Goal: Task Accomplishment & Management: Manage account settings

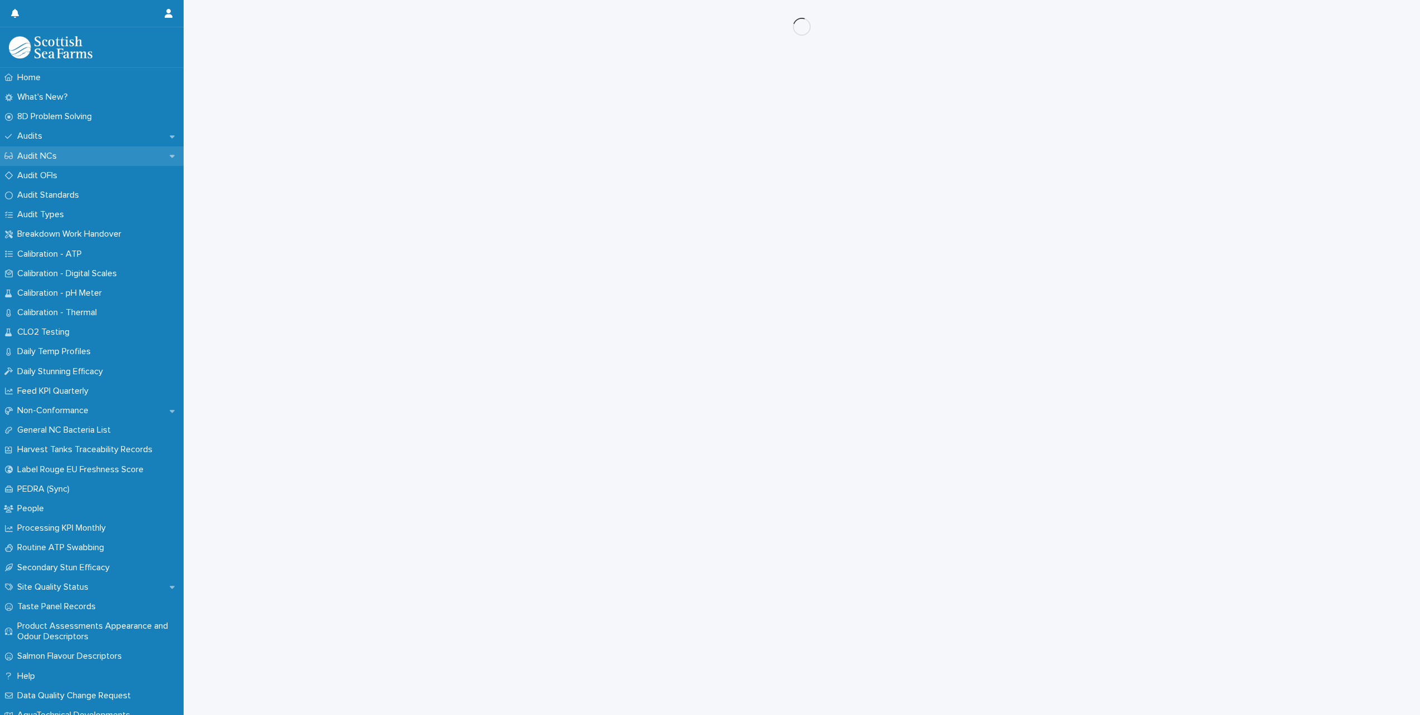
click at [60, 156] on p "Audit NCs" at bounding box center [39, 156] width 53 height 11
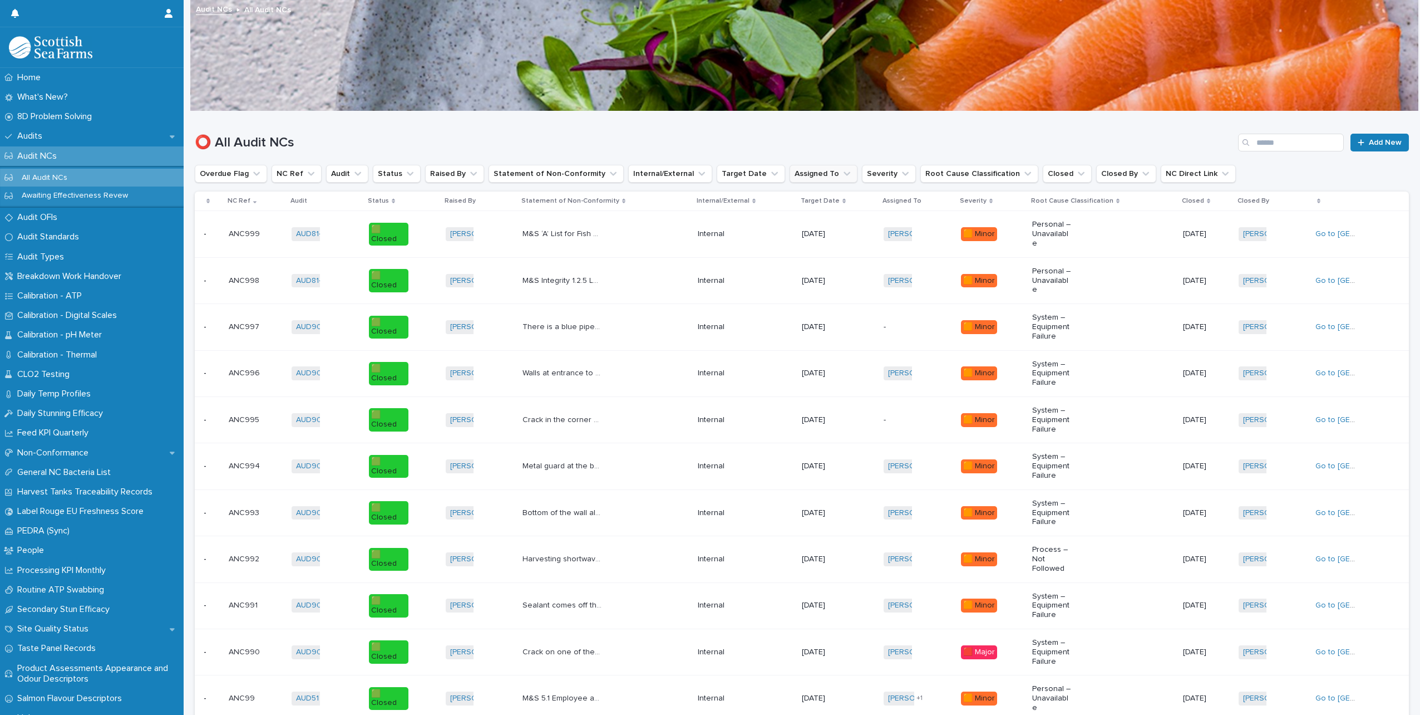
click at [841, 170] on icon "Assigned To" at bounding box center [846, 173] width 11 height 11
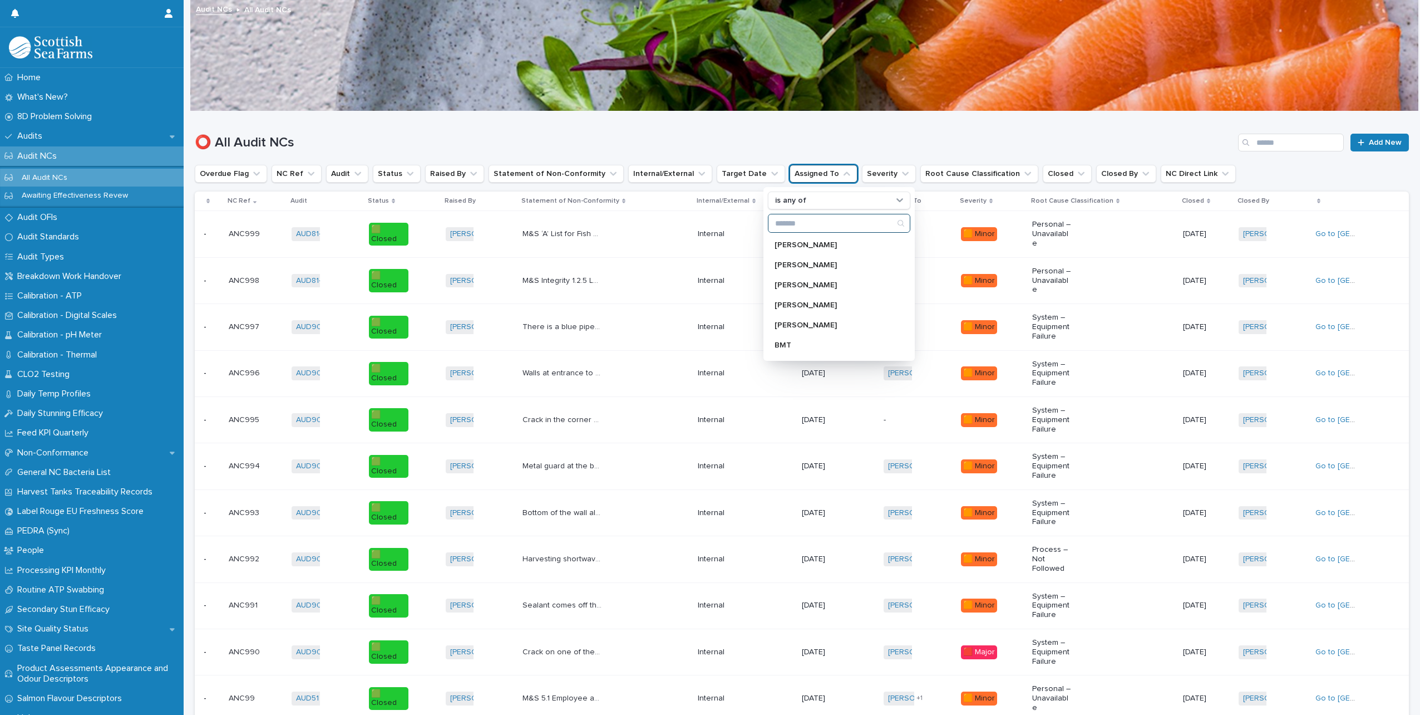
click at [799, 221] on input "Search" at bounding box center [839, 223] width 141 height 18
type input "***"
click at [831, 243] on p "[PERSON_NAME]" at bounding box center [834, 245] width 118 height 8
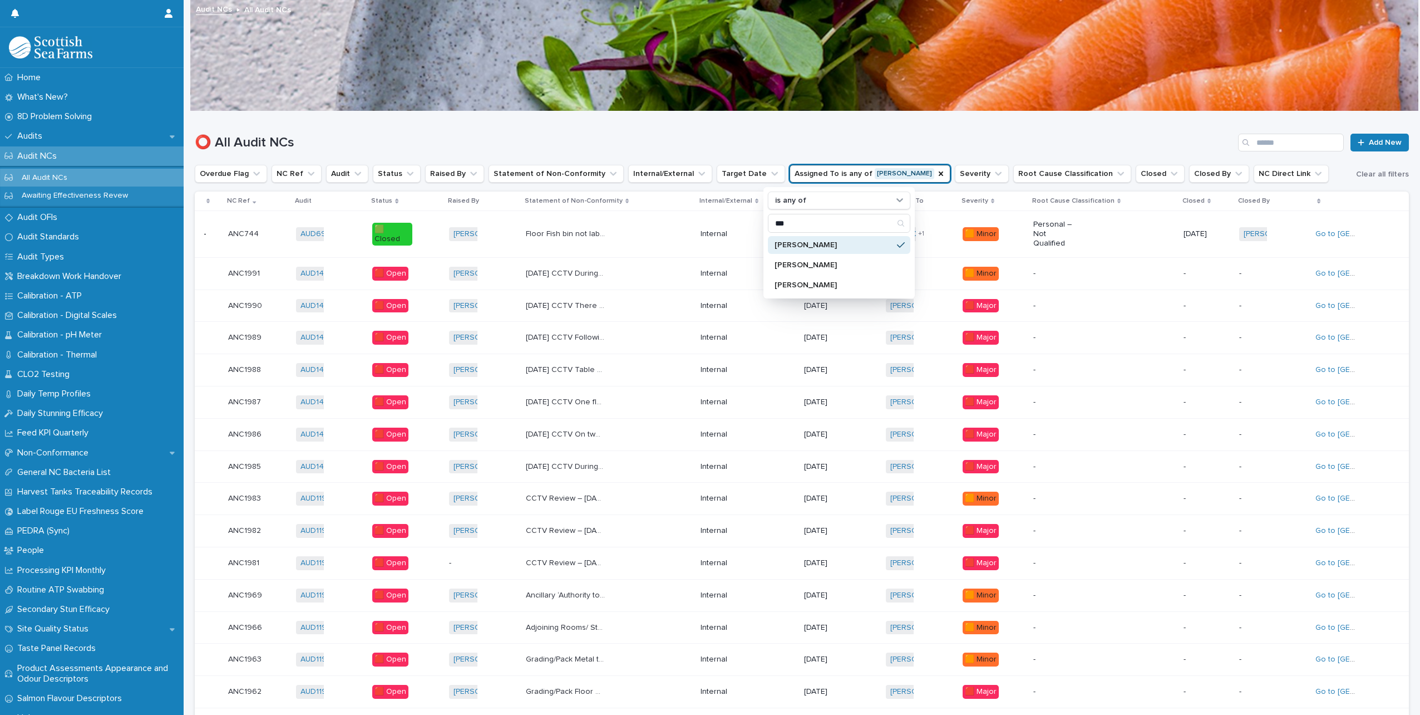
click at [932, 136] on h1 "⭕ All Audit NCs" at bounding box center [714, 143] width 1039 height 16
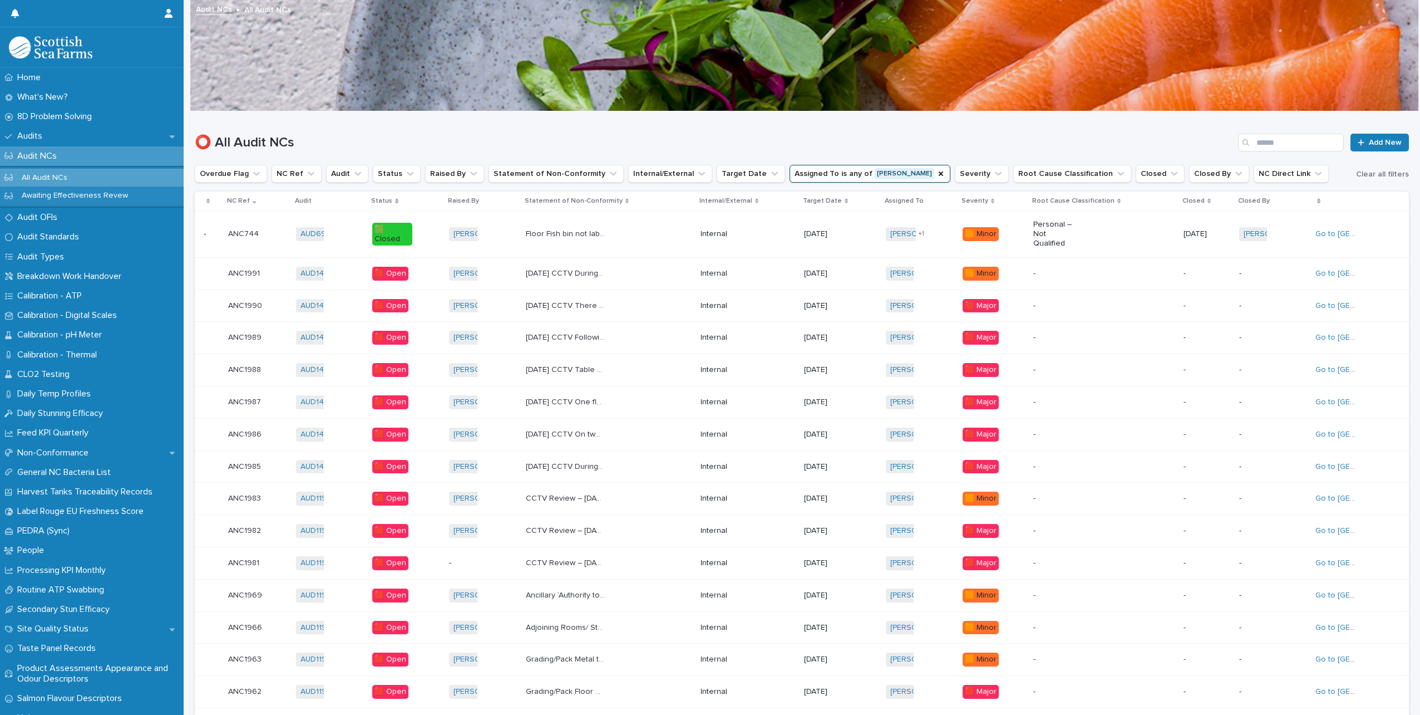
click at [842, 199] on div "Target Date" at bounding box center [840, 201] width 75 height 12
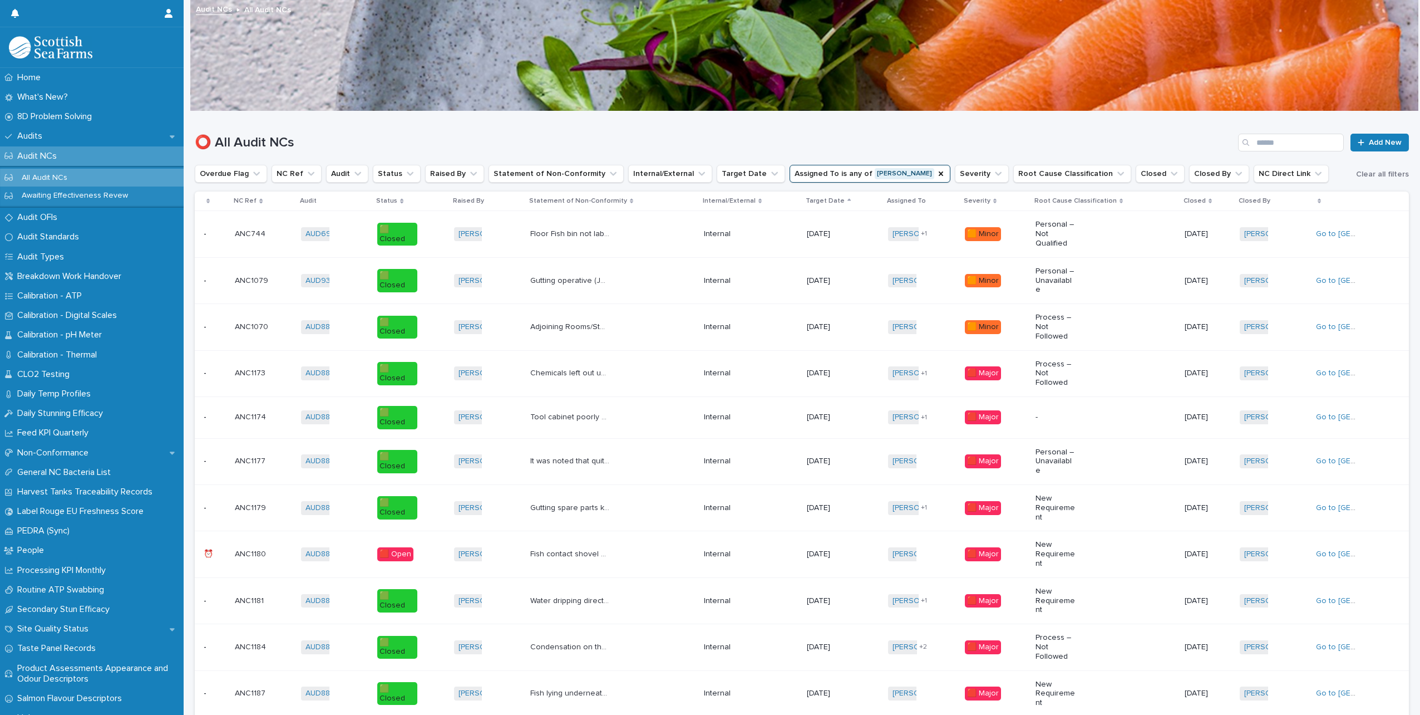
click at [400, 200] on div "Status" at bounding box center [411, 201] width 70 height 12
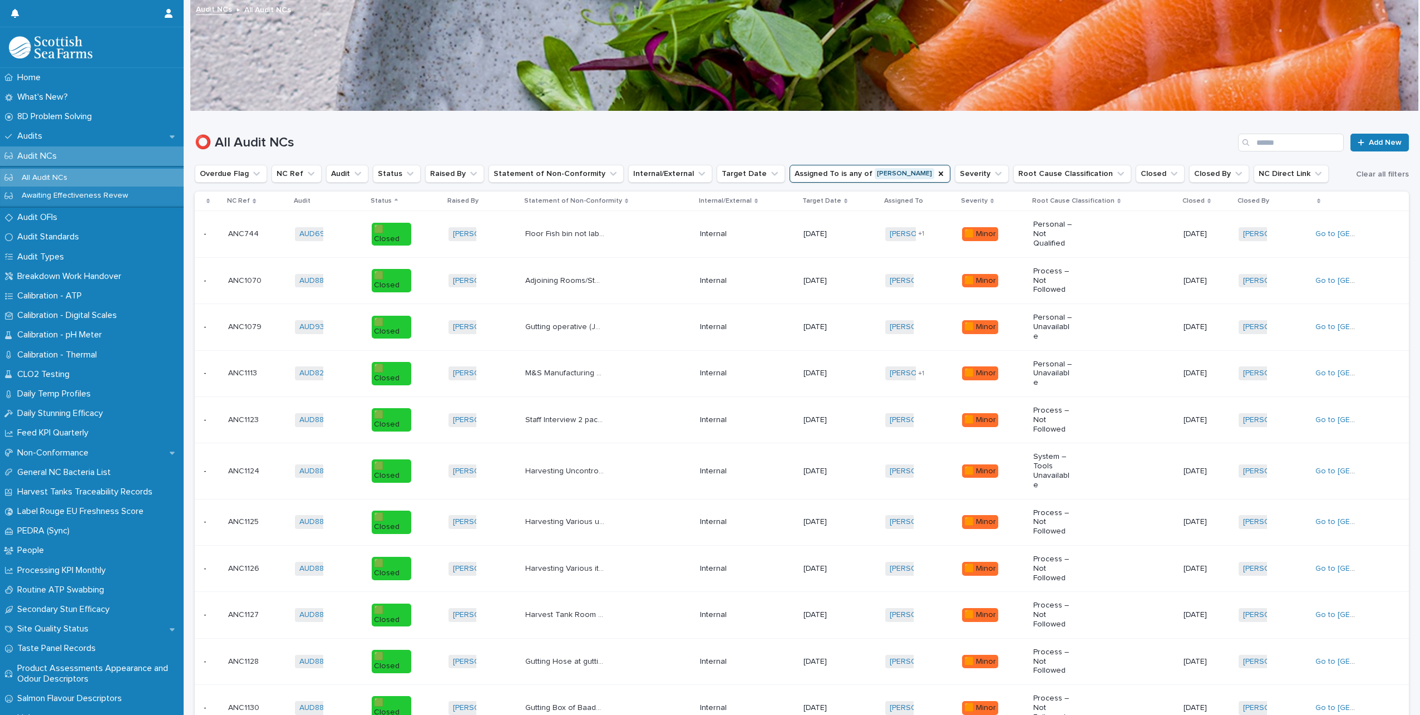
click at [397, 197] on div "Status" at bounding box center [406, 201] width 70 height 12
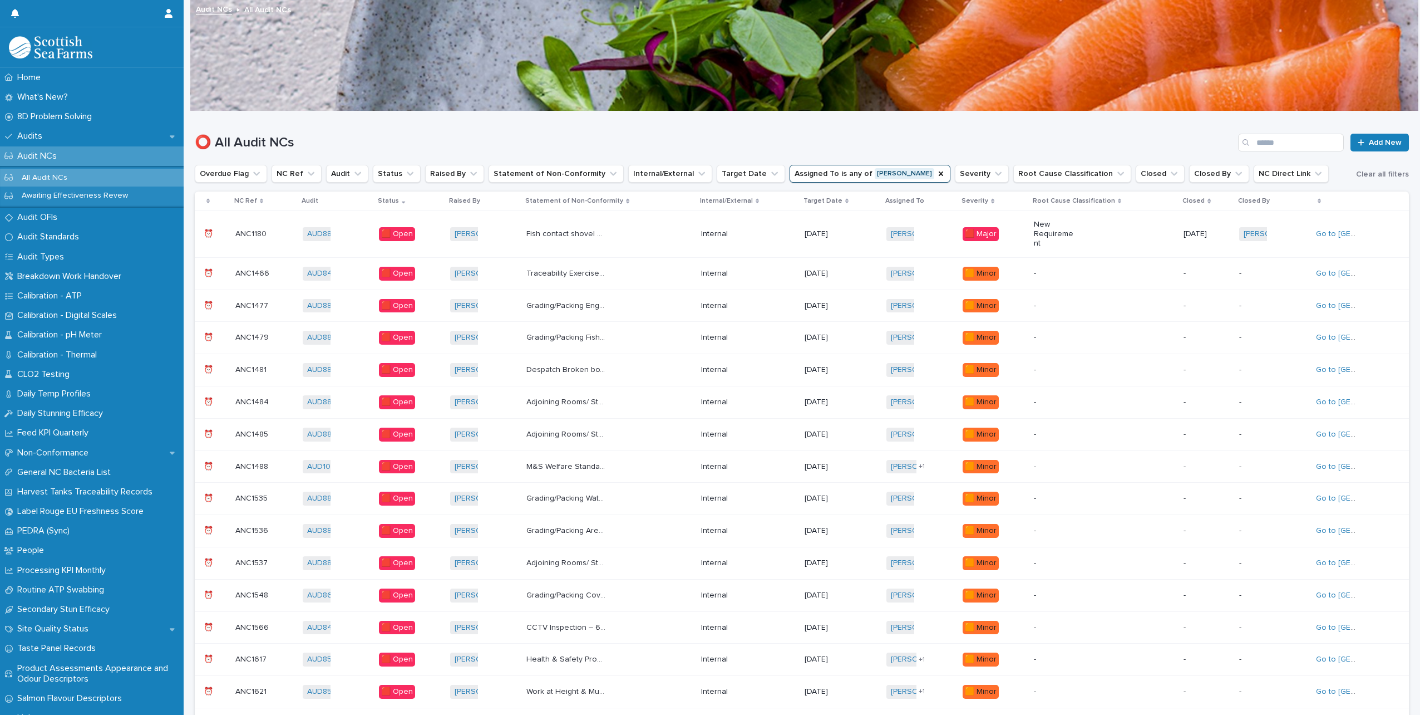
click at [577, 274] on p "Traceability Exercise Documents Following documents were not provided/available…" at bounding box center [567, 273] width 82 height 12
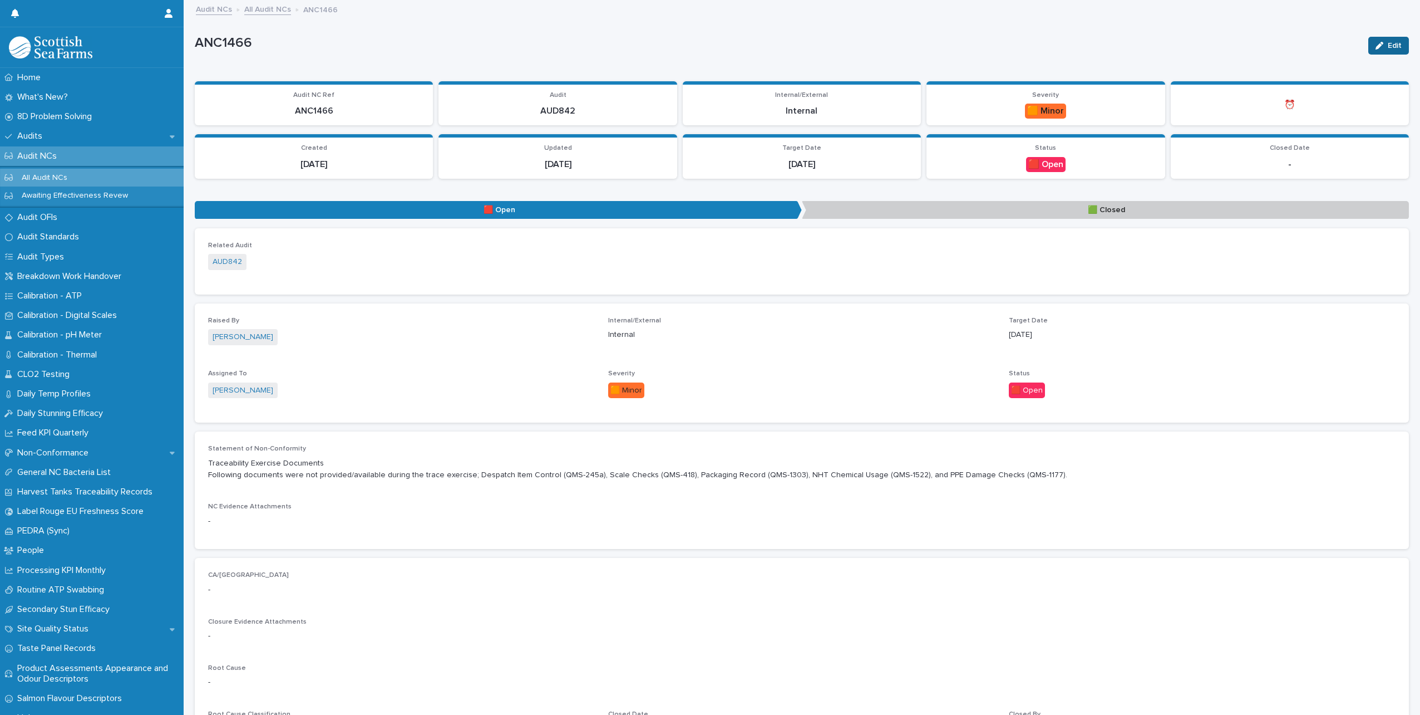
click at [1378, 47] on div "button" at bounding box center [1382, 46] width 12 height 8
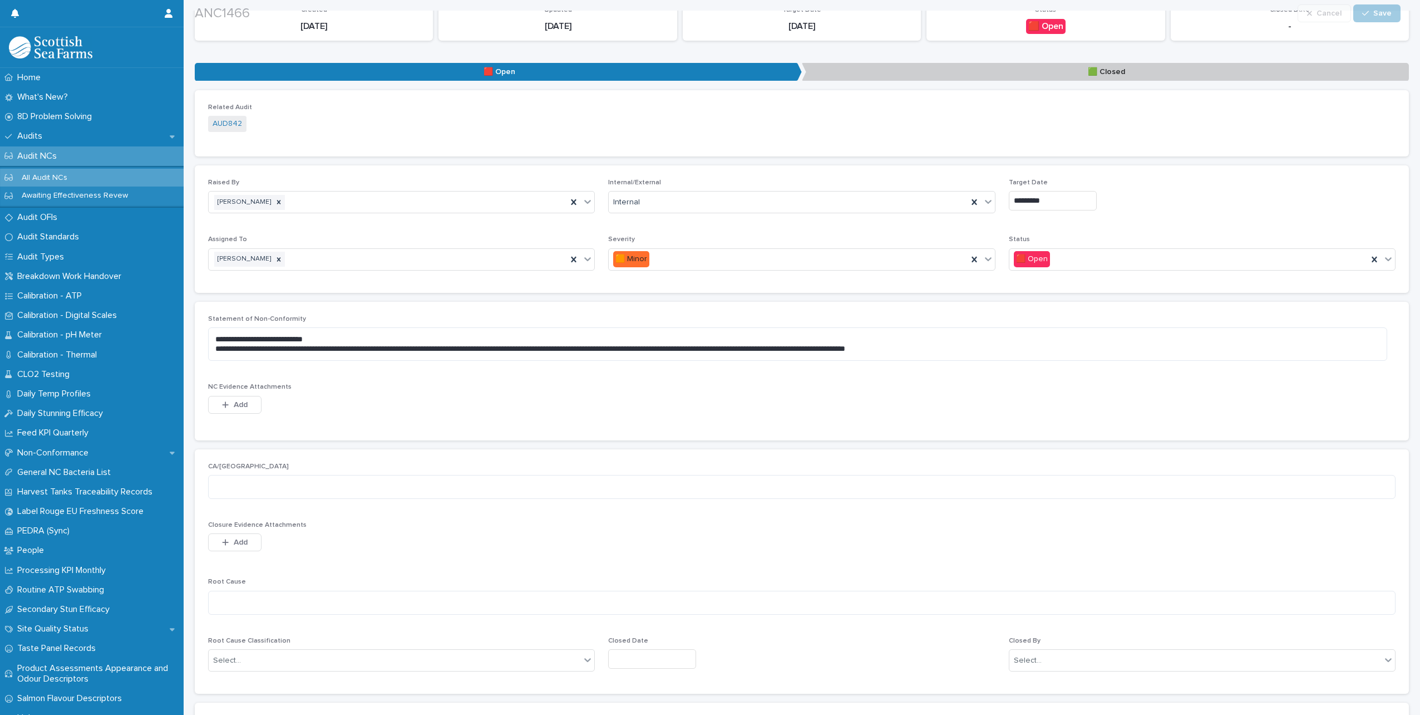
scroll to position [223, 0]
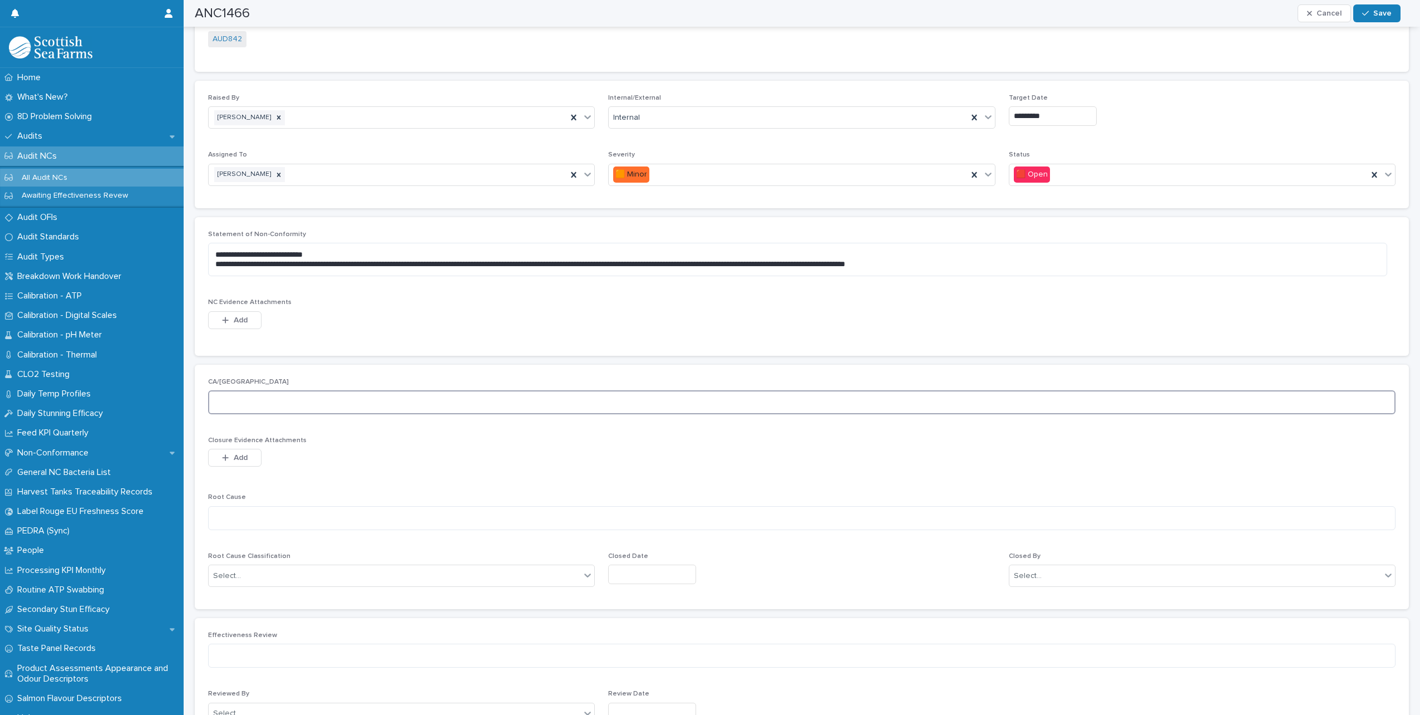
click at [262, 407] on textarea at bounding box center [802, 402] width 1188 height 24
type textarea "**********"
click at [304, 518] on textarea at bounding box center [802, 518] width 1188 height 24
type textarea "**********"
click at [415, 582] on div "Select..." at bounding box center [395, 576] width 372 height 18
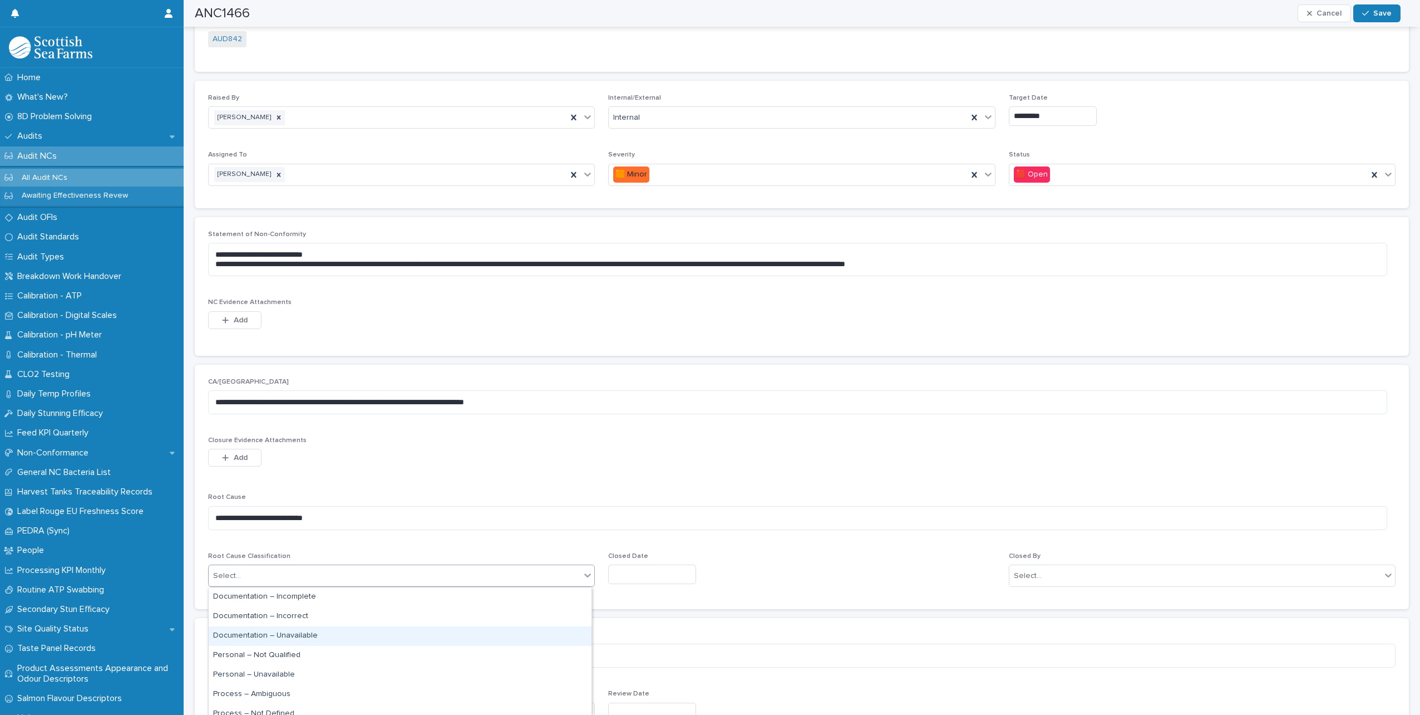
click at [314, 630] on div "Documentation – Unavailable" at bounding box center [400, 635] width 383 height 19
click at [624, 572] on input "text" at bounding box center [652, 573] width 88 height 19
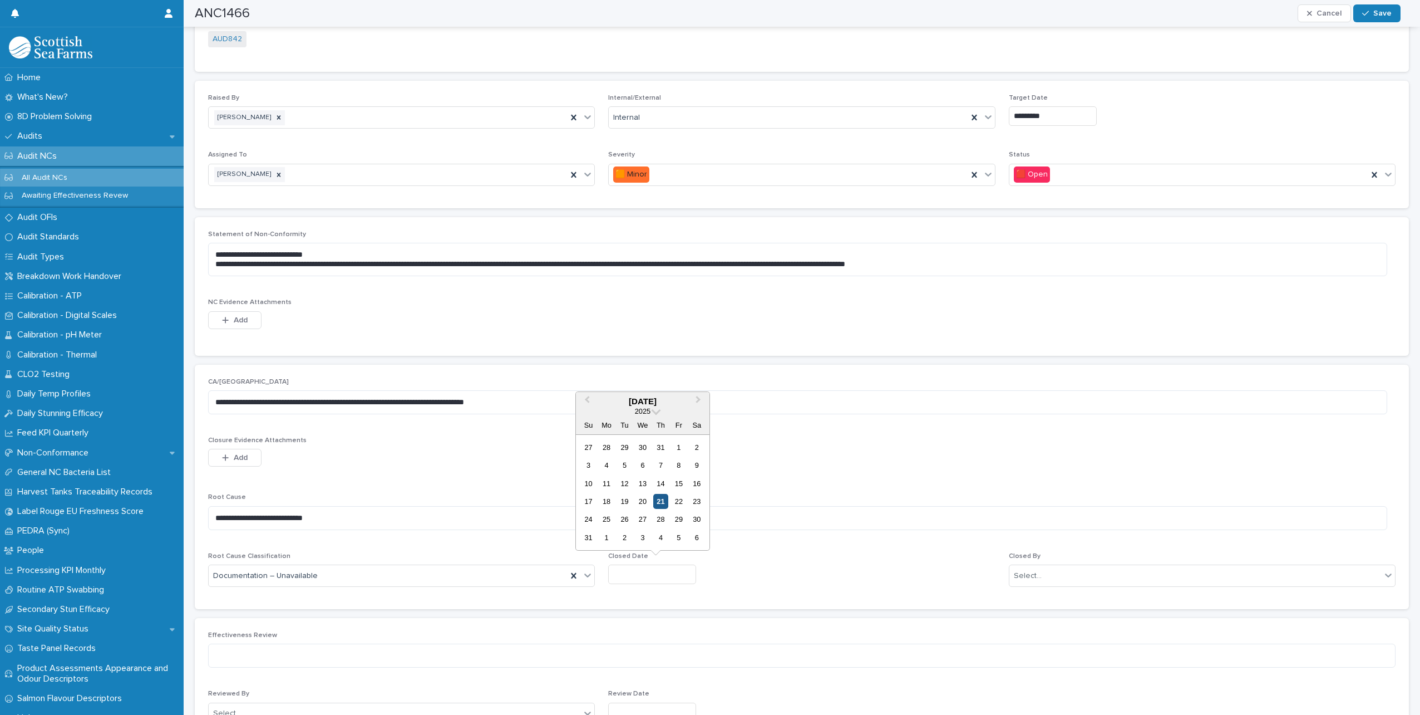
click at [658, 503] on div "21" at bounding box center [660, 501] width 15 height 15
type input "*********"
click at [1133, 577] on div "Select..." at bounding box center [1196, 576] width 372 height 18
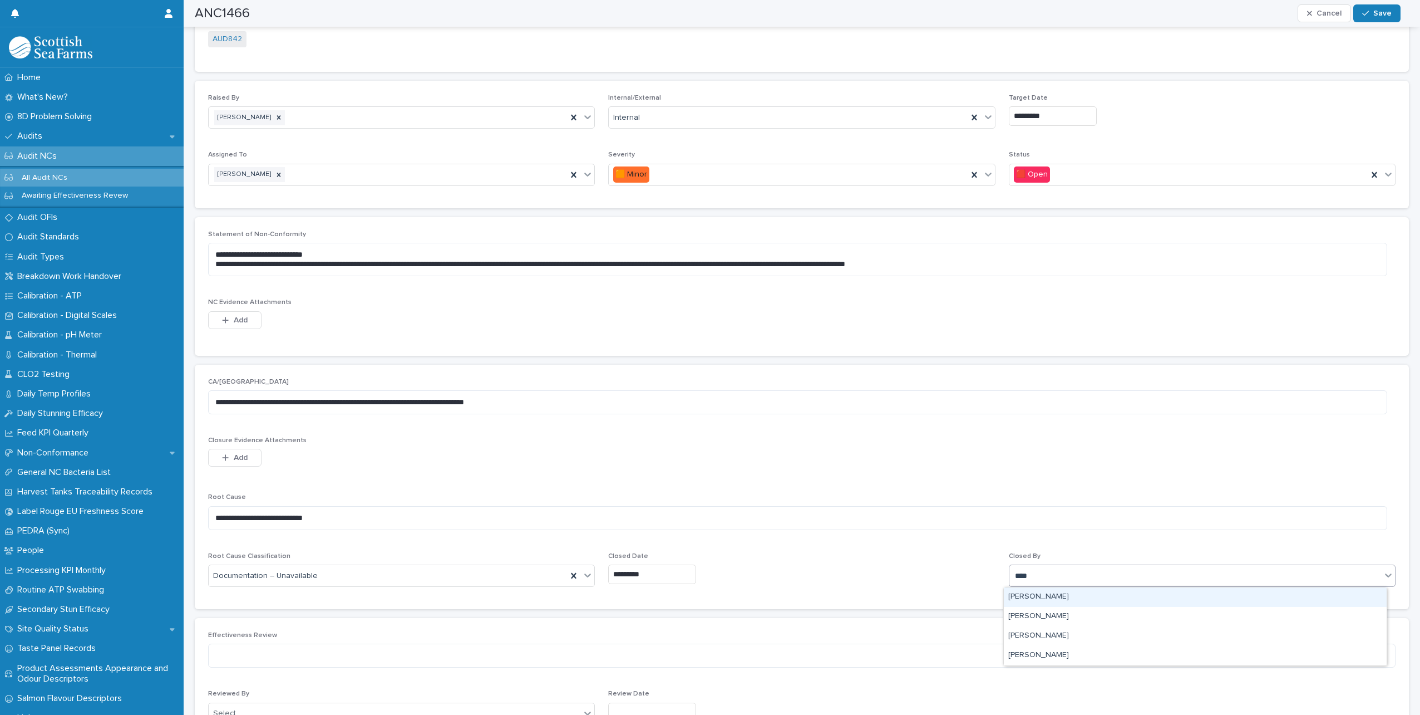
type input "*****"
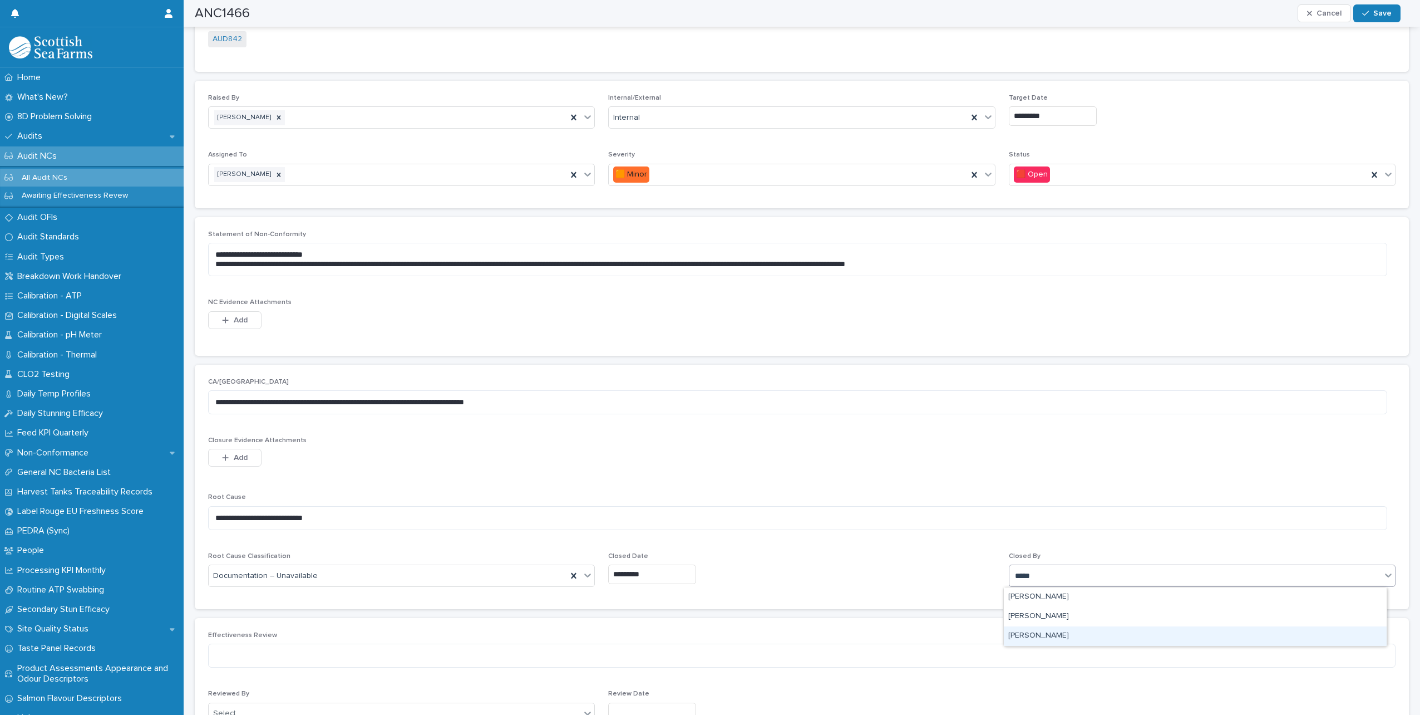
click at [1046, 633] on div "[PERSON_NAME]" at bounding box center [1195, 635] width 383 height 19
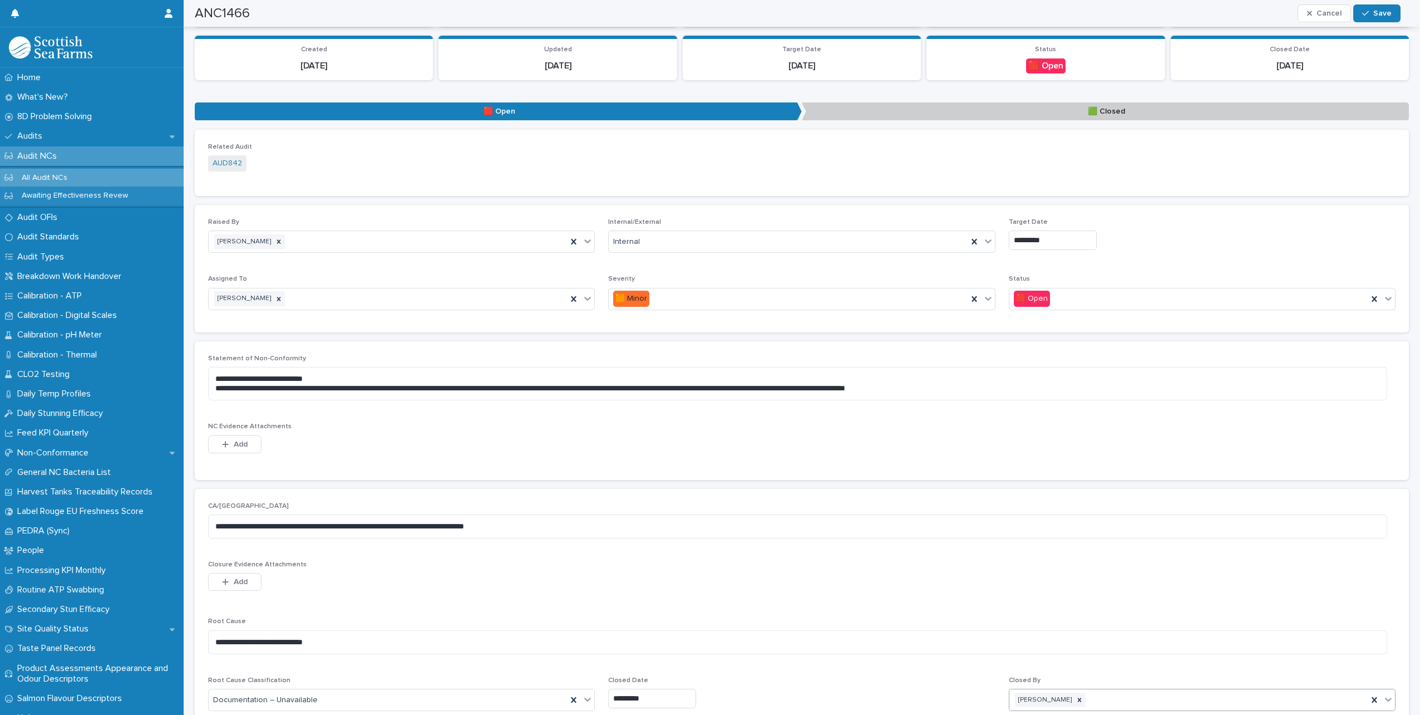
scroll to position [0, 0]
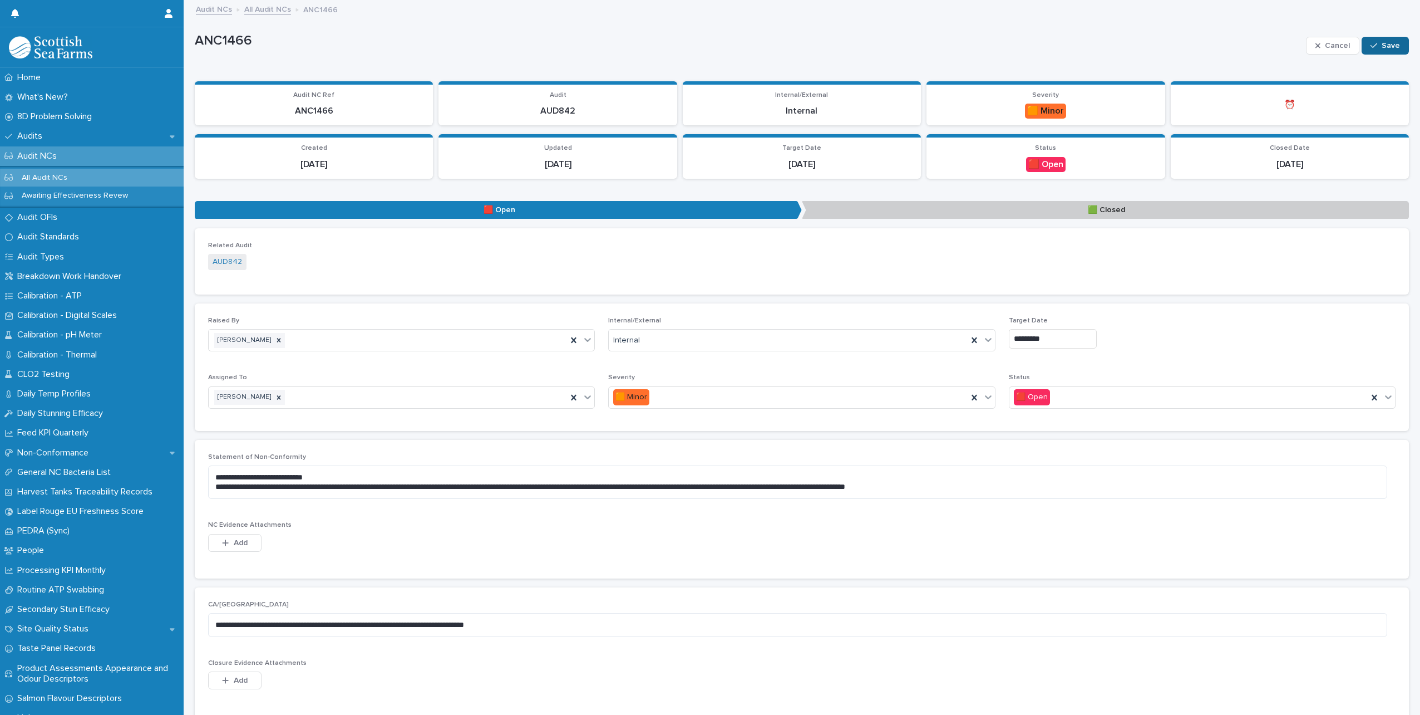
click at [1390, 43] on span "Save" at bounding box center [1391, 46] width 18 height 8
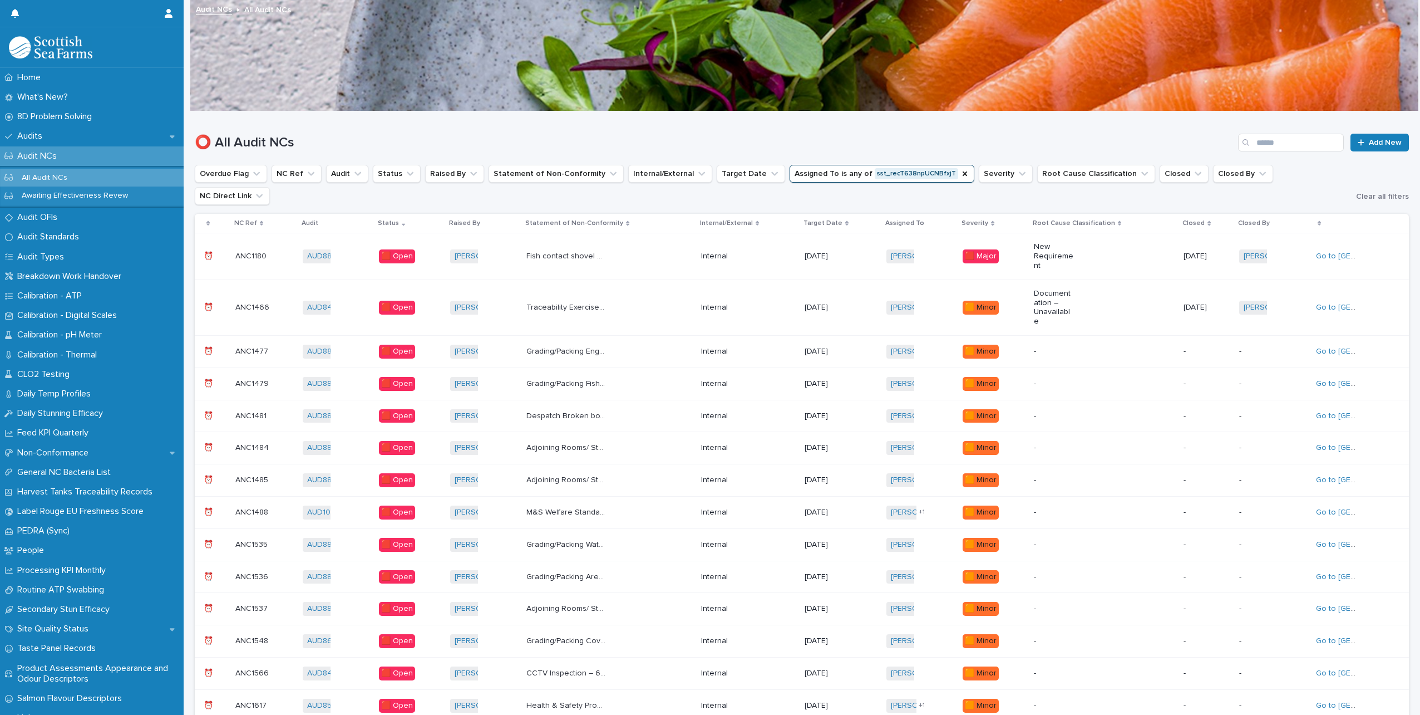
click at [934, 170] on button "Assigned To is any of sst_recT638npUCNBfxjT" at bounding box center [882, 174] width 185 height 18
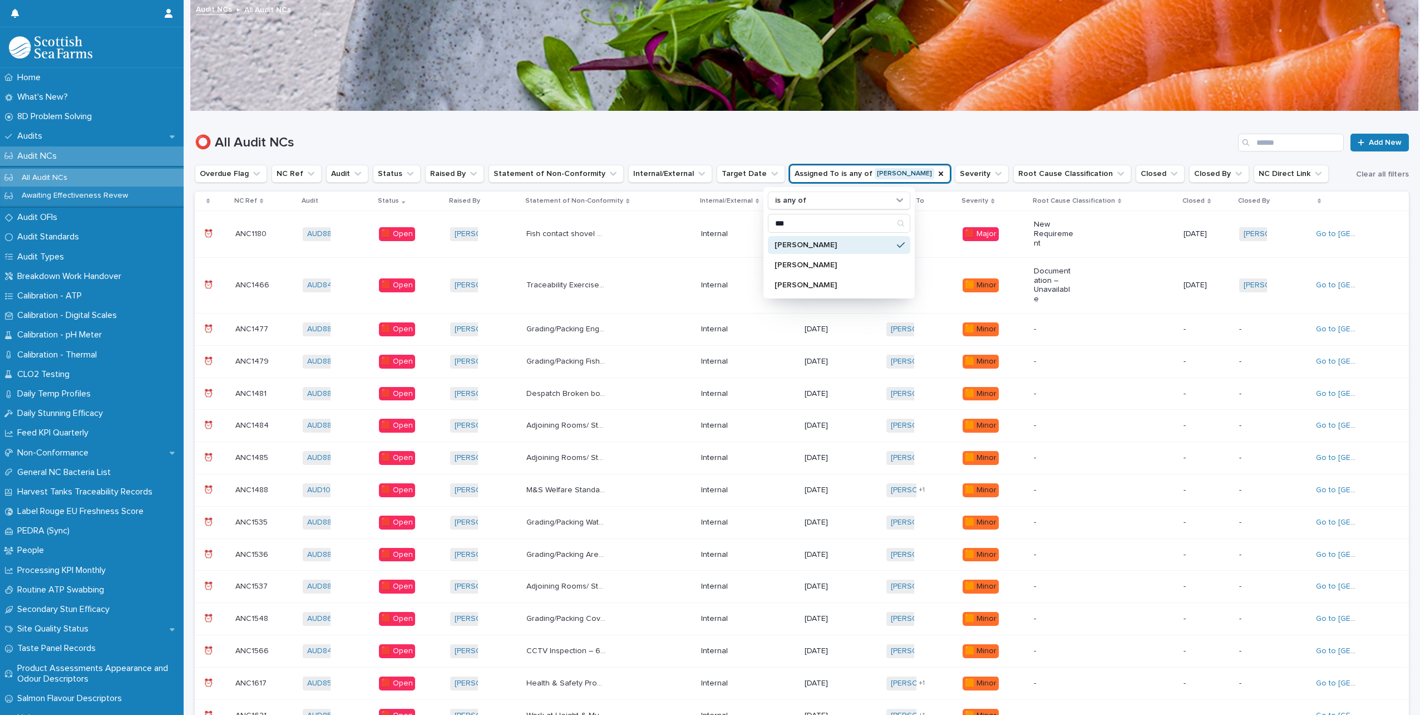
type input "***"
click at [895, 128] on div "⭕ All Audit NCs Add New" at bounding box center [802, 137] width 1214 height 53
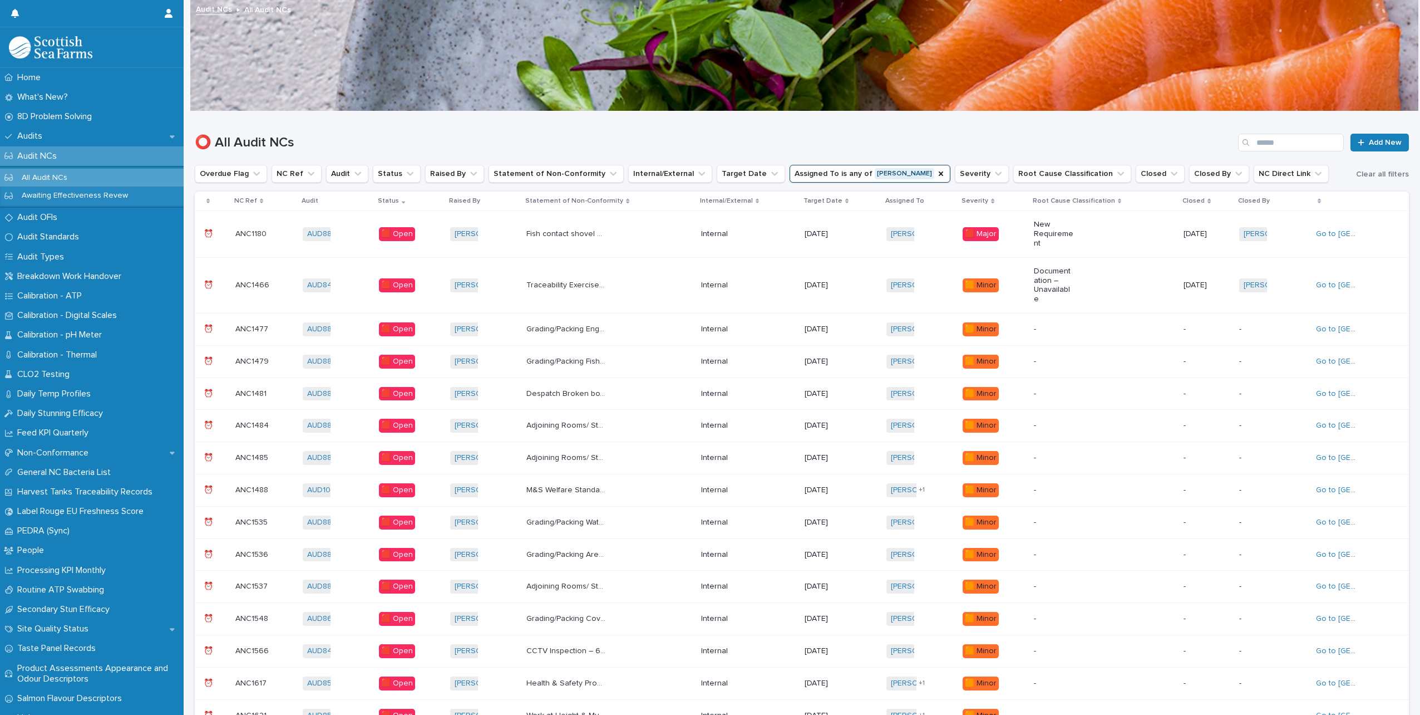
click at [541, 329] on p "Grading/Packing Engineers ‘do not operate’ sign, and metal ice shovel being sto…" at bounding box center [567, 328] width 82 height 12
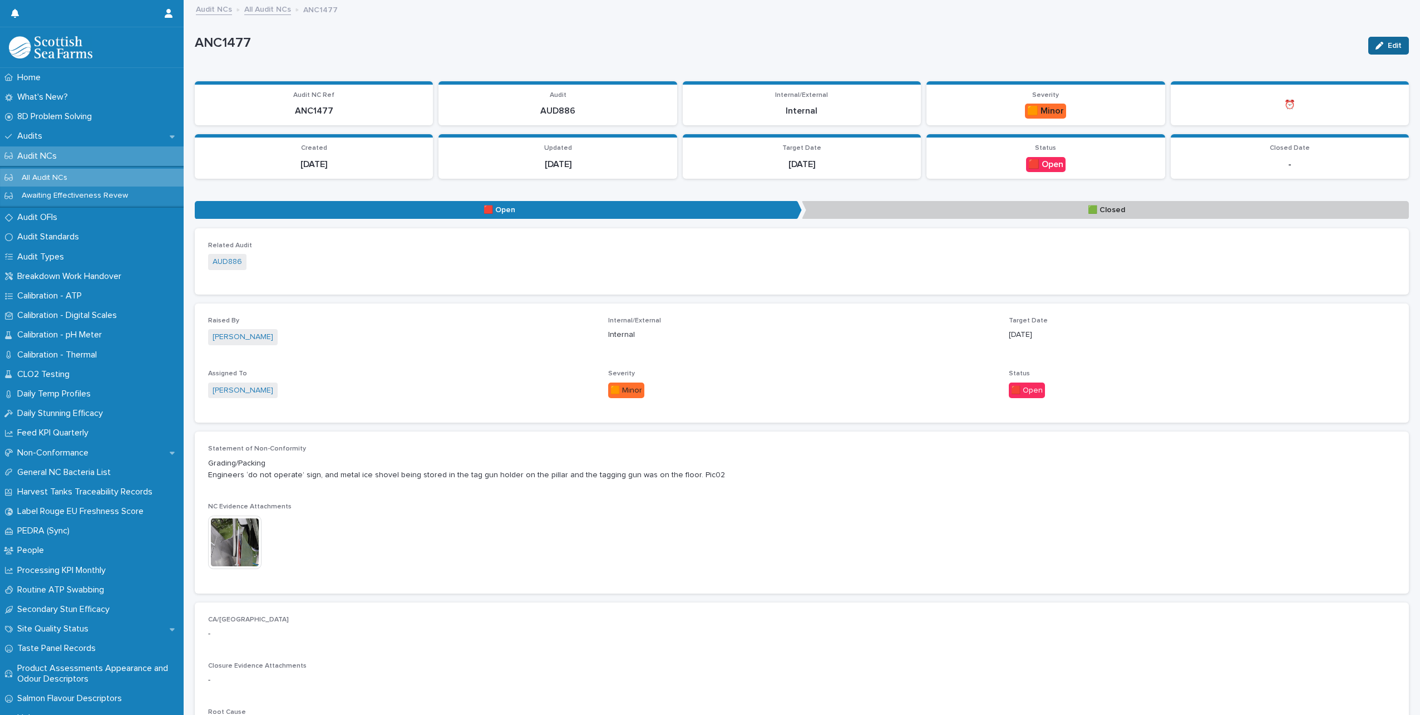
click at [1388, 42] on span "Edit" at bounding box center [1395, 46] width 14 height 8
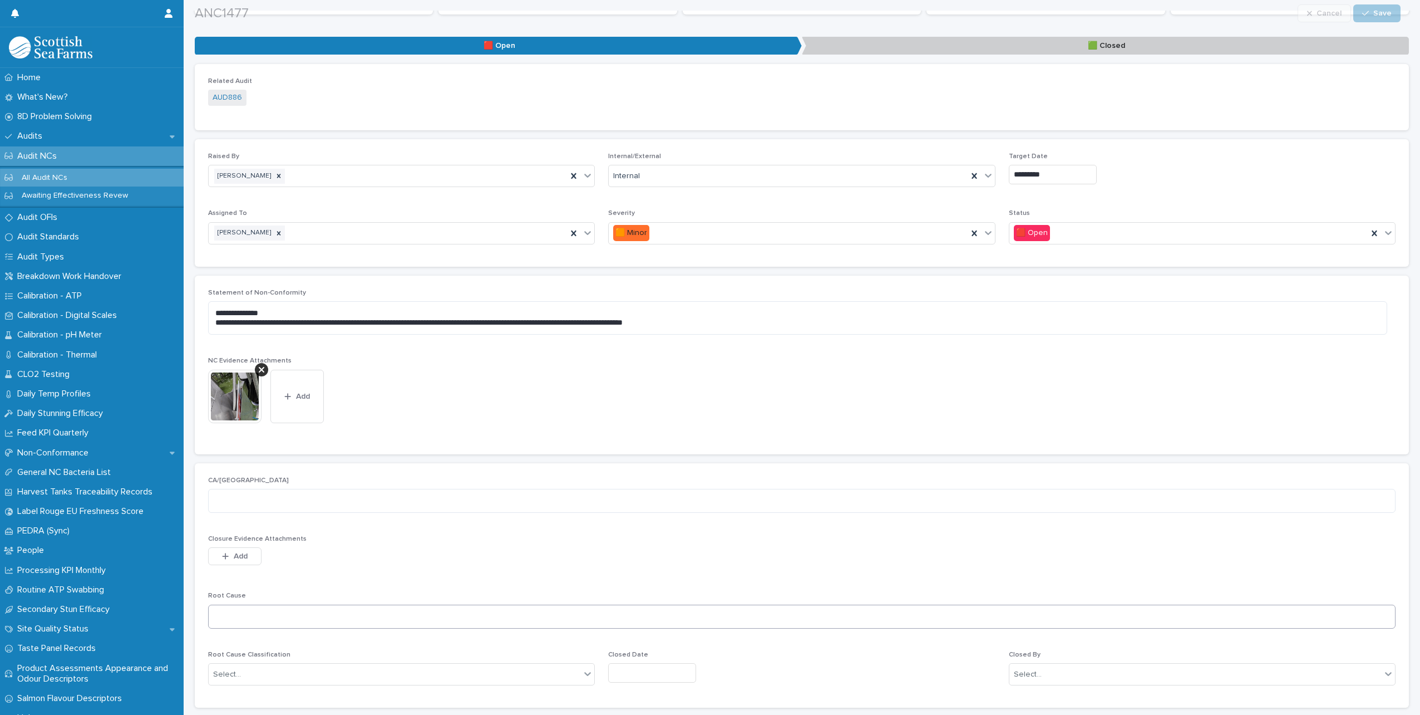
scroll to position [223, 0]
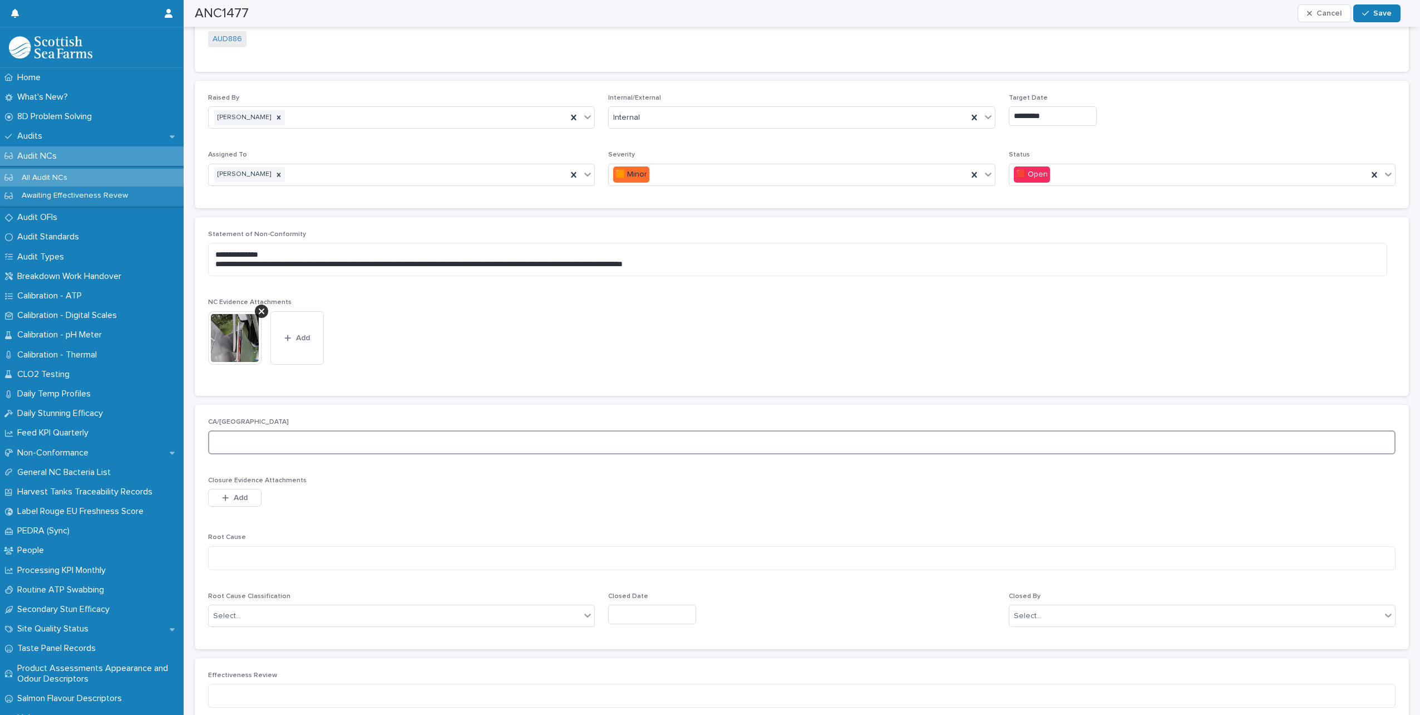
click at [279, 447] on textarea at bounding box center [802, 442] width 1188 height 24
click at [245, 344] on img at bounding box center [234, 337] width 53 height 53
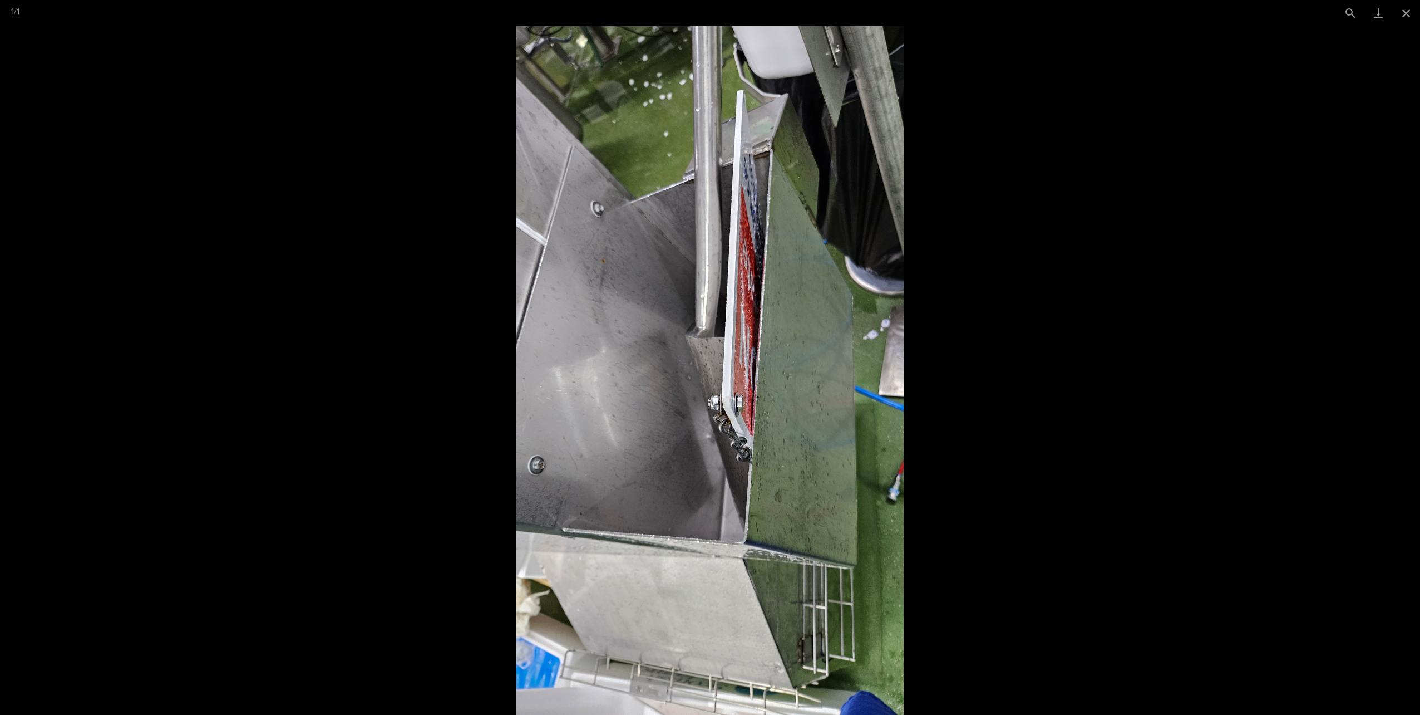
drag, startPoint x: 1405, startPoint y: 13, endPoint x: 1375, endPoint y: 37, distance: 38.1
click at [1405, 13] on button "Close gallery" at bounding box center [1406, 13] width 28 height 26
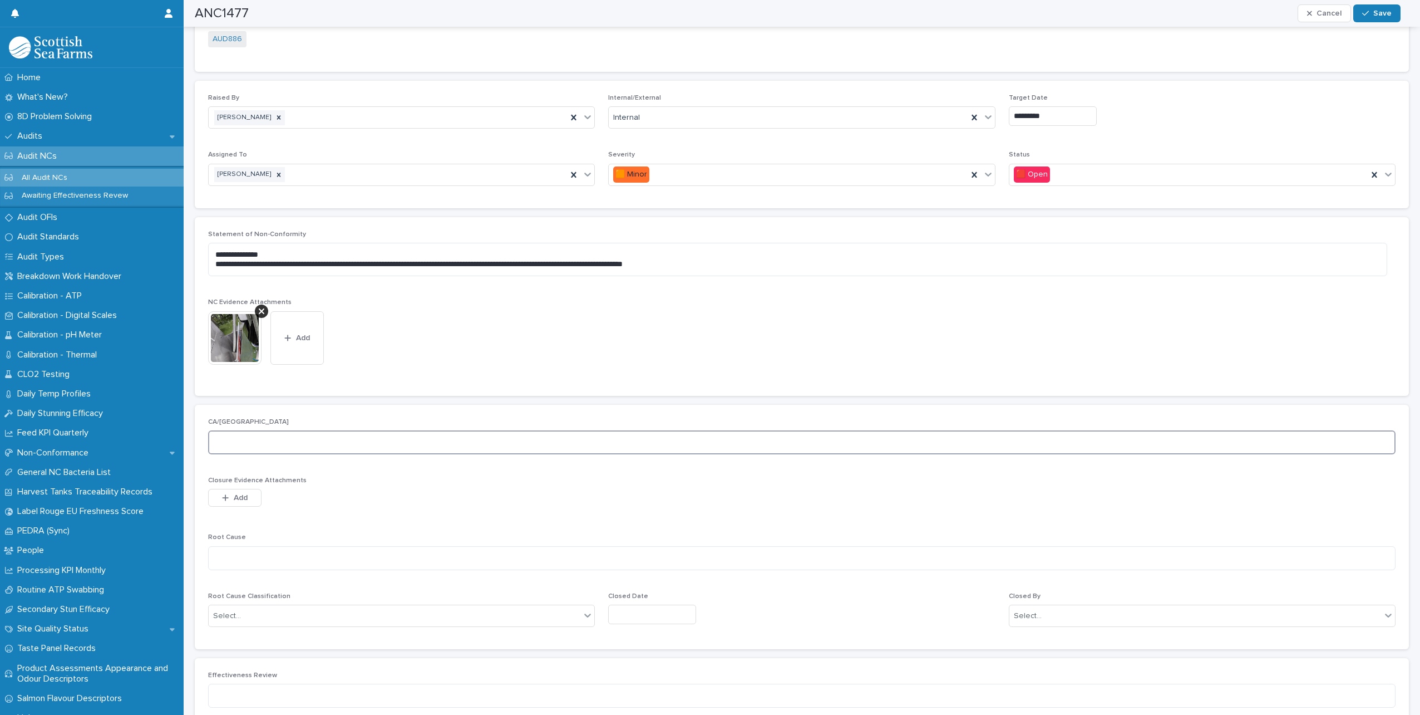
click at [287, 446] on textarea at bounding box center [802, 442] width 1188 height 24
type textarea "**********"
click at [254, 551] on textarea at bounding box center [802, 558] width 1188 height 24
type textarea "**********"
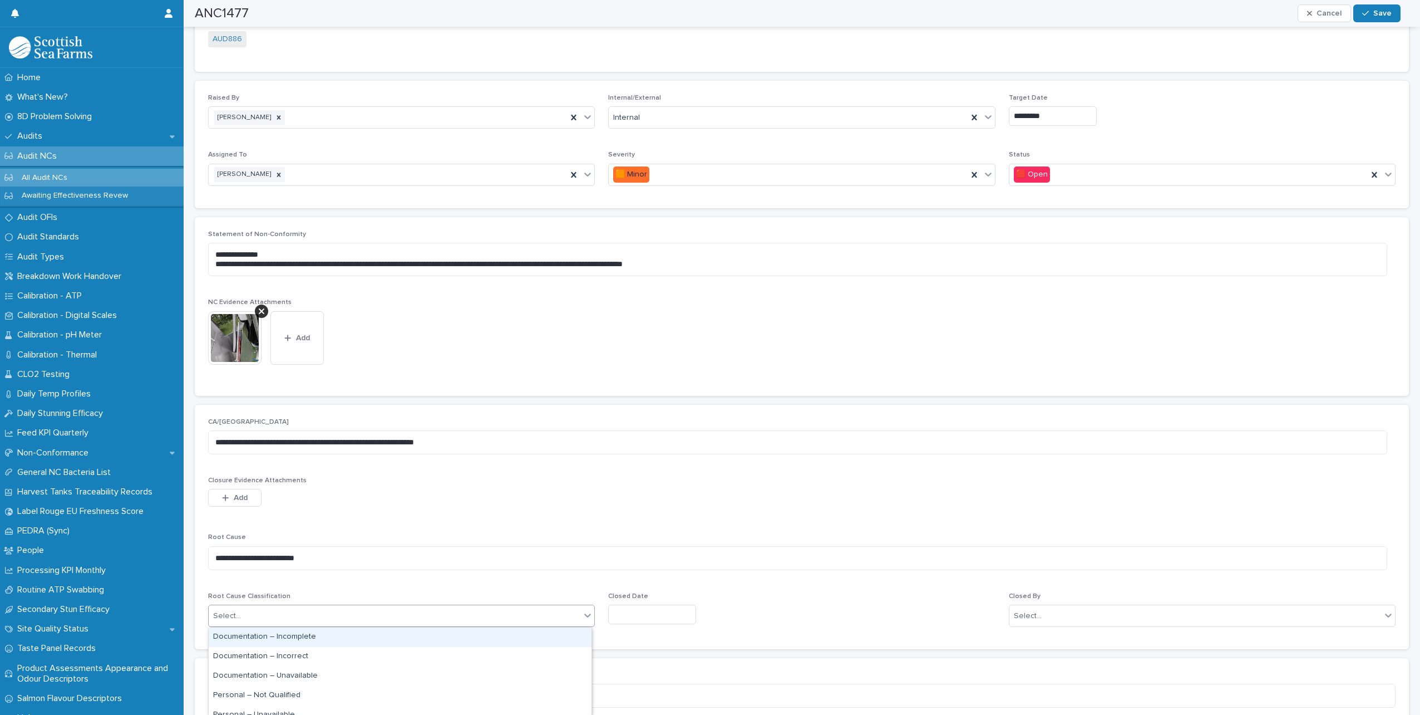
click at [269, 617] on div "Select..." at bounding box center [395, 616] width 372 height 18
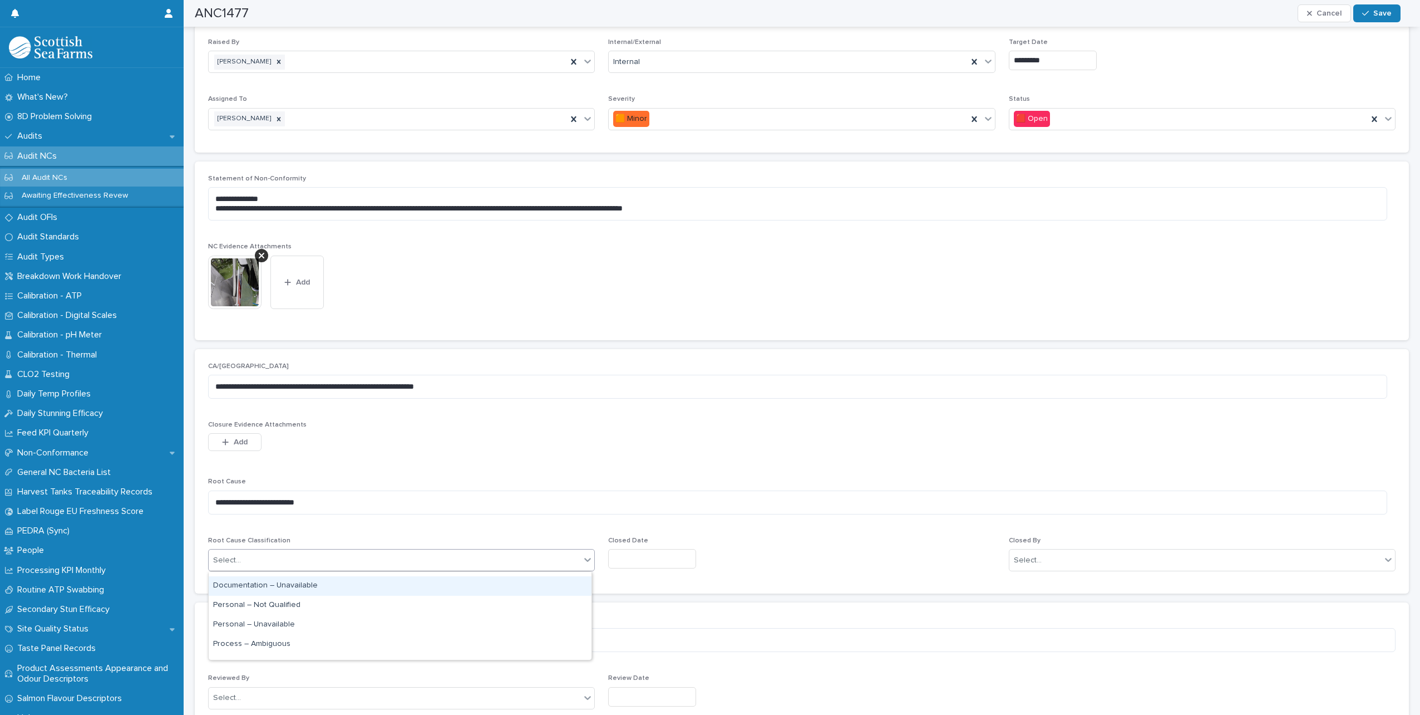
scroll to position [0, 0]
type input "*"
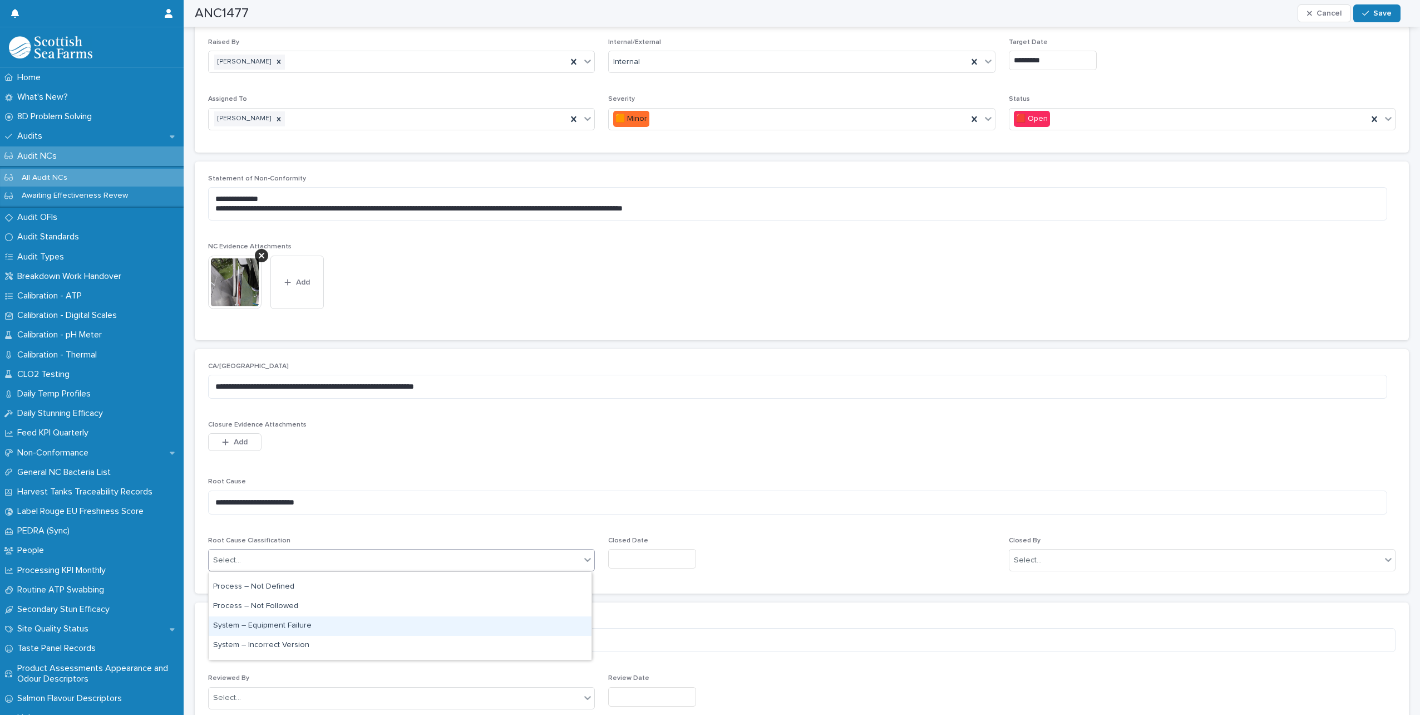
scroll to position [146, 0]
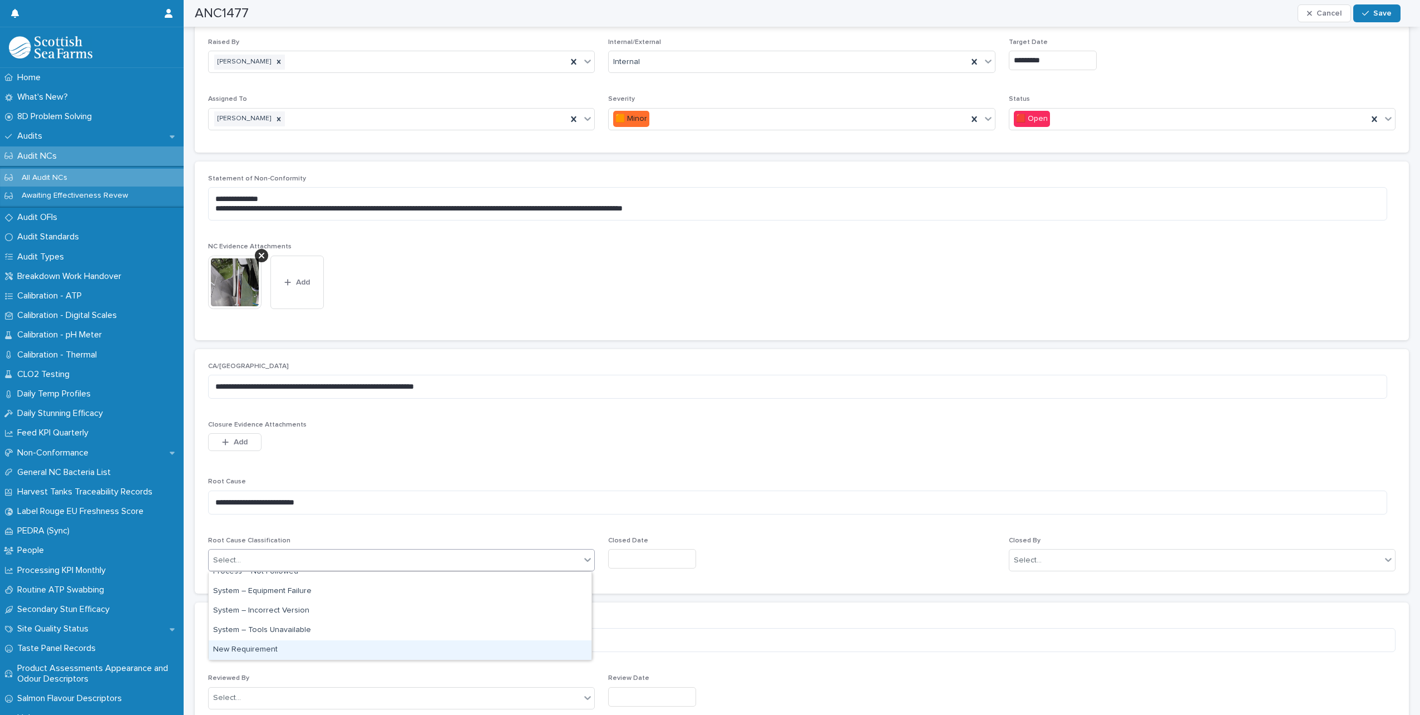
click at [290, 649] on div "New Requirement" at bounding box center [400, 649] width 383 height 19
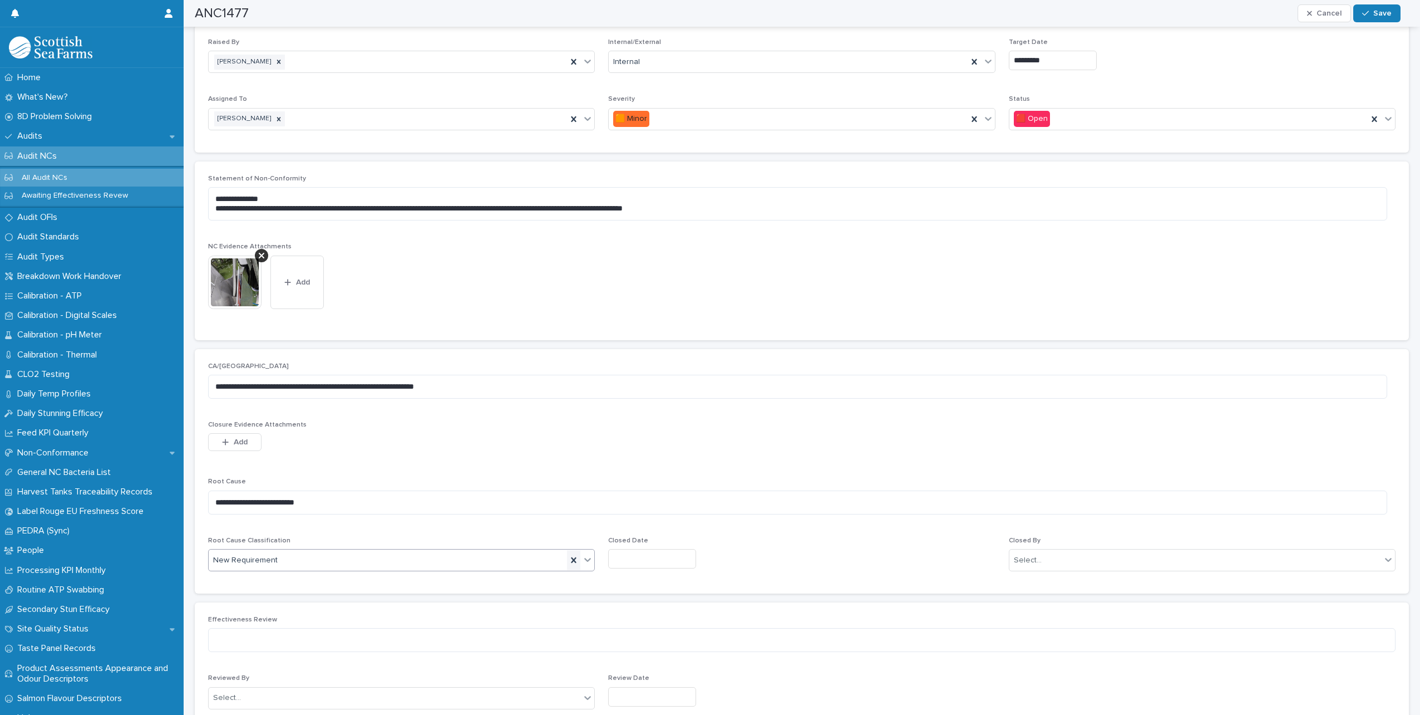
click at [570, 557] on icon at bounding box center [573, 559] width 11 height 11
click at [589, 558] on icon at bounding box center [587, 559] width 11 height 11
click at [268, 501] on textarea "**********" at bounding box center [797, 502] width 1179 height 24
type textarea "**********"
click at [582, 562] on icon at bounding box center [587, 559] width 11 height 11
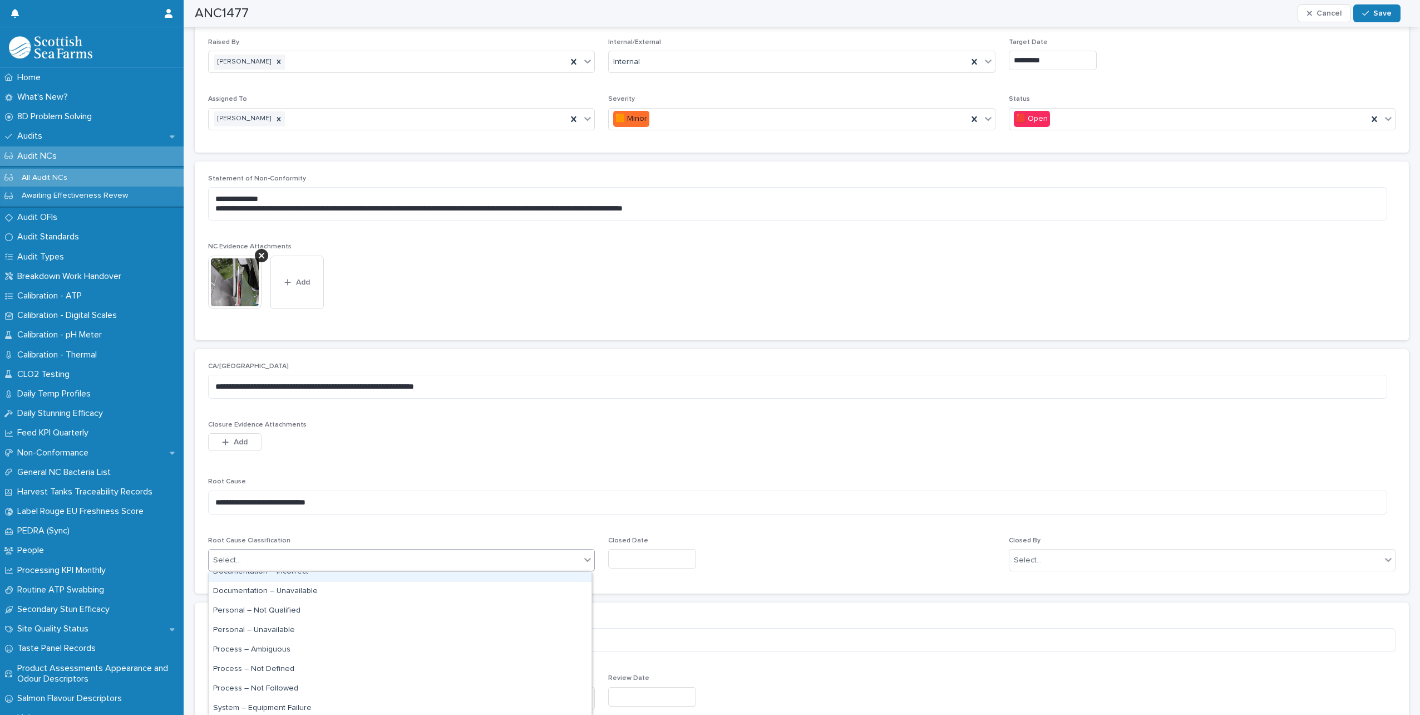
scroll to position [56, 0]
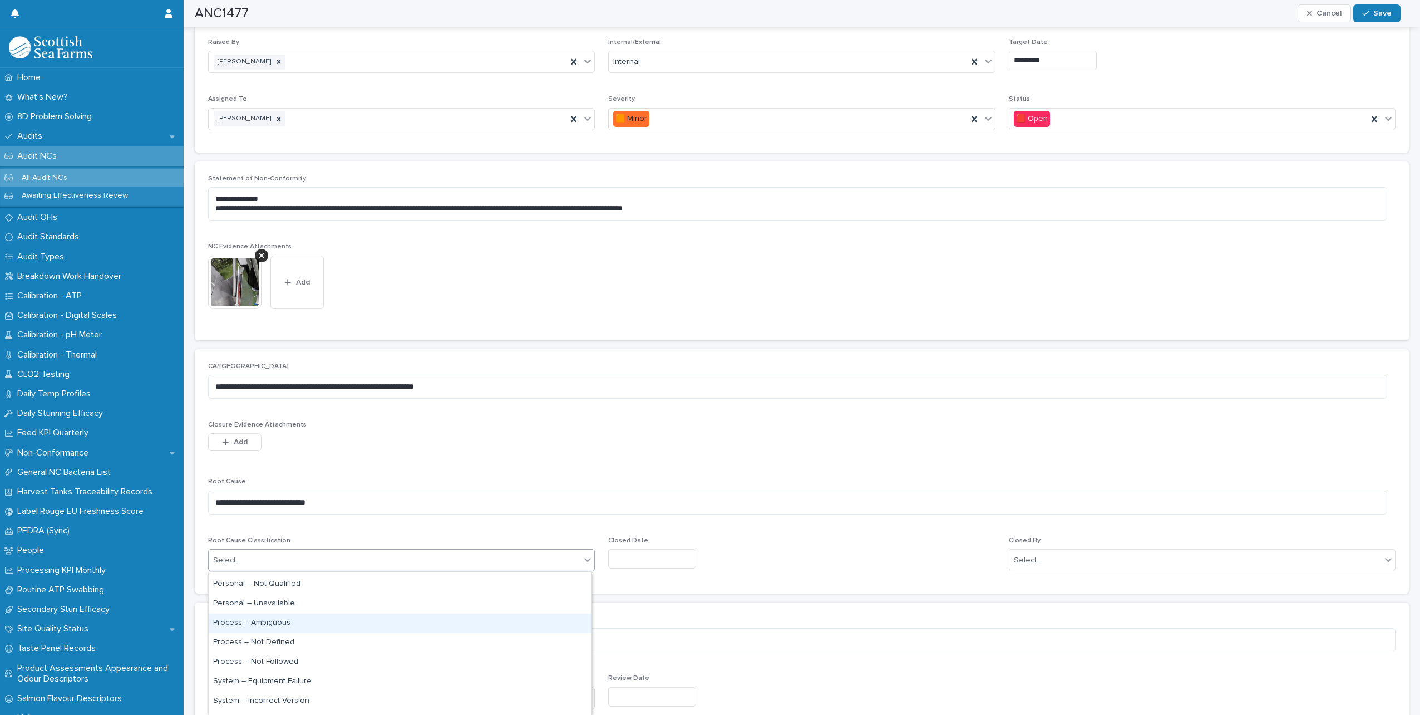
click at [287, 626] on div "Process – Ambiguous" at bounding box center [400, 622] width 383 height 19
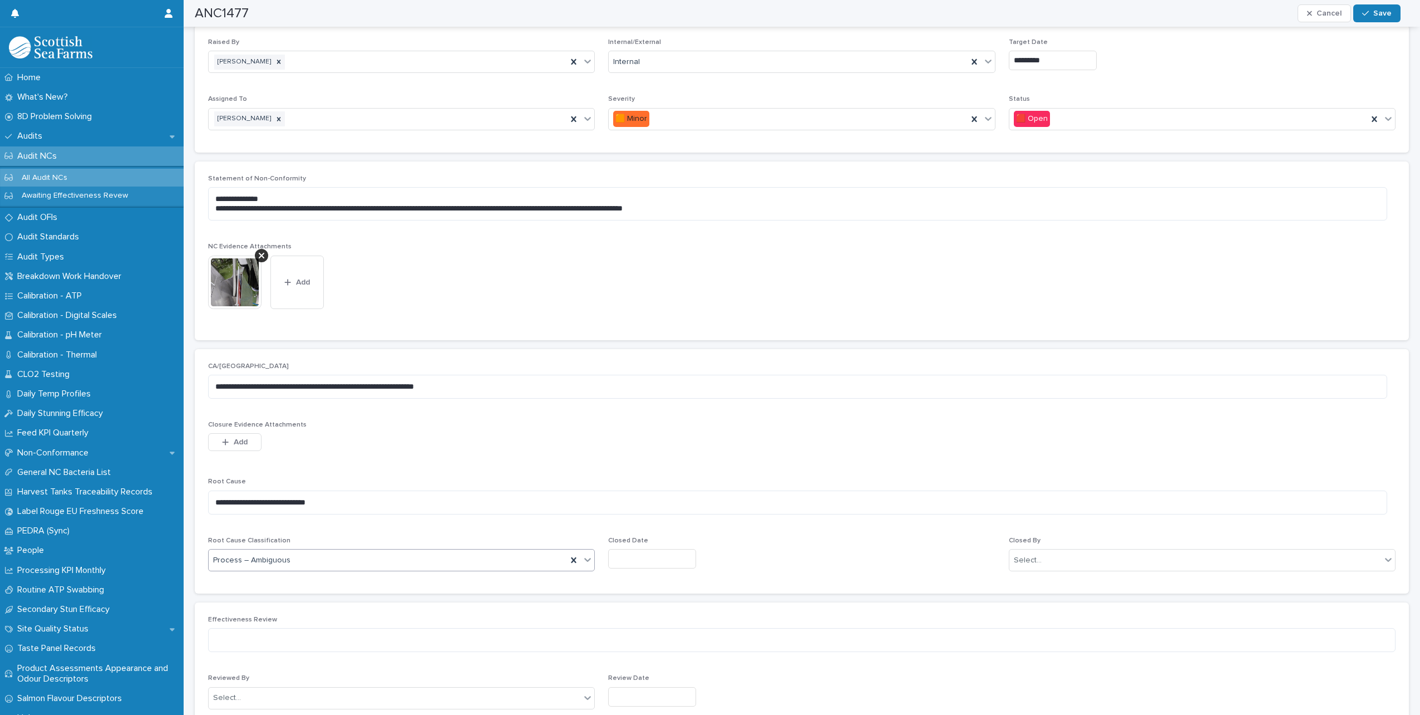
click at [619, 569] on div "Closed Date" at bounding box center [801, 556] width 387 height 41
click at [621, 565] on input "text" at bounding box center [652, 558] width 88 height 19
click at [663, 480] on div "21" at bounding box center [660, 485] width 15 height 15
type input "*********"
click at [1112, 557] on div "Select..." at bounding box center [1196, 560] width 372 height 18
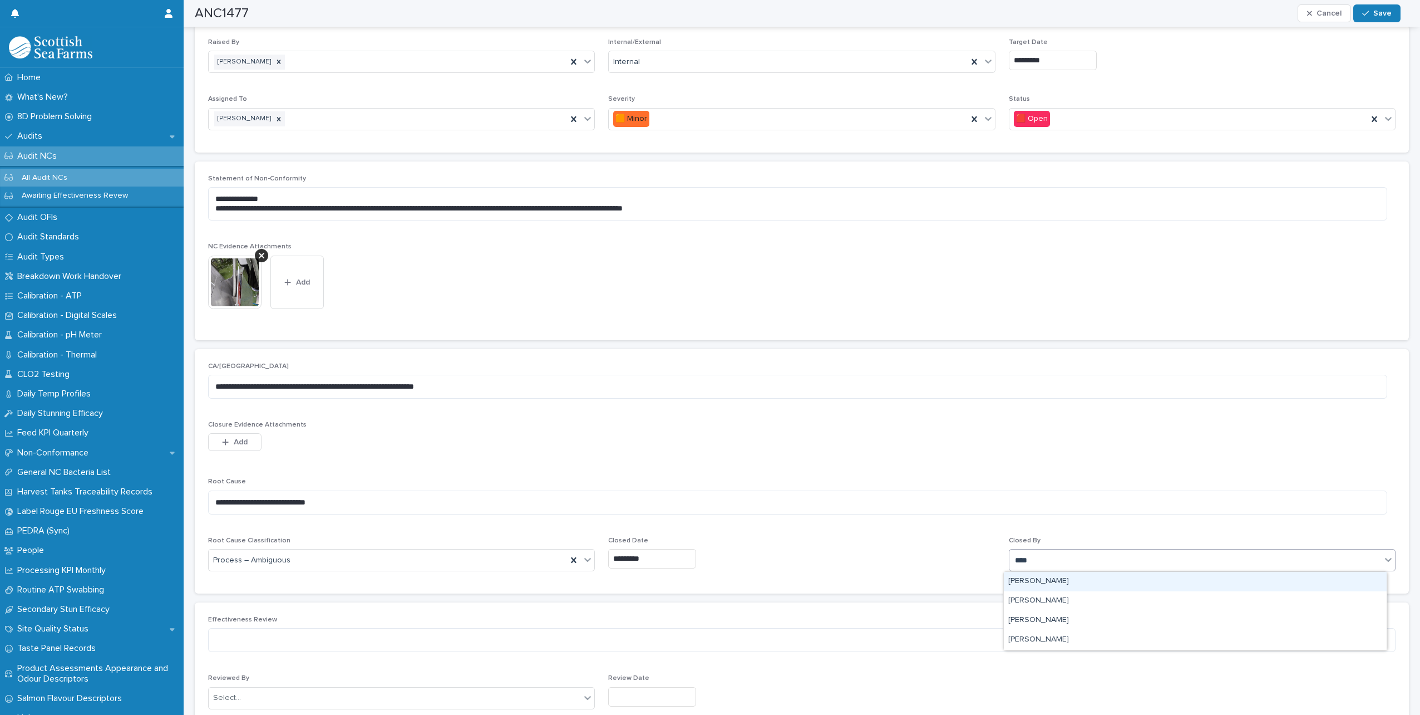
type input "*****"
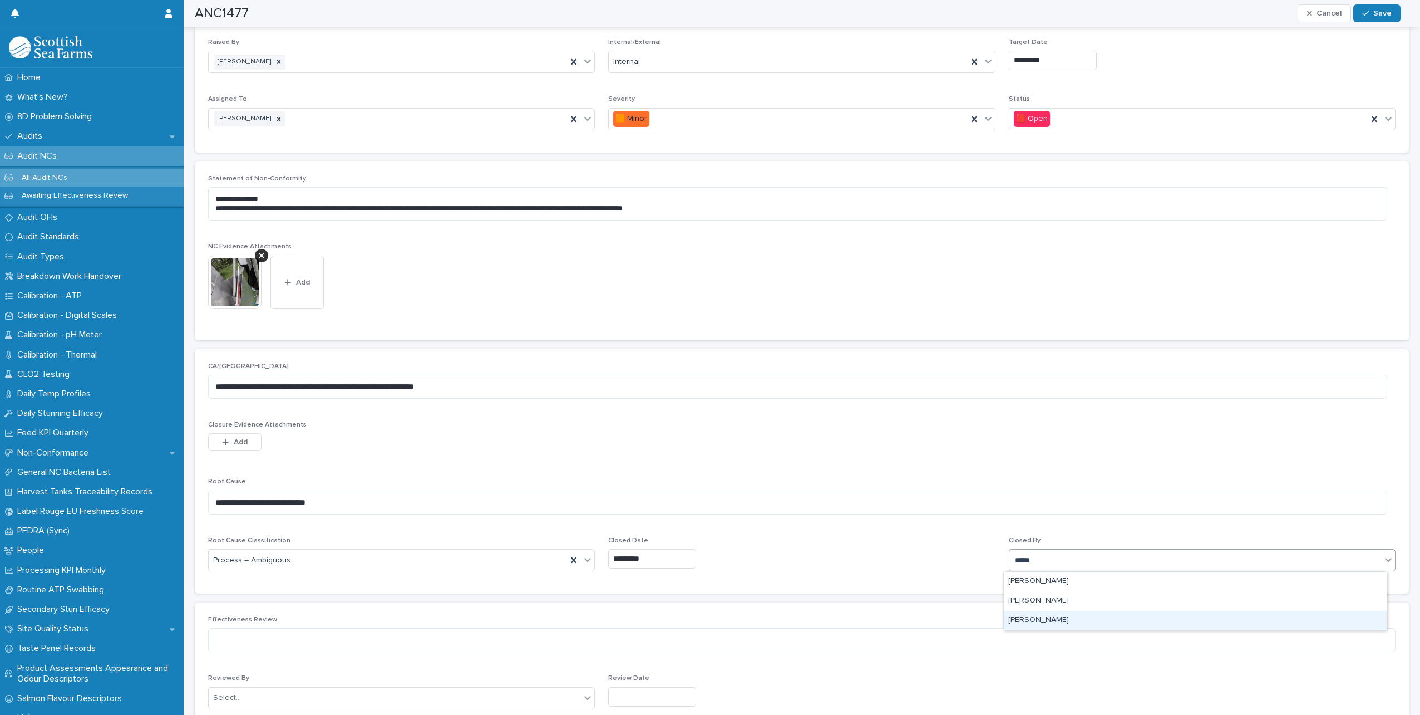
click at [1023, 623] on div "[PERSON_NAME]" at bounding box center [1195, 619] width 383 height 19
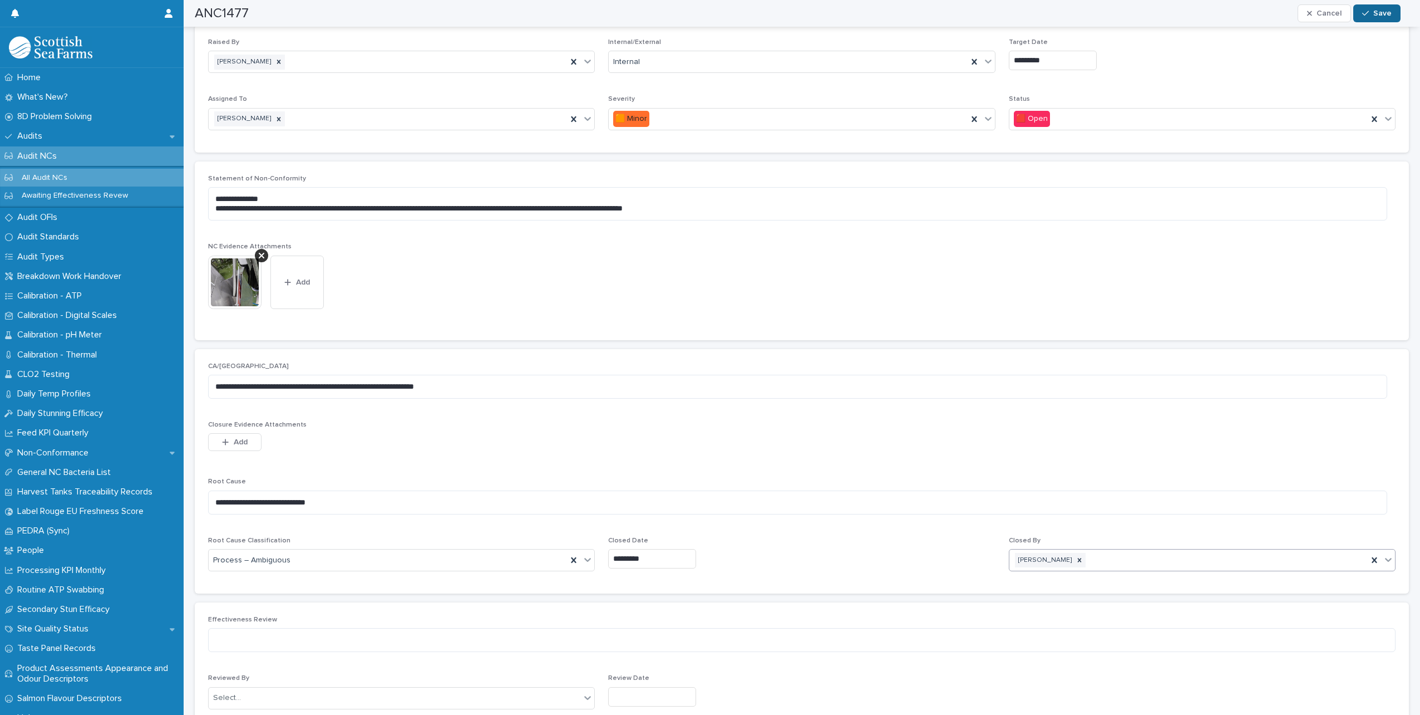
click at [1379, 16] on span "Save" at bounding box center [1382, 13] width 18 height 8
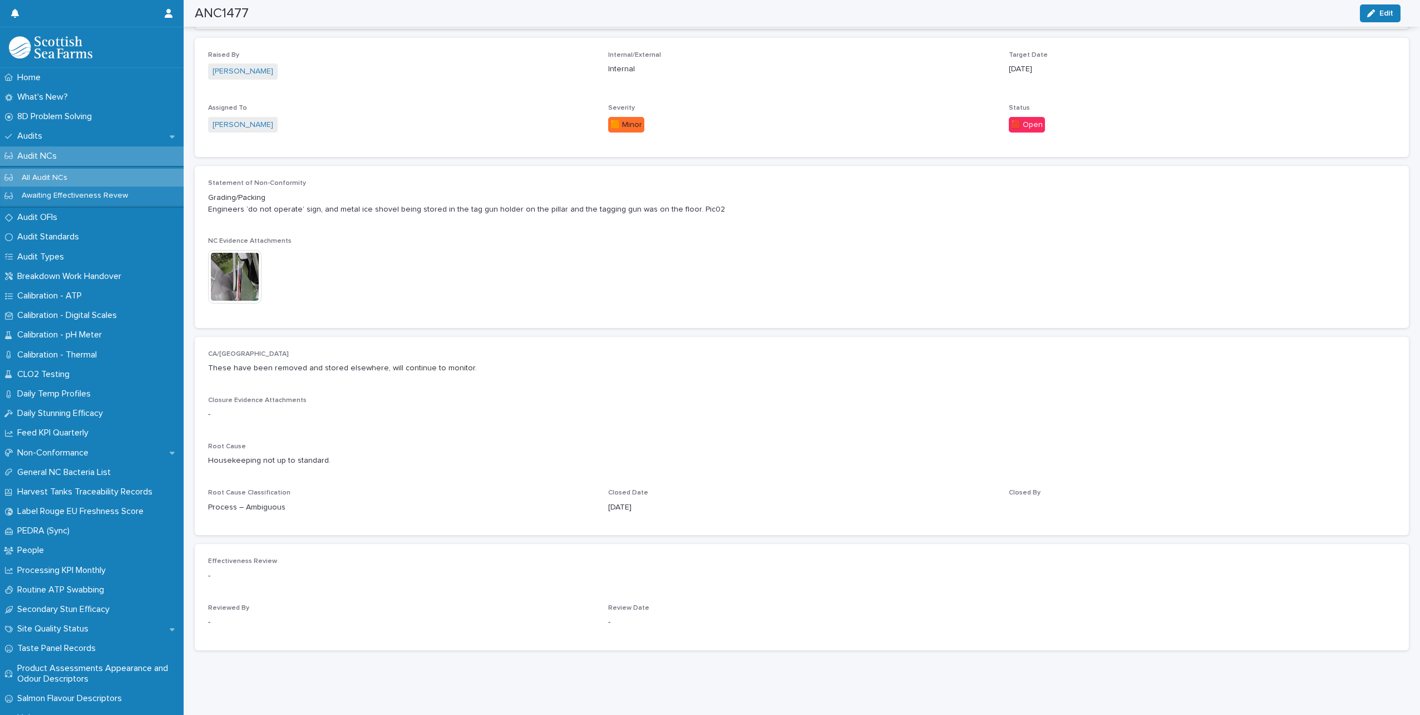
scroll to position [232, 0]
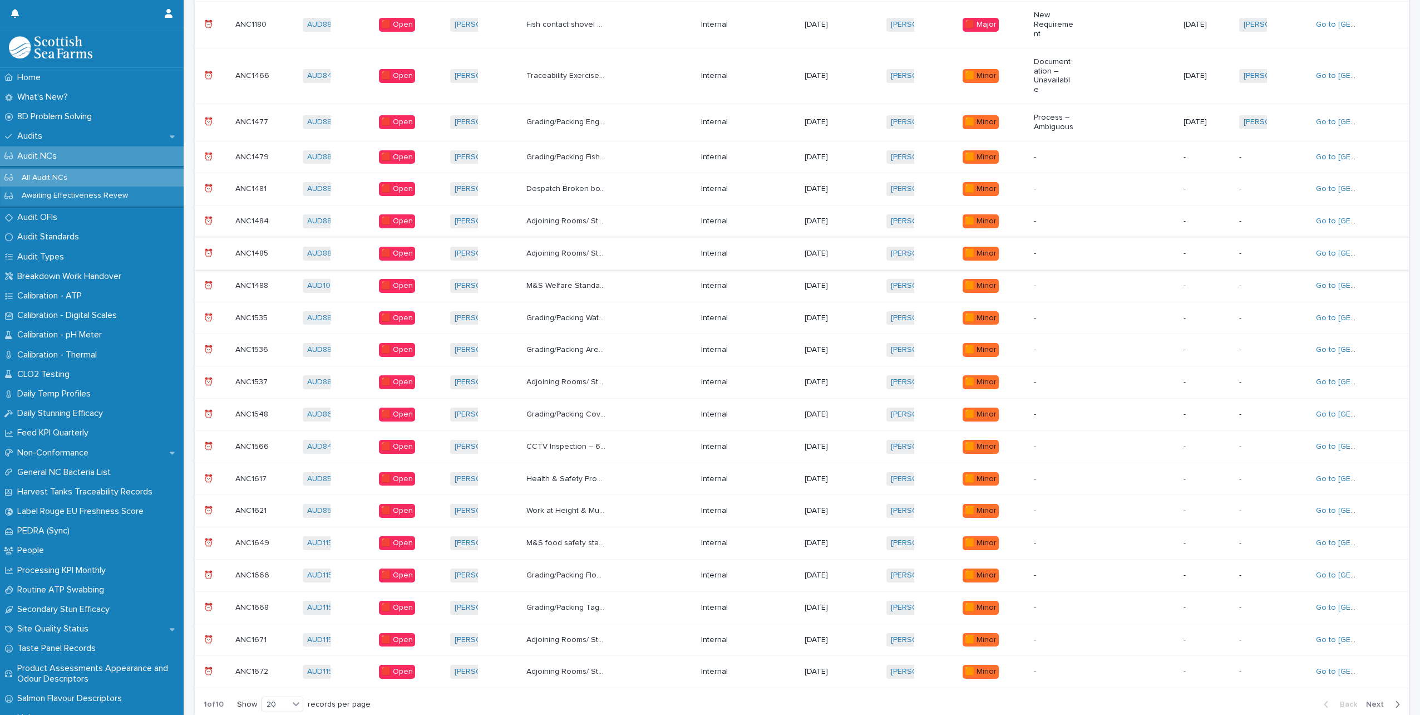
scroll to position [8, 0]
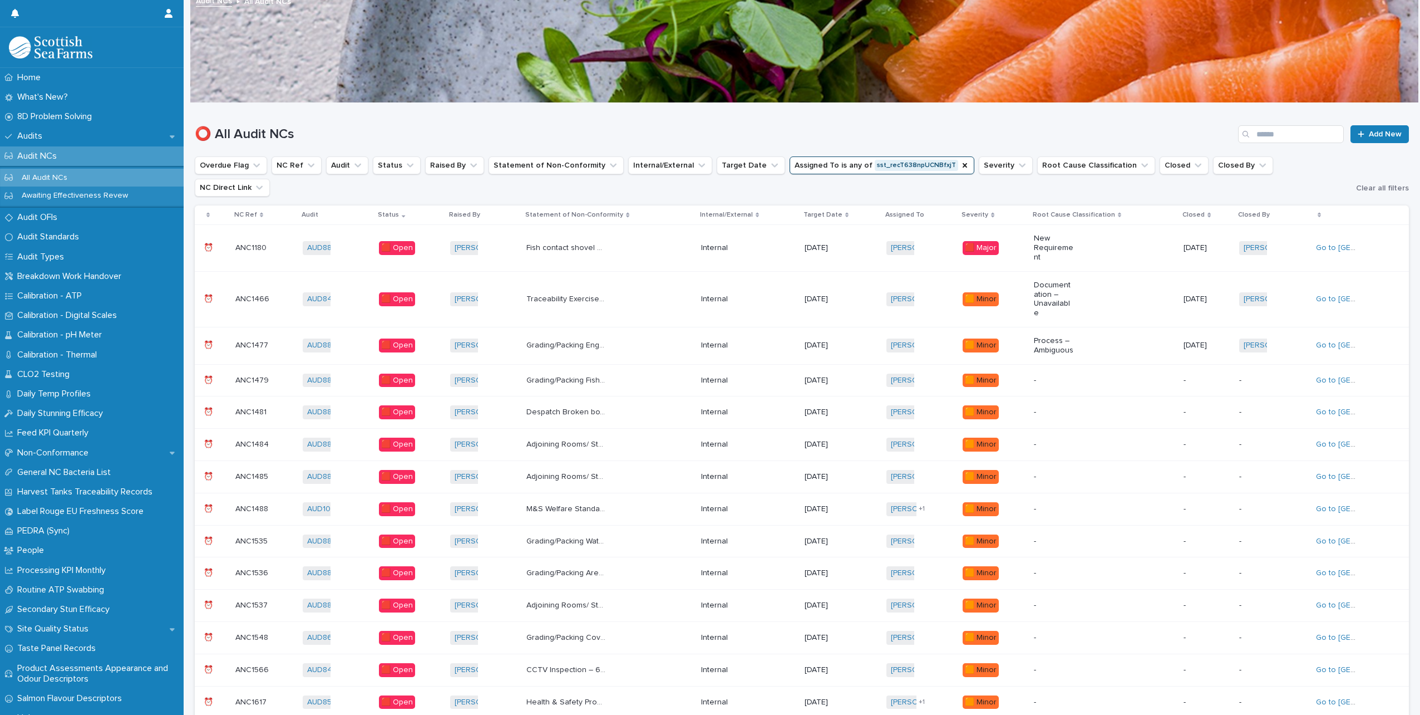
click at [605, 373] on p "Grading/Packing Fish contact shovel head touching the standing area of the plat…" at bounding box center [567, 379] width 82 height 12
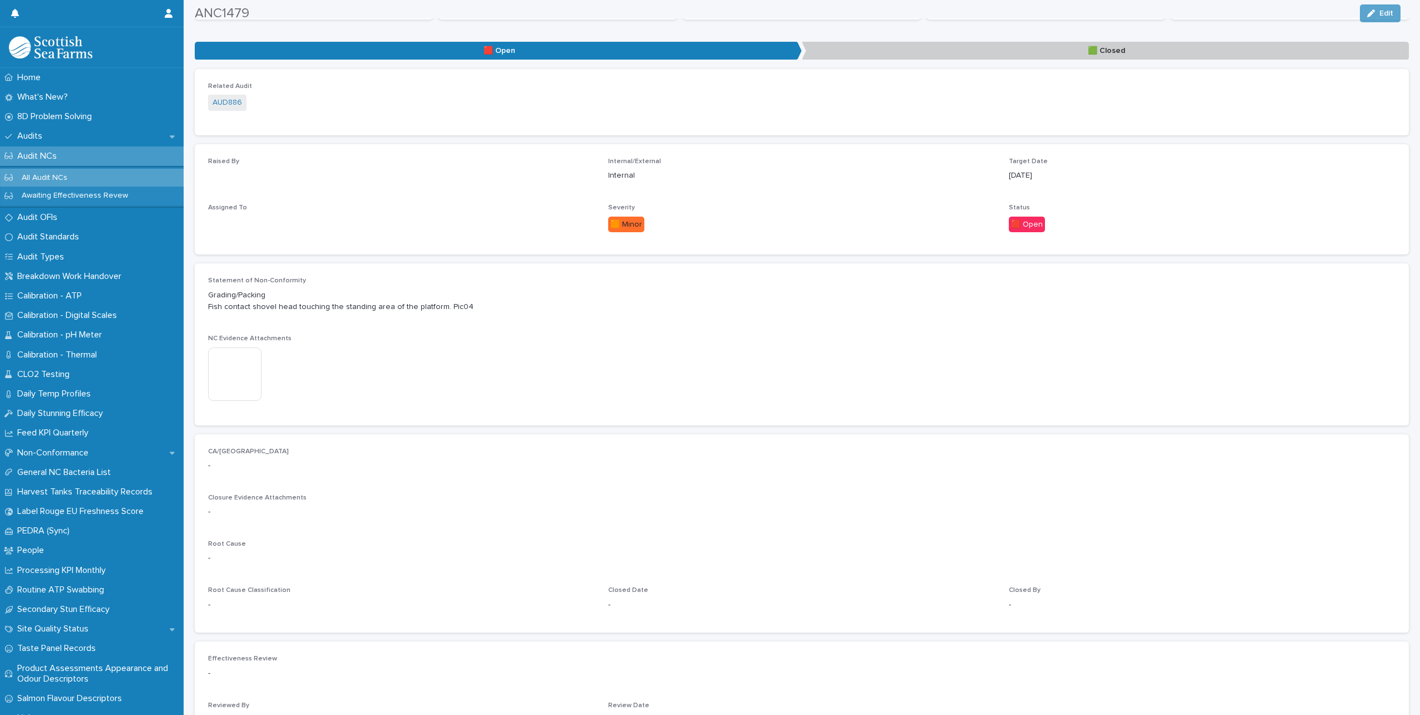
scroll to position [167, 0]
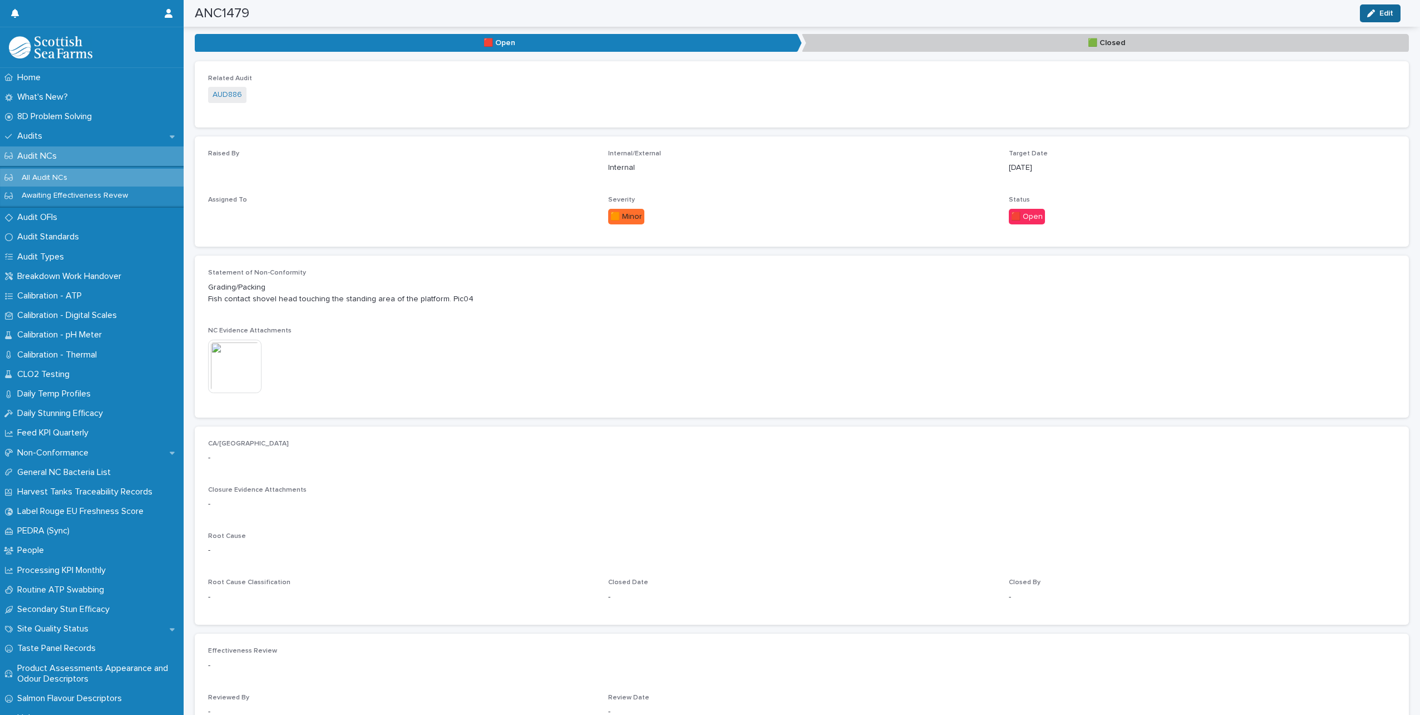
click at [1381, 11] on span "Edit" at bounding box center [1387, 13] width 14 height 8
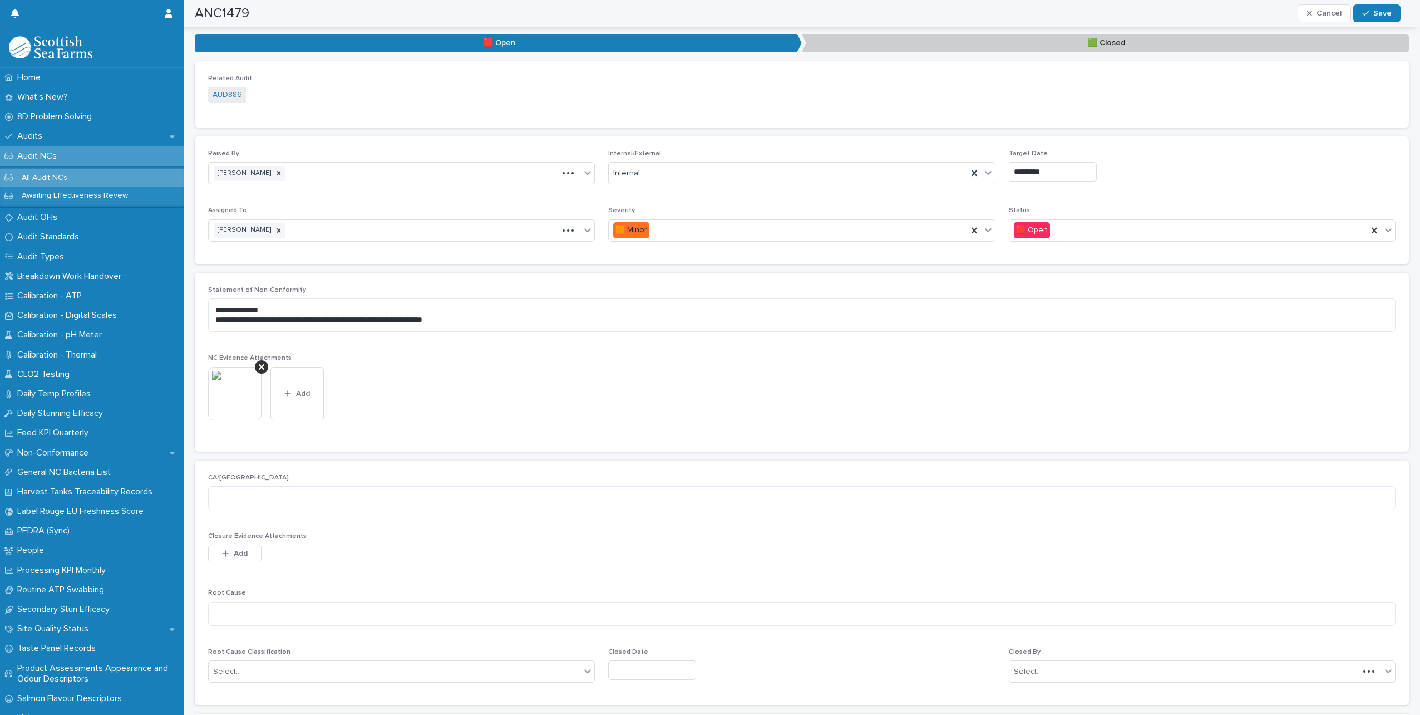
scroll to position [214, 0]
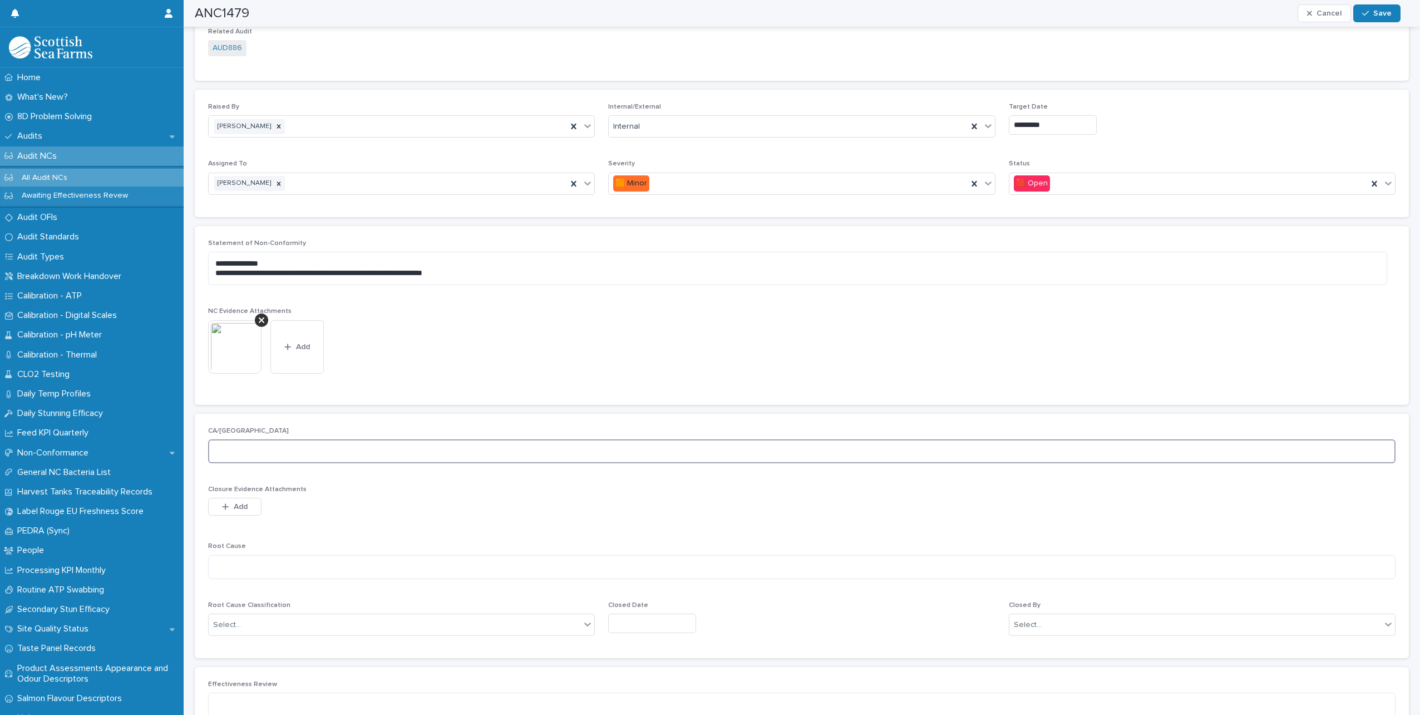
click at [291, 453] on textarea at bounding box center [802, 451] width 1188 height 24
type textarea "**********"
click at [234, 558] on textarea at bounding box center [802, 567] width 1188 height 24
type textarea "**********"
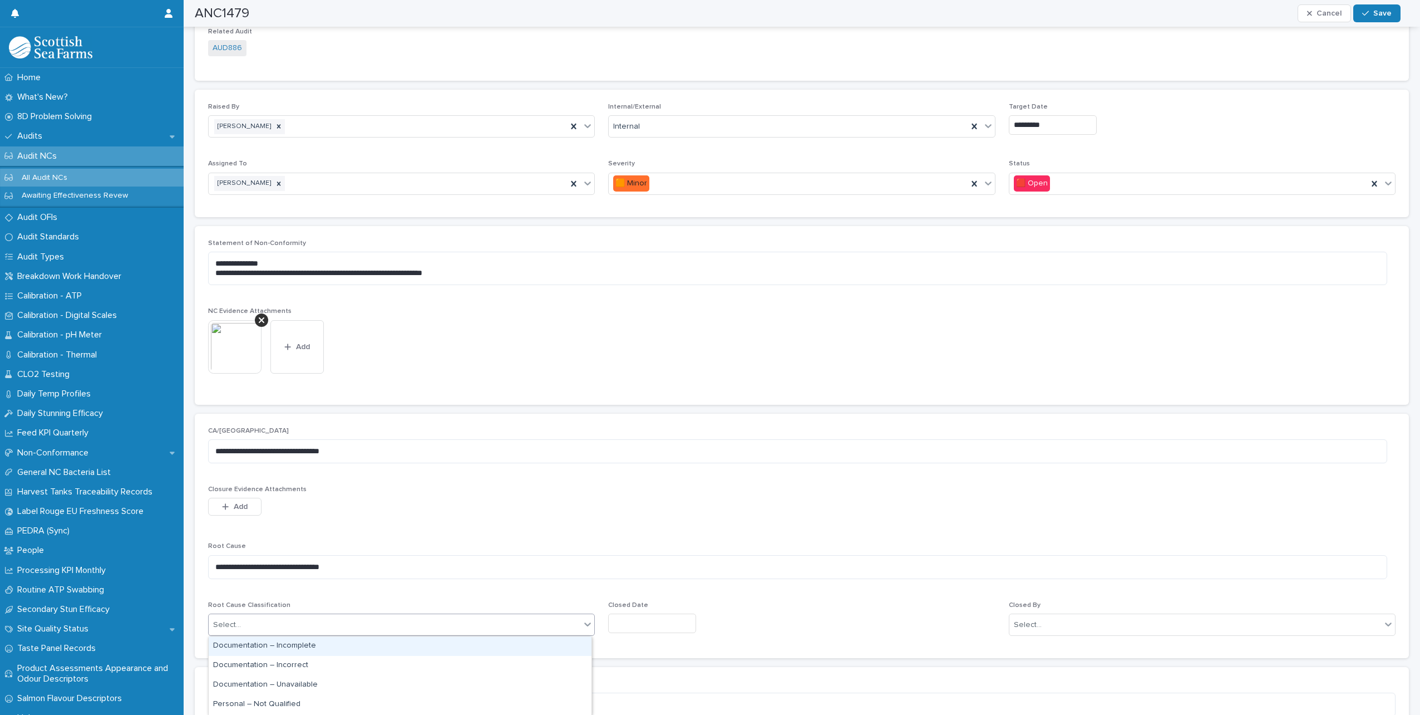
click at [411, 628] on div "Select..." at bounding box center [395, 625] width 372 height 18
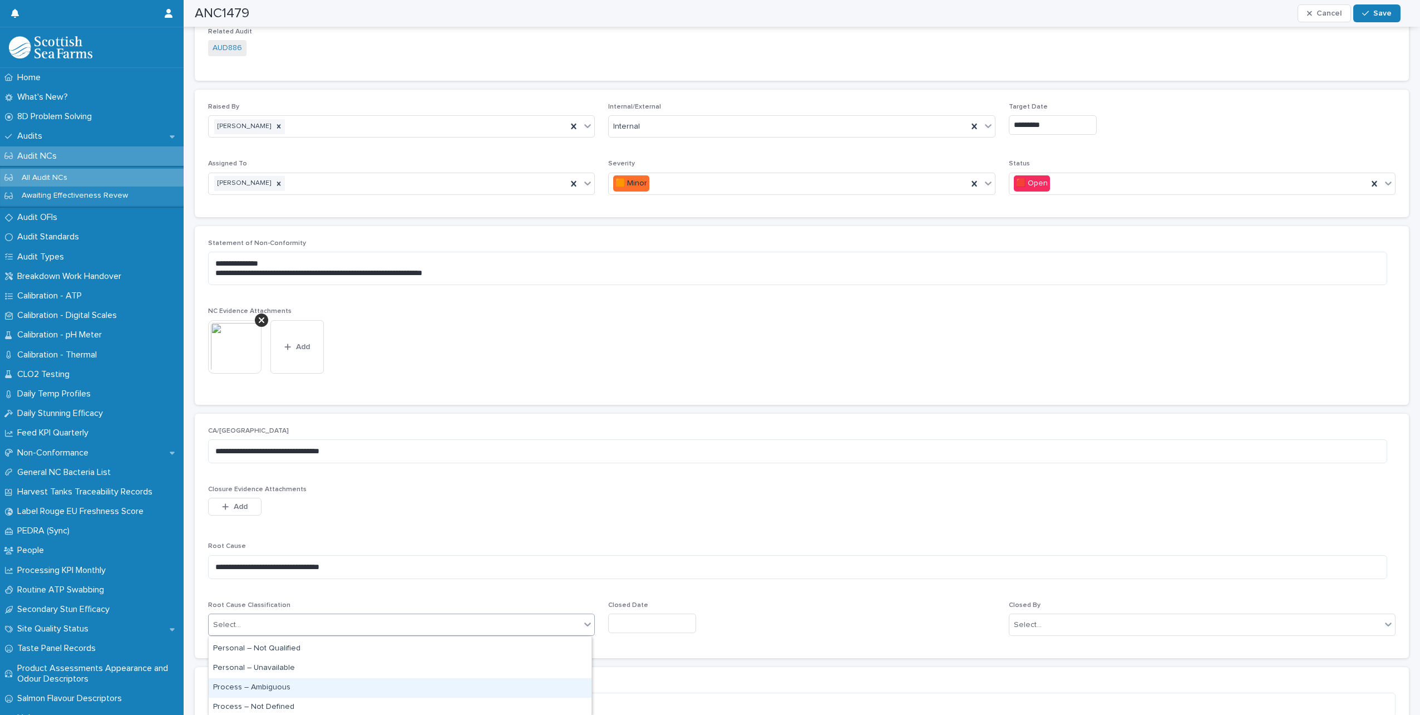
click at [290, 685] on div "Process – Ambiguous" at bounding box center [400, 687] width 383 height 19
click at [657, 623] on input "text" at bounding box center [652, 622] width 88 height 19
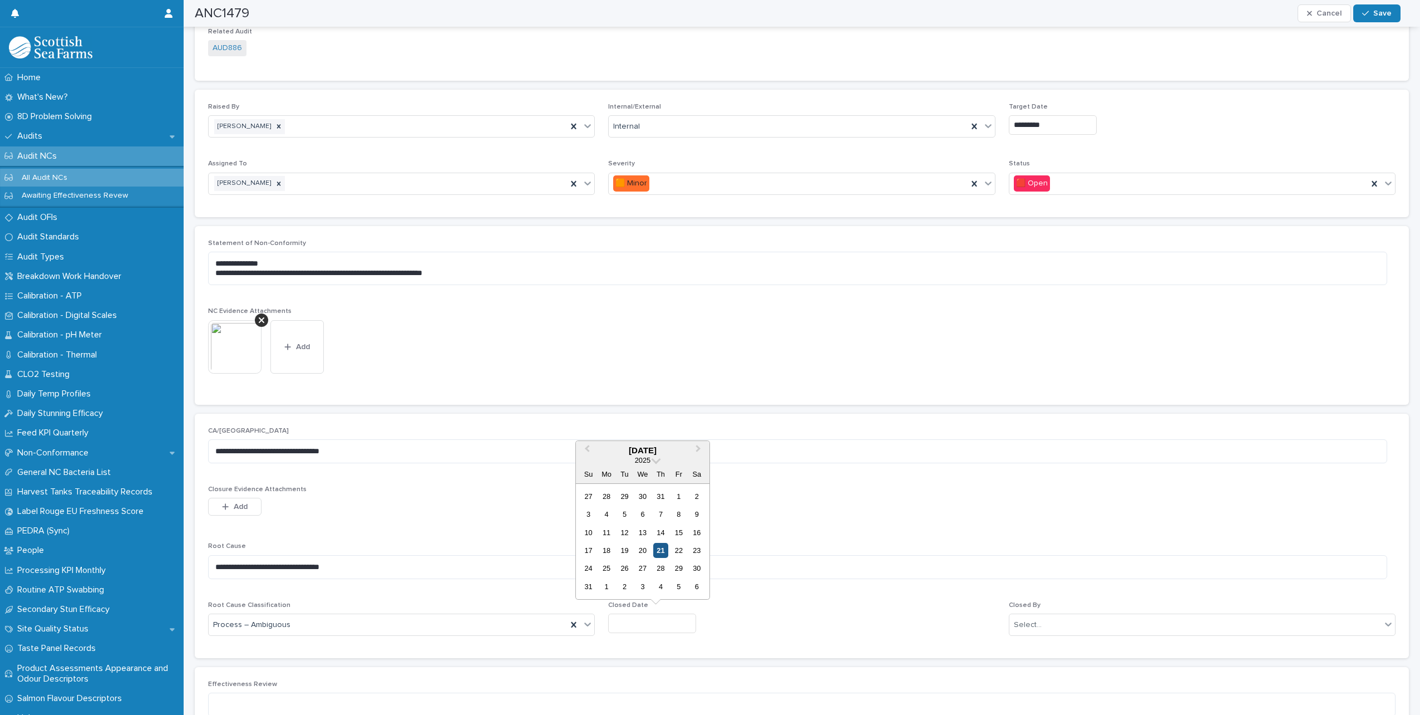
click at [659, 544] on div "21" at bounding box center [660, 550] width 15 height 15
type input "*********"
type textarea "**********"
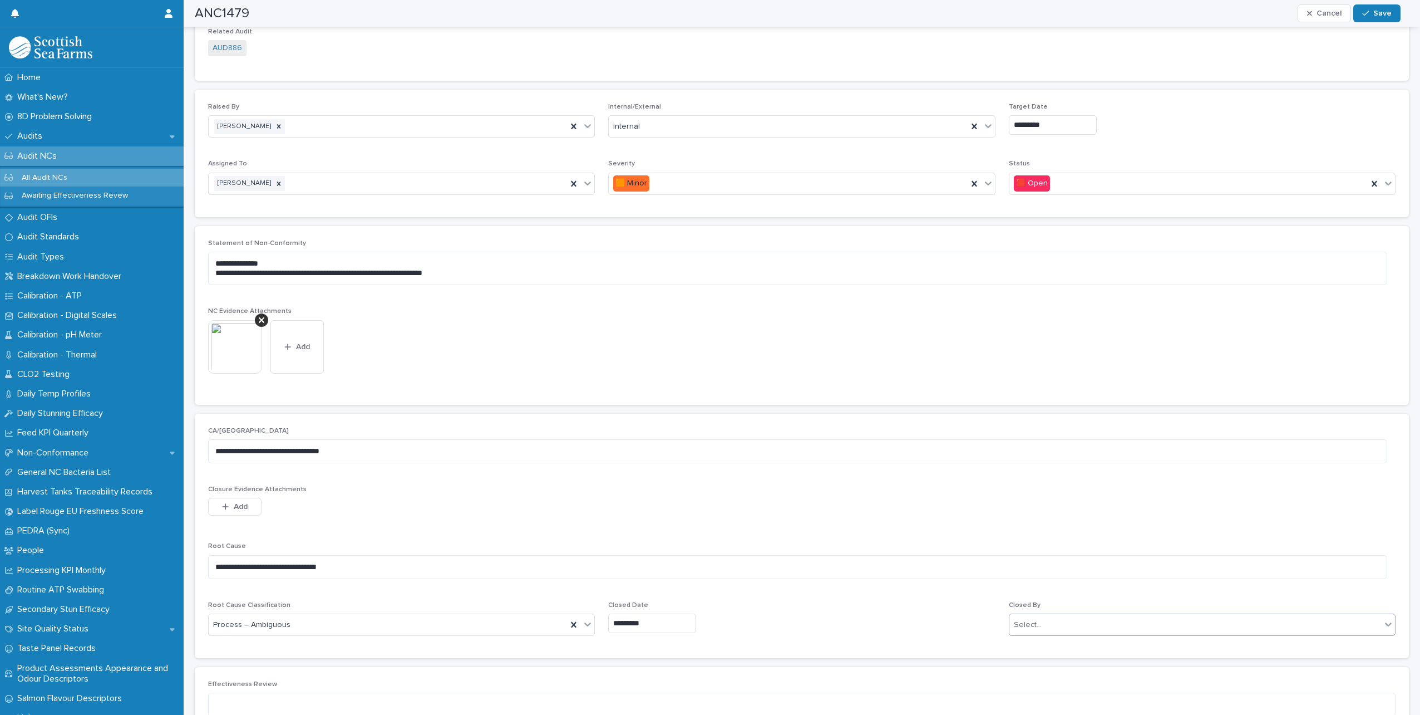
click at [1017, 619] on div "Select..." at bounding box center [1028, 625] width 28 height 12
type input "*****"
click at [1048, 686] on div "[PERSON_NAME]" at bounding box center [1195, 684] width 383 height 19
click at [1367, 8] on button "Save" at bounding box center [1376, 13] width 47 height 18
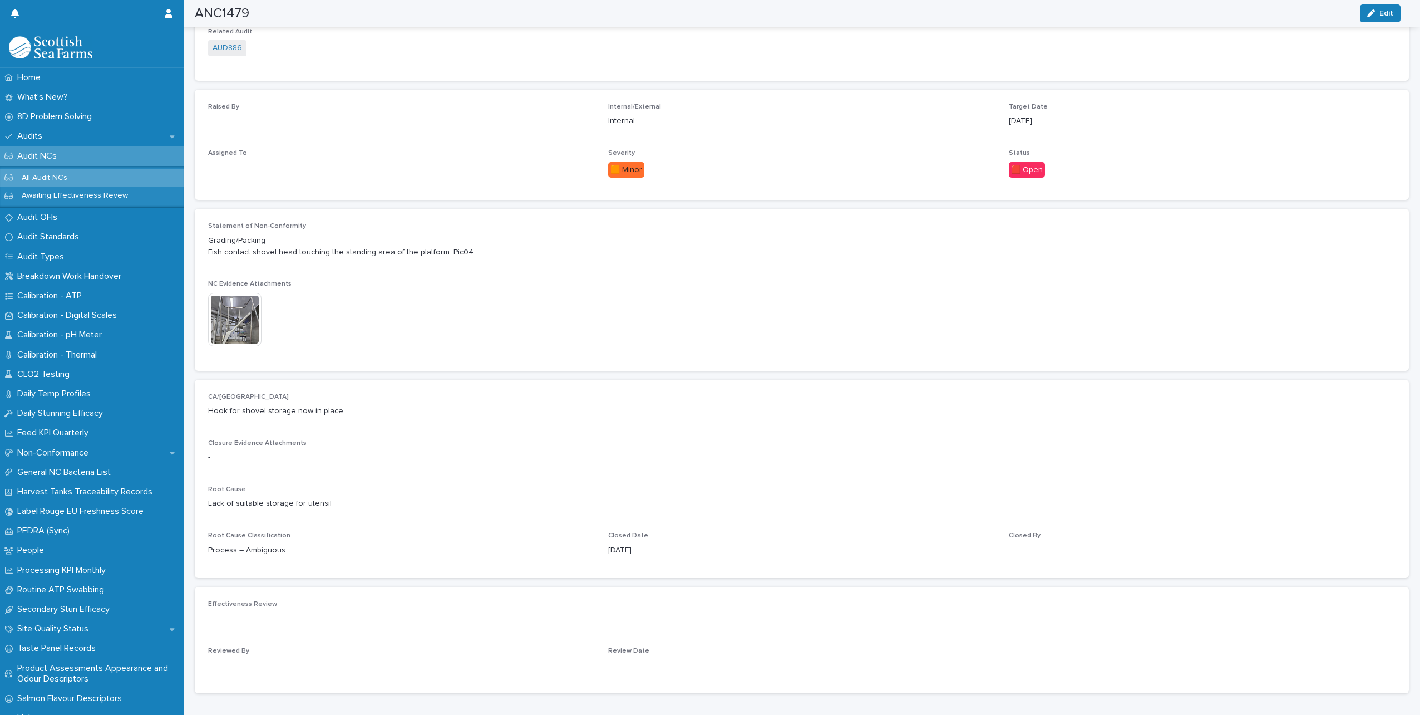
scroll to position [163, 0]
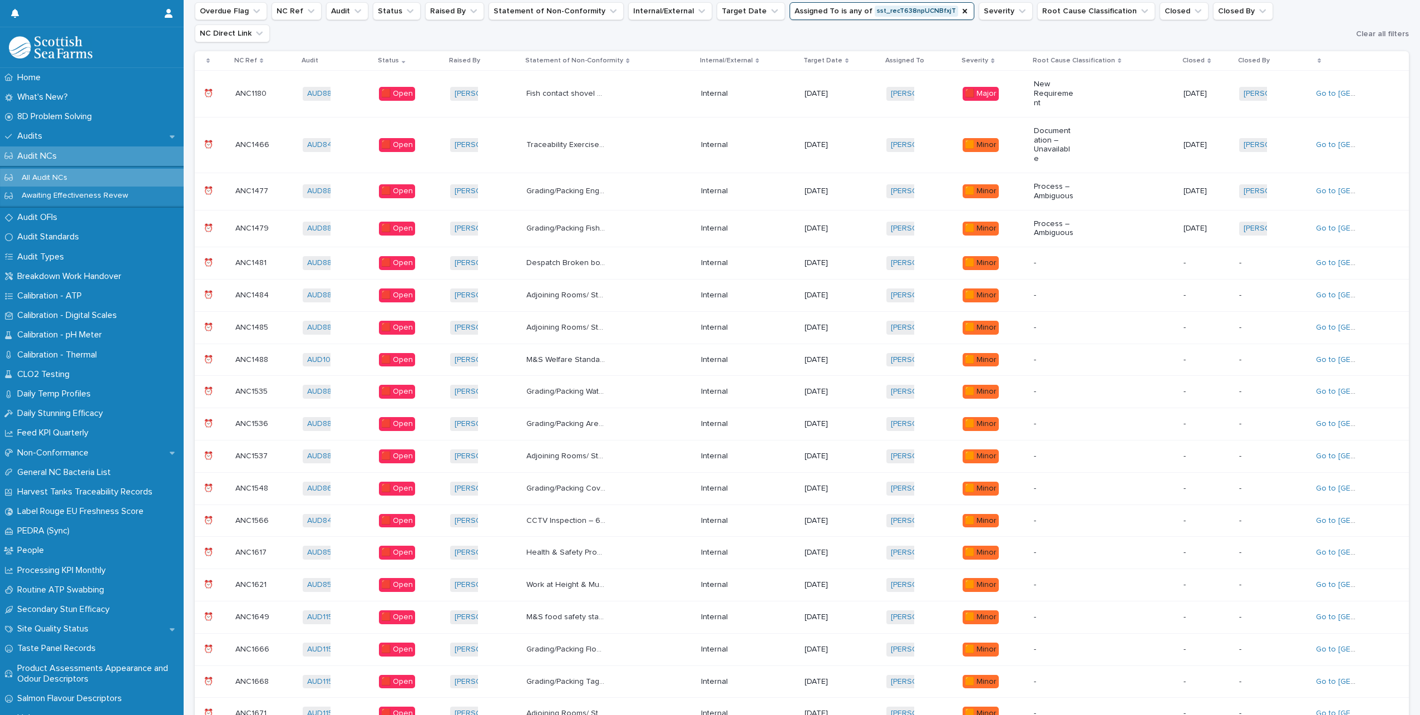
scroll to position [8, 0]
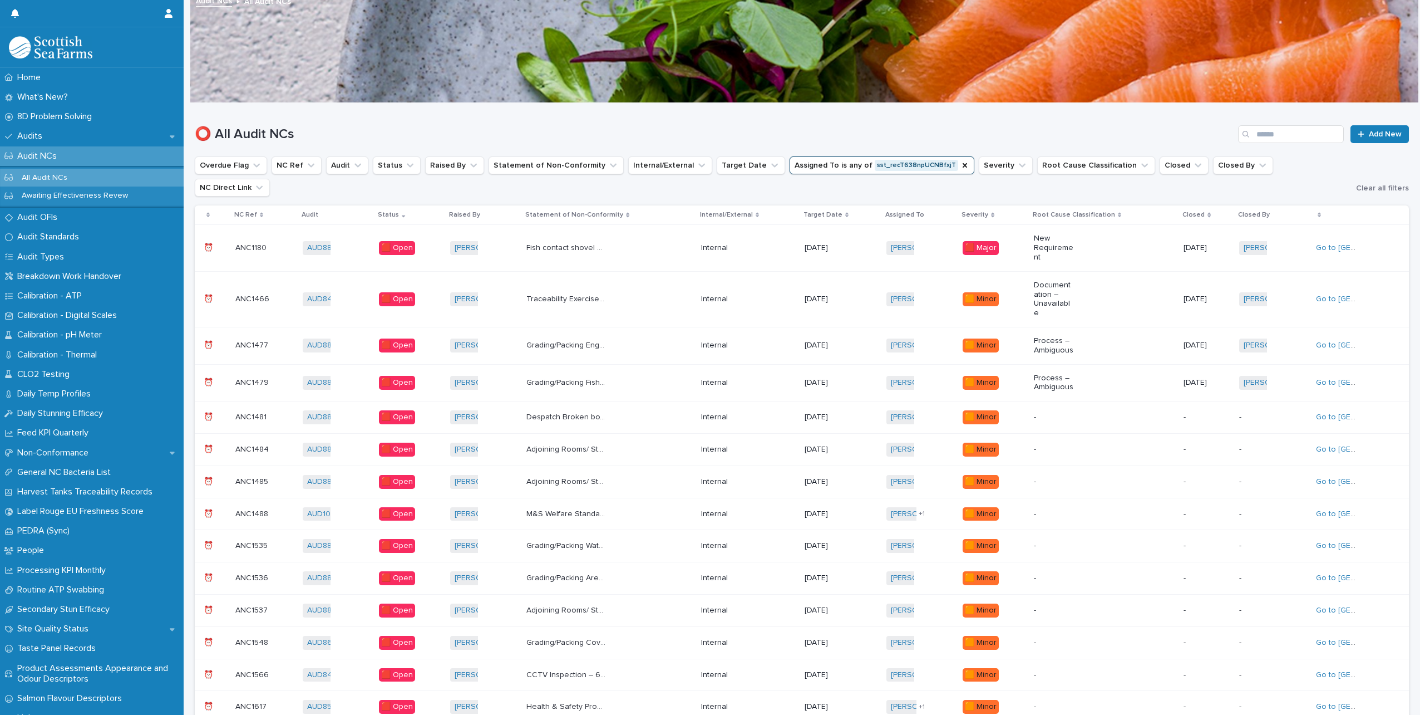
click at [607, 410] on p "Despatch Broken box palletised. Despatch staff on break, checked again approx. …" at bounding box center [567, 416] width 82 height 12
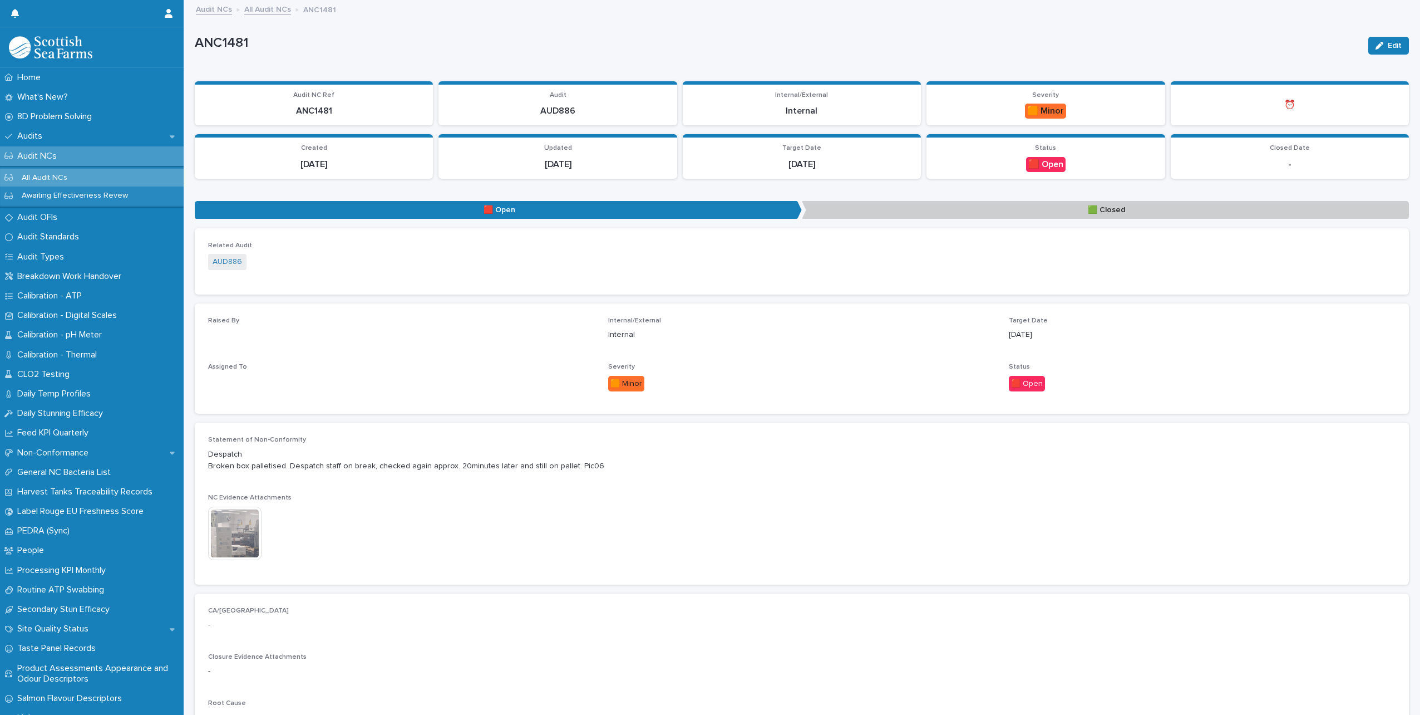
click at [244, 530] on img at bounding box center [234, 532] width 53 height 53
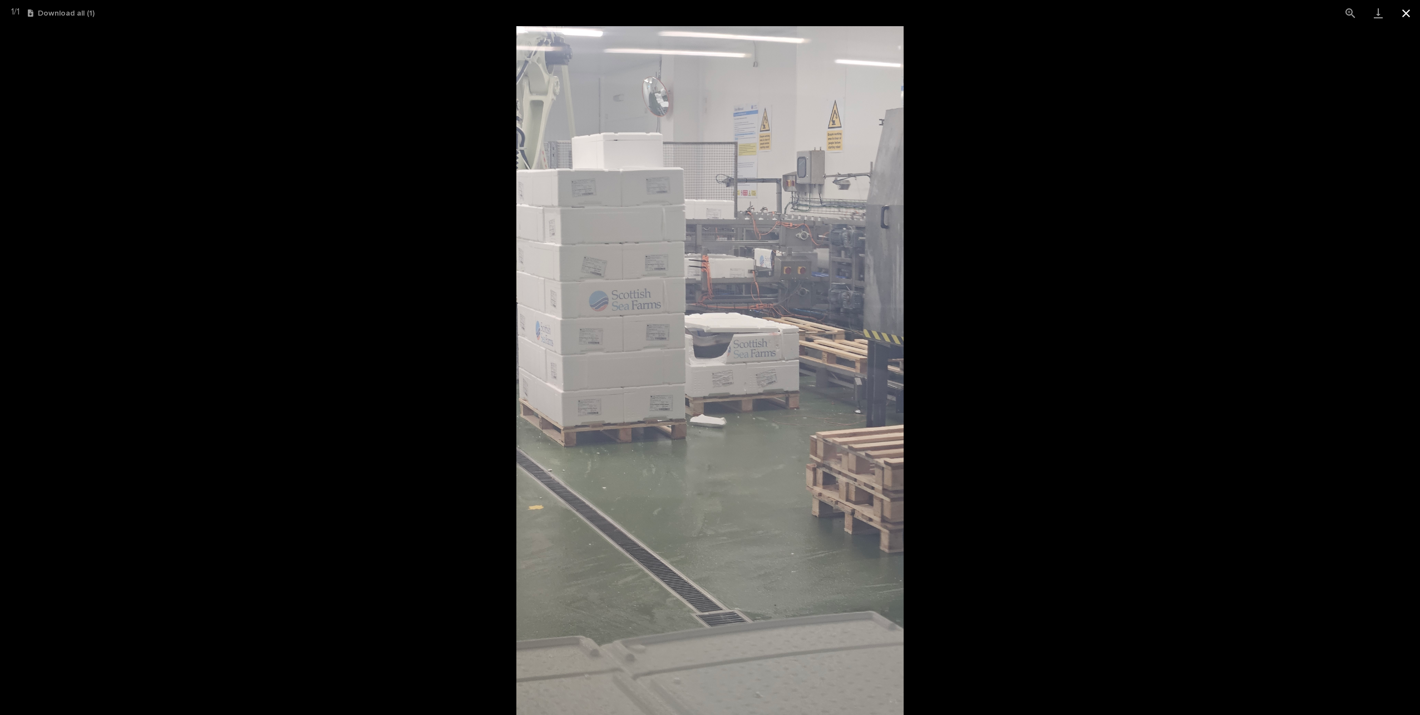
click at [1407, 8] on button "Close gallery" at bounding box center [1406, 13] width 28 height 26
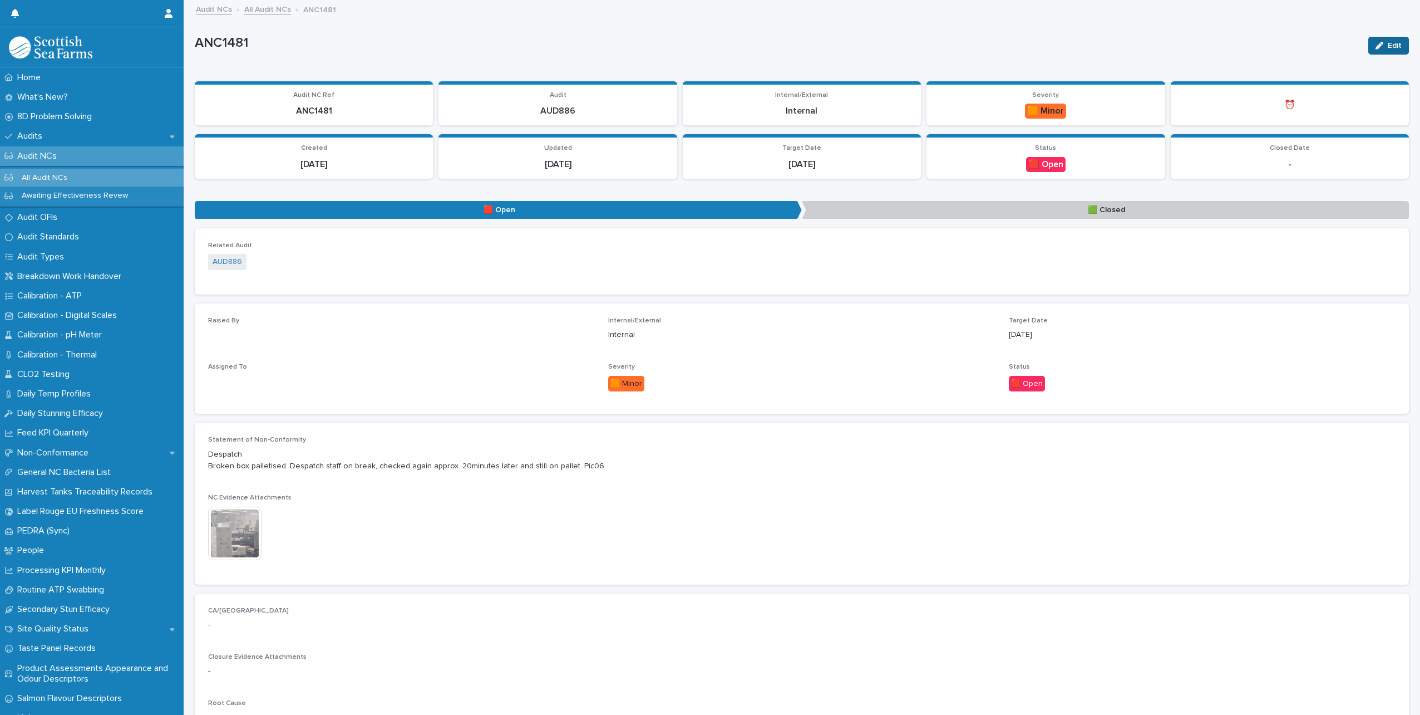
click at [1388, 43] on span "Edit" at bounding box center [1395, 46] width 14 height 8
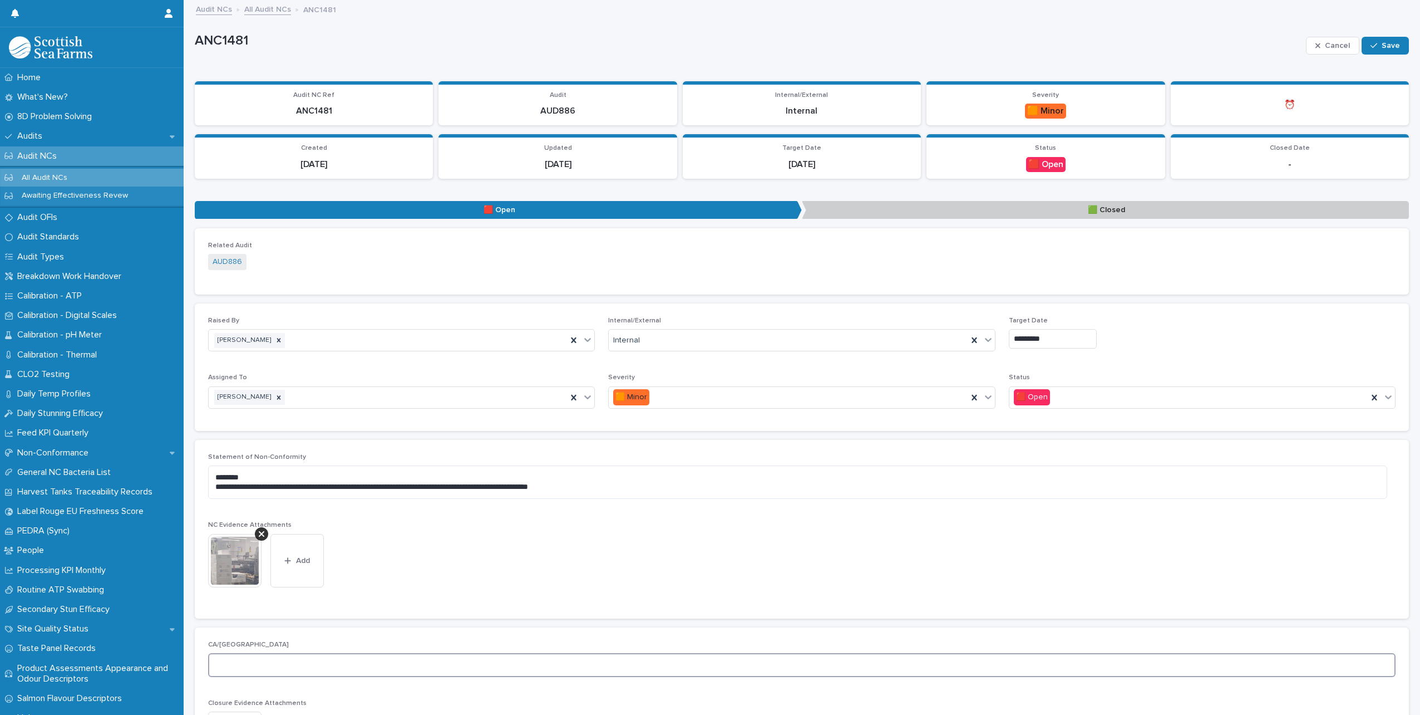
click at [278, 661] on textarea at bounding box center [802, 665] width 1188 height 24
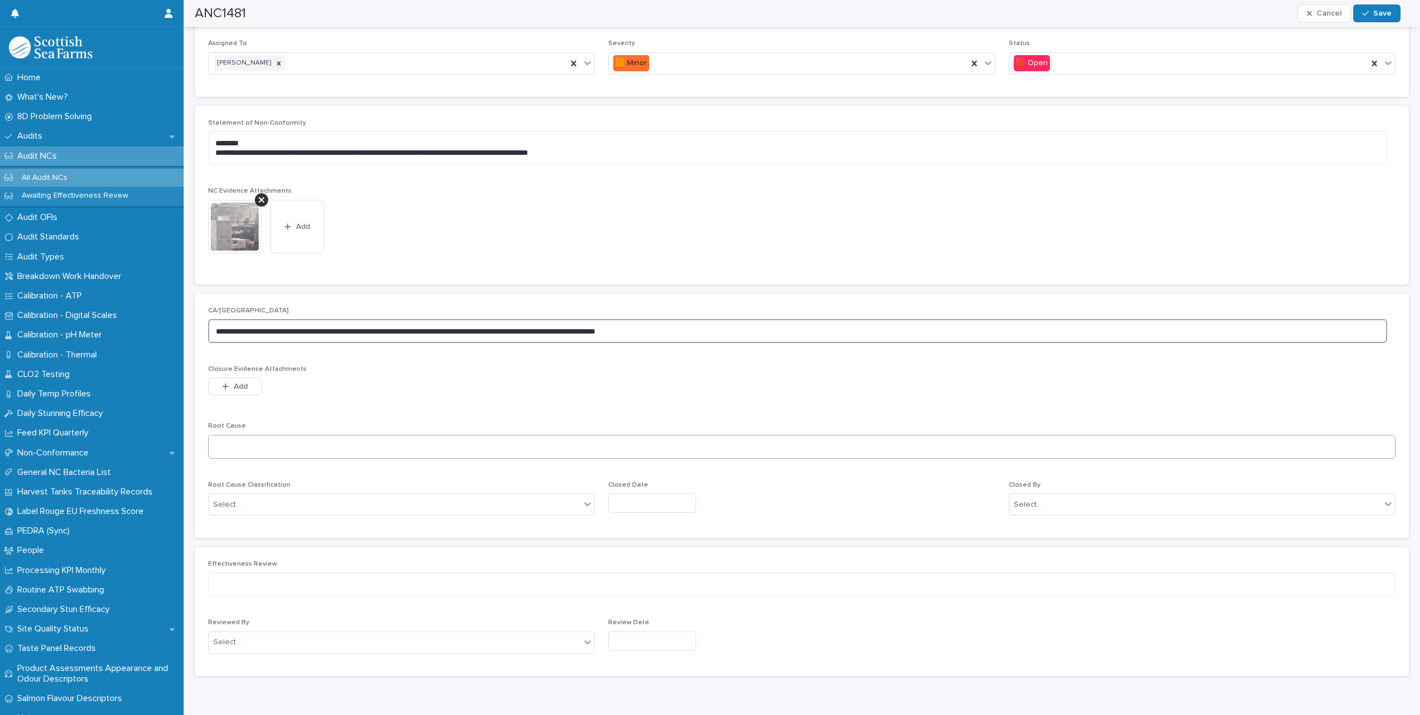
type textarea "**********"
click at [281, 449] on textarea at bounding box center [802, 447] width 1188 height 24
type textarea "*"
click at [246, 232] on img at bounding box center [234, 226] width 53 height 53
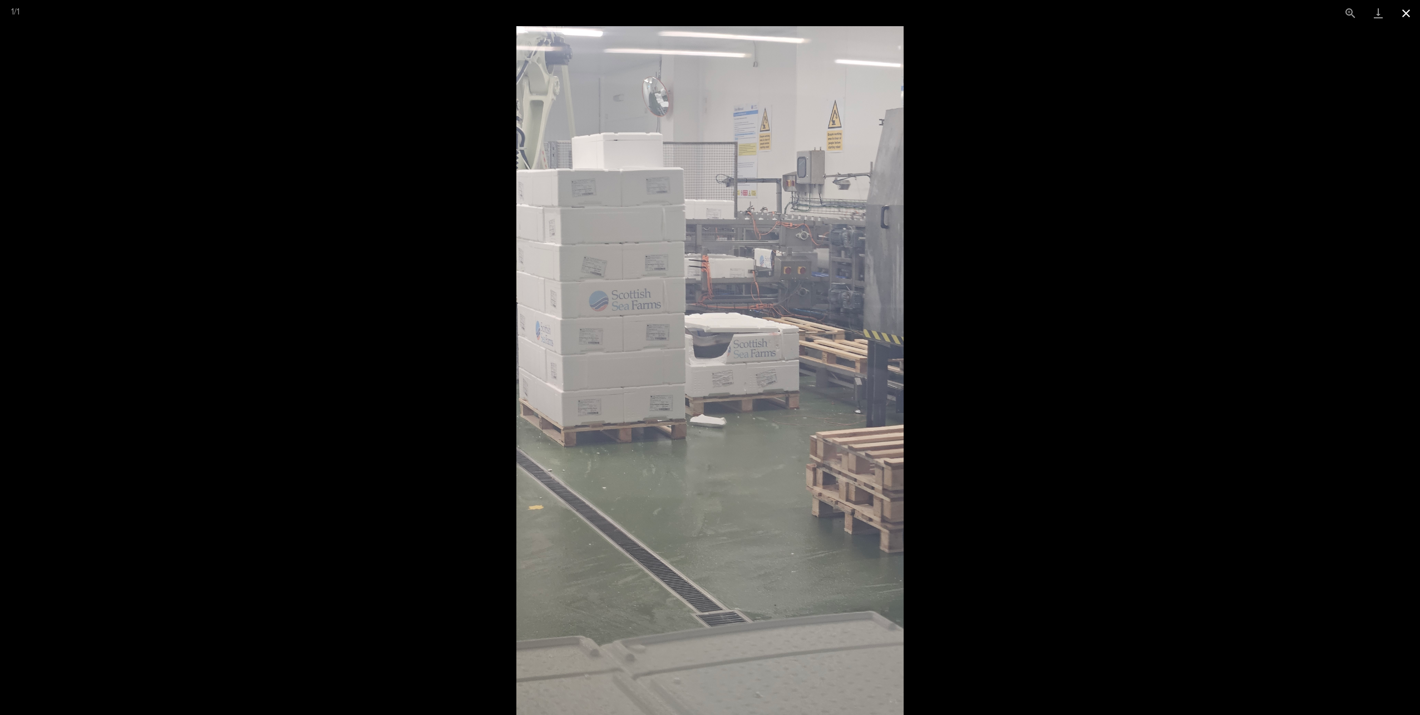
click at [1407, 14] on button "Close gallery" at bounding box center [1406, 13] width 28 height 26
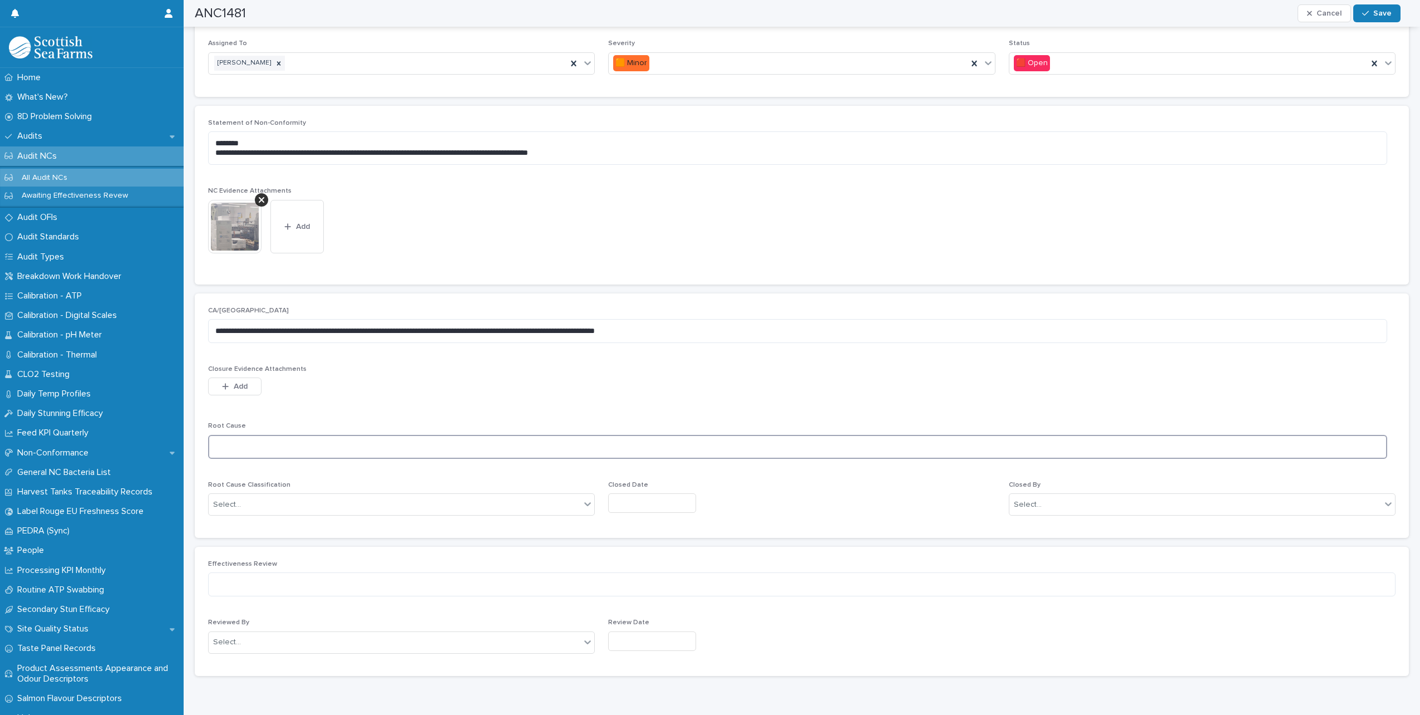
click at [245, 439] on textarea at bounding box center [797, 447] width 1179 height 24
type textarea "**********"
click at [325, 509] on div "Select..." at bounding box center [395, 504] width 372 height 18
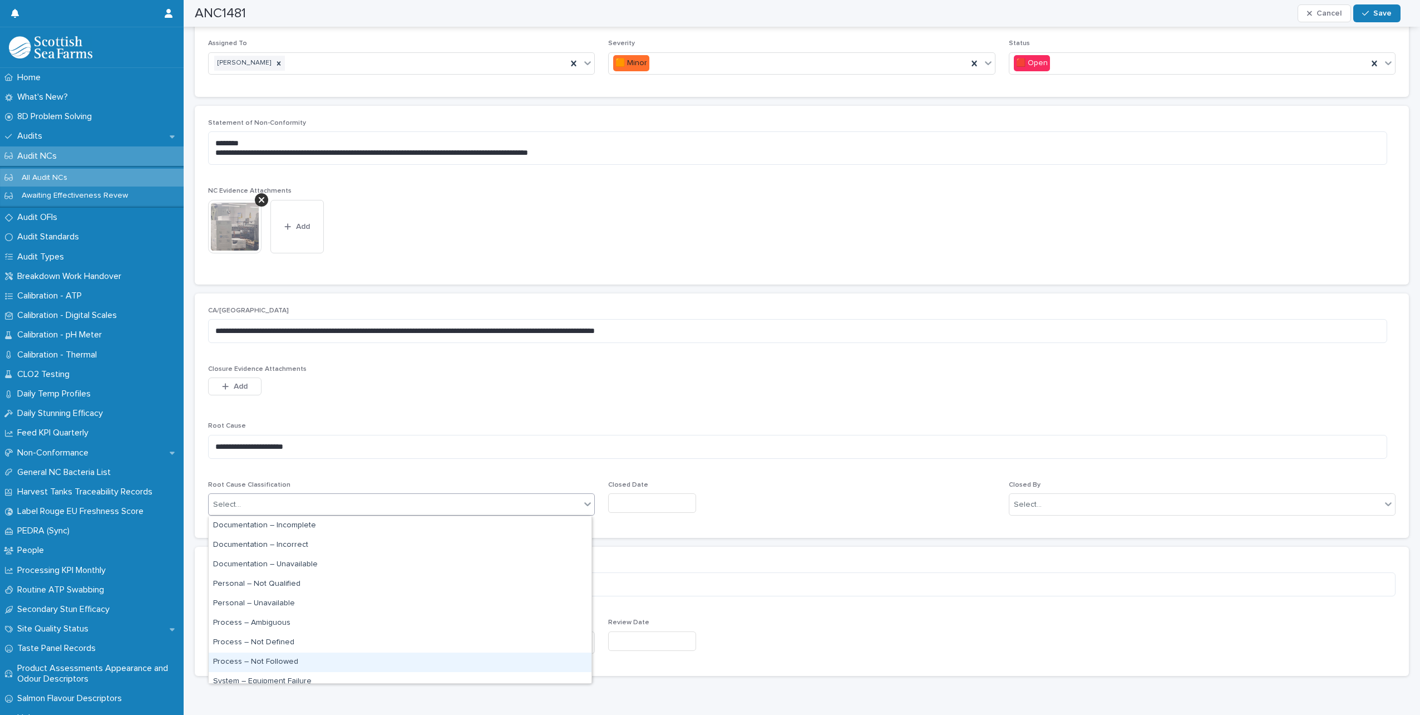
click at [294, 658] on div "Process – Not Followed" at bounding box center [400, 661] width 383 height 19
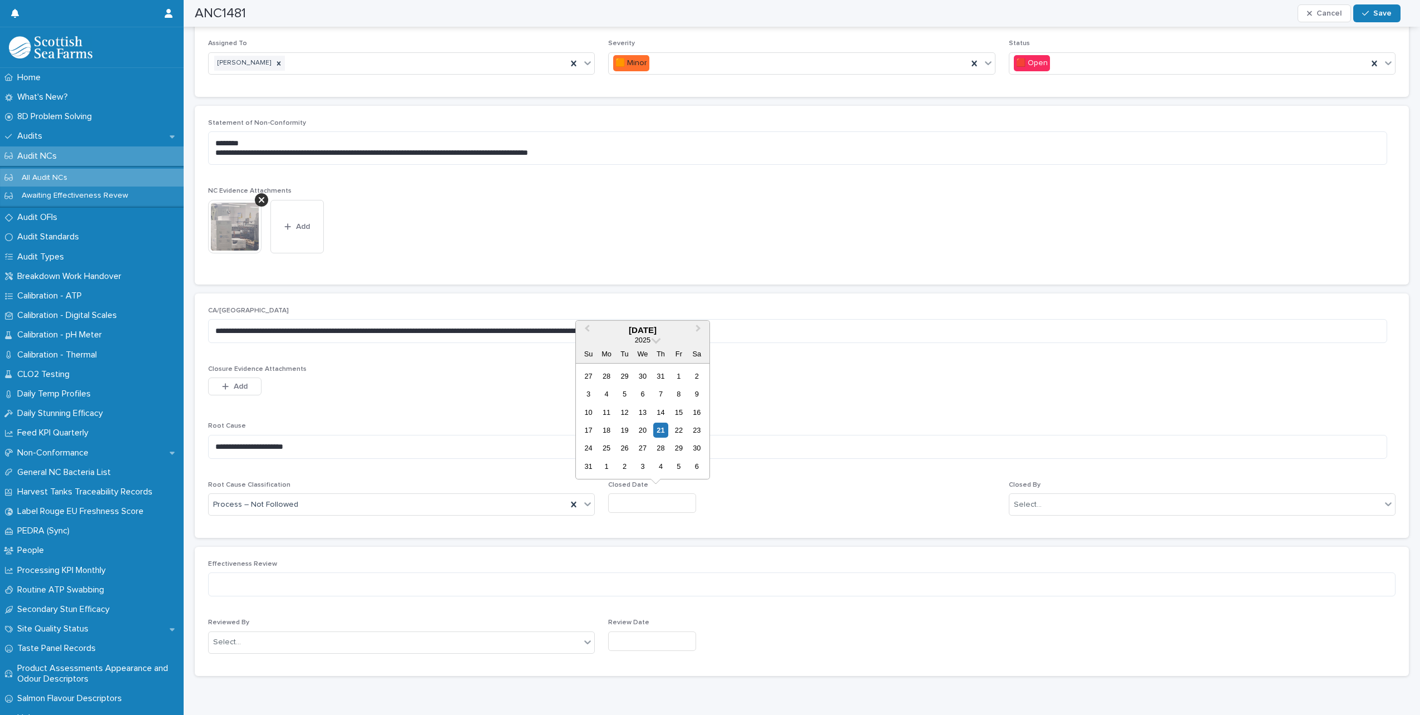
click at [652, 505] on input "text" at bounding box center [652, 502] width 88 height 19
click at [662, 432] on div "21" at bounding box center [660, 429] width 15 height 15
type input "*********"
click at [1119, 504] on div "Select..." at bounding box center [1196, 504] width 372 height 18
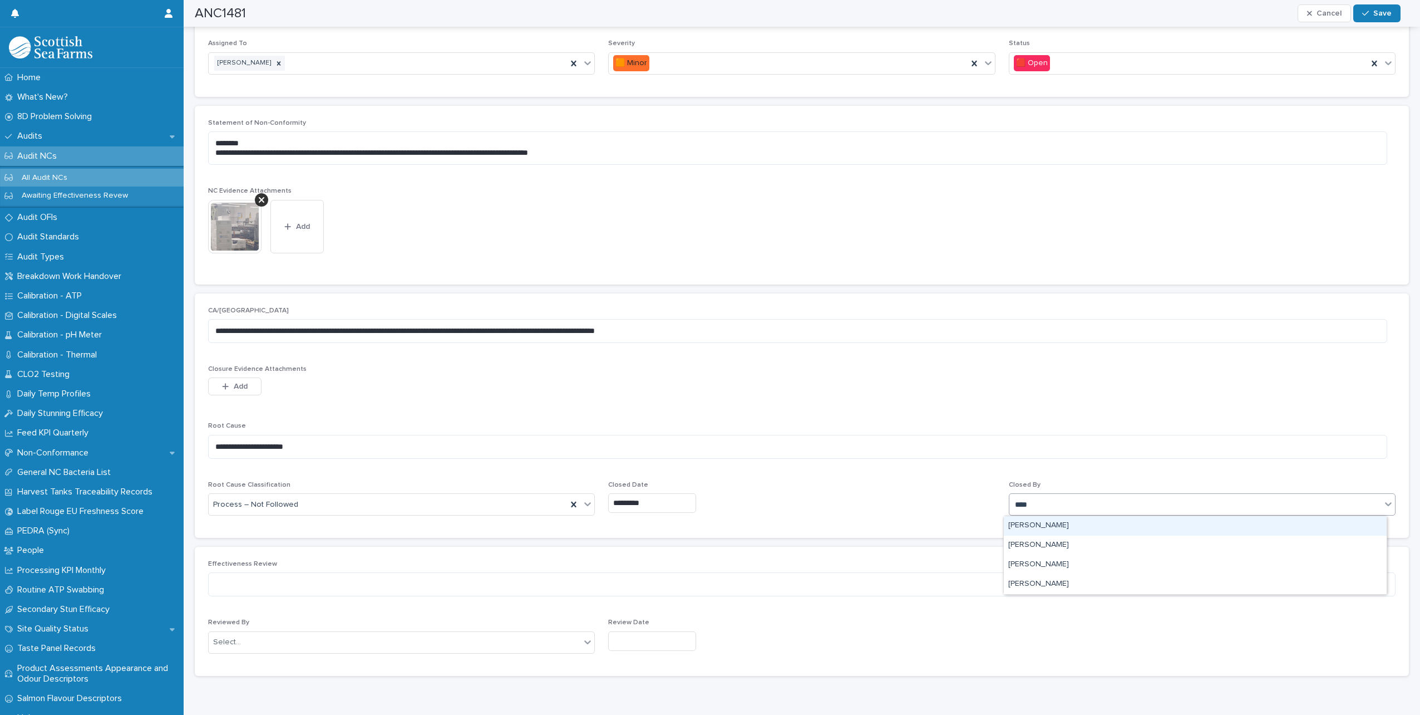
type input "*****"
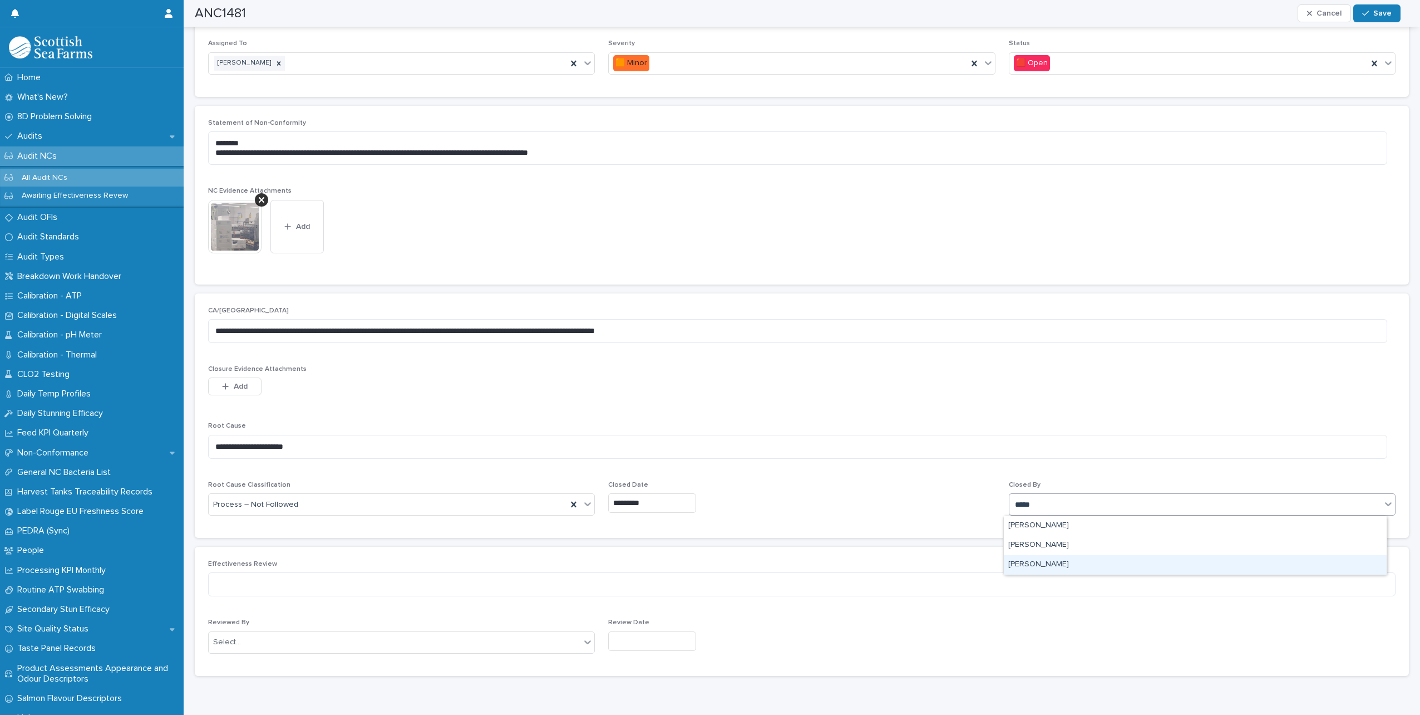
click at [1034, 560] on div "[PERSON_NAME]" at bounding box center [1195, 564] width 383 height 19
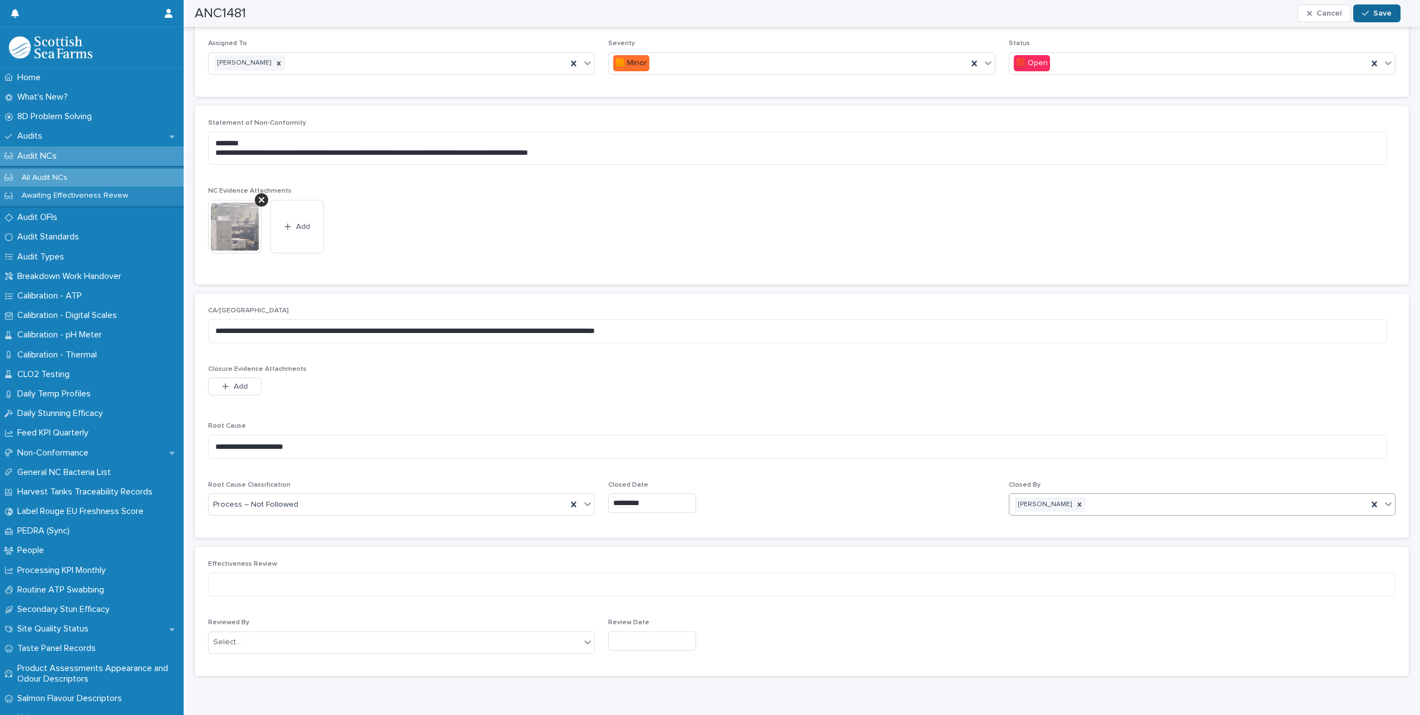
click at [1383, 14] on span "Save" at bounding box center [1382, 13] width 18 height 8
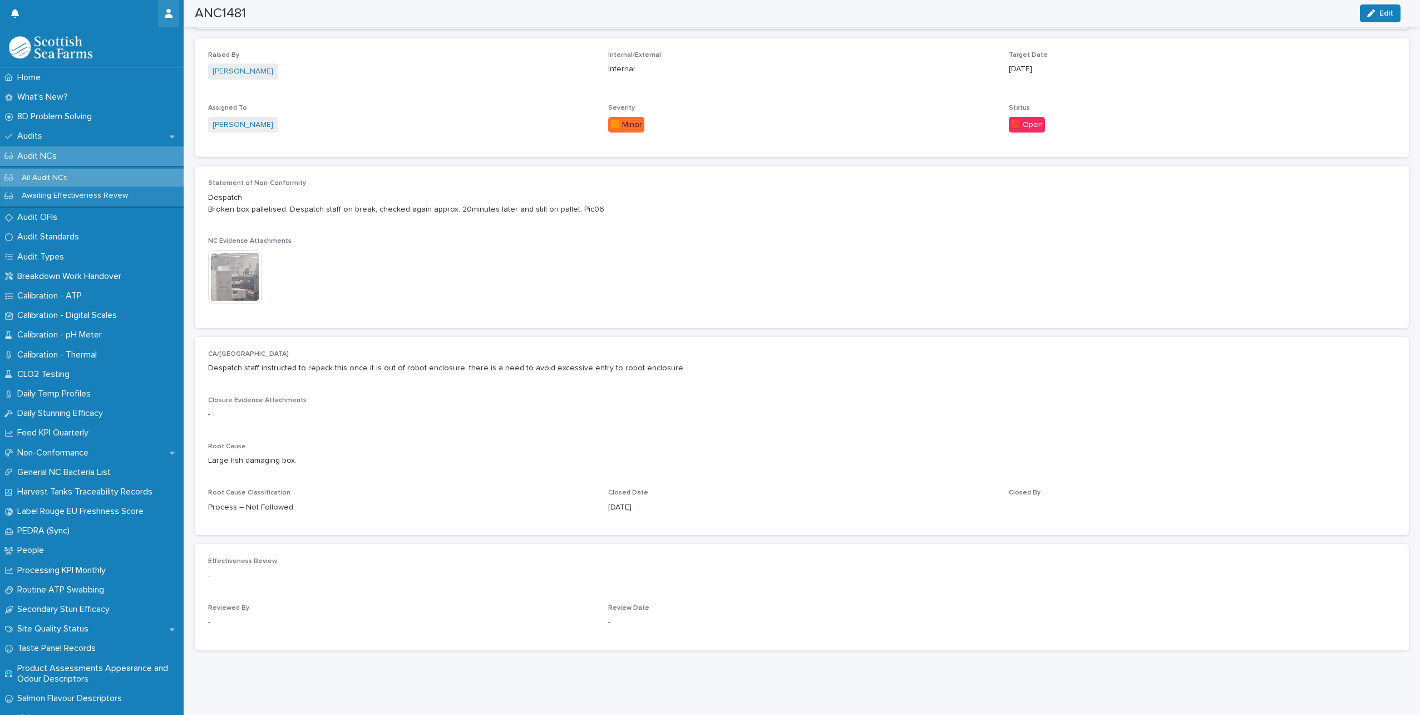
scroll to position [274, 0]
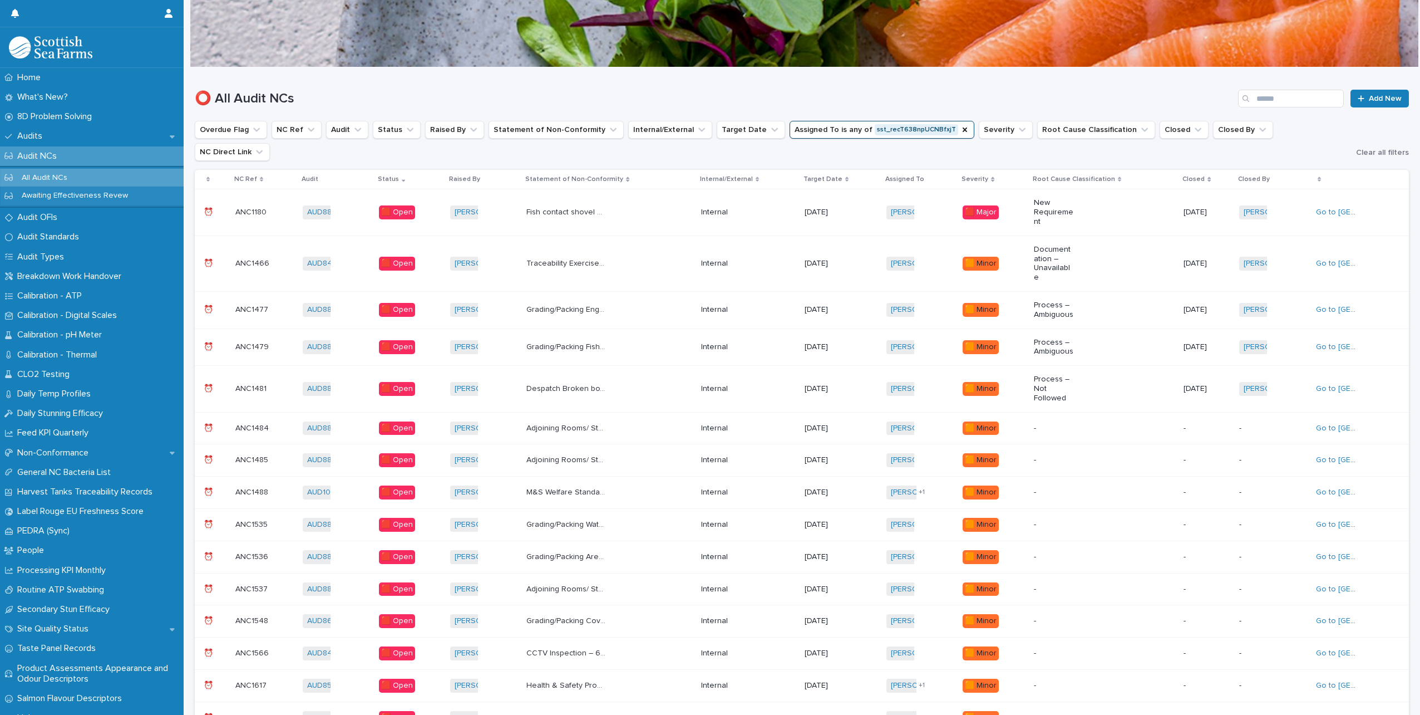
scroll to position [64, 0]
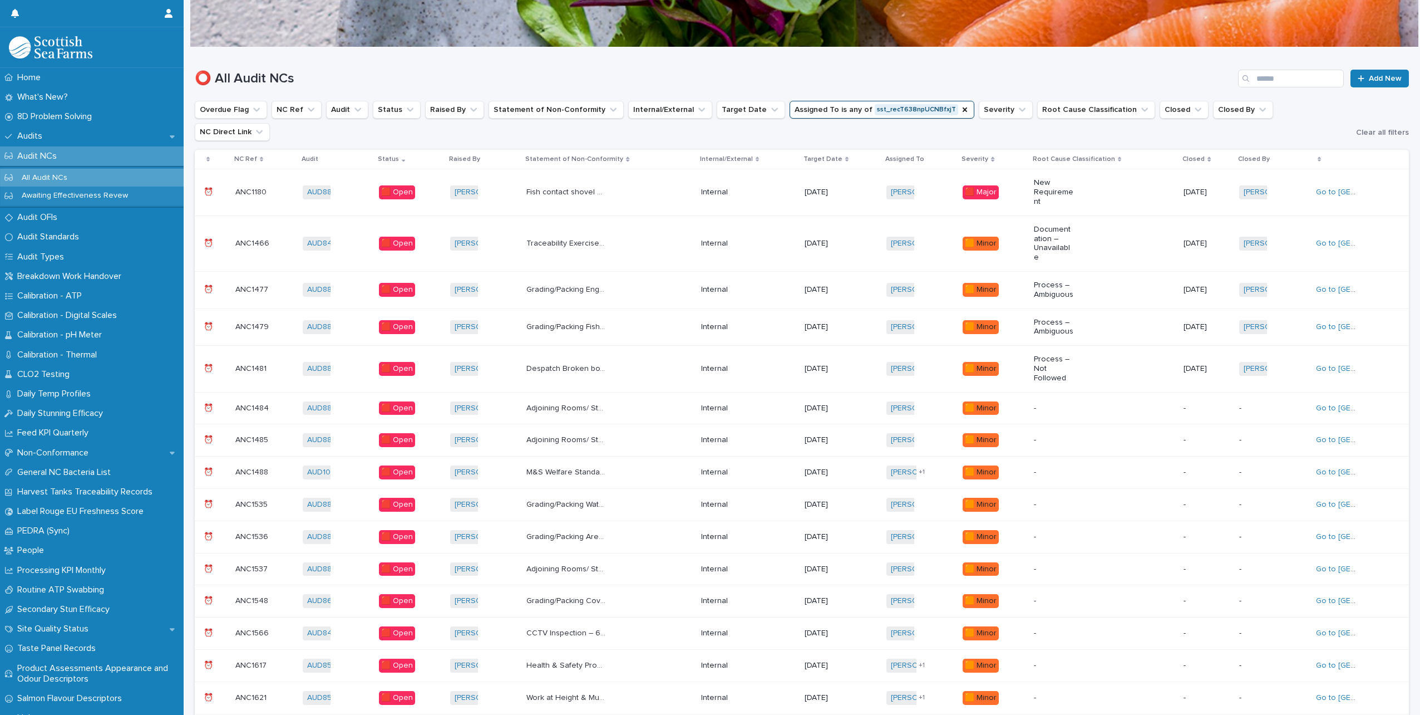
click at [580, 401] on p "Adjoining Rooms/ Storage Areas Chemicals uncontrolled/not secure in harvesting …" at bounding box center [567, 407] width 82 height 12
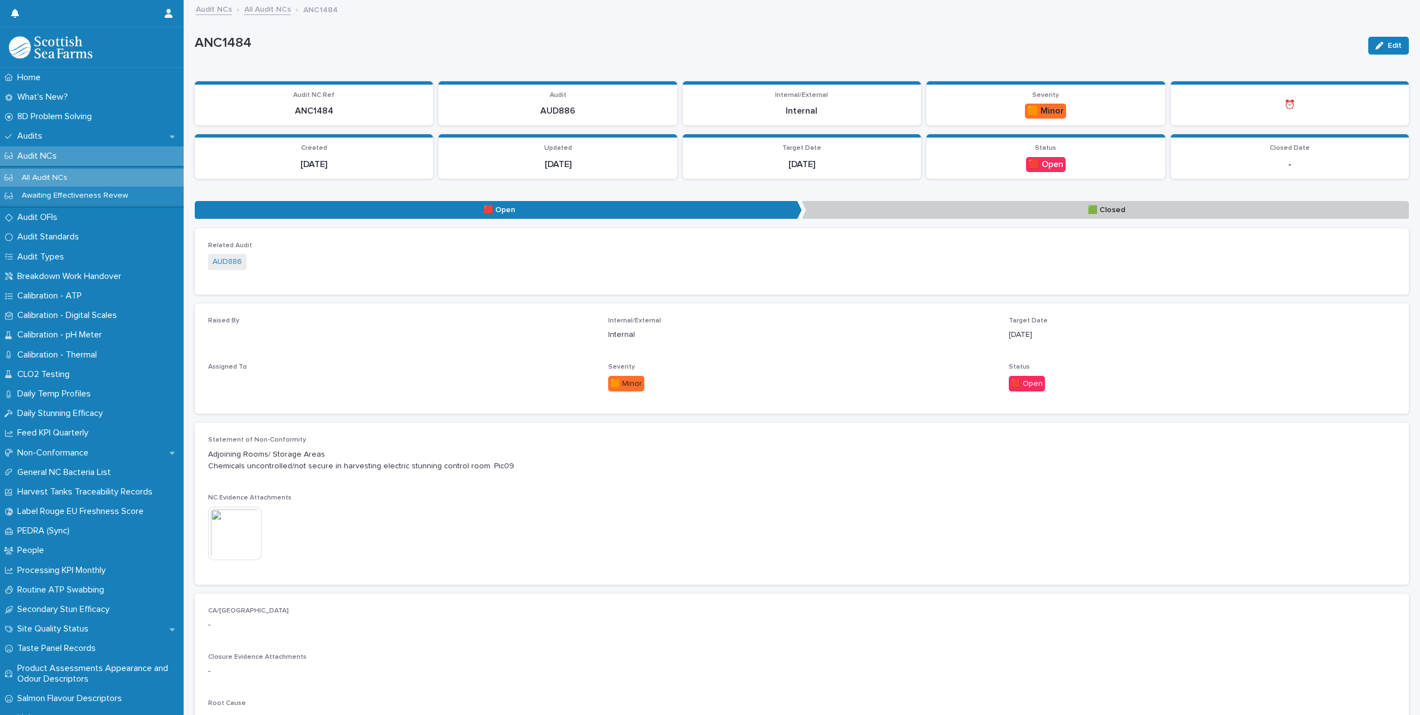
click at [228, 526] on img at bounding box center [234, 532] width 53 height 53
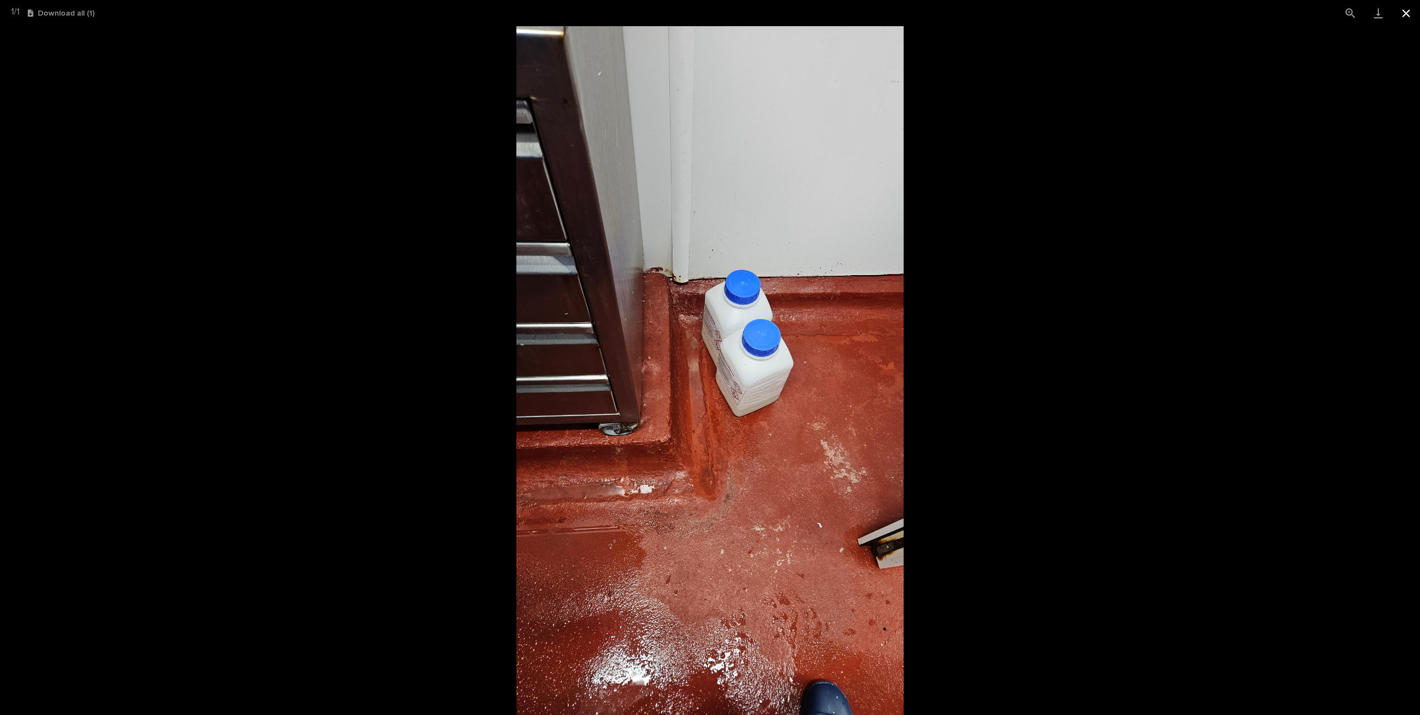
click at [1412, 11] on button "Close gallery" at bounding box center [1406, 13] width 28 height 26
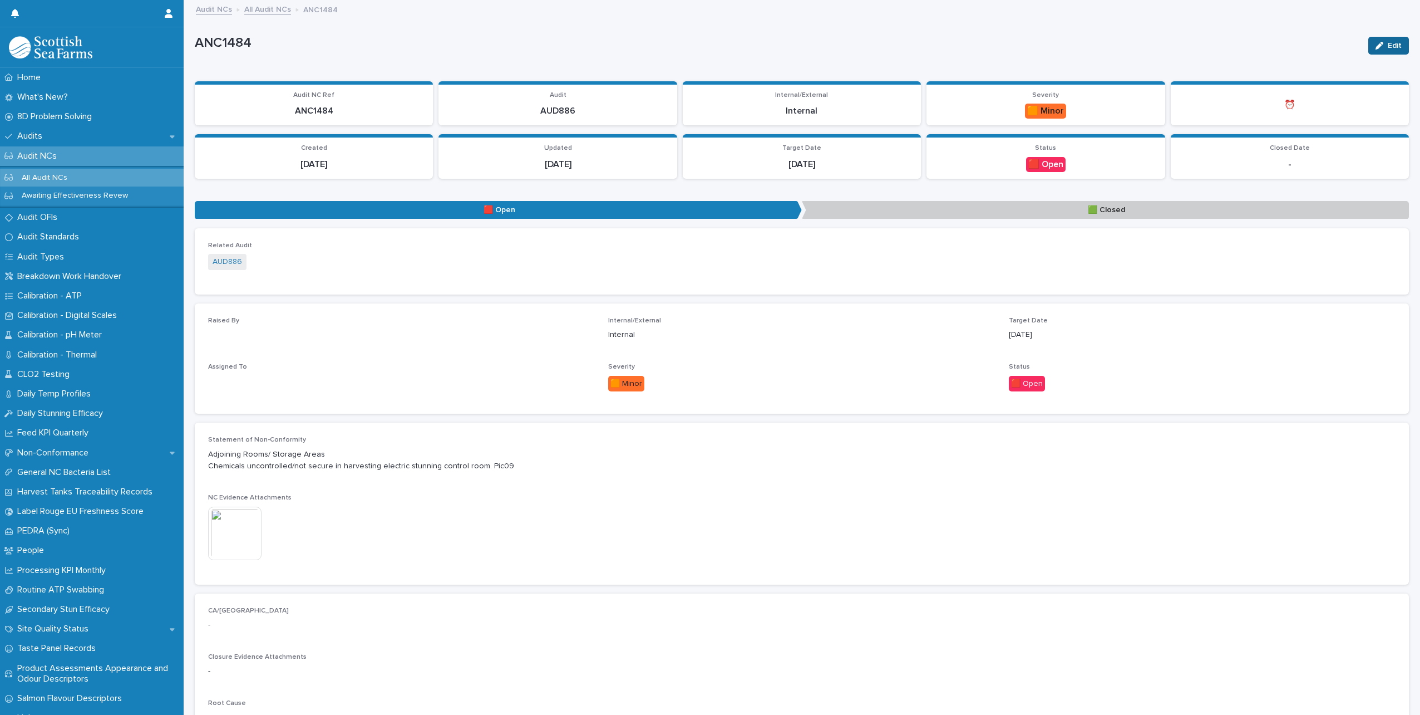
click at [1376, 41] on button "Edit" at bounding box center [1388, 46] width 41 height 18
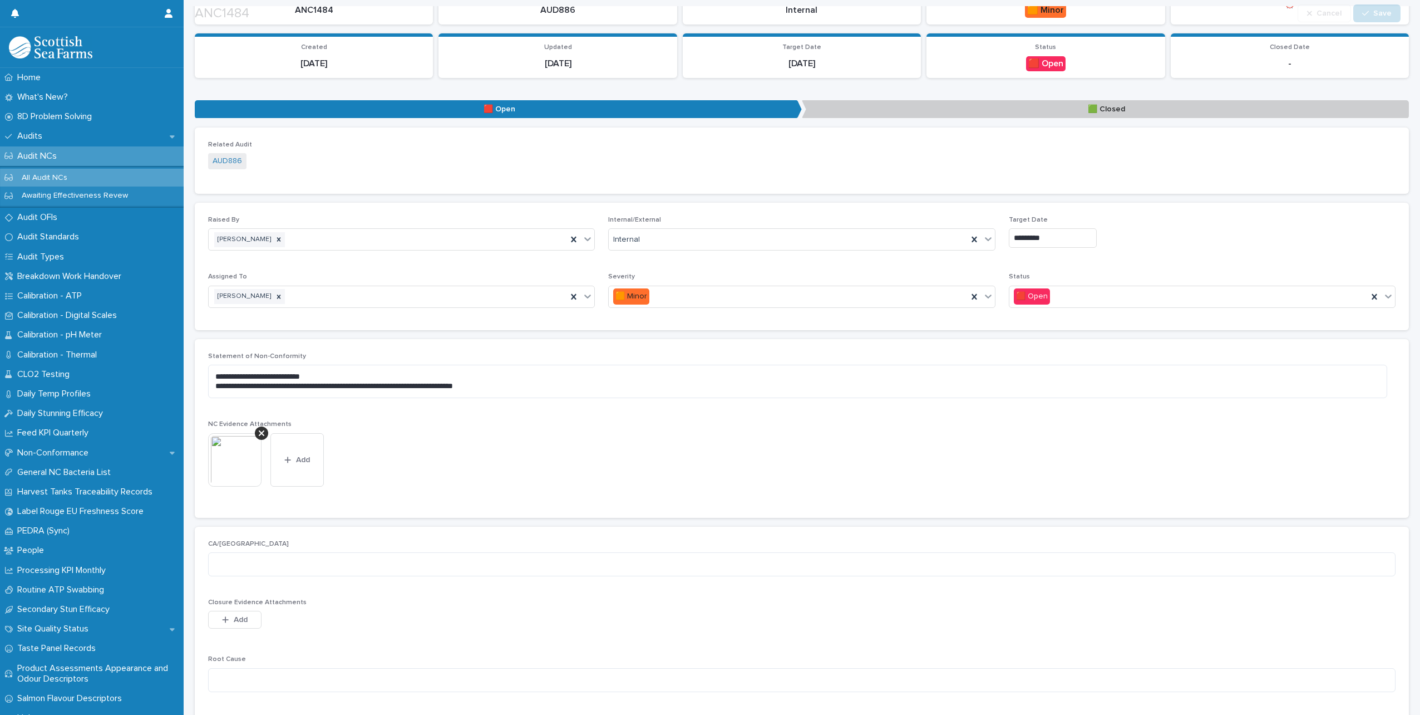
scroll to position [111, 0]
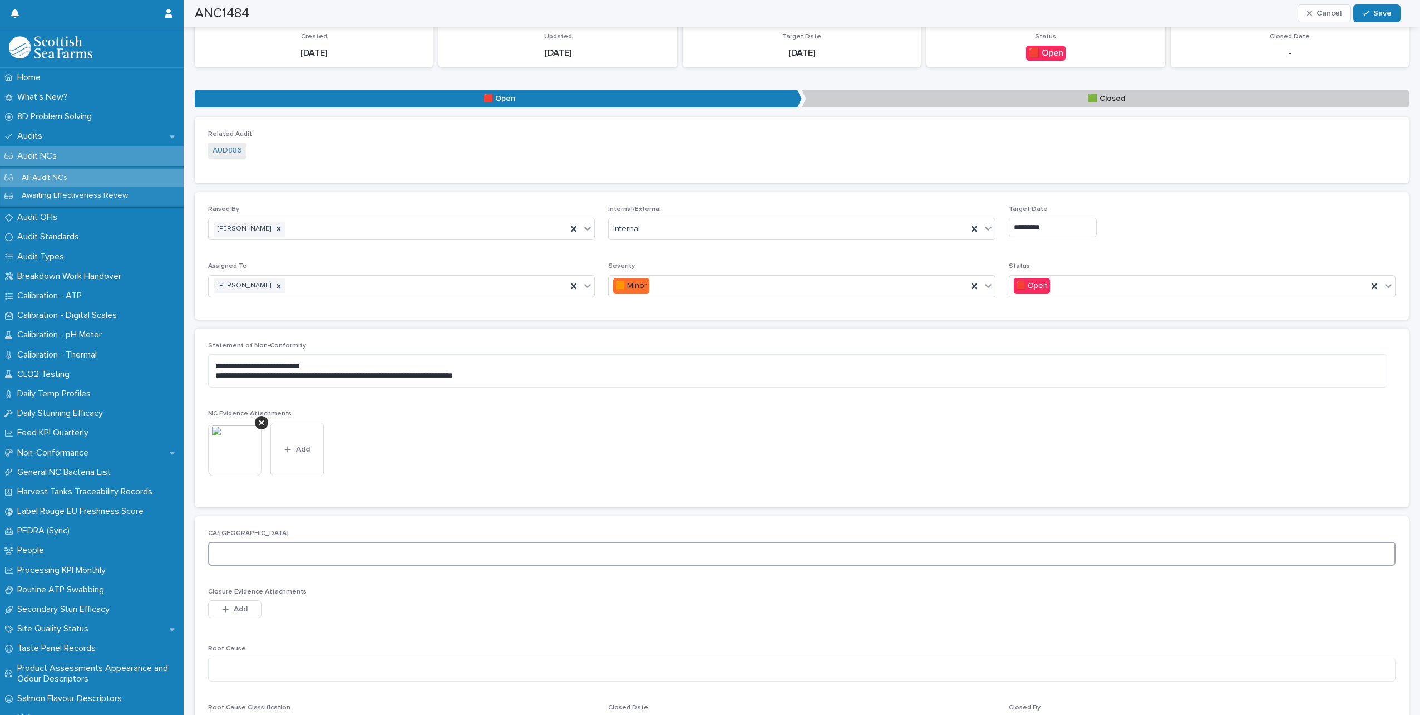
click at [273, 559] on textarea at bounding box center [802, 553] width 1188 height 24
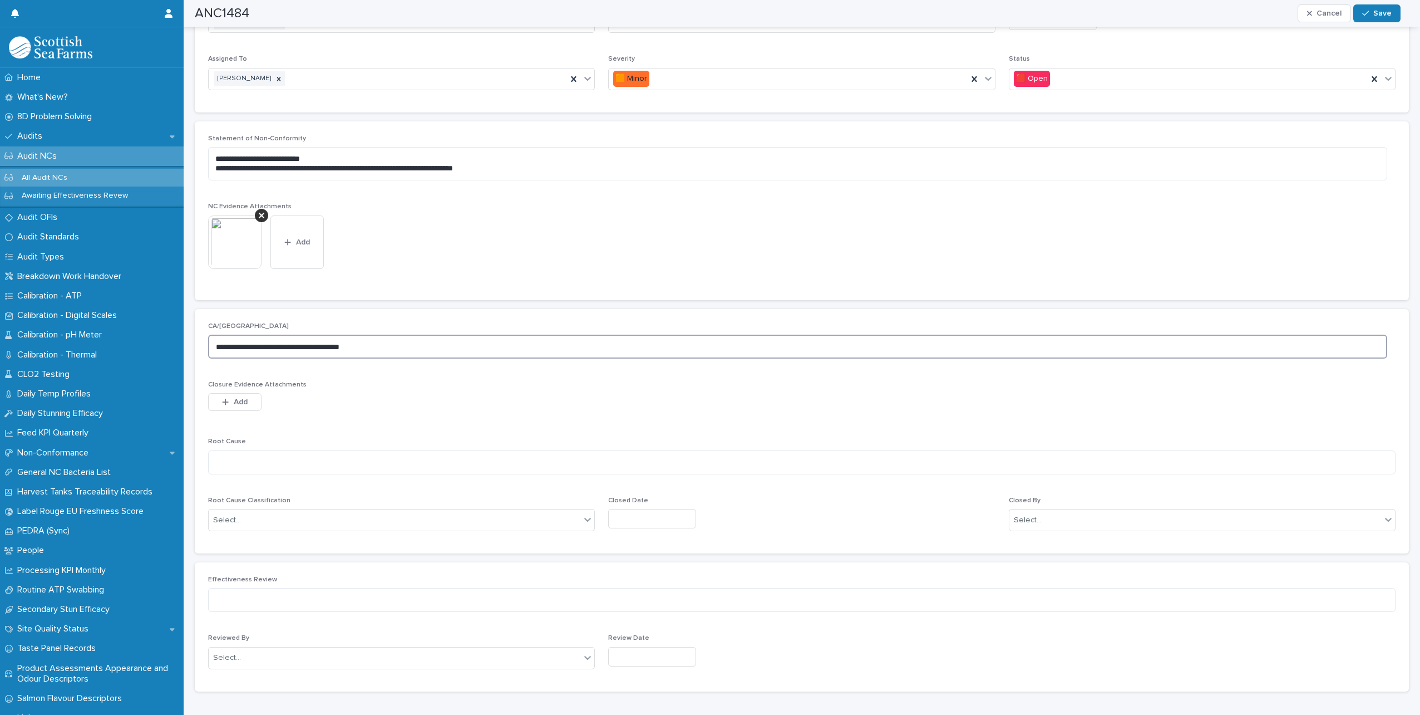
scroll to position [334, 0]
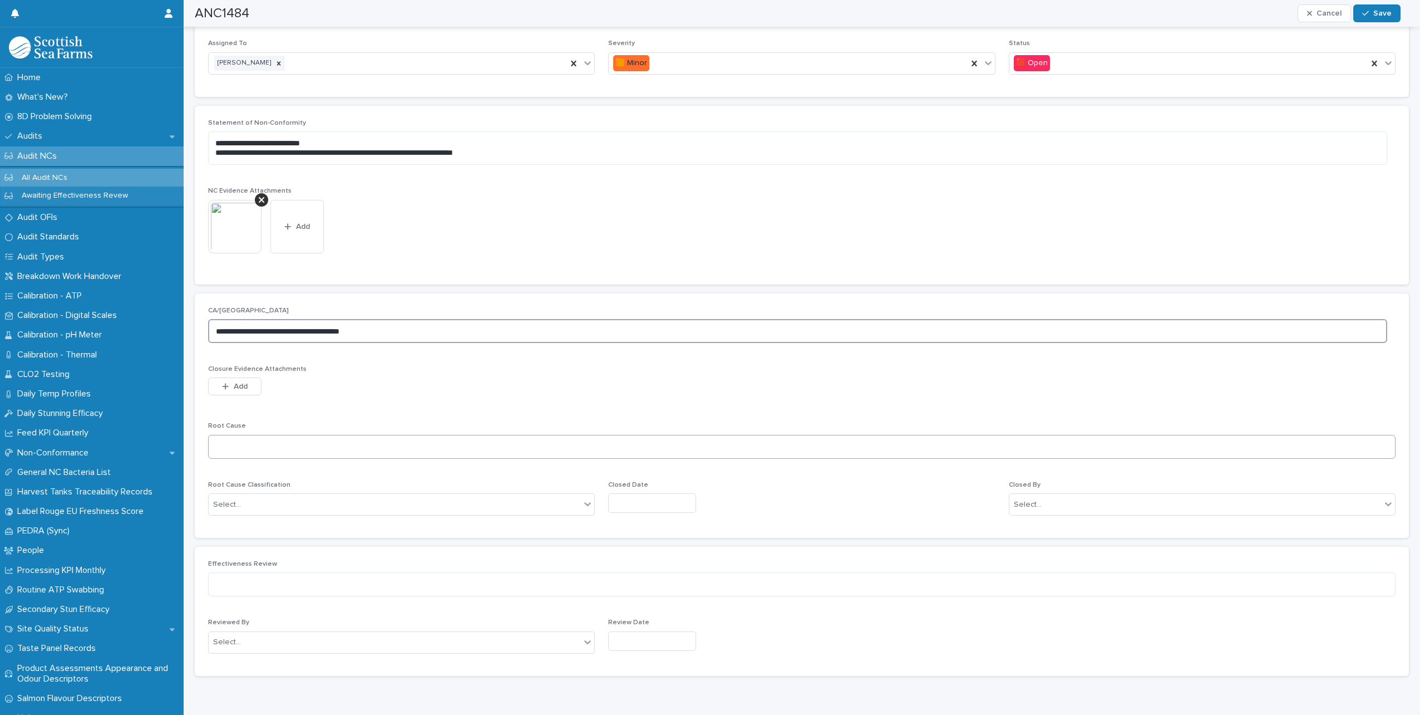
type textarea "**********"
click at [279, 450] on textarea at bounding box center [802, 447] width 1188 height 24
type textarea "**********"
click at [329, 499] on div "Select..." at bounding box center [395, 504] width 372 height 18
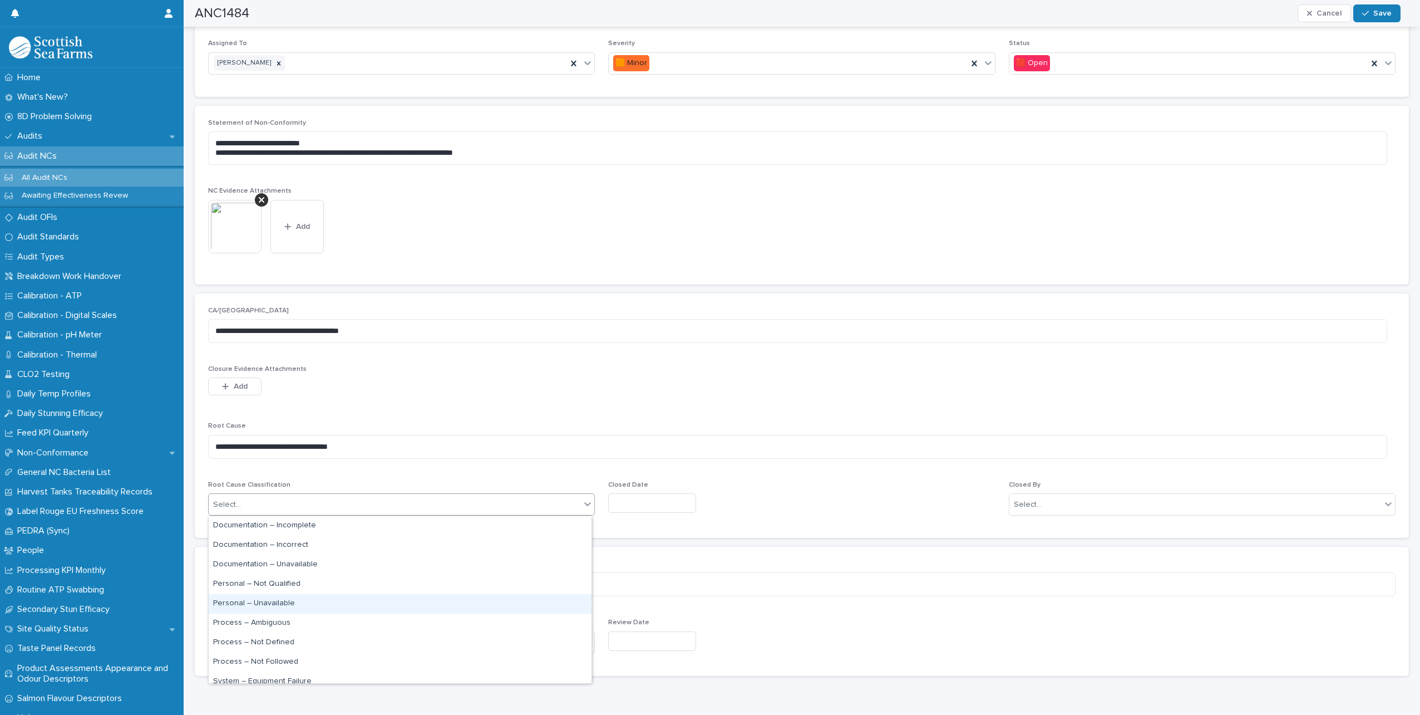
scroll to position [56, 0]
click at [292, 593] on div "Process – Not Defined" at bounding box center [400, 586] width 383 height 19
click at [638, 491] on div "Closed Date" at bounding box center [801, 501] width 387 height 41
drag, startPoint x: 638, startPoint y: 491, endPoint x: 631, endPoint y: 503, distance: 14.2
click at [631, 503] on input "text" at bounding box center [652, 502] width 88 height 19
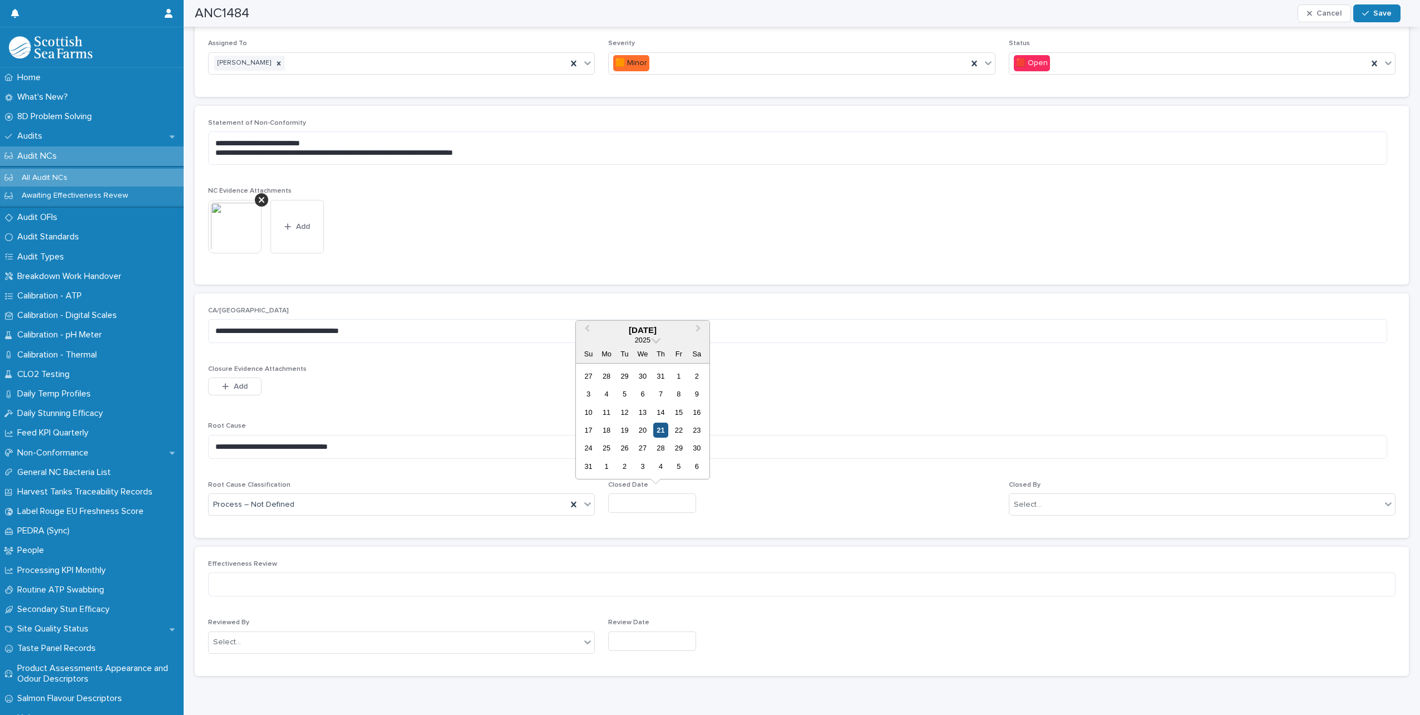
click at [664, 434] on div "21" at bounding box center [660, 429] width 15 height 15
type input "*********"
click at [1047, 501] on div "Select..." at bounding box center [1196, 504] width 372 height 18
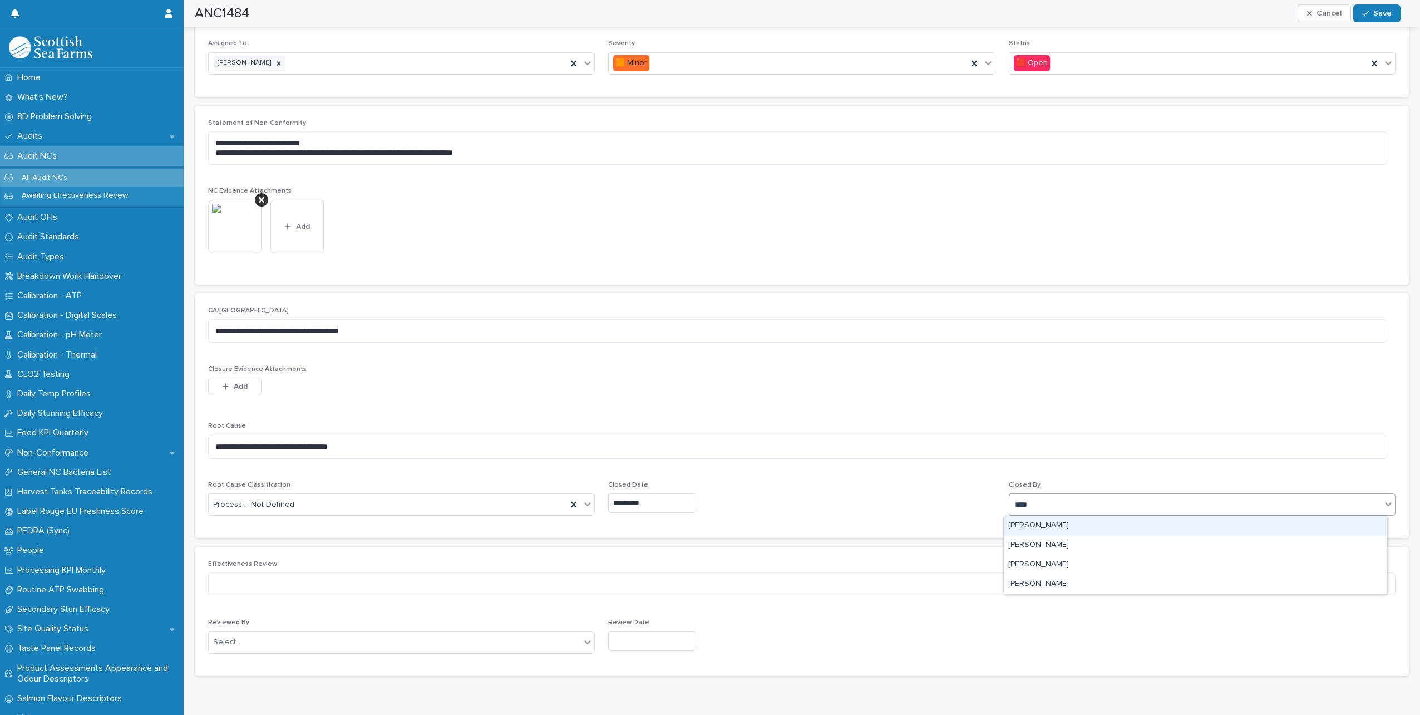
type input "*****"
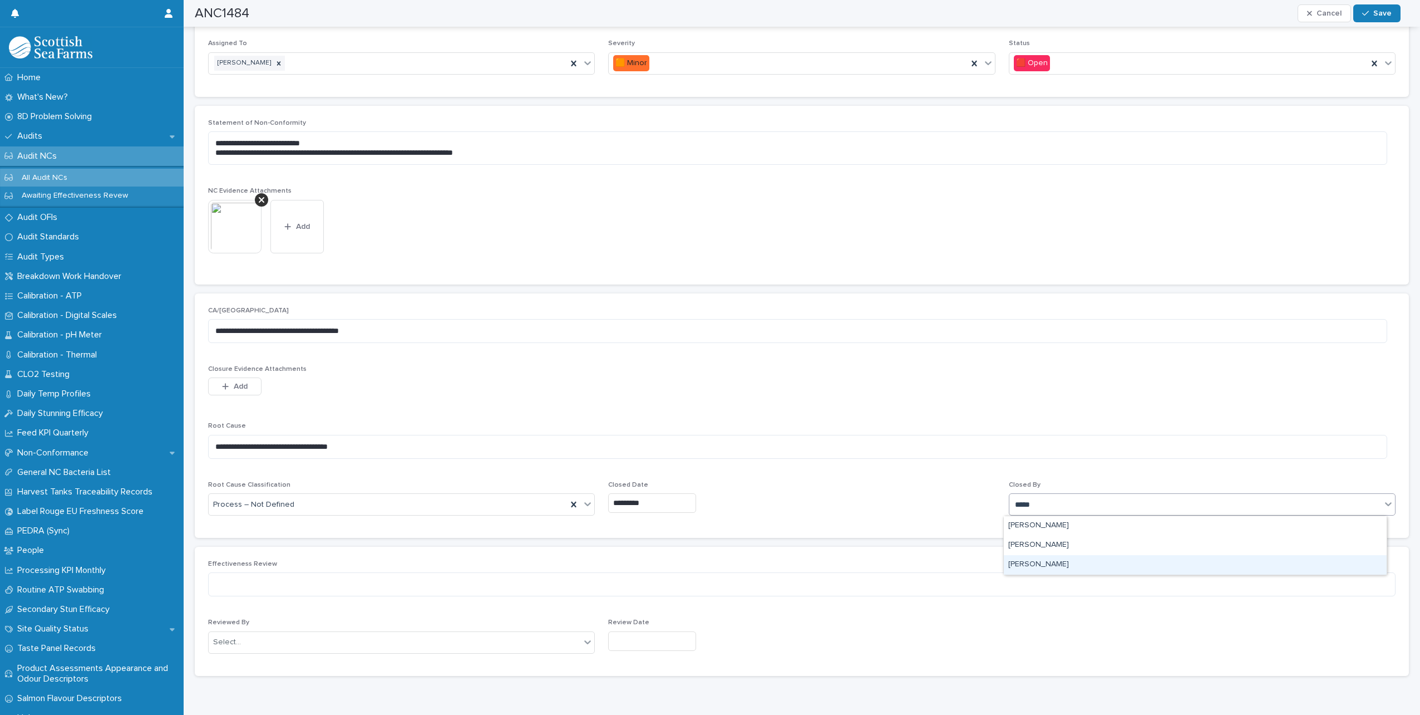
click at [1063, 566] on div "[PERSON_NAME]" at bounding box center [1195, 564] width 383 height 19
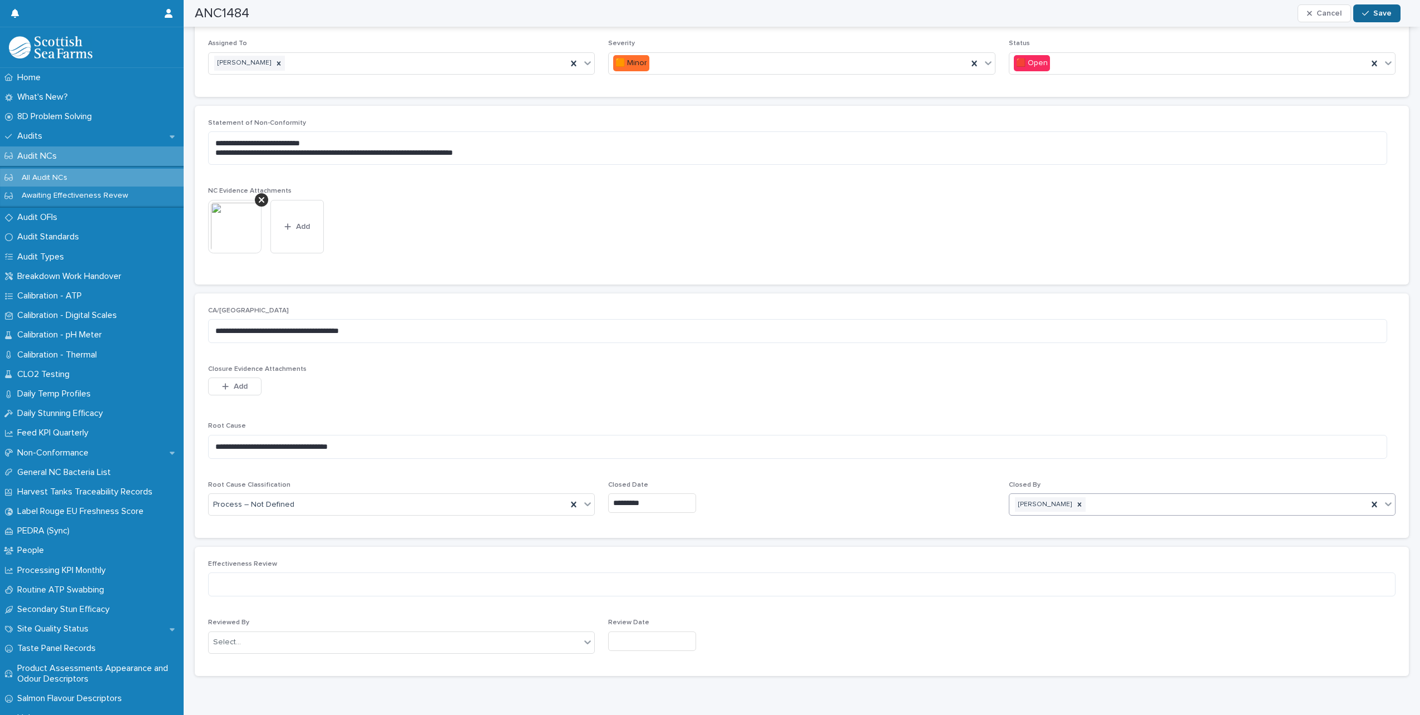
click at [1373, 13] on div "button" at bounding box center [1367, 13] width 11 height 8
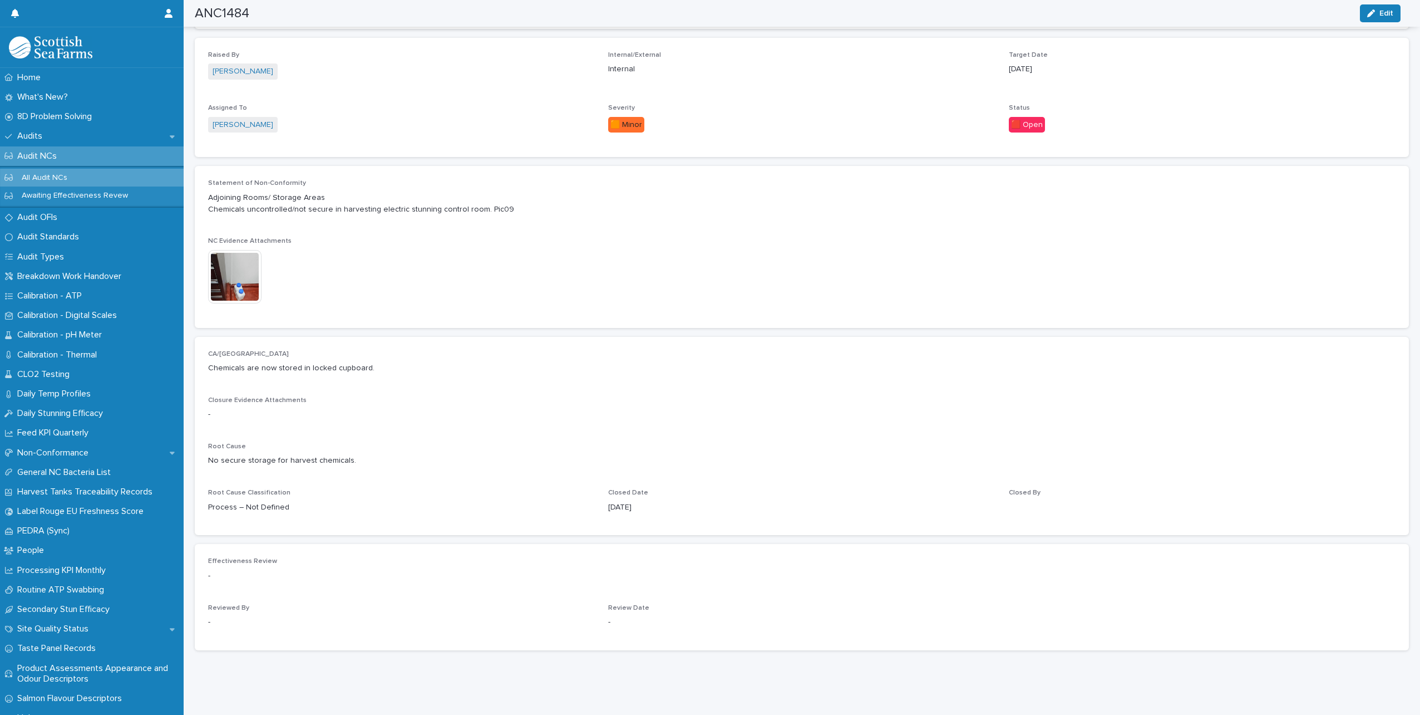
scroll to position [274, 0]
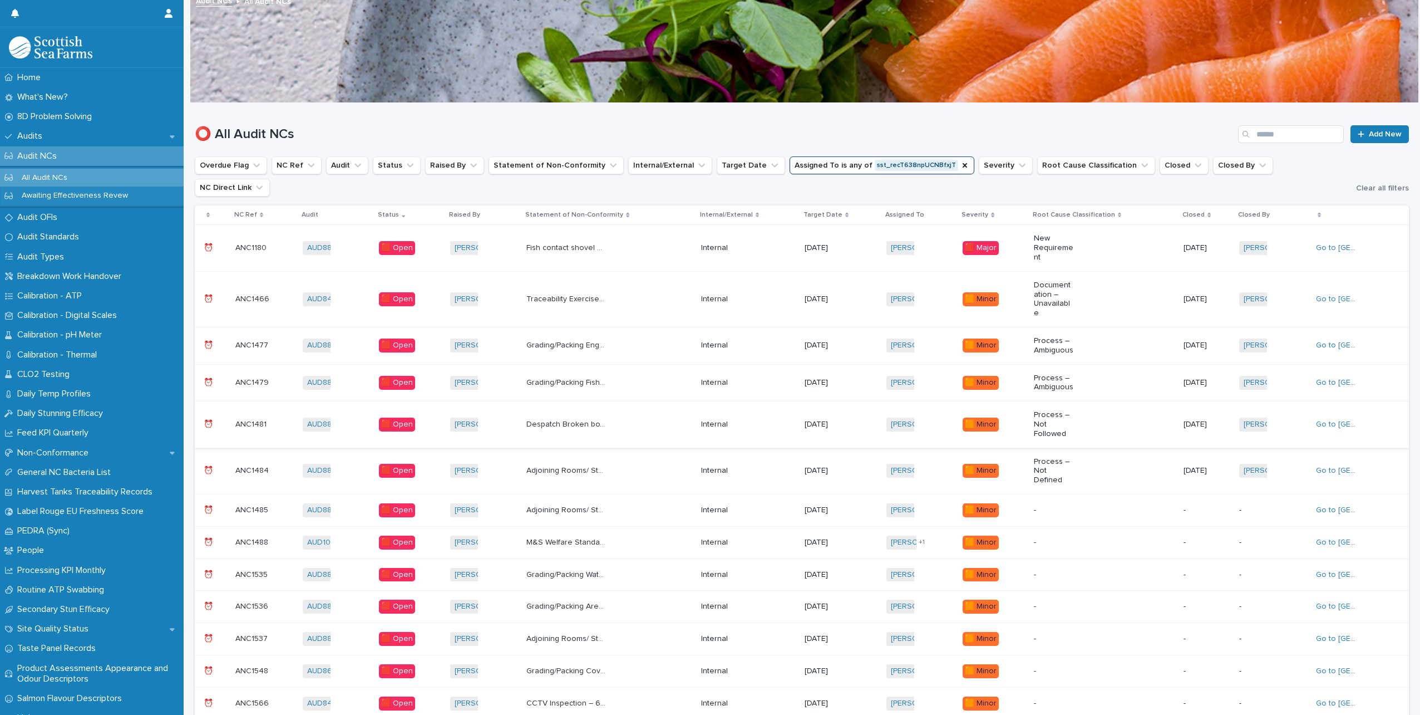
scroll to position [64, 0]
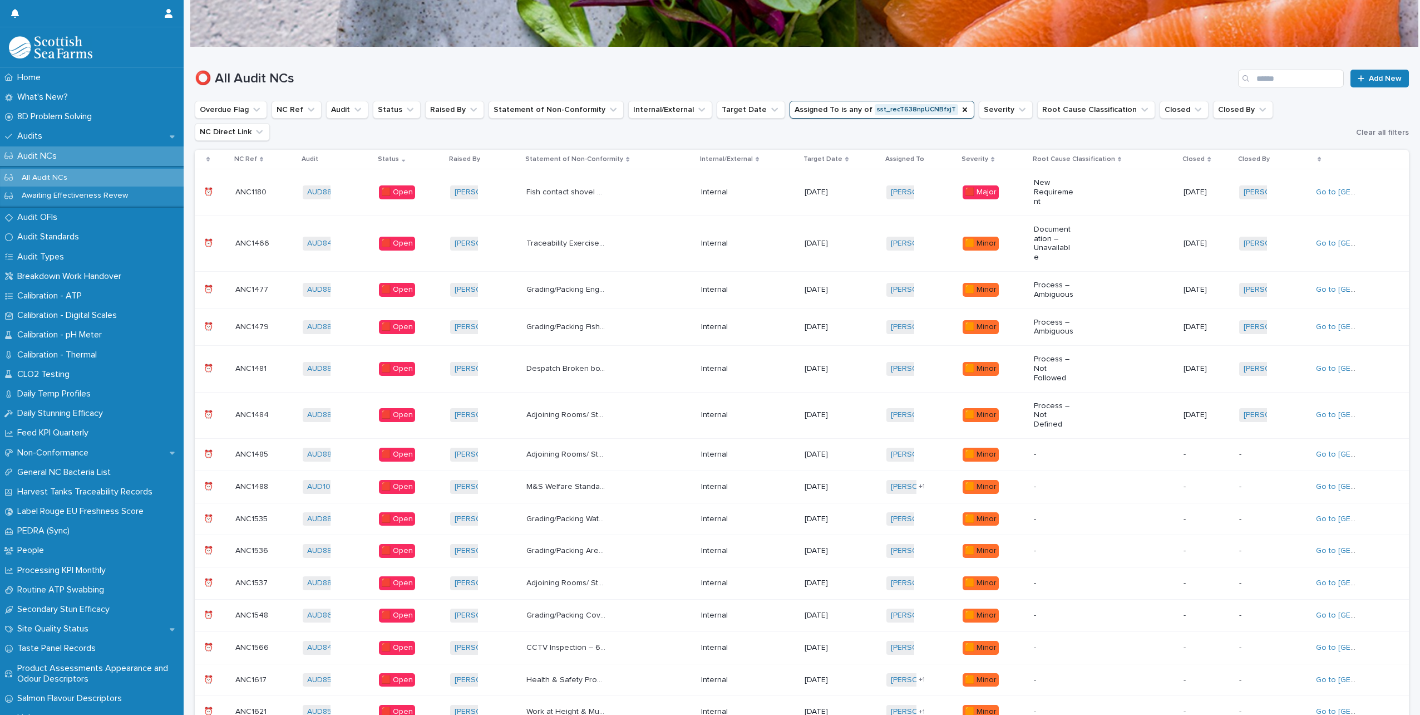
click at [653, 445] on div "Adjoining Rooms/ Storage Areas Big gap between trailer and wall at box intake b…" at bounding box center [609, 454] width 166 height 18
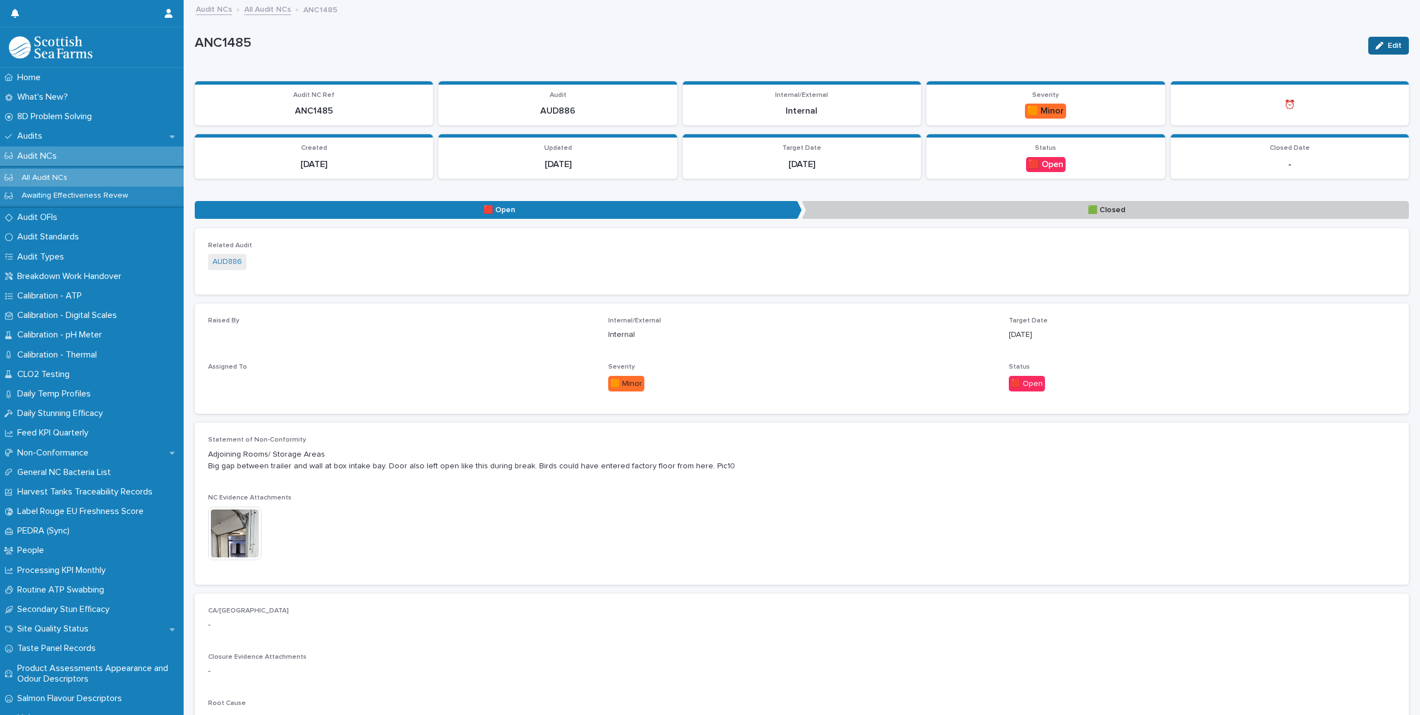
click at [1376, 46] on icon "button" at bounding box center [1380, 46] width 8 height 8
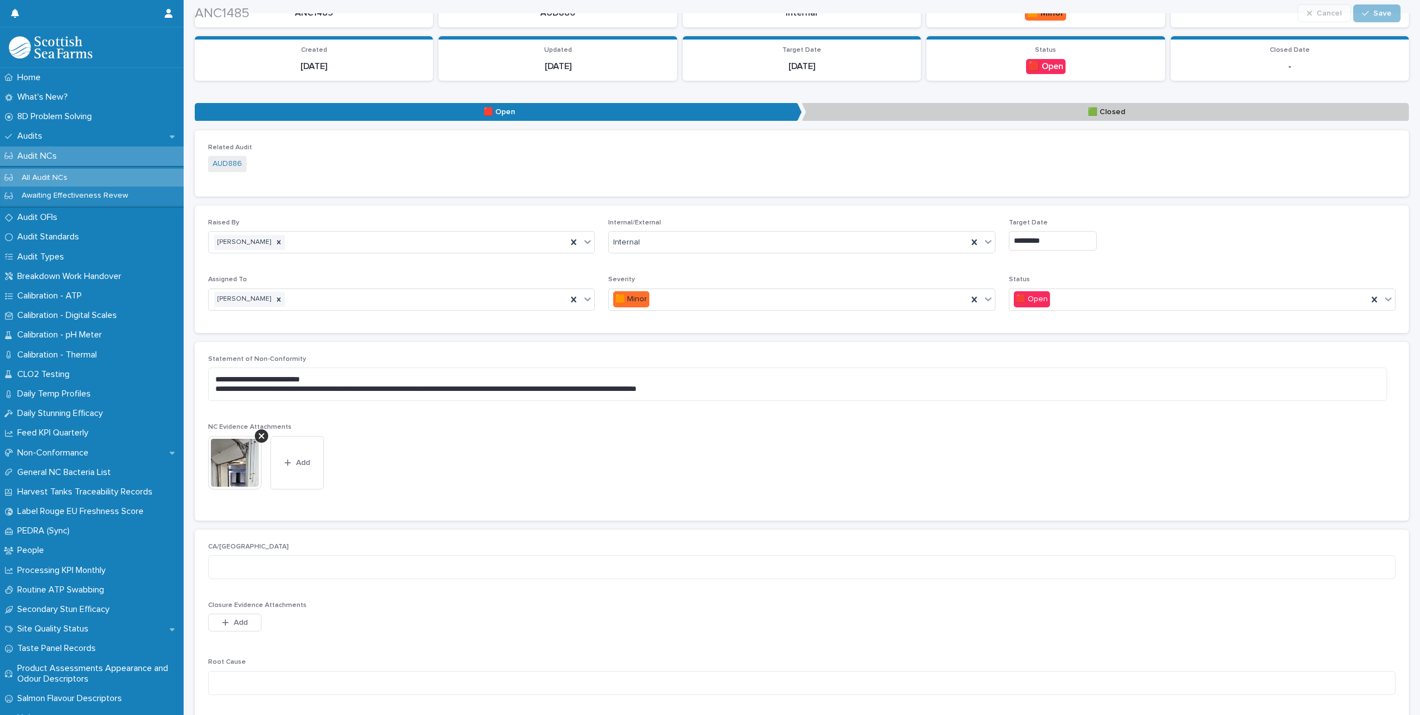
scroll to position [111, 0]
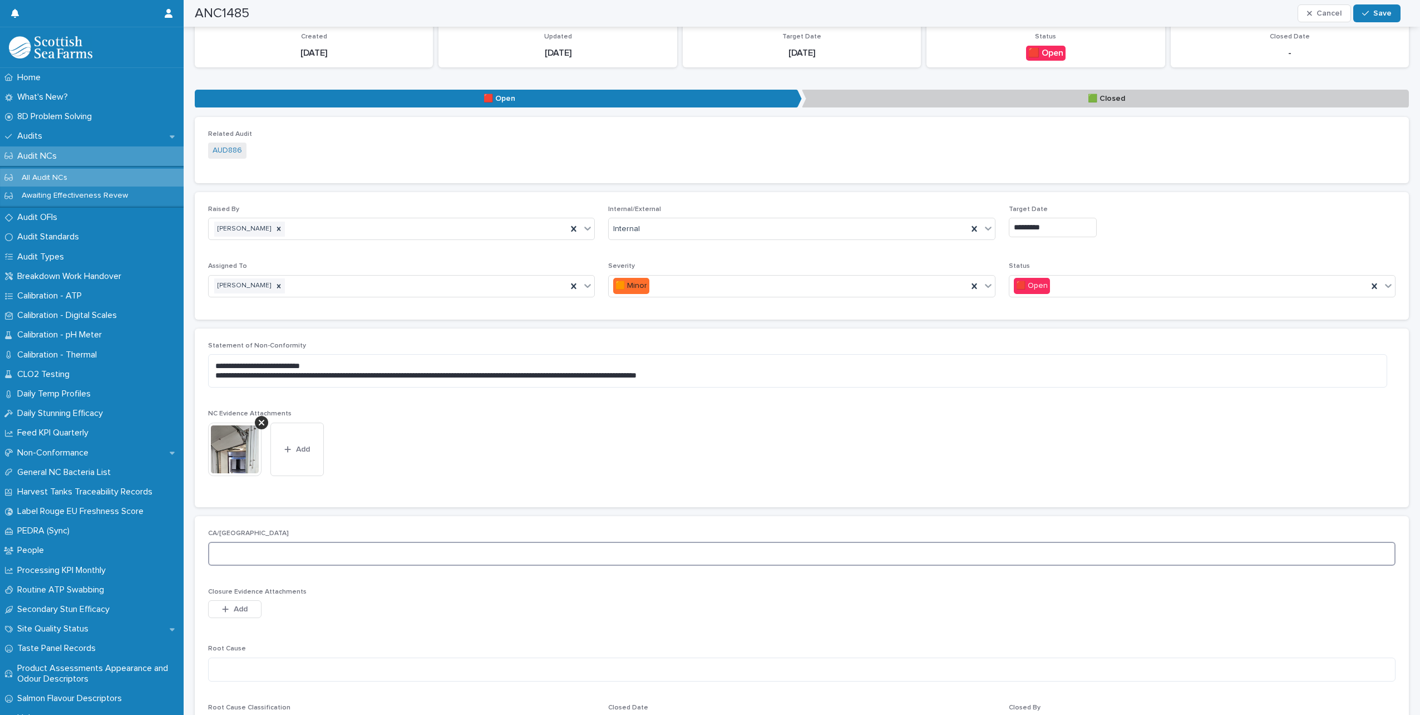
click at [240, 560] on textarea at bounding box center [802, 553] width 1188 height 24
type textarea "**********"
click at [221, 672] on textarea at bounding box center [802, 669] width 1188 height 24
type textarea "*"
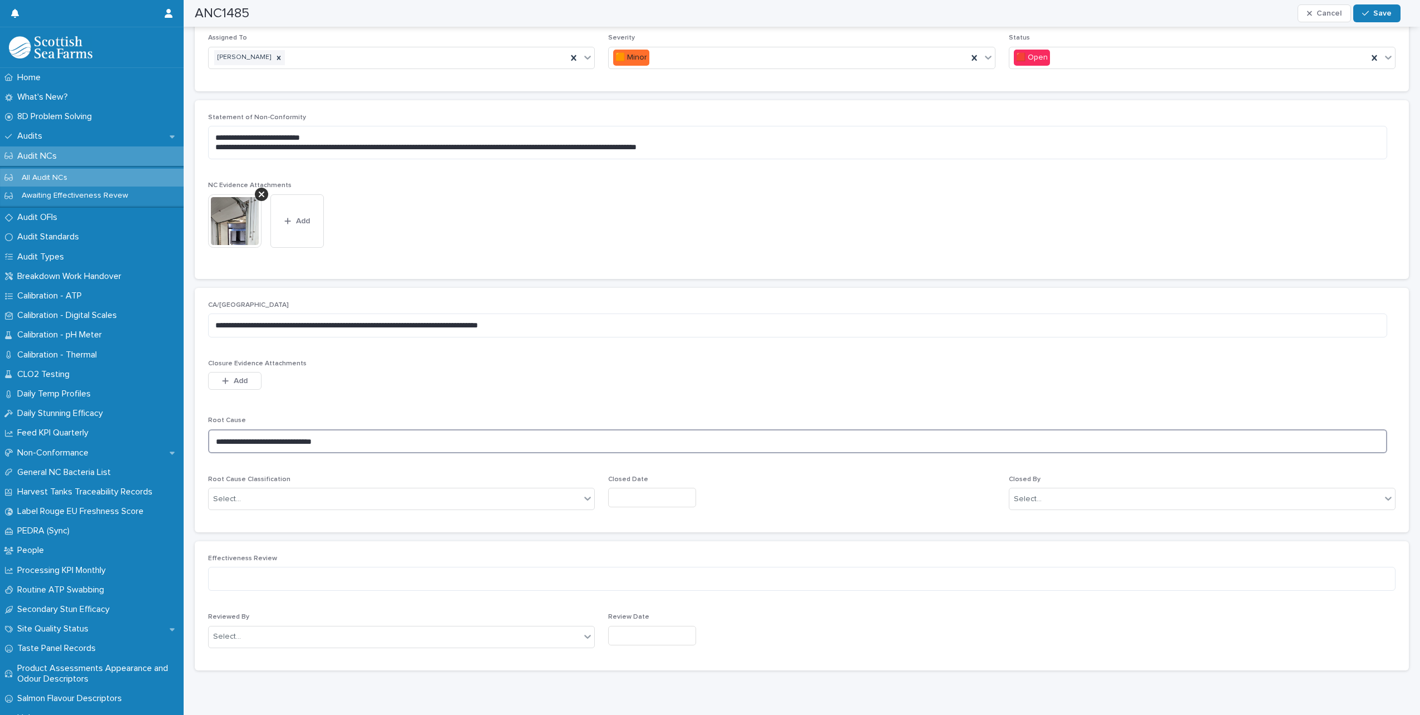
scroll to position [368, 0]
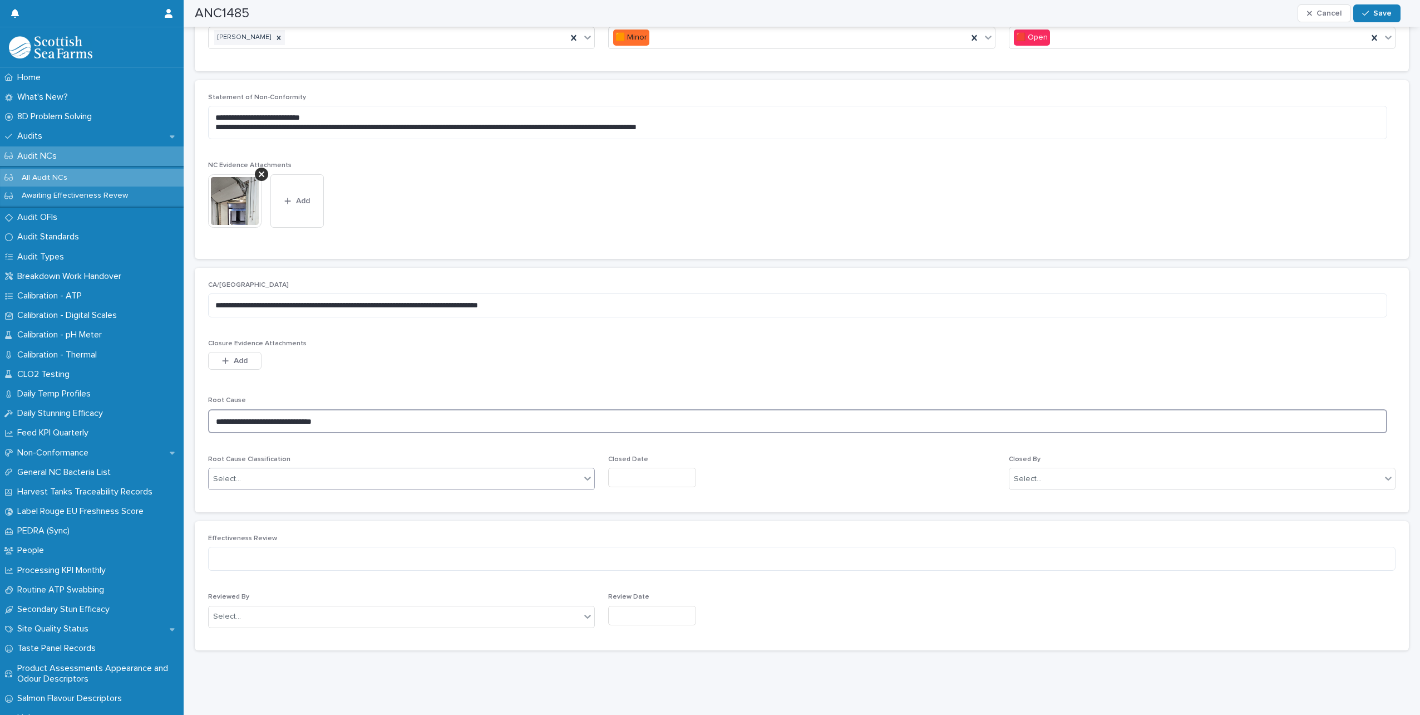
type textarea "**********"
click at [267, 470] on div "Select..." at bounding box center [395, 479] width 372 height 18
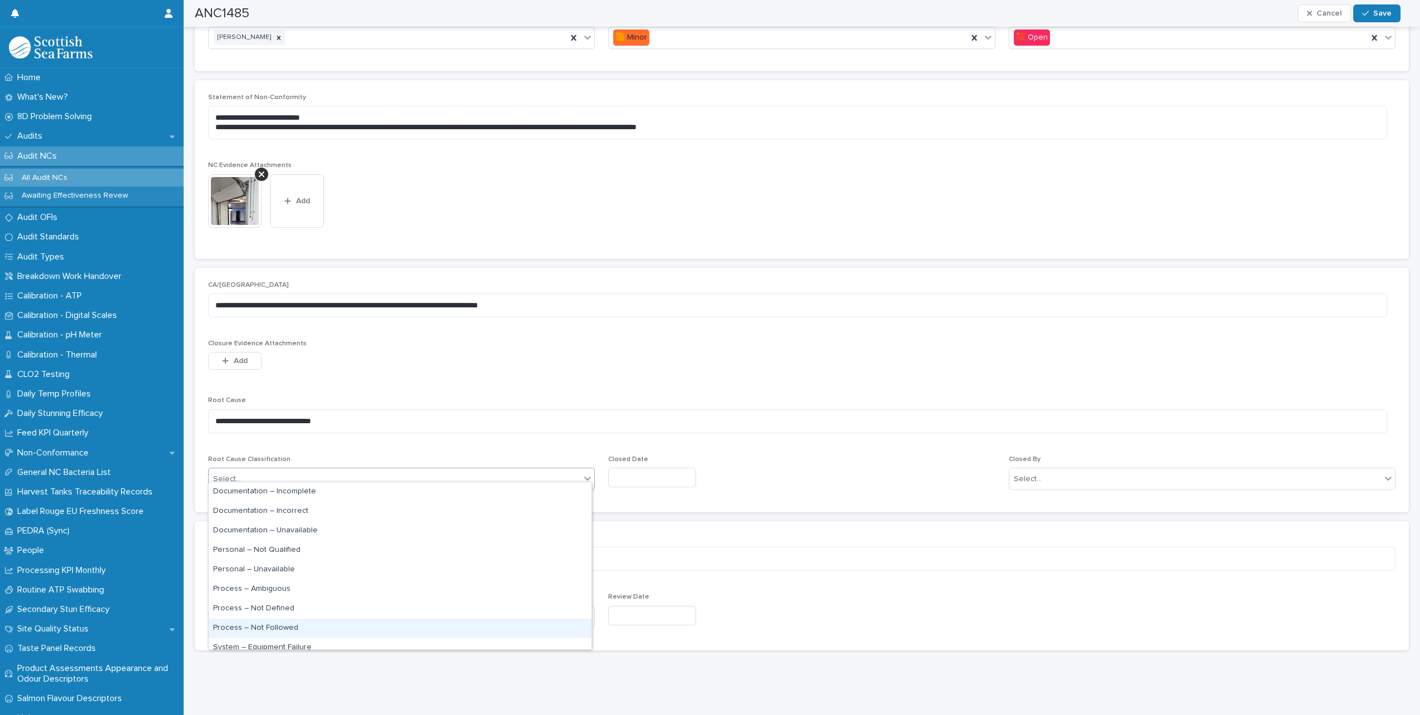
click at [286, 627] on div "Process – Not Followed" at bounding box center [400, 627] width 383 height 19
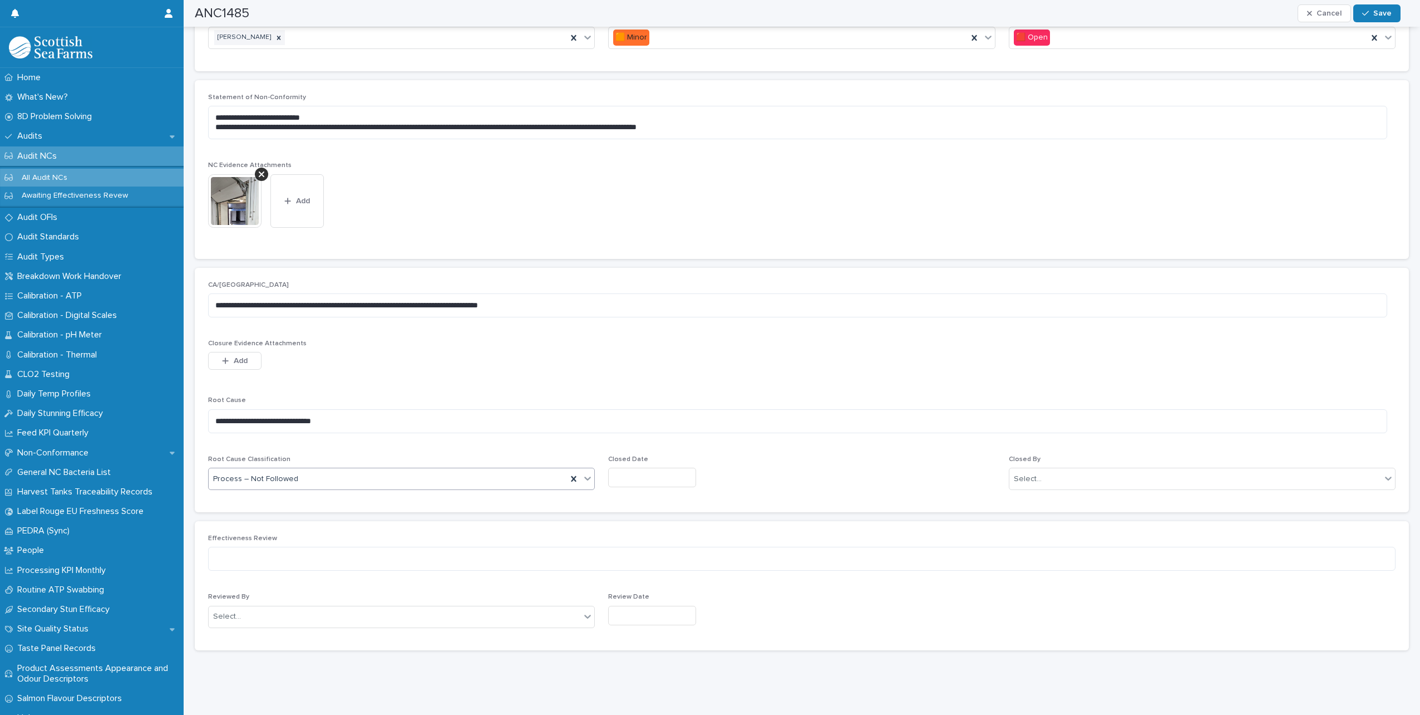
click at [622, 473] on input "text" at bounding box center [652, 476] width 88 height 19
click at [658, 397] on div "21" at bounding box center [660, 395] width 15 height 15
type input "*********"
click at [1053, 470] on div "Select..." at bounding box center [1196, 479] width 372 height 18
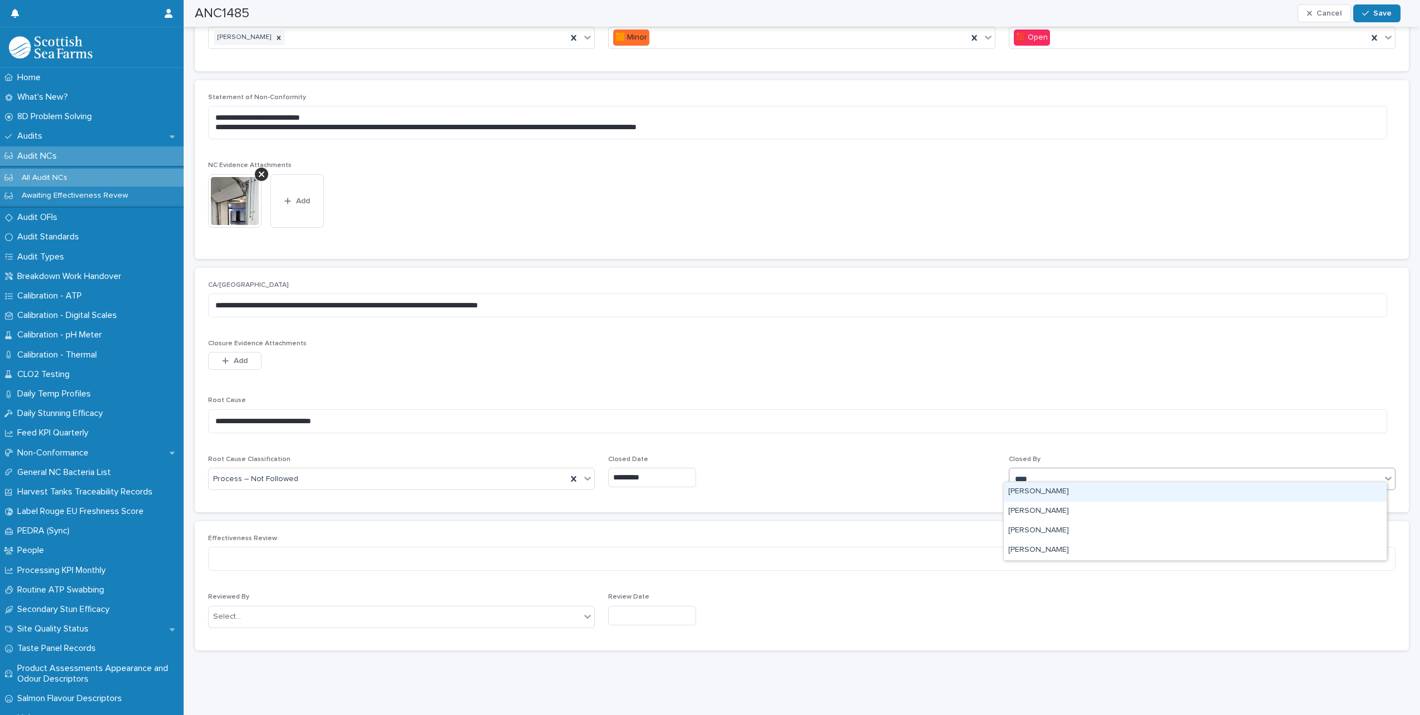
type input "*****"
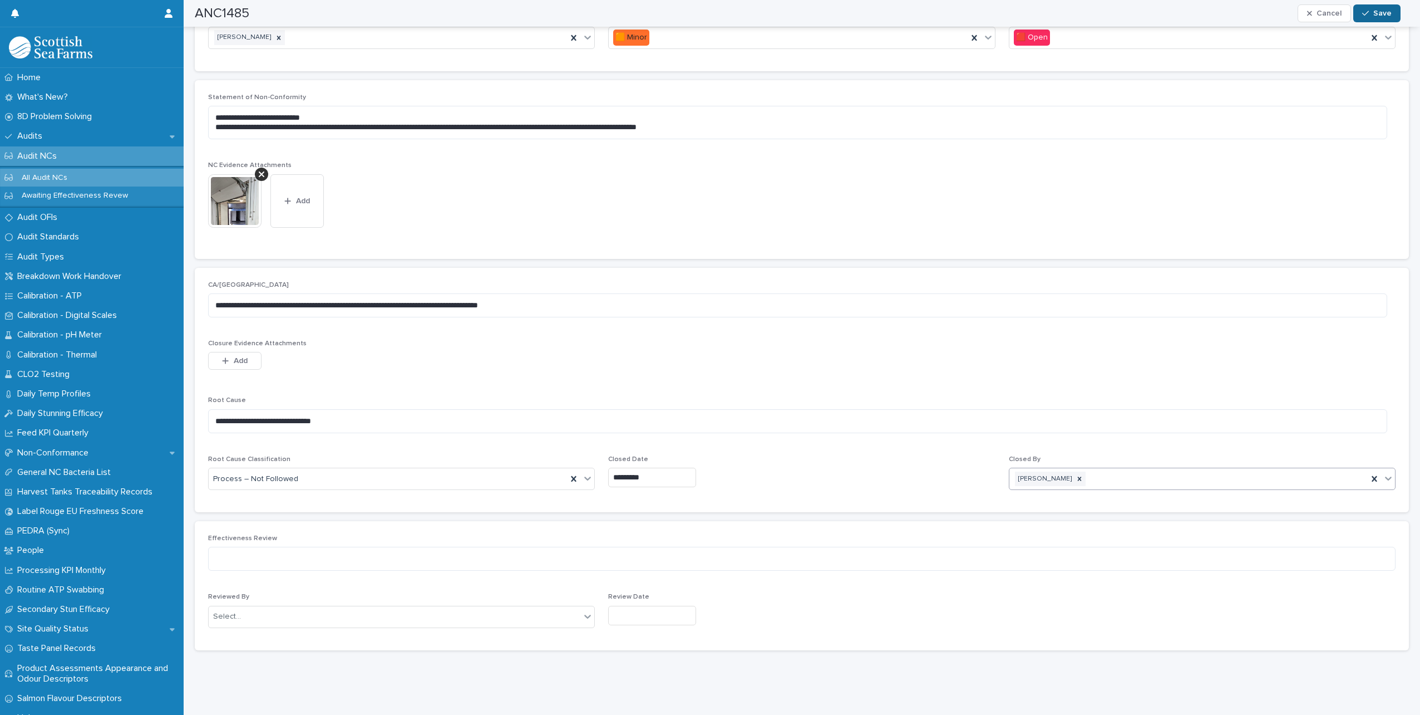
click at [1373, 17] on button "Save" at bounding box center [1376, 13] width 47 height 18
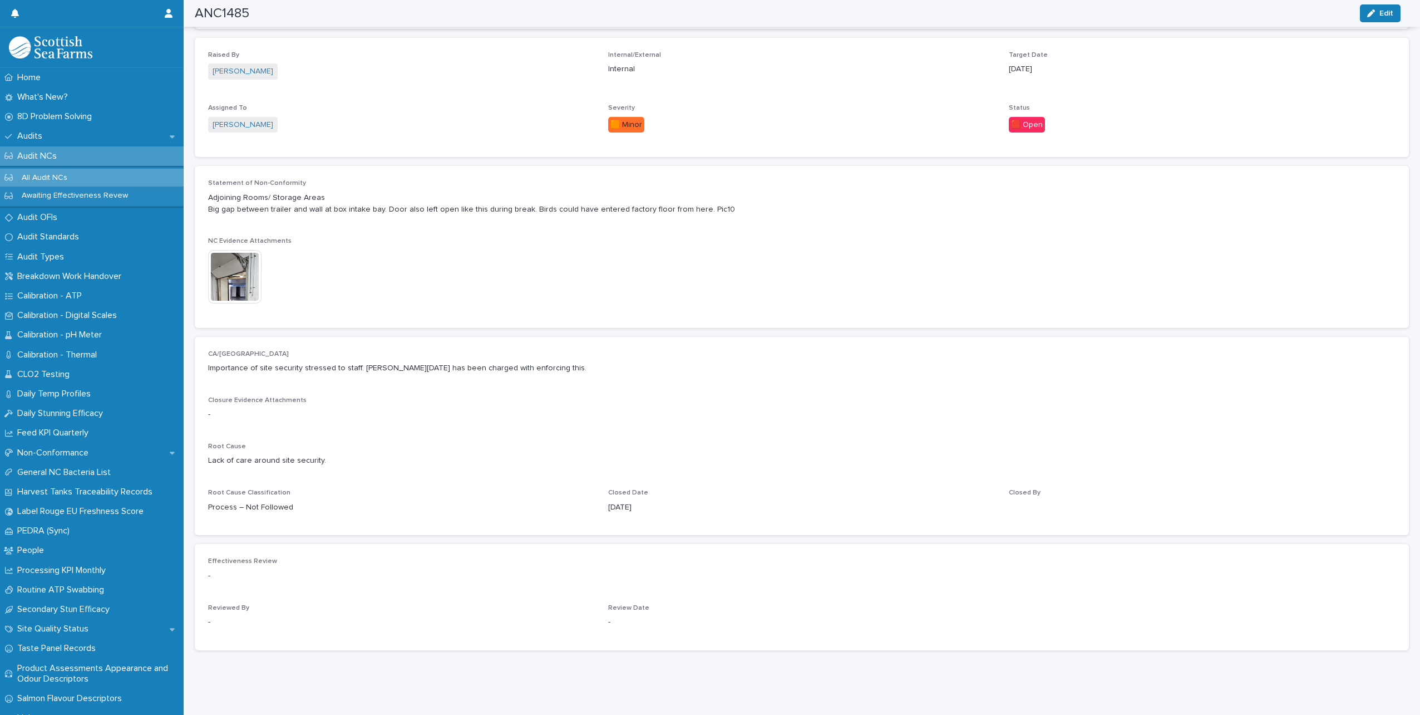
scroll to position [274, 0]
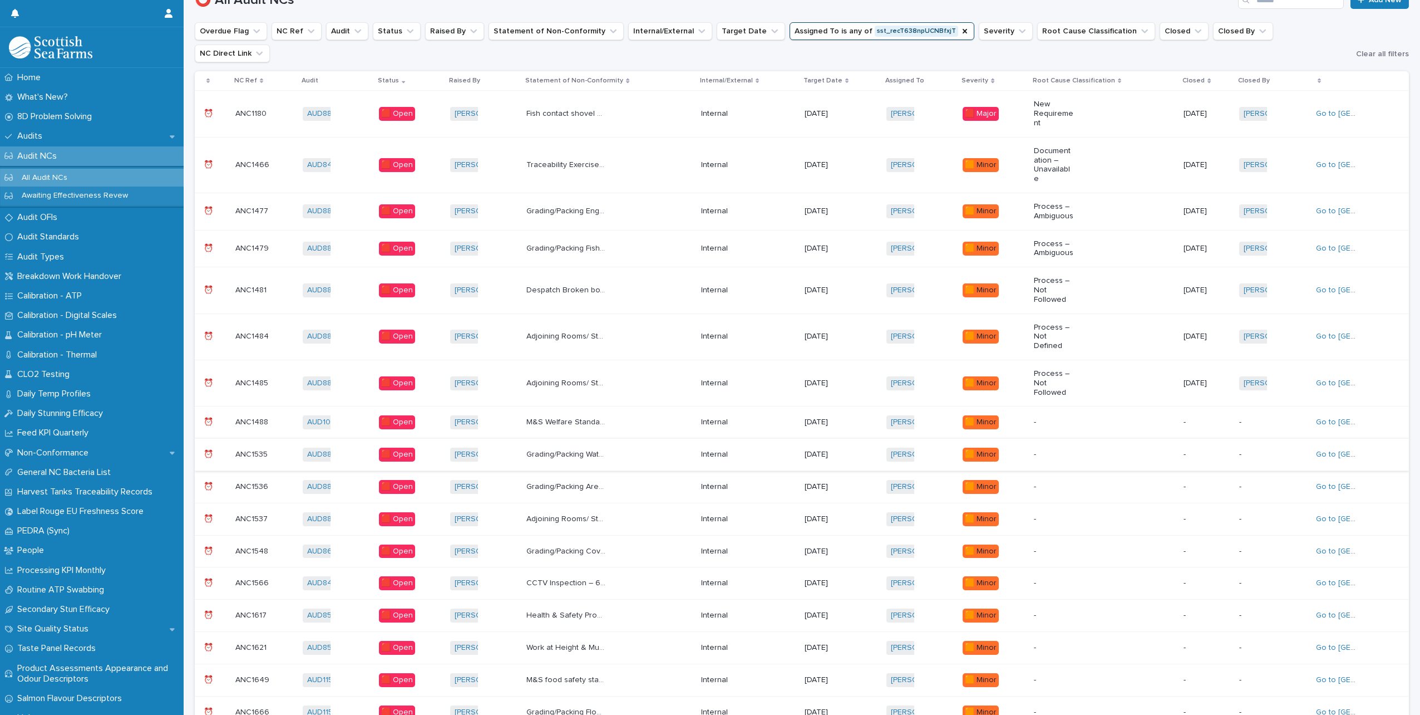
scroll to position [175, 0]
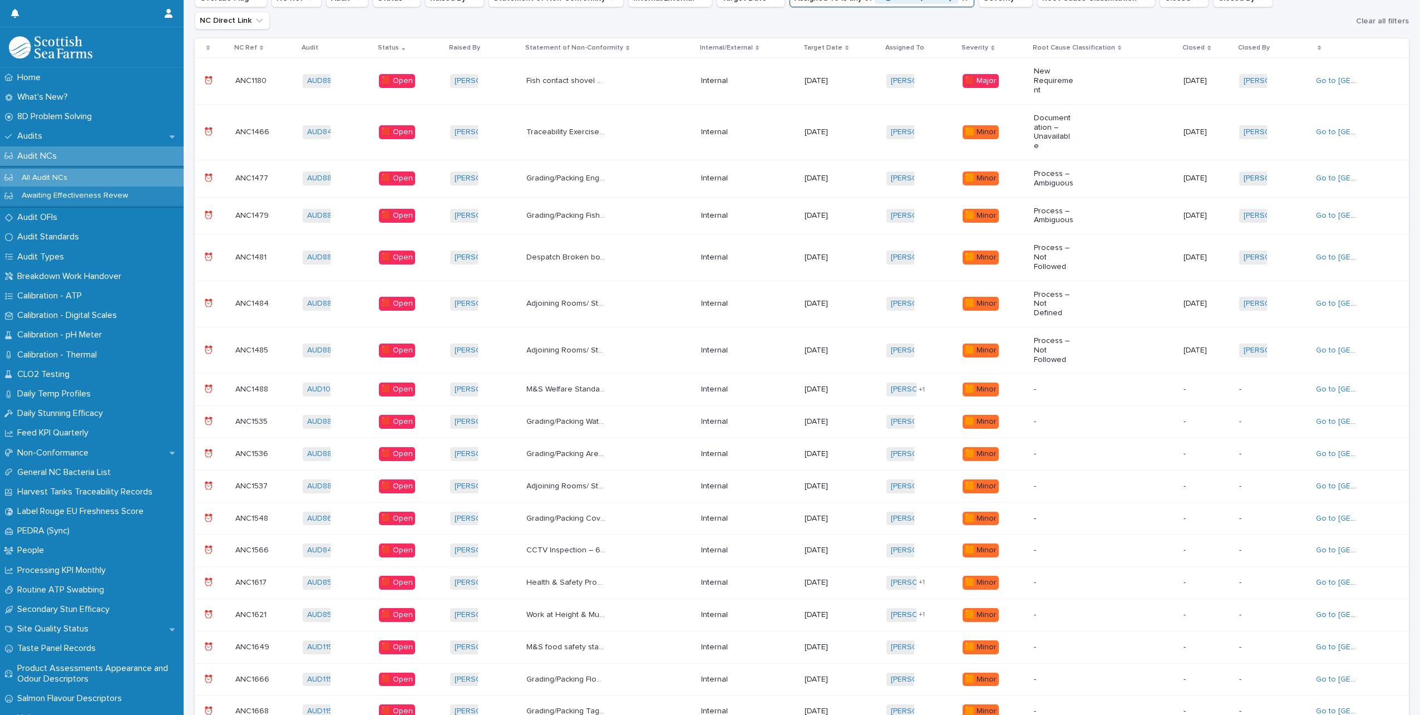
click at [594, 382] on p "M&S Welfare Standard 2.1.9 Not all harvesting staff training up to date on Aqua…" at bounding box center [567, 388] width 82 height 12
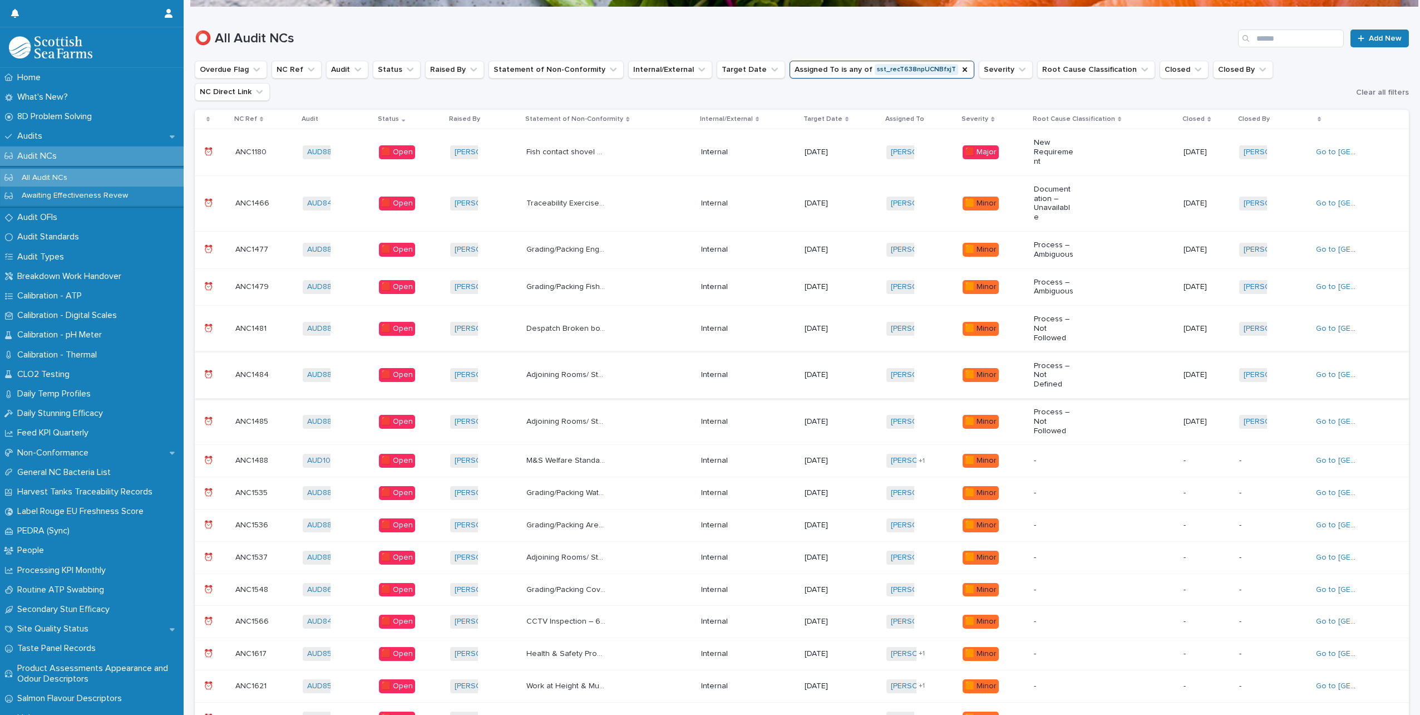
scroll to position [167, 0]
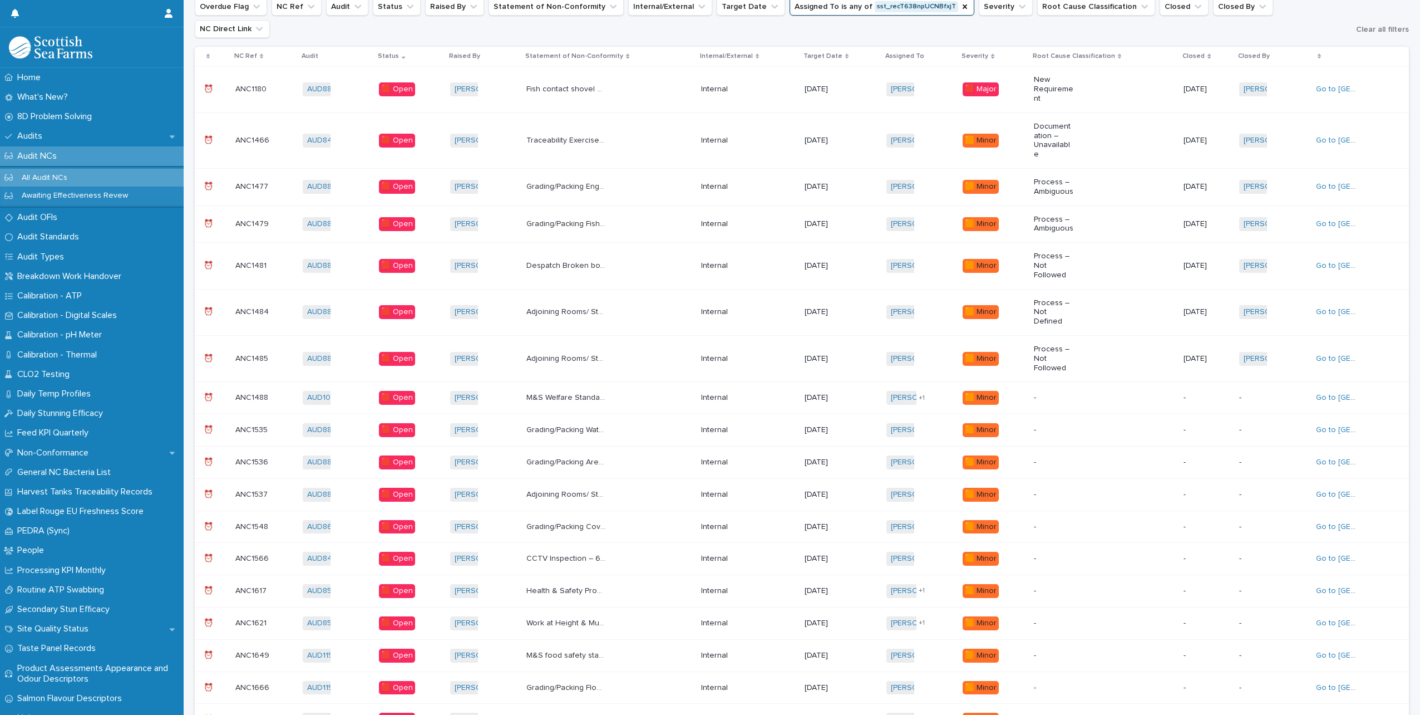
click at [600, 423] on p "Grading/Packing Water dripping into open final pack boxes and product ice bins,…" at bounding box center [567, 429] width 82 height 12
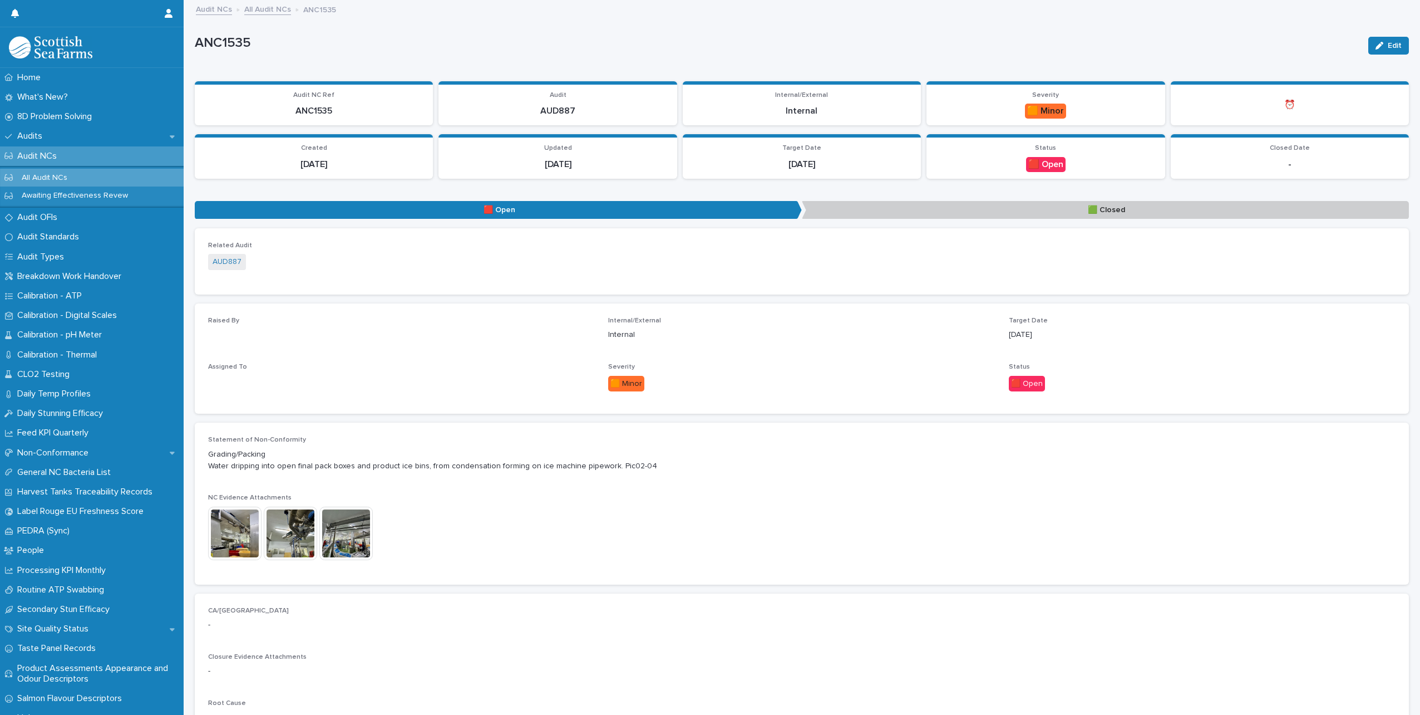
click at [353, 536] on img at bounding box center [345, 532] width 53 height 53
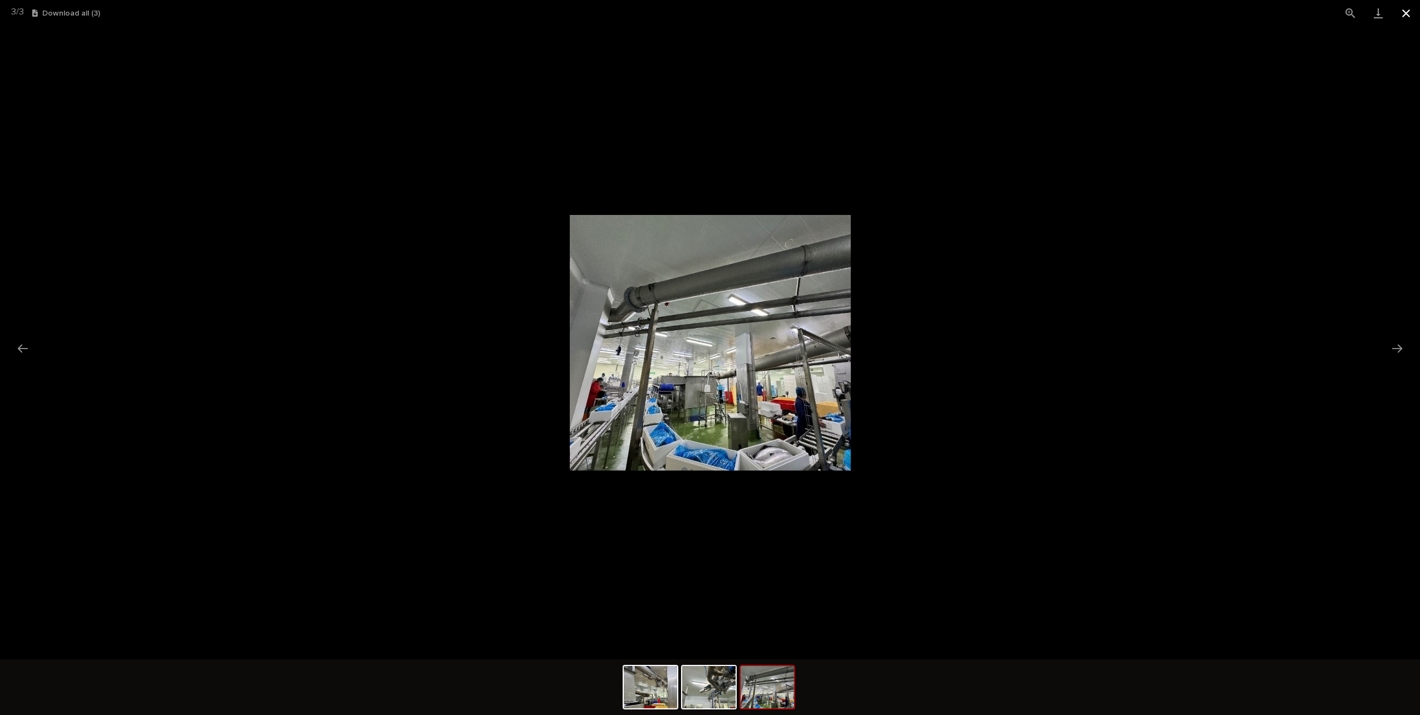
click at [1406, 14] on button "Close gallery" at bounding box center [1406, 13] width 28 height 26
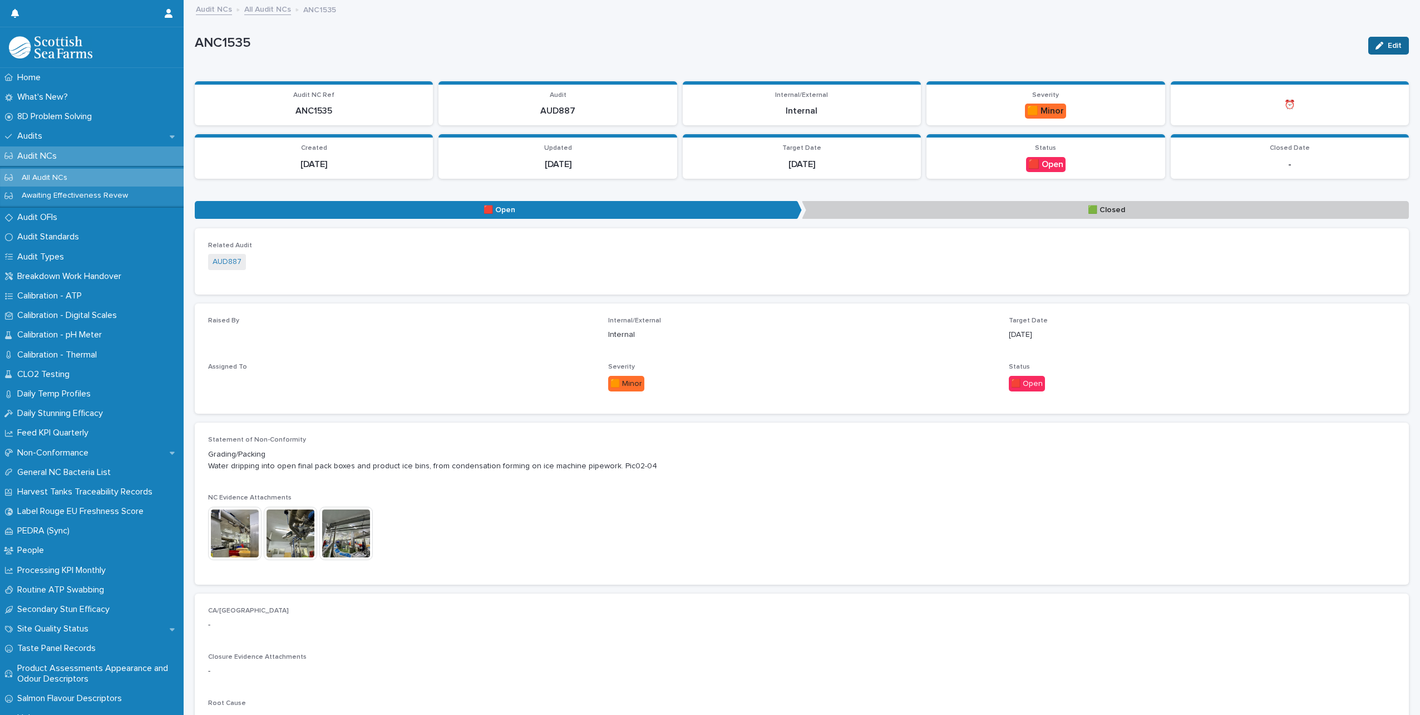
click at [1376, 47] on div "button" at bounding box center [1382, 46] width 12 height 8
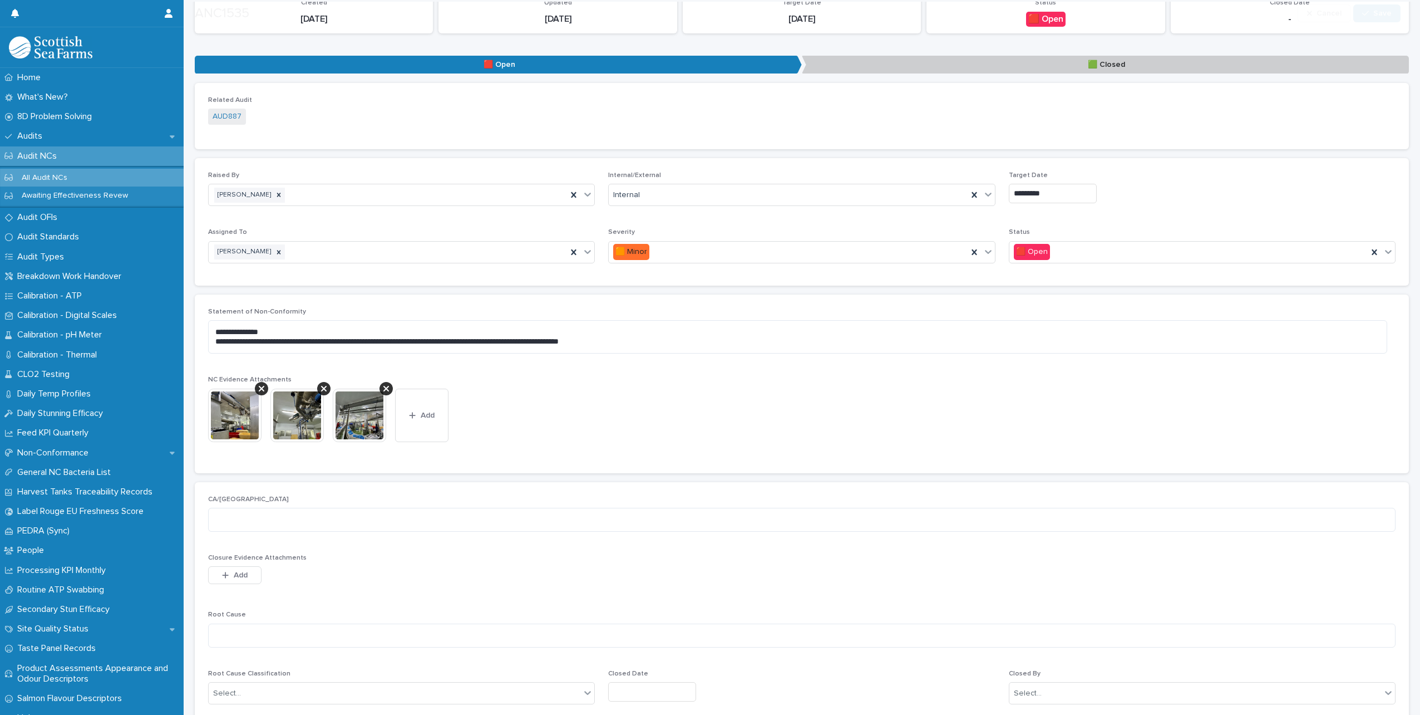
scroll to position [167, 0]
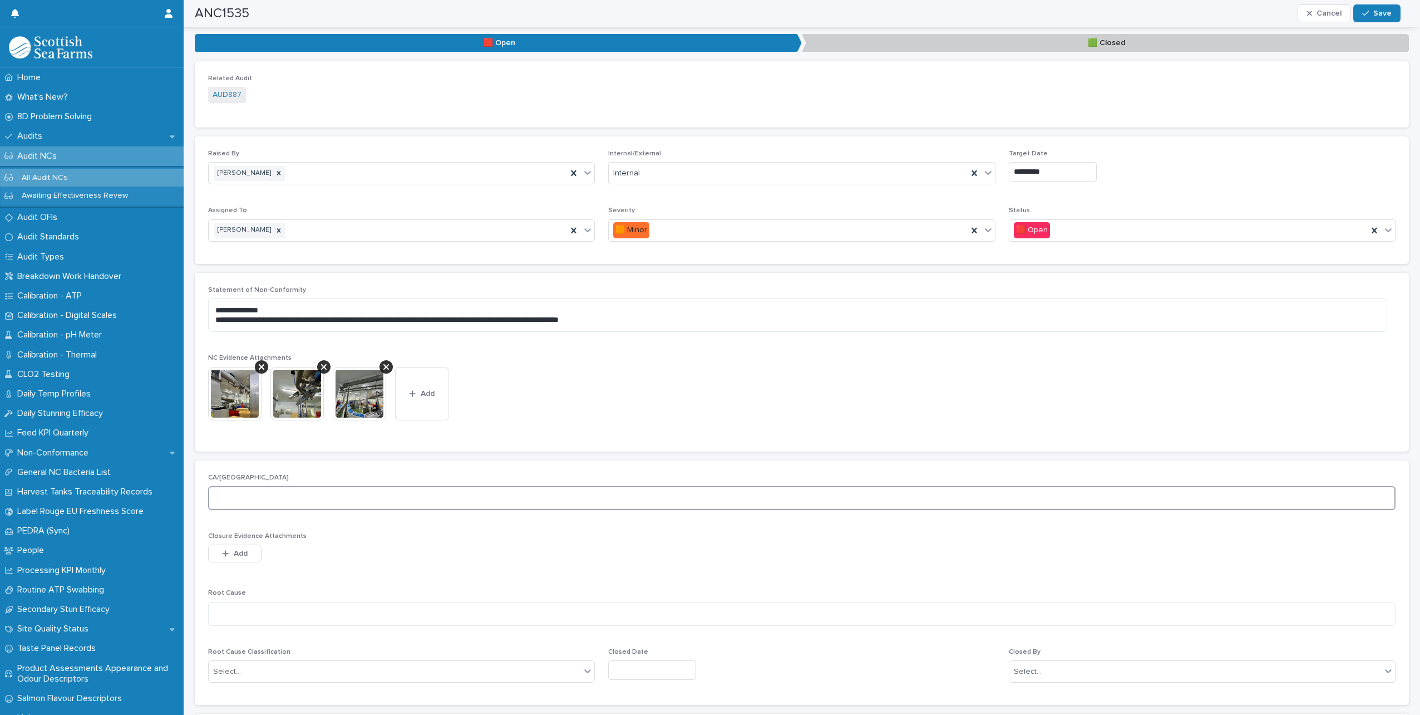
click at [255, 499] on textarea at bounding box center [802, 498] width 1188 height 24
type textarea "**********"
click at [268, 609] on textarea at bounding box center [802, 614] width 1188 height 24
type textarea "*"
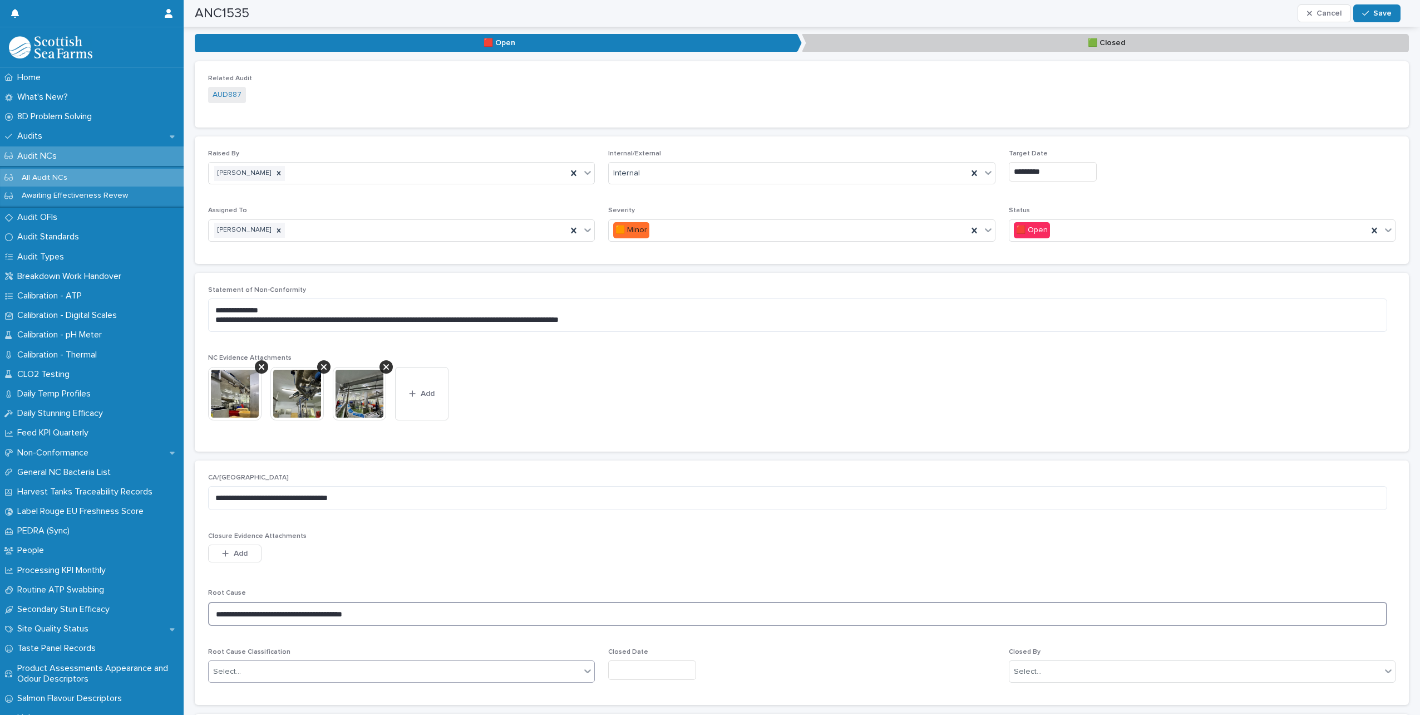
type textarea "**********"
click at [301, 670] on div "Select..." at bounding box center [395, 671] width 372 height 18
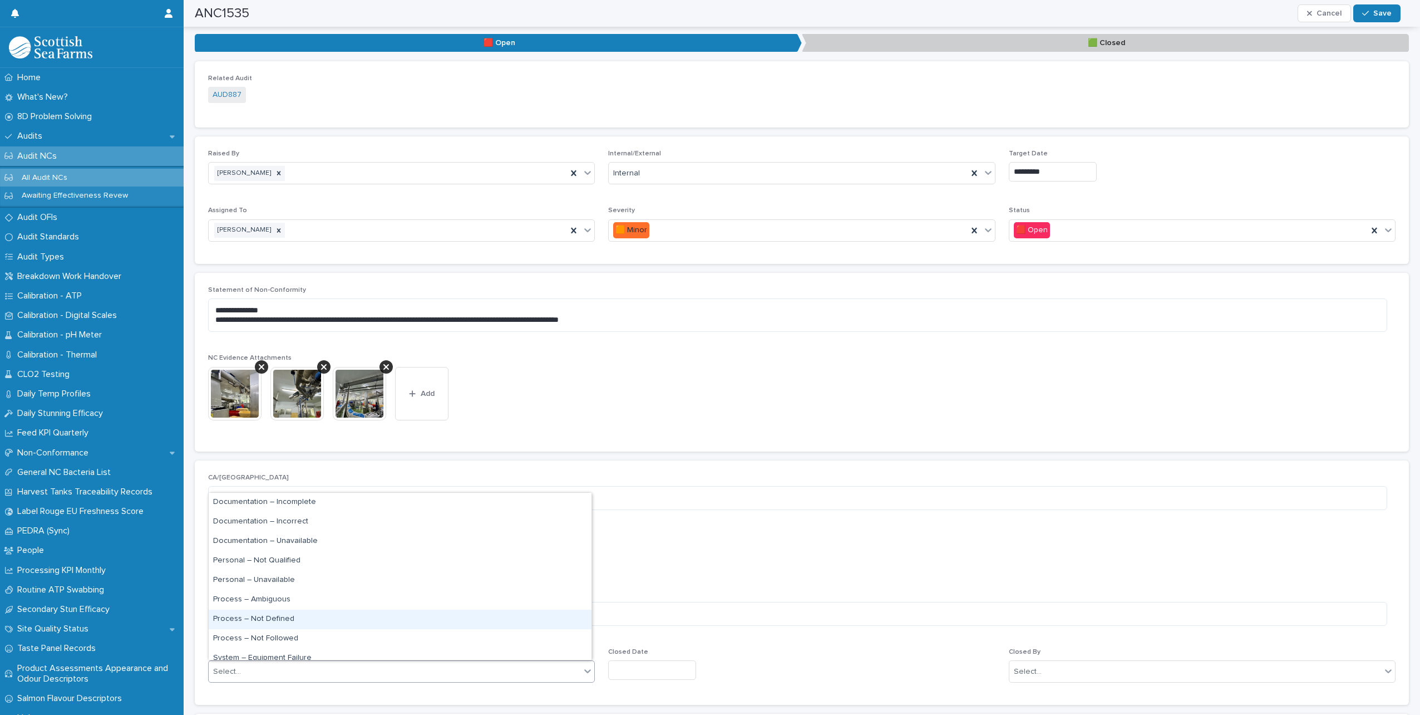
click at [297, 617] on div "Process – Not Defined" at bounding box center [400, 618] width 383 height 19
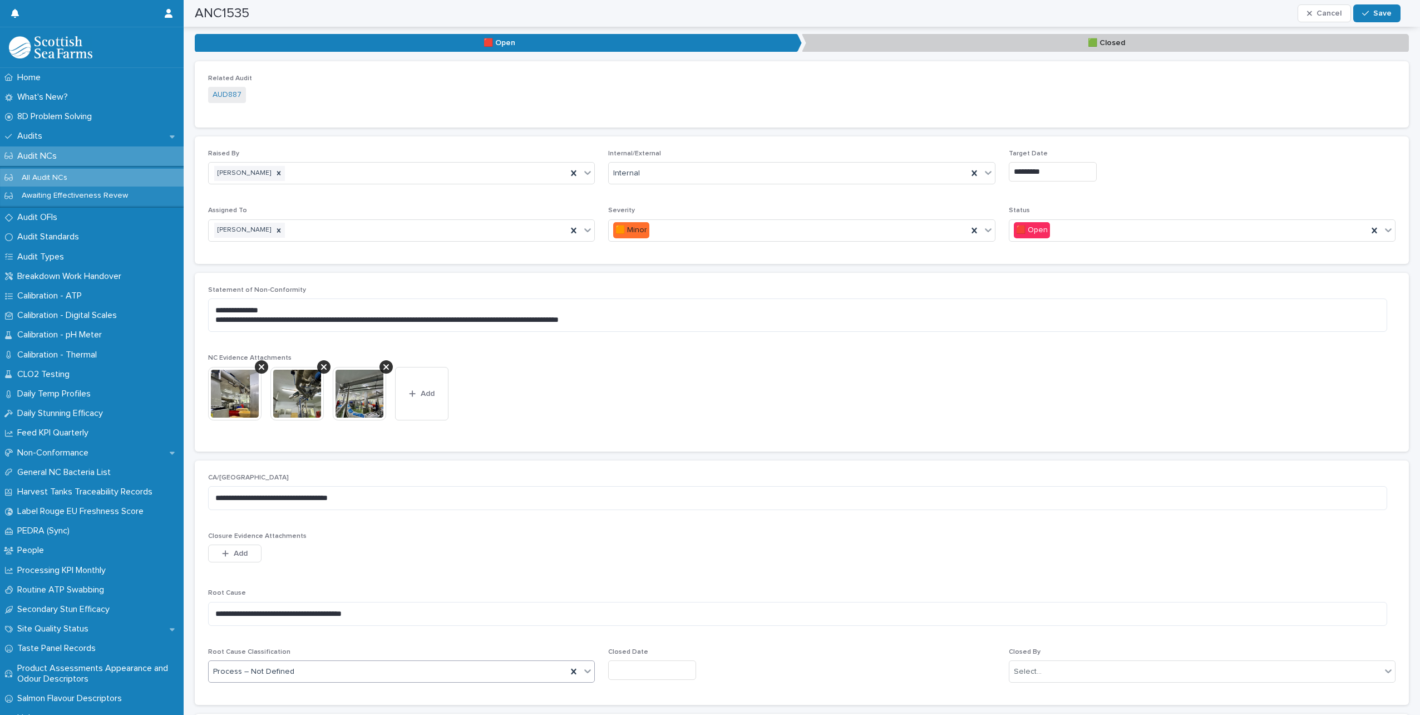
click at [642, 665] on input "text" at bounding box center [652, 669] width 88 height 19
click at [572, 669] on icon at bounding box center [573, 671] width 11 height 11
click at [586, 673] on icon at bounding box center [587, 670] width 11 height 11
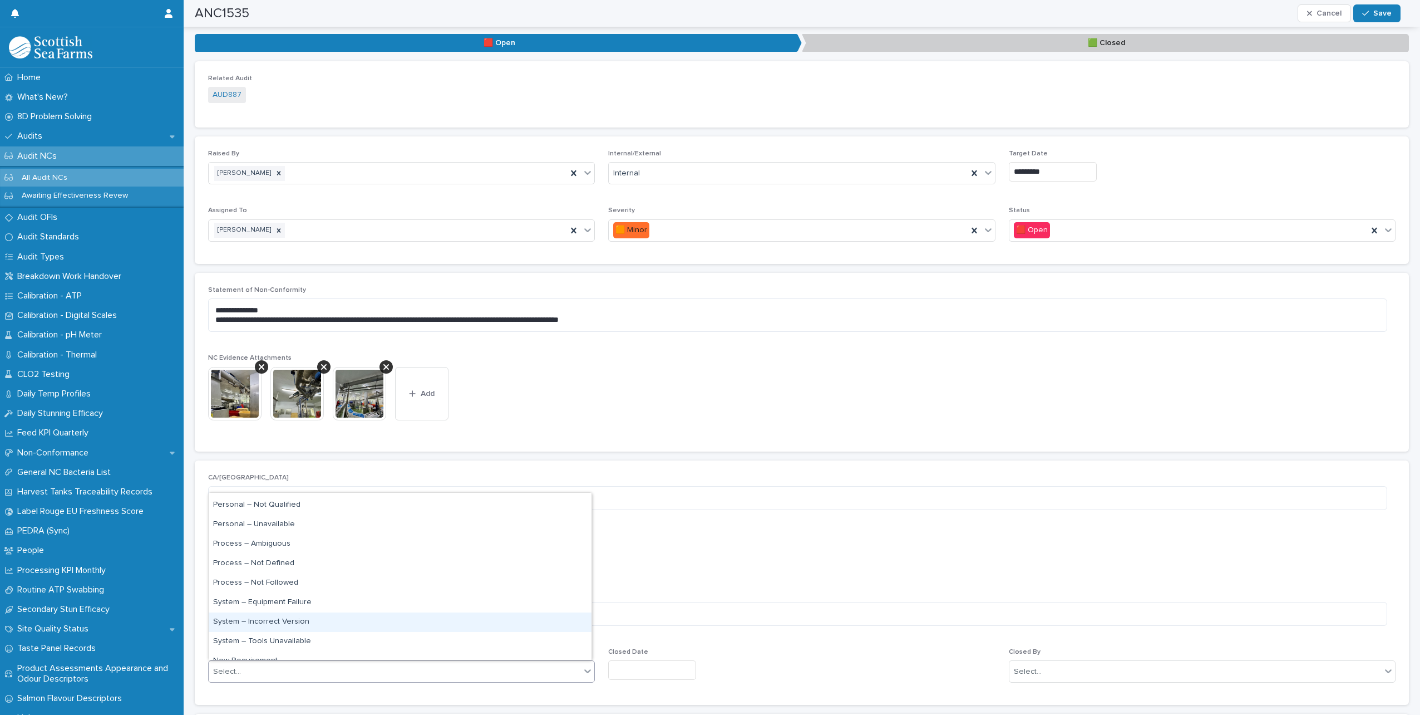
scroll to position [67, 0]
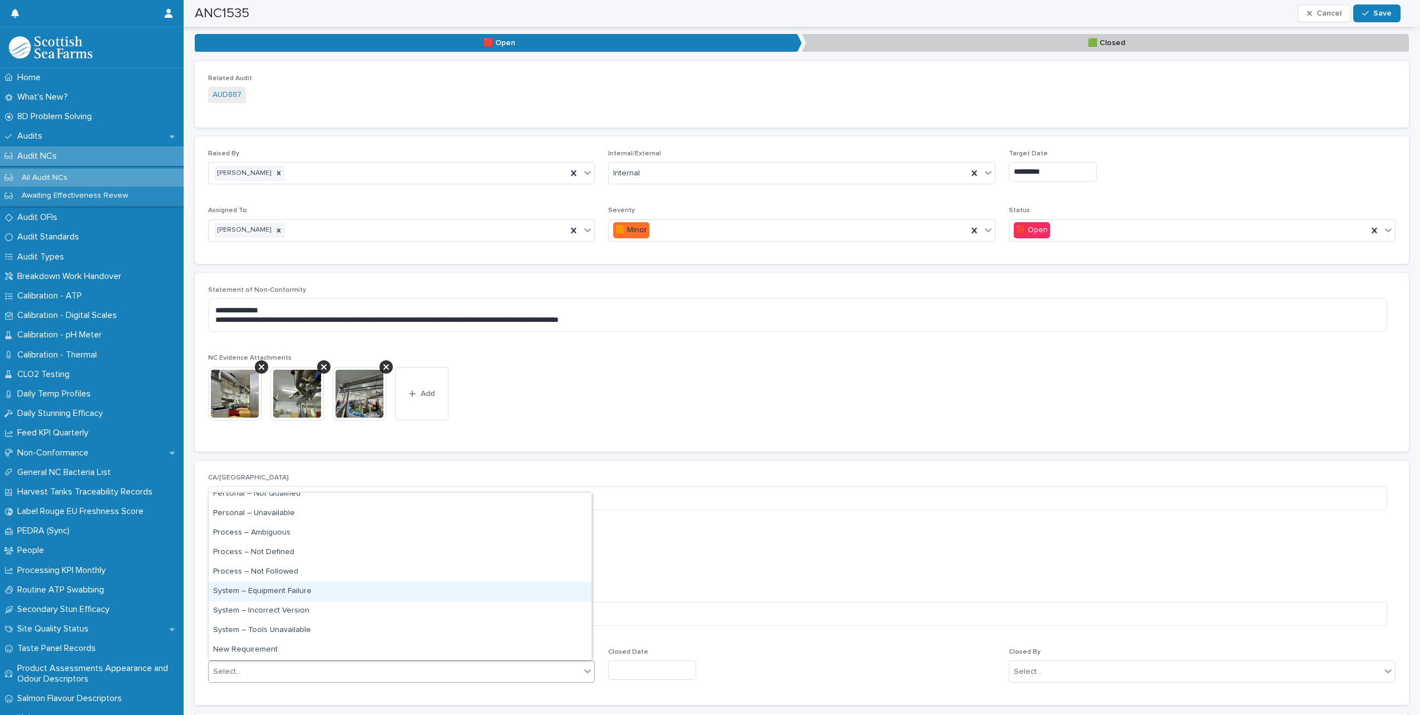
drag, startPoint x: 306, startPoint y: 608, endPoint x: 296, endPoint y: 593, distance: 17.6
click at [296, 593] on div "System – Equipment Failure" at bounding box center [400, 591] width 383 height 19
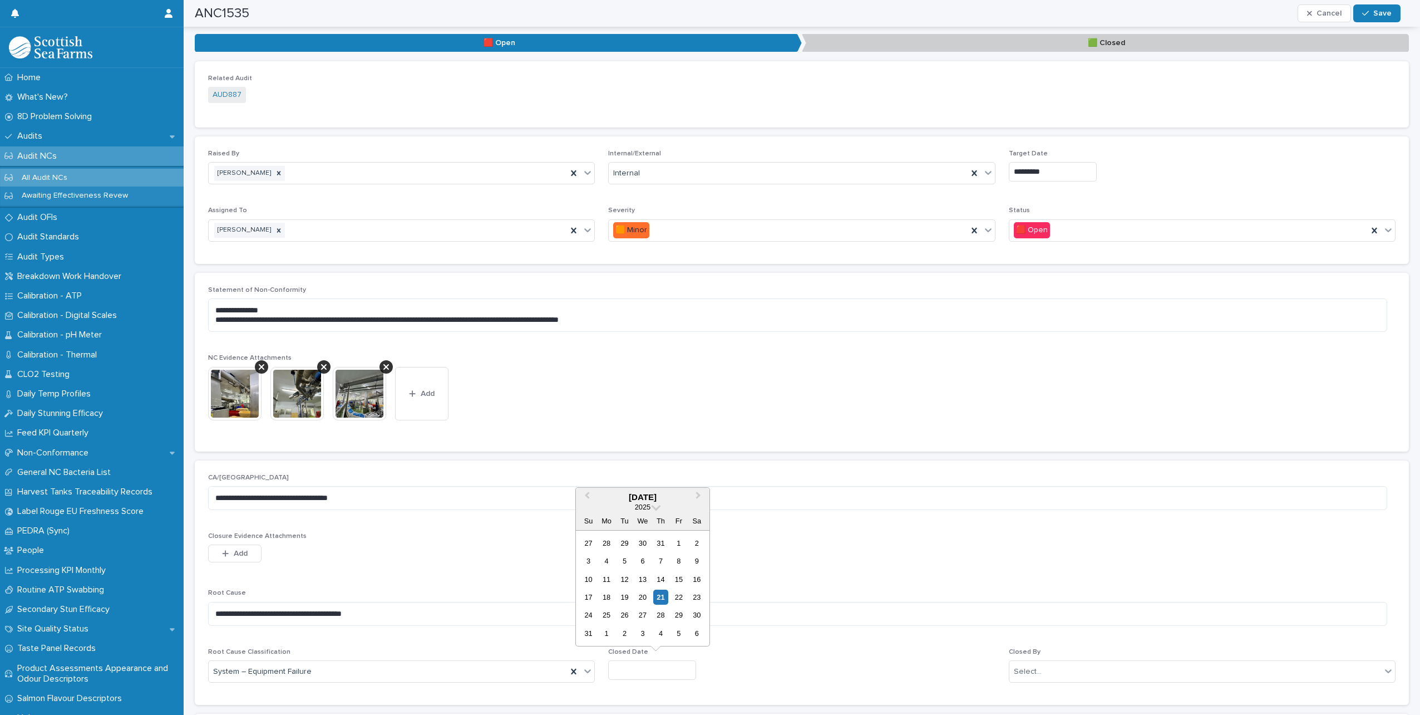
click at [625, 672] on input "text" at bounding box center [652, 669] width 88 height 19
click at [662, 599] on div "21" at bounding box center [660, 596] width 15 height 15
type input "*********"
click at [1074, 670] on div "Select..." at bounding box center [1196, 671] width 372 height 18
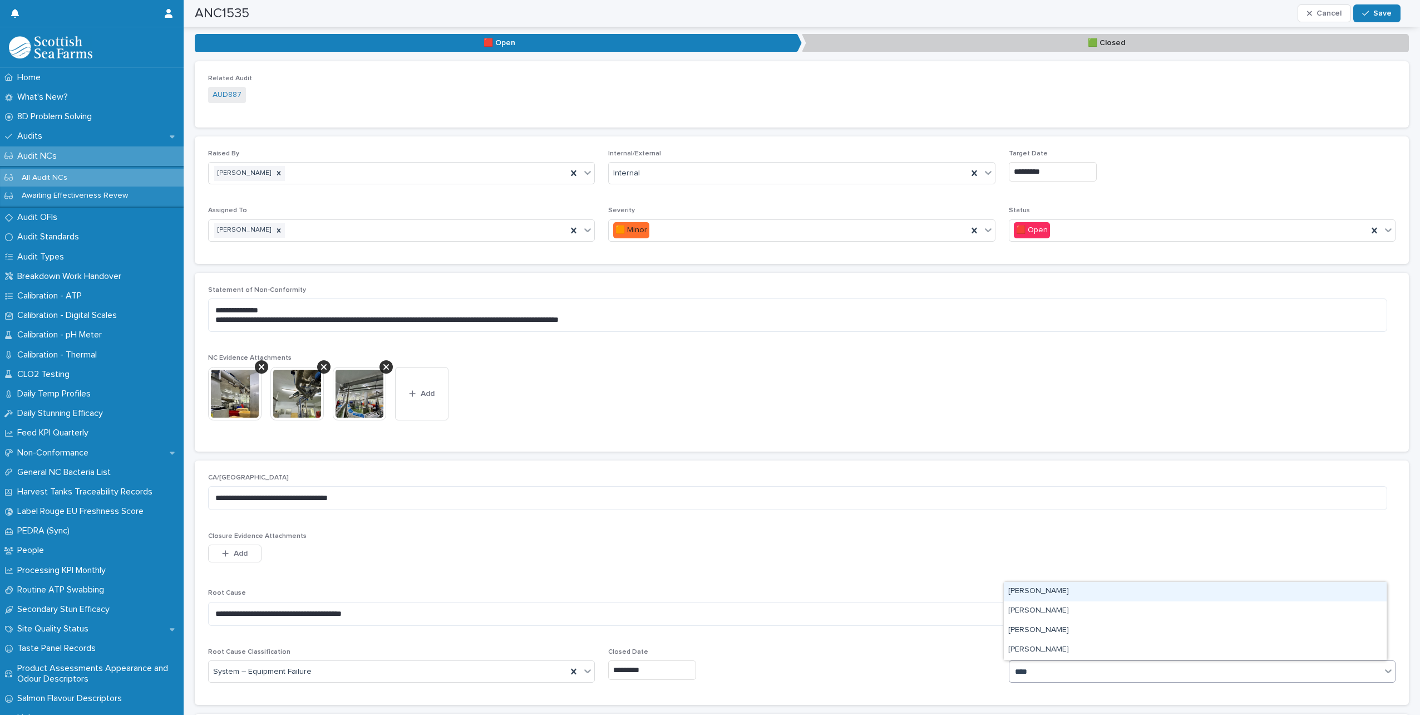
type input "*****"
click at [1081, 651] on div "[PERSON_NAME]" at bounding box center [1195, 649] width 383 height 19
click at [1367, 16] on icon "button" at bounding box center [1365, 13] width 7 height 8
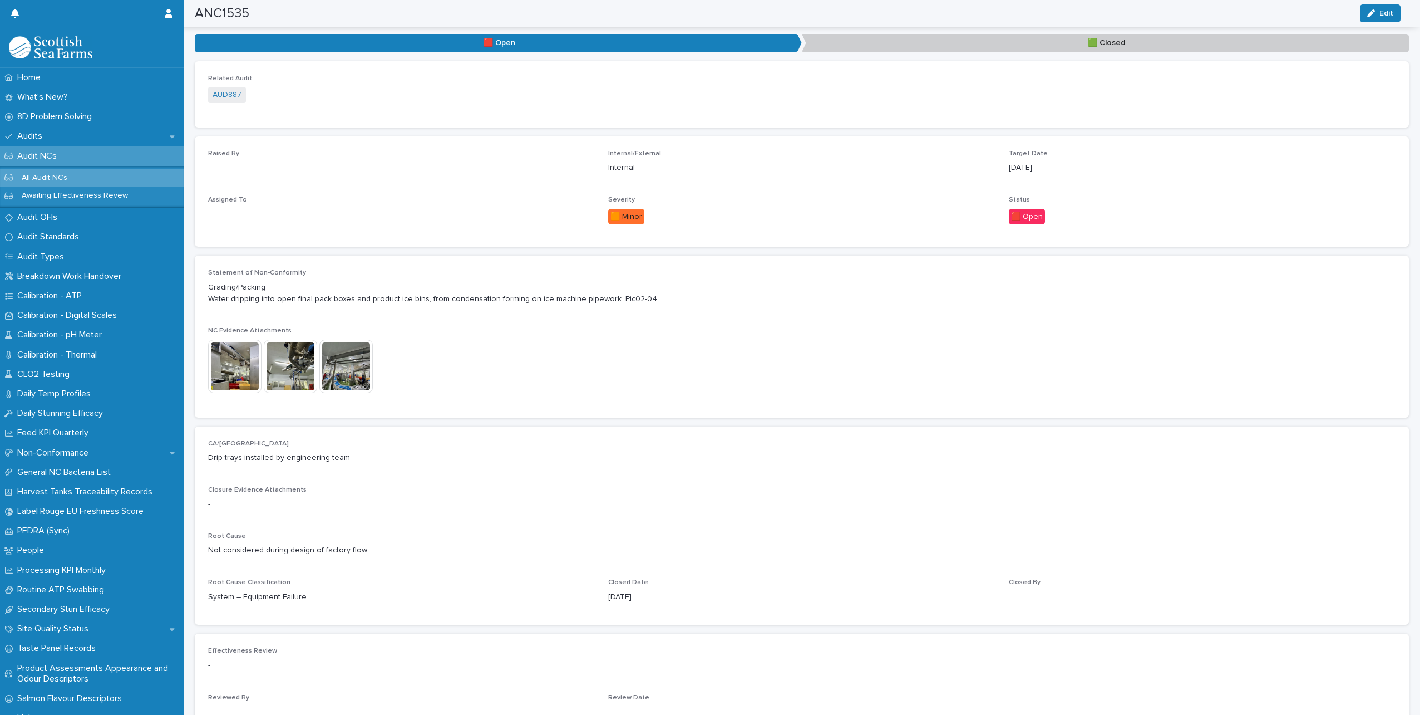
scroll to position [116, 0]
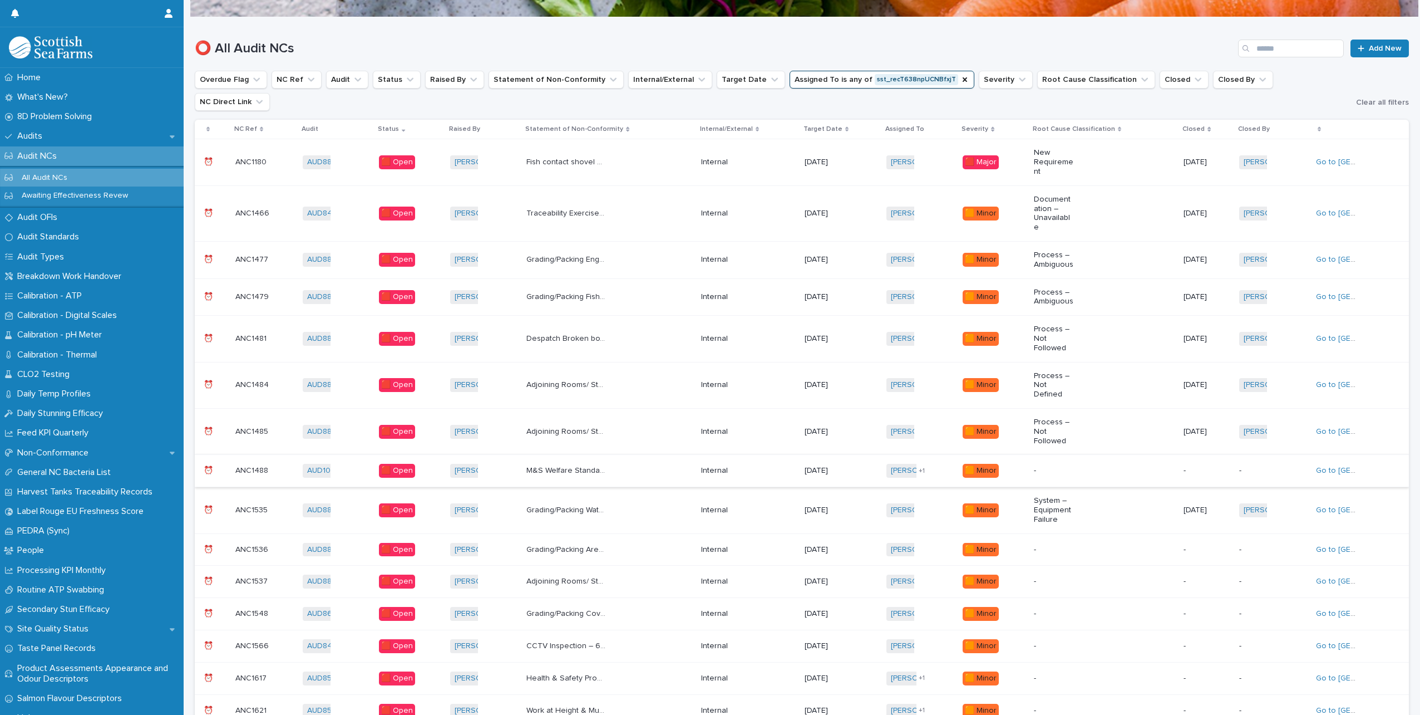
scroll to position [120, 0]
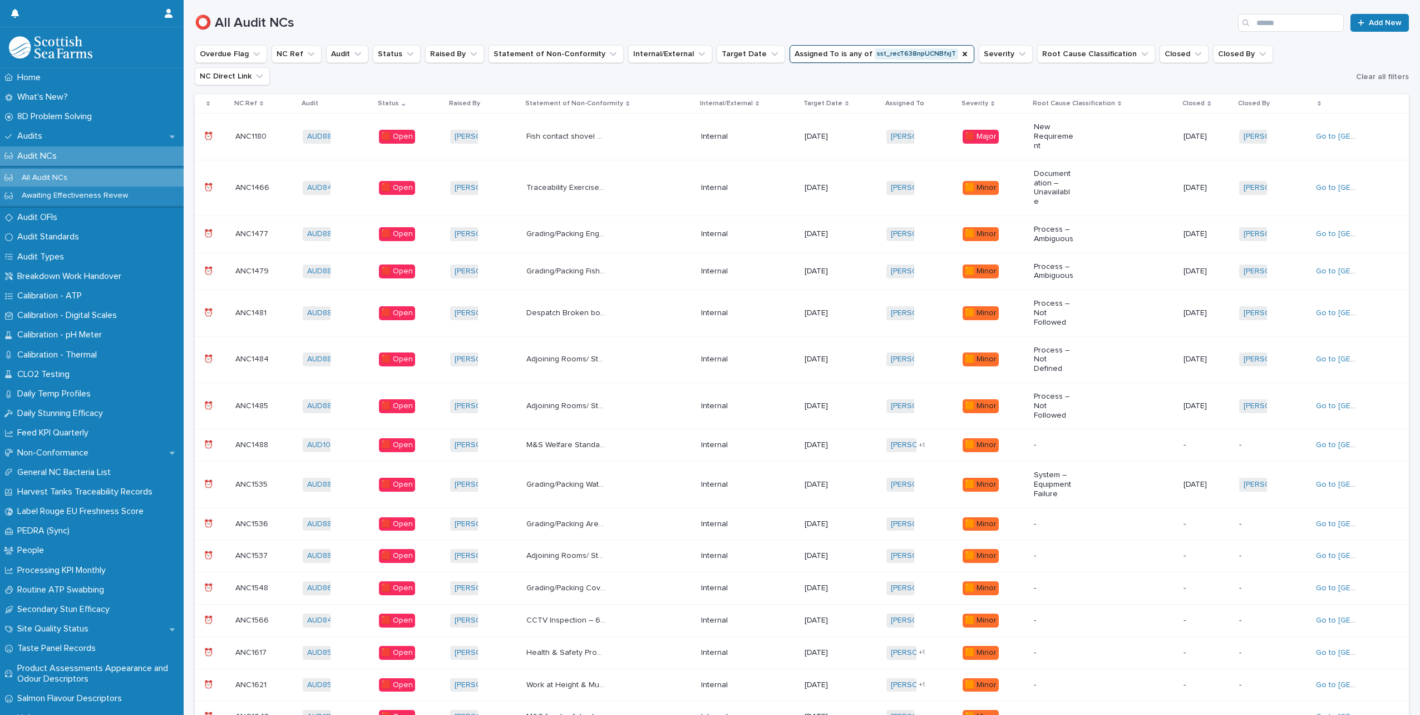
click at [635, 515] on div "Grading/Packing Area around packing scales untidy. Pic05 Grading/Packing Area a…" at bounding box center [609, 524] width 166 height 18
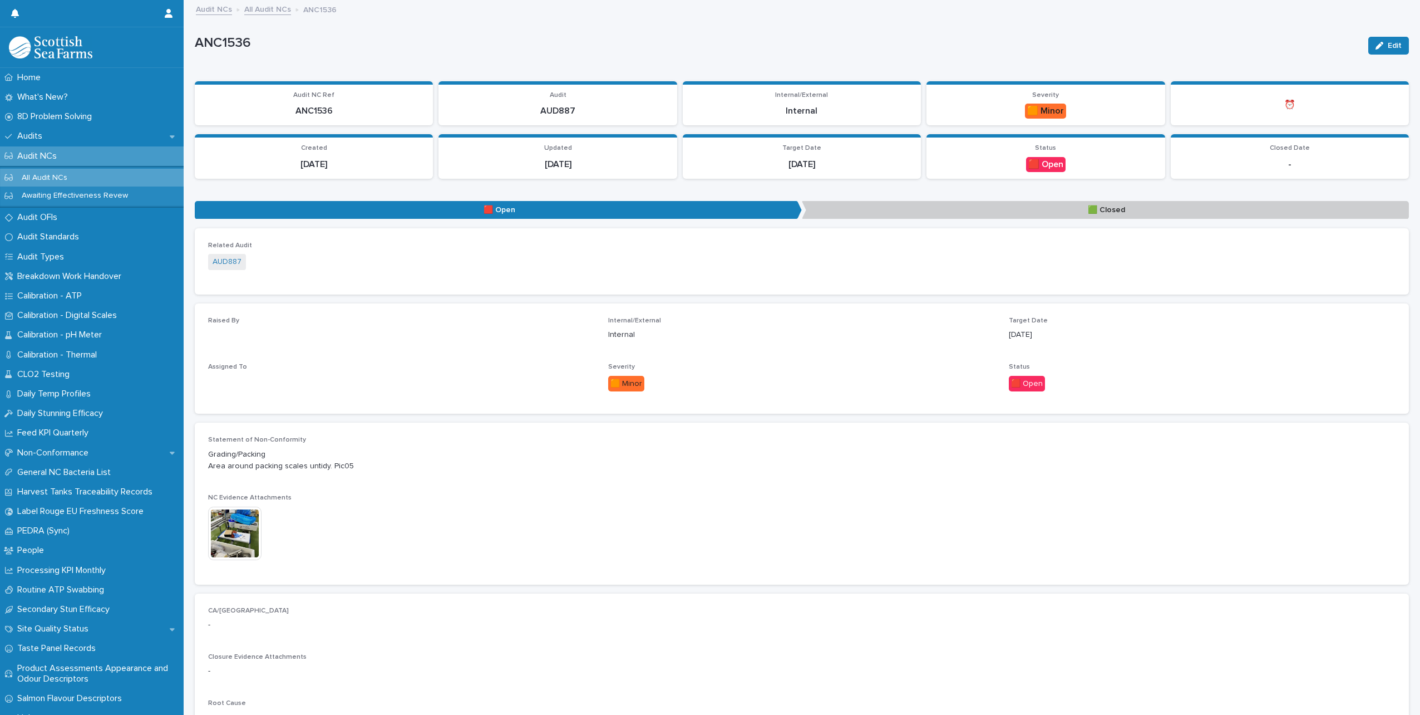
scroll to position [111, 0]
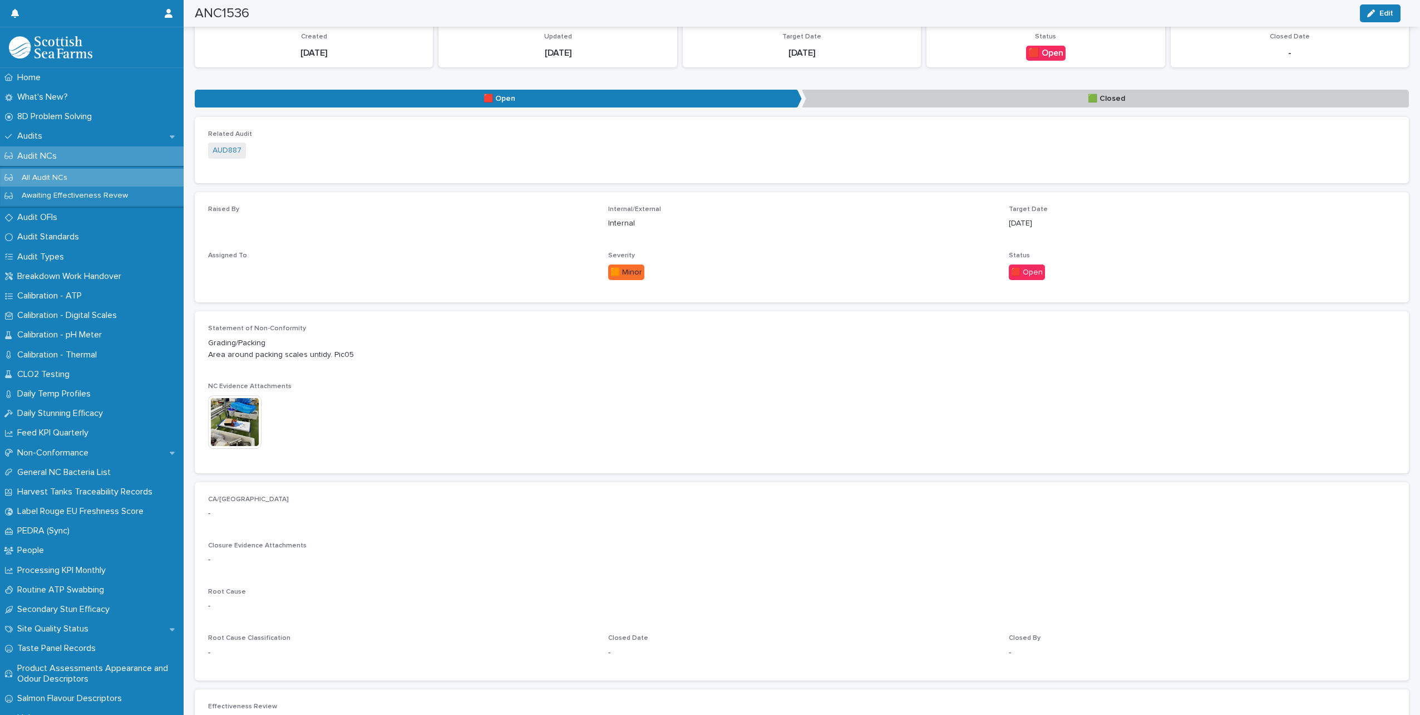
click at [229, 420] on img at bounding box center [234, 421] width 53 height 53
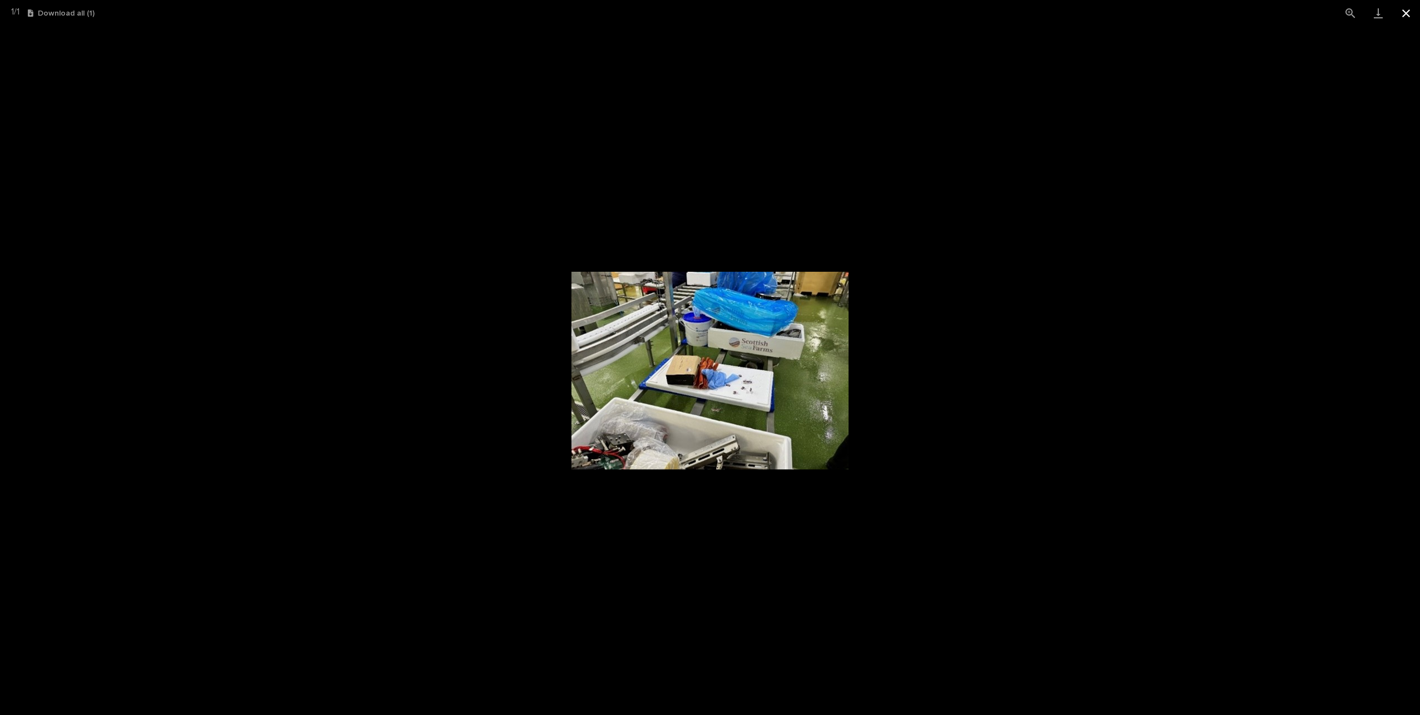
click at [1405, 14] on button "Close gallery" at bounding box center [1406, 13] width 28 height 26
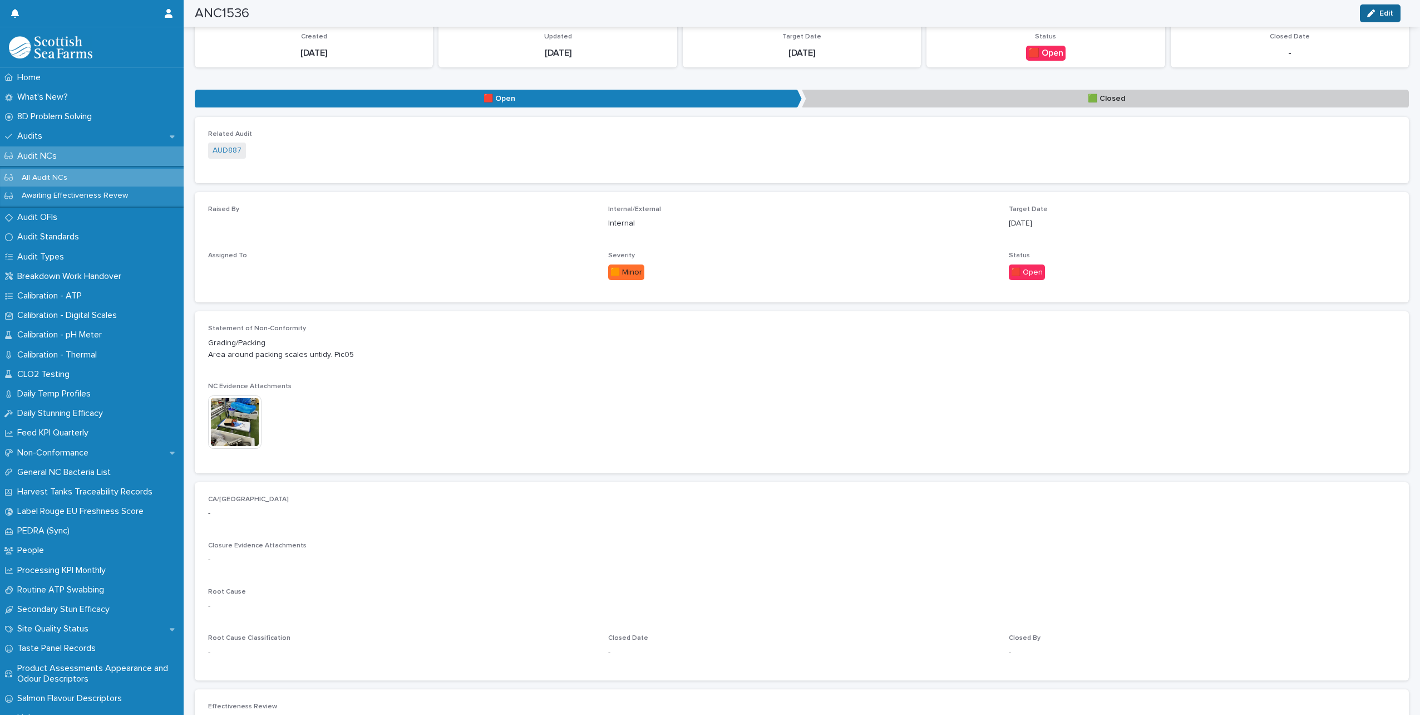
click at [1368, 15] on icon "button" at bounding box center [1371, 13] width 8 height 8
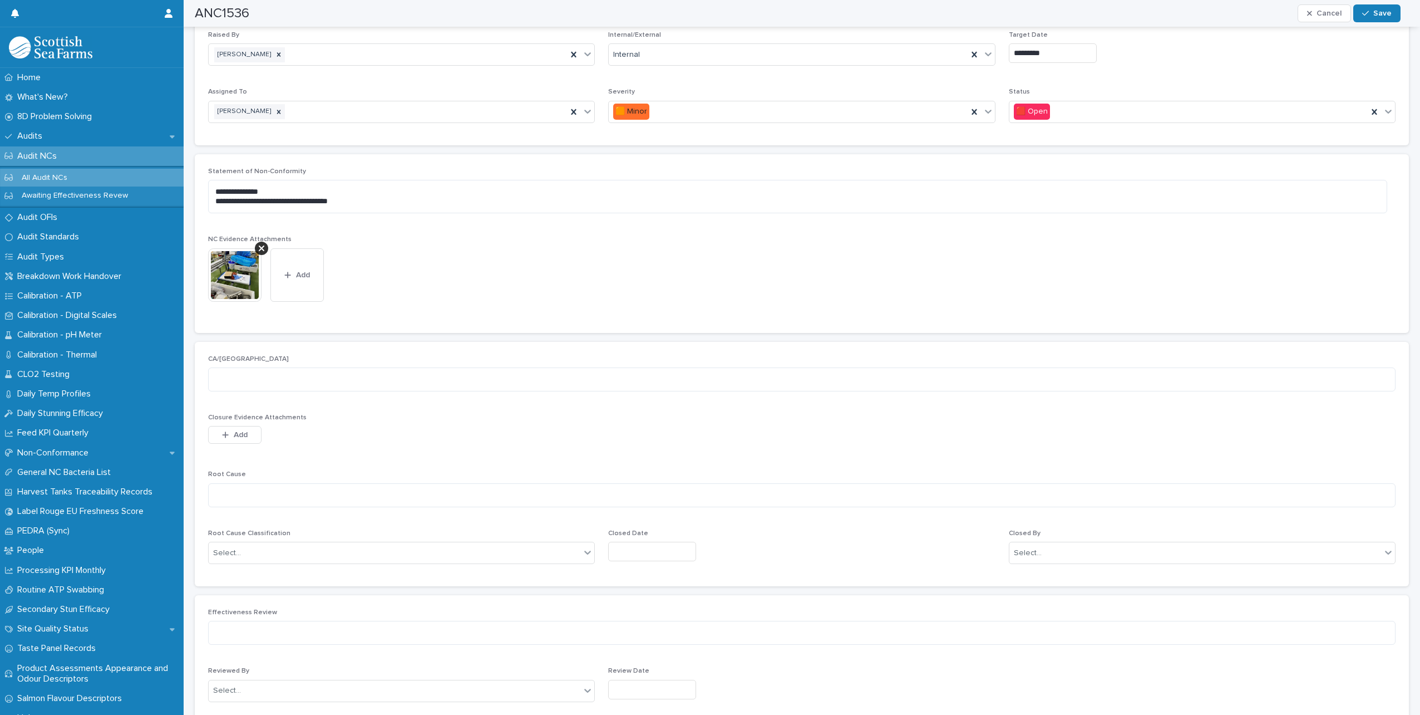
scroll to position [325, 0]
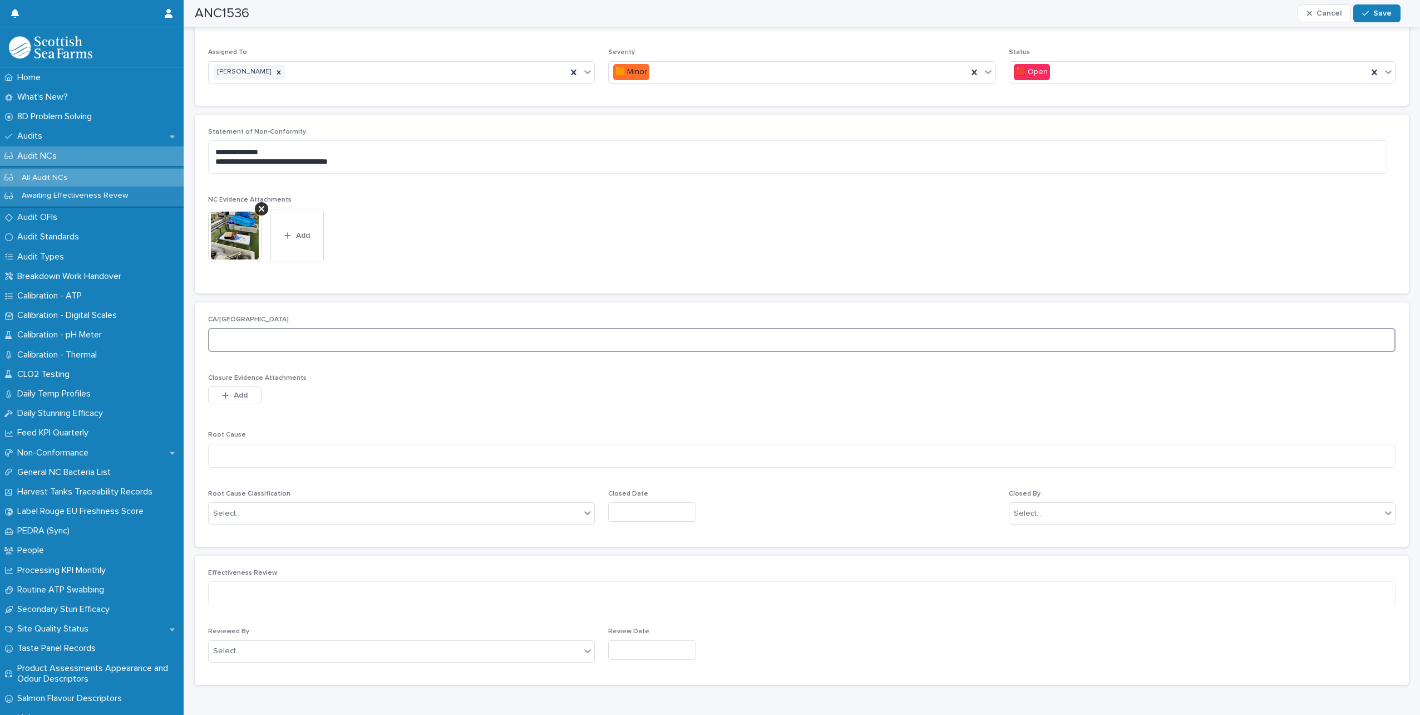
click at [317, 342] on textarea at bounding box center [802, 340] width 1188 height 24
type textarea "**********"
click at [318, 452] on textarea at bounding box center [802, 456] width 1188 height 24
type textarea "**********"
click at [436, 506] on div "Select..." at bounding box center [395, 513] width 372 height 18
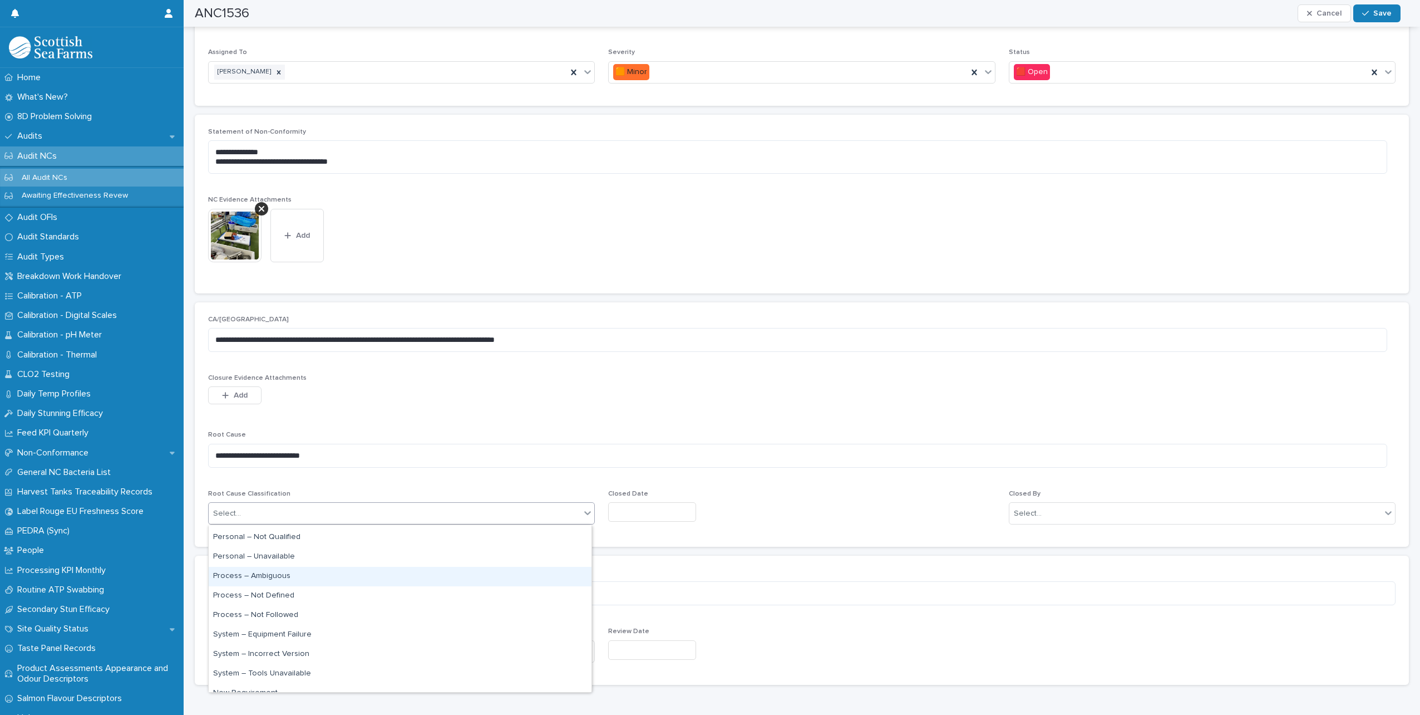
scroll to position [67, 0]
click at [274, 604] on div "Process – Not Followed" at bounding box center [400, 603] width 383 height 19
click at [653, 520] on input "text" at bounding box center [652, 511] width 88 height 19
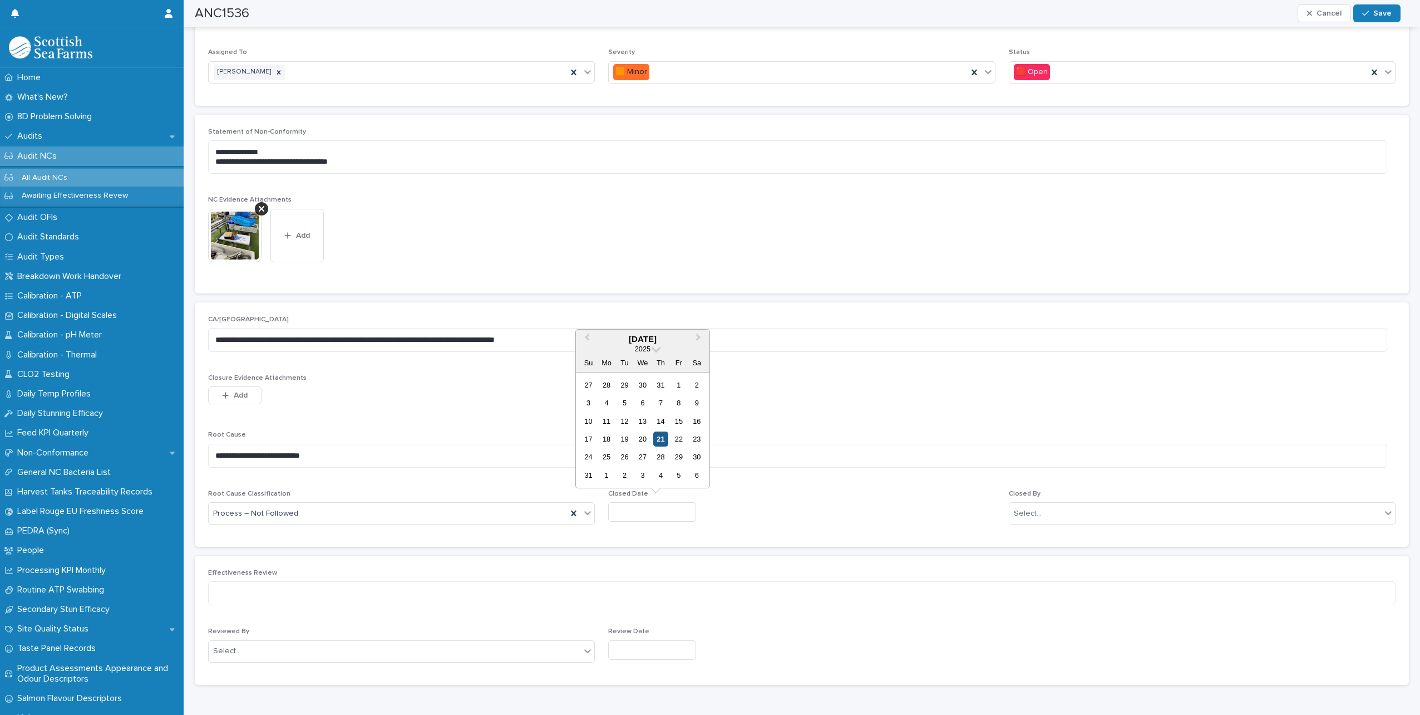
click at [661, 434] on div "21" at bounding box center [660, 438] width 15 height 15
type input "*********"
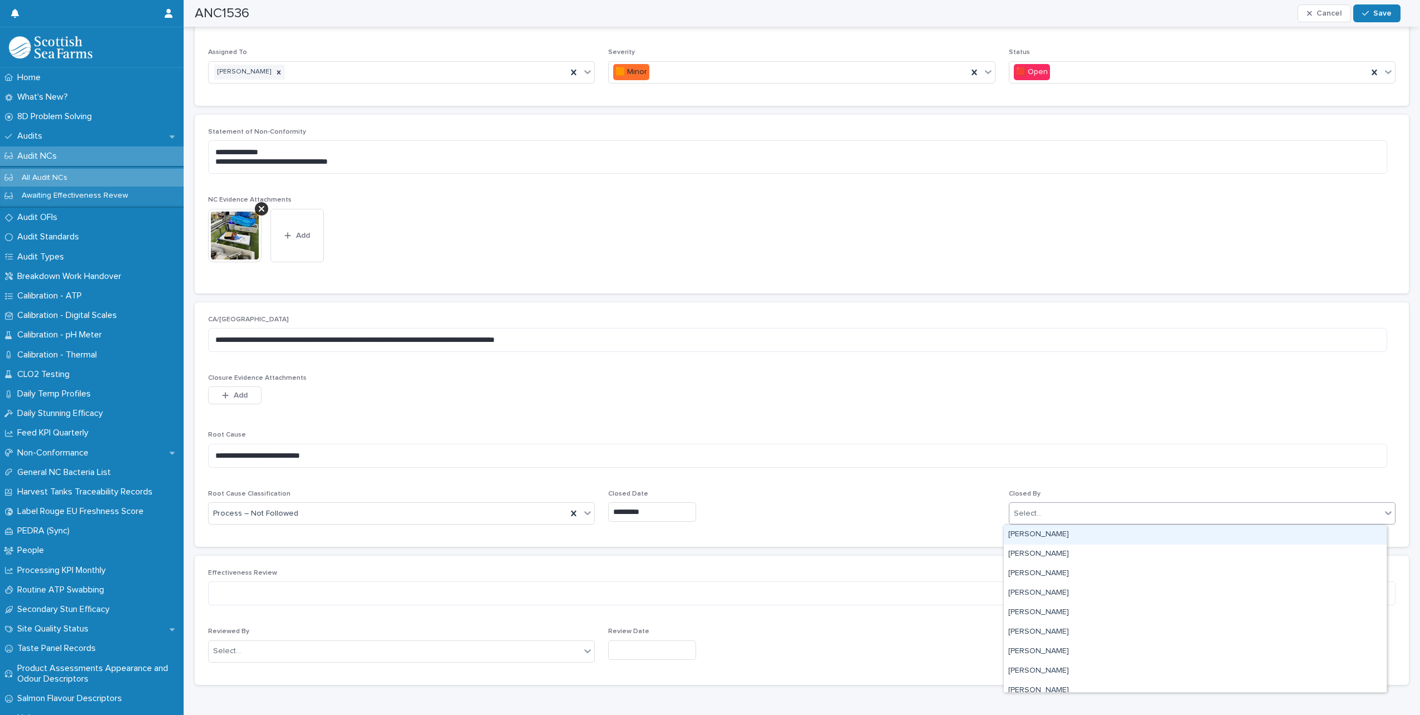
click at [1168, 514] on div "Select..." at bounding box center [1196, 513] width 372 height 18
type input "*****"
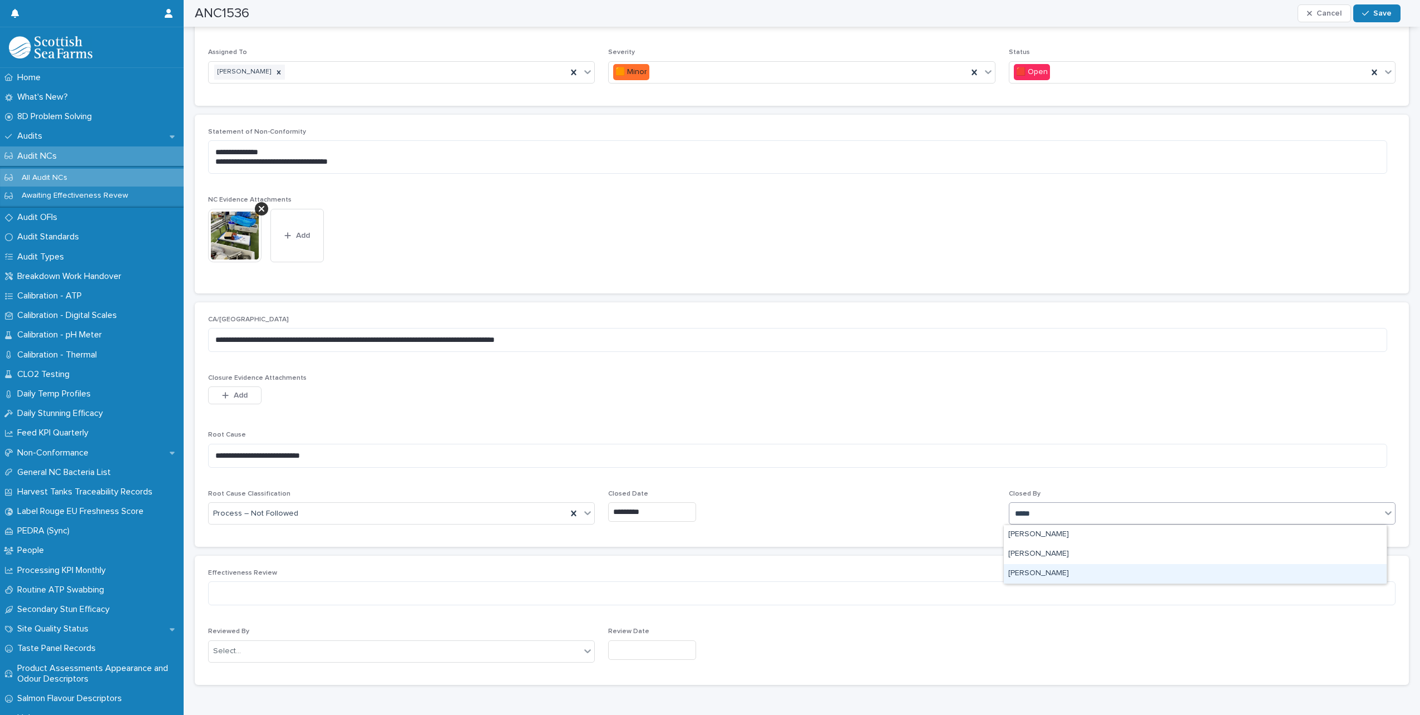
click at [1051, 567] on div "[PERSON_NAME]" at bounding box center [1195, 573] width 383 height 19
click at [1378, 12] on span "Save" at bounding box center [1382, 13] width 18 height 8
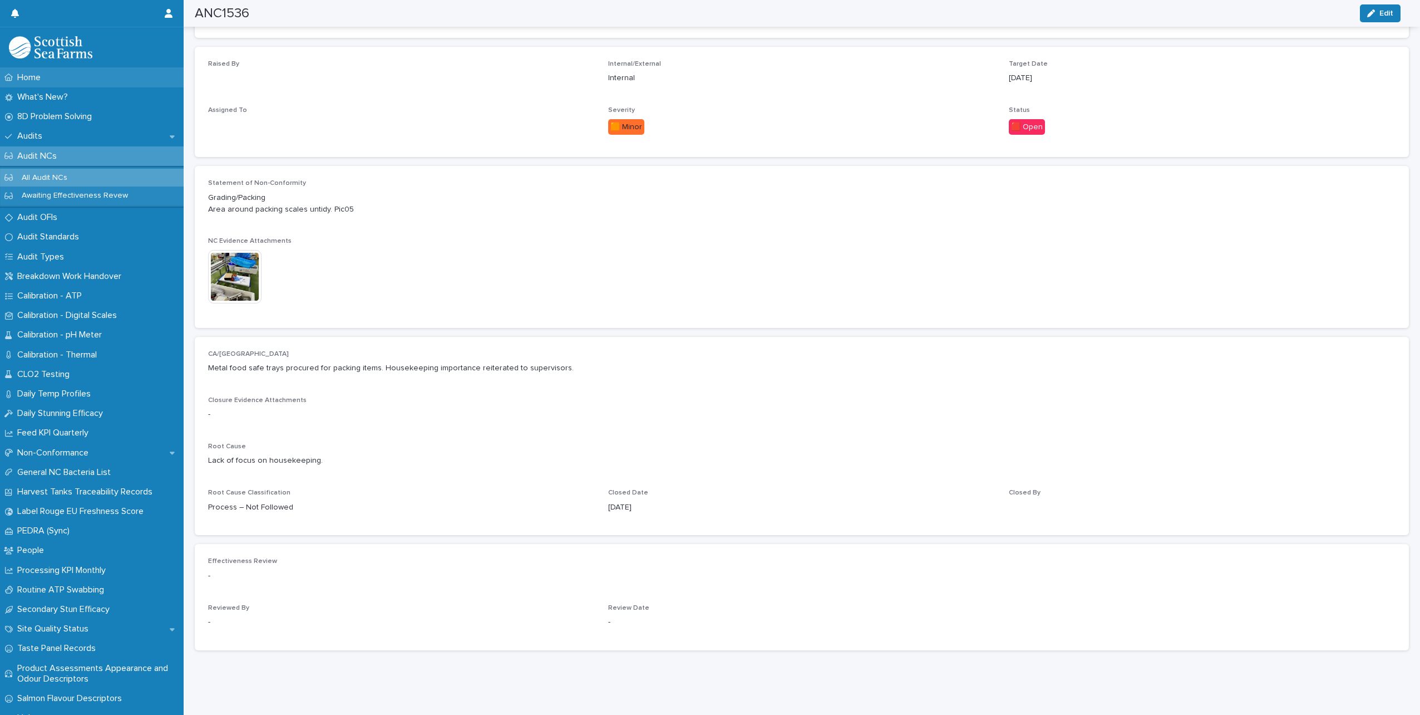
scroll to position [265, 0]
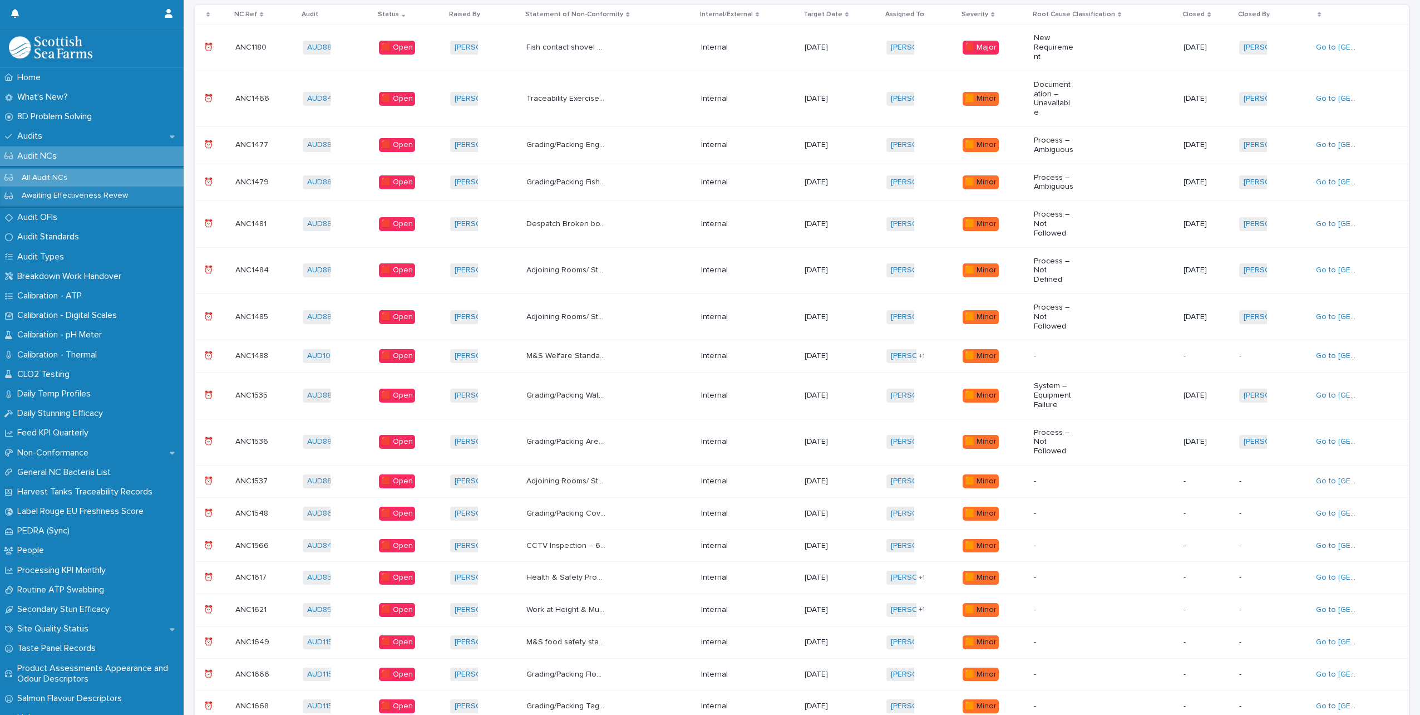
scroll to position [231, 0]
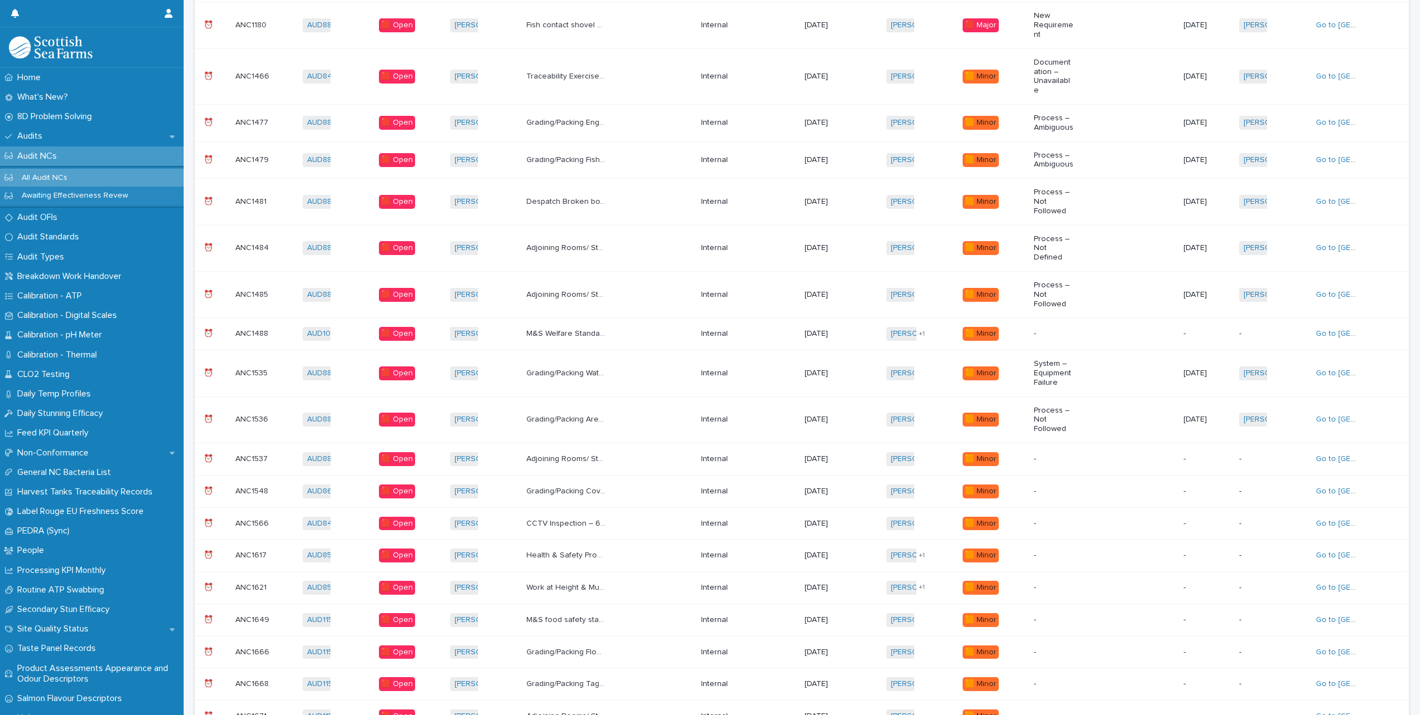
click at [676, 450] on div "Adjoining Rooms/ Storage Areas Harvesting/Gutting changing room & rack for PPE …" at bounding box center [609, 459] width 166 height 18
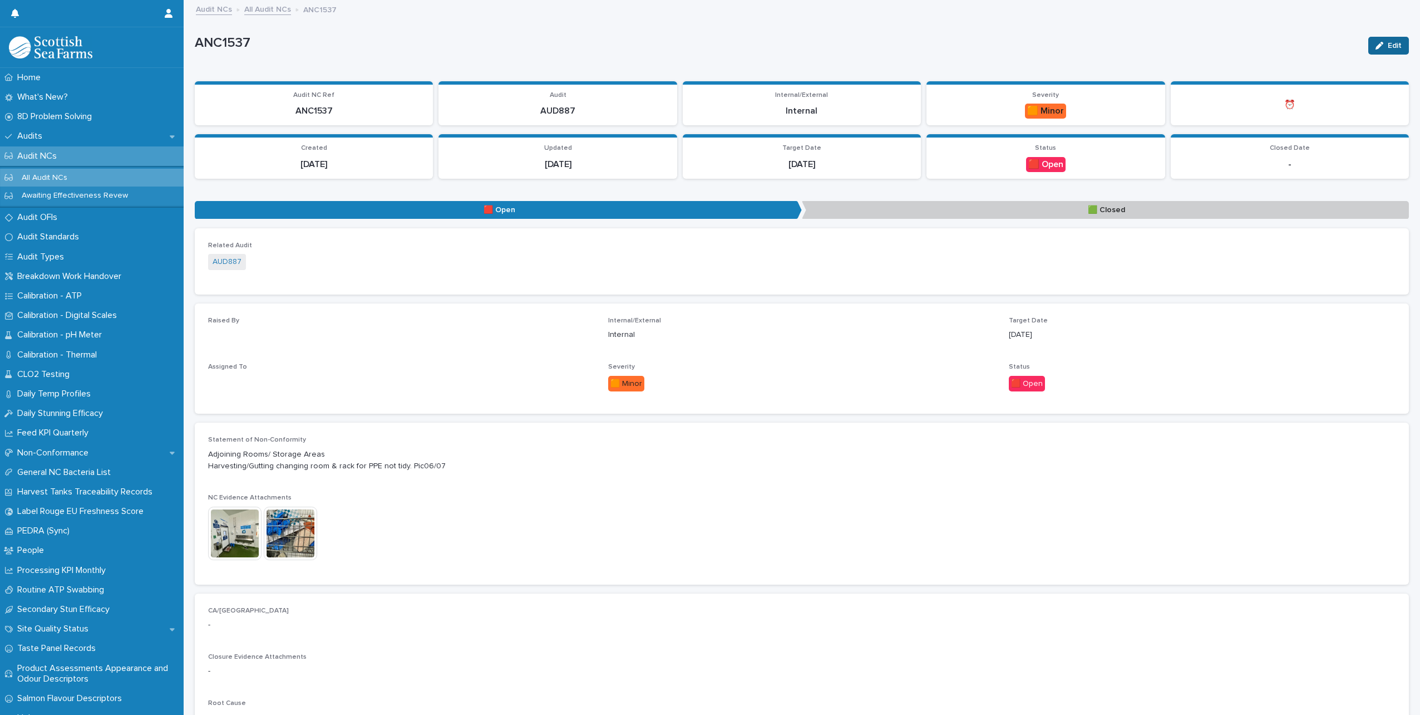
click at [1376, 43] on icon "button" at bounding box center [1380, 46] width 8 height 8
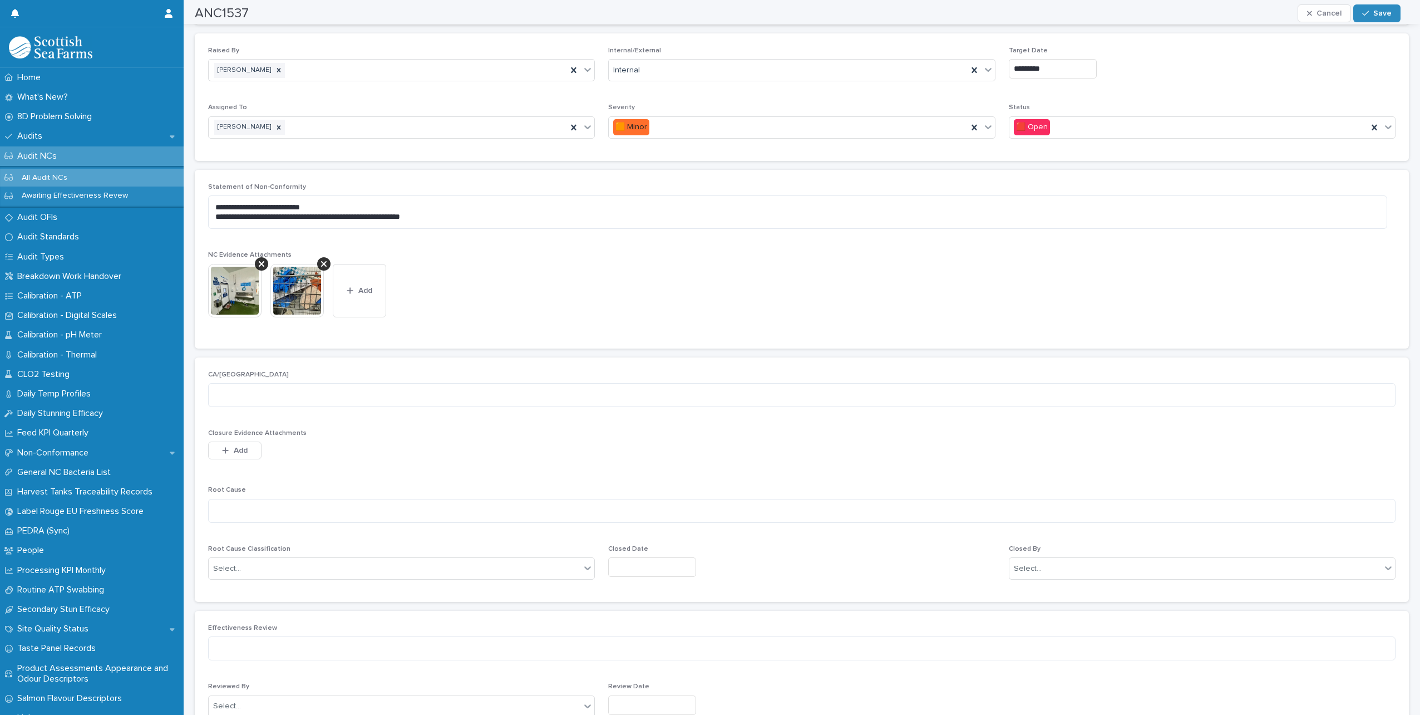
scroll to position [278, 0]
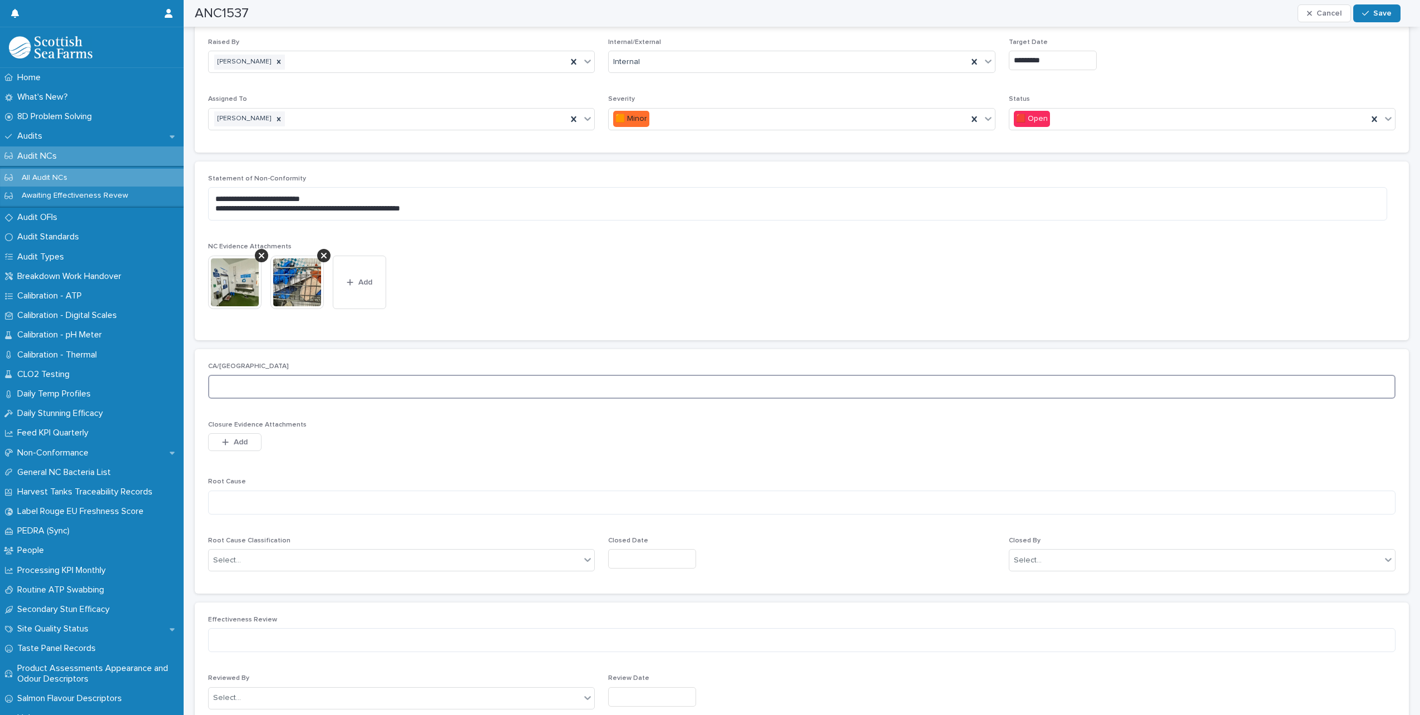
click at [254, 384] on textarea at bounding box center [802, 387] width 1188 height 24
type textarea "*"
type textarea "**********"
click at [234, 500] on textarea at bounding box center [802, 502] width 1188 height 24
type textarea "**********"
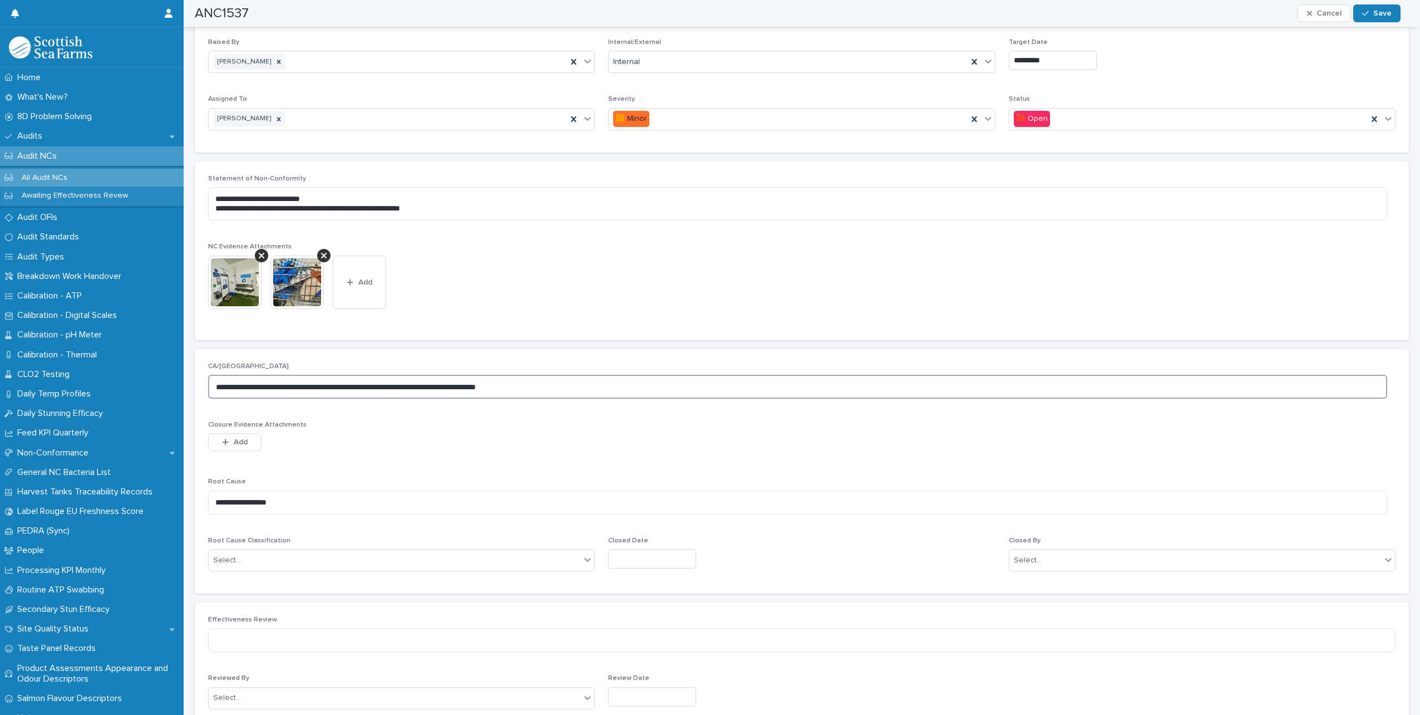
click at [341, 385] on textarea "**********" at bounding box center [797, 387] width 1179 height 24
type textarea "**********"
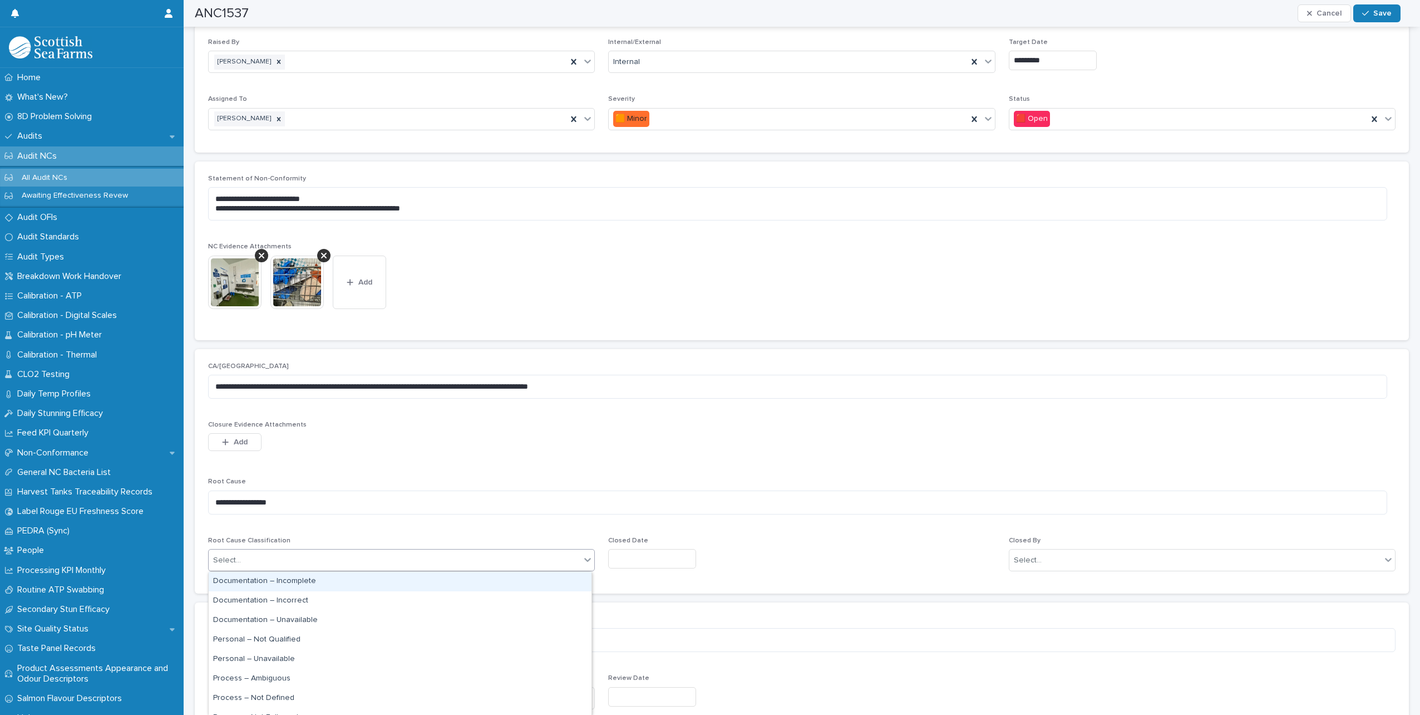
click at [301, 559] on div "Select..." at bounding box center [395, 560] width 372 height 18
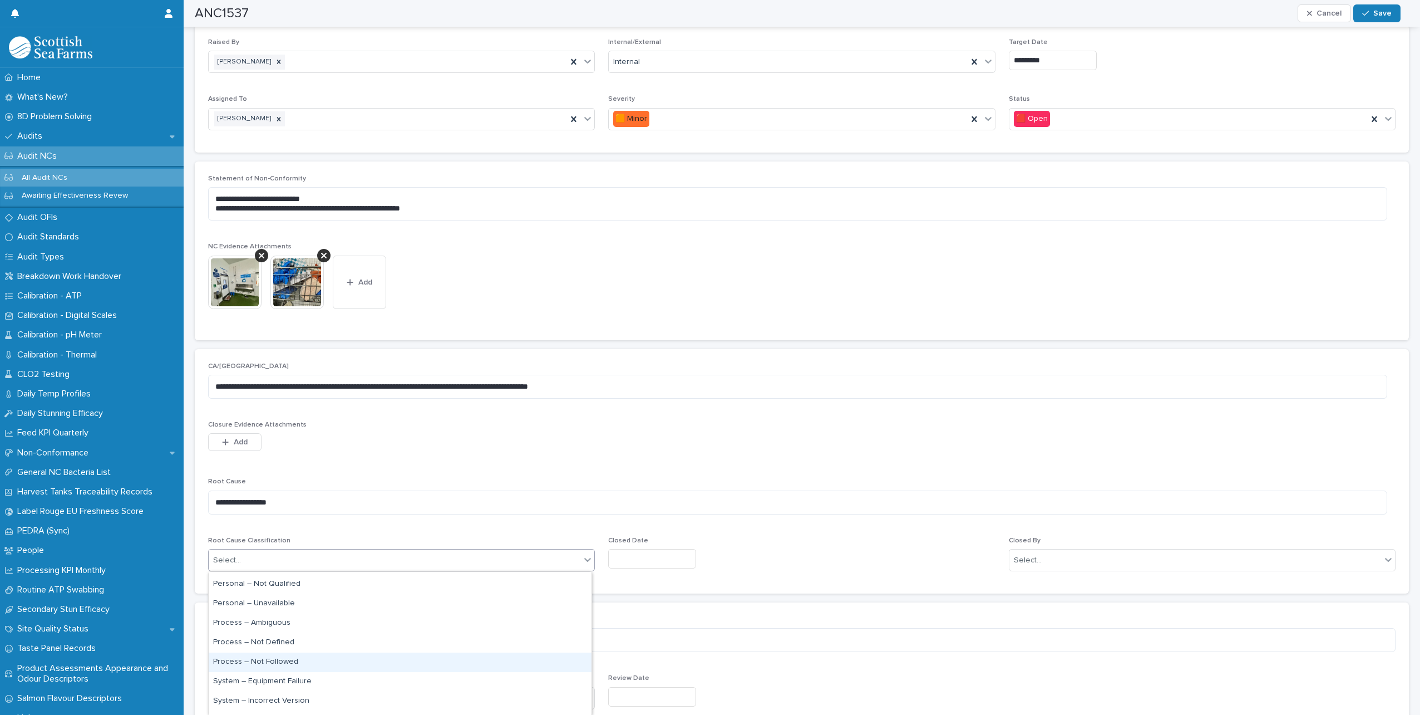
click at [292, 659] on div "Process – Not Followed" at bounding box center [400, 661] width 383 height 19
click at [630, 558] on input "text" at bounding box center [652, 558] width 88 height 19
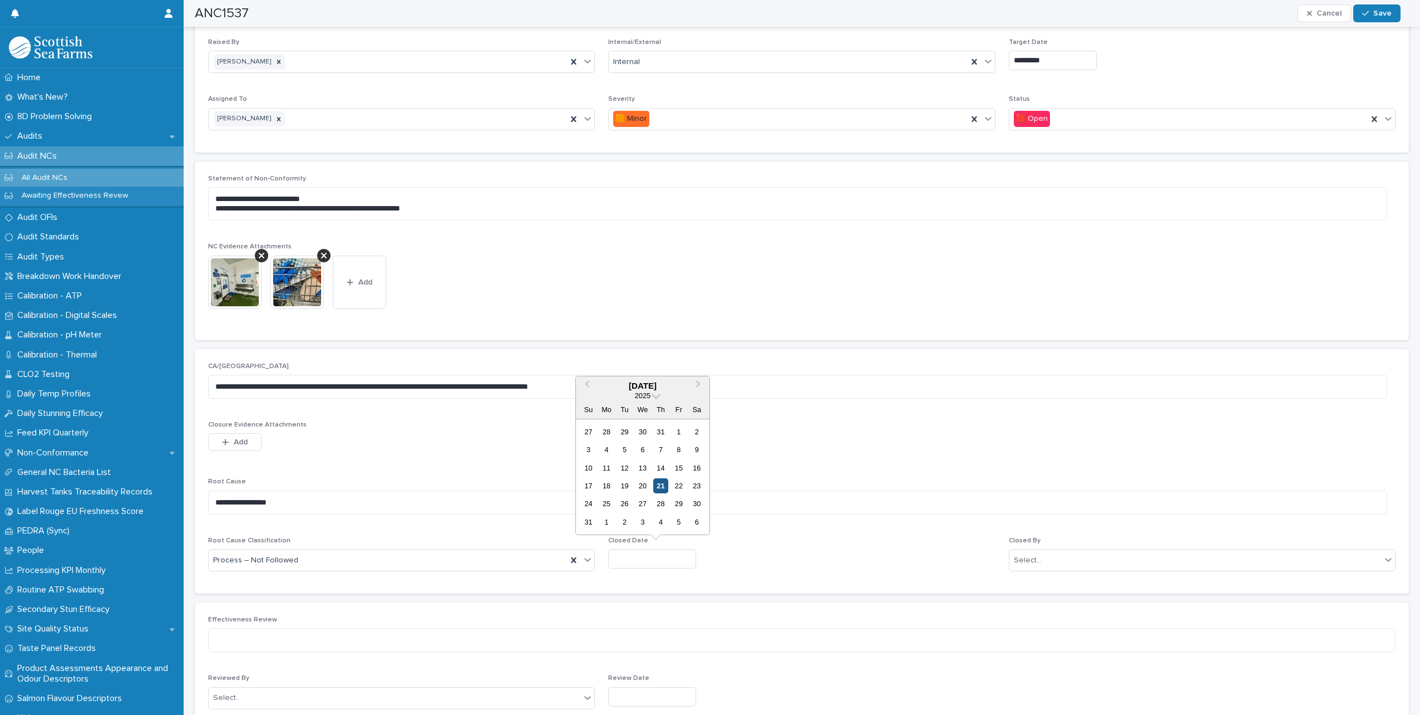
click at [656, 486] on div "21" at bounding box center [660, 485] width 15 height 15
type input "*********"
click at [1061, 558] on div "Select..." at bounding box center [1196, 560] width 372 height 18
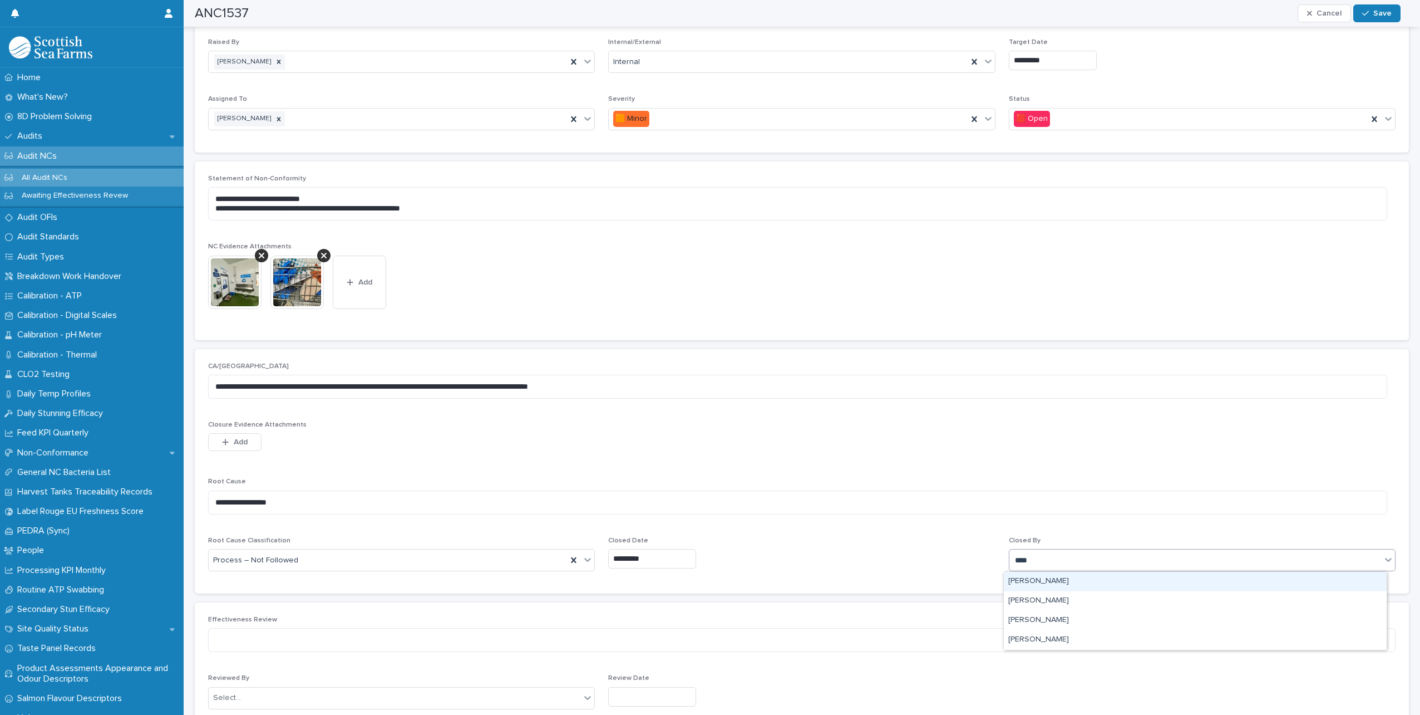
type input "*****"
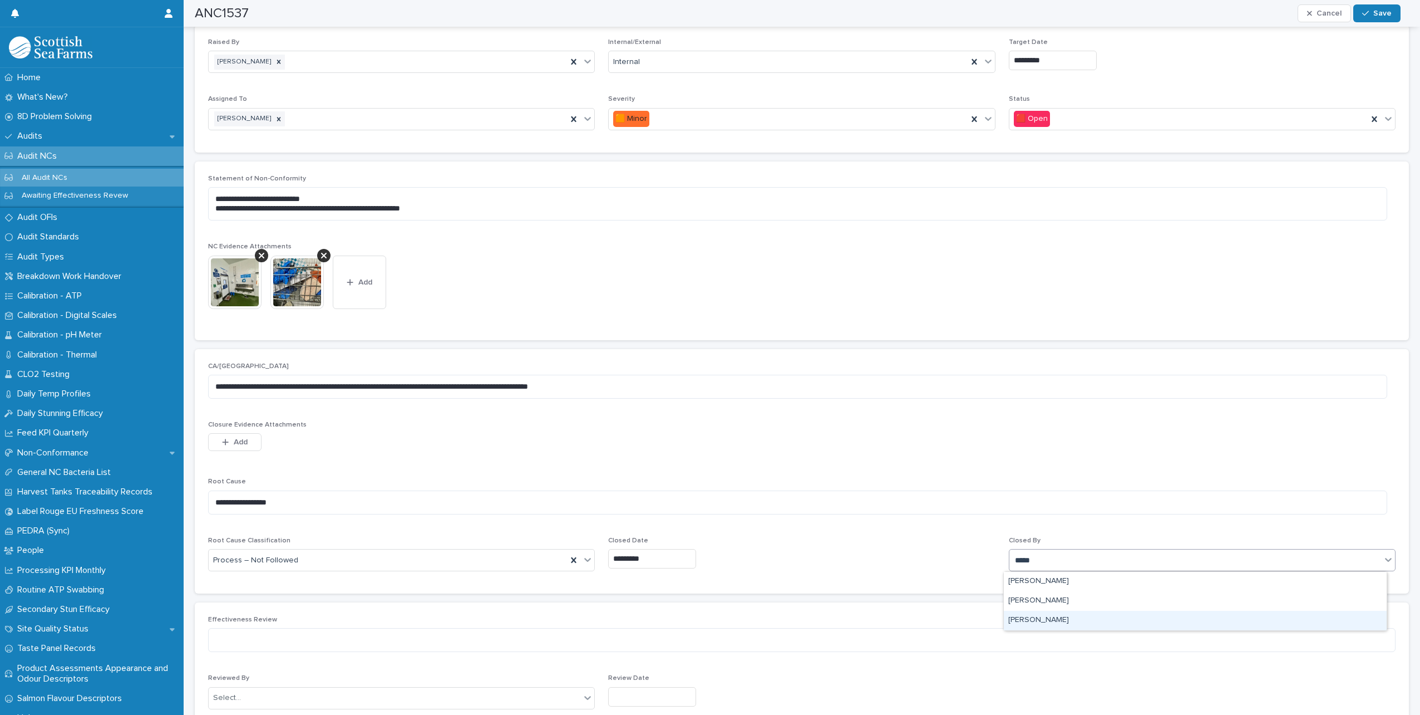
click at [1048, 622] on div "[PERSON_NAME]" at bounding box center [1195, 619] width 383 height 19
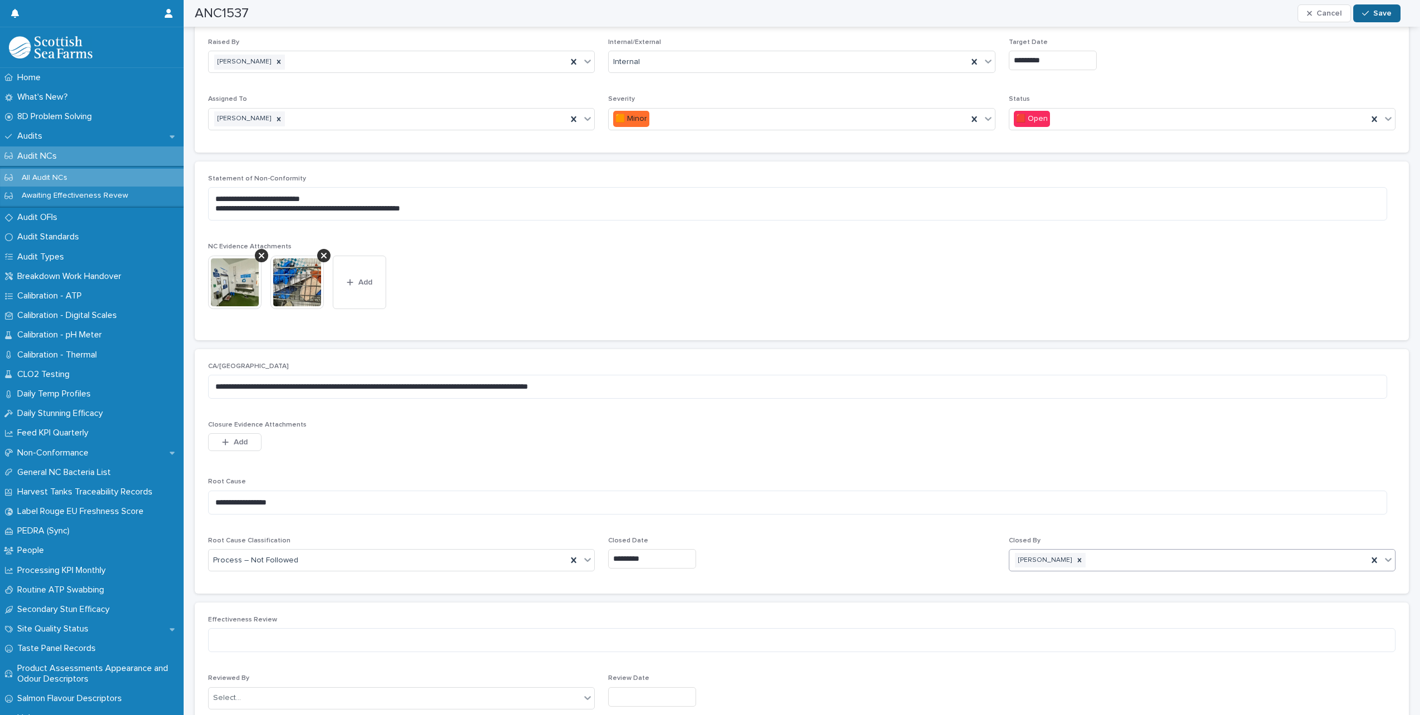
click at [1360, 13] on button "Save" at bounding box center [1376, 13] width 47 height 18
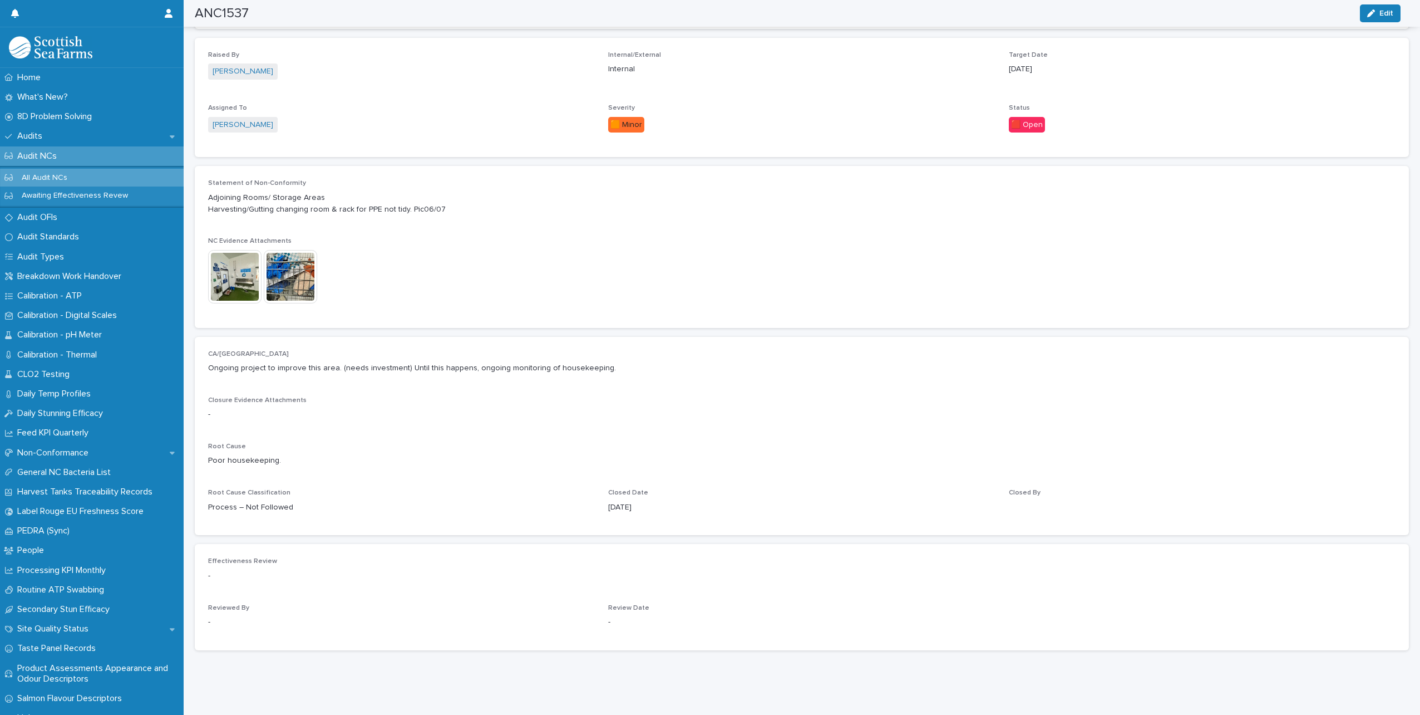
scroll to position [232, 0]
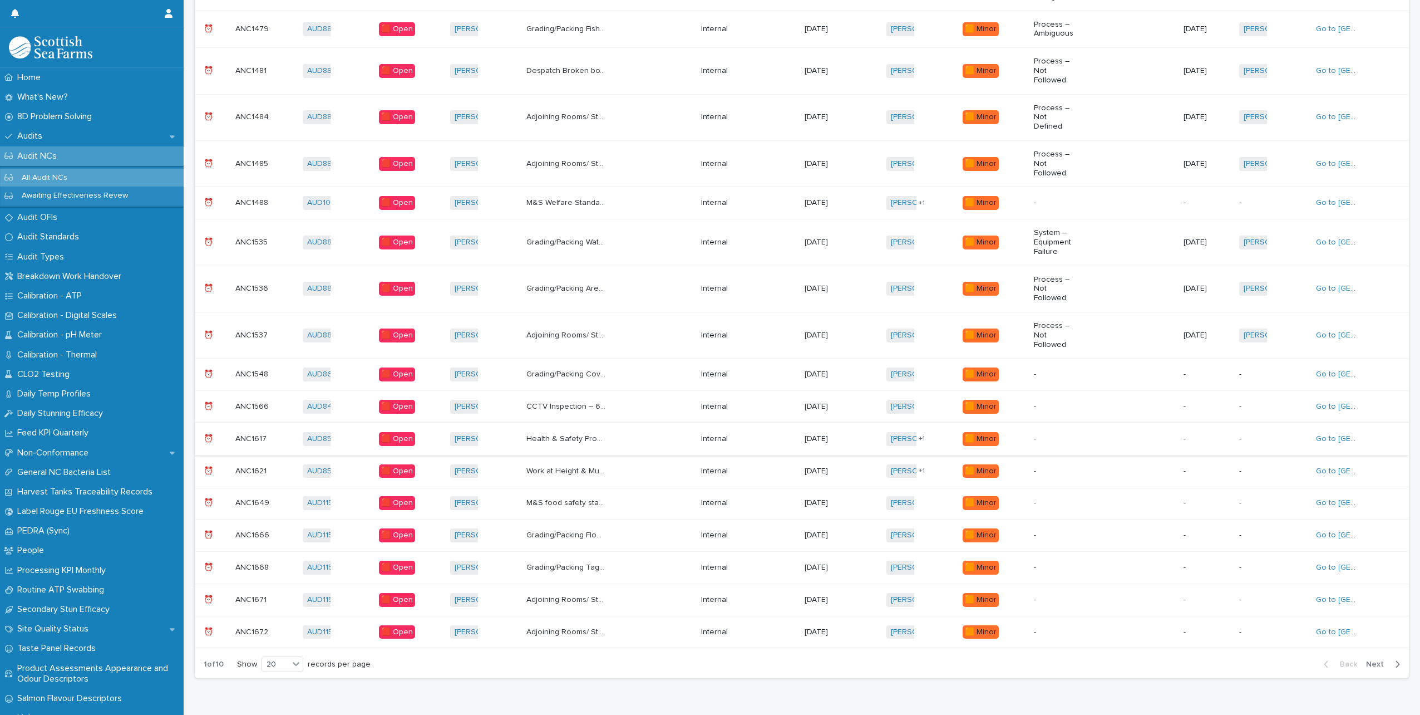
scroll to position [376, 0]
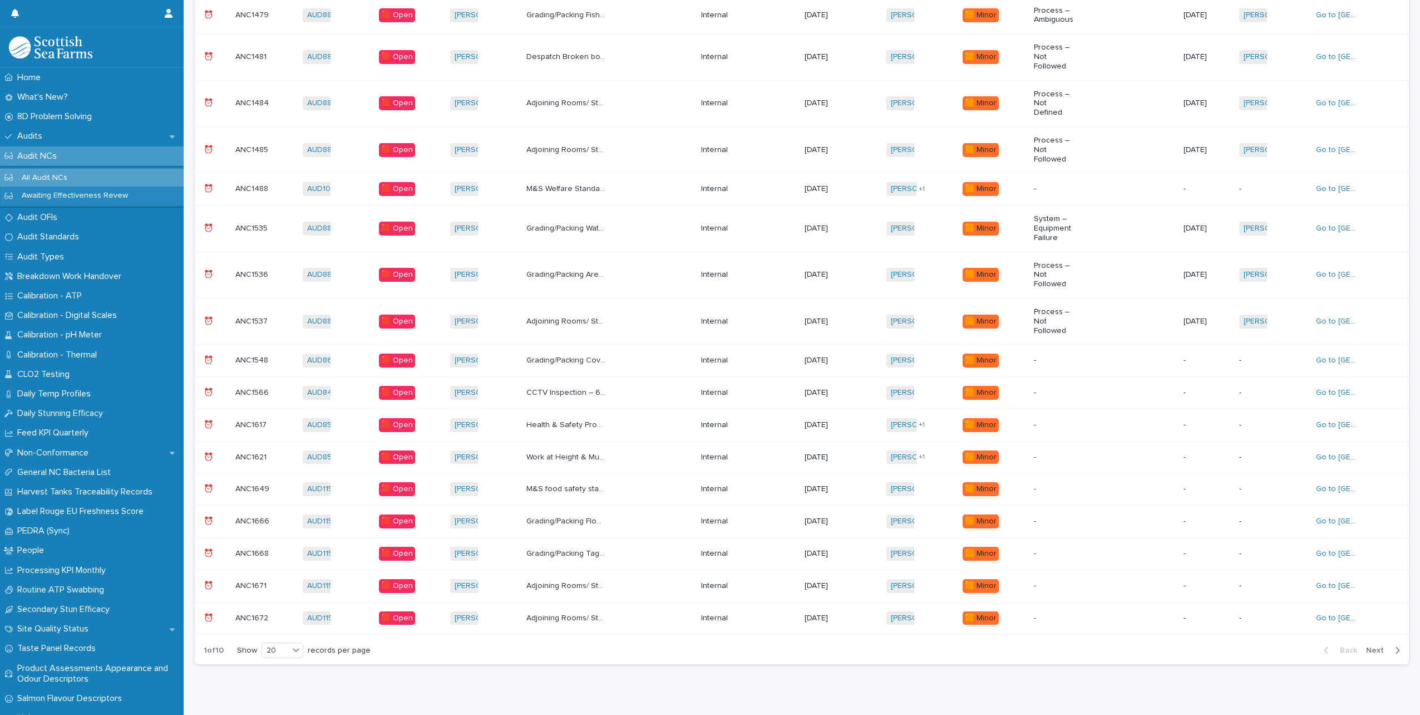
click at [627, 351] on div "Grading/Packing Cover for grading controls ripped in a few places Pic23 Grading…" at bounding box center [609, 360] width 166 height 18
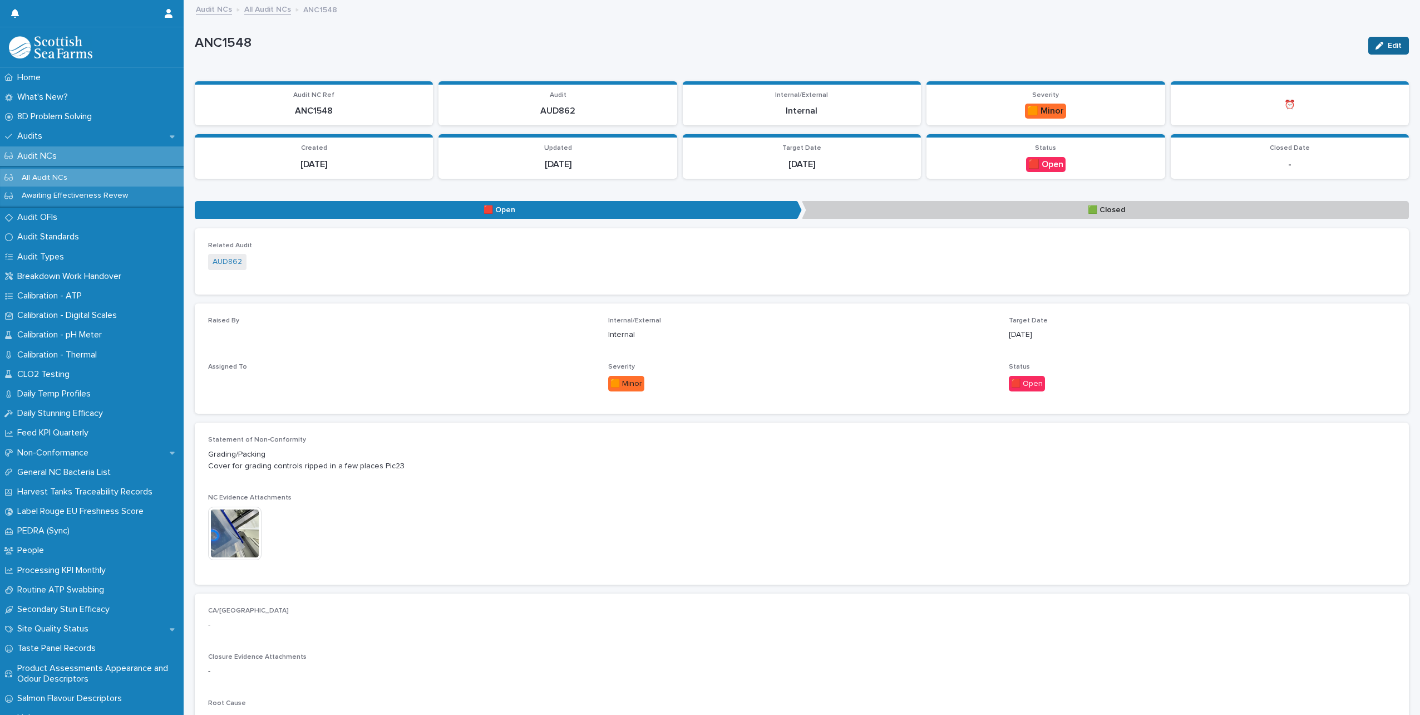
click at [1390, 42] on span "Edit" at bounding box center [1395, 46] width 14 height 8
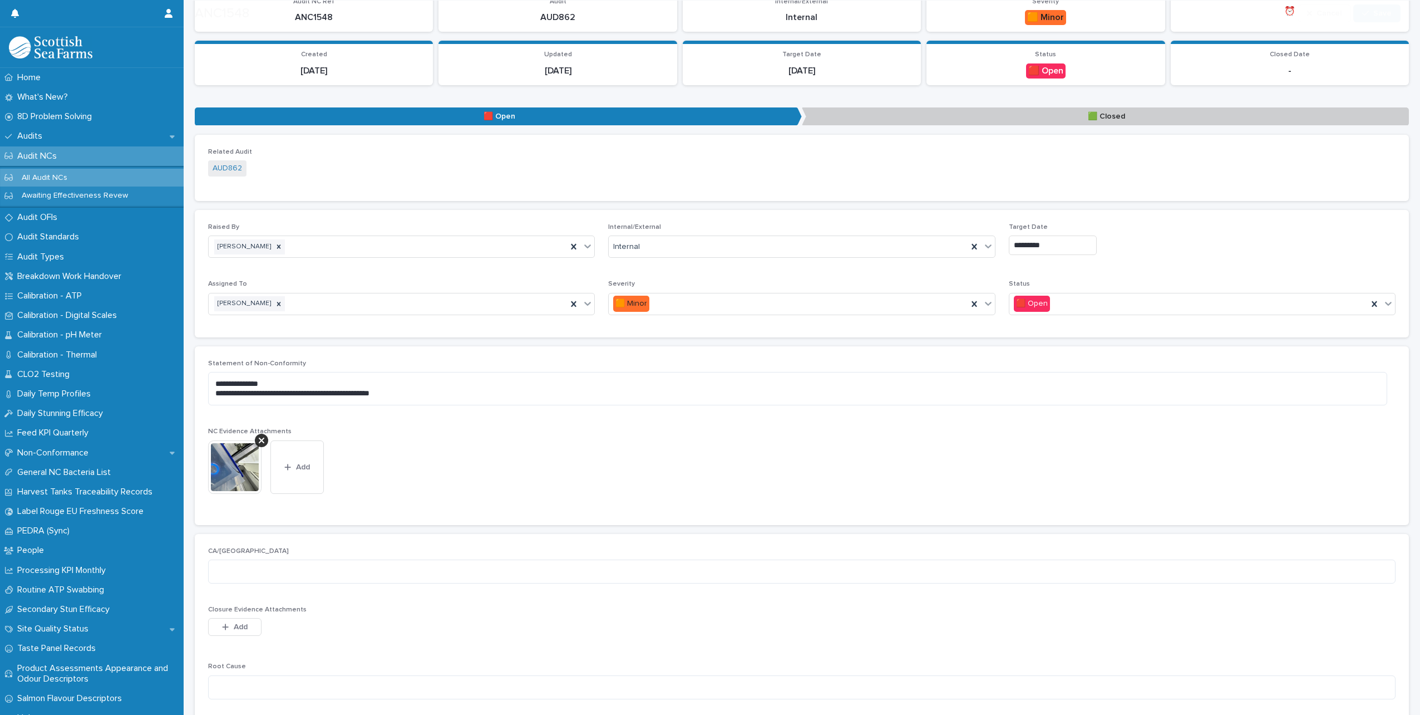
scroll to position [278, 0]
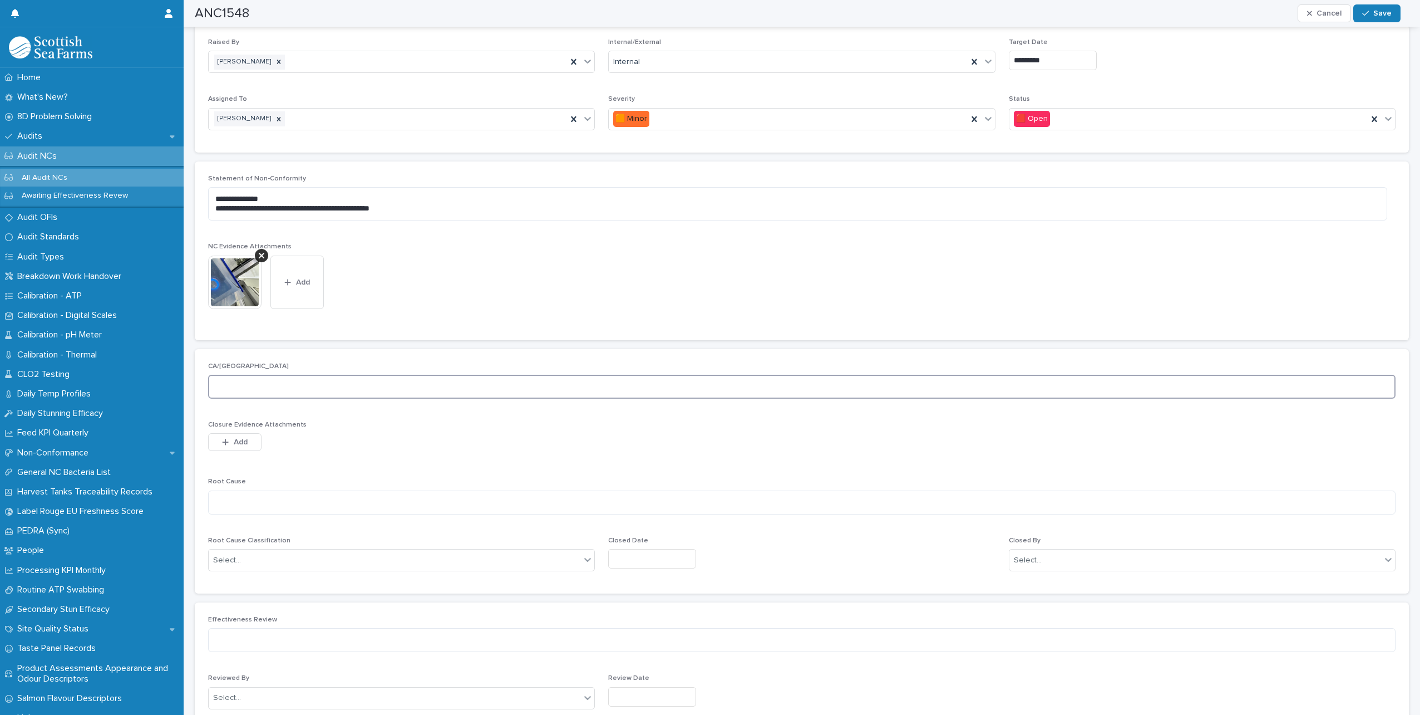
click at [298, 393] on textarea at bounding box center [802, 387] width 1188 height 24
type textarea "**********"
click at [284, 500] on textarea at bounding box center [802, 502] width 1188 height 24
type textarea "*"
type textarea "**********"
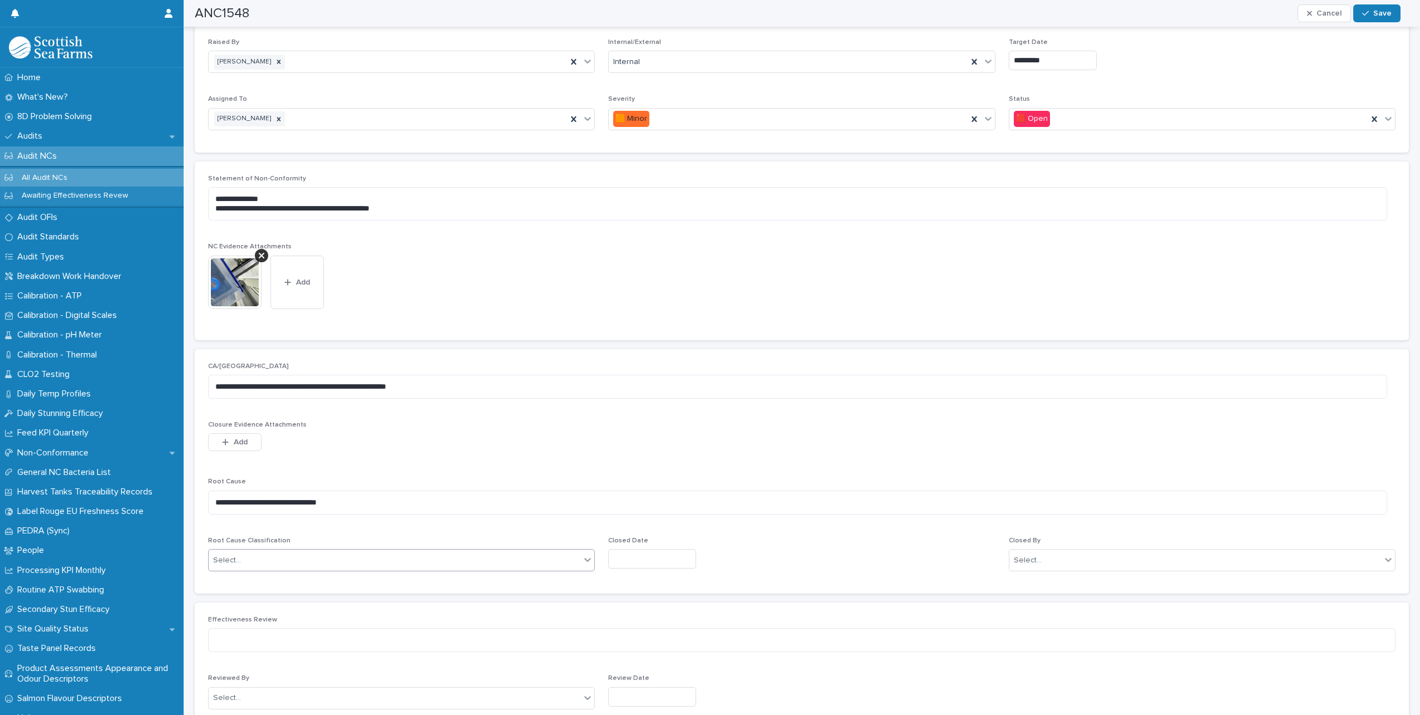
click at [293, 555] on div "Select..." at bounding box center [395, 560] width 372 height 18
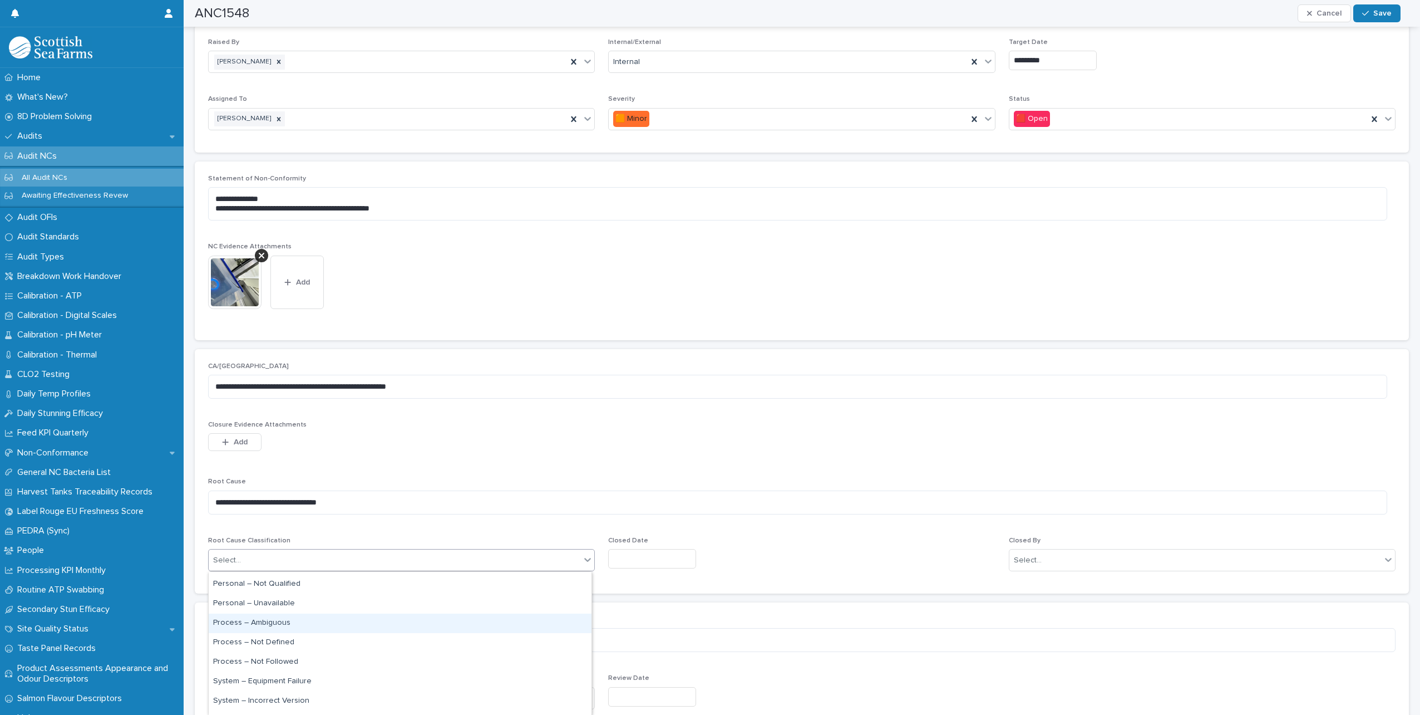
scroll to position [90, 0]
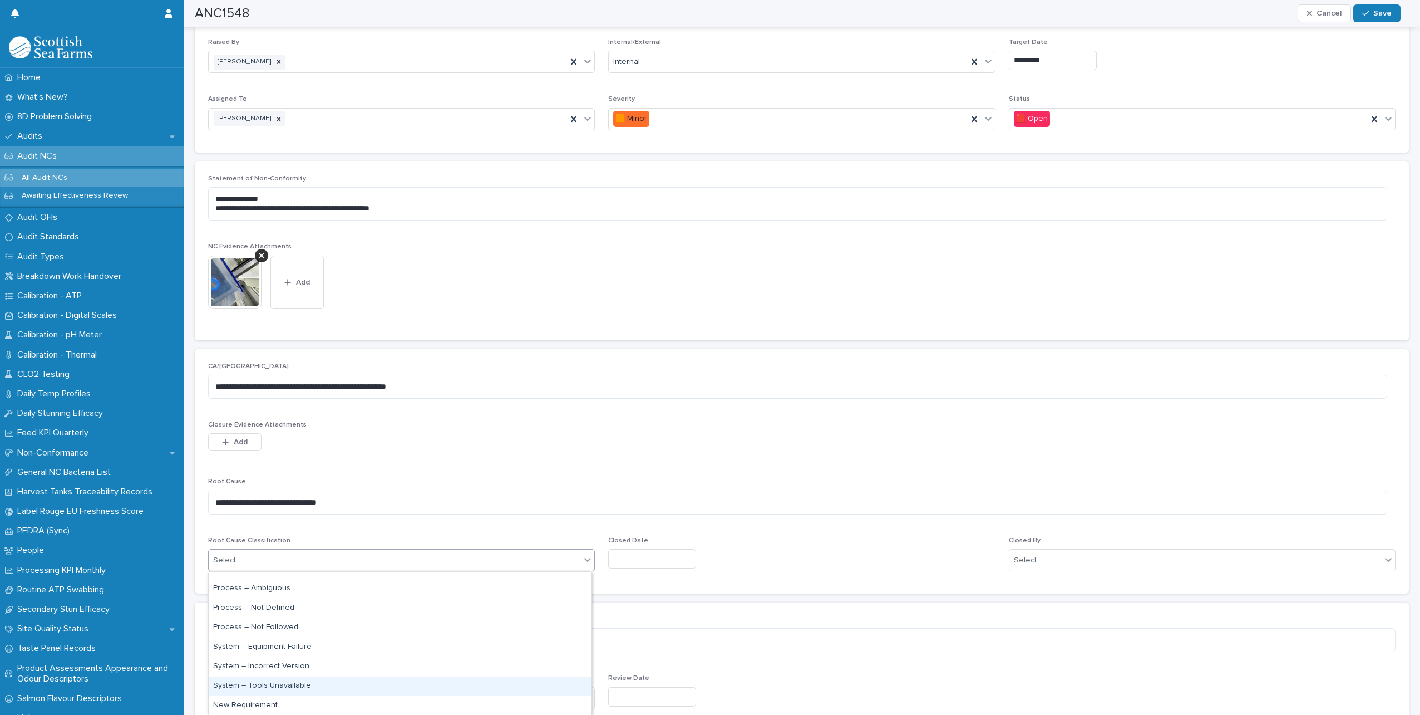
click at [287, 683] on div "System – Tools Unavailable" at bounding box center [400, 685] width 383 height 19
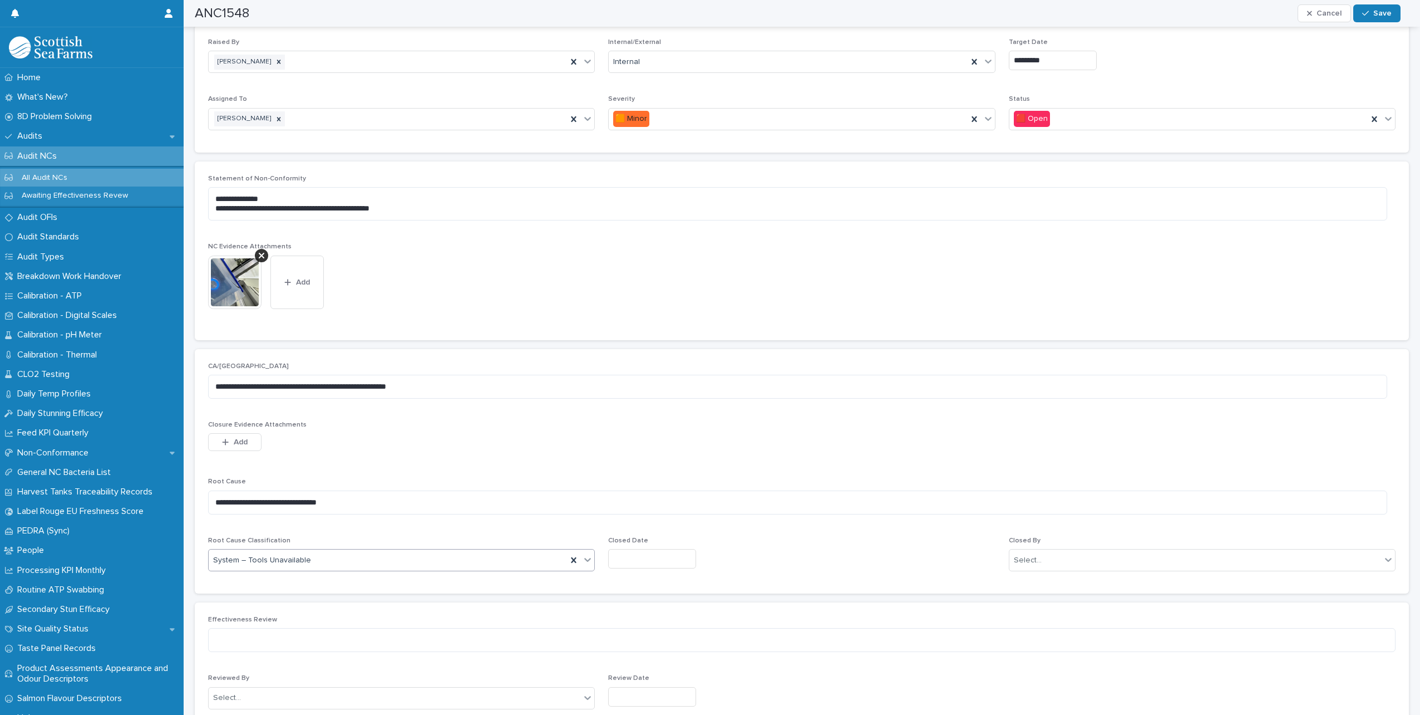
click at [651, 559] on input "text" at bounding box center [652, 558] width 88 height 19
click at [664, 484] on div "21" at bounding box center [660, 485] width 15 height 15
type input "*********"
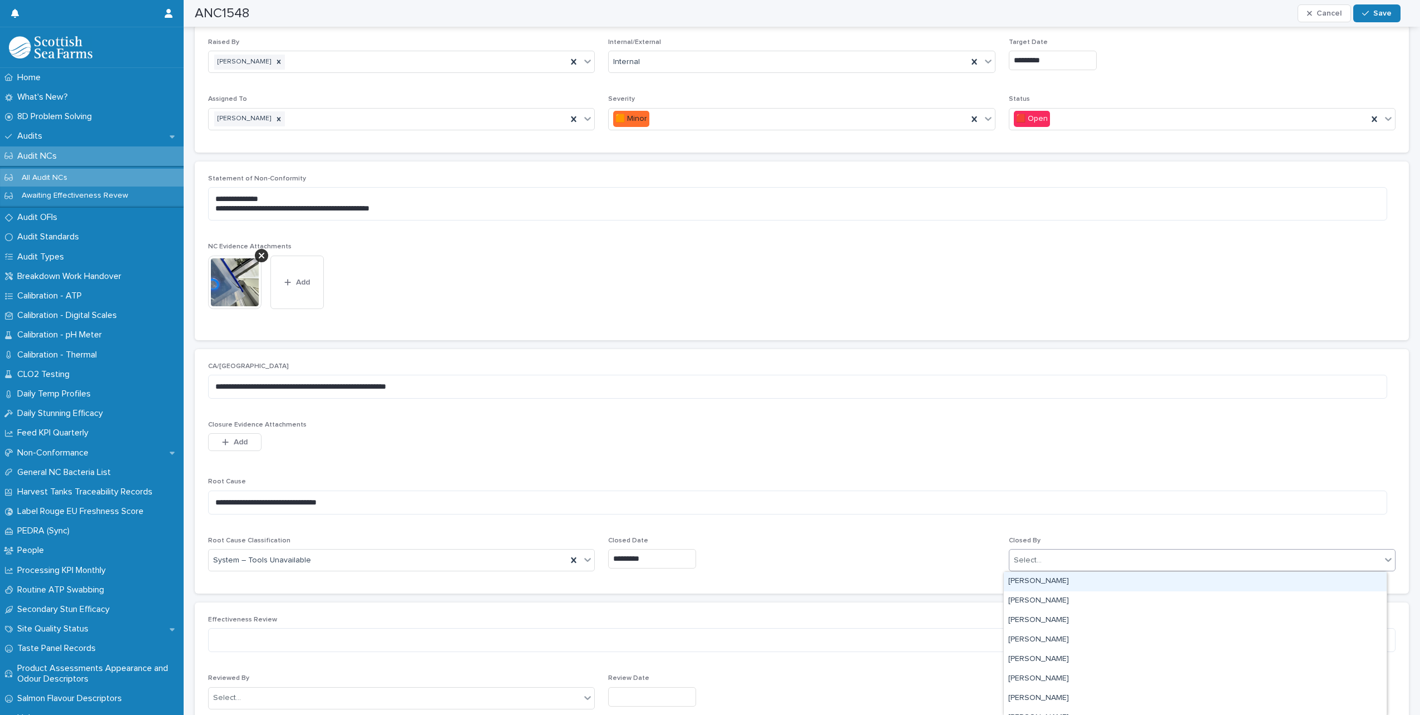
click at [1073, 559] on div "Select..." at bounding box center [1196, 560] width 372 height 18
type input "*****"
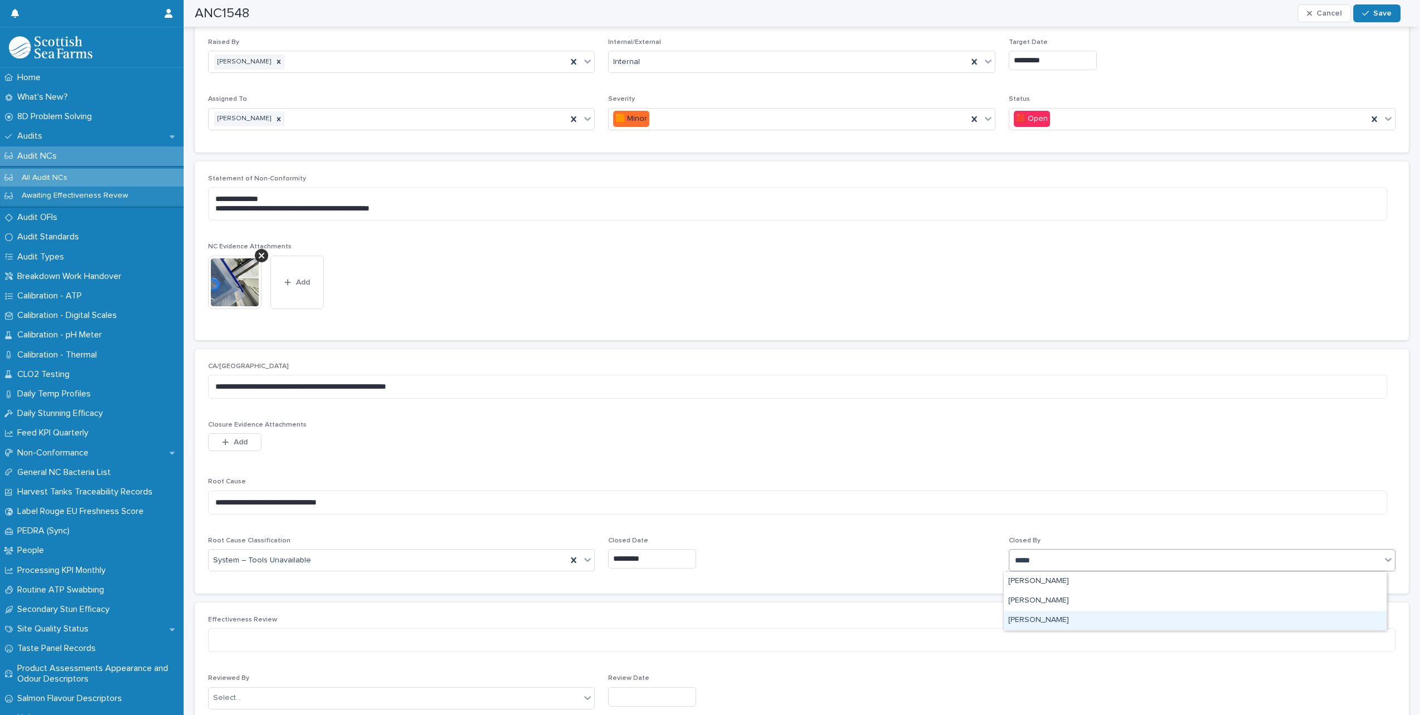
click at [1050, 619] on div "[PERSON_NAME]" at bounding box center [1195, 619] width 383 height 19
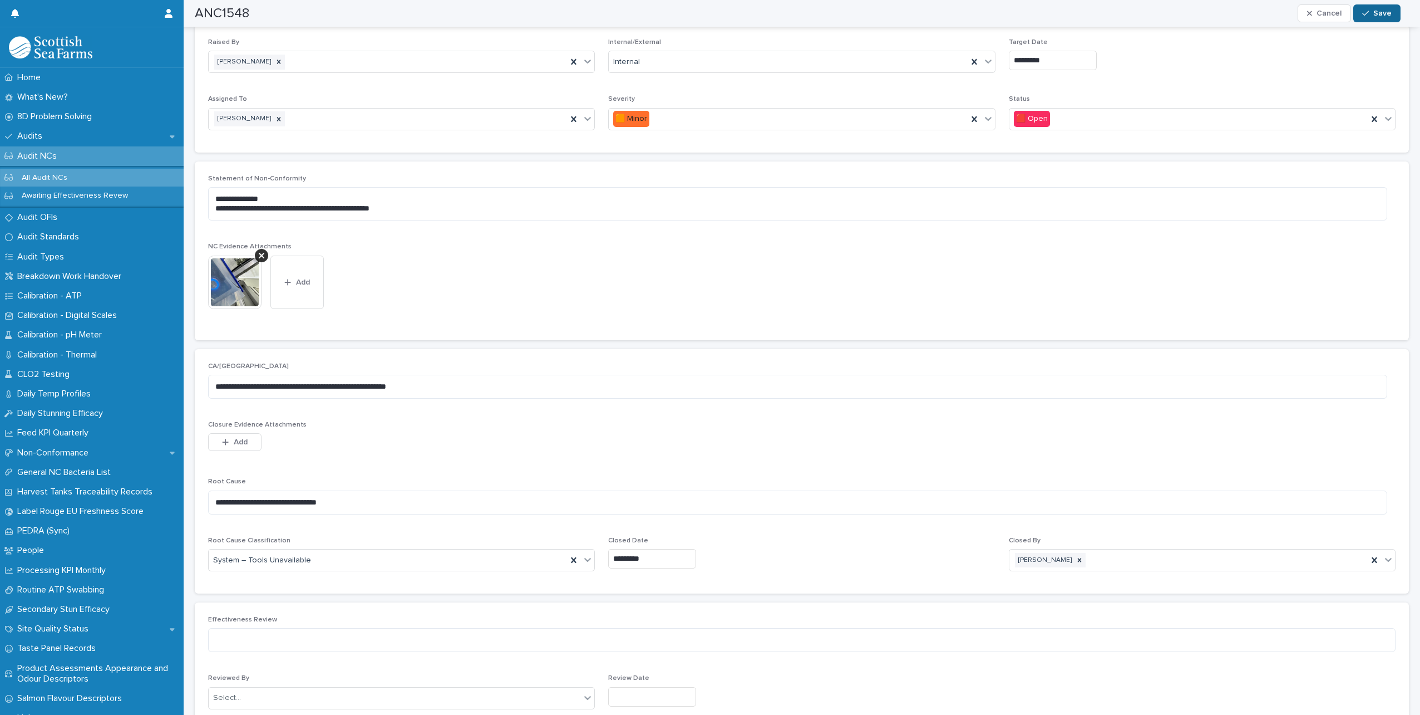
click at [1366, 18] on button "Save" at bounding box center [1376, 13] width 47 height 18
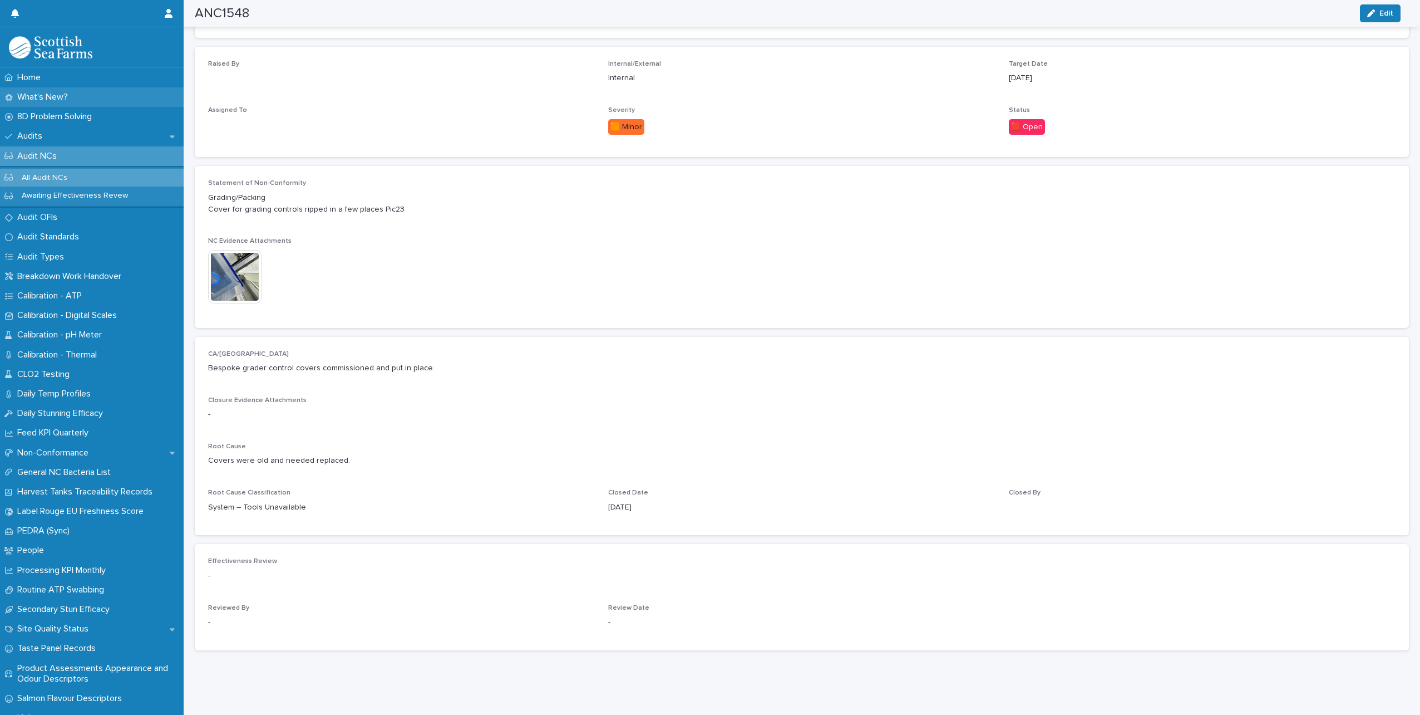
scroll to position [227, 0]
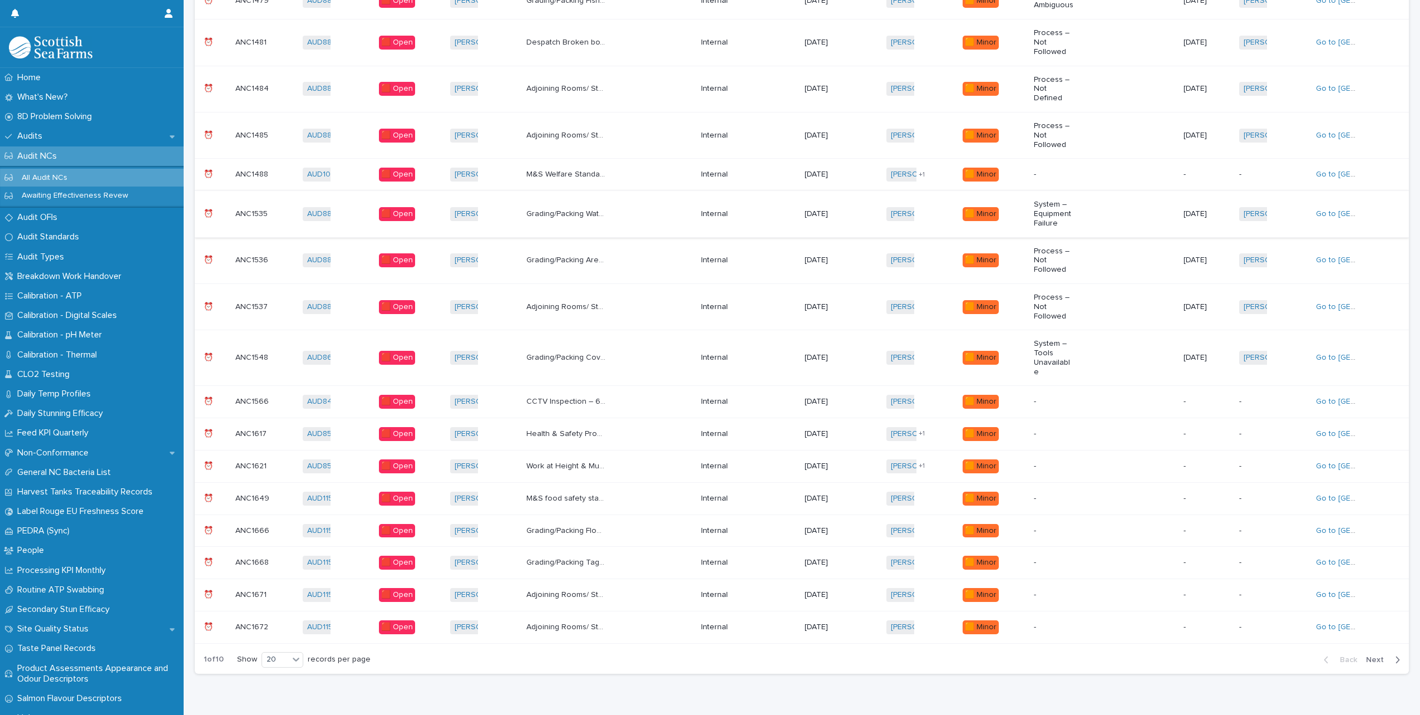
scroll to position [398, 0]
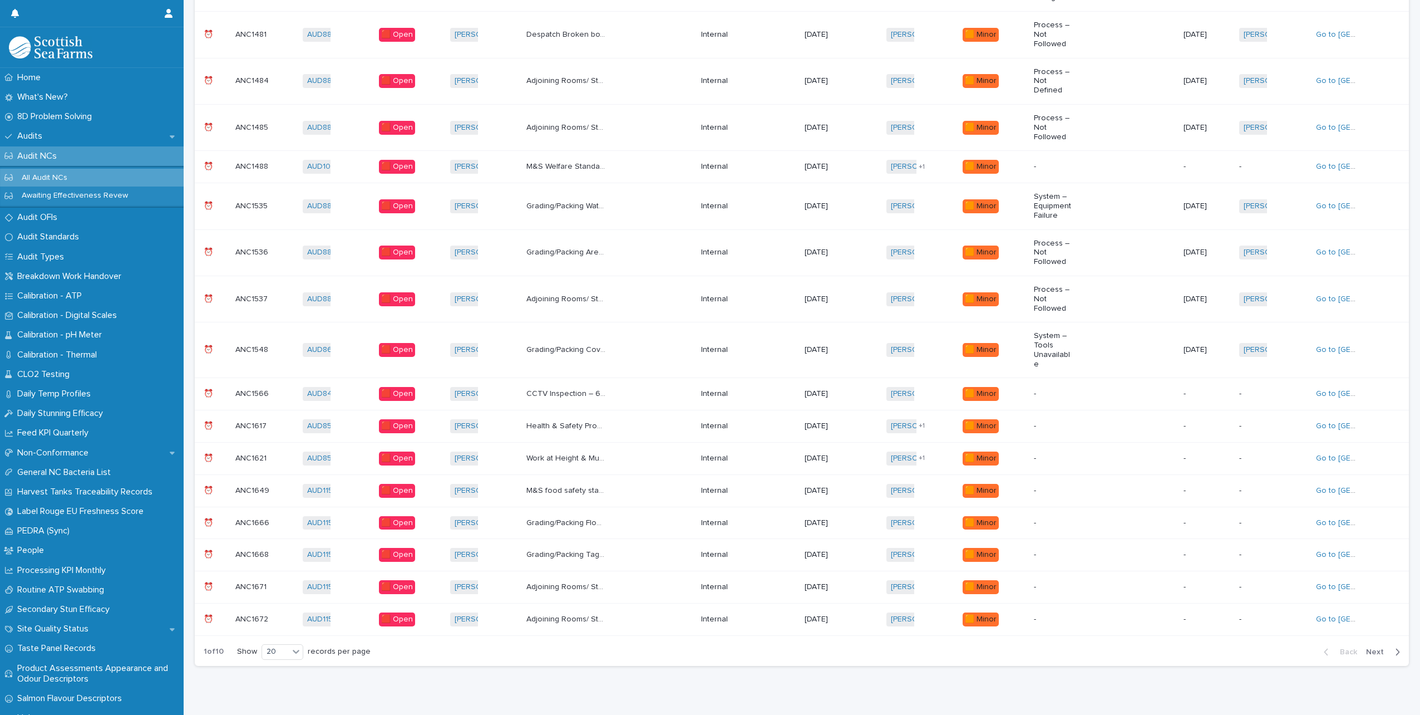
click at [582, 387] on p "CCTV Inspection – 6.55am 2 x employees started hosing both harvesting belts, fl…" at bounding box center [567, 393] width 82 height 12
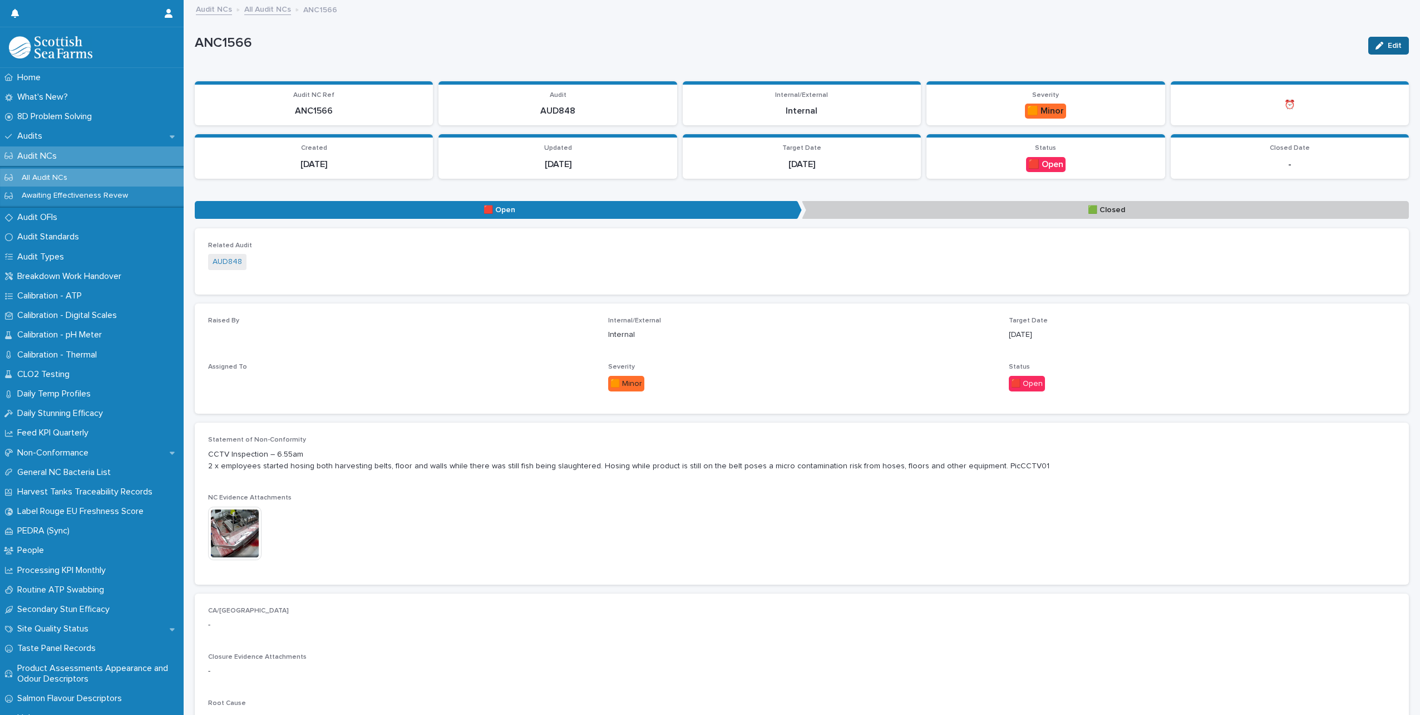
click at [1376, 46] on icon "button" at bounding box center [1380, 46] width 8 height 8
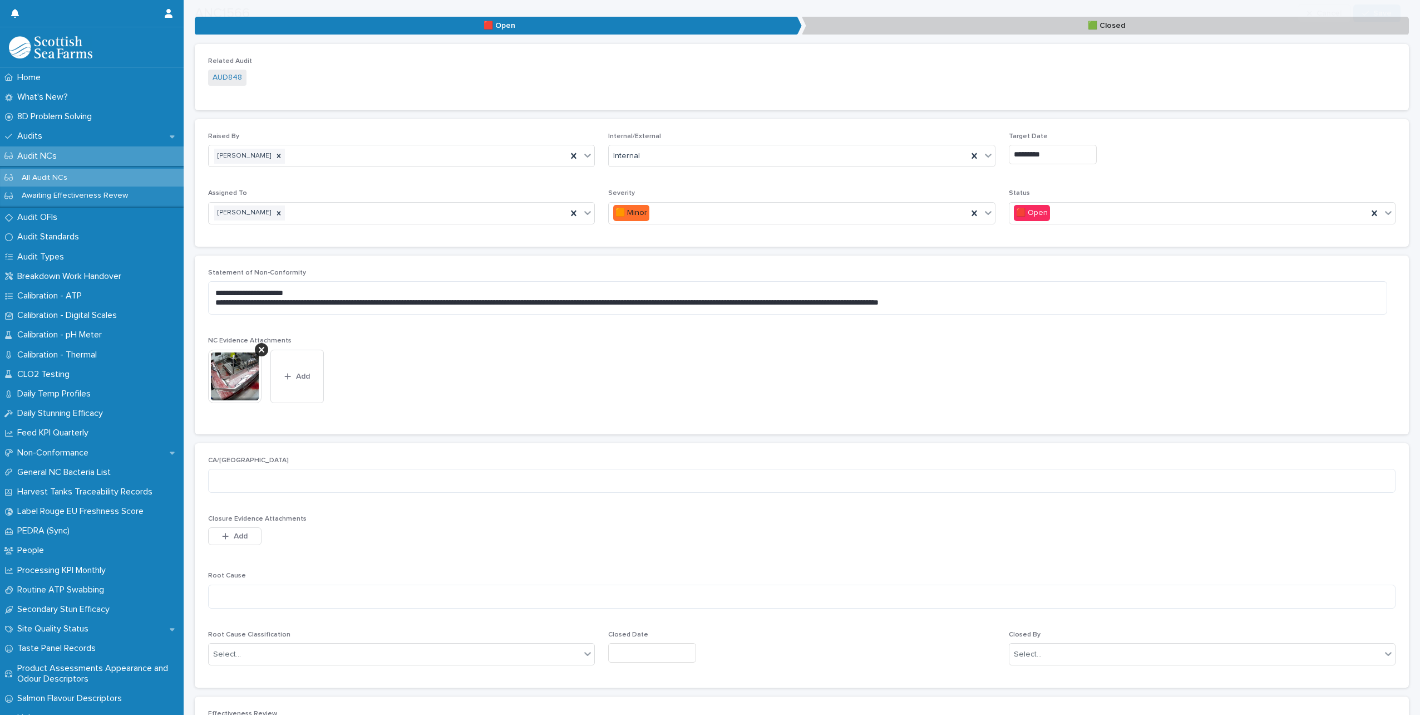
scroll to position [223, 0]
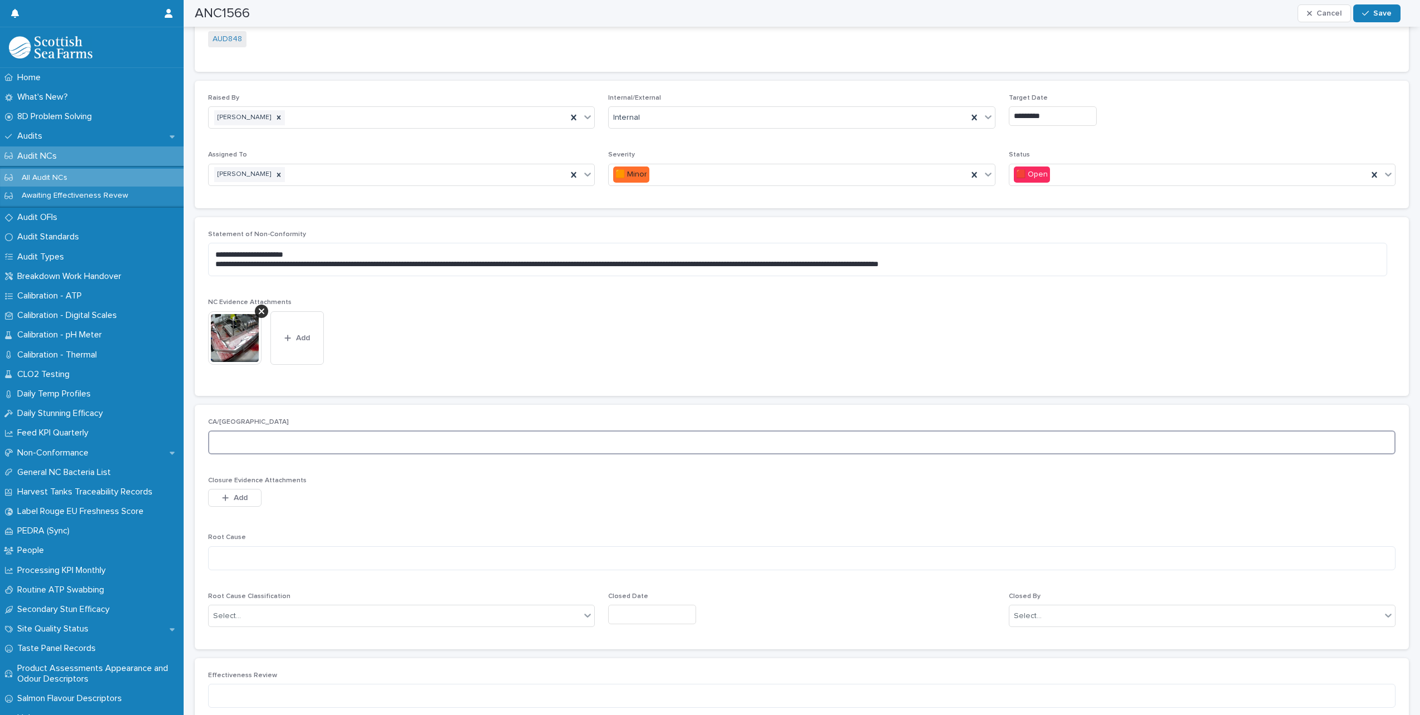
click at [279, 446] on textarea at bounding box center [802, 442] width 1188 height 24
type textarea "**********"
click at [286, 557] on textarea at bounding box center [802, 558] width 1188 height 24
type textarea "**********"
click at [297, 618] on div "Select..." at bounding box center [395, 616] width 372 height 18
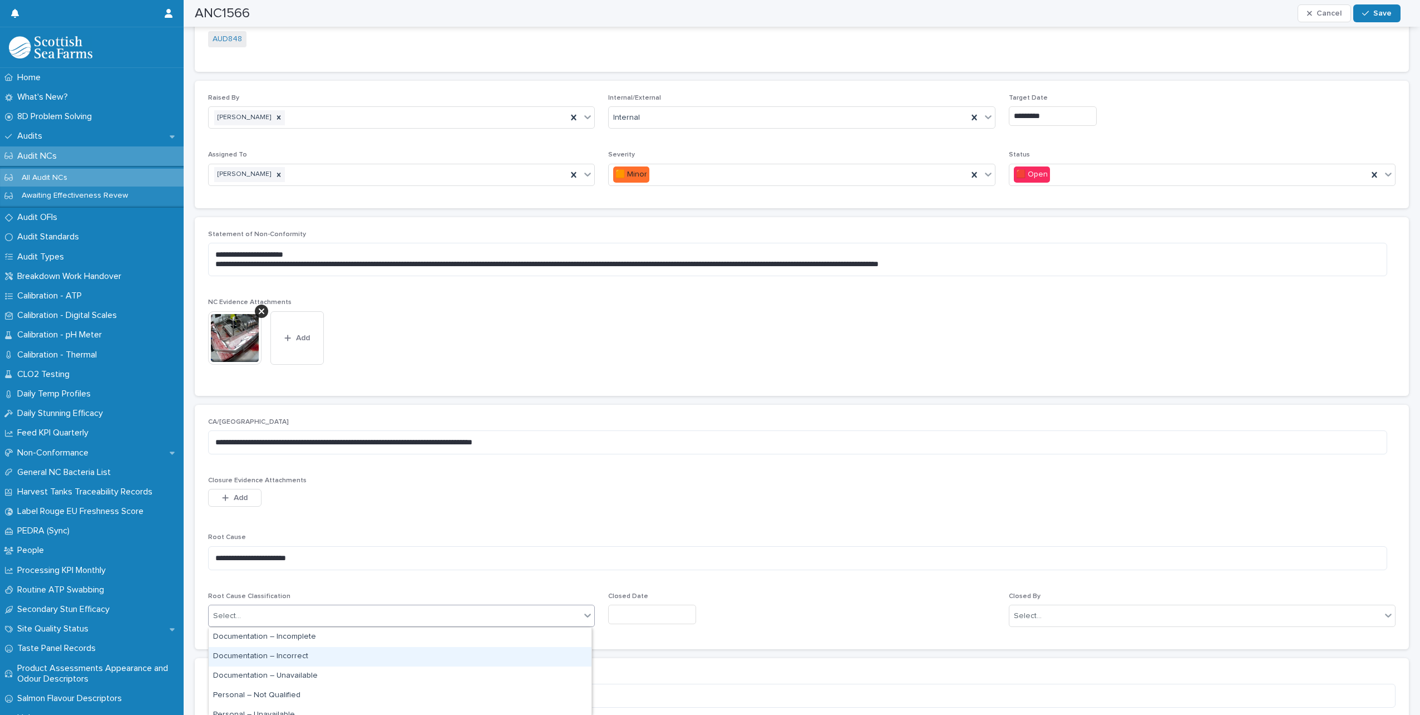
scroll to position [111, 0]
click at [293, 663] on div "Process – Not Followed" at bounding box center [400, 661] width 383 height 19
click at [680, 616] on input "text" at bounding box center [652, 613] width 88 height 19
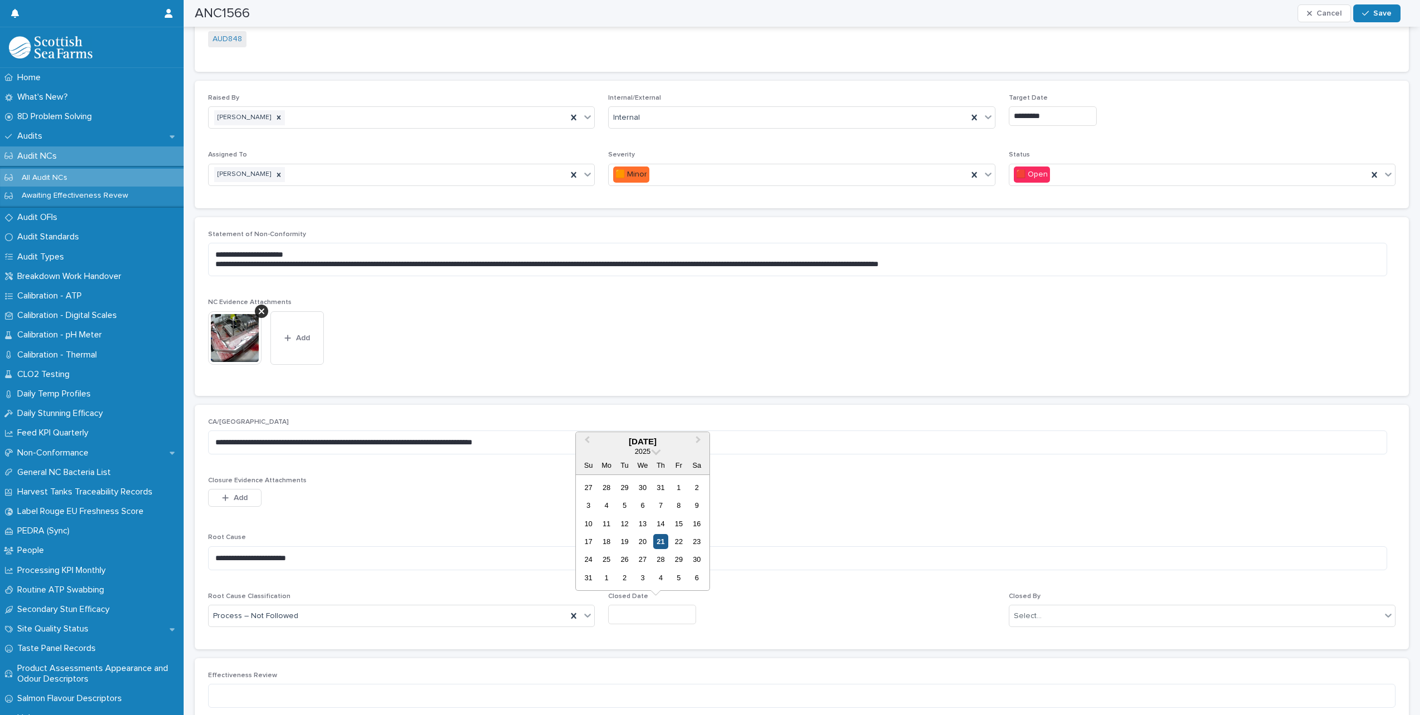
click at [662, 538] on div "21" at bounding box center [660, 541] width 15 height 15
type input "*********"
click at [1048, 612] on div "Select..." at bounding box center [1196, 616] width 372 height 18
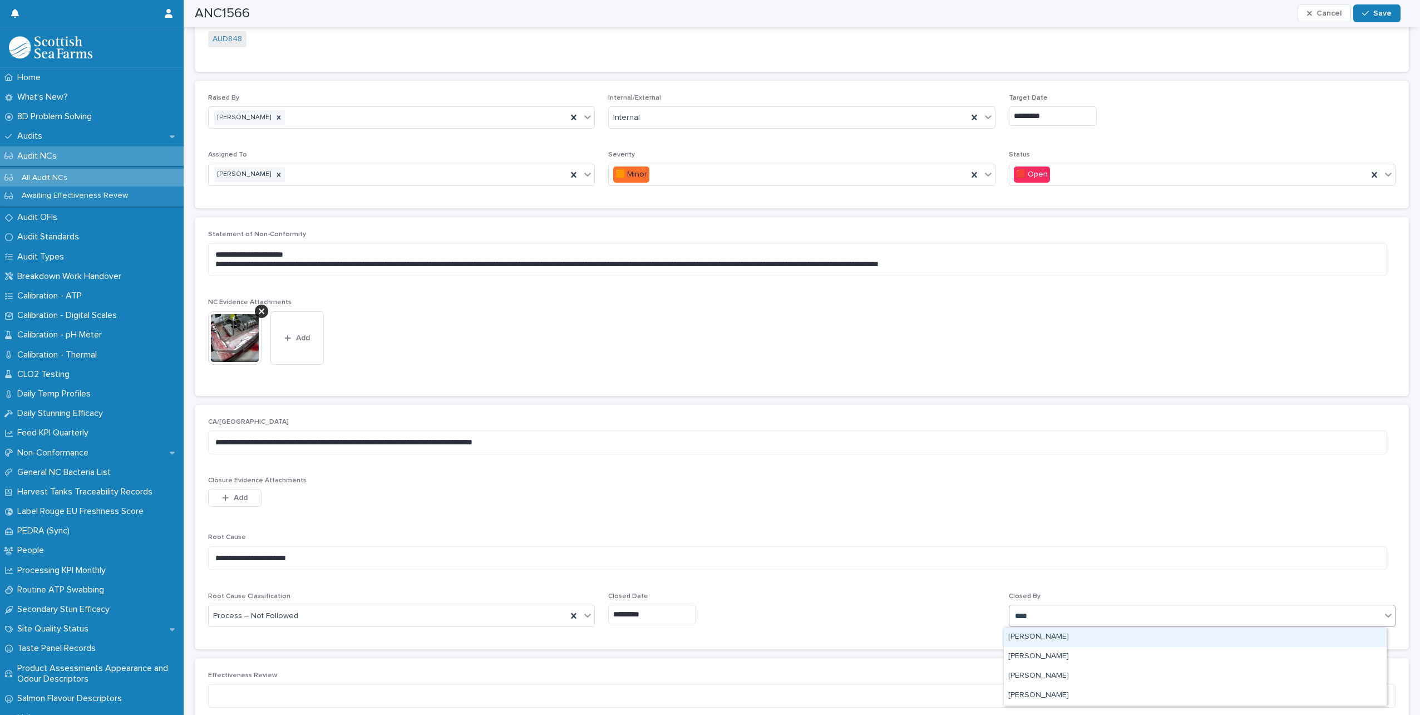
type input "*****"
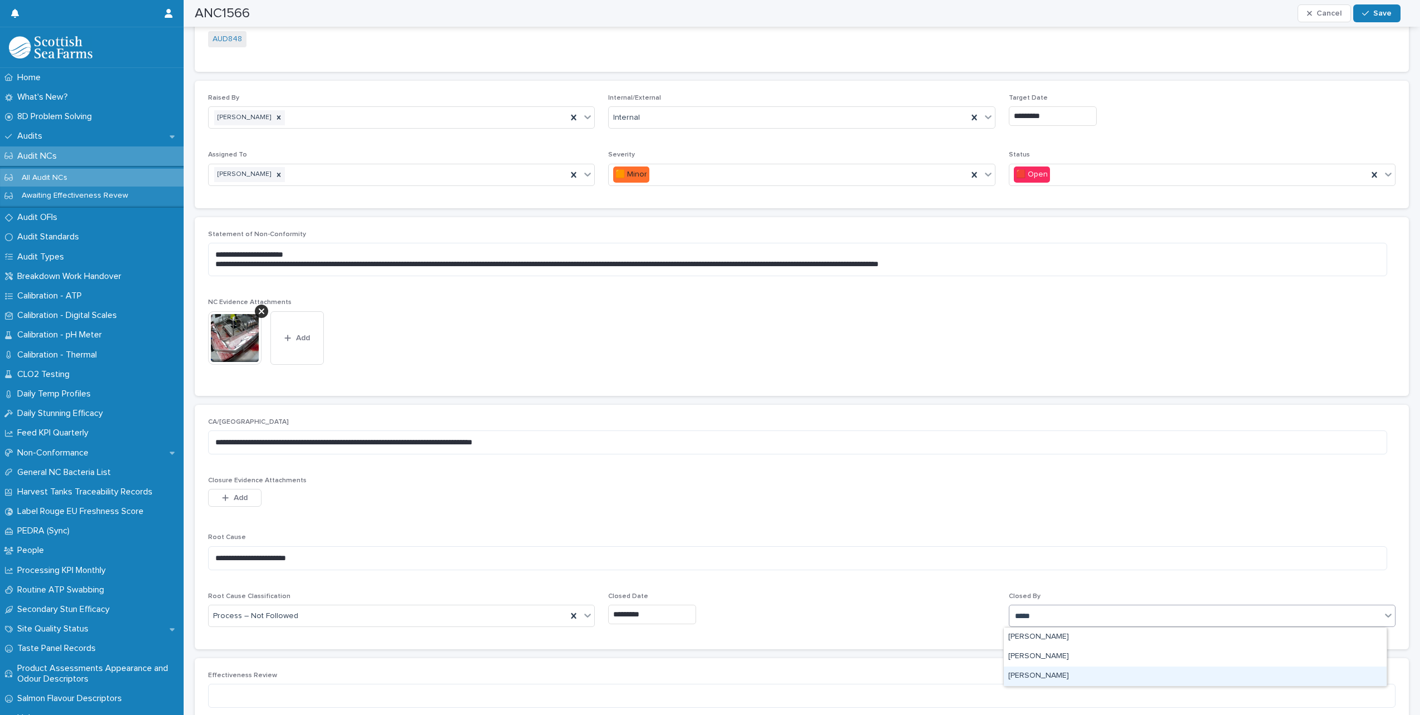
click at [1033, 677] on div "[PERSON_NAME]" at bounding box center [1195, 675] width 383 height 19
click at [1383, 5] on button "Save" at bounding box center [1376, 13] width 47 height 18
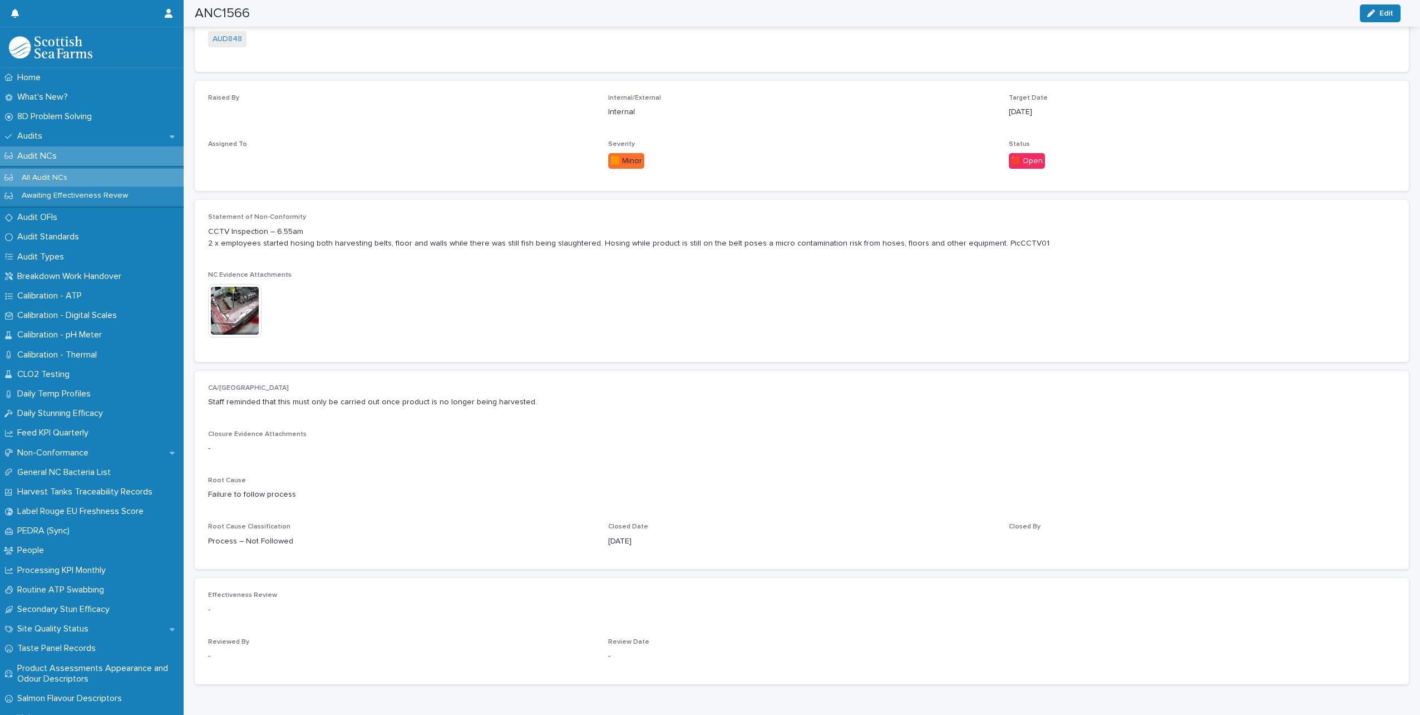
scroll to position [171, 0]
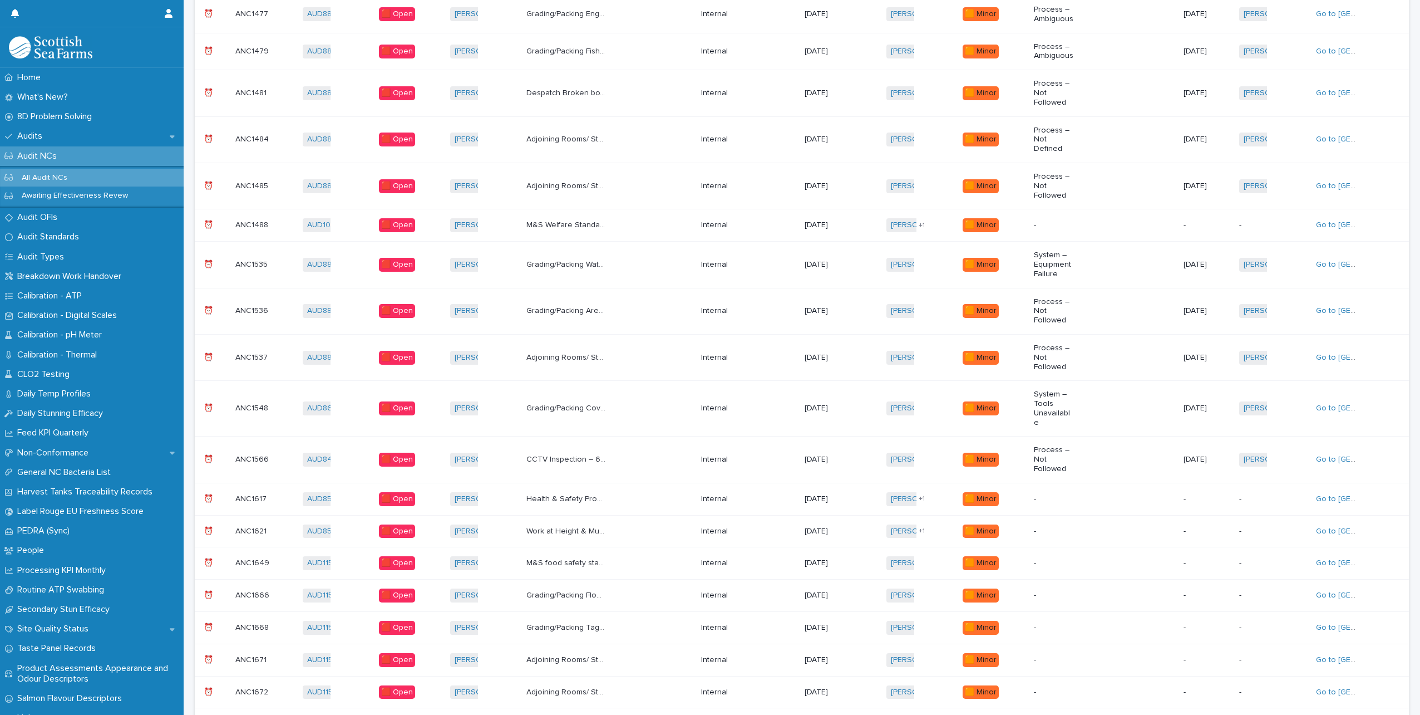
scroll to position [342, 0]
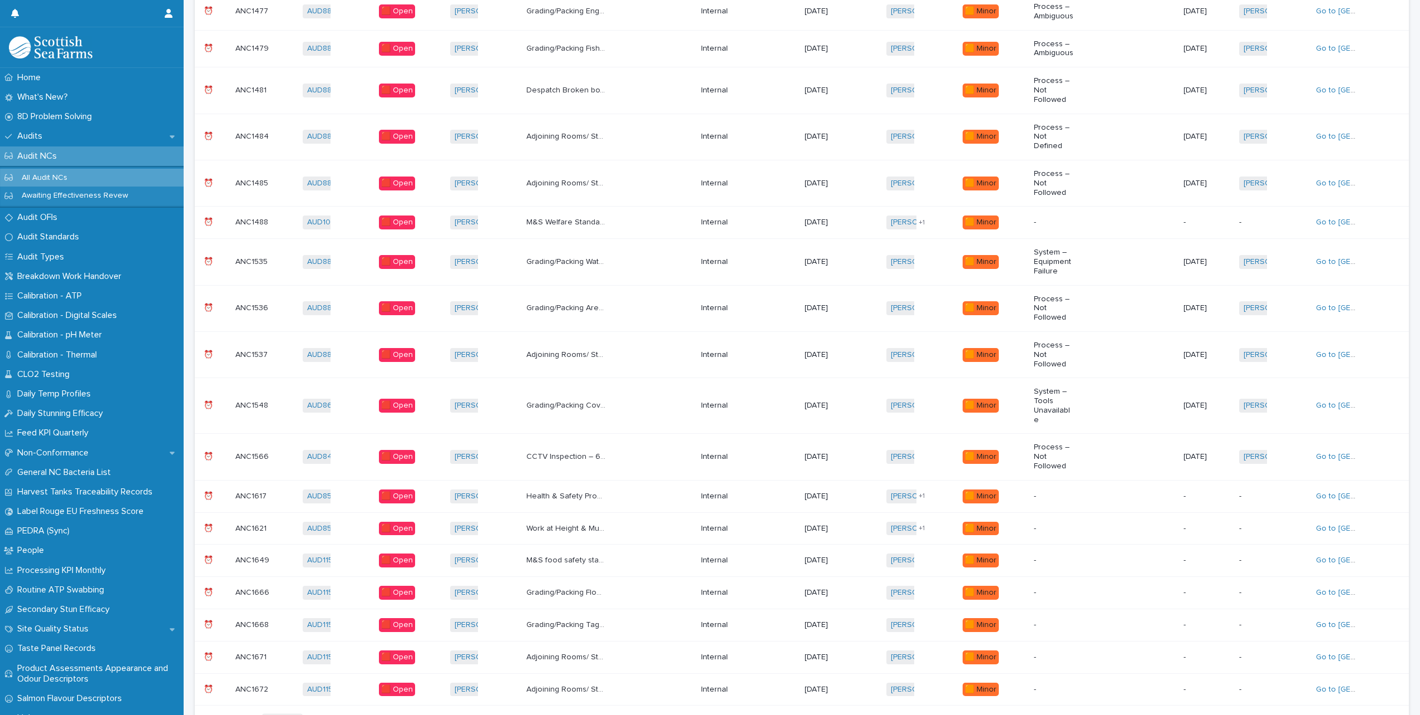
click at [637, 487] on div "Health & Safety Provision No 'not suitable for drinking' signs at taps. Only on…" at bounding box center [609, 496] width 166 height 18
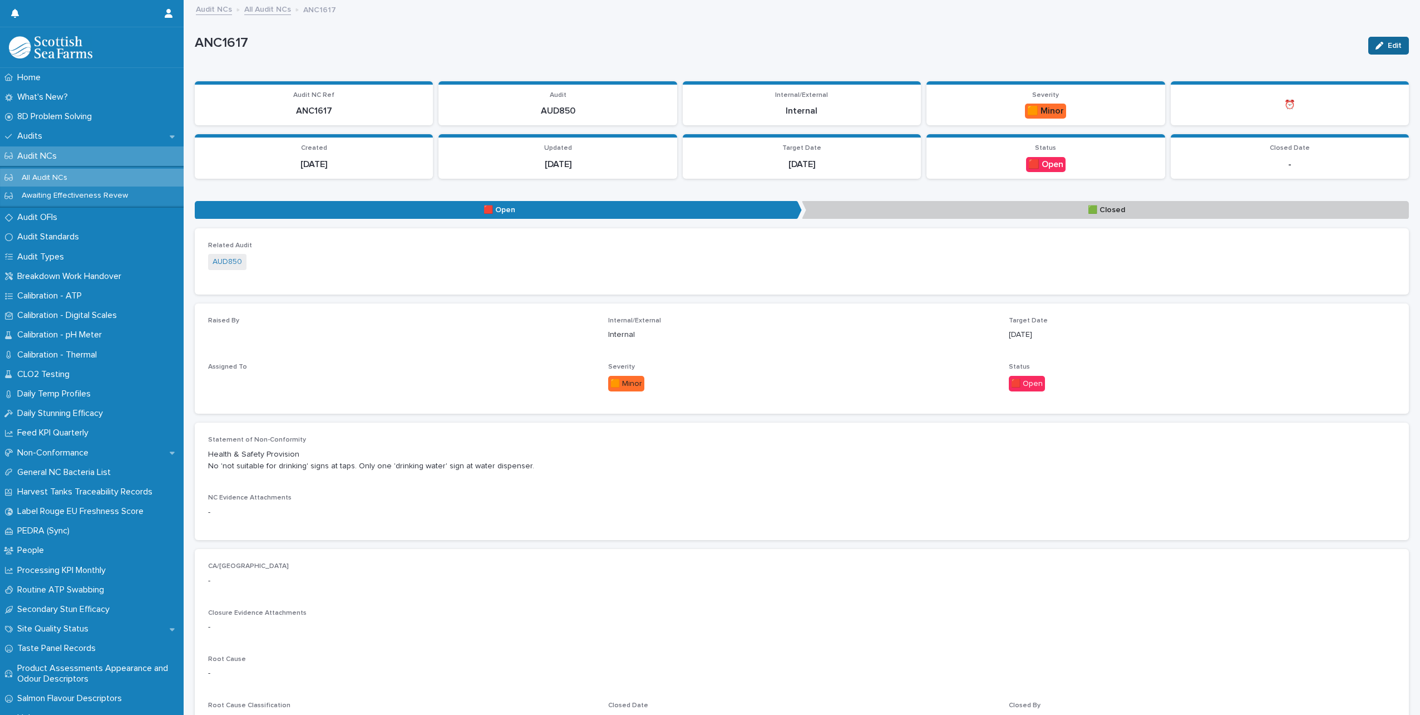
click at [1388, 46] on span "Edit" at bounding box center [1395, 46] width 14 height 8
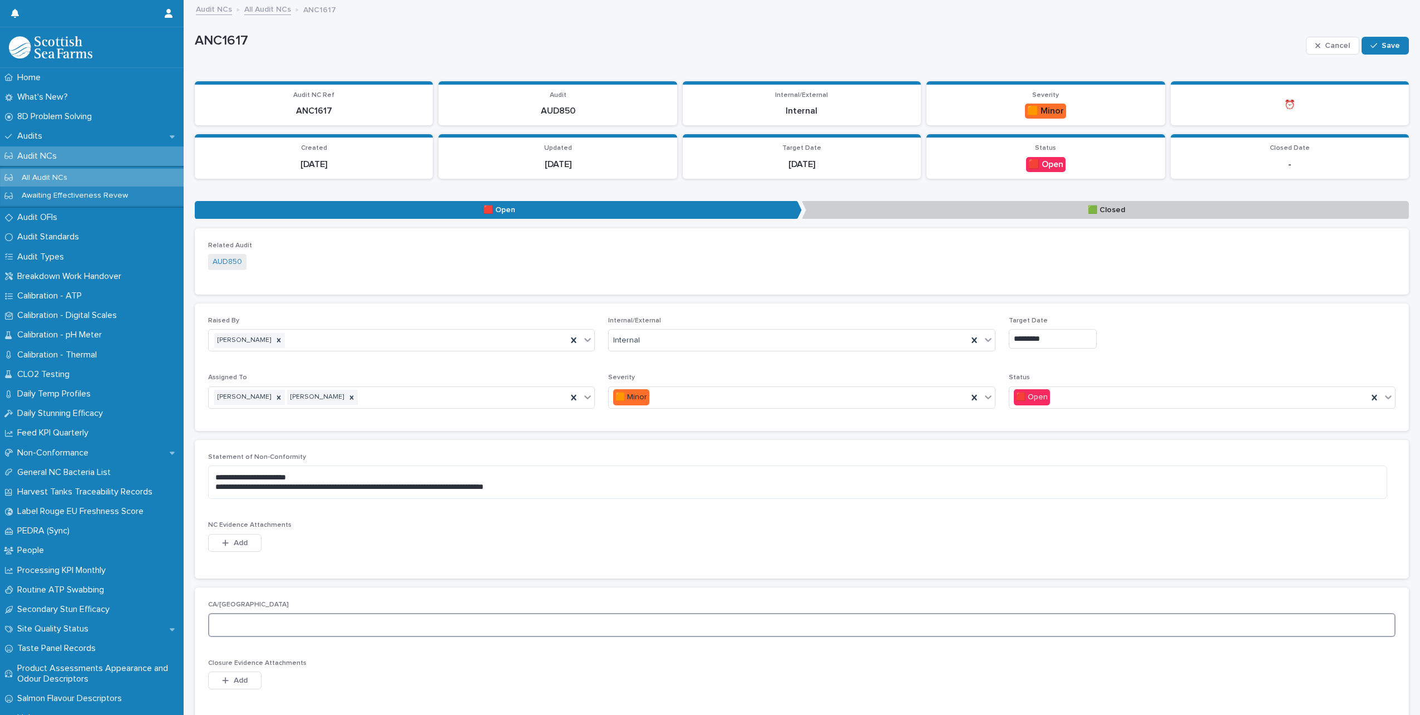
click at [277, 625] on textarea at bounding box center [802, 625] width 1188 height 24
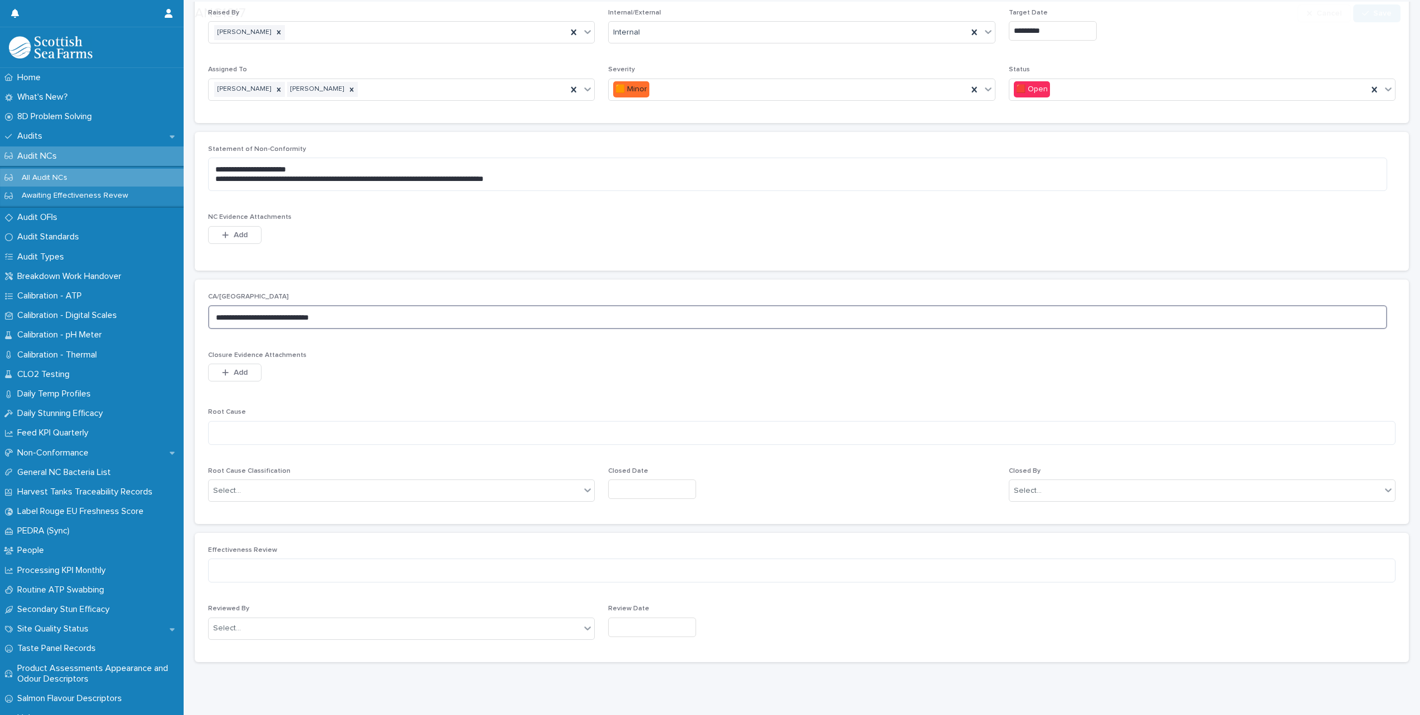
scroll to position [328, 0]
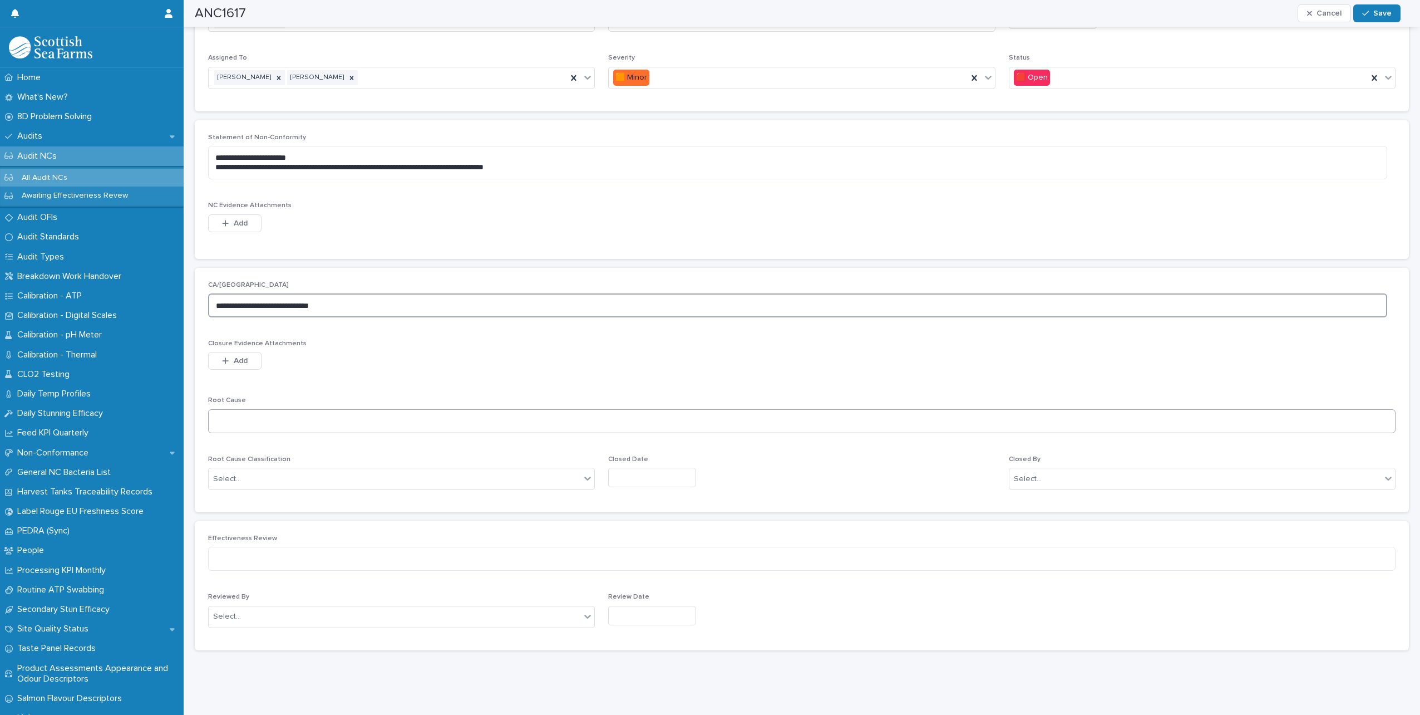
type textarea "**********"
click at [245, 412] on textarea at bounding box center [802, 421] width 1188 height 24
type textarea "**********"
click at [355, 472] on div "Select..." at bounding box center [395, 479] width 372 height 18
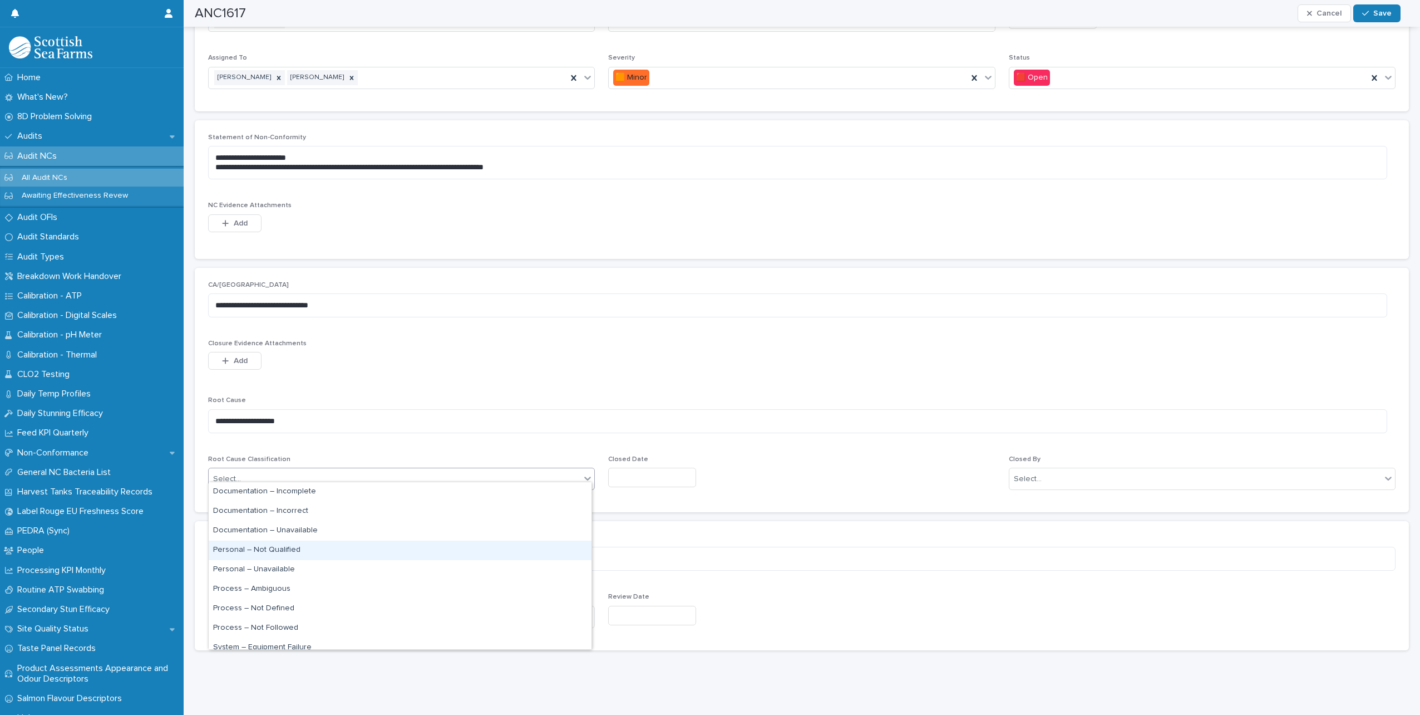
scroll to position [67, 0]
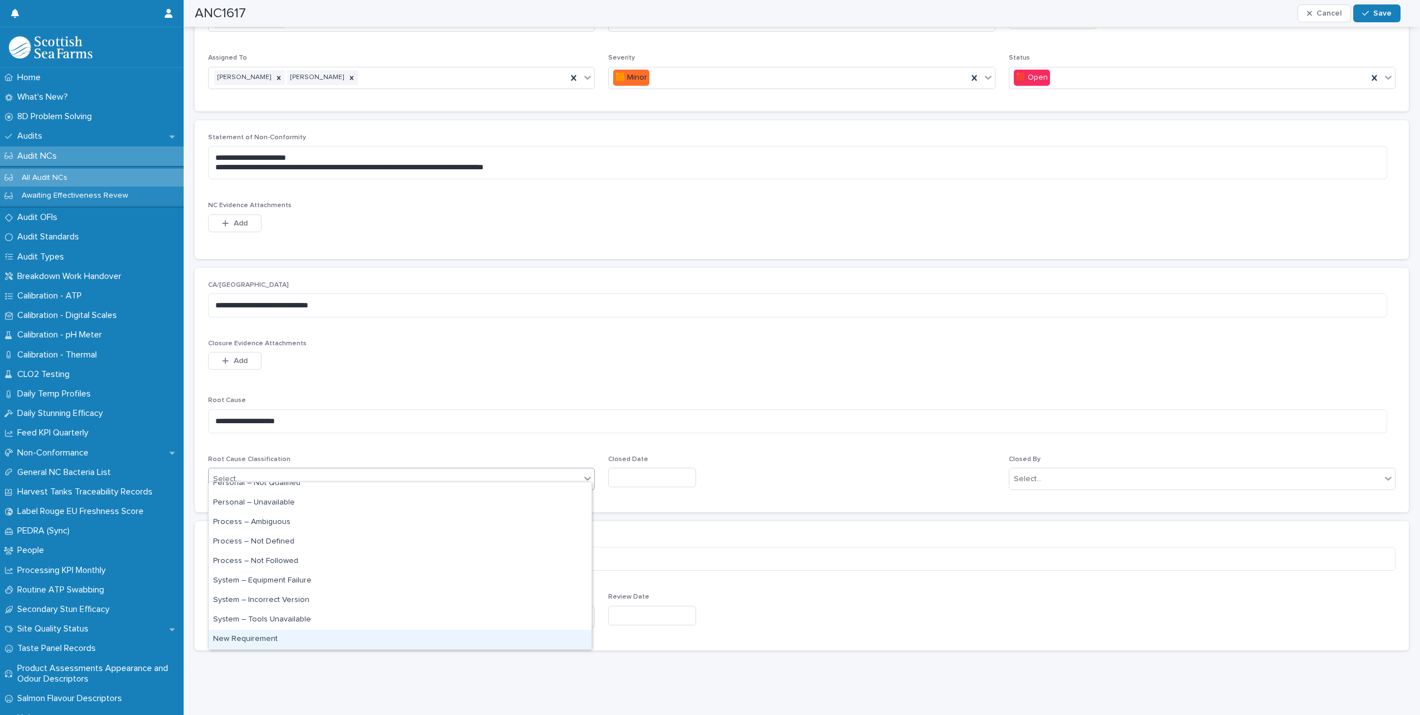
click at [260, 635] on div "New Requirement" at bounding box center [400, 638] width 383 height 19
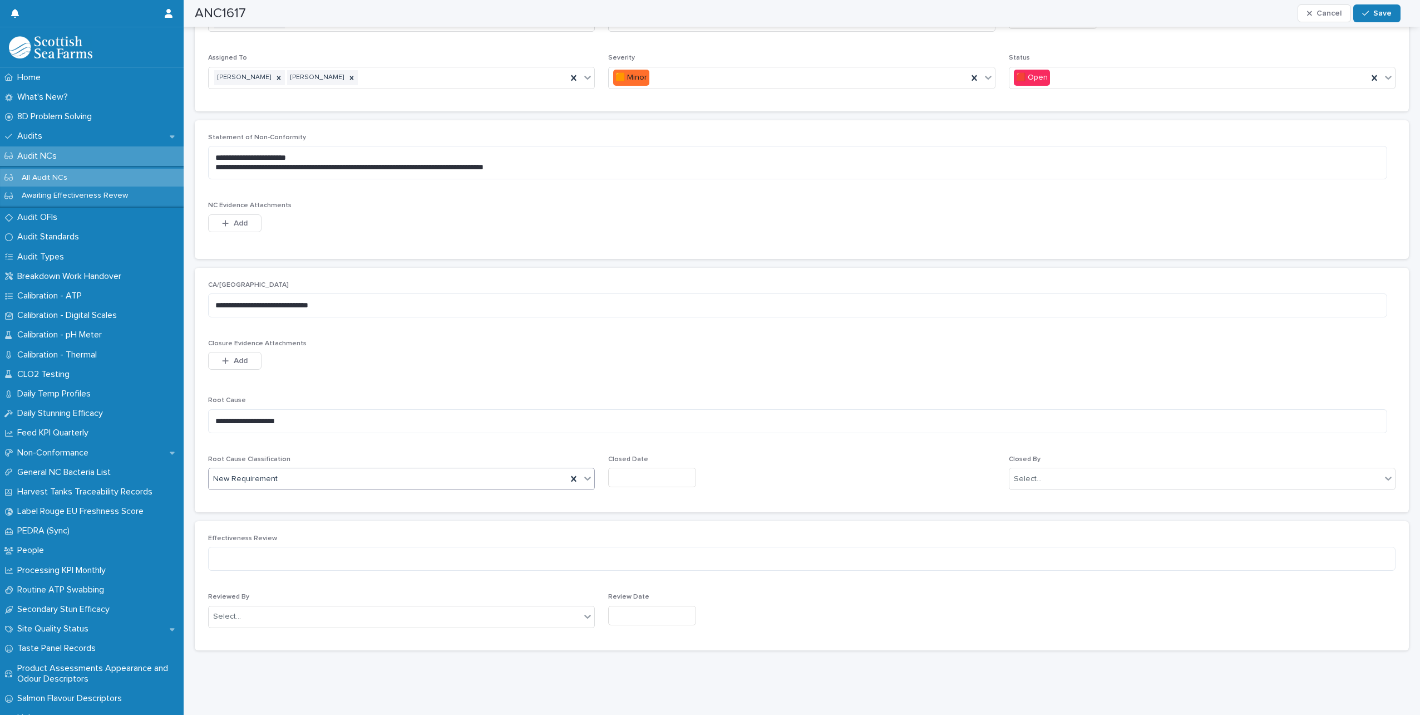
click at [629, 472] on input "text" at bounding box center [652, 476] width 88 height 19
click at [664, 399] on div "21" at bounding box center [660, 395] width 15 height 15
type input "*********"
click at [1178, 467] on div "Select..." at bounding box center [1202, 478] width 387 height 22
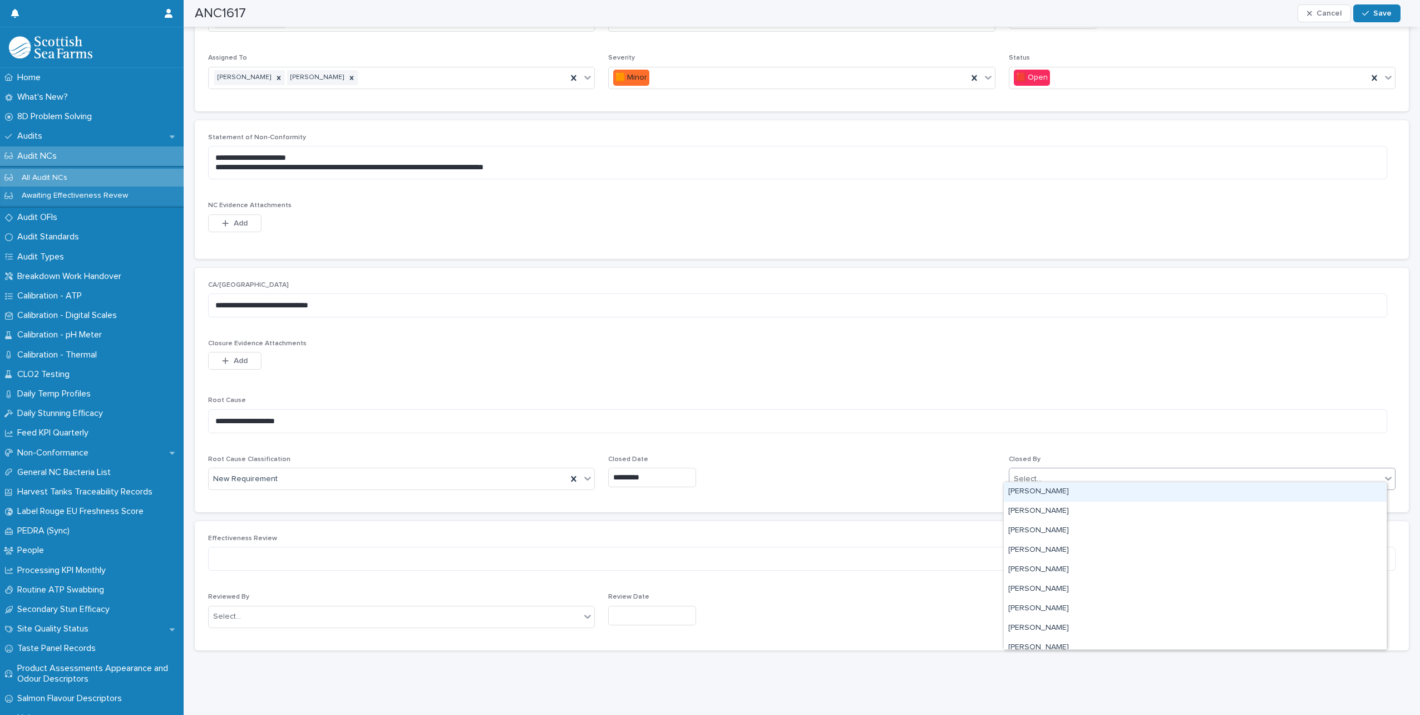
click at [1178, 470] on div "Select..." at bounding box center [1196, 479] width 372 height 18
type input "*****"
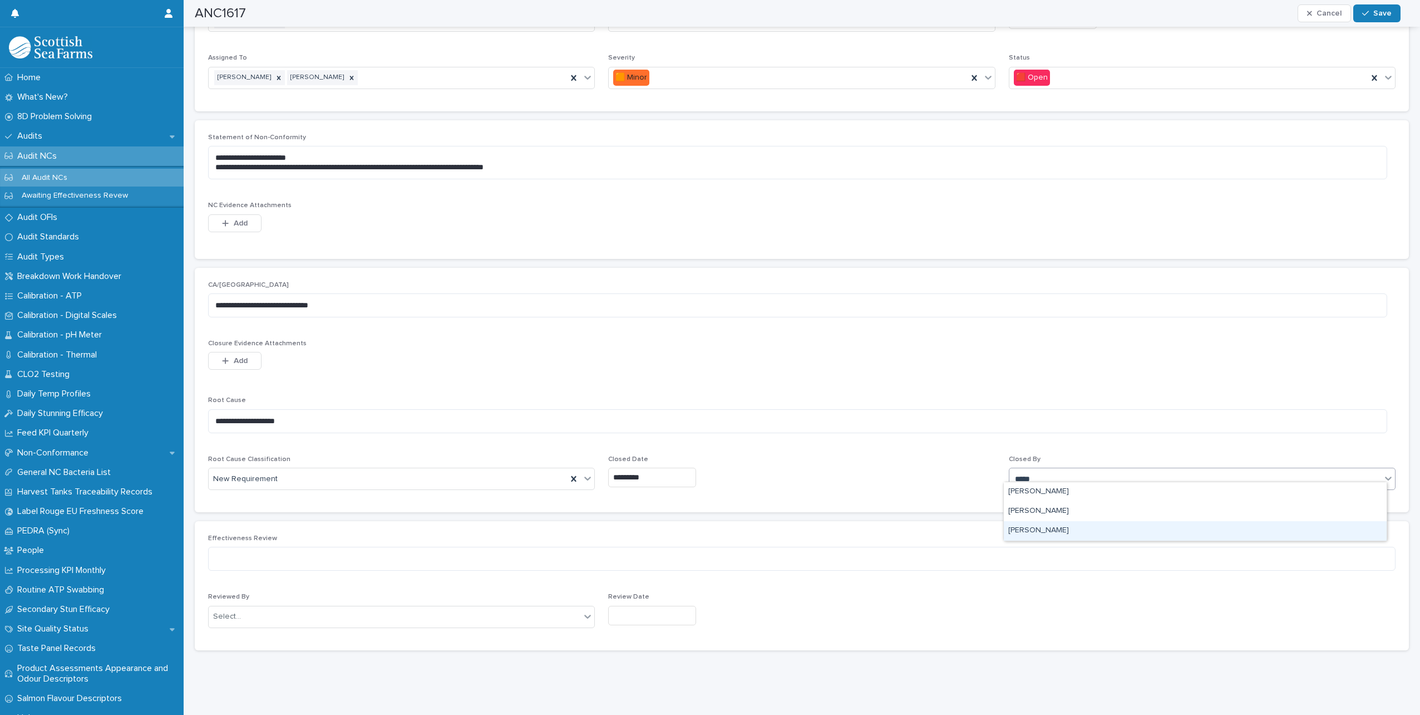
click at [1065, 535] on div "[PERSON_NAME]" at bounding box center [1195, 530] width 383 height 19
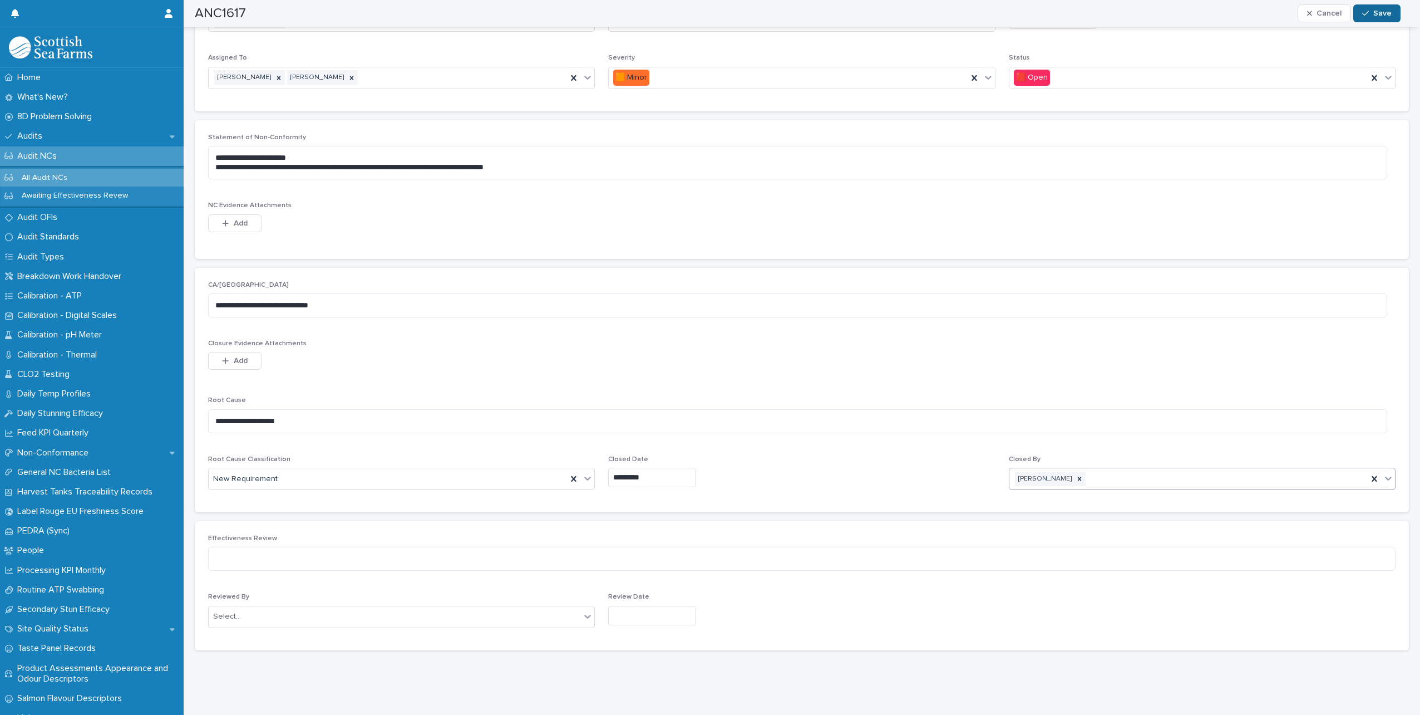
click at [1381, 9] on button "Save" at bounding box center [1376, 13] width 47 height 18
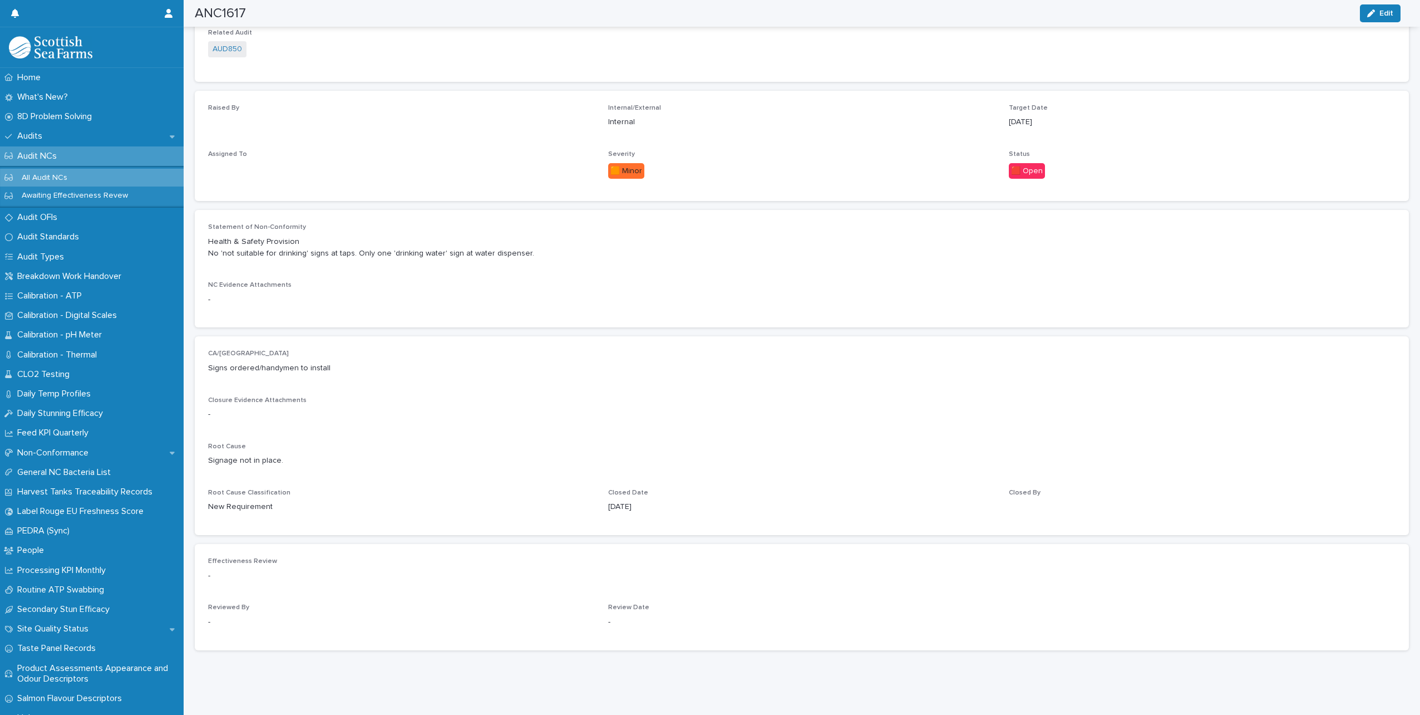
scroll to position [221, 0]
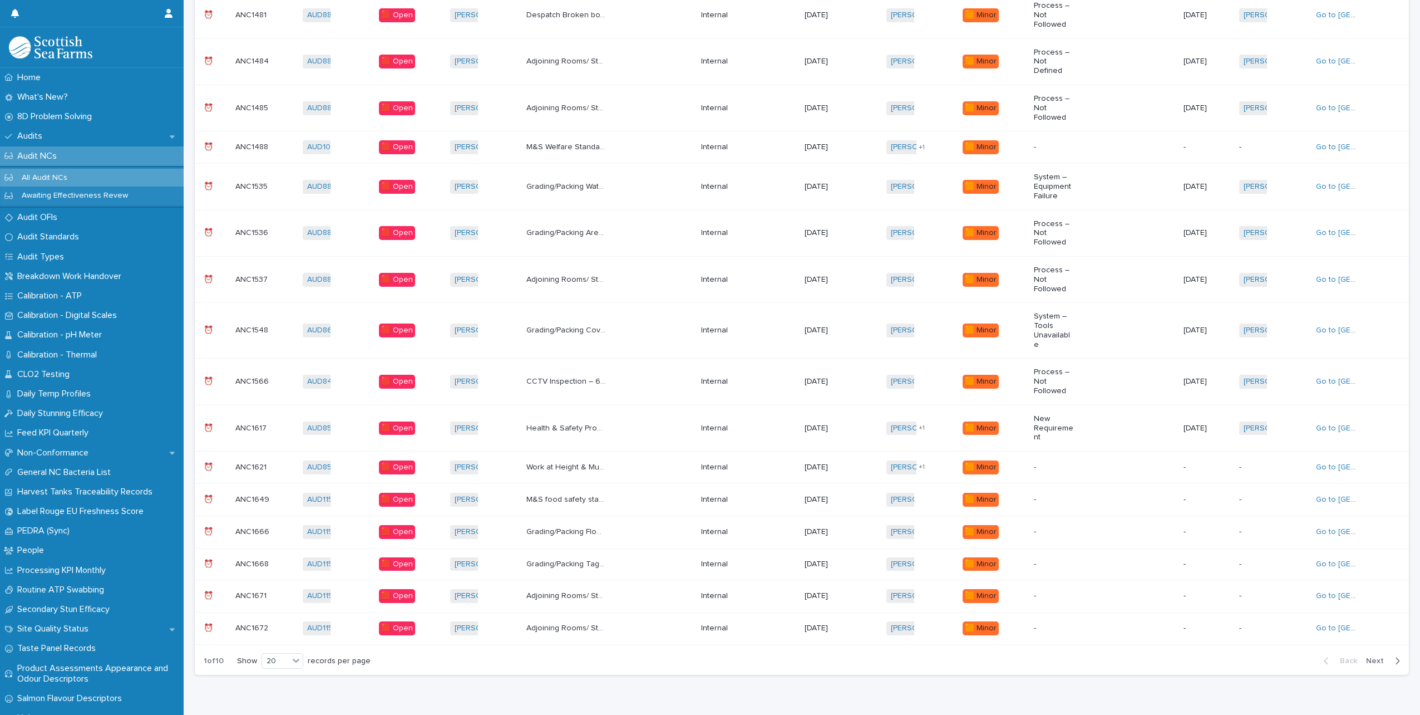
scroll to position [428, 0]
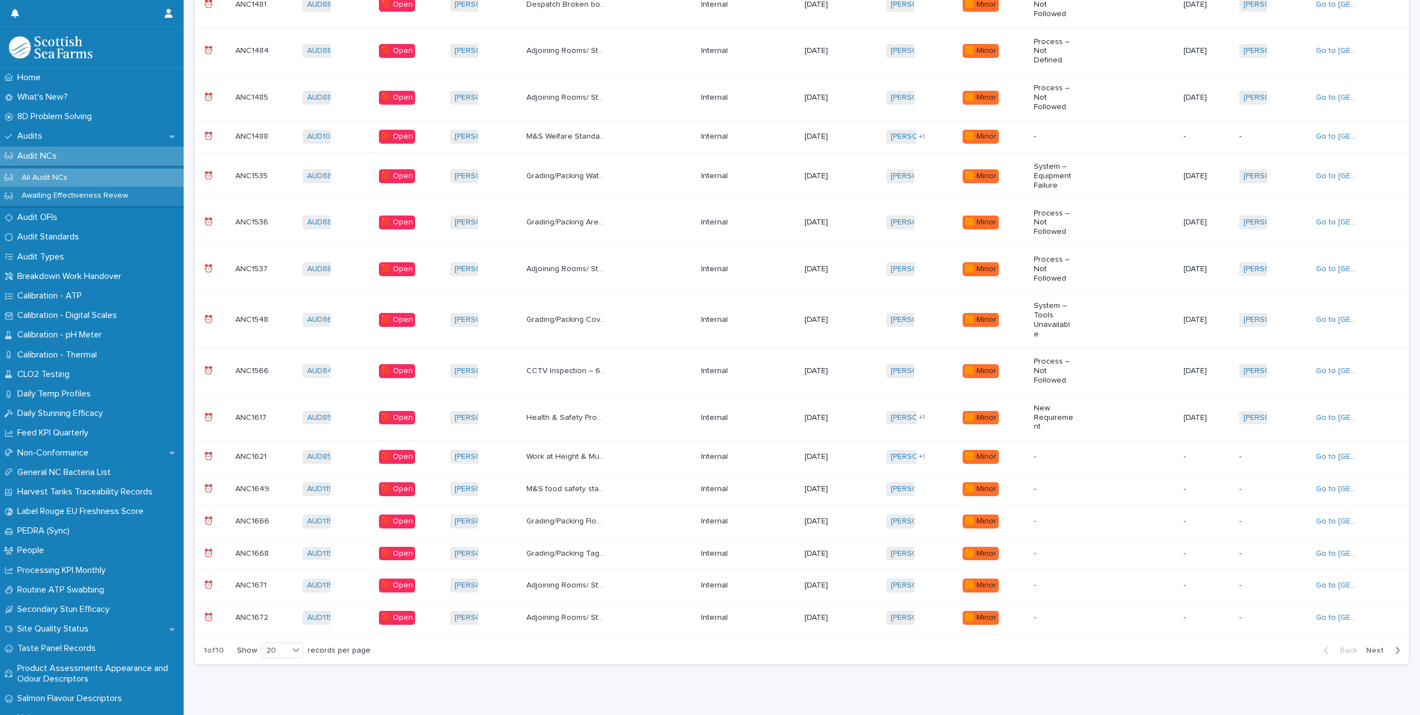
click at [643, 447] on div "Work at Height & Musculo-skeletal and upper limb disorders Large number of staf…" at bounding box center [609, 456] width 166 height 18
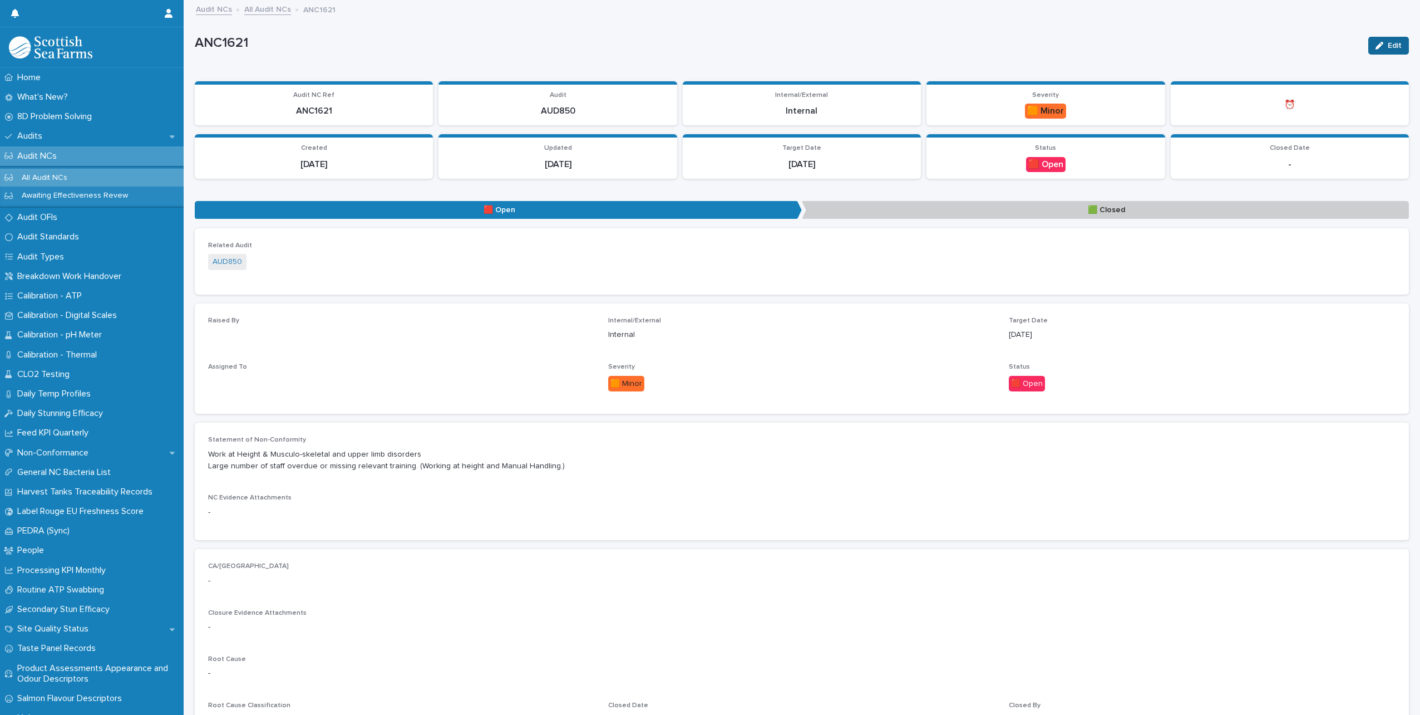
click at [1376, 46] on div "button" at bounding box center [1382, 46] width 12 height 8
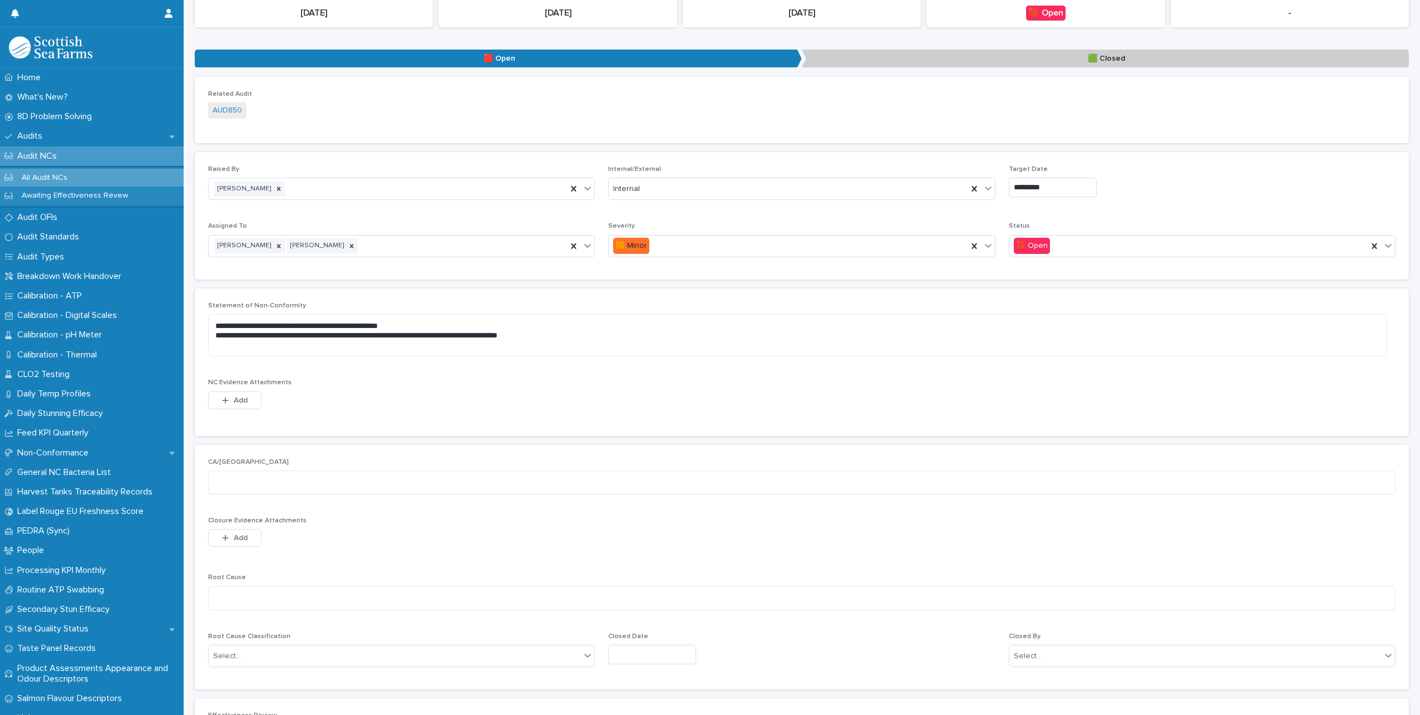
scroll to position [167, 0]
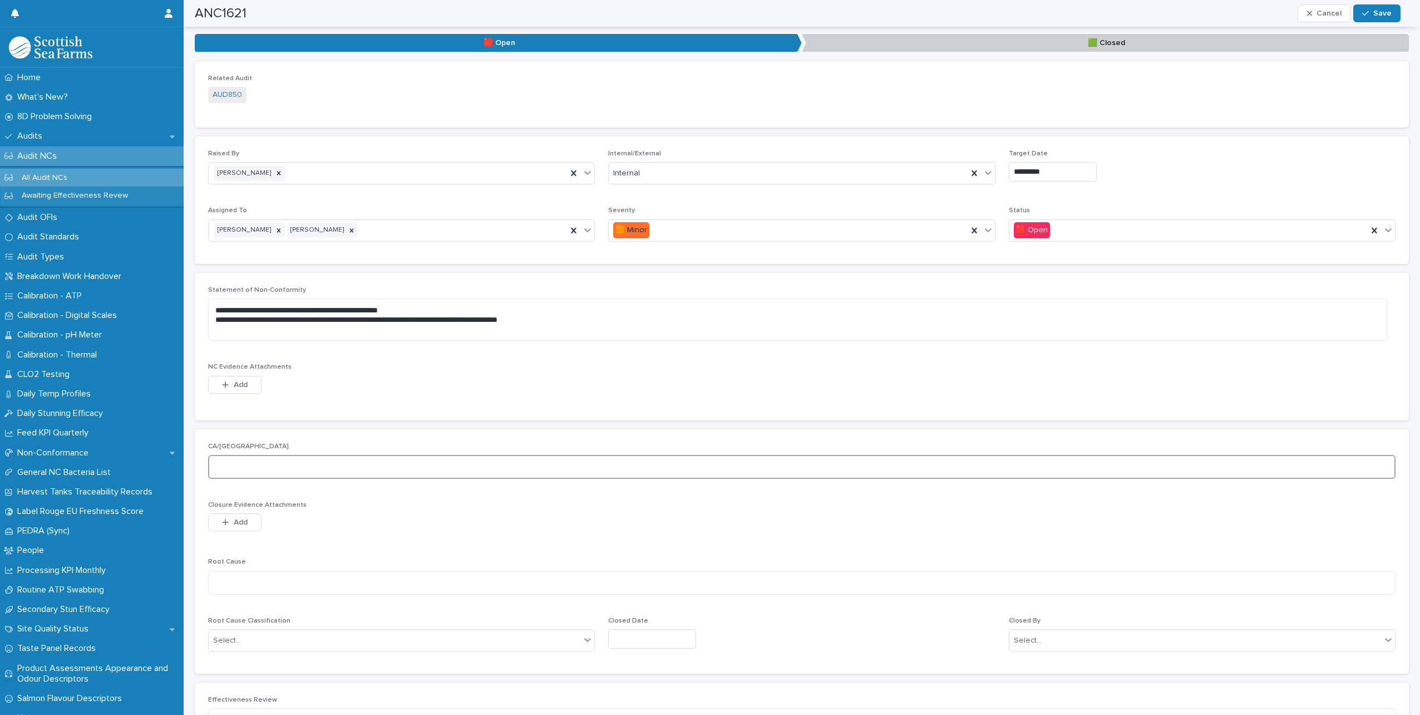
click at [266, 462] on textarea at bounding box center [802, 467] width 1188 height 24
type textarea "**********"
click at [266, 584] on textarea at bounding box center [802, 582] width 1188 height 24
type textarea "**********"
click at [273, 651] on div "Select..." at bounding box center [401, 640] width 387 height 22
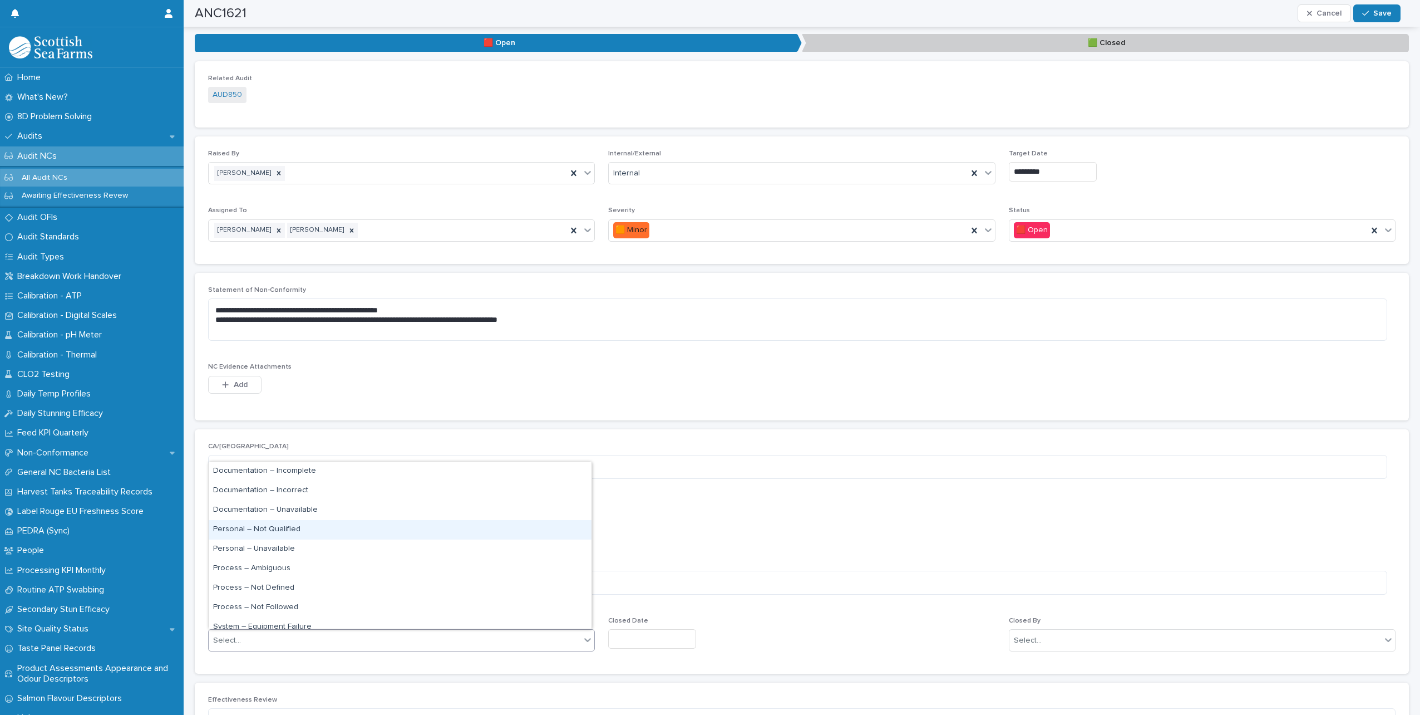
scroll to position [56, 0]
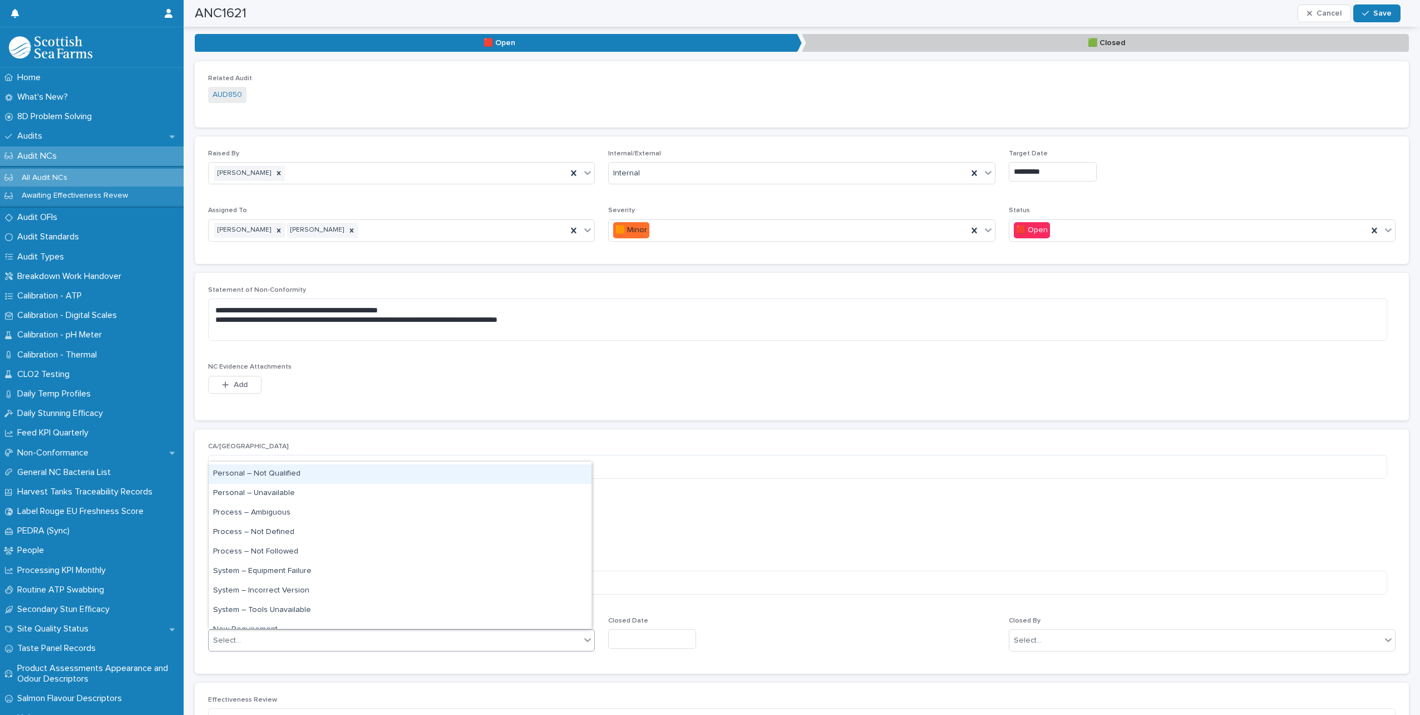
click at [307, 472] on div "Personal – Not Qualified" at bounding box center [400, 473] width 383 height 19
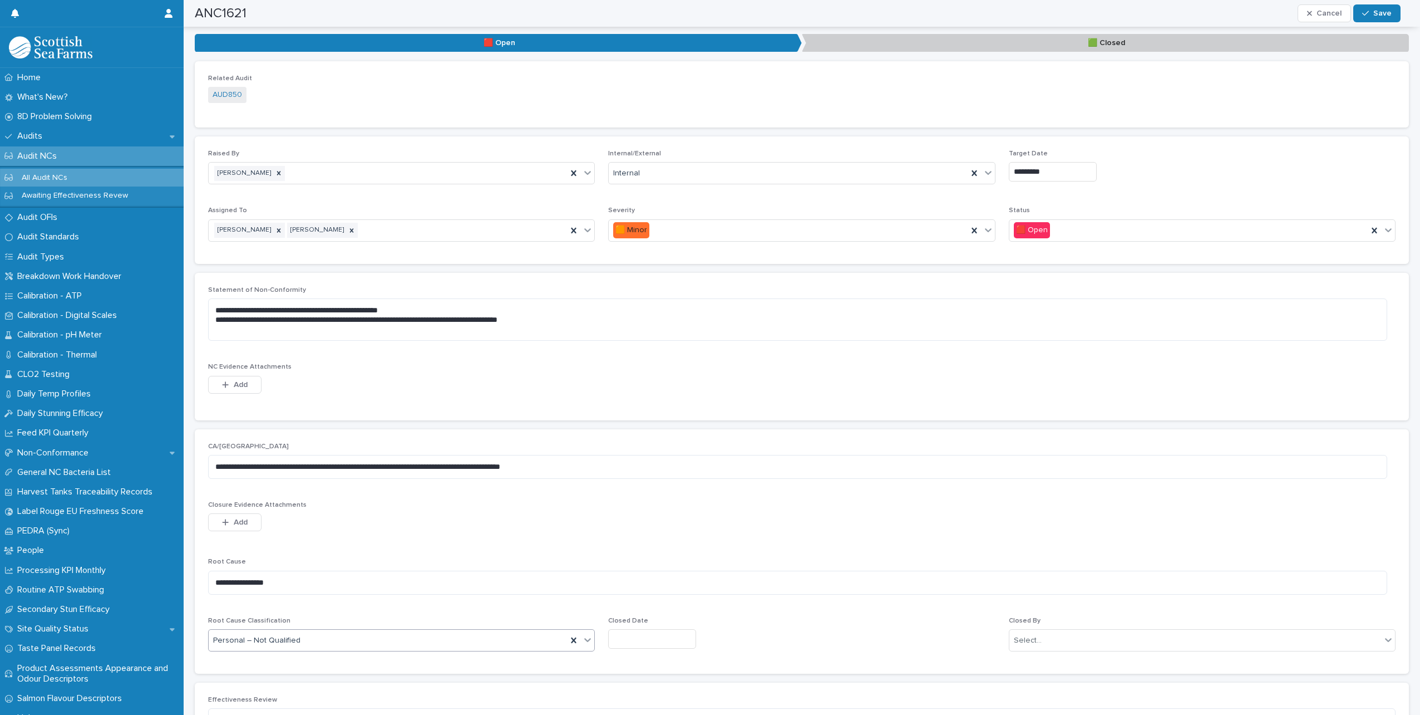
click at [678, 637] on input "text" at bounding box center [652, 638] width 88 height 19
click at [661, 566] on div "21" at bounding box center [660, 565] width 15 height 15
type input "*********"
click at [1099, 631] on div "Select..." at bounding box center [1196, 640] width 372 height 18
type input "*****"
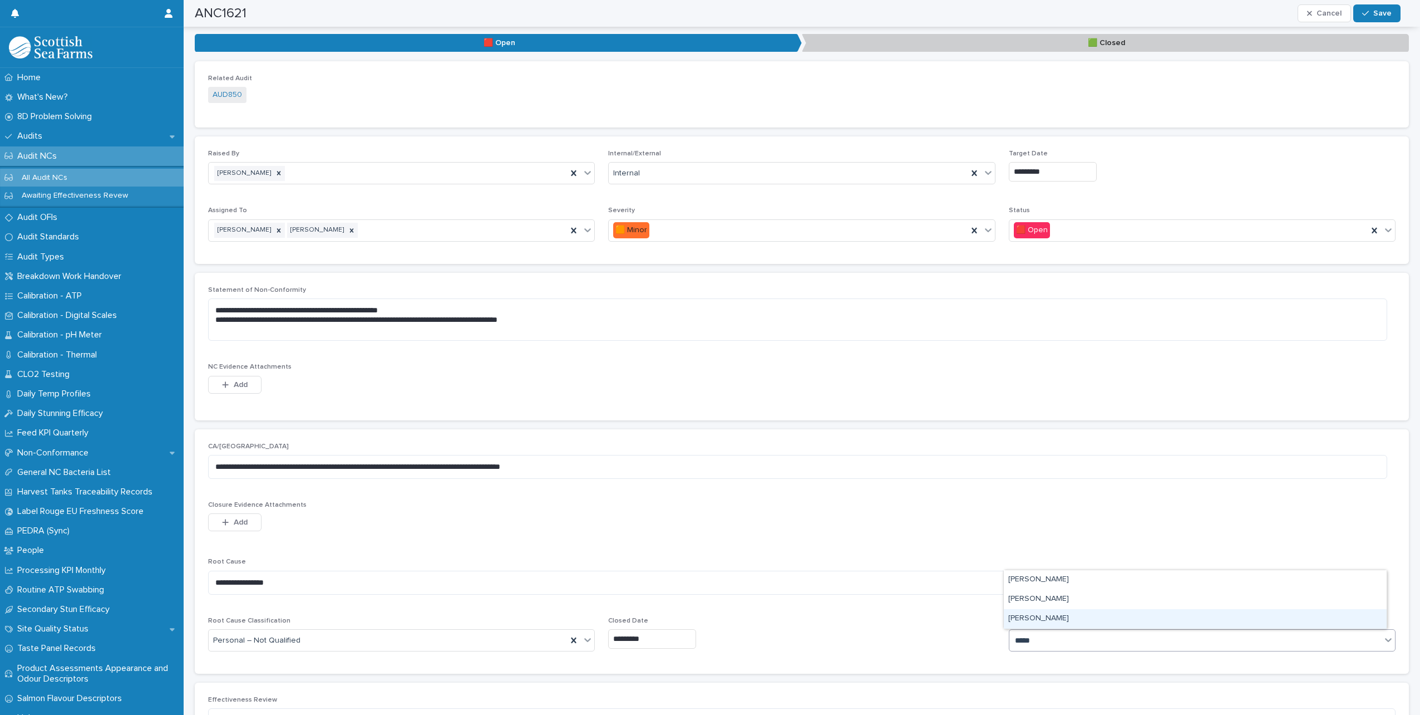
click at [1077, 621] on div "[PERSON_NAME]" at bounding box center [1195, 618] width 383 height 19
click at [1383, 11] on span "Save" at bounding box center [1382, 13] width 18 height 8
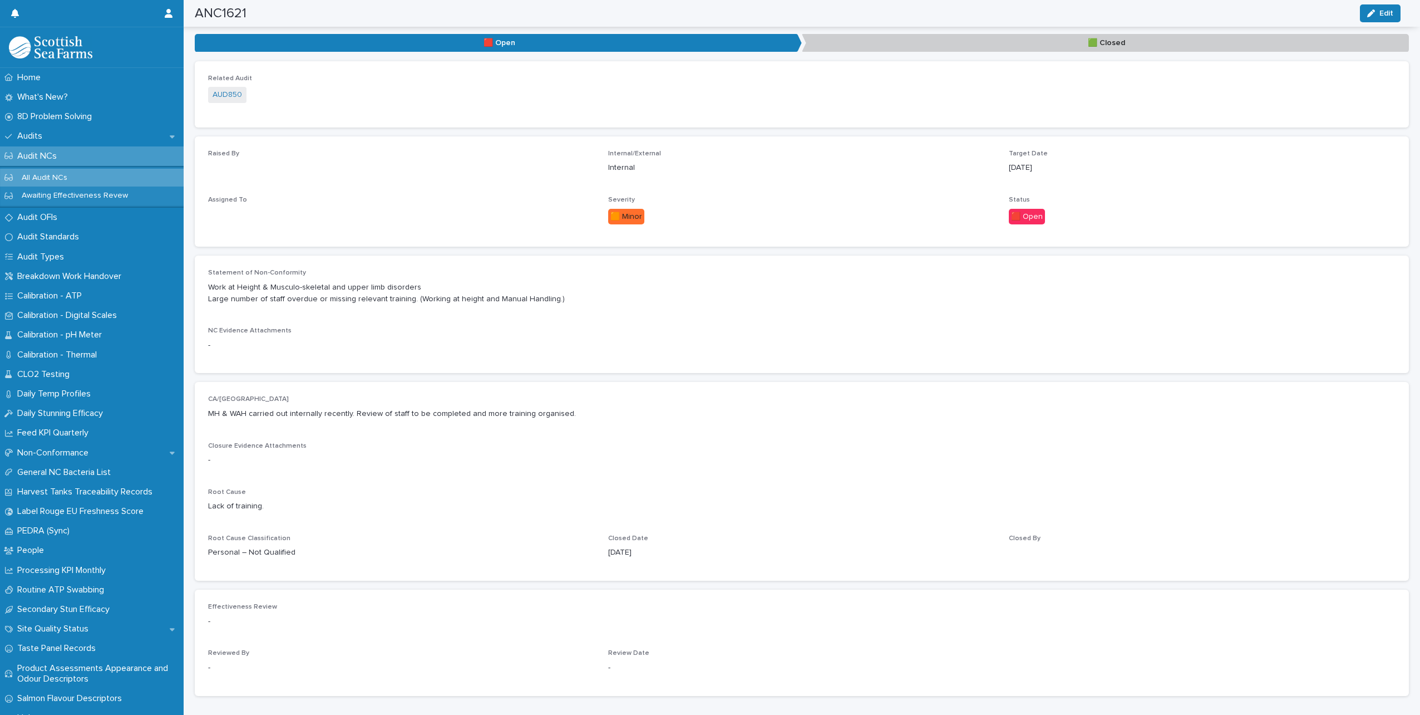
scroll to position [109, 0]
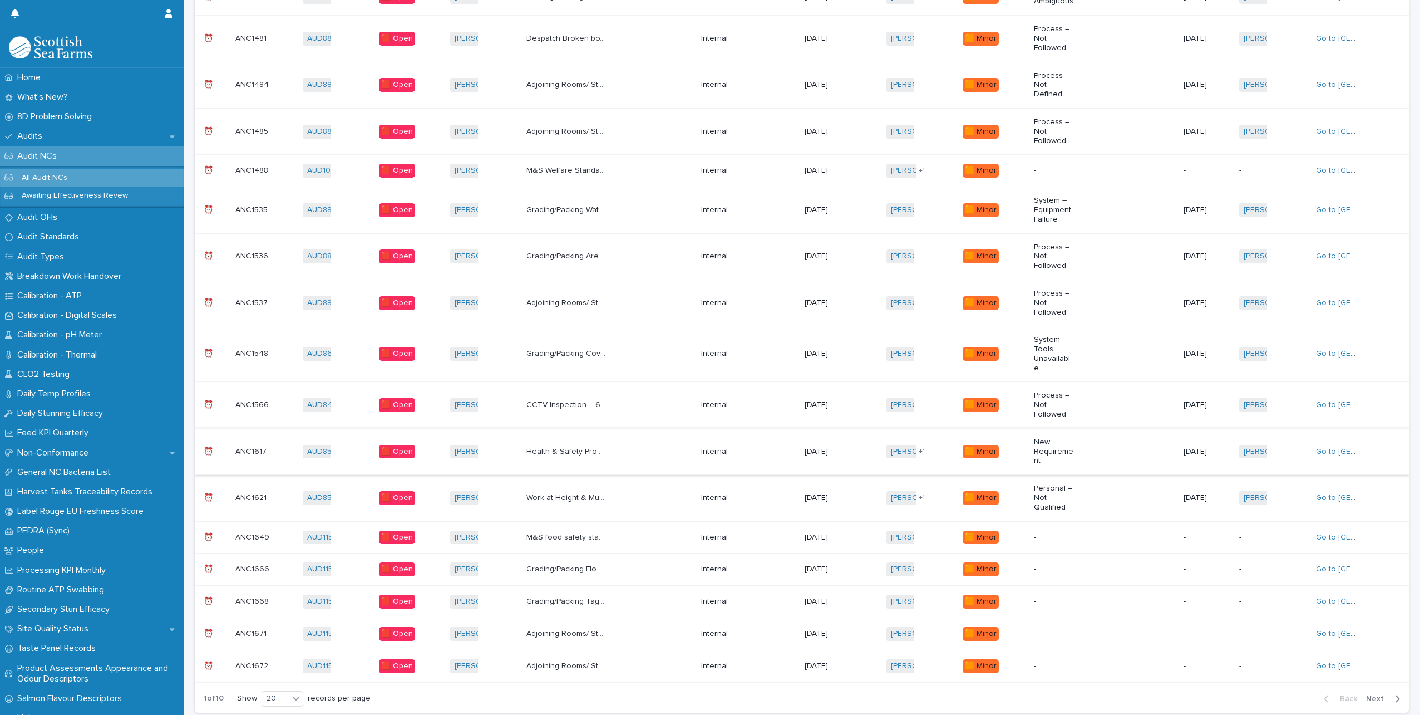
scroll to position [442, 0]
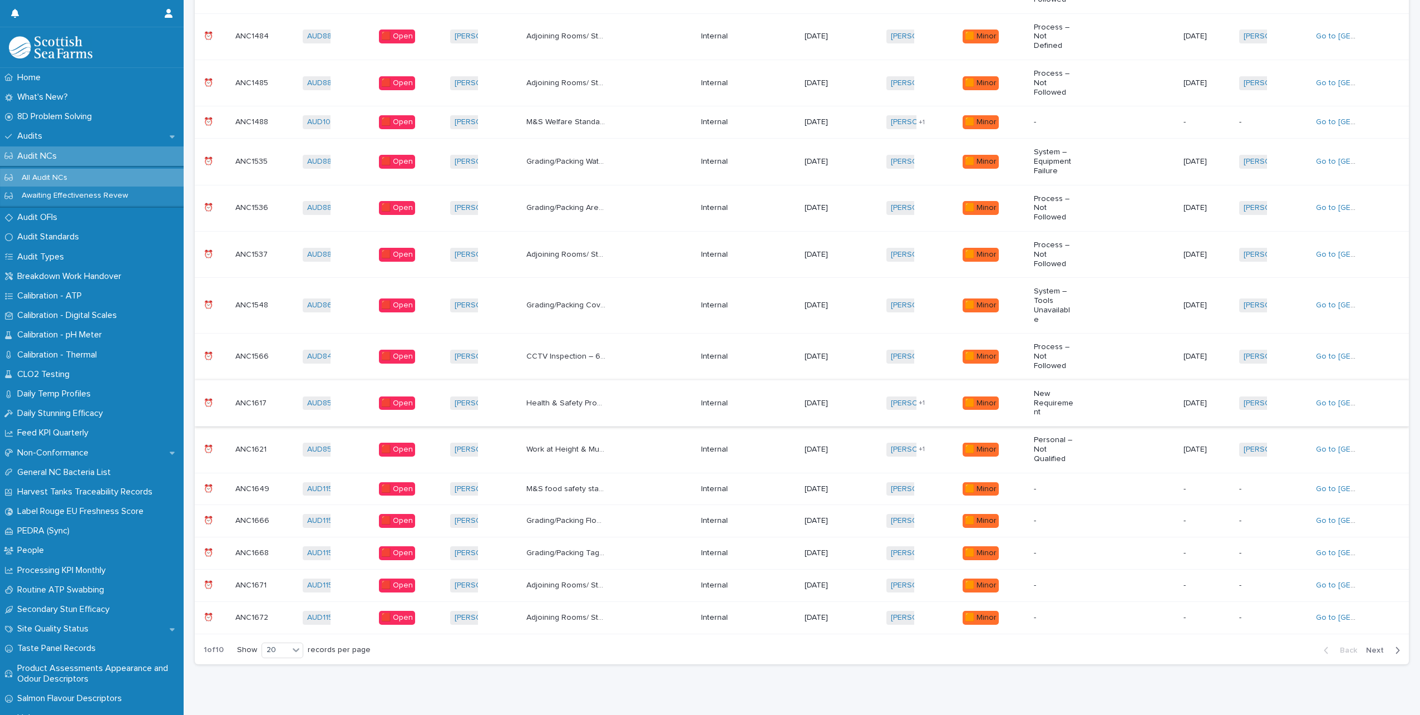
click at [639, 480] on div "M&S food safety standard 3.9.12 BRC issue 9 4.9.6.2 When doing a walk around on…" at bounding box center [609, 489] width 166 height 18
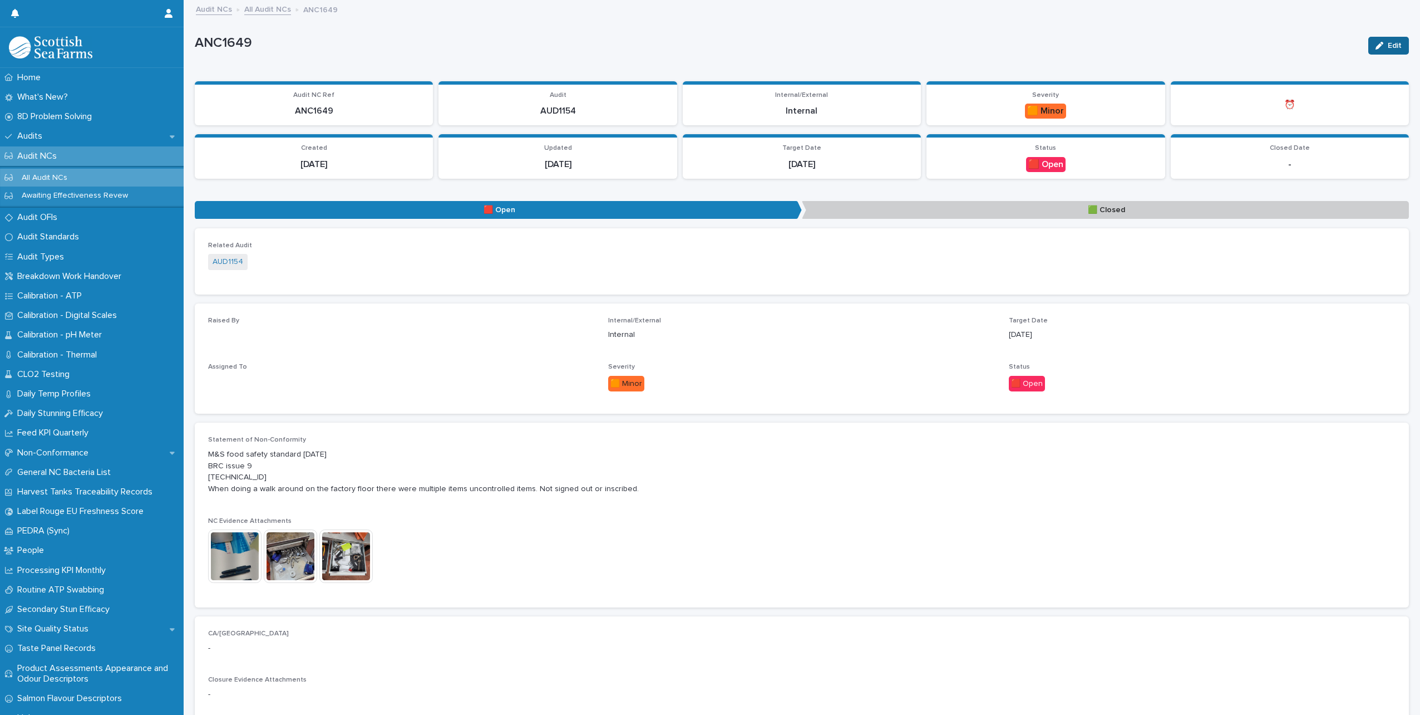
click at [1380, 41] on button "Edit" at bounding box center [1388, 46] width 41 height 18
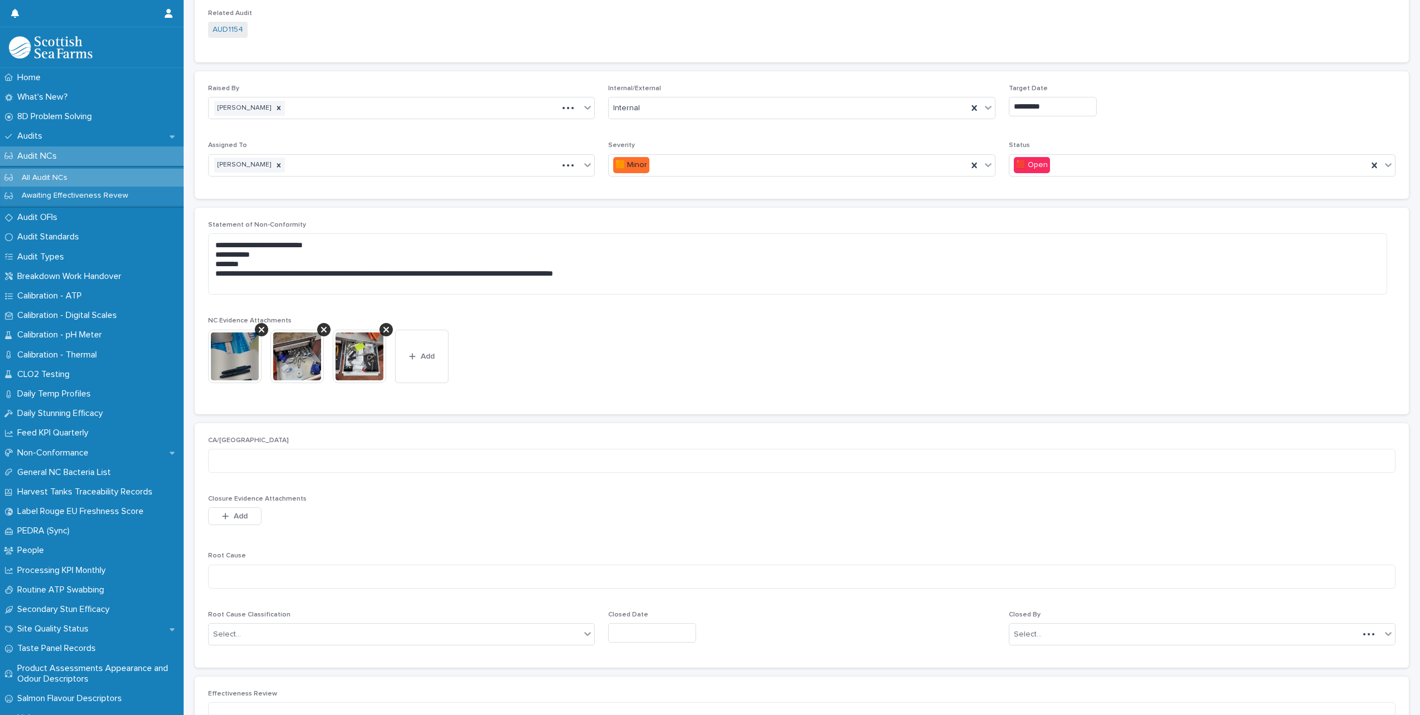
scroll to position [278, 0]
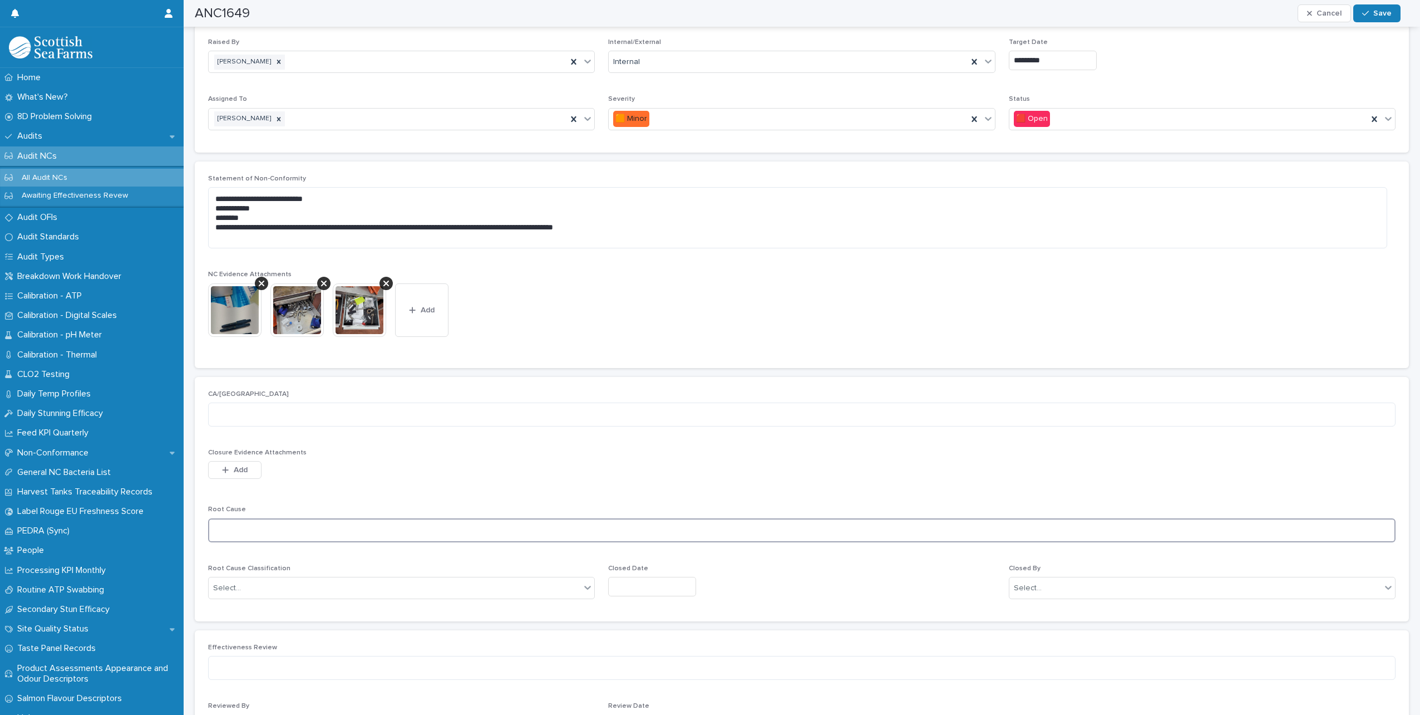
click at [239, 529] on textarea at bounding box center [802, 530] width 1188 height 24
type textarea "**********"
click at [353, 582] on div "Select..." at bounding box center [395, 588] width 372 height 18
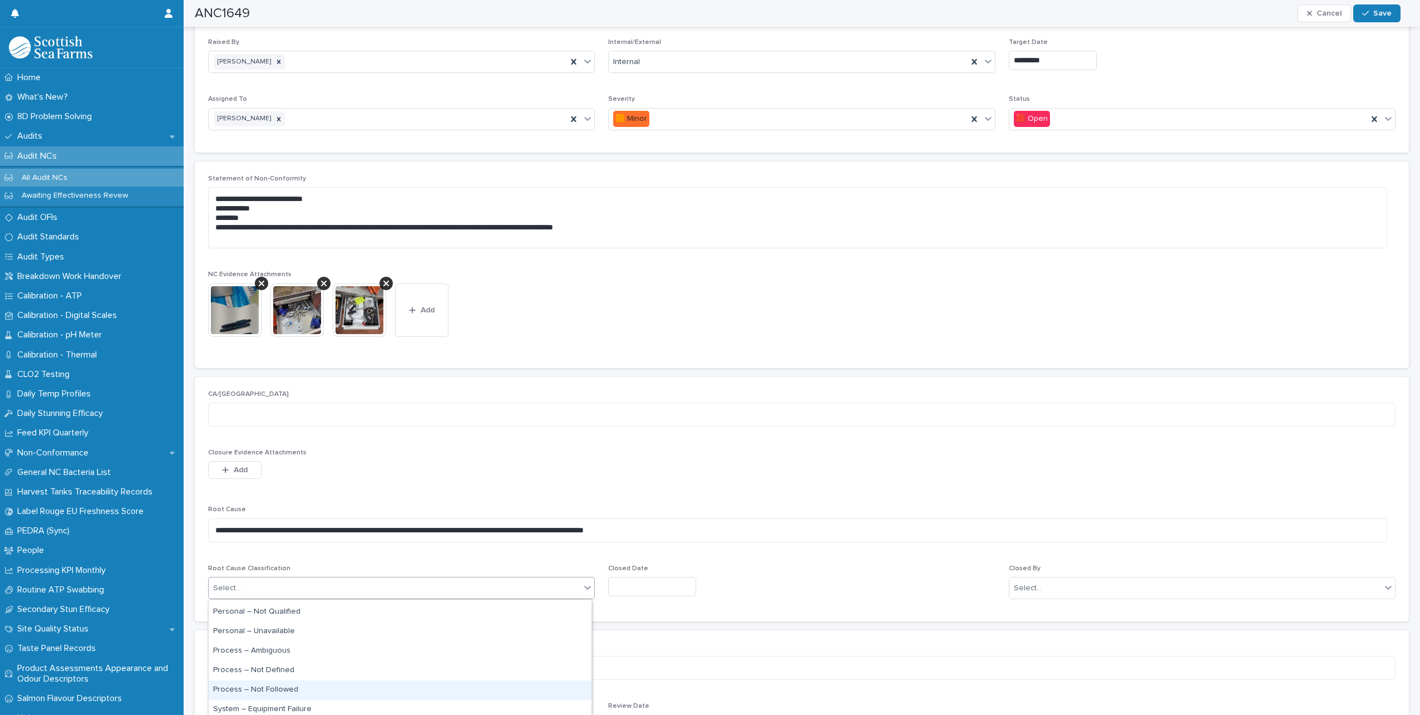
click at [284, 685] on div "Process – Not Followed" at bounding box center [400, 689] width 383 height 19
click at [654, 590] on input "text" at bounding box center [652, 586] width 88 height 19
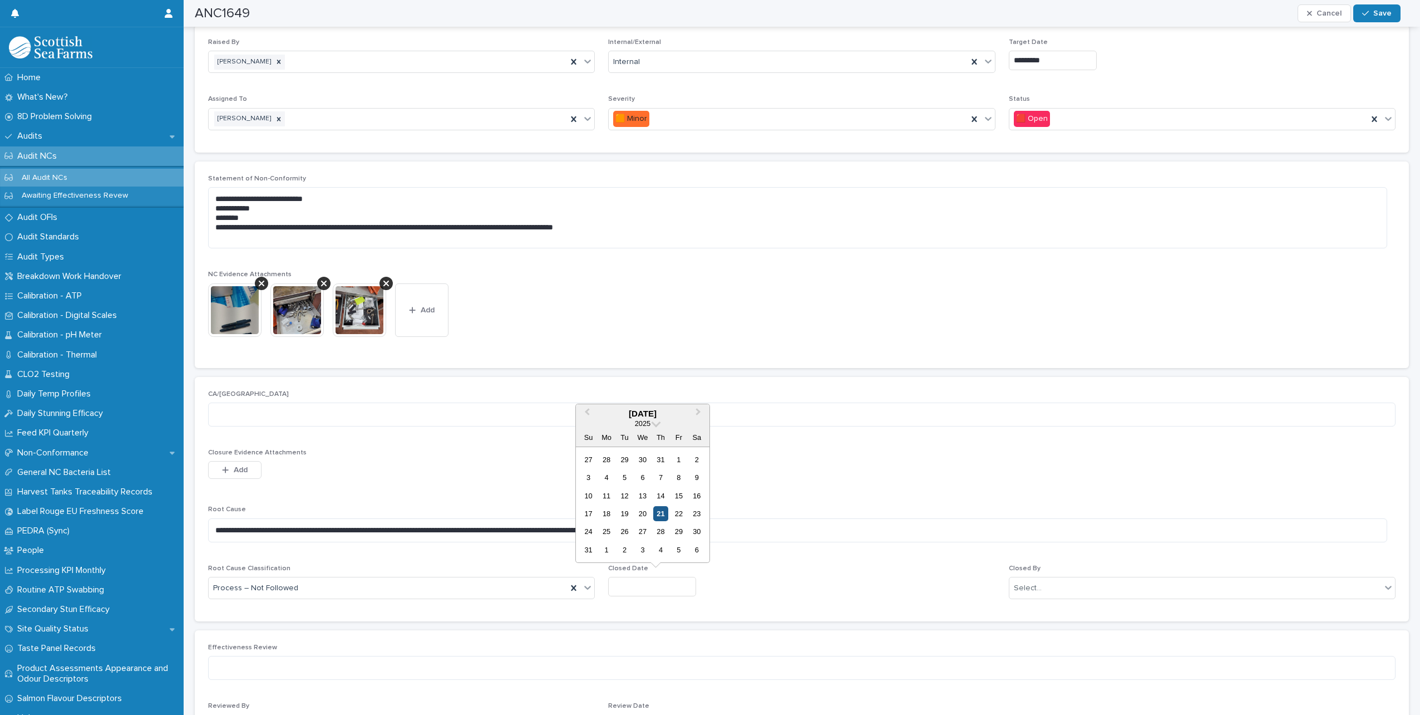
click at [663, 516] on div "21" at bounding box center [660, 513] width 15 height 15
type input "*********"
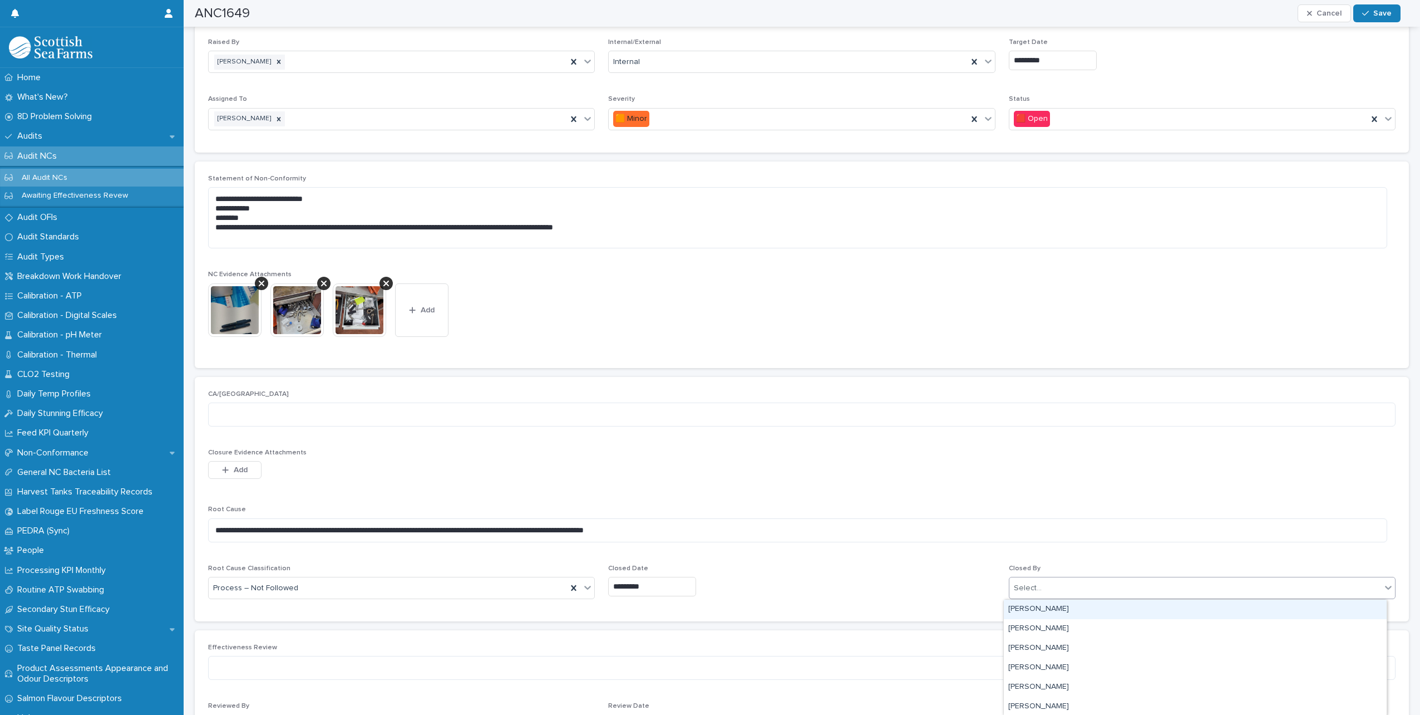
click at [1027, 583] on div "Select..." at bounding box center [1028, 588] width 28 height 12
type input "*****"
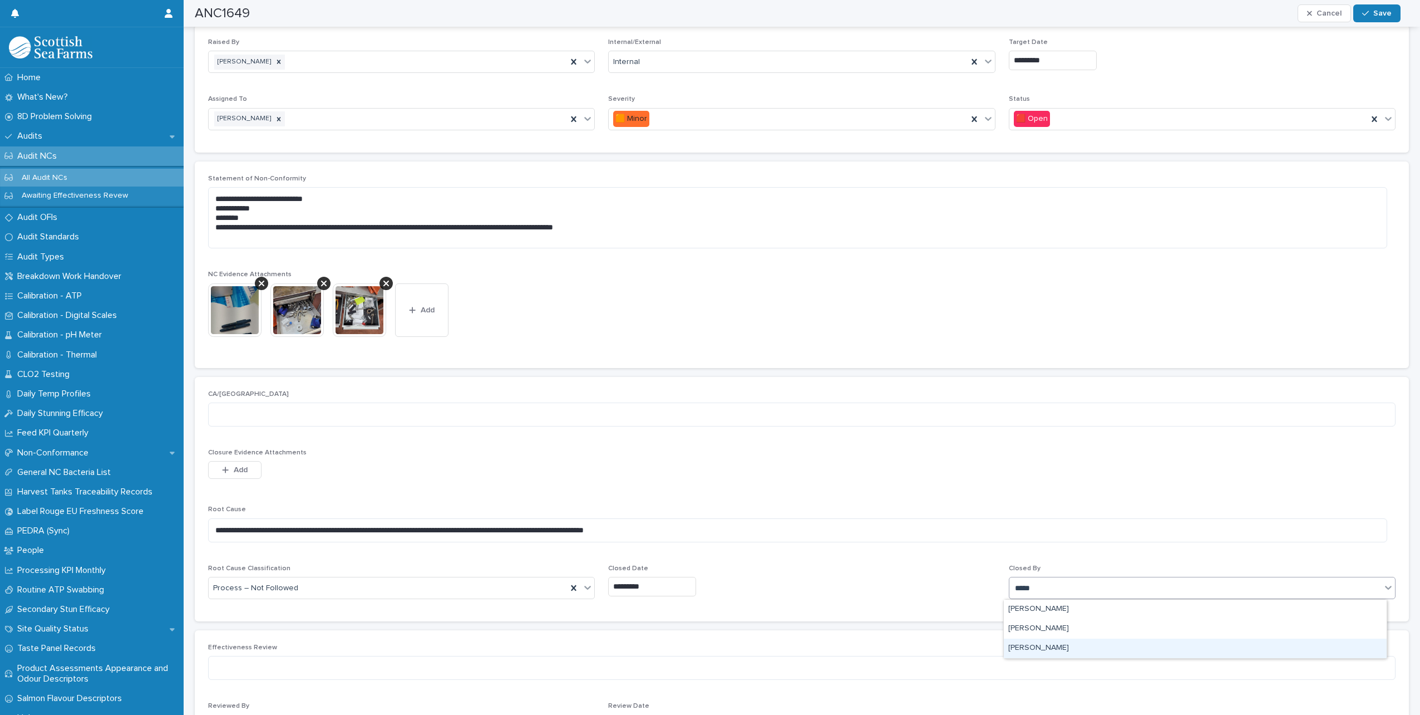
click at [1040, 651] on div "[PERSON_NAME]" at bounding box center [1195, 647] width 383 height 19
click at [1377, 14] on span "Save" at bounding box center [1382, 13] width 18 height 8
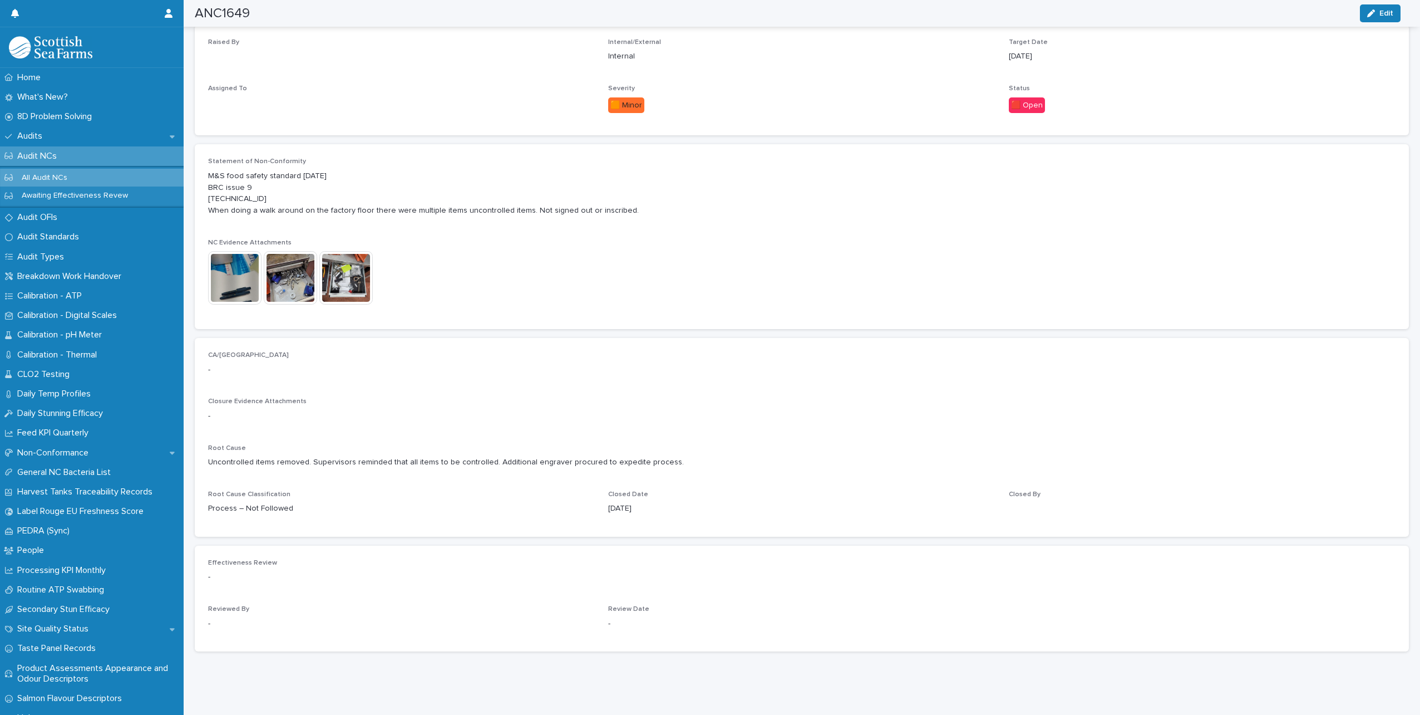
scroll to position [225, 0]
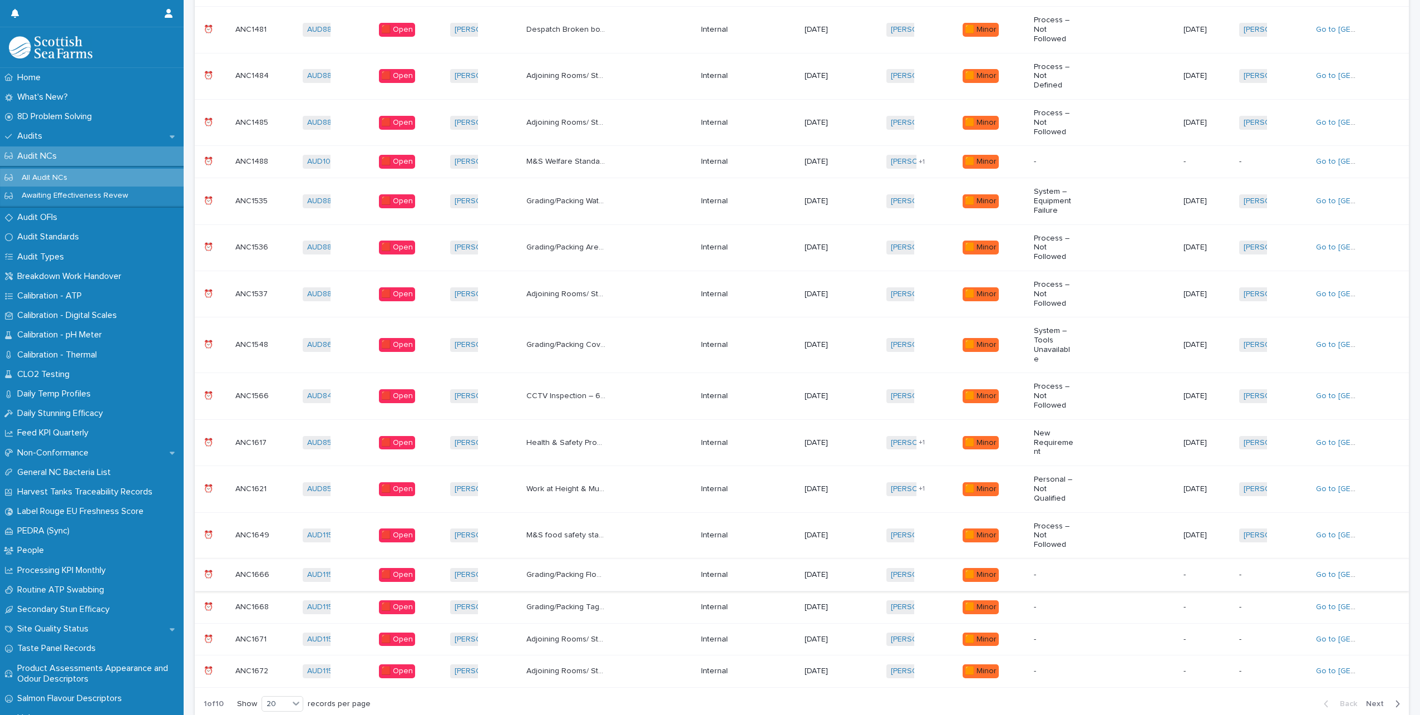
scroll to position [456, 0]
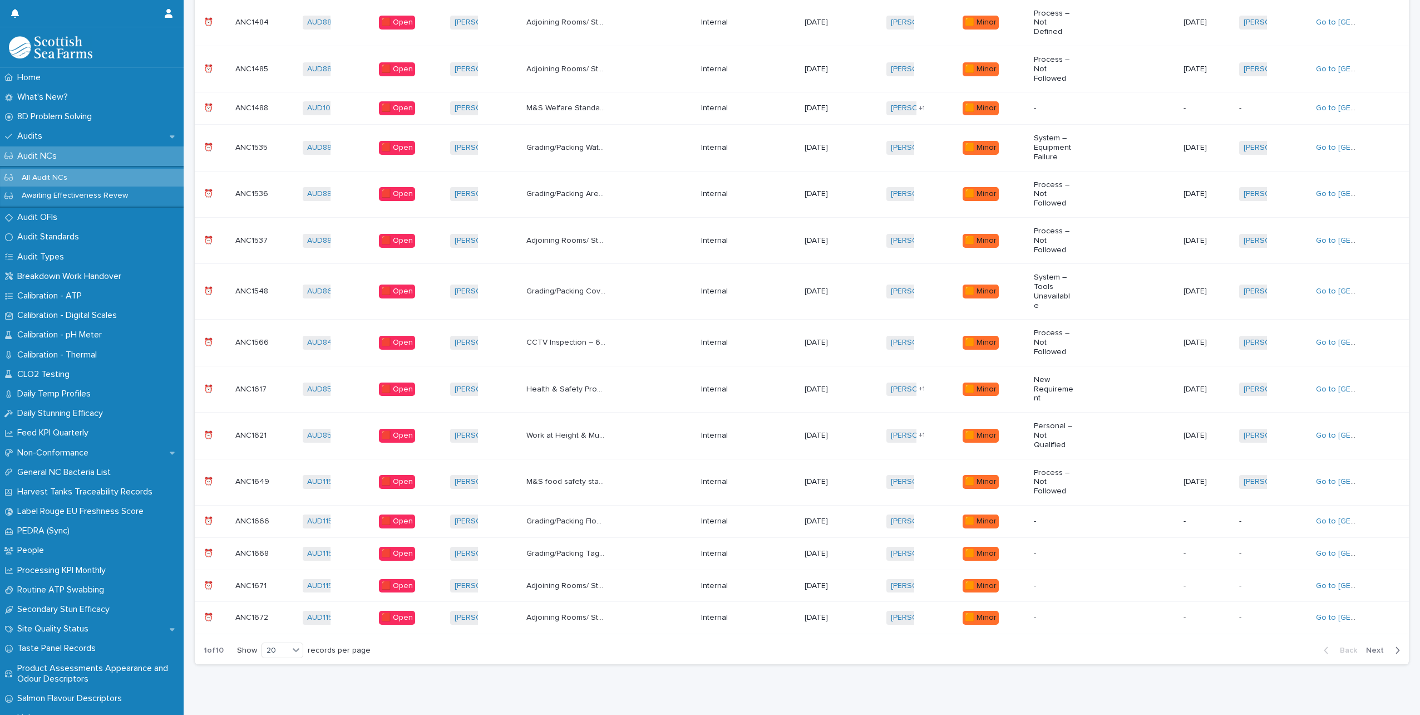
click at [669, 512] on div "Grading/Packing Floor fish bin of product under EFK unit. EFK unit will need to…" at bounding box center [609, 521] width 166 height 18
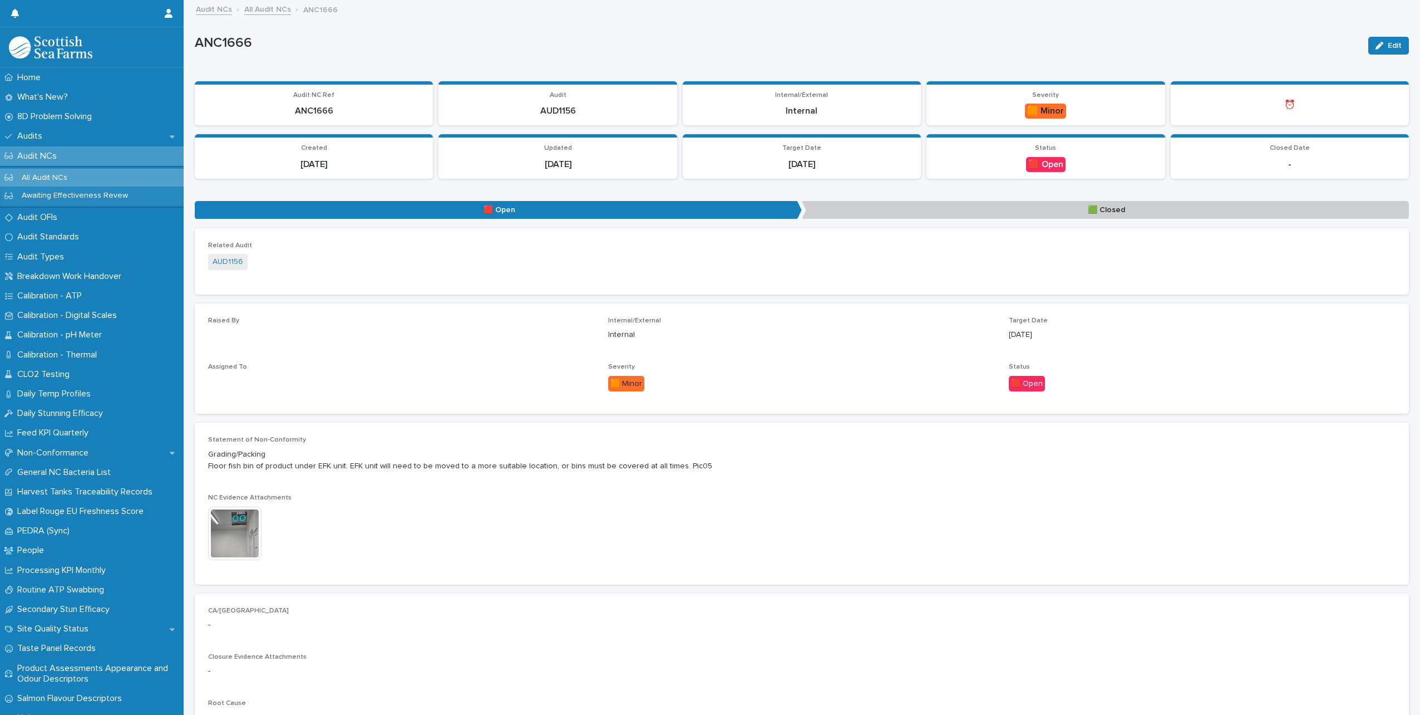
click at [249, 537] on img at bounding box center [234, 532] width 53 height 53
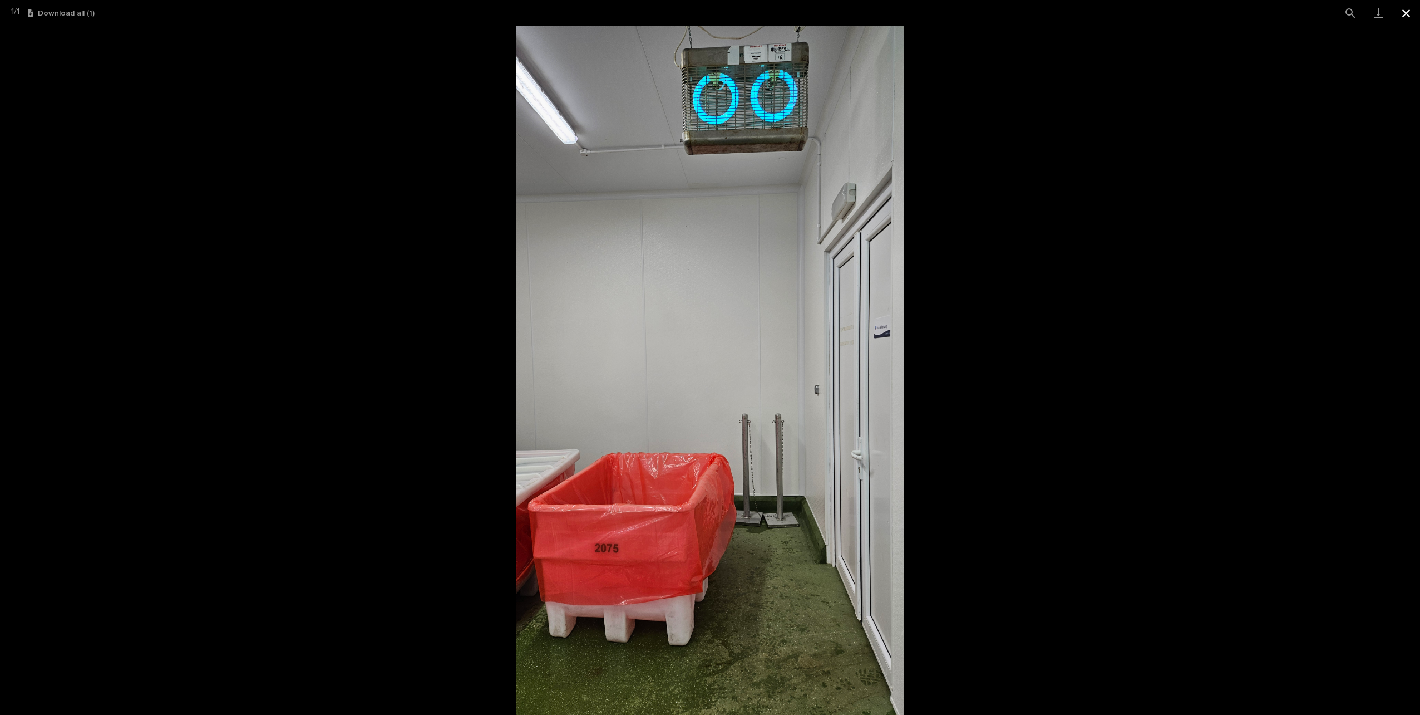
click at [1407, 13] on button "Close gallery" at bounding box center [1406, 13] width 28 height 26
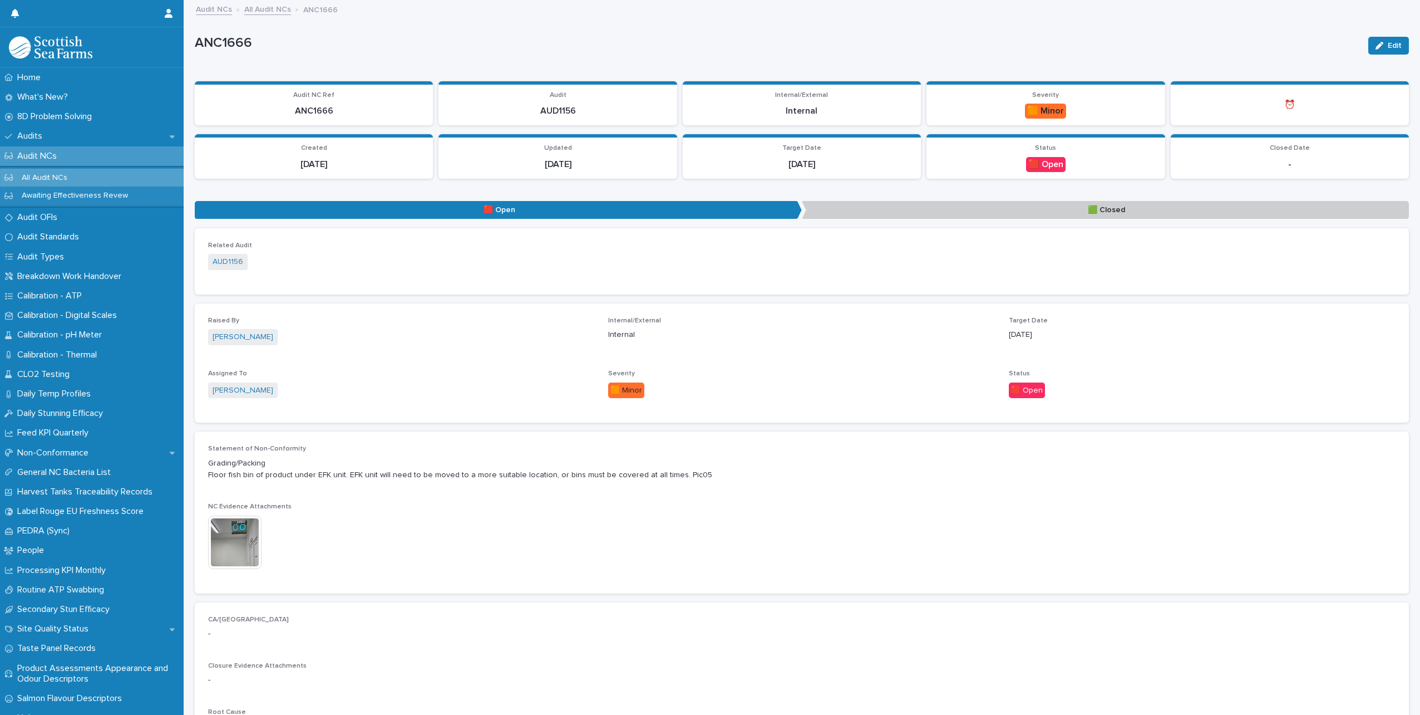
click at [1405, 41] on div "Loading... Saving… Loading... Saving… ANC1666 Edit ANC1666 Edit Sorry, there wa…" at bounding box center [801, 476] width 1225 height 951
click at [1400, 42] on button "Edit" at bounding box center [1388, 46] width 41 height 18
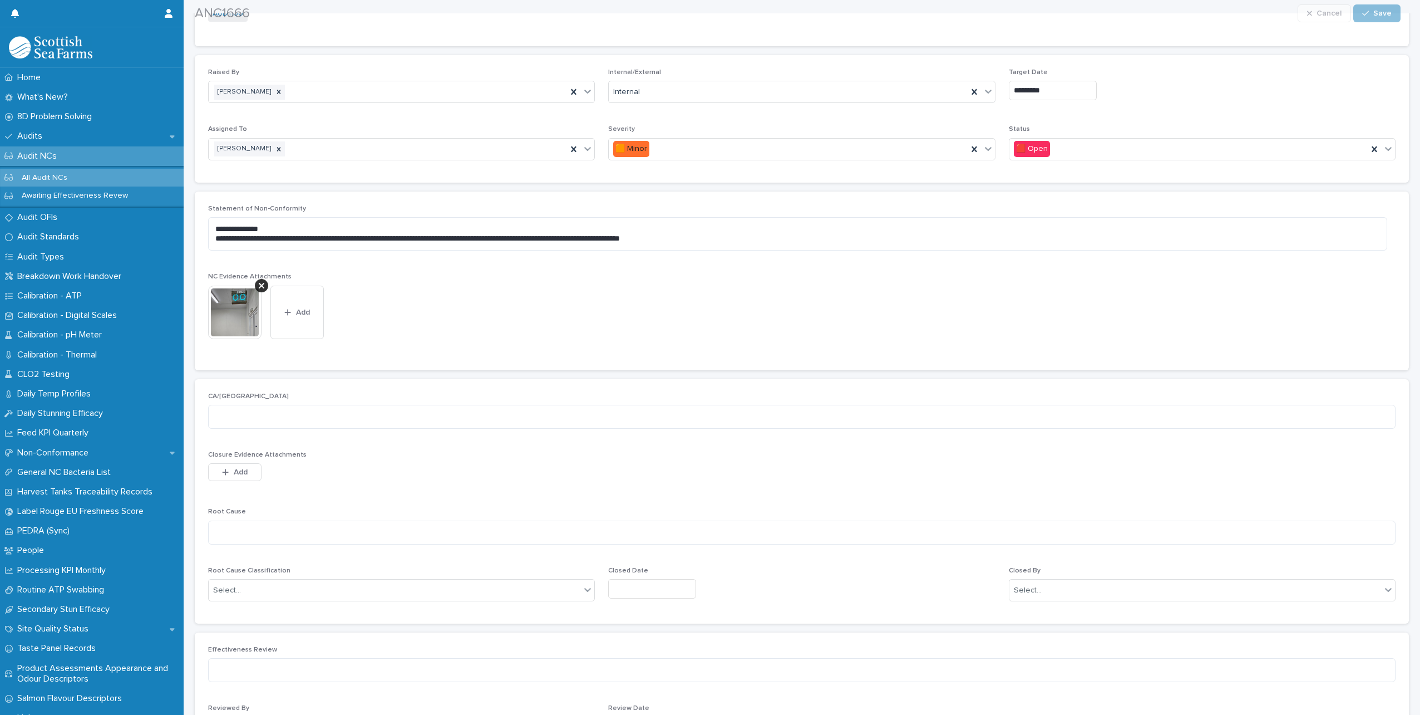
scroll to position [278, 0]
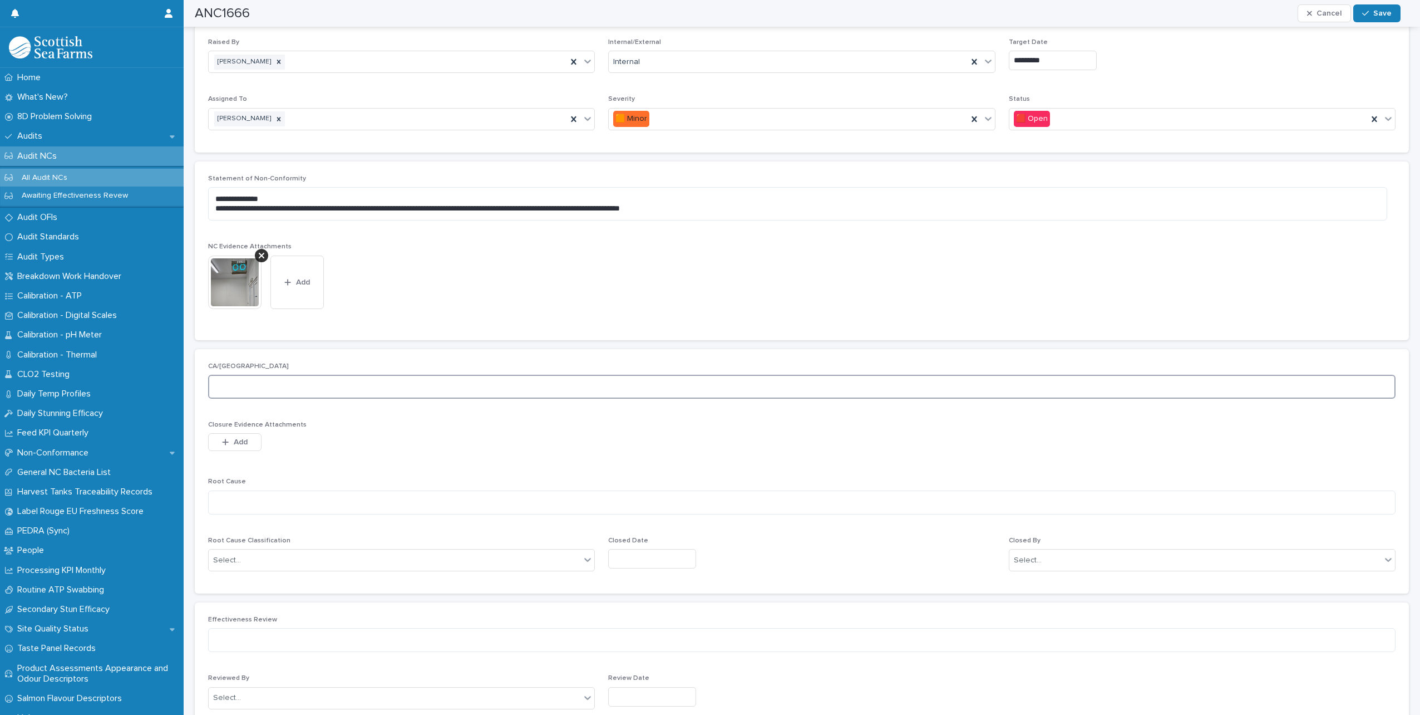
click at [267, 385] on textarea at bounding box center [802, 387] width 1188 height 24
type textarea "**********"
click at [230, 498] on textarea at bounding box center [802, 502] width 1188 height 24
type textarea "*"
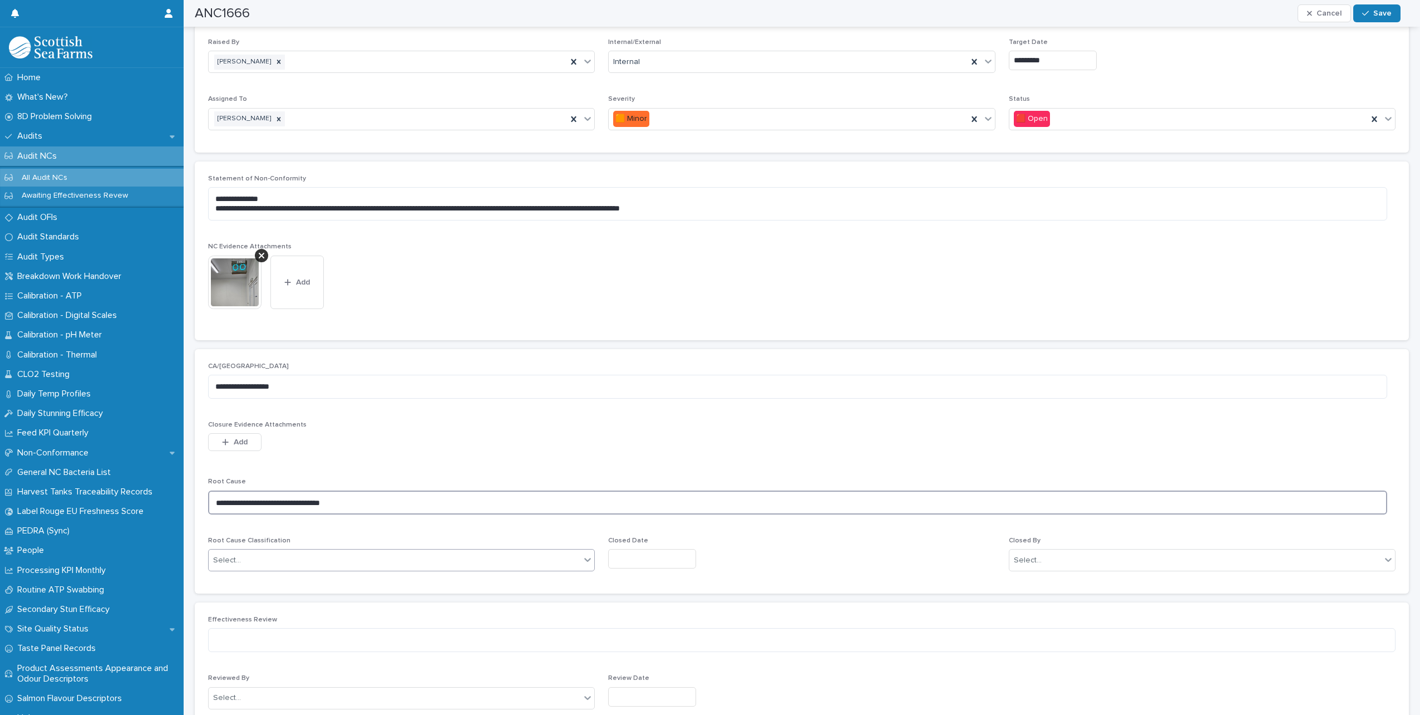
type textarea "**********"
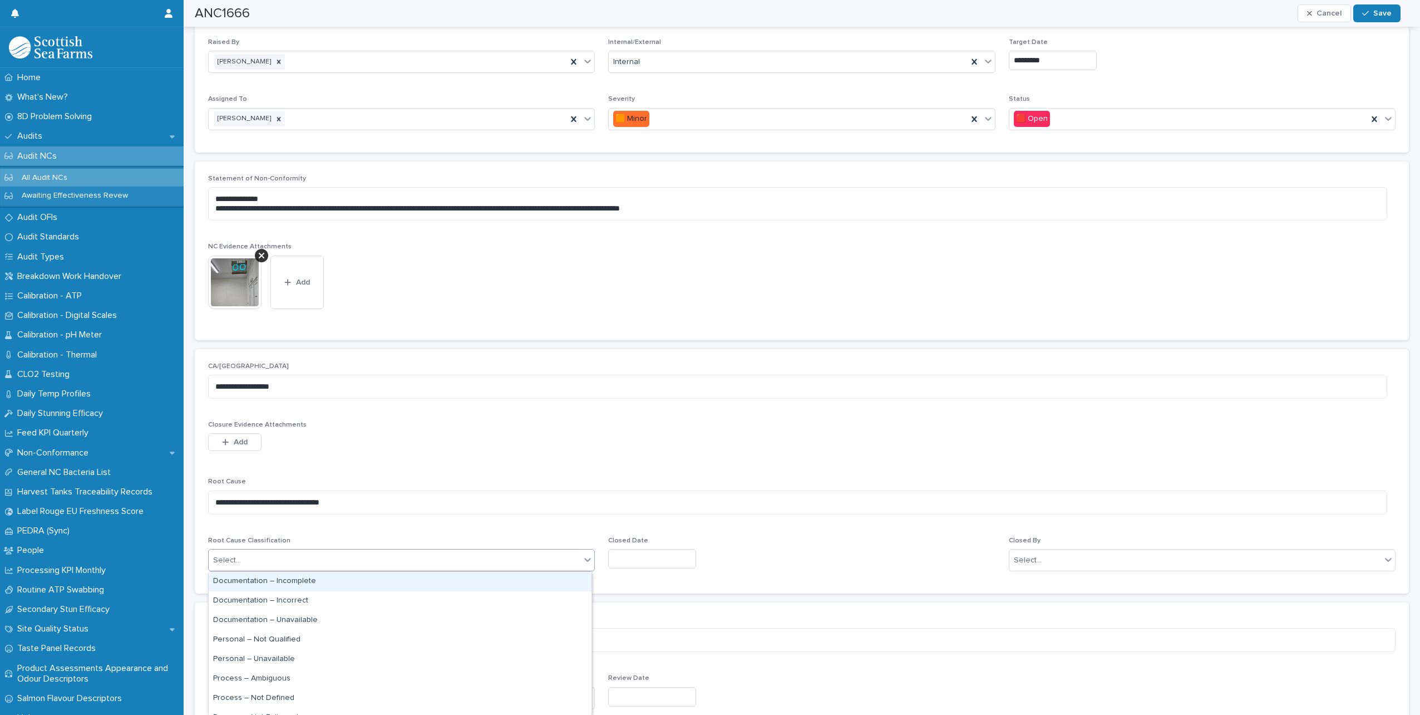
click at [301, 563] on div "Select..." at bounding box center [395, 560] width 372 height 18
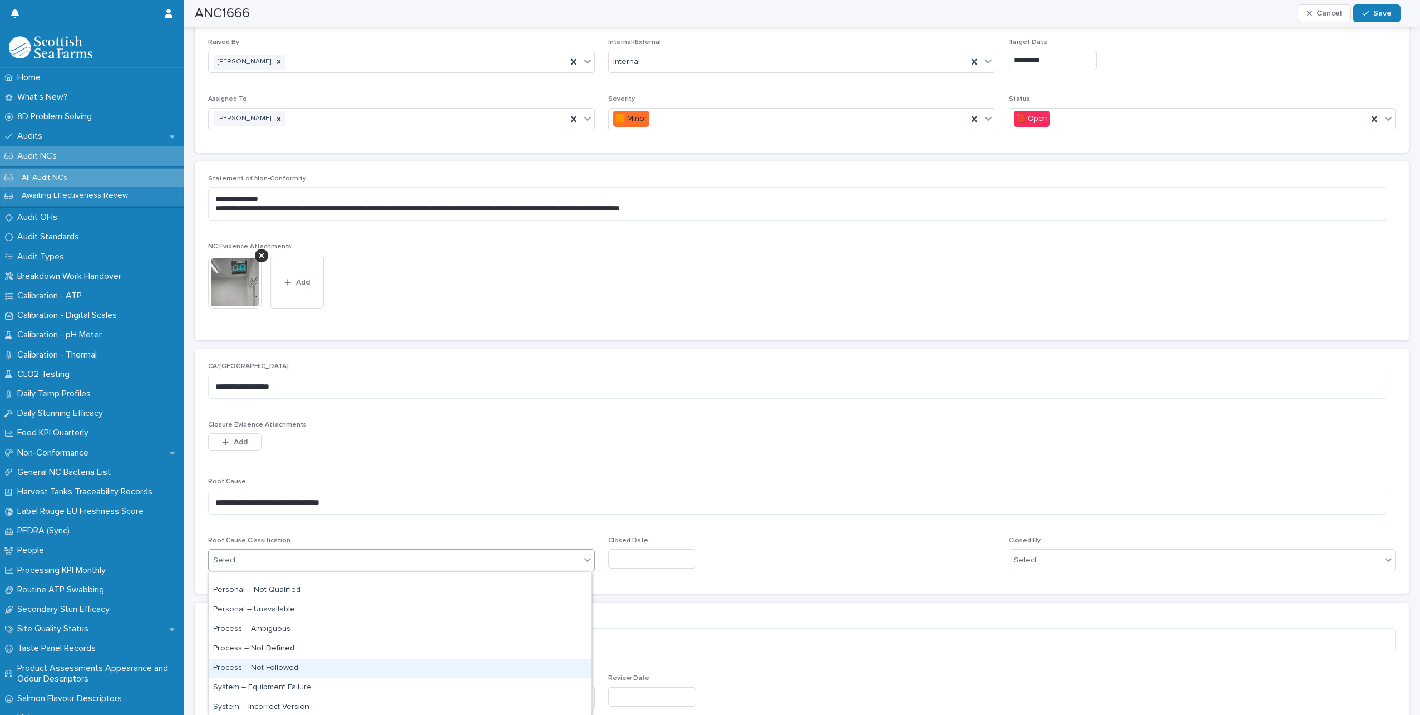
scroll to position [35, 0]
click at [274, 664] on div "Process – Not Defined" at bounding box center [400, 663] width 383 height 19
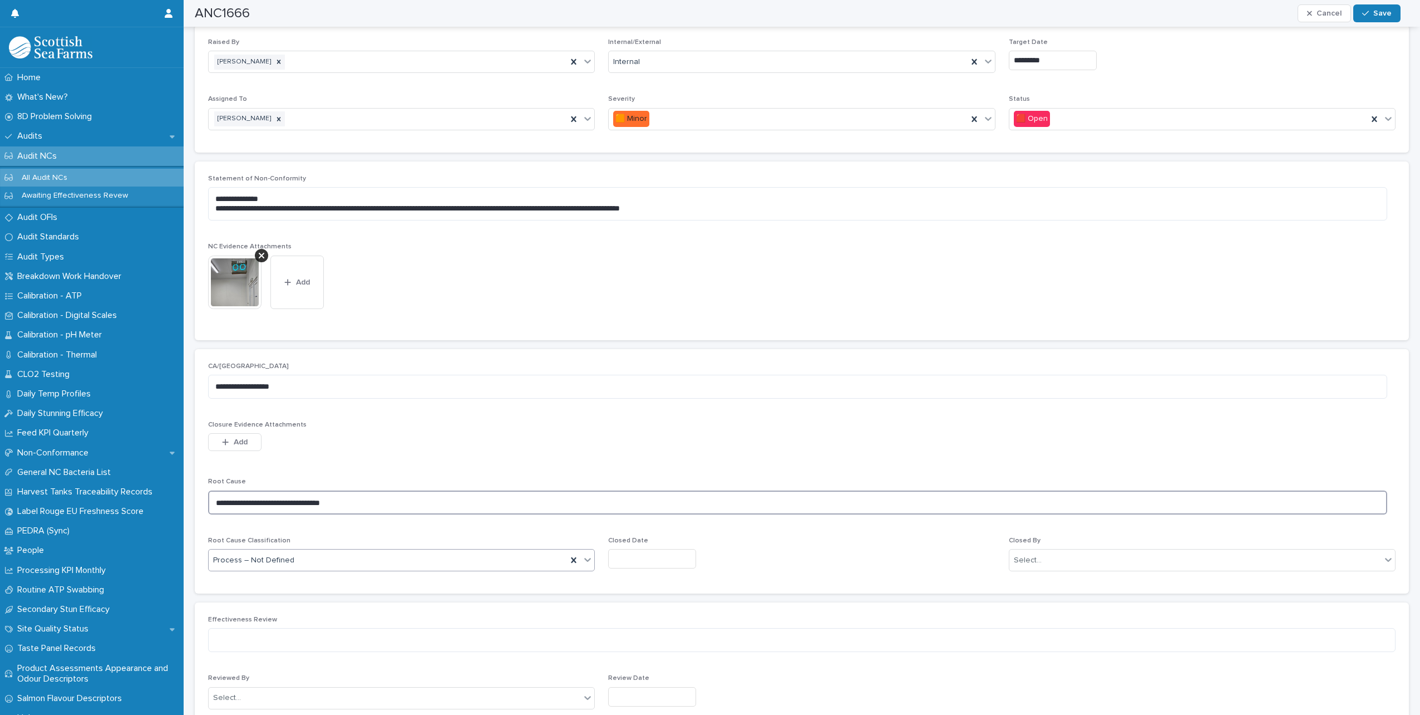
click at [383, 504] on textarea "**********" at bounding box center [797, 502] width 1179 height 24
click at [625, 563] on input "text" at bounding box center [652, 558] width 88 height 19
click at [661, 488] on div "21" at bounding box center [660, 485] width 15 height 15
type input "*********"
click at [1131, 552] on div "Select..." at bounding box center [1196, 560] width 372 height 18
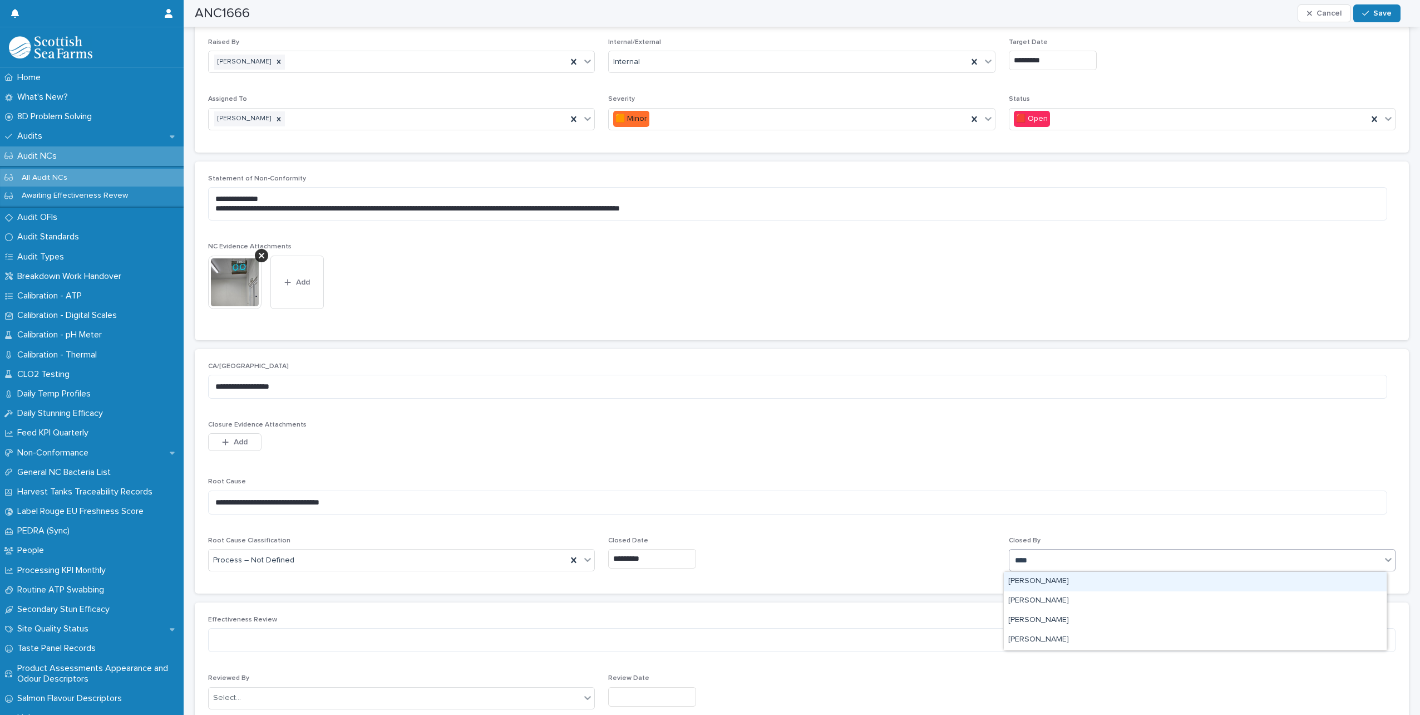
type input "*****"
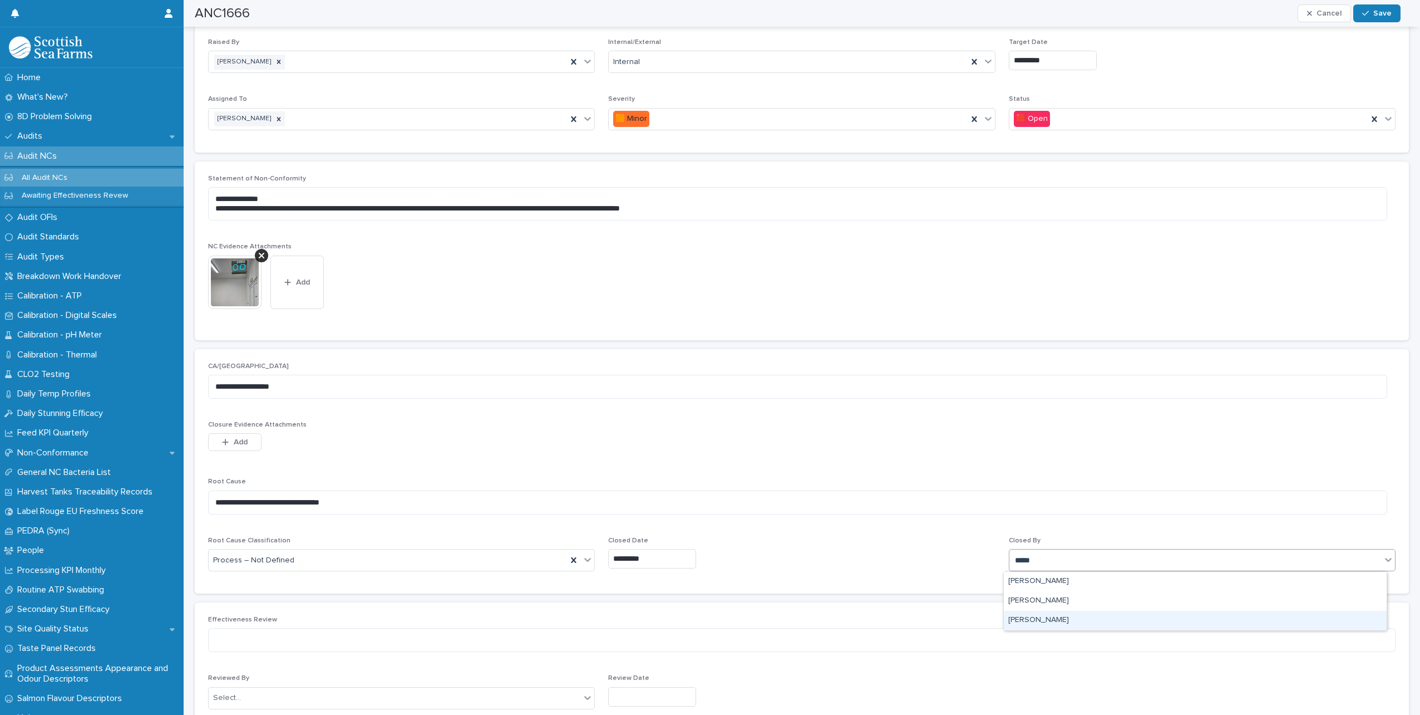
click at [1045, 622] on div "[PERSON_NAME]" at bounding box center [1195, 619] width 383 height 19
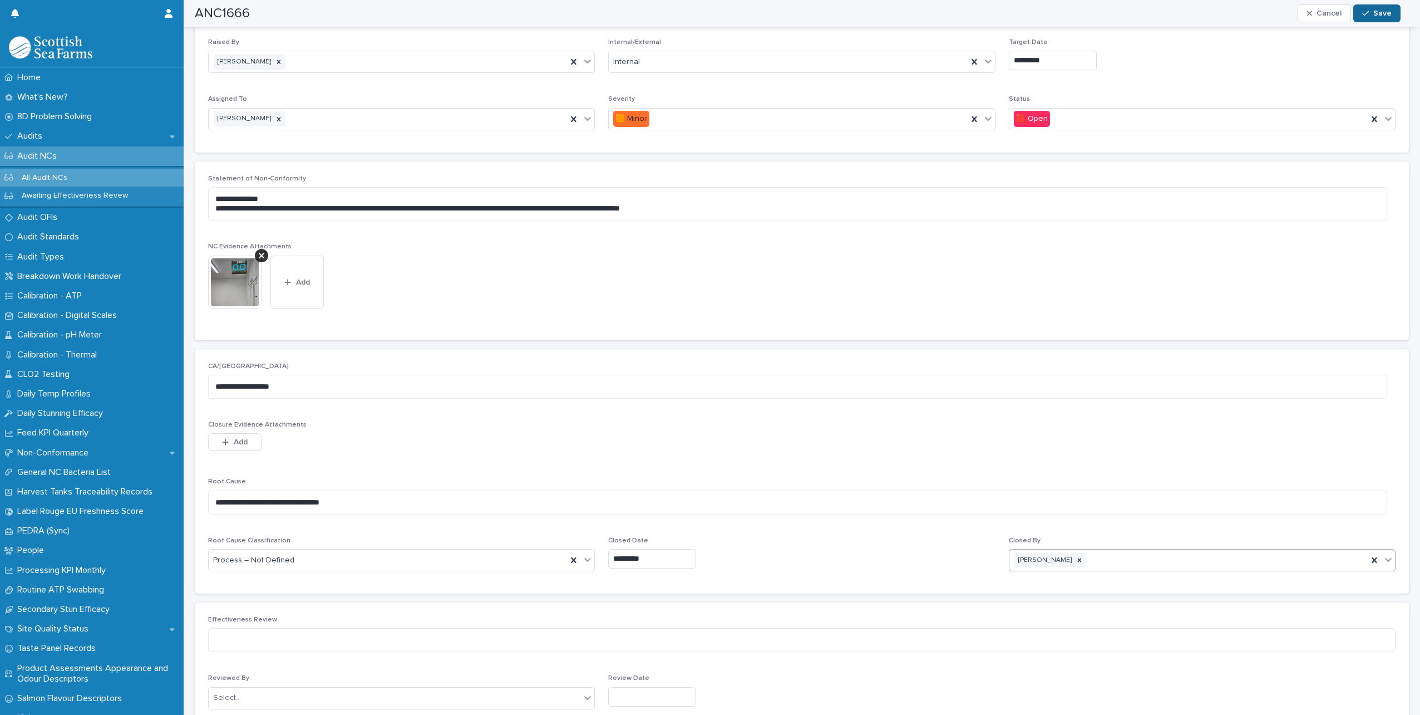
click at [1378, 12] on span "Save" at bounding box center [1382, 13] width 18 height 8
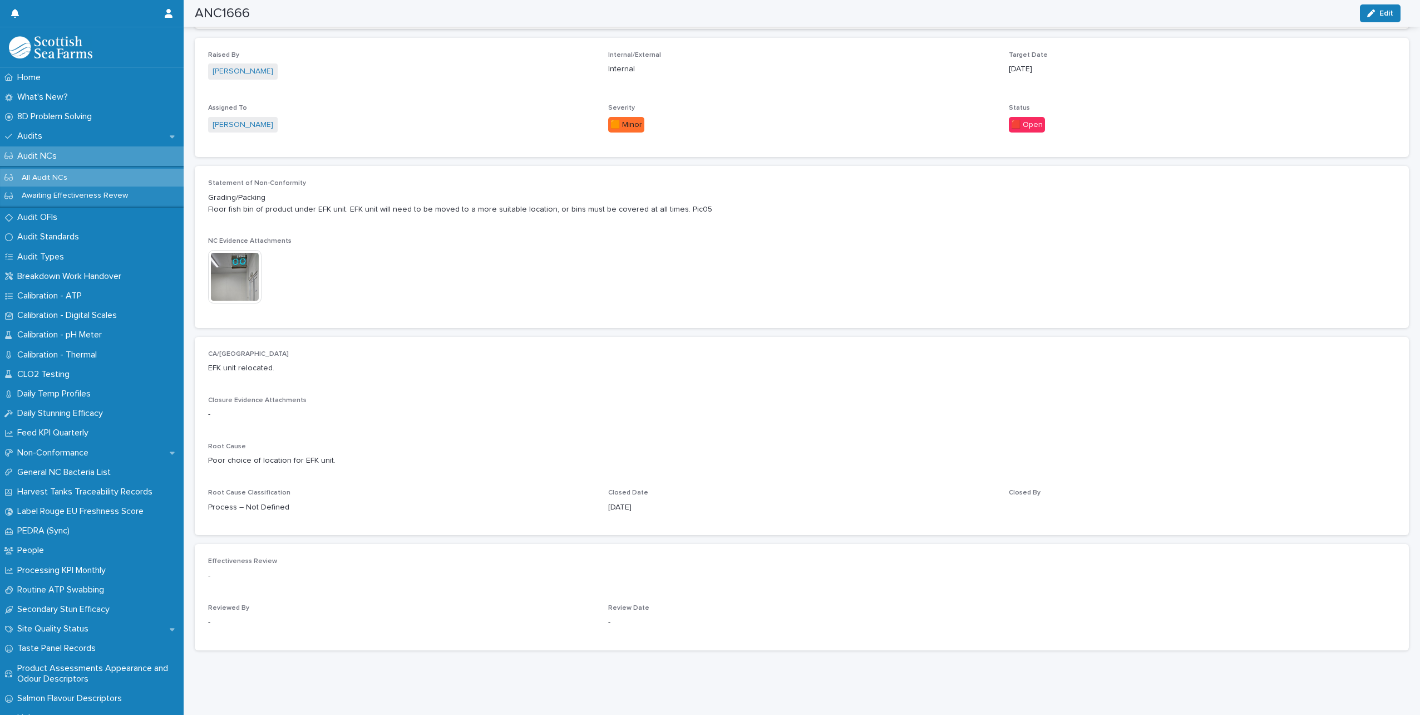
scroll to position [232, 0]
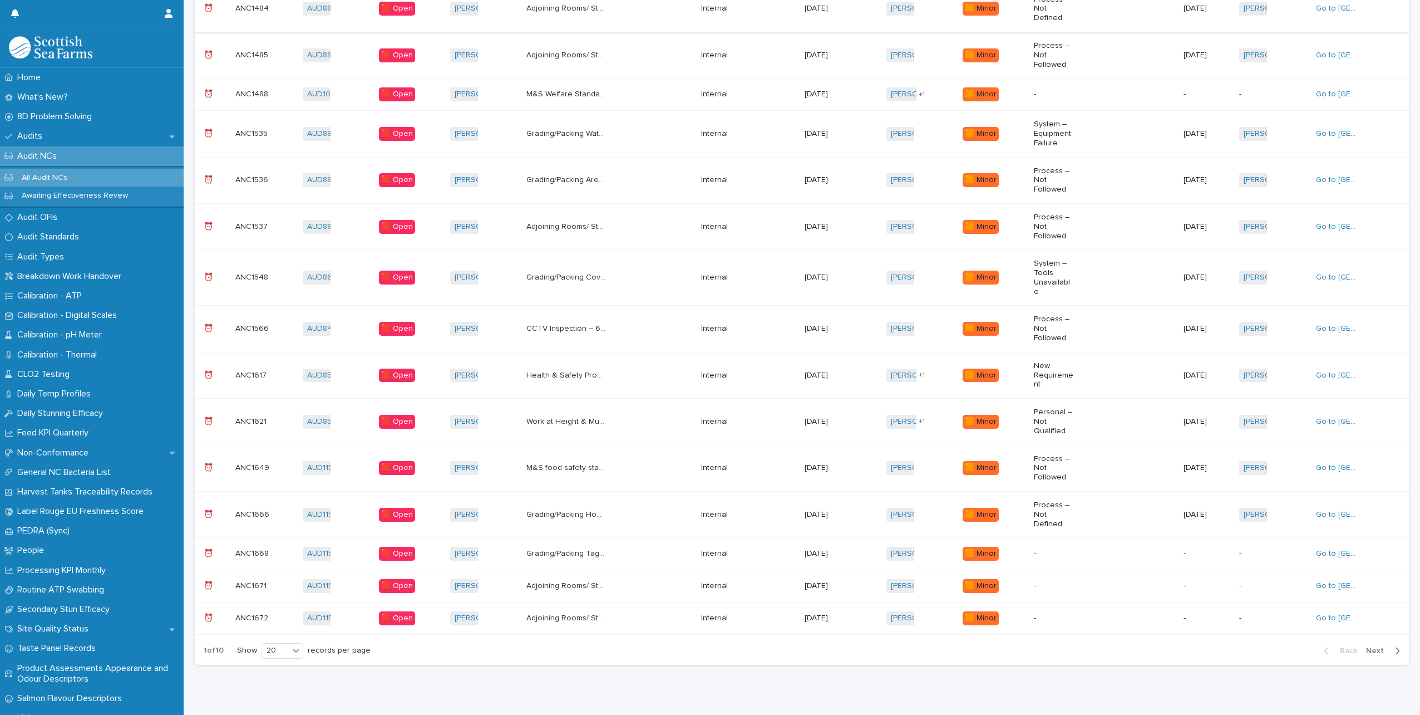
scroll to position [471, 0]
click at [550, 546] on p "Grading/Packing Tagging gun air lines untidy. Unused/redundant air hose left in…" at bounding box center [567, 552] width 82 height 12
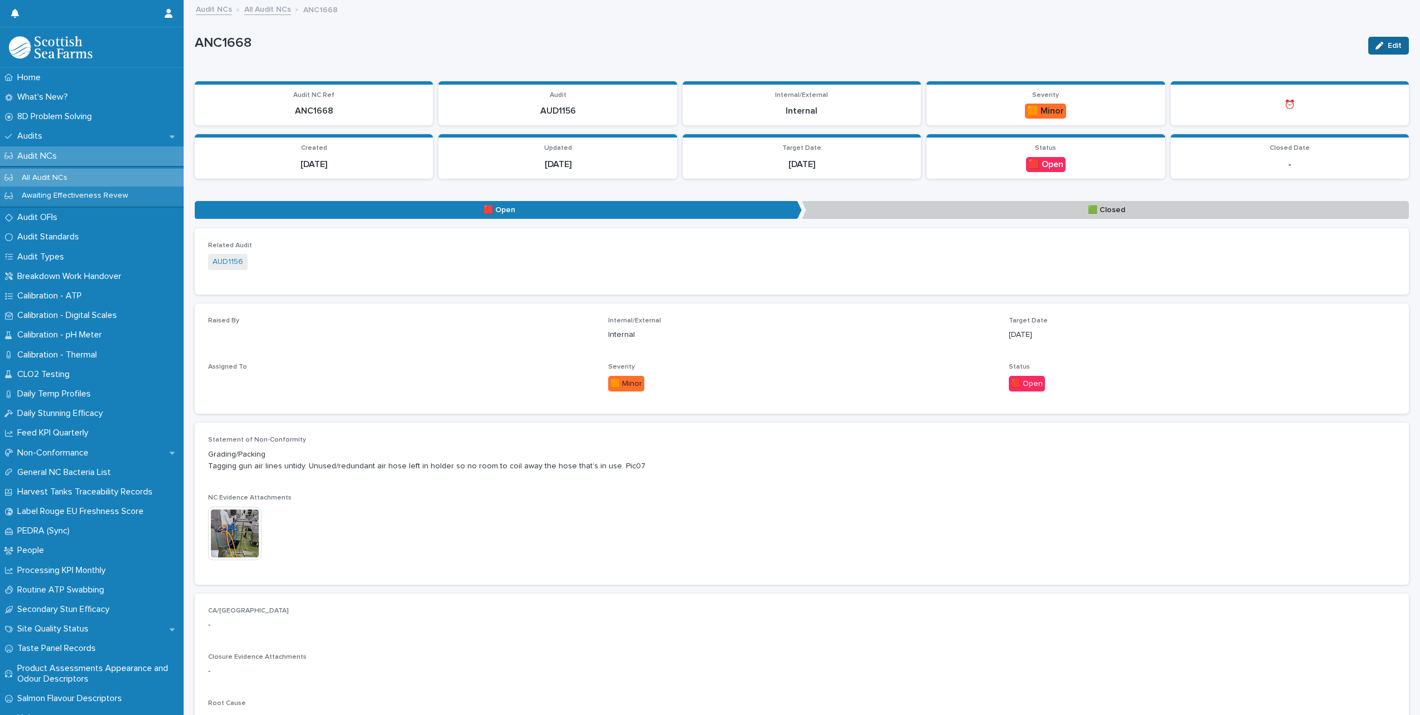
click at [1388, 47] on span "Edit" at bounding box center [1395, 46] width 14 height 8
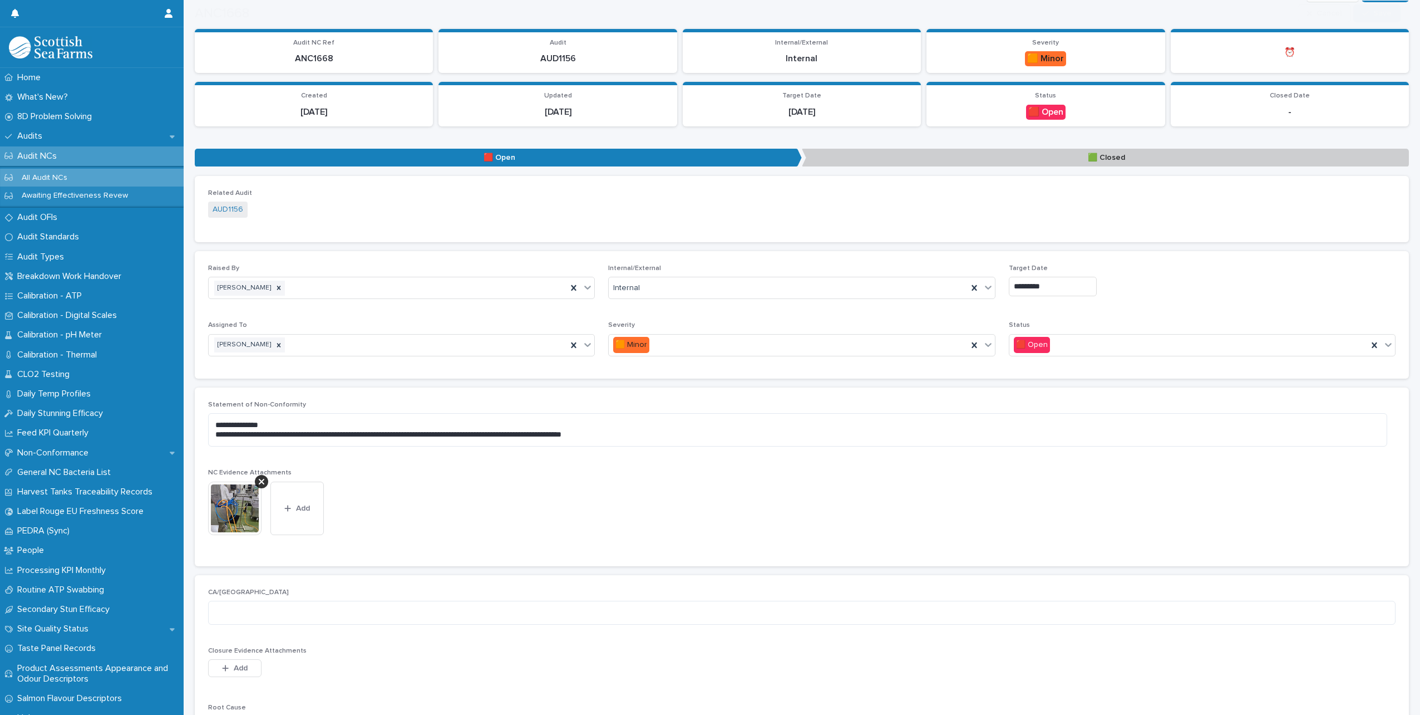
scroll to position [167, 0]
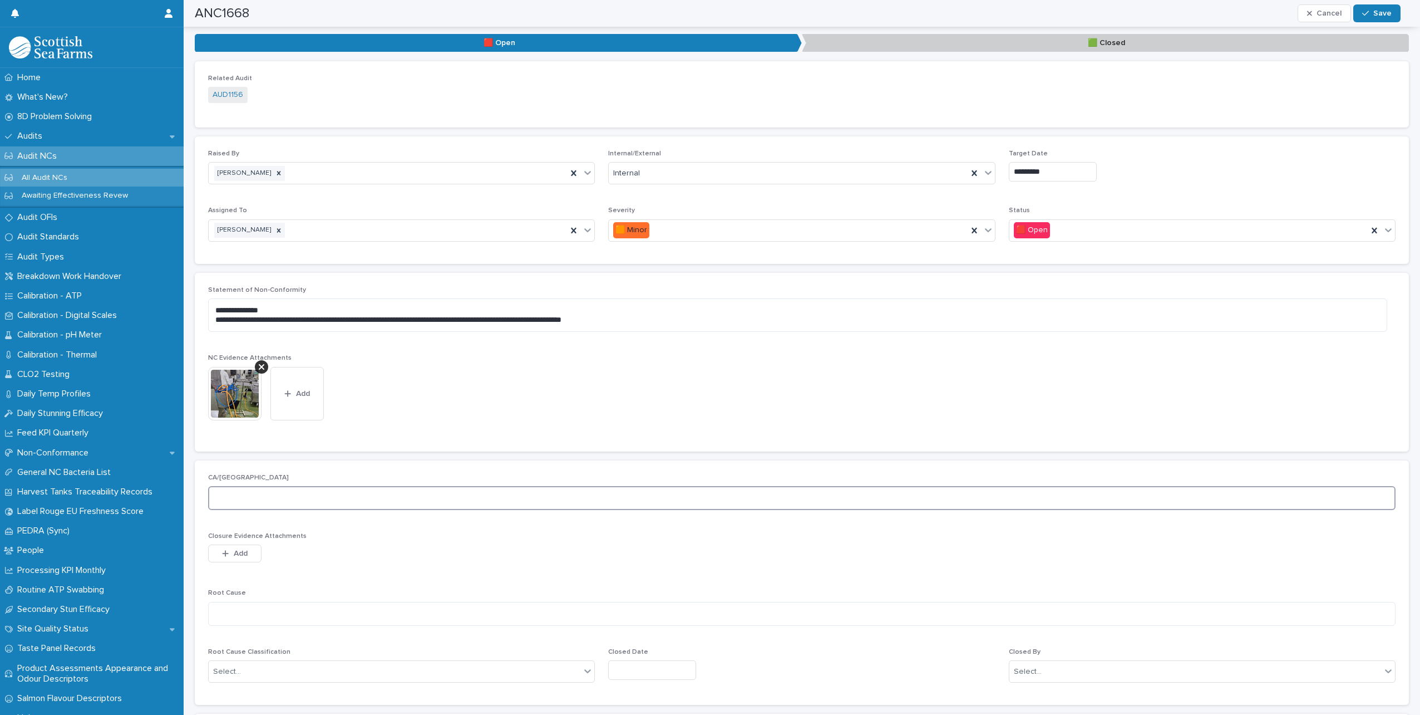
click at [232, 502] on textarea at bounding box center [802, 498] width 1188 height 24
type textarea "*"
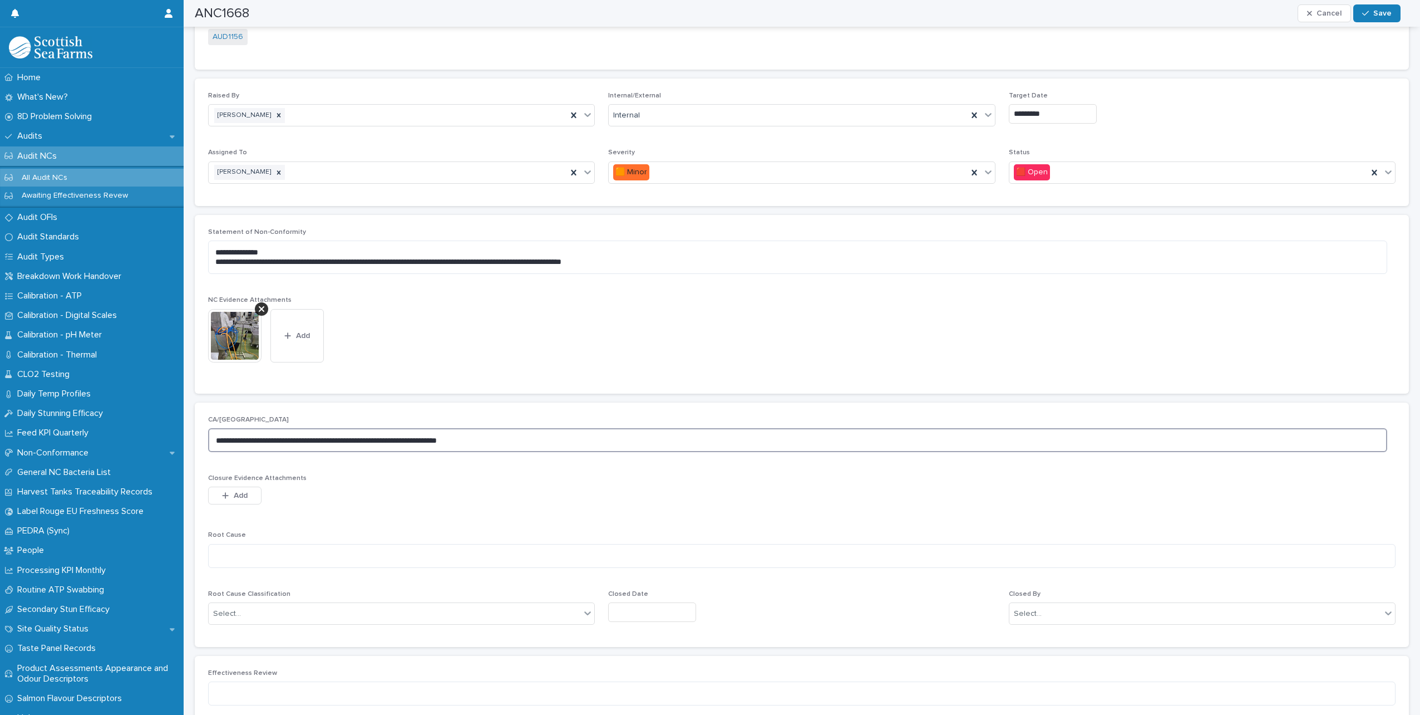
scroll to position [278, 0]
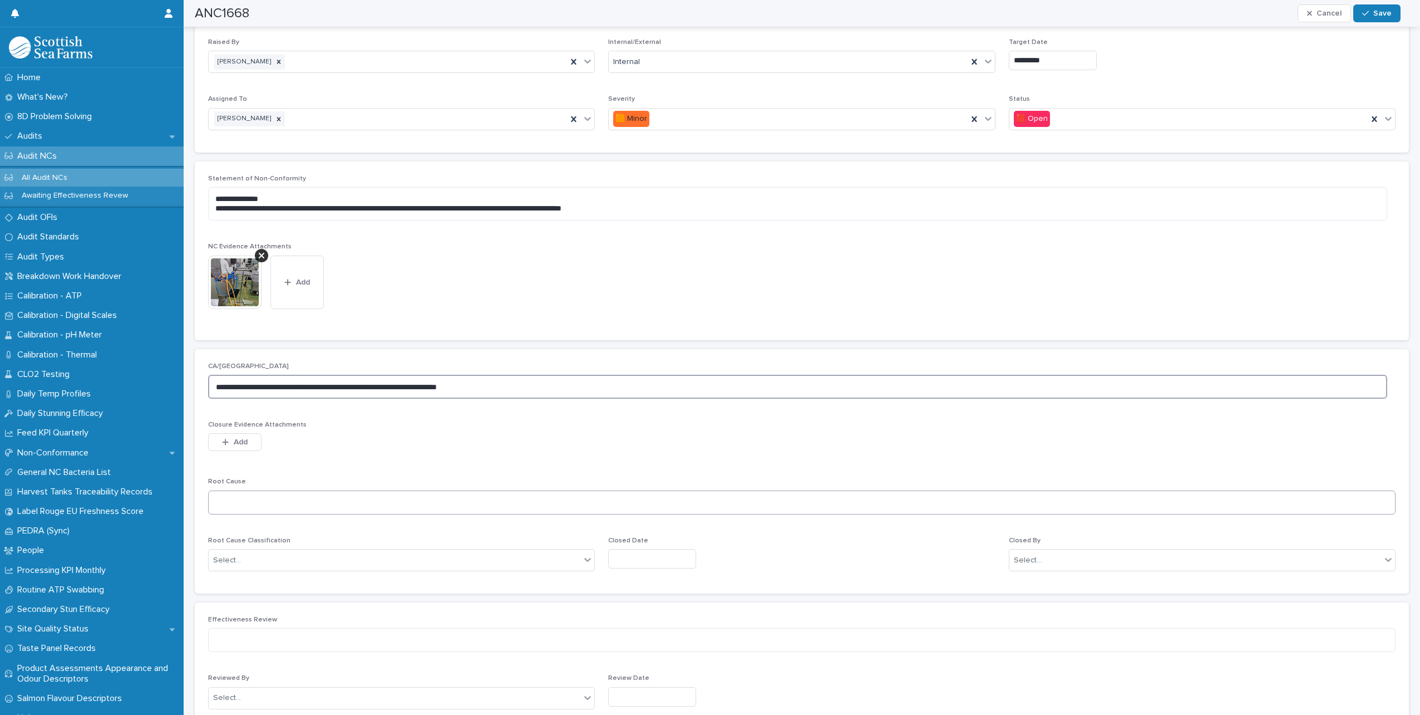
type textarea "**********"
click at [285, 500] on textarea at bounding box center [802, 502] width 1188 height 24
type textarea "**********"
click at [333, 558] on div "Select..." at bounding box center [395, 560] width 372 height 18
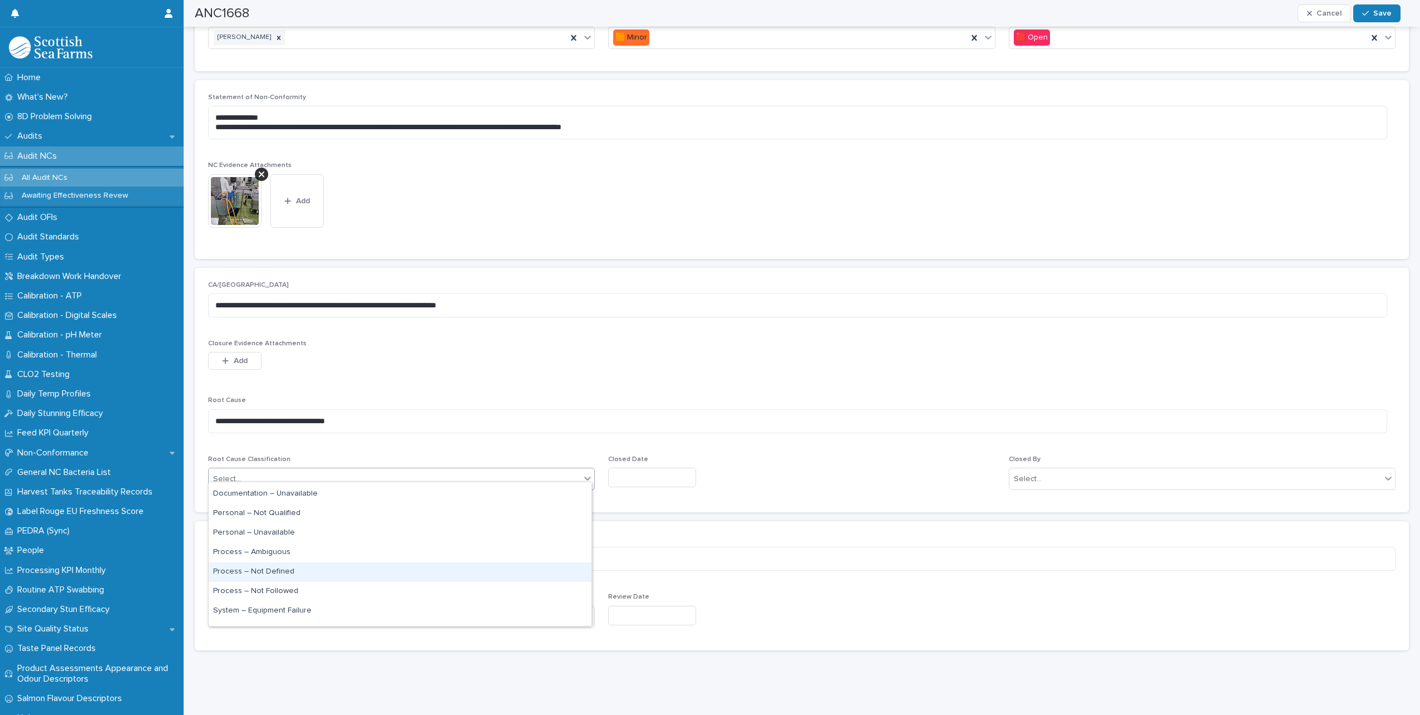
scroll to position [90, 0]
click at [292, 556] on div "System – Equipment Failure" at bounding box center [400, 557] width 383 height 19
click at [589, 472] on icon at bounding box center [587, 477] width 11 height 11
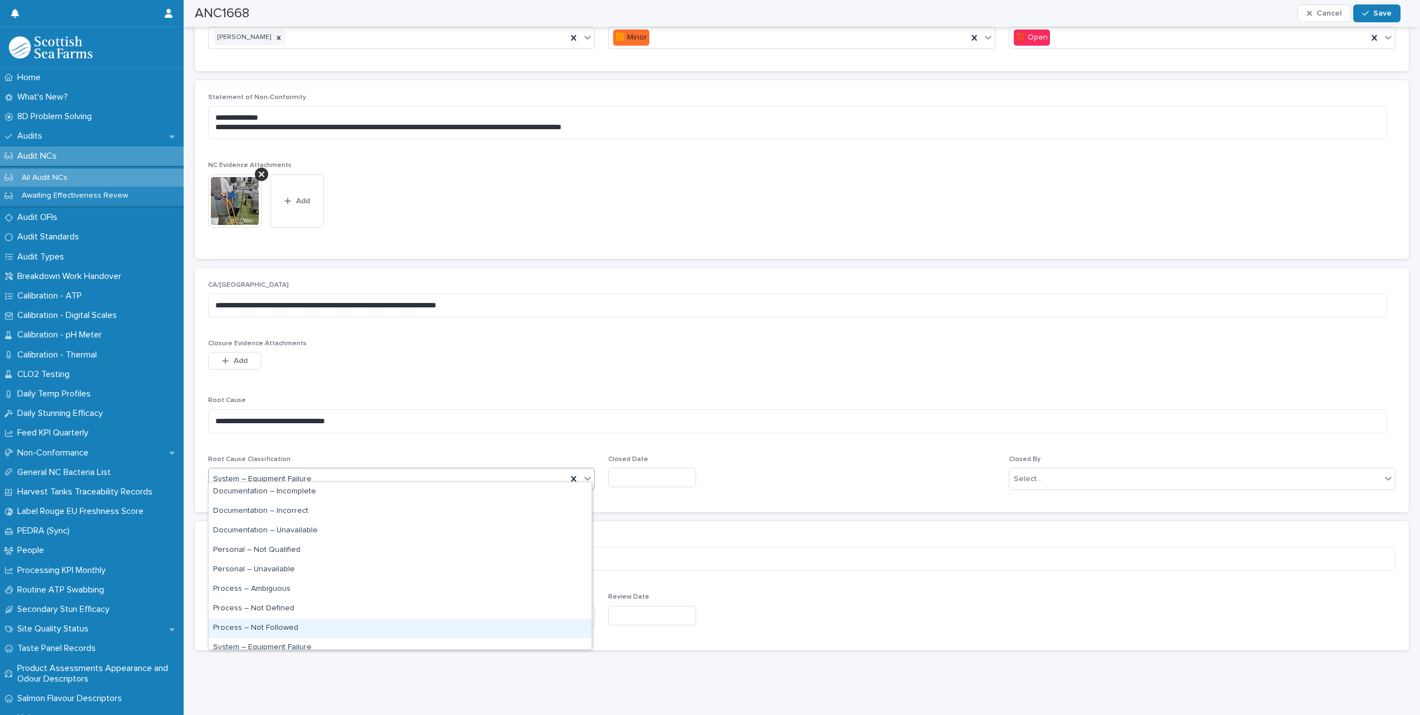
drag, startPoint x: 290, startPoint y: 624, endPoint x: 296, endPoint y: 622, distance: 6.0
click at [290, 624] on div "Process – Not Followed" at bounding box center [400, 627] width 383 height 19
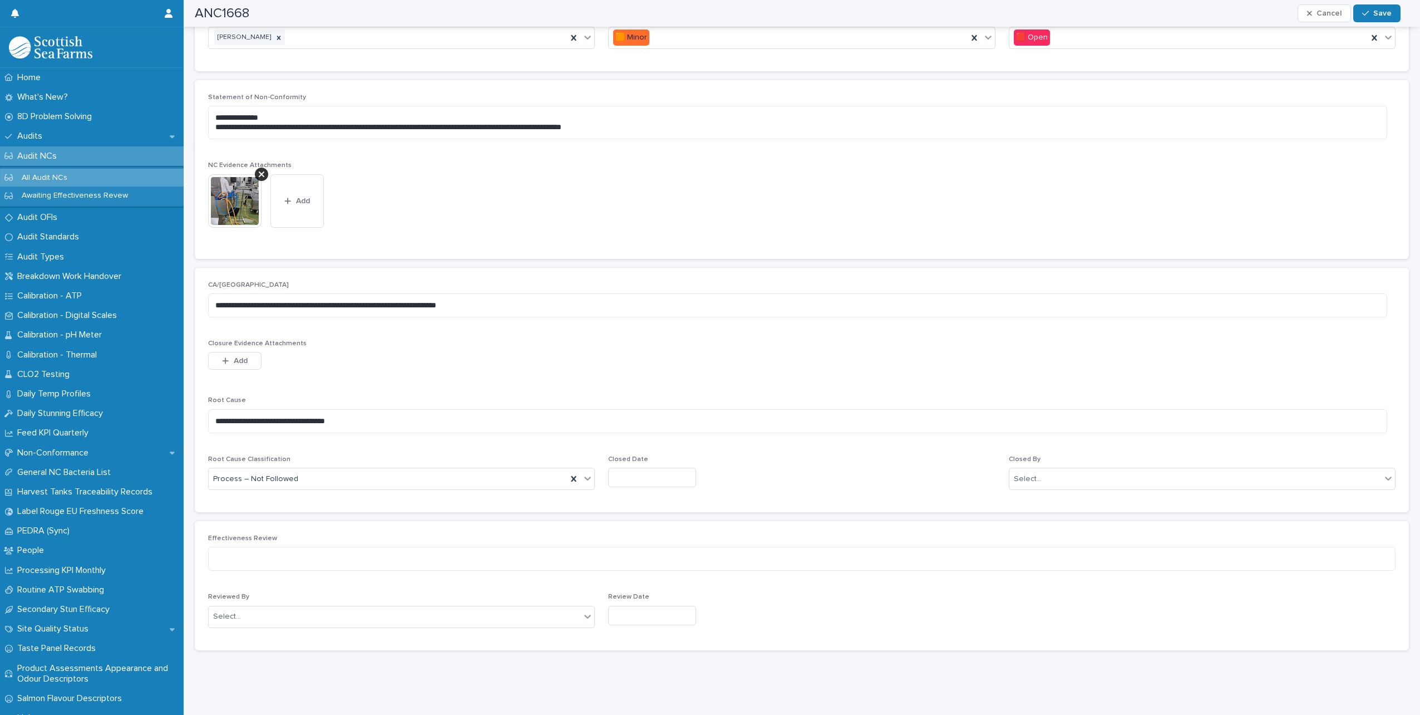
click at [666, 459] on div "Closed Date" at bounding box center [801, 475] width 387 height 41
click at [664, 467] on input "text" at bounding box center [652, 476] width 88 height 19
click at [660, 396] on div "21" at bounding box center [660, 395] width 15 height 15
type input "*********"
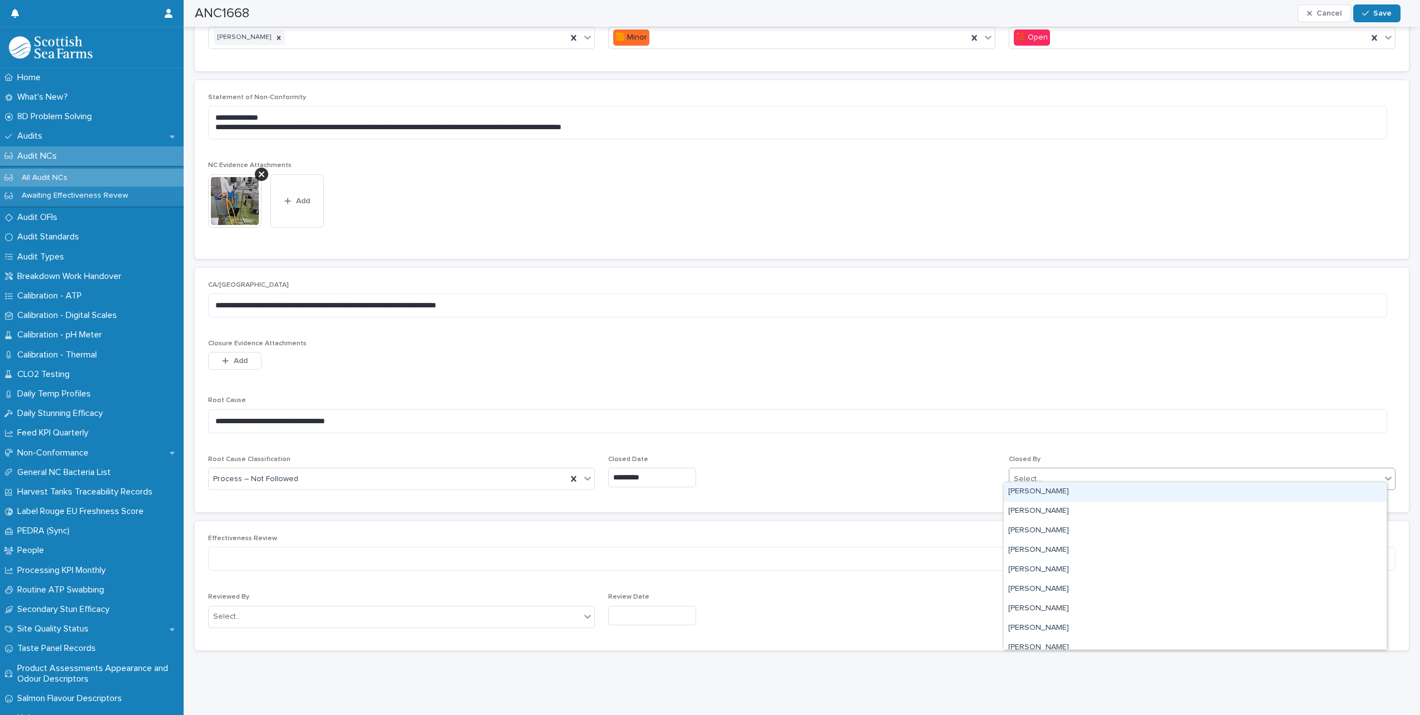
click at [1159, 472] on div "Select..." at bounding box center [1196, 479] width 372 height 18
type input "*****"
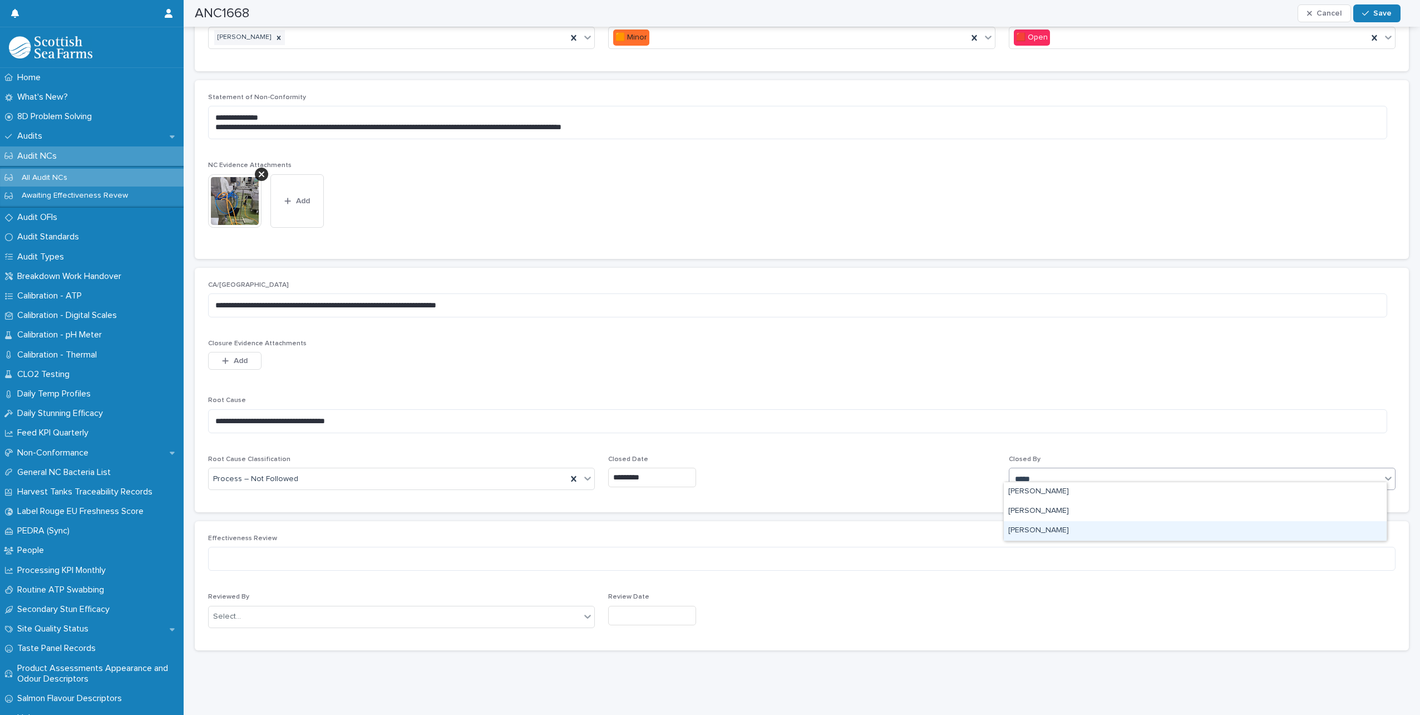
click at [1105, 525] on div "[PERSON_NAME]" at bounding box center [1195, 530] width 383 height 19
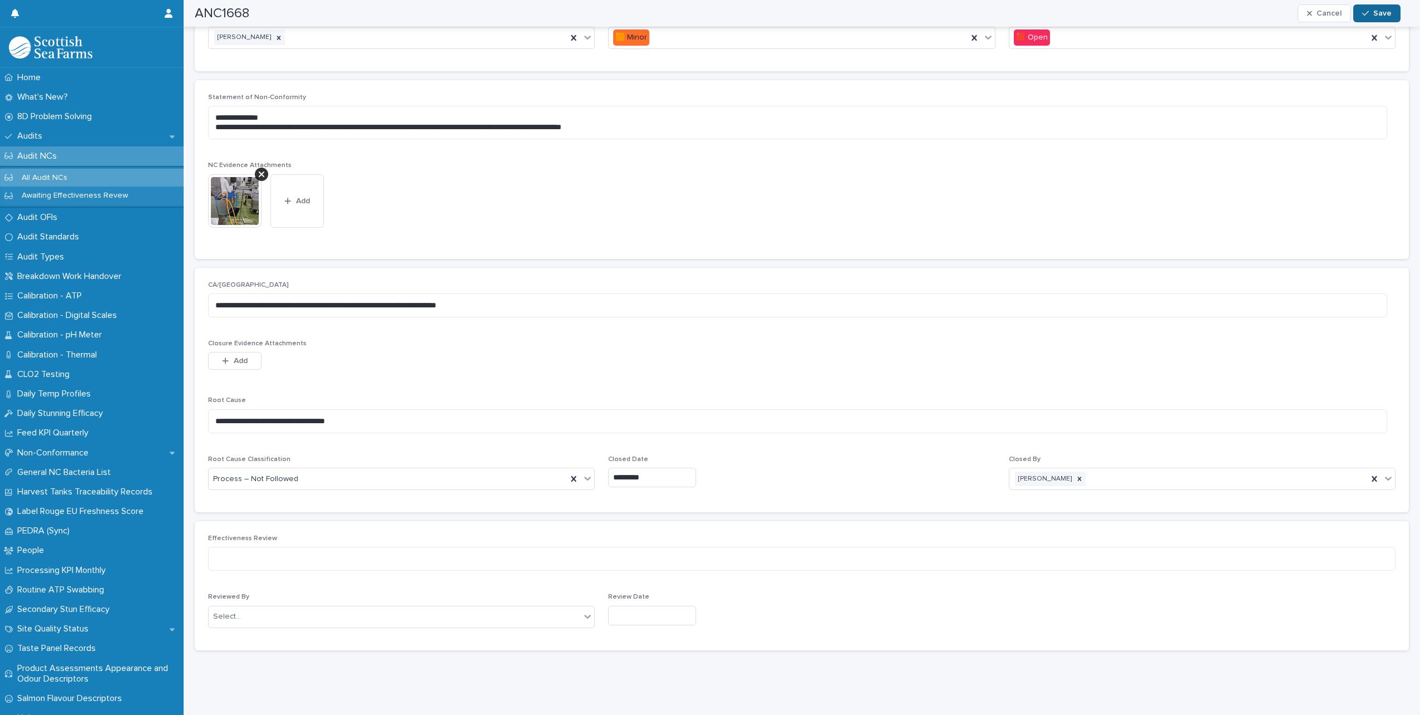
click at [1380, 12] on span "Save" at bounding box center [1382, 13] width 18 height 8
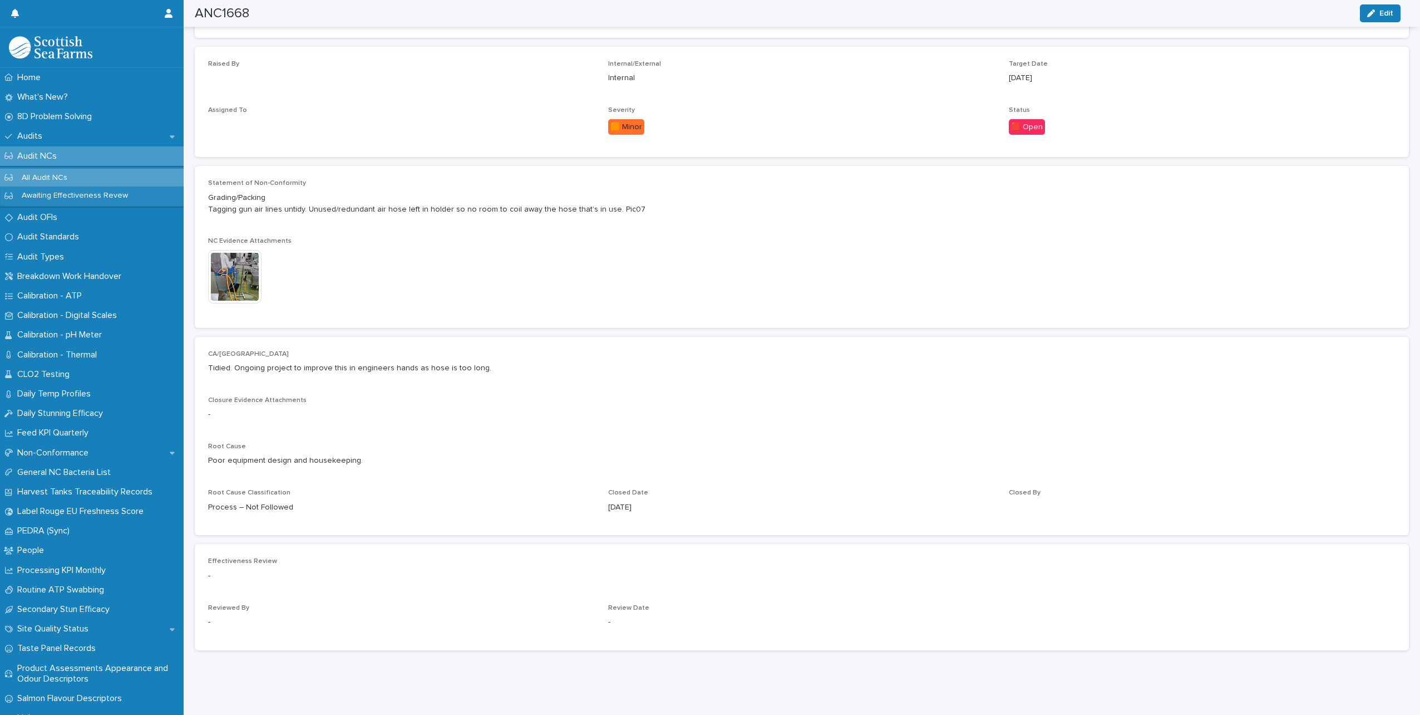
scroll to position [265, 0]
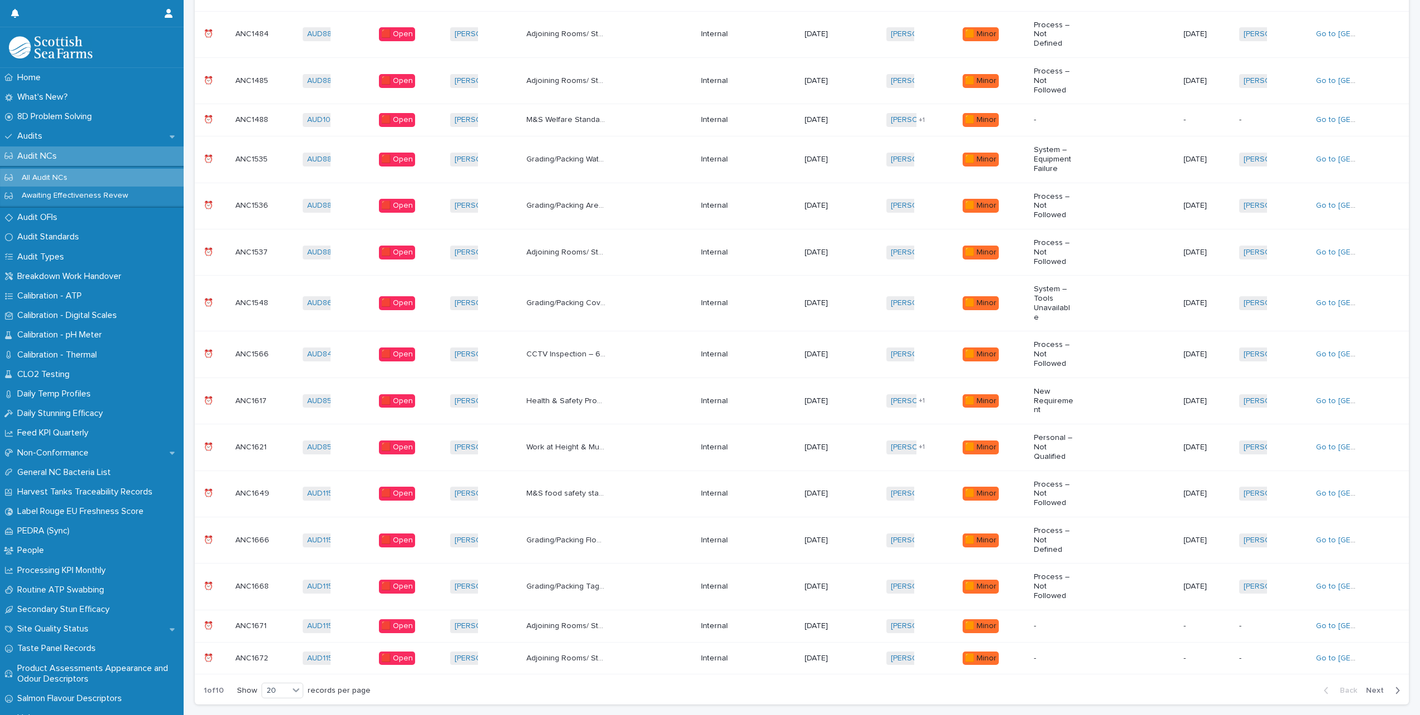
scroll to position [454, 0]
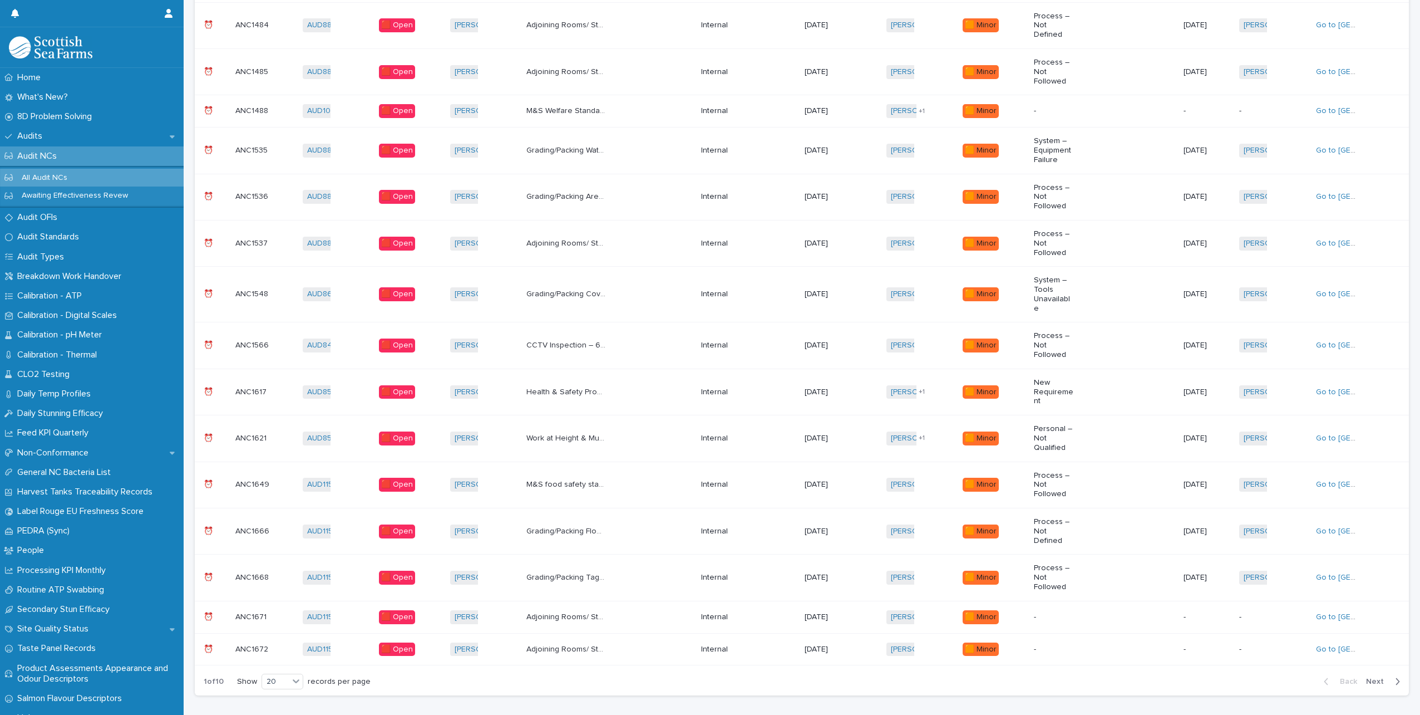
click at [669, 608] on div "Adjoining Rooms/ Storage Areas Packaging liners directly touching the floor in …" at bounding box center [609, 617] width 166 height 18
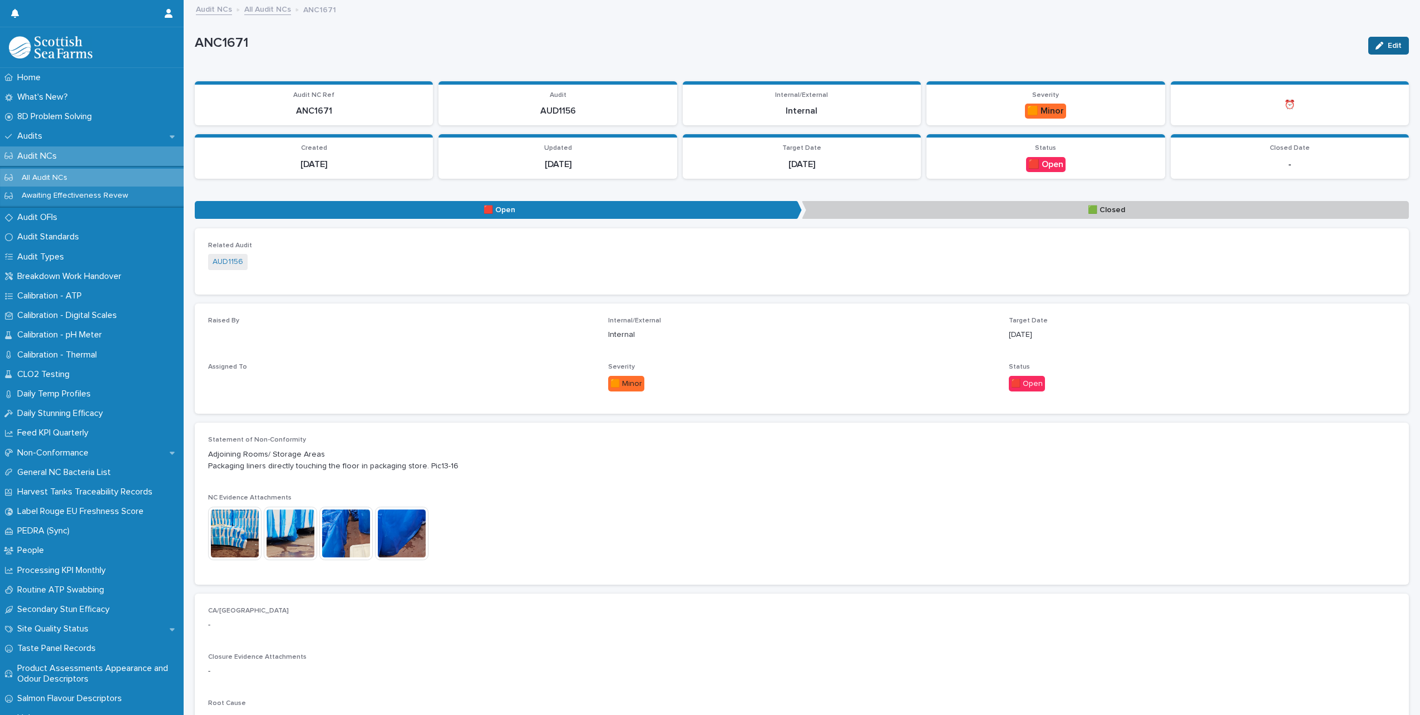
click at [1376, 43] on icon "button" at bounding box center [1380, 46] width 8 height 8
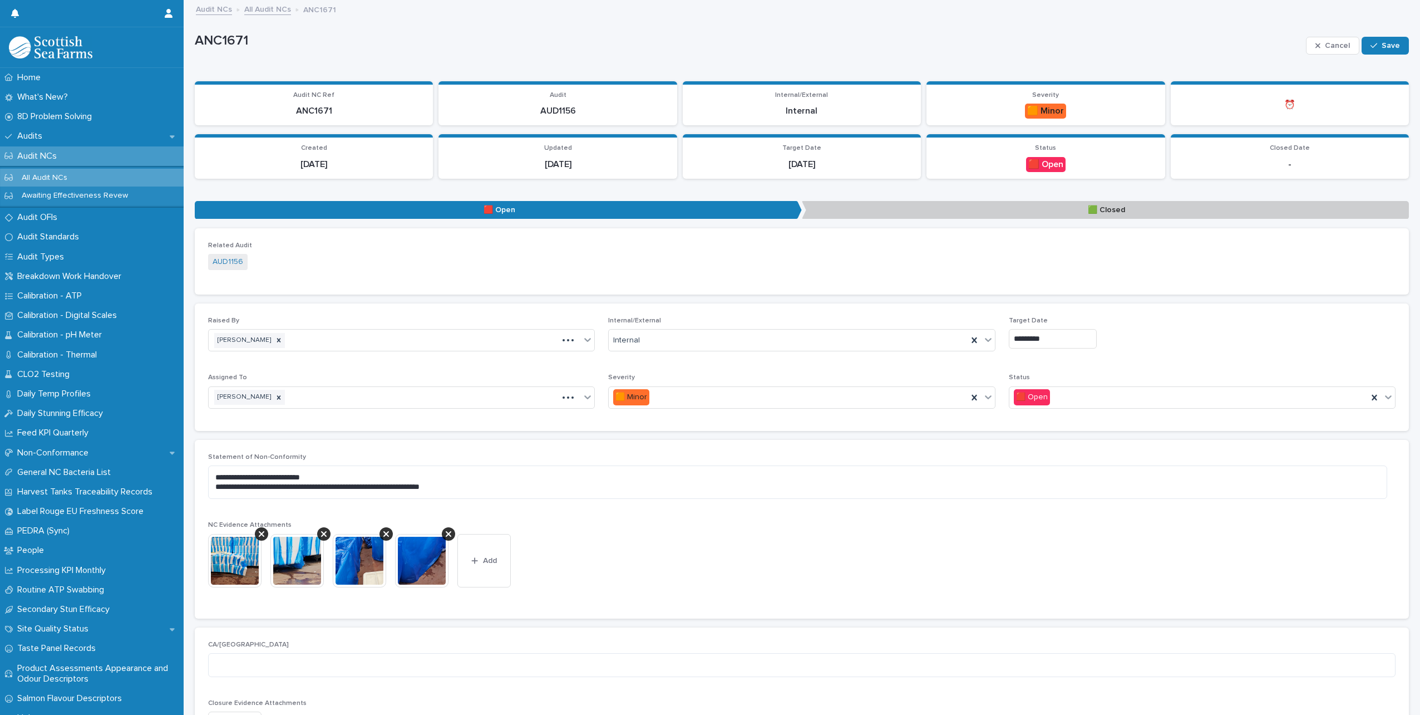
scroll to position [223, 0]
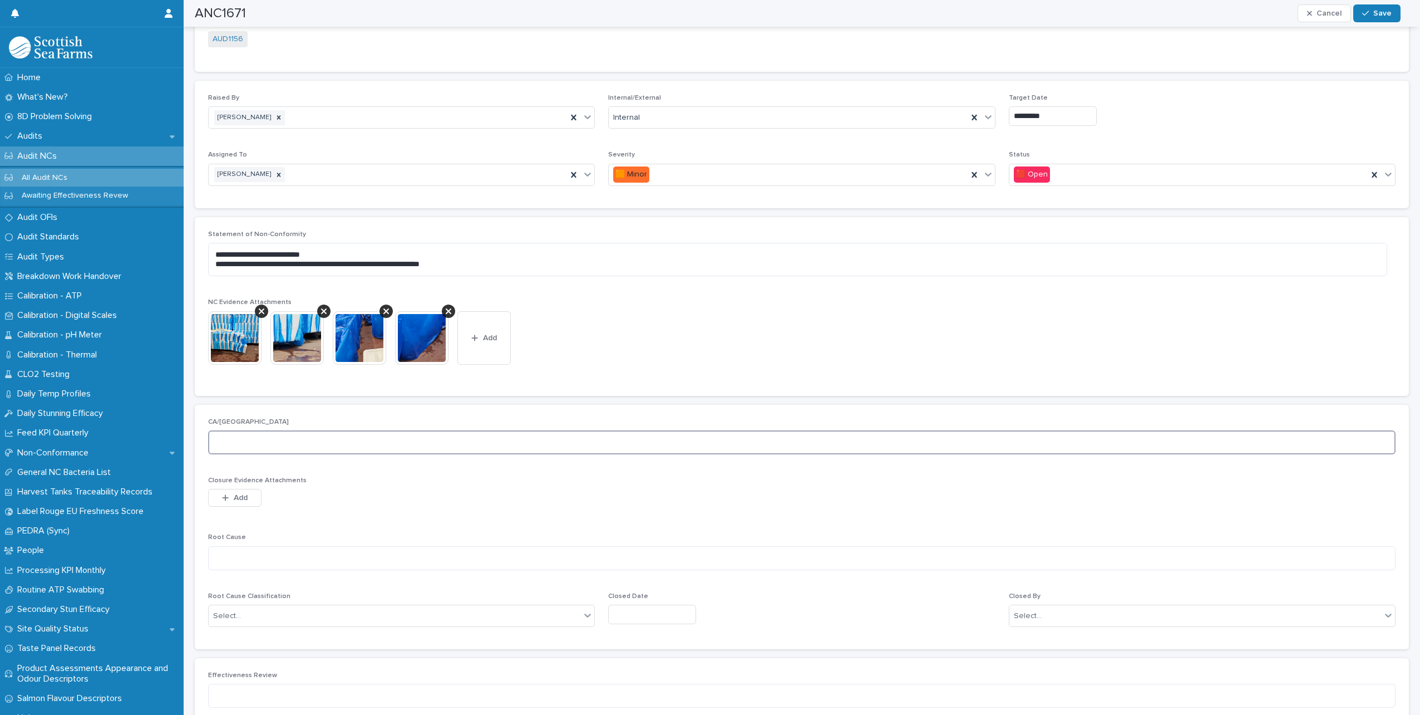
click at [271, 444] on textarea at bounding box center [802, 442] width 1188 height 24
click at [328, 438] on textarea at bounding box center [802, 442] width 1188 height 24
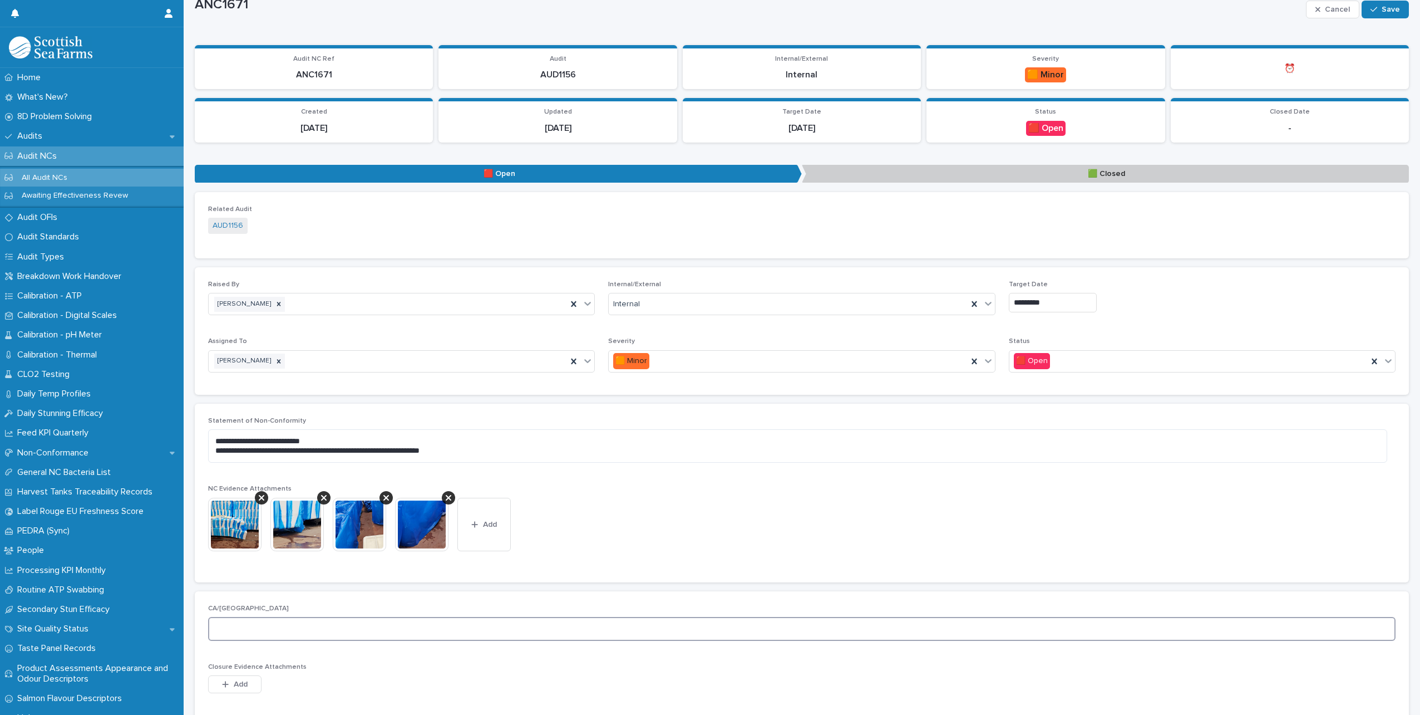
scroll to position [56, 0]
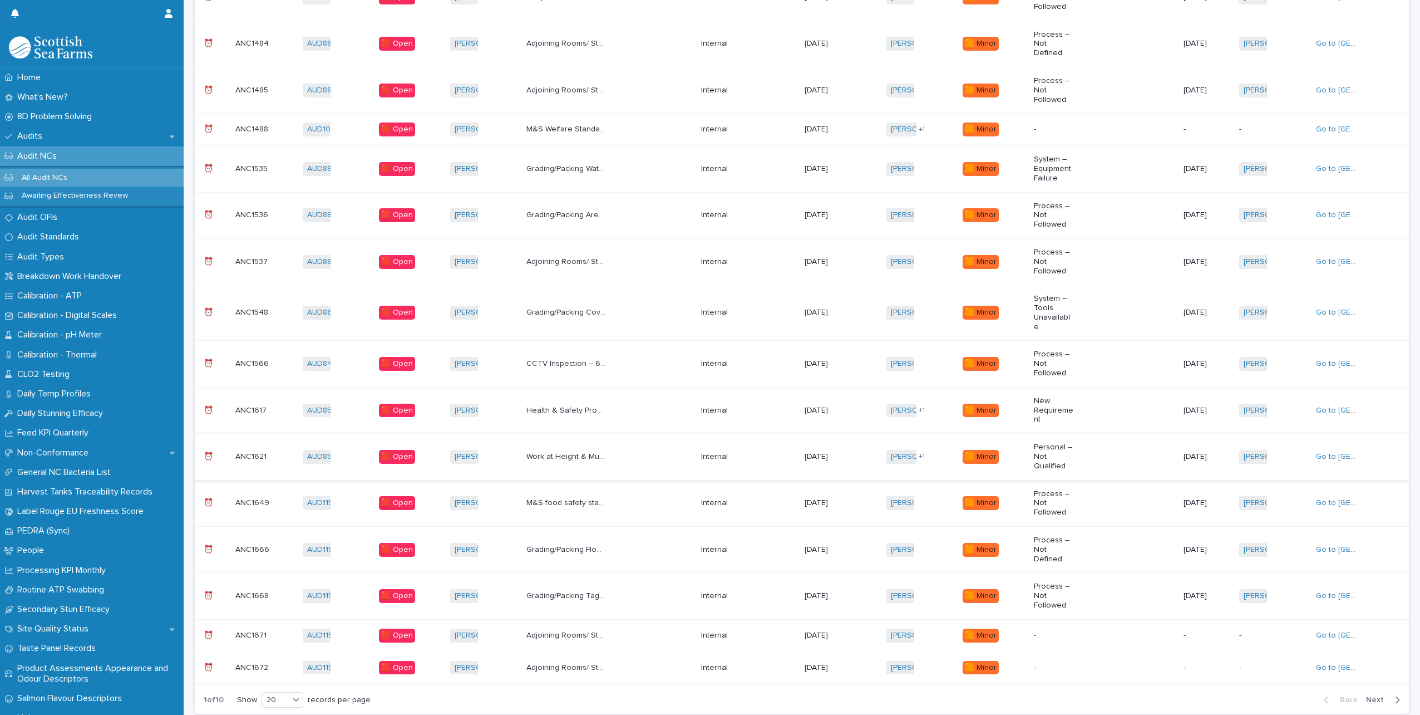
scroll to position [454, 0]
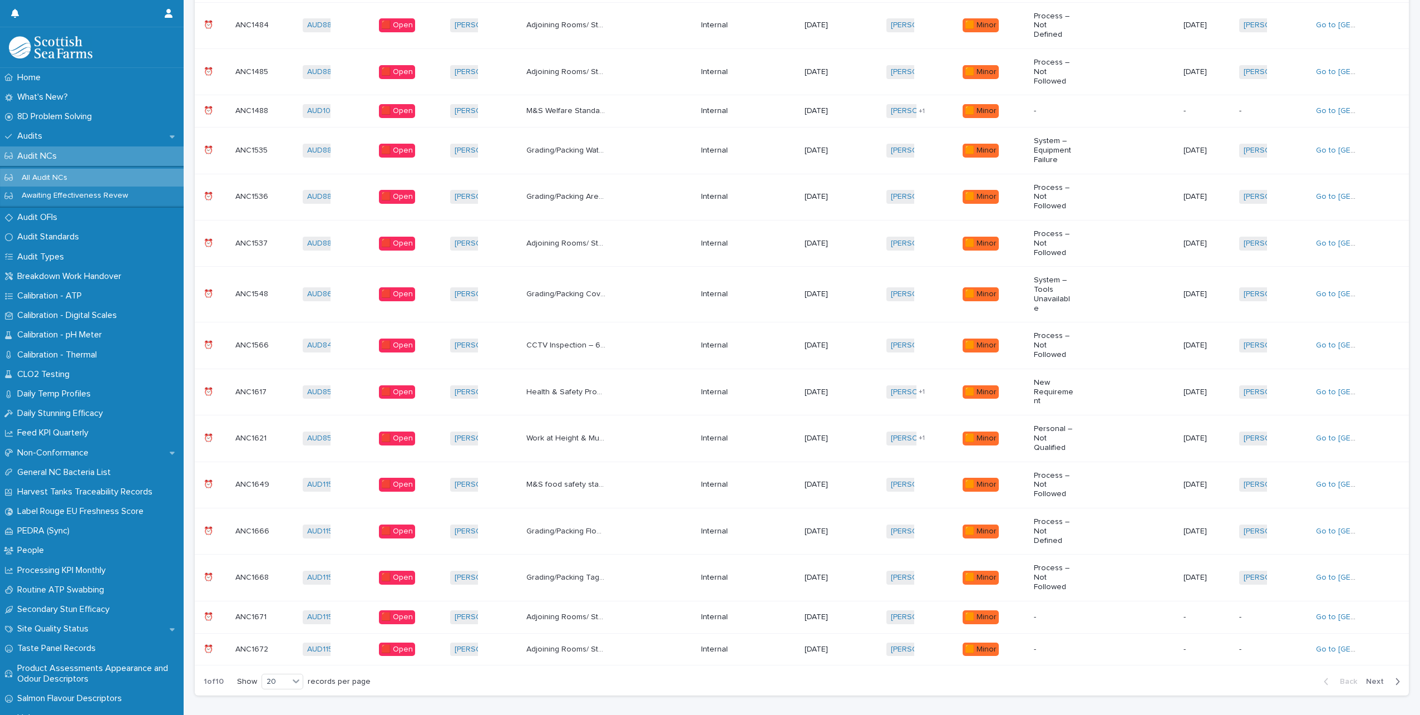
click at [574, 477] on p "M&S food safety standard [DATE] BRC issue 9 [TECHNICAL_ID] When doing a walk ar…" at bounding box center [567, 483] width 82 height 12
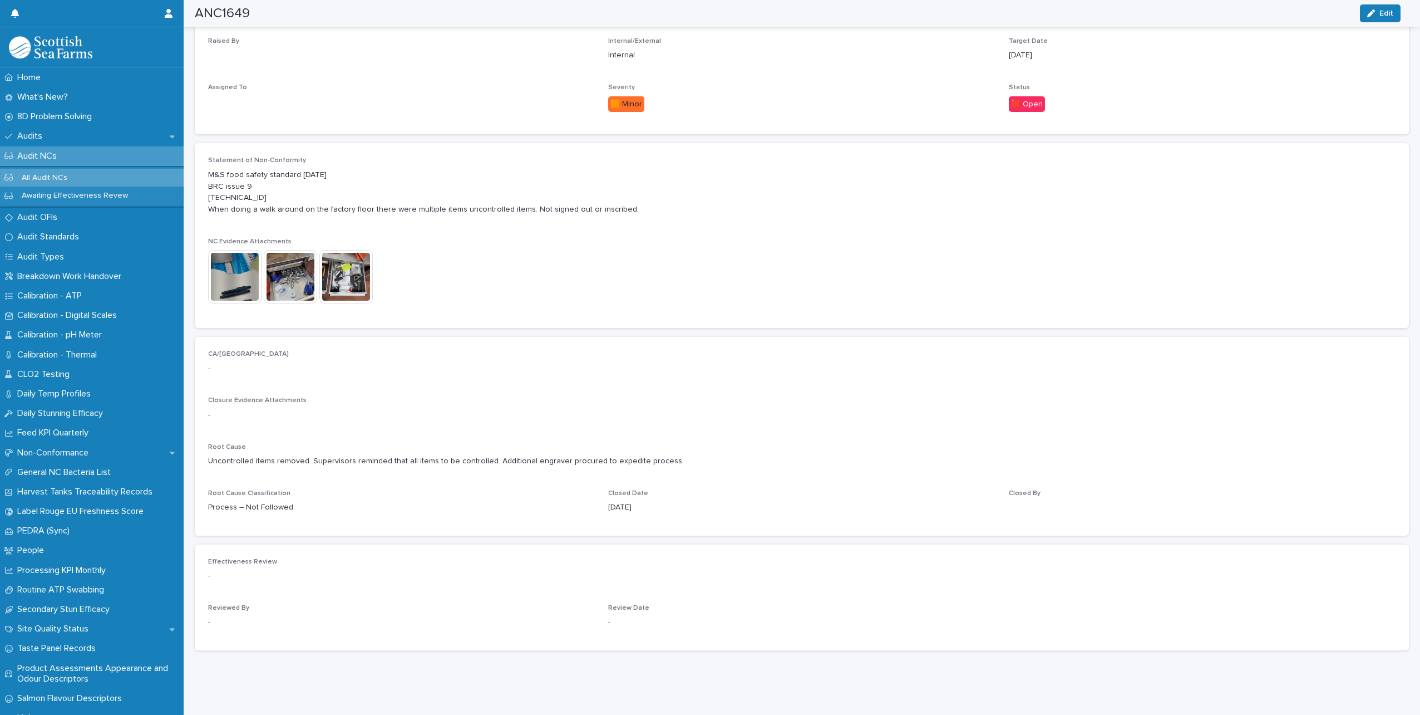
scroll to position [288, 0]
click at [1386, 17] on span "Edit" at bounding box center [1387, 13] width 14 height 8
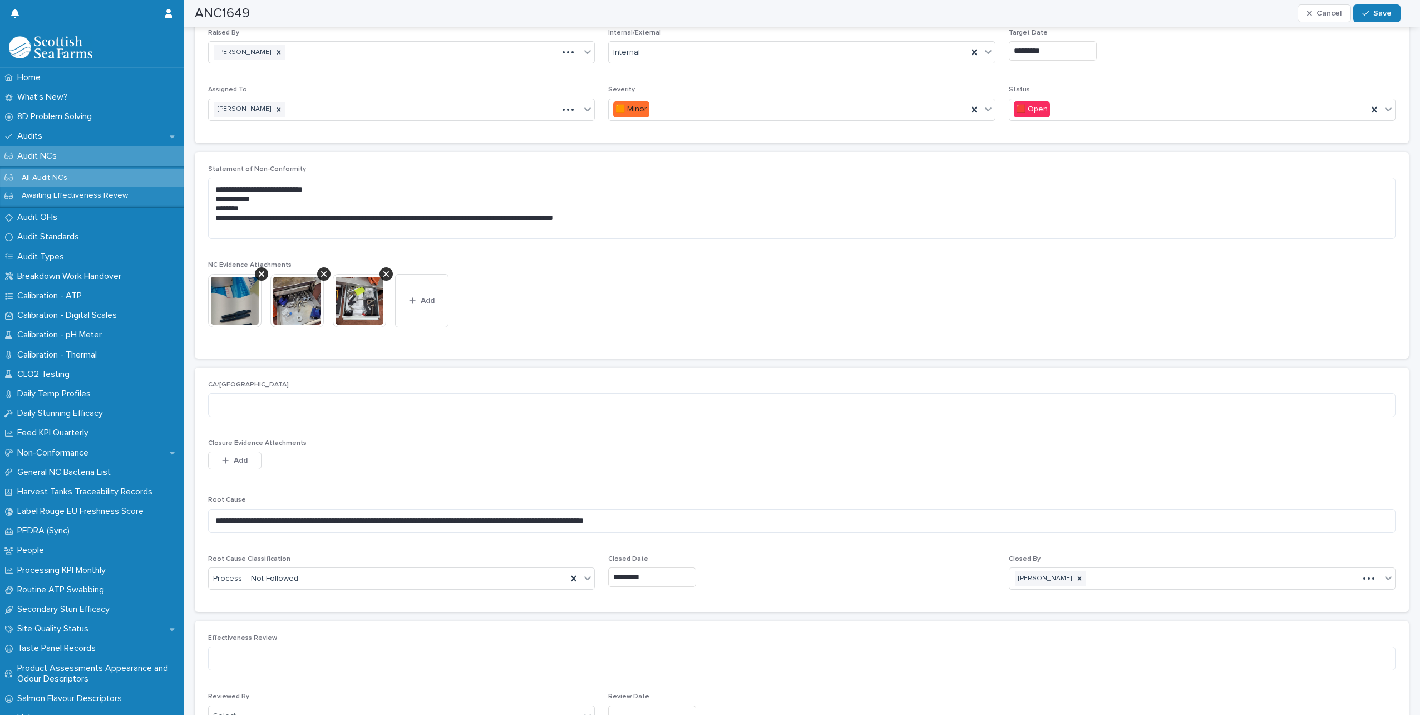
scroll to position [323, 0]
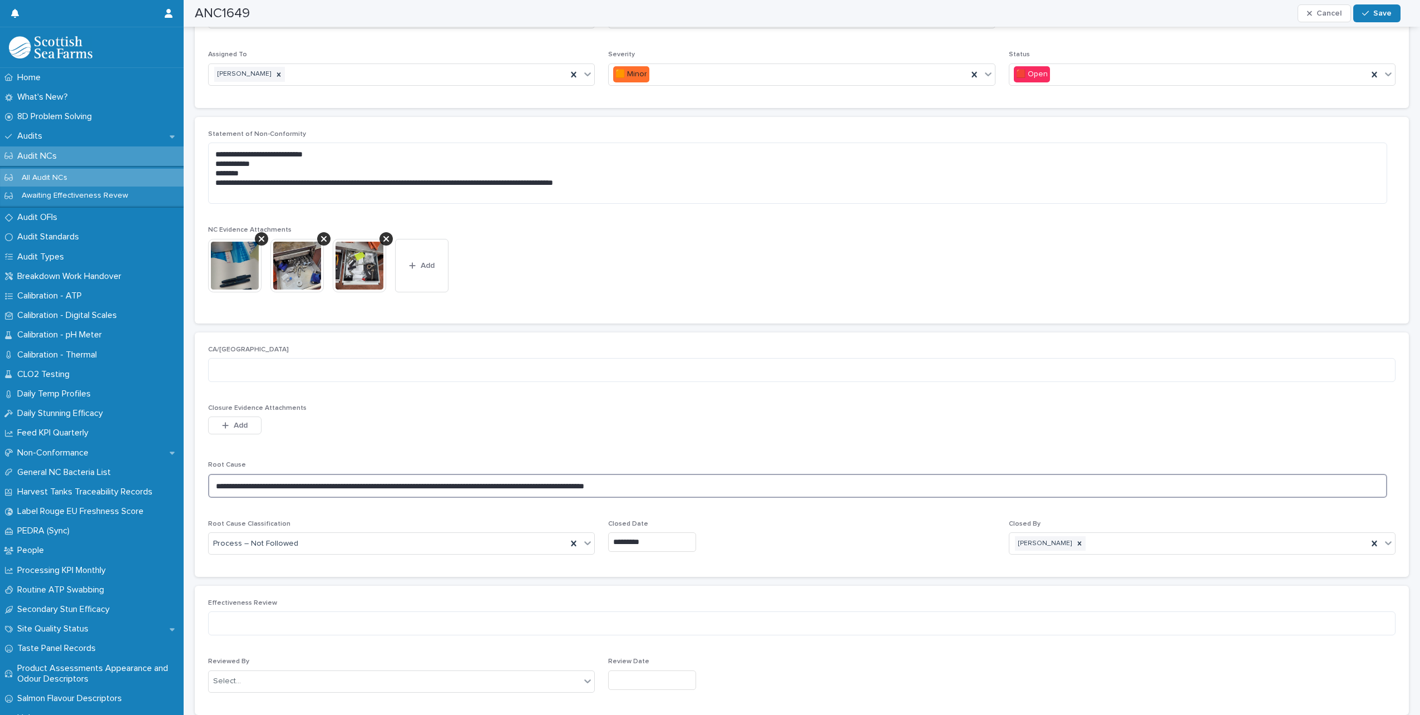
drag, startPoint x: 215, startPoint y: 482, endPoint x: 715, endPoint y: 479, distance: 500.3
click at [715, 479] on textarea "**********" at bounding box center [797, 486] width 1179 height 24
click at [219, 362] on textarea at bounding box center [802, 370] width 1188 height 24
paste textarea "**********"
type textarea "**********"
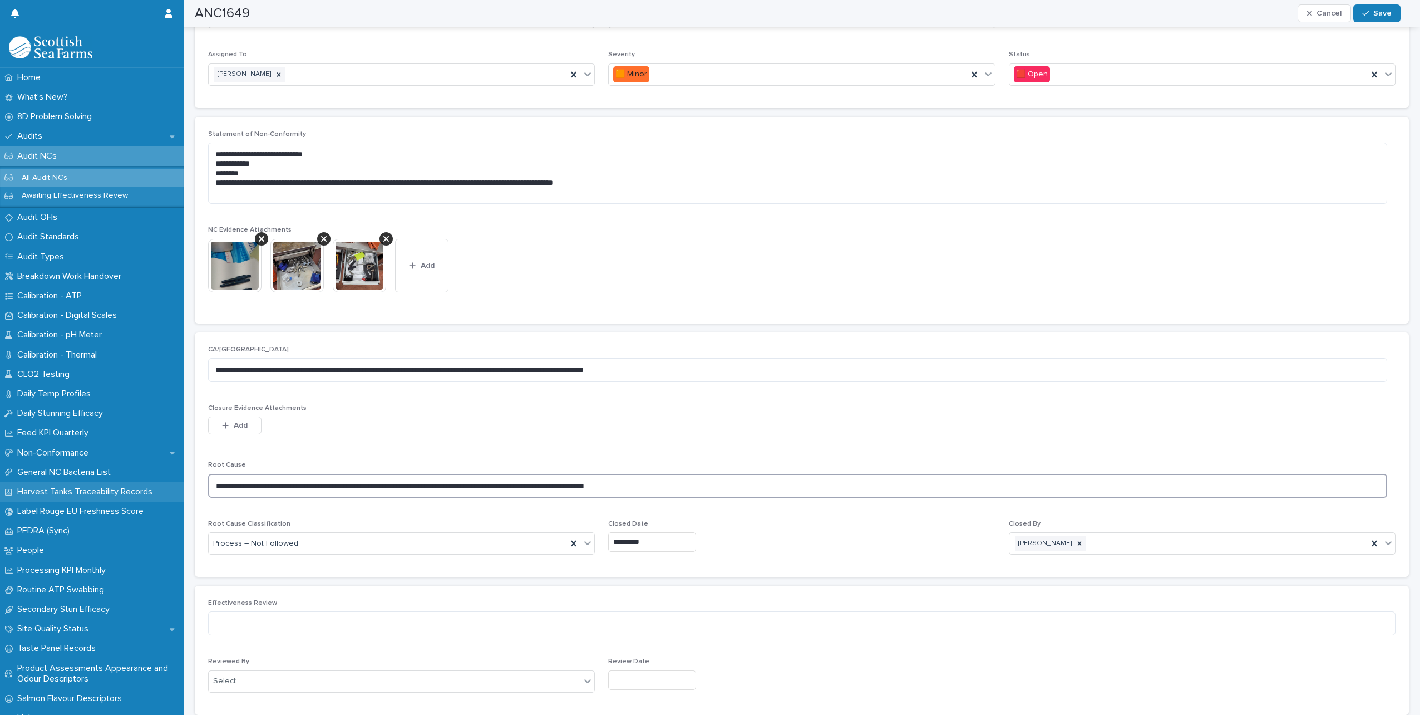
drag, startPoint x: 686, startPoint y: 489, endPoint x: 176, endPoint y: 499, distance: 509.9
click at [184, 499] on div "Home What's New? 8D Problem Solving Audits Audit NCs All Audit NCs Awaiting Eff…" at bounding box center [802, 228] width 1237 height 1102
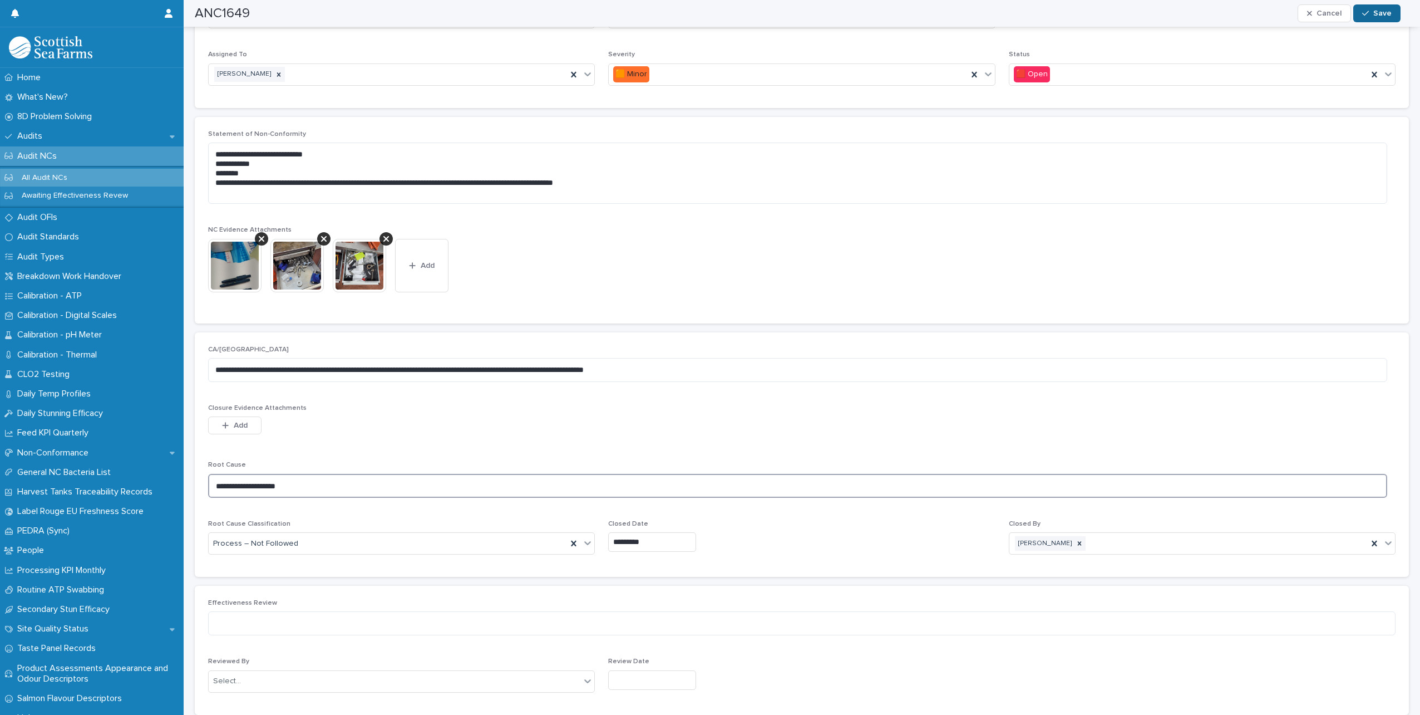
type textarea "**********"
drag, startPoint x: 1384, startPoint y: 8, endPoint x: 1380, endPoint y: 14, distance: 7.3
click at [1384, 8] on button "Save" at bounding box center [1376, 13] width 47 height 18
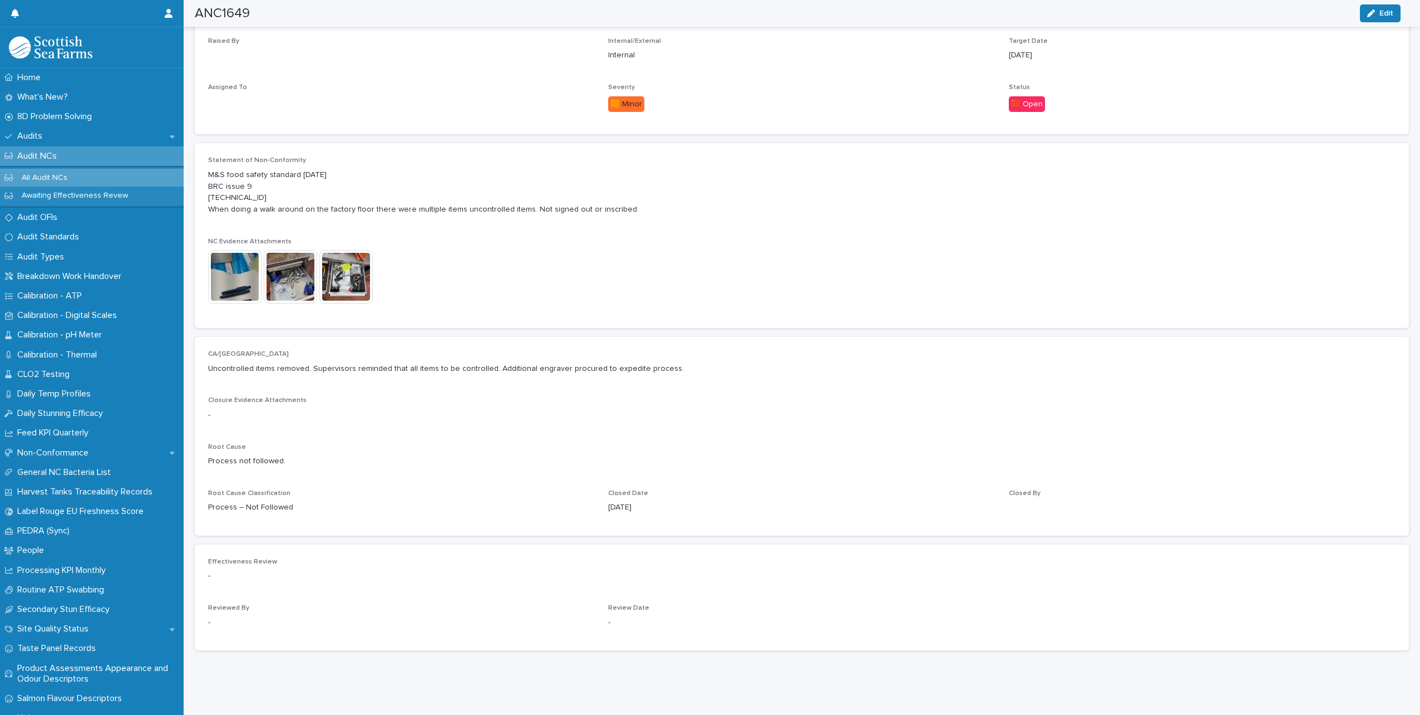
scroll to position [269, 0]
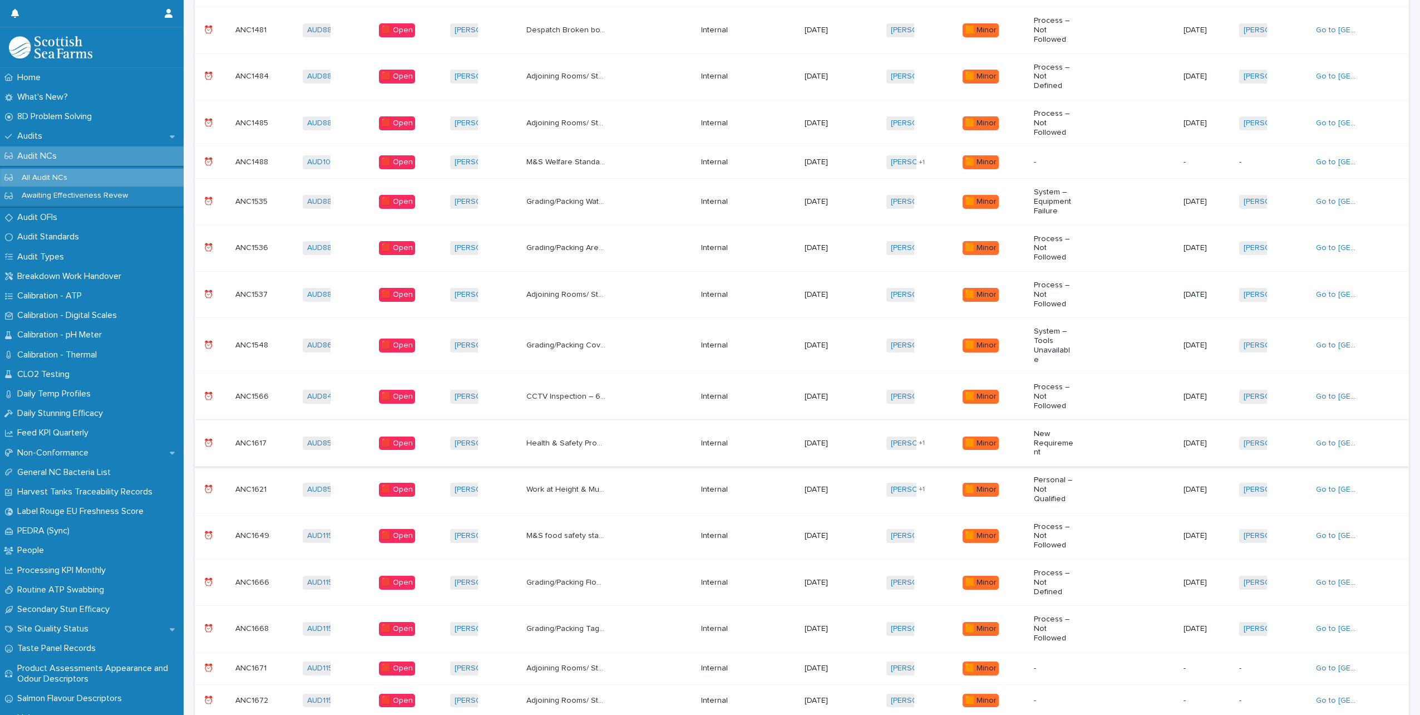
scroll to position [485, 0]
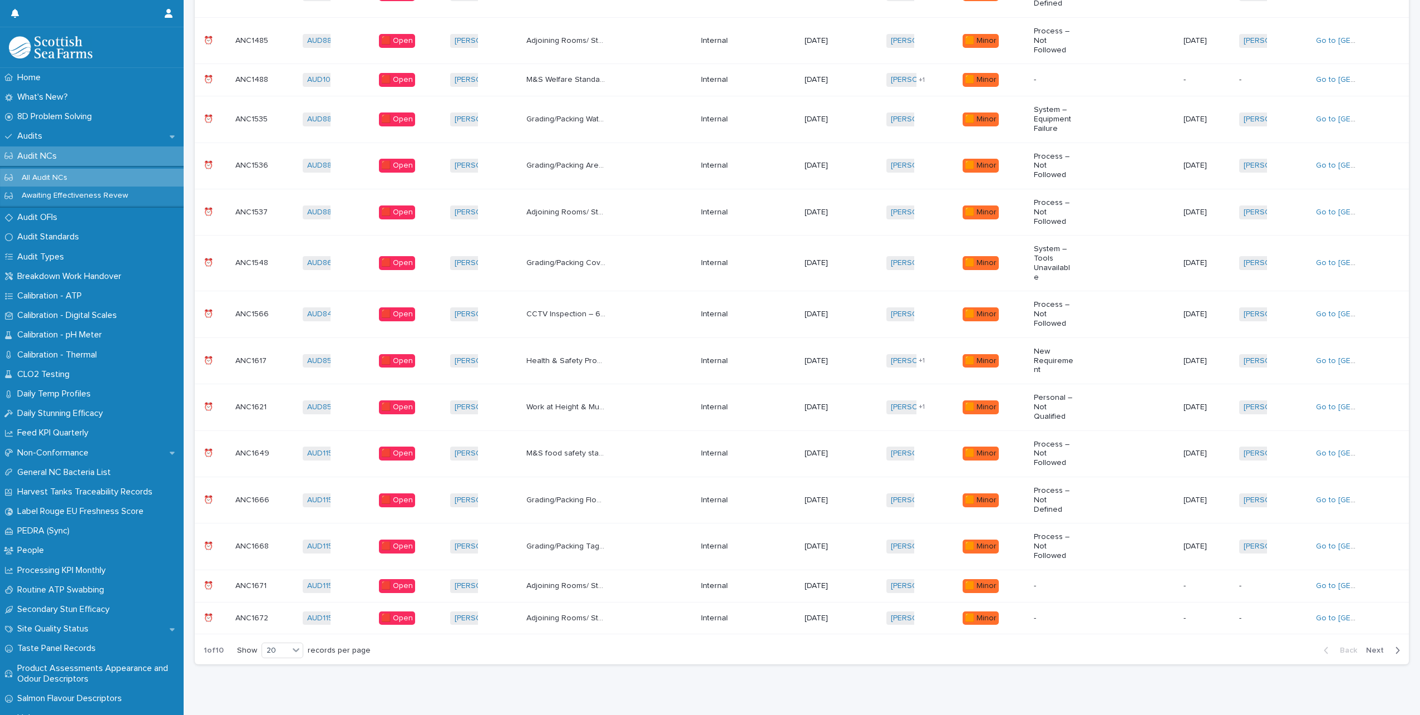
click at [639, 577] on div "Adjoining Rooms/ Storage Areas Packaging liners directly touching the floor in …" at bounding box center [609, 586] width 166 height 18
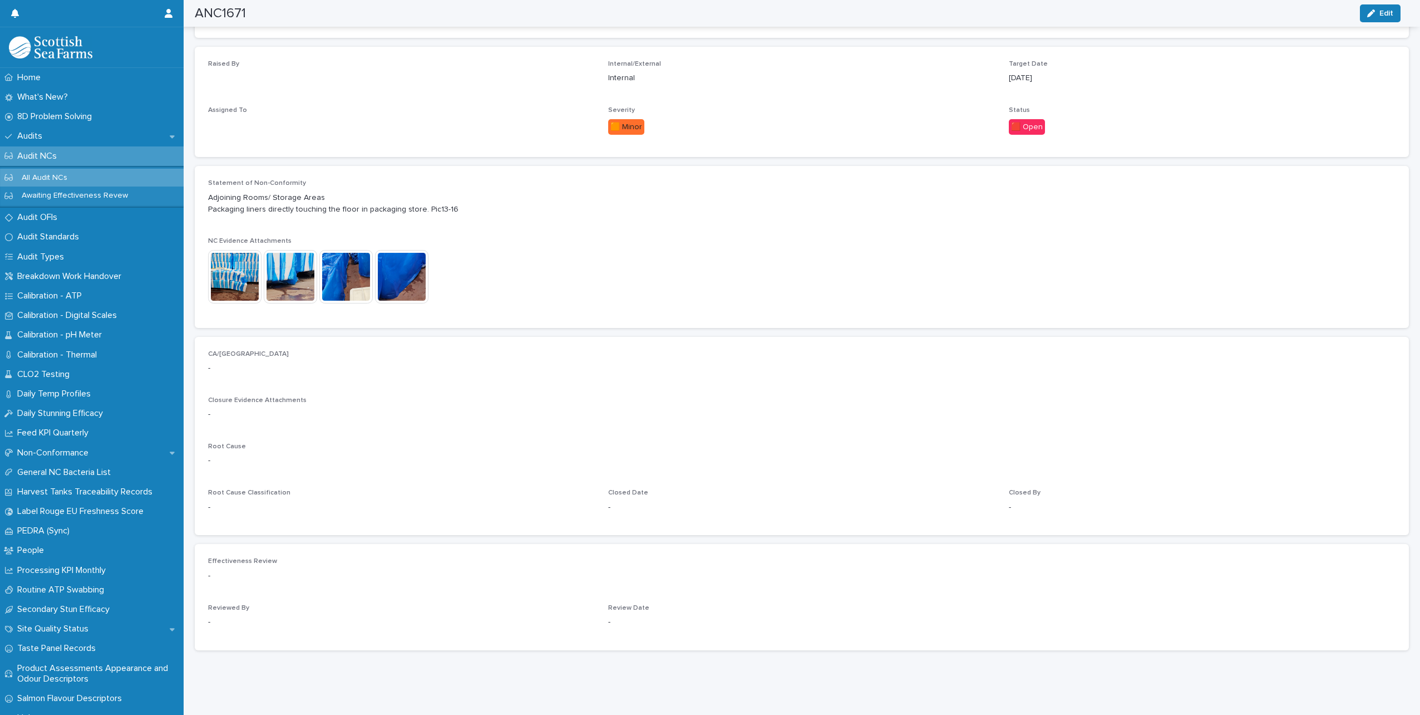
scroll to position [265, 0]
click at [1371, 14] on icon "button" at bounding box center [1371, 13] width 8 height 8
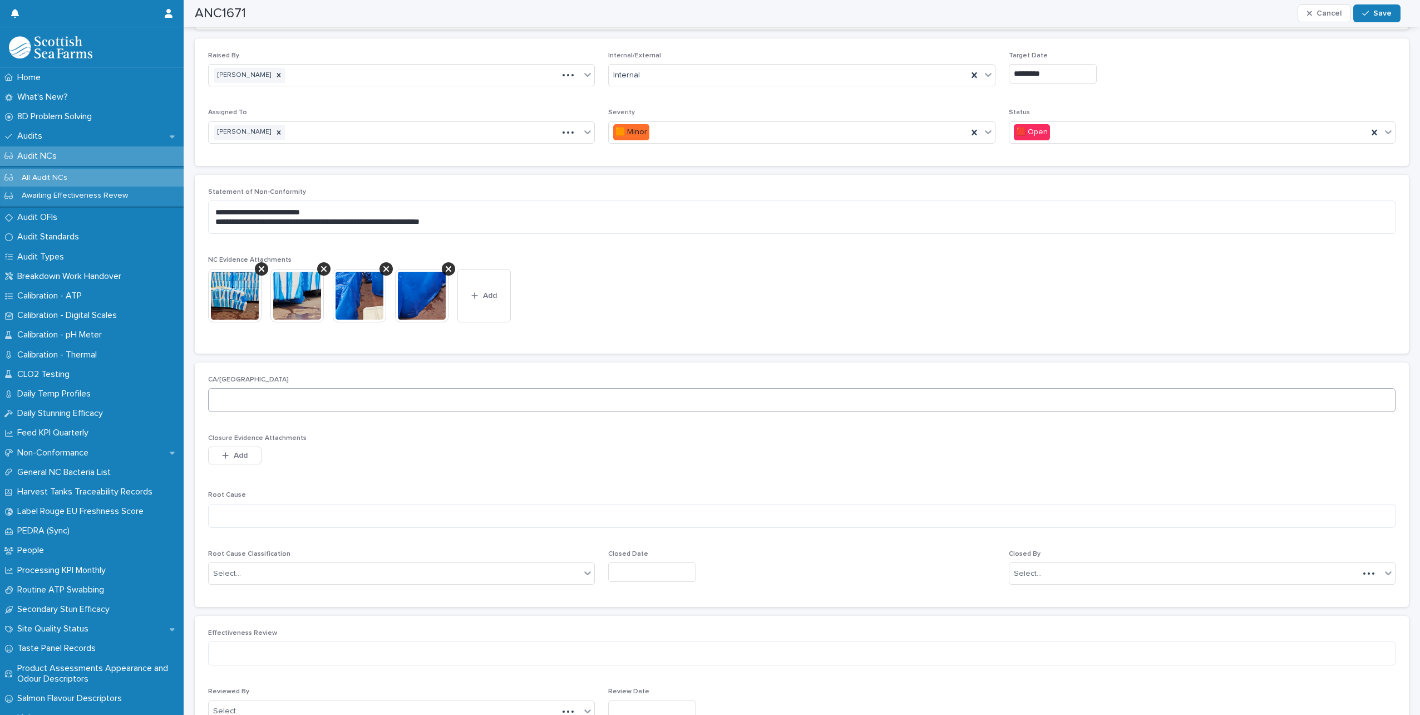
scroll to position [312, 0]
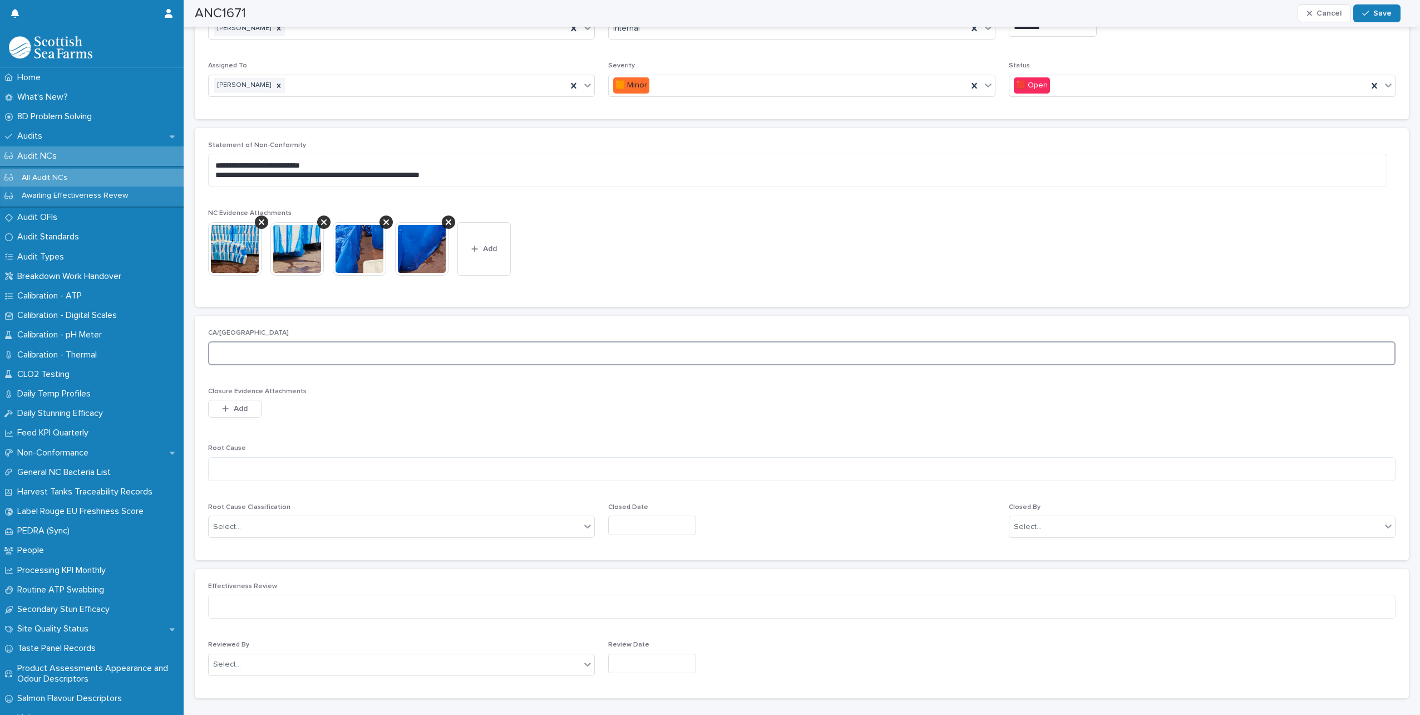
click at [259, 352] on textarea at bounding box center [802, 353] width 1188 height 24
type textarea "**********"
click at [255, 476] on textarea at bounding box center [802, 469] width 1188 height 24
type textarea "**********"
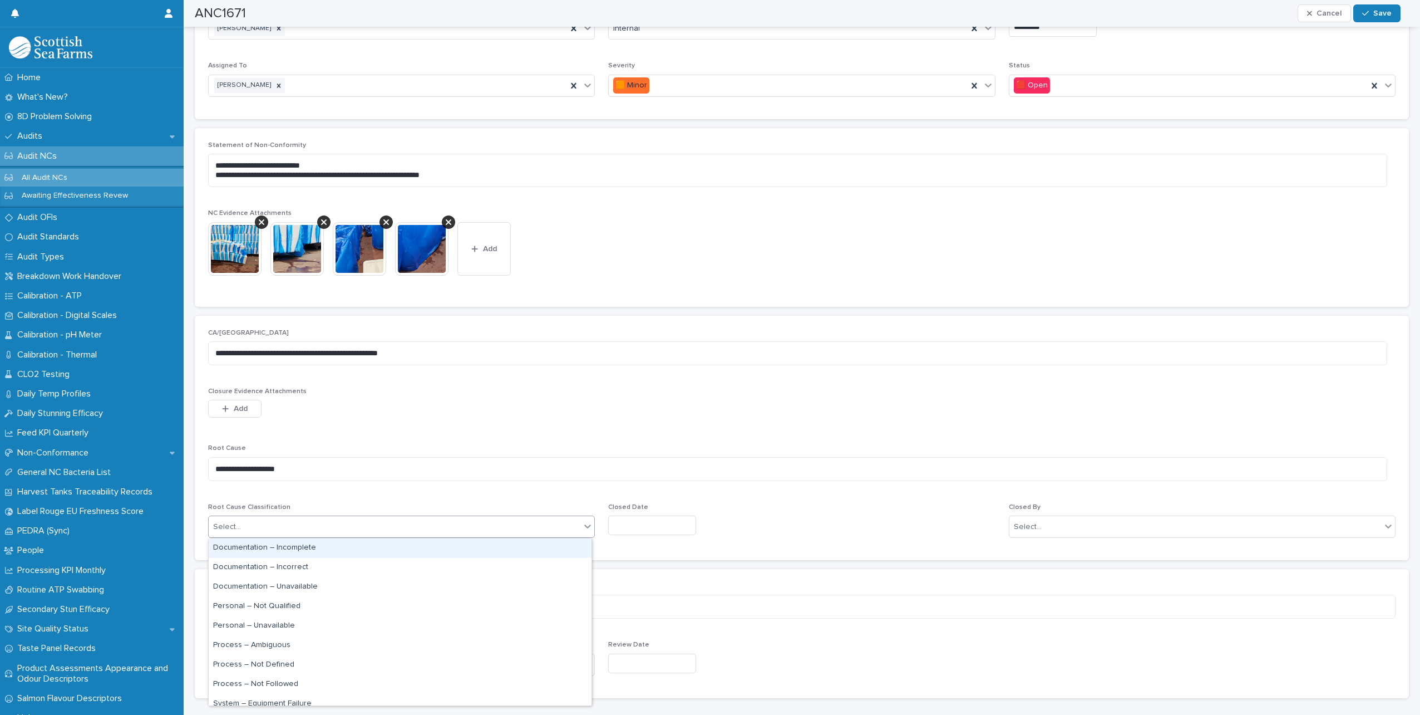
click at [532, 530] on div "Select..." at bounding box center [395, 527] width 372 height 18
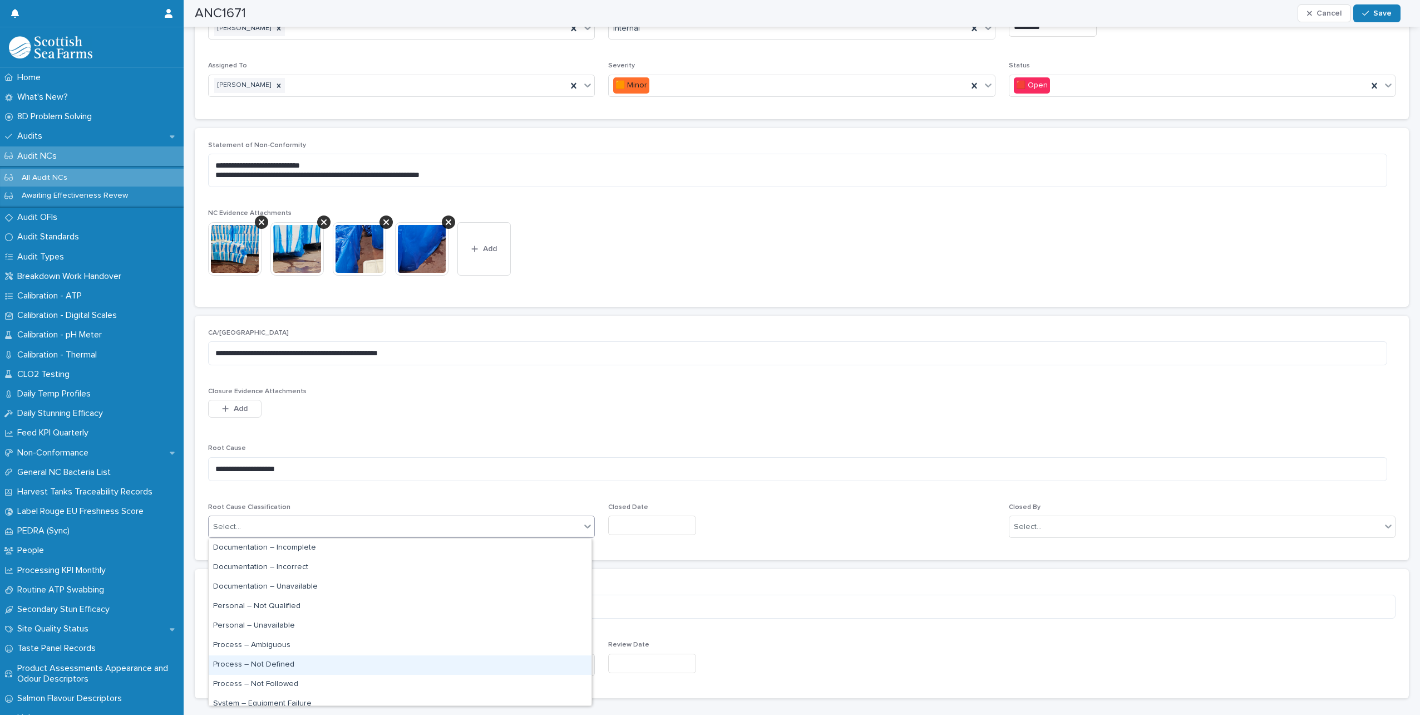
scroll to position [56, 0]
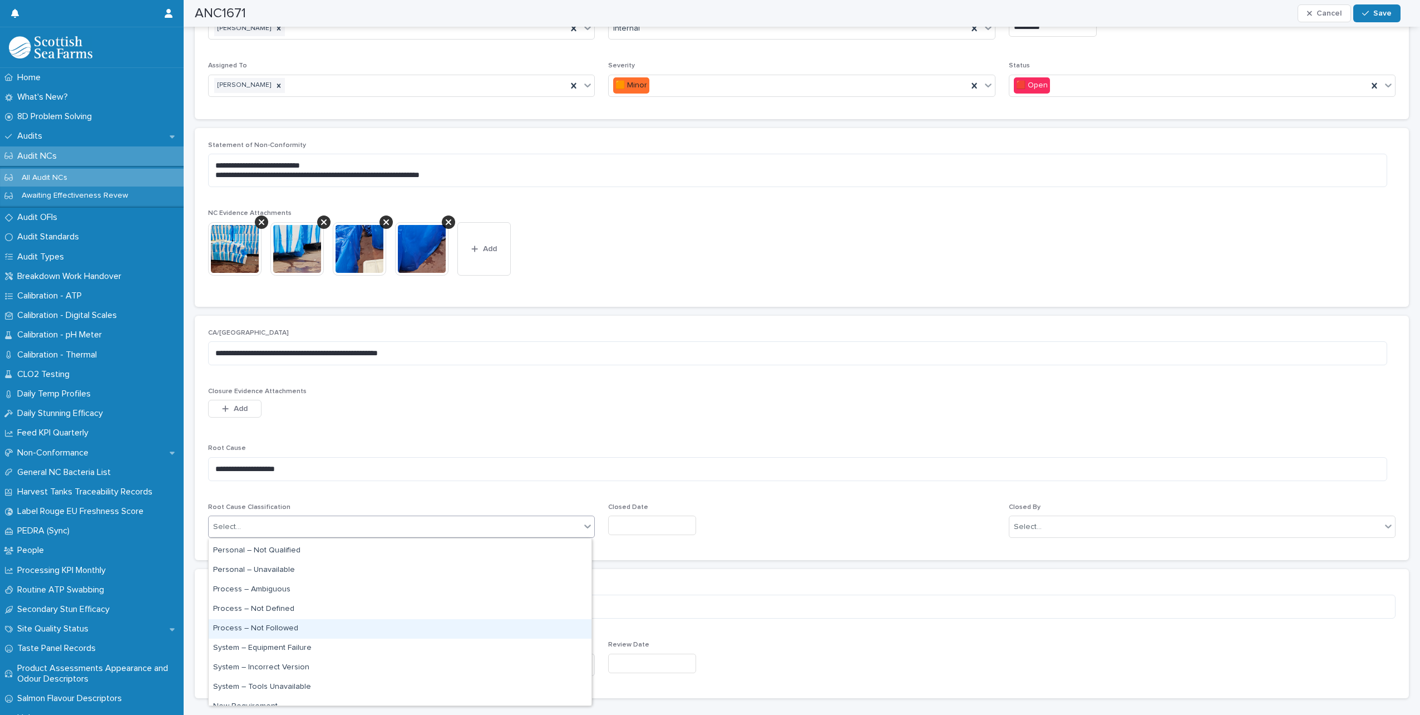
click at [286, 629] on div "Process – Not Followed" at bounding box center [400, 628] width 383 height 19
click at [636, 518] on input "text" at bounding box center [652, 524] width 88 height 19
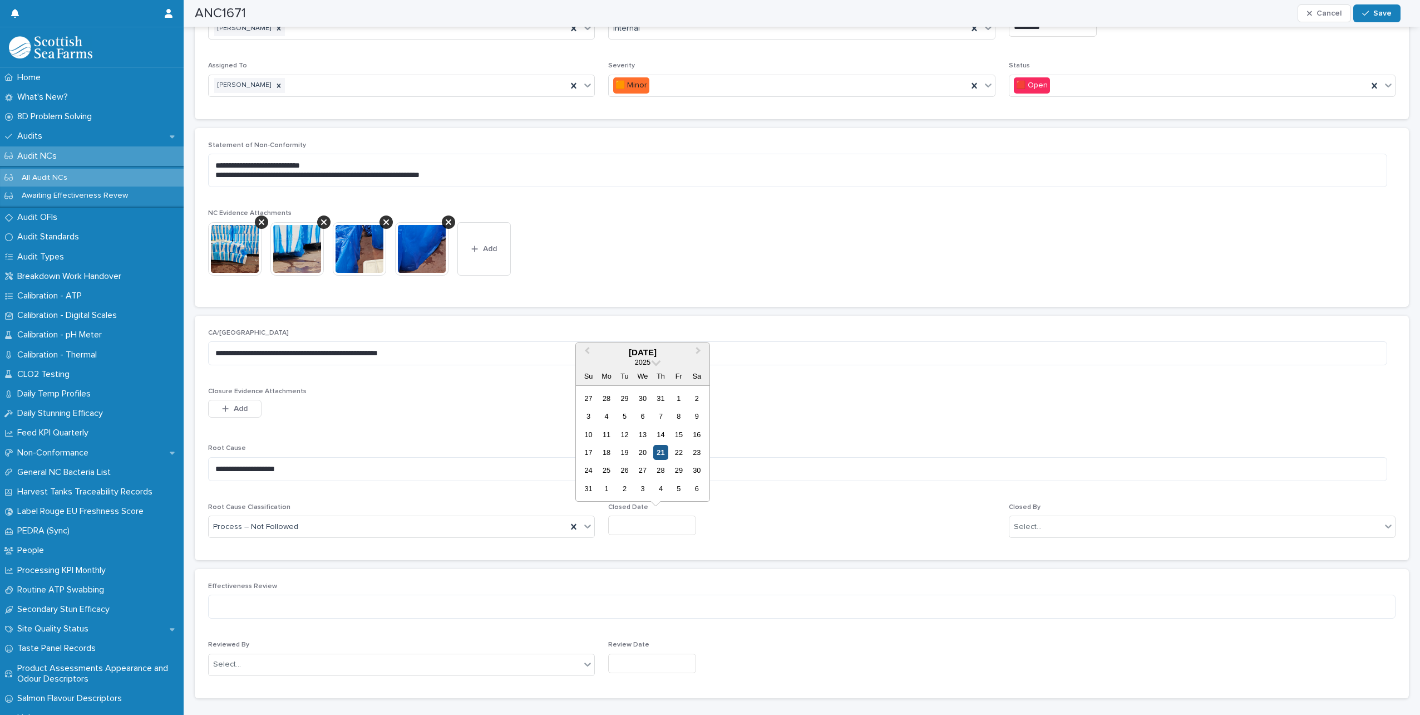
click at [661, 454] on div "21" at bounding box center [660, 452] width 15 height 15
type input "*********"
click at [1103, 527] on div "Select..." at bounding box center [1196, 527] width 372 height 18
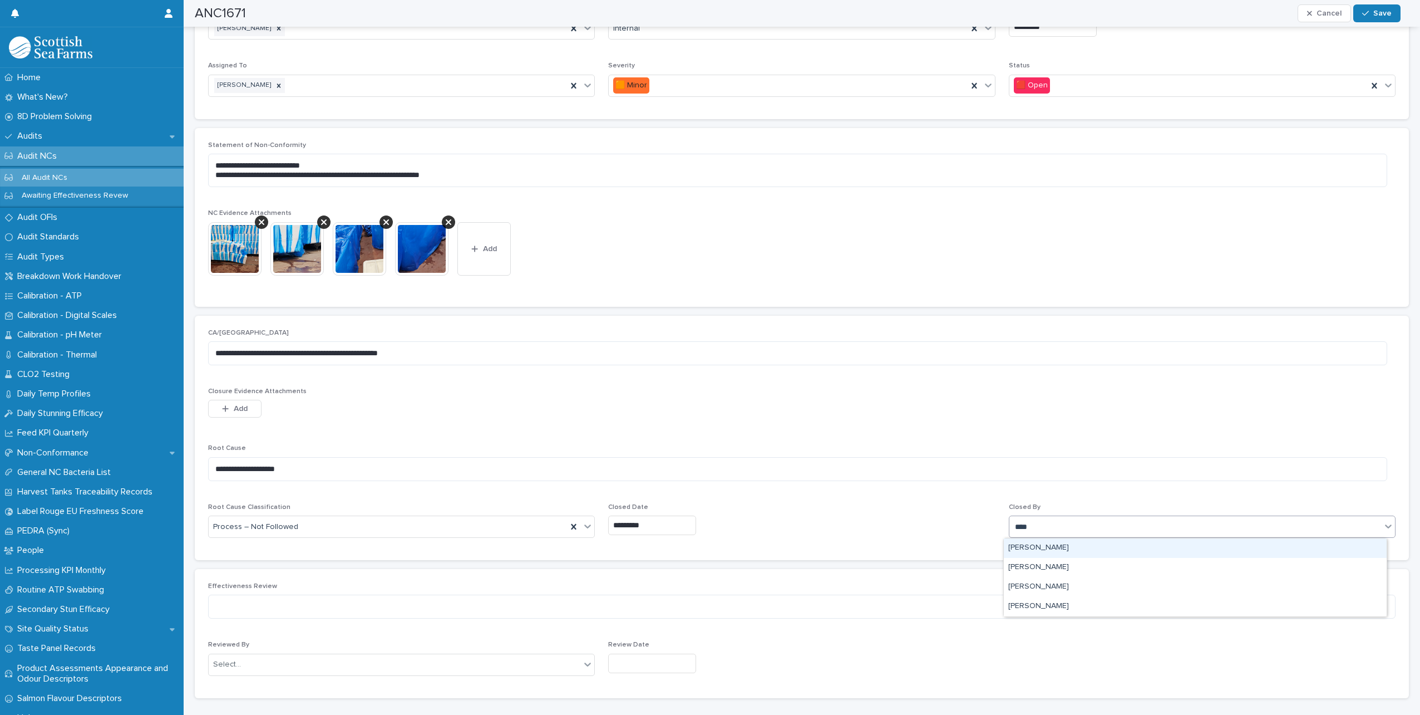
type input "*****"
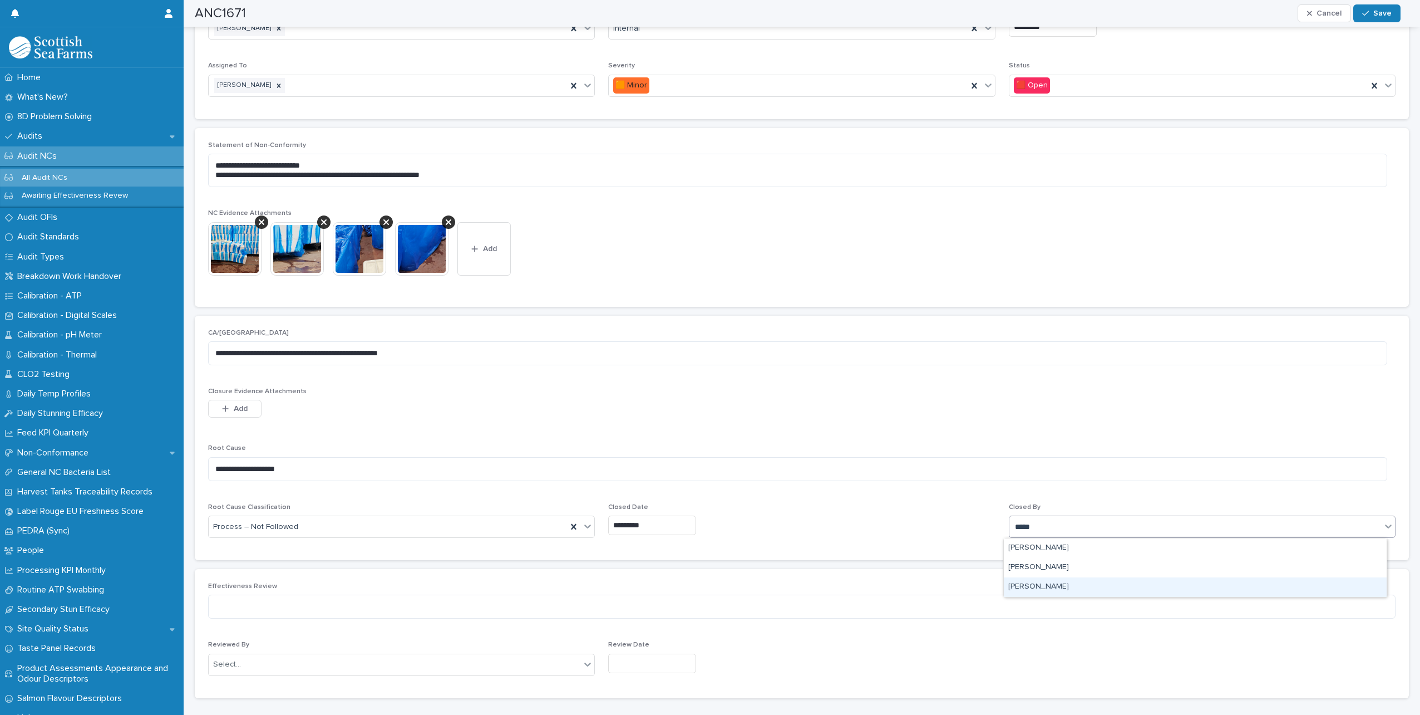
click at [1077, 585] on div "[PERSON_NAME]" at bounding box center [1195, 586] width 383 height 19
click at [1386, 14] on span "Save" at bounding box center [1382, 13] width 18 height 8
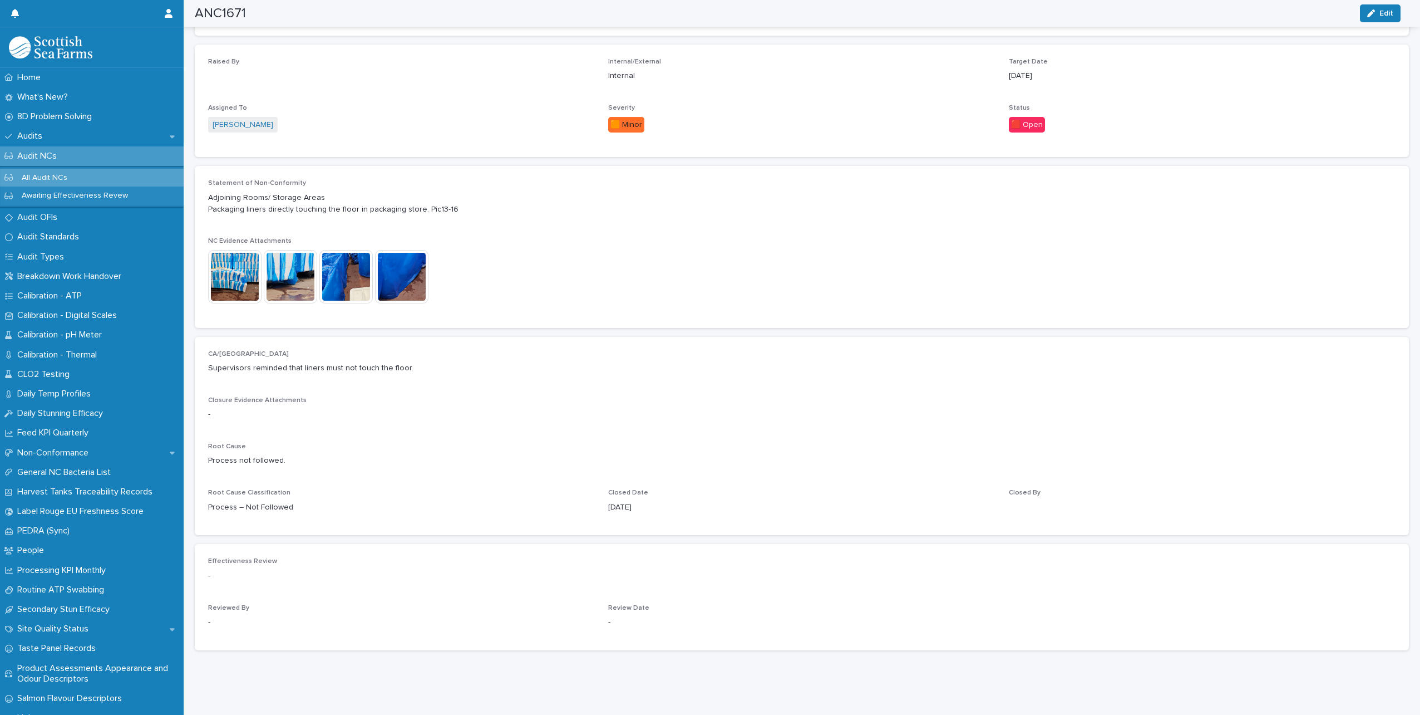
scroll to position [268, 0]
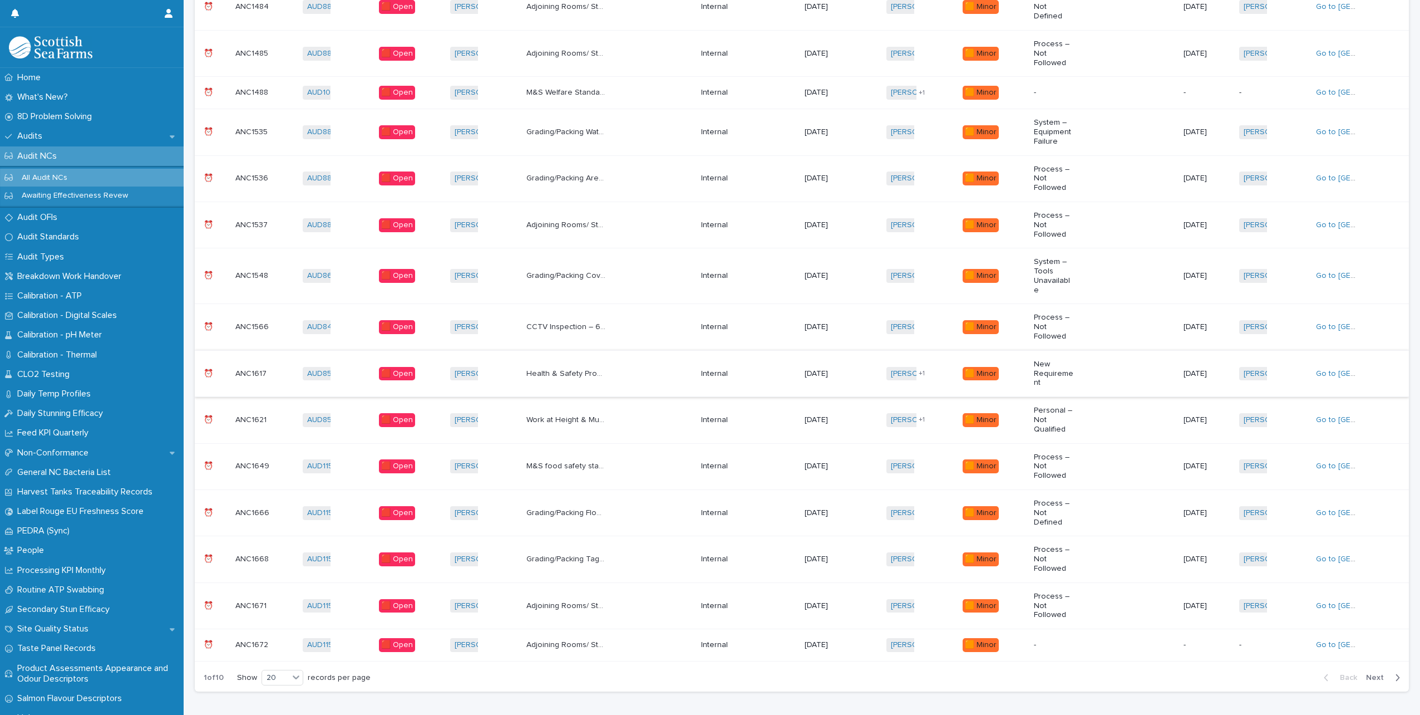
scroll to position [499, 0]
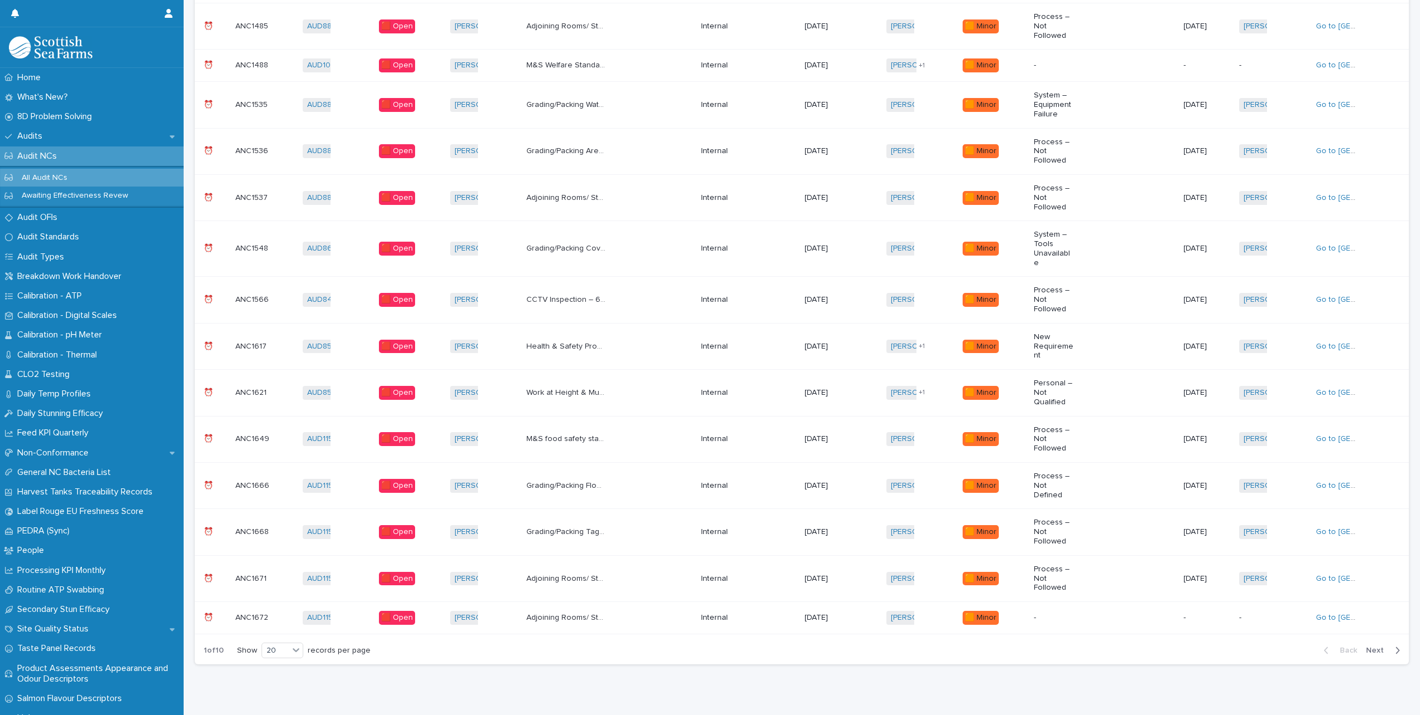
click at [674, 608] on div "Adjoining Rooms/ Storage Areas Housekeeping in packaging store. Black bag and n…" at bounding box center [609, 617] width 166 height 18
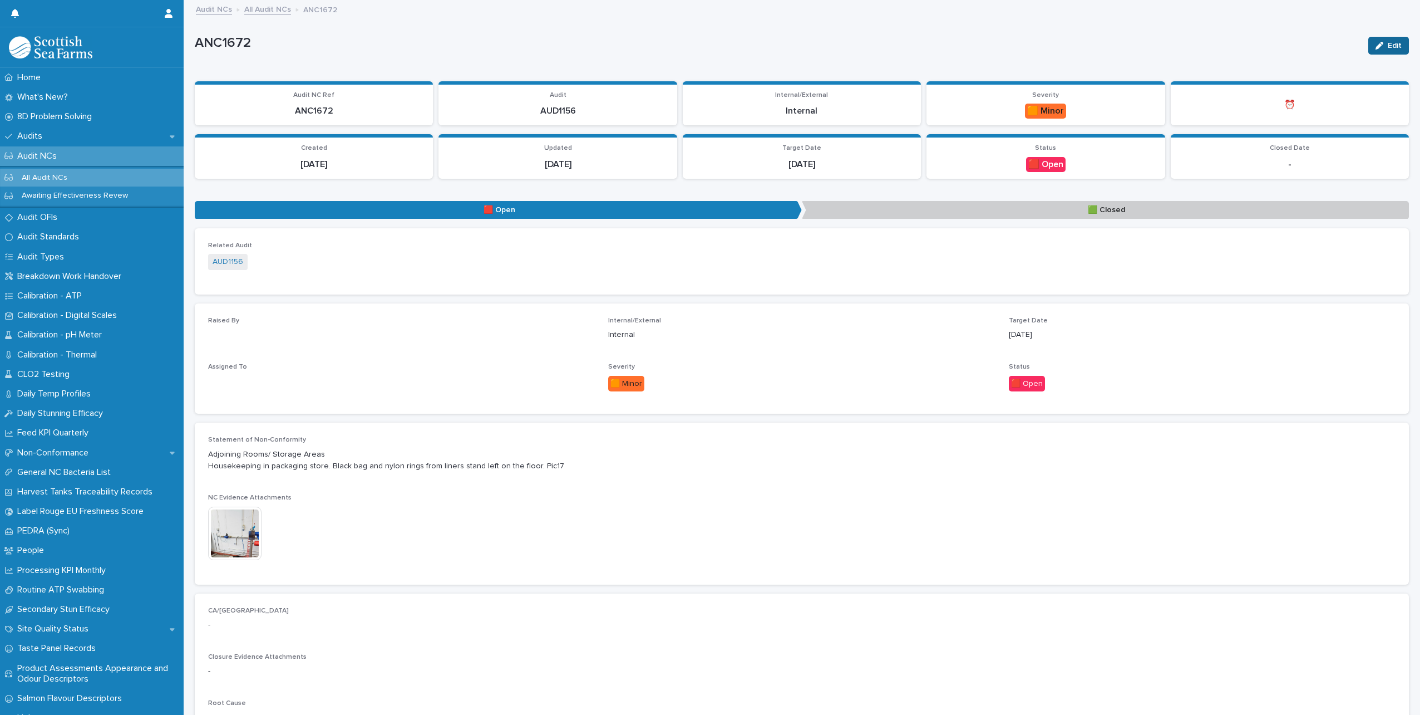
click at [1388, 47] on span "Edit" at bounding box center [1395, 46] width 14 height 8
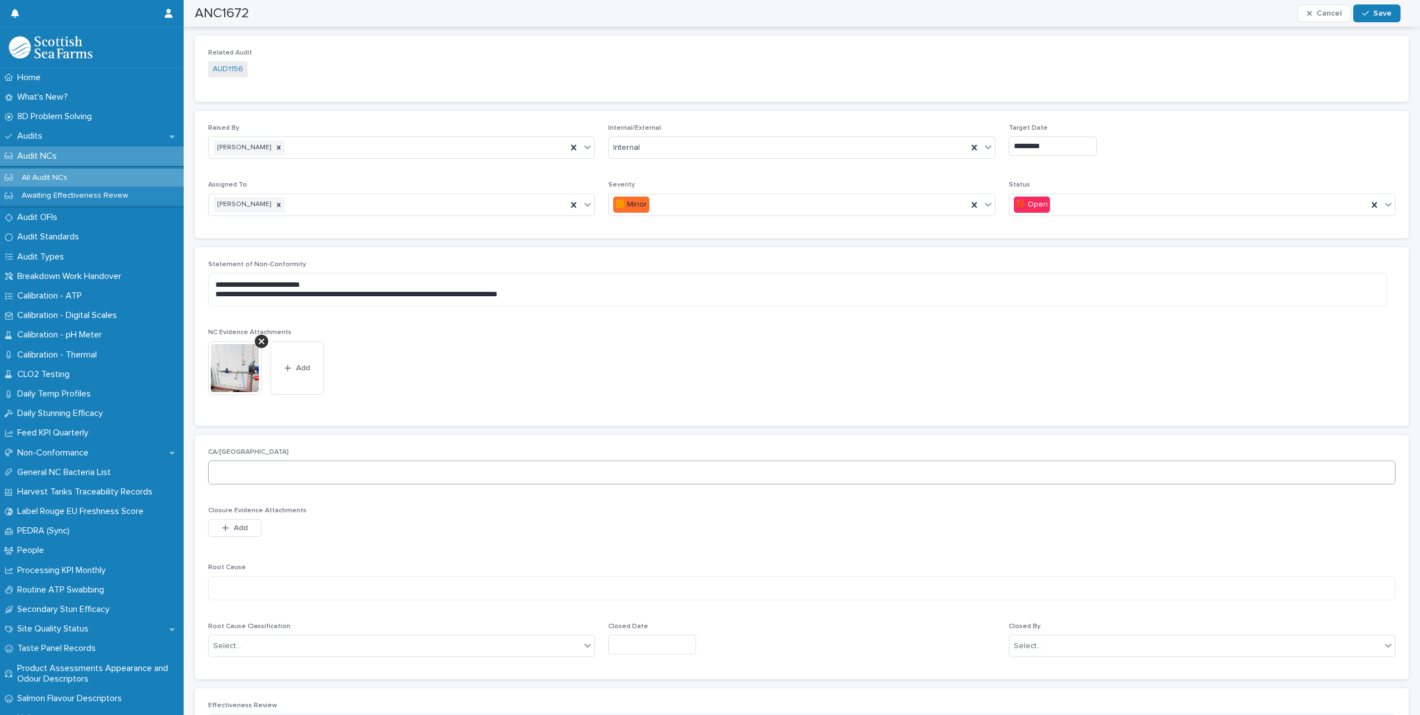
scroll to position [223, 0]
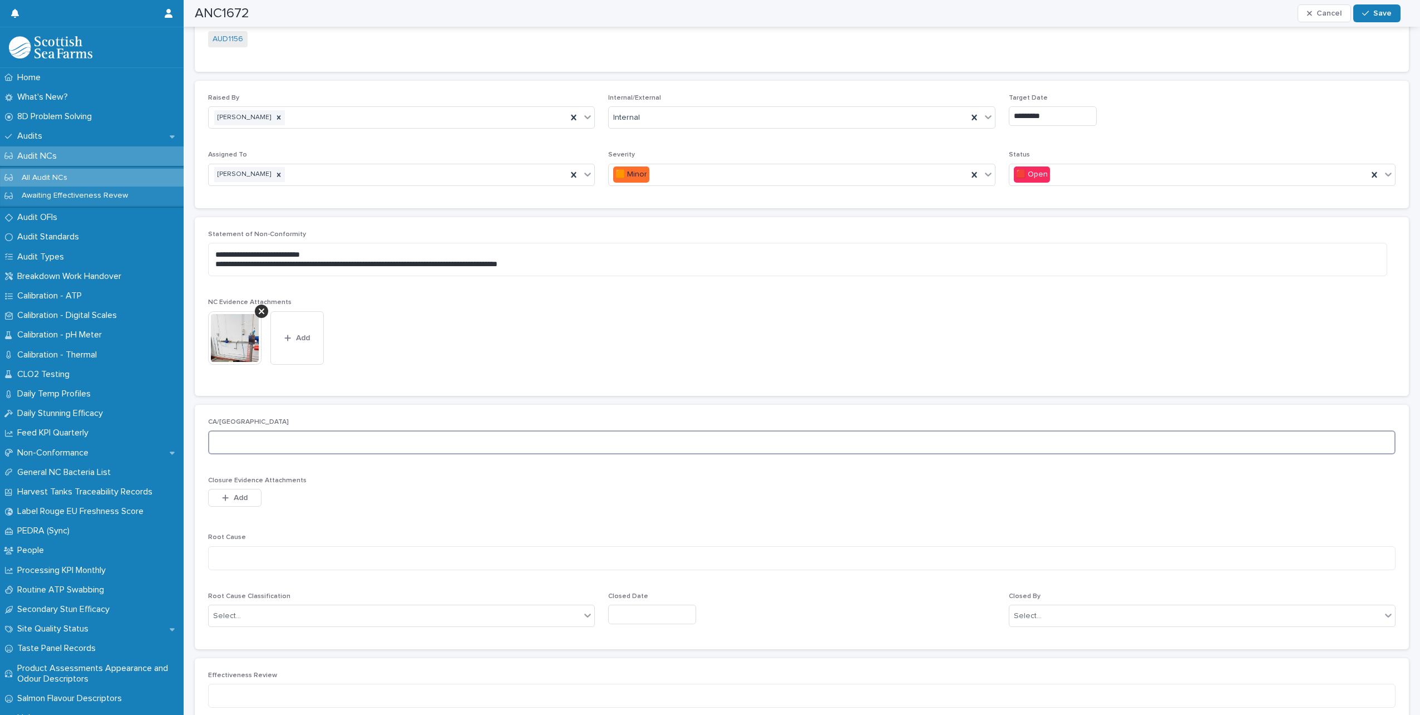
click at [281, 439] on textarea at bounding box center [802, 442] width 1188 height 24
type textarea "**********"
click at [218, 560] on textarea at bounding box center [802, 558] width 1188 height 24
type textarea "**********"
click at [339, 619] on div "Select..." at bounding box center [395, 616] width 372 height 18
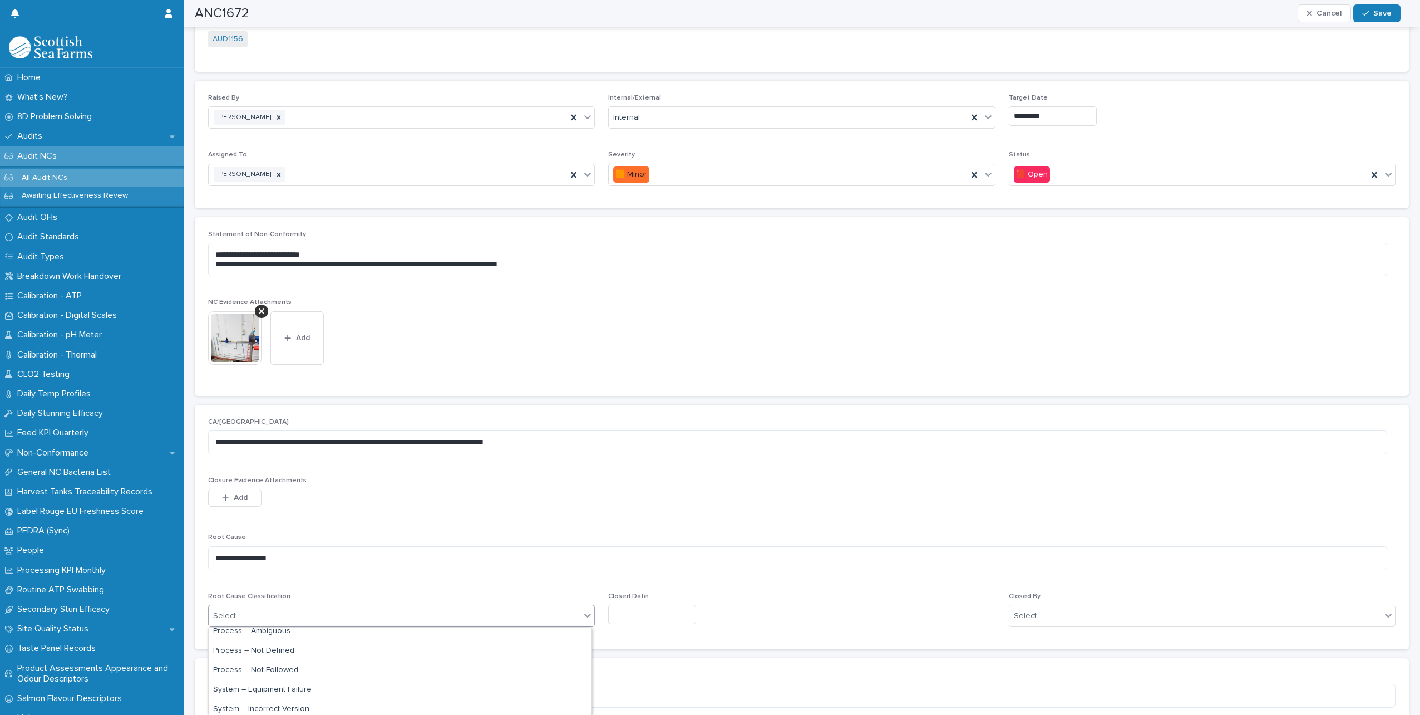
scroll to position [111, 0]
click at [312, 663] on div "Process – Not Followed" at bounding box center [400, 661] width 383 height 19
click at [678, 618] on input "text" at bounding box center [652, 613] width 88 height 19
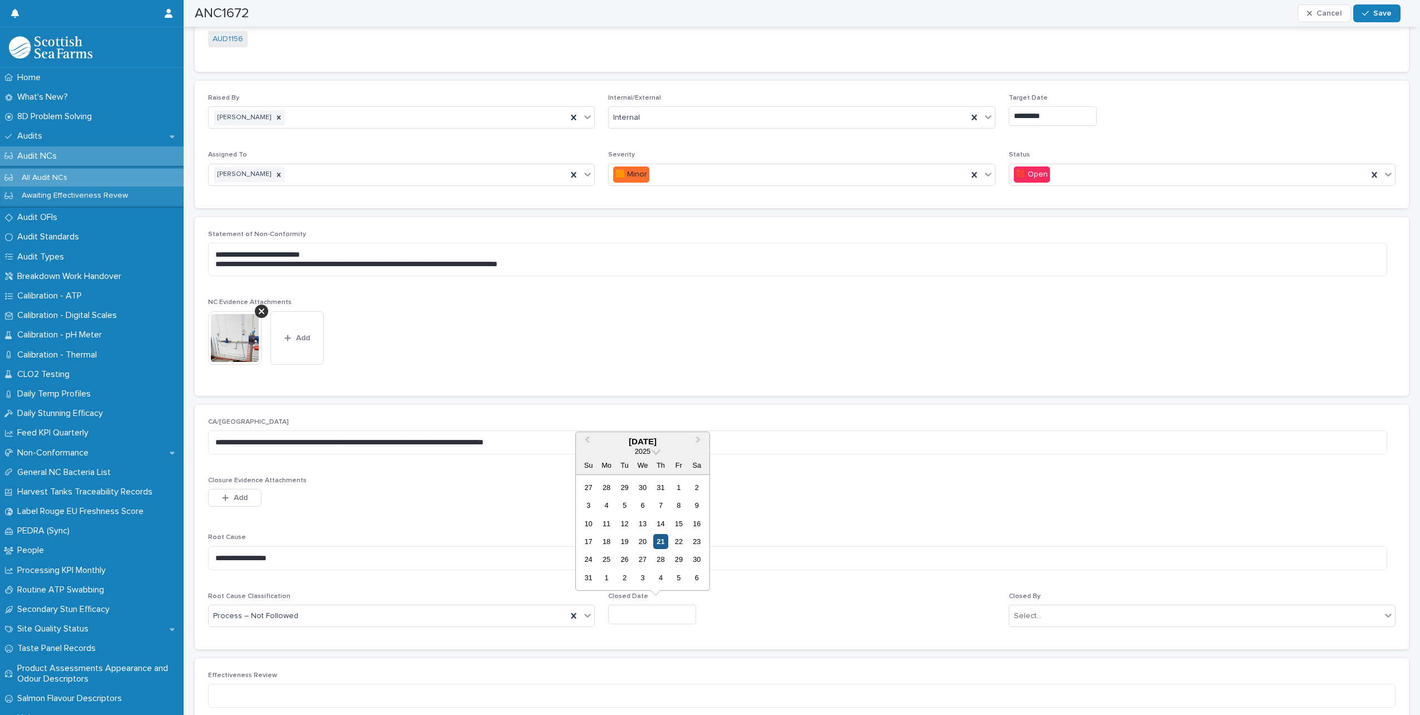
click at [664, 545] on div "21" at bounding box center [660, 541] width 15 height 15
type input "*********"
click at [1127, 604] on div "Closed By Select..." at bounding box center [1202, 613] width 387 height 43
click at [1127, 610] on div "Select..." at bounding box center [1196, 616] width 372 height 18
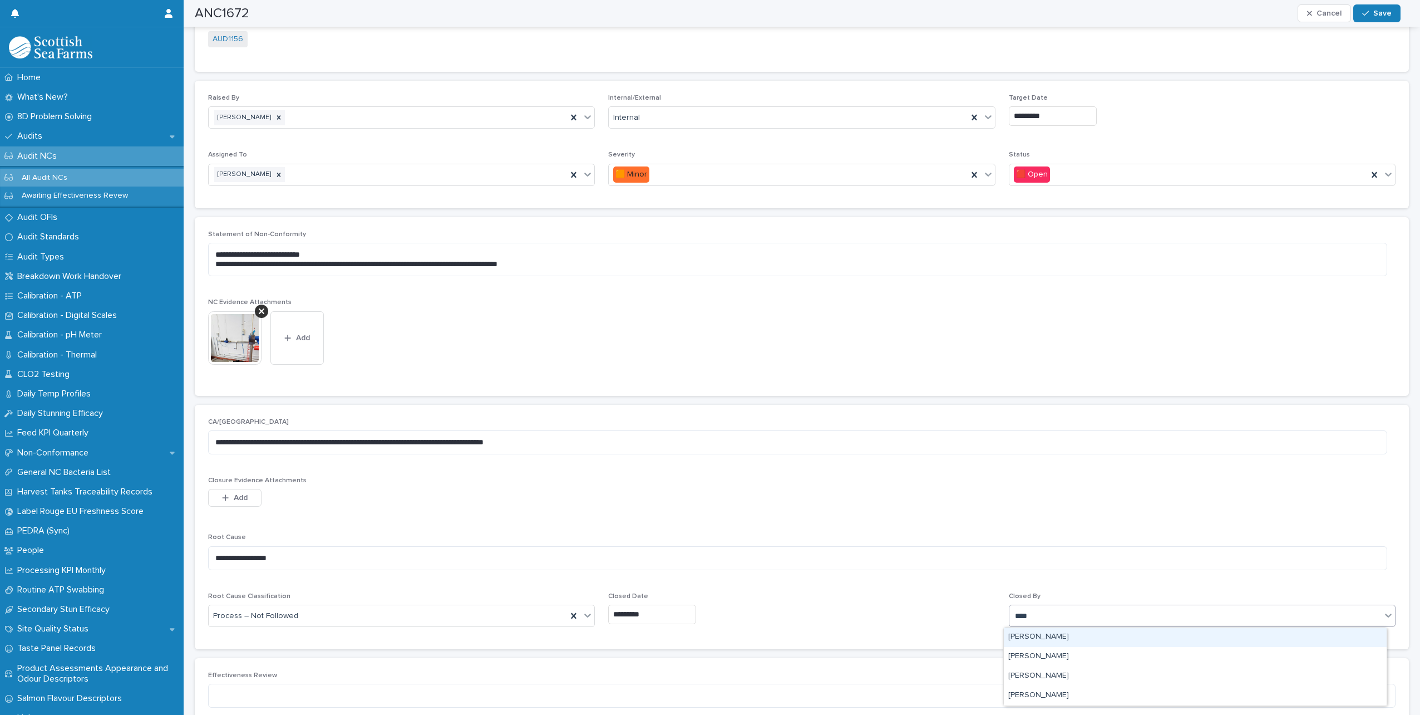
type input "*****"
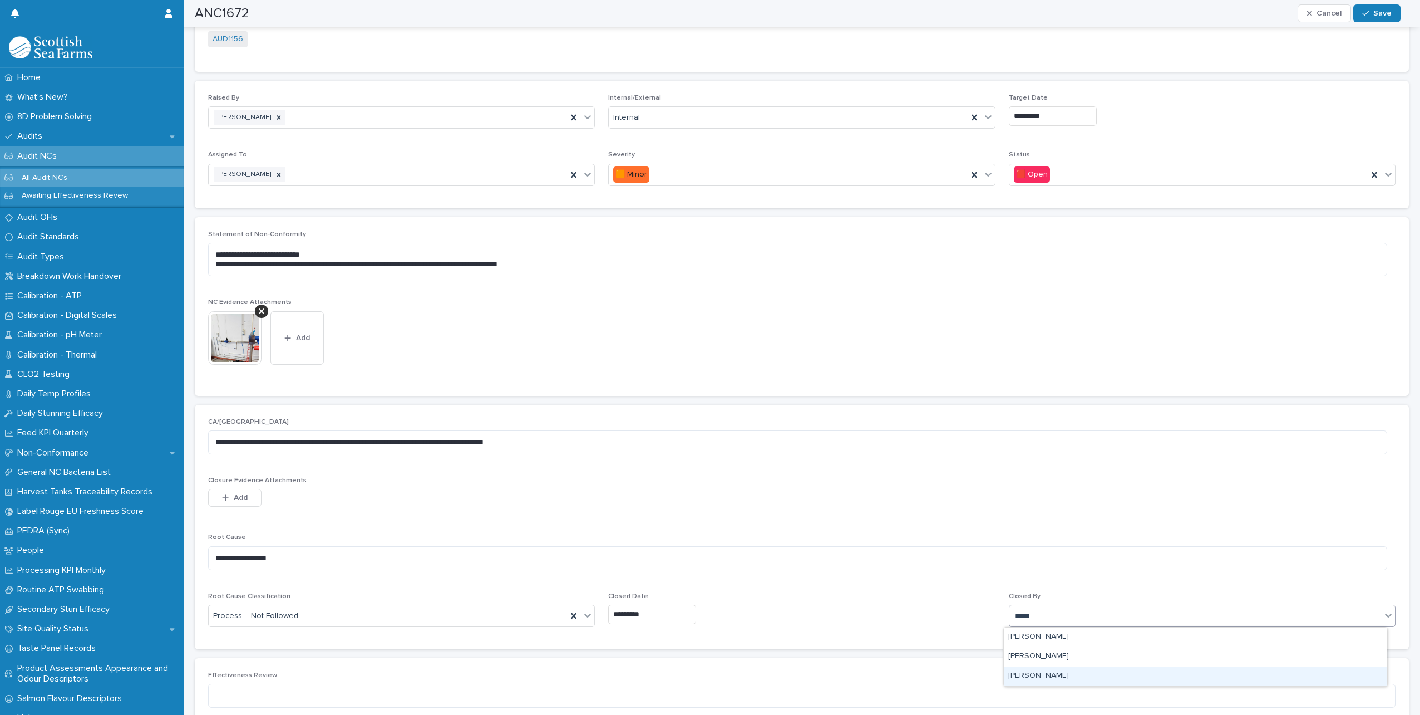
click at [1082, 672] on div "[PERSON_NAME]" at bounding box center [1195, 675] width 383 height 19
click at [1376, 8] on button "Save" at bounding box center [1376, 13] width 47 height 18
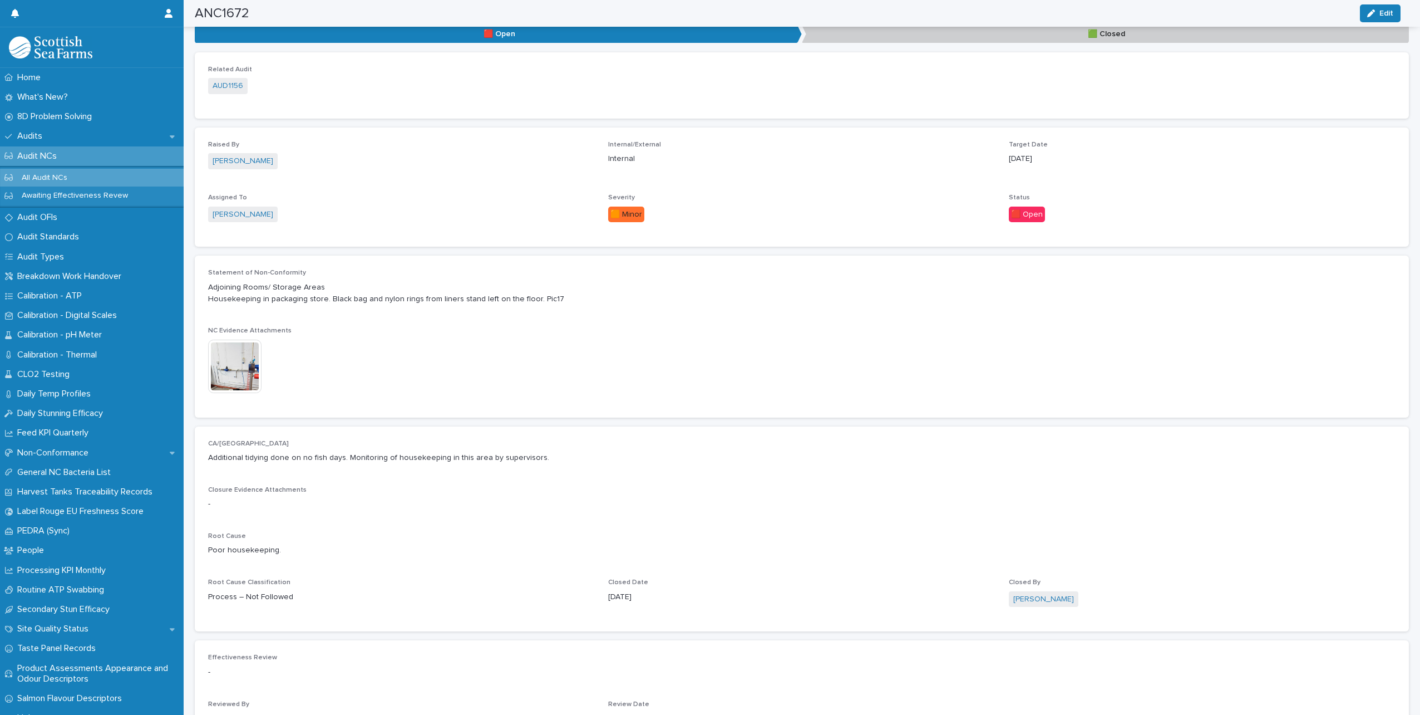
scroll to position [179, 0]
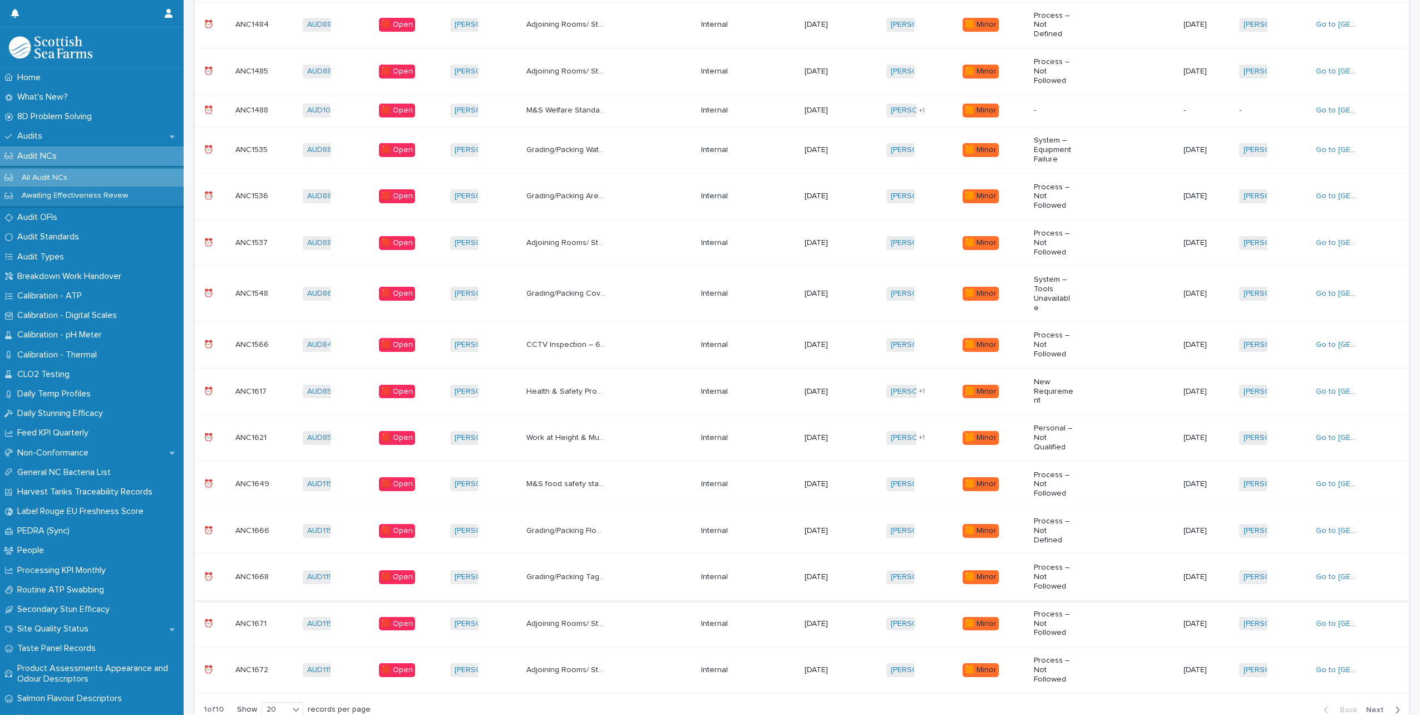
scroll to position [514, 0]
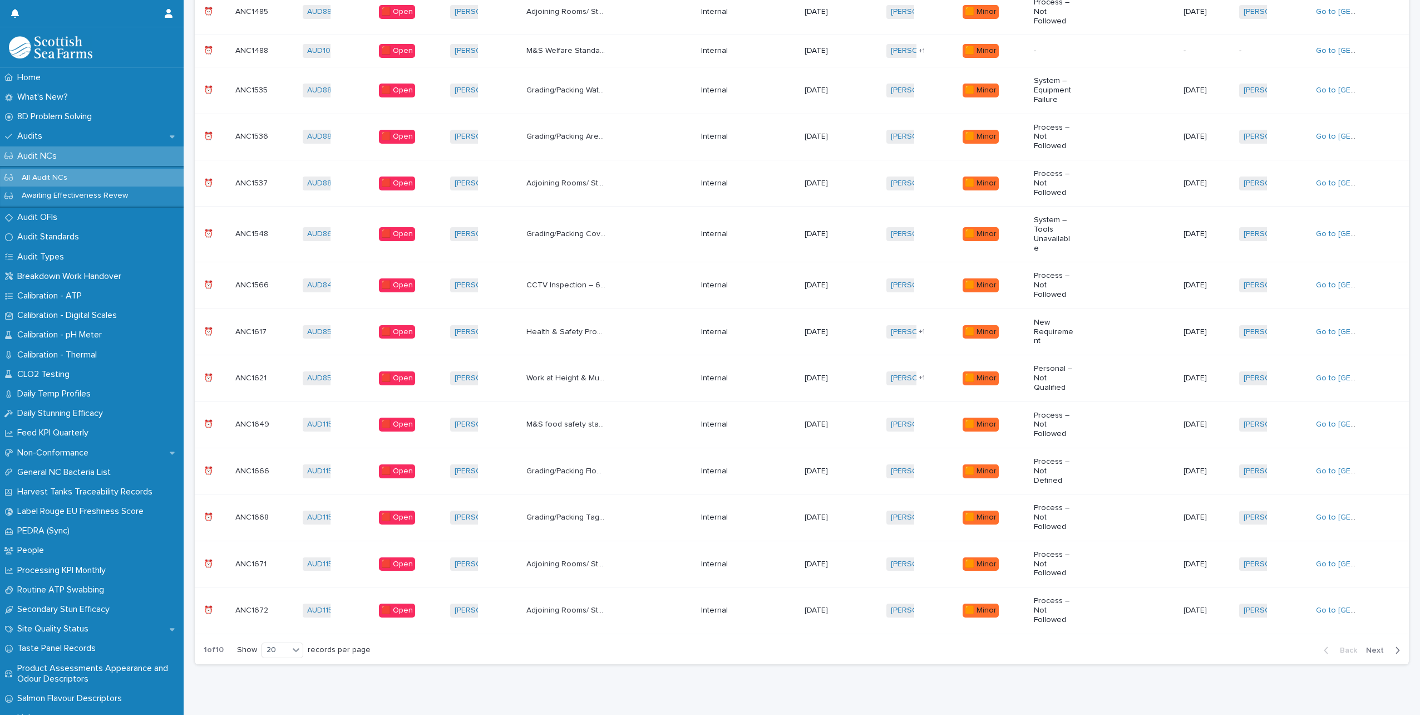
click at [1373, 646] on span "Next" at bounding box center [1378, 650] width 24 height 8
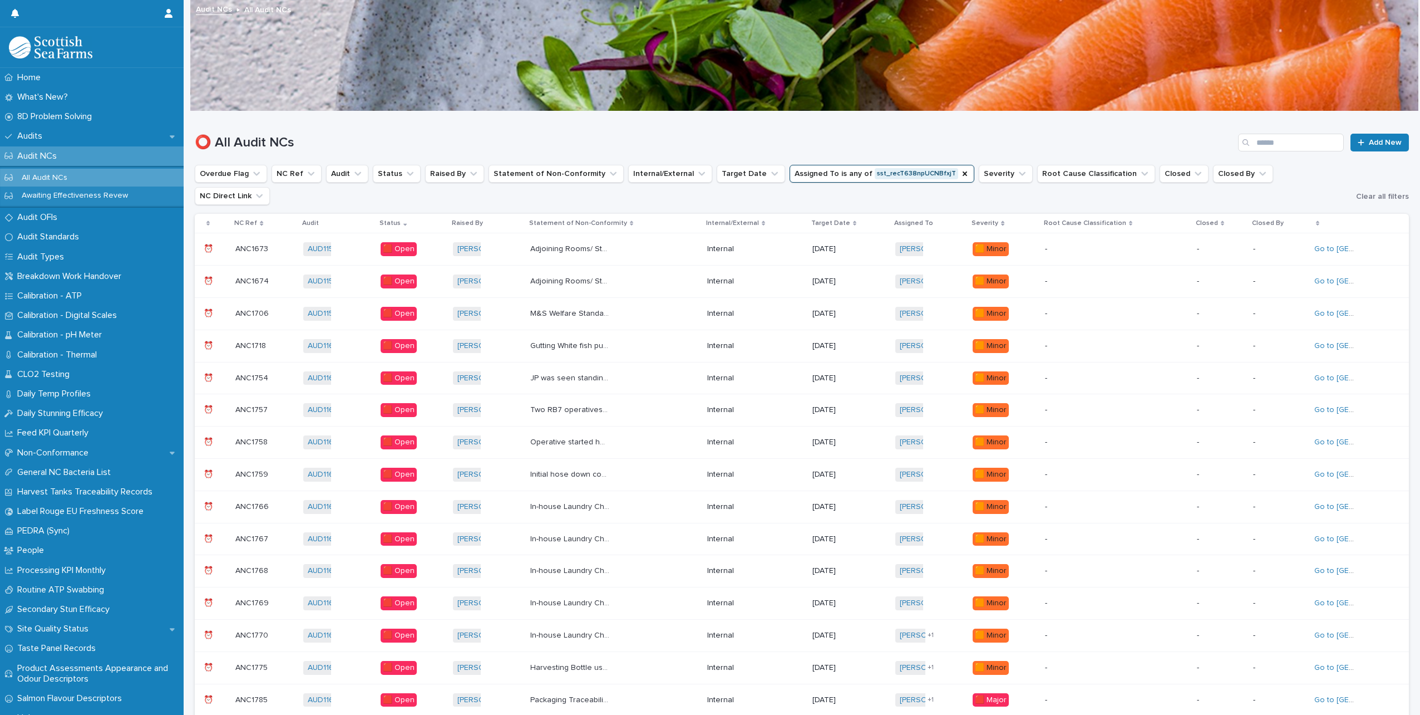
click at [660, 240] on div "Adjoining Rooms/ Storage Areas Chemical not securely stored in Harvesting Elect…" at bounding box center [614, 249] width 168 height 18
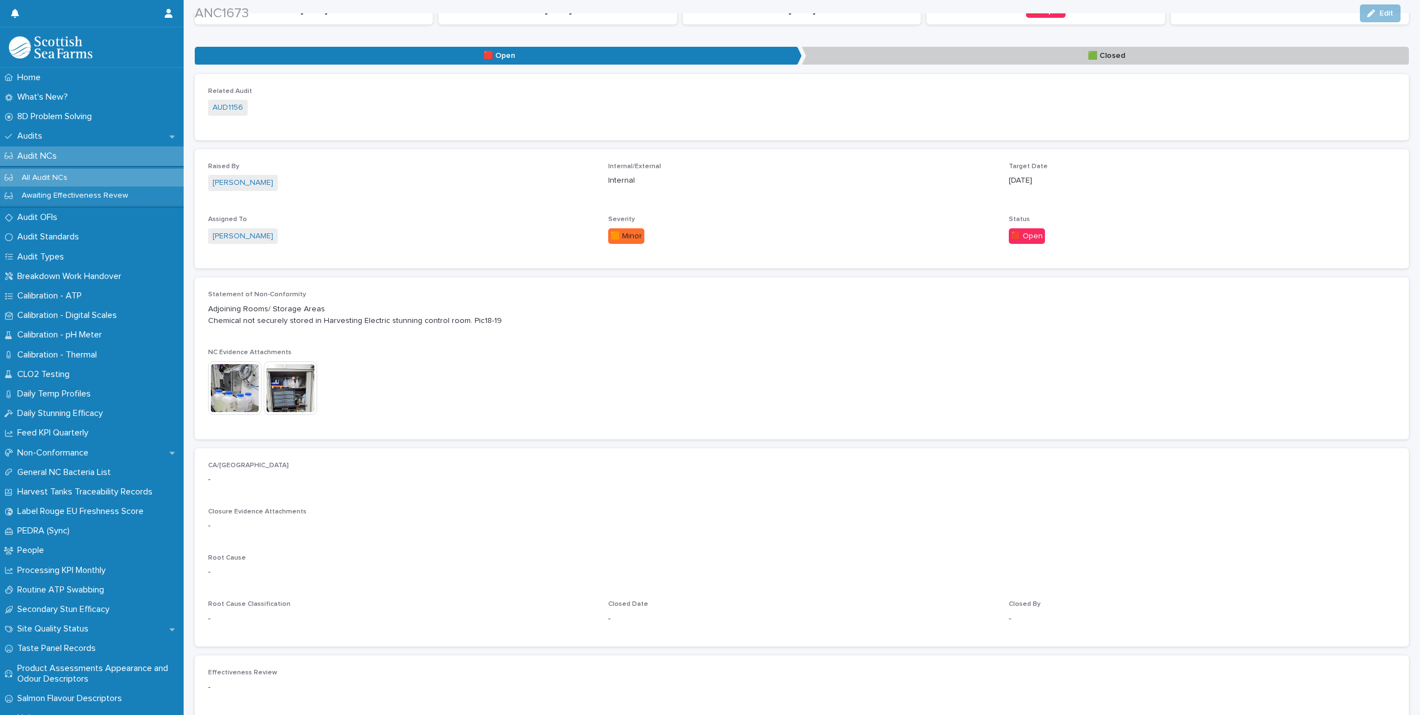
scroll to position [223, 0]
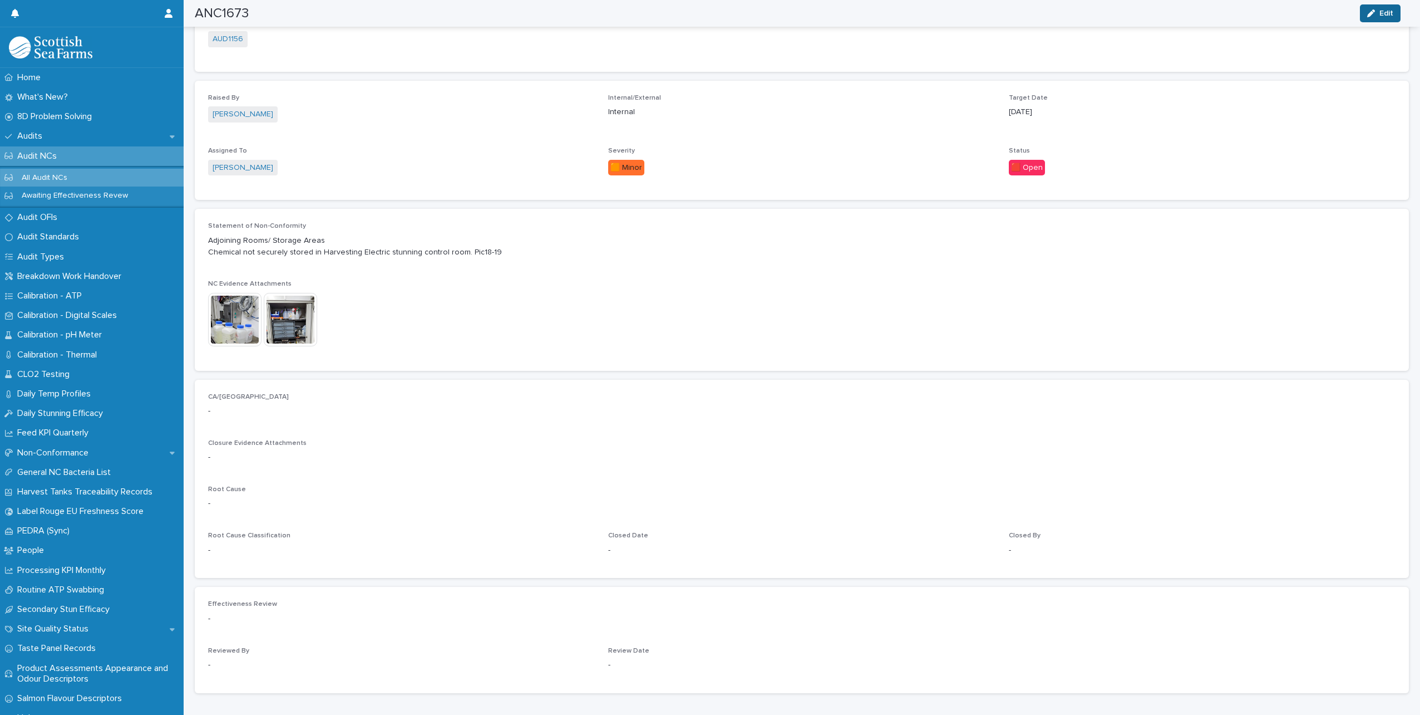
click at [1371, 13] on icon "button" at bounding box center [1371, 13] width 8 height 8
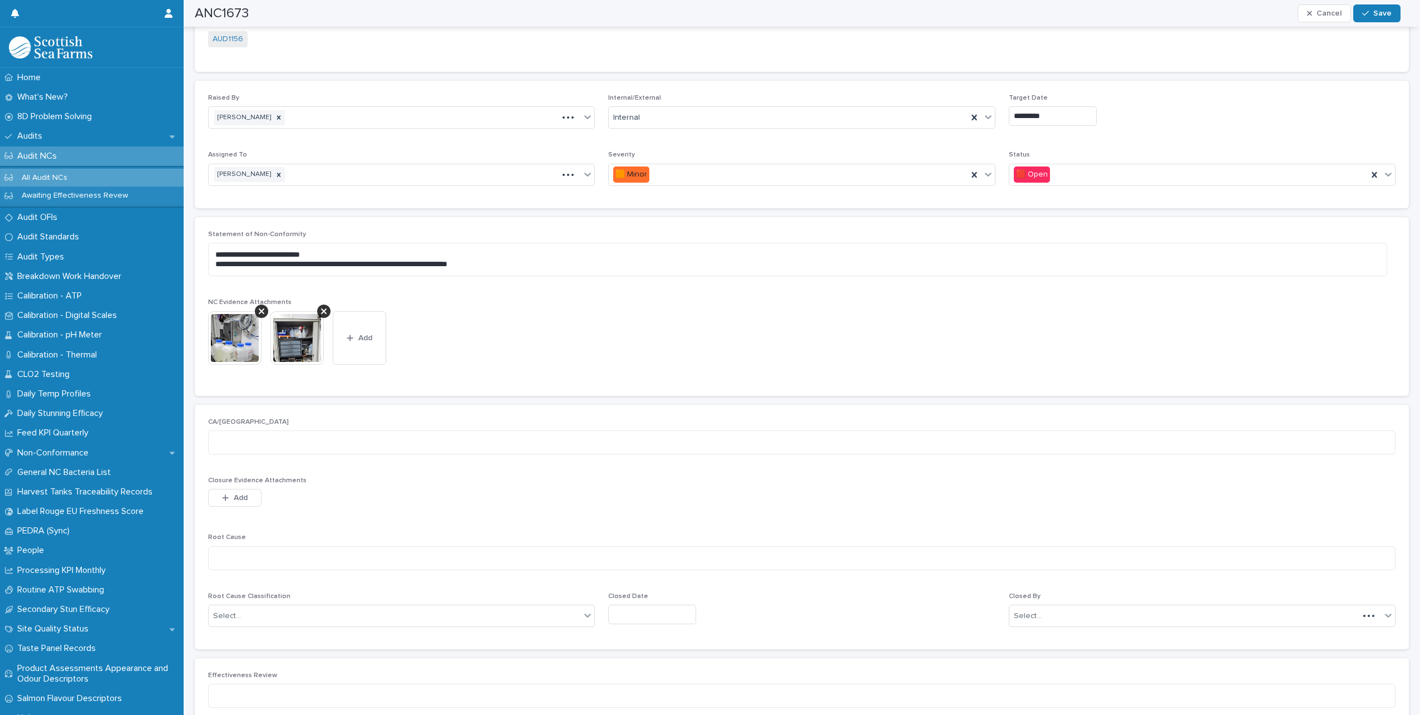
scroll to position [265, 0]
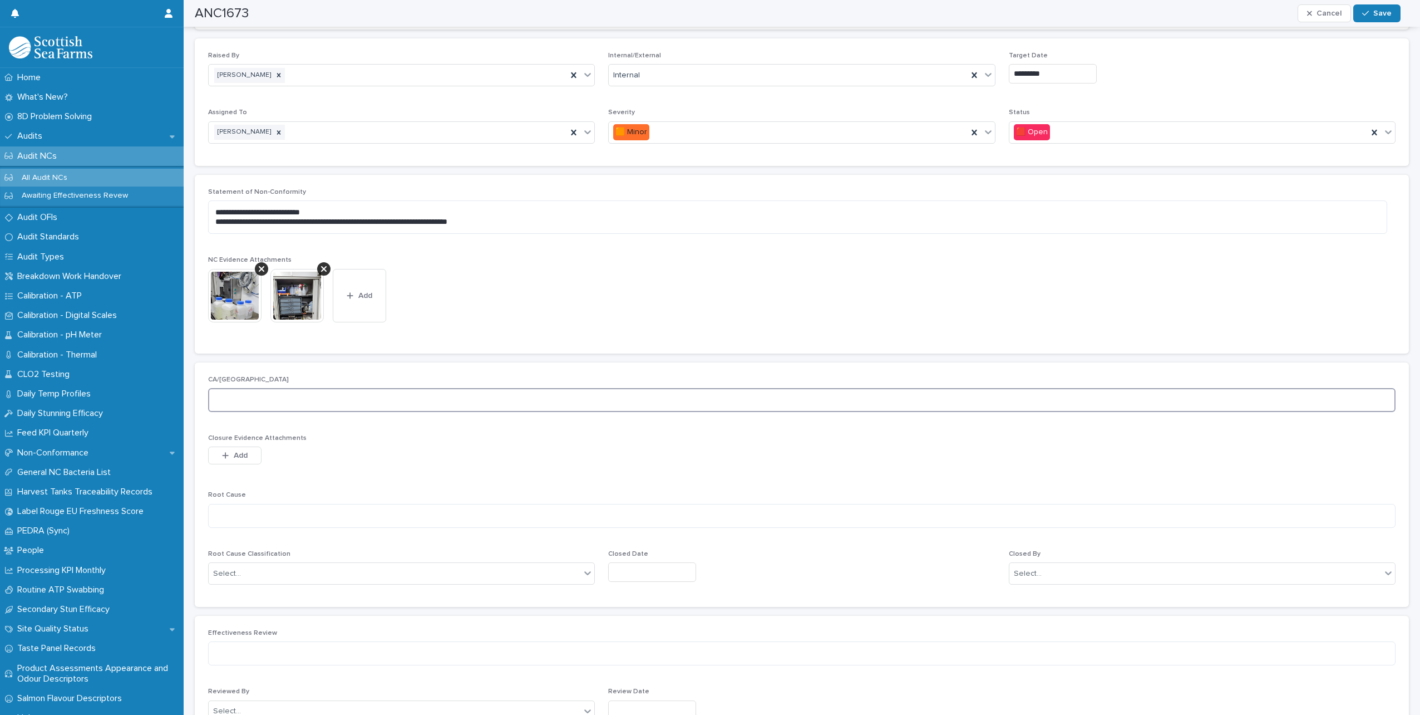
click at [300, 405] on textarea at bounding box center [802, 400] width 1188 height 24
type textarea "**********"
click at [291, 509] on textarea at bounding box center [802, 516] width 1188 height 24
type textarea "*"
type textarea "**********"
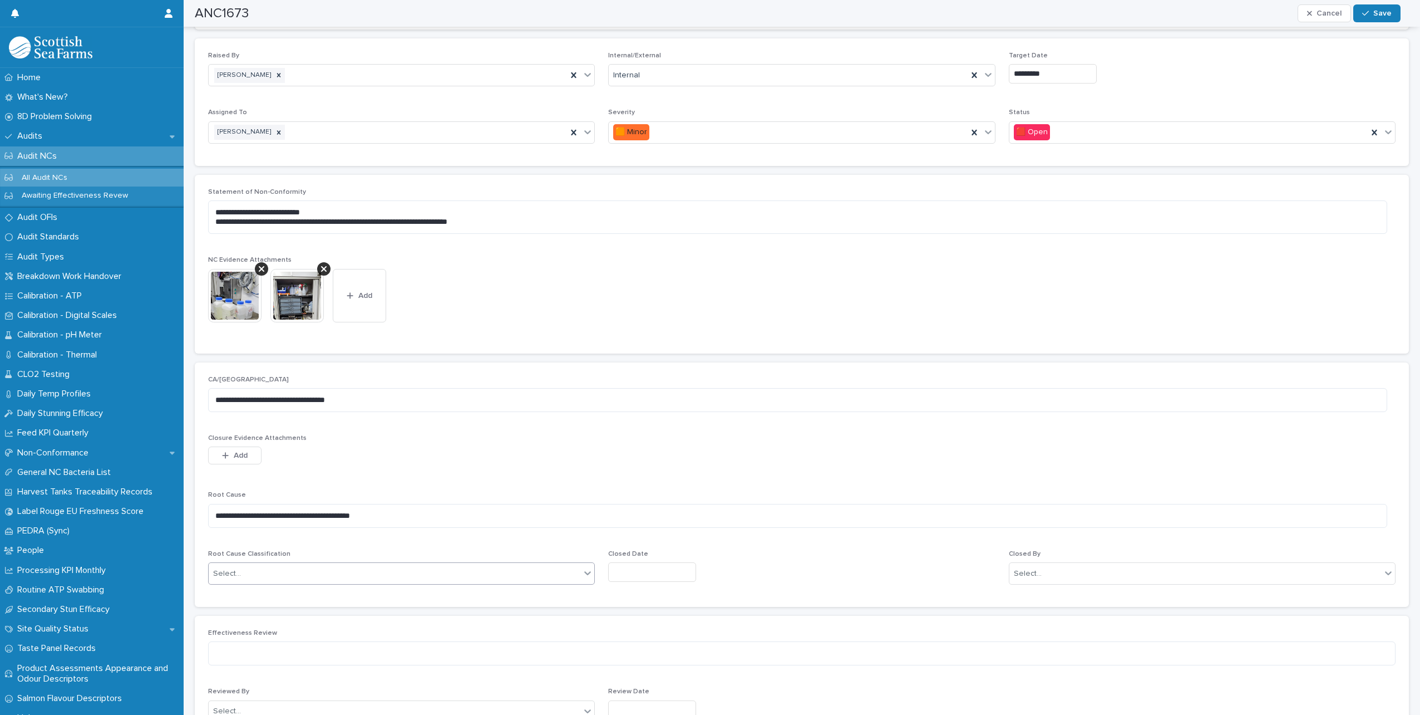
click at [298, 578] on div "Select..." at bounding box center [395, 573] width 372 height 18
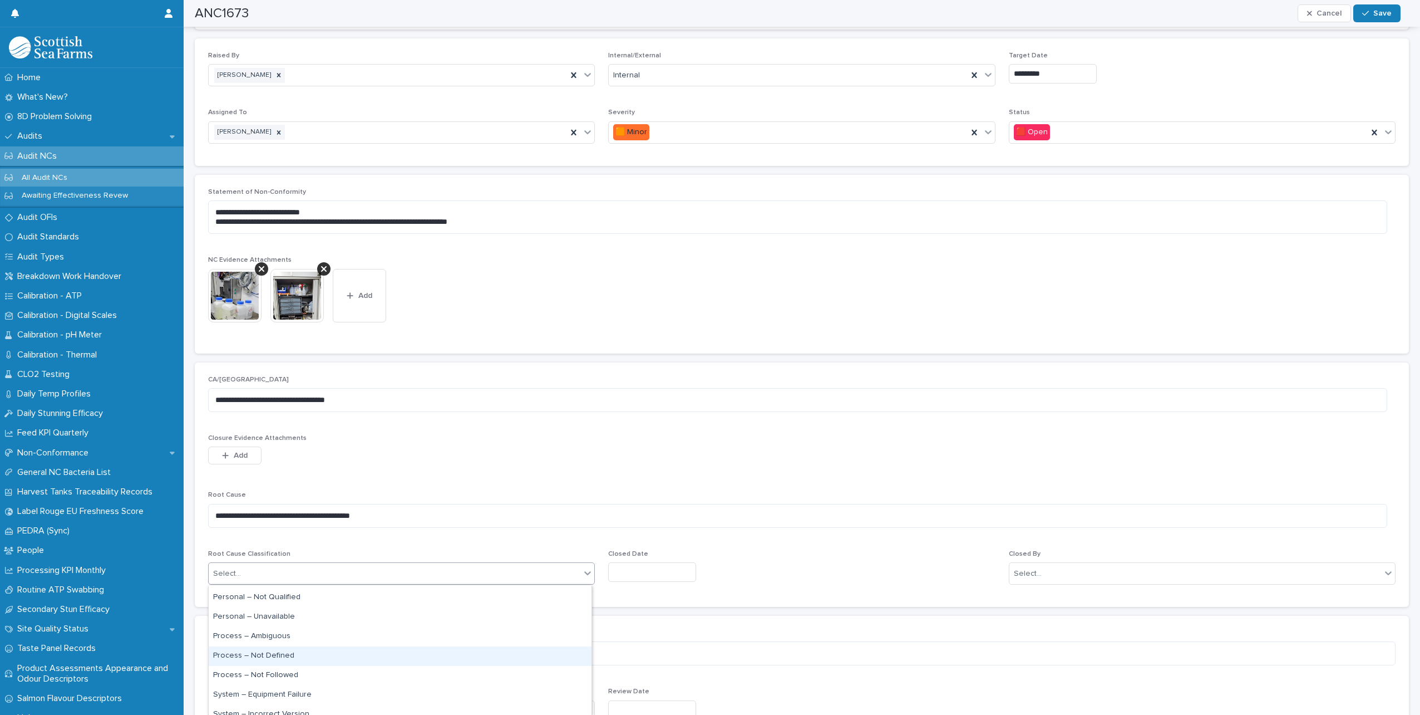
click at [285, 657] on div "Process – Not Defined" at bounding box center [400, 655] width 383 height 19
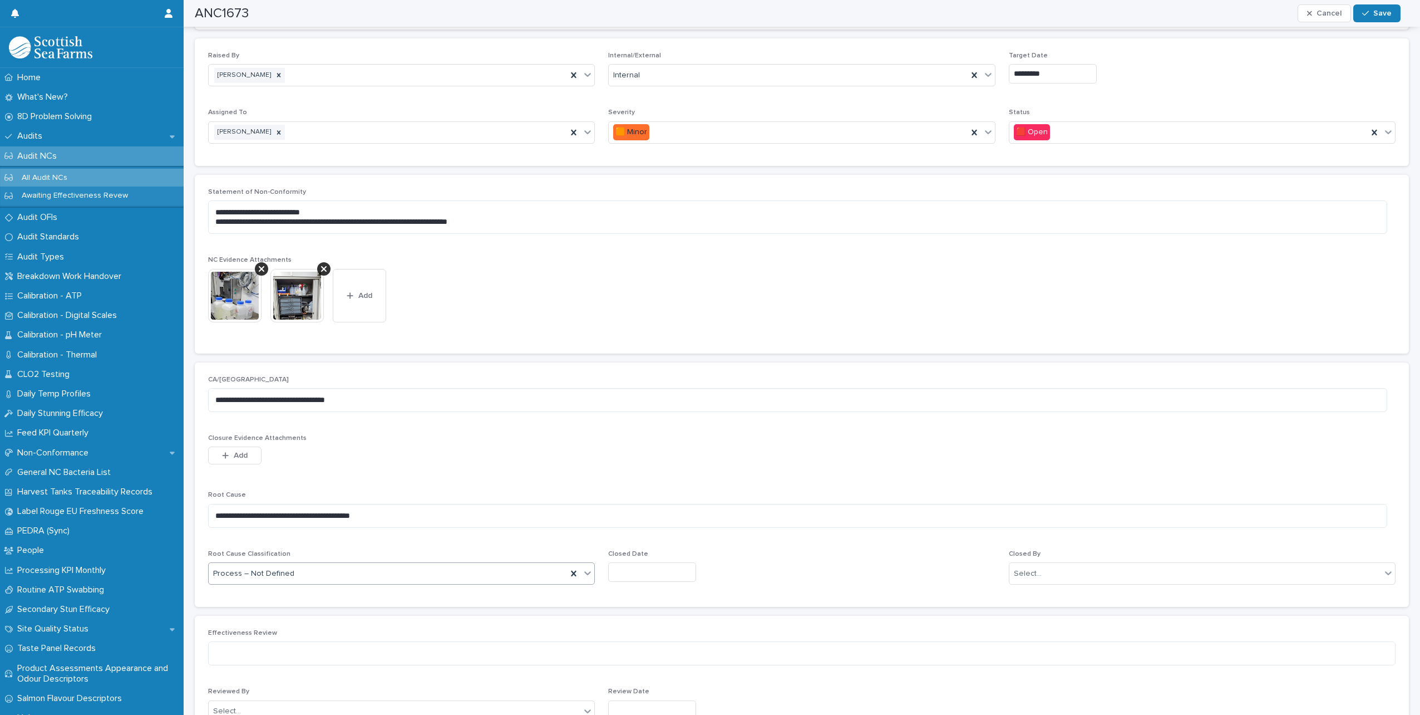
click at [646, 569] on input "text" at bounding box center [652, 571] width 88 height 19
click at [661, 497] on div "21" at bounding box center [660, 498] width 15 height 15
type input "*********"
click at [1113, 572] on div "Select..." at bounding box center [1196, 573] width 372 height 18
type input "*****"
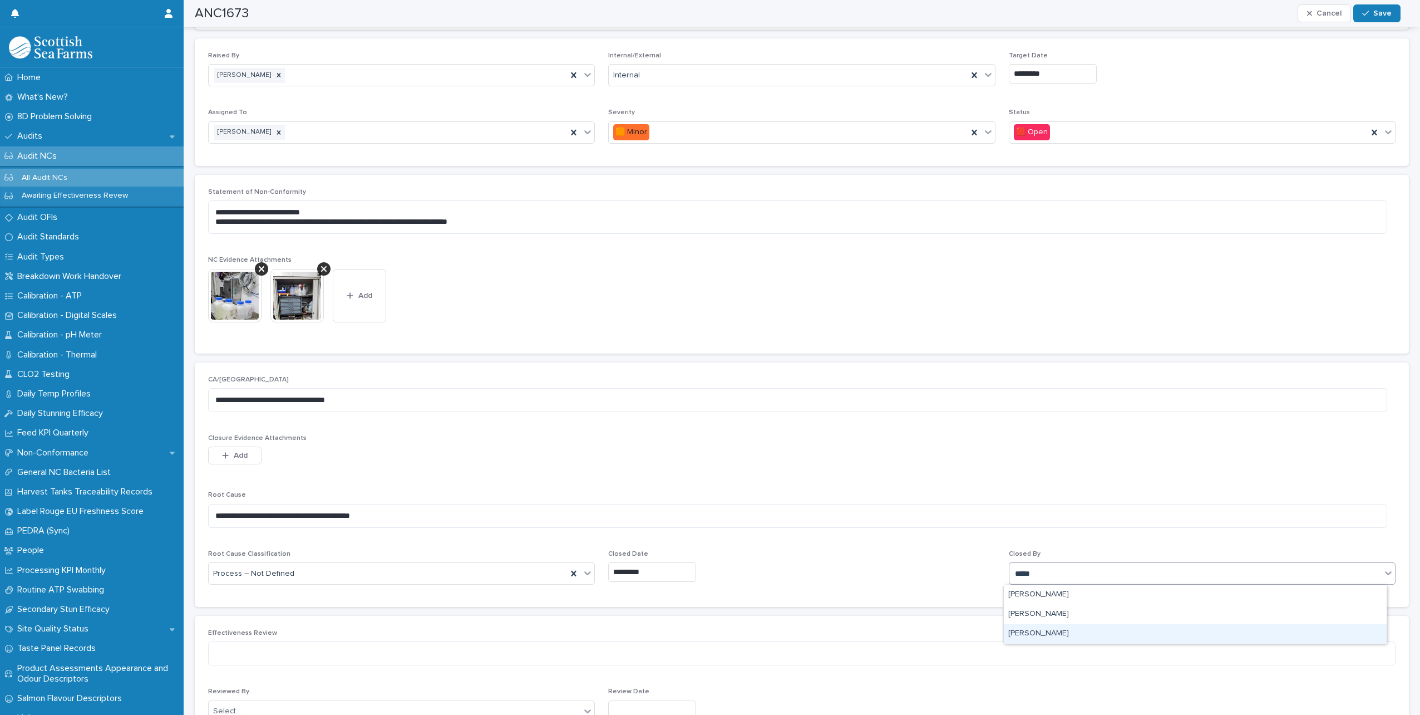
click at [1069, 631] on div "[PERSON_NAME]" at bounding box center [1195, 633] width 383 height 19
click at [1377, 17] on button "Save" at bounding box center [1376, 13] width 47 height 18
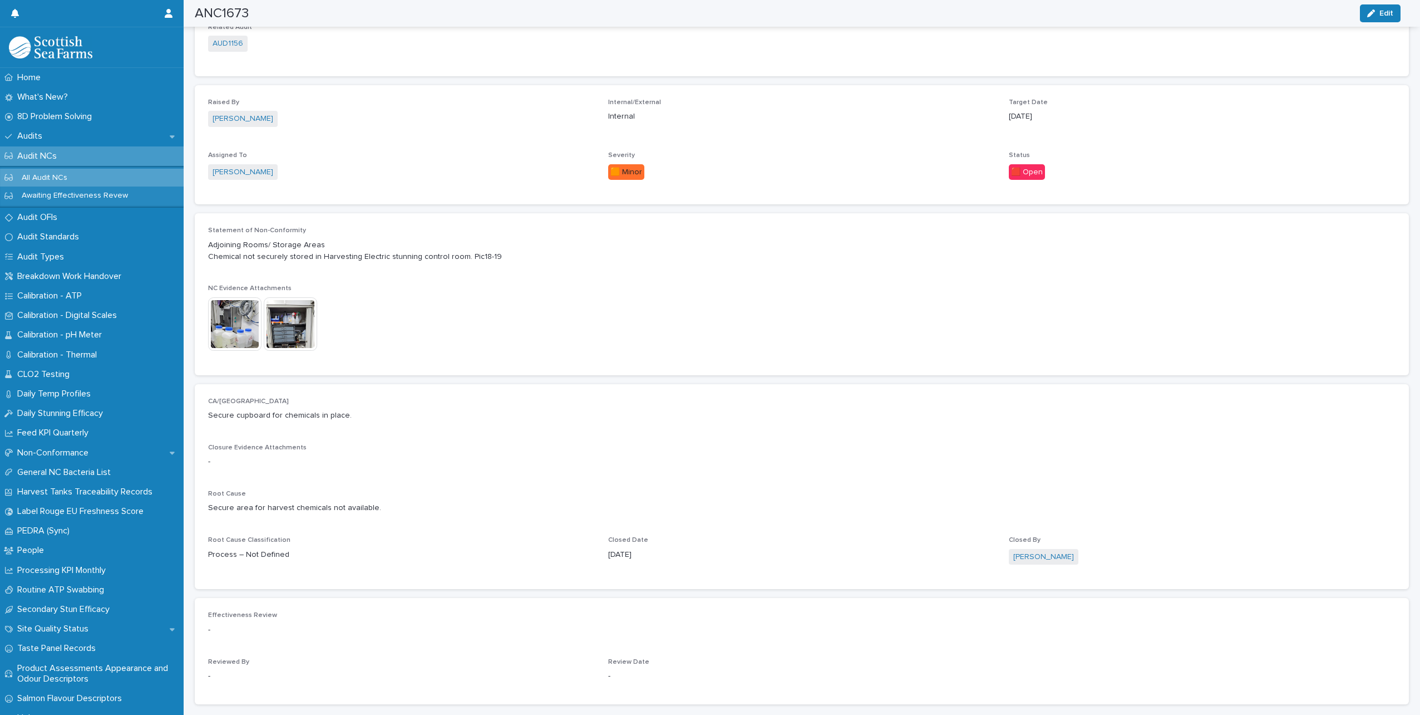
scroll to position [221, 0]
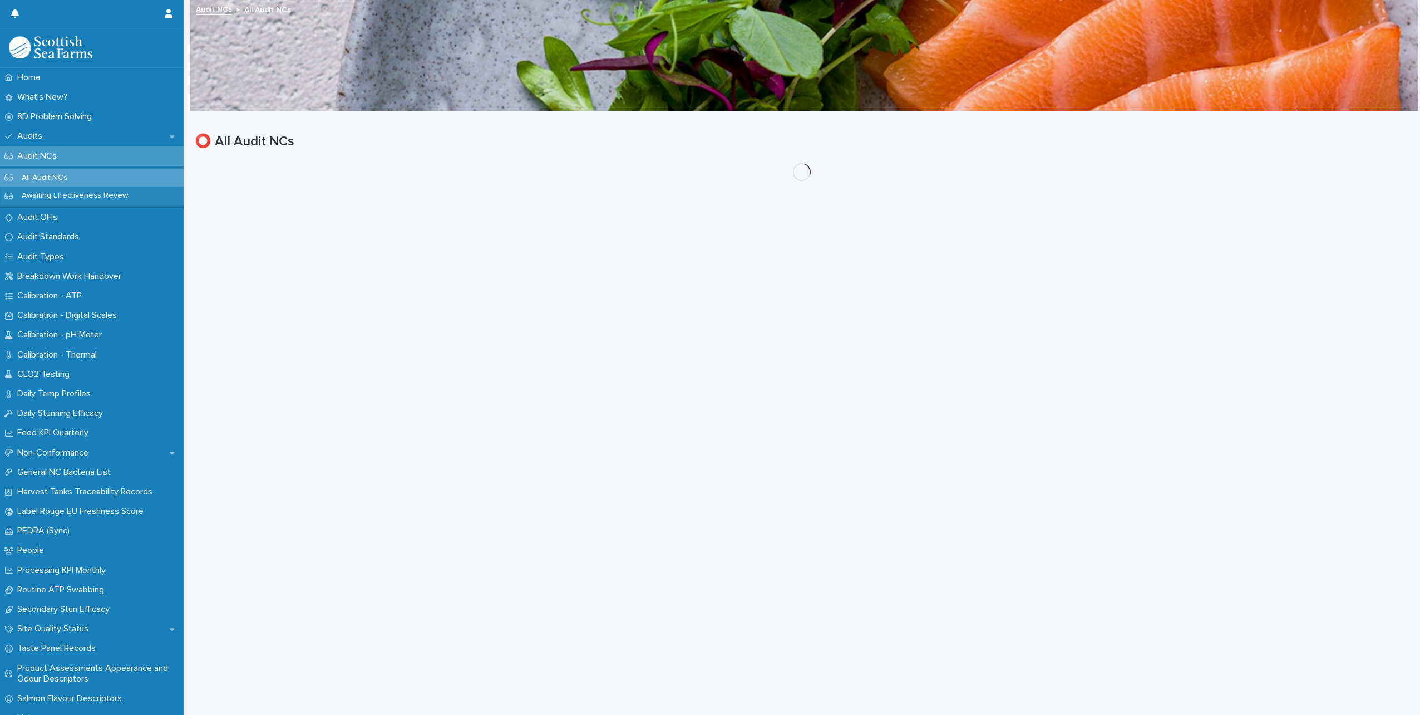
scroll to position [8, 0]
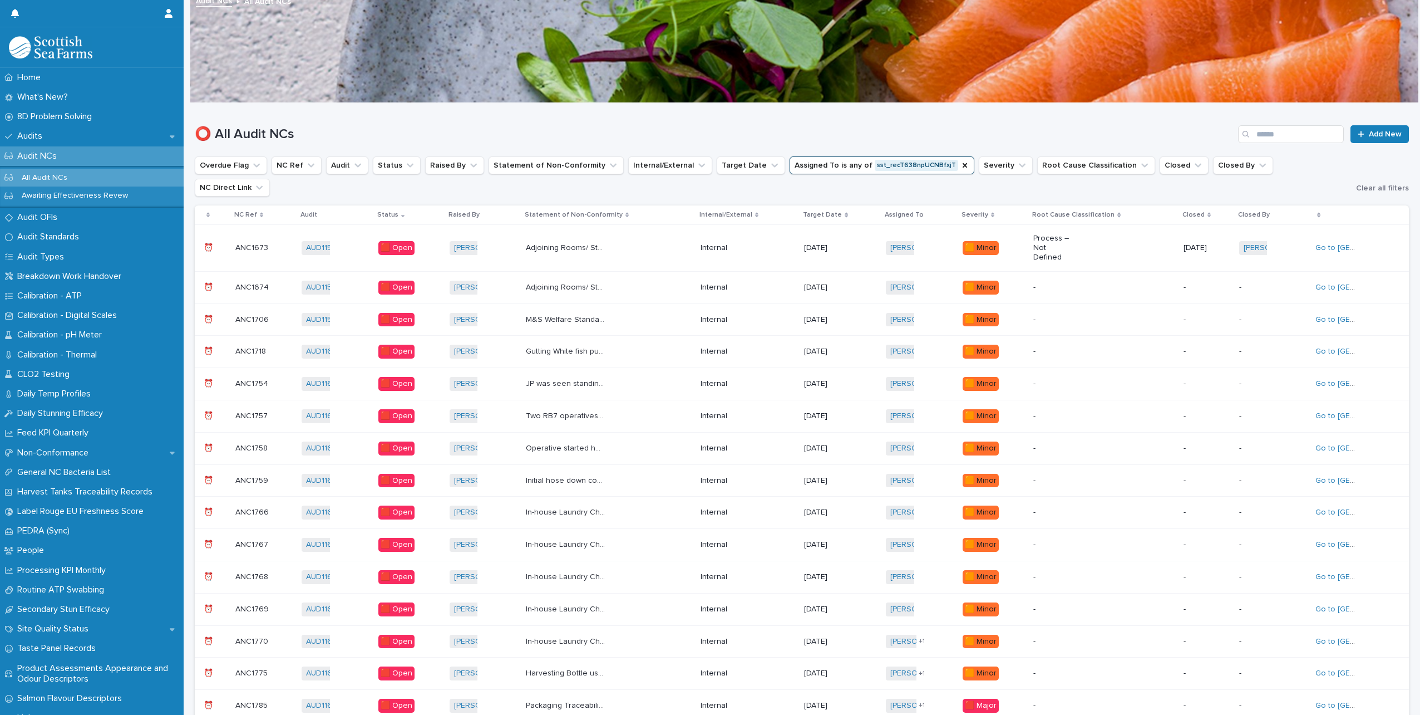
click at [659, 278] on div "Adjoining Rooms/ Storage Areas Harvesting electric stunning control room – Draw…" at bounding box center [609, 287] width 166 height 18
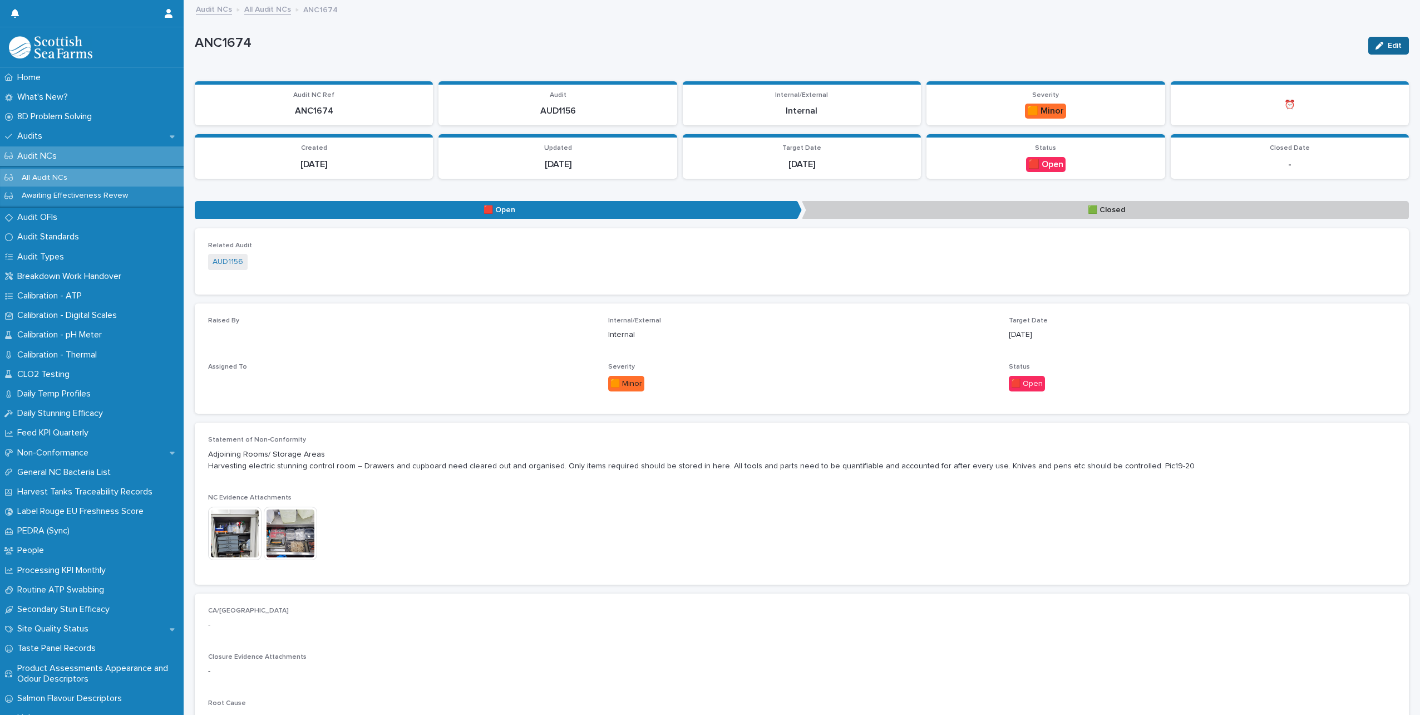
click at [1388, 44] on span "Edit" at bounding box center [1395, 46] width 14 height 8
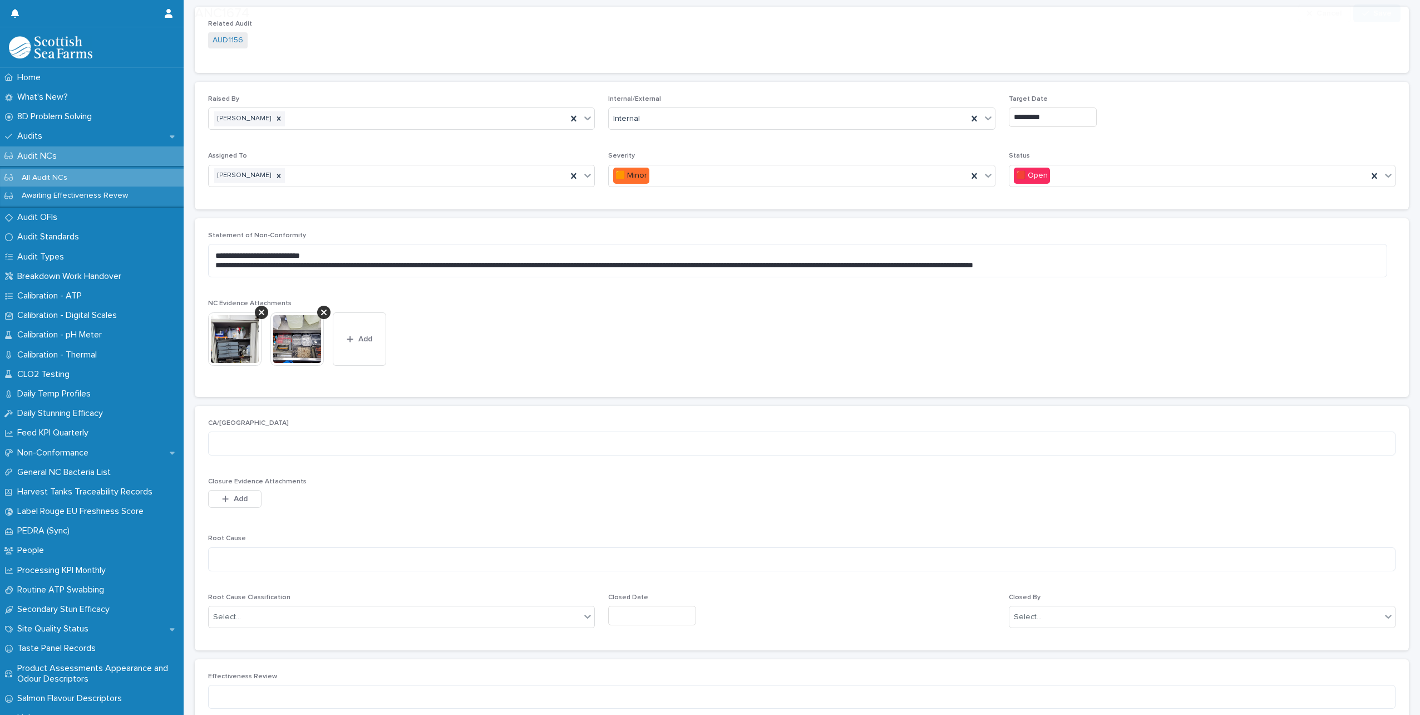
scroll to position [223, 0]
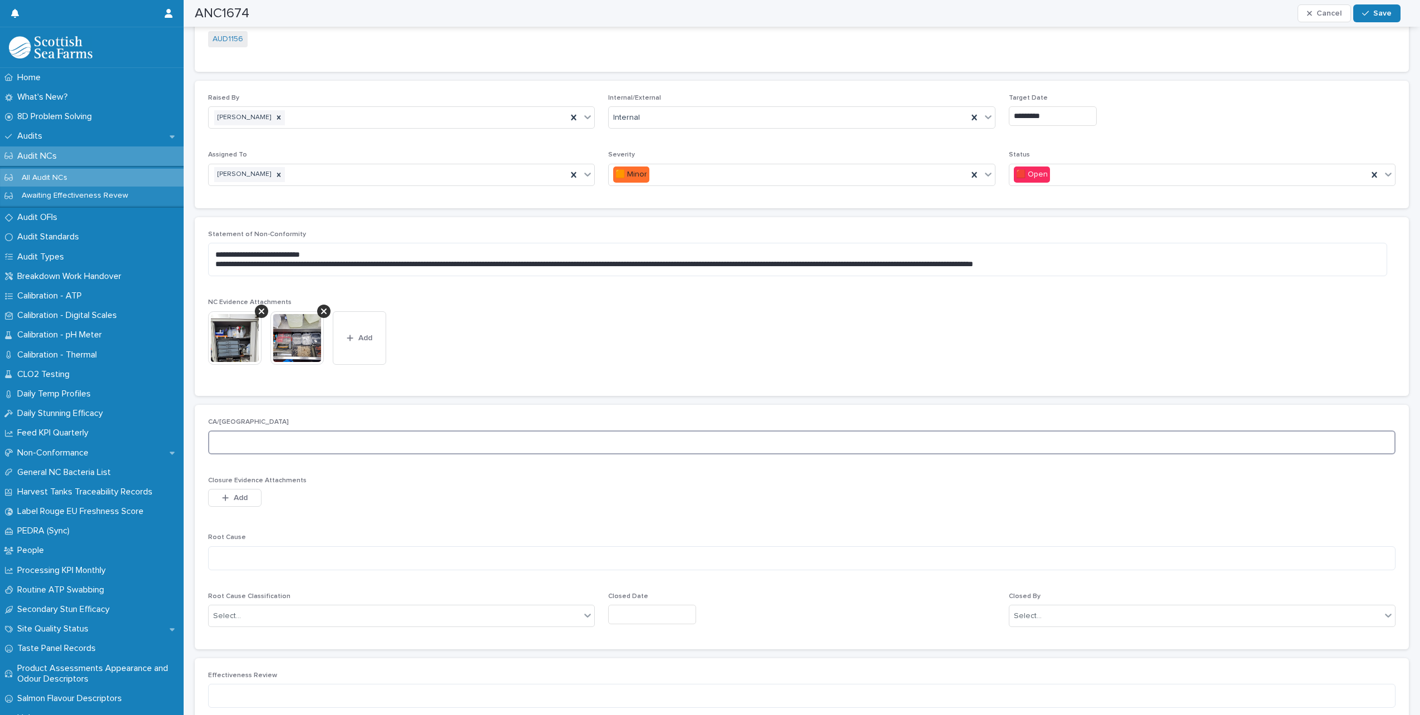
click at [293, 437] on textarea at bounding box center [802, 442] width 1188 height 24
type textarea "*"
type textarea "**********"
click at [277, 555] on textarea at bounding box center [802, 558] width 1188 height 24
type textarea "**********"
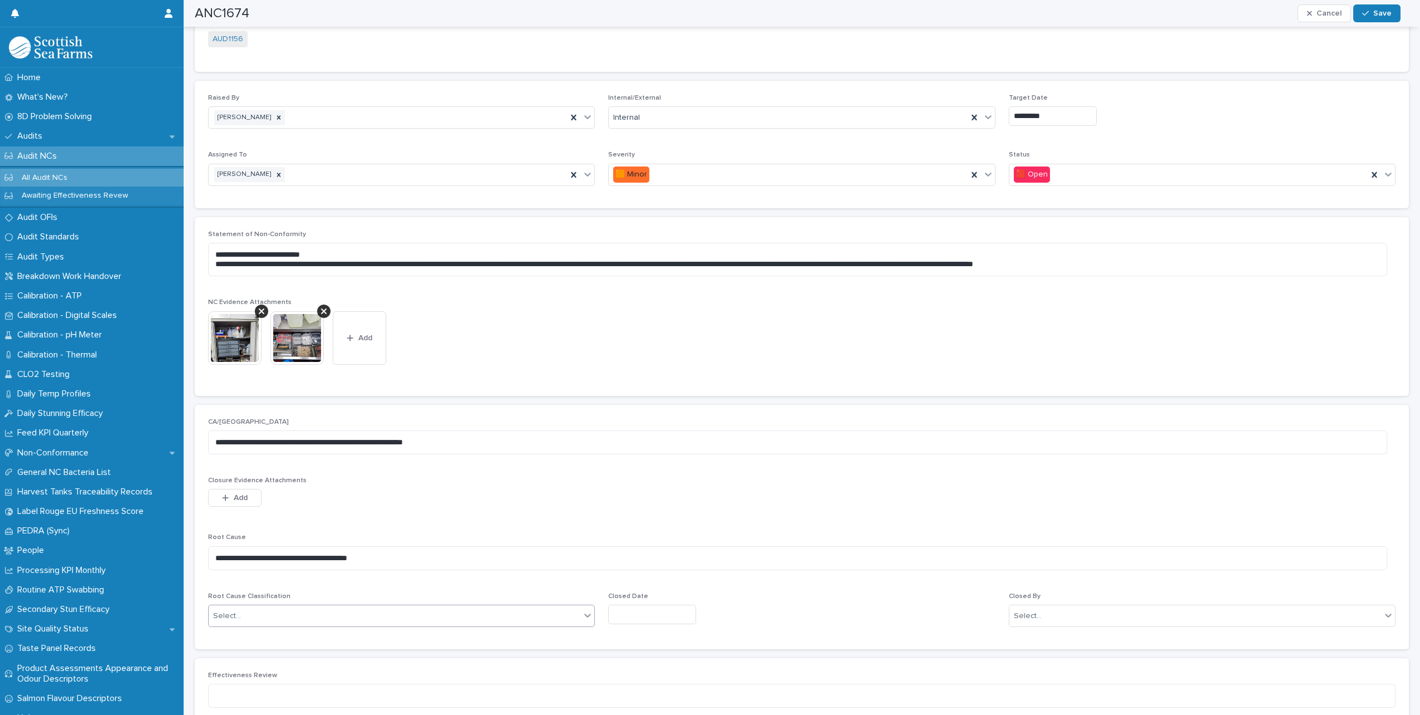
click at [295, 616] on div "Select..." at bounding box center [395, 616] width 372 height 18
click at [292, 666] on div "Process – Not Followed" at bounding box center [400, 661] width 383 height 19
click at [643, 617] on input "text" at bounding box center [652, 613] width 88 height 19
click at [664, 539] on div "21" at bounding box center [660, 541] width 15 height 15
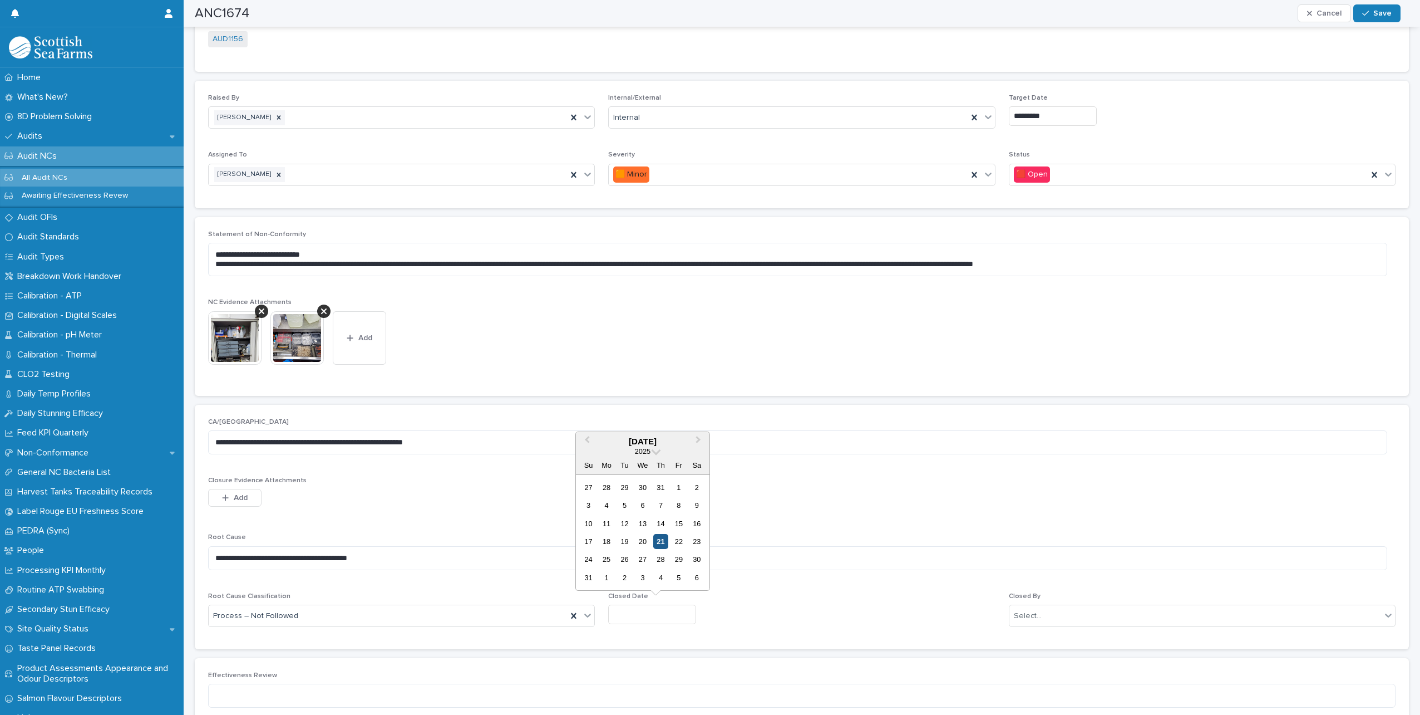
type input "*********"
click at [1094, 623] on div "Select..." at bounding box center [1196, 616] width 372 height 18
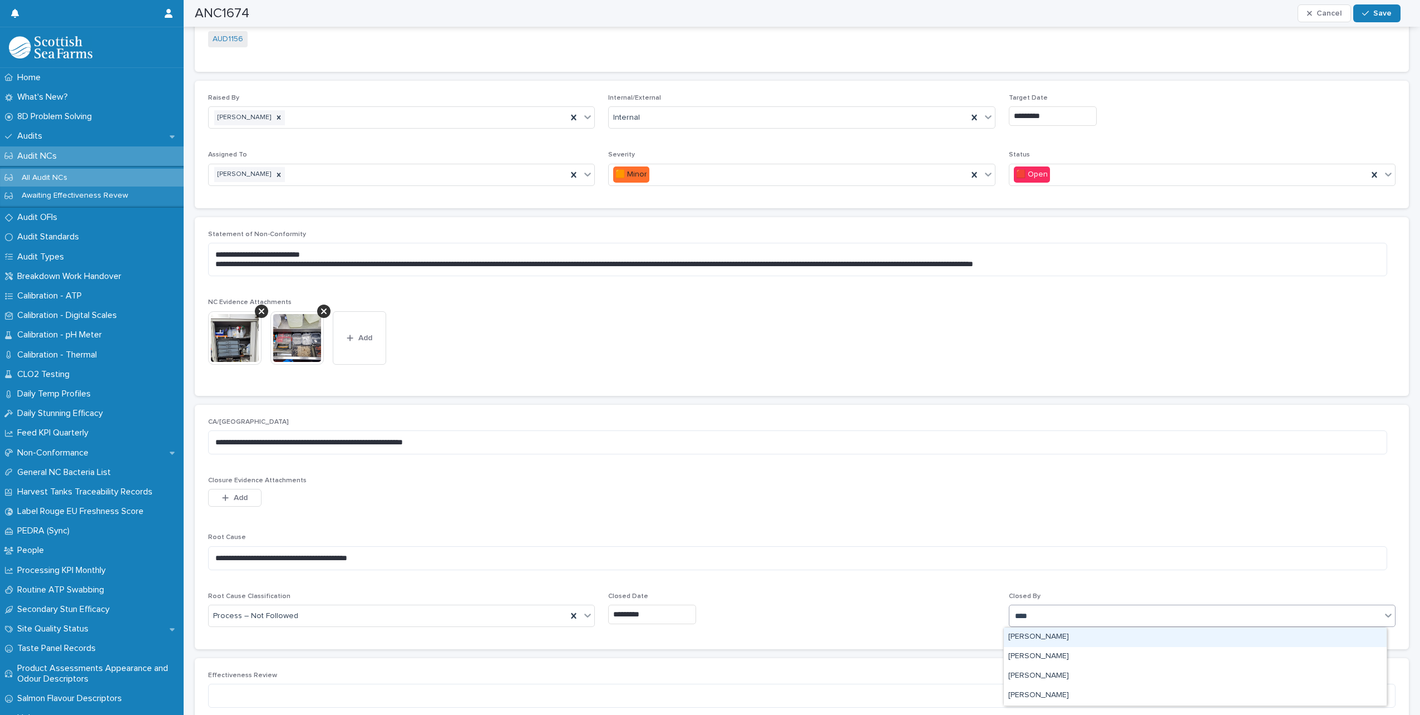
type input "*****"
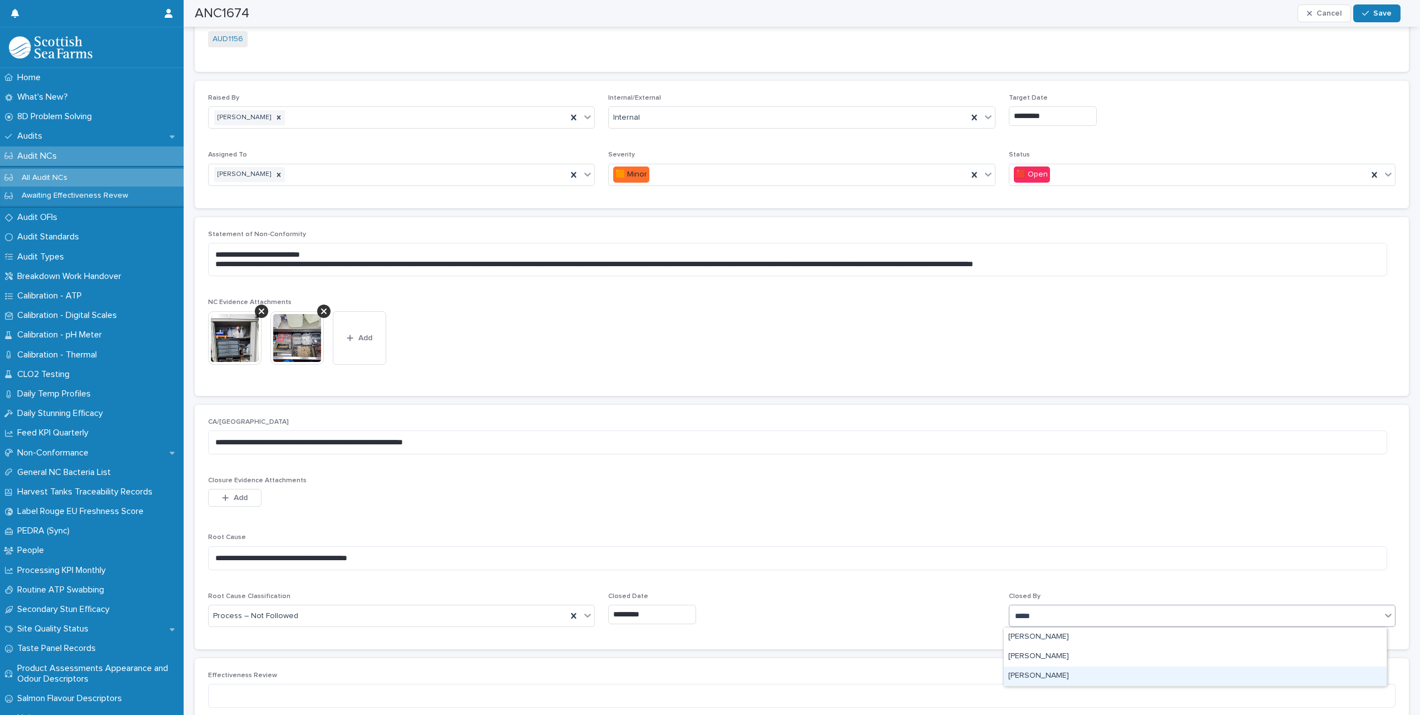
click at [1065, 680] on div "[PERSON_NAME]" at bounding box center [1195, 675] width 383 height 19
click at [1385, 12] on span "Save" at bounding box center [1382, 13] width 18 height 8
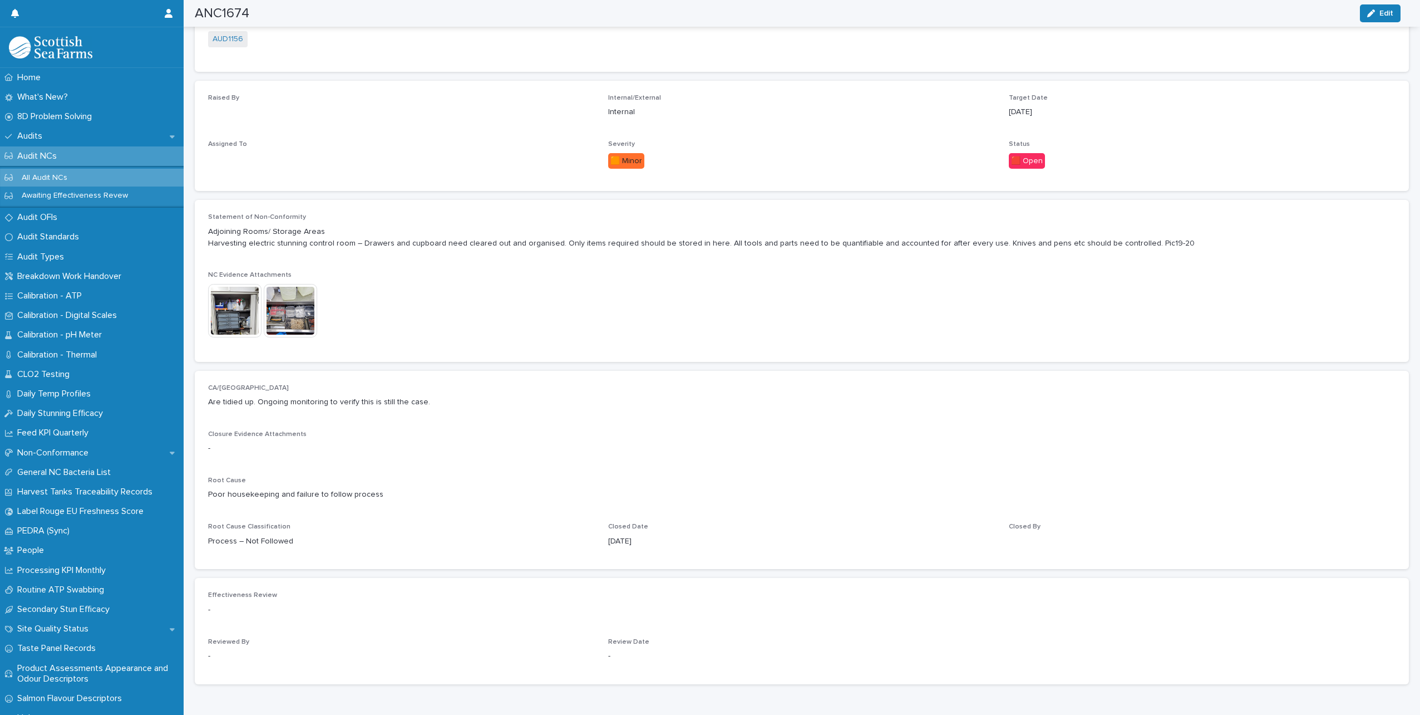
scroll to position [171, 0]
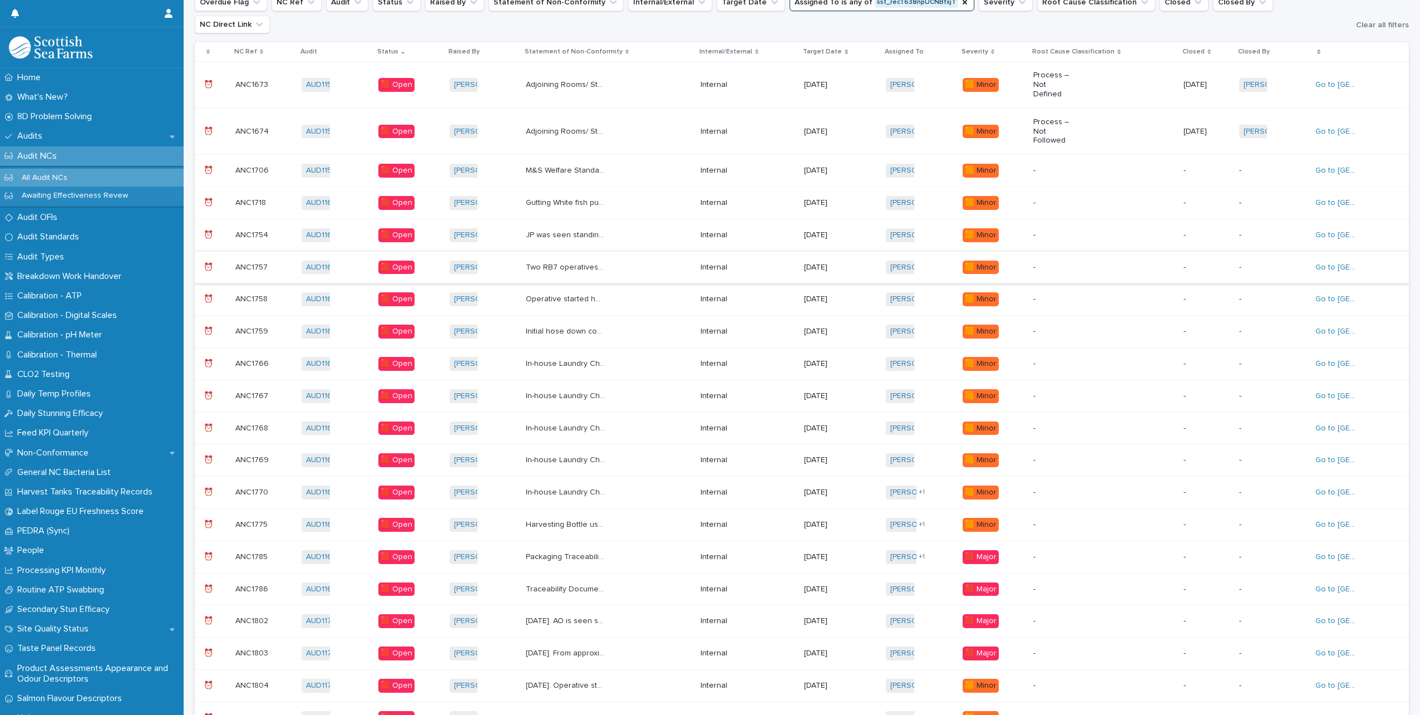
scroll to position [8, 0]
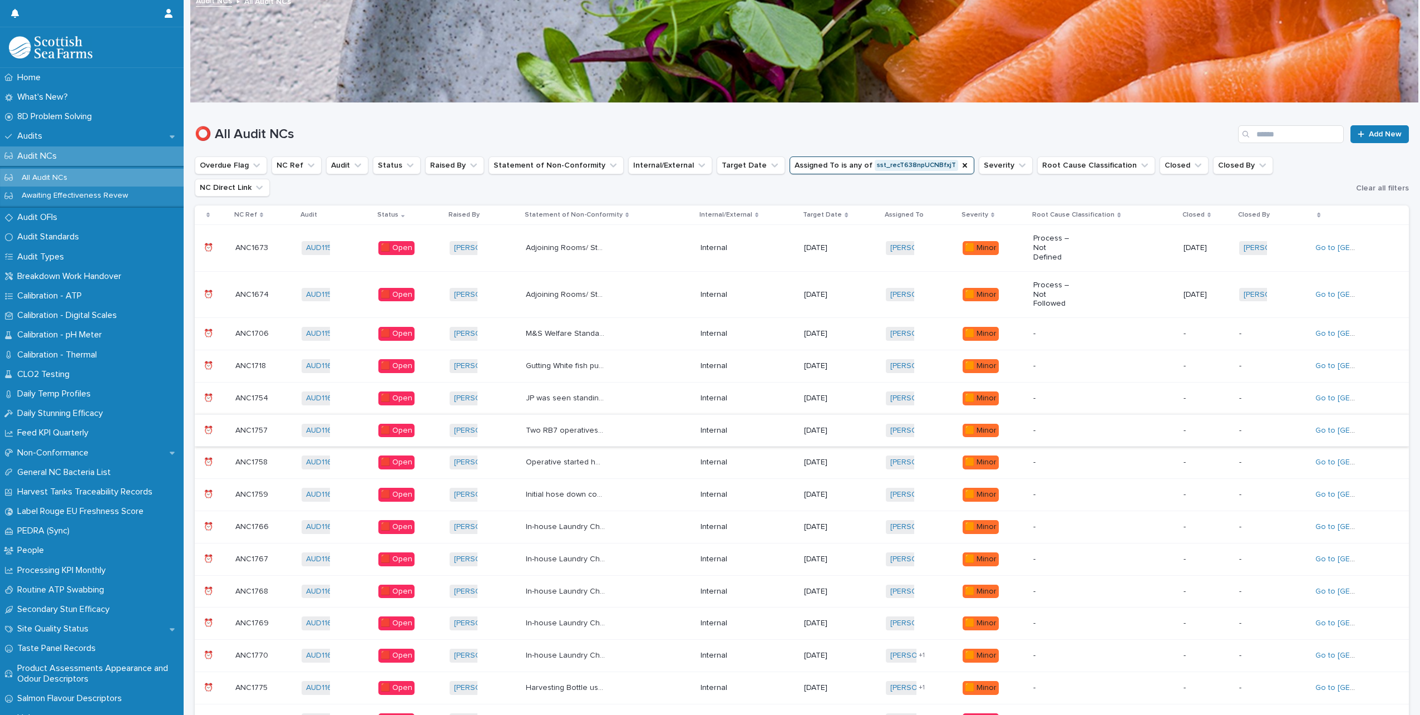
click at [661, 324] on div "M&S Welfare Standard – 2.1.35 DOC-FOR-2064 (checked: 19/01/2025) PPE check sect…" at bounding box center [609, 333] width 166 height 18
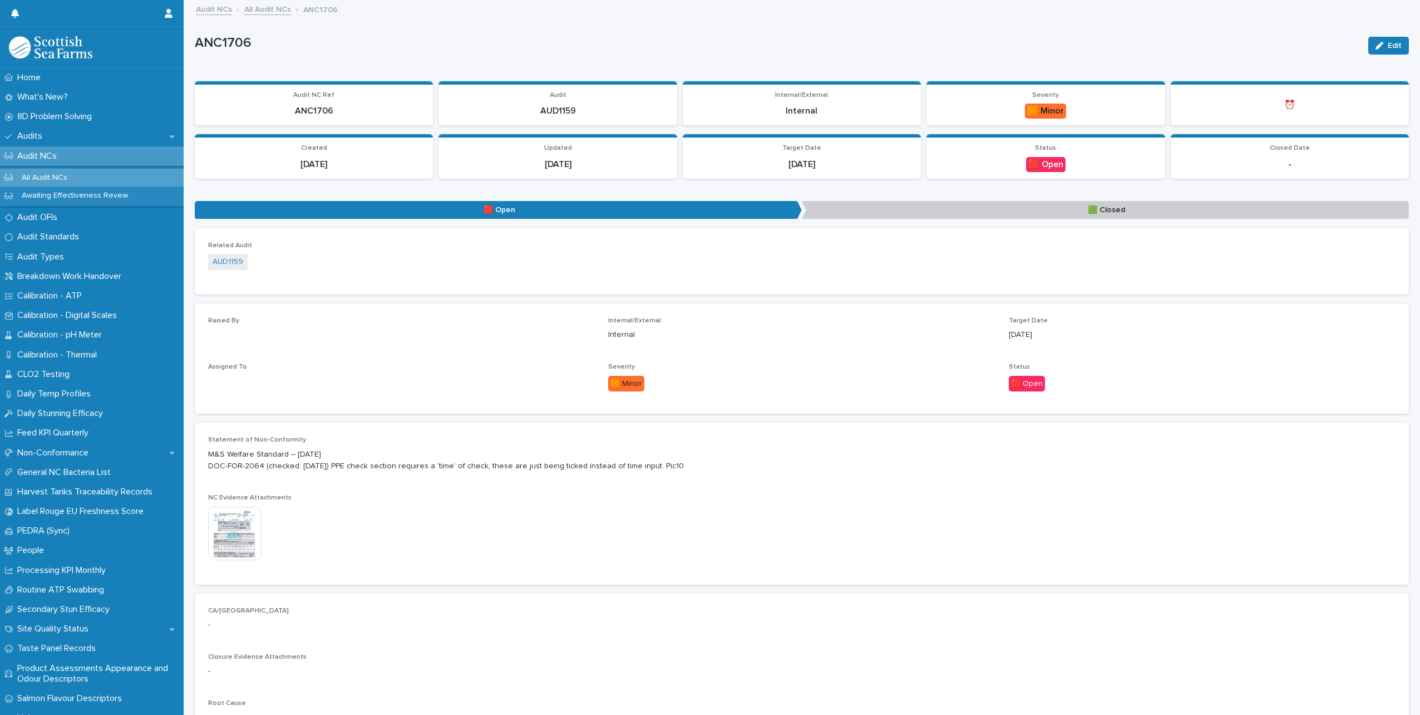
click at [235, 527] on img at bounding box center [234, 532] width 53 height 53
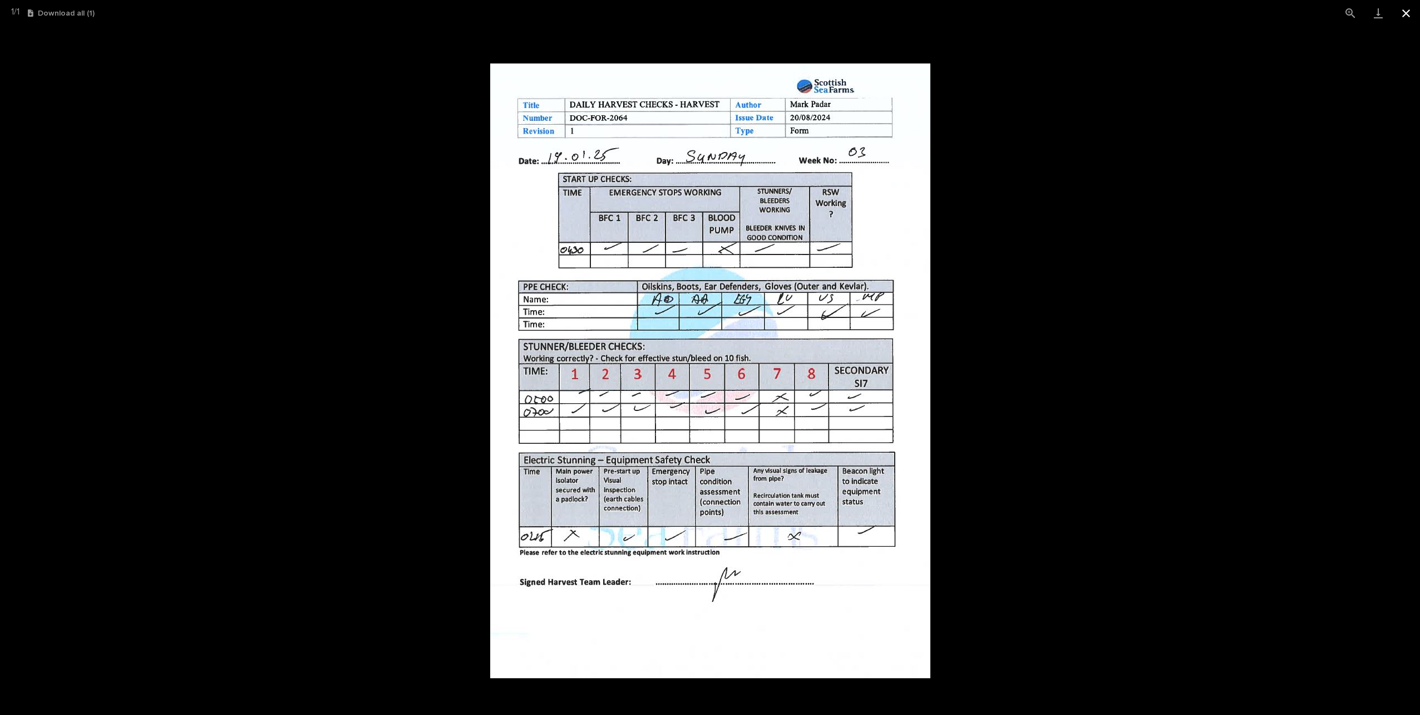
click at [1414, 12] on button "Close gallery" at bounding box center [1406, 13] width 28 height 26
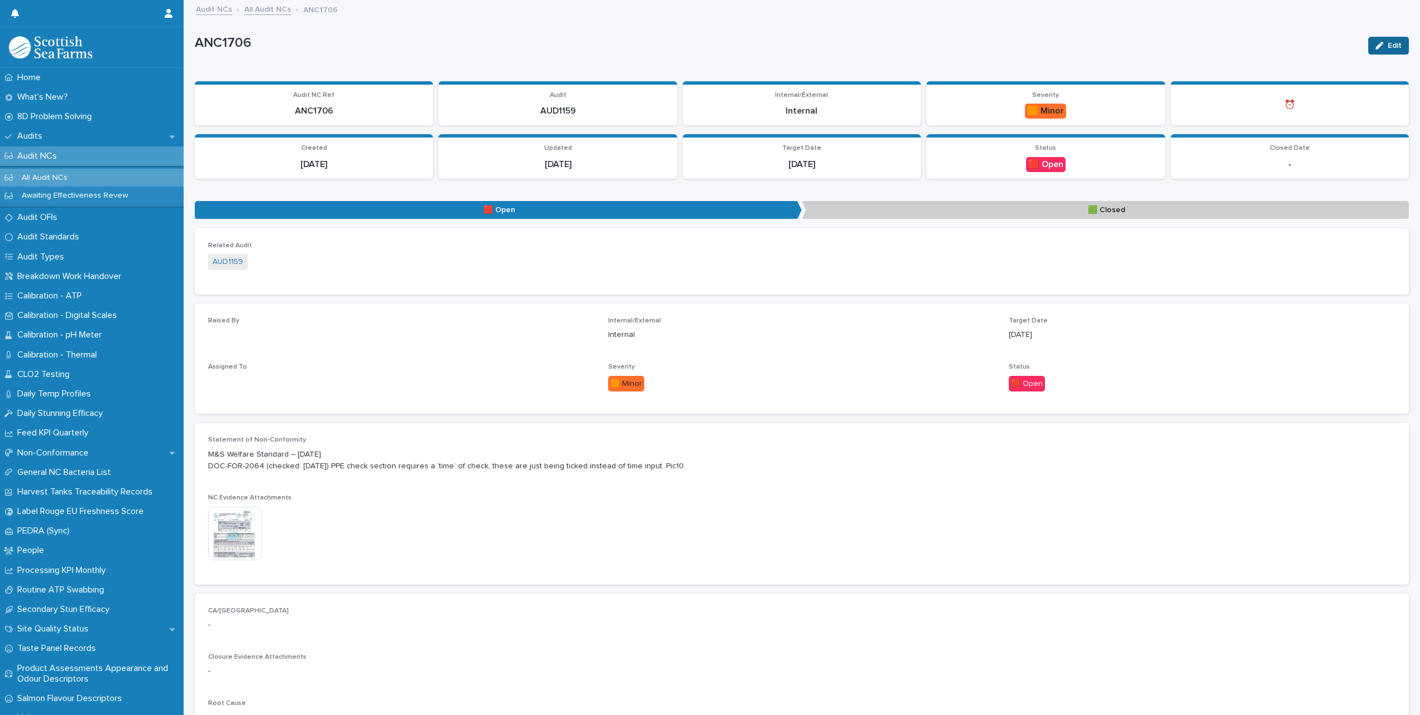
click at [1388, 43] on span "Edit" at bounding box center [1395, 46] width 14 height 8
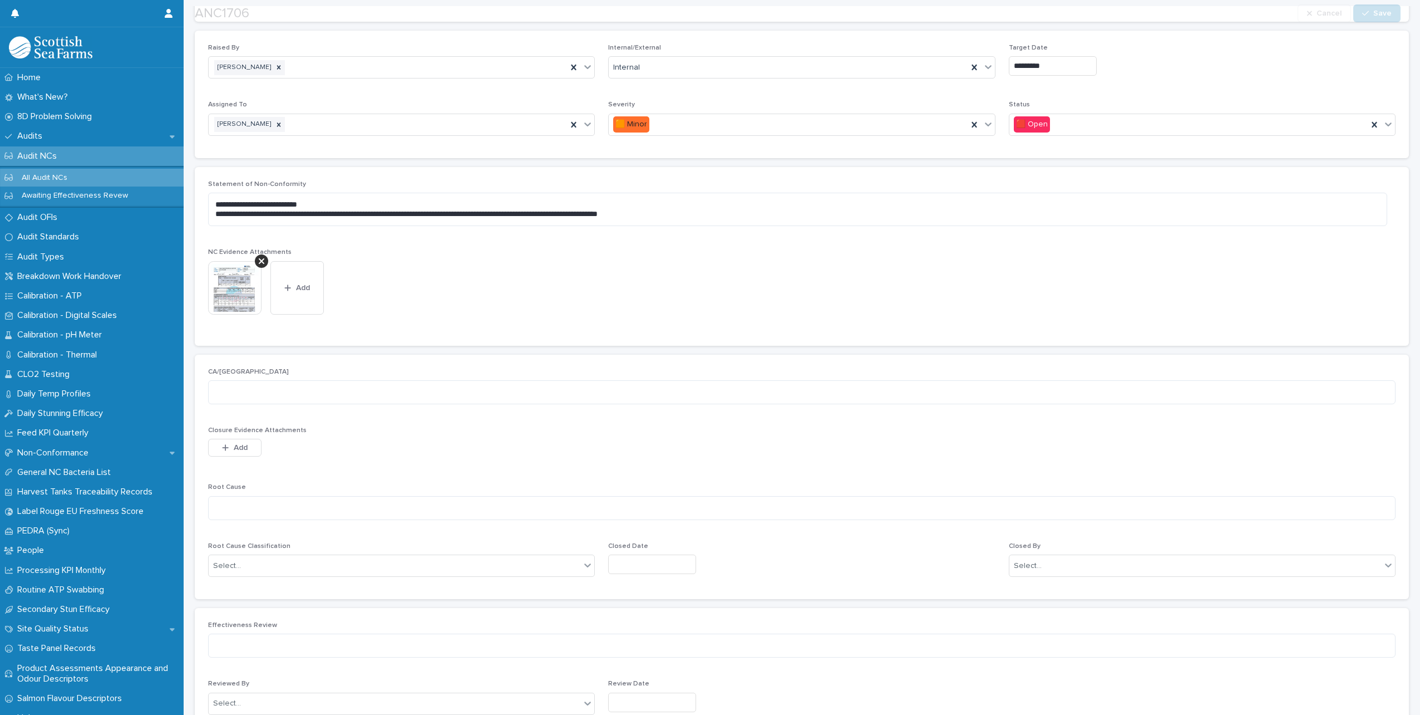
scroll to position [278, 0]
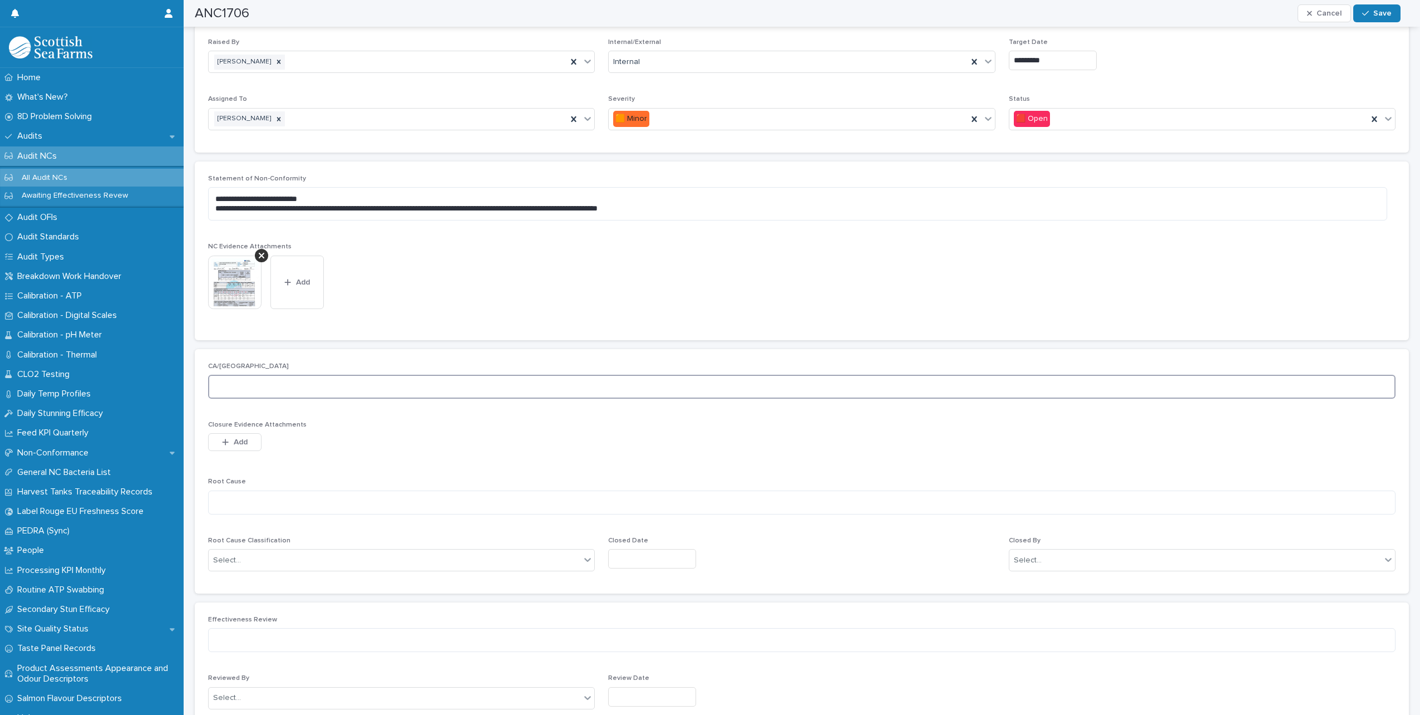
click at [326, 386] on textarea at bounding box center [802, 387] width 1188 height 24
click at [215, 386] on textarea "**********" at bounding box center [797, 387] width 1179 height 24
type textarea "**********"
click at [275, 501] on textarea at bounding box center [802, 502] width 1188 height 24
click at [331, 553] on div "Select..." at bounding box center [395, 560] width 372 height 18
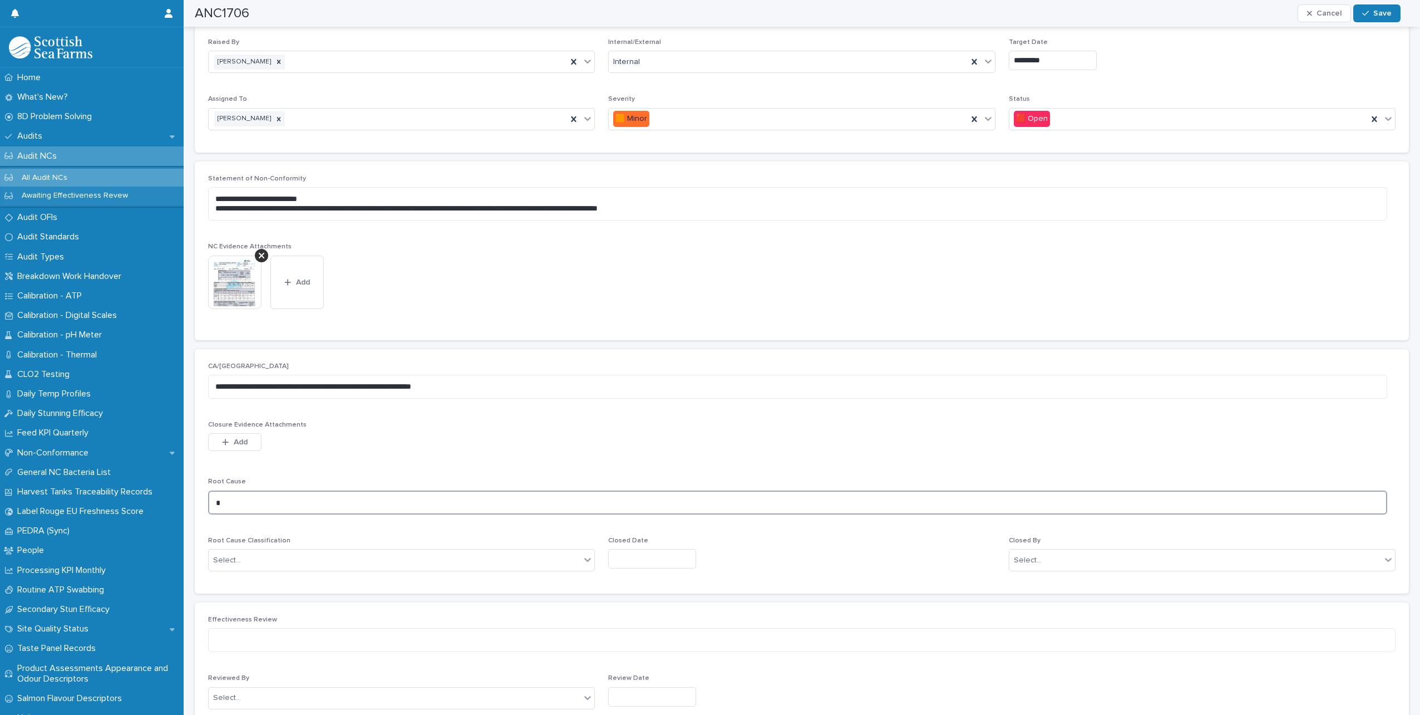
click at [318, 494] on textarea "*" at bounding box center [797, 502] width 1179 height 24
type textarea "**********"
click at [353, 560] on div "Select..." at bounding box center [395, 560] width 372 height 18
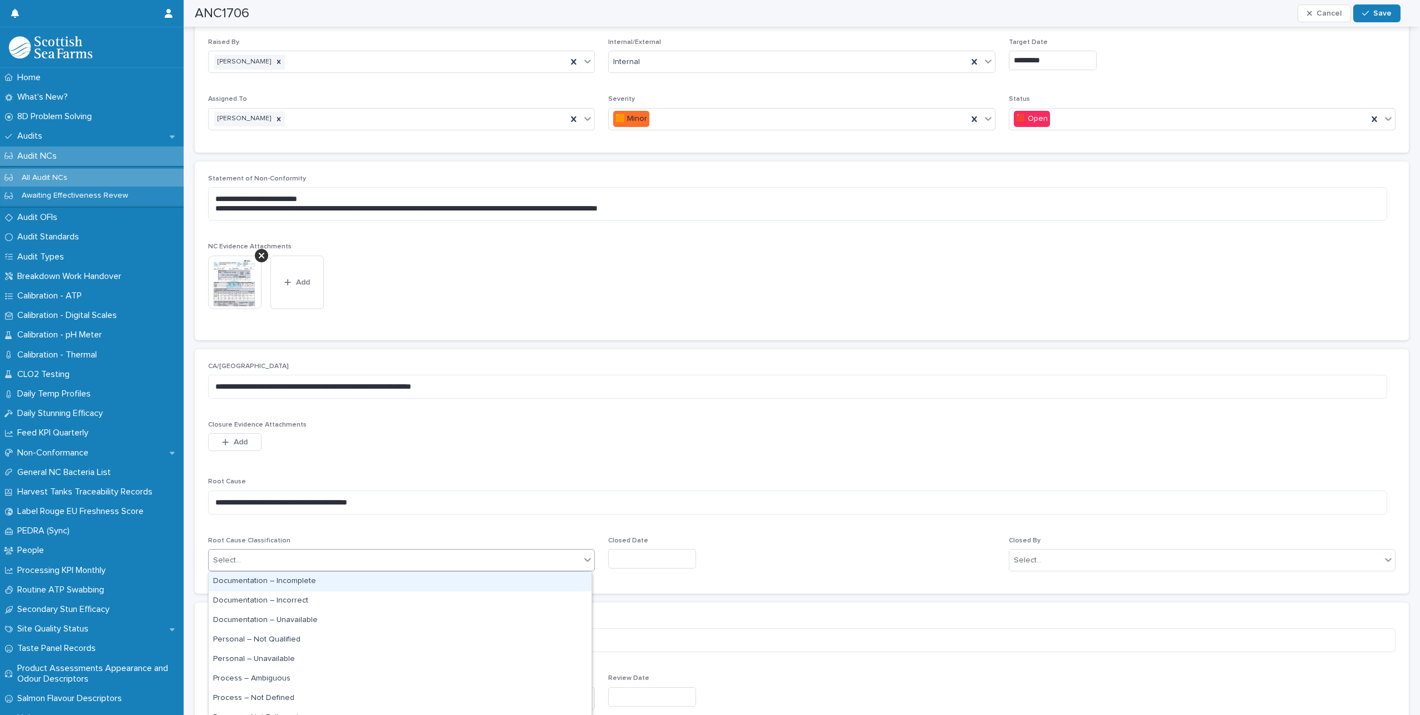
click at [317, 588] on div "Documentation – Incomplete" at bounding box center [400, 581] width 383 height 19
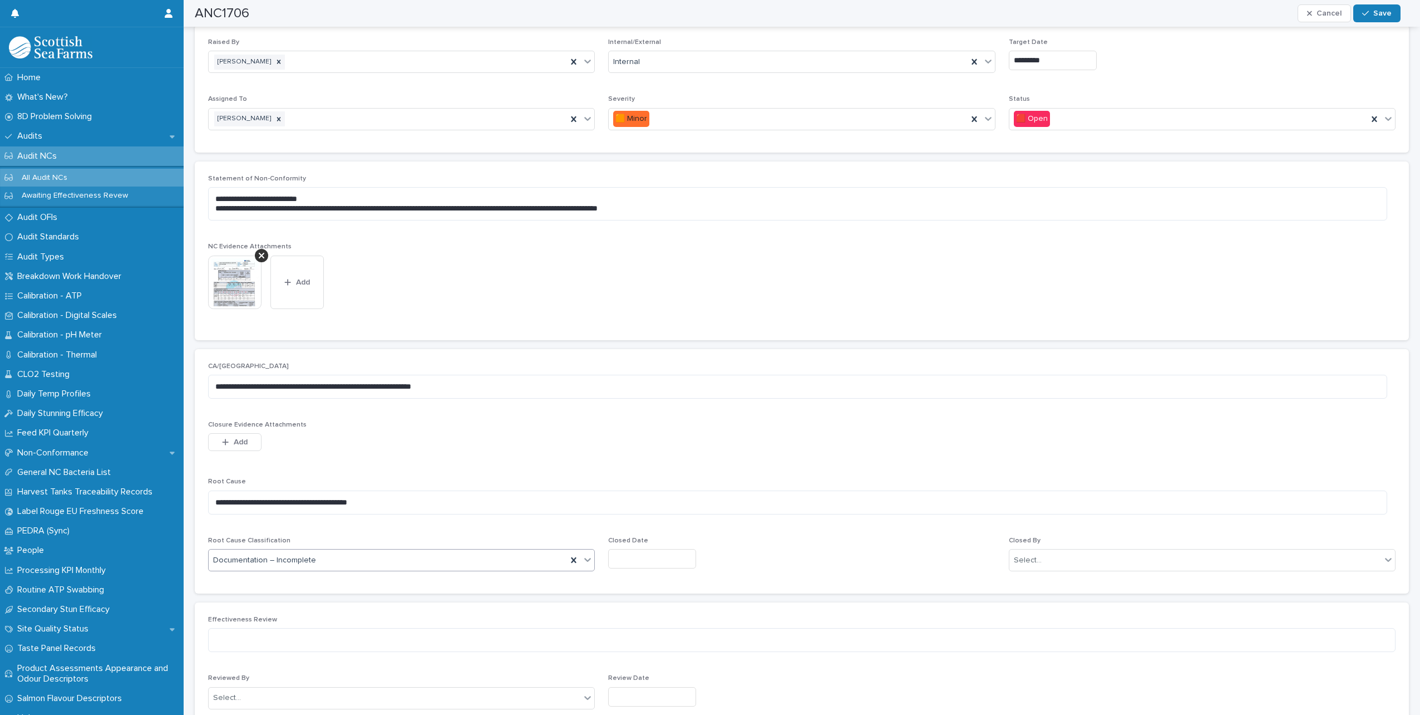
click at [336, 556] on div "Documentation – Incomplete" at bounding box center [388, 560] width 358 height 18
click at [303, 597] on div "Documentation – Incorrect" at bounding box center [400, 600] width 383 height 19
click at [653, 565] on input "text" at bounding box center [652, 558] width 88 height 19
click at [664, 491] on div "21" at bounding box center [660, 485] width 15 height 15
type input "*********"
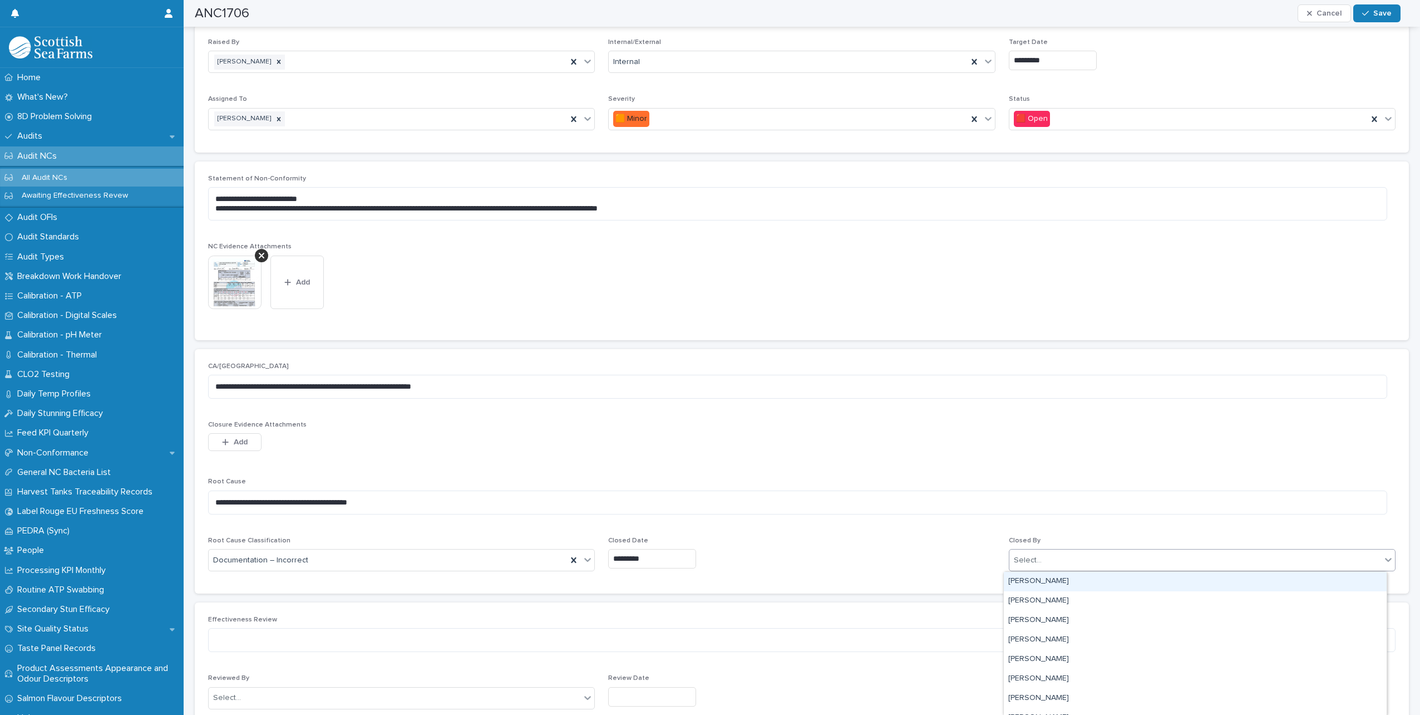
click at [1120, 561] on div "Select..." at bounding box center [1196, 560] width 372 height 18
type input "*****"
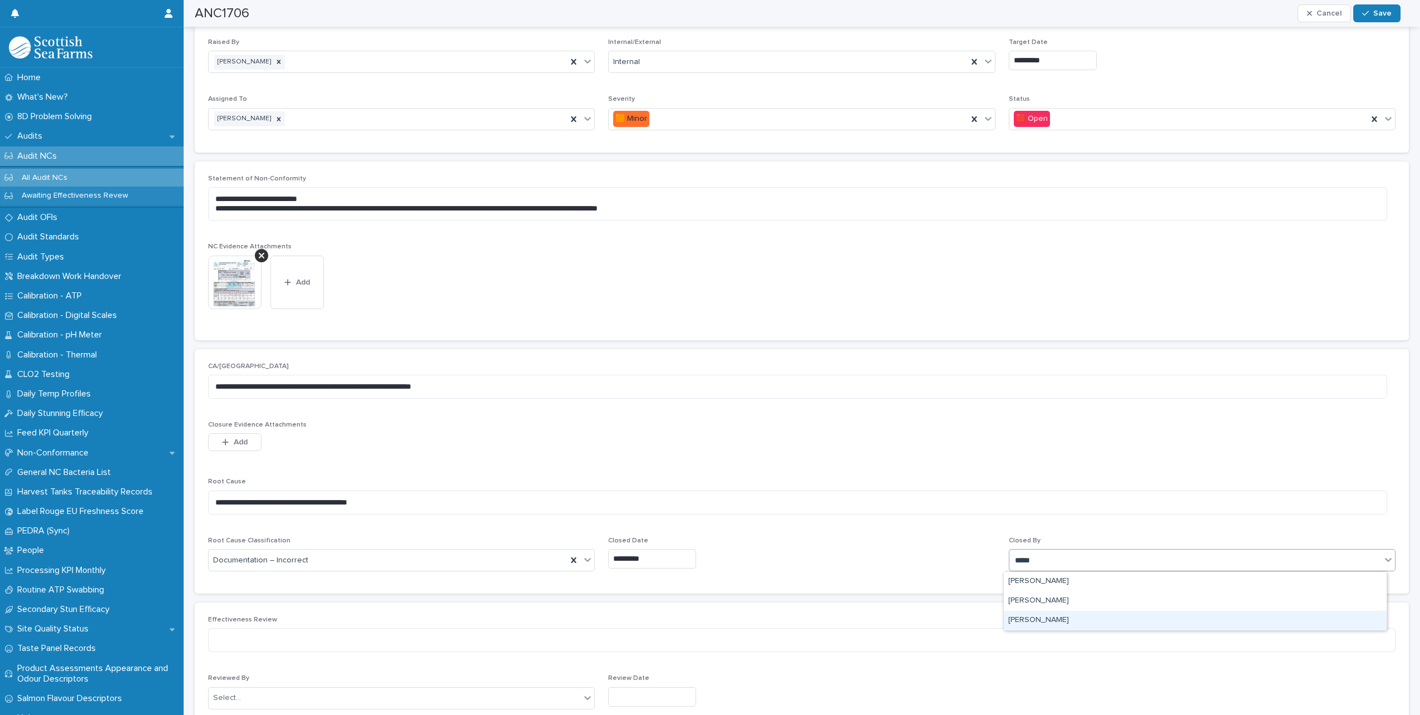
click at [1040, 619] on div "[PERSON_NAME]" at bounding box center [1195, 619] width 383 height 19
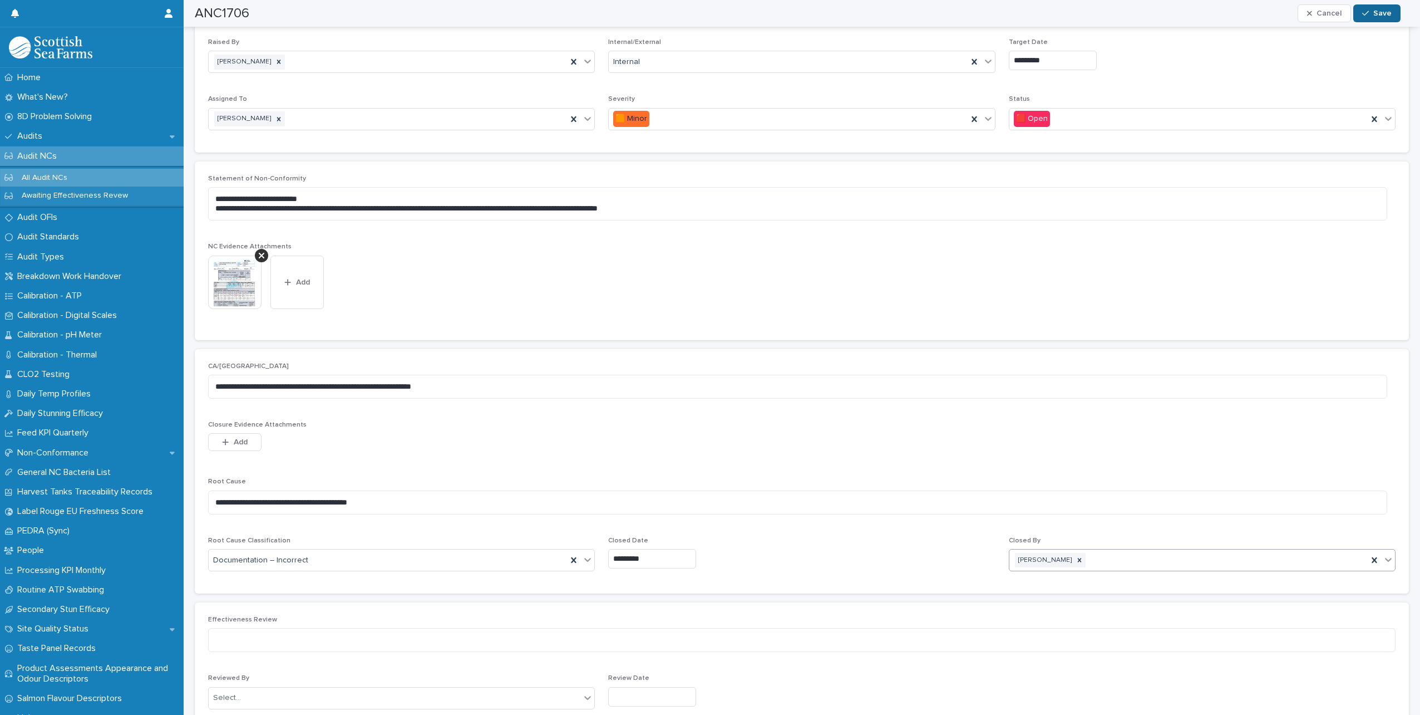
click at [1370, 18] on button "Save" at bounding box center [1376, 13] width 47 height 18
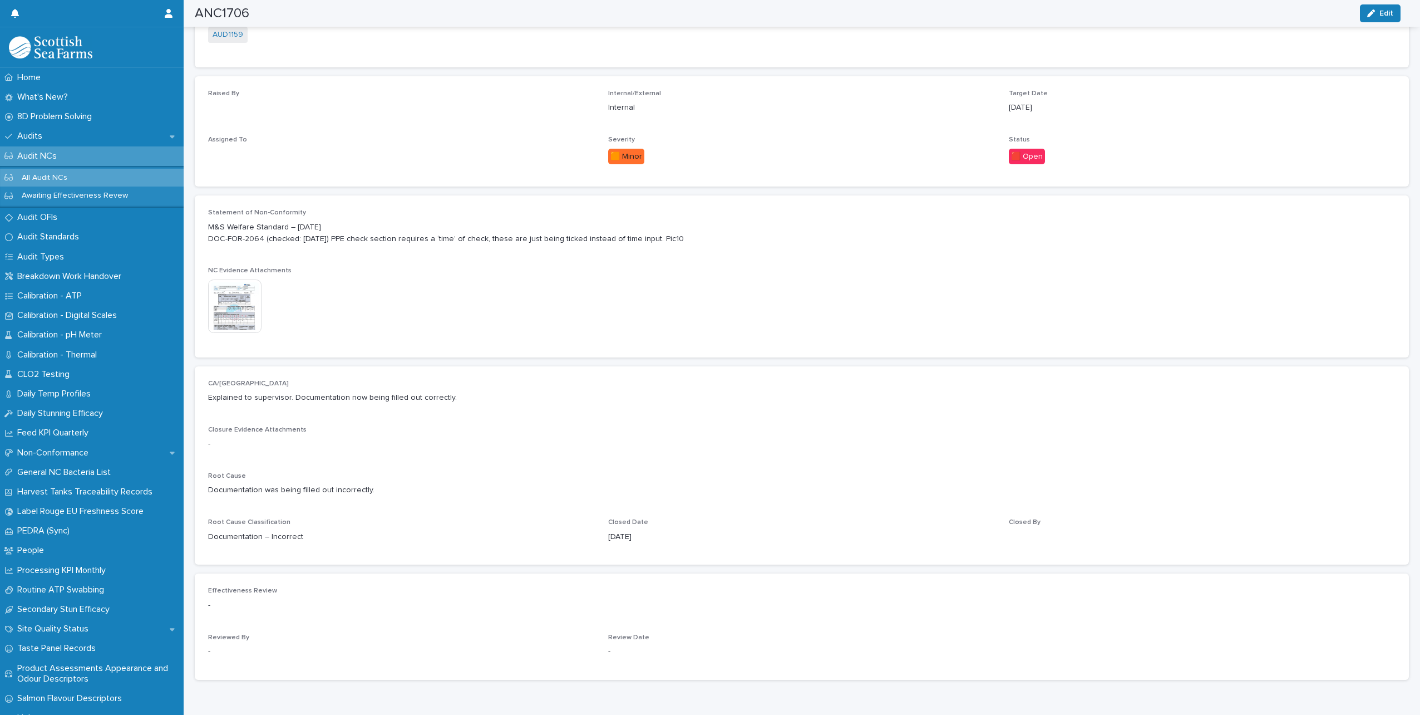
scroll to position [265, 0]
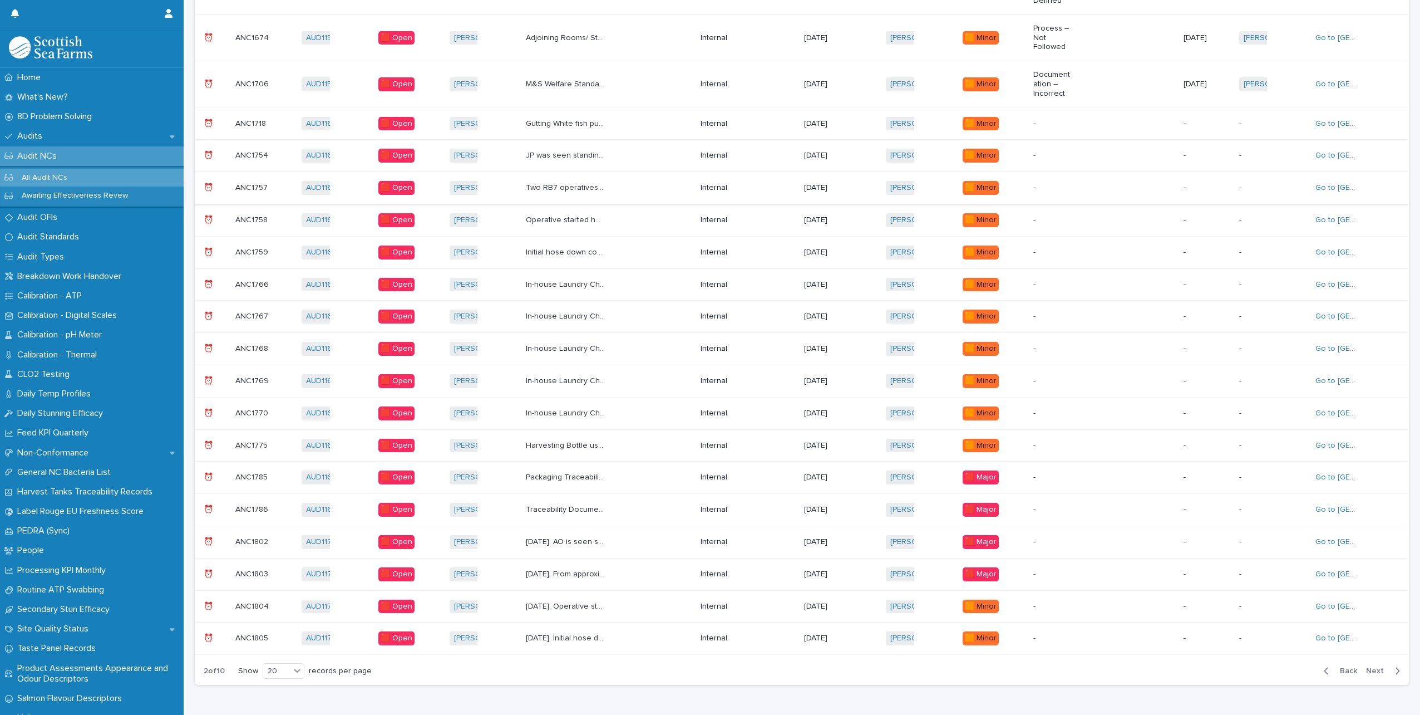
scroll to position [8, 0]
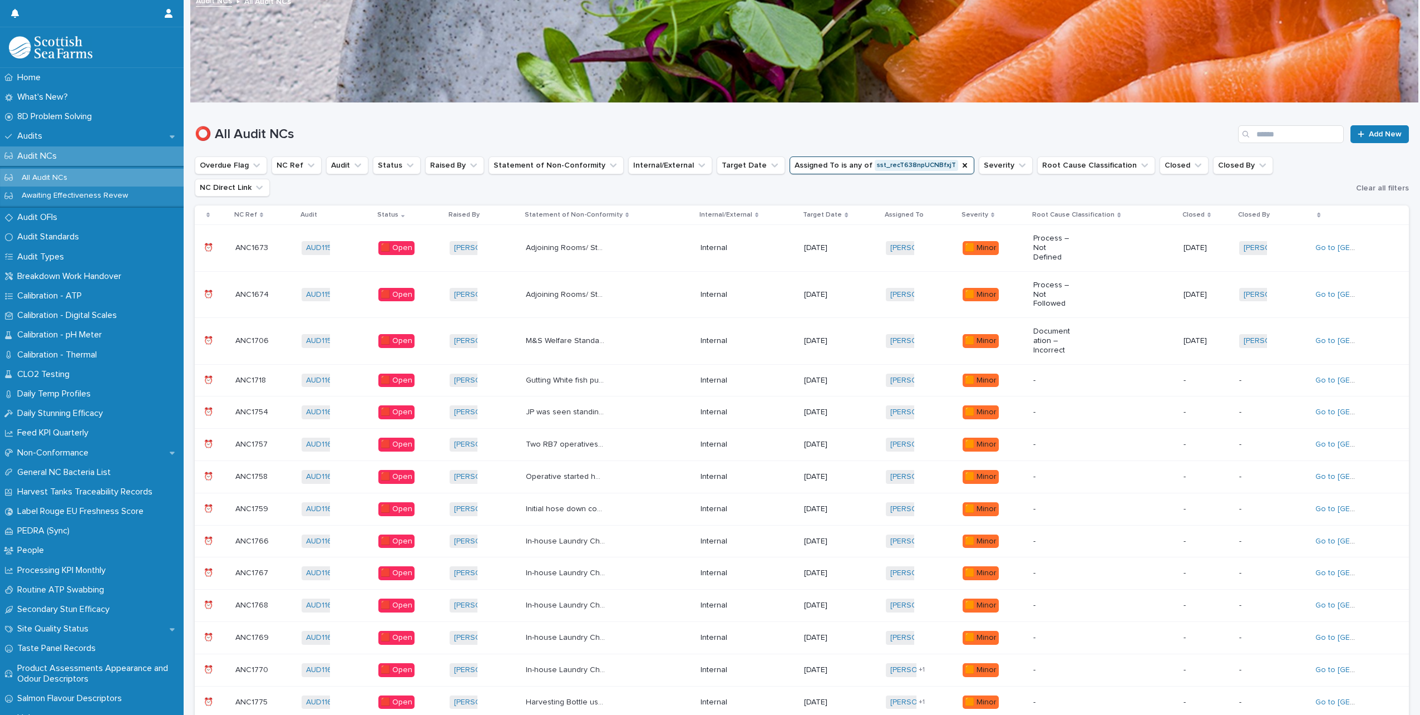
click at [654, 371] on div "Gutting White fish pusher between post gutting chill tanks is being stored touc…" at bounding box center [609, 380] width 166 height 18
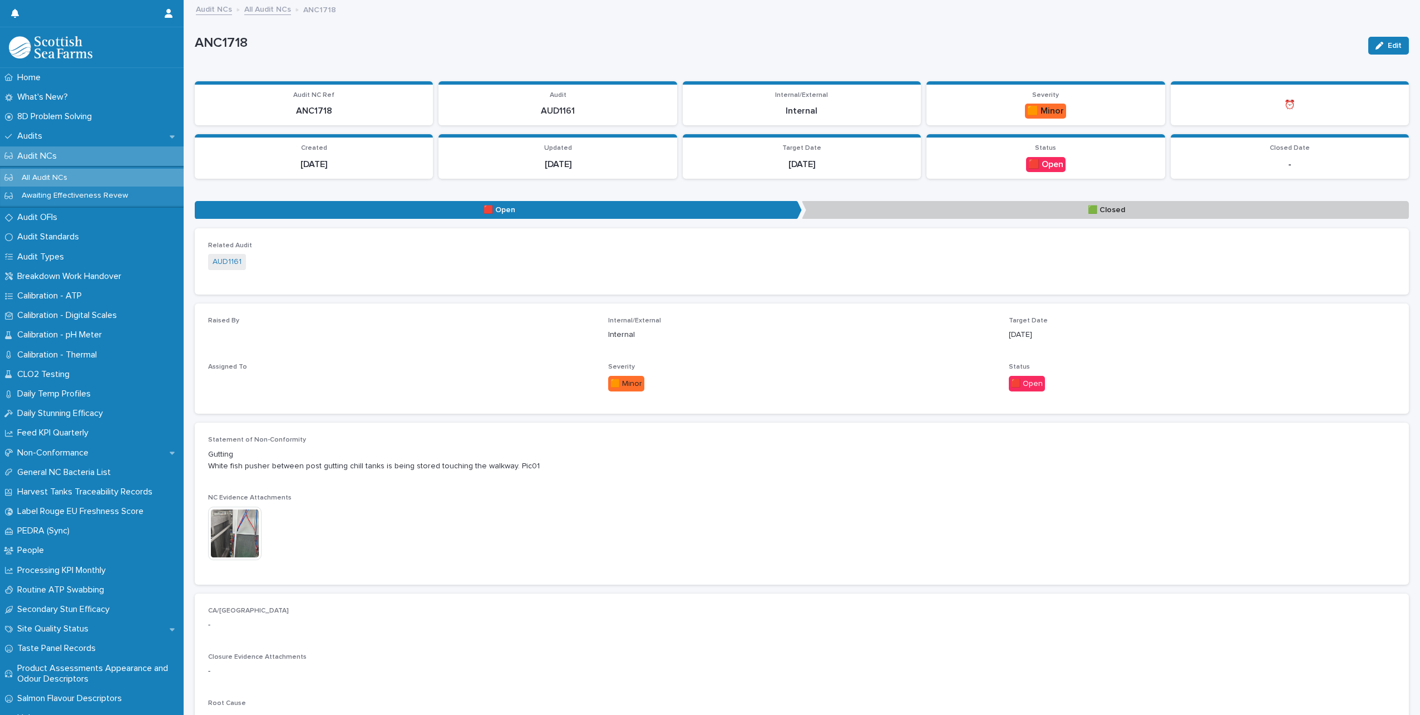
click at [243, 529] on img at bounding box center [234, 532] width 53 height 53
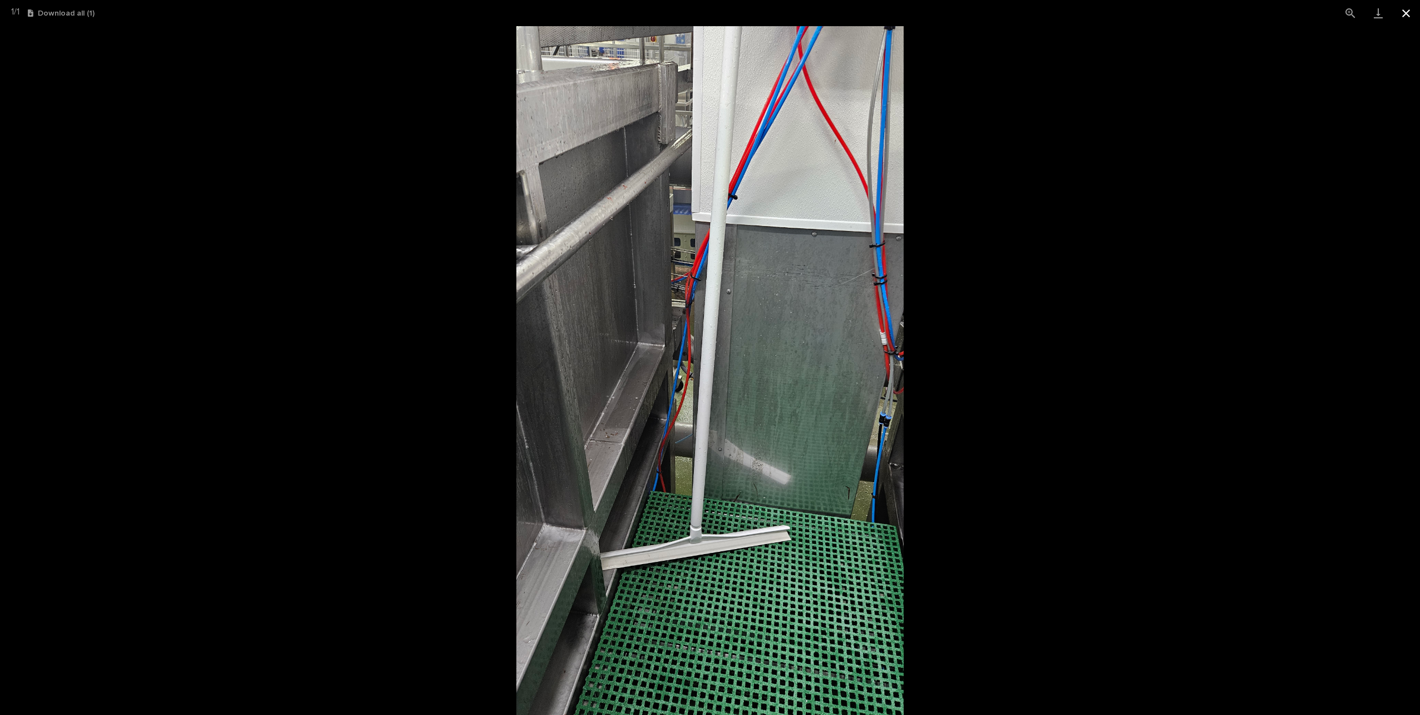
click at [1403, 14] on button "Close gallery" at bounding box center [1406, 13] width 28 height 26
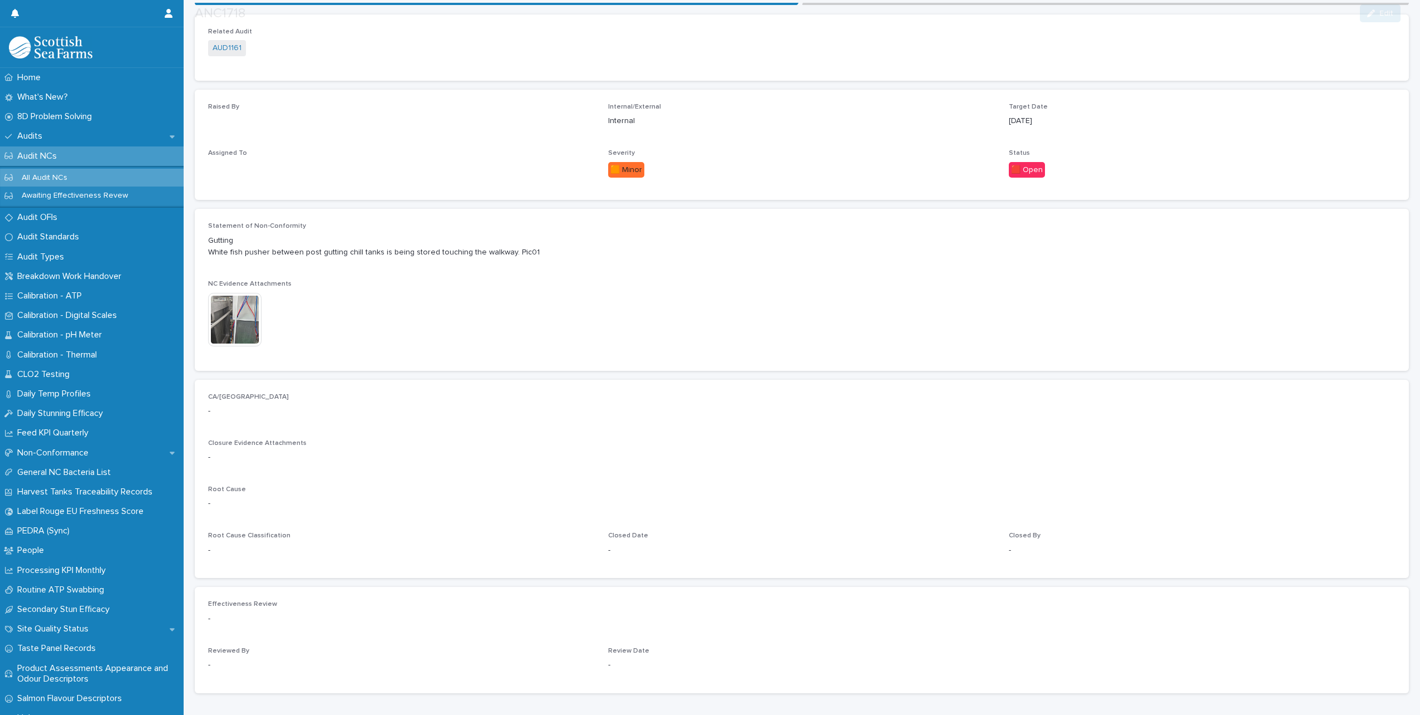
scroll to position [223, 0]
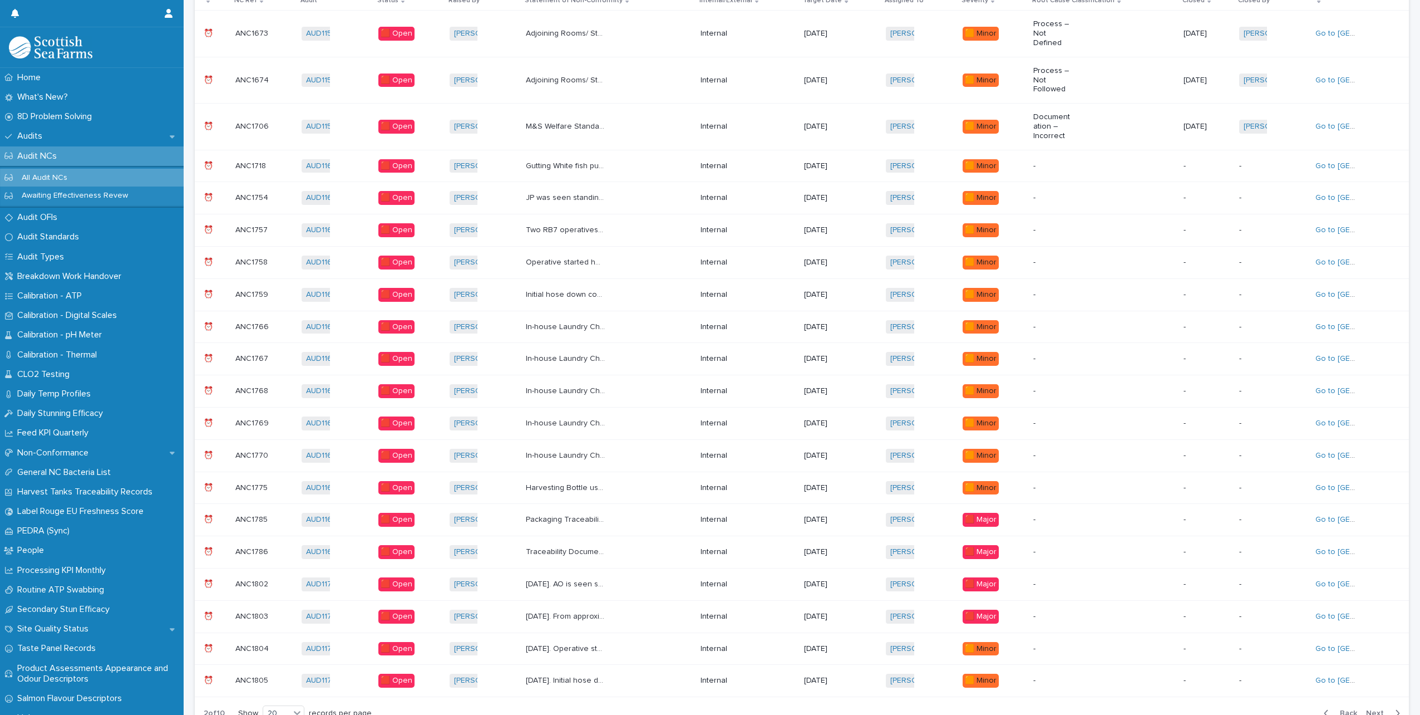
scroll to position [8, 0]
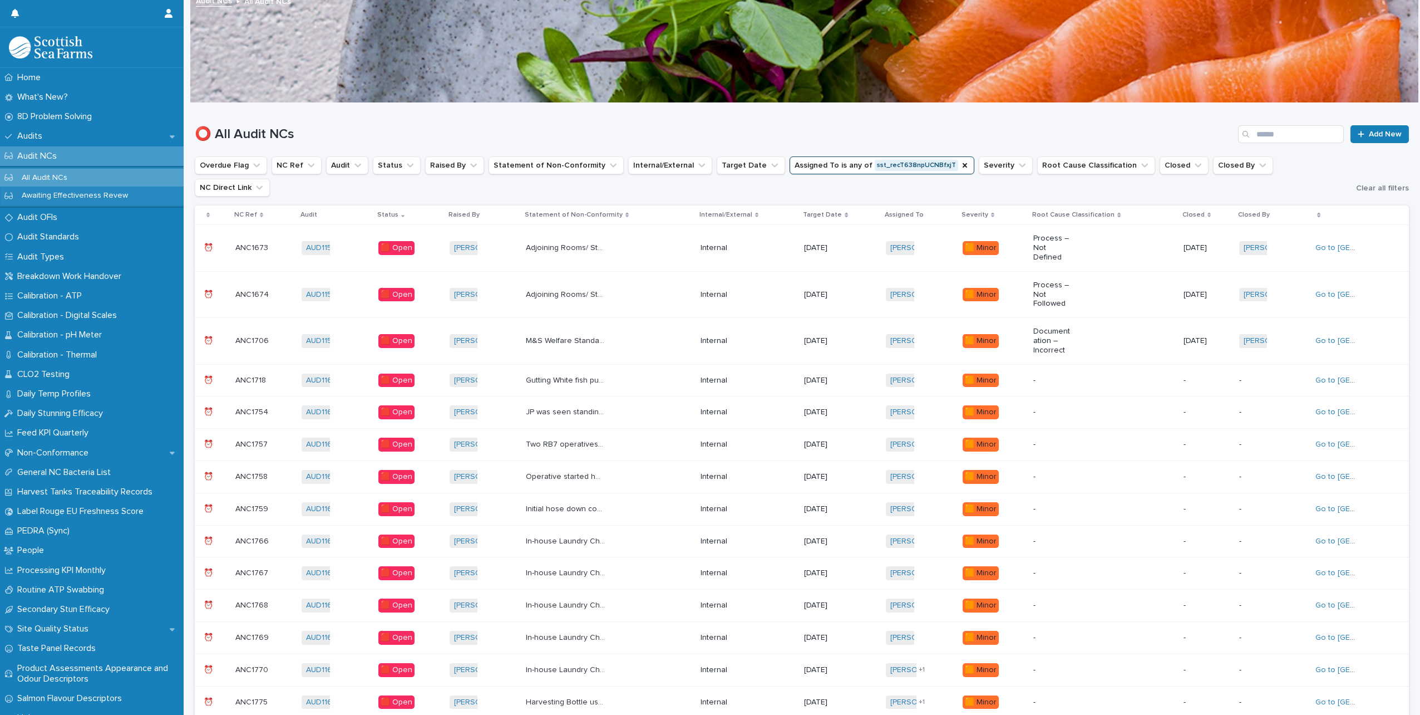
click at [656, 403] on div "JP was seen standing on the belt at 03:00 and walking up the length of the belt…" at bounding box center [609, 412] width 166 height 18
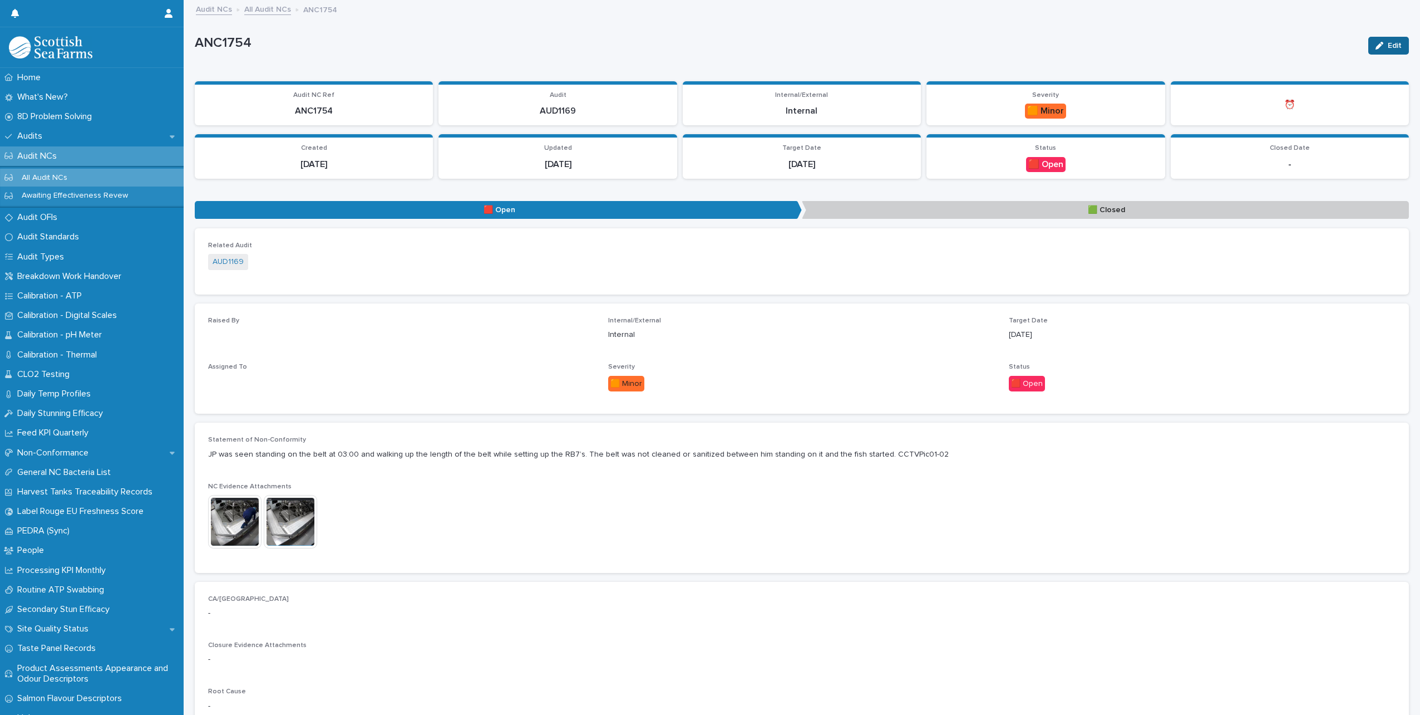
click at [1376, 47] on div "button" at bounding box center [1382, 46] width 12 height 8
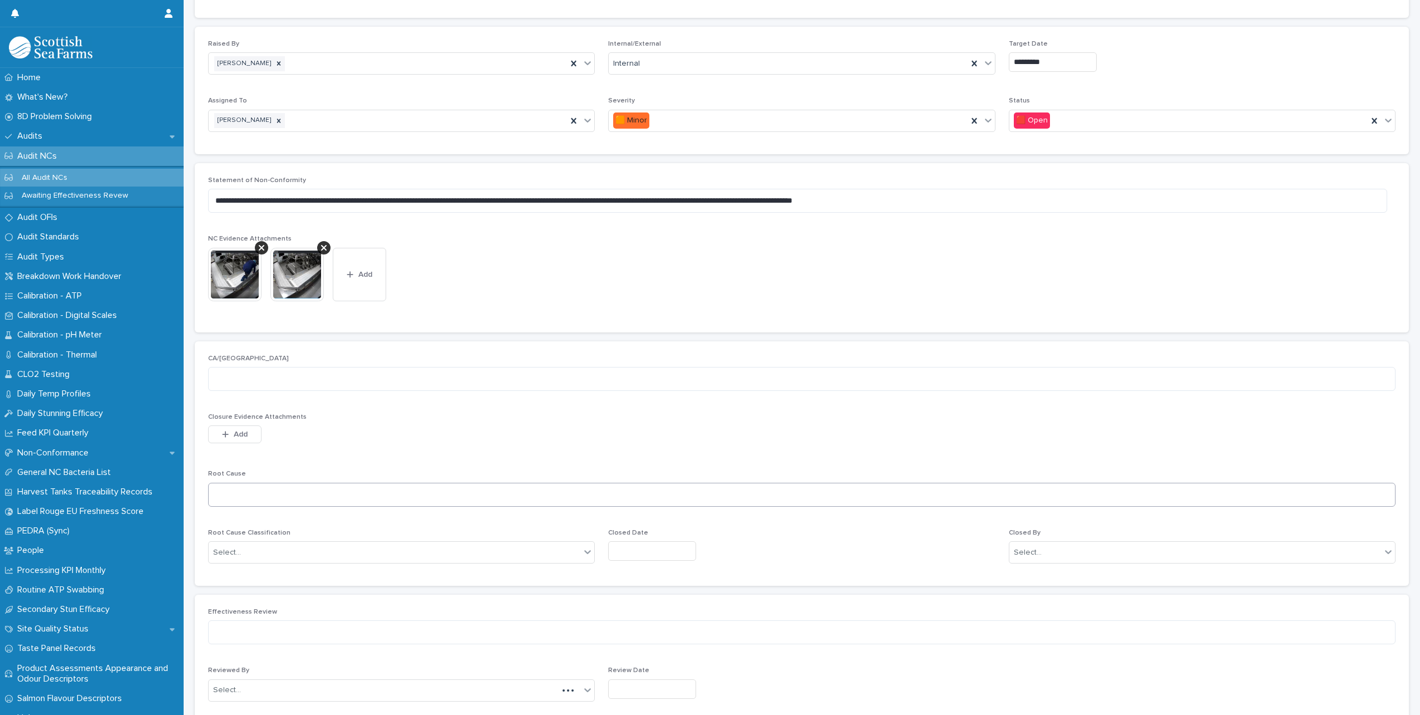
scroll to position [278, 0]
click at [270, 376] on textarea at bounding box center [802, 377] width 1188 height 24
click at [375, 371] on textarea "**********" at bounding box center [797, 377] width 1179 height 24
click at [375, 381] on textarea "**********" at bounding box center [797, 377] width 1179 height 24
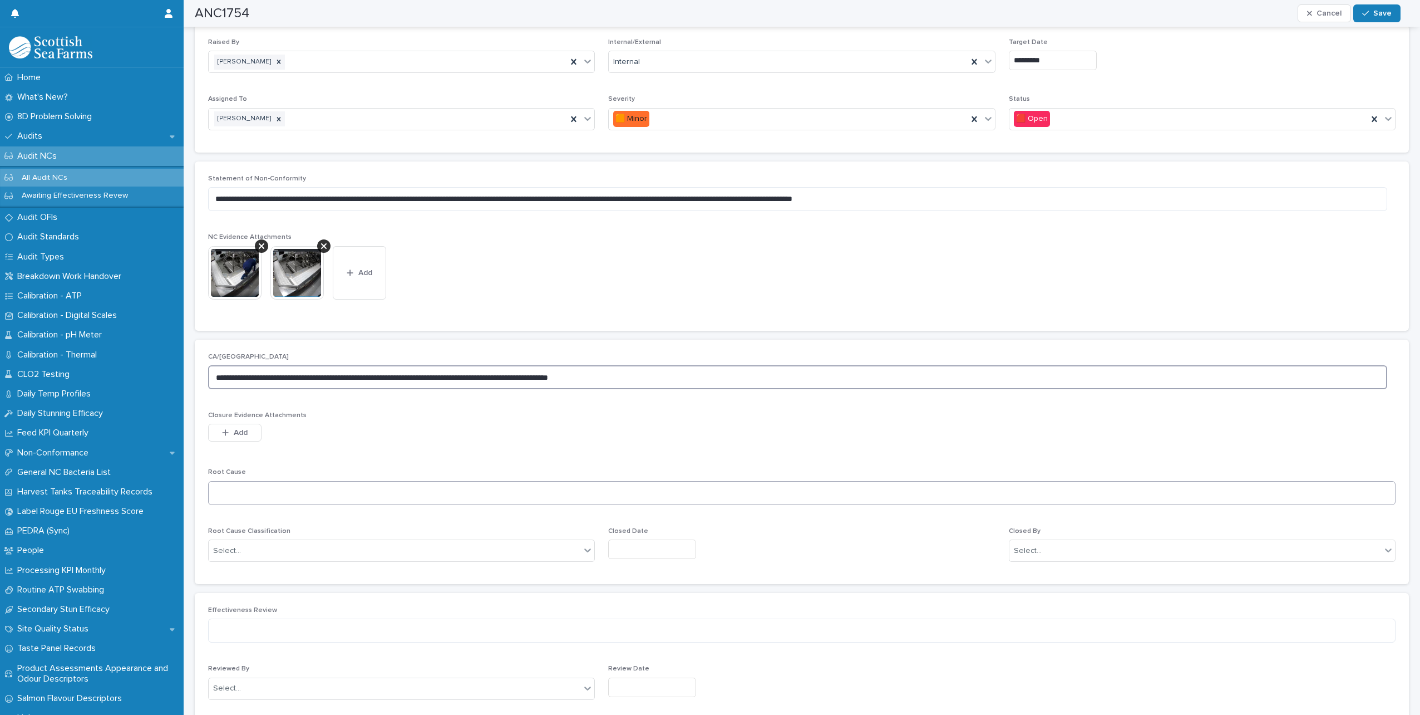
type textarea "**********"
click at [324, 488] on textarea at bounding box center [802, 493] width 1188 height 24
type textarea "*"
type textarea "**********"
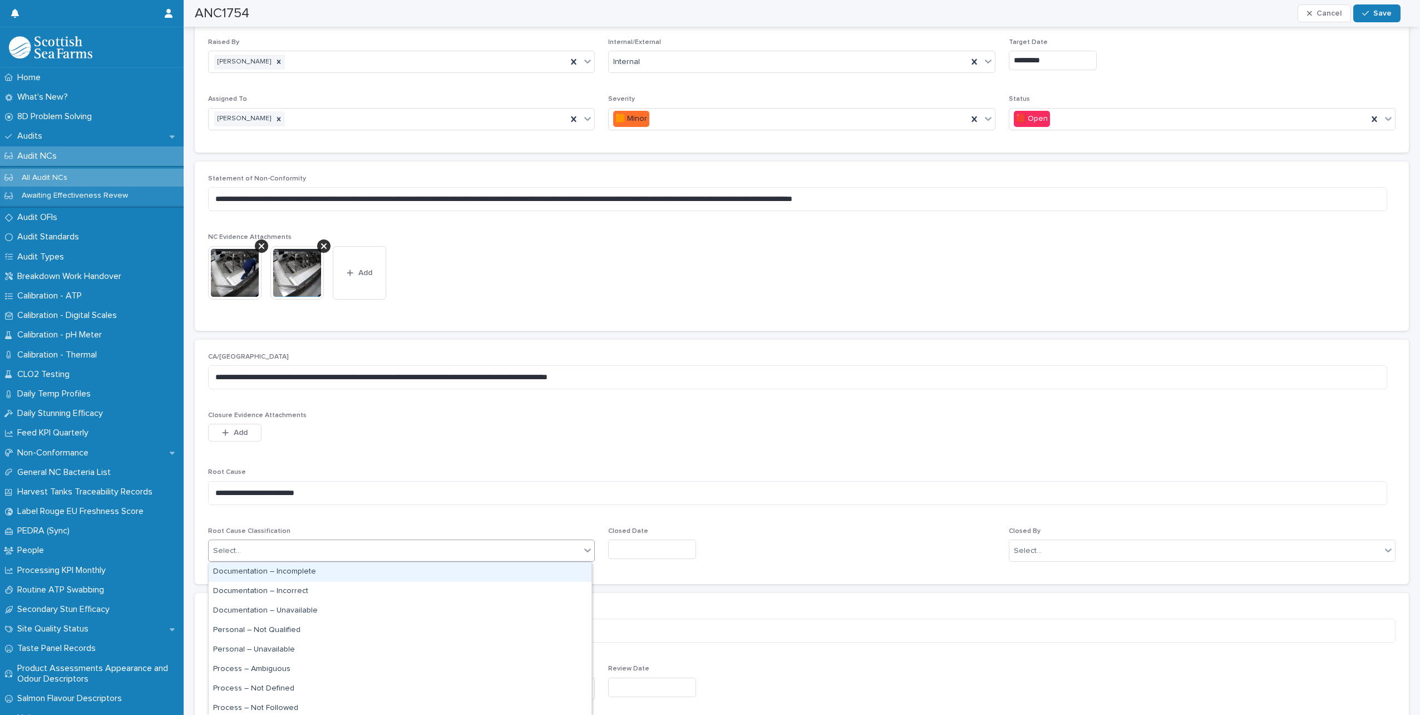
click at [302, 553] on div "Select..." at bounding box center [395, 550] width 372 height 18
click at [285, 705] on div "Process – Not Followed" at bounding box center [400, 707] width 383 height 19
click at [665, 554] on input "text" at bounding box center [652, 548] width 88 height 19
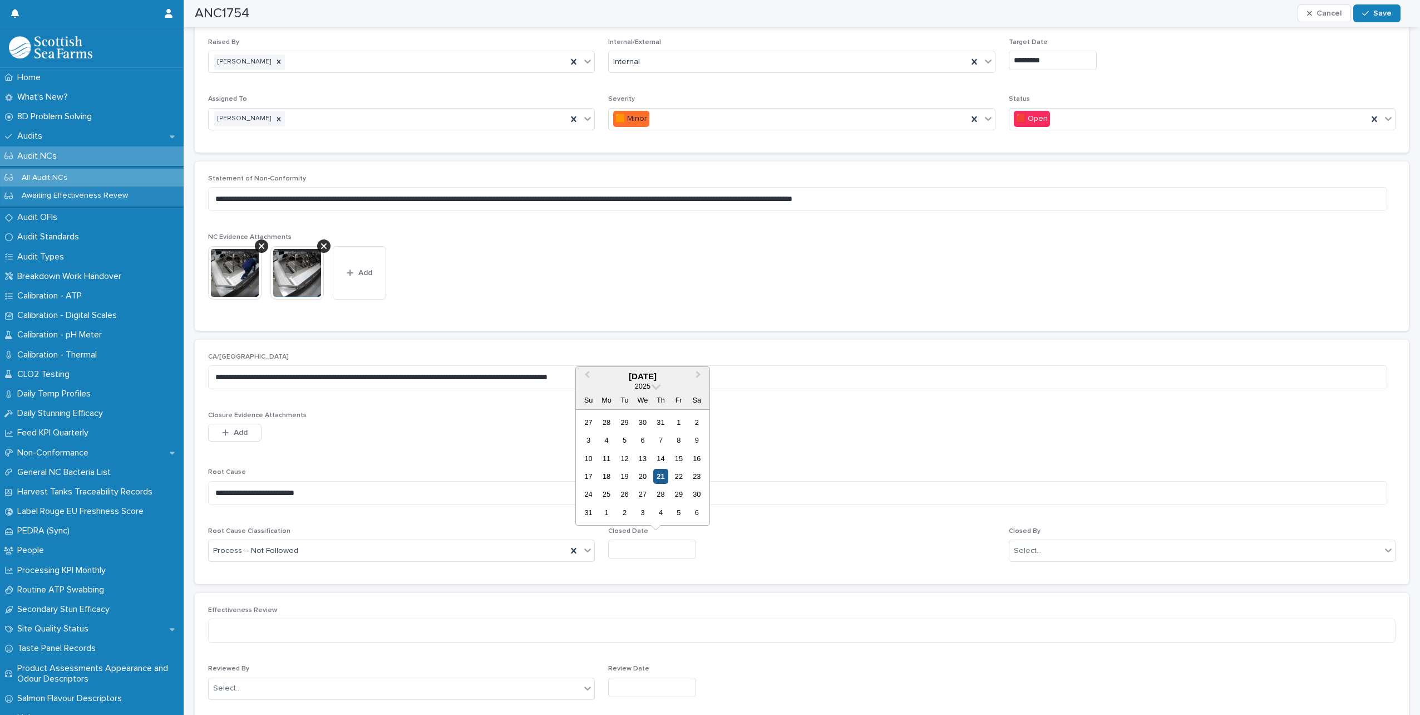
click at [662, 475] on div "21" at bounding box center [660, 476] width 15 height 15
type input "*********"
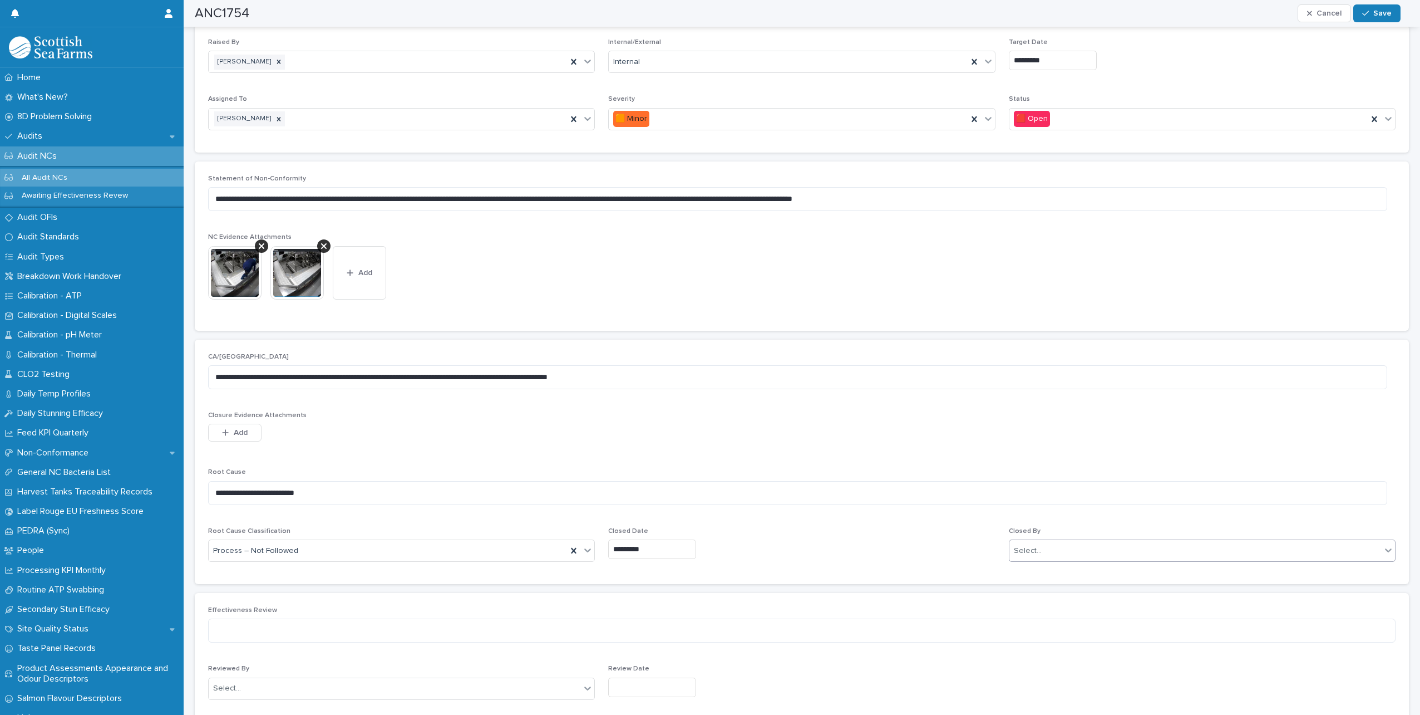
click at [1149, 545] on div "Select..." at bounding box center [1196, 550] width 372 height 18
type input "****"
click at [1077, 624] on div "[PERSON_NAME]" at bounding box center [1195, 630] width 383 height 19
click at [1375, 10] on span "Save" at bounding box center [1382, 13] width 18 height 8
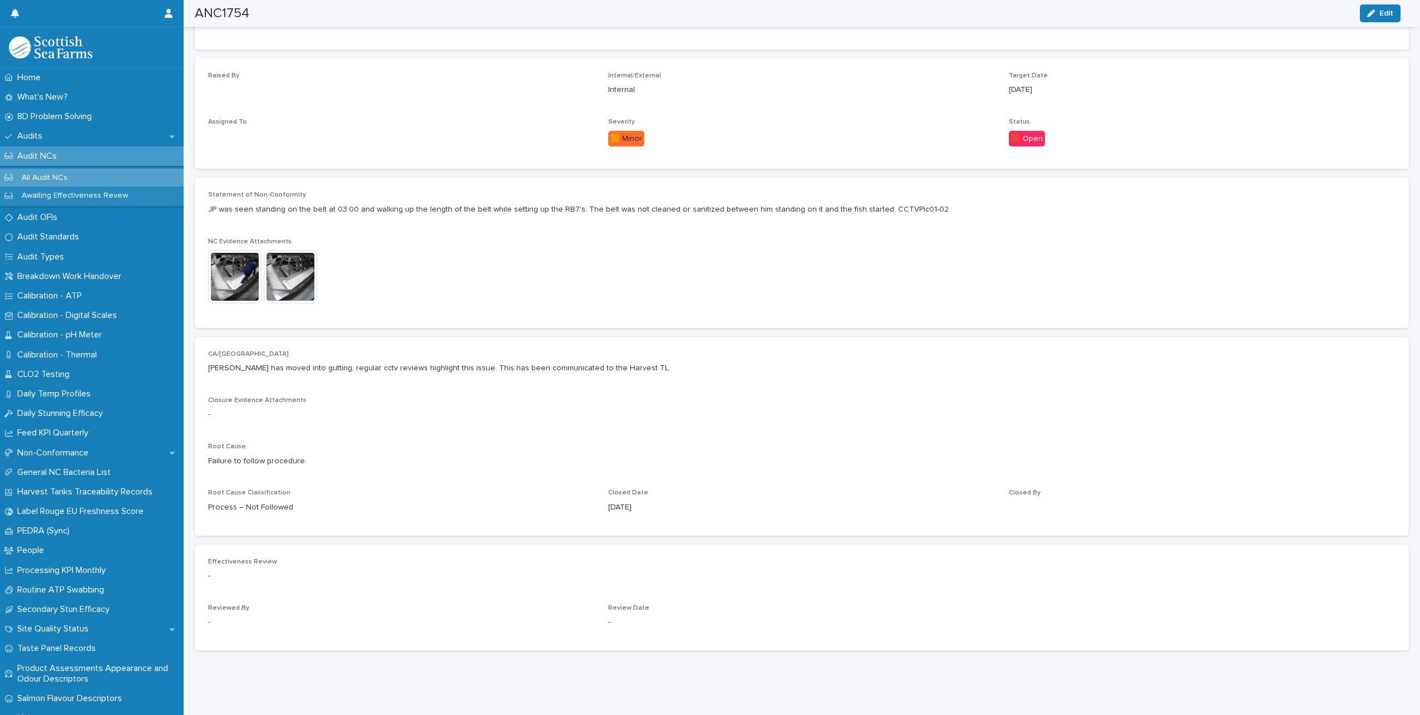
scroll to position [226, 0]
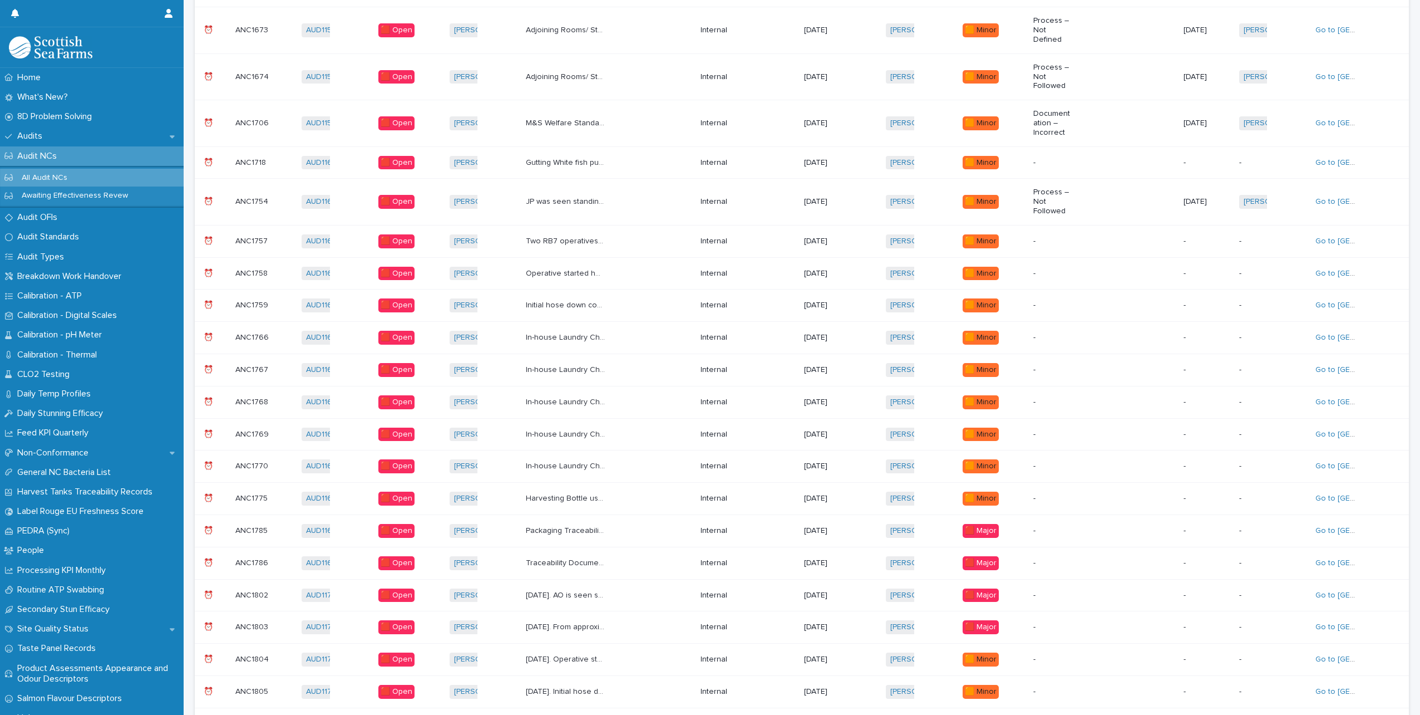
scroll to position [8, 0]
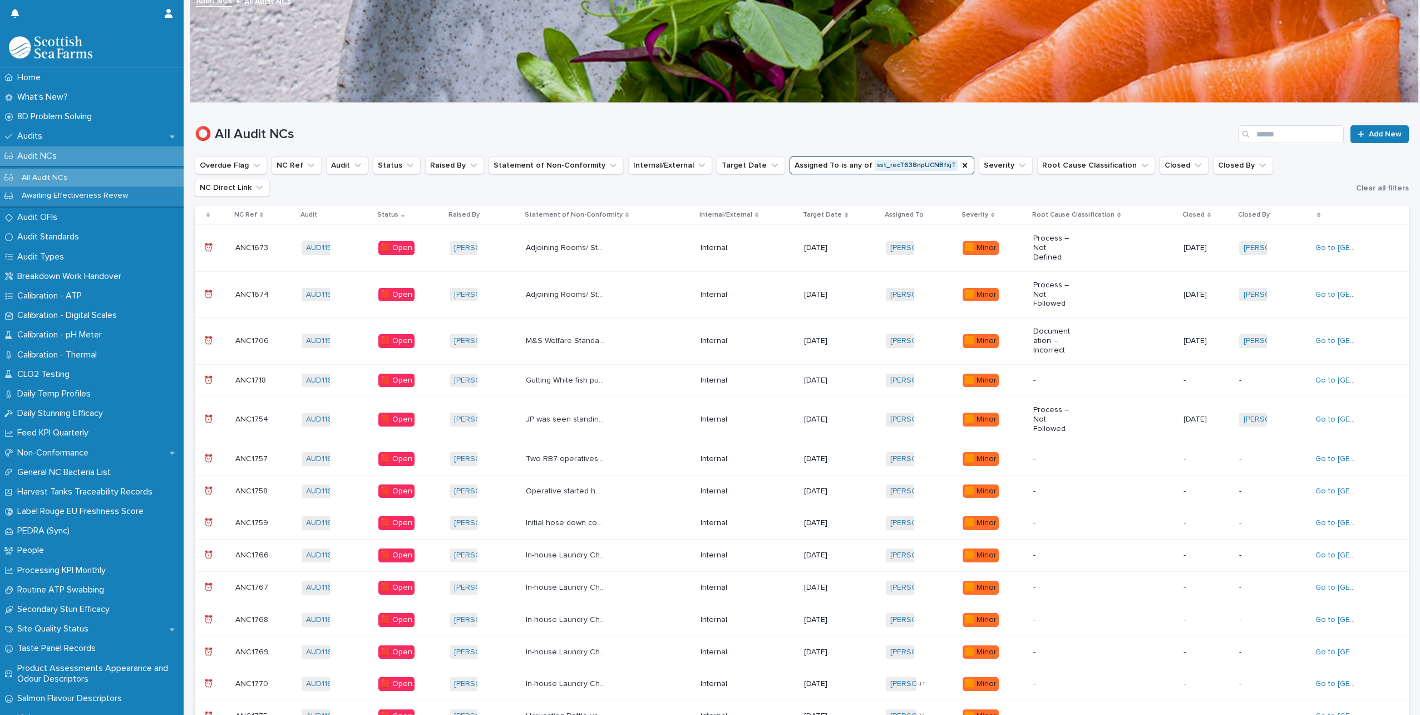
click at [601, 452] on p "Two RB7 operatives leave their positions at 09:02 to start clearing up. At 09:0…" at bounding box center [567, 458] width 82 height 12
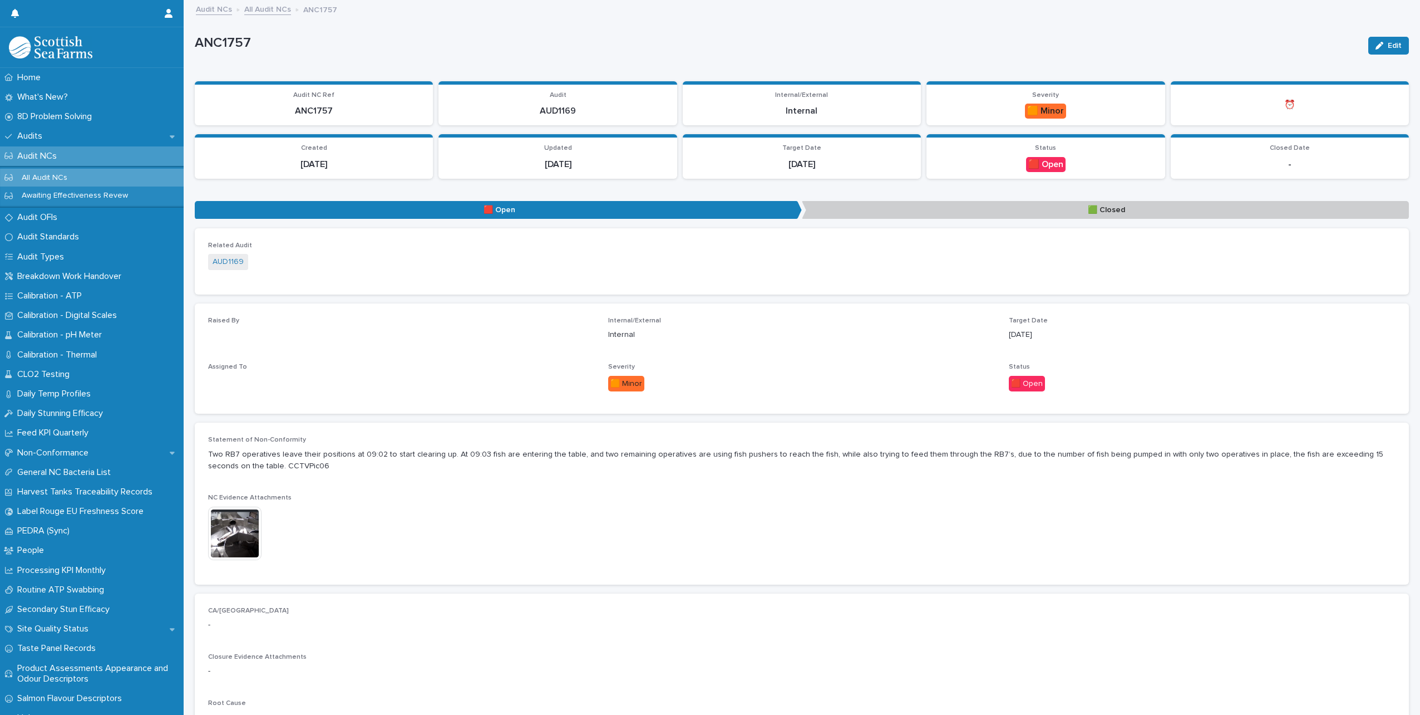
click at [228, 529] on img at bounding box center [234, 532] width 53 height 53
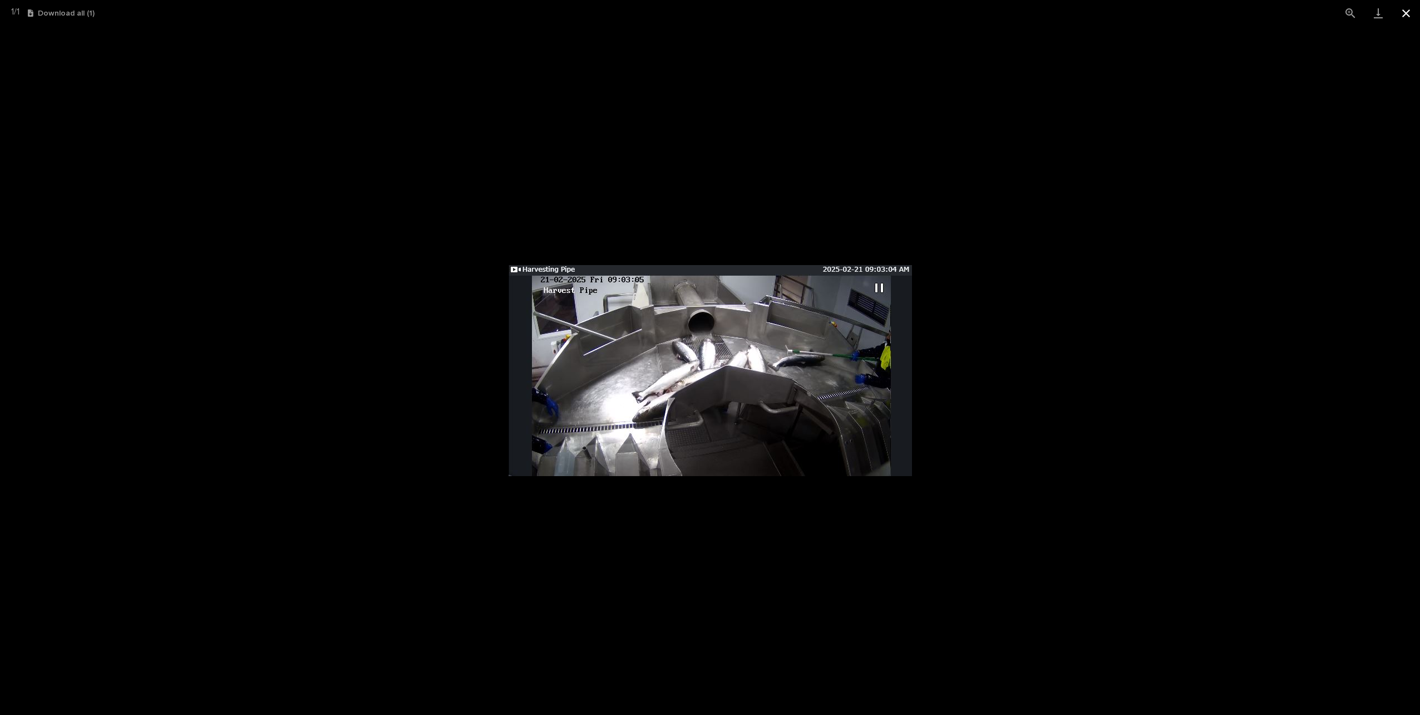
click at [1409, 18] on button "Close gallery" at bounding box center [1406, 13] width 28 height 26
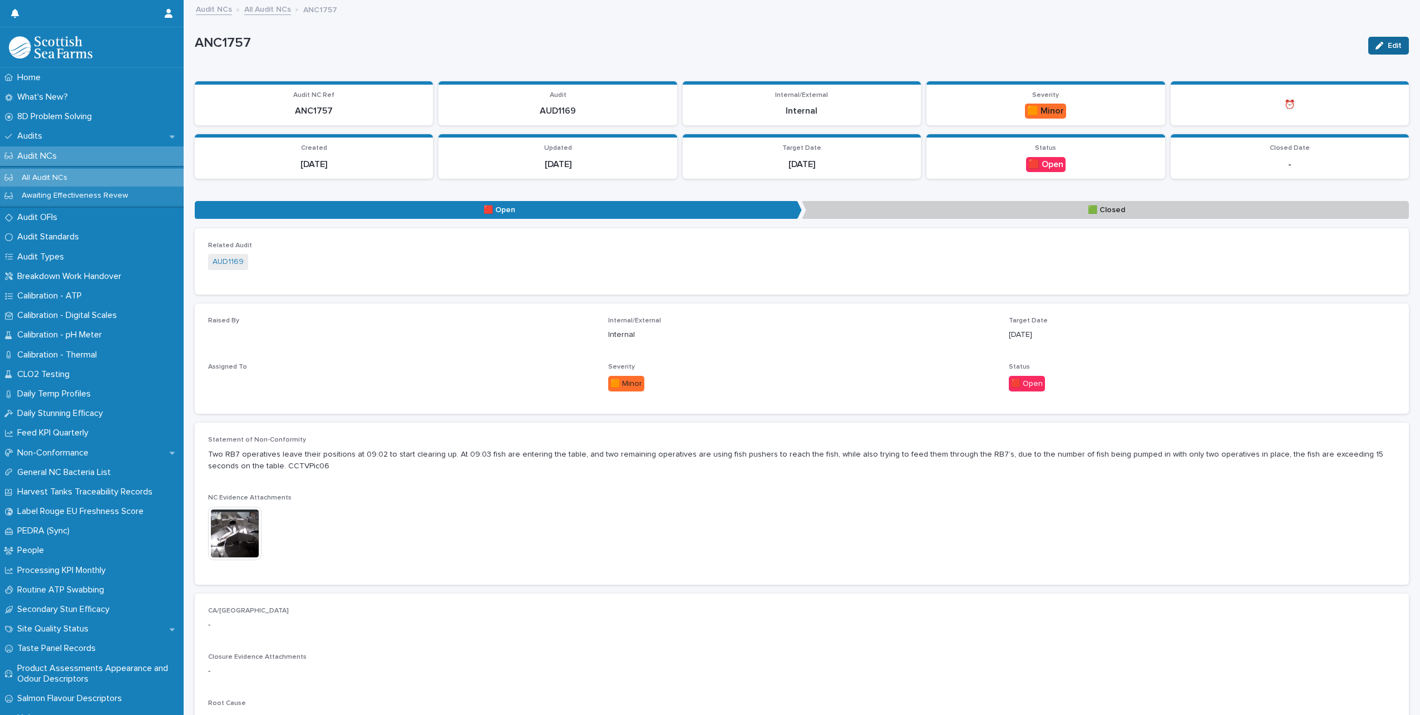
click at [1377, 42] on div "button" at bounding box center [1382, 46] width 12 height 8
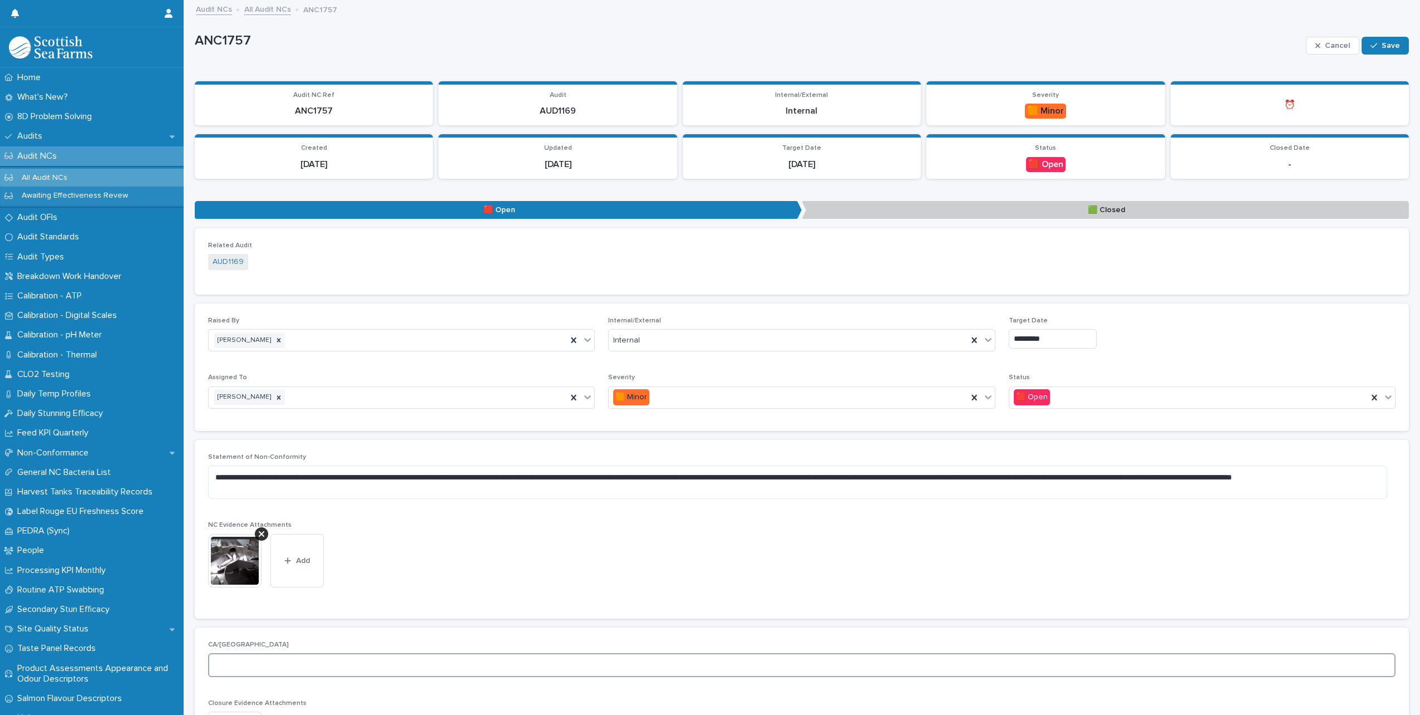
click at [250, 667] on textarea at bounding box center [802, 665] width 1188 height 24
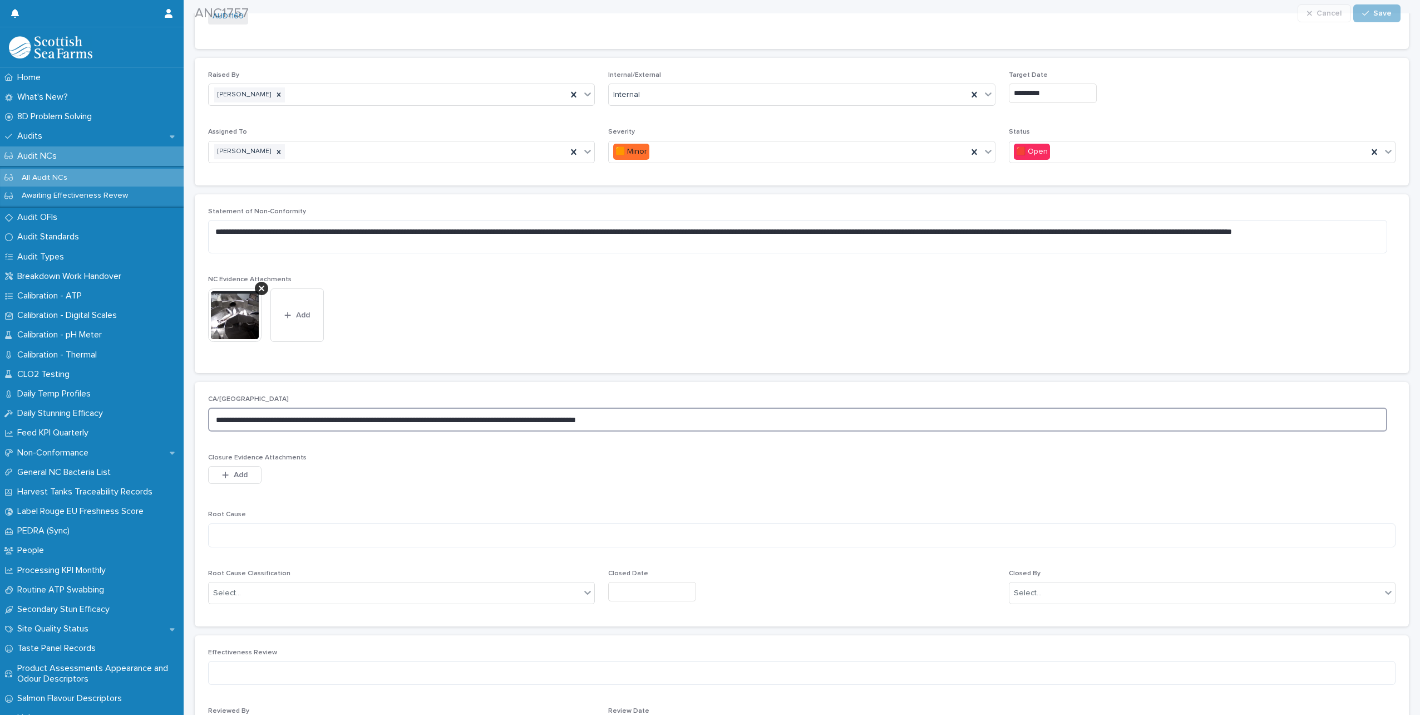
scroll to position [334, 0]
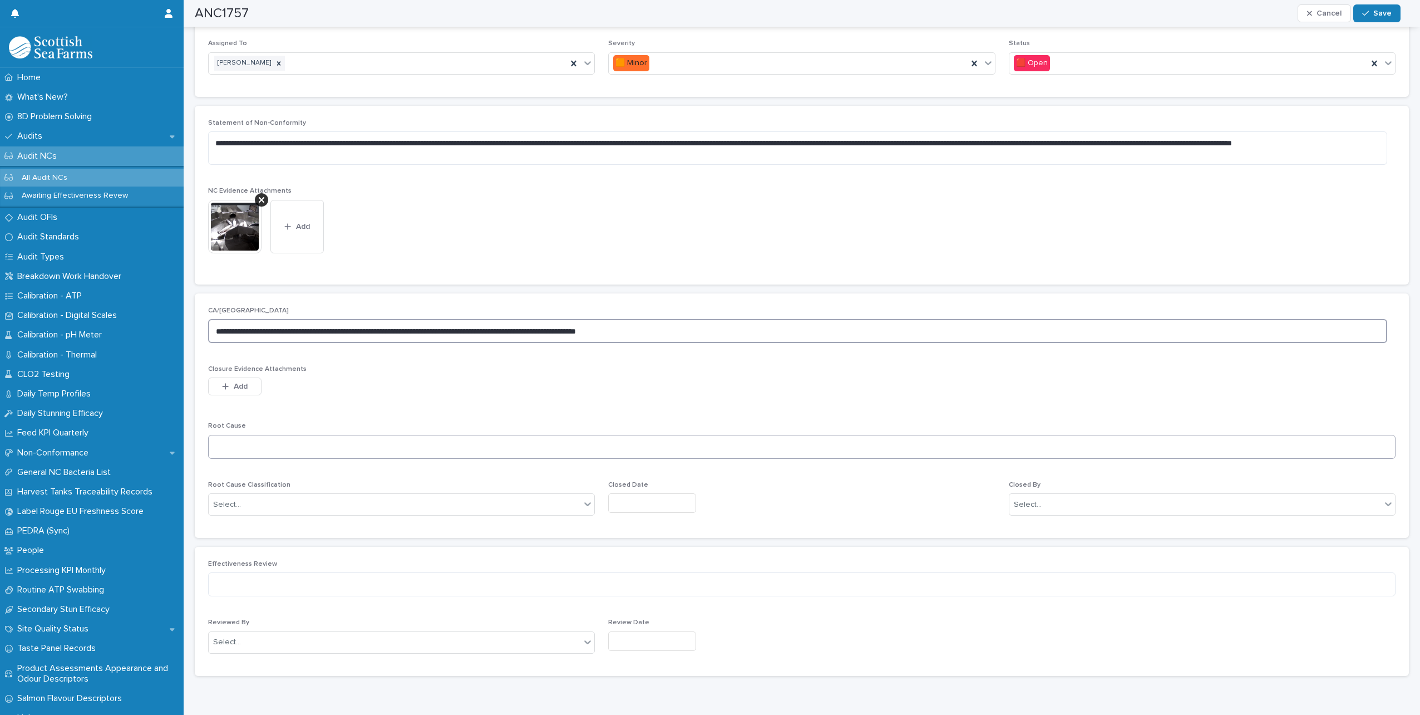
type textarea "**********"
click at [247, 442] on textarea at bounding box center [802, 447] width 1188 height 24
type textarea "**********"
click at [255, 499] on div "Select..." at bounding box center [395, 504] width 372 height 18
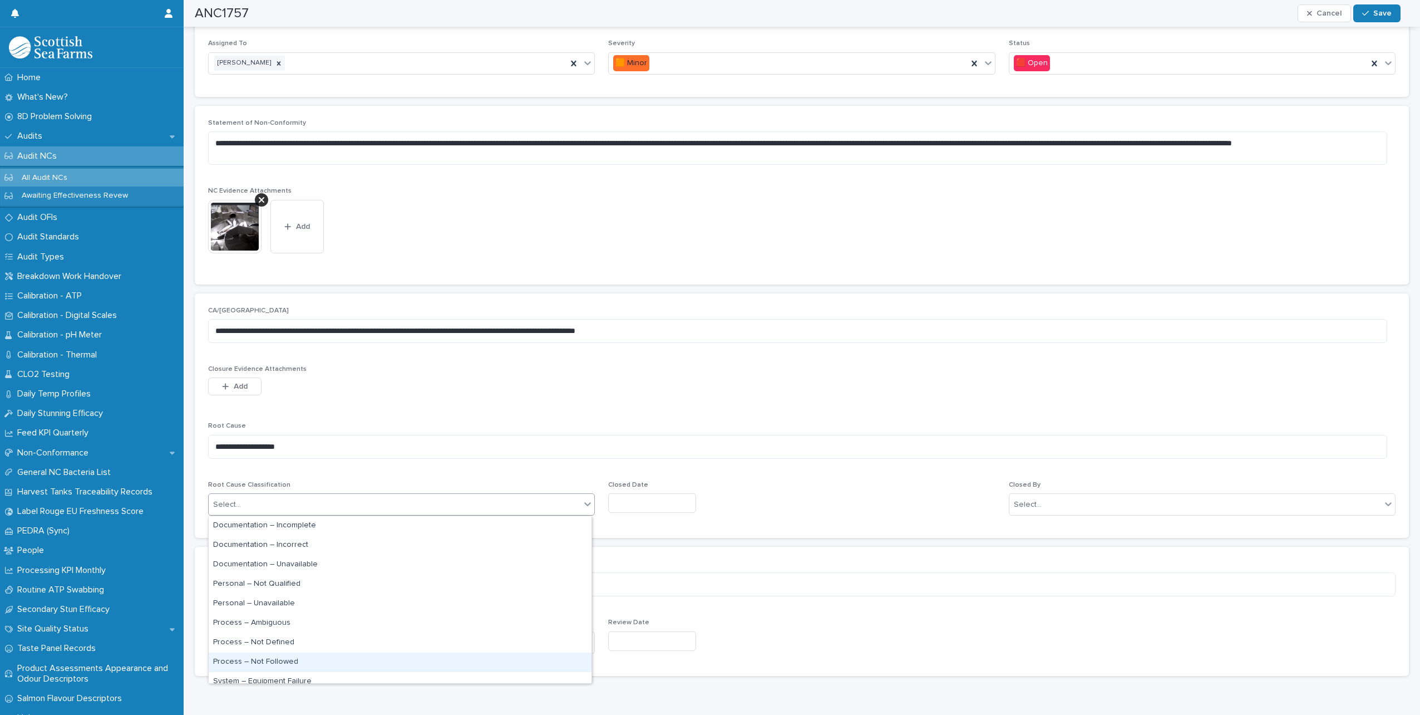
click at [283, 661] on div "Process – Not Followed" at bounding box center [400, 661] width 383 height 19
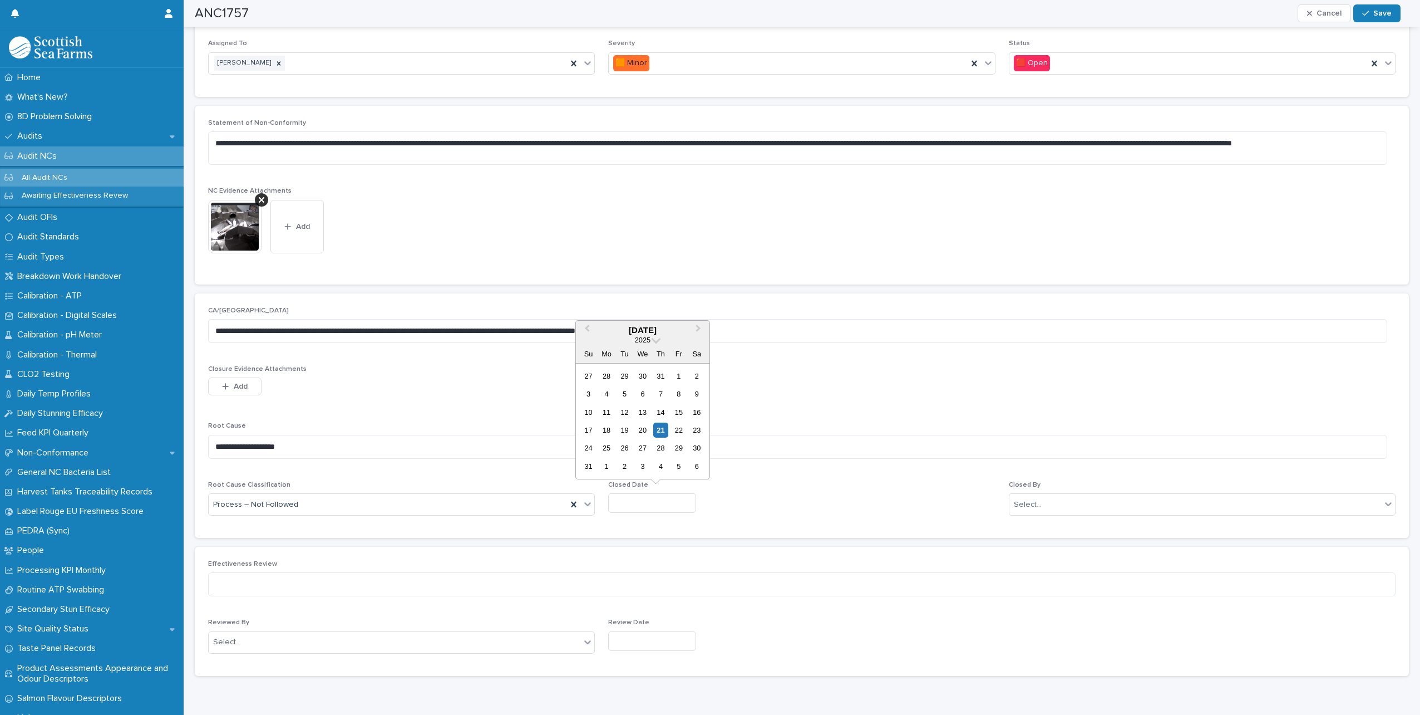
click at [653, 506] on input "text" at bounding box center [652, 502] width 88 height 19
click at [660, 423] on div "21" at bounding box center [660, 429] width 15 height 15
type input "*********"
click at [1075, 500] on div "Select..." at bounding box center [1196, 504] width 372 height 18
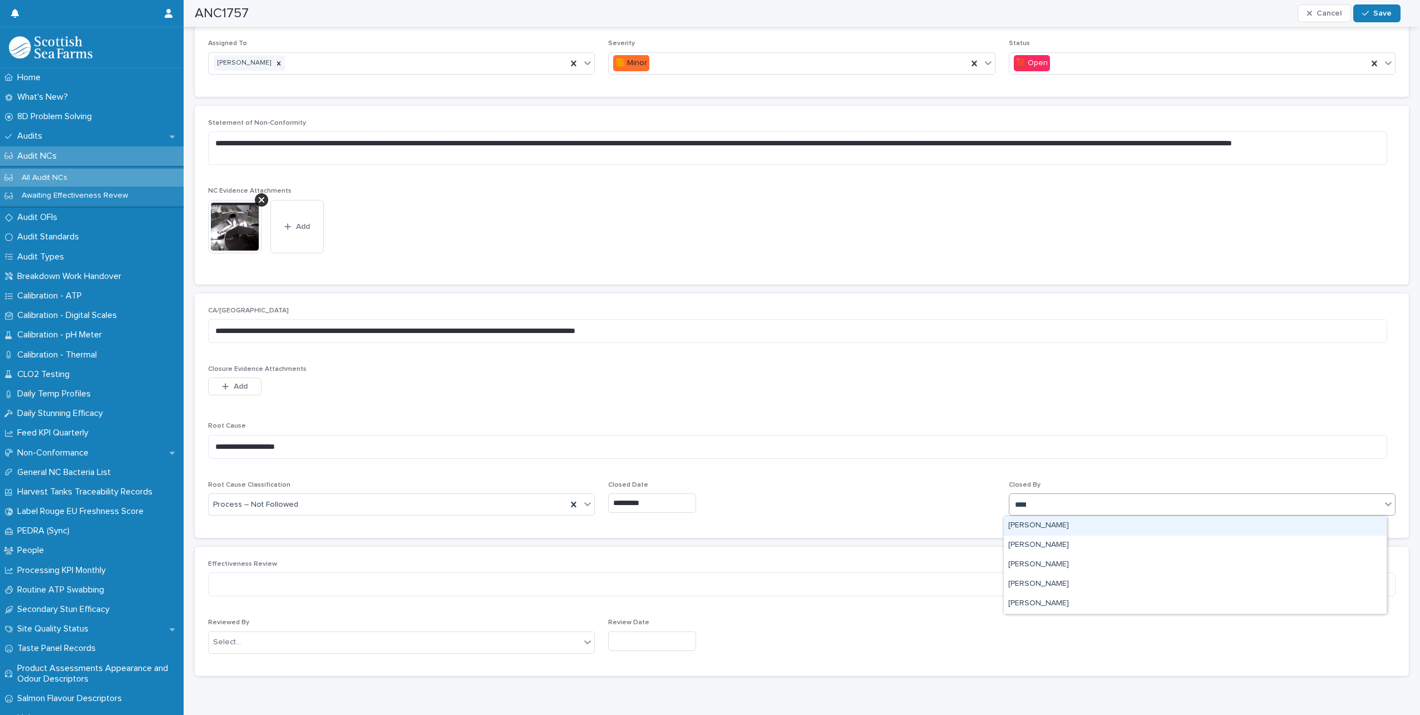
type input "*****"
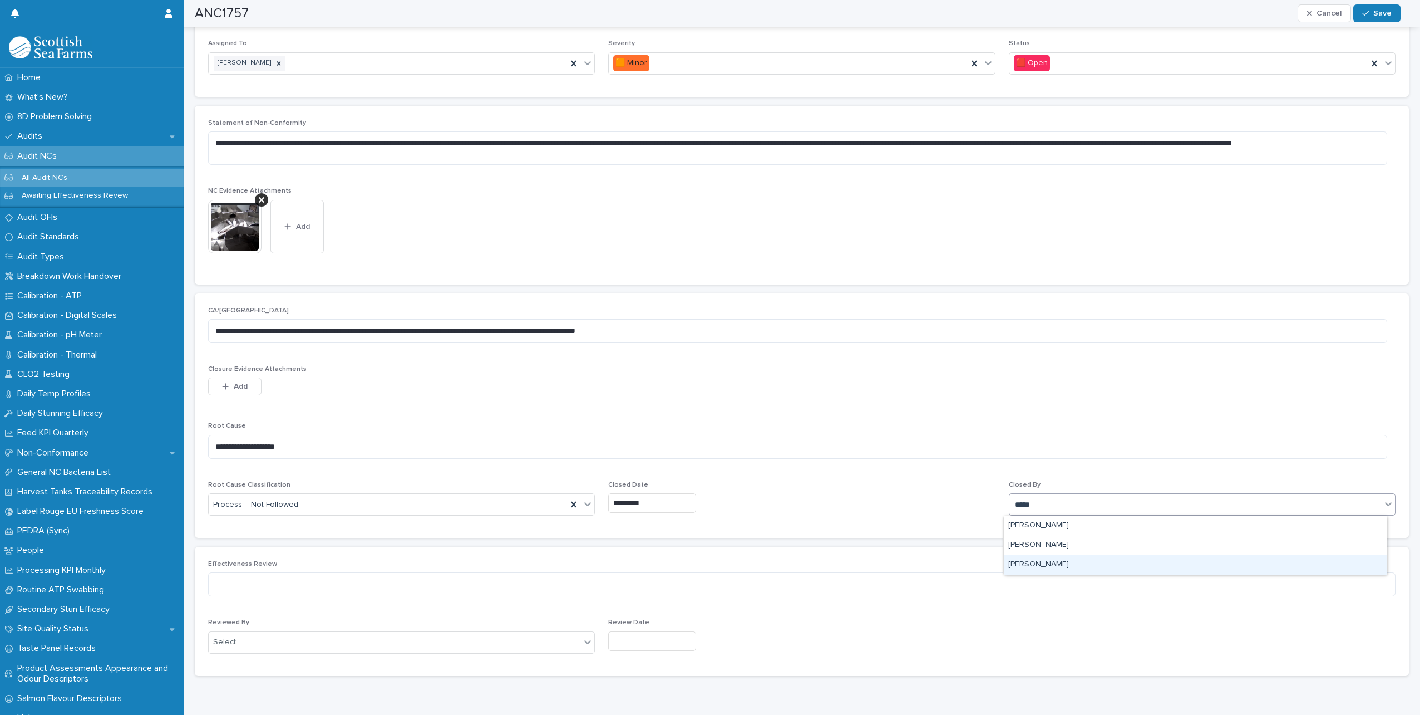
click at [1047, 560] on div "[PERSON_NAME]" at bounding box center [1195, 564] width 383 height 19
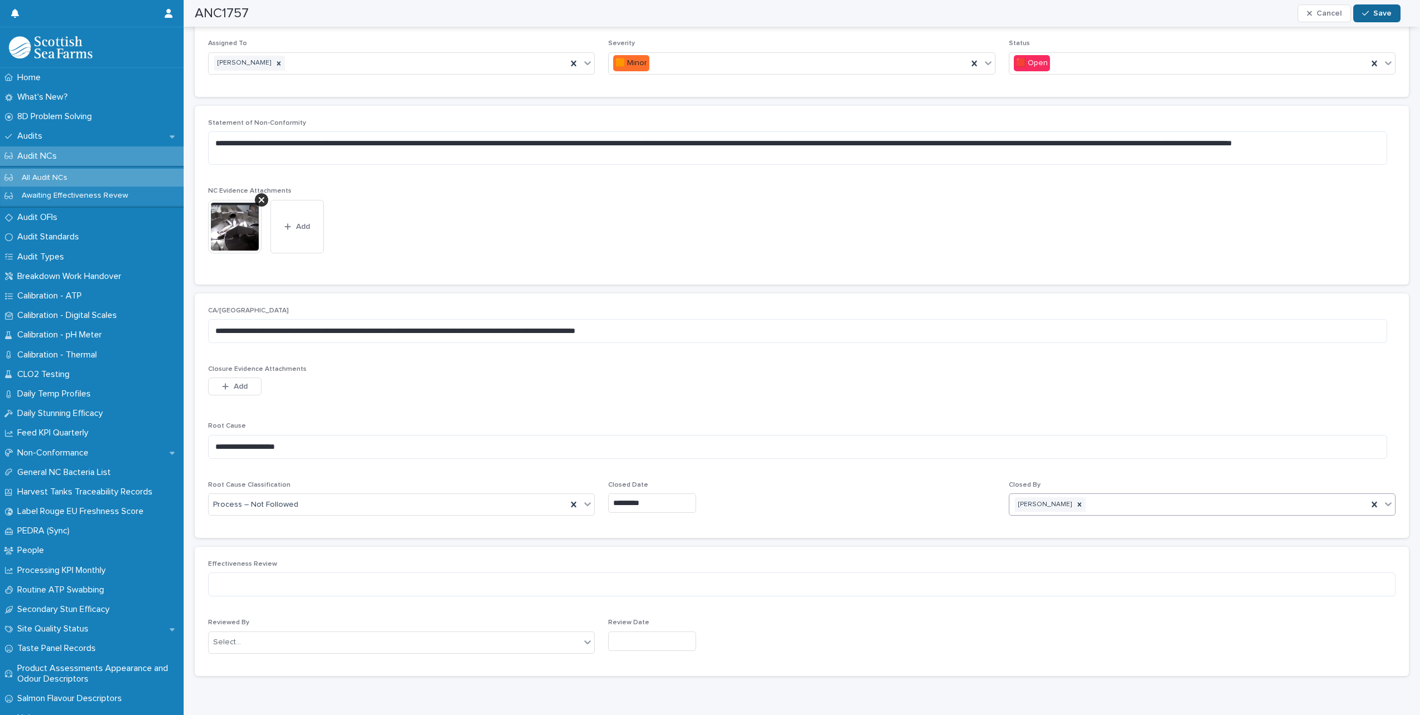
click at [1376, 9] on span "Save" at bounding box center [1382, 13] width 18 height 8
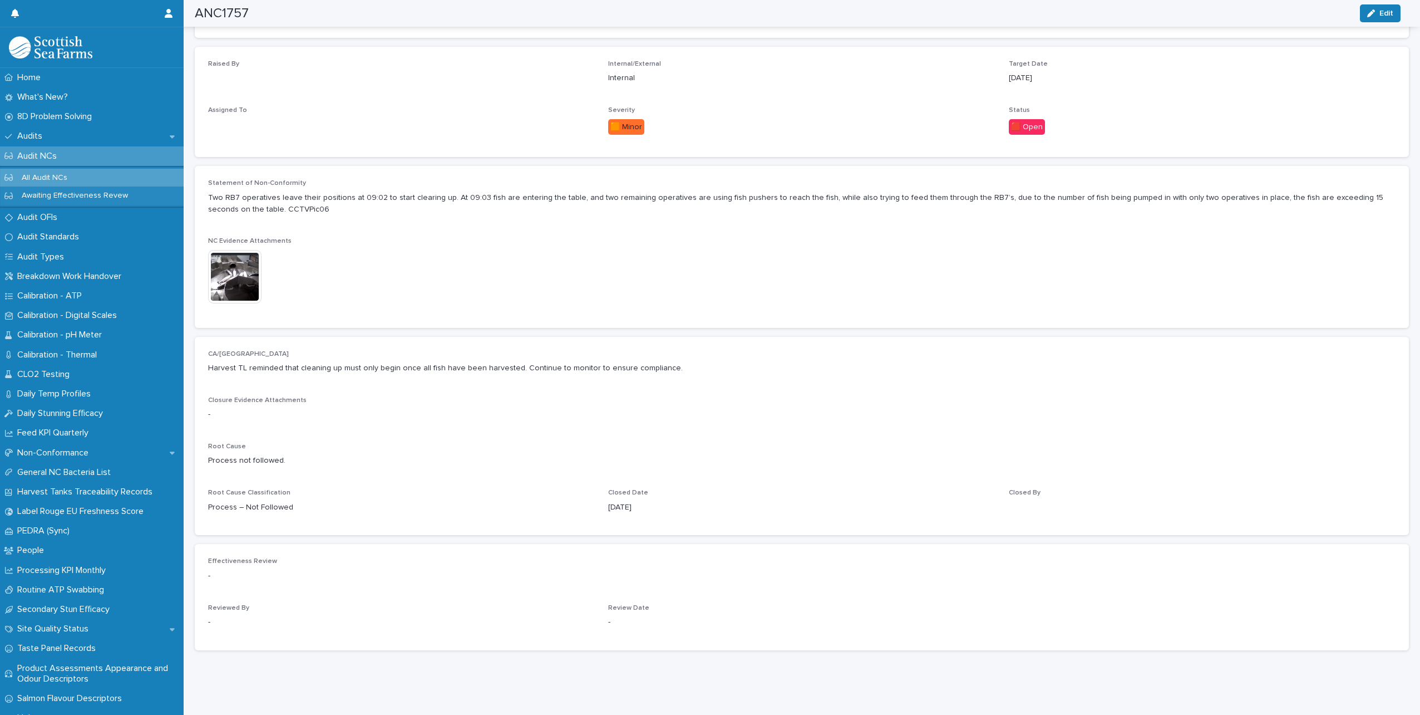
scroll to position [265, 0]
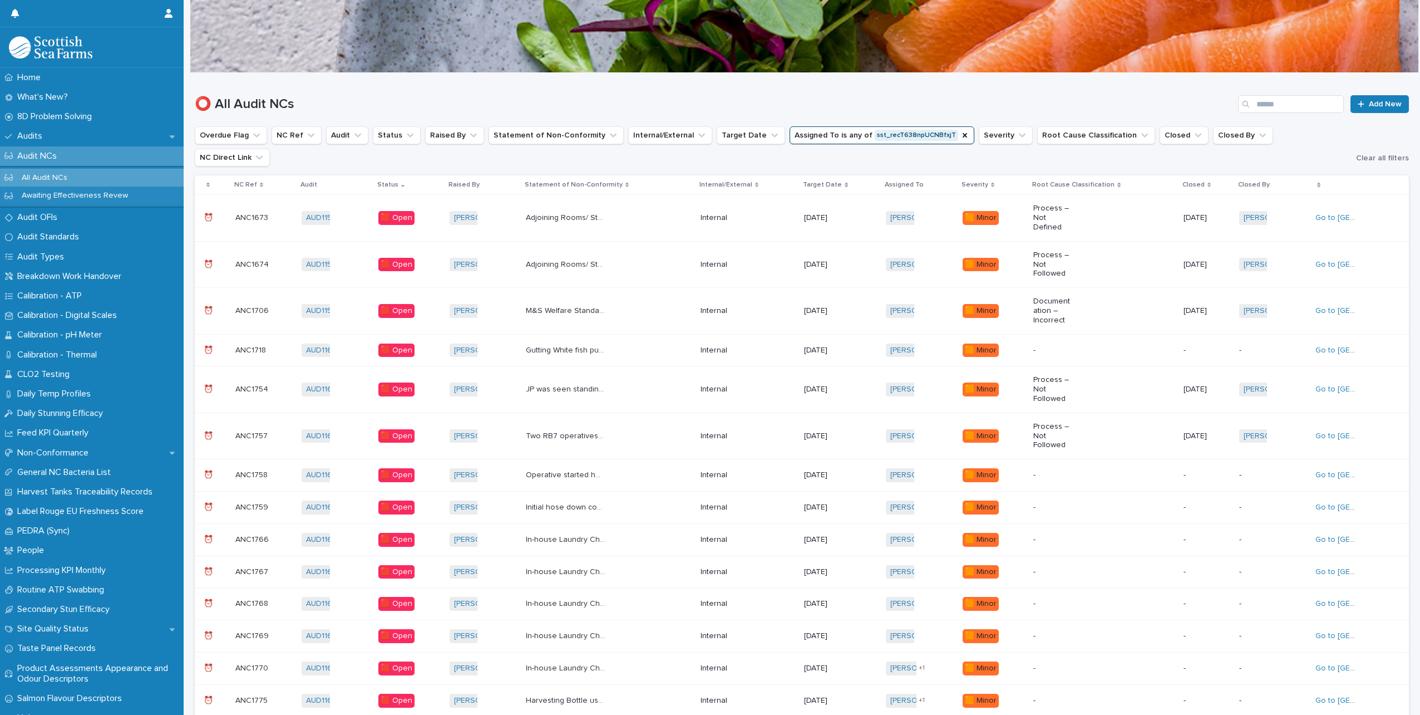
scroll to position [64, 0]
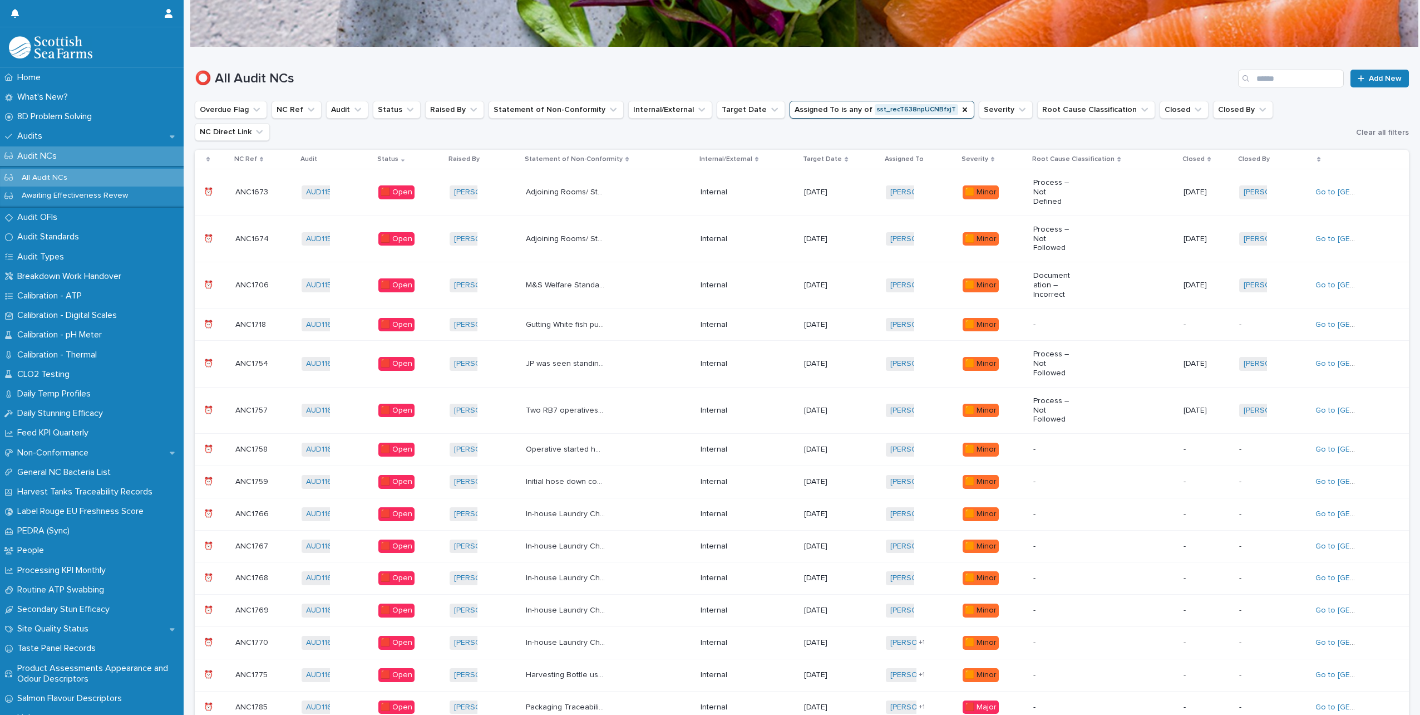
click at [649, 440] on div "Operative started hosing the belt, floor and surrounding area at 09:06 while th…" at bounding box center [609, 449] width 166 height 18
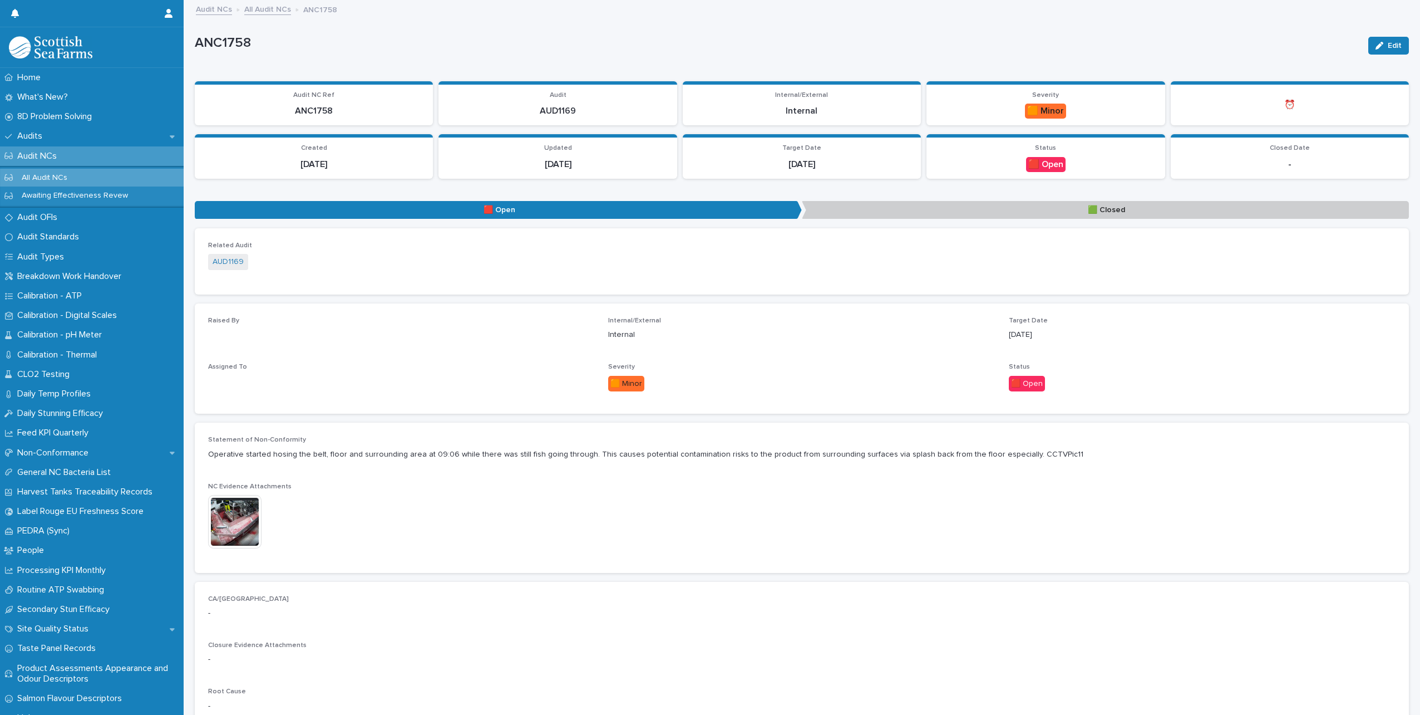
click at [234, 515] on img at bounding box center [234, 521] width 53 height 53
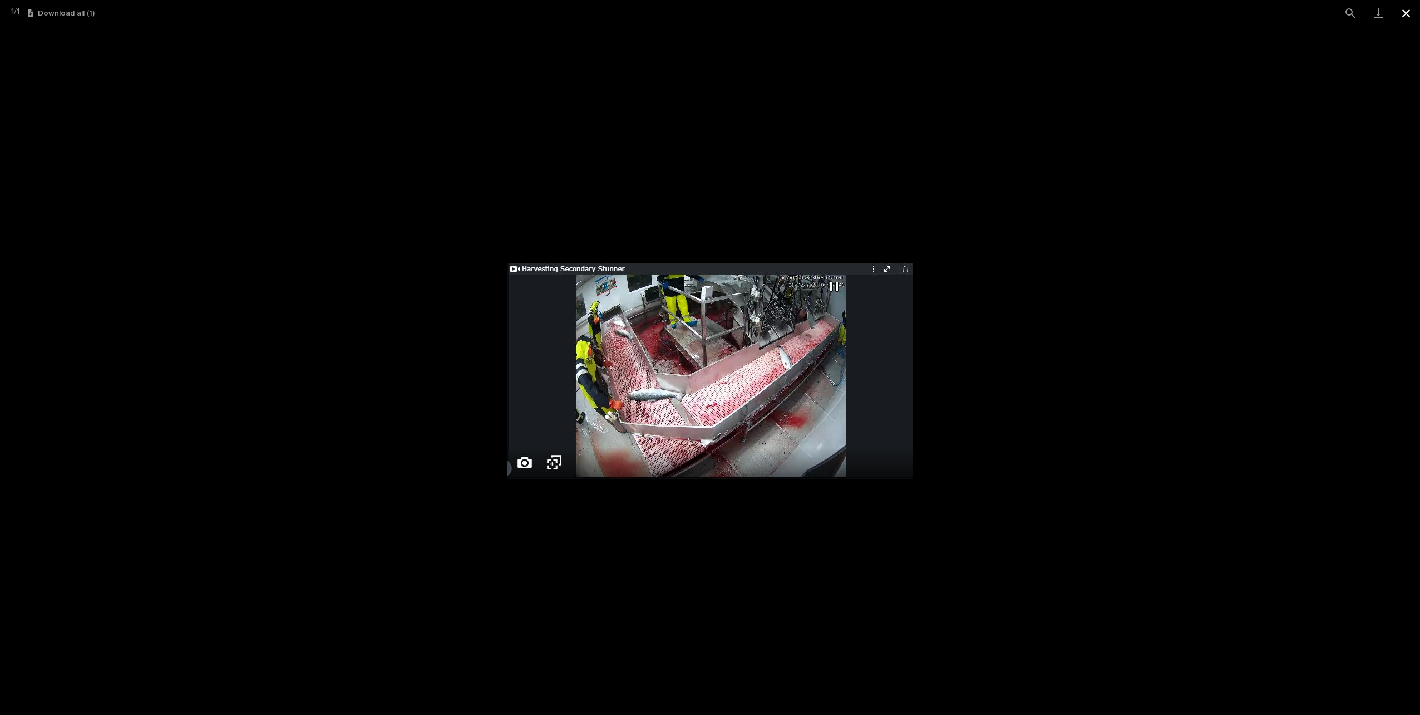
click at [1405, 9] on button "Close gallery" at bounding box center [1406, 13] width 28 height 26
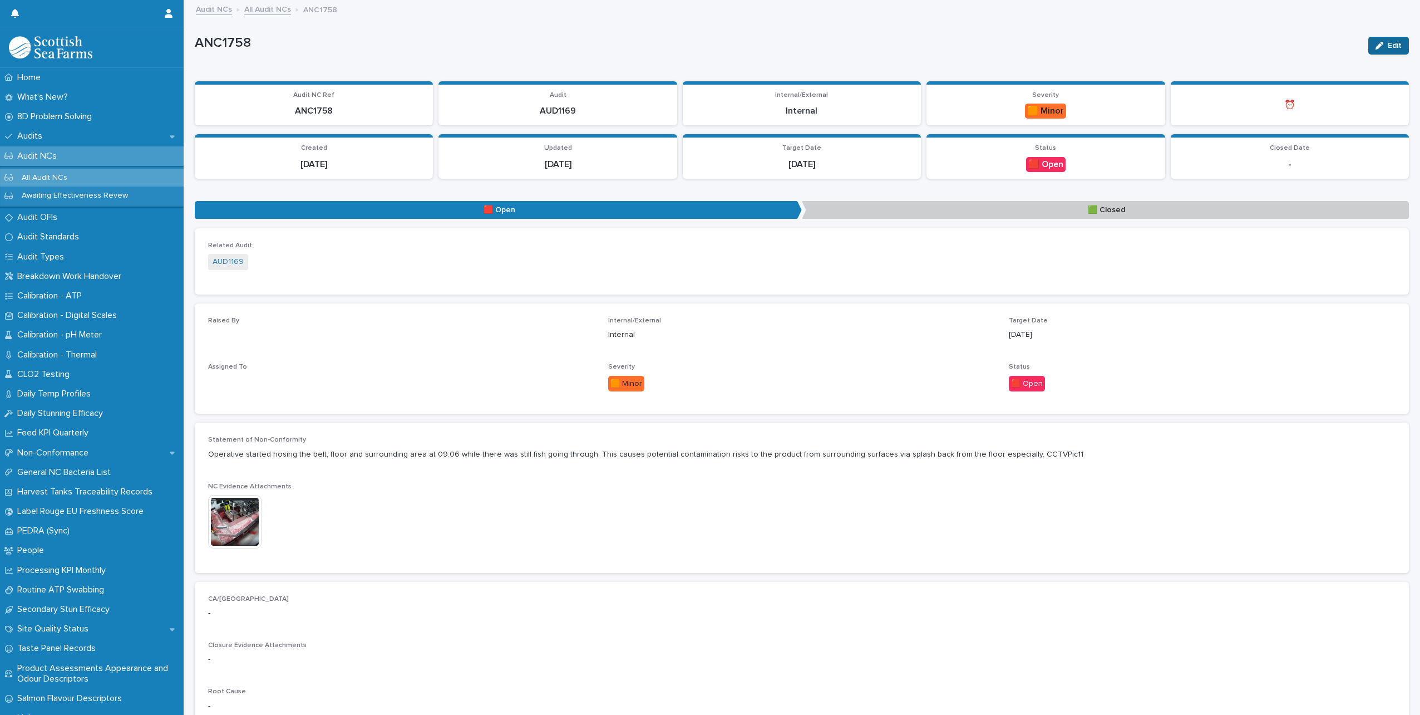
click at [1388, 44] on span "Edit" at bounding box center [1395, 46] width 14 height 8
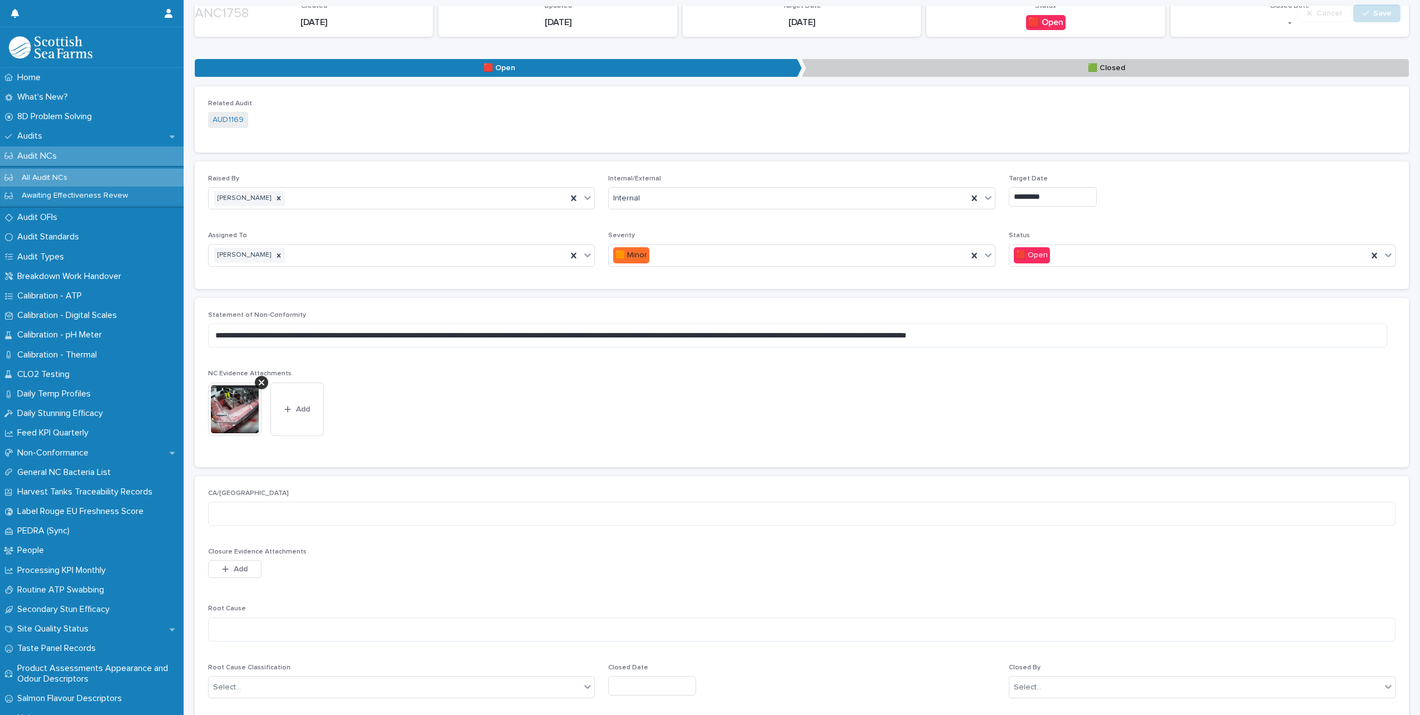
scroll to position [167, 0]
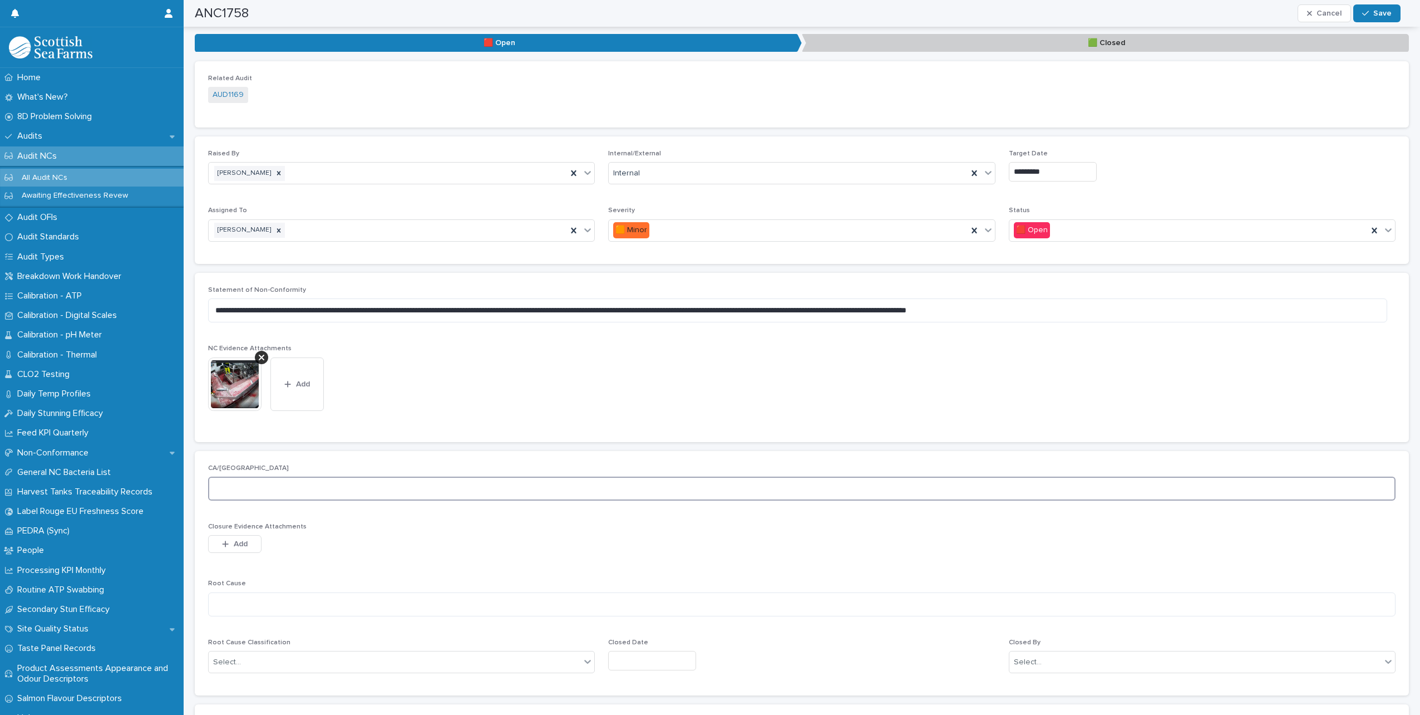
click at [240, 485] on textarea at bounding box center [802, 488] width 1188 height 24
type textarea "**********"
click at [268, 602] on textarea at bounding box center [802, 604] width 1188 height 24
type textarea "*"
type textarea "**********"
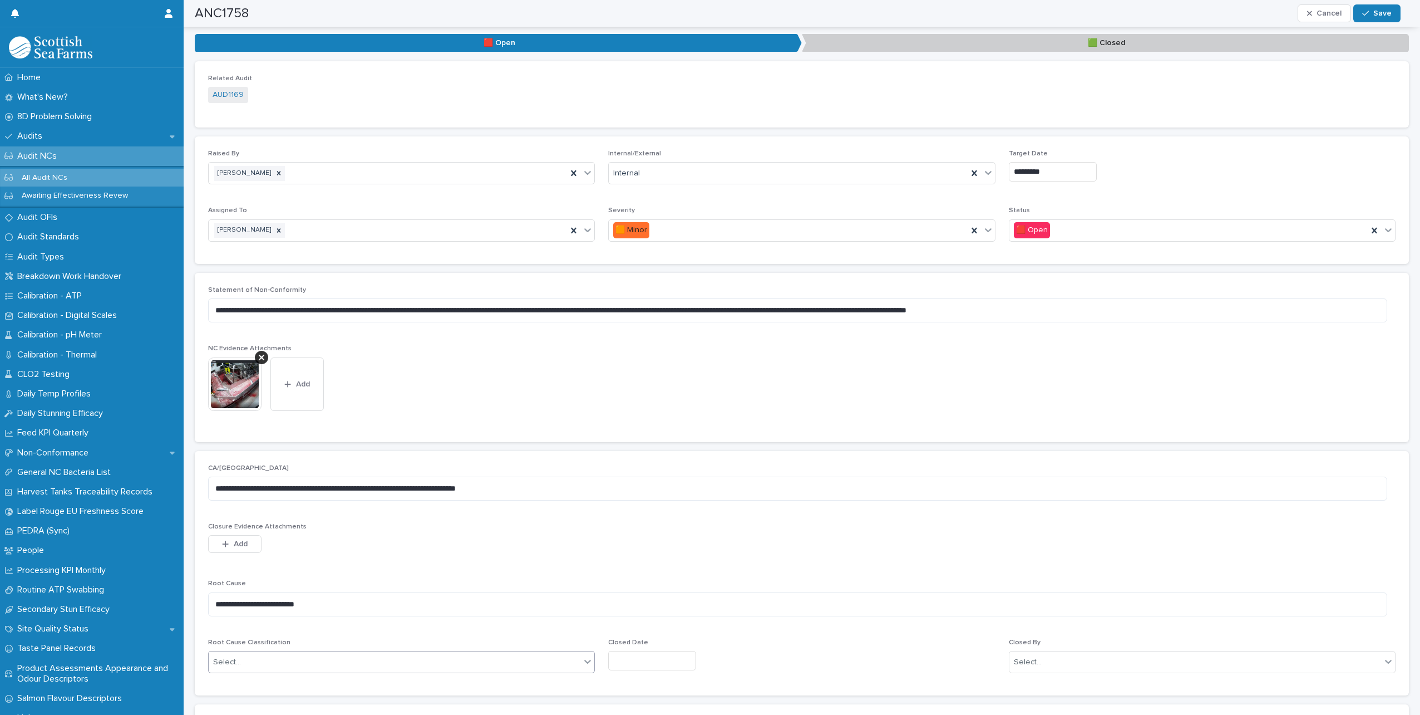
click at [339, 661] on div "Select..." at bounding box center [395, 662] width 372 height 18
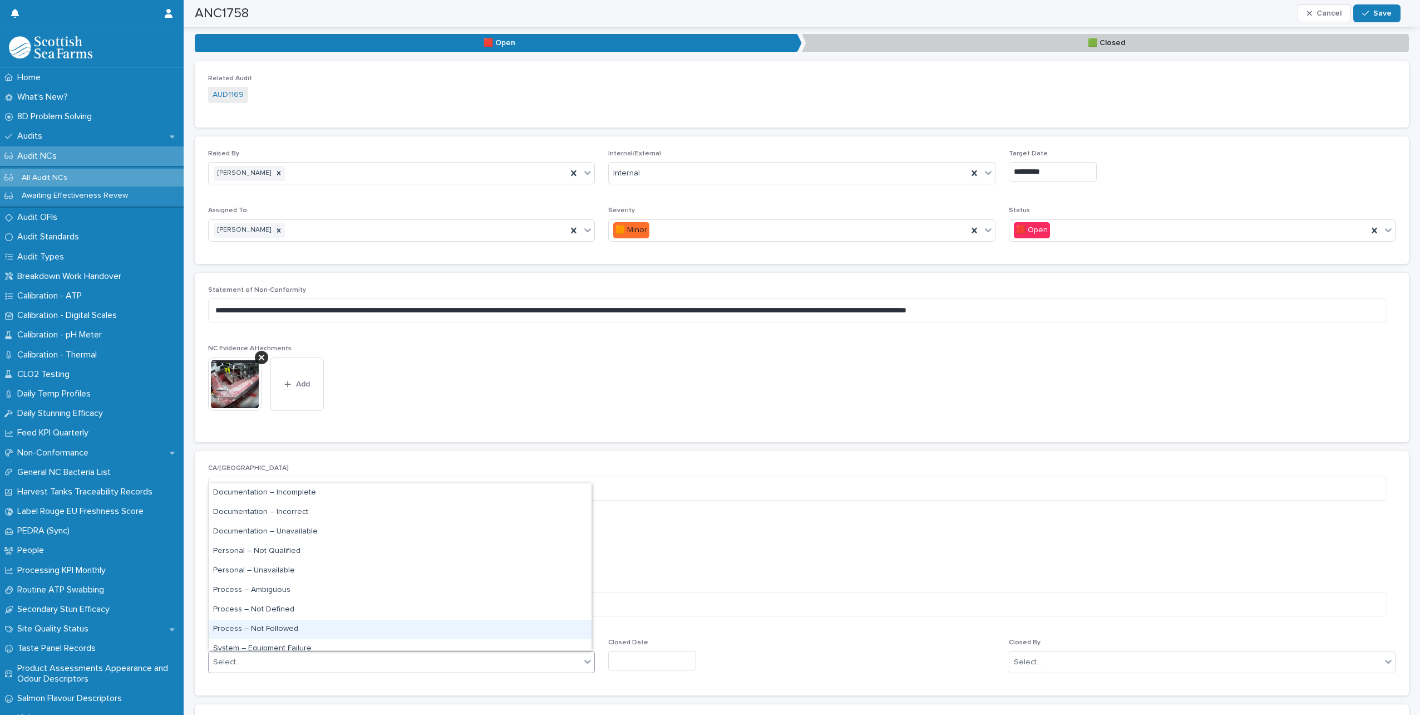
click at [285, 627] on div "Process – Not Followed" at bounding box center [400, 628] width 383 height 19
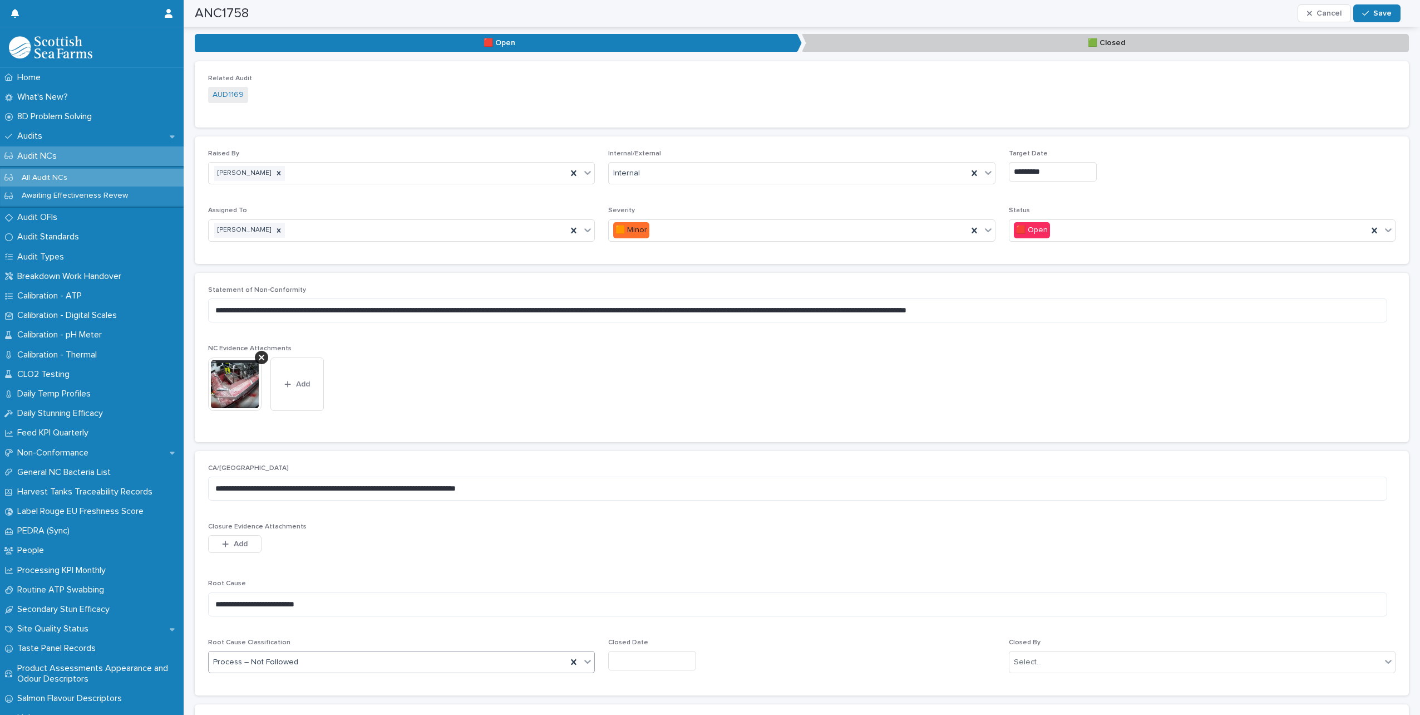
click at [678, 667] on input "text" at bounding box center [652, 660] width 88 height 19
click at [661, 582] on div "21" at bounding box center [660, 587] width 15 height 15
type input "*********"
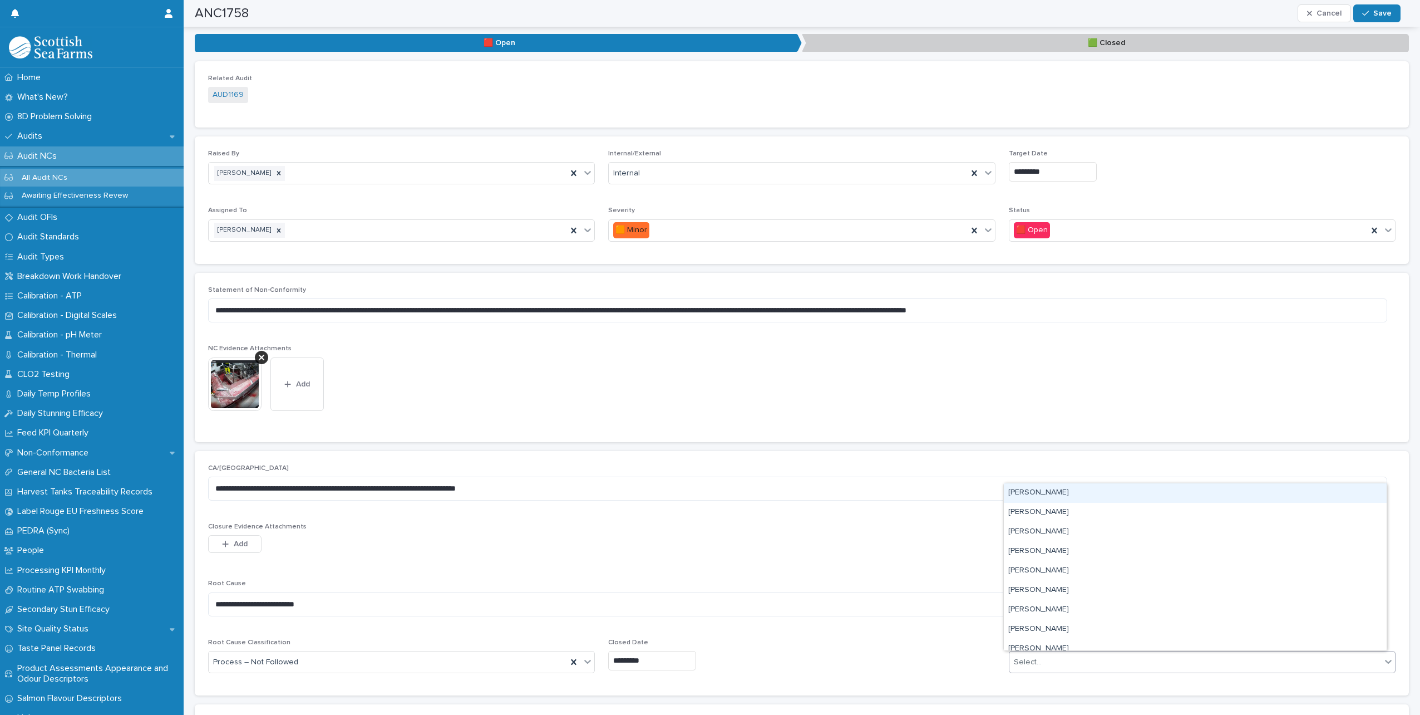
click at [1061, 665] on div "Select..." at bounding box center [1196, 662] width 372 height 18
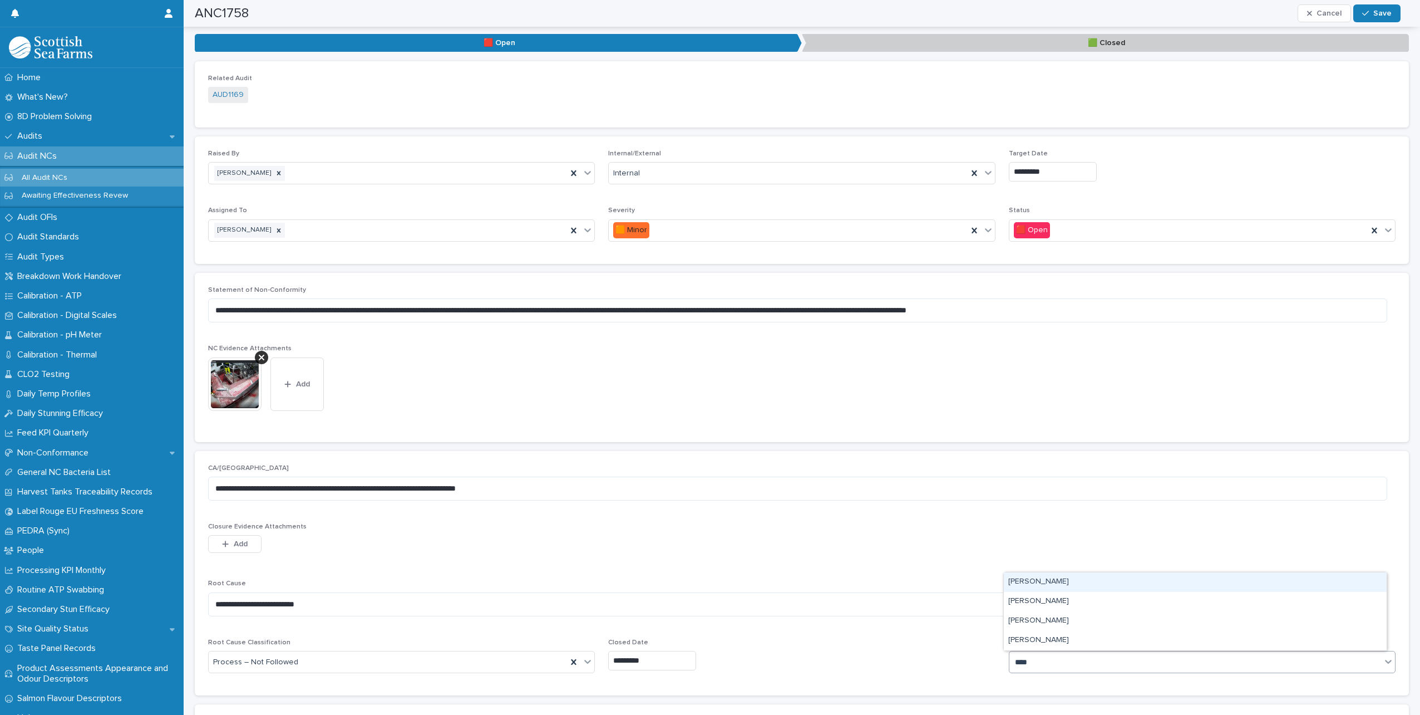
type input "*****"
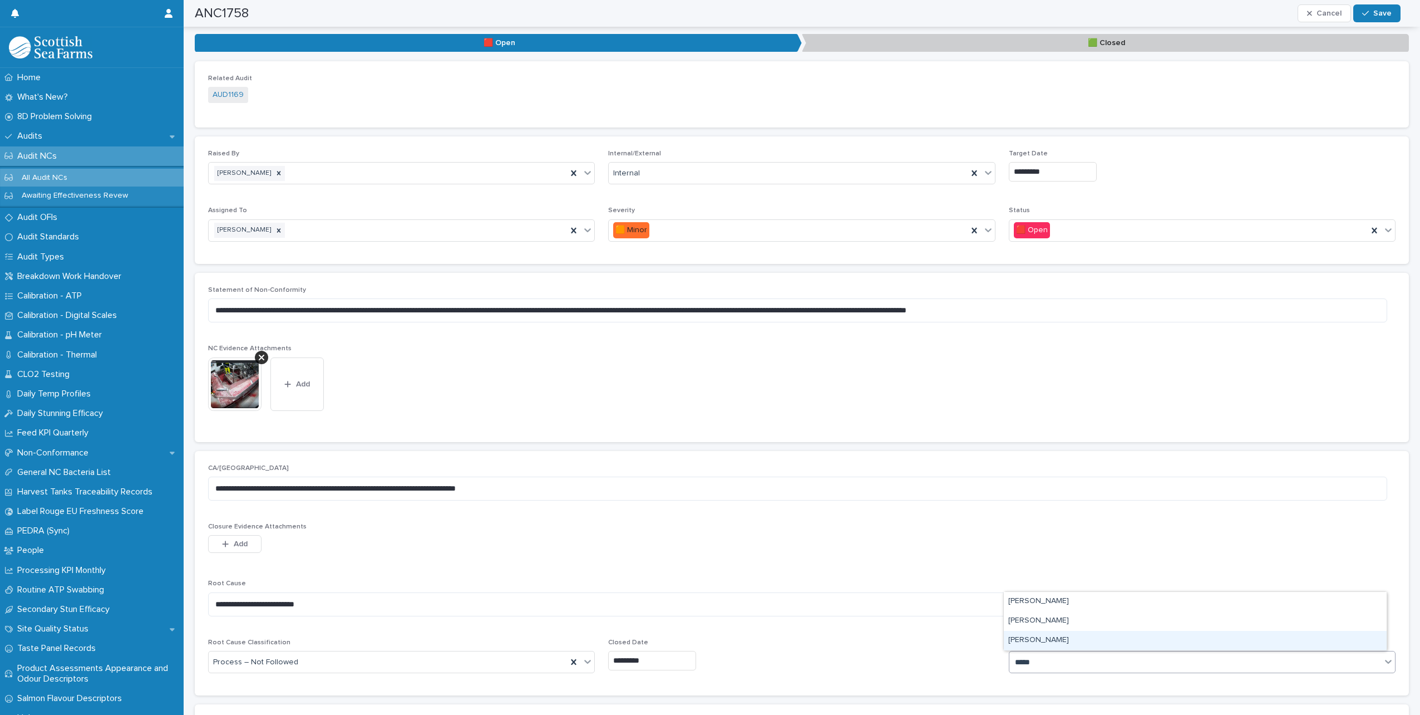
click at [1058, 644] on div "[PERSON_NAME]" at bounding box center [1195, 640] width 383 height 19
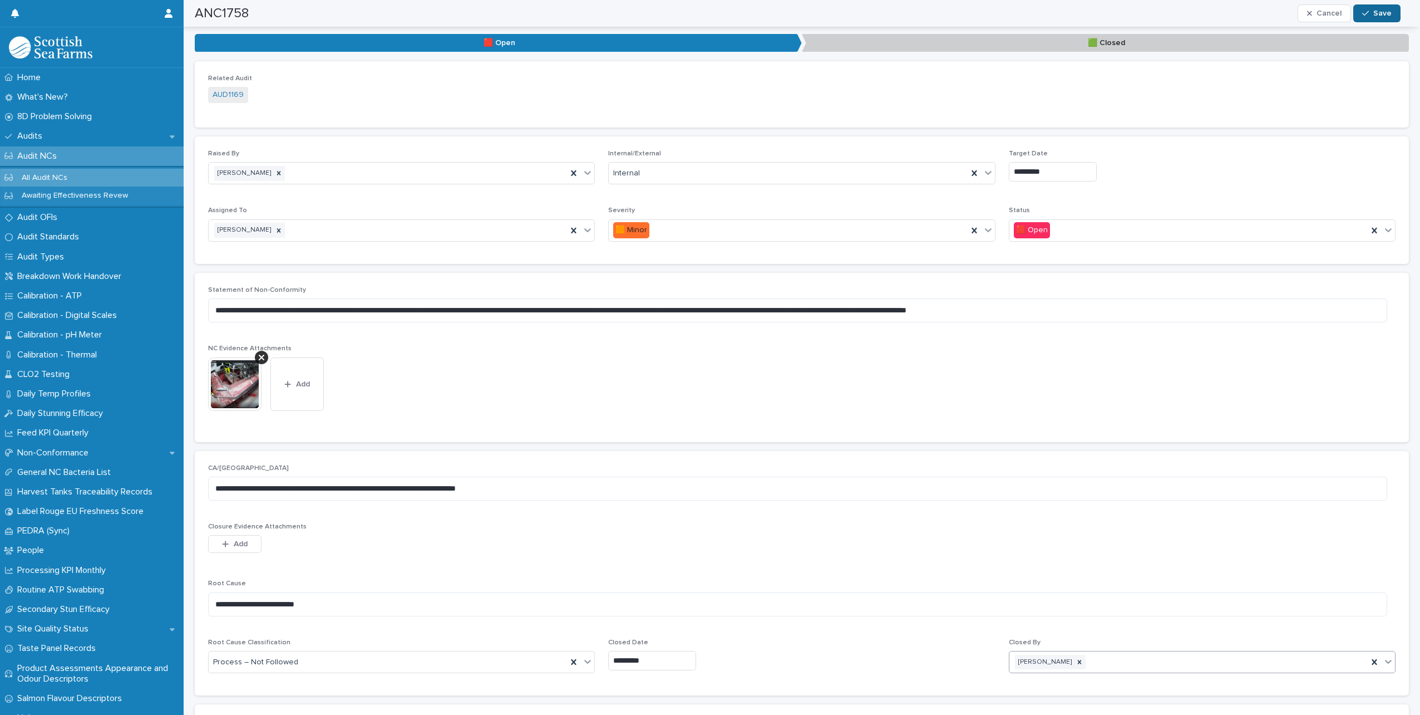
click at [1363, 12] on button "Save" at bounding box center [1376, 13] width 47 height 18
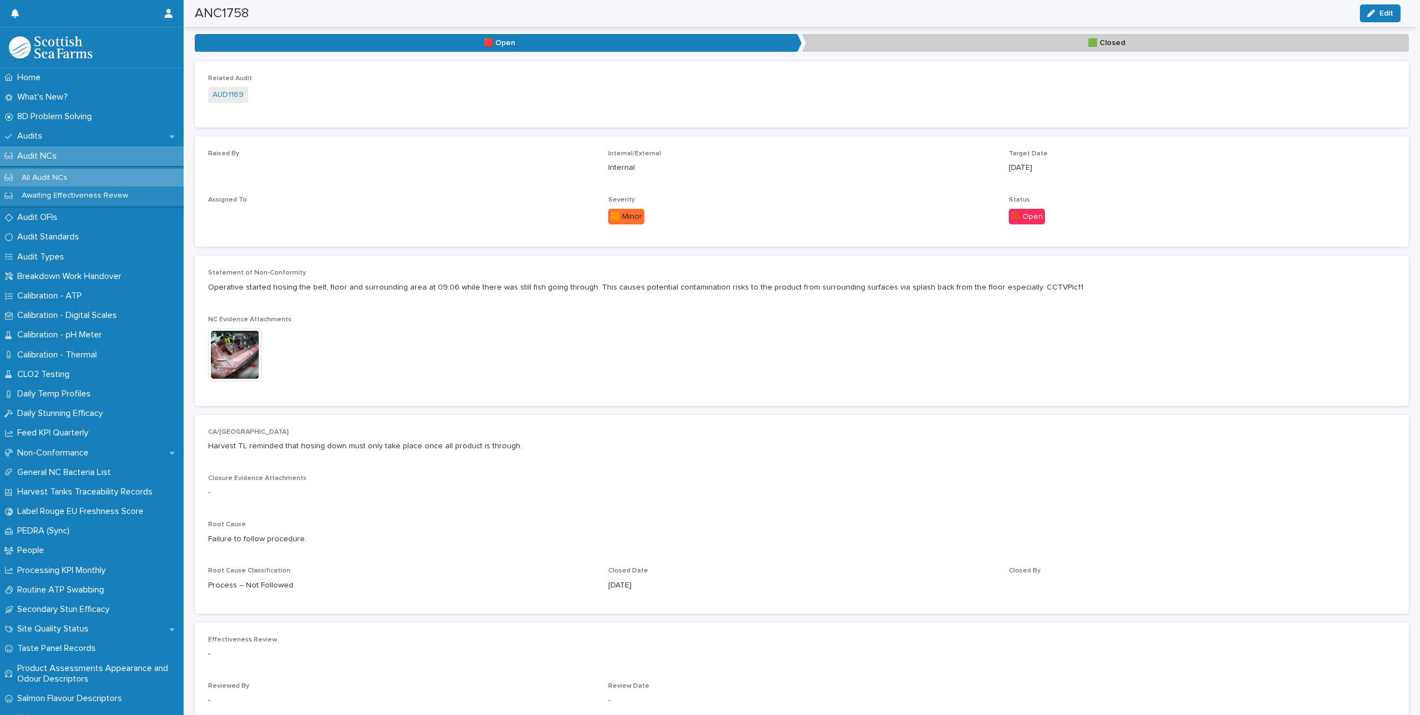
scroll to position [115, 0]
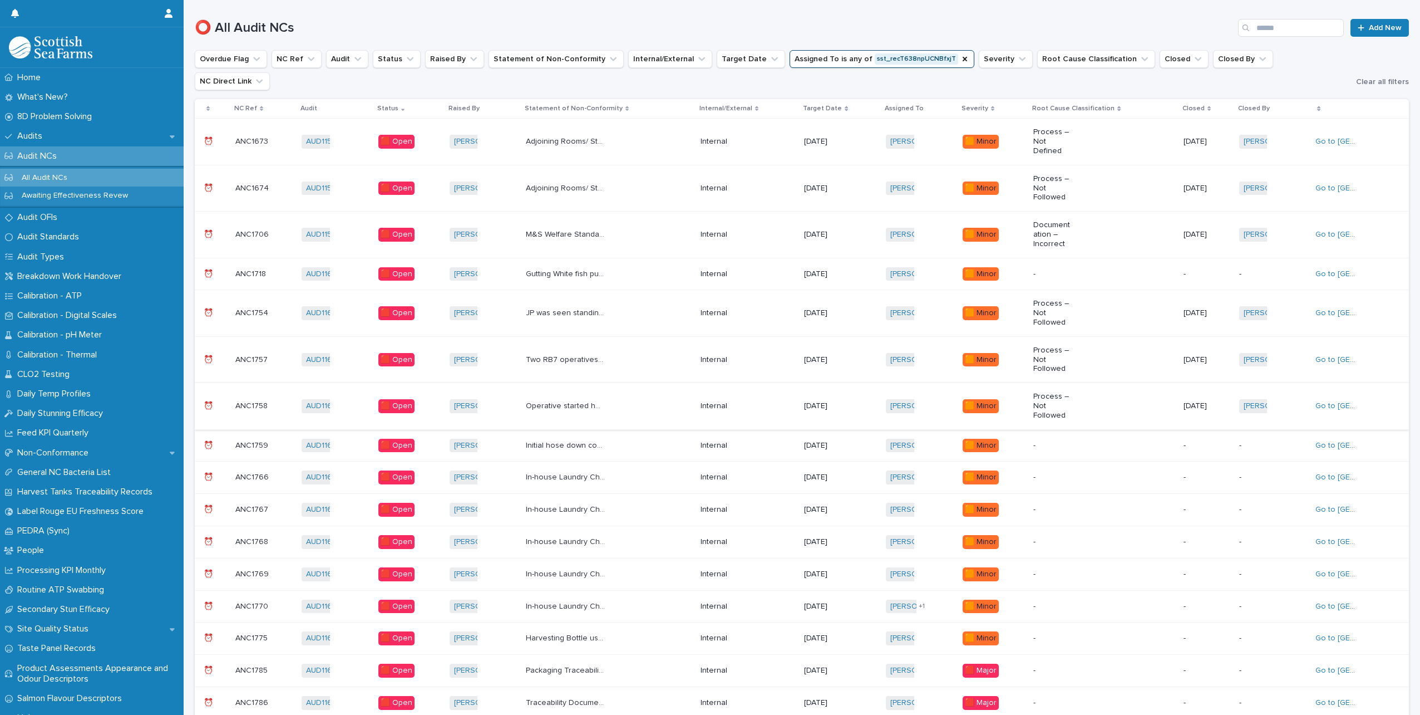
scroll to position [8, 0]
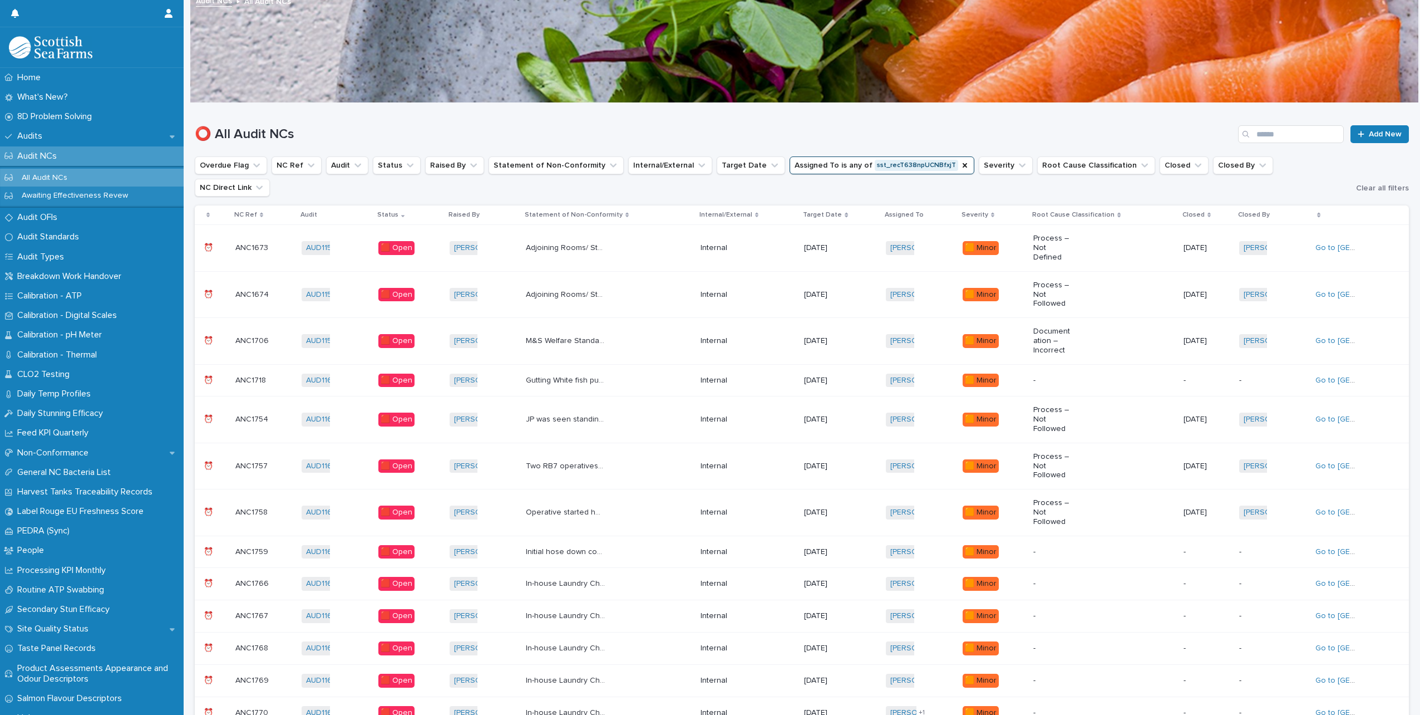
click at [578, 545] on p "Initial hose down complete and foam application began at 10:06. Only 2 minutes …" at bounding box center [567, 551] width 82 height 12
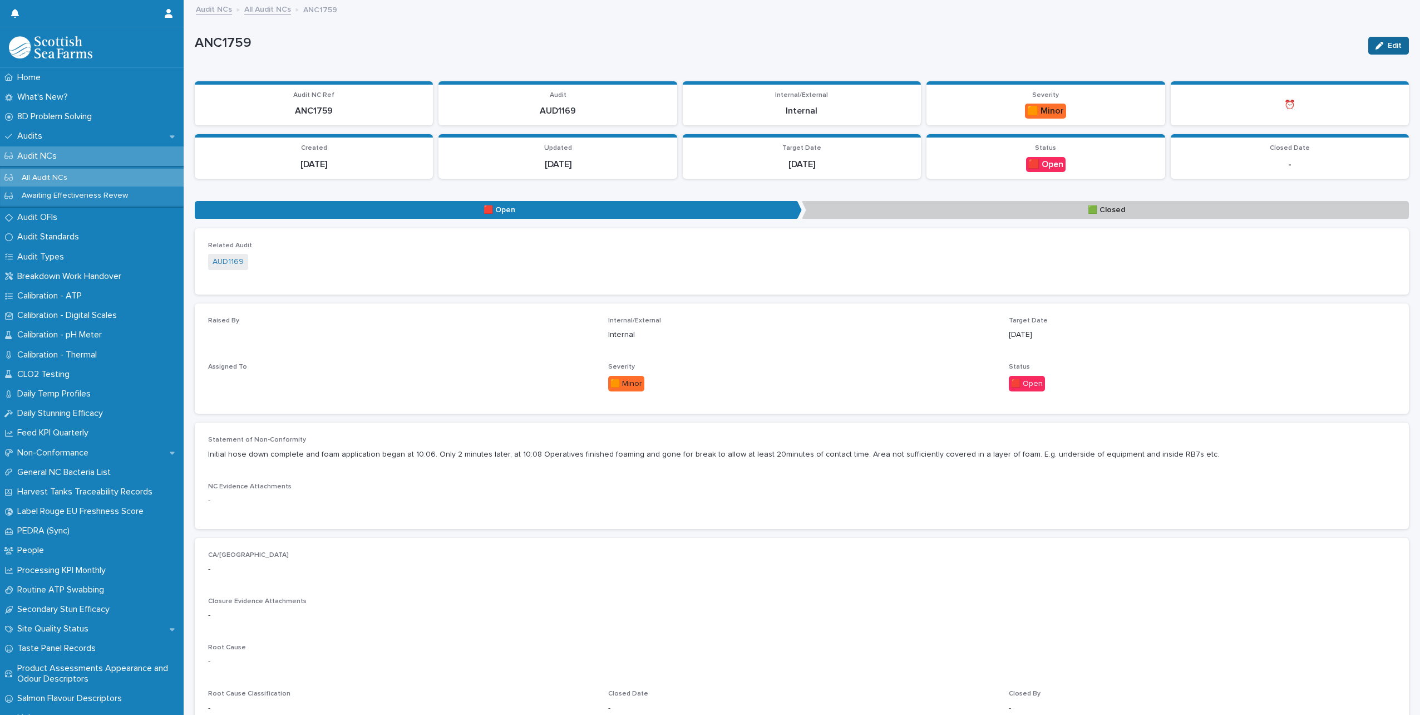
click at [1388, 46] on span "Edit" at bounding box center [1395, 46] width 14 height 8
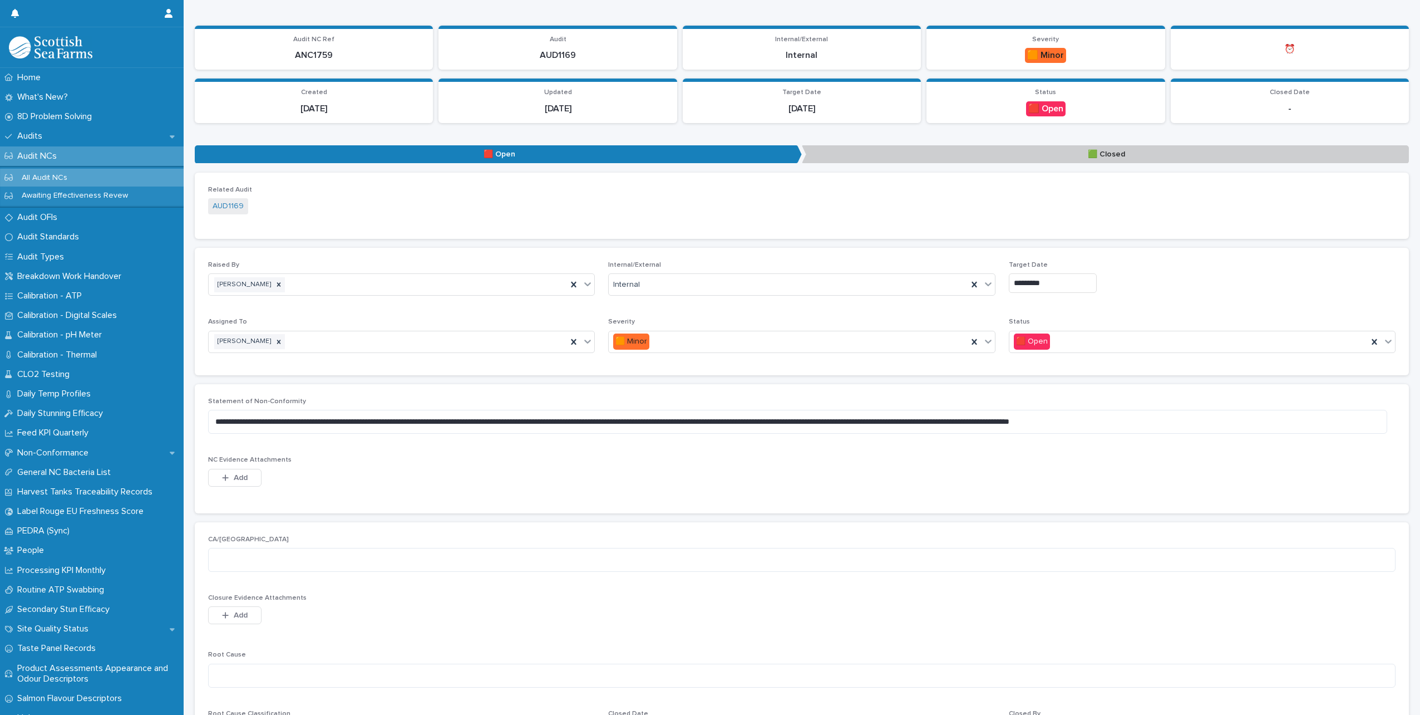
scroll to position [111, 0]
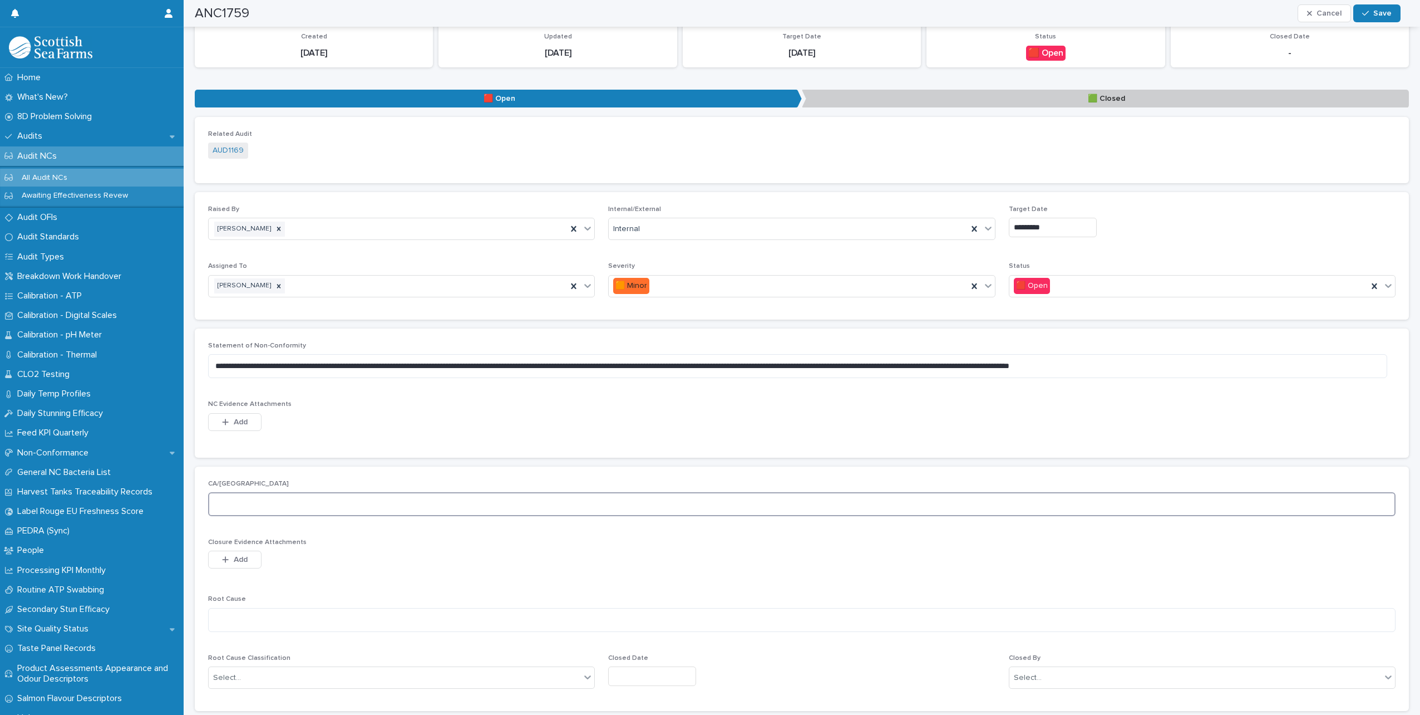
click at [265, 504] on textarea at bounding box center [802, 504] width 1188 height 24
type textarea "*"
type textarea "**********"
click at [239, 622] on textarea at bounding box center [802, 620] width 1188 height 24
type textarea "**********"
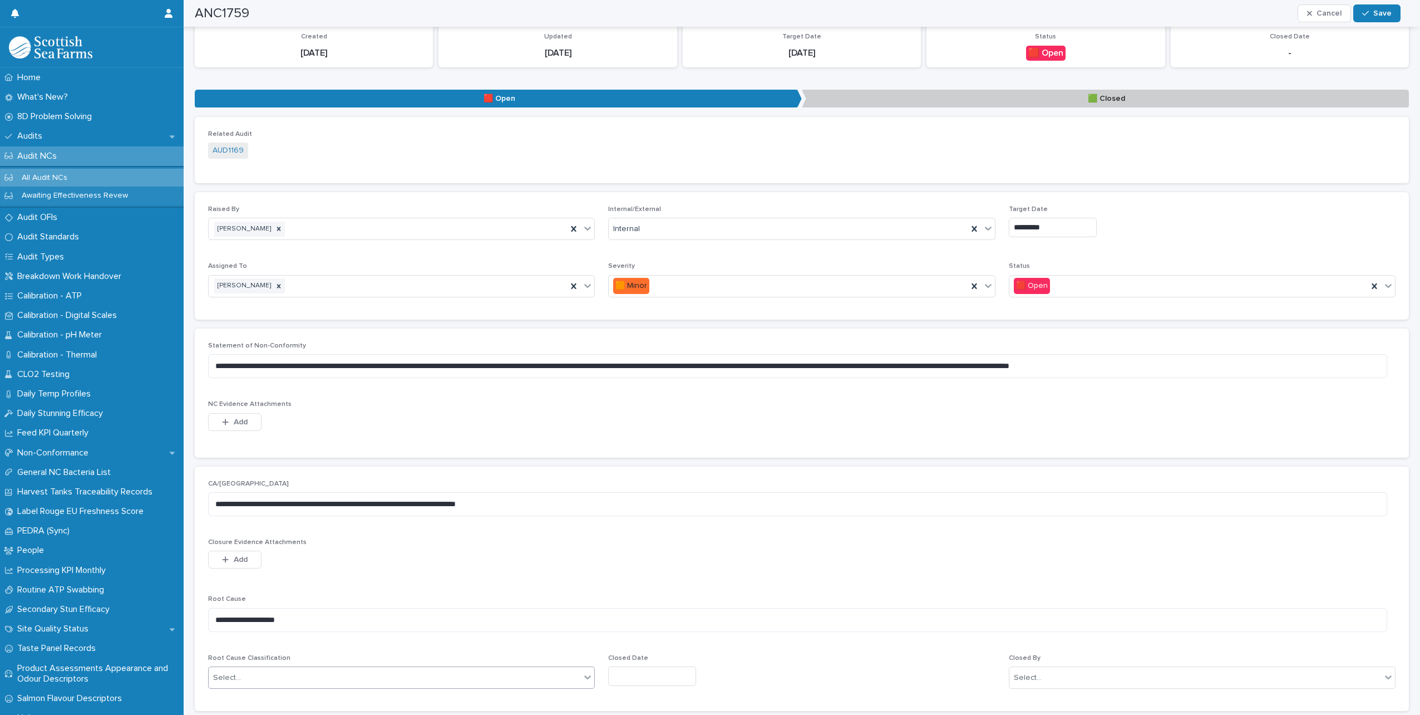
click at [275, 677] on div "Select..." at bounding box center [395, 677] width 372 height 18
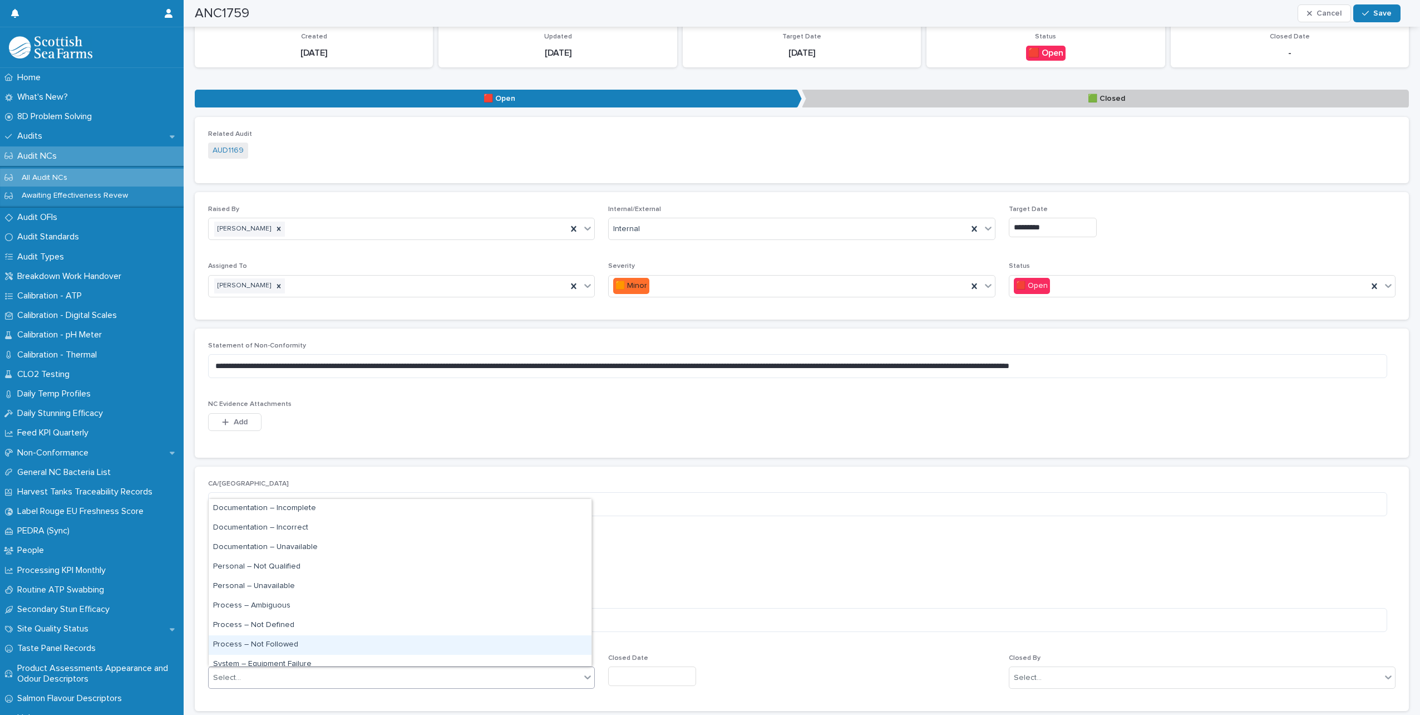
click at [277, 642] on div "Process – Not Followed" at bounding box center [400, 644] width 383 height 19
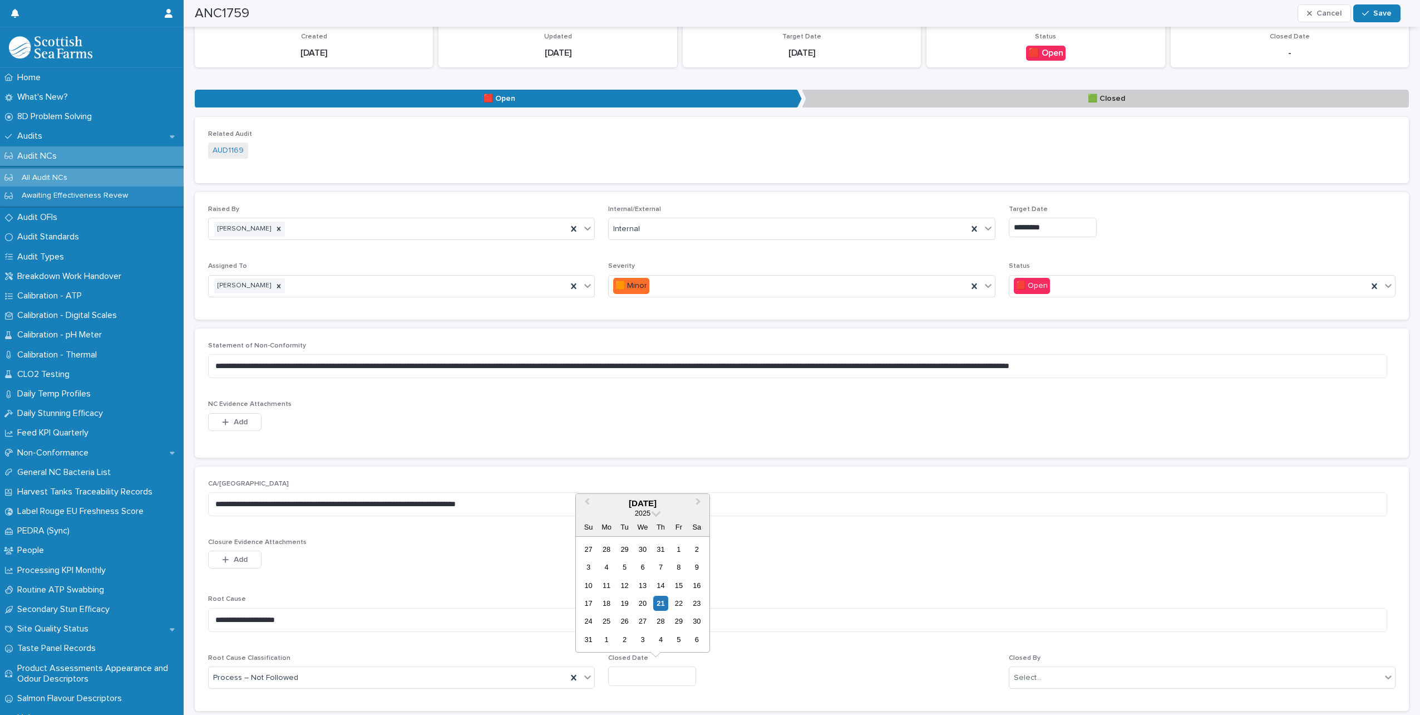
click at [685, 669] on input "text" at bounding box center [652, 675] width 88 height 19
click at [661, 602] on div "21" at bounding box center [660, 602] width 15 height 15
type input "*********"
click at [1077, 674] on div "Select..." at bounding box center [1196, 677] width 372 height 18
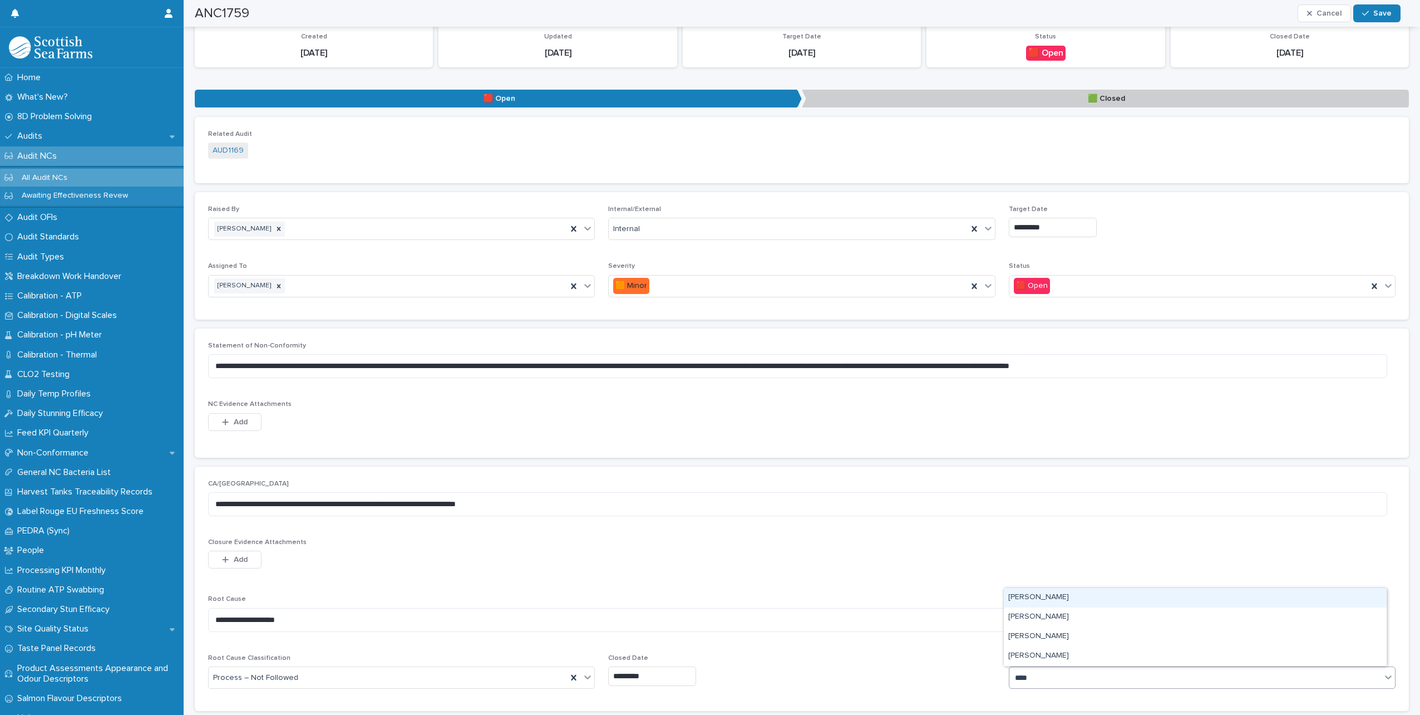
type input "*****"
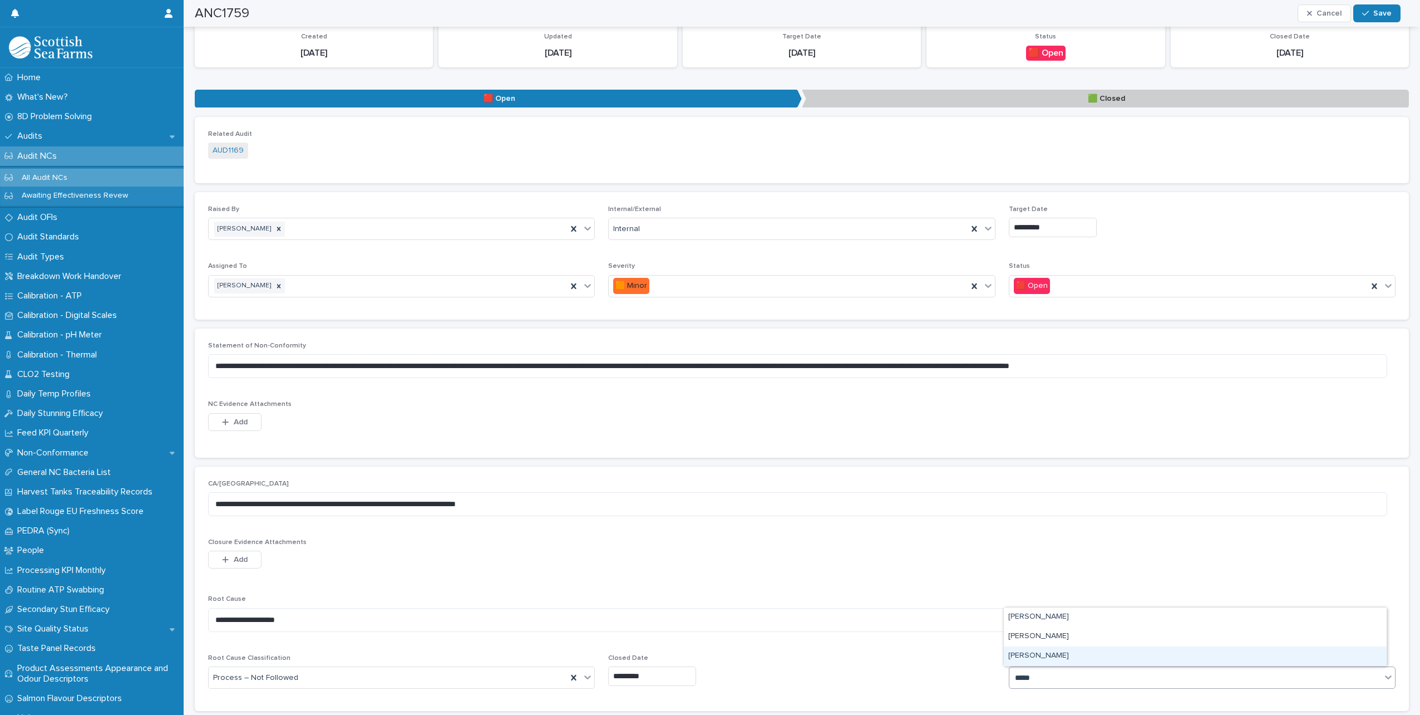
click at [1019, 650] on div "[PERSON_NAME]" at bounding box center [1195, 655] width 383 height 19
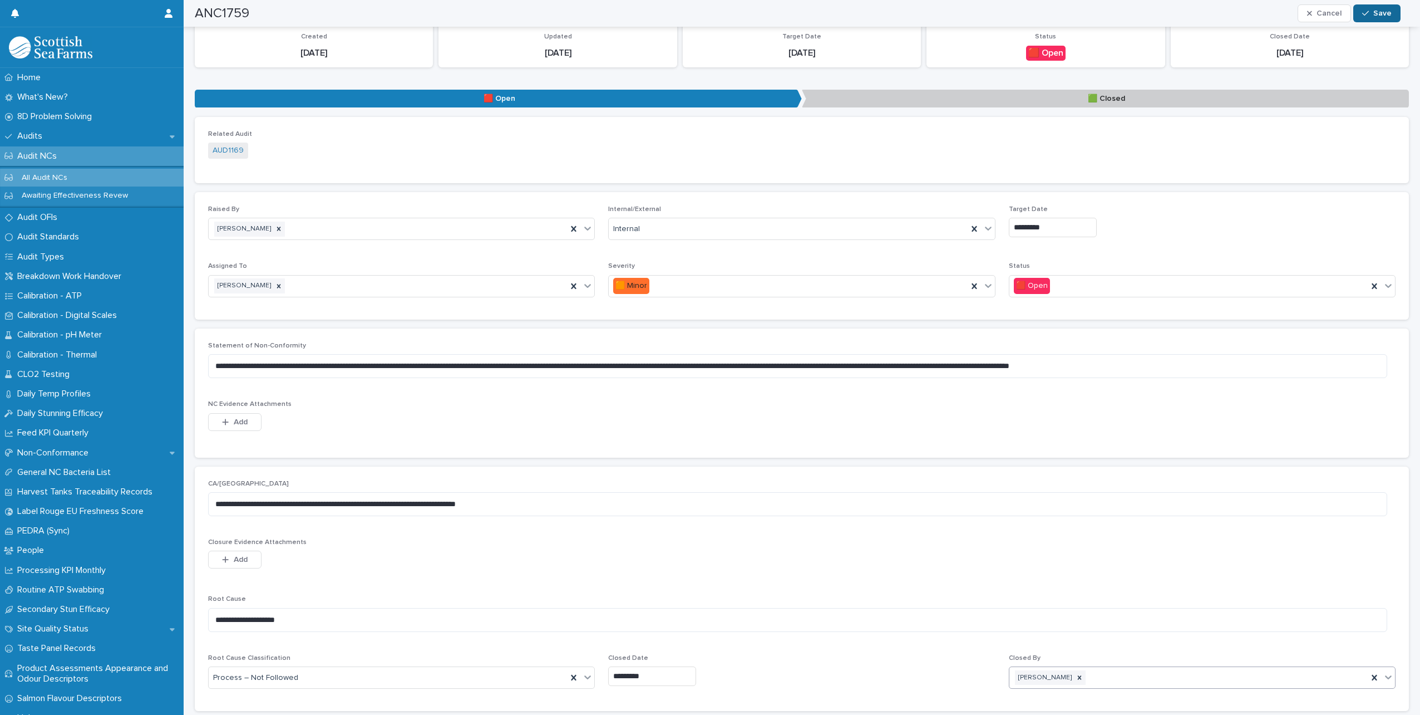
click at [1385, 7] on button "Save" at bounding box center [1376, 13] width 47 height 18
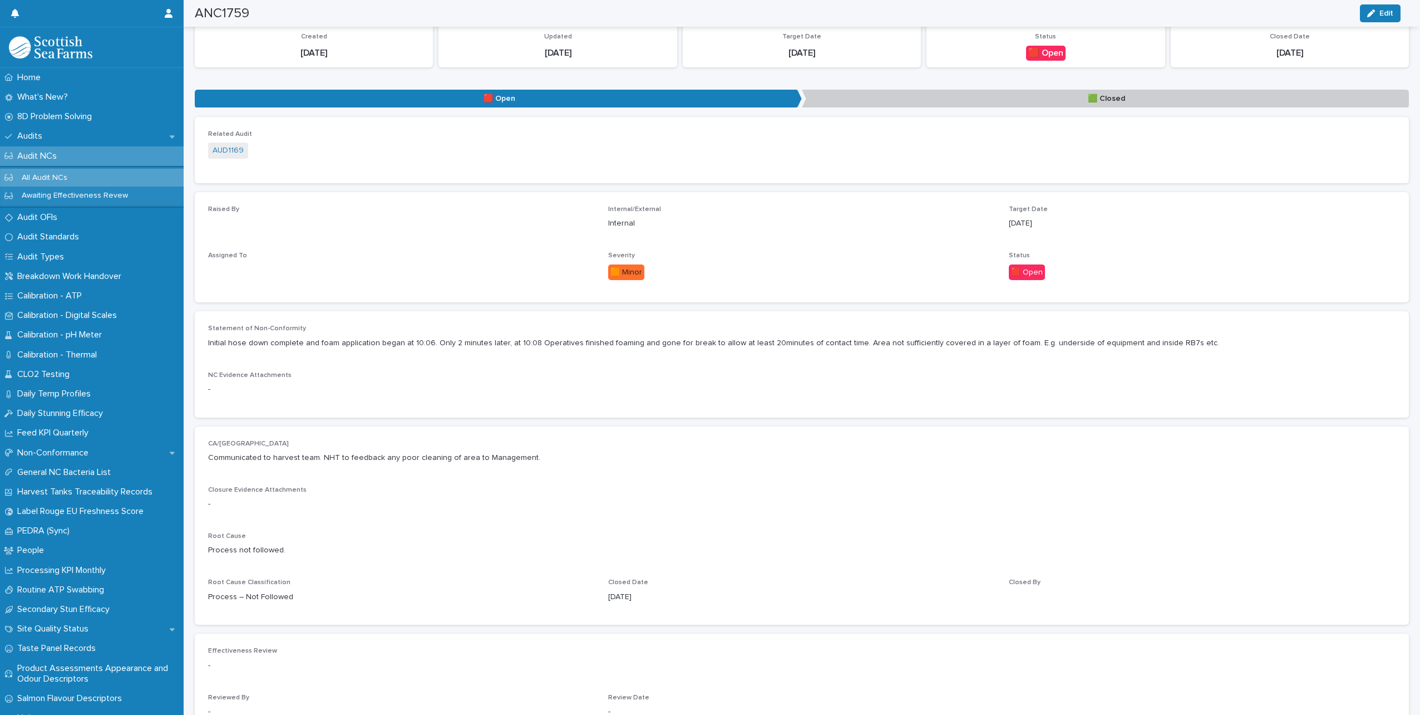
scroll to position [57, 0]
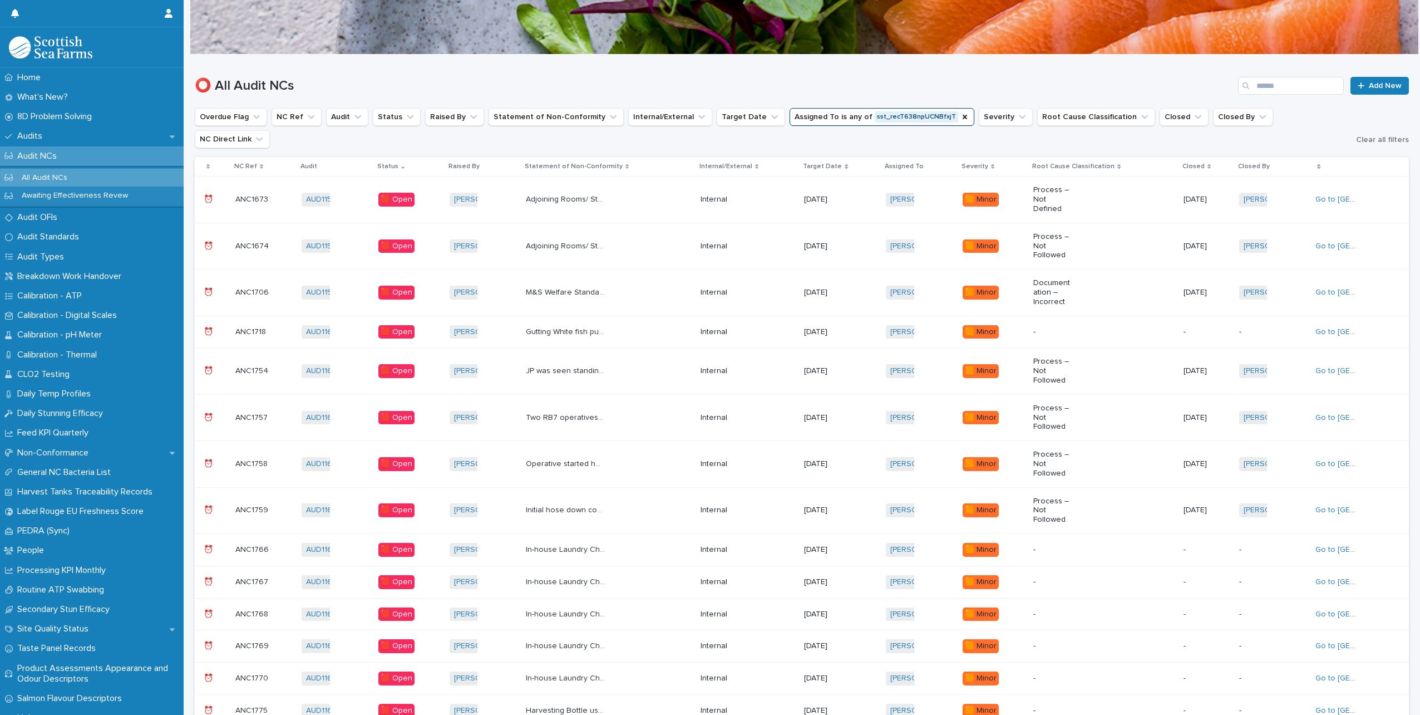
scroll to position [8, 0]
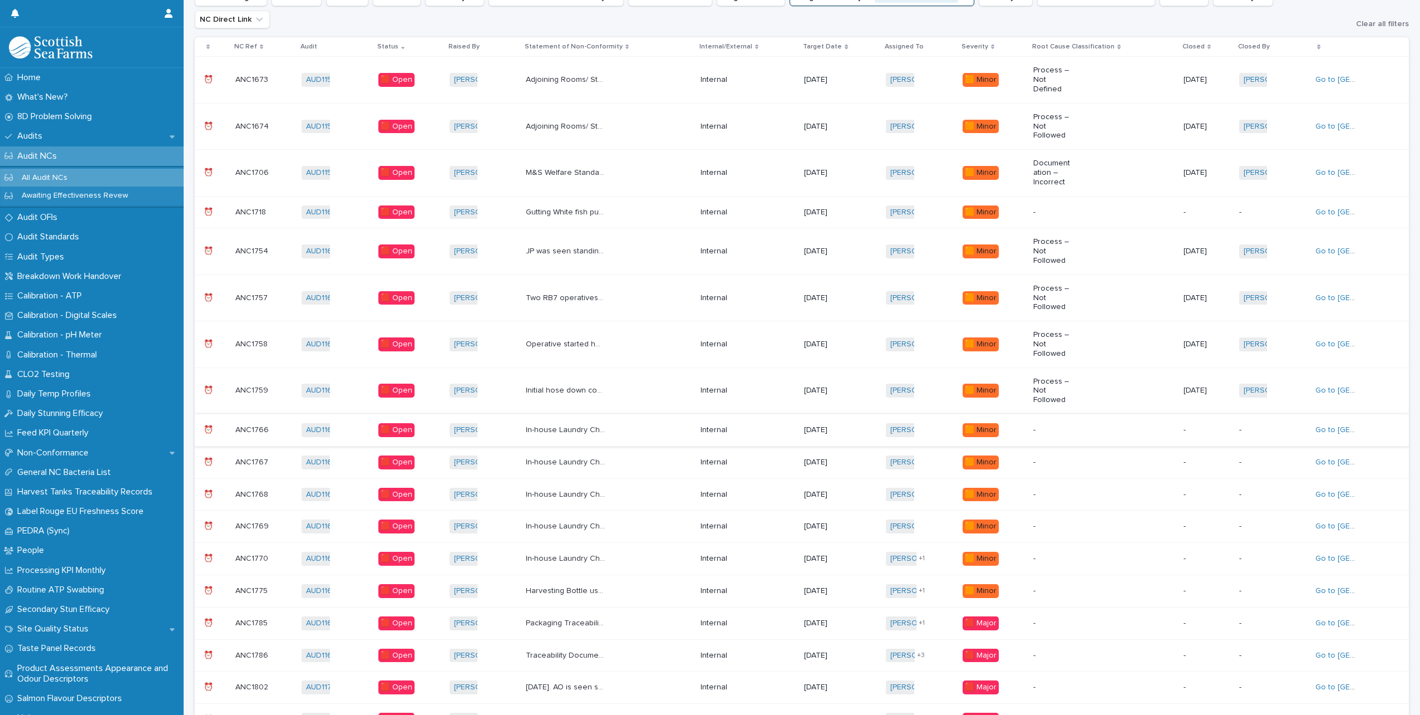
scroll to position [175, 0]
click at [654, 422] on div "In-house Laundry Checklist – 2.3 Laundry SOP (DOC-SOP-1807). Signed copies can …" at bounding box center [609, 431] width 166 height 18
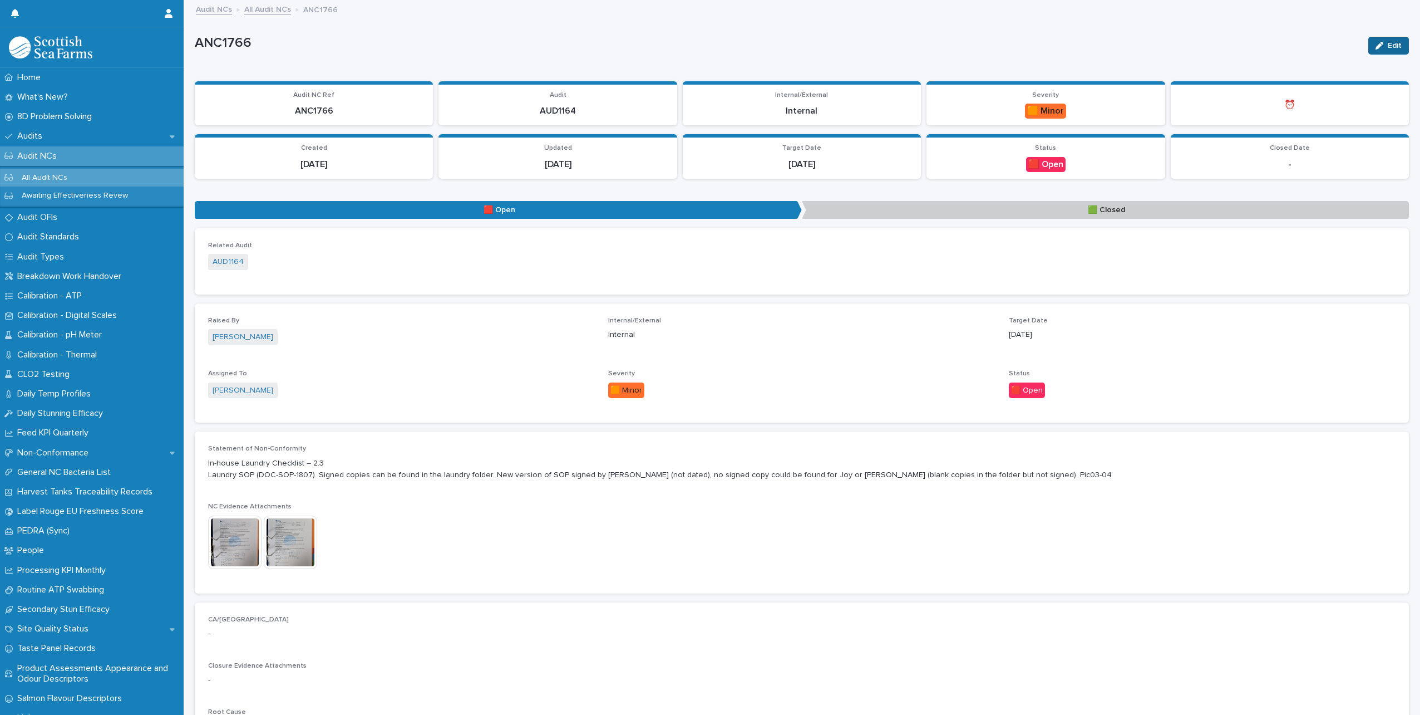
click at [1376, 48] on div "button" at bounding box center [1382, 46] width 12 height 8
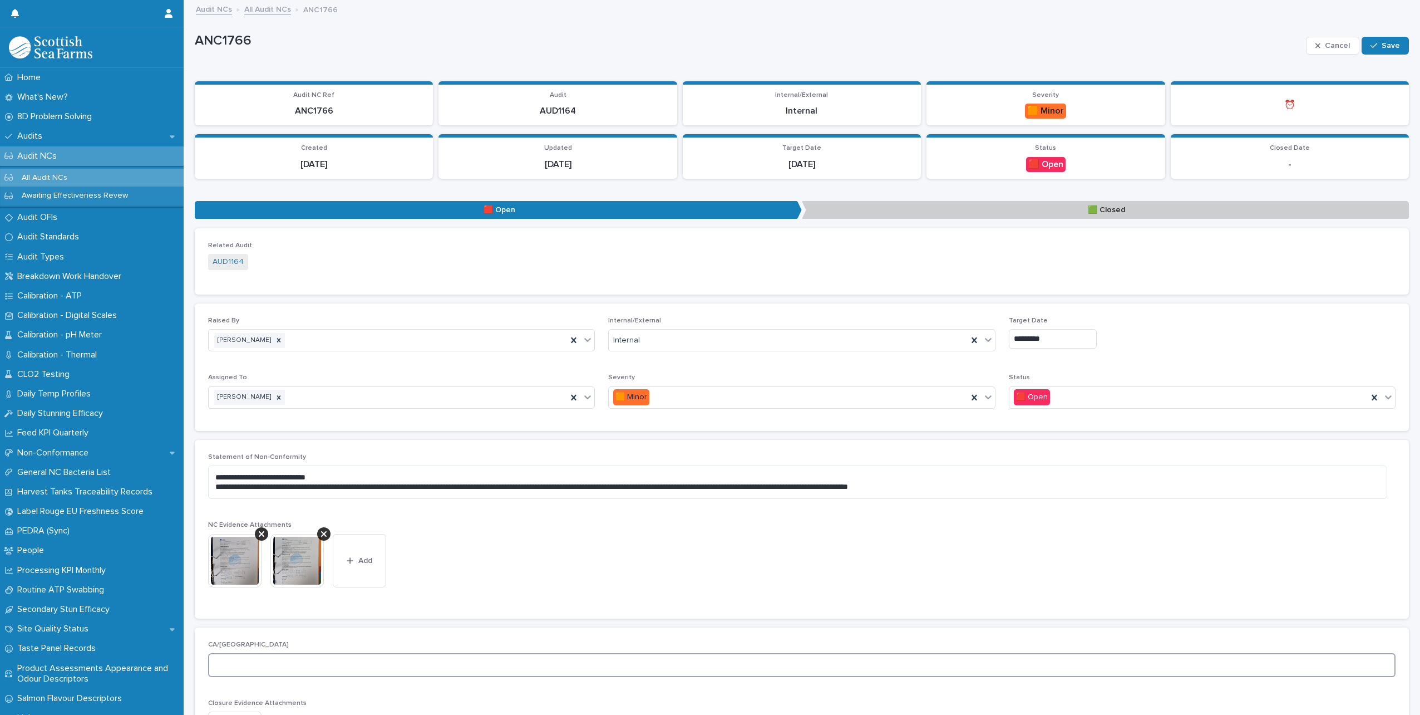
click at [262, 663] on textarea at bounding box center [802, 665] width 1188 height 24
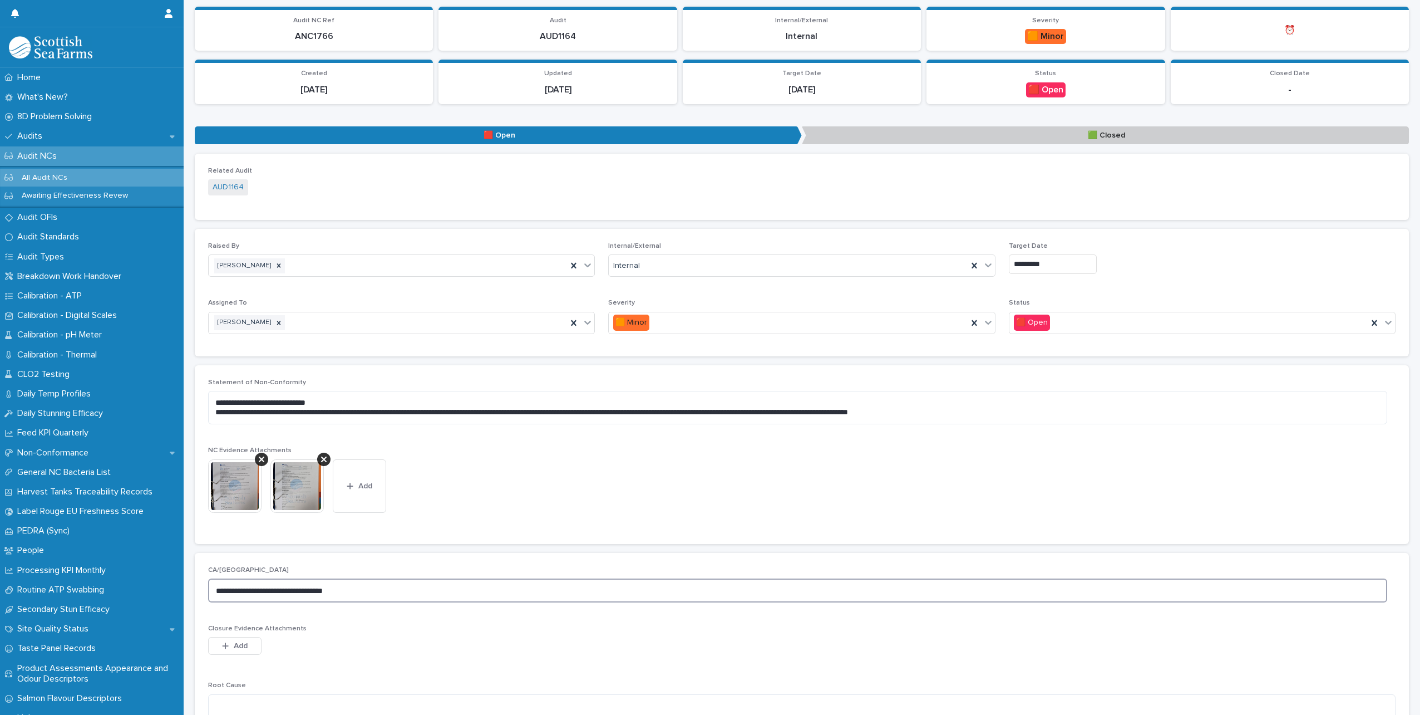
scroll to position [223, 0]
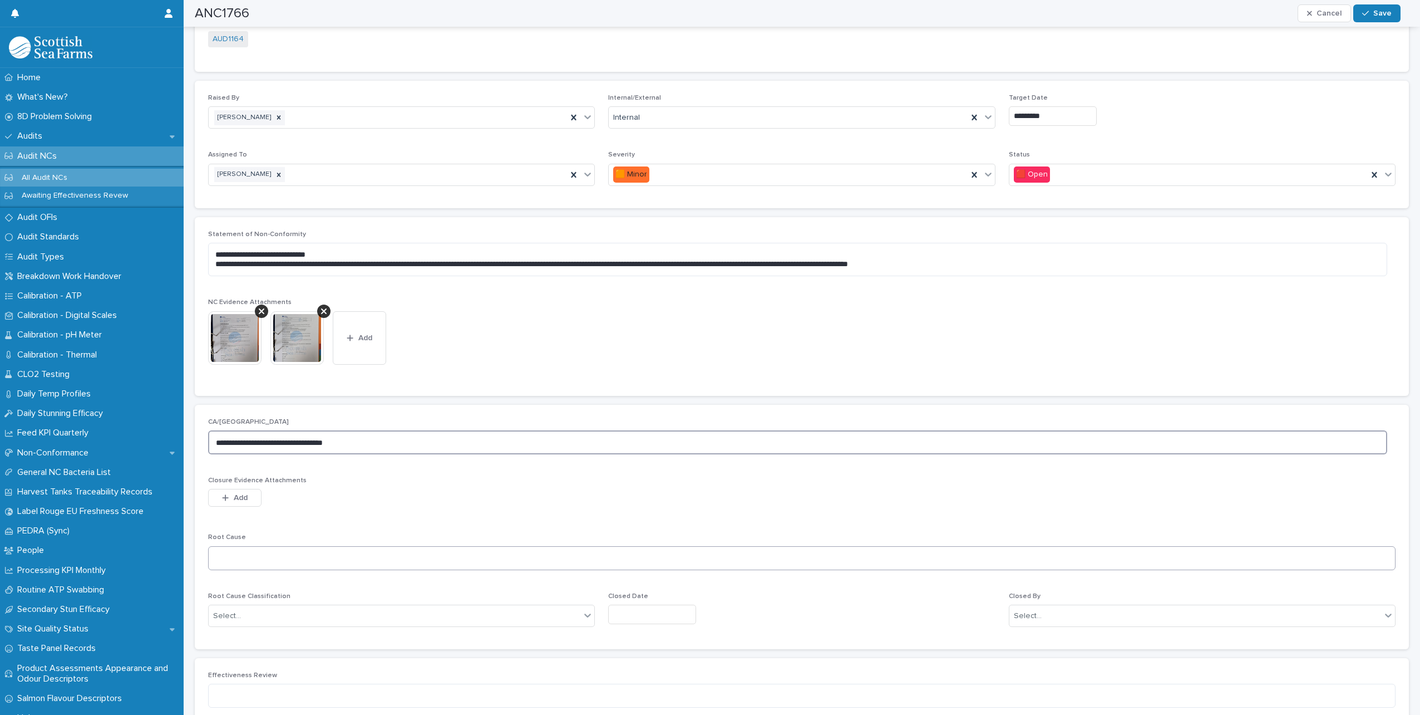
type textarea "**********"
click at [246, 559] on textarea at bounding box center [802, 558] width 1188 height 24
click at [274, 614] on div "Select..." at bounding box center [395, 616] width 372 height 18
click at [310, 672] on div "Documentation – Unavailable" at bounding box center [400, 675] width 383 height 19
drag, startPoint x: 304, startPoint y: 559, endPoint x: 270, endPoint y: 554, distance: 34.9
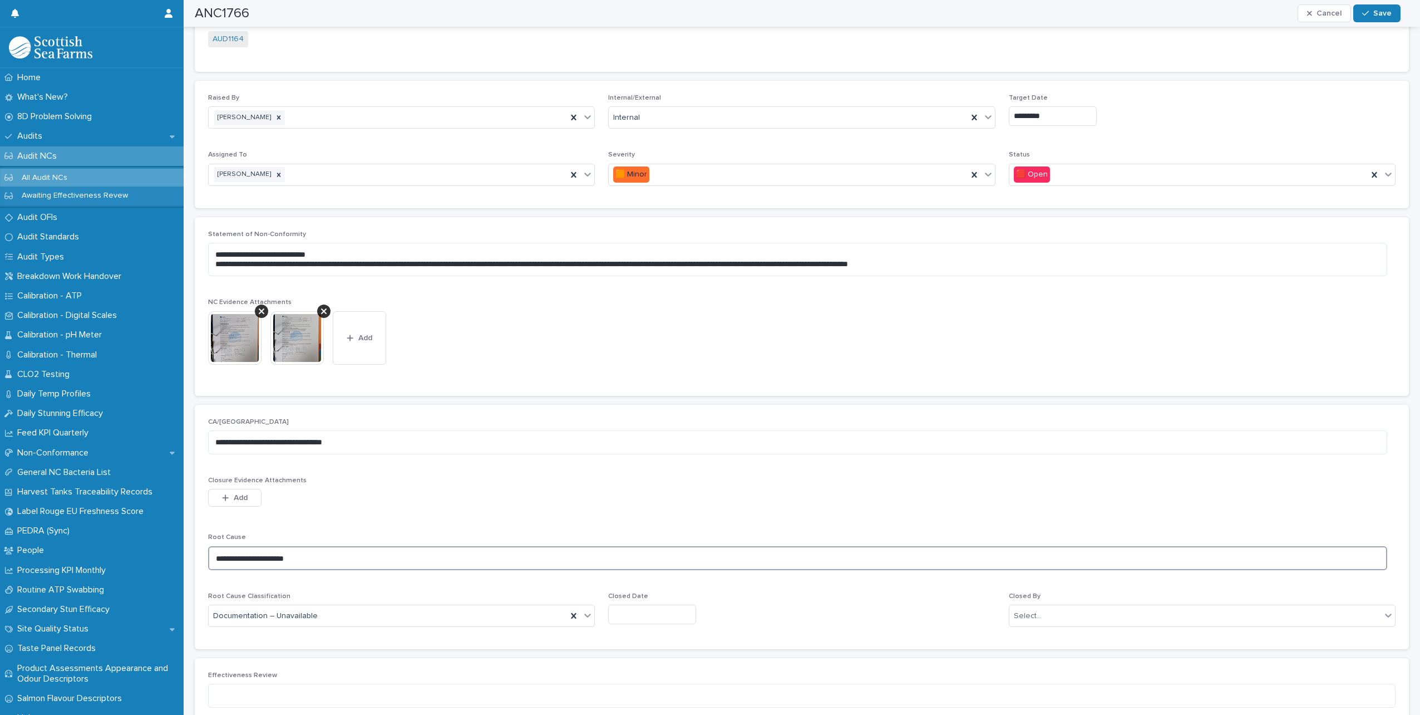
click at [270, 554] on textarea "**********" at bounding box center [797, 558] width 1179 height 24
type textarea "**********"
click at [657, 609] on input "text" at bounding box center [652, 613] width 88 height 19
click at [662, 542] on div "21" at bounding box center [660, 541] width 15 height 15
type input "*********"
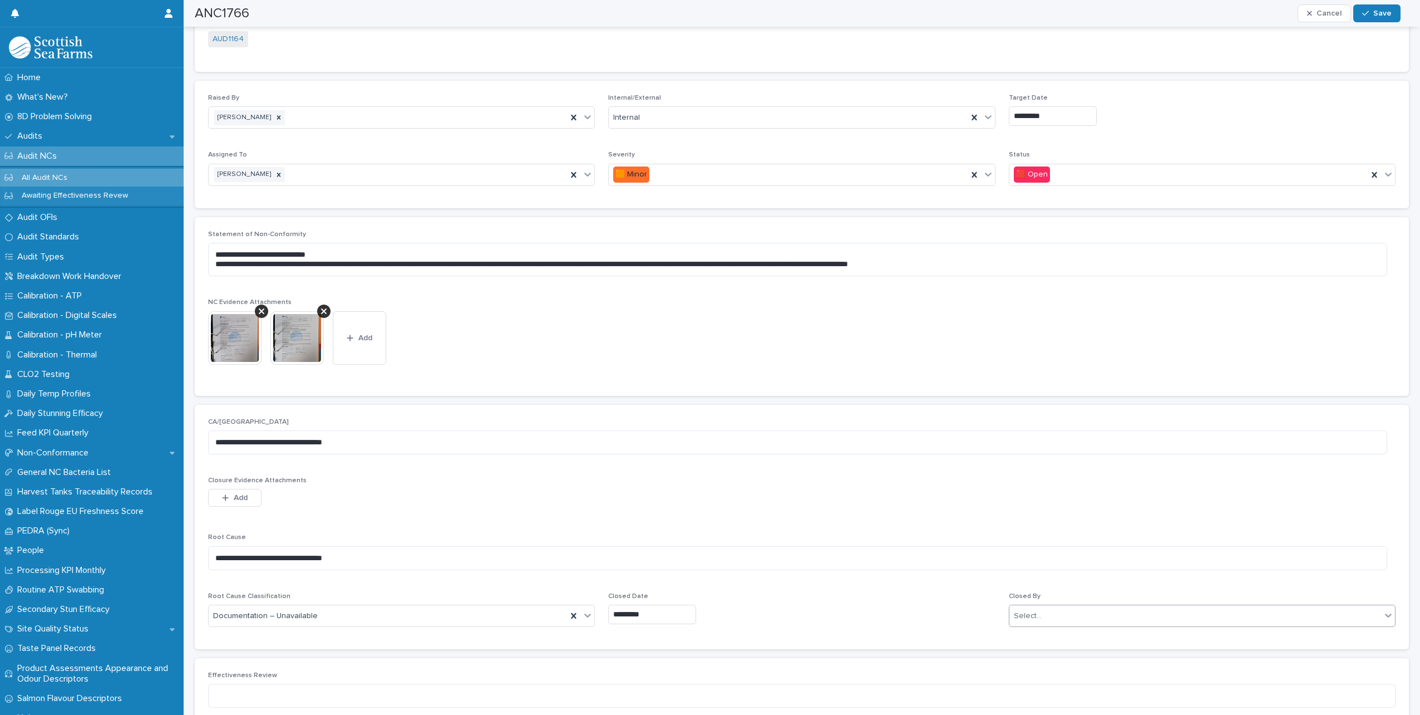
click at [1121, 614] on div "Select..." at bounding box center [1196, 616] width 372 height 18
type input "*****"
click at [1060, 676] on div "[PERSON_NAME]" at bounding box center [1195, 675] width 383 height 19
click at [1376, 13] on span "Save" at bounding box center [1382, 13] width 18 height 8
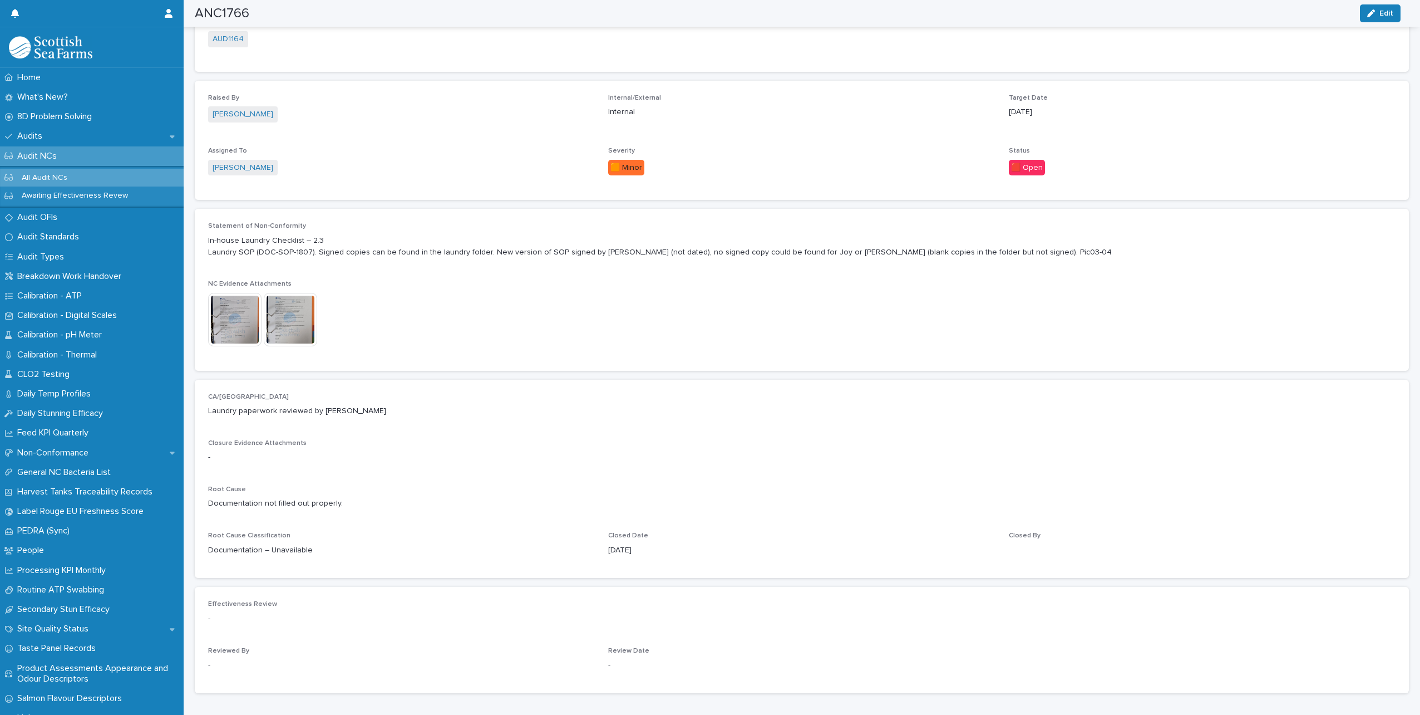
scroll to position [176, 0]
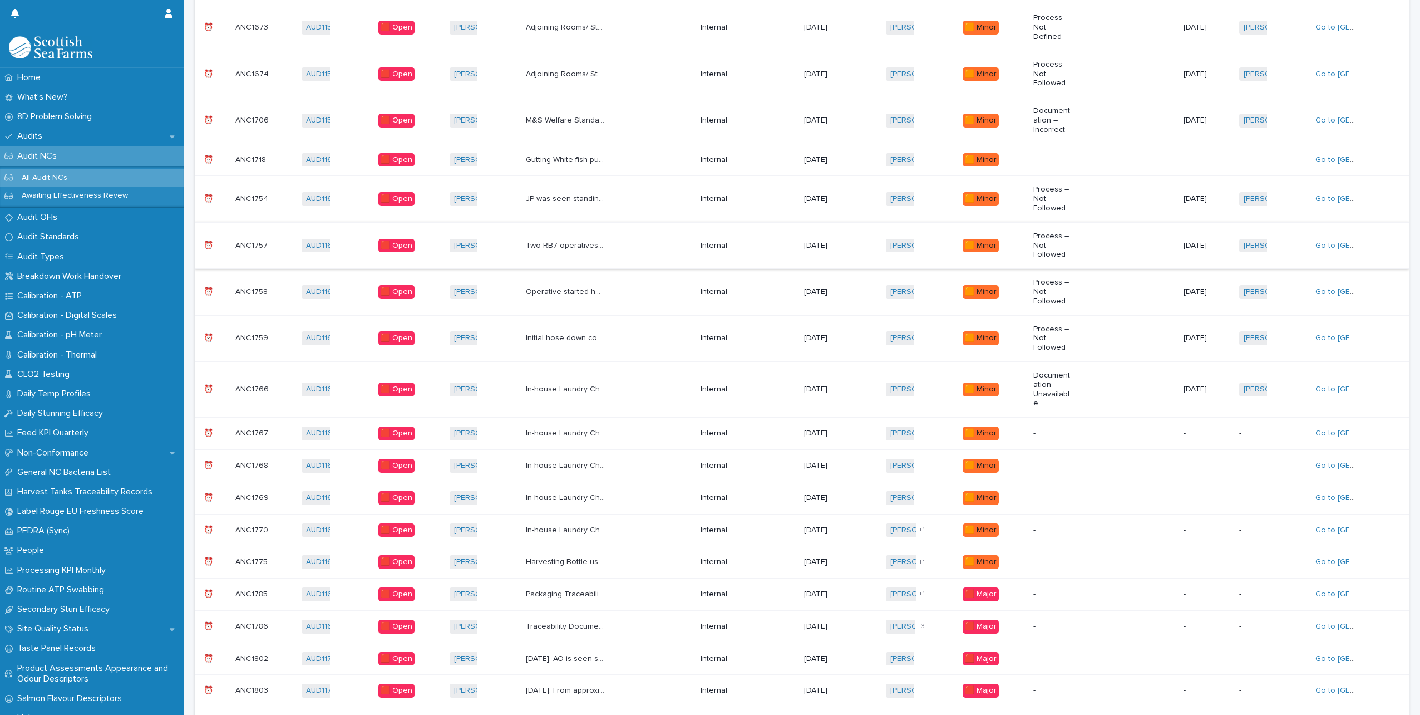
scroll to position [231, 0]
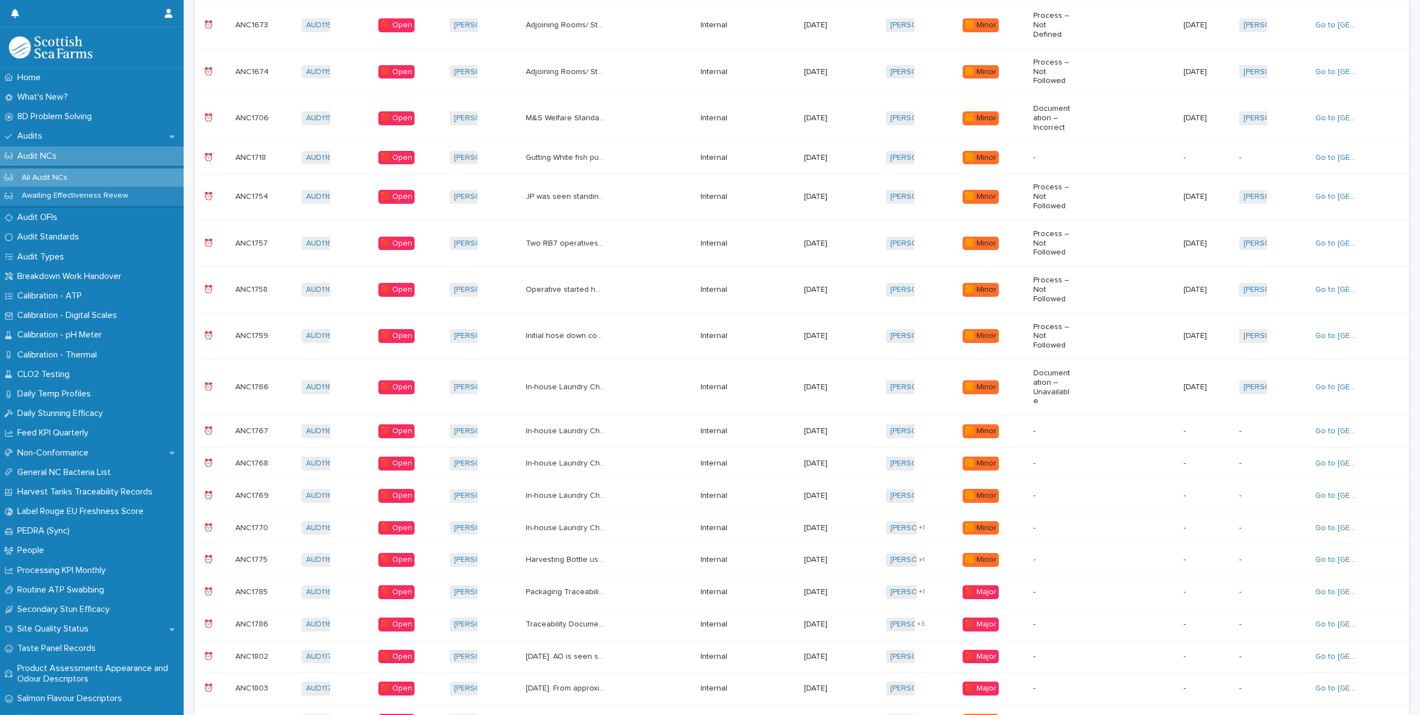
click at [595, 424] on p "In-house Laundry Checklist – 2.3 Laundry RA (Q-Pulse ref: RAM-43) cannot be fou…" at bounding box center [567, 430] width 82 height 12
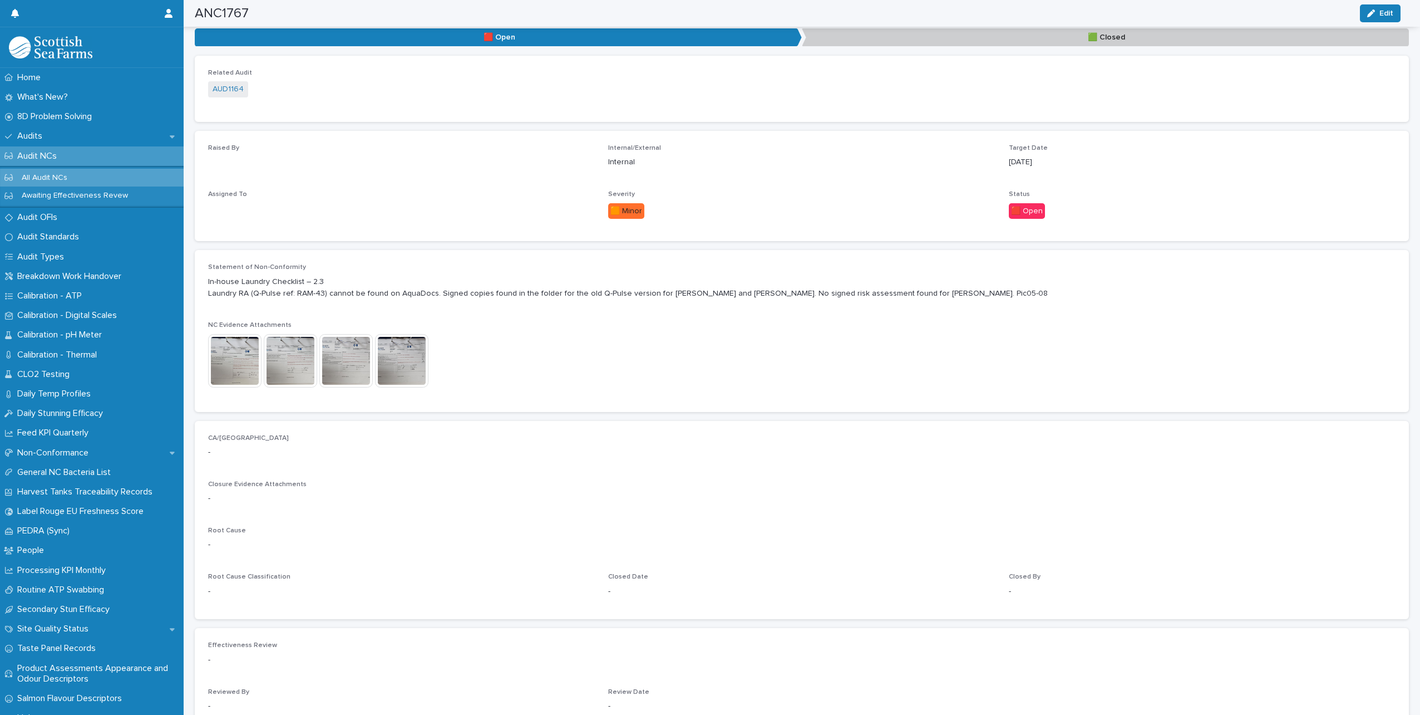
scroll to position [167, 0]
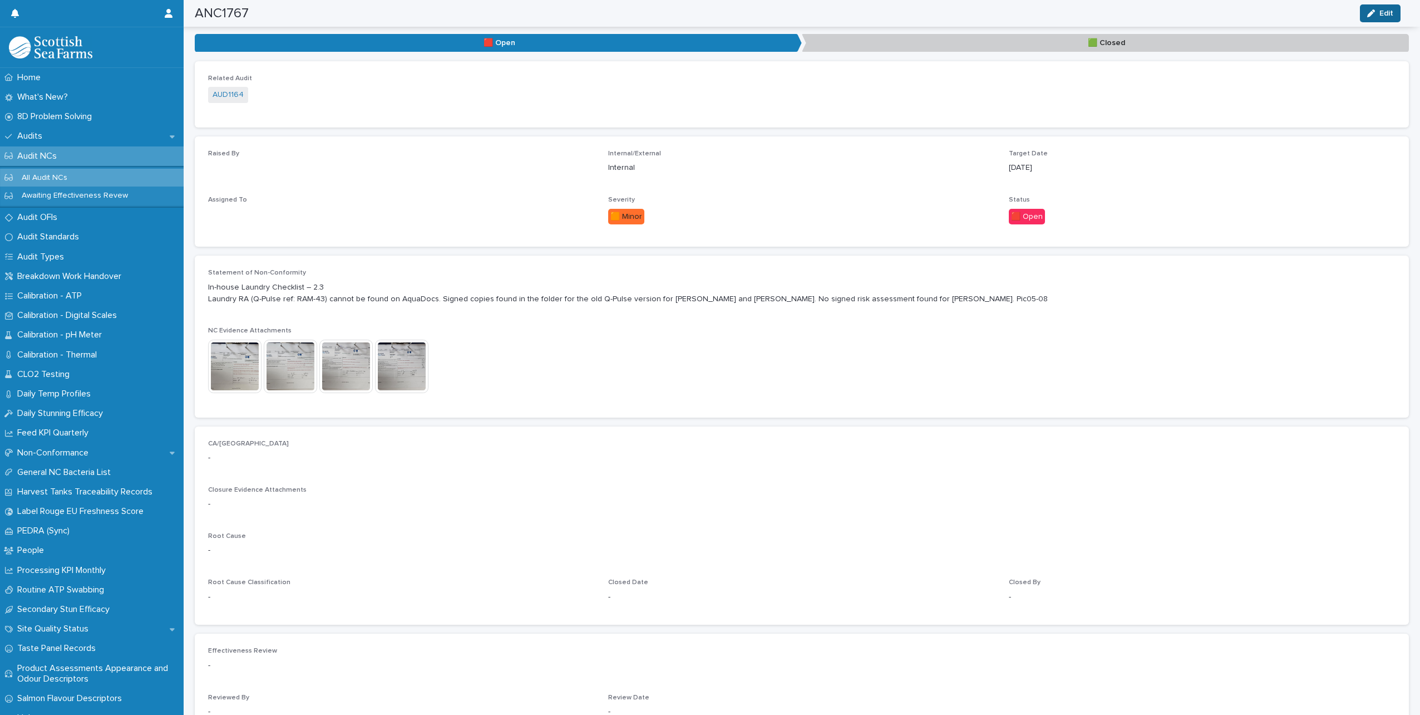
click at [1381, 12] on span "Edit" at bounding box center [1387, 13] width 14 height 8
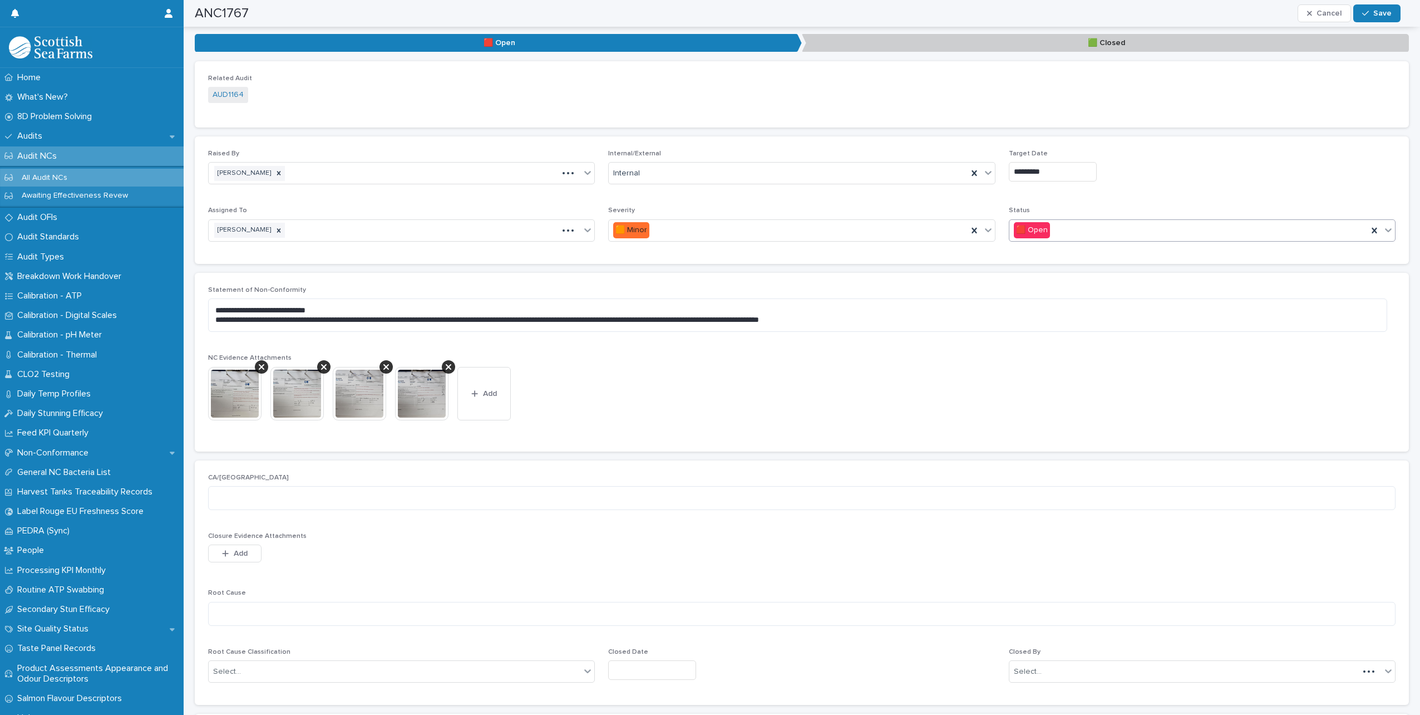
scroll to position [214, 0]
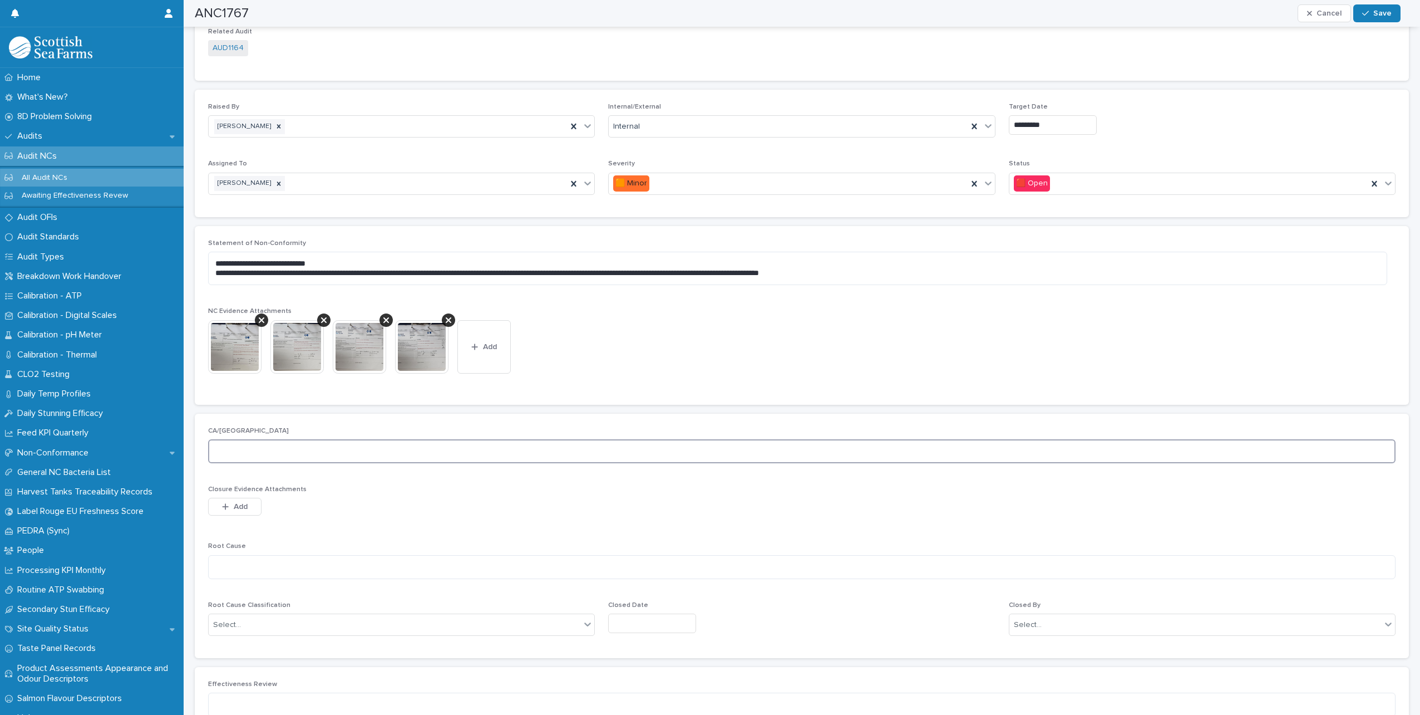
click at [234, 455] on textarea at bounding box center [802, 451] width 1188 height 24
type textarea "*"
type textarea "**********"
click at [282, 573] on textarea at bounding box center [802, 567] width 1188 height 24
type textarea "*"
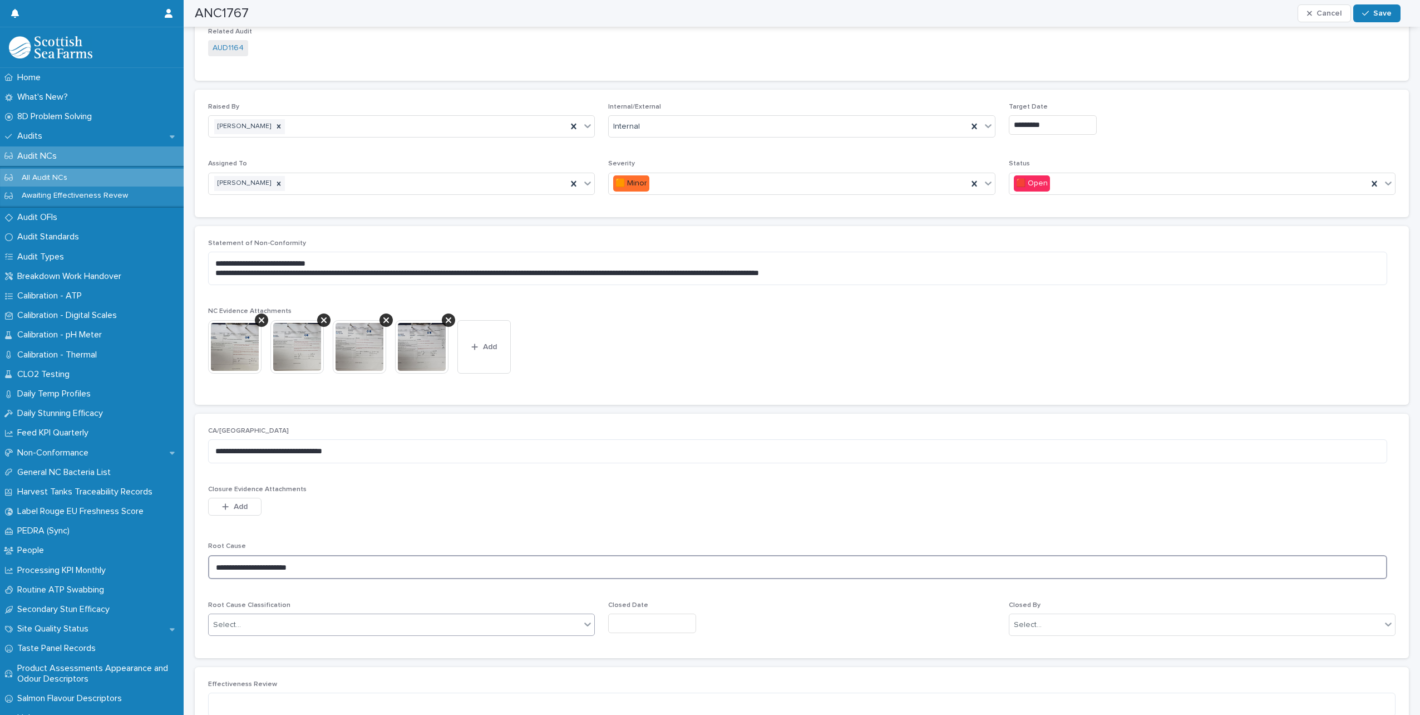
type textarea "**********"
click at [303, 619] on div "Select..." at bounding box center [395, 625] width 372 height 18
click at [309, 646] on div "Documentation – Incomplete" at bounding box center [400, 645] width 383 height 19
click at [673, 628] on input "text" at bounding box center [652, 622] width 88 height 19
click at [662, 550] on div "21" at bounding box center [660, 550] width 15 height 15
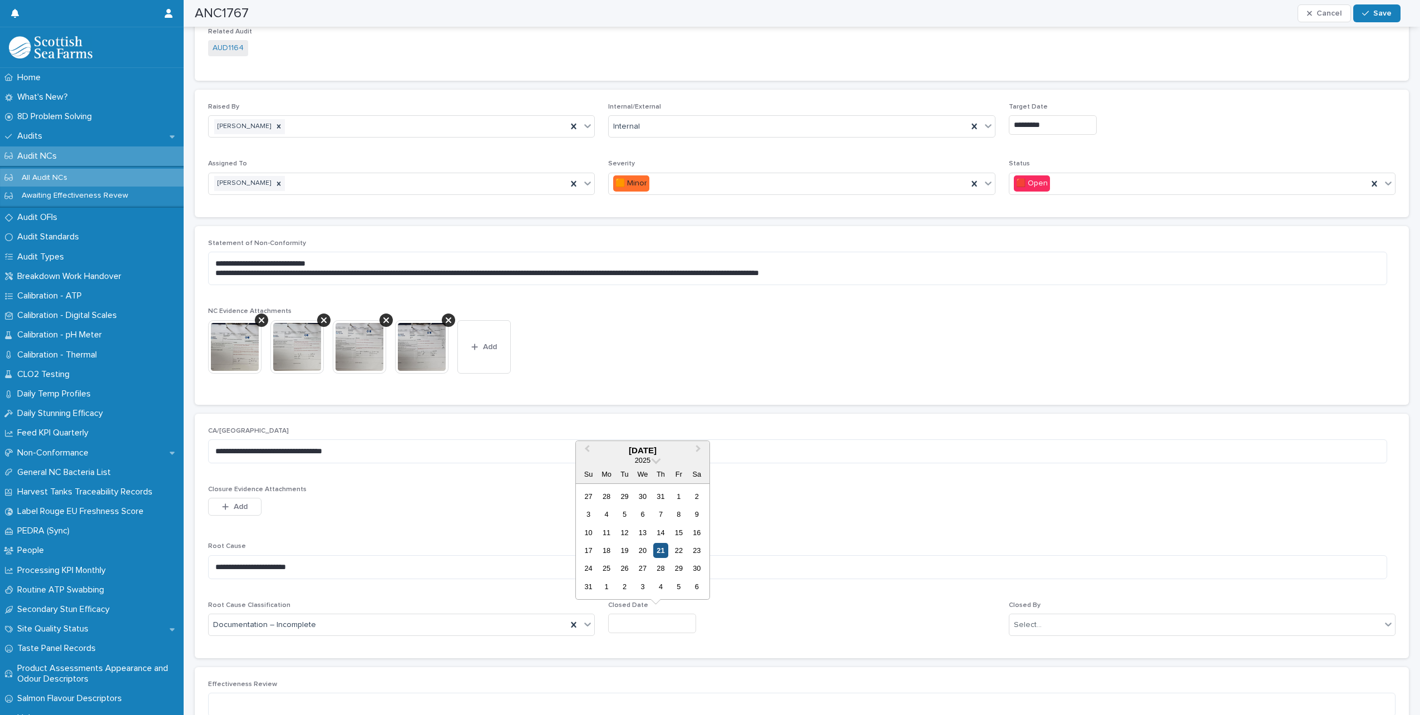
type input "*********"
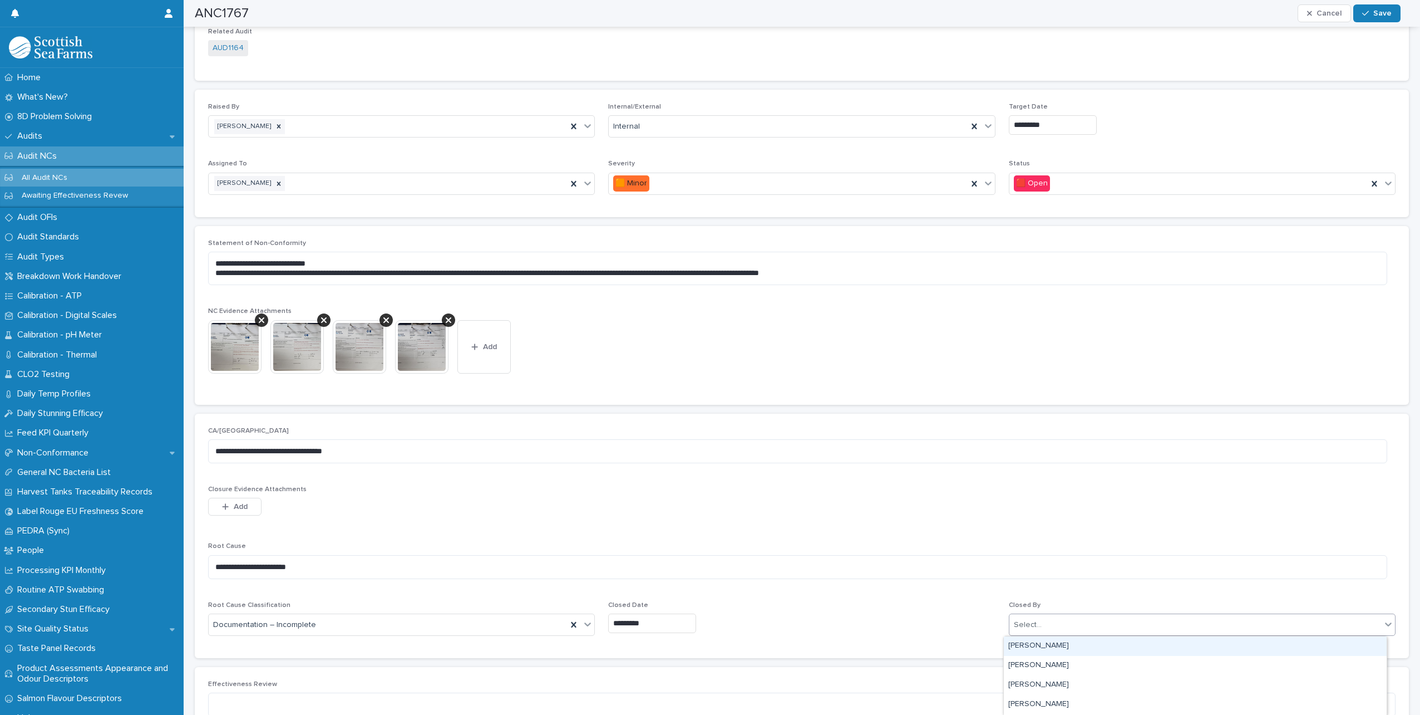
click at [1115, 624] on div "Select..." at bounding box center [1196, 625] width 372 height 18
type input "*****"
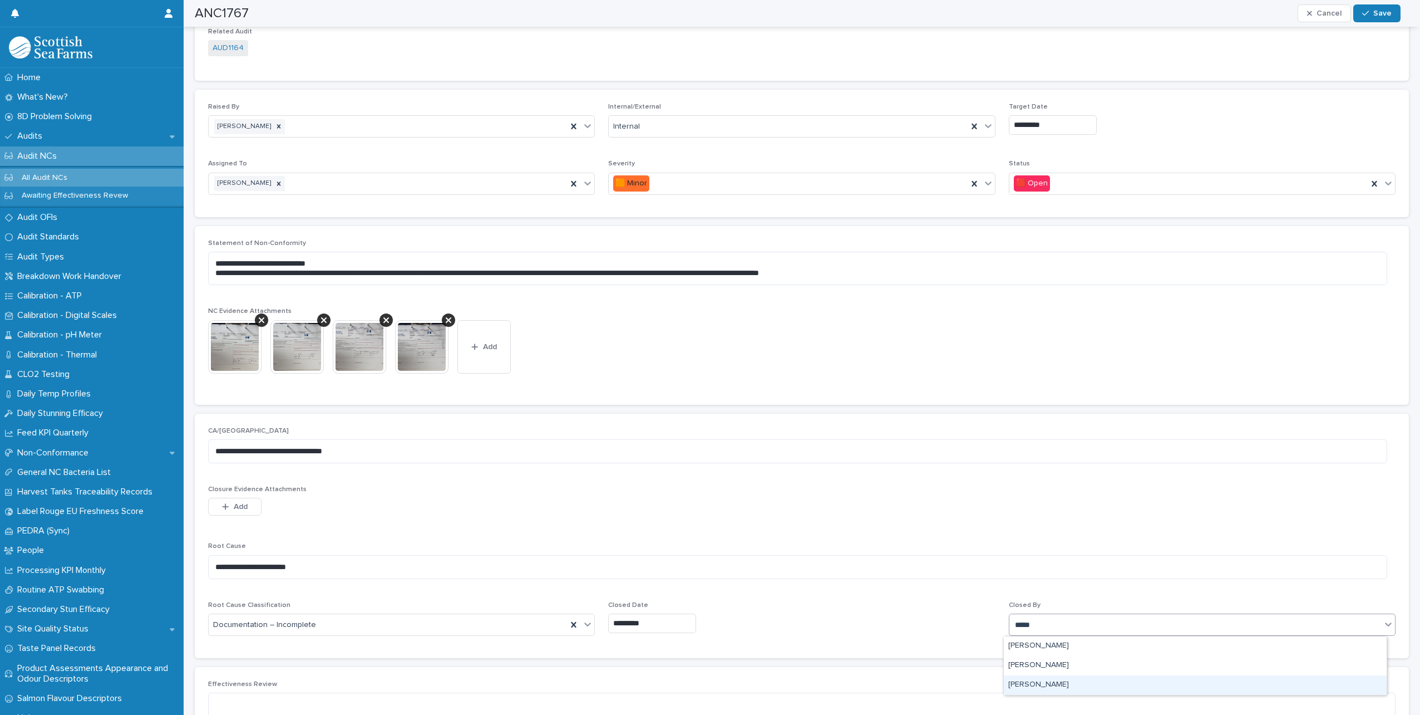
click at [1040, 687] on div "[PERSON_NAME]" at bounding box center [1195, 684] width 383 height 19
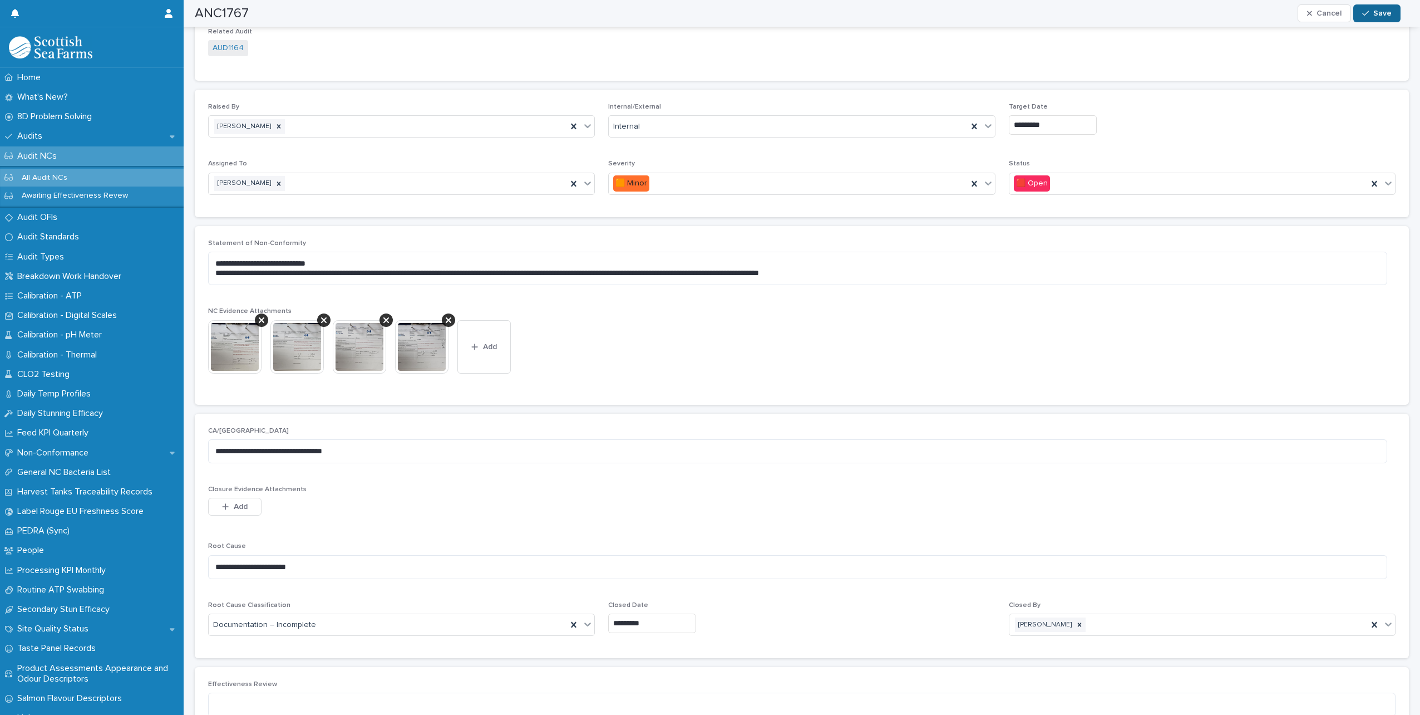
click at [1375, 18] on button "Save" at bounding box center [1376, 13] width 47 height 18
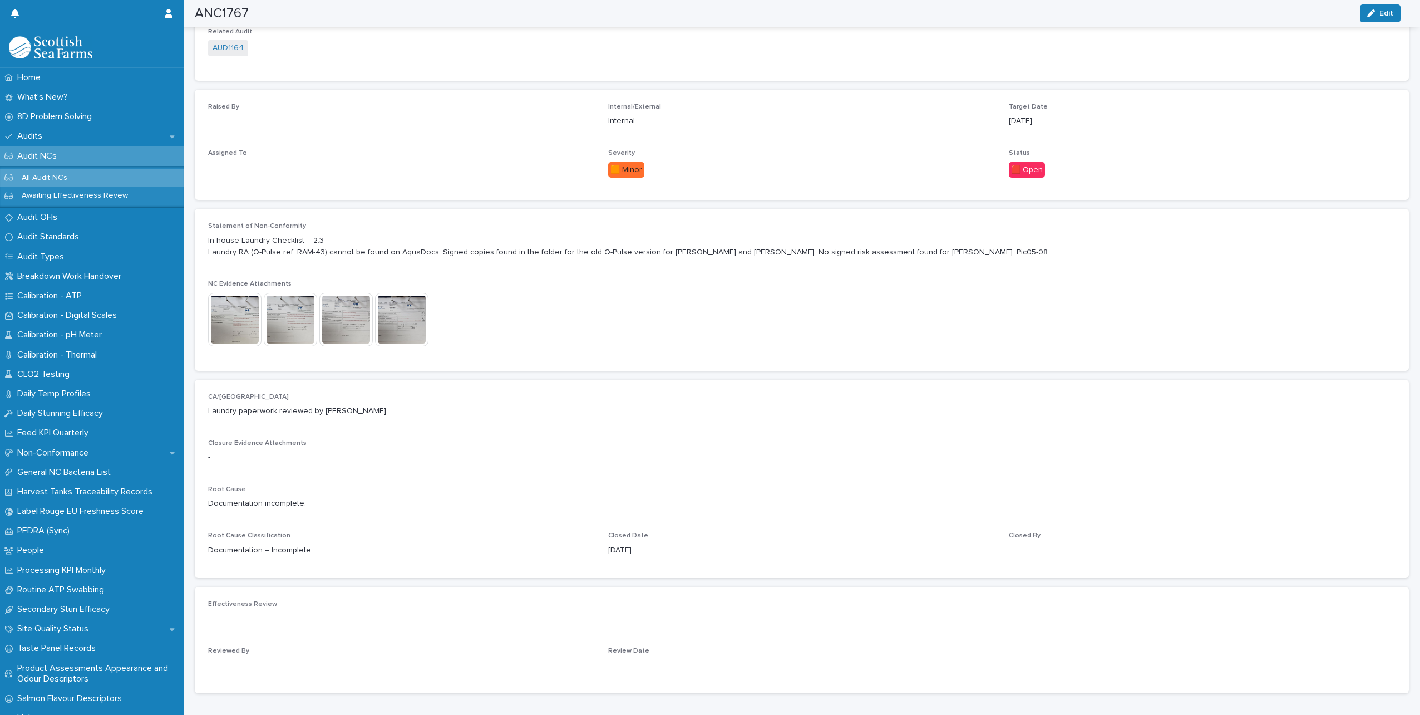
scroll to position [163, 0]
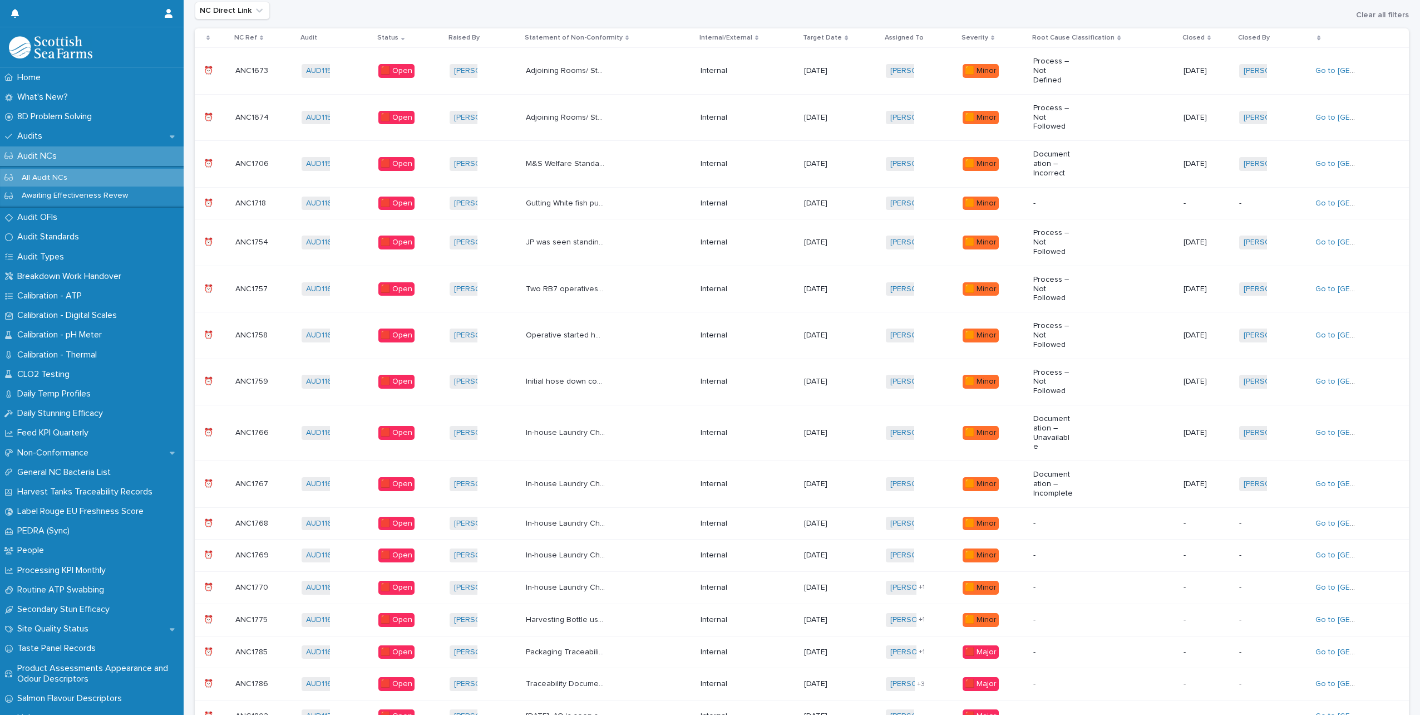
scroll to position [342, 0]
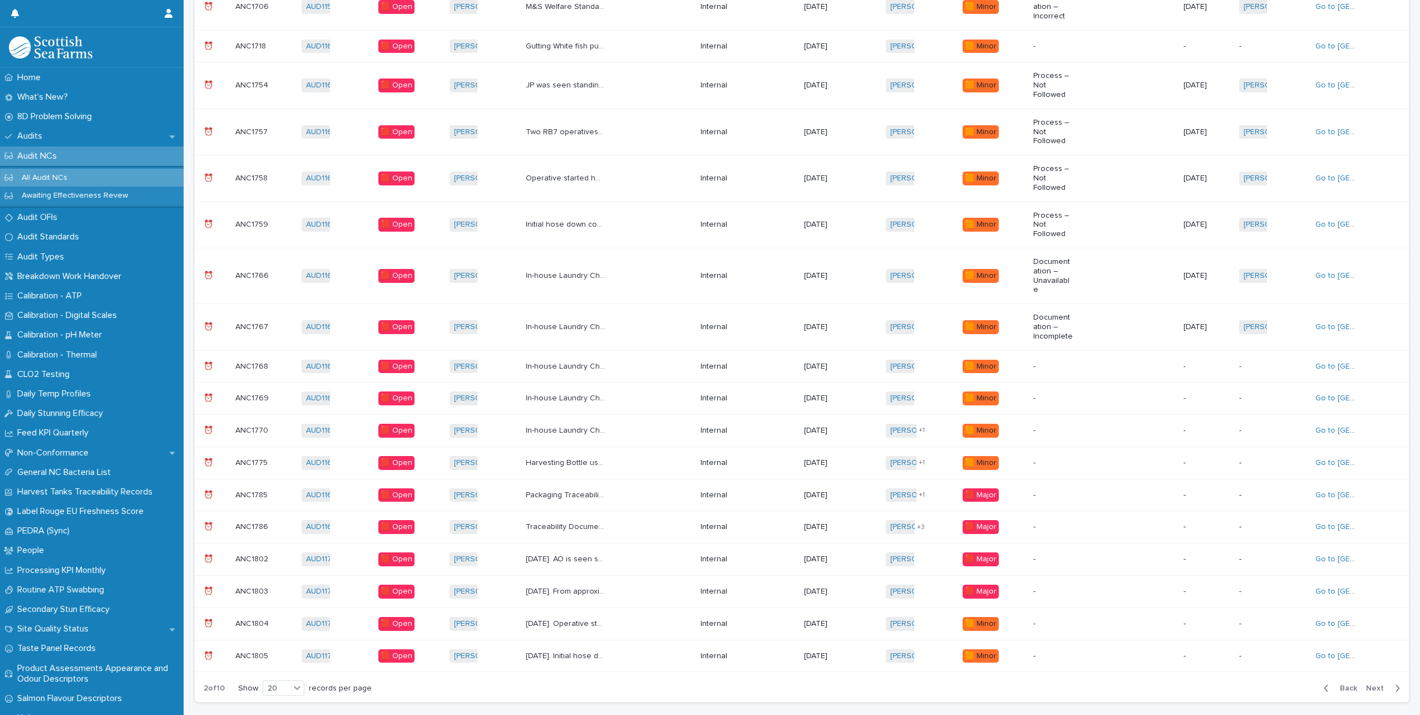
click at [622, 357] on div "In-house Laundry Checklist – 4.1 DOC-FOR-2526 Pocket Checks – records could not…" at bounding box center [609, 366] width 166 height 18
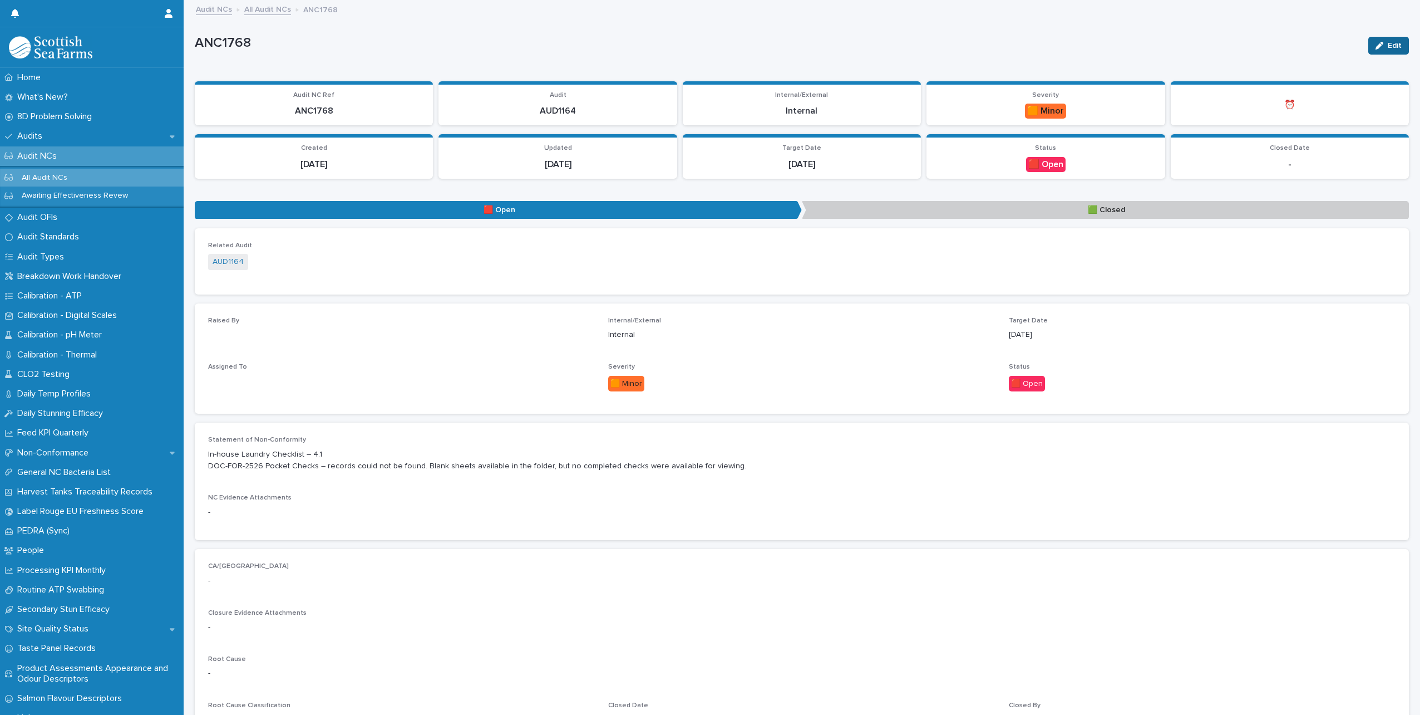
click at [1392, 41] on button "Edit" at bounding box center [1388, 46] width 41 height 18
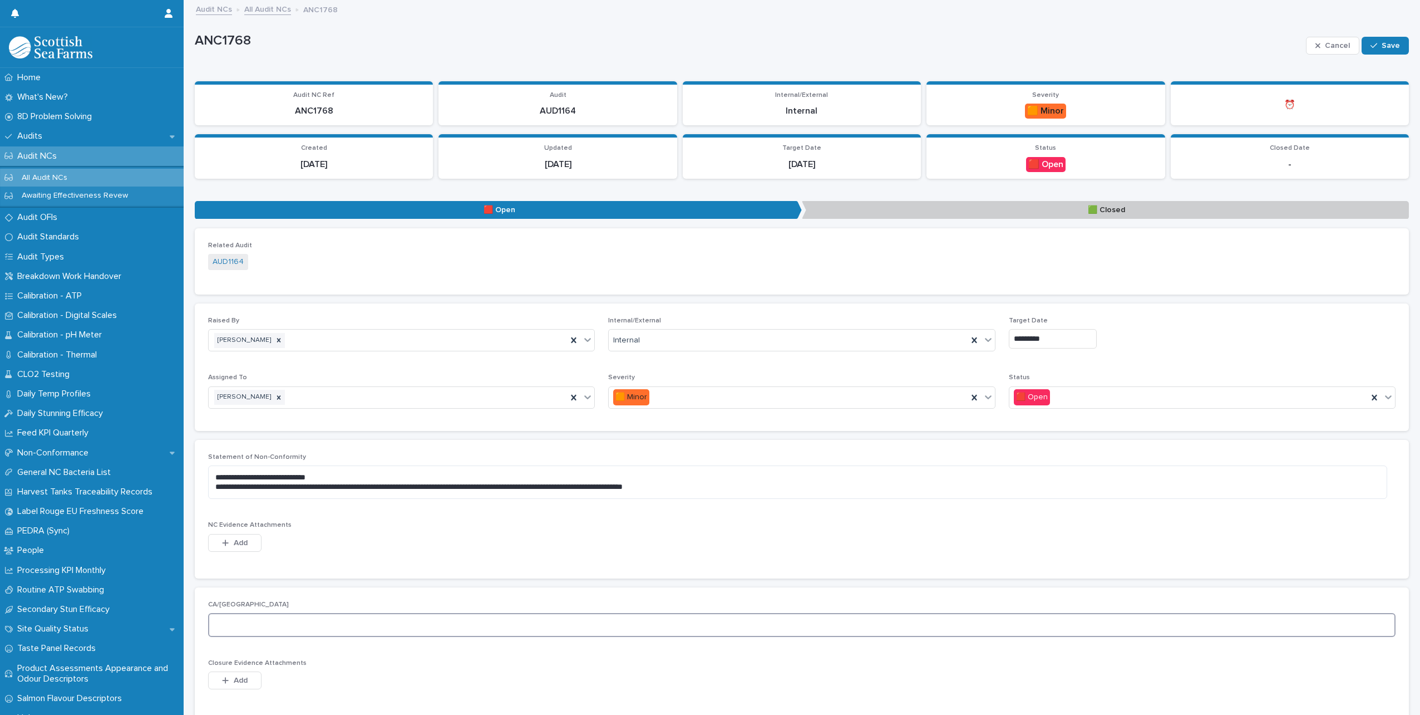
click at [268, 620] on textarea at bounding box center [802, 625] width 1188 height 24
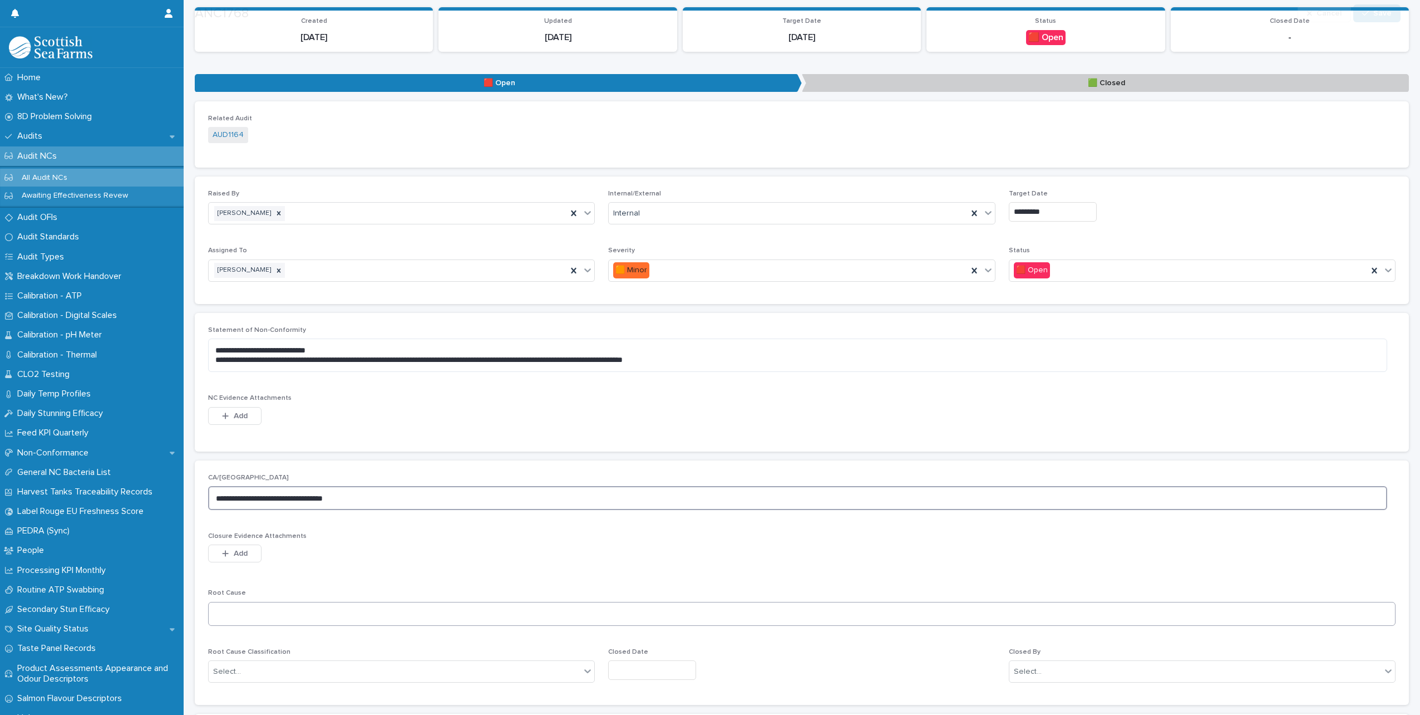
scroll to position [328, 0]
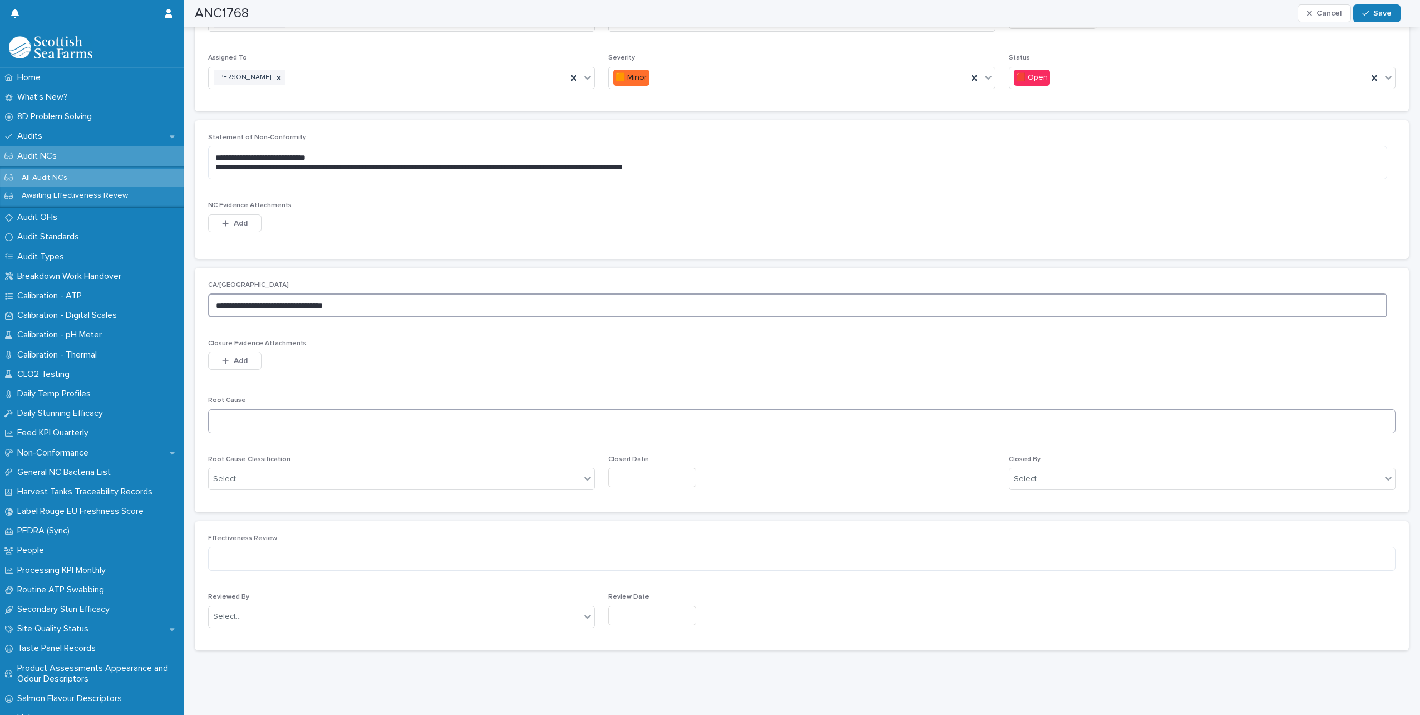
type textarea "**********"
click at [231, 409] on textarea at bounding box center [802, 421] width 1188 height 24
type textarea "**********"
click at [302, 470] on div "Select..." at bounding box center [395, 479] width 372 height 18
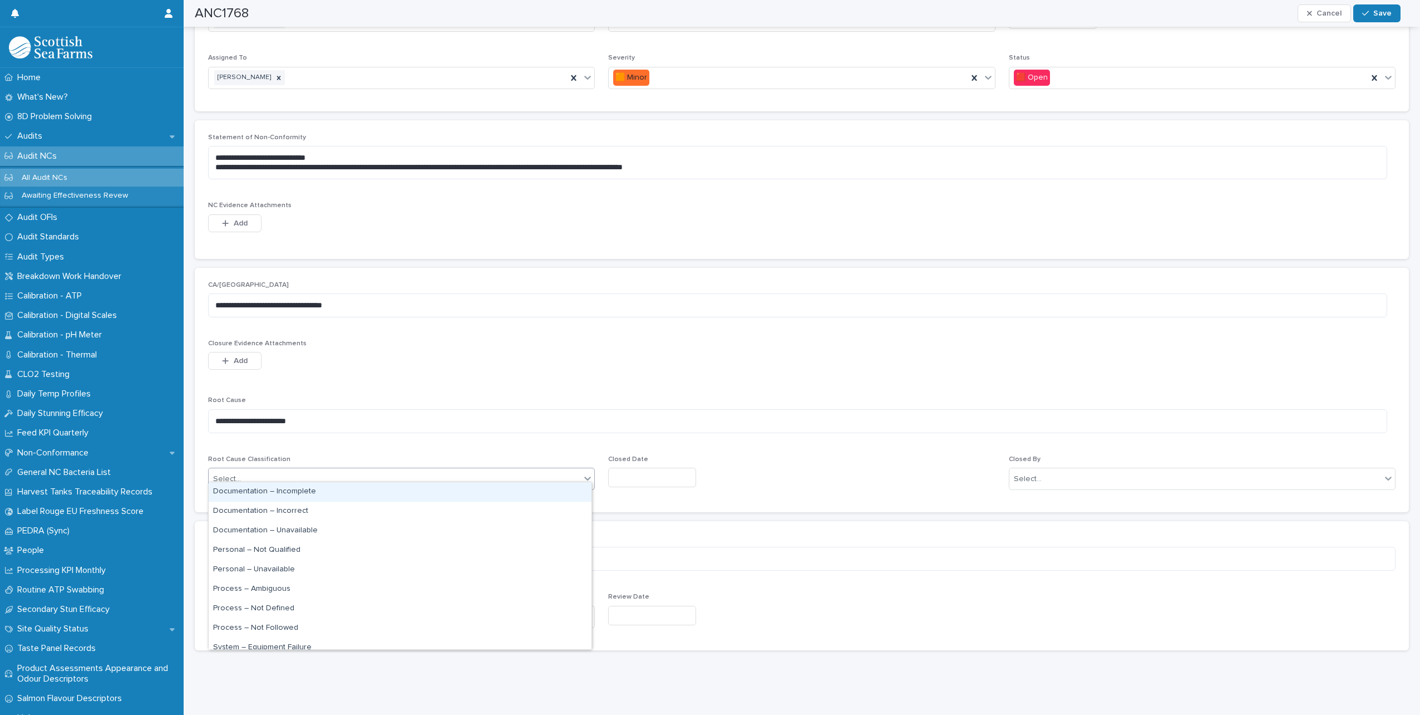
click at [295, 491] on div "Documentation – Incomplete" at bounding box center [400, 491] width 383 height 19
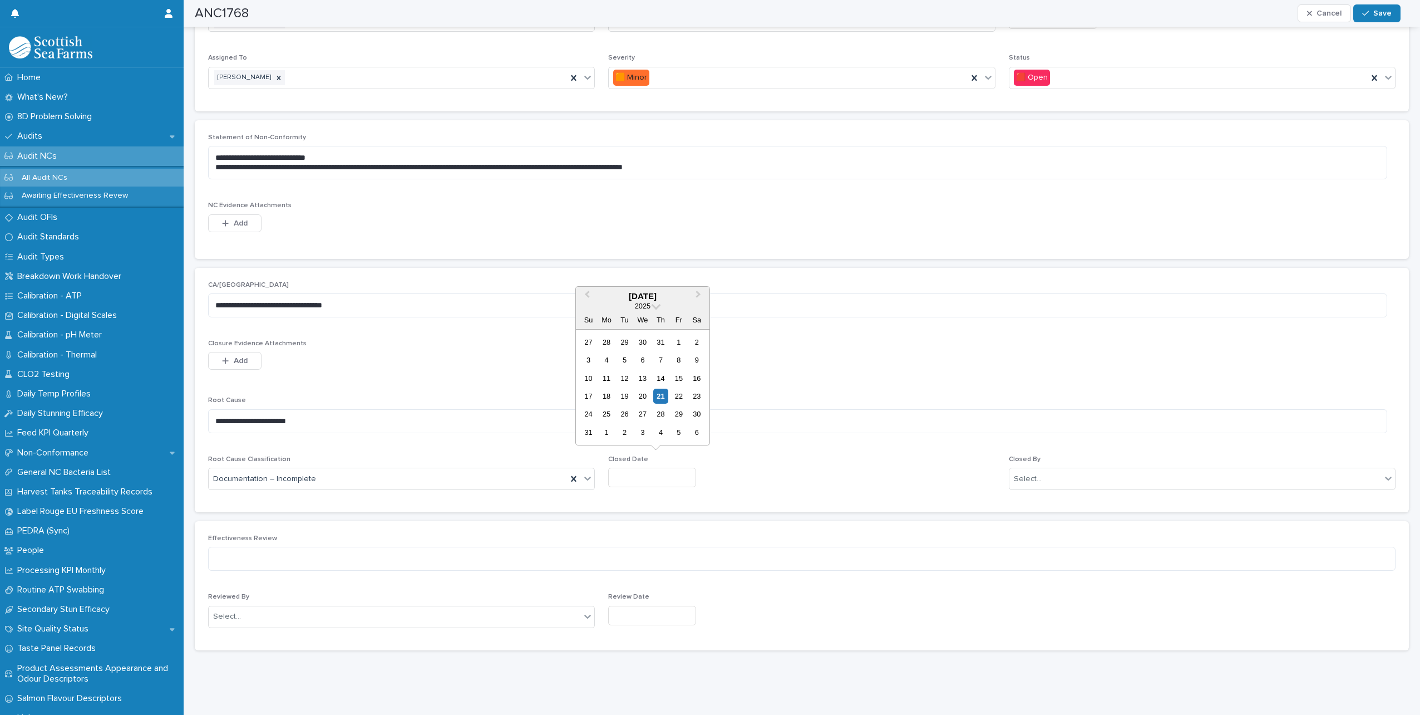
click at [687, 471] on input "text" at bounding box center [652, 476] width 88 height 19
click at [663, 397] on div "21" at bounding box center [660, 395] width 15 height 15
type input "*********"
click at [1105, 470] on div "Select..." at bounding box center [1196, 479] width 372 height 18
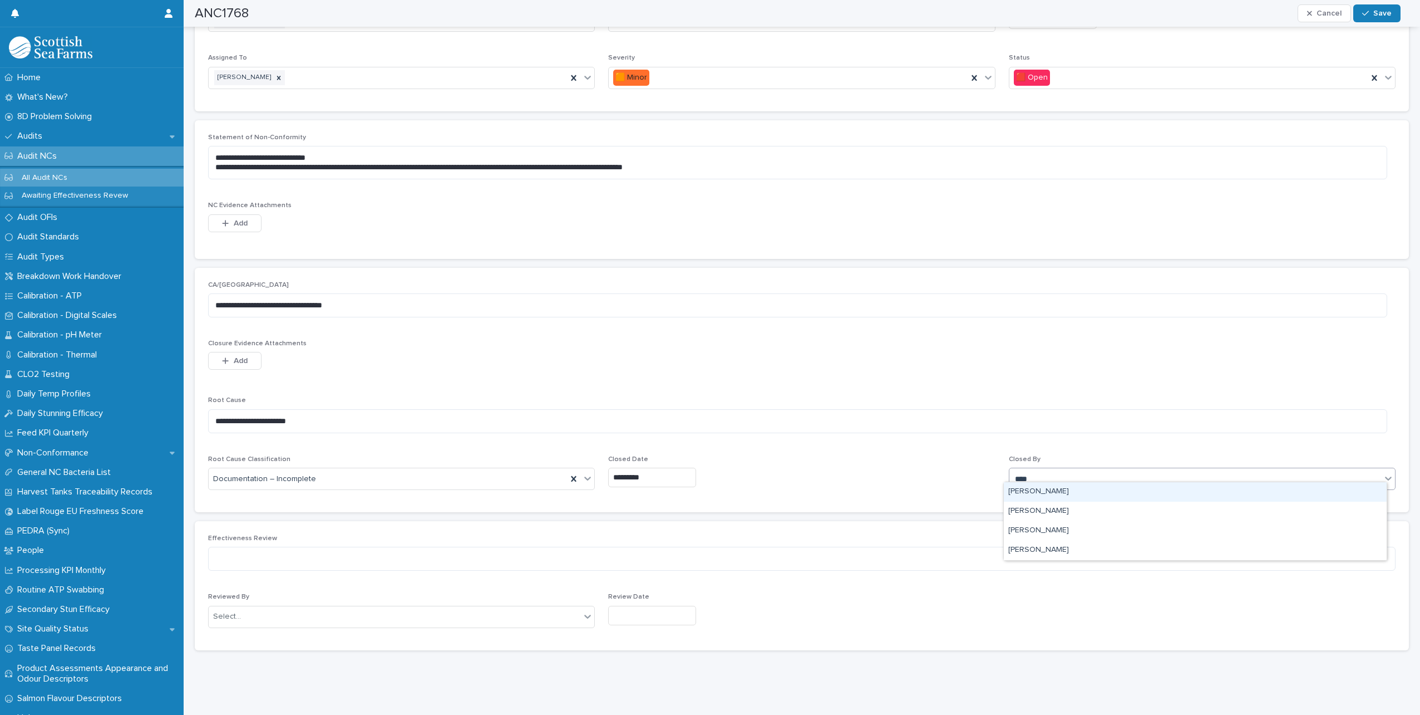
type input "*****"
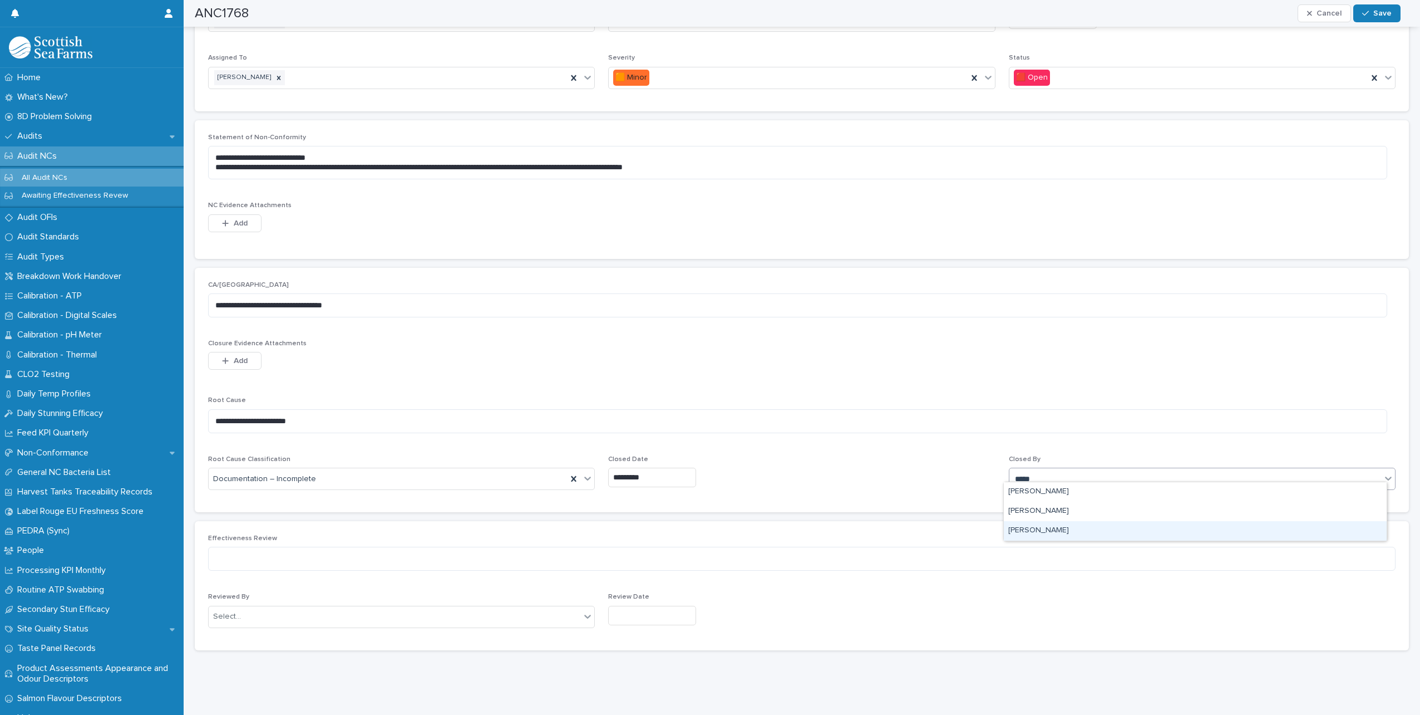
click at [1068, 534] on div "[PERSON_NAME]" at bounding box center [1195, 530] width 383 height 19
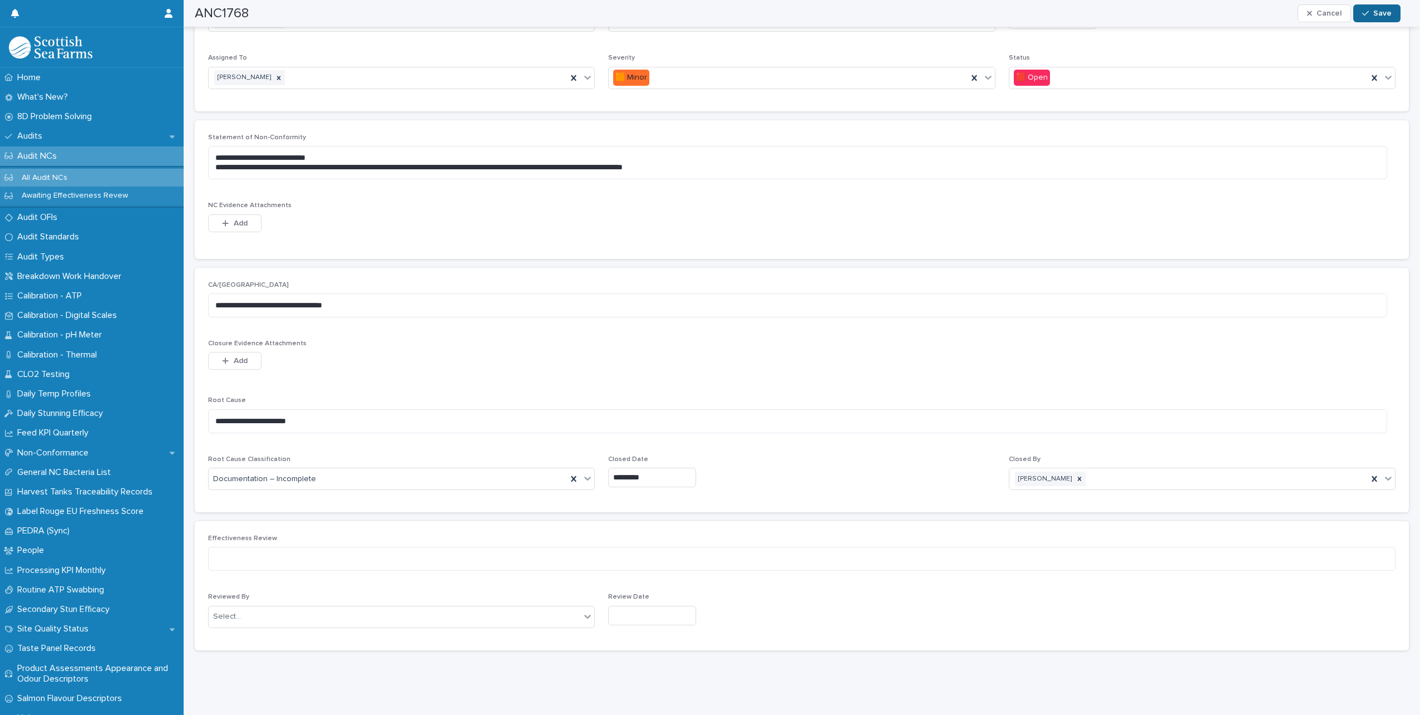
click at [1368, 14] on icon "button" at bounding box center [1365, 13] width 7 height 8
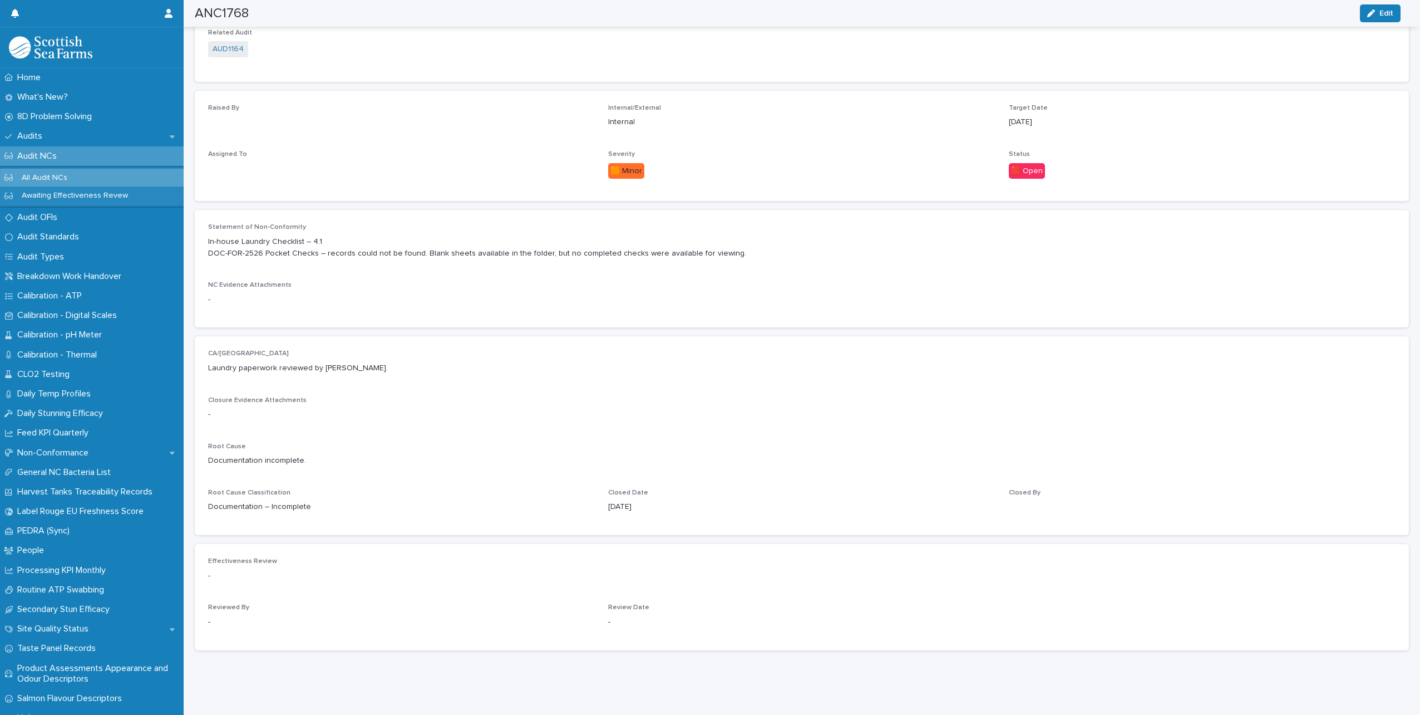
scroll to position [221, 0]
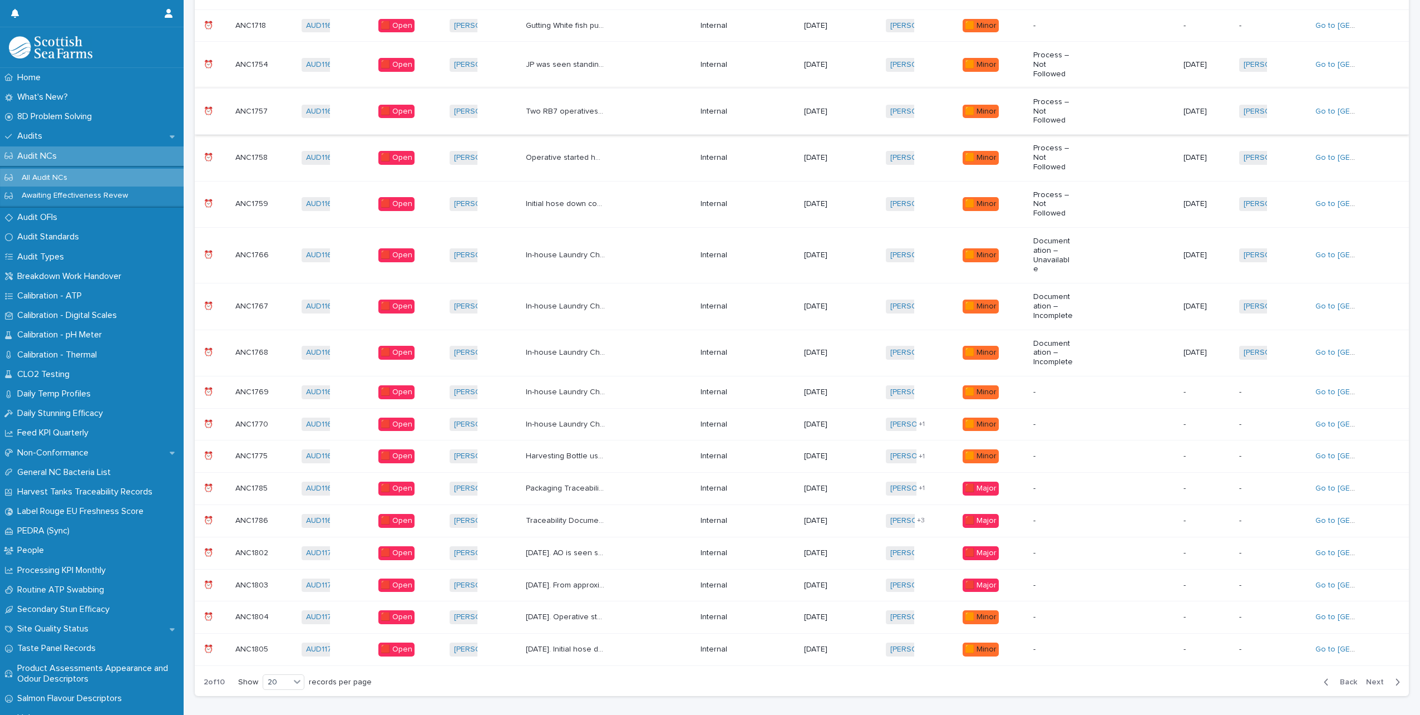
scroll to position [395, 0]
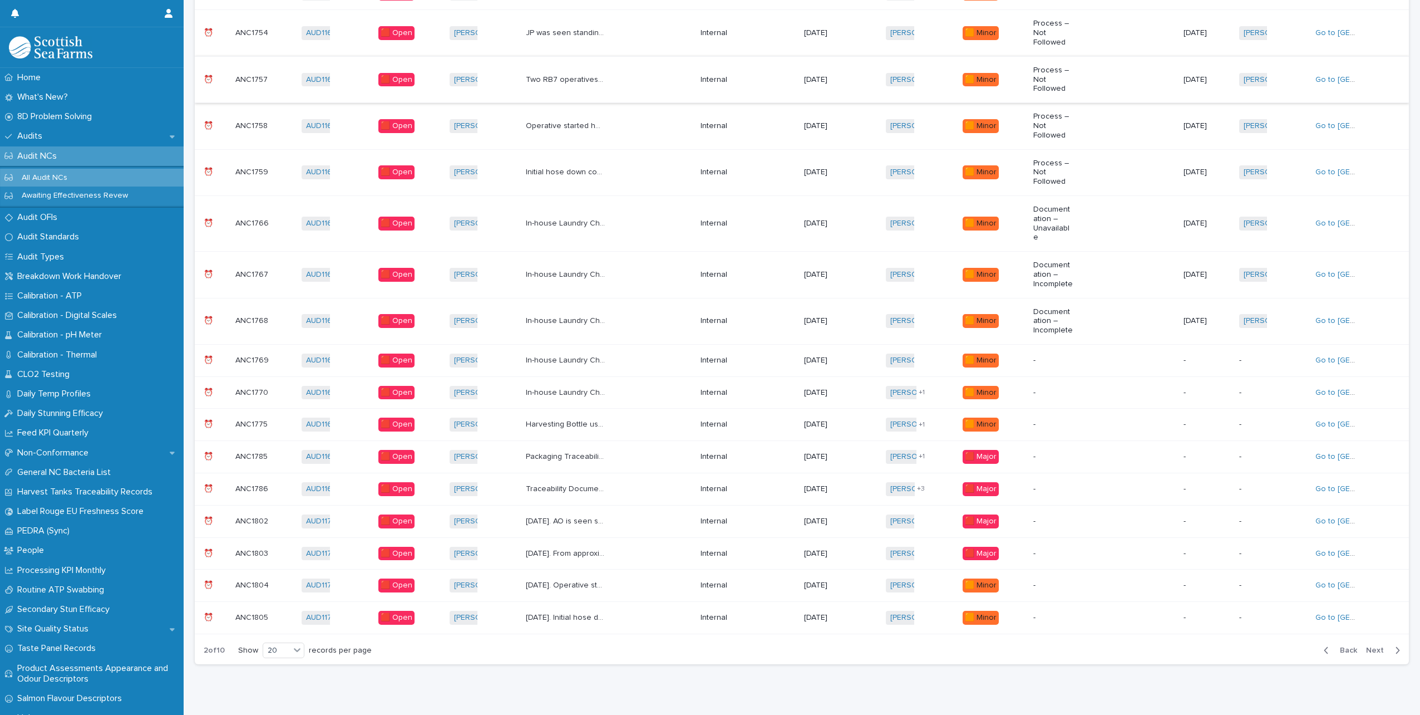
click at [600, 417] on p "Harvesting Bottle used to block RB7 chute is worn and flaking plastic. Better s…" at bounding box center [567, 423] width 82 height 12
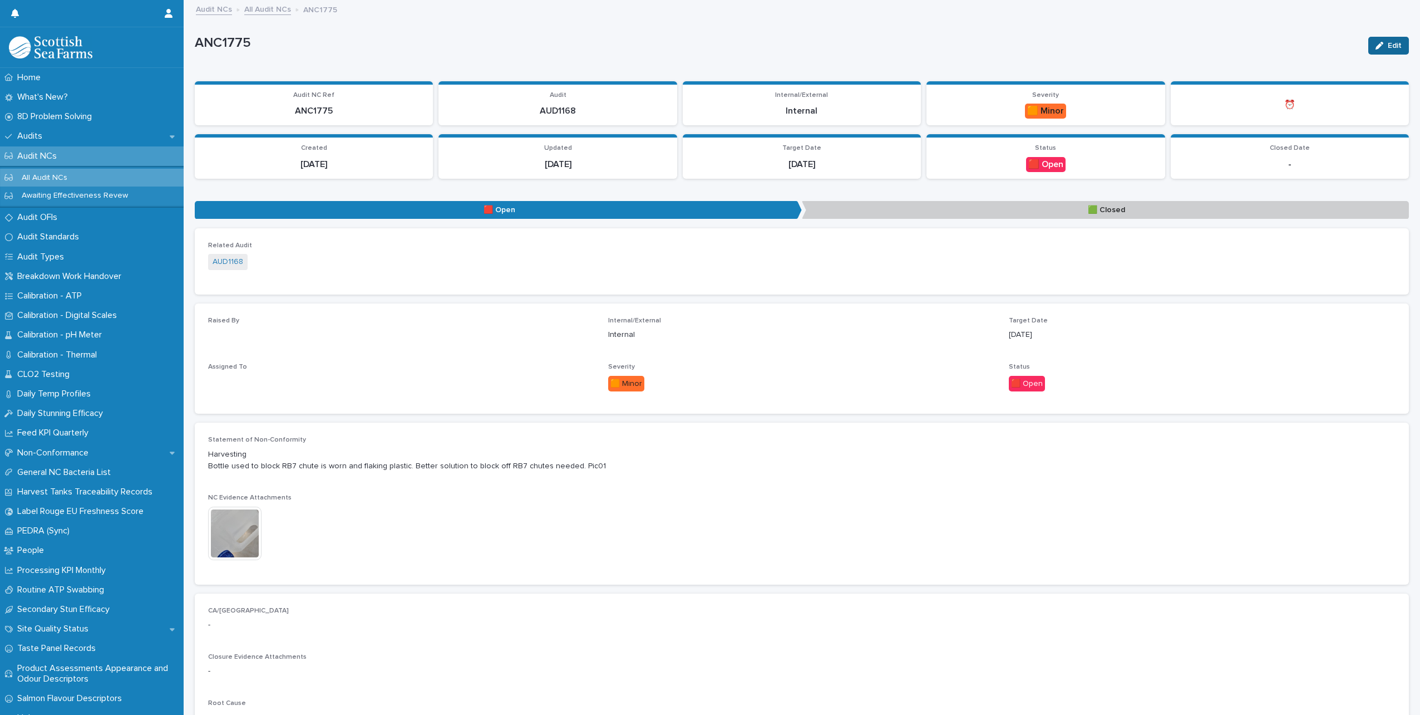
click at [1376, 45] on div "button" at bounding box center [1382, 46] width 12 height 8
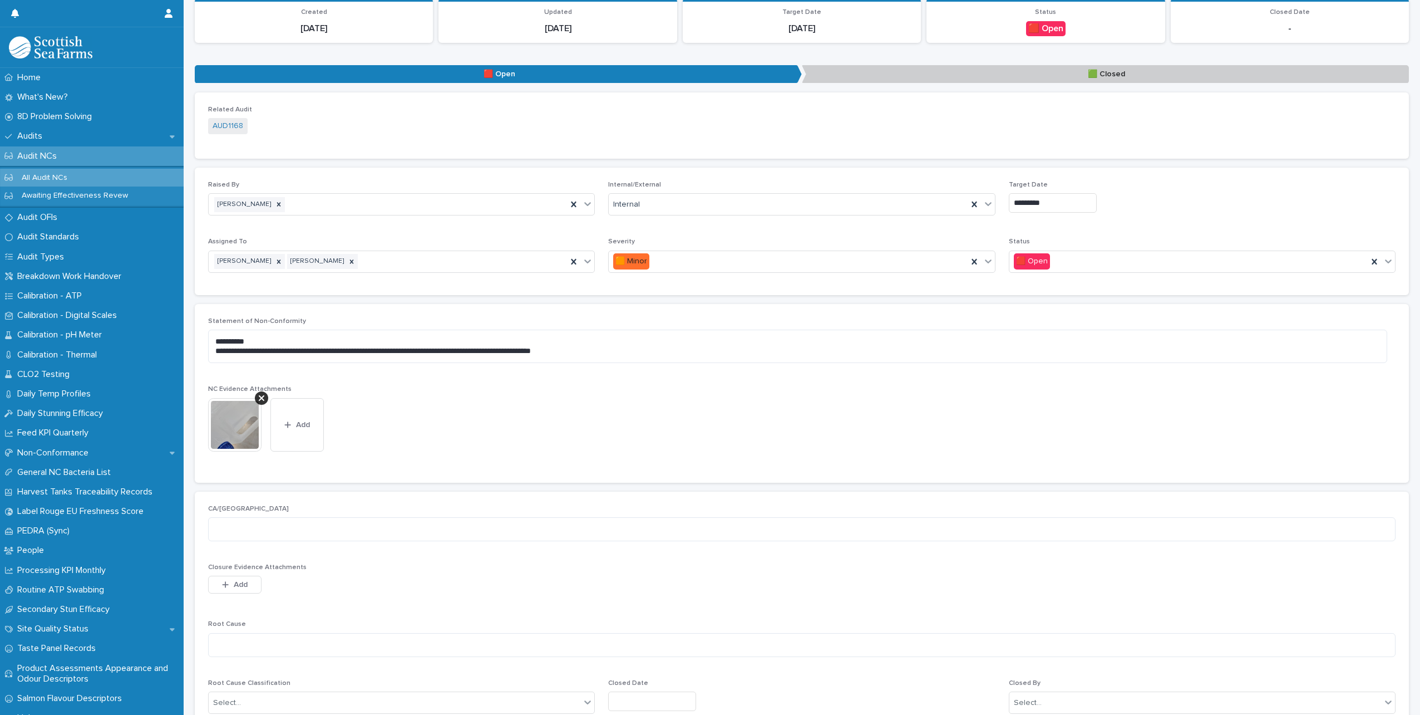
scroll to position [167, 0]
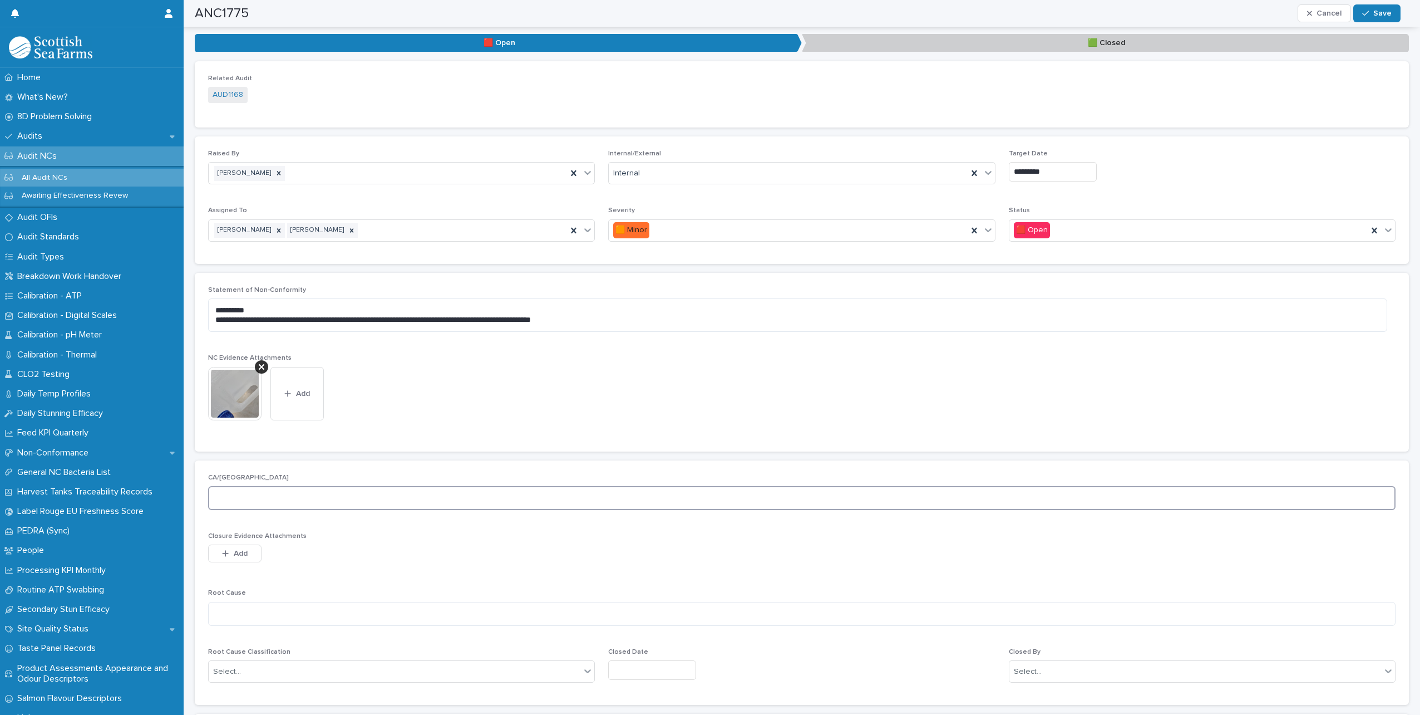
click at [260, 496] on textarea at bounding box center [802, 498] width 1188 height 24
type textarea "**********"
click at [301, 608] on textarea at bounding box center [802, 614] width 1188 height 24
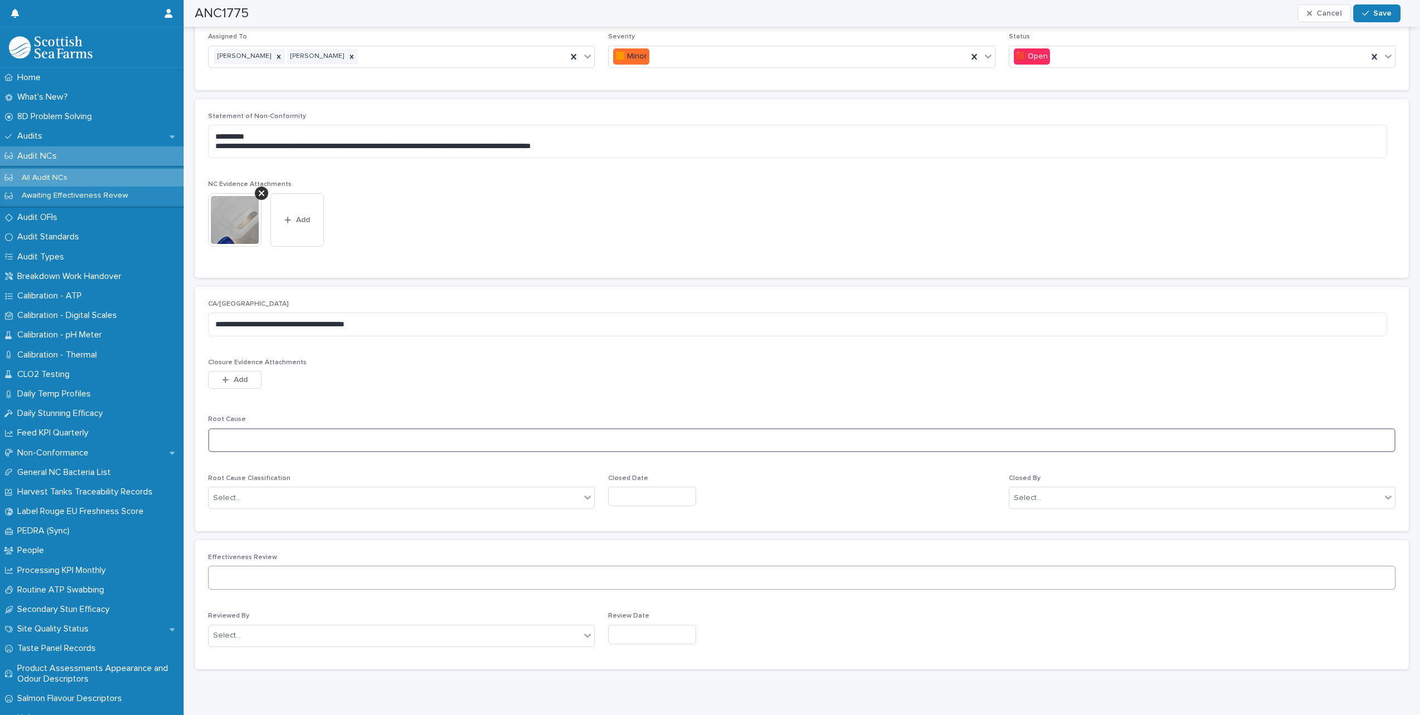
scroll to position [368, 0]
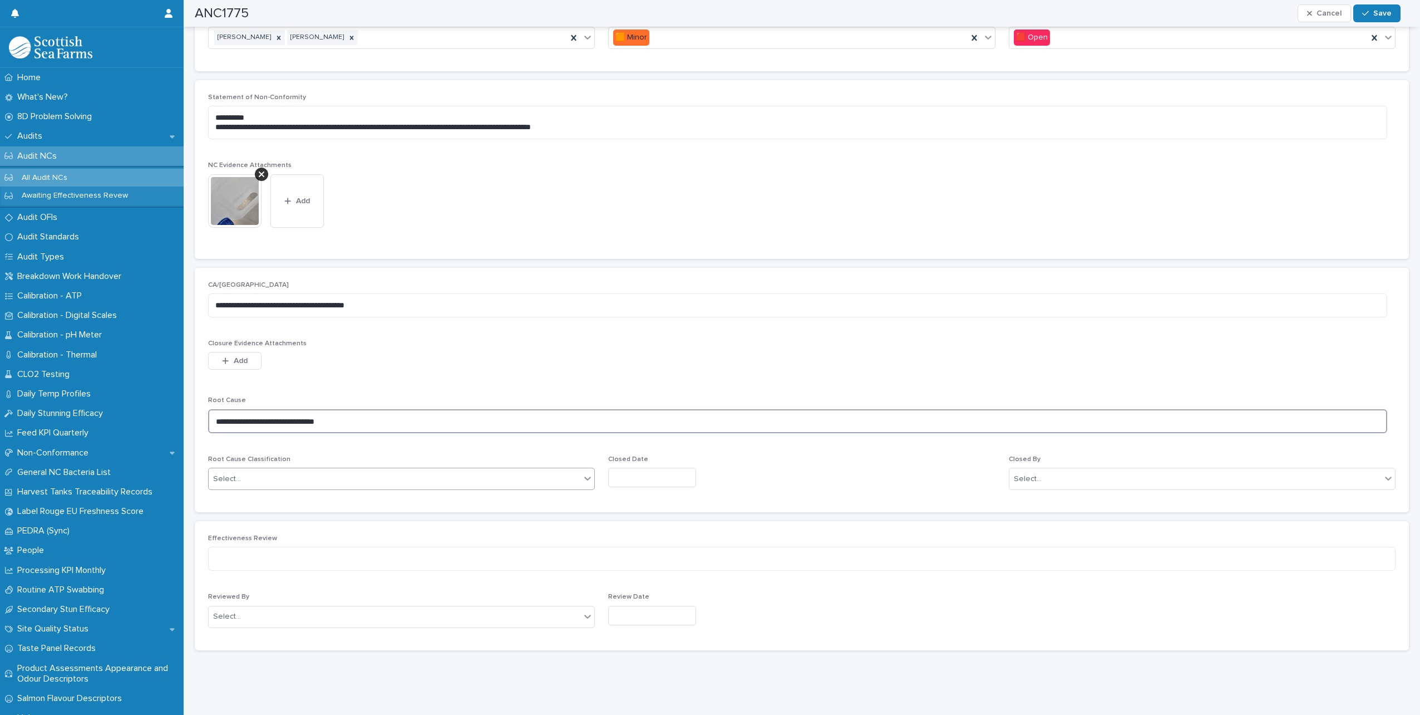
type textarea "**********"
click at [469, 470] on div "Select..." at bounding box center [395, 479] width 372 height 18
click at [287, 621] on div "System – Tools Unavailable" at bounding box center [400, 619] width 383 height 19
click at [643, 471] on input "text" at bounding box center [652, 476] width 88 height 19
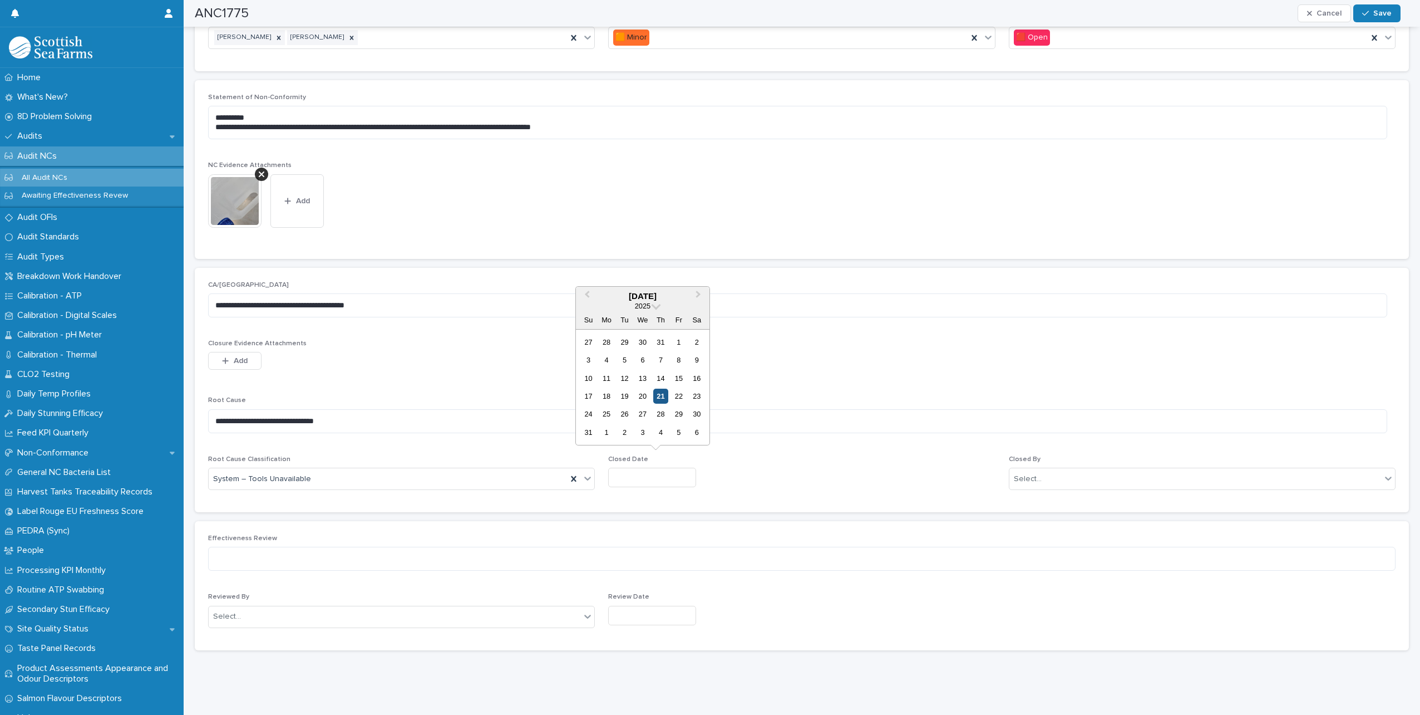
click at [664, 394] on div "21" at bounding box center [660, 395] width 15 height 15
type input "*********"
click at [1128, 470] on div "Select..." at bounding box center [1196, 479] width 372 height 18
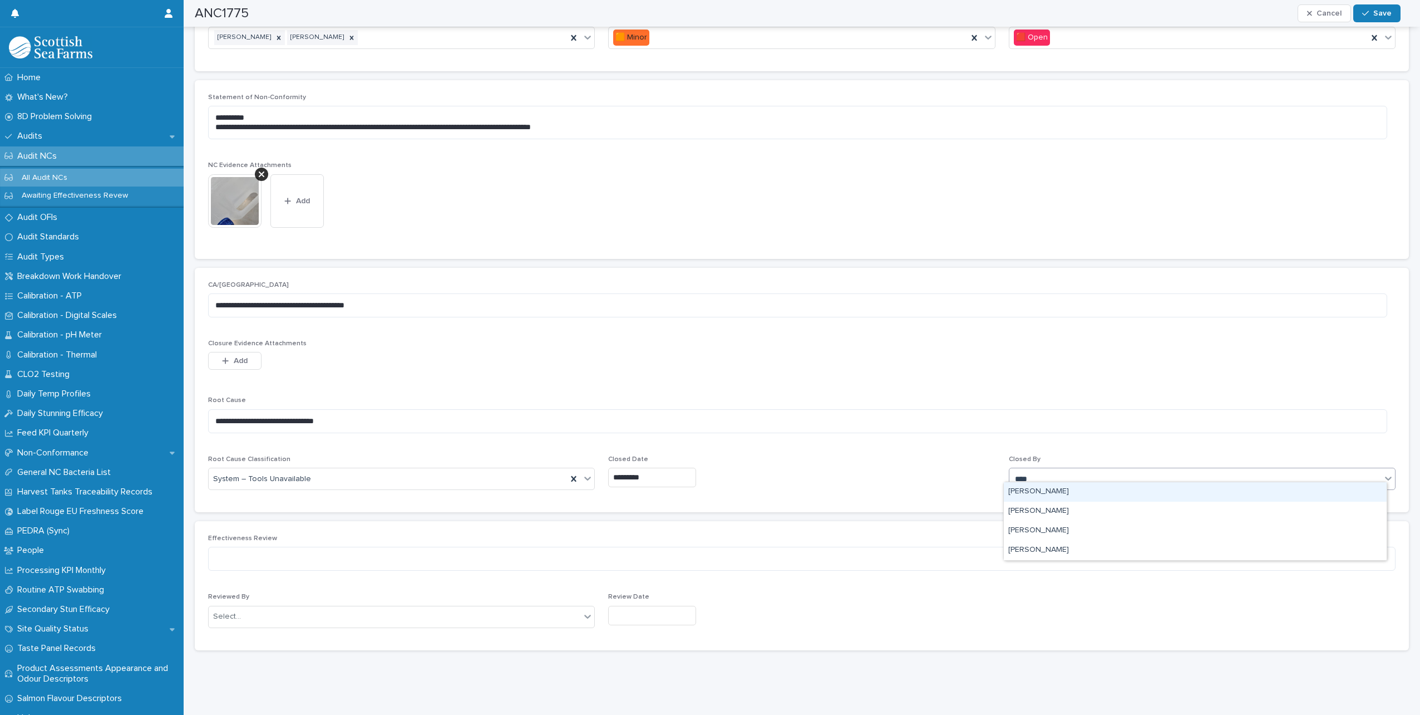
type input "*****"
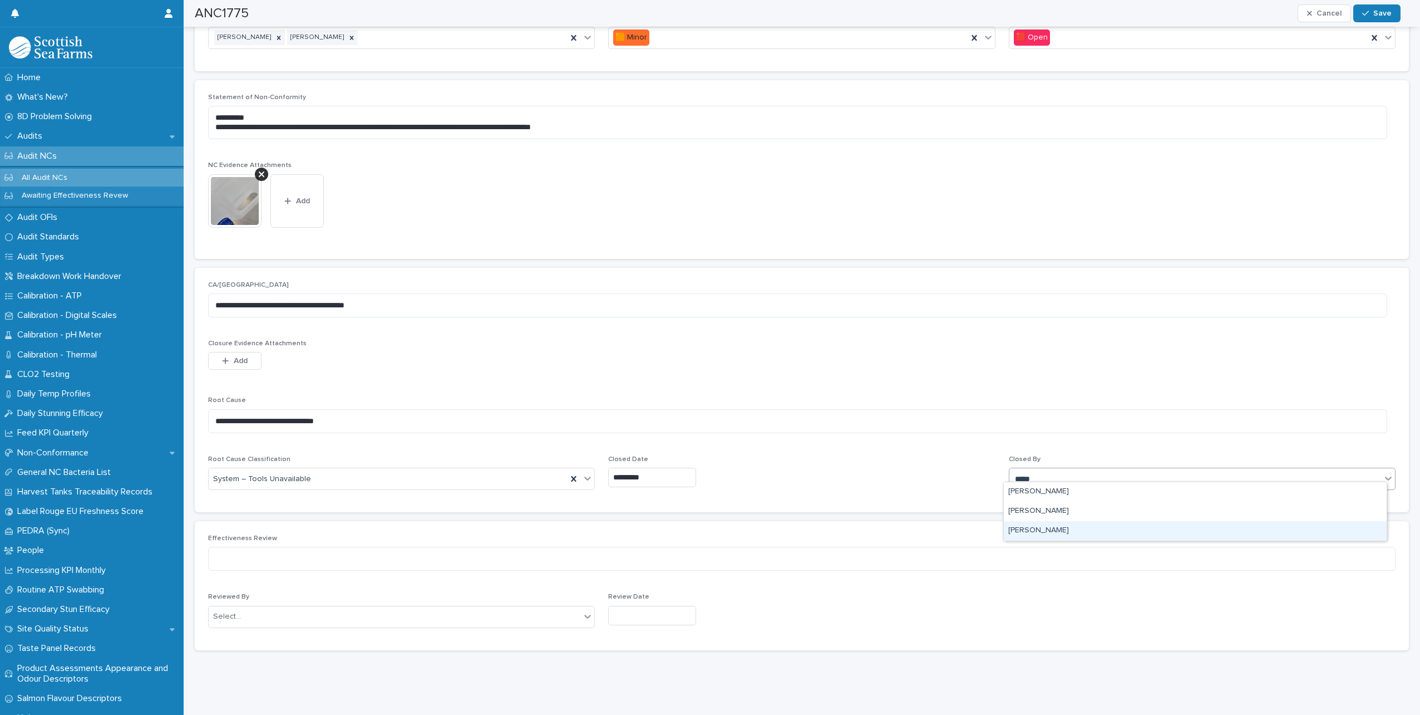
click at [1066, 538] on div "[PERSON_NAME]" at bounding box center [1195, 530] width 383 height 19
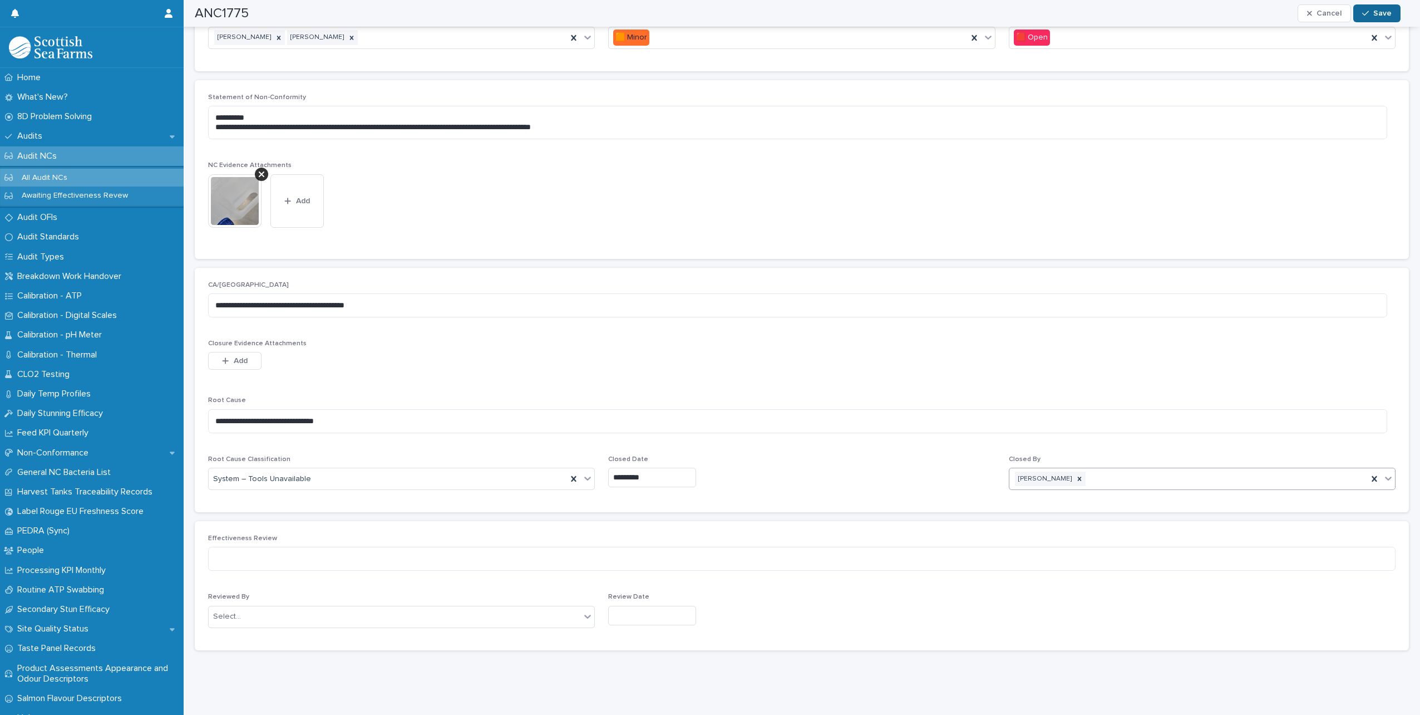
click at [1379, 11] on span "Save" at bounding box center [1382, 13] width 18 height 8
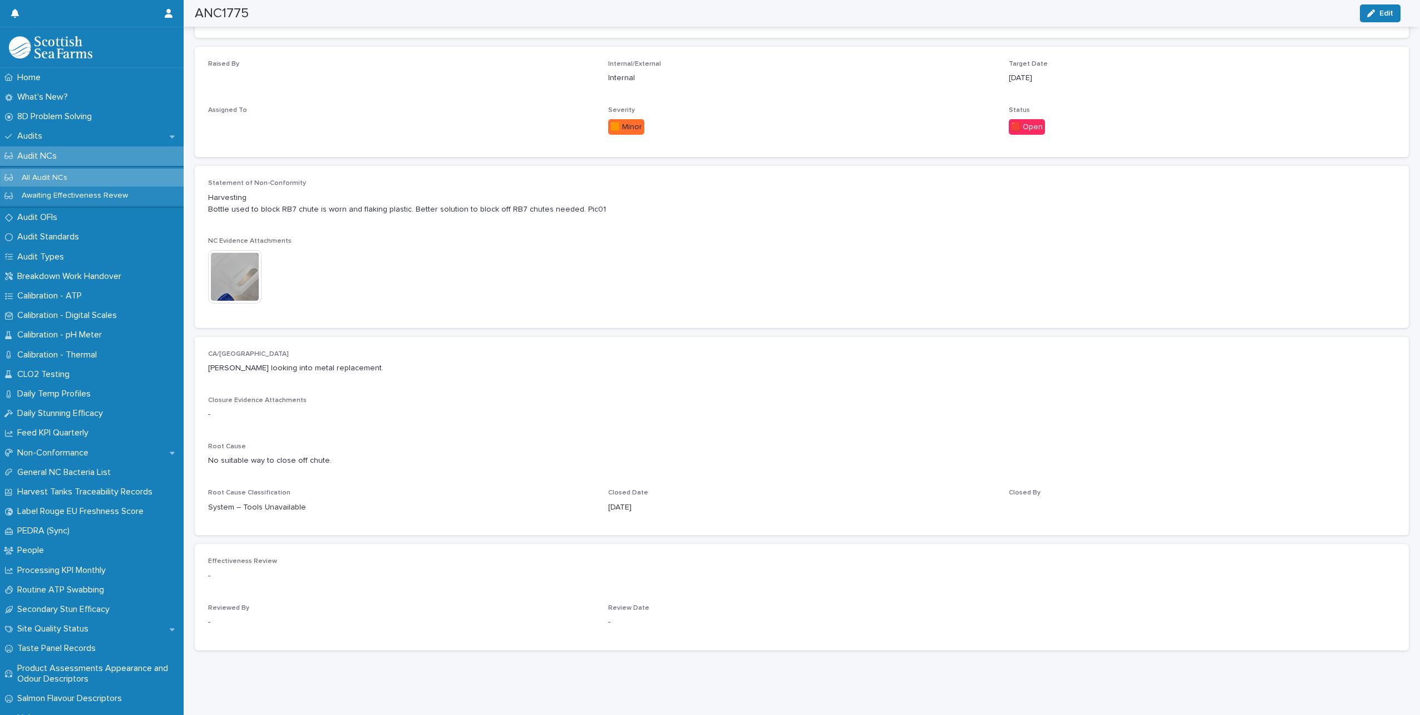
scroll to position [265, 0]
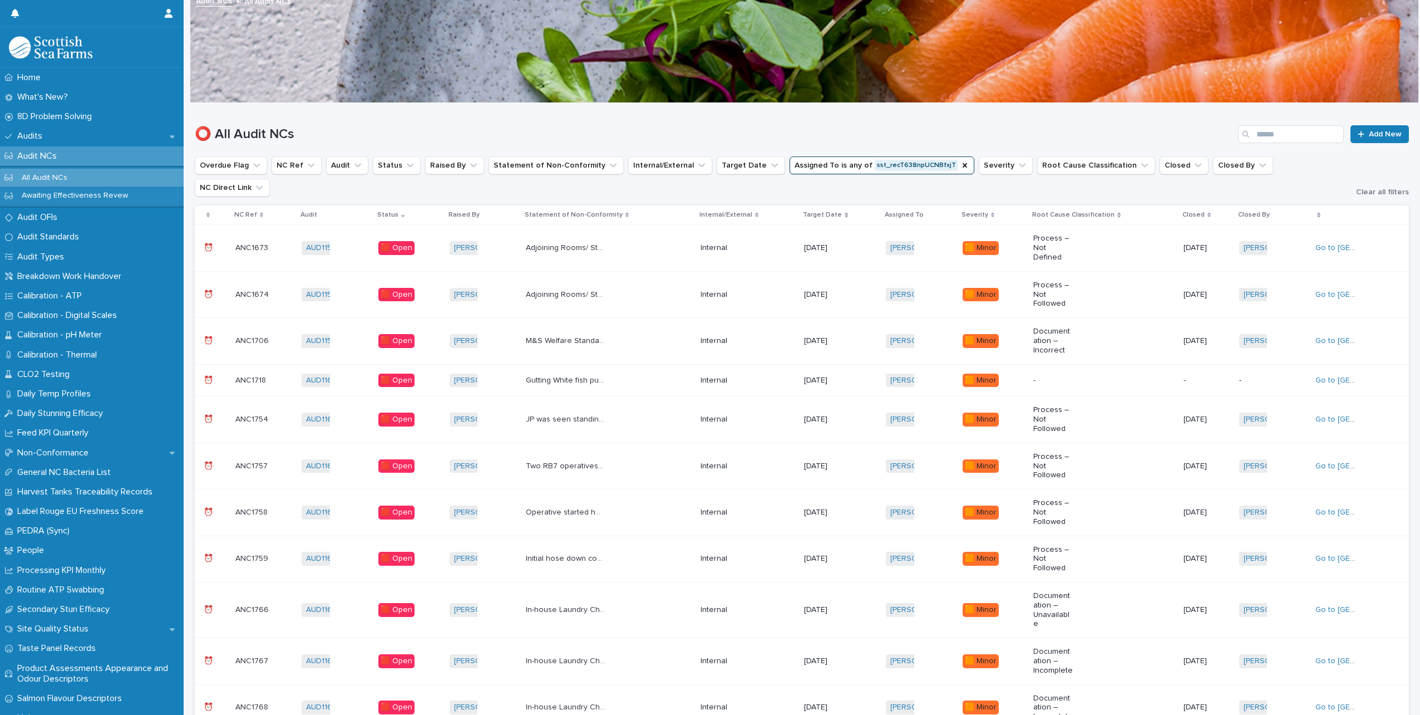
scroll to position [398, 0]
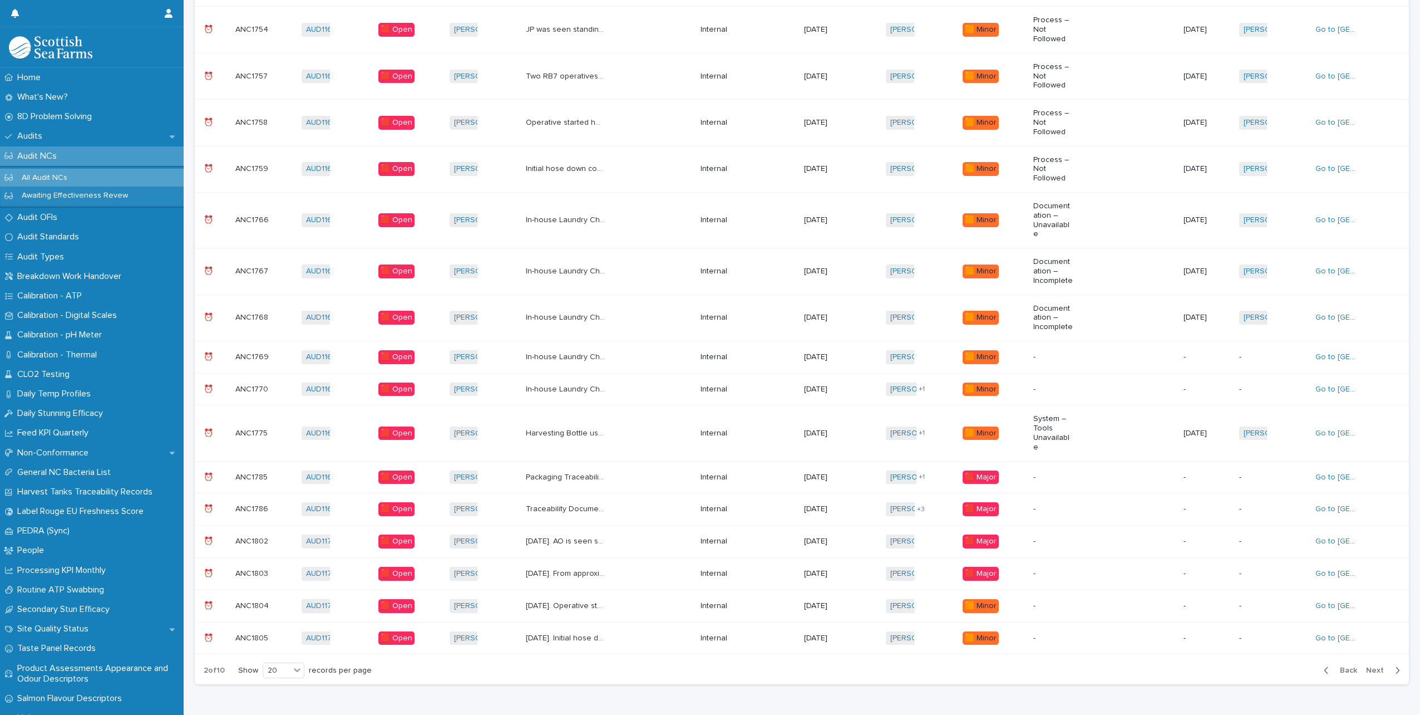
click at [637, 468] on div "Packaging Traceability [DATE]. Packaging record (DOC-FOR-2027) not provided so …" at bounding box center [609, 477] width 166 height 18
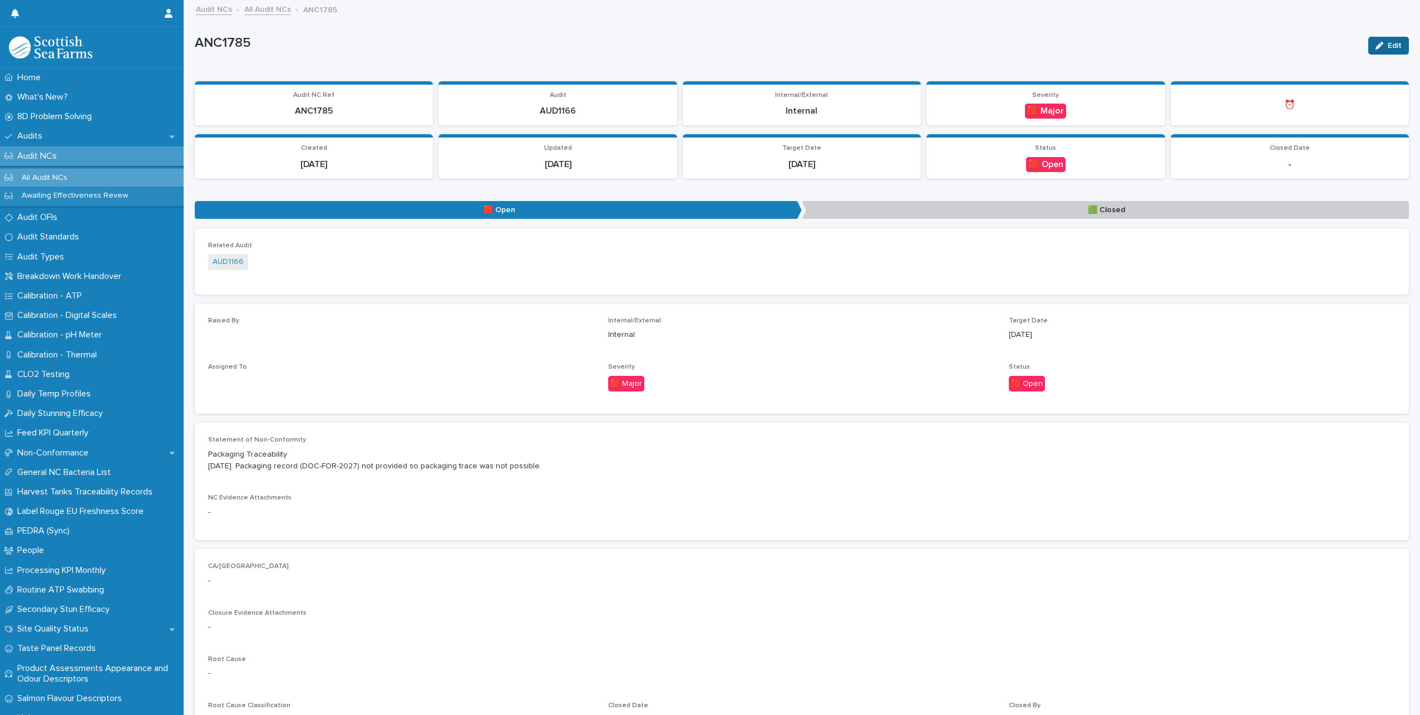
click at [1376, 45] on icon "button" at bounding box center [1380, 46] width 8 height 8
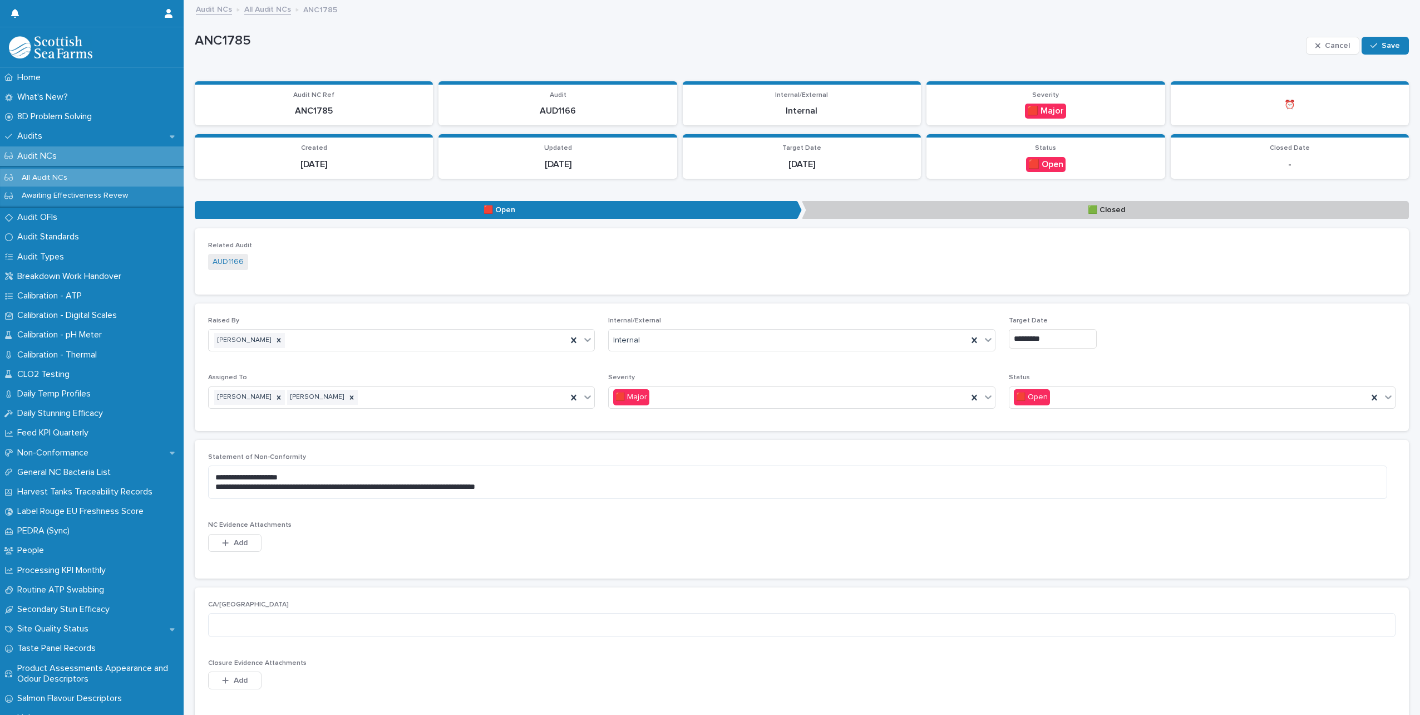
scroll to position [56, 0]
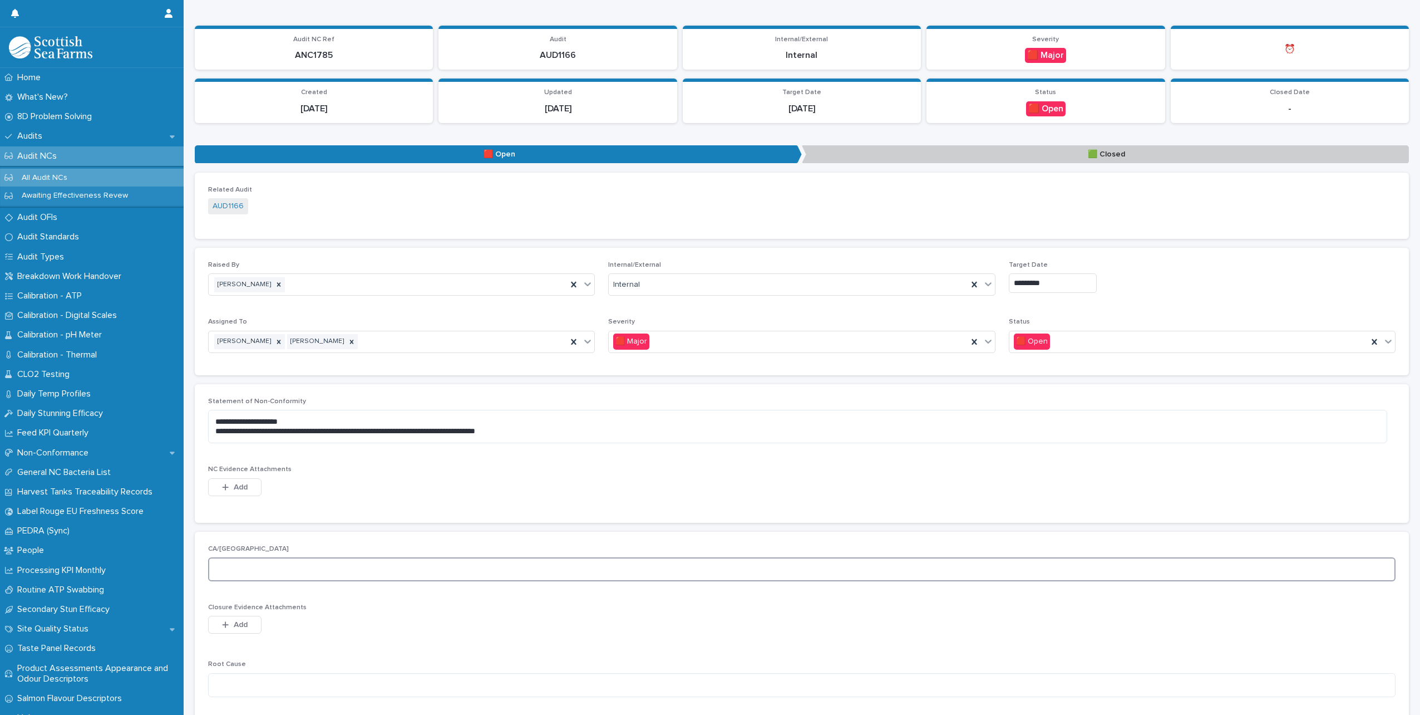
click at [298, 565] on textarea at bounding box center [802, 569] width 1188 height 24
click at [319, 565] on textarea at bounding box center [802, 569] width 1188 height 24
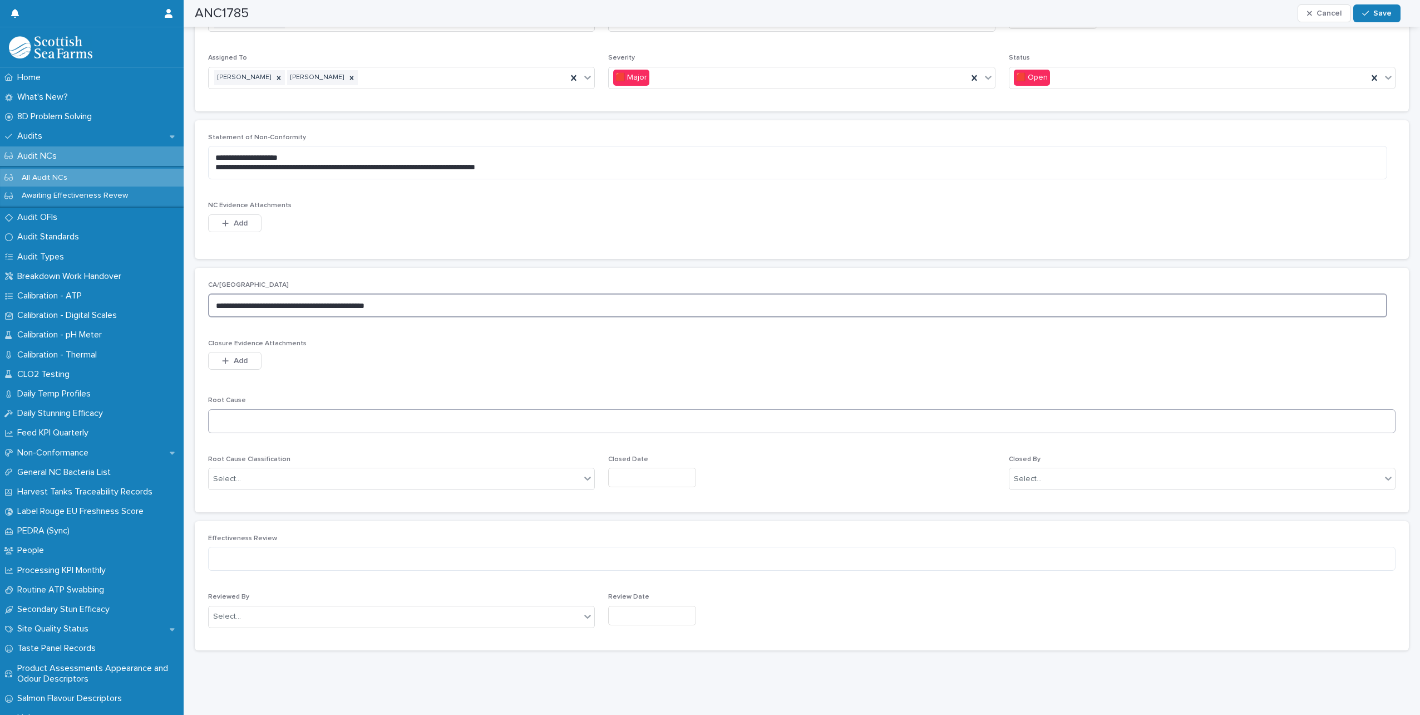
type textarea "**********"
click at [304, 410] on textarea at bounding box center [802, 421] width 1188 height 24
type textarea "**********"
click at [587, 475] on icon at bounding box center [587, 477] width 11 height 11
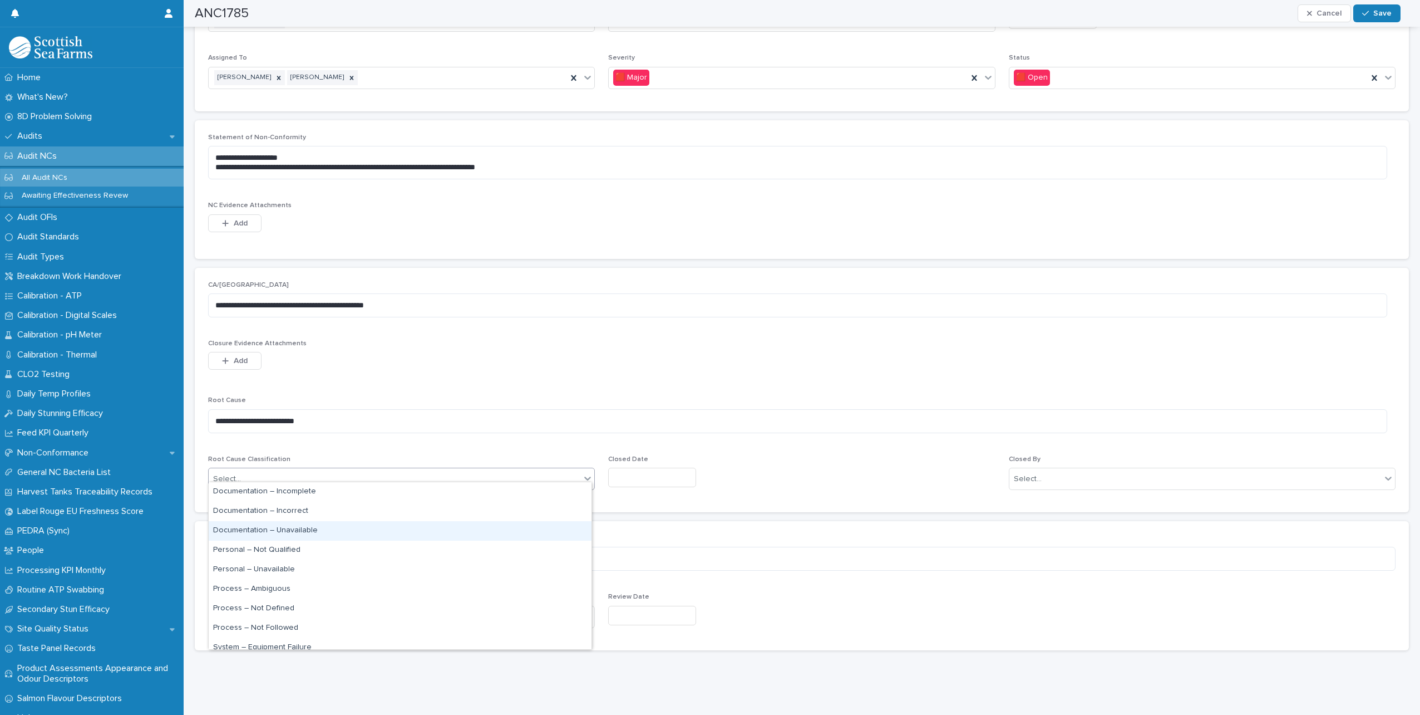
click at [312, 528] on div "Documentation – Unavailable" at bounding box center [400, 530] width 383 height 19
click at [670, 470] on input "text" at bounding box center [652, 476] width 88 height 19
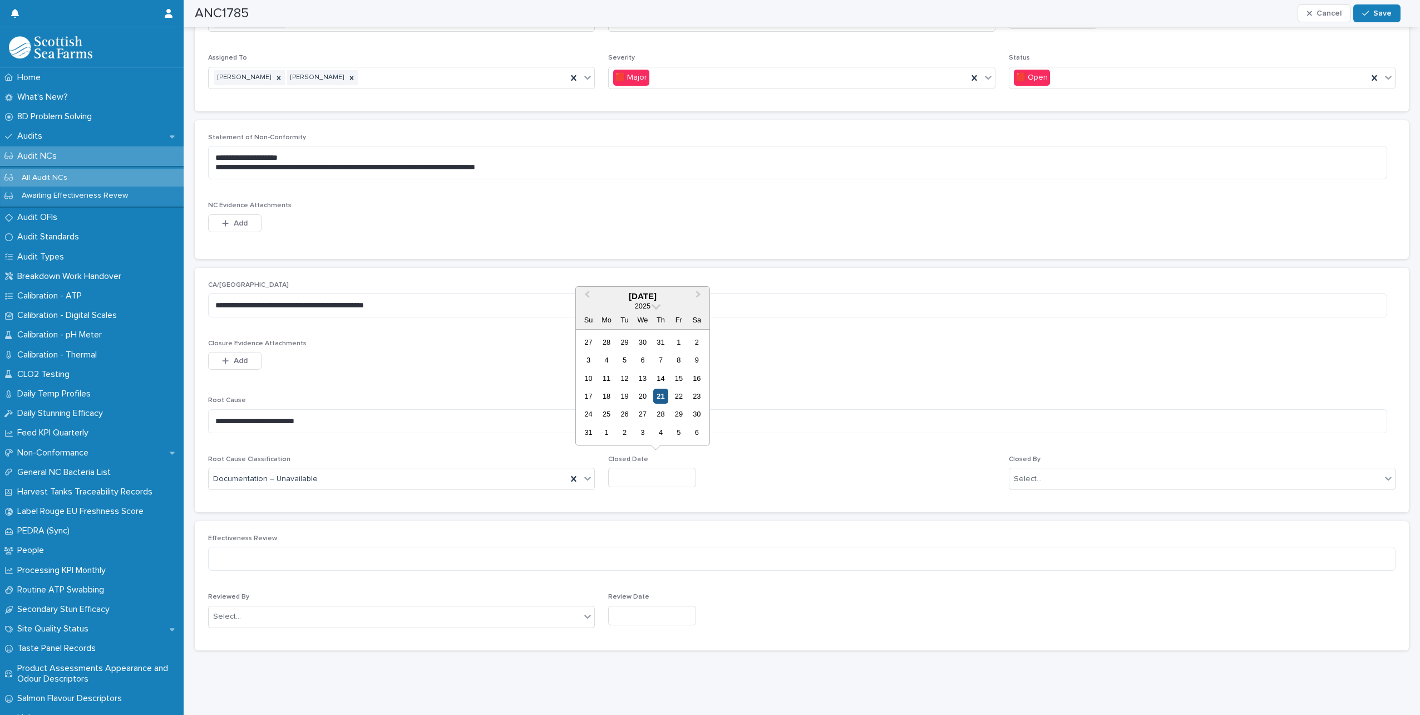
click at [657, 394] on div "21" at bounding box center [660, 395] width 15 height 15
type input "*********"
click at [439, 298] on textarea "**********" at bounding box center [797, 305] width 1179 height 24
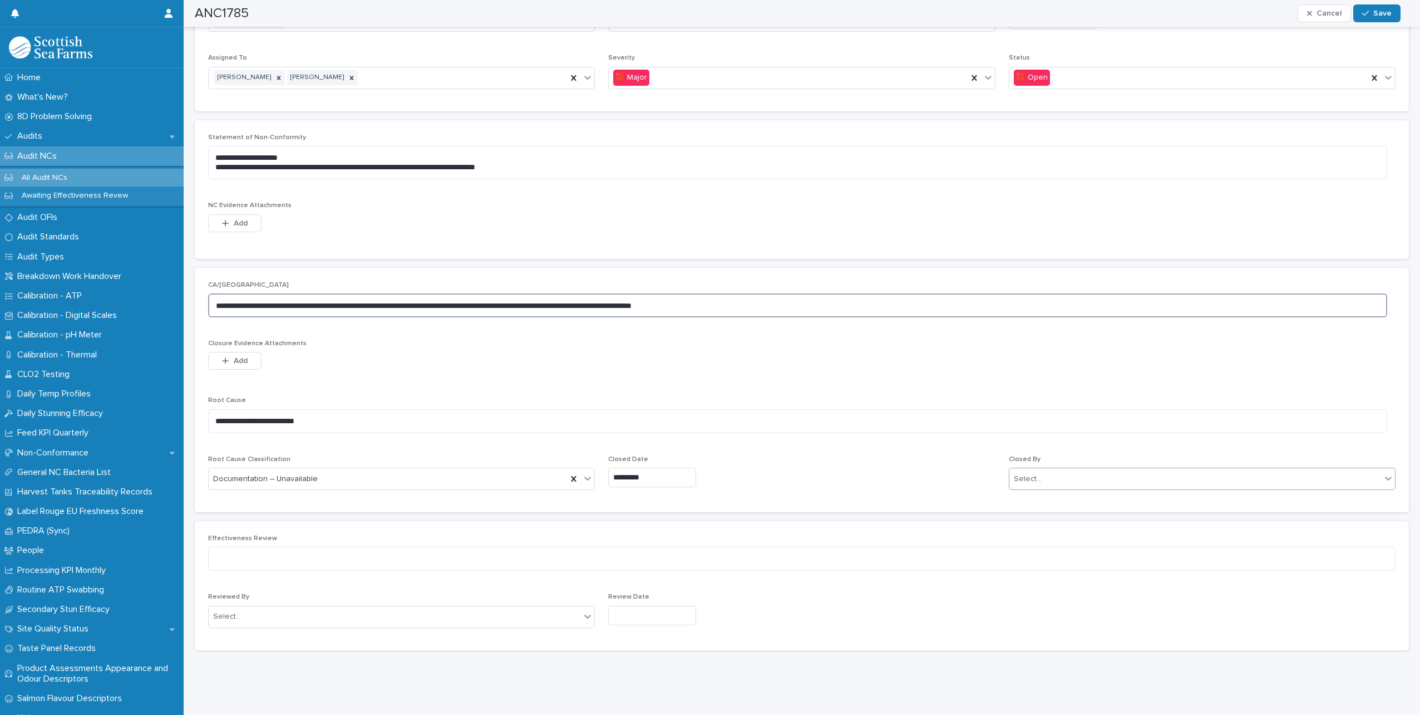
type textarea "**********"
click at [1111, 470] on div "Select..." at bounding box center [1196, 479] width 372 height 18
type input "*****"
click at [1046, 531] on div "[PERSON_NAME]" at bounding box center [1195, 530] width 383 height 19
click at [1380, 14] on span "Save" at bounding box center [1382, 13] width 18 height 8
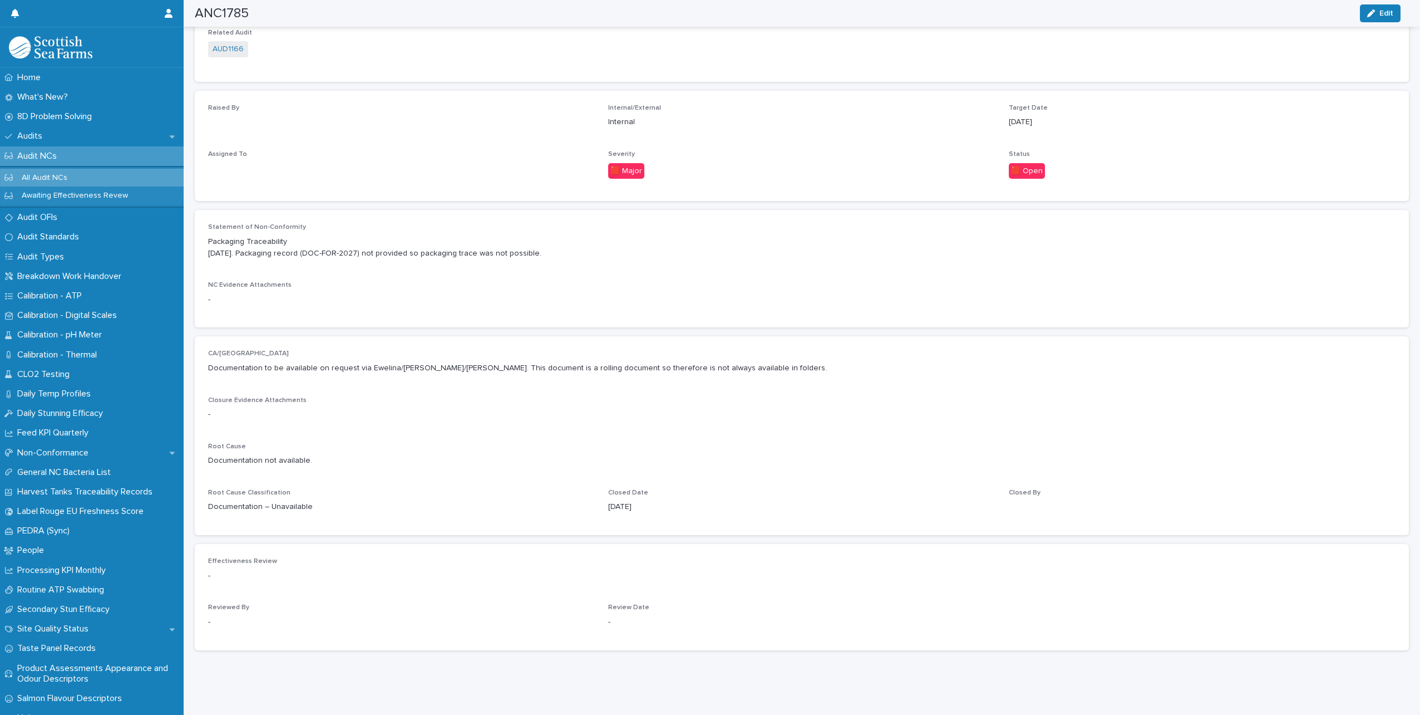
scroll to position [221, 0]
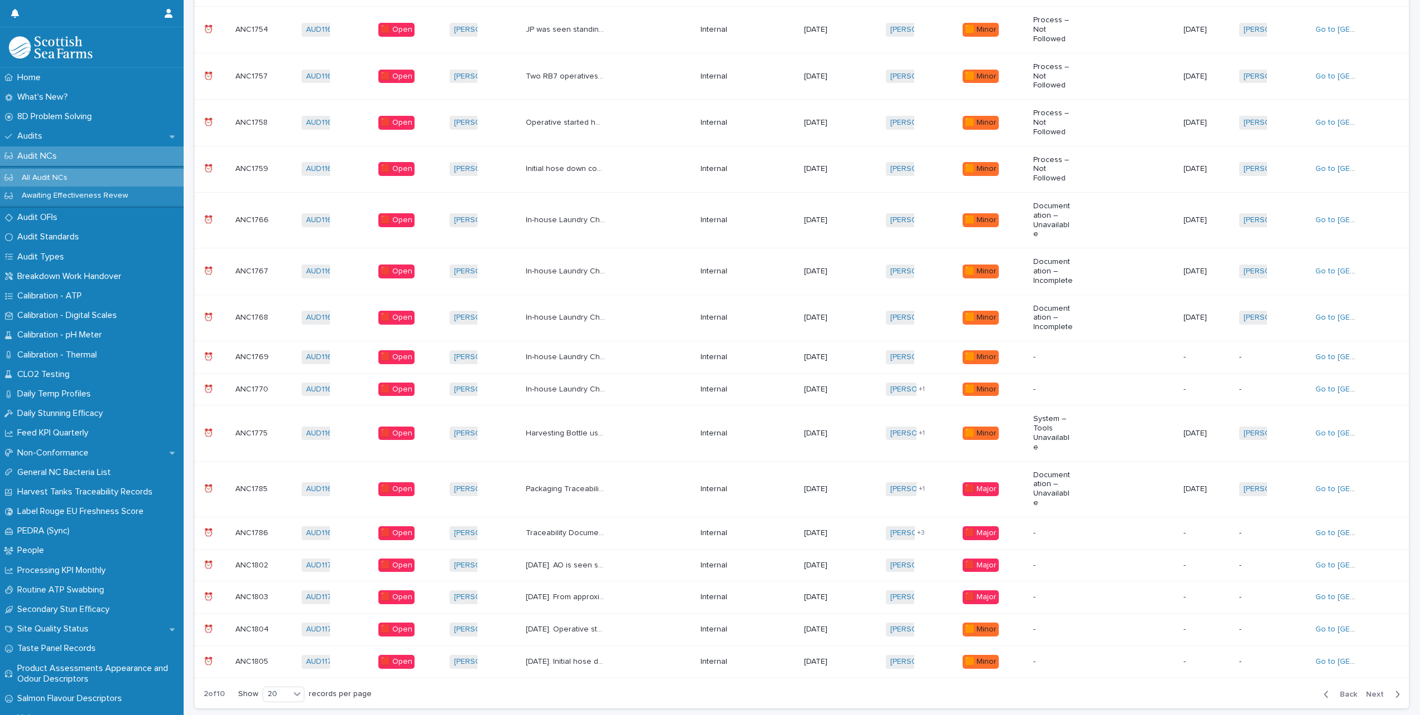
scroll to position [442, 0]
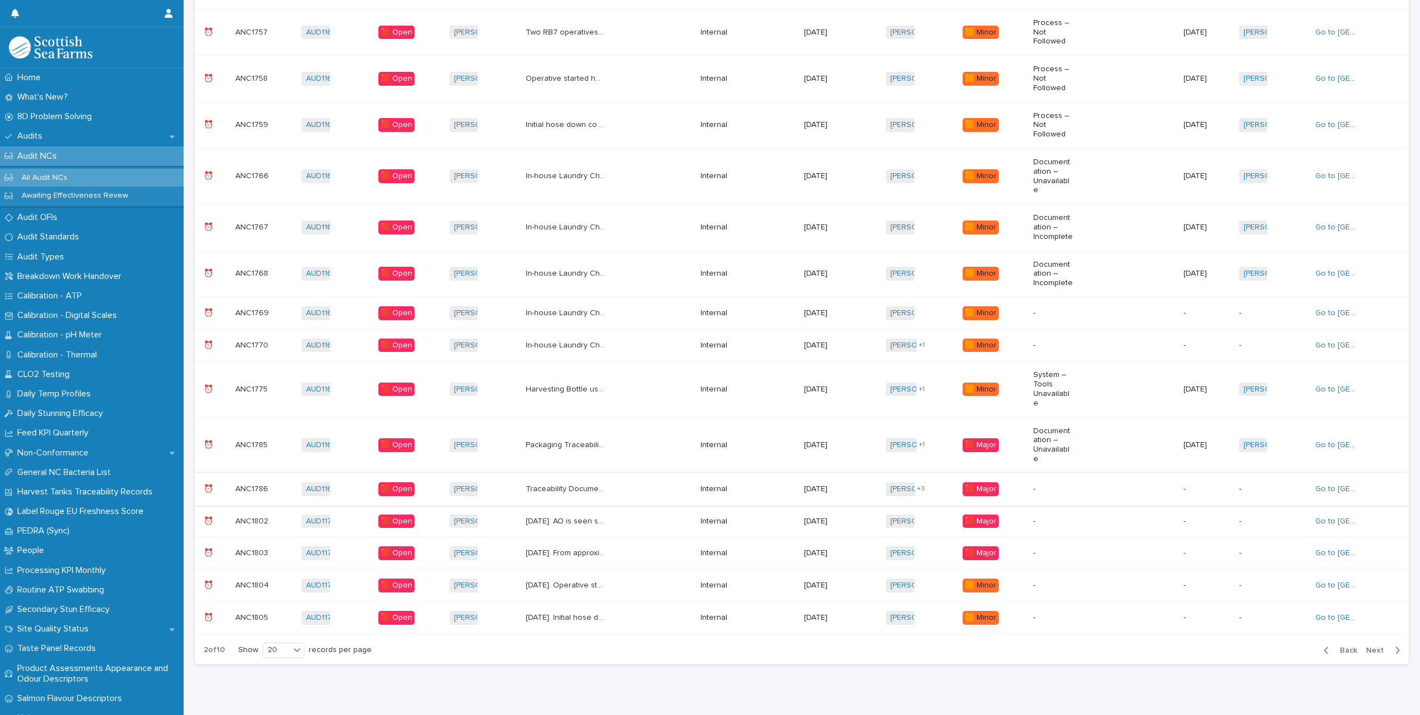
click at [633, 512] on div "[DATE]. AO is seen standing and walking on the belt on numerous occasions durin…" at bounding box center [609, 521] width 166 height 18
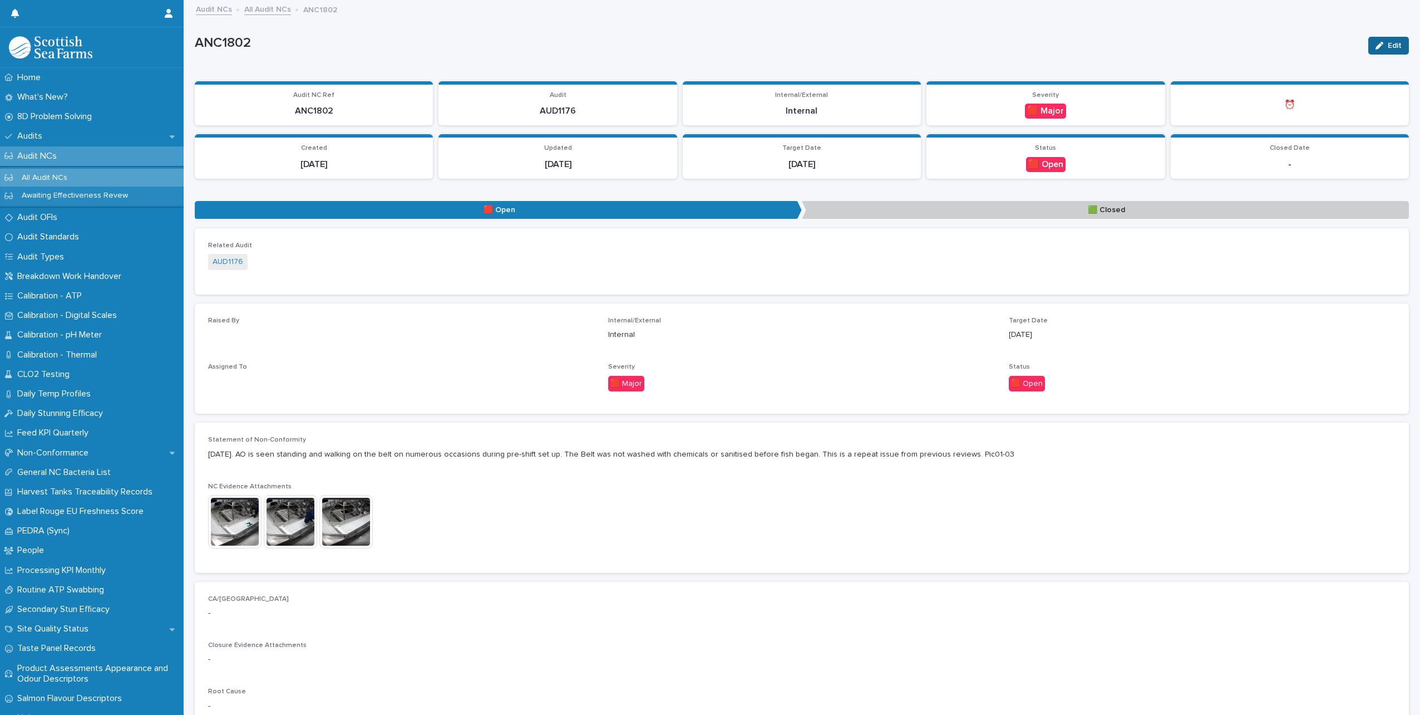
click at [1379, 47] on div "button" at bounding box center [1382, 46] width 12 height 8
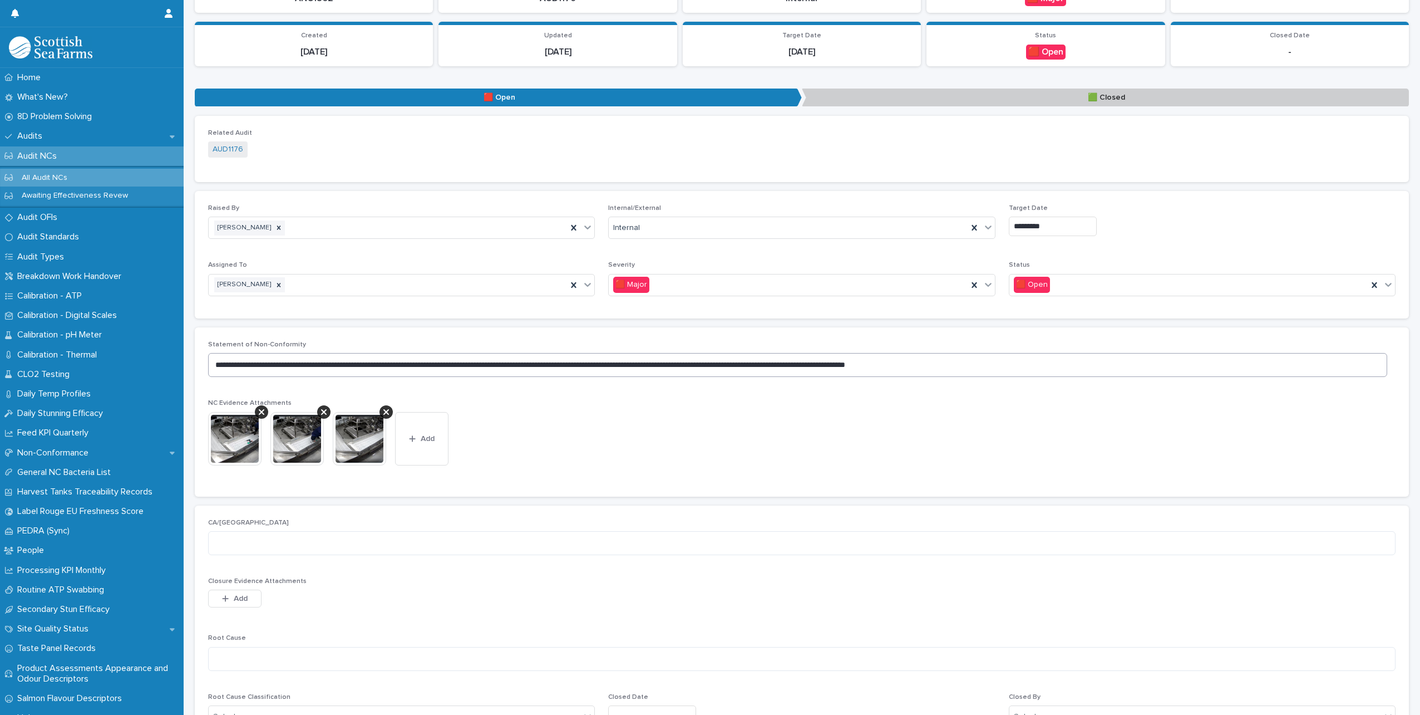
scroll to position [334, 0]
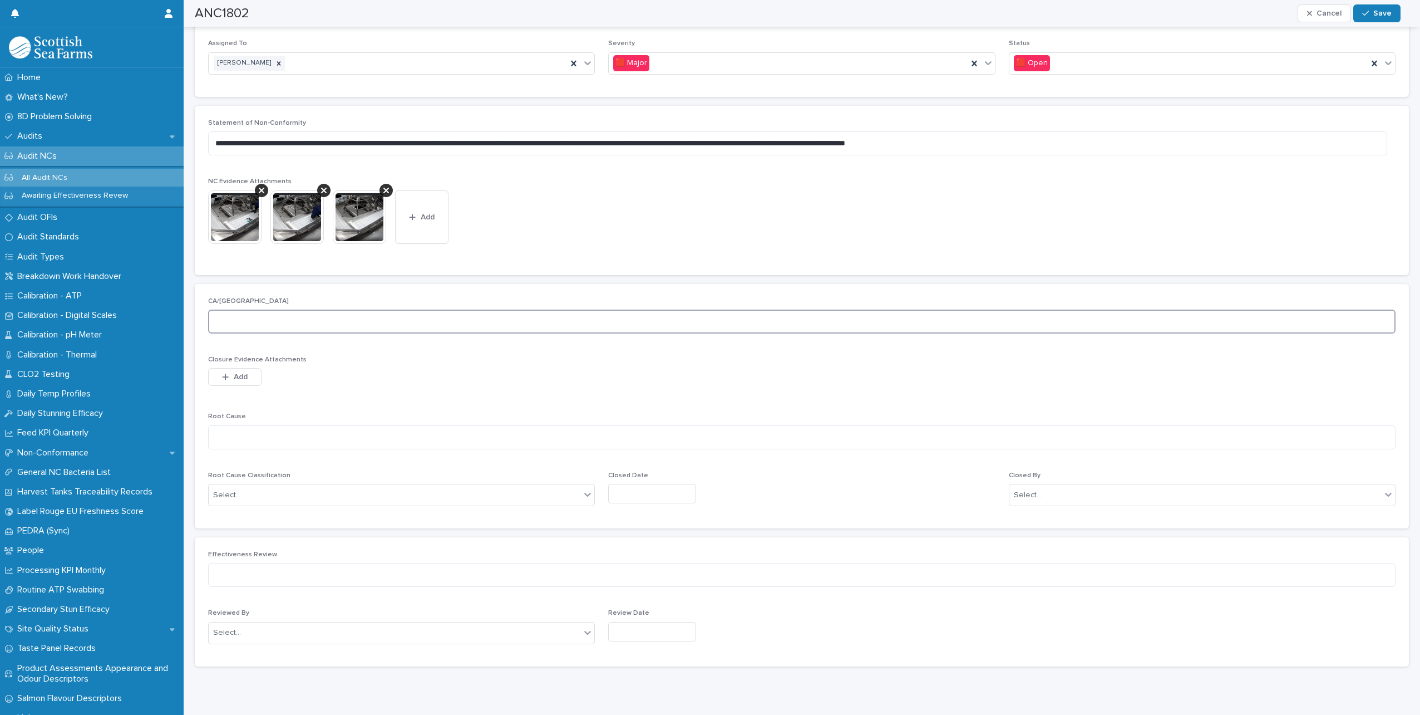
click at [263, 317] on textarea at bounding box center [802, 321] width 1188 height 24
type textarea "*"
type textarea "**********"
click at [231, 431] on textarea at bounding box center [802, 437] width 1188 height 24
type textarea "**********"
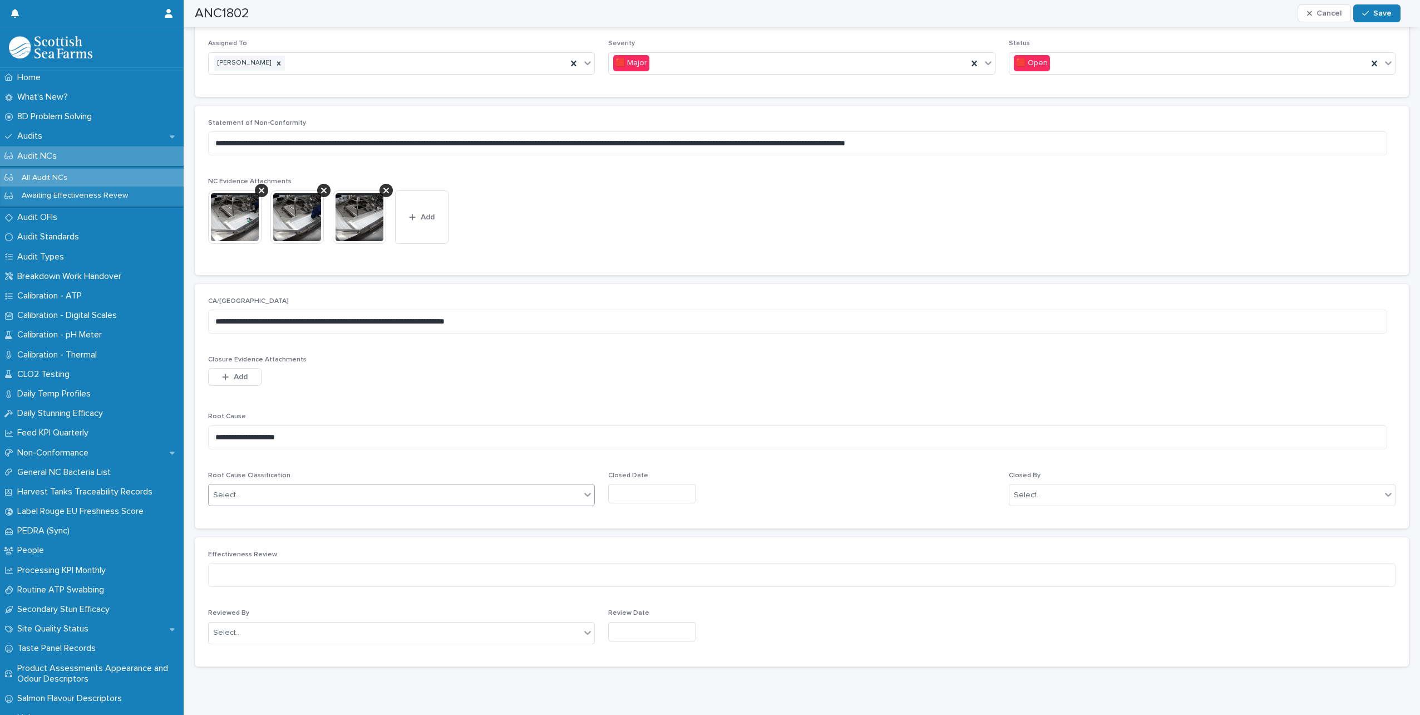
click at [338, 488] on div "Select..." at bounding box center [395, 495] width 372 height 18
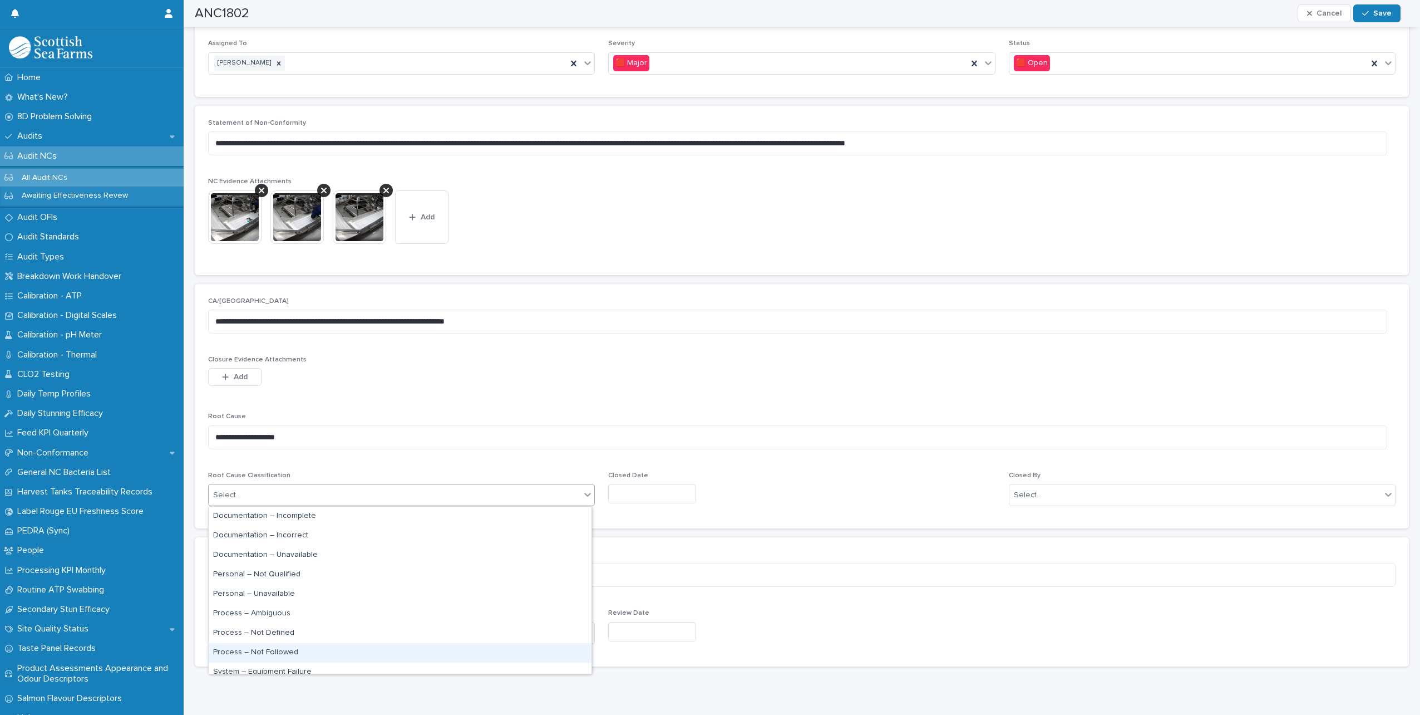
click at [284, 648] on div "Process – Not Followed" at bounding box center [400, 652] width 383 height 19
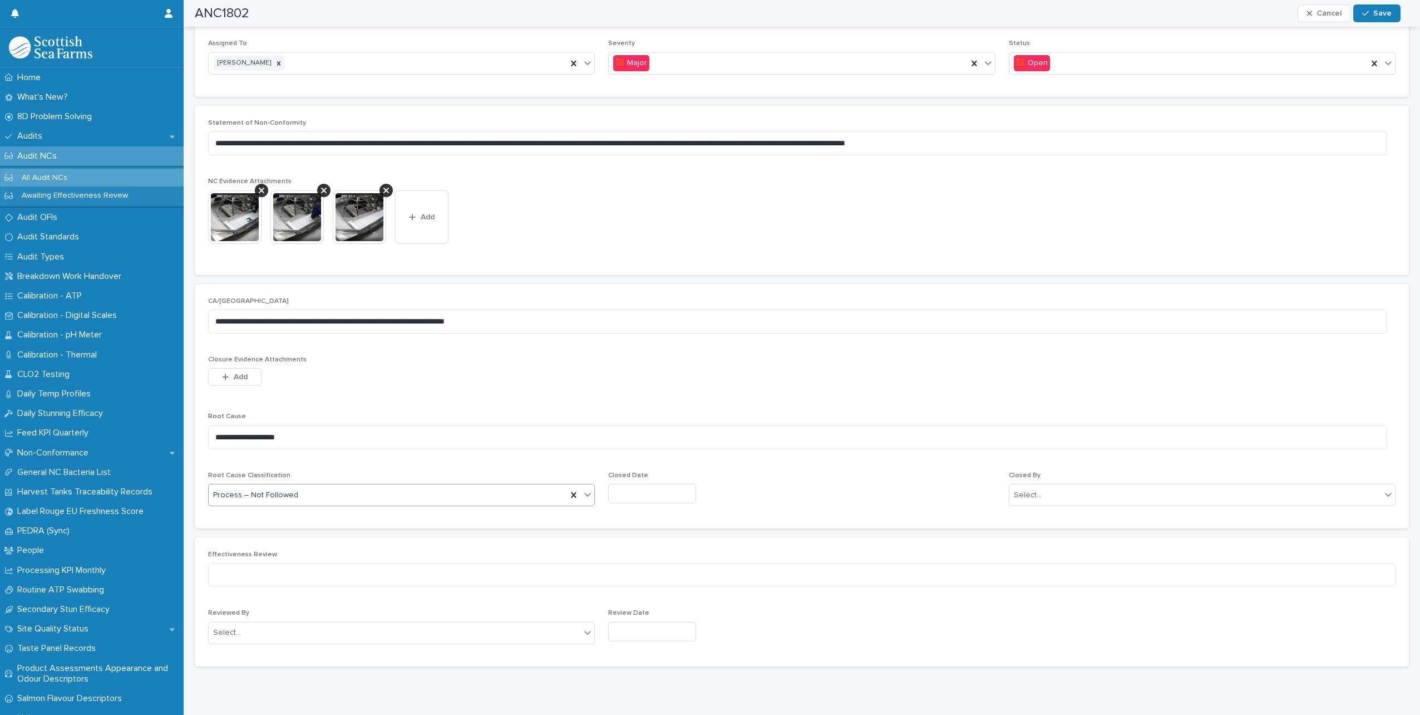
click at [642, 488] on input "text" at bounding box center [652, 493] width 88 height 19
click at [659, 421] on div "21" at bounding box center [660, 420] width 15 height 15
type input "*********"
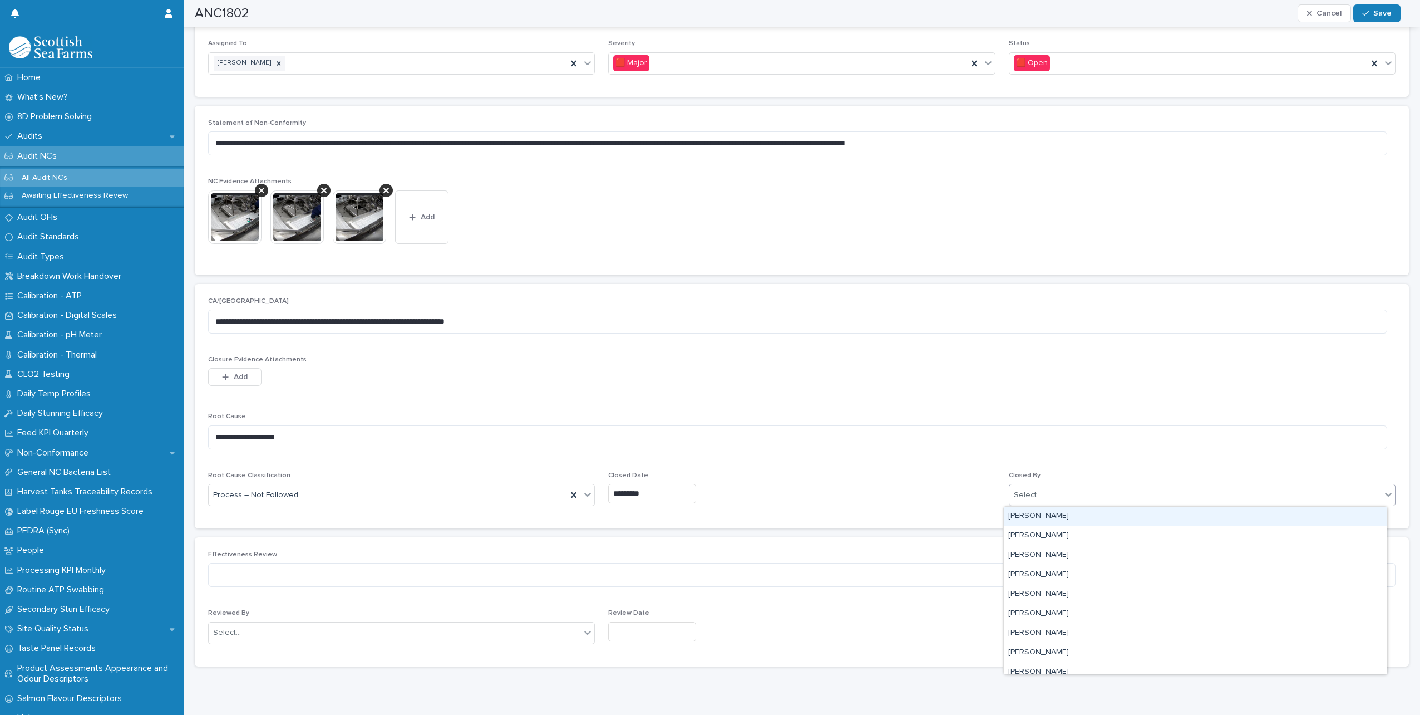
click at [1155, 484] on div "Select..." at bounding box center [1202, 495] width 387 height 22
type input "*****"
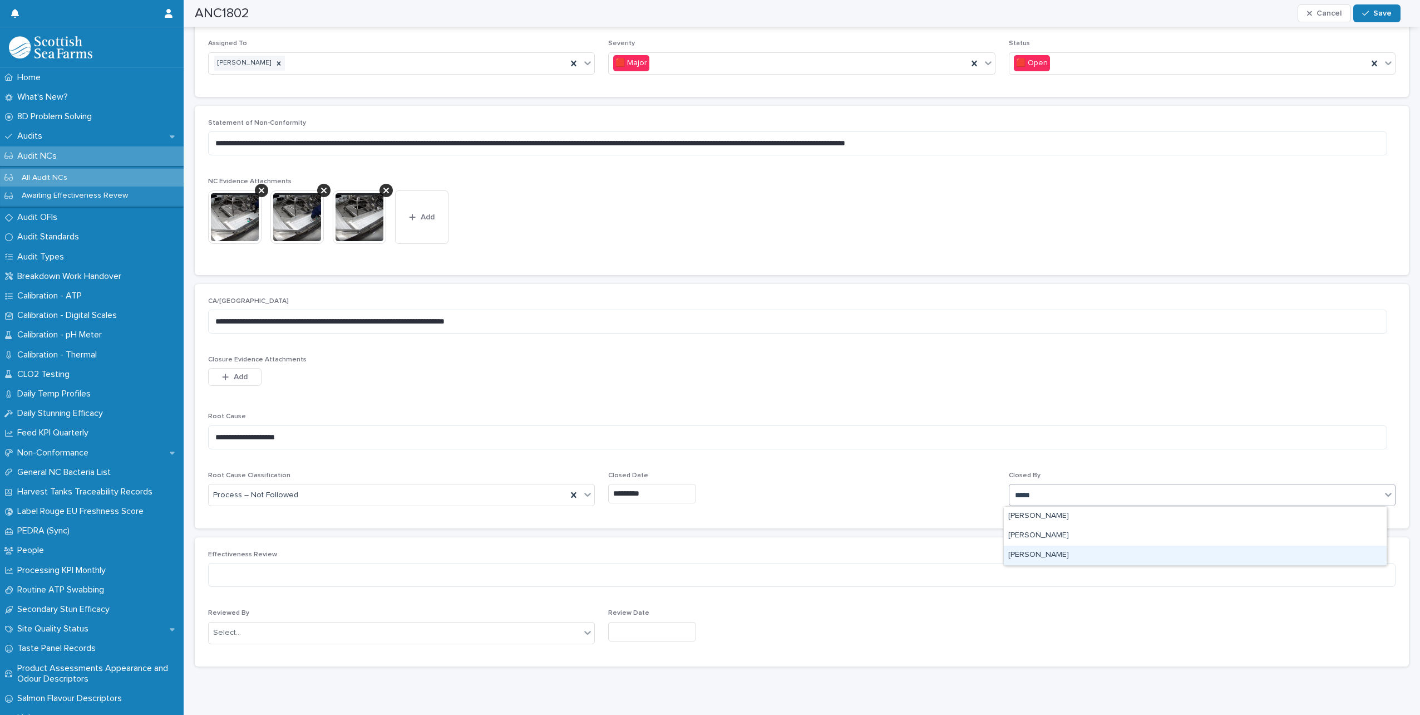
click at [1046, 552] on div "[PERSON_NAME]" at bounding box center [1195, 554] width 383 height 19
click at [1385, 9] on span "Save" at bounding box center [1382, 13] width 18 height 8
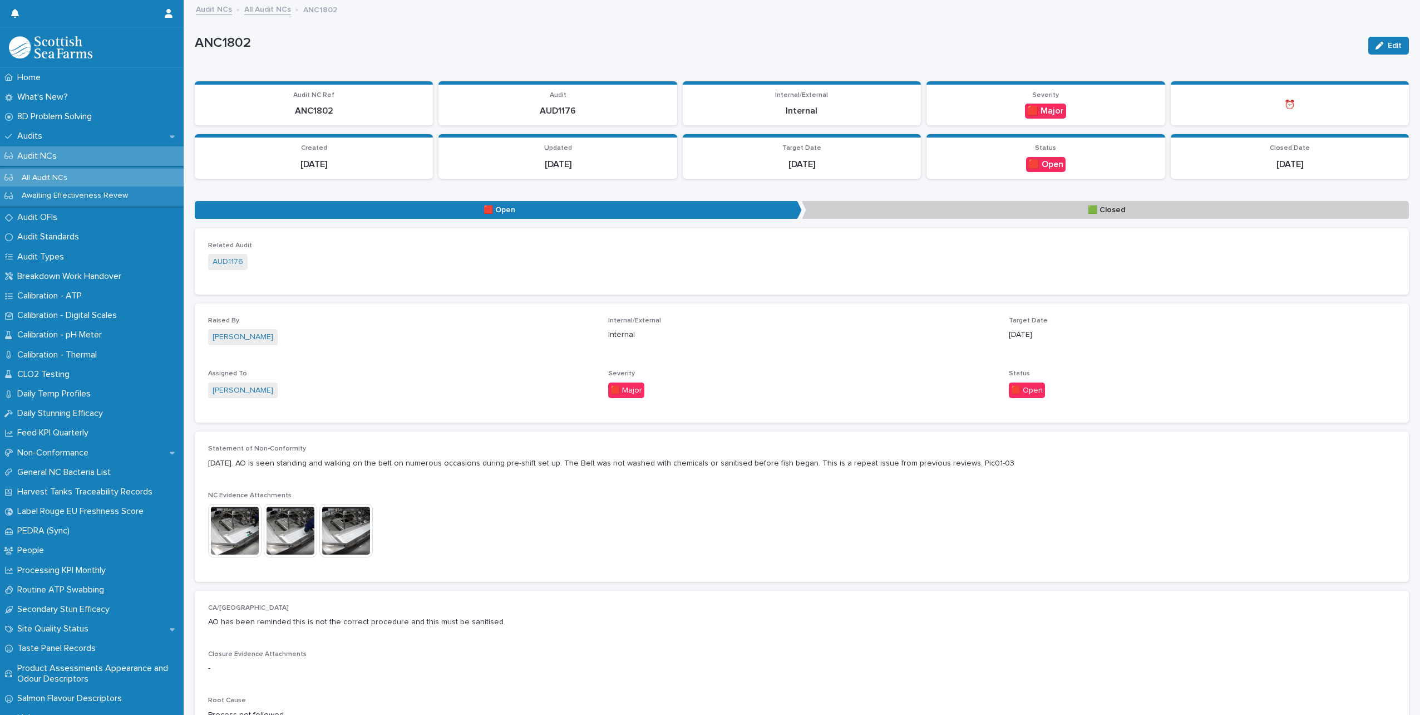
scroll to position [269, 0]
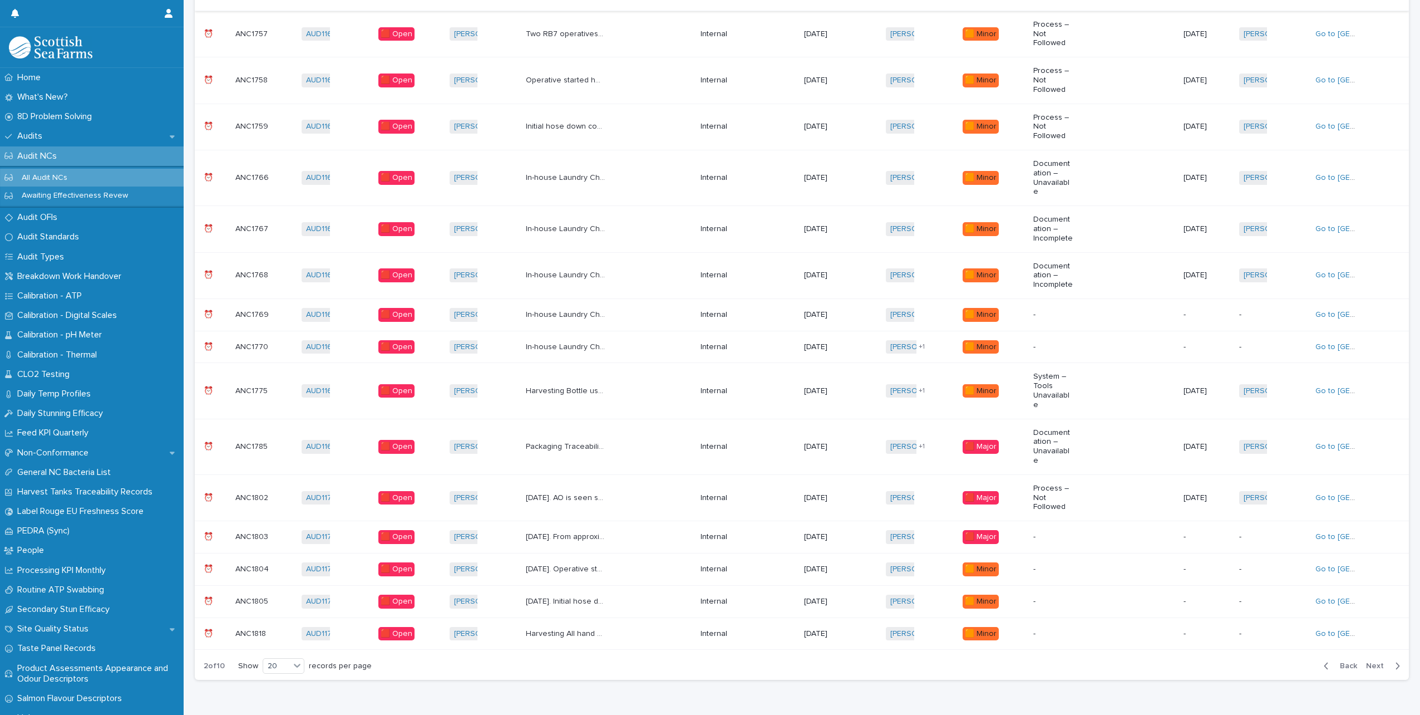
scroll to position [456, 0]
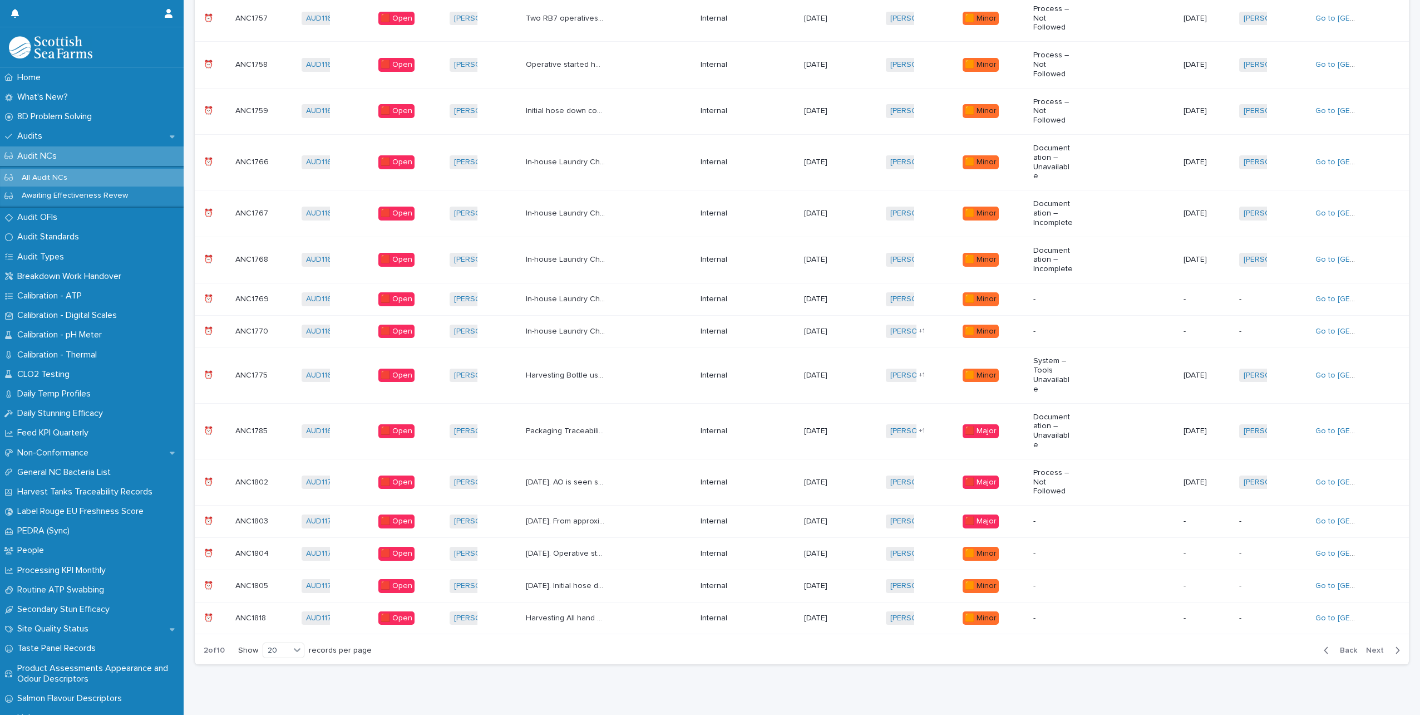
click at [585, 514] on p "[DATE]. From approximately 0450 – 0510 there is numerous fish out of water exce…" at bounding box center [567, 520] width 82 height 12
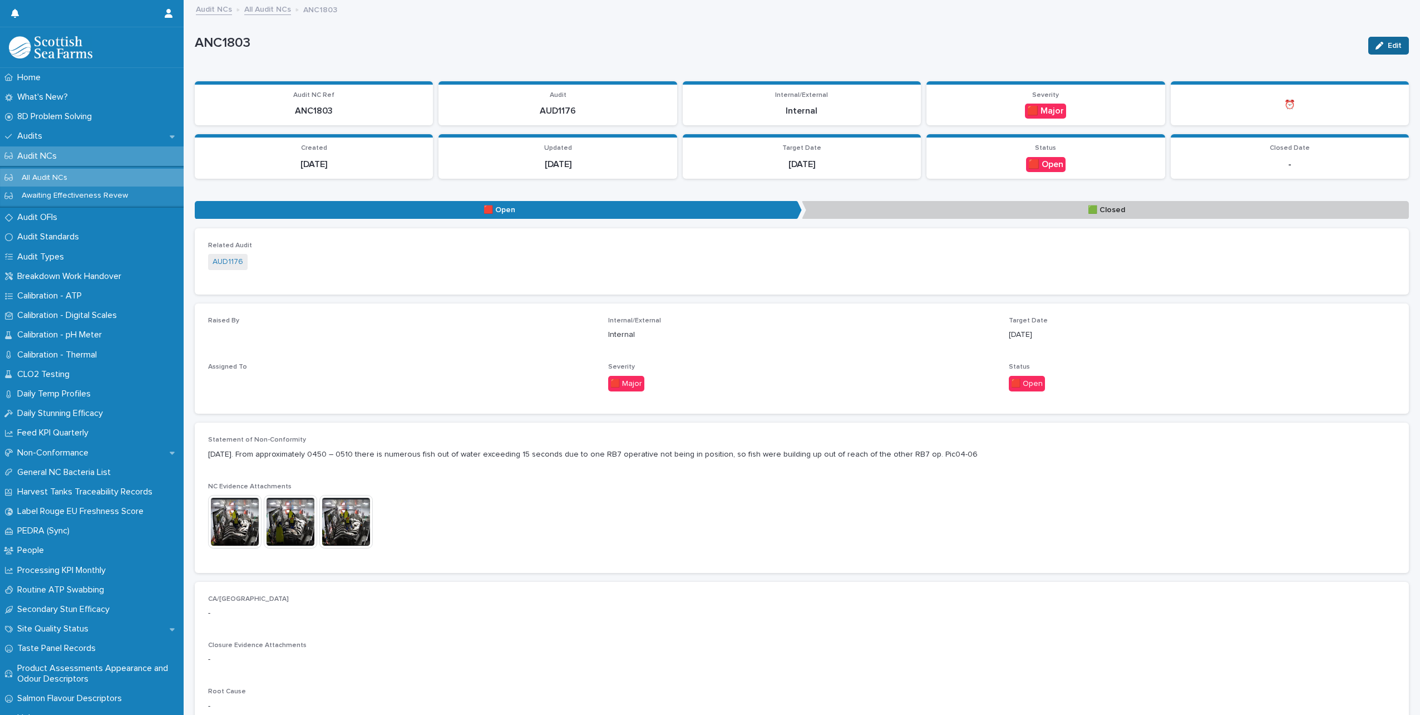
click at [1376, 46] on icon "button" at bounding box center [1380, 46] width 8 height 8
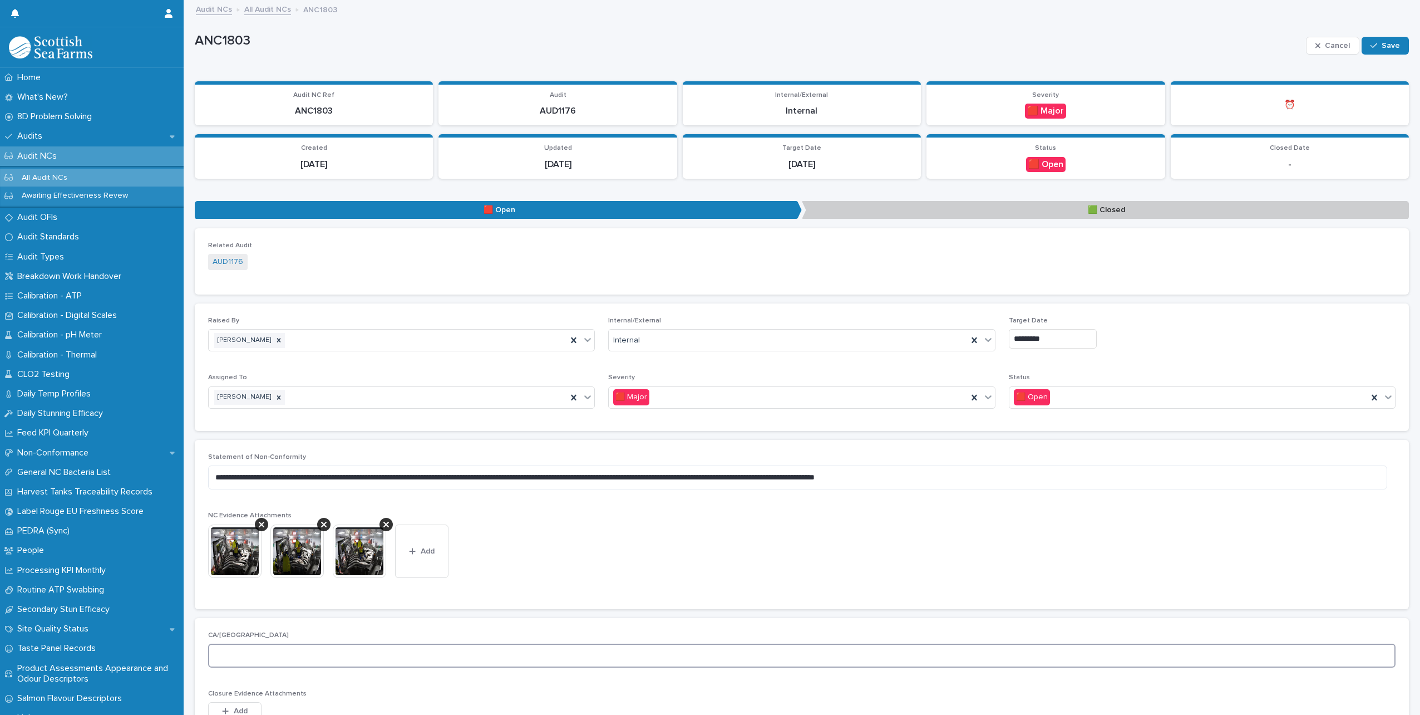
click at [267, 656] on textarea at bounding box center [802, 655] width 1188 height 24
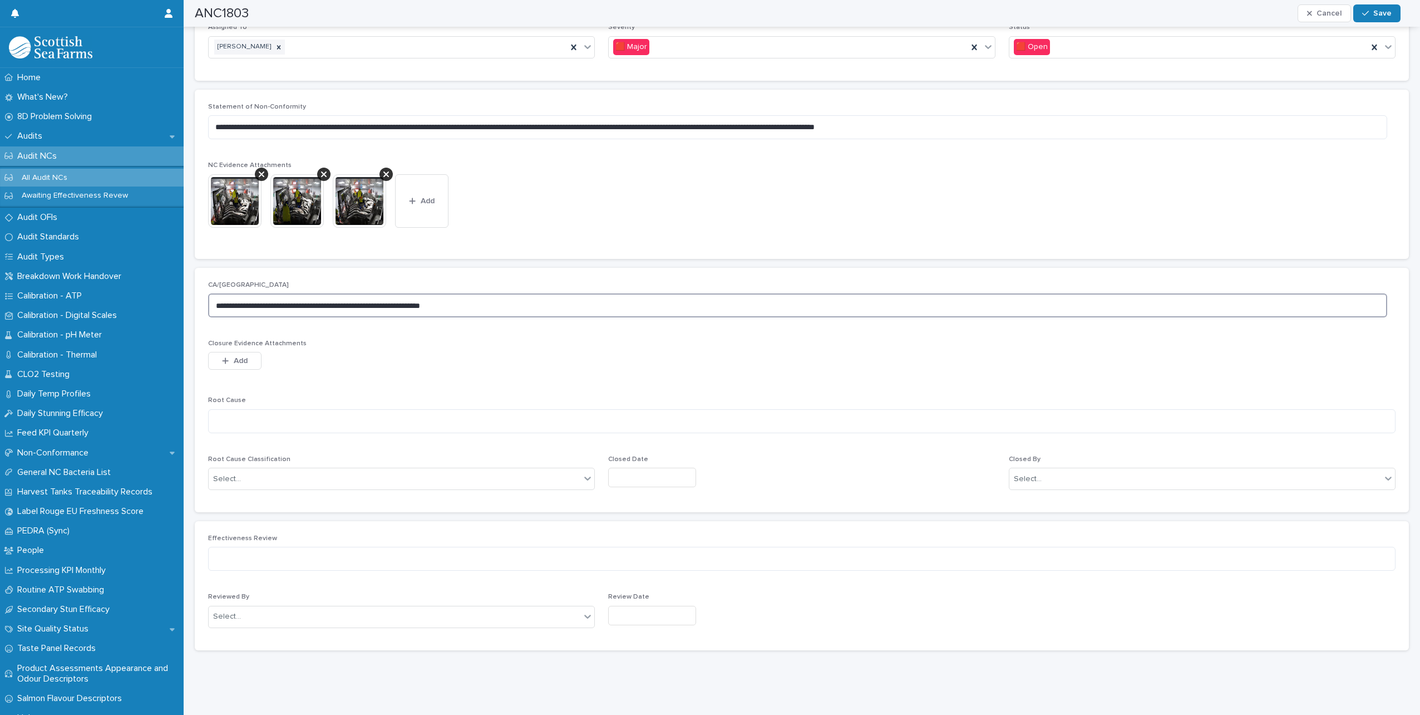
scroll to position [358, 0]
type textarea "**********"
click at [324, 410] on textarea at bounding box center [802, 421] width 1188 height 24
type textarea "**********"
click at [354, 470] on div "Select..." at bounding box center [395, 479] width 372 height 18
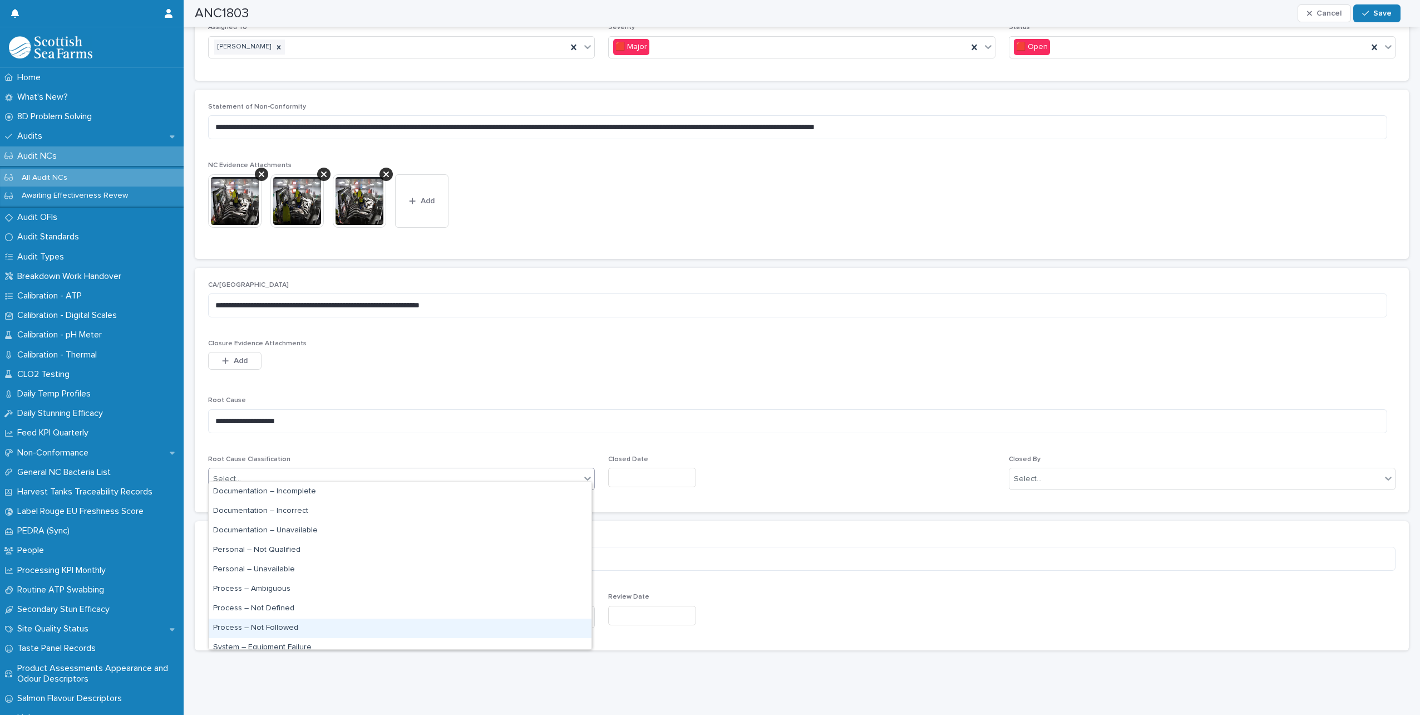
click at [278, 626] on div "Process – Not Followed" at bounding box center [400, 627] width 383 height 19
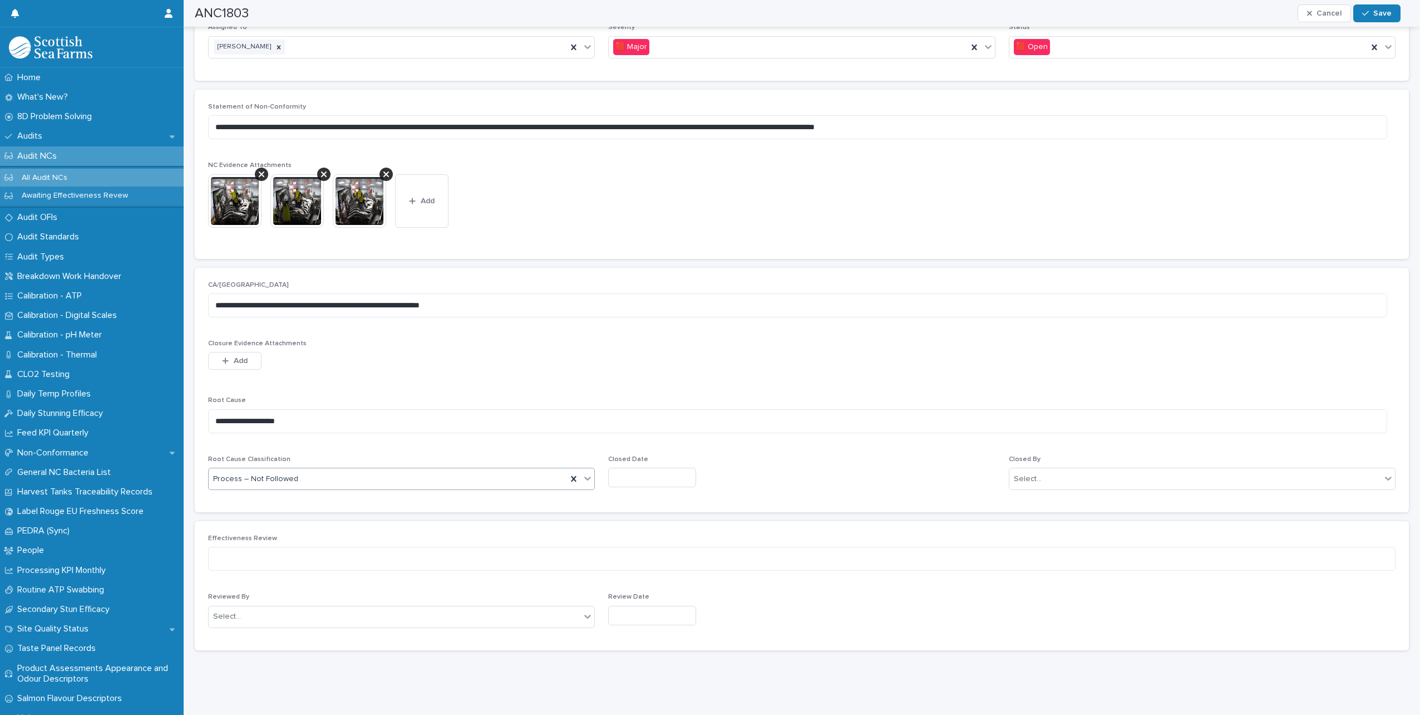
click at [660, 468] on input "text" at bounding box center [652, 476] width 88 height 19
click at [652, 484] on div "Closed Date" at bounding box center [801, 475] width 387 height 41
click at [637, 471] on input "text" at bounding box center [652, 476] width 88 height 19
click at [662, 393] on div "21" at bounding box center [660, 395] width 15 height 15
type input "*********"
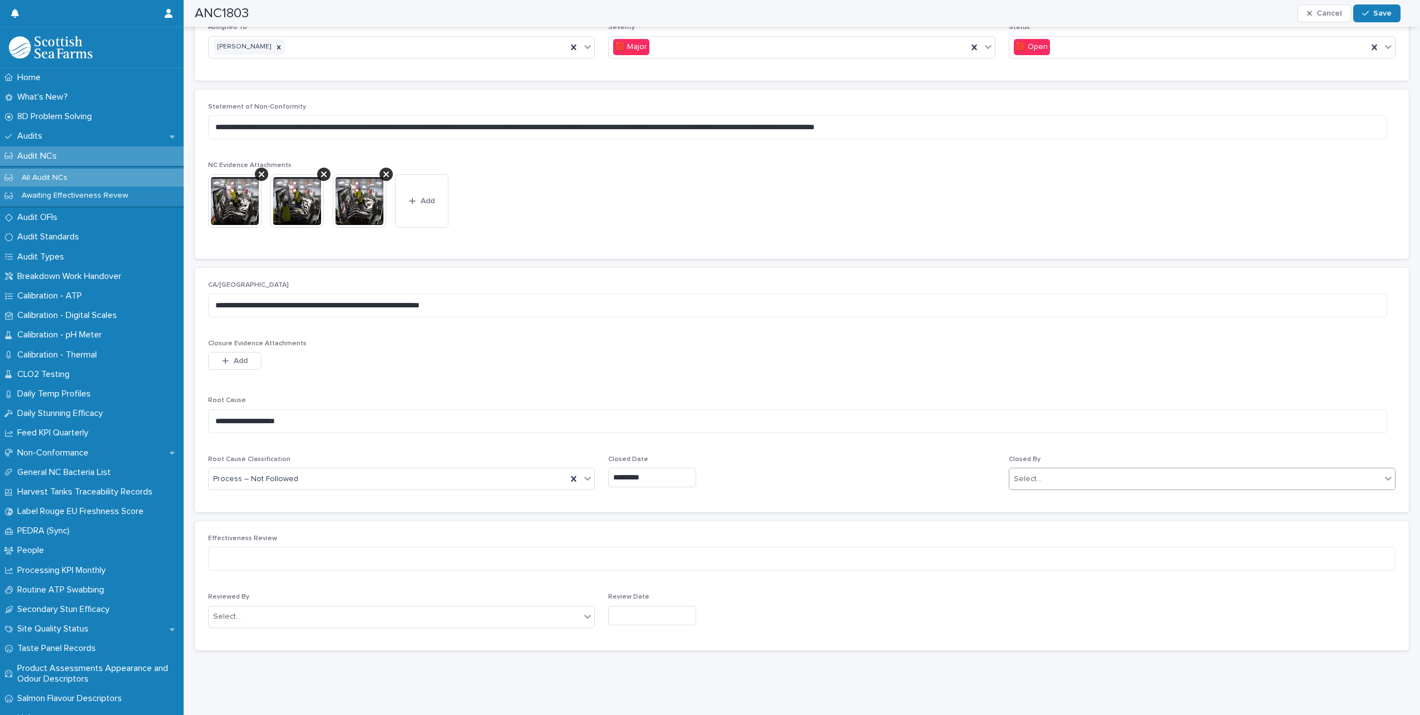
click at [1092, 470] on div "Select..." at bounding box center [1196, 479] width 372 height 18
type input "*****"
click at [1044, 531] on div "[PERSON_NAME]" at bounding box center [1195, 530] width 383 height 19
click at [1383, 8] on button "Save" at bounding box center [1376, 13] width 47 height 18
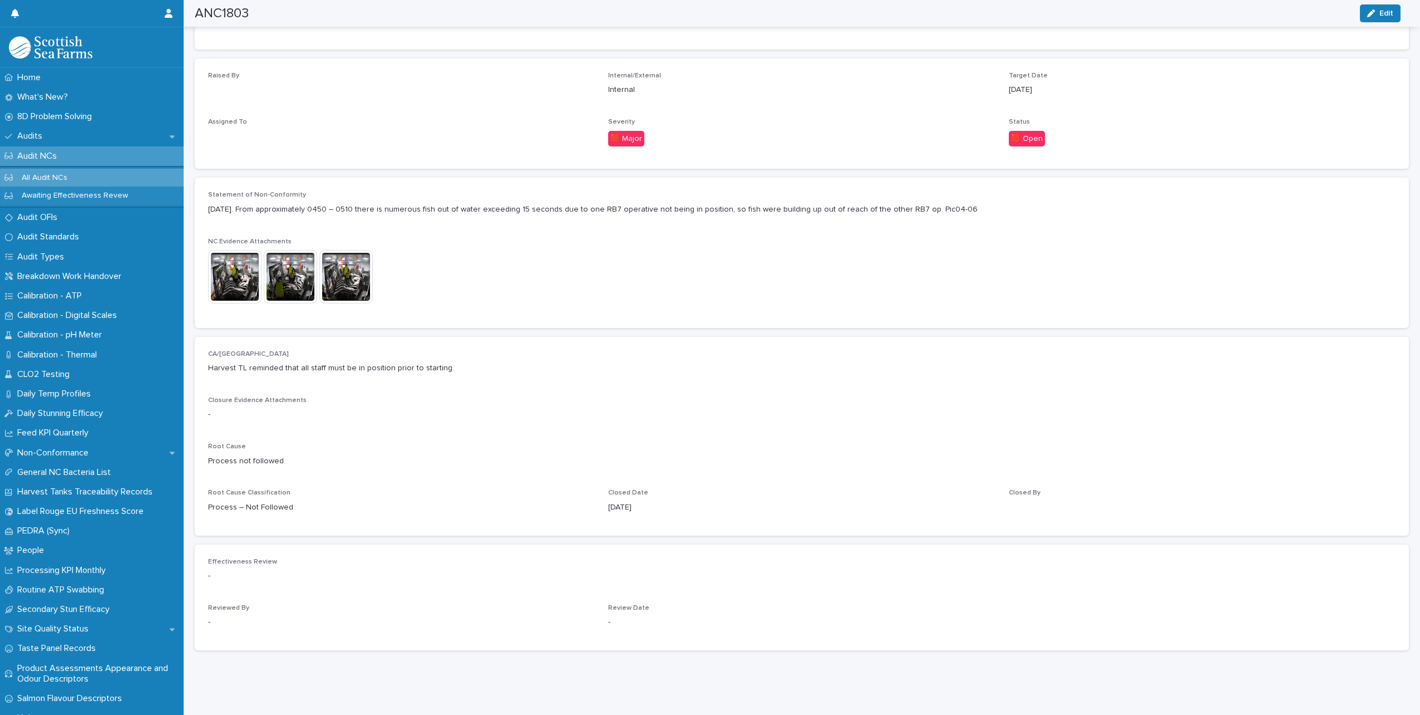
scroll to position [253, 0]
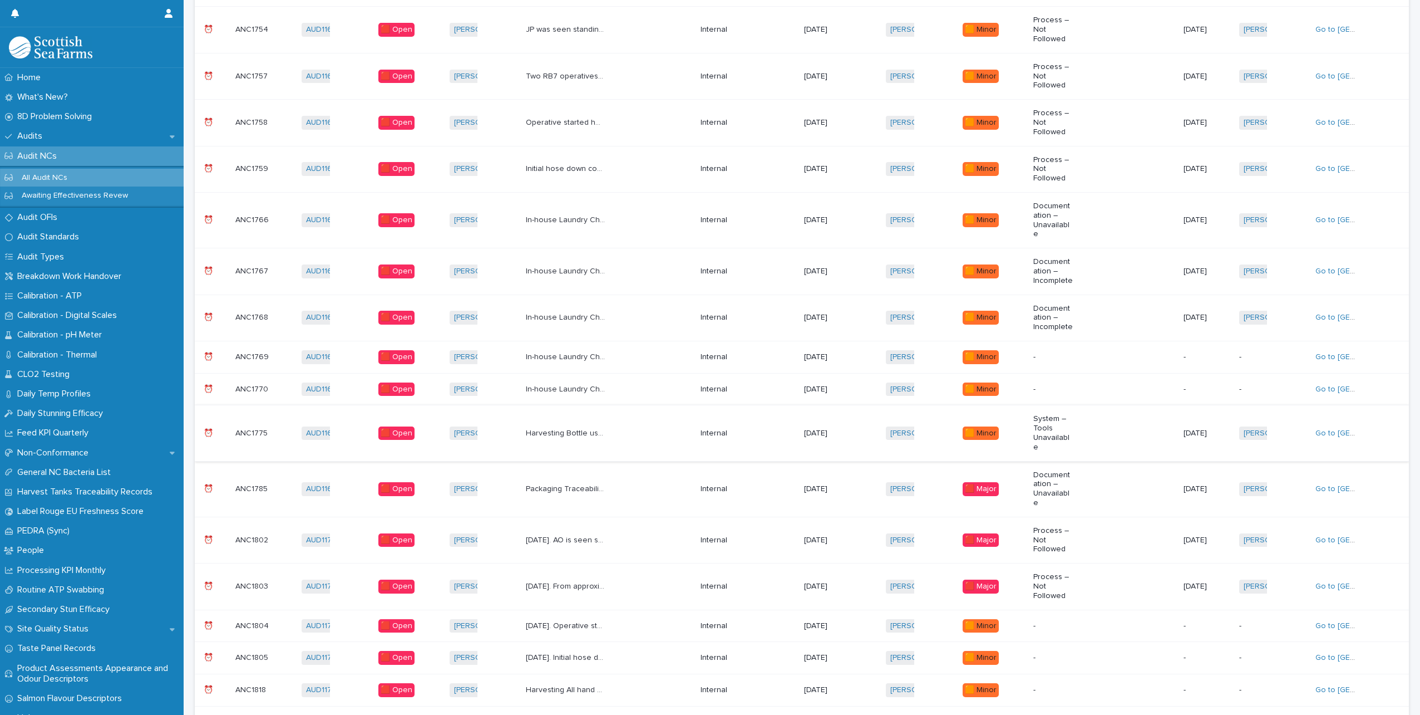
scroll to position [454, 0]
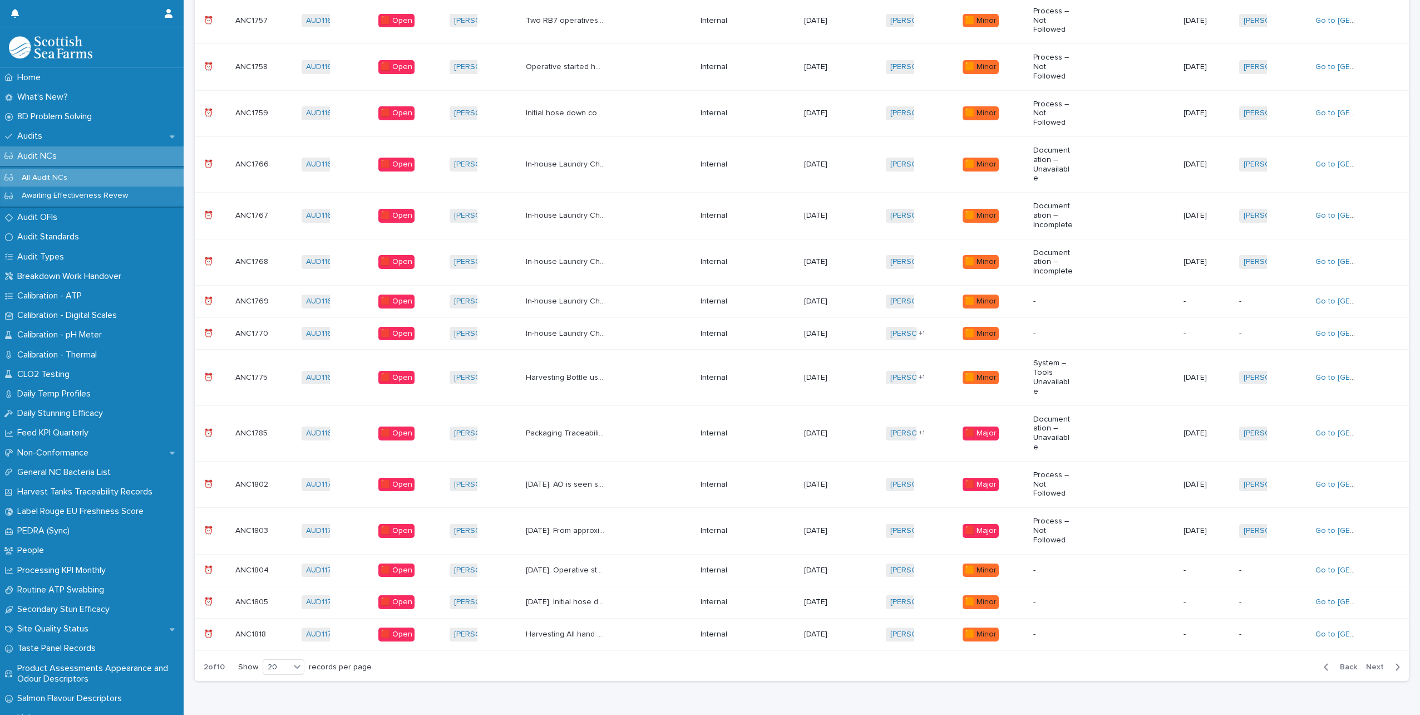
click at [646, 561] on div "[DATE]. Operative started hosing the belt, floor and surrounding area before fi…" at bounding box center [609, 570] width 166 height 18
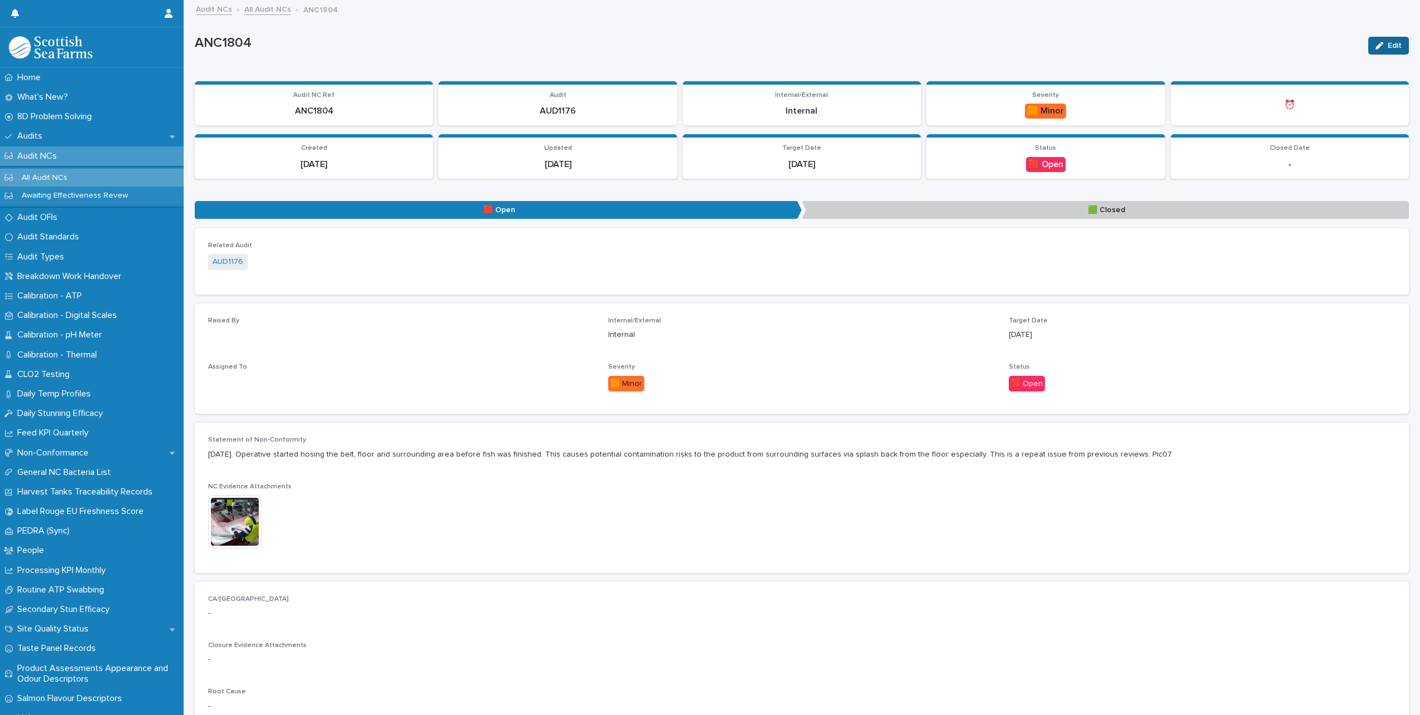
click at [1376, 42] on icon "button" at bounding box center [1380, 46] width 8 height 8
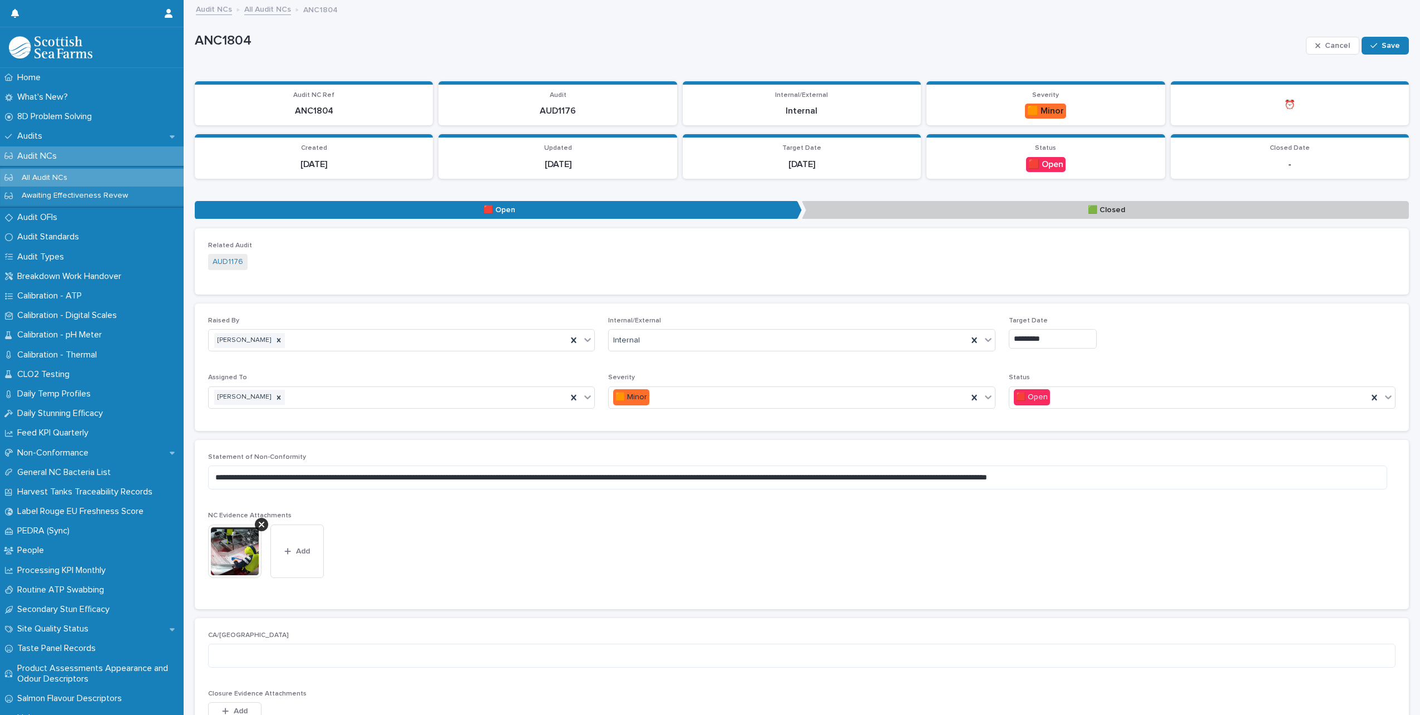
scroll to position [56, 0]
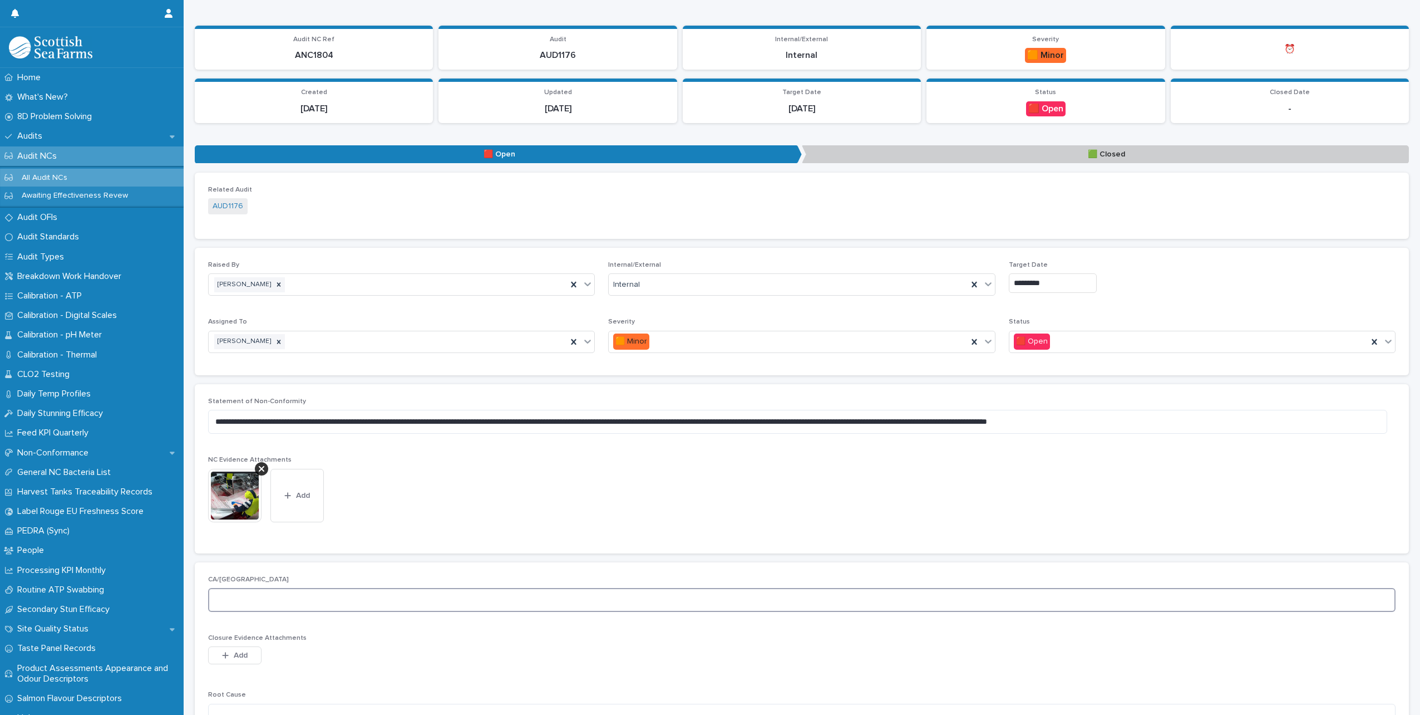
click at [259, 597] on textarea at bounding box center [802, 600] width 1188 height 24
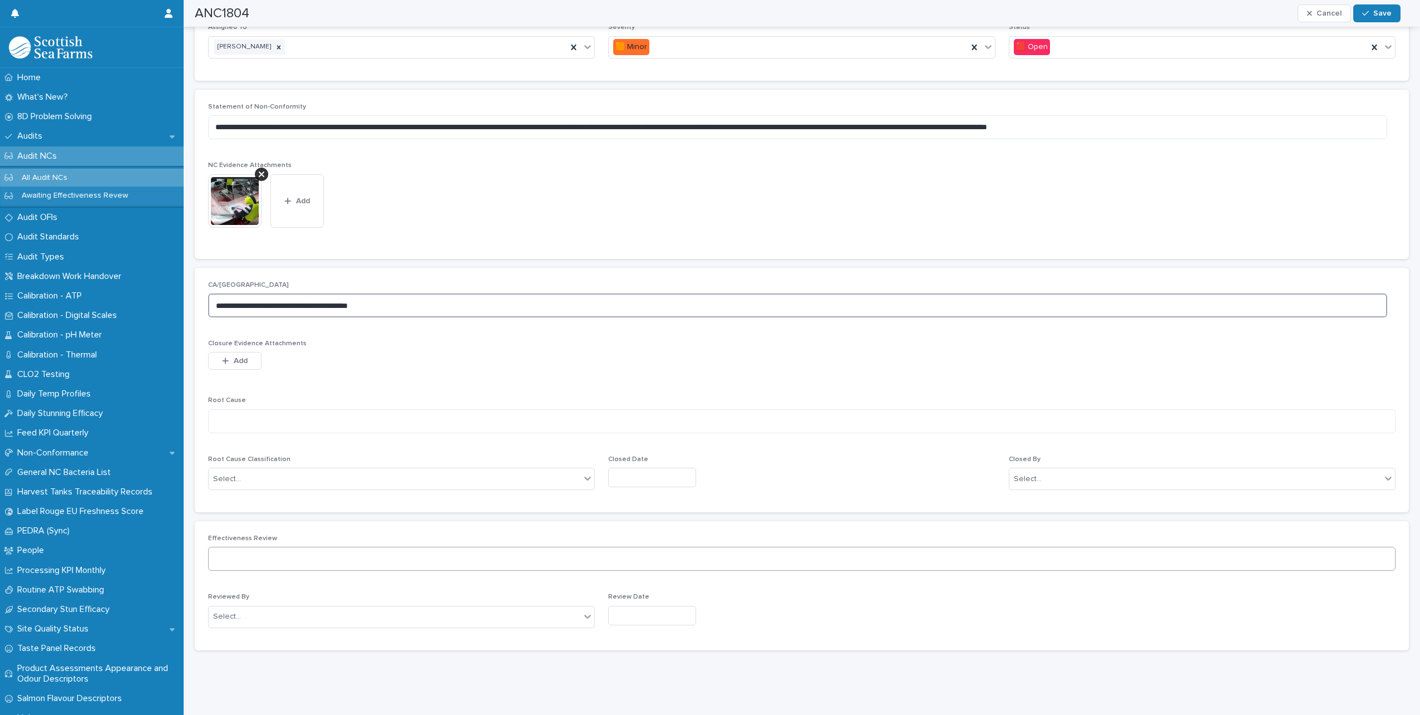
scroll to position [358, 0]
type textarea "**********"
click at [301, 409] on textarea at bounding box center [802, 421] width 1188 height 24
click at [369, 415] on textarea "******" at bounding box center [797, 421] width 1179 height 24
type textarea "*"
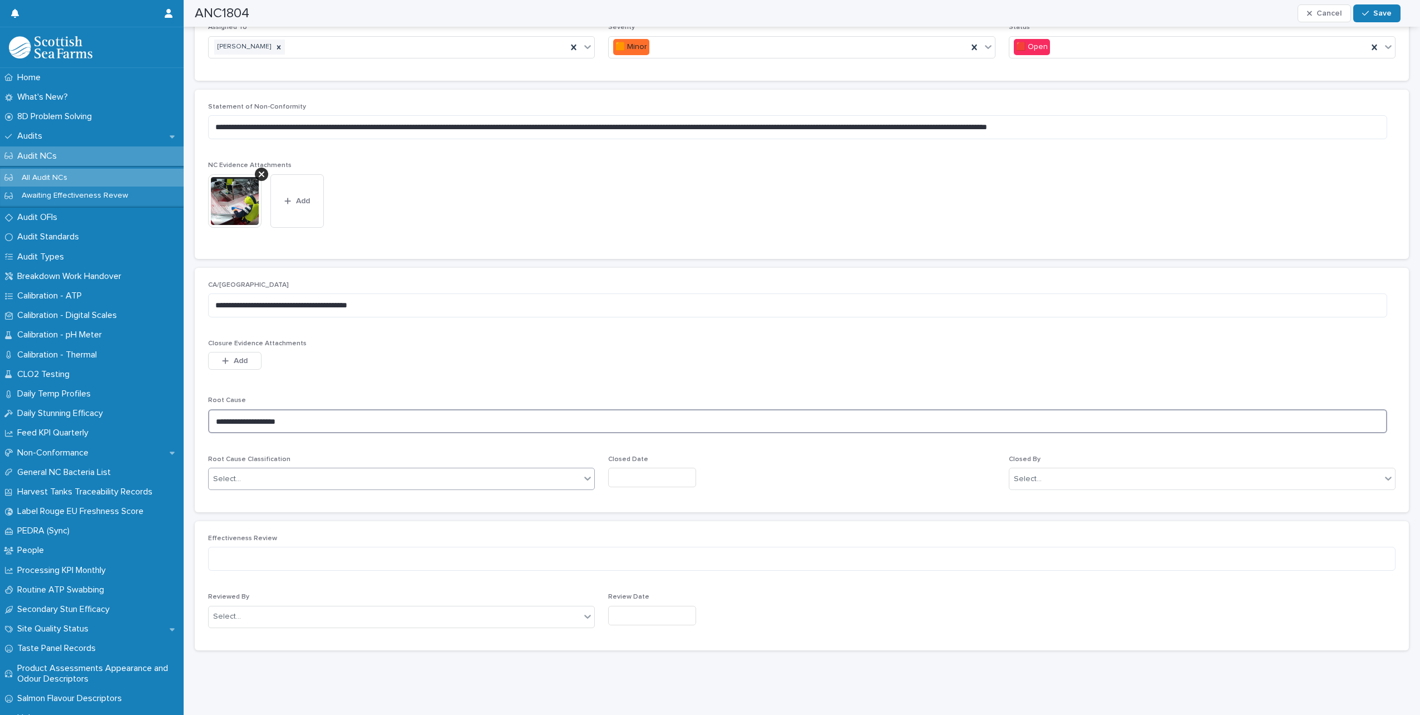
type textarea "**********"
click at [357, 470] on div "Select..." at bounding box center [395, 479] width 372 height 18
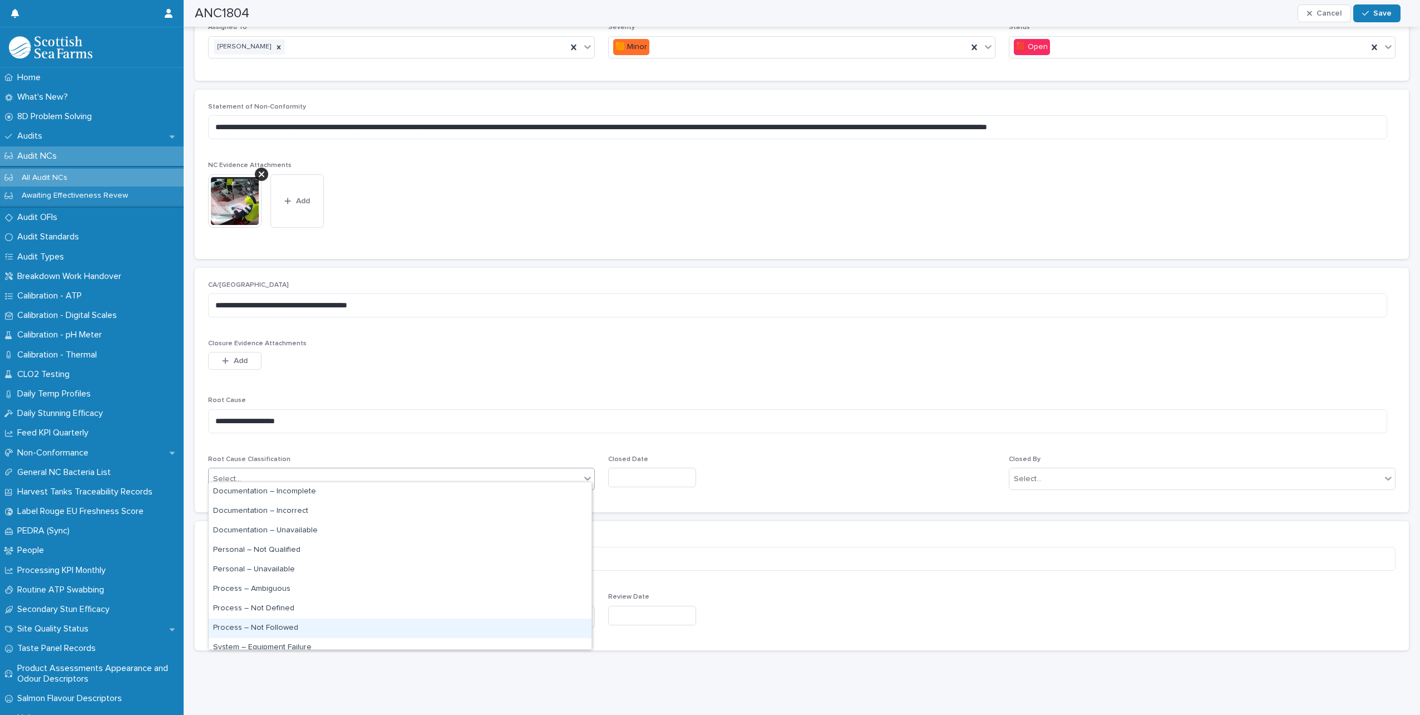
click at [290, 627] on div "Process – Not Followed" at bounding box center [400, 627] width 383 height 19
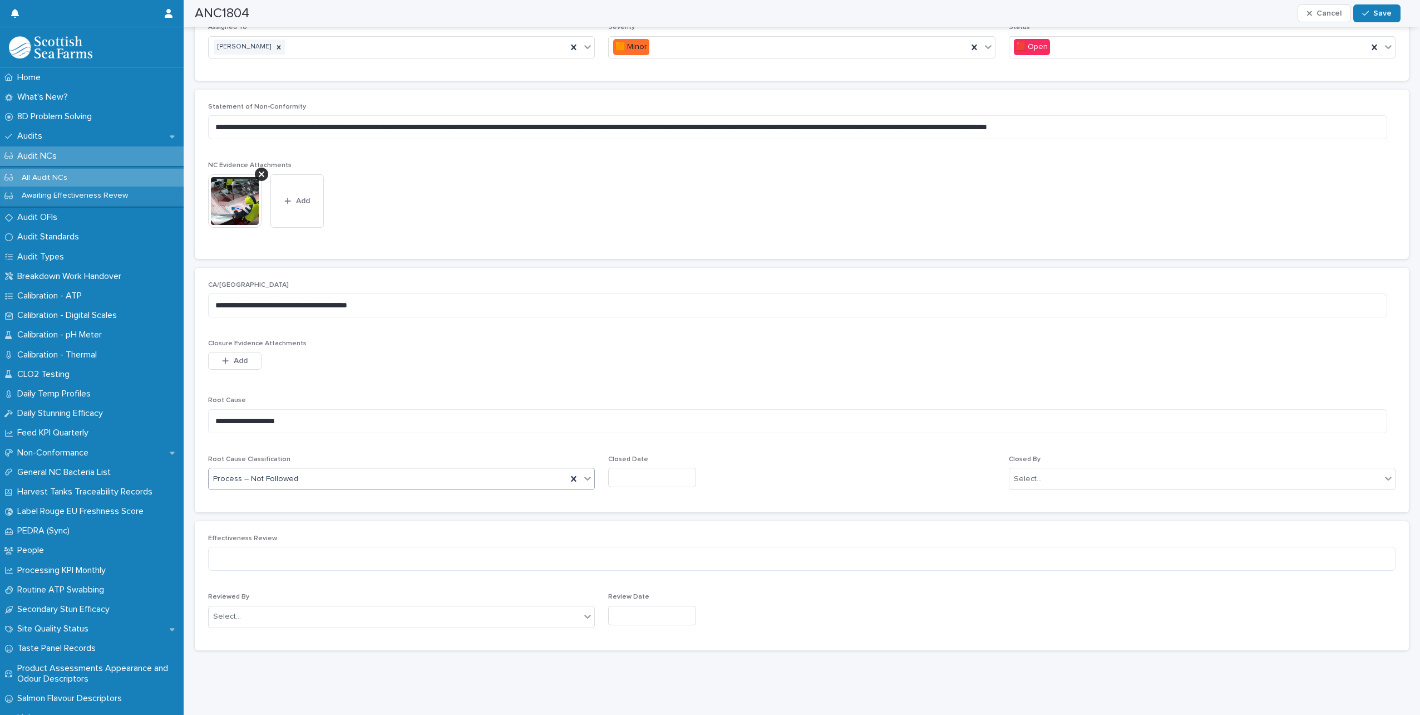
click at [680, 470] on input "text" at bounding box center [652, 476] width 88 height 19
click at [663, 395] on div "21" at bounding box center [660, 395] width 15 height 15
type input "*********"
click at [1121, 470] on div "Select..." at bounding box center [1196, 479] width 372 height 18
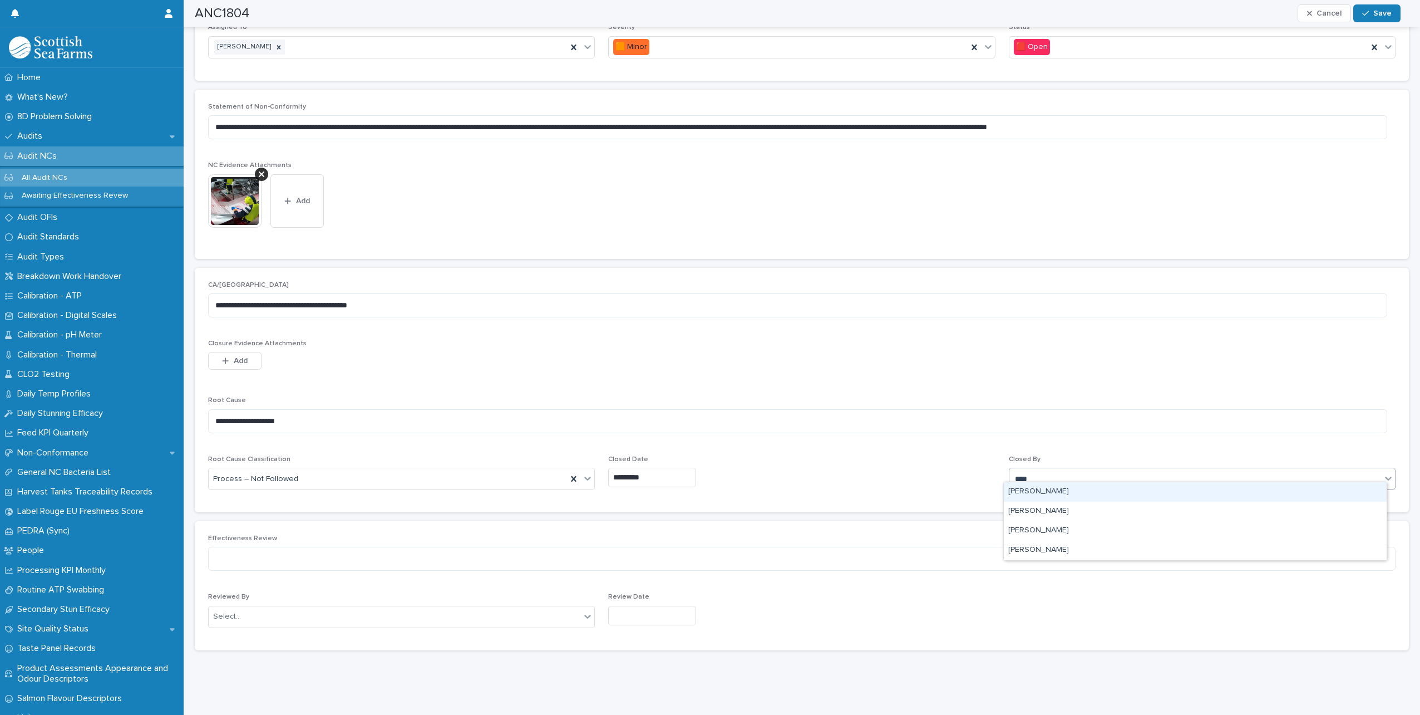
type input "*****"
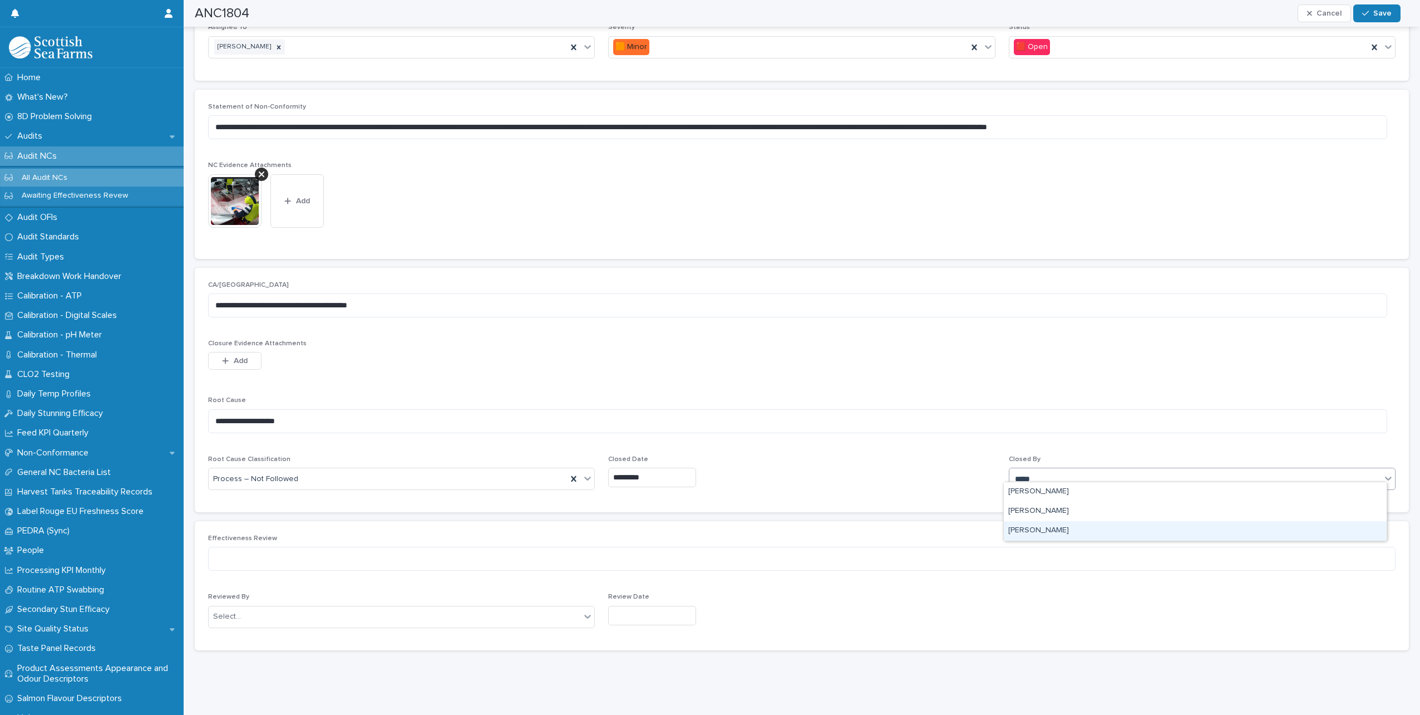
click at [1047, 526] on div "[PERSON_NAME]" at bounding box center [1195, 530] width 383 height 19
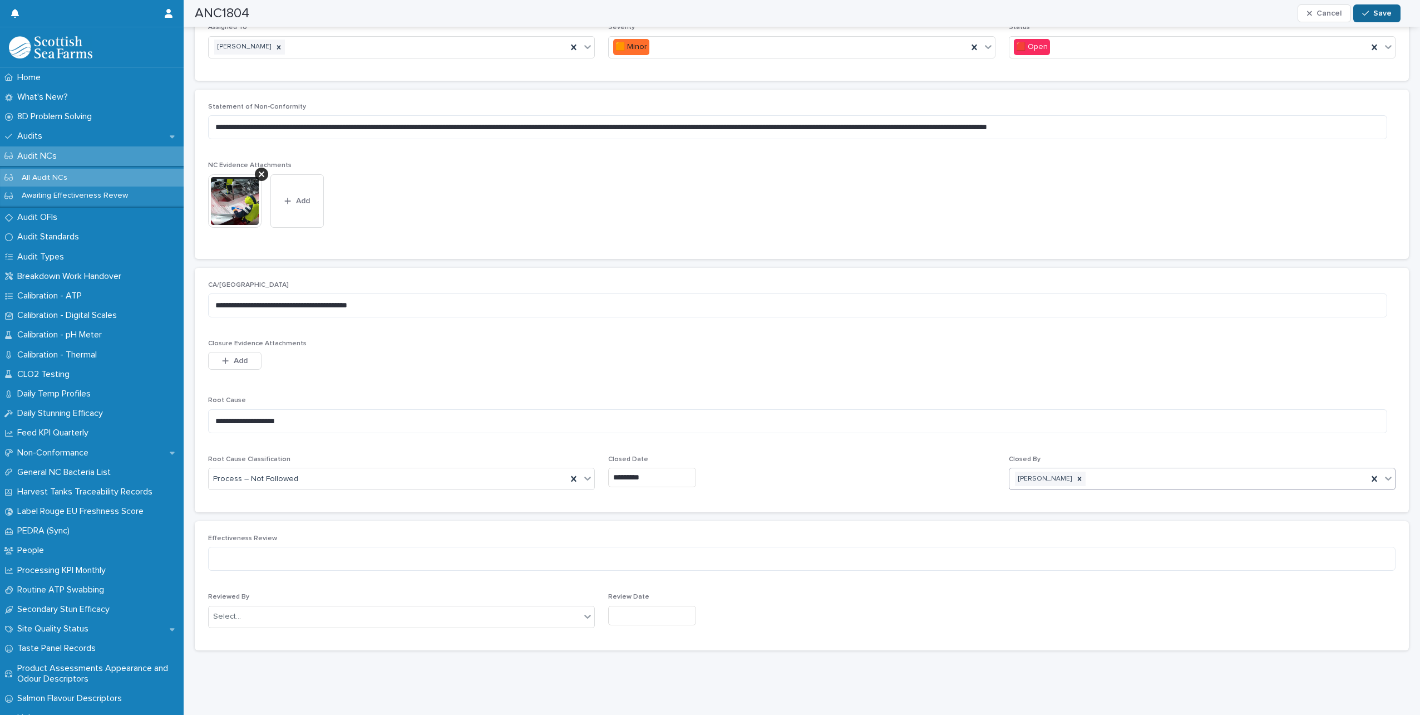
click at [1381, 6] on button "Save" at bounding box center [1376, 13] width 47 height 18
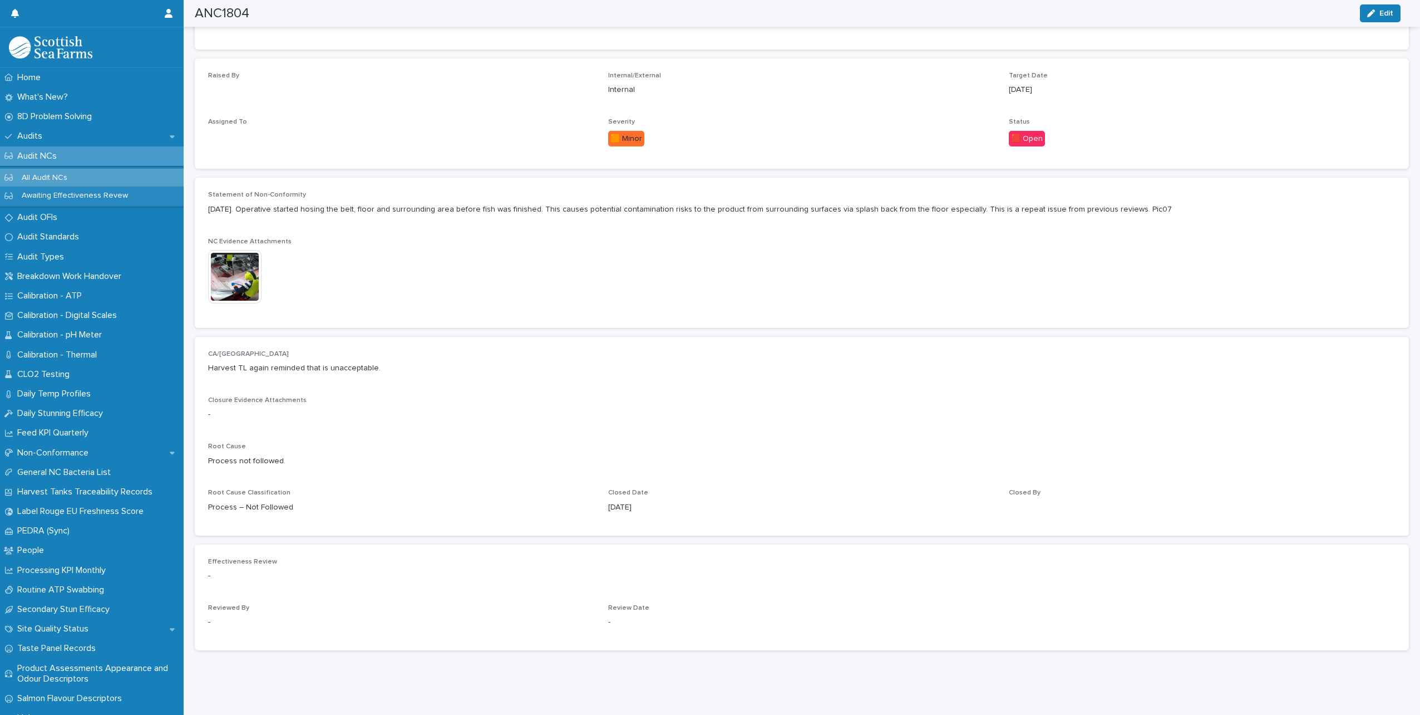
scroll to position [253, 0]
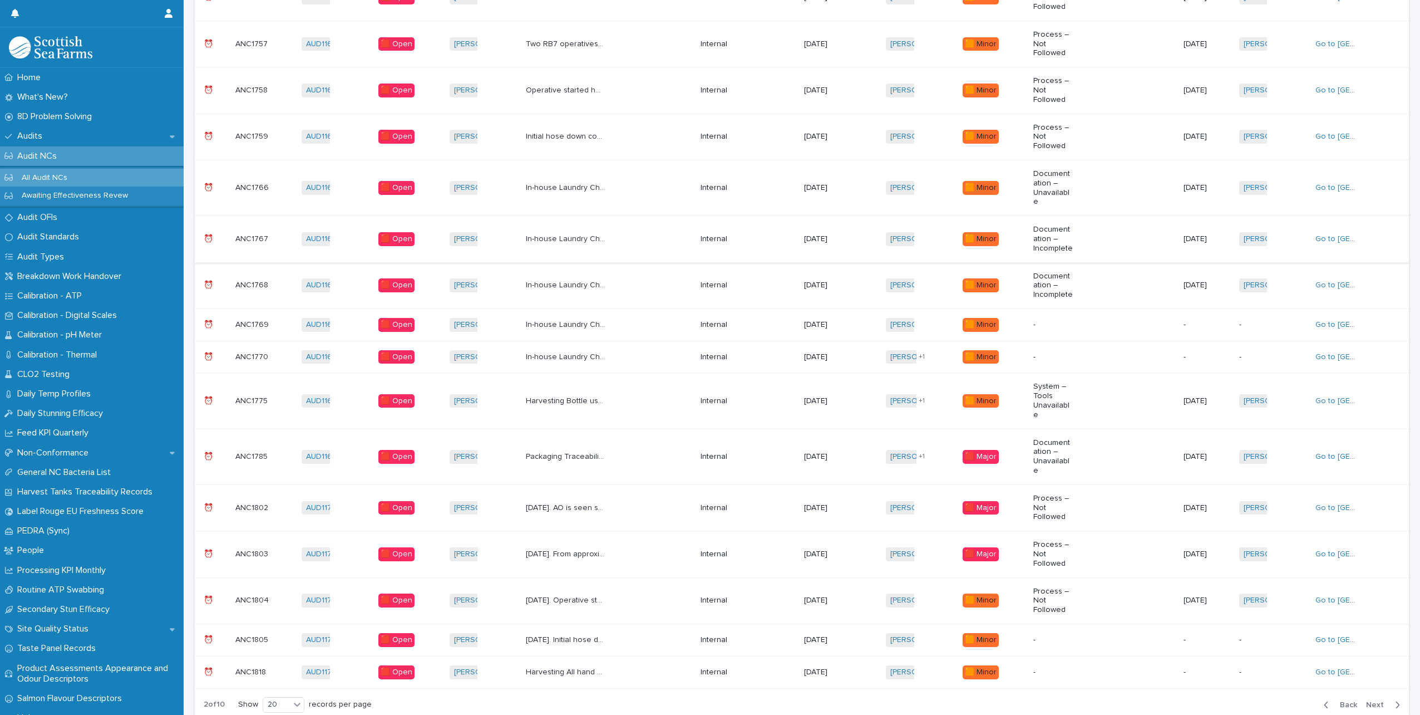
scroll to position [485, 0]
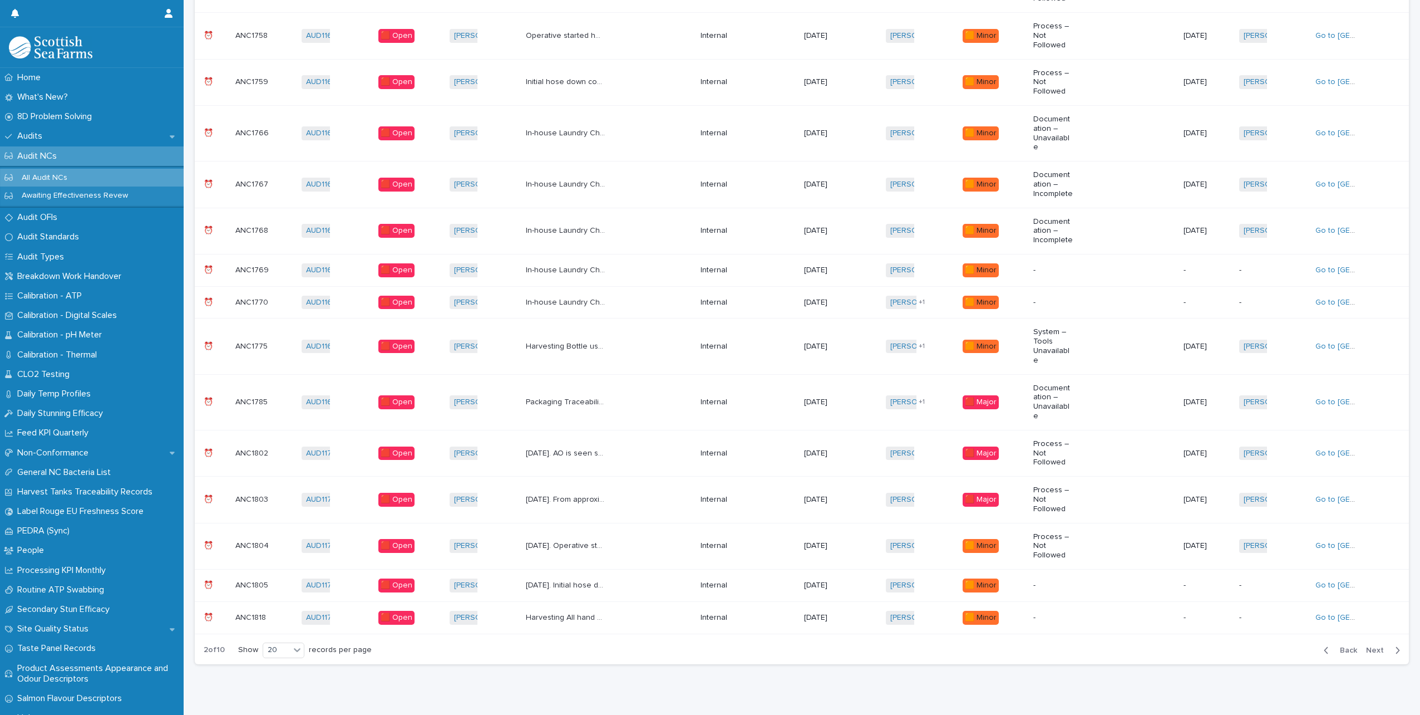
click at [605, 578] on p "[DATE]. Initial hose down complete and foam application began at 0927. Less tha…" at bounding box center [567, 584] width 82 height 12
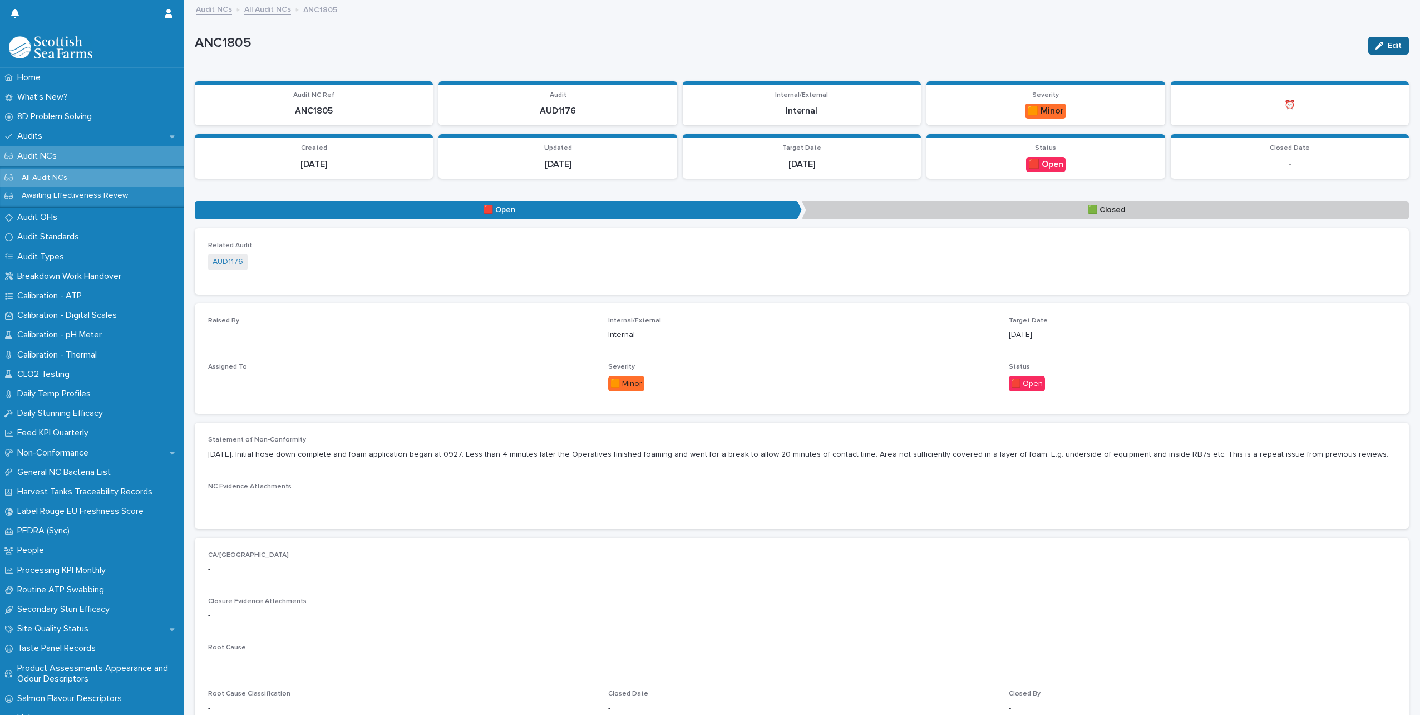
click at [1376, 45] on icon "button" at bounding box center [1380, 46] width 8 height 8
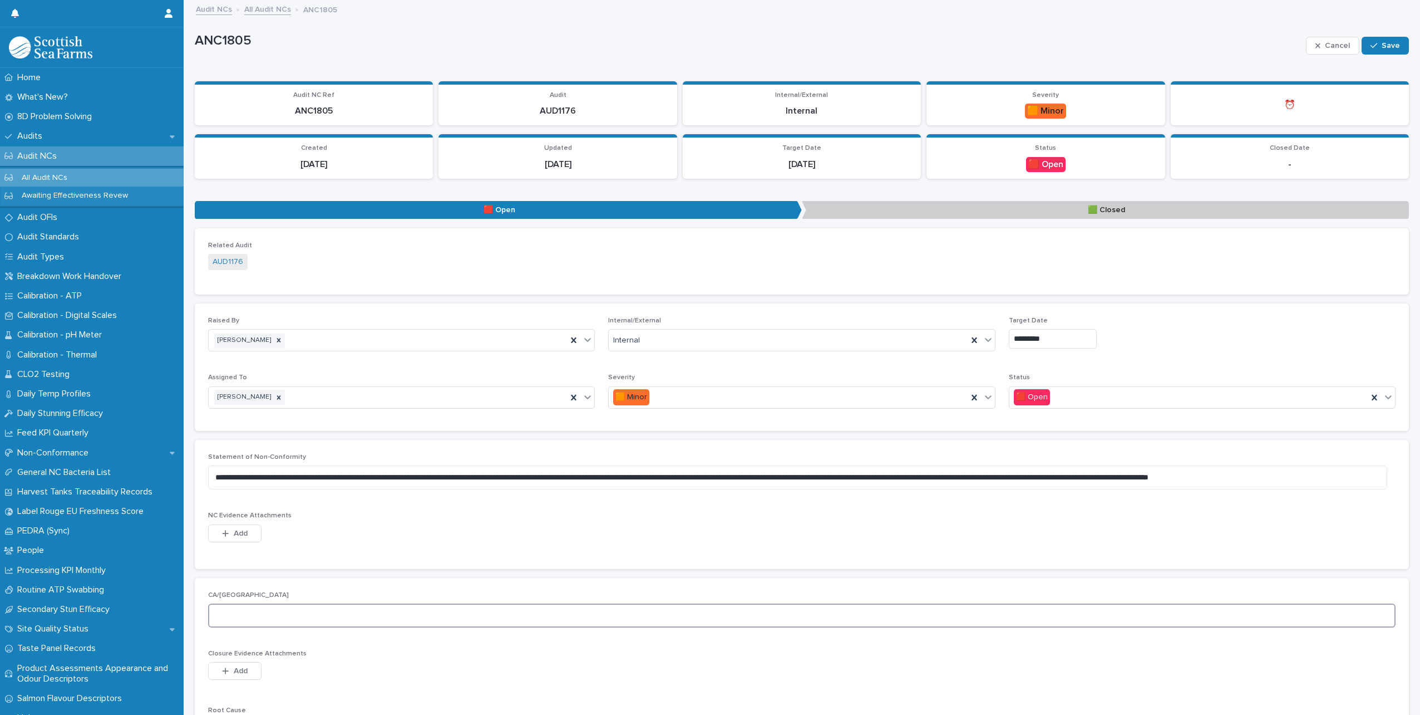
click at [254, 608] on textarea at bounding box center [802, 615] width 1188 height 24
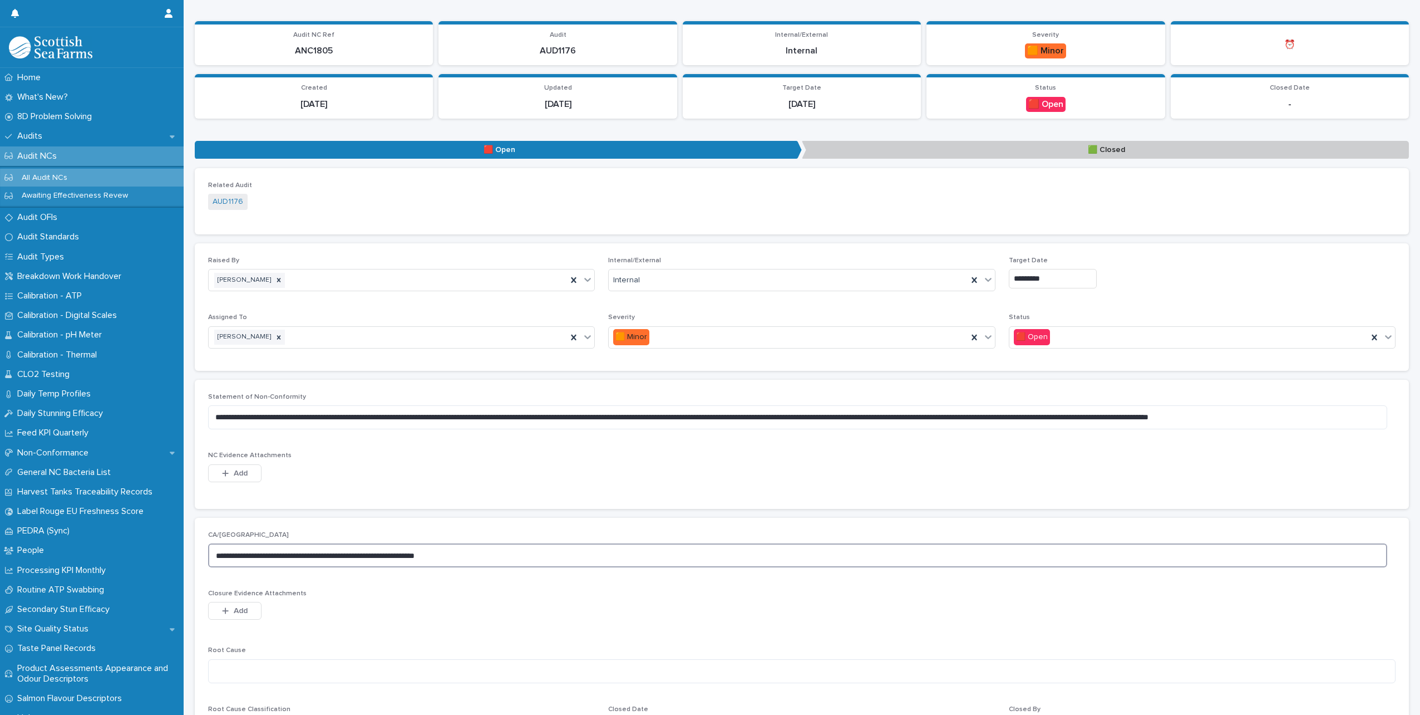
scroll to position [318, 0]
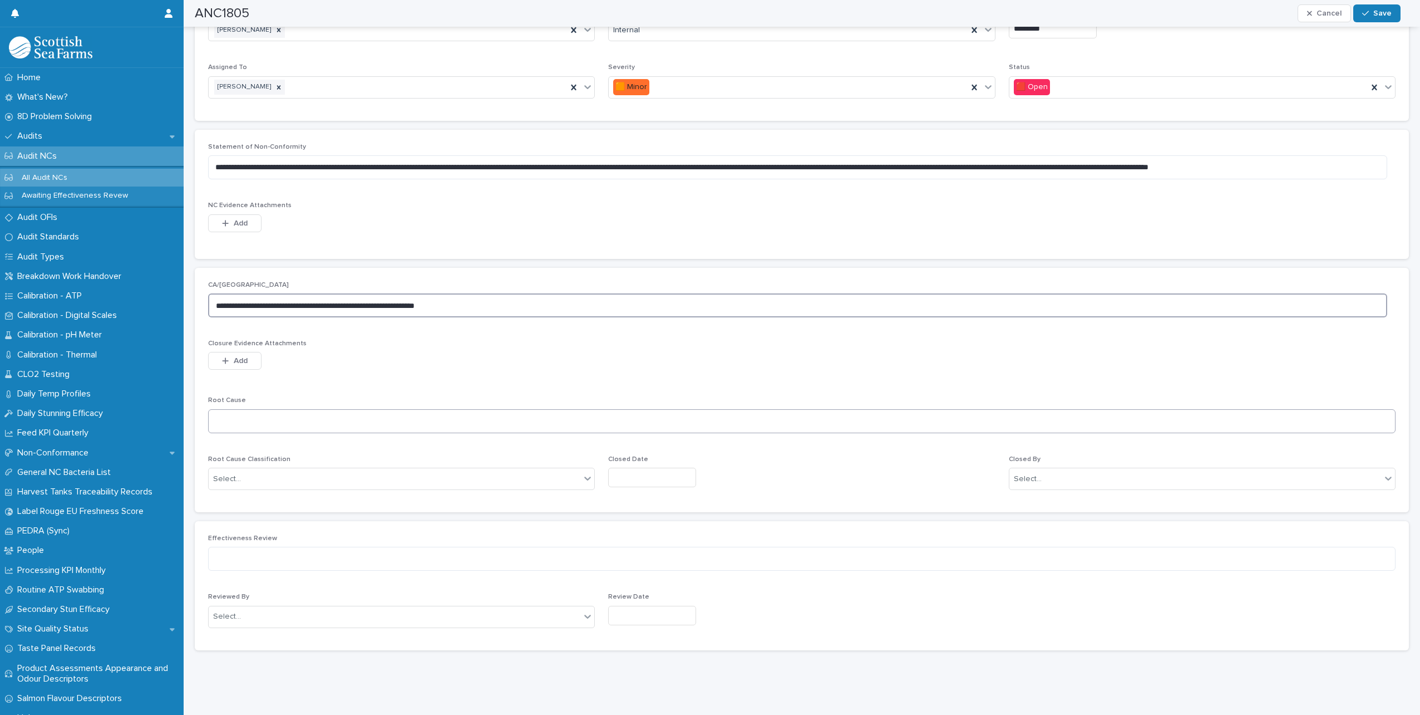
type textarea "**********"
click at [267, 409] on textarea at bounding box center [802, 421] width 1188 height 24
type textarea "**********"
click at [324, 470] on div "Select..." at bounding box center [395, 479] width 372 height 18
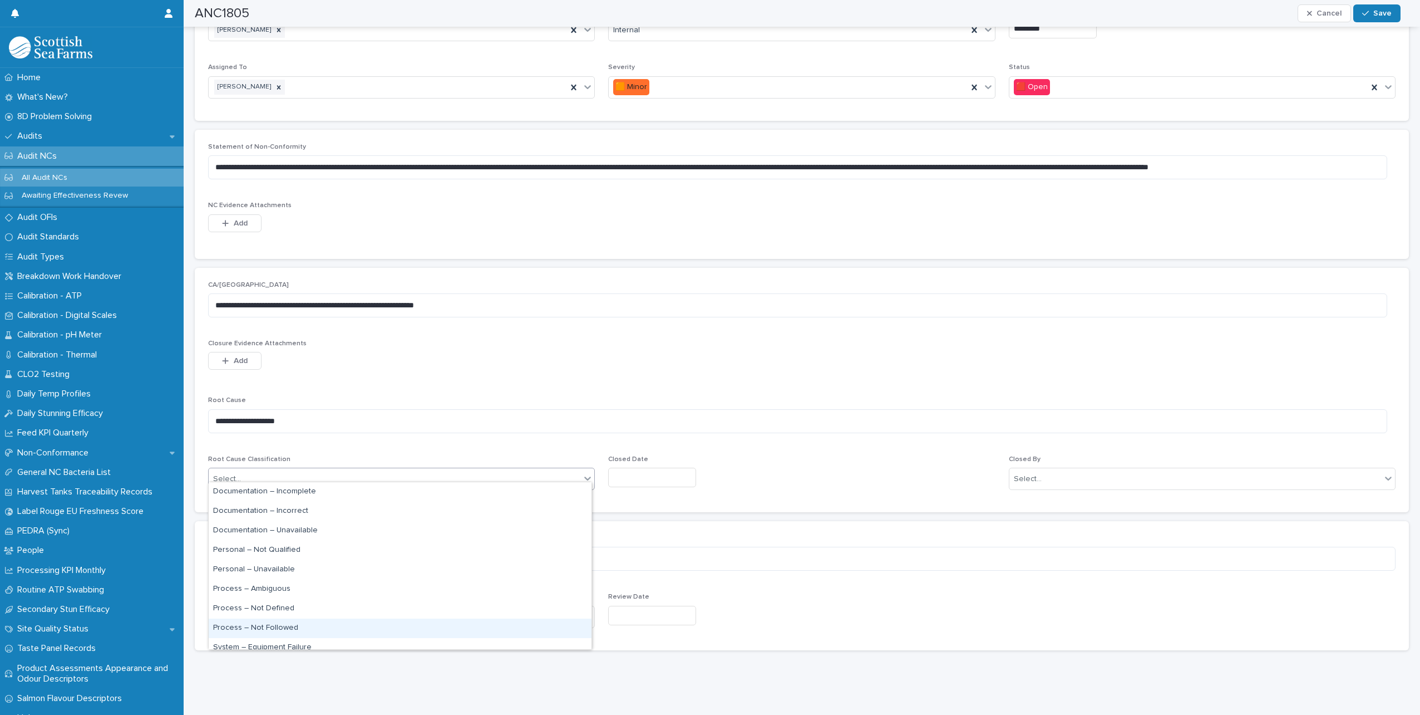
click at [284, 626] on div "Process – Not Followed" at bounding box center [400, 627] width 383 height 19
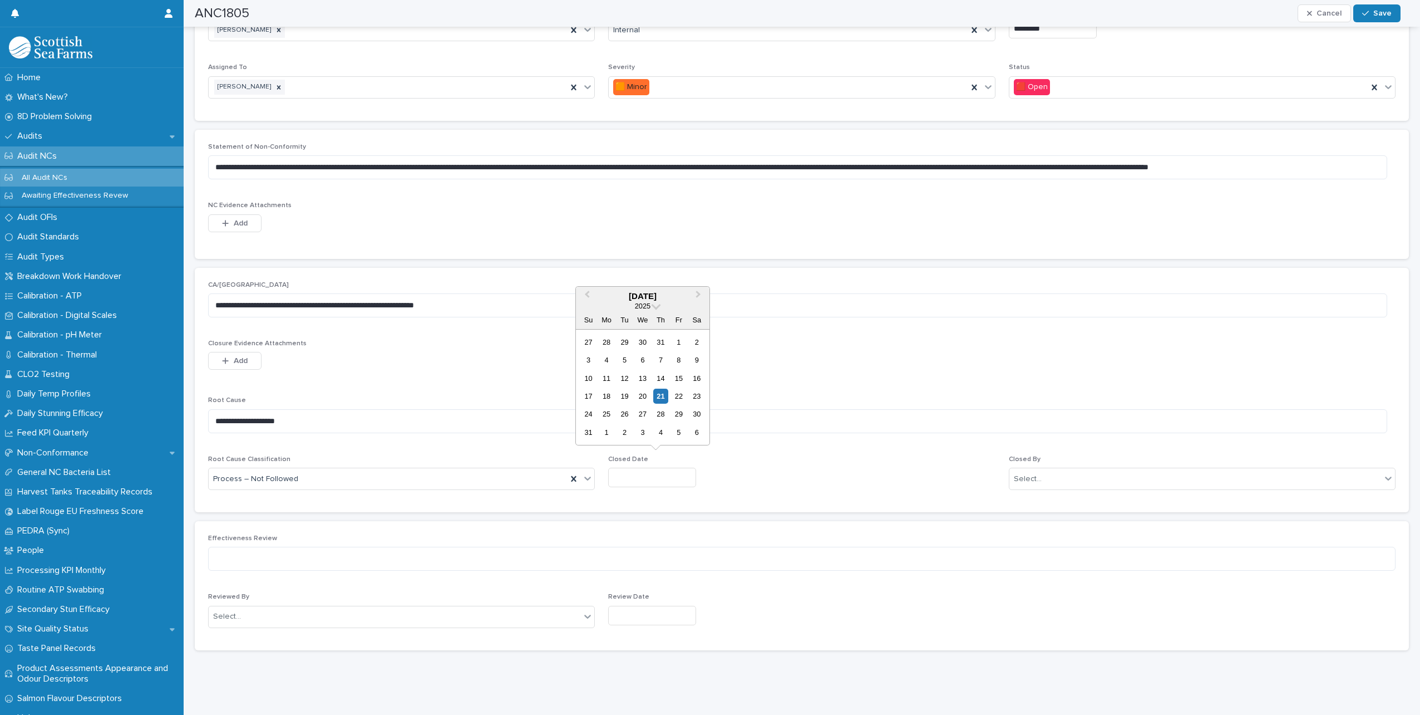
click at [640, 472] on input "text" at bounding box center [652, 476] width 88 height 19
click at [659, 396] on div "21" at bounding box center [660, 395] width 15 height 15
type input "*********"
click at [1123, 480] on div "Select..." at bounding box center [1202, 478] width 387 height 22
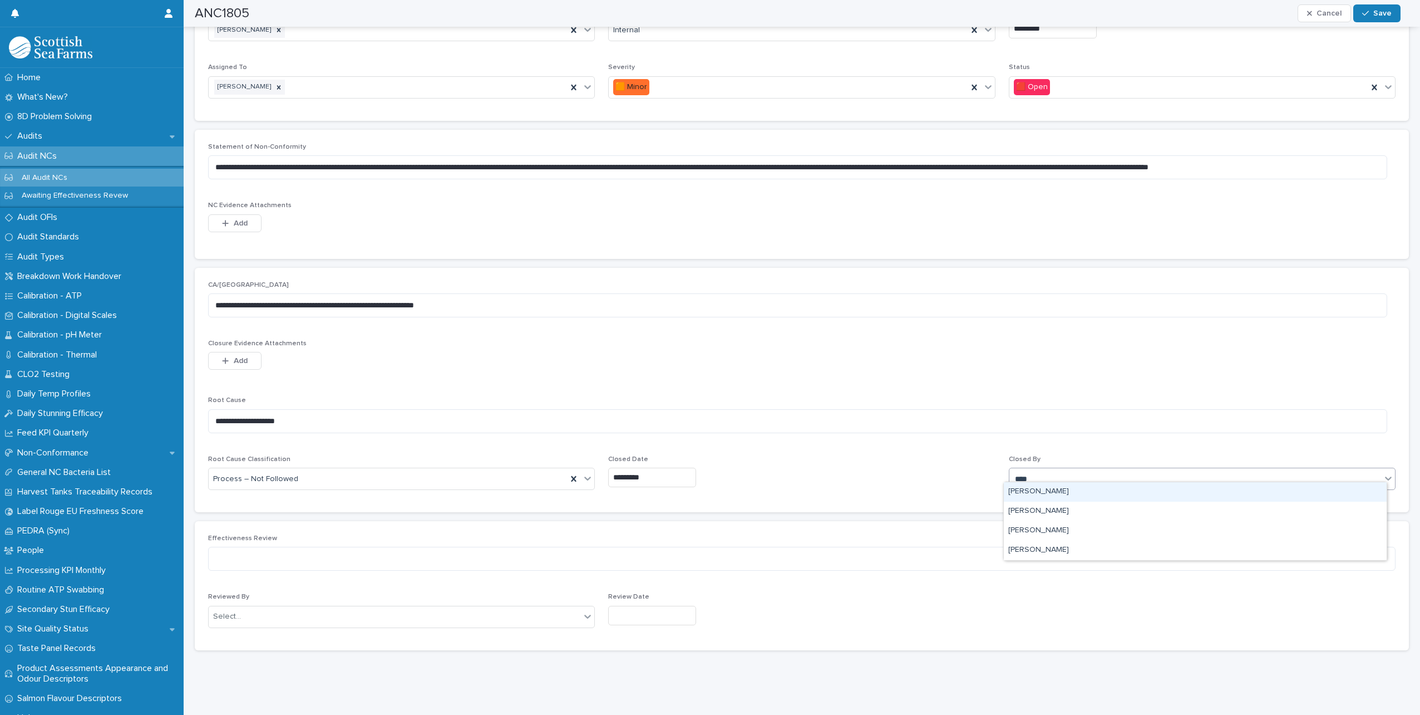
type input "*****"
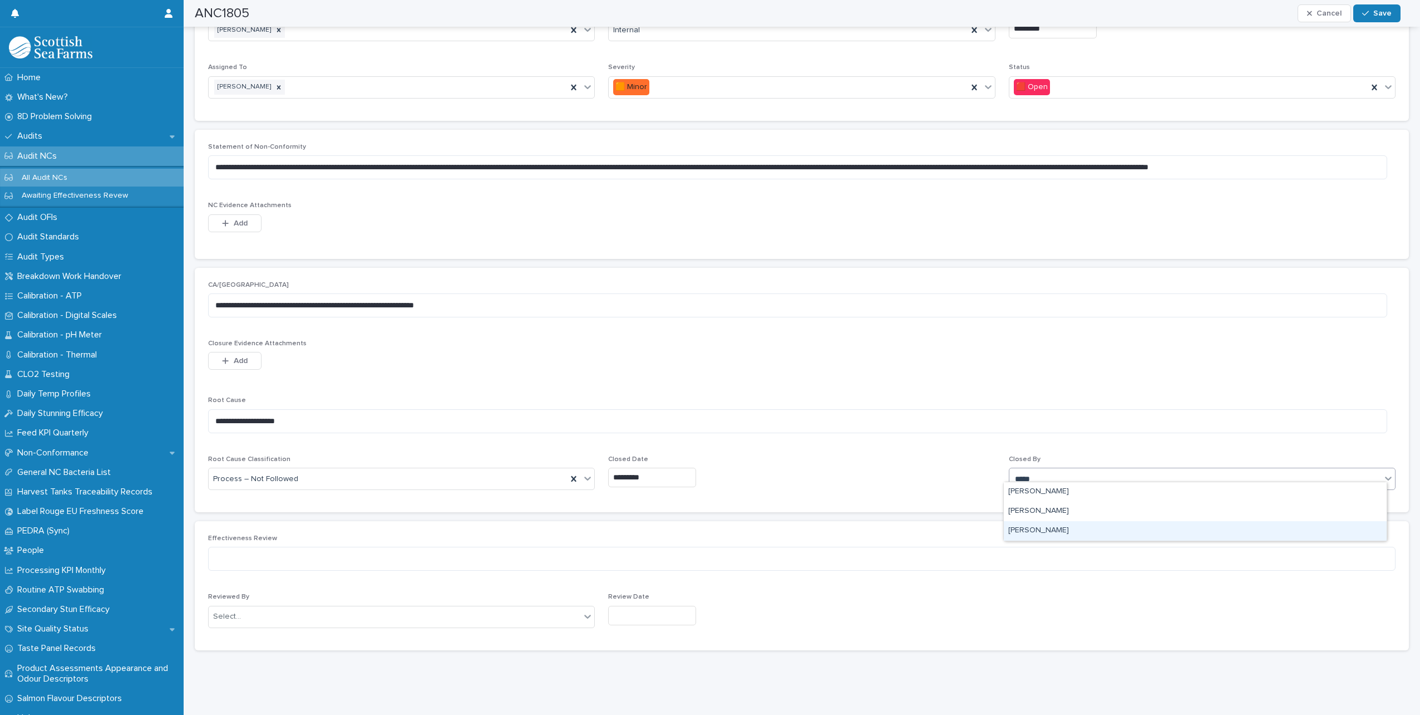
click at [1053, 524] on div "[PERSON_NAME]" at bounding box center [1195, 530] width 383 height 19
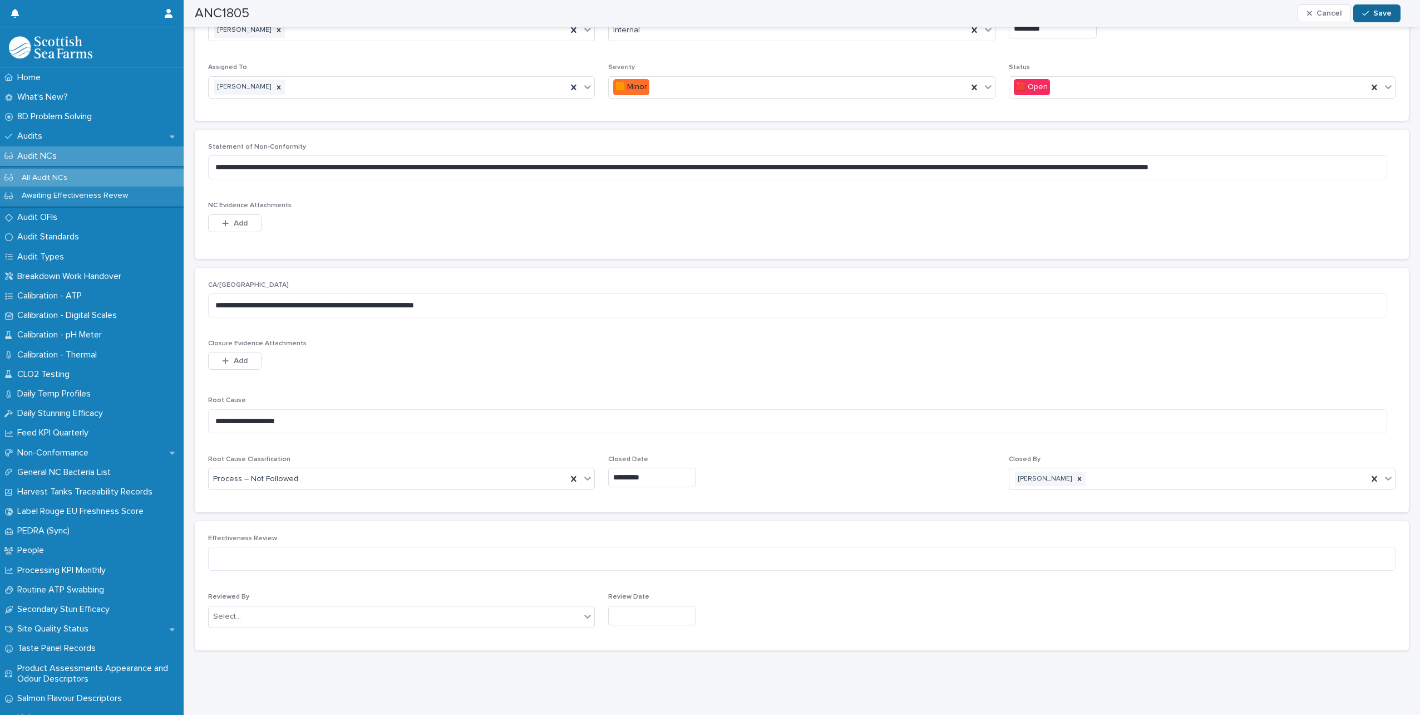
click at [1386, 16] on span "Save" at bounding box center [1382, 13] width 18 height 8
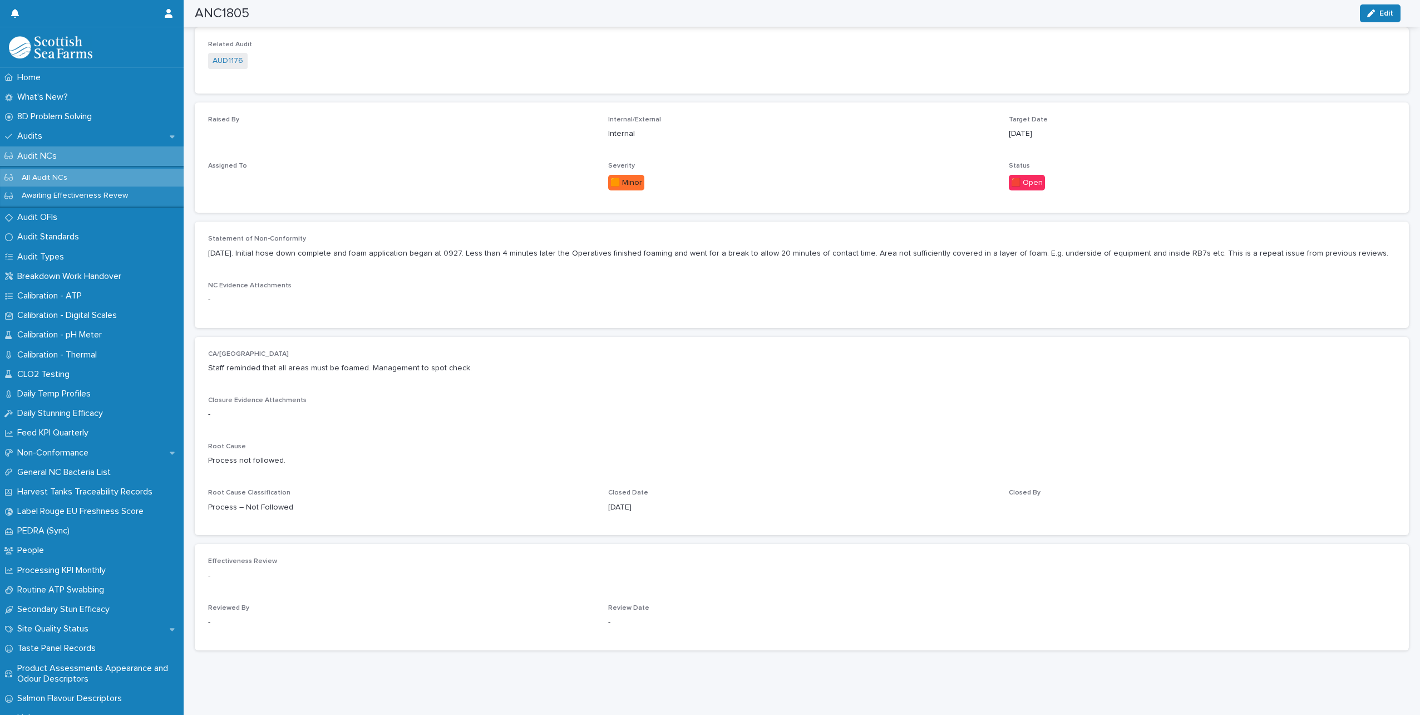
scroll to position [0, 0]
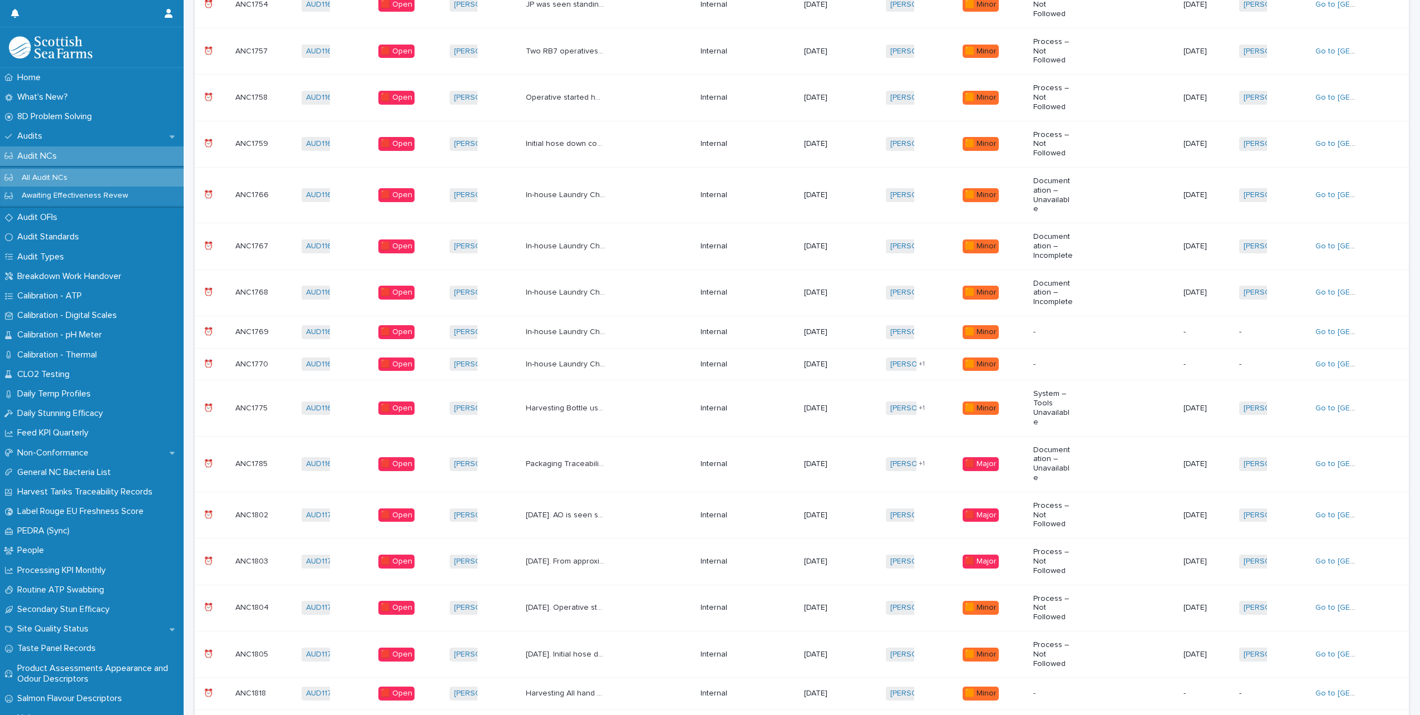
scroll to position [499, 0]
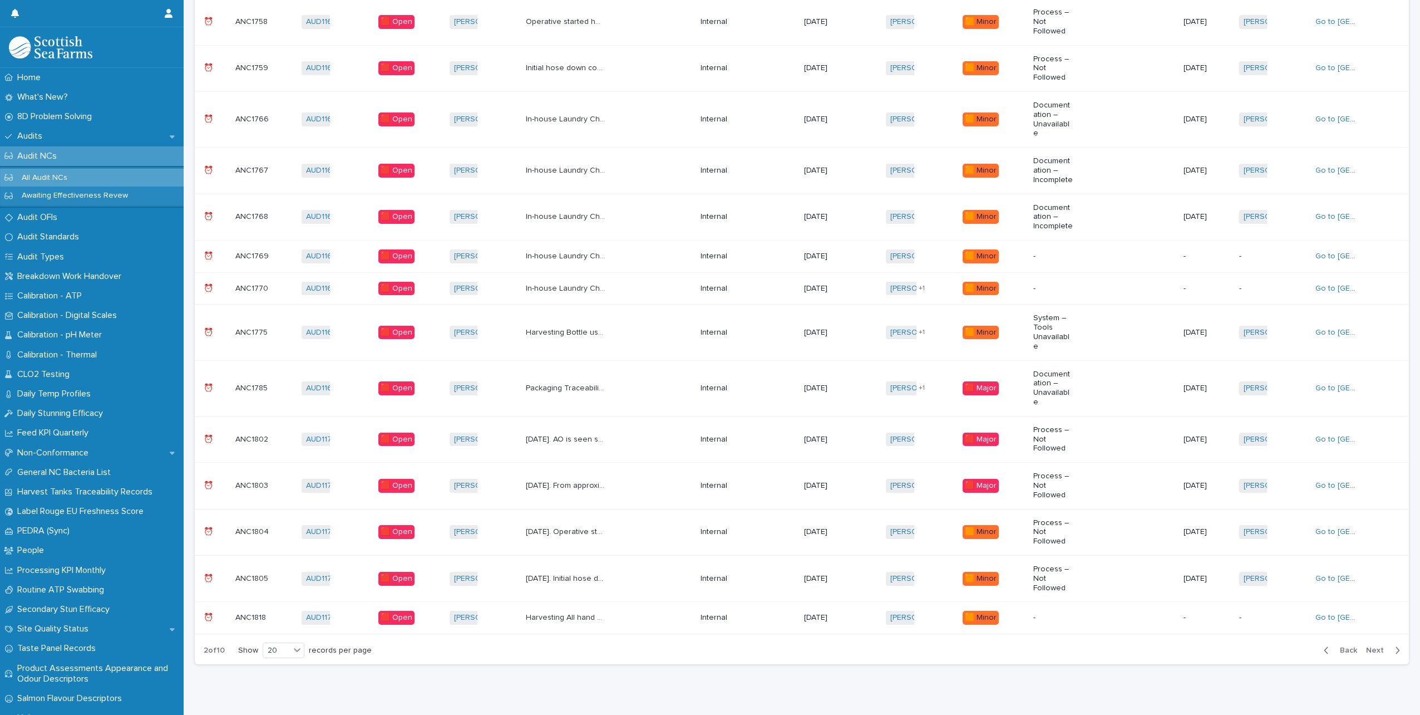
click at [562, 610] on p "Harvesting All hand sanitising units in harvesting could do with a clean. Pic01…" at bounding box center [567, 616] width 82 height 12
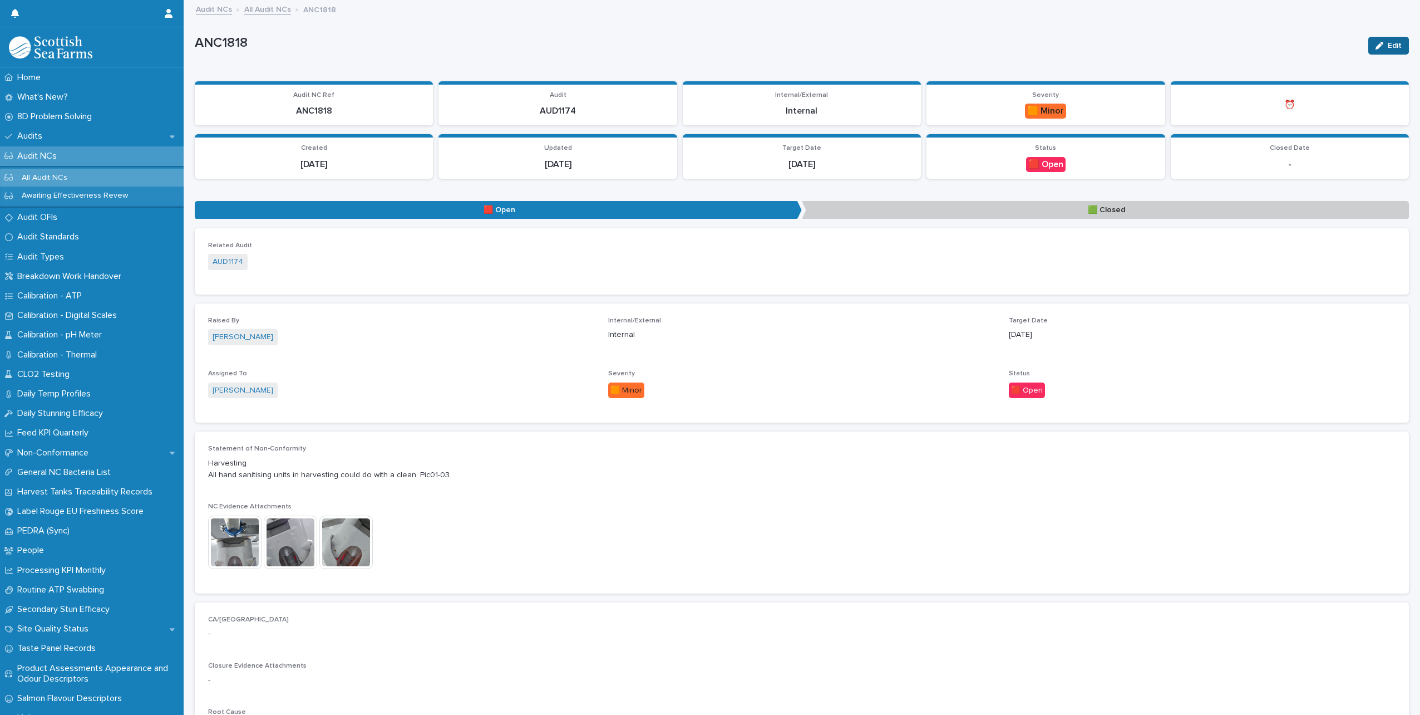
click at [1376, 42] on icon "button" at bounding box center [1380, 46] width 8 height 8
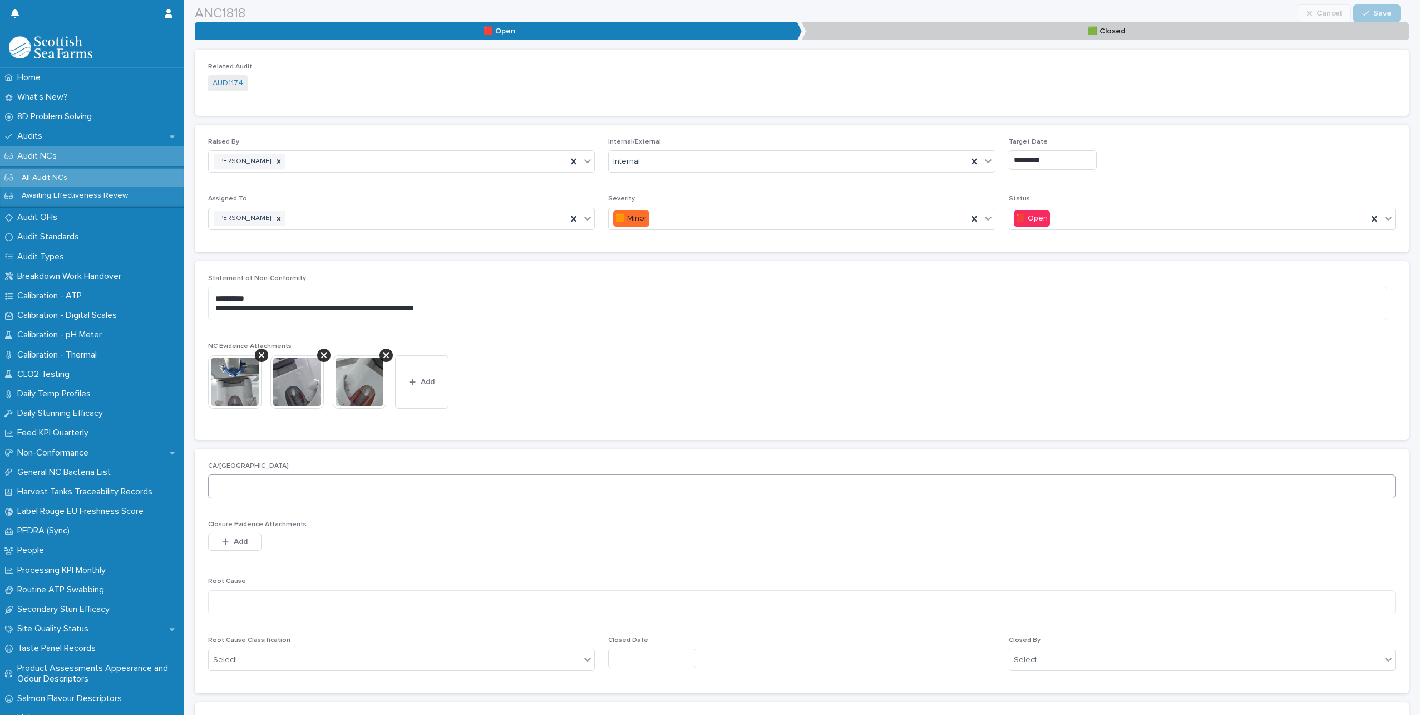
scroll to position [223, 0]
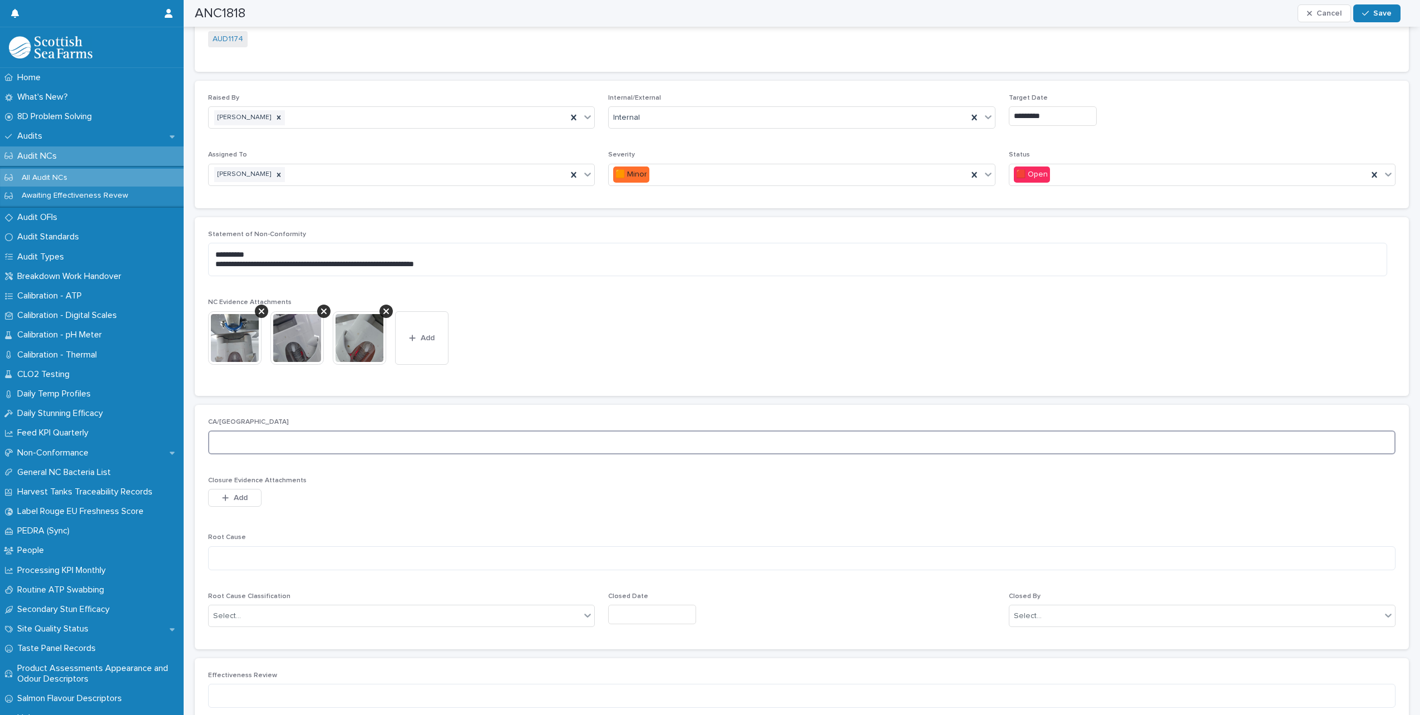
click at [289, 444] on textarea at bounding box center [802, 442] width 1188 height 24
click at [220, 440] on textarea "**********" at bounding box center [797, 442] width 1179 height 24
click at [409, 442] on textarea "**********" at bounding box center [797, 442] width 1179 height 24
type textarea "**********"
click at [295, 556] on textarea at bounding box center [802, 558] width 1188 height 24
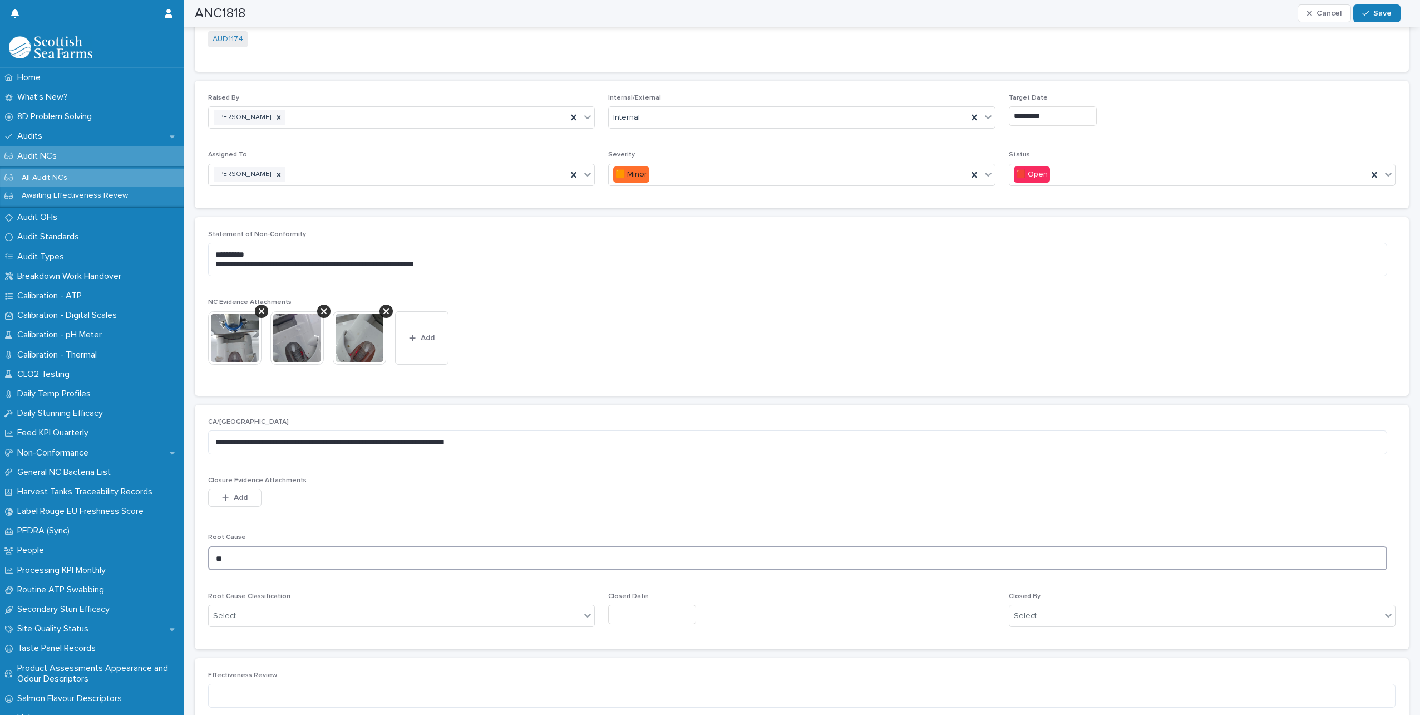
type textarea "*"
type textarea "**********"
click at [270, 618] on div "Select..." at bounding box center [395, 616] width 372 height 18
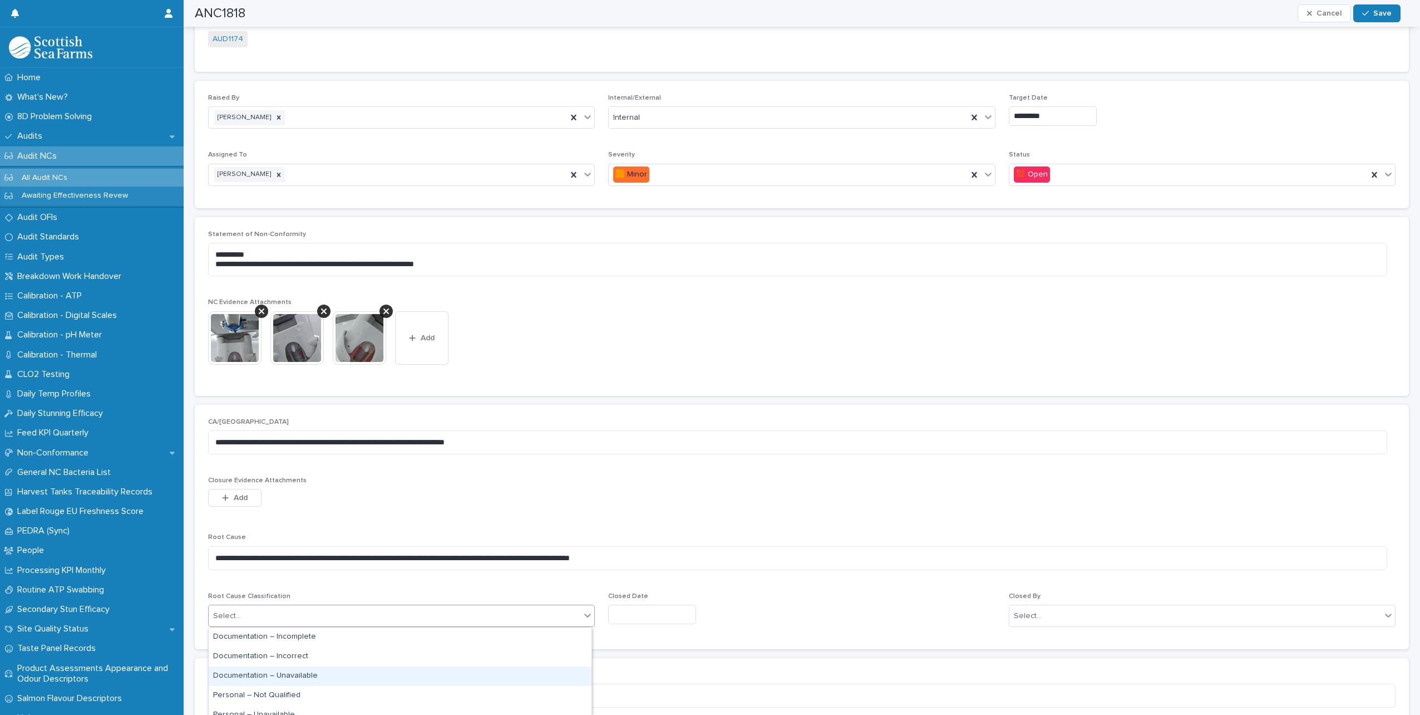
scroll to position [56, 0]
click at [279, 674] on div "Process – Ambiguous" at bounding box center [400, 678] width 383 height 19
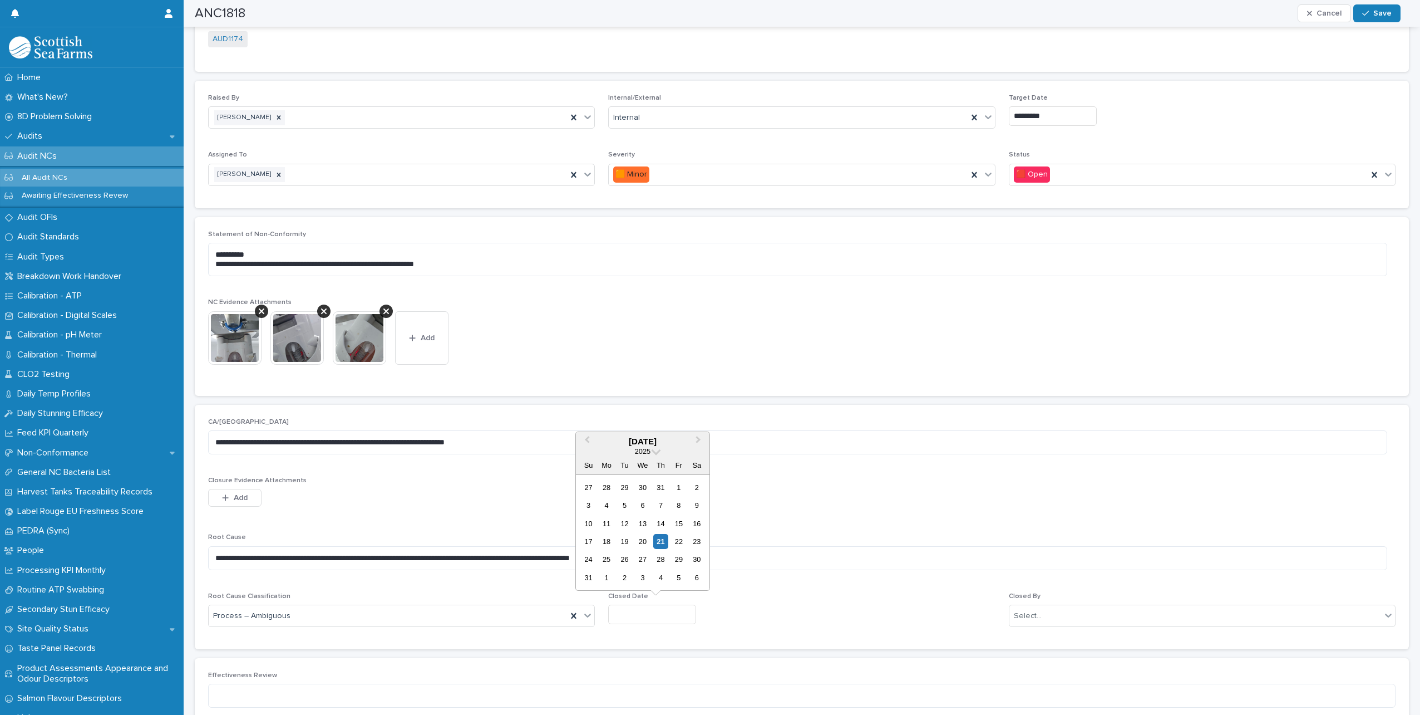
click at [682, 610] on input "text" at bounding box center [652, 613] width 88 height 19
click at [661, 536] on div "21" at bounding box center [660, 541] width 15 height 15
type input "*********"
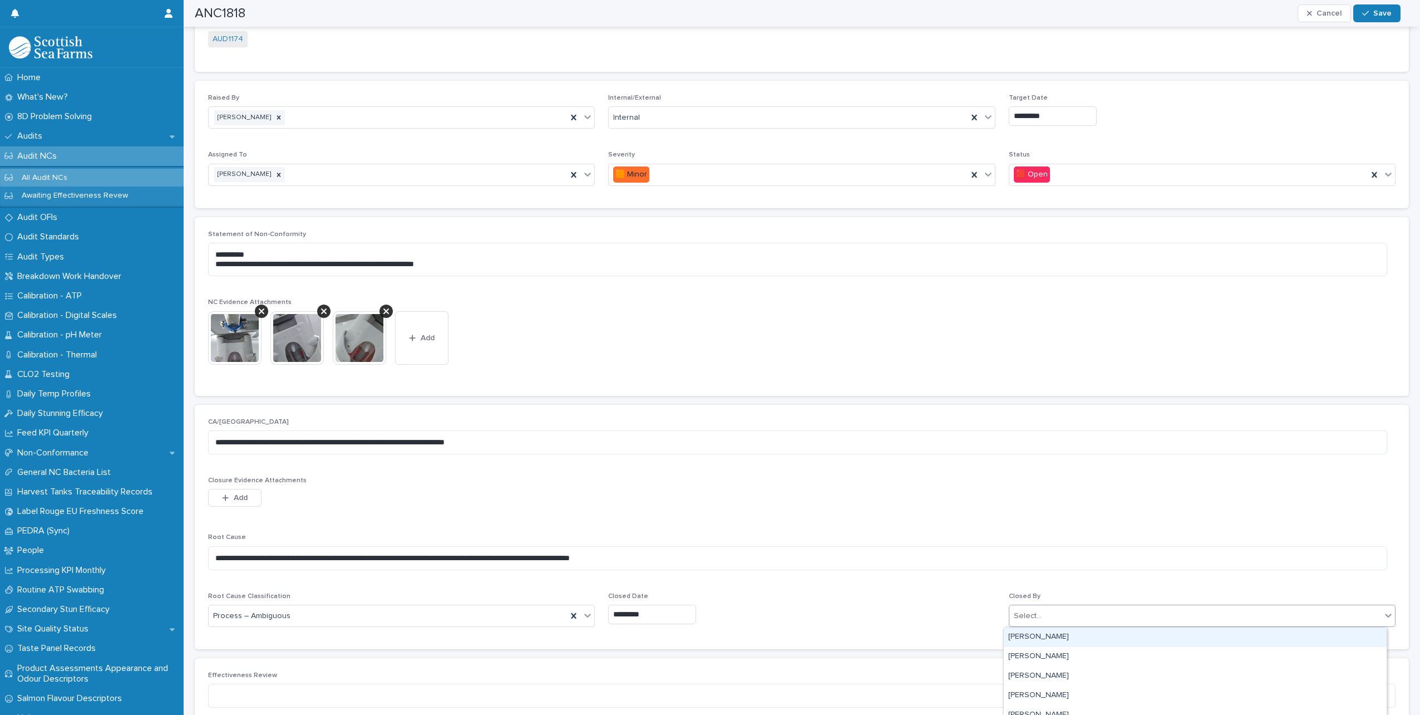
click at [1099, 621] on div "Select..." at bounding box center [1196, 616] width 372 height 18
type input "*****"
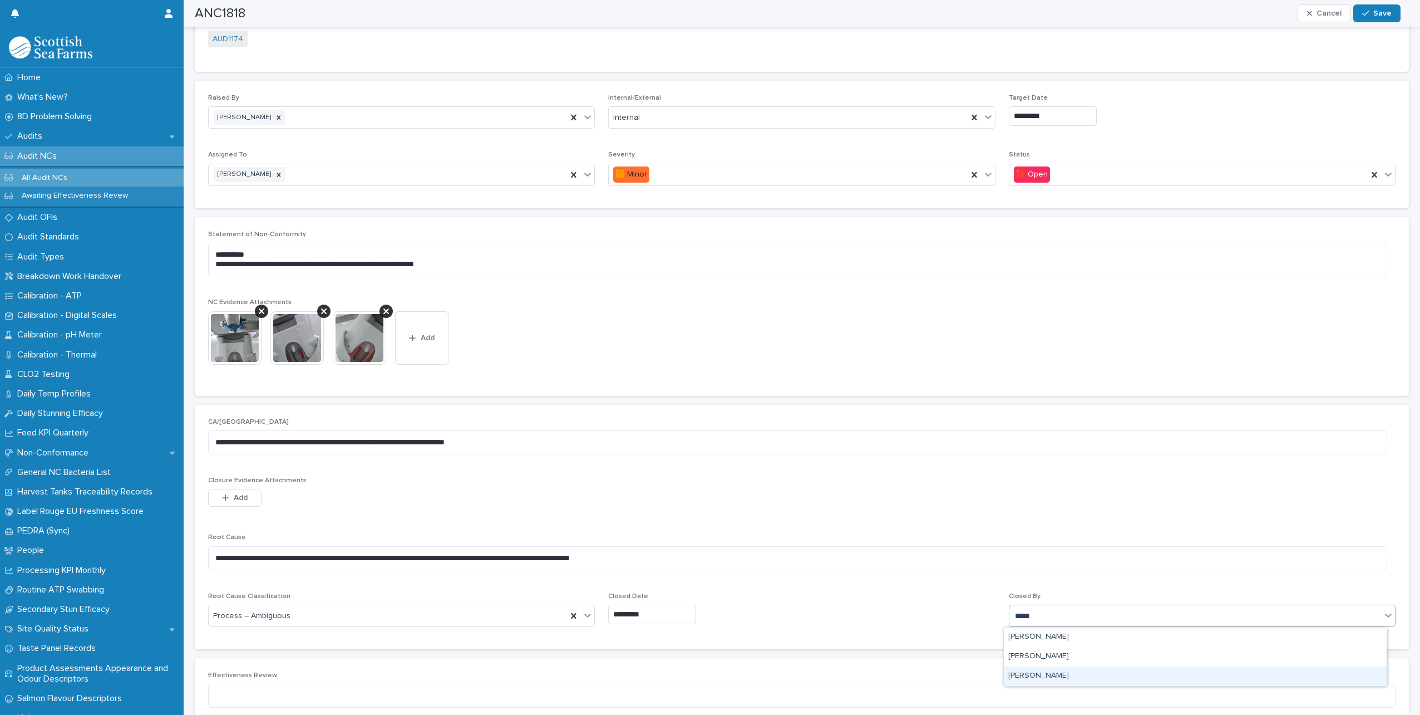
click at [1063, 671] on div "[PERSON_NAME]" at bounding box center [1195, 675] width 383 height 19
click at [1377, 16] on span "Save" at bounding box center [1382, 13] width 18 height 8
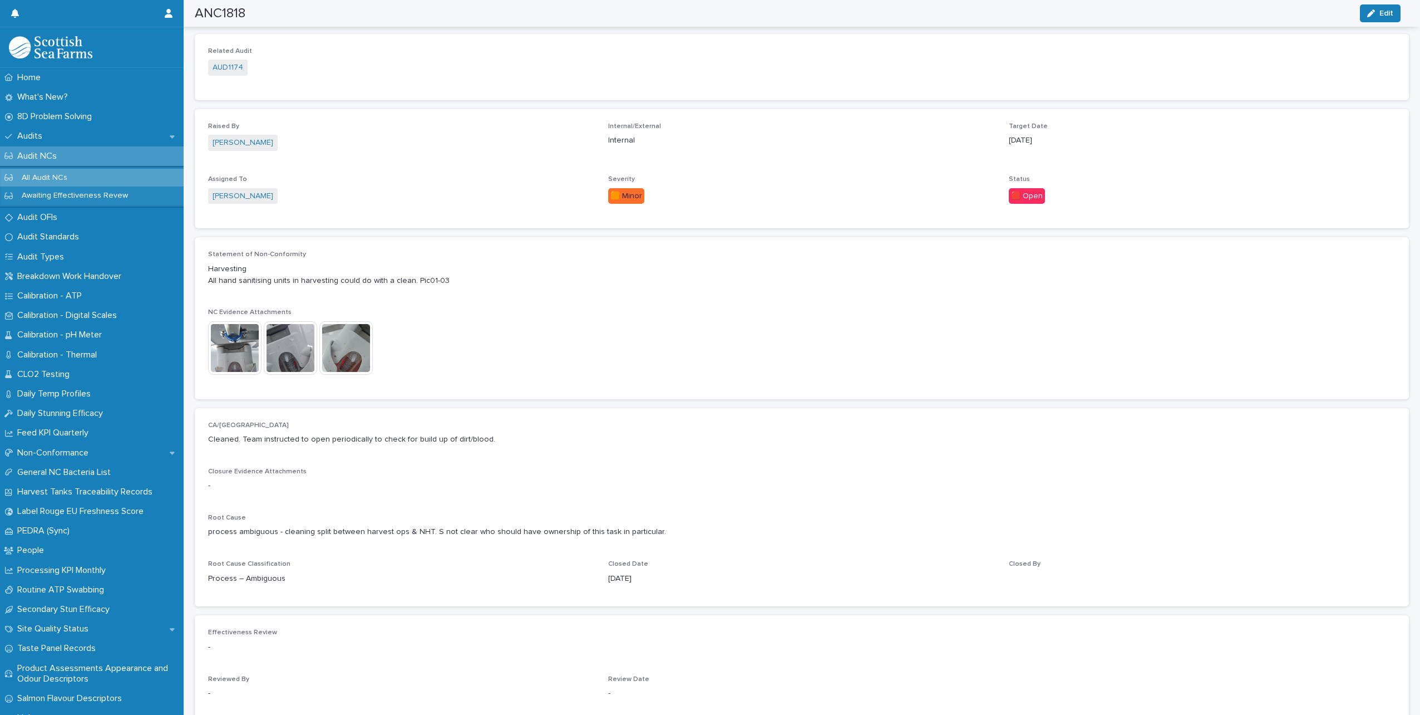
scroll to position [9, 0]
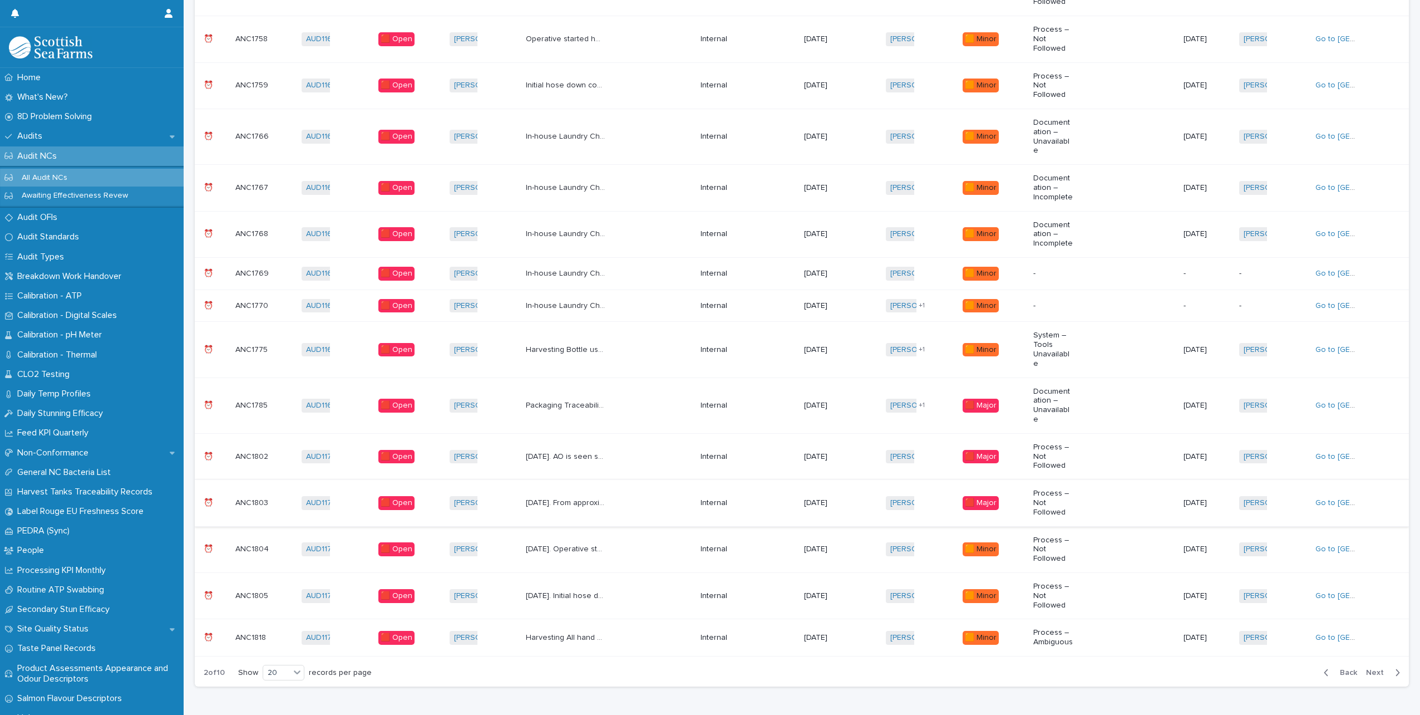
scroll to position [504, 0]
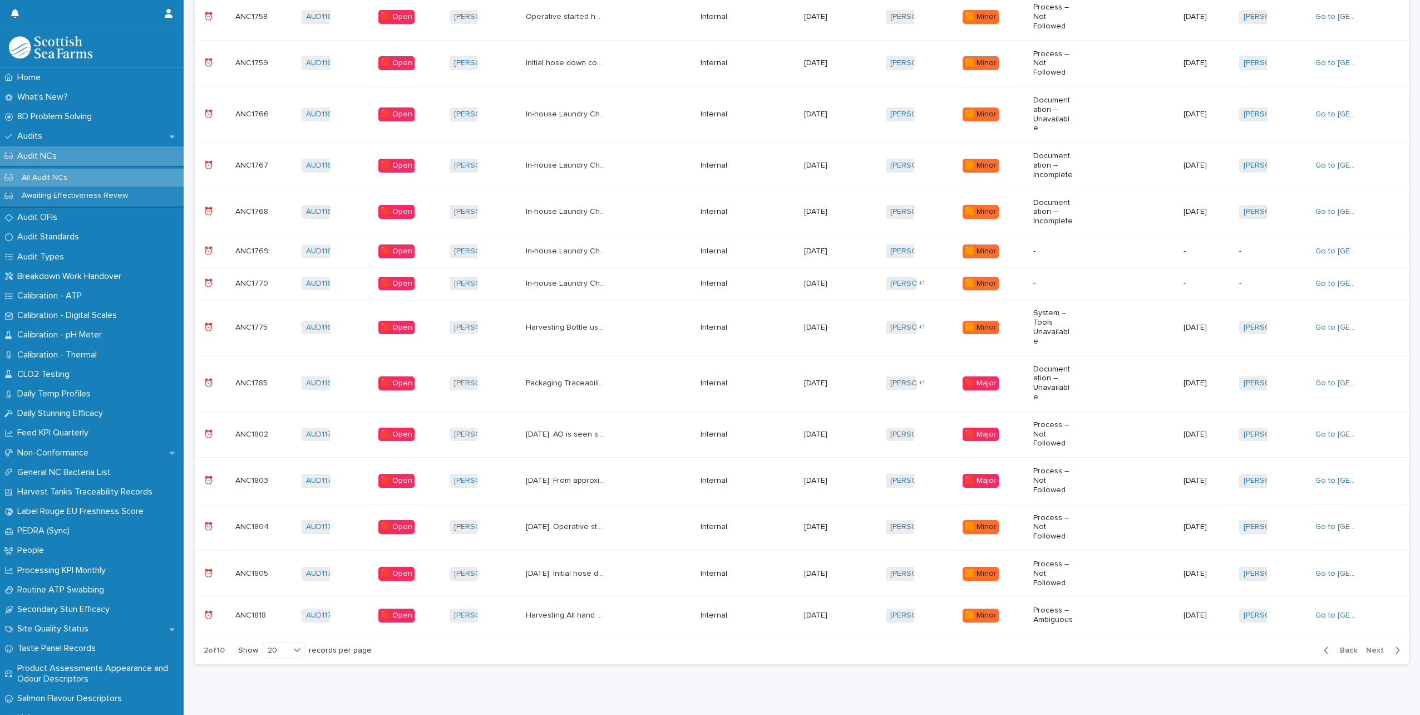
click at [1381, 646] on span "Next" at bounding box center [1378, 650] width 24 height 8
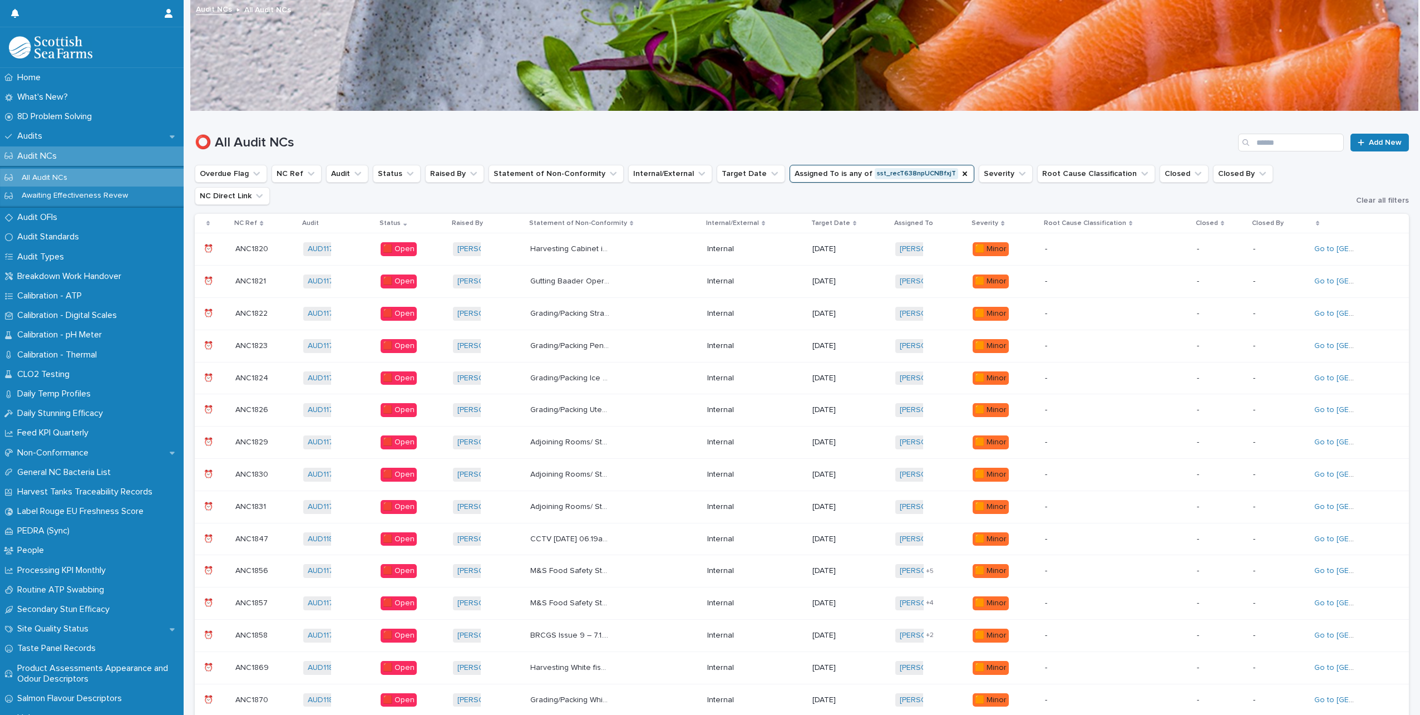
click at [607, 242] on p "Harvesting Cabinet in harvesting with wires inside has been left open. Pic07" at bounding box center [571, 248] width 82 height 12
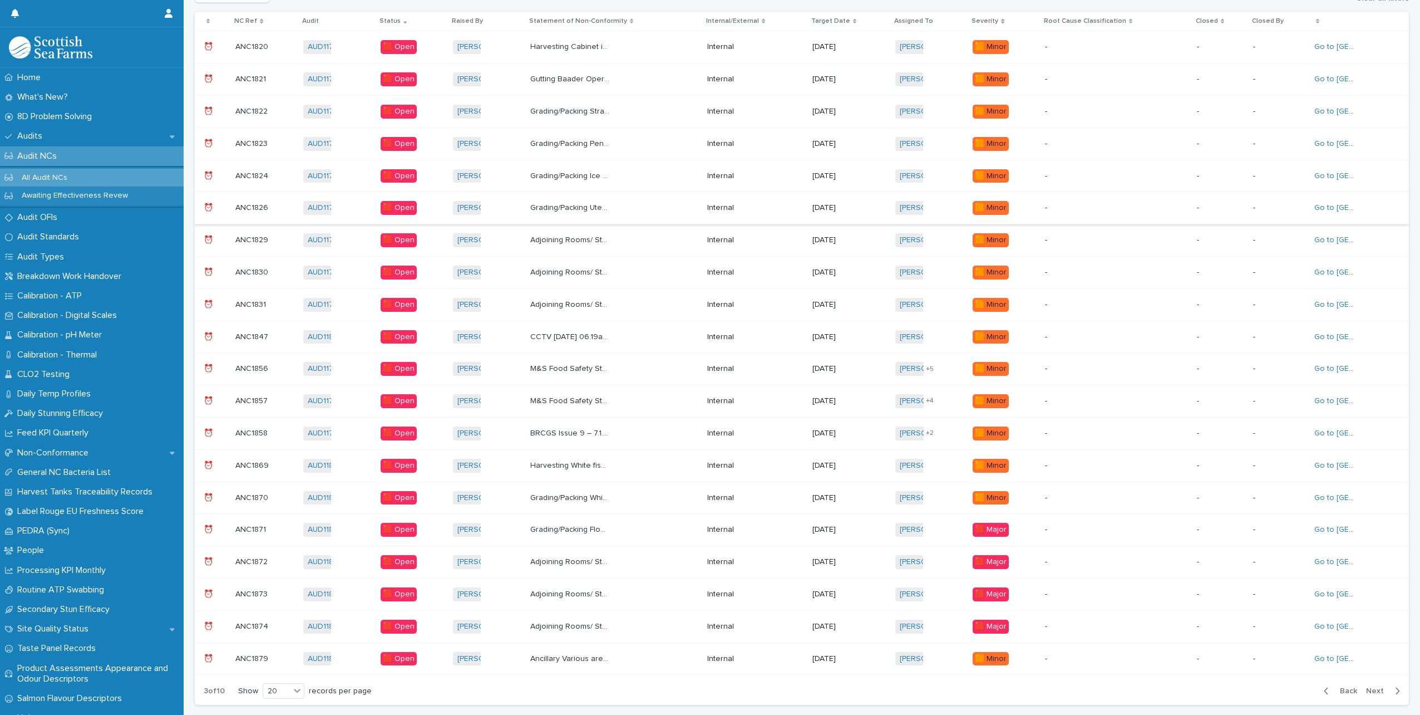
scroll to position [243, 0]
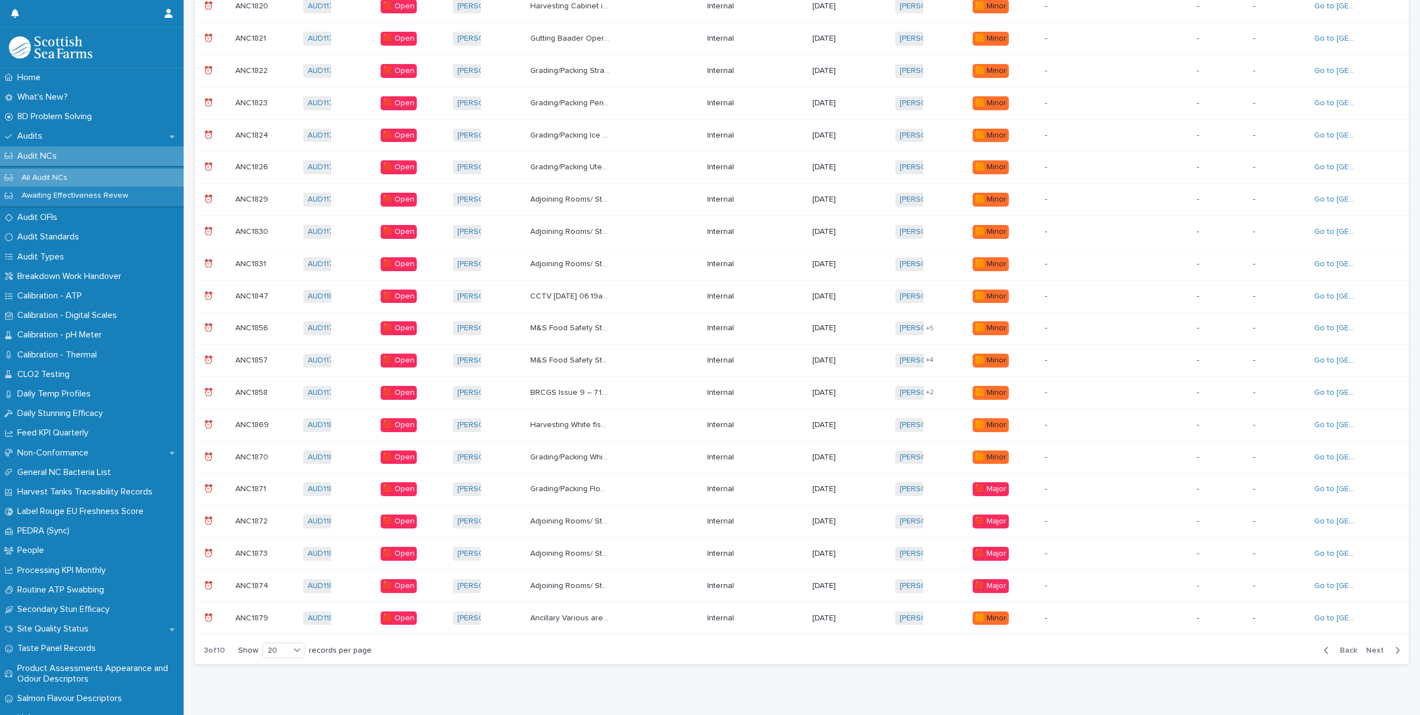
click at [1377, 646] on span "Next" at bounding box center [1378, 650] width 24 height 8
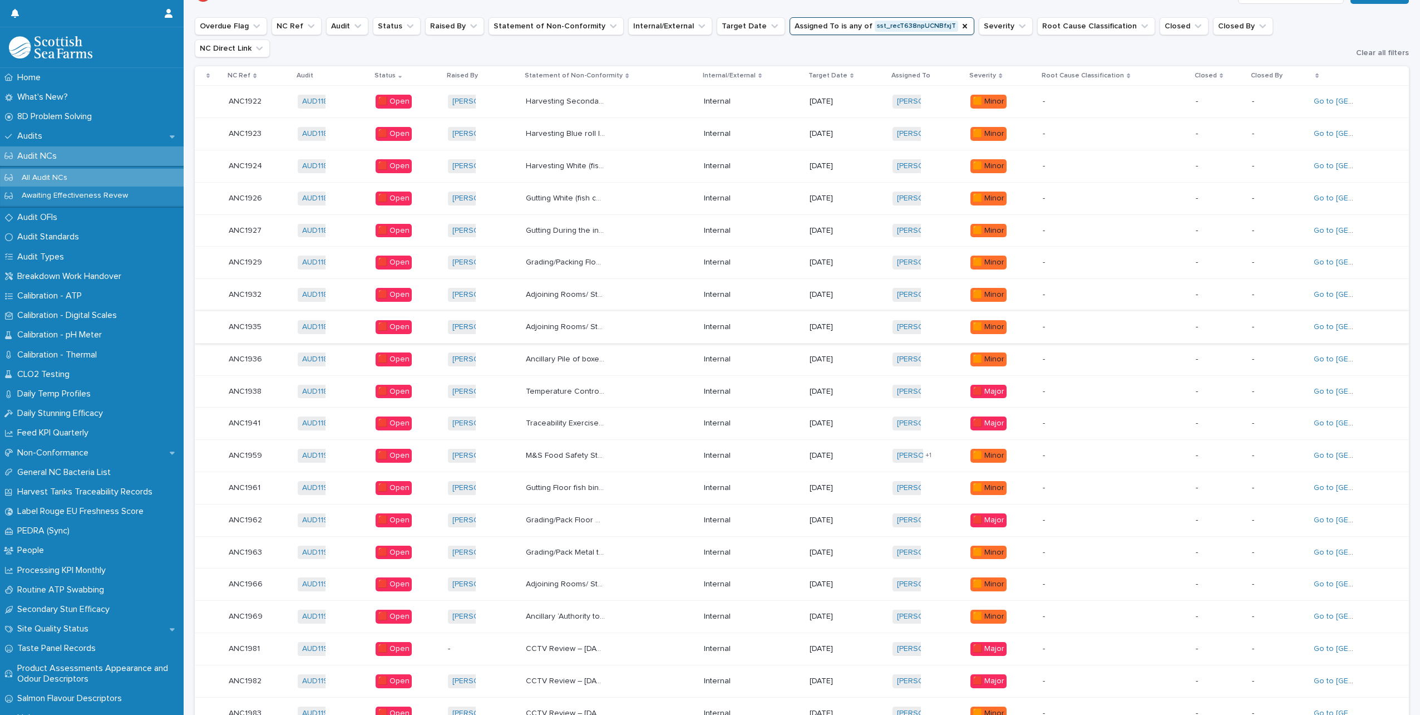
scroll to position [243, 0]
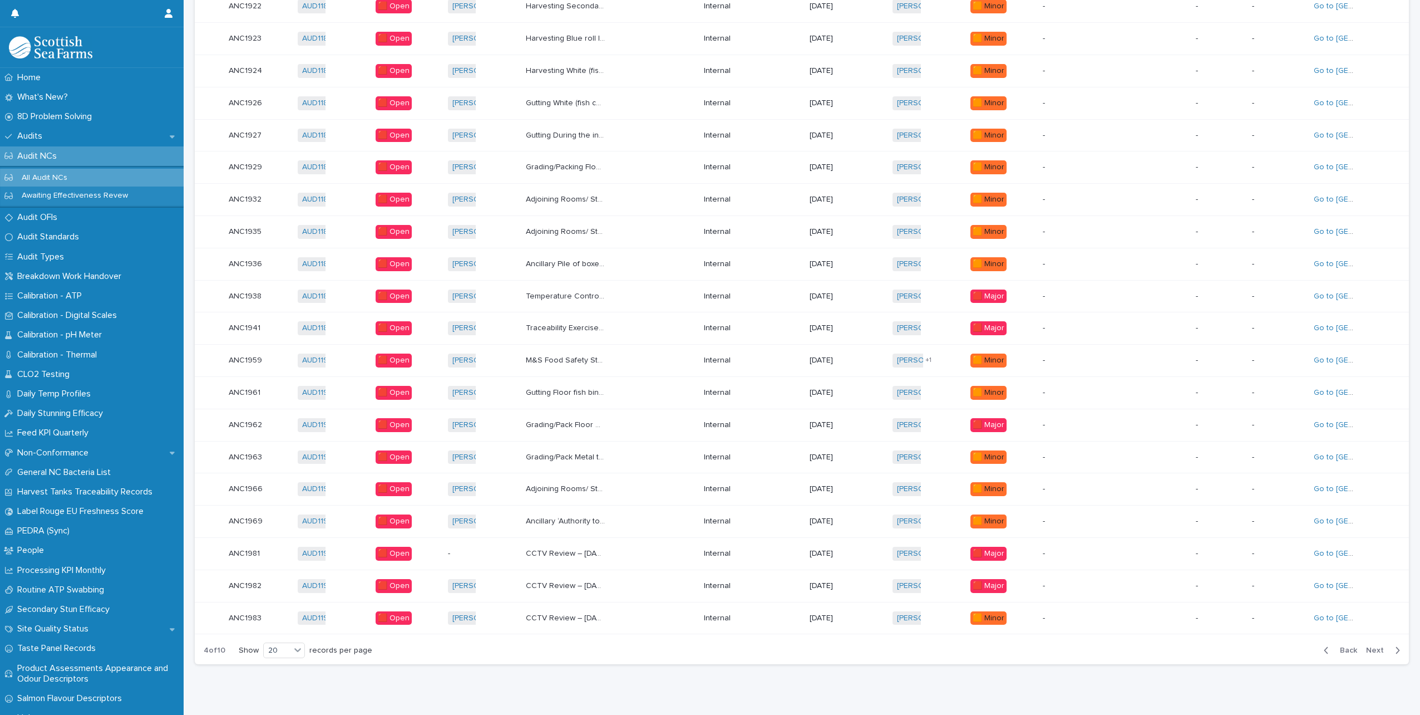
click at [1316, 645] on button "Back" at bounding box center [1338, 650] width 47 height 10
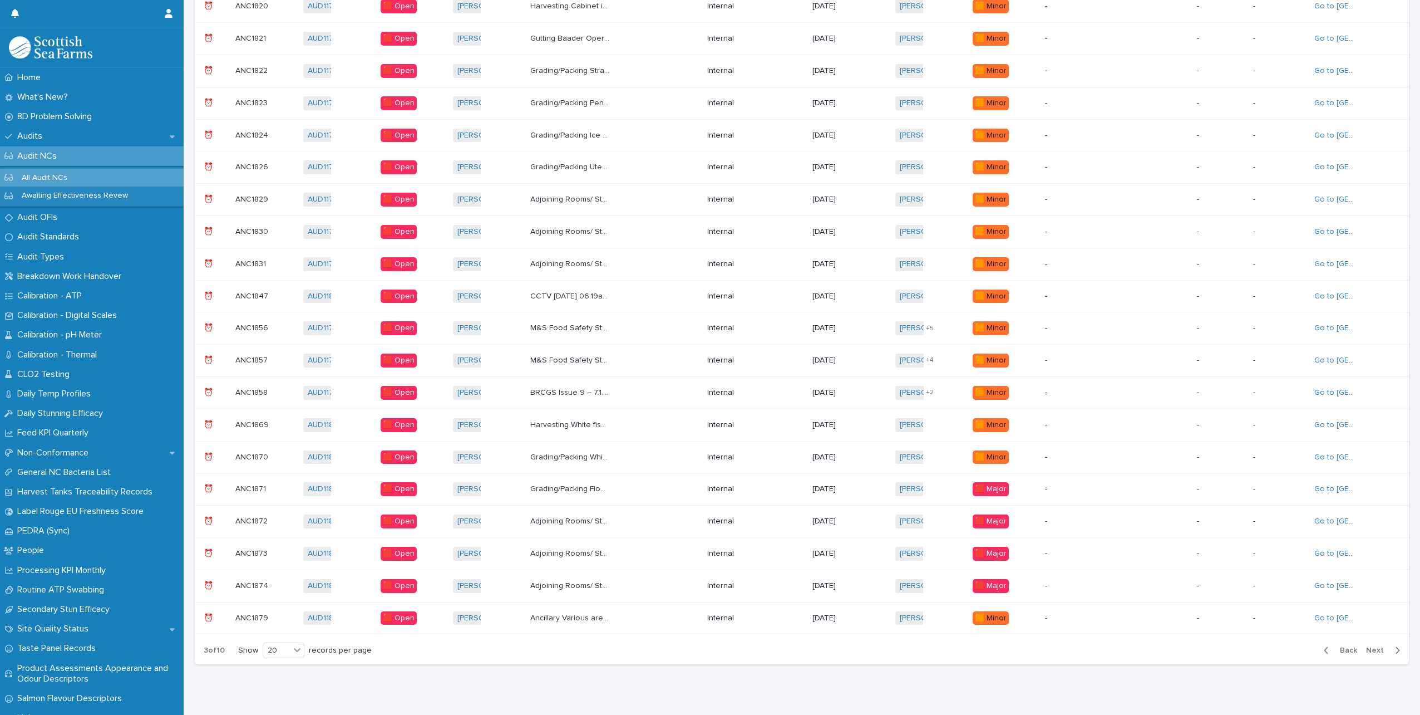
click at [605, 353] on p "M&S Food Safety Standards – [DATE] According to AquaLearn, there’s a number of …" at bounding box center [571, 359] width 82 height 12
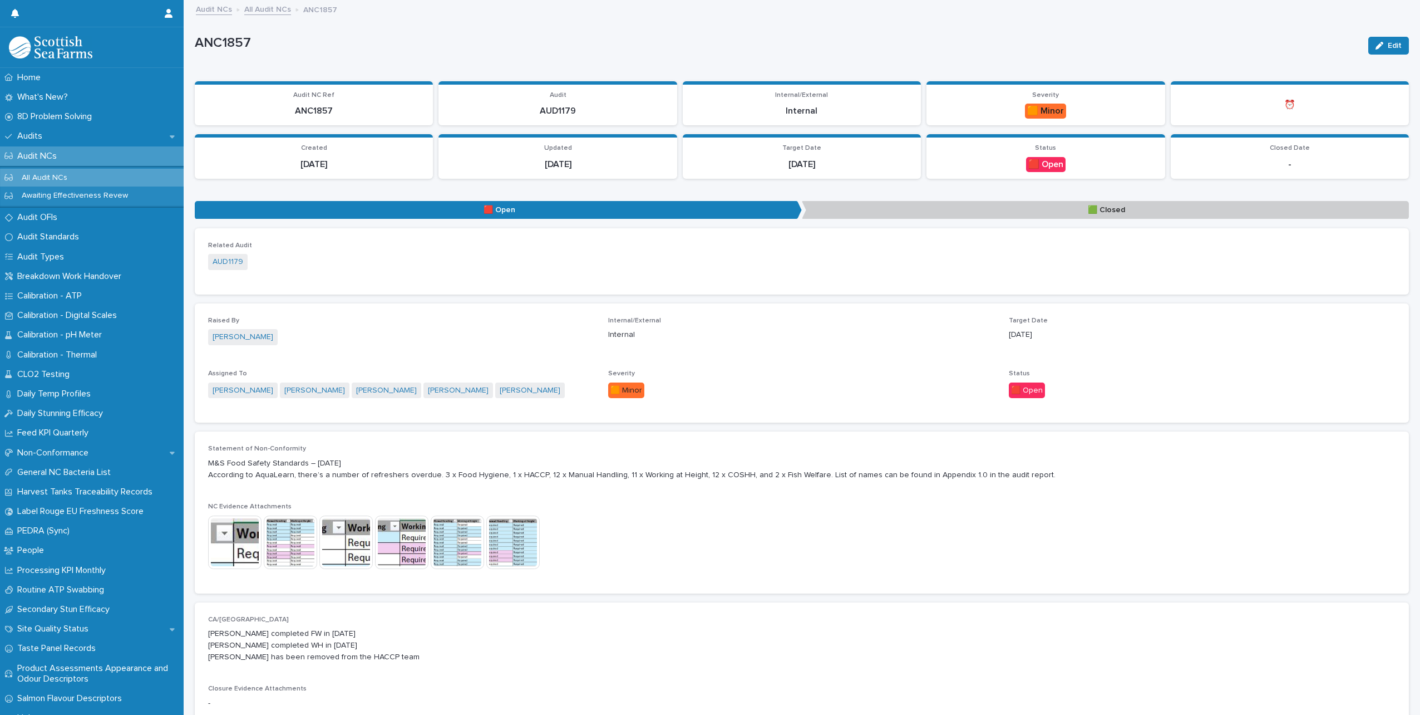
click at [450, 539] on img at bounding box center [457, 541] width 53 height 53
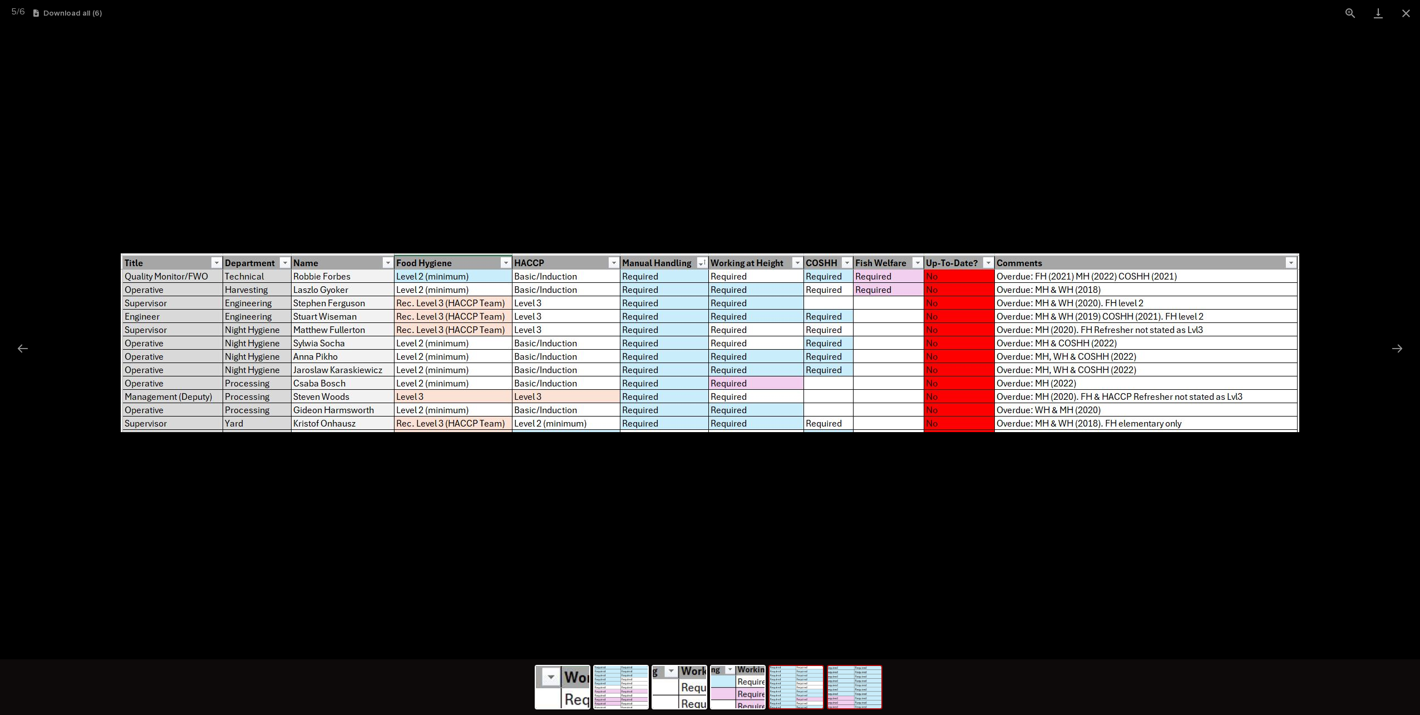
click at [846, 688] on img at bounding box center [854, 687] width 53 height 42
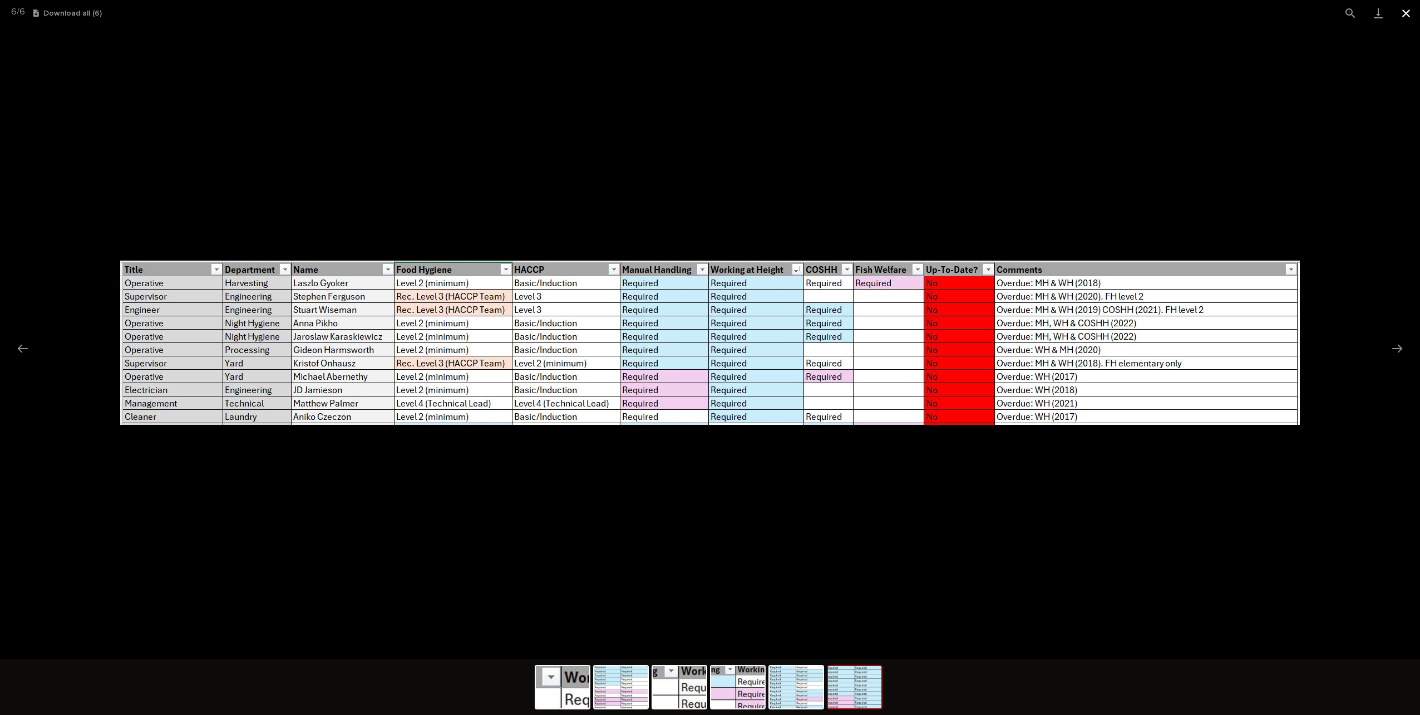
click at [1405, 17] on button "Close gallery" at bounding box center [1406, 13] width 28 height 26
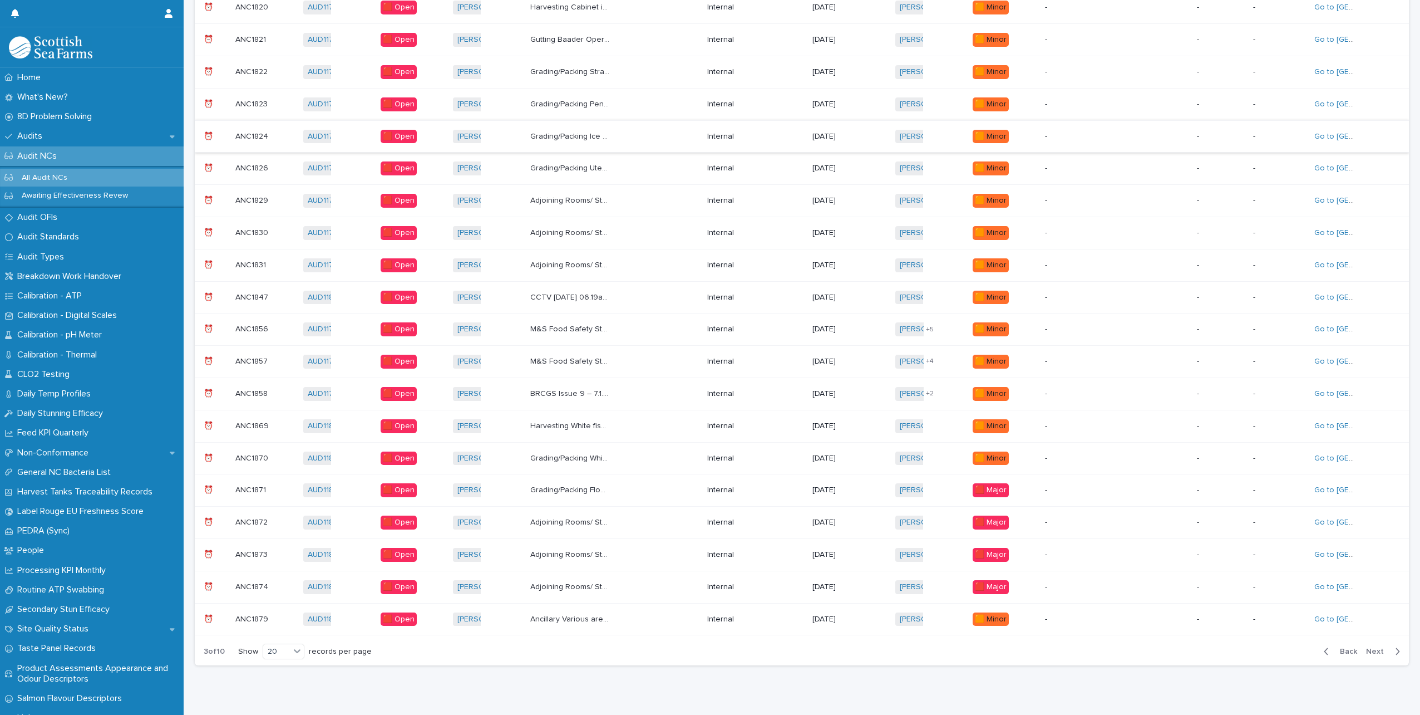
scroll to position [243, 0]
drag, startPoint x: 1372, startPoint y: 631, endPoint x: 1075, endPoint y: 686, distance: 302.9
click at [1372, 646] on span "Next" at bounding box center [1378, 650] width 24 height 8
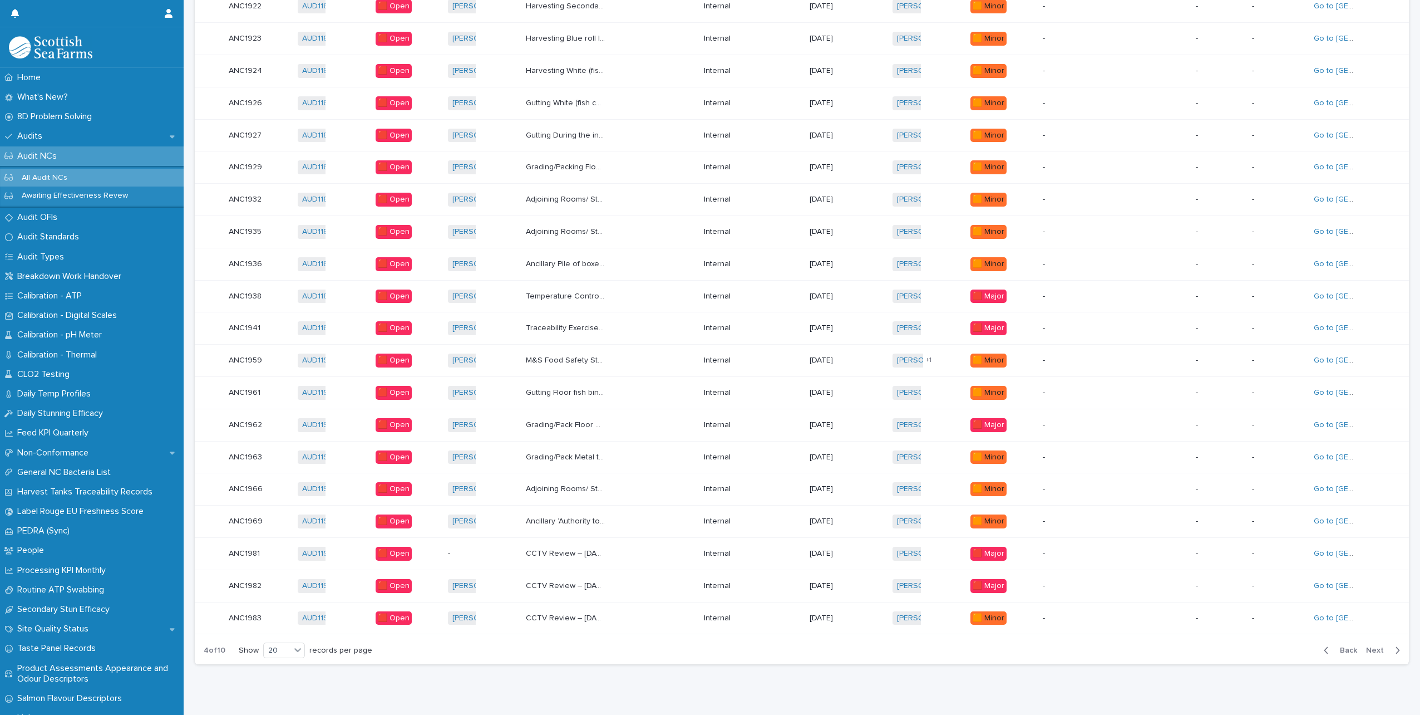
click at [1378, 646] on span "Next" at bounding box center [1378, 650] width 24 height 8
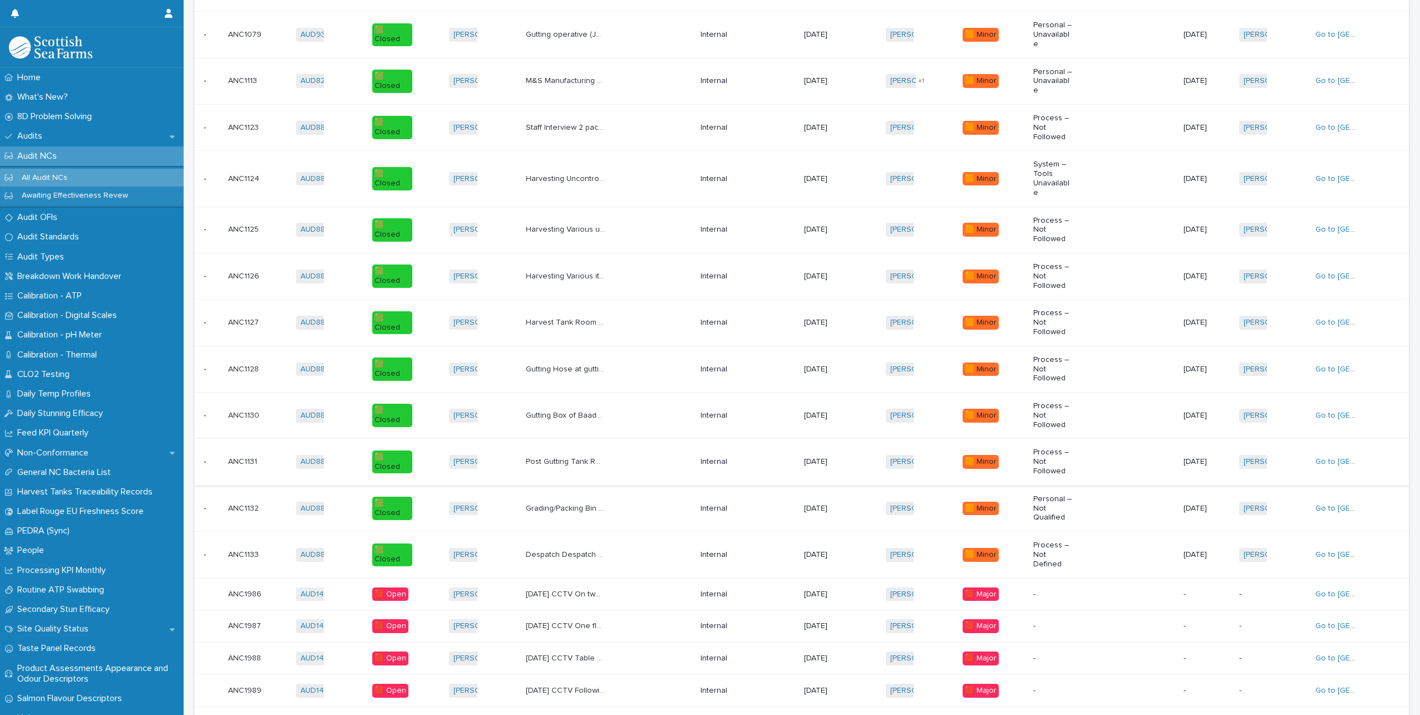
scroll to position [451, 0]
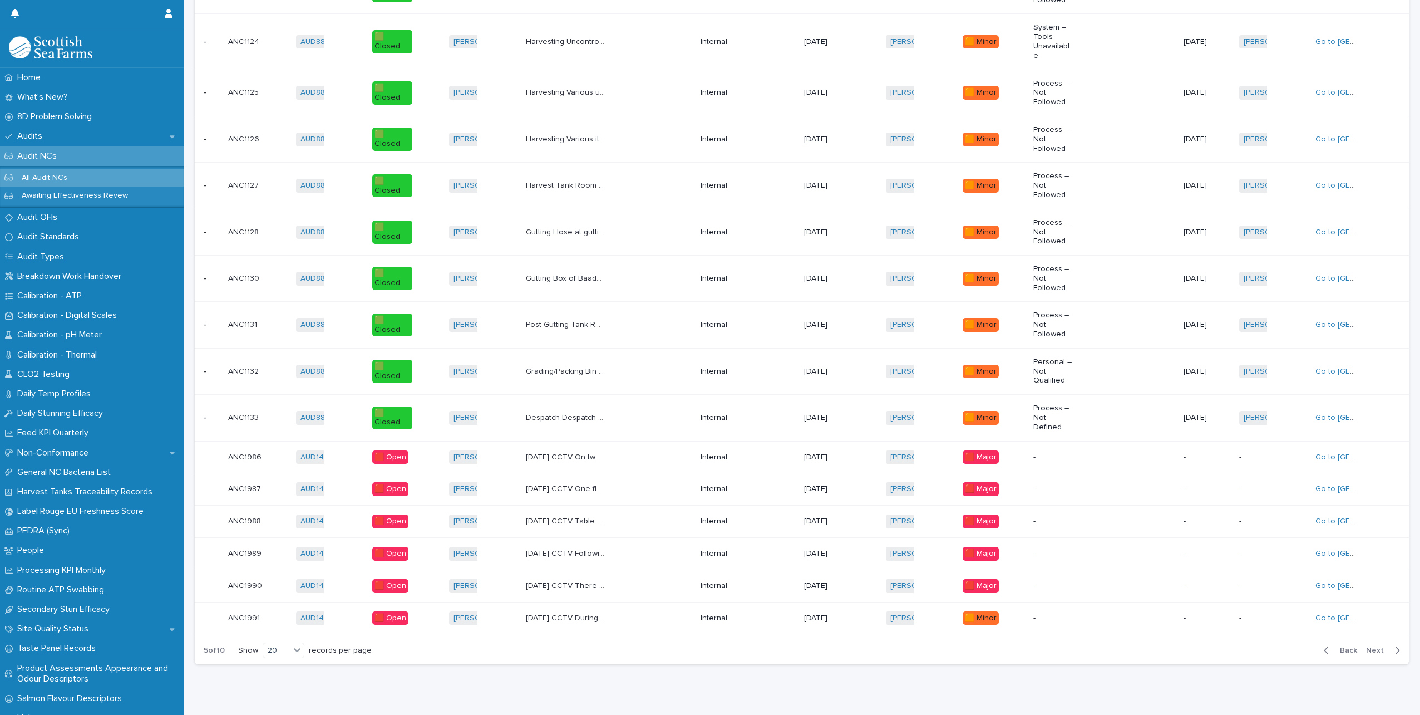
click at [1324, 645] on icon "button" at bounding box center [1326, 650] width 5 height 10
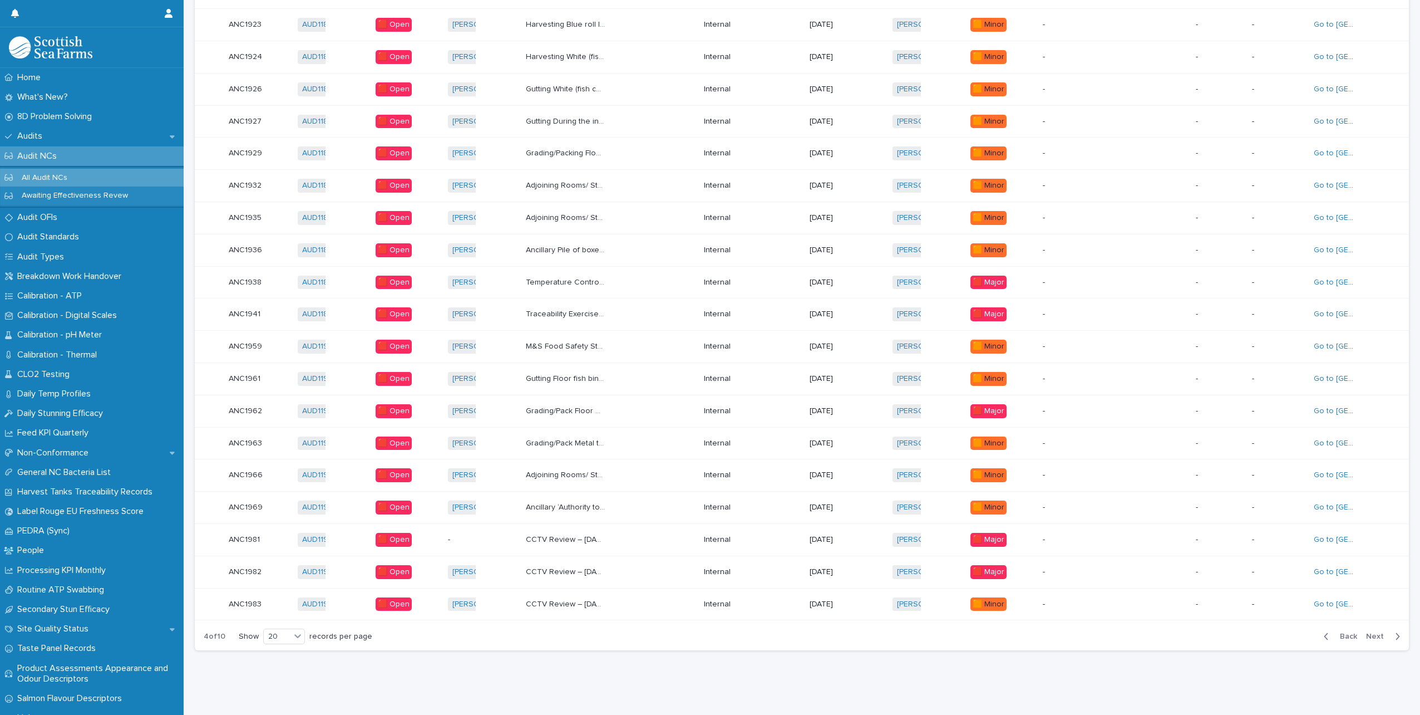
scroll to position [243, 0]
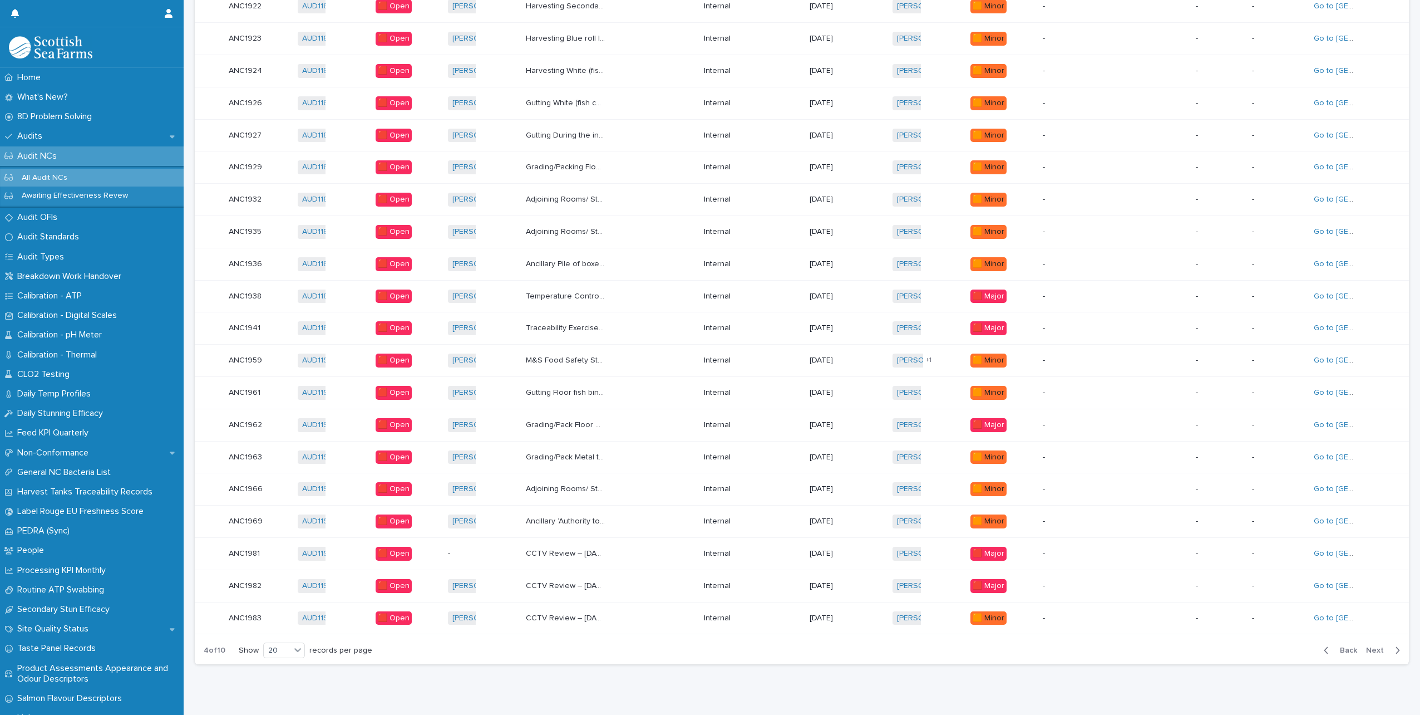
click at [1324, 647] on icon "button" at bounding box center [1326, 650] width 4 height 7
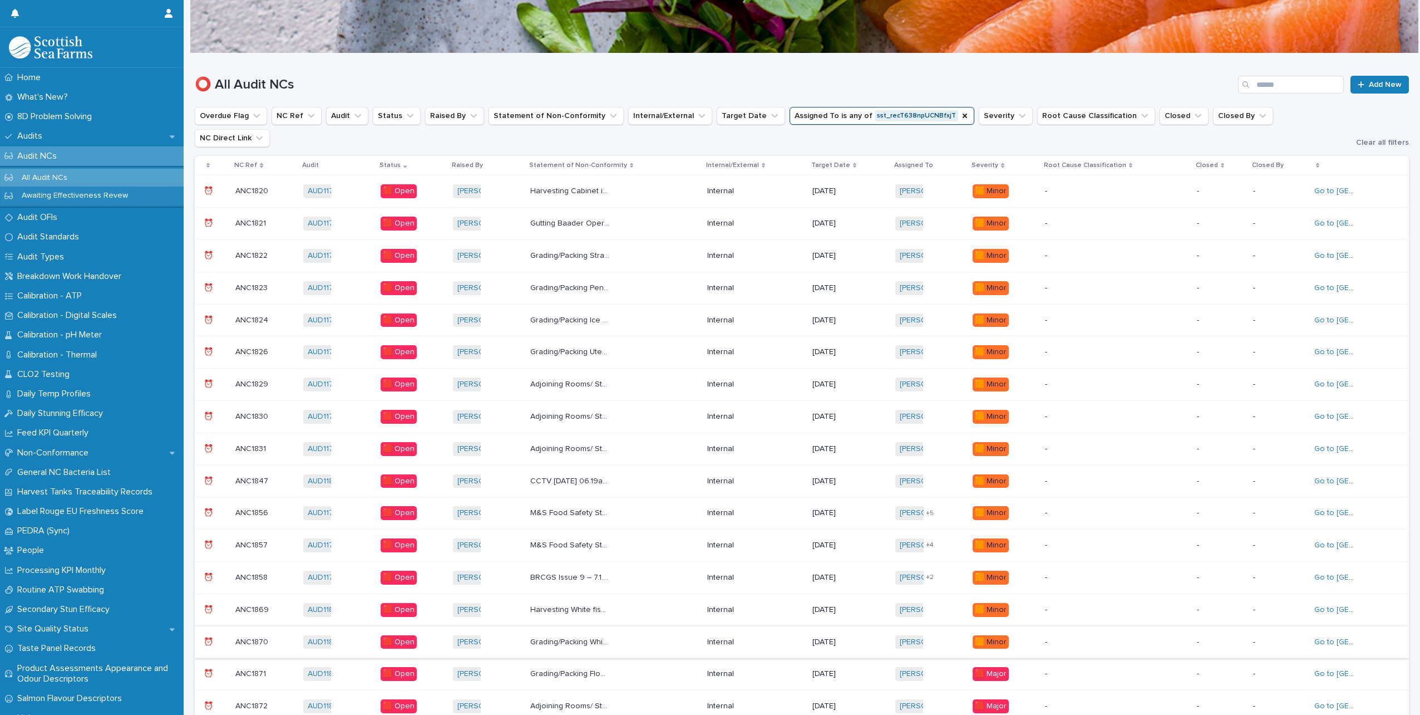
scroll to position [20, 0]
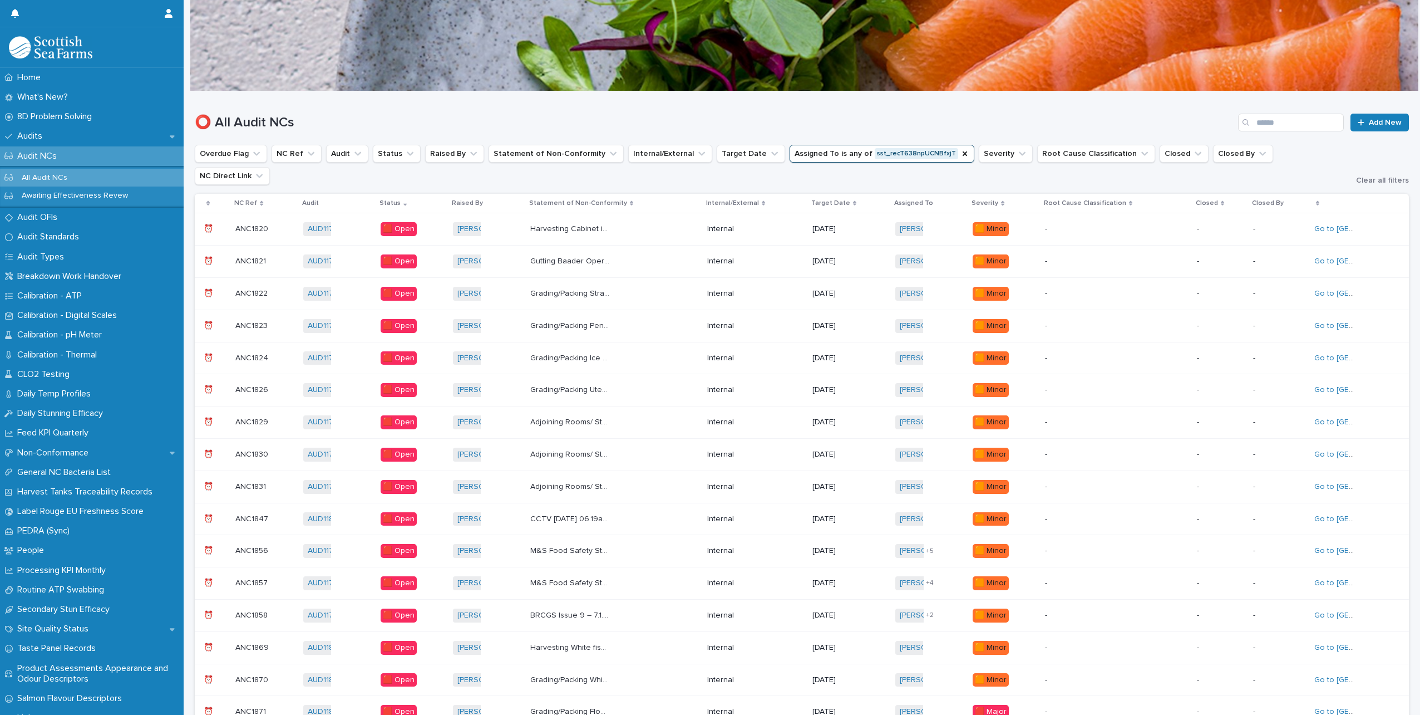
click at [661, 252] on div "Gutting Baader Operative hairnet not fully covering hair. Pic08 Gutting Baader …" at bounding box center [614, 261] width 168 height 18
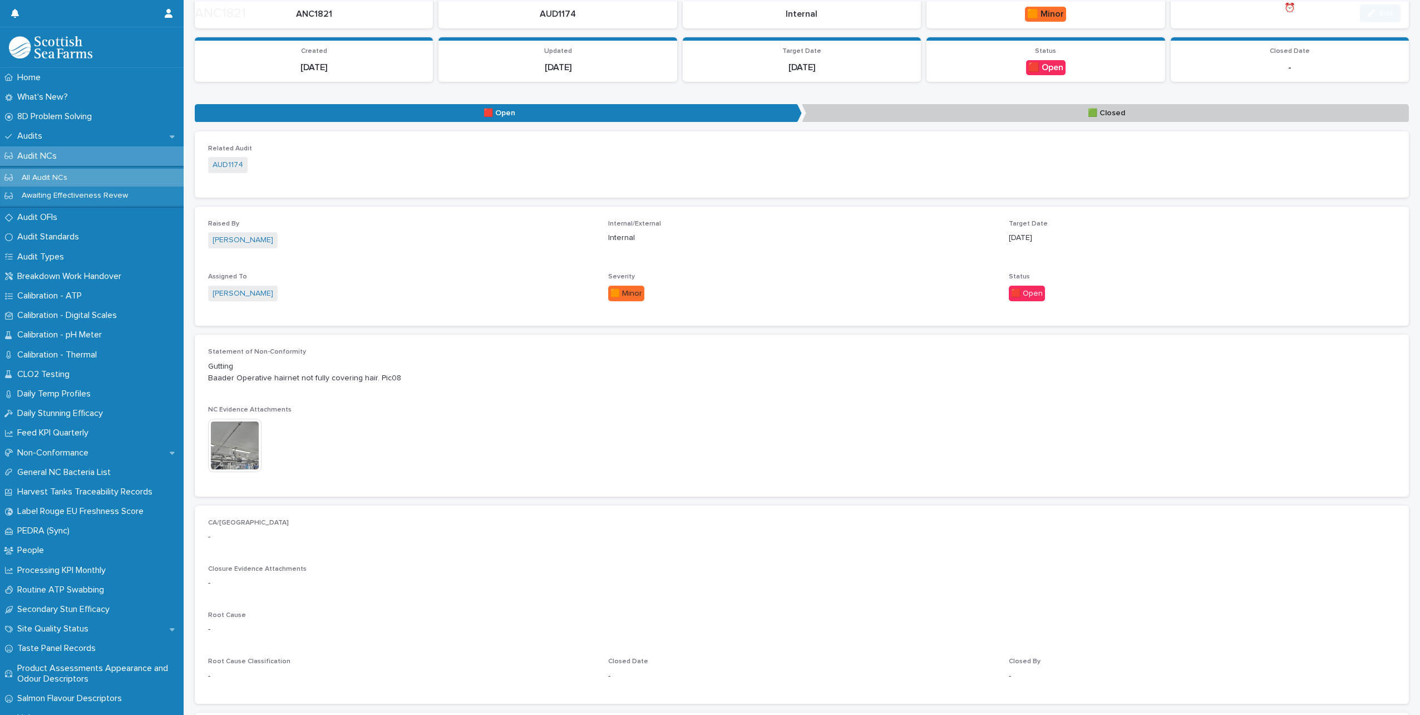
scroll to position [111, 0]
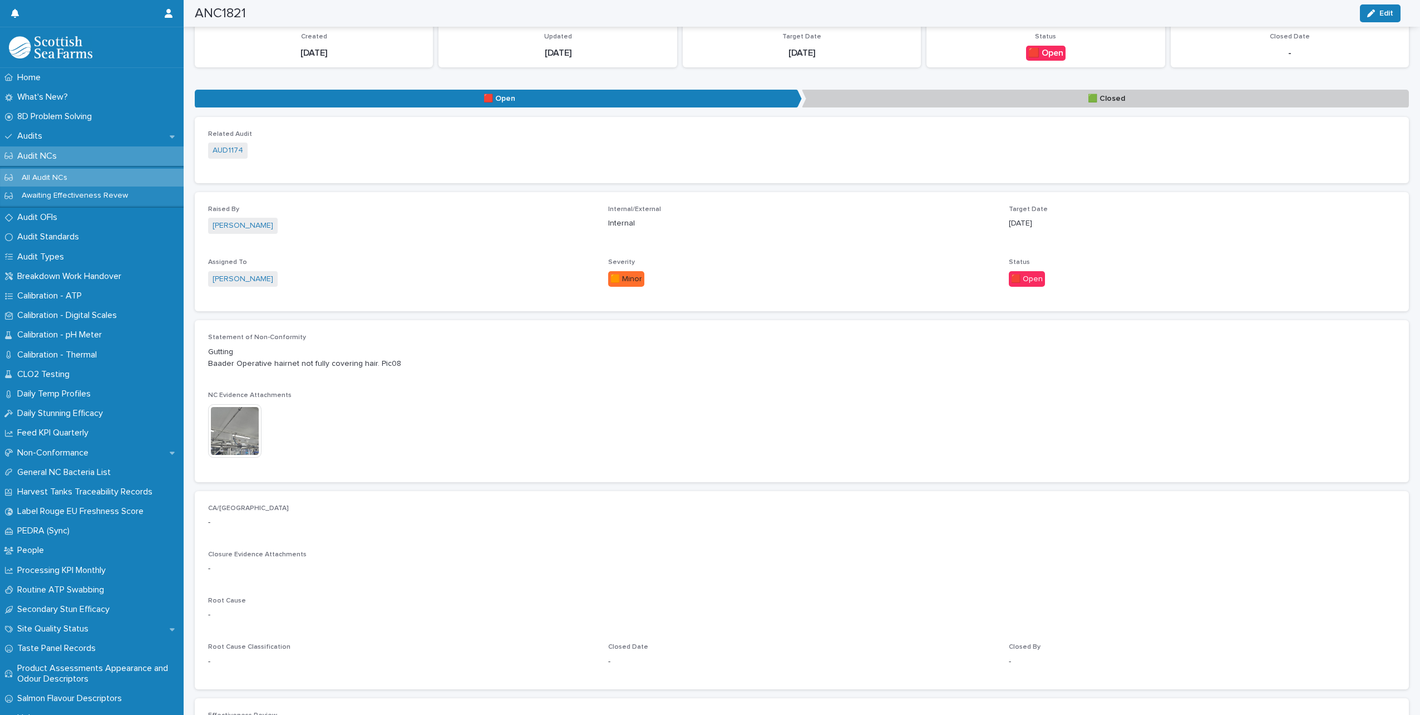
click at [233, 433] on img at bounding box center [234, 430] width 53 height 53
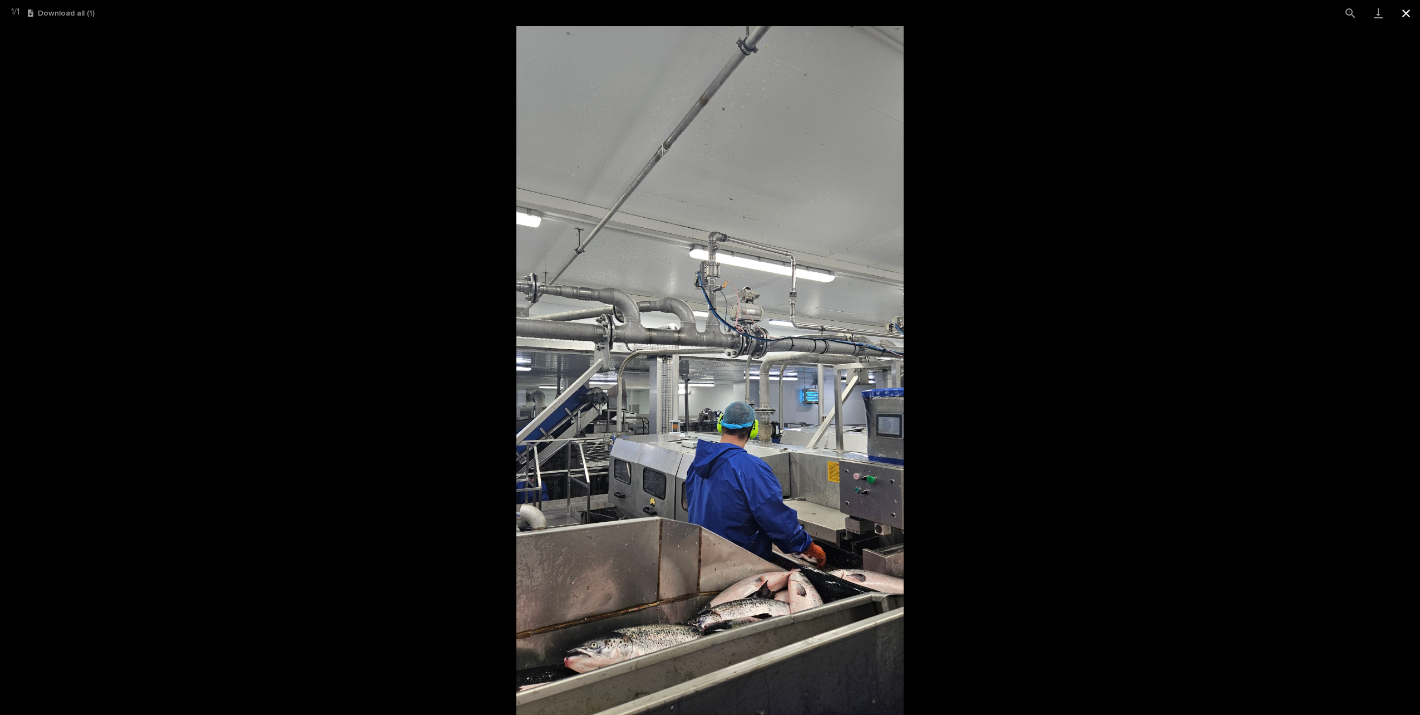
click at [1407, 17] on button "Close gallery" at bounding box center [1406, 13] width 28 height 26
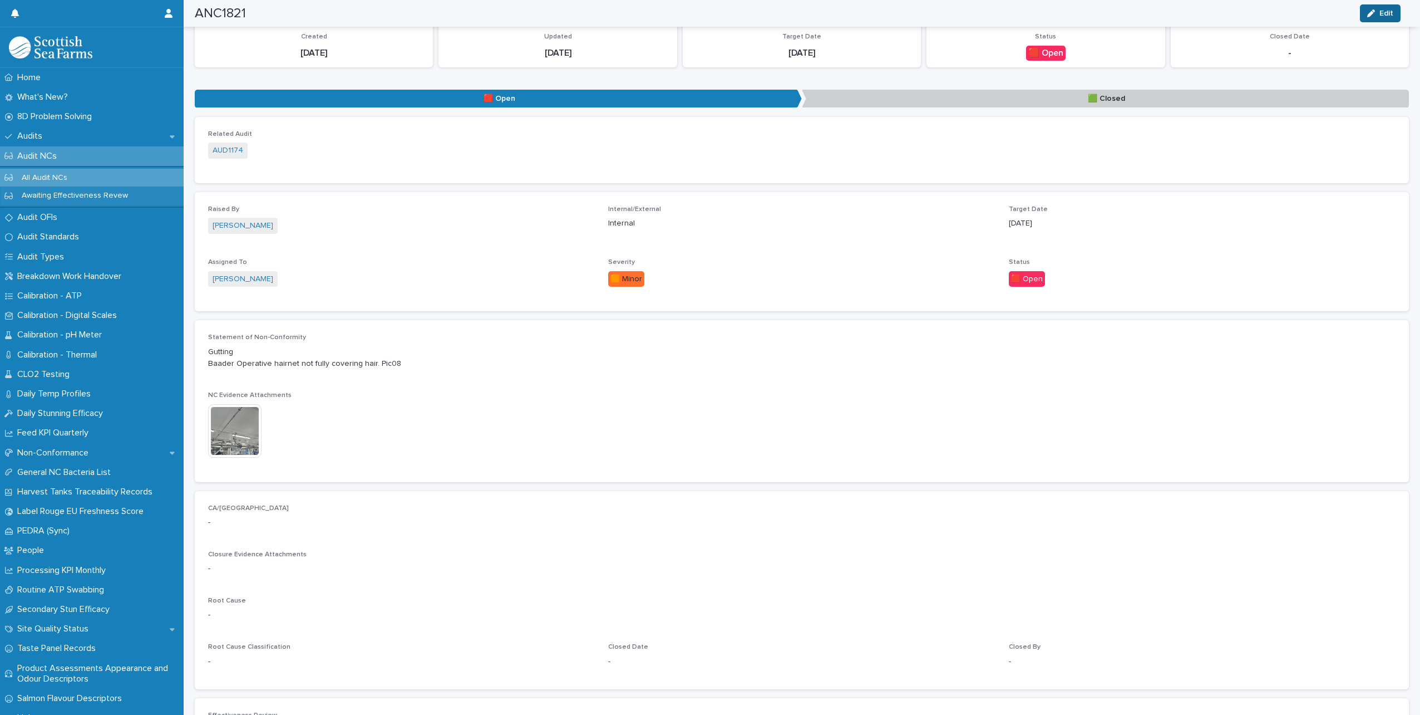
click at [1376, 16] on div "button" at bounding box center [1373, 13] width 12 height 8
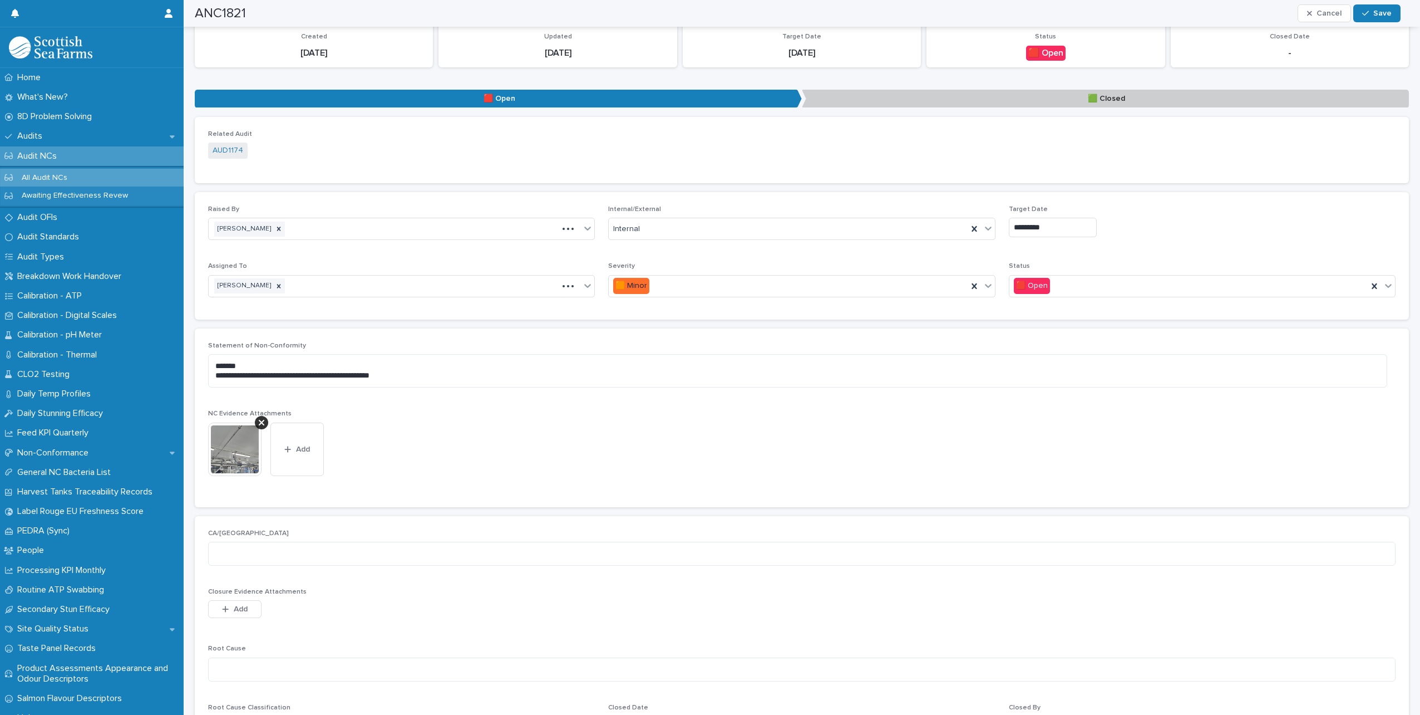
scroll to position [154, 0]
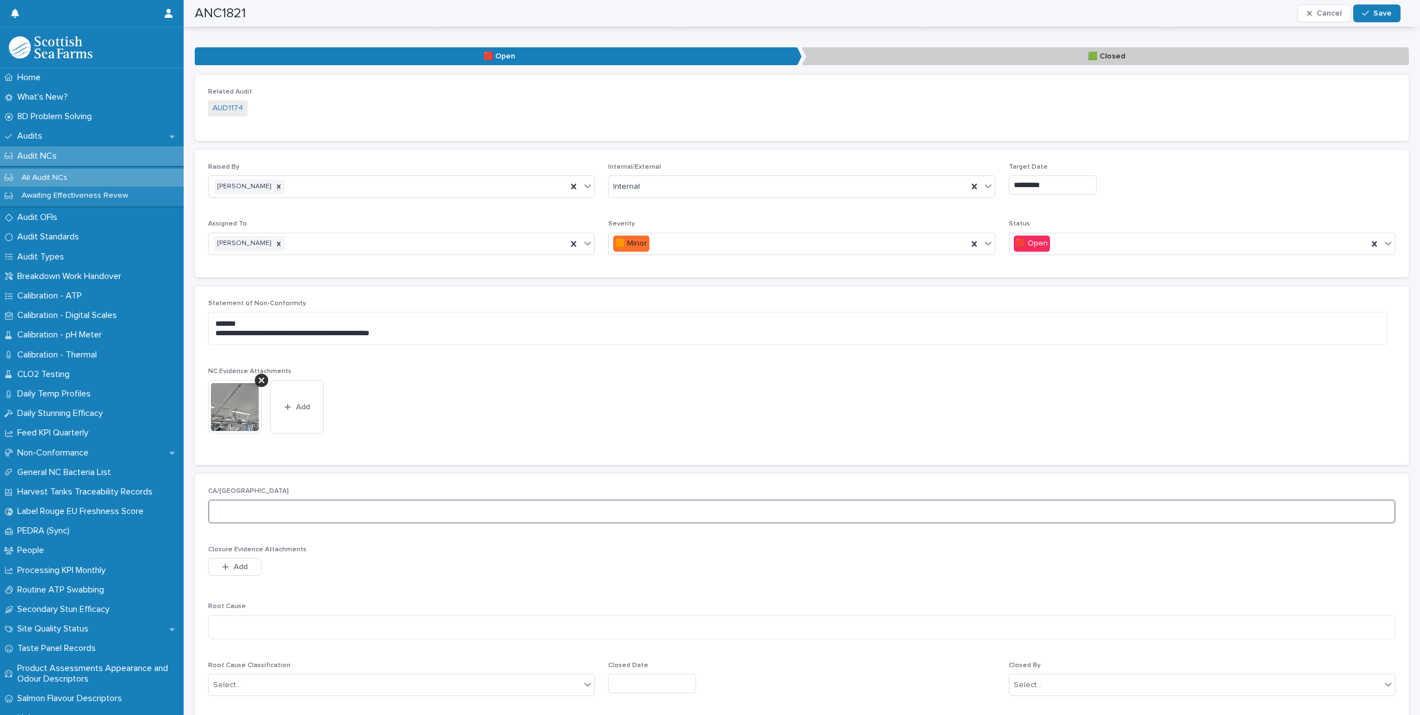
click at [275, 516] on textarea at bounding box center [802, 511] width 1188 height 24
type textarea "*"
type textarea "**********"
click at [252, 624] on textarea at bounding box center [802, 627] width 1188 height 24
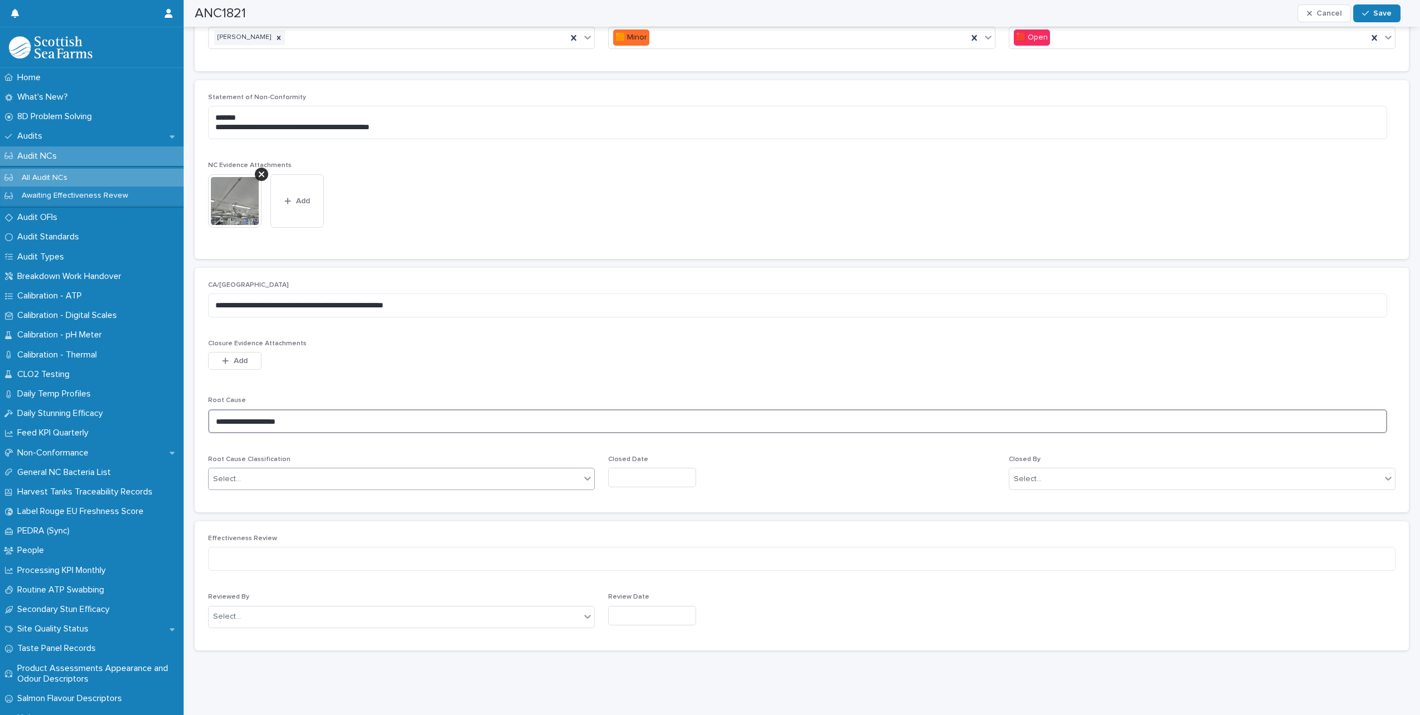
type textarea "**********"
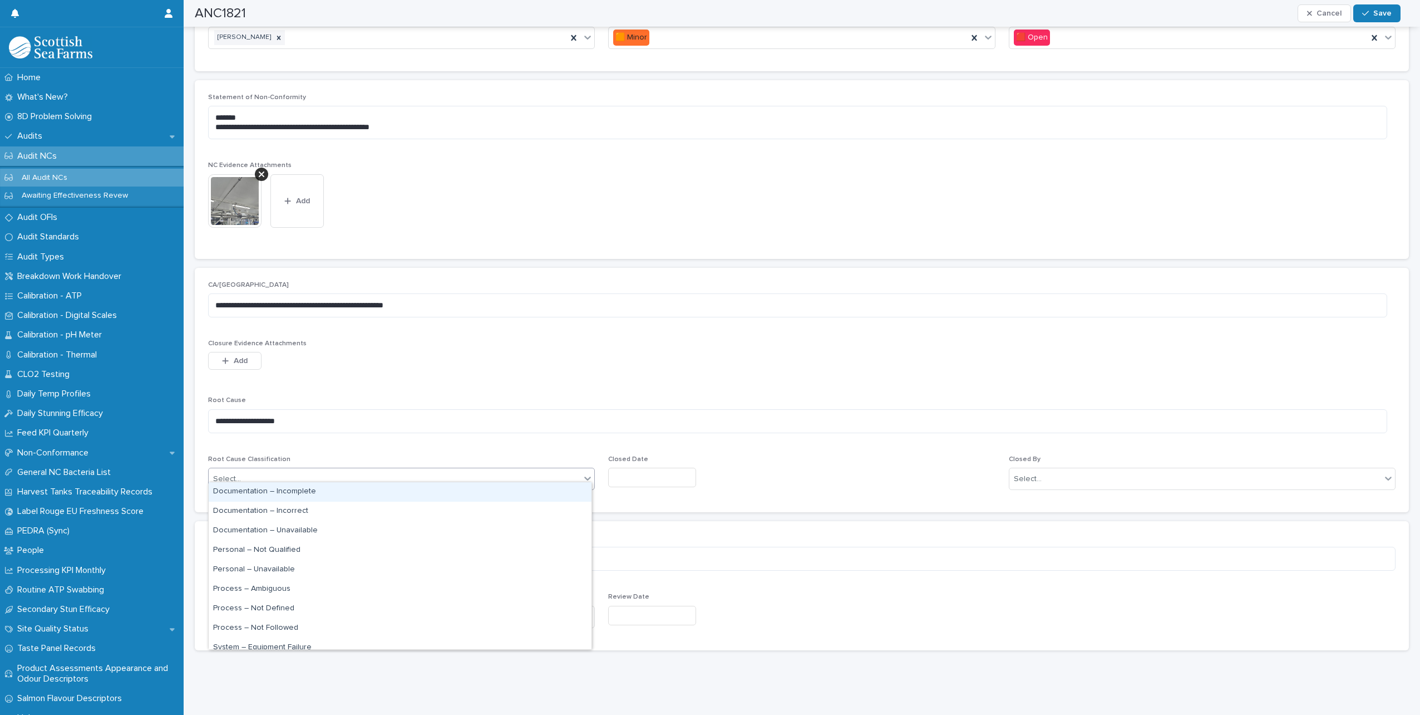
click at [350, 470] on div "Select..." at bounding box center [395, 479] width 372 height 18
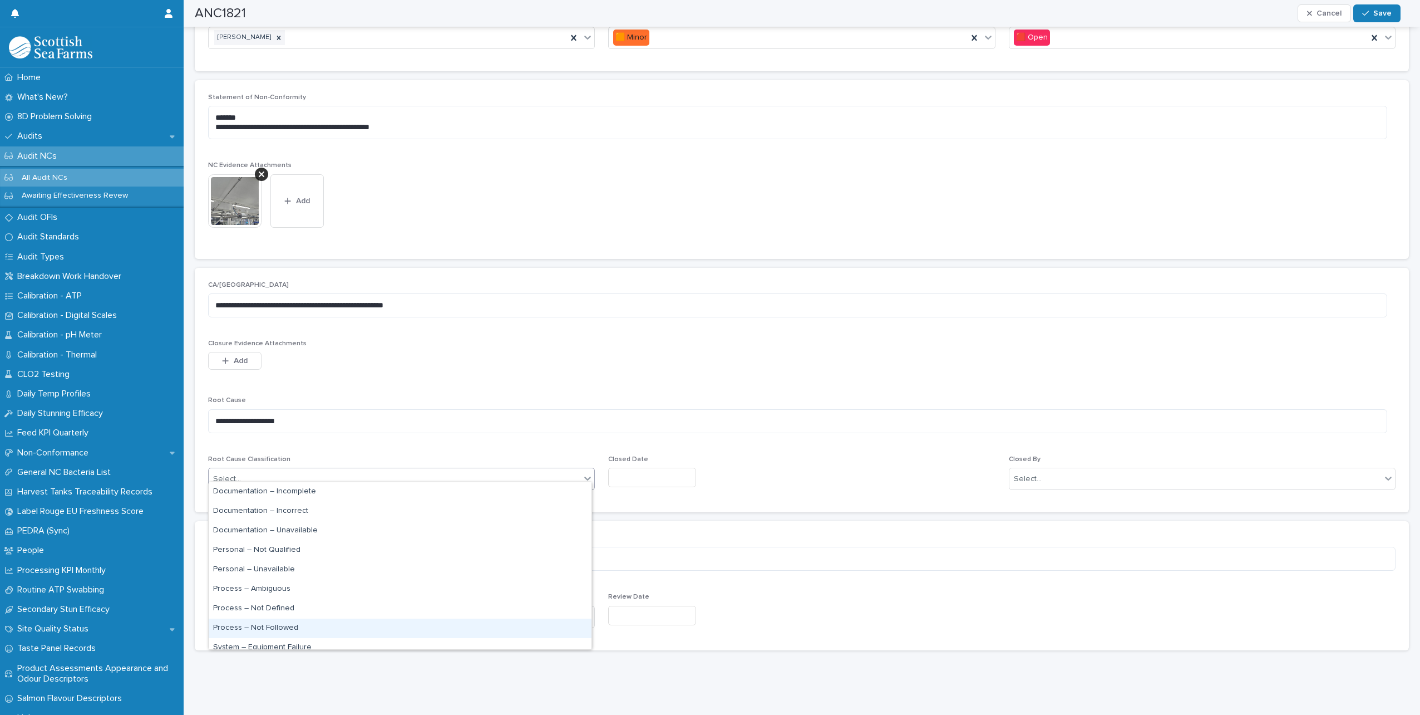
click at [278, 625] on div "Process – Not Followed" at bounding box center [400, 627] width 383 height 19
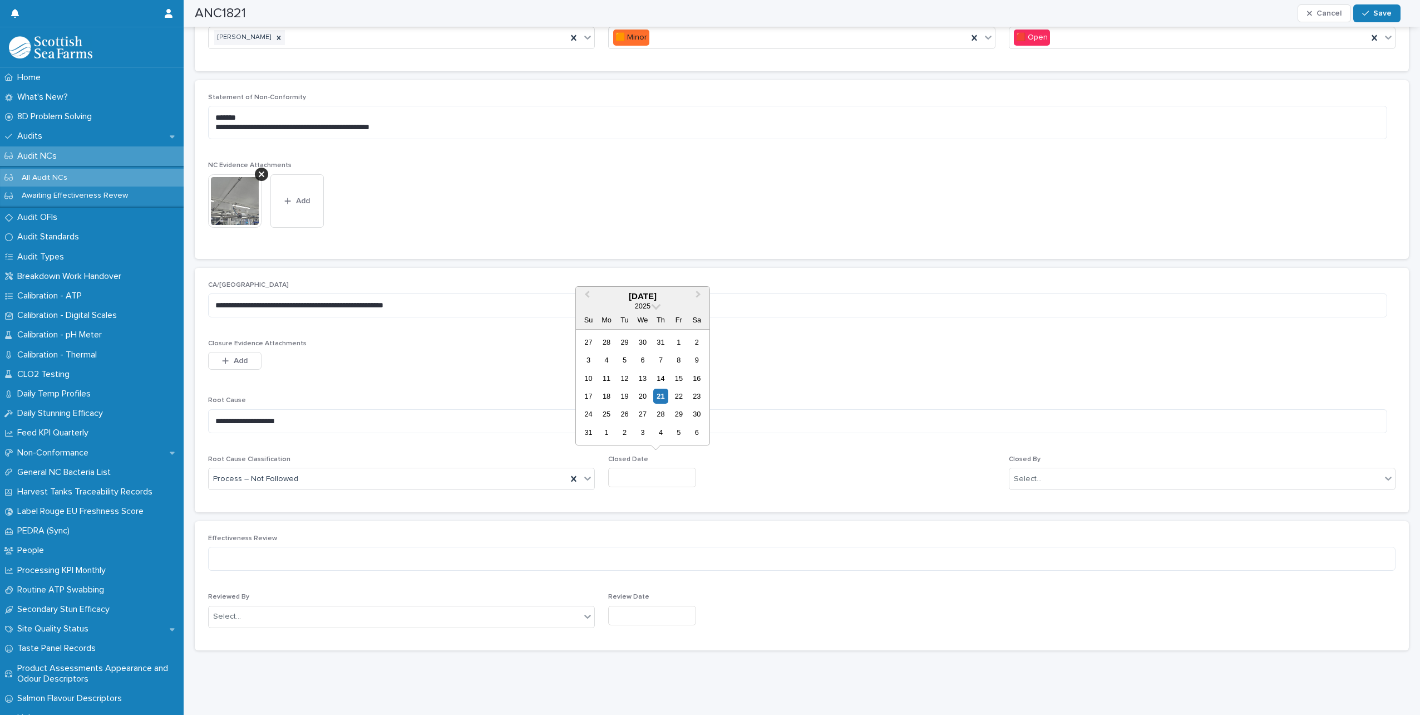
click at [636, 470] on input "text" at bounding box center [652, 476] width 88 height 19
click at [660, 396] on div "21" at bounding box center [660, 395] width 15 height 15
type input "*********"
click at [1075, 459] on div "Closed By Select..." at bounding box center [1202, 476] width 387 height 43
click at [1077, 470] on div "Select..." at bounding box center [1196, 479] width 372 height 18
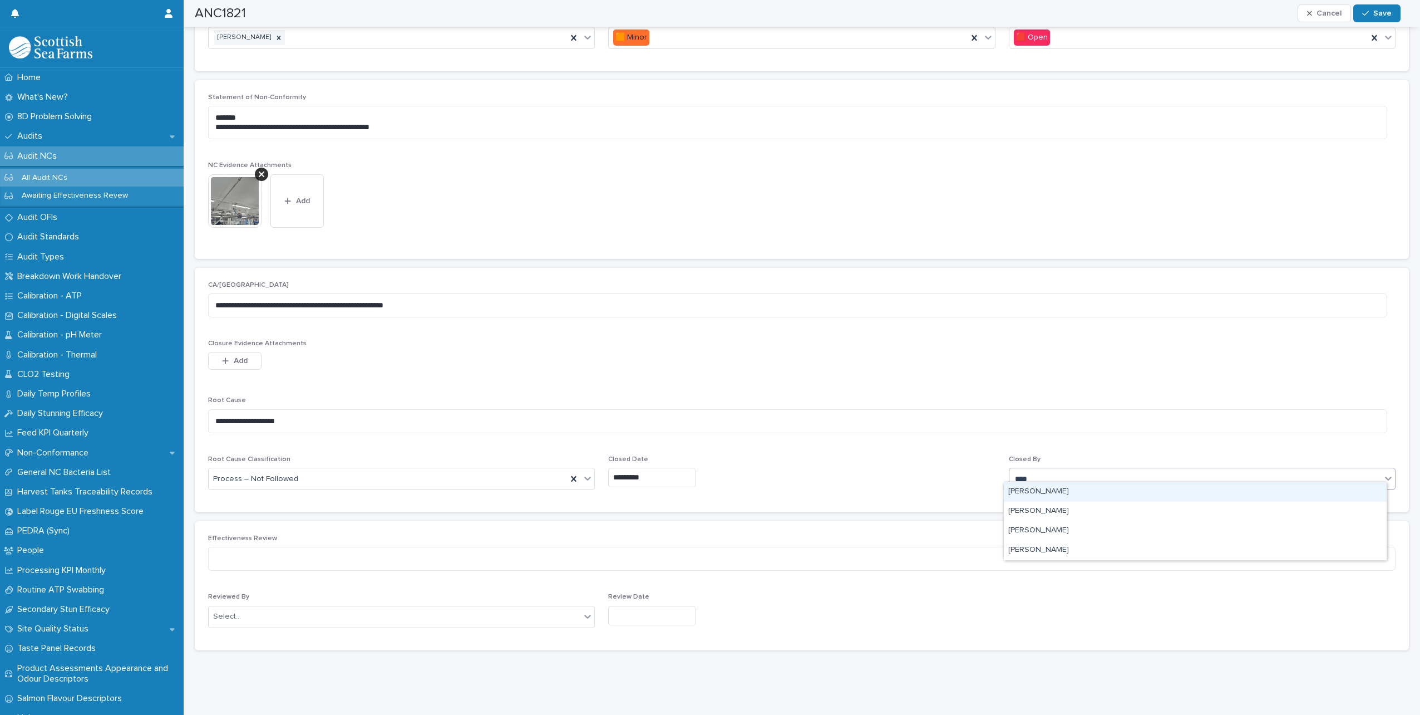
type input "*****"
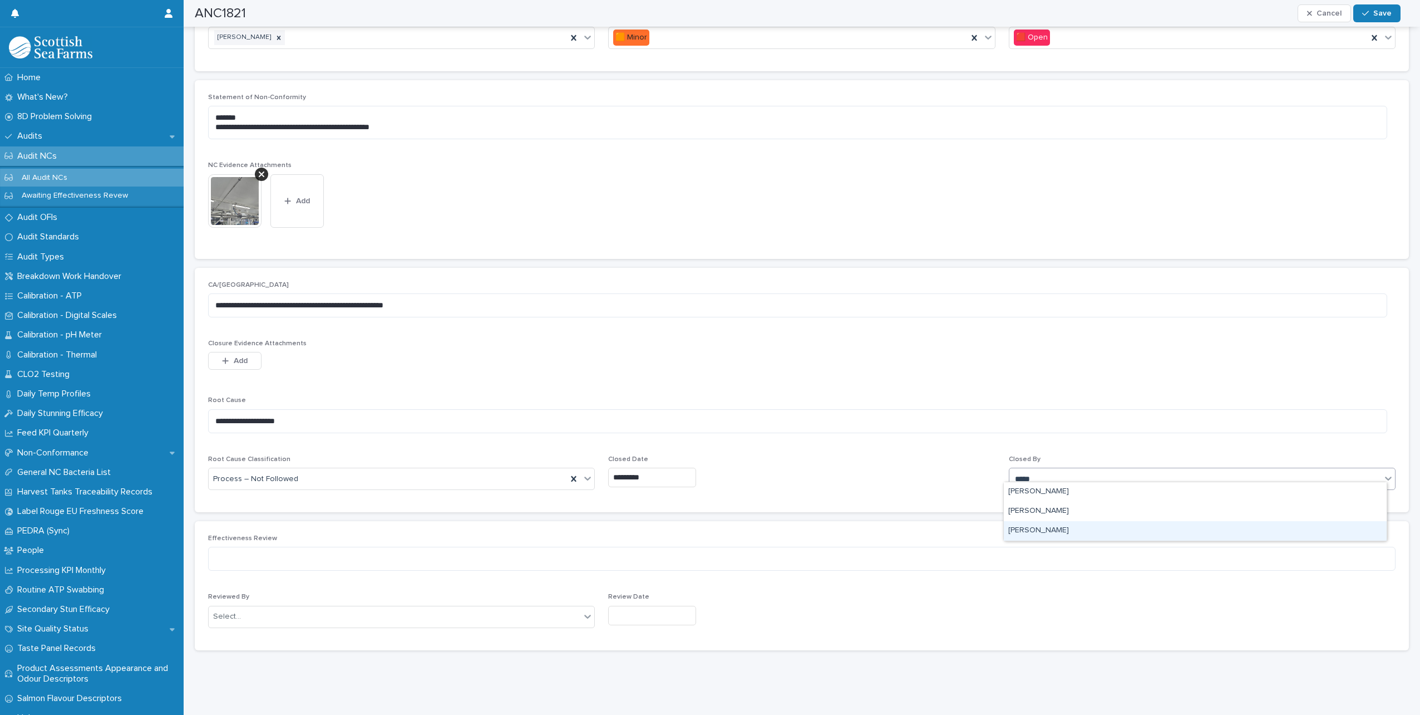
click at [1048, 527] on div "[PERSON_NAME]" at bounding box center [1195, 530] width 383 height 19
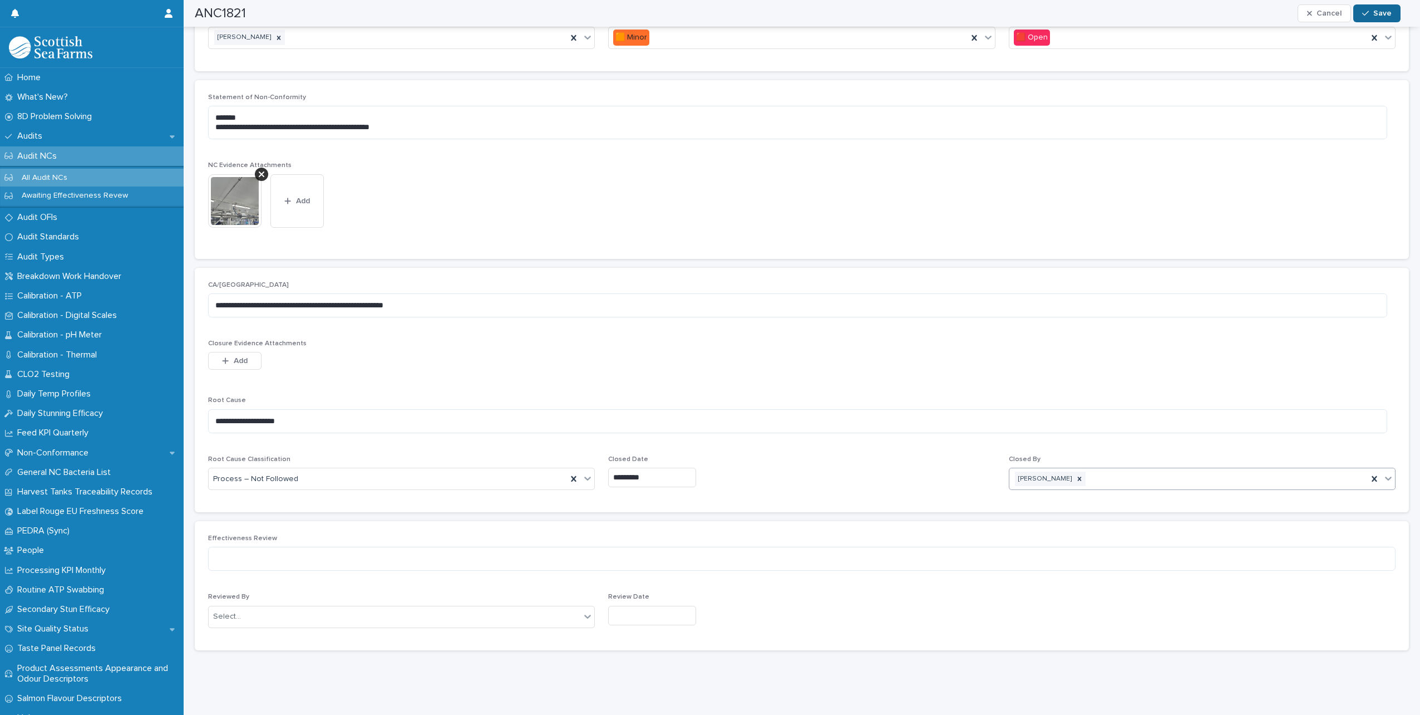
click at [1375, 8] on button "Save" at bounding box center [1376, 13] width 47 height 18
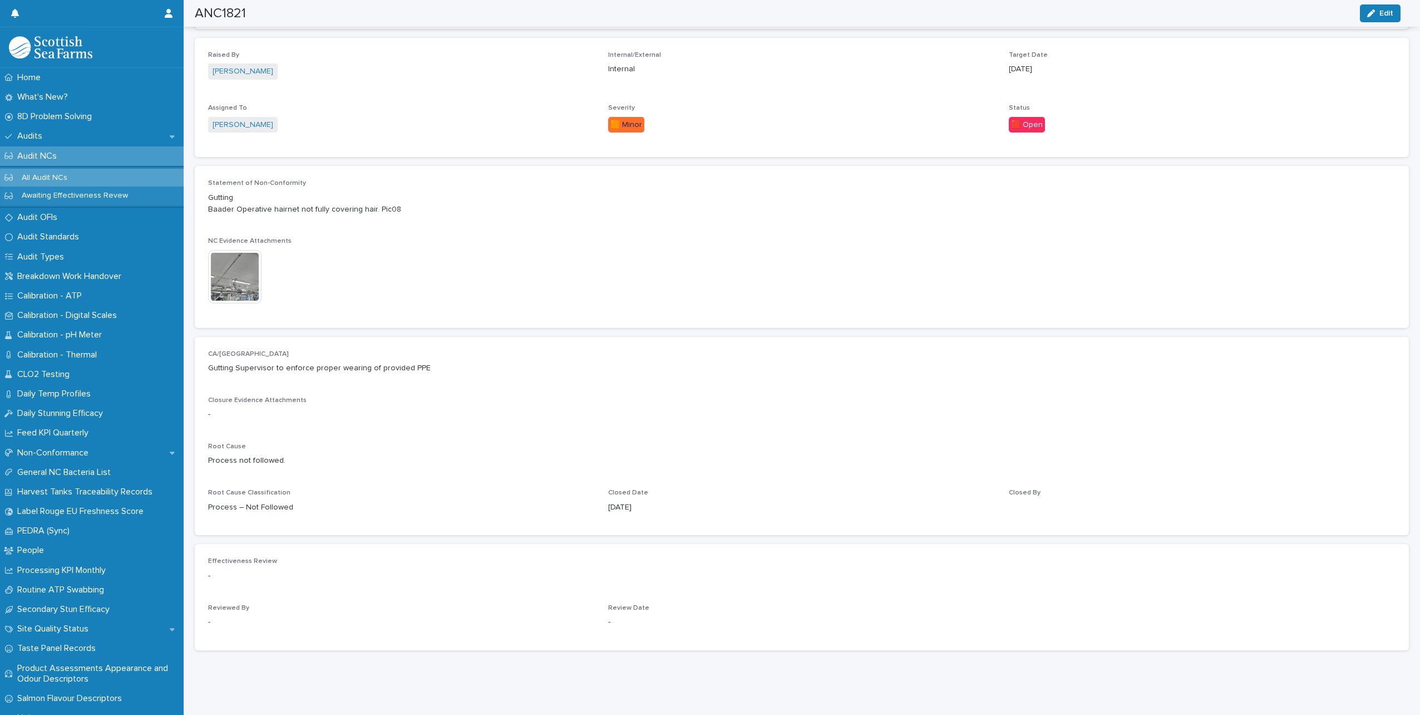
scroll to position [274, 0]
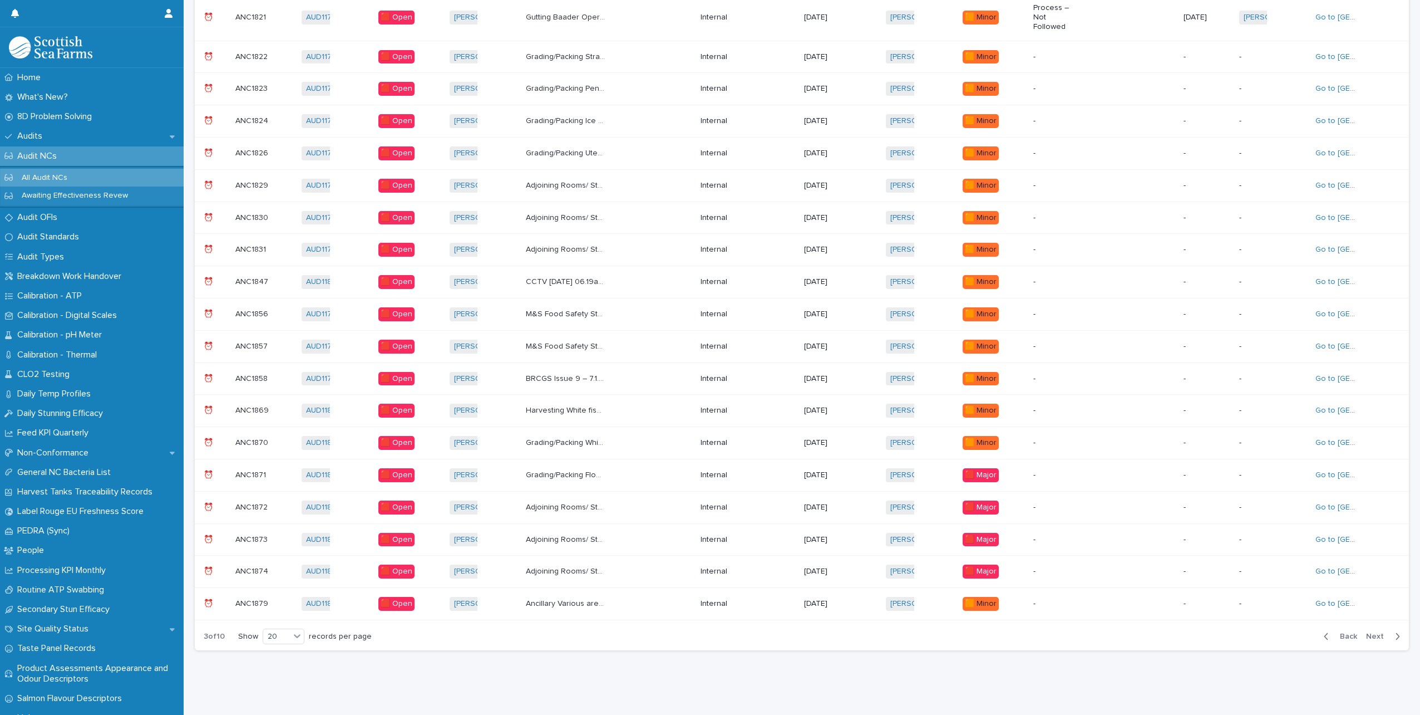
scroll to position [8, 0]
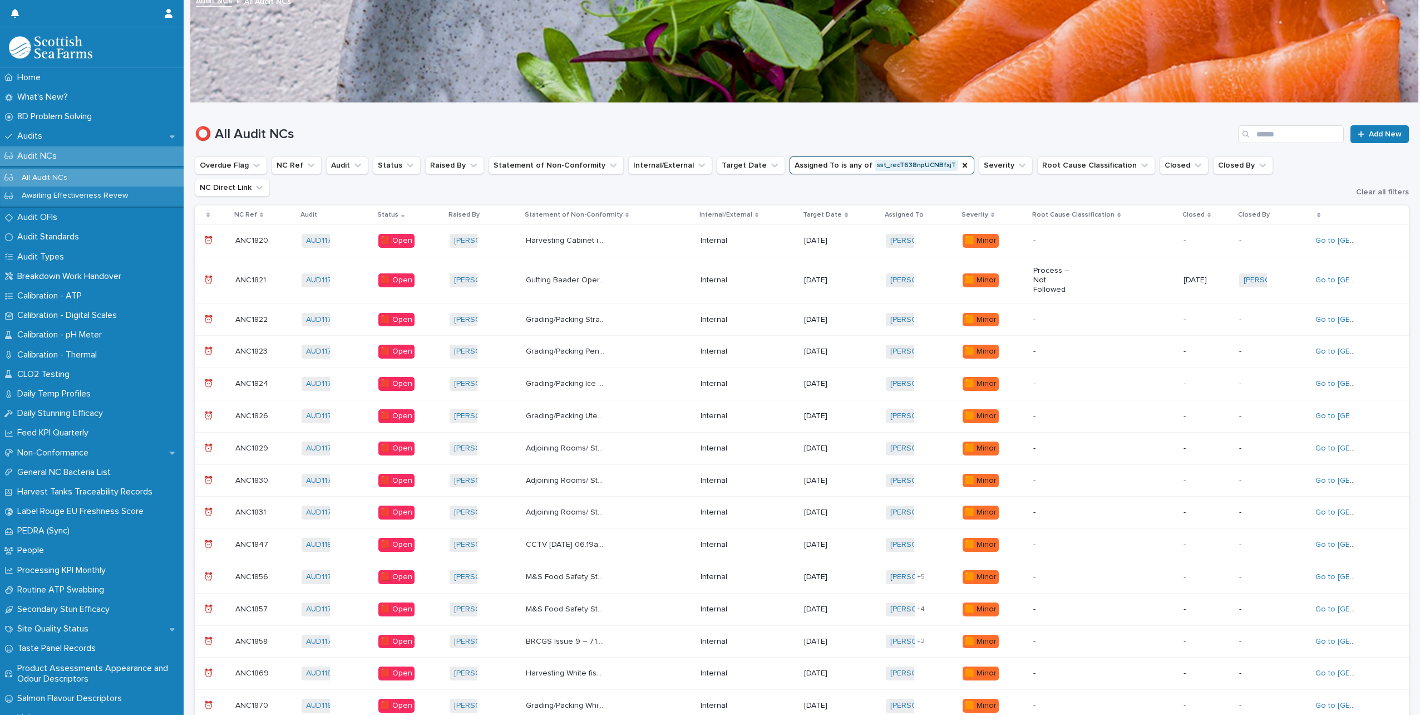
click at [655, 232] on div "Harvesting Cabinet in harvesting with wires inside has been left open. Pic07 Ha…" at bounding box center [609, 241] width 166 height 18
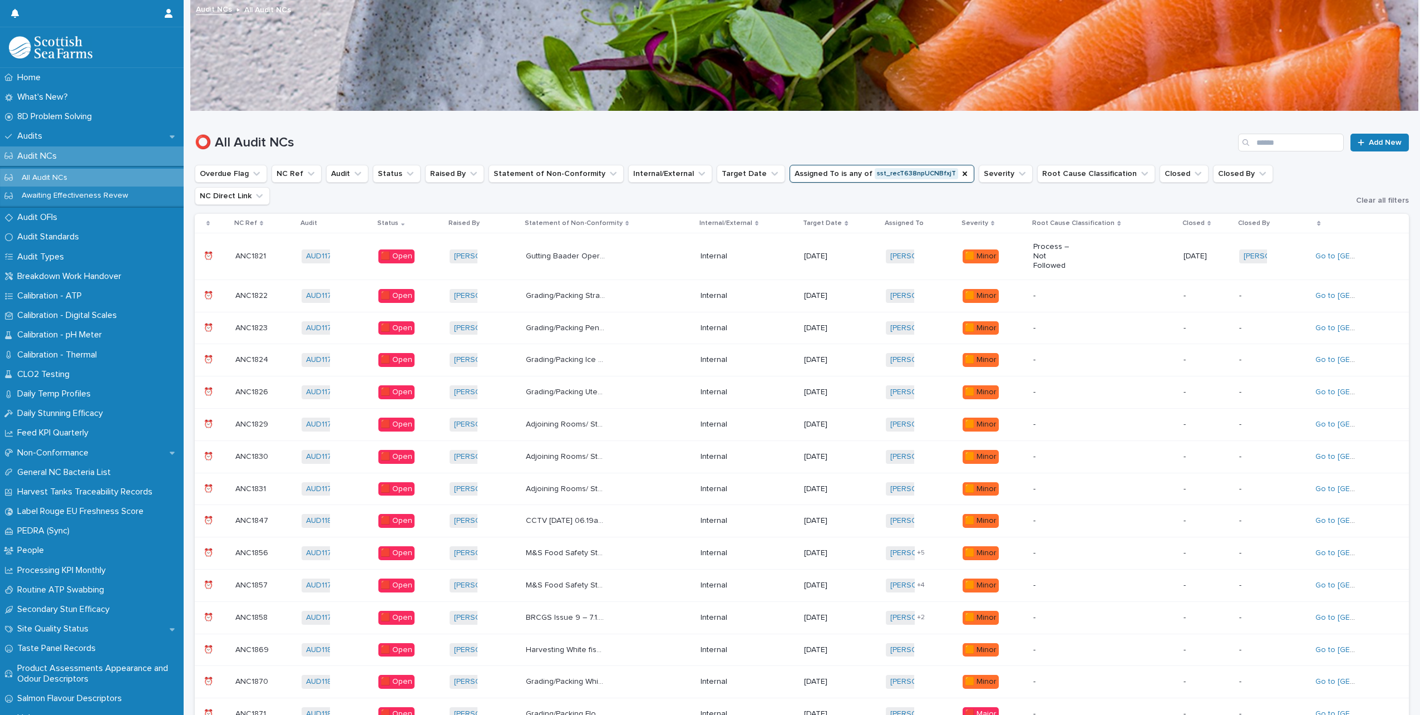
click at [641, 319] on div "Grading/Packing Pen in use on factory floor (packing) was not controlled. Pic09…" at bounding box center [609, 328] width 166 height 18
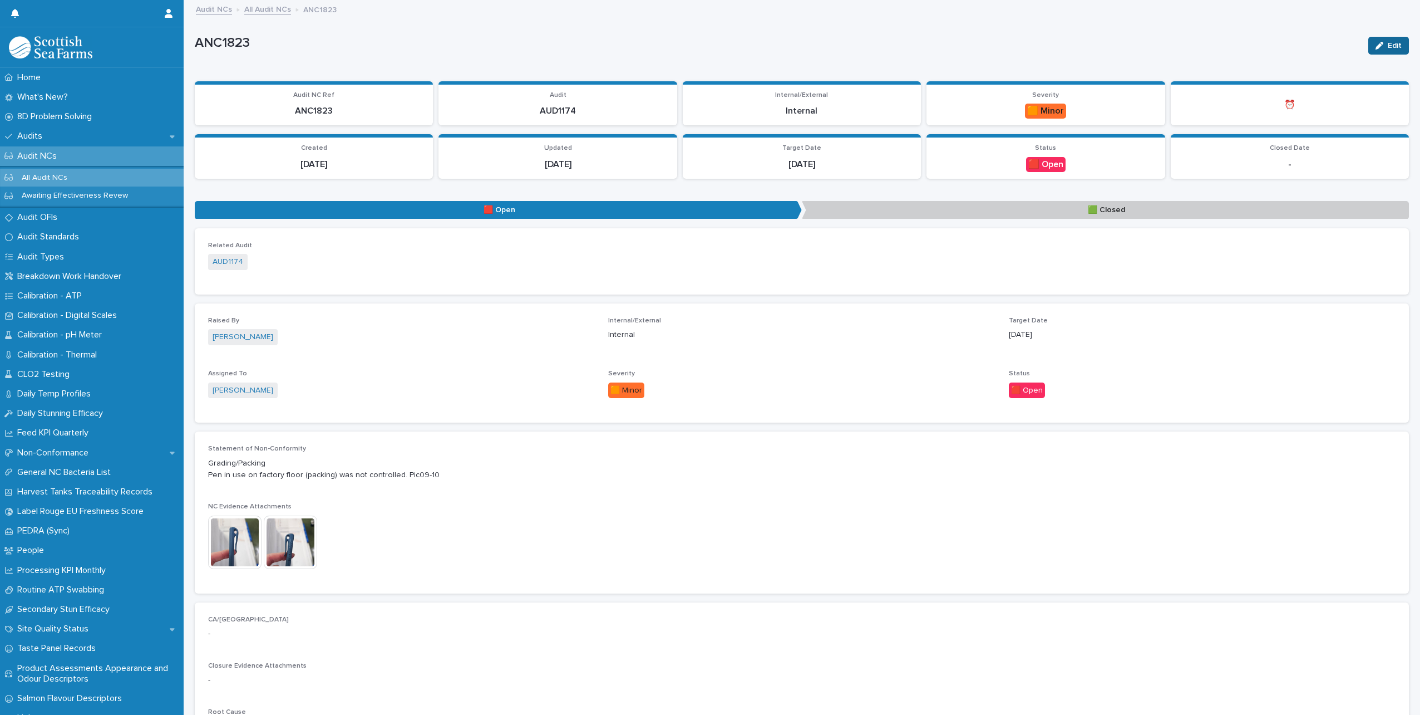
click at [1394, 41] on button "Edit" at bounding box center [1388, 46] width 41 height 18
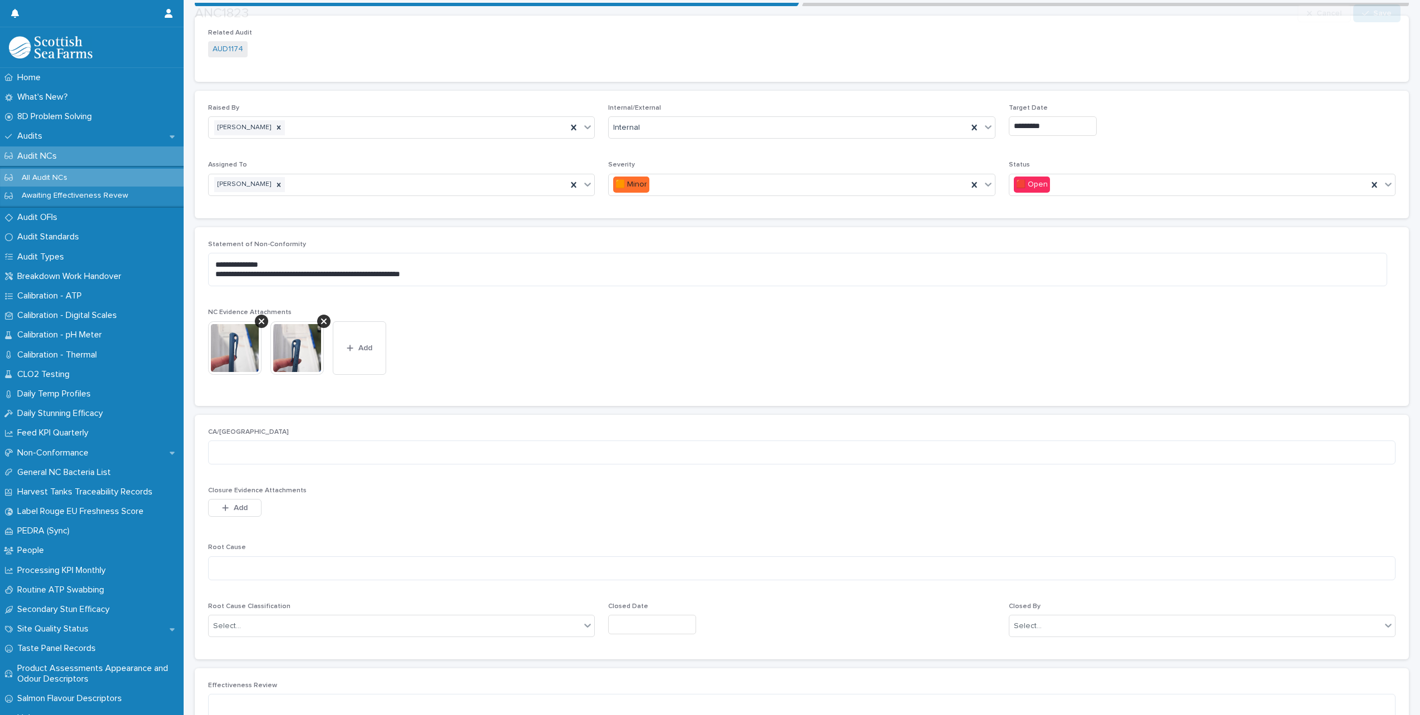
scroll to position [223, 0]
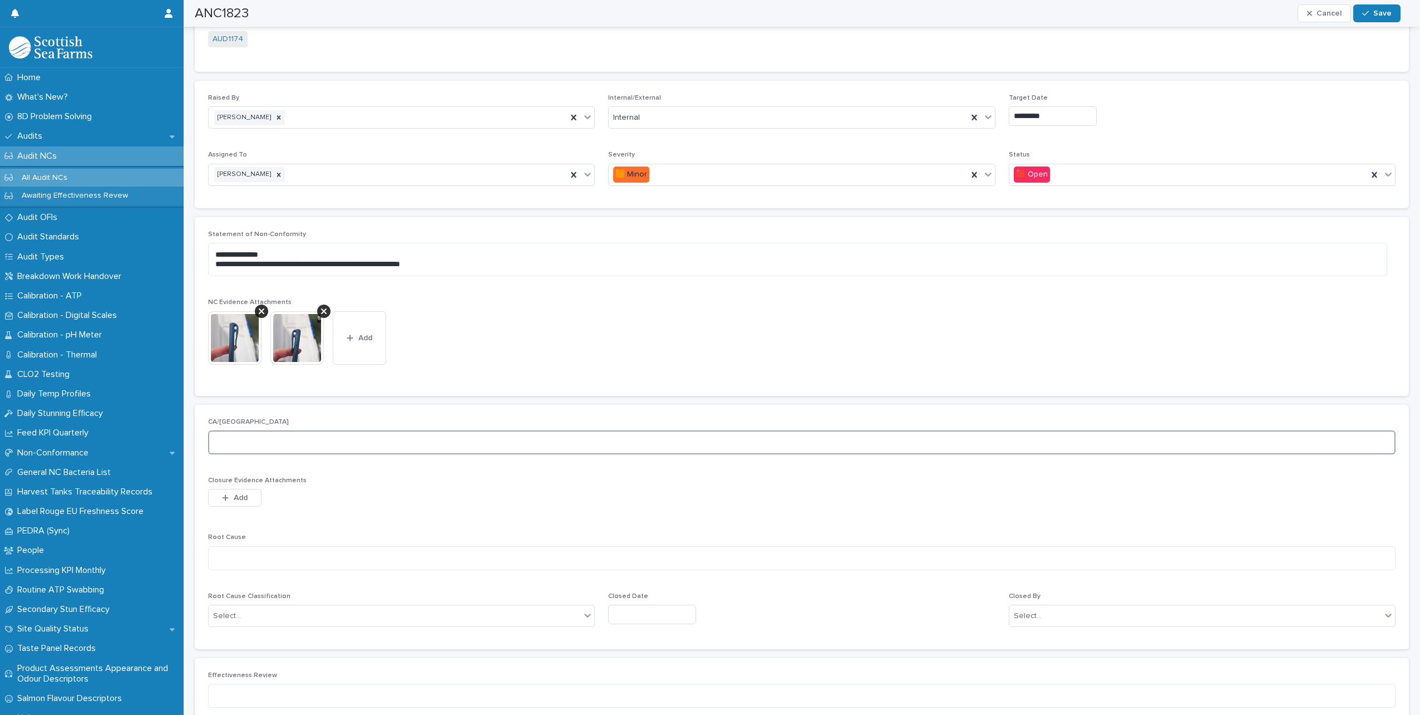
click at [254, 442] on textarea at bounding box center [802, 442] width 1188 height 24
type textarea "**********"
click at [254, 564] on textarea at bounding box center [802, 558] width 1188 height 24
type textarea "**********"
click at [317, 612] on div "Select..." at bounding box center [395, 616] width 372 height 18
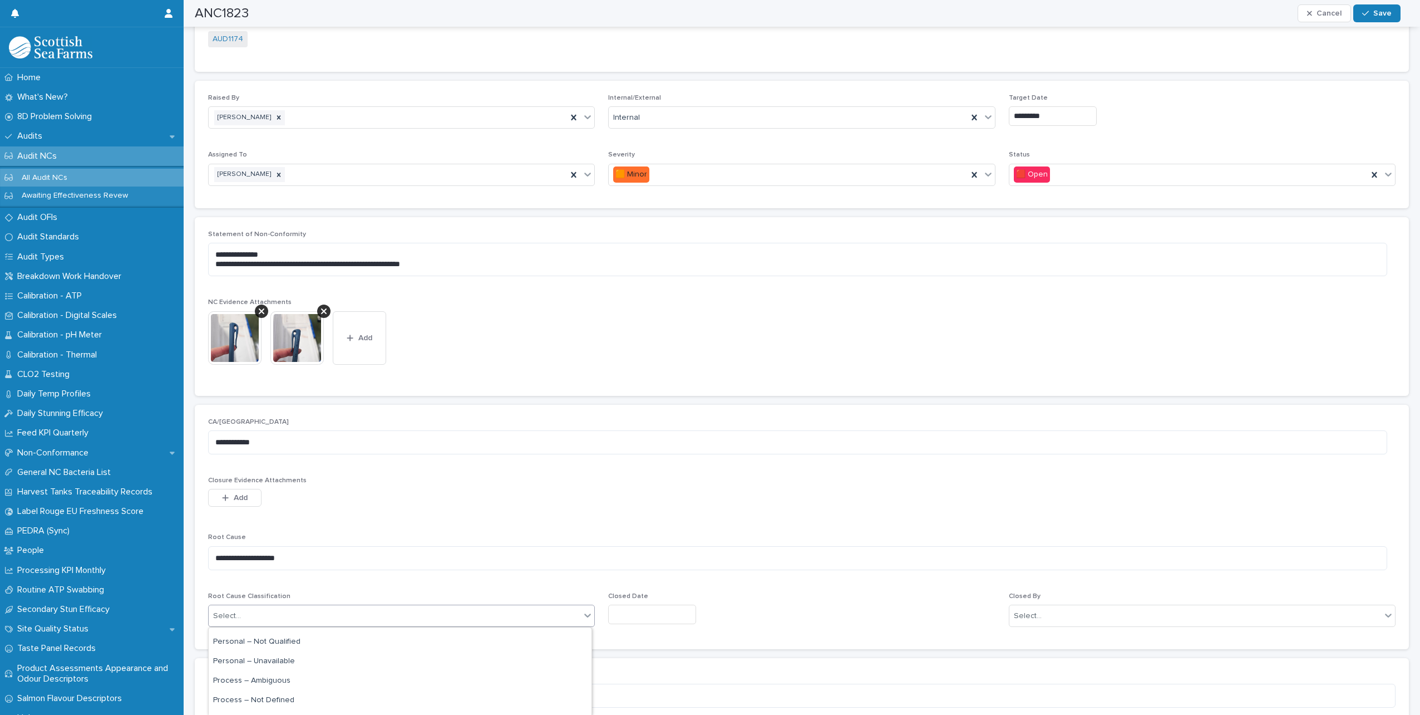
scroll to position [111, 0]
click at [308, 660] on div "Process – Not Followed" at bounding box center [400, 661] width 383 height 19
click at [658, 622] on input "text" at bounding box center [652, 613] width 88 height 19
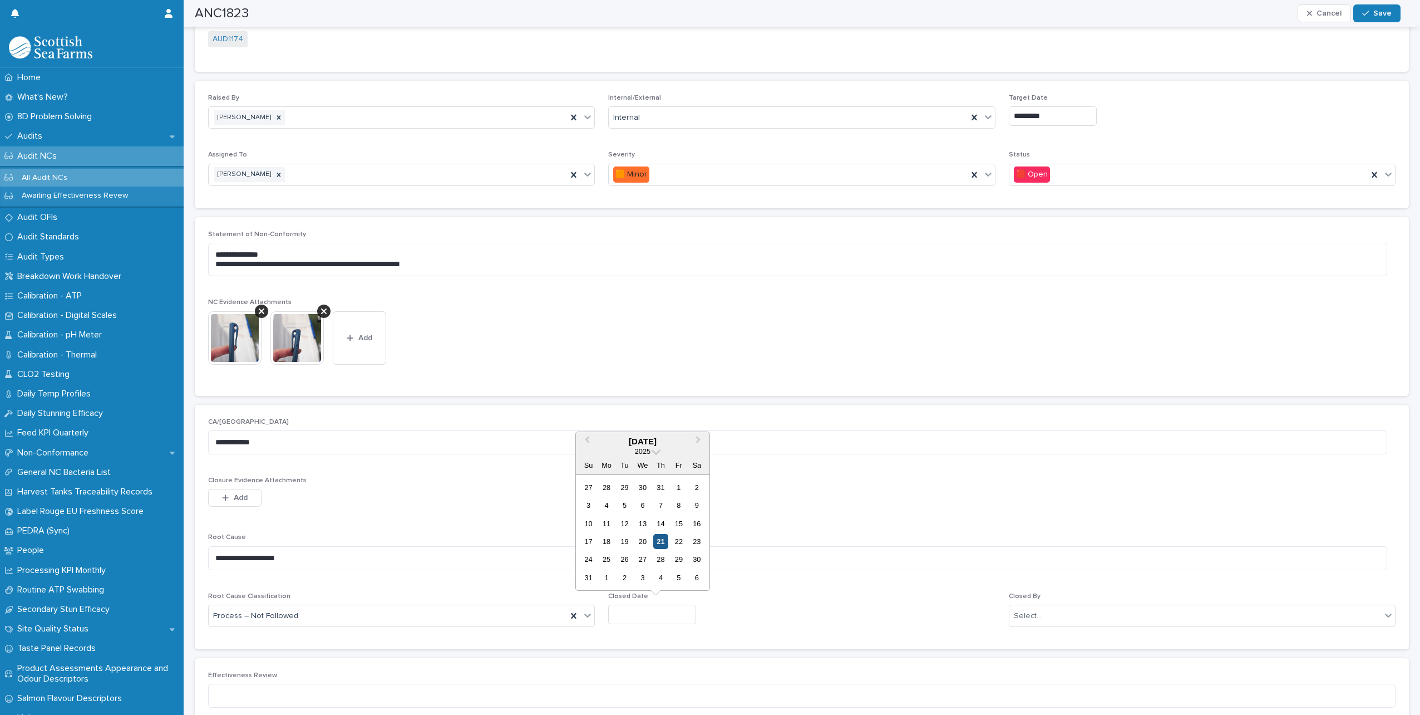
click at [663, 543] on div "21" at bounding box center [660, 541] width 15 height 15
type input "*********"
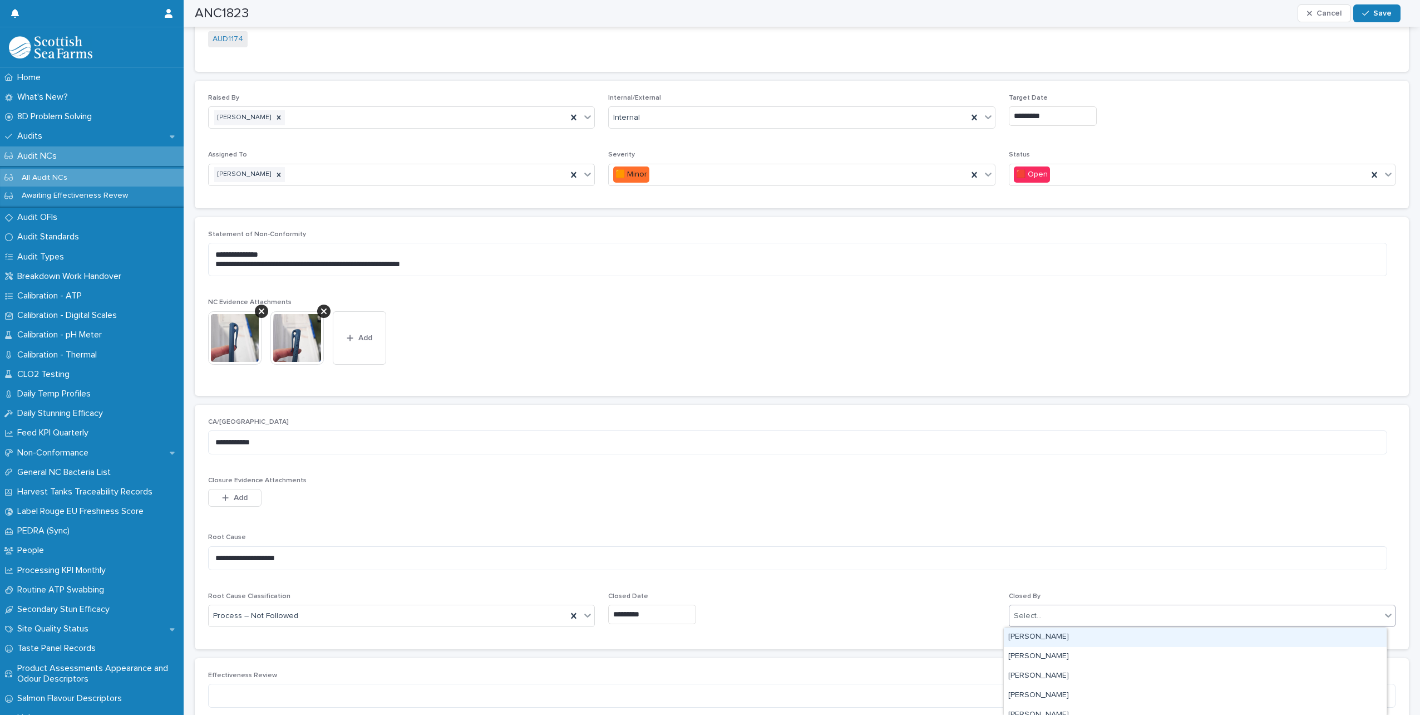
click at [1130, 619] on div "Select..." at bounding box center [1196, 616] width 372 height 18
type input "*****"
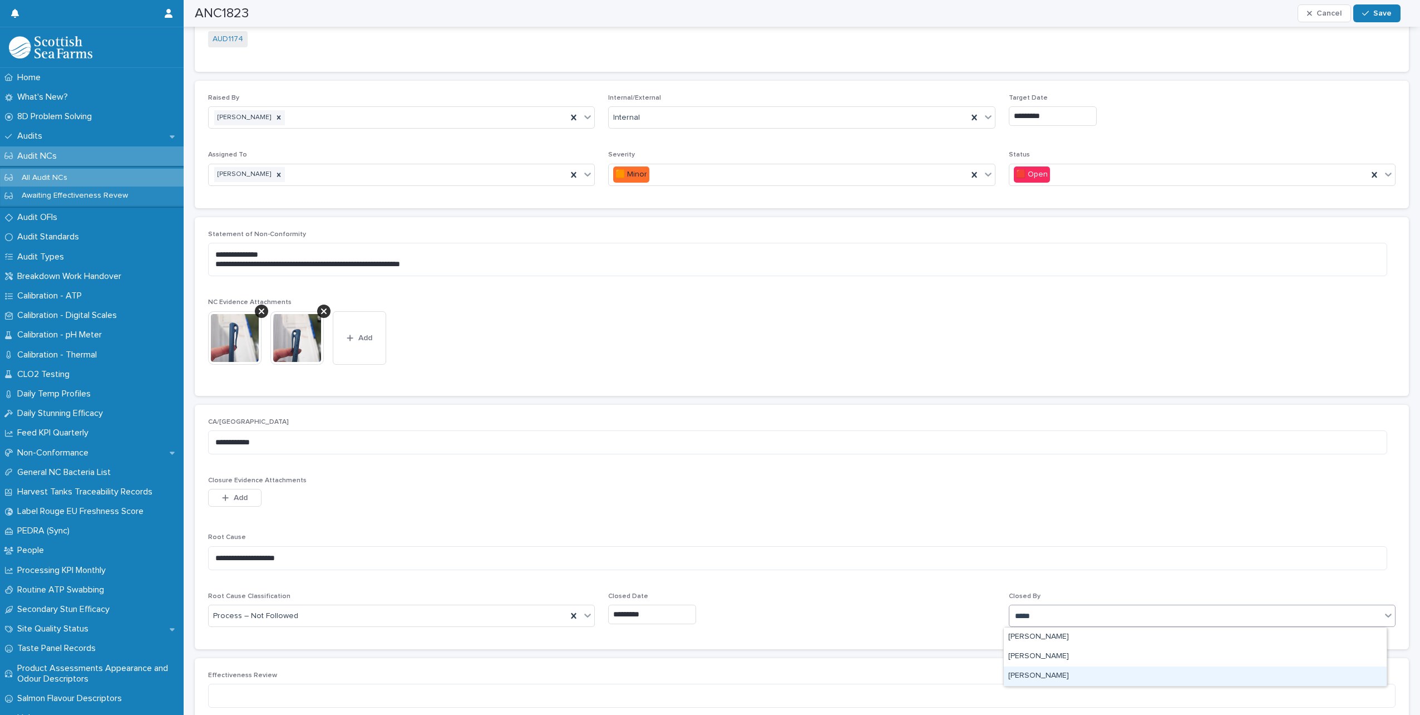
click at [1040, 672] on div "[PERSON_NAME]" at bounding box center [1195, 675] width 383 height 19
click at [1367, 10] on icon "button" at bounding box center [1365, 13] width 7 height 8
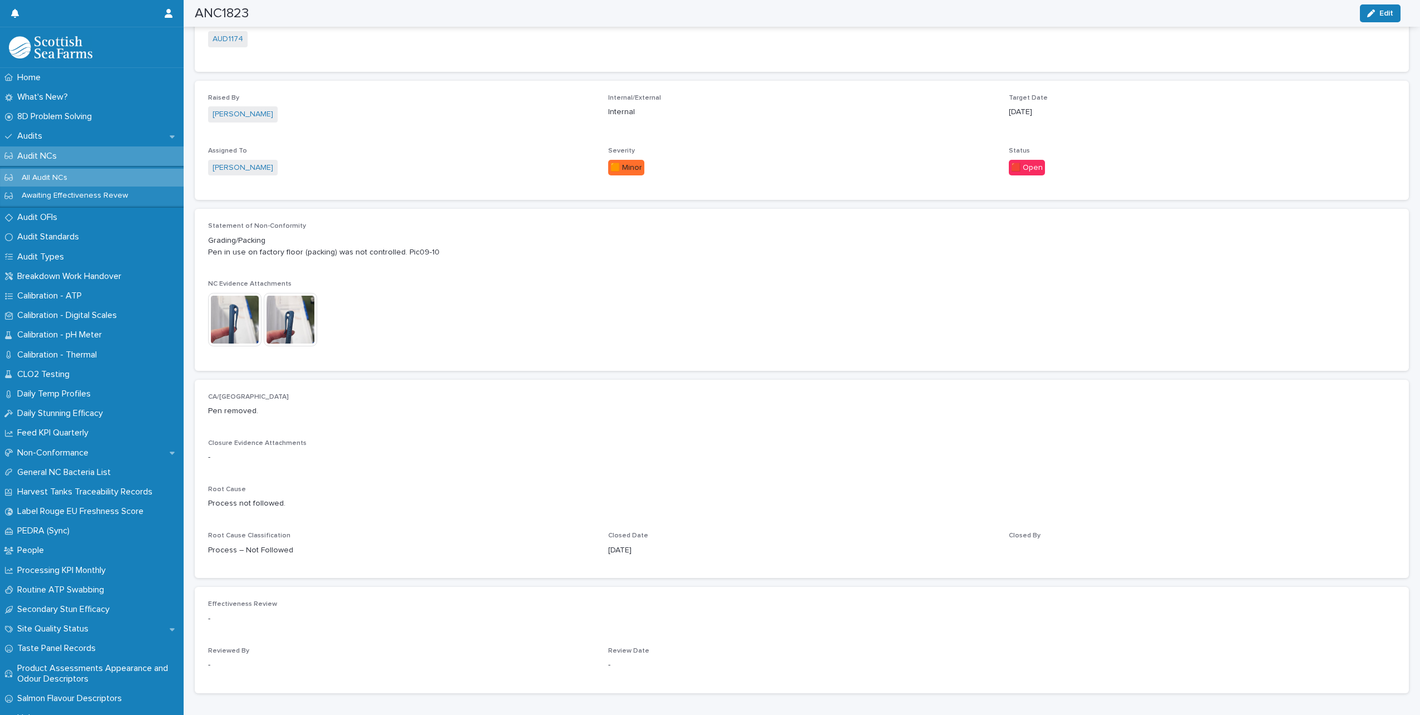
scroll to position [176, 0]
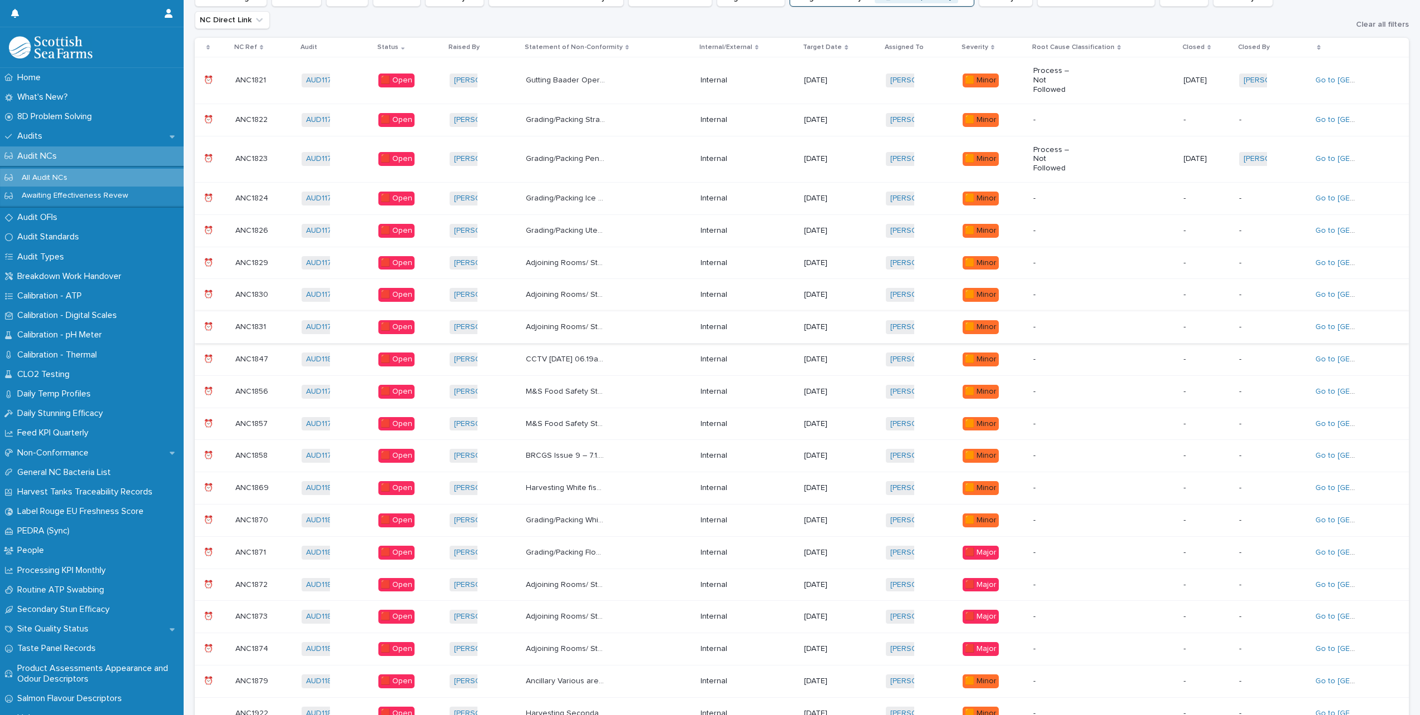
scroll to position [8, 0]
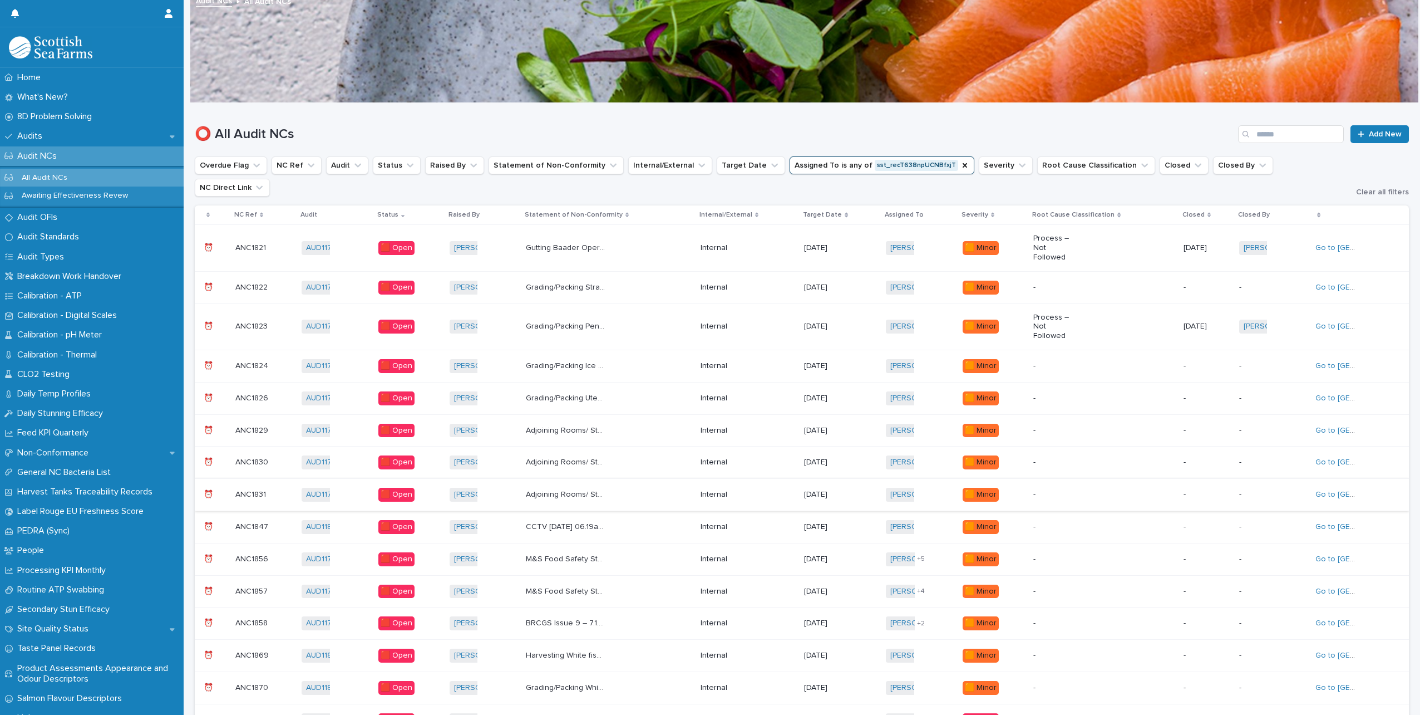
click at [651, 357] on div "Grading/Packing Ice bins positions mean that if not covered, droplets from the …" at bounding box center [609, 366] width 166 height 18
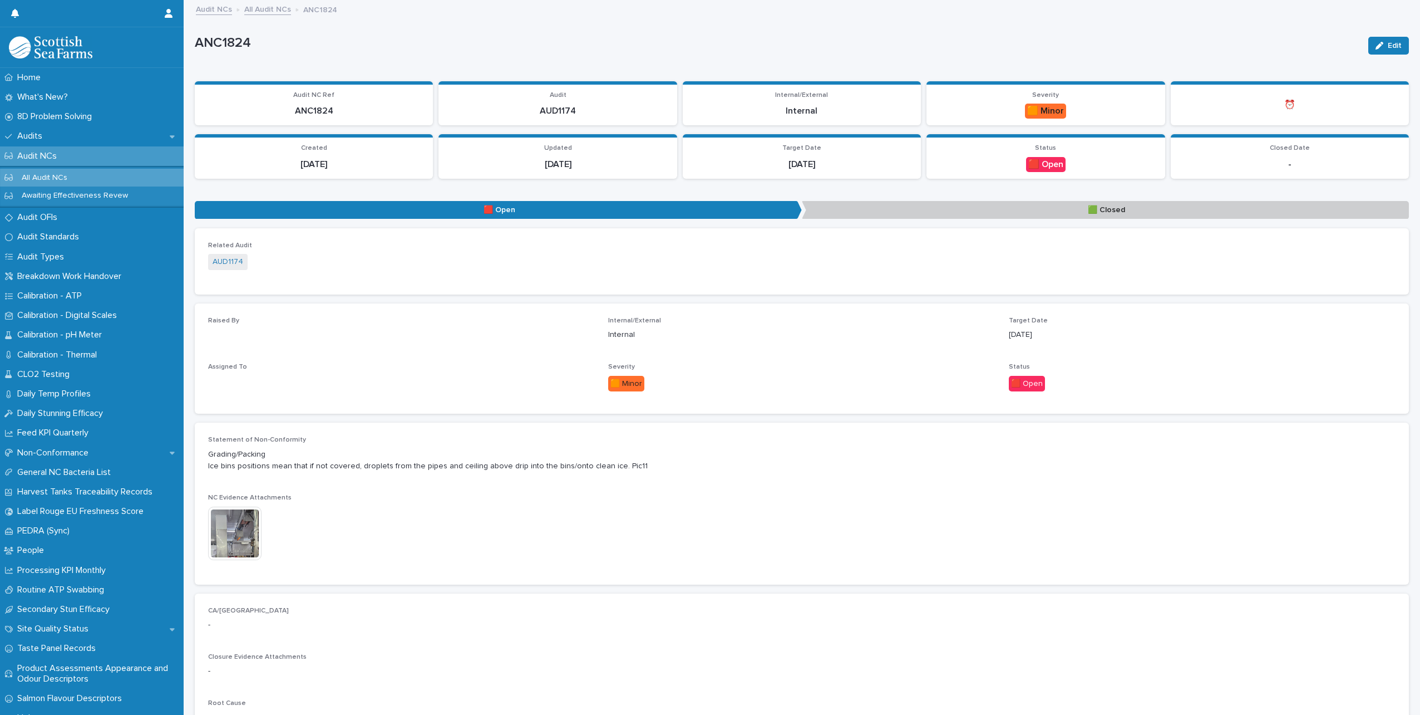
click at [232, 531] on img at bounding box center [234, 532] width 53 height 53
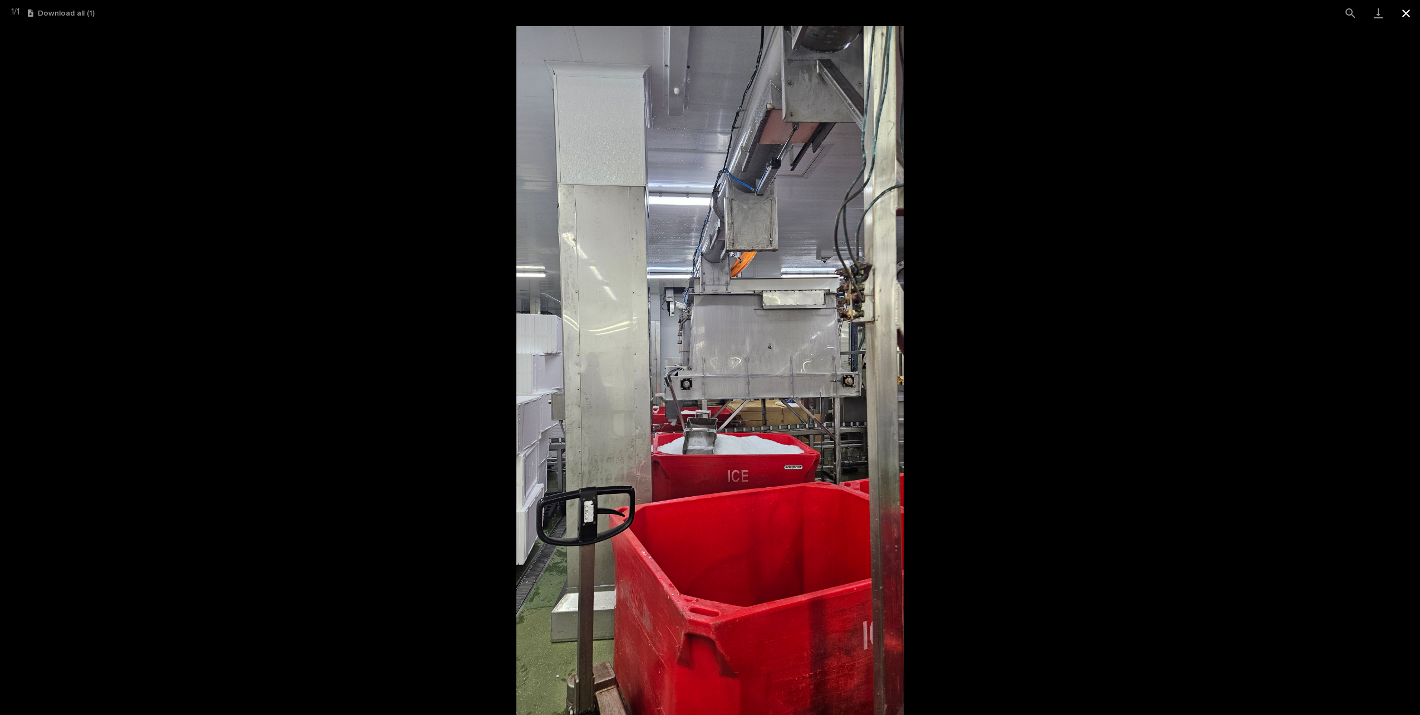
click at [1413, 13] on button "Close gallery" at bounding box center [1406, 13] width 28 height 26
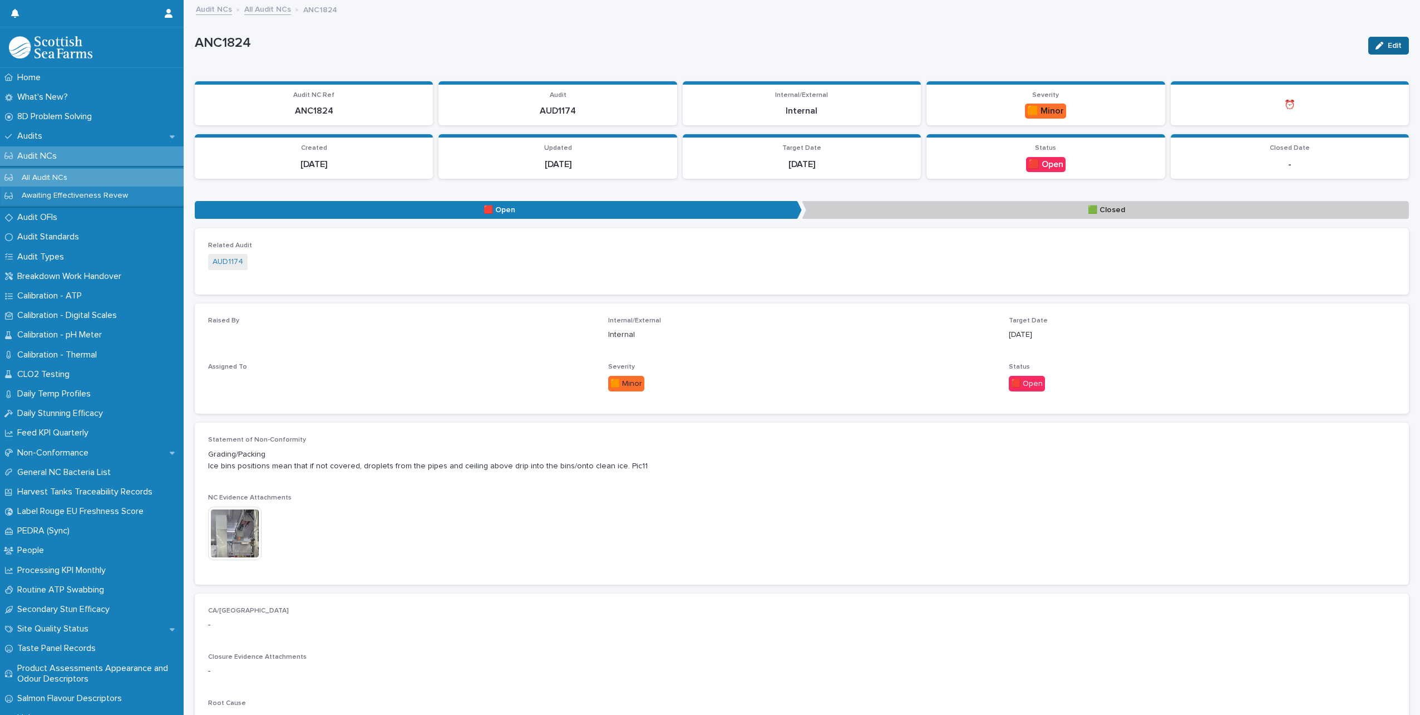
click at [1382, 40] on button "Edit" at bounding box center [1388, 46] width 41 height 18
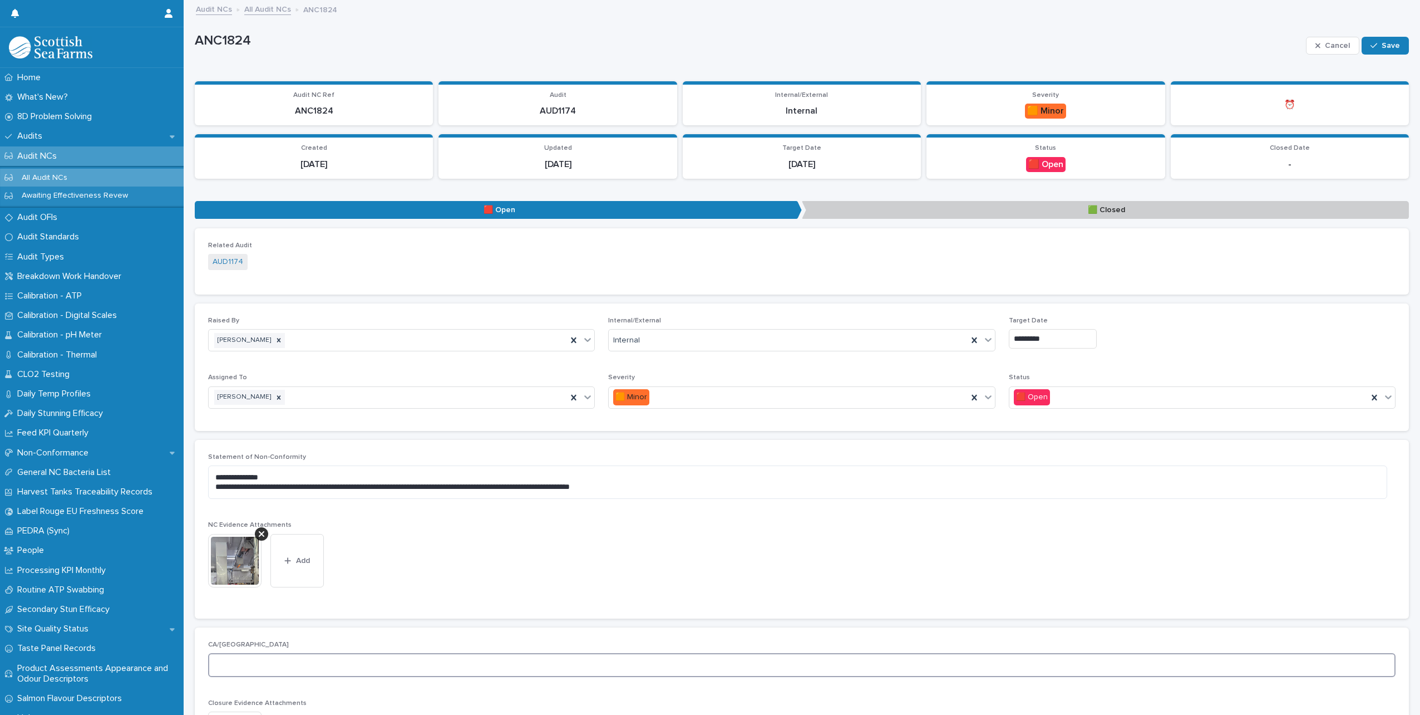
click at [239, 663] on textarea at bounding box center [802, 665] width 1188 height 24
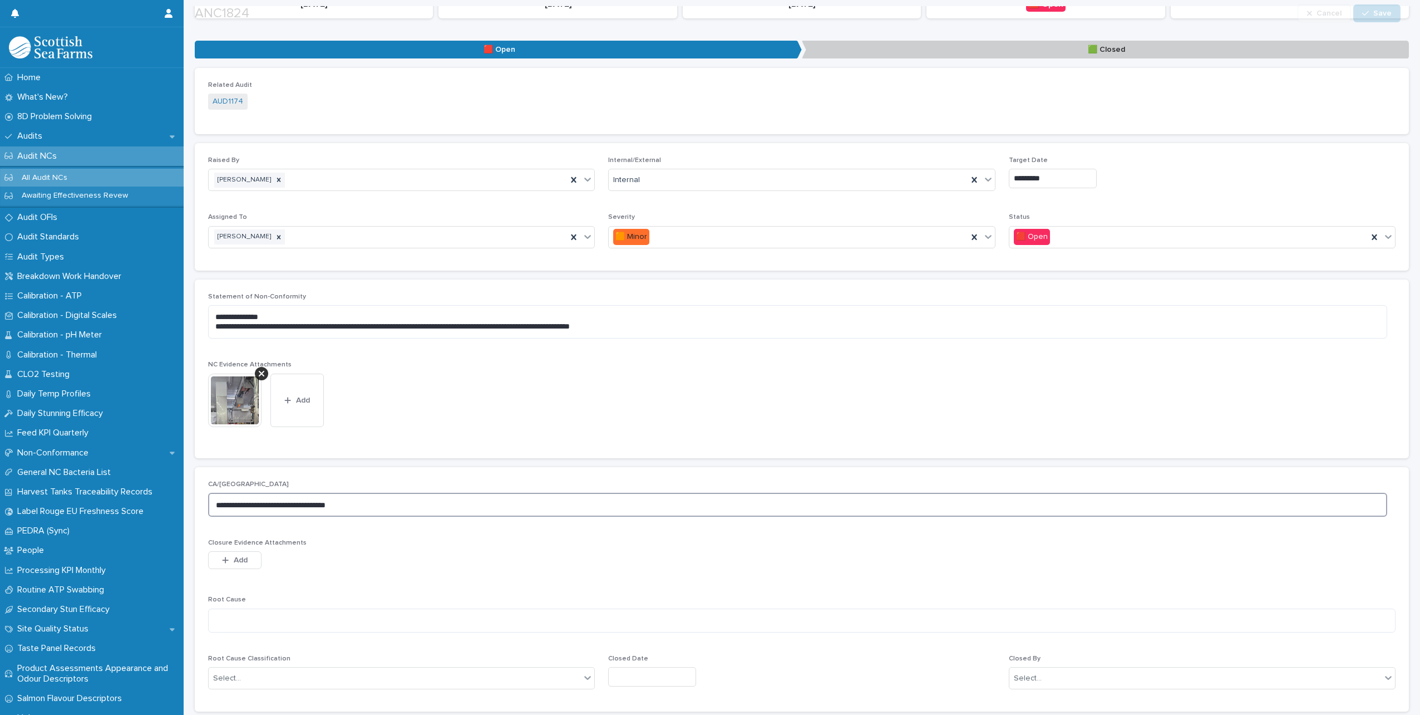
scroll to position [278, 0]
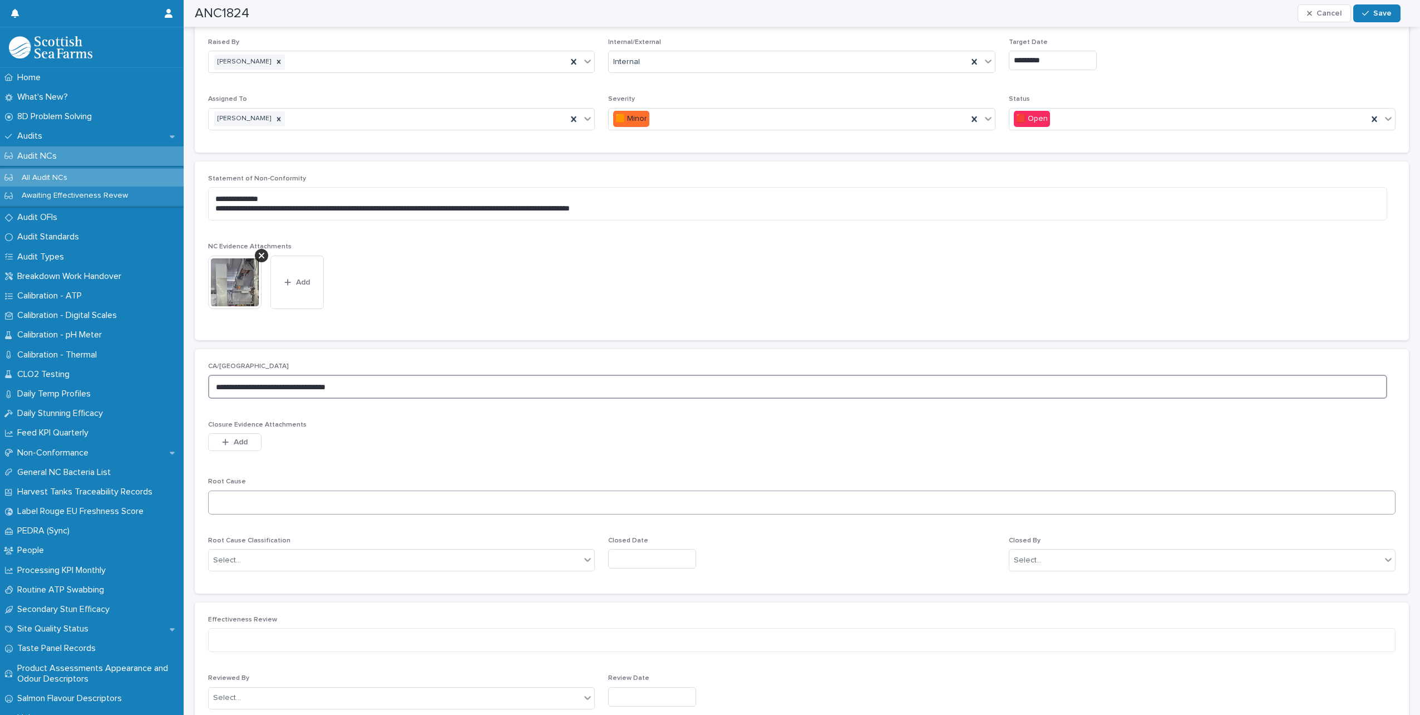
type textarea "**********"
click at [299, 503] on textarea at bounding box center [802, 502] width 1188 height 24
type textarea "**********"
click at [291, 560] on div "Select..." at bounding box center [395, 560] width 372 height 18
click at [283, 681] on div "Process – Ambiguous" at bounding box center [400, 678] width 383 height 19
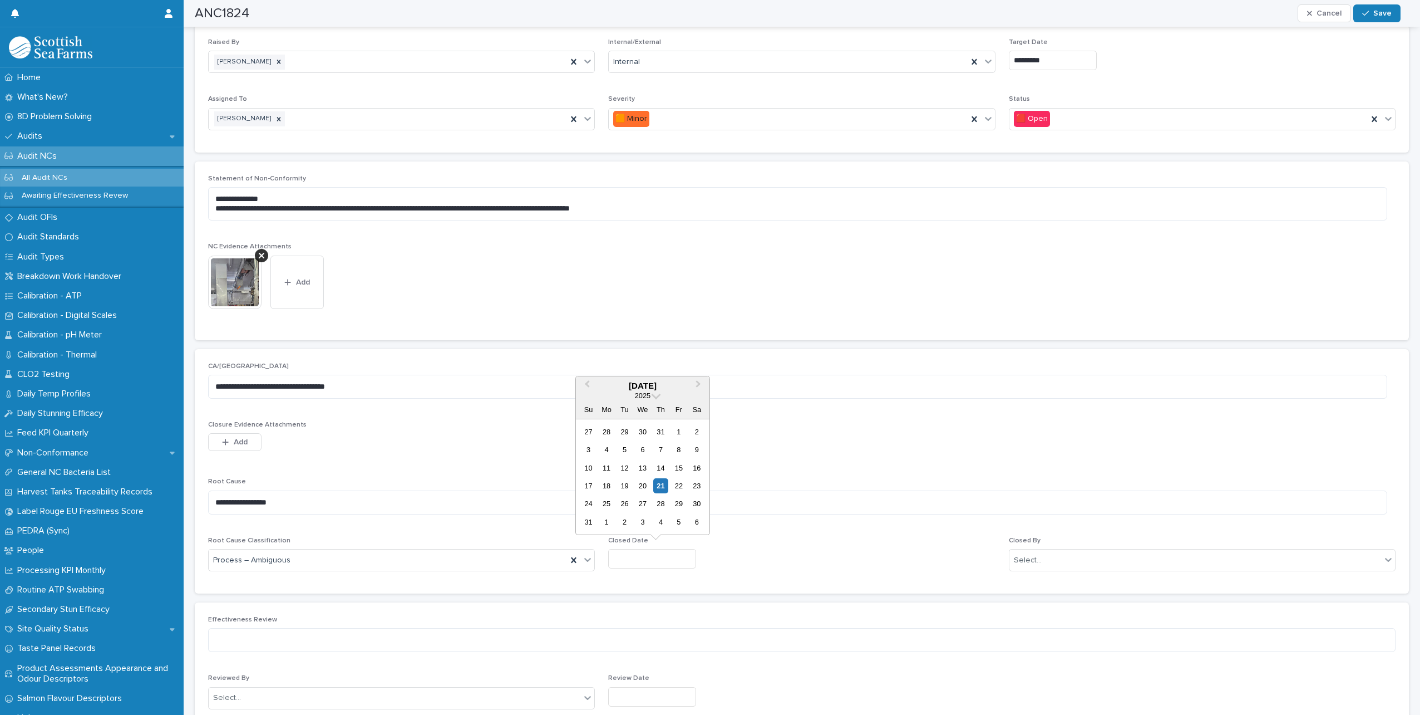
click at [652, 559] on input "text" at bounding box center [652, 558] width 88 height 19
click at [663, 485] on div "21" at bounding box center [660, 485] width 15 height 15
type input "*********"
click at [1077, 572] on div "Closed By Select..." at bounding box center [1202, 557] width 387 height 43
click at [1077, 562] on div "Select..." at bounding box center [1196, 560] width 372 height 18
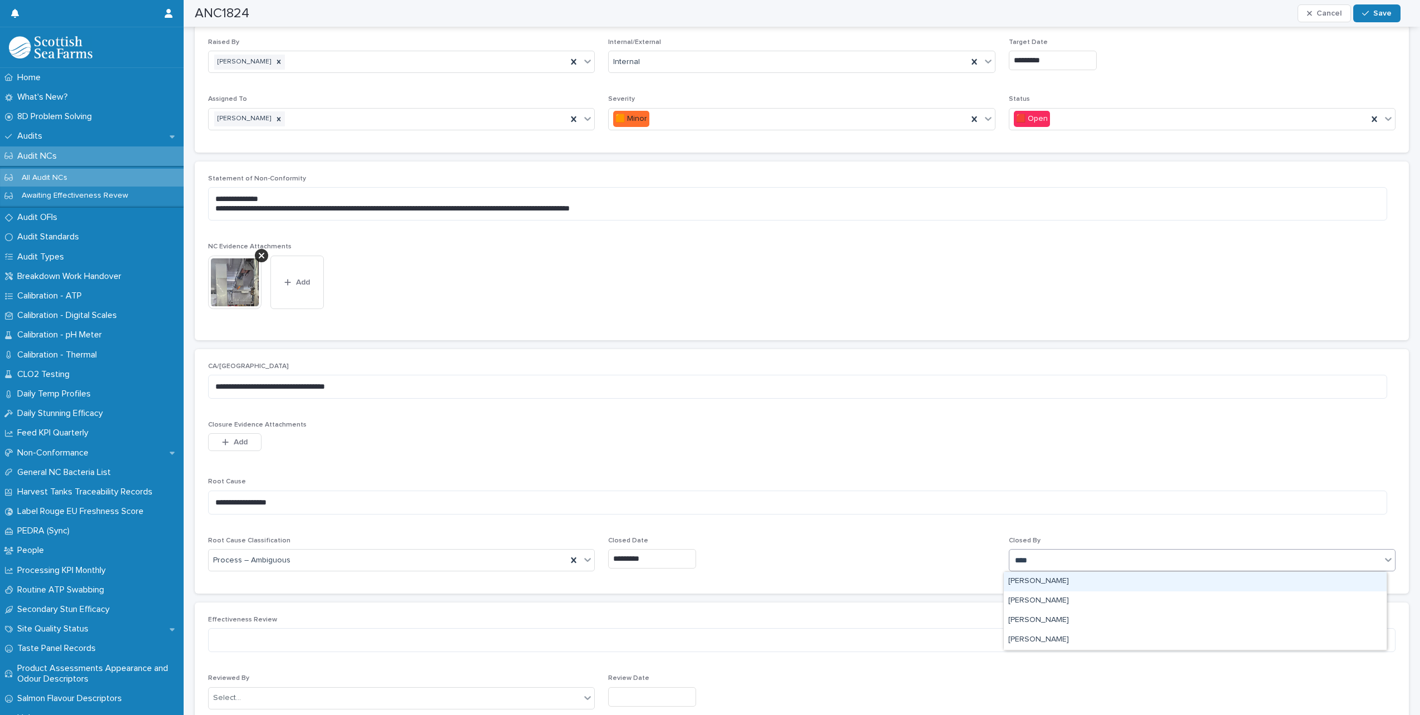
type input "*****"
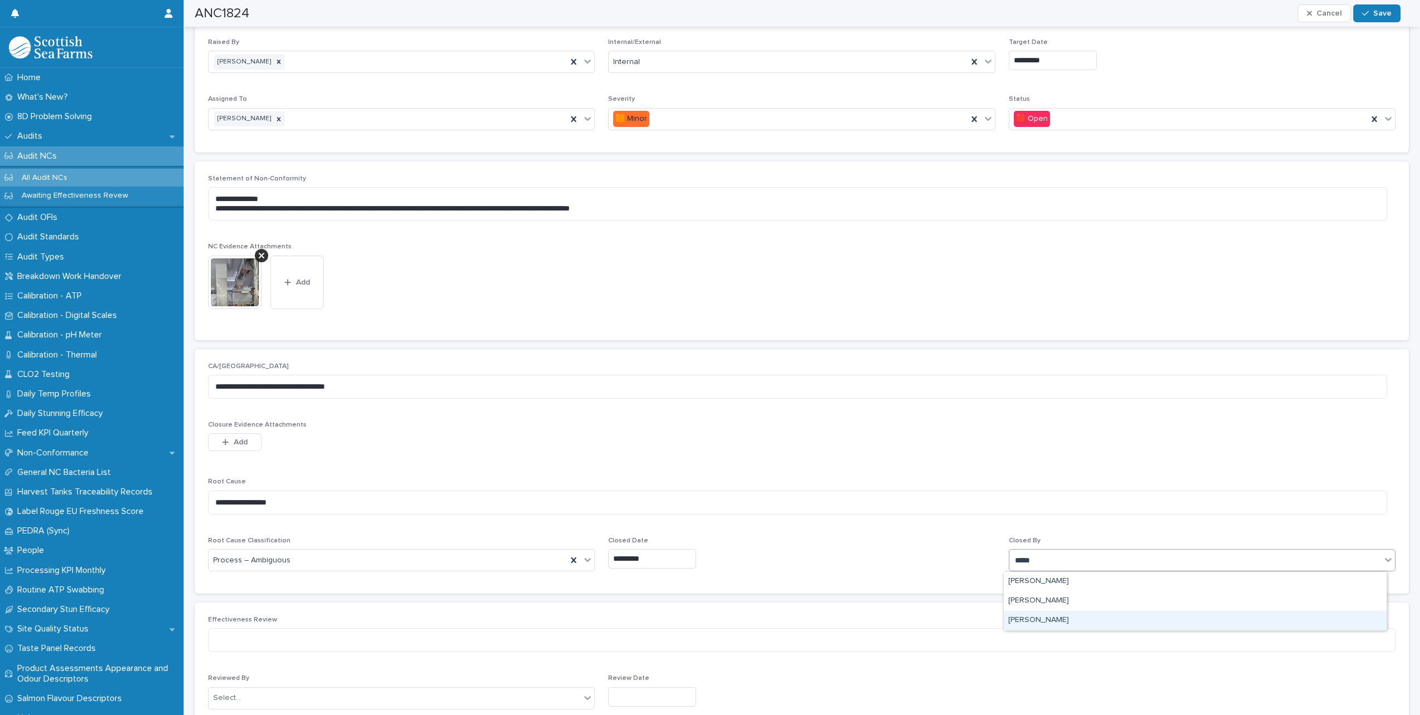
click at [1009, 623] on div "[PERSON_NAME]" at bounding box center [1195, 619] width 383 height 19
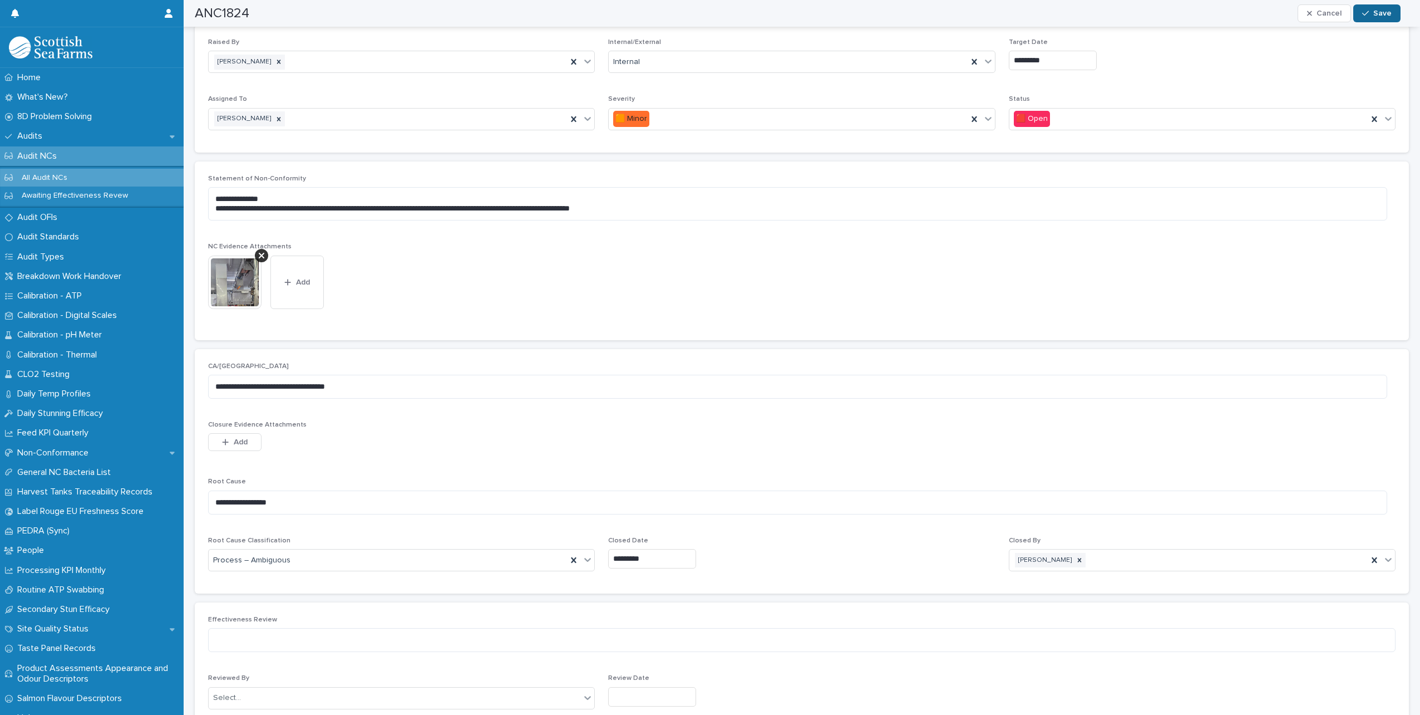
click at [1369, 12] on icon "button" at bounding box center [1365, 13] width 7 height 8
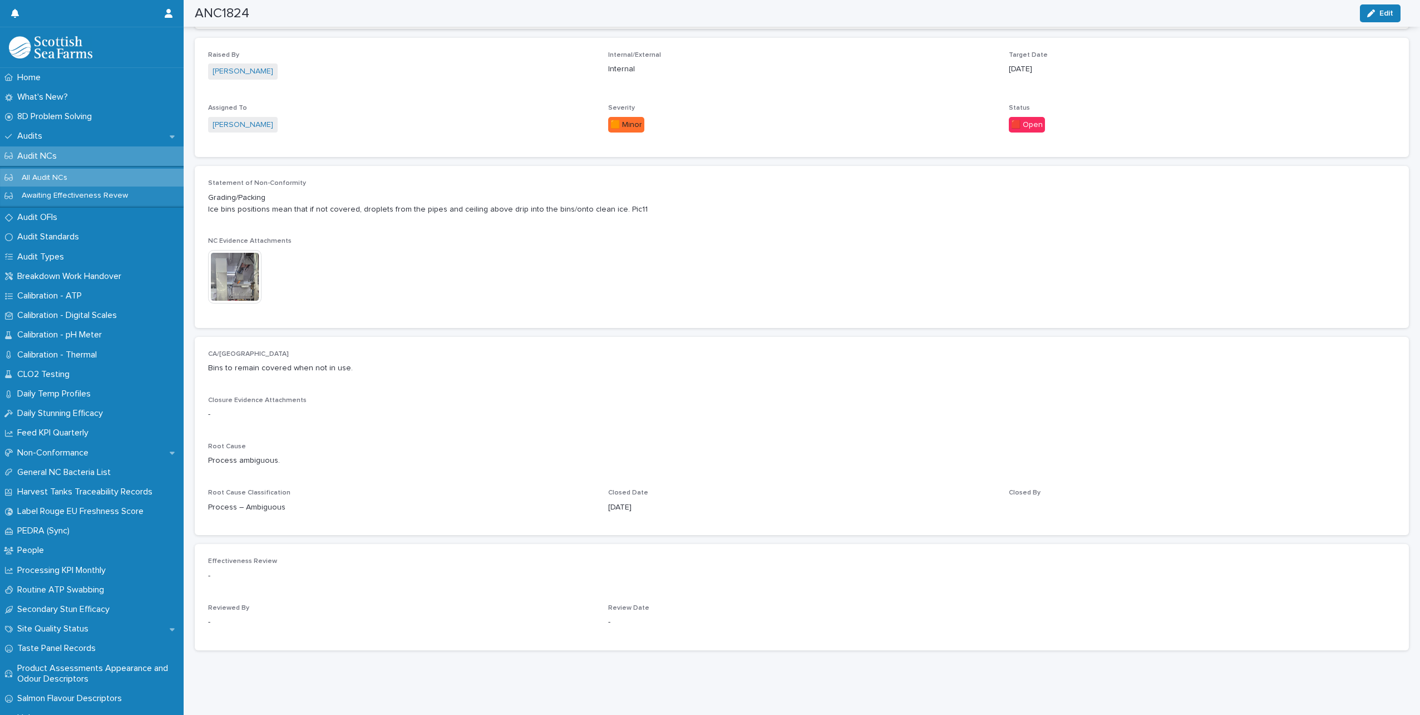
scroll to position [232, 0]
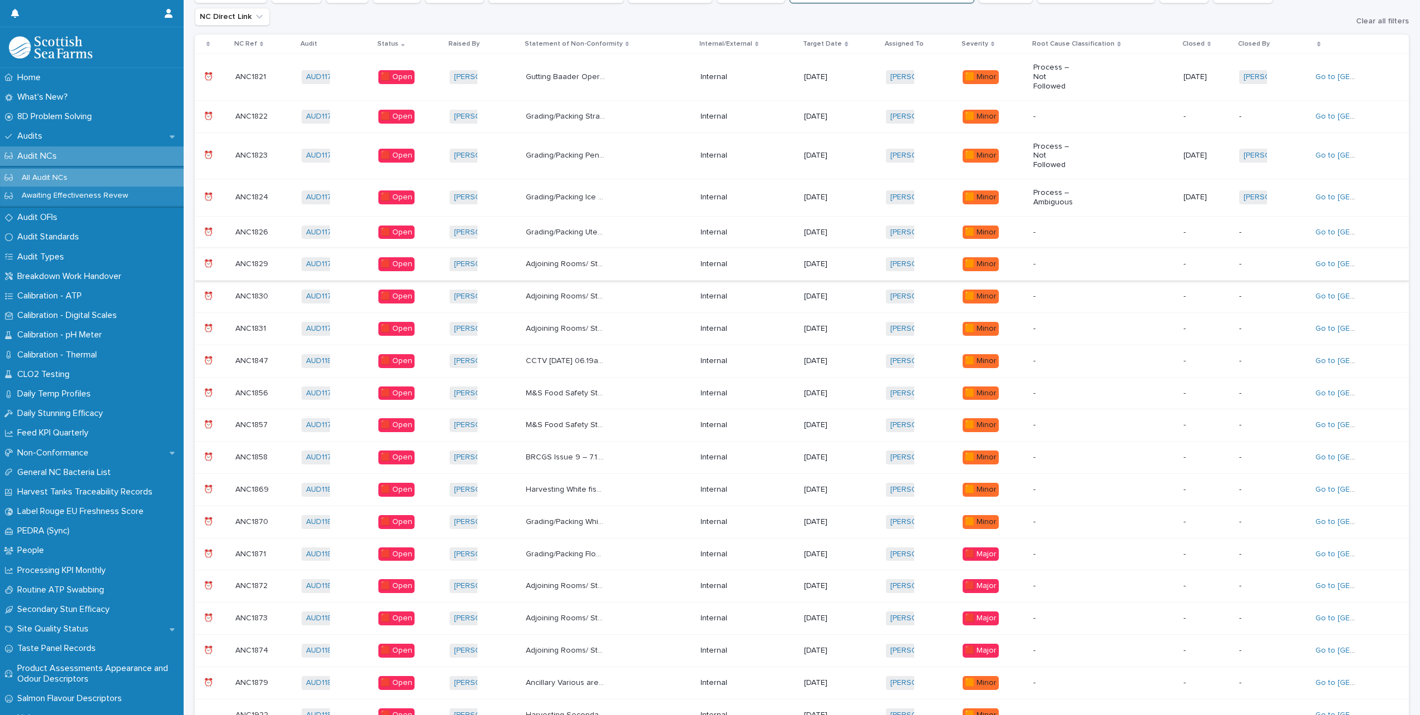
scroll to position [165, 0]
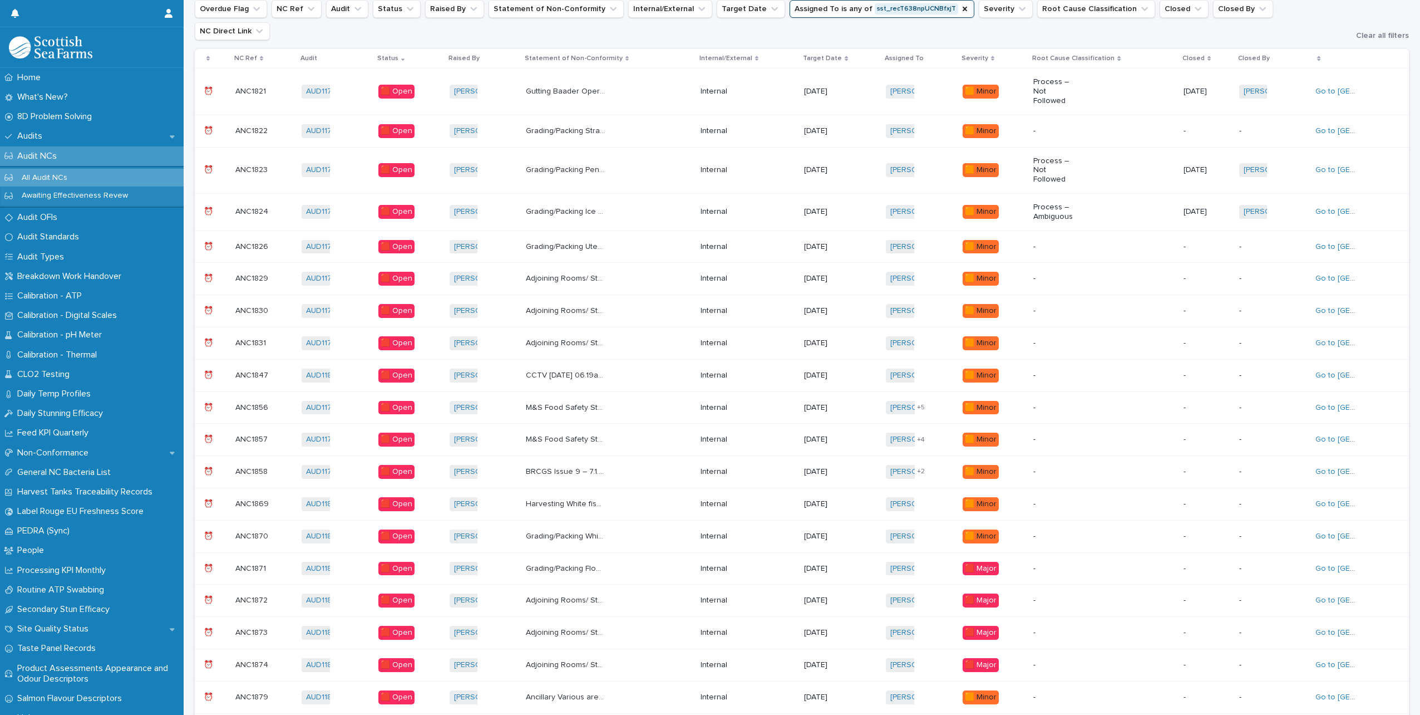
click at [631, 238] on div "Grading/Packing Utensils on the wall at grading had white and blue utensils on …" at bounding box center [609, 247] width 166 height 18
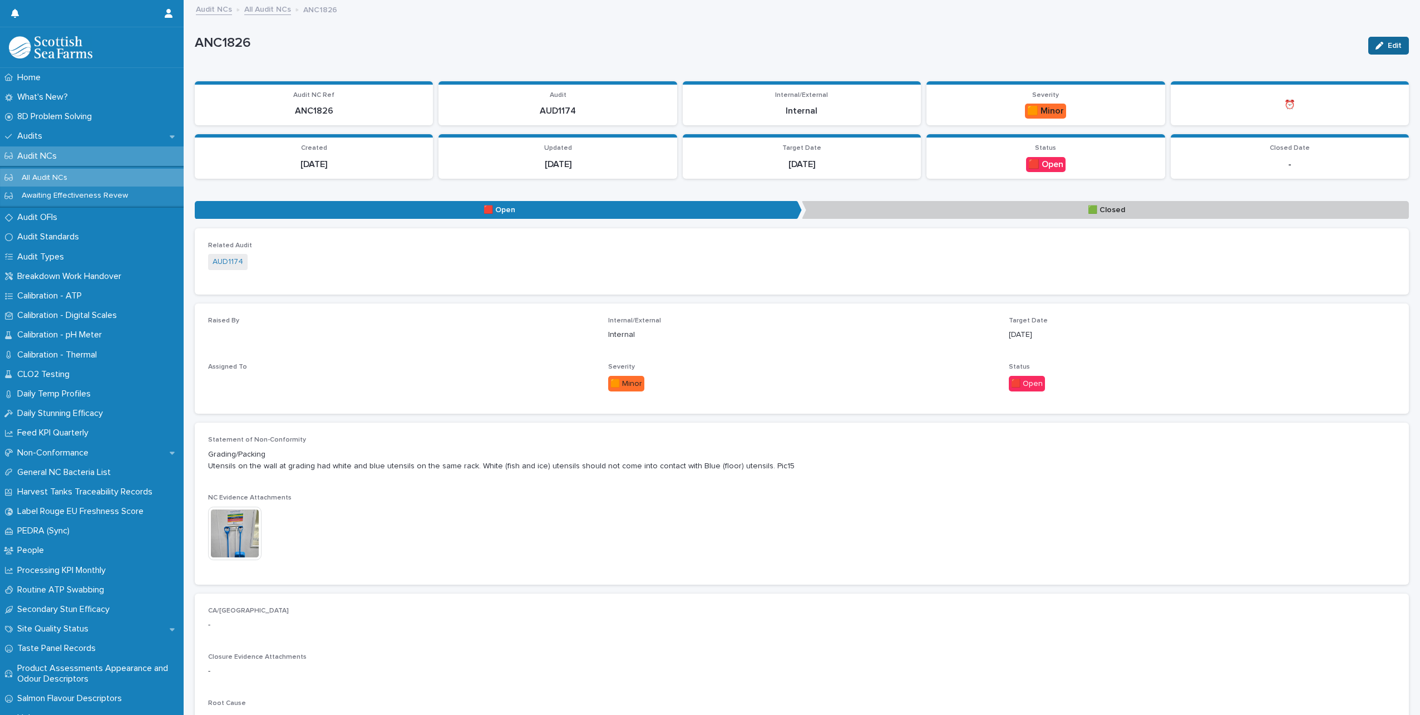
click at [1376, 42] on icon "button" at bounding box center [1380, 46] width 8 height 8
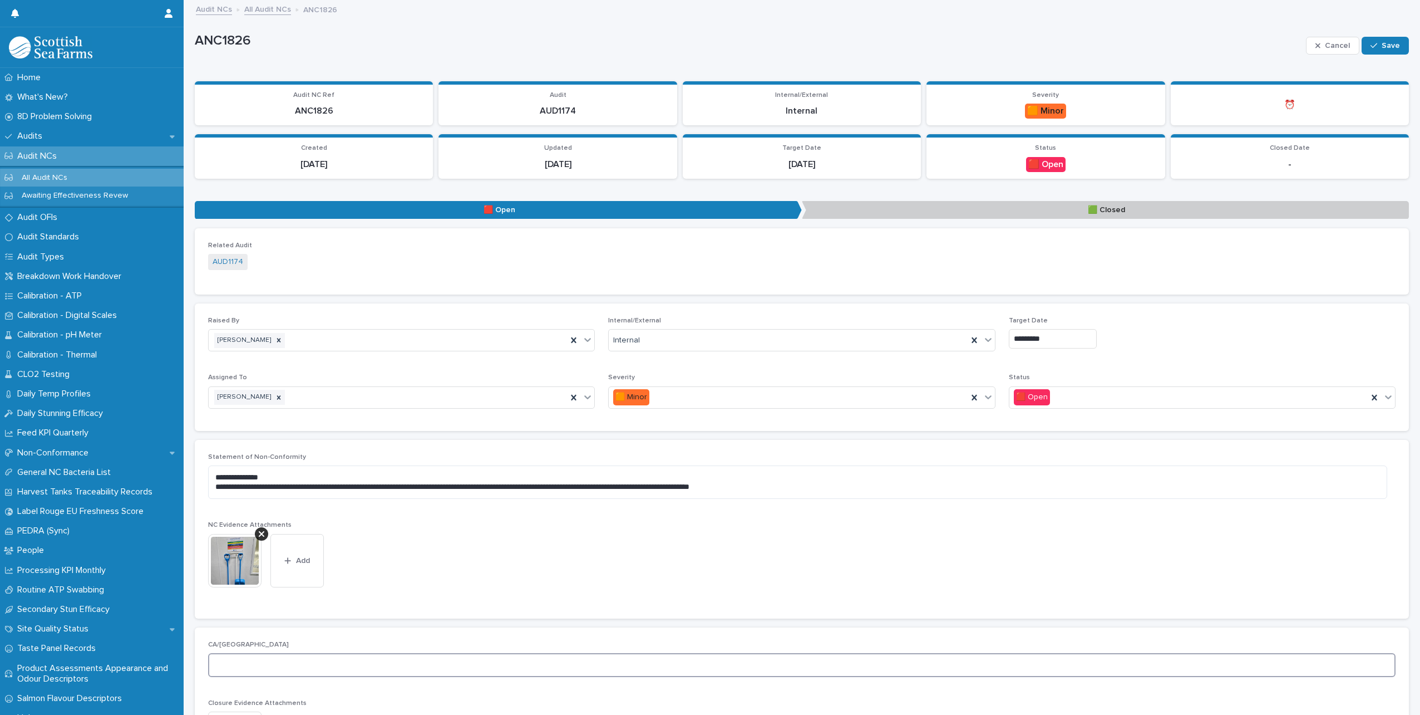
click at [294, 665] on textarea at bounding box center [802, 665] width 1188 height 24
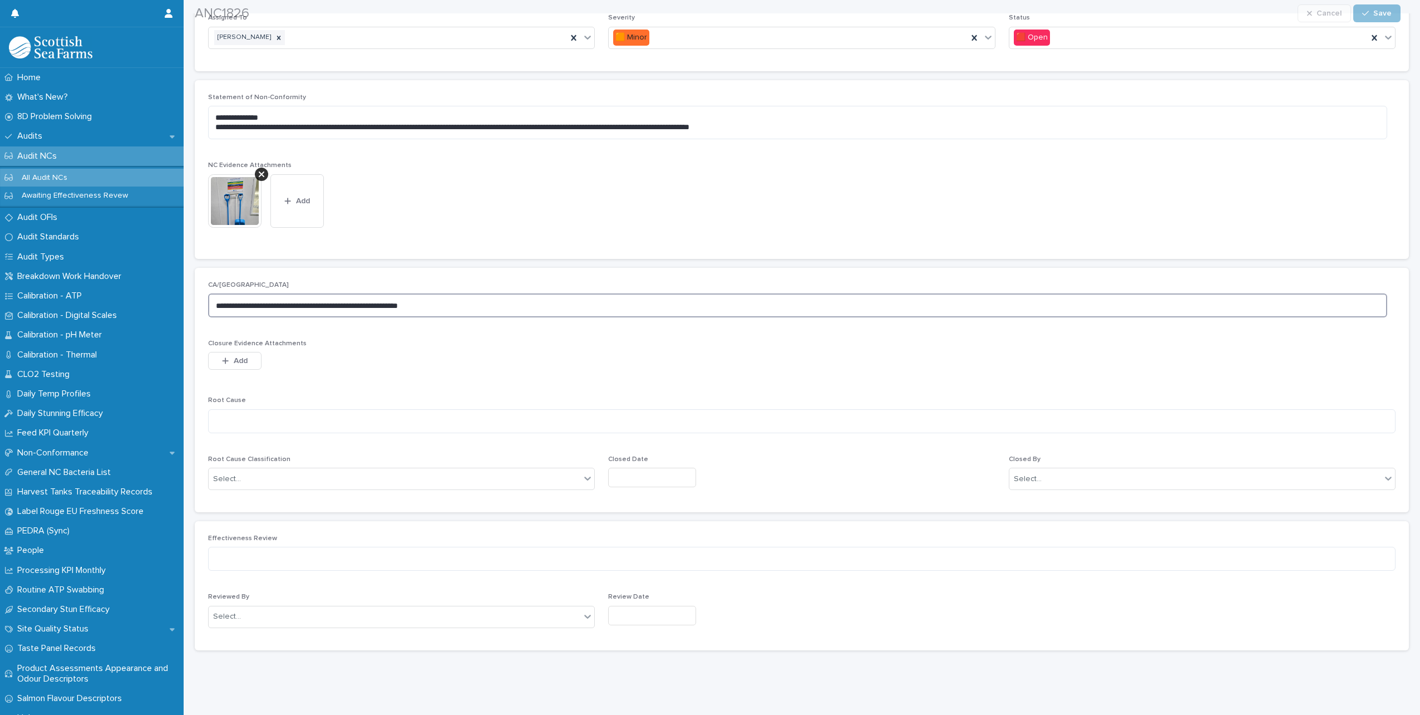
scroll to position [368, 0]
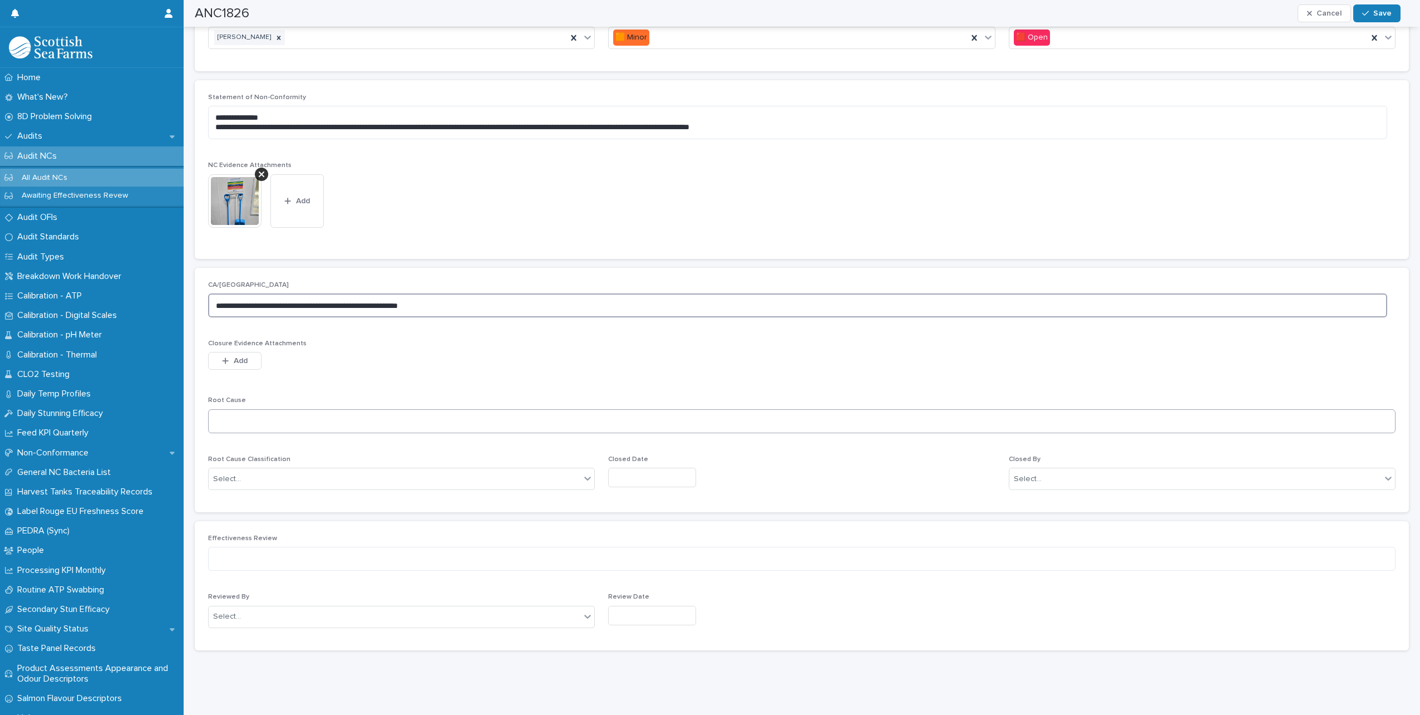
type textarea "**********"
click at [279, 419] on textarea at bounding box center [802, 421] width 1188 height 24
type textarea "**********"
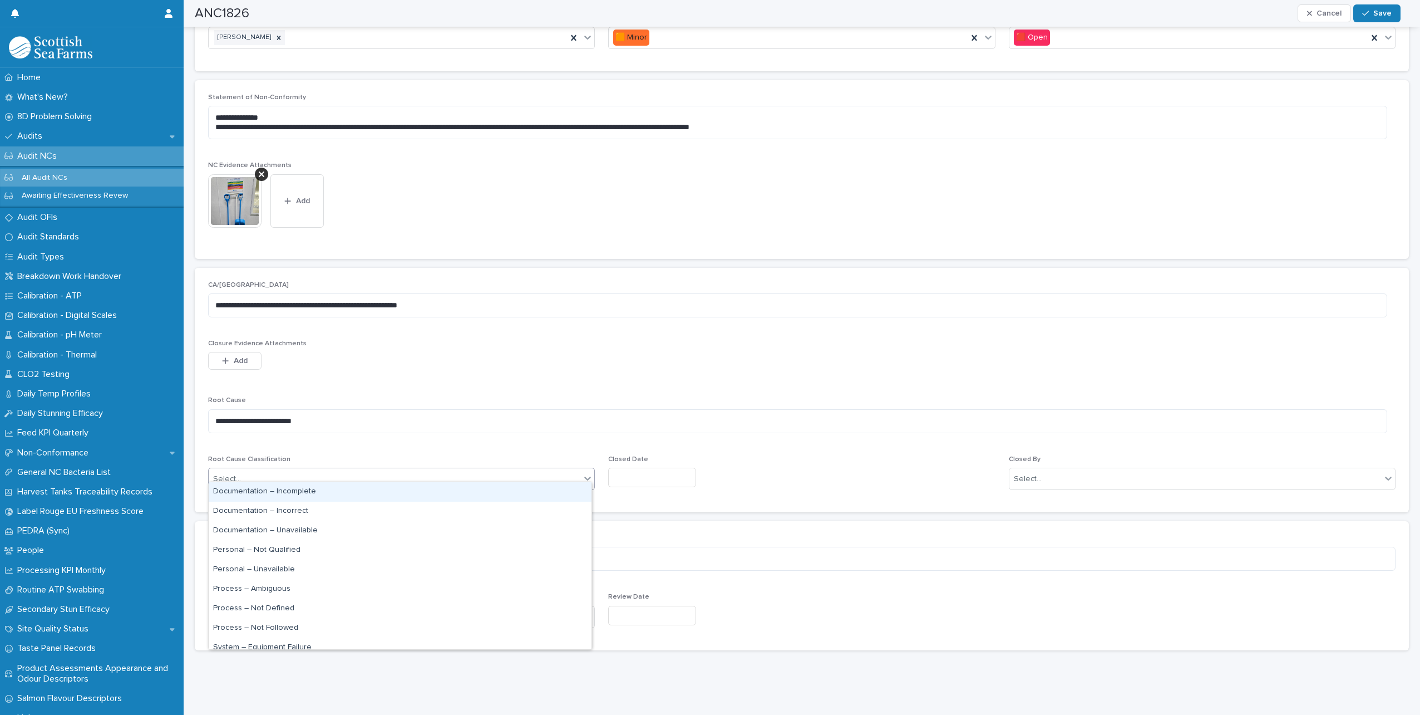
click at [286, 470] on div "Select..." at bounding box center [395, 479] width 372 height 18
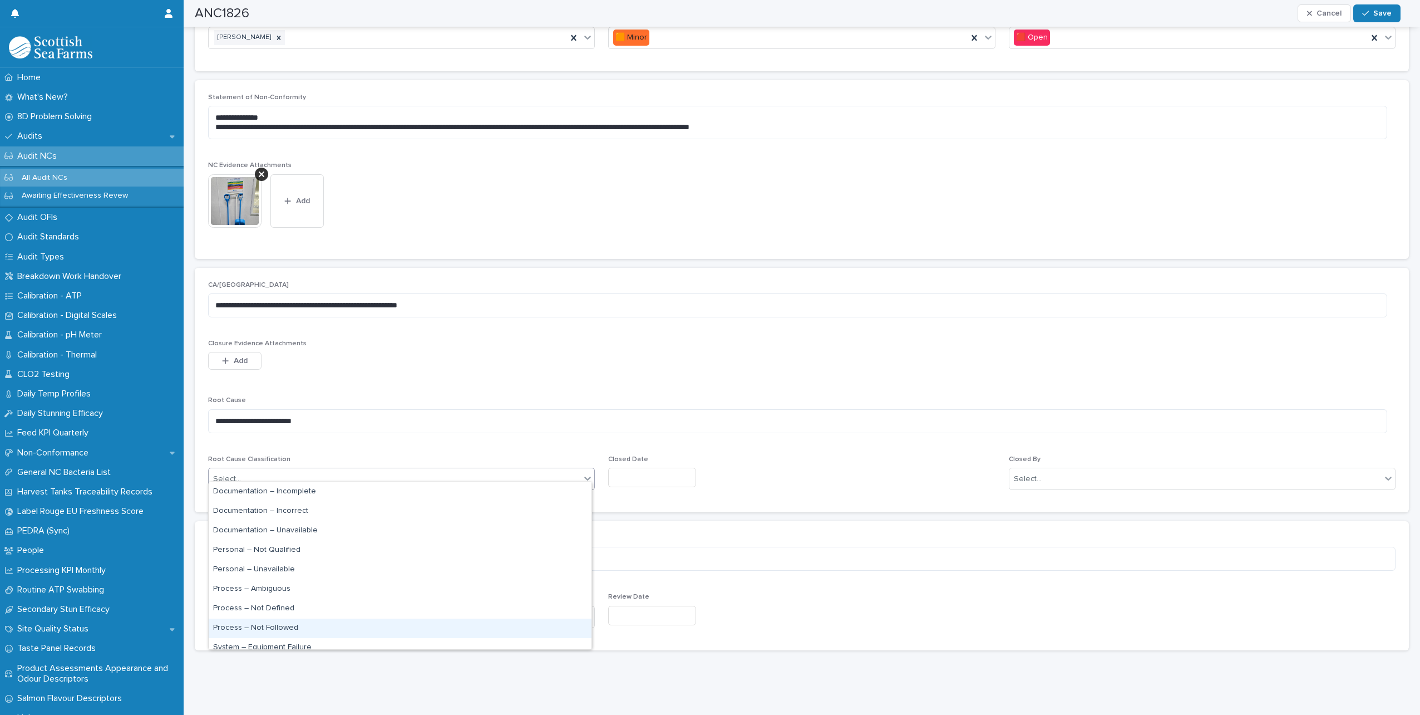
click at [292, 621] on div "Process – Not Followed" at bounding box center [400, 627] width 383 height 19
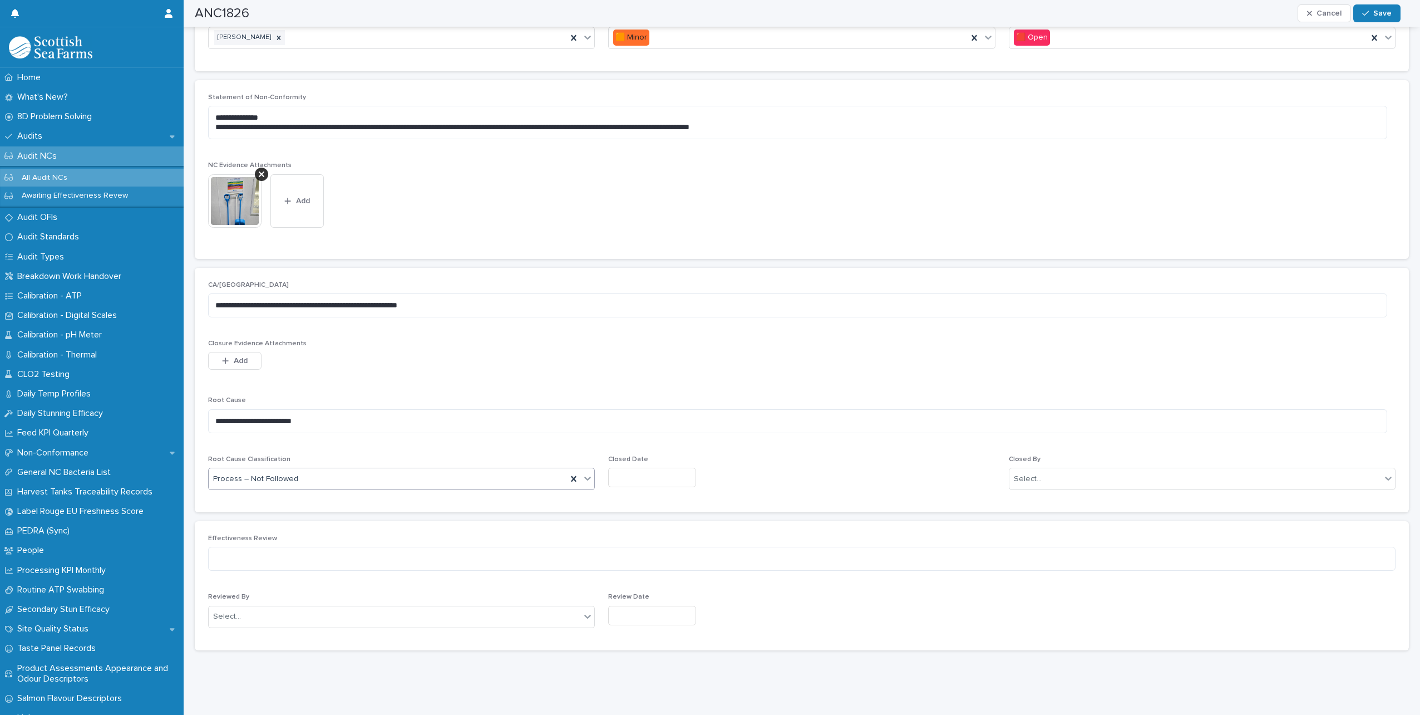
click at [629, 467] on input "text" at bounding box center [652, 476] width 88 height 19
click at [667, 398] on div "21" at bounding box center [660, 395] width 15 height 15
type input "*********"
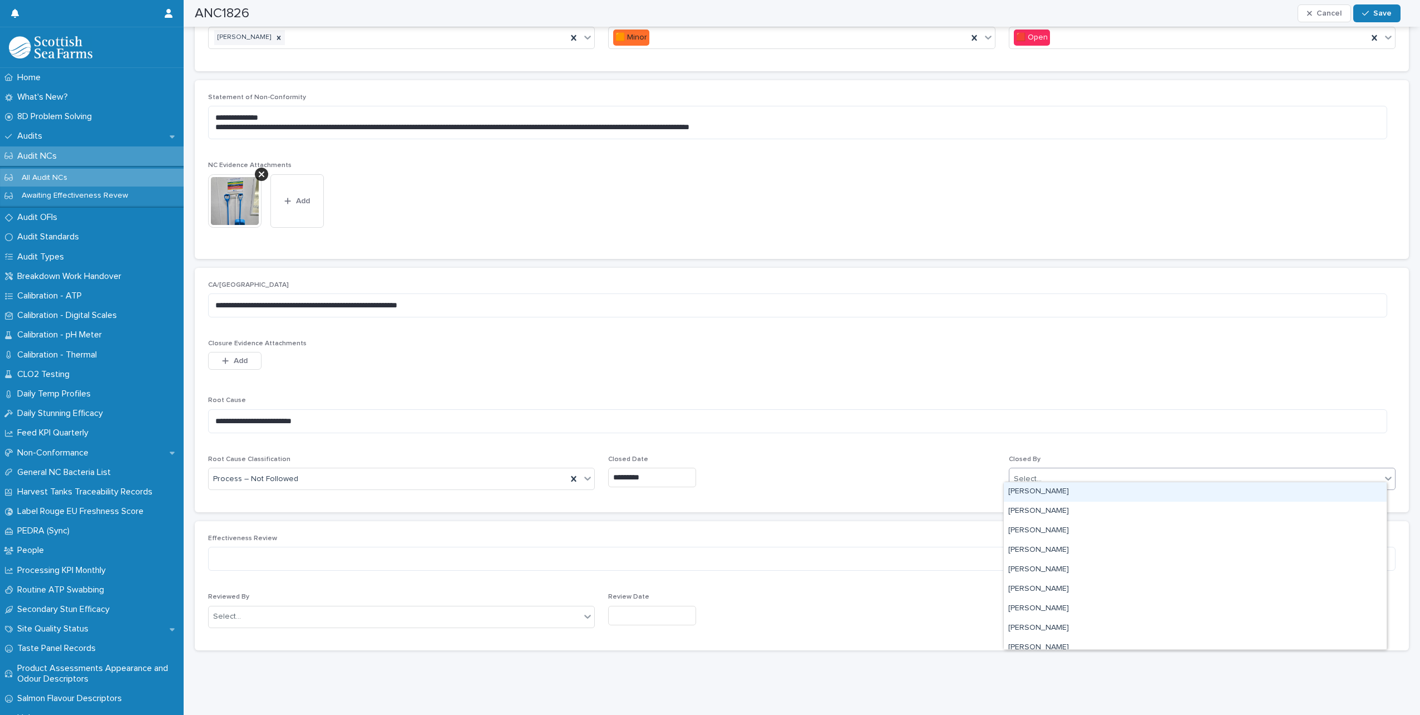
click at [1065, 470] on div "Select..." at bounding box center [1196, 479] width 372 height 18
type input "*****"
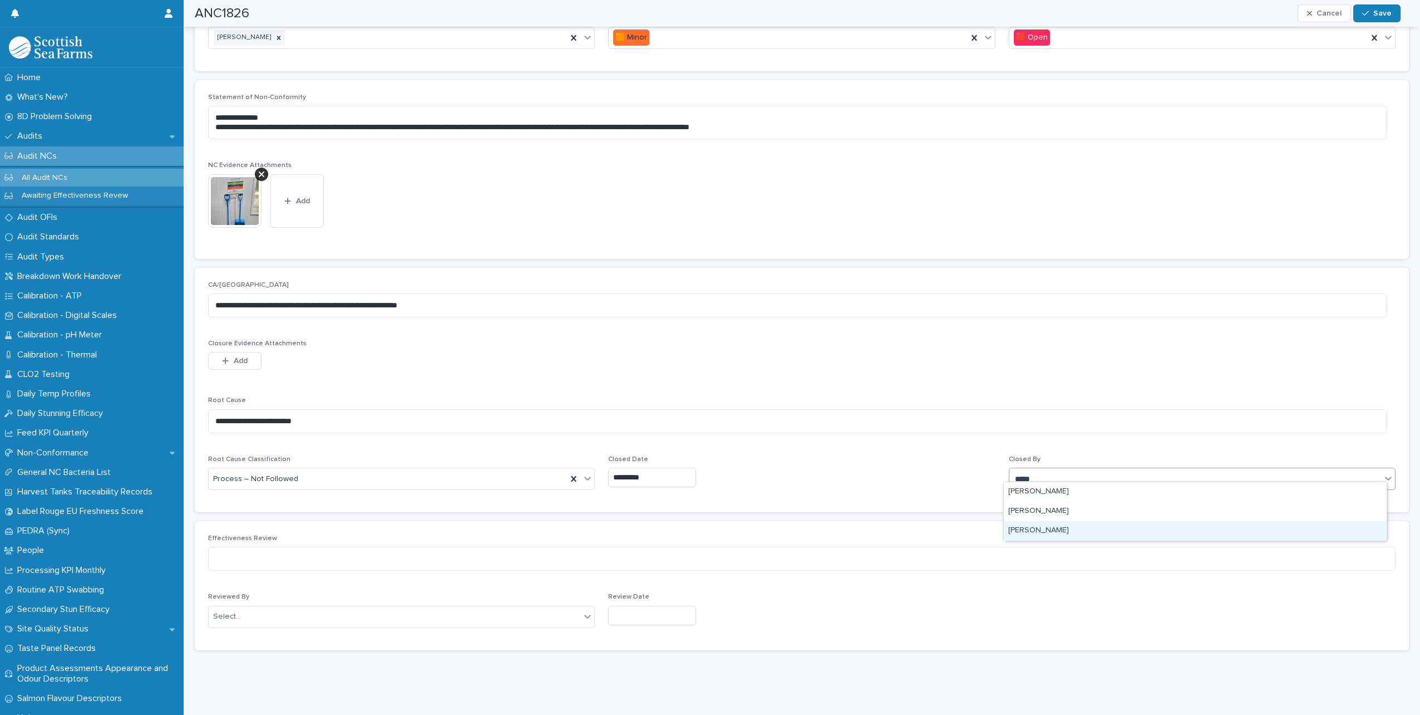
click at [1050, 529] on div "[PERSON_NAME]" at bounding box center [1195, 530] width 383 height 19
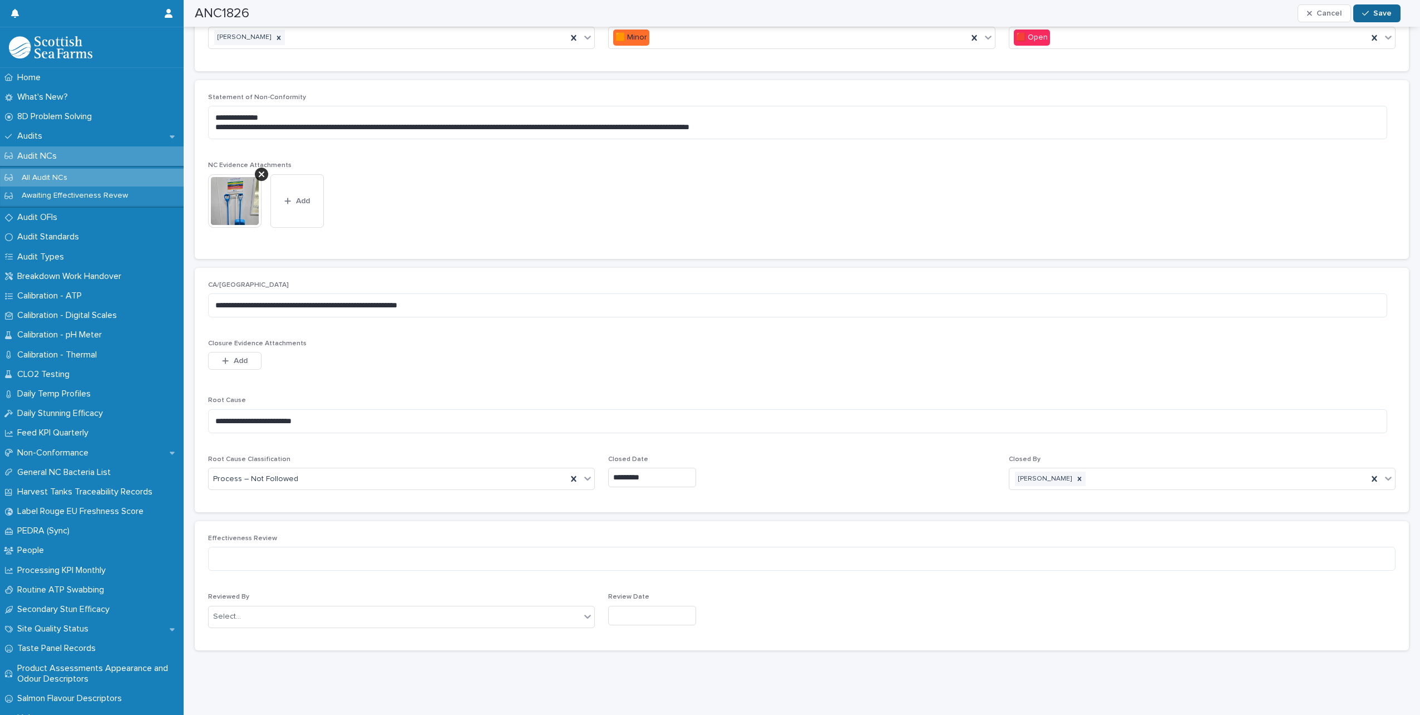
click at [1377, 9] on span "Save" at bounding box center [1382, 13] width 18 height 8
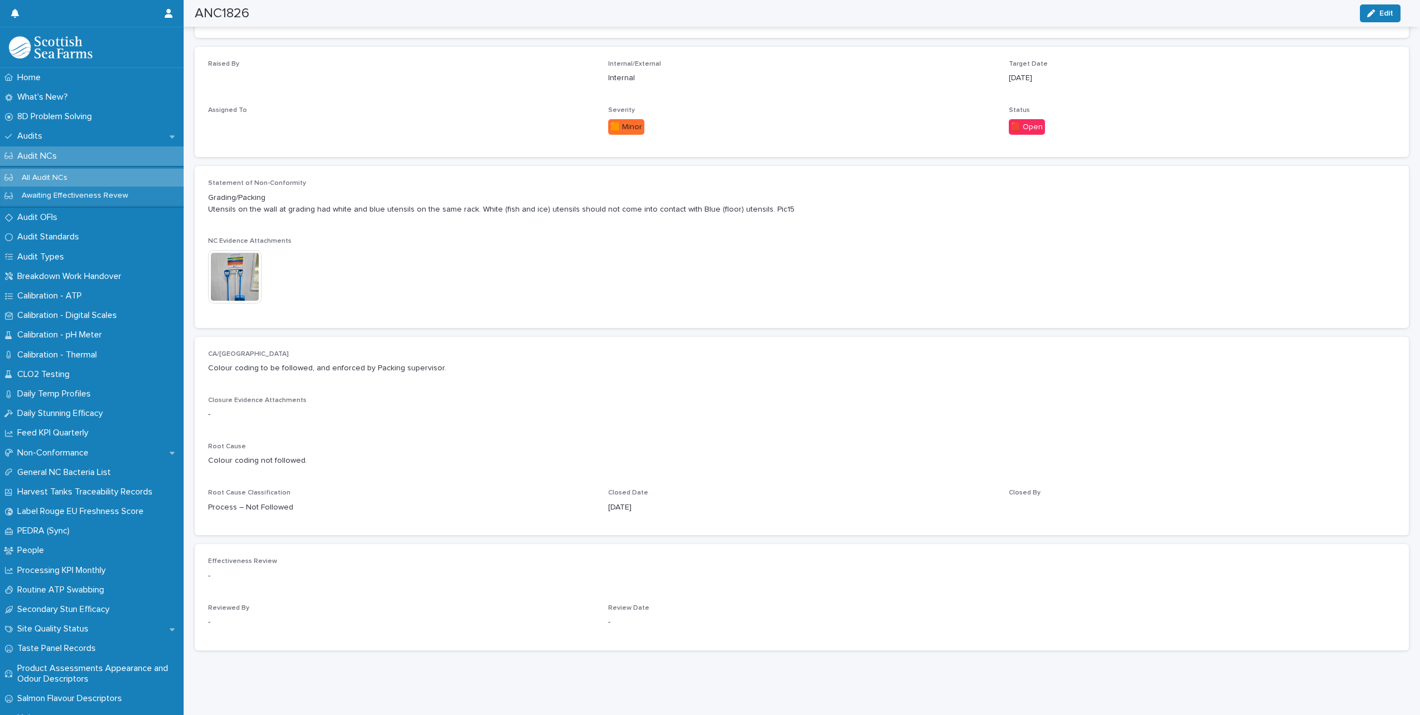
scroll to position [265, 0]
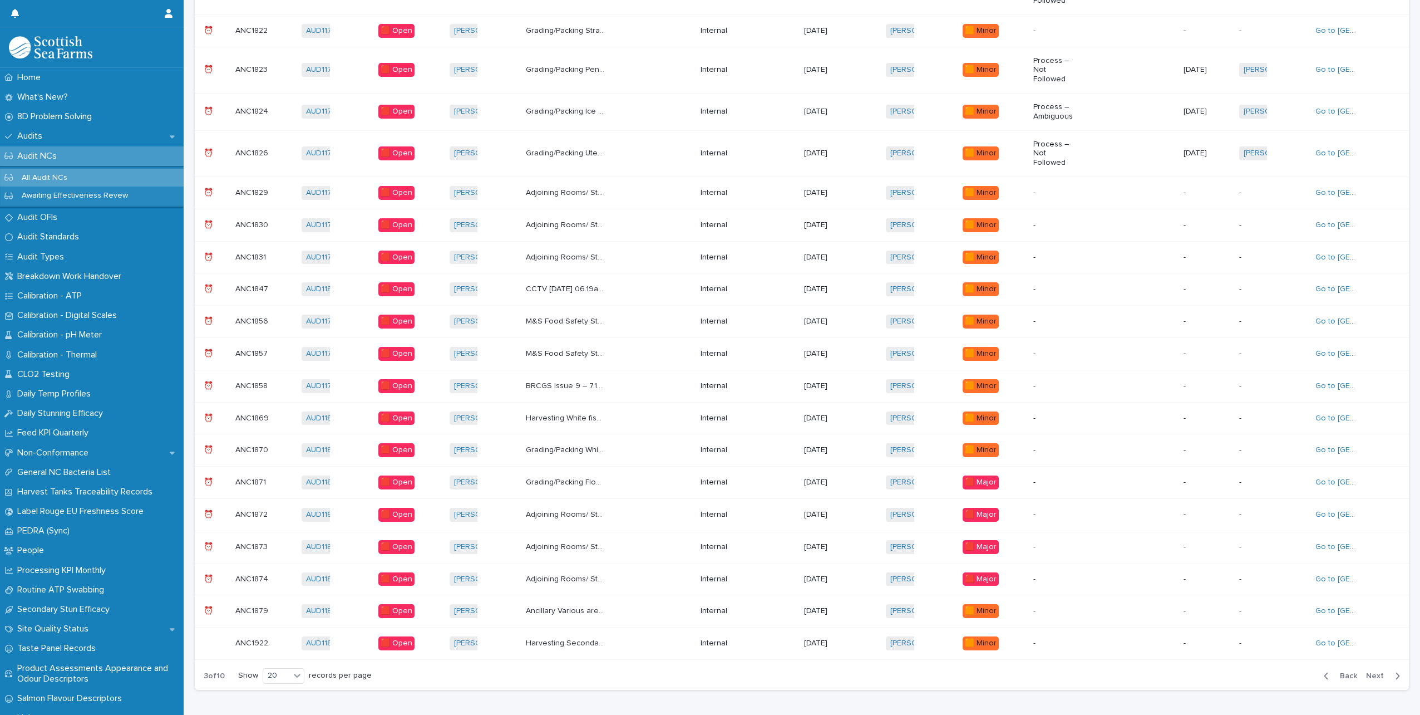
scroll to position [8, 0]
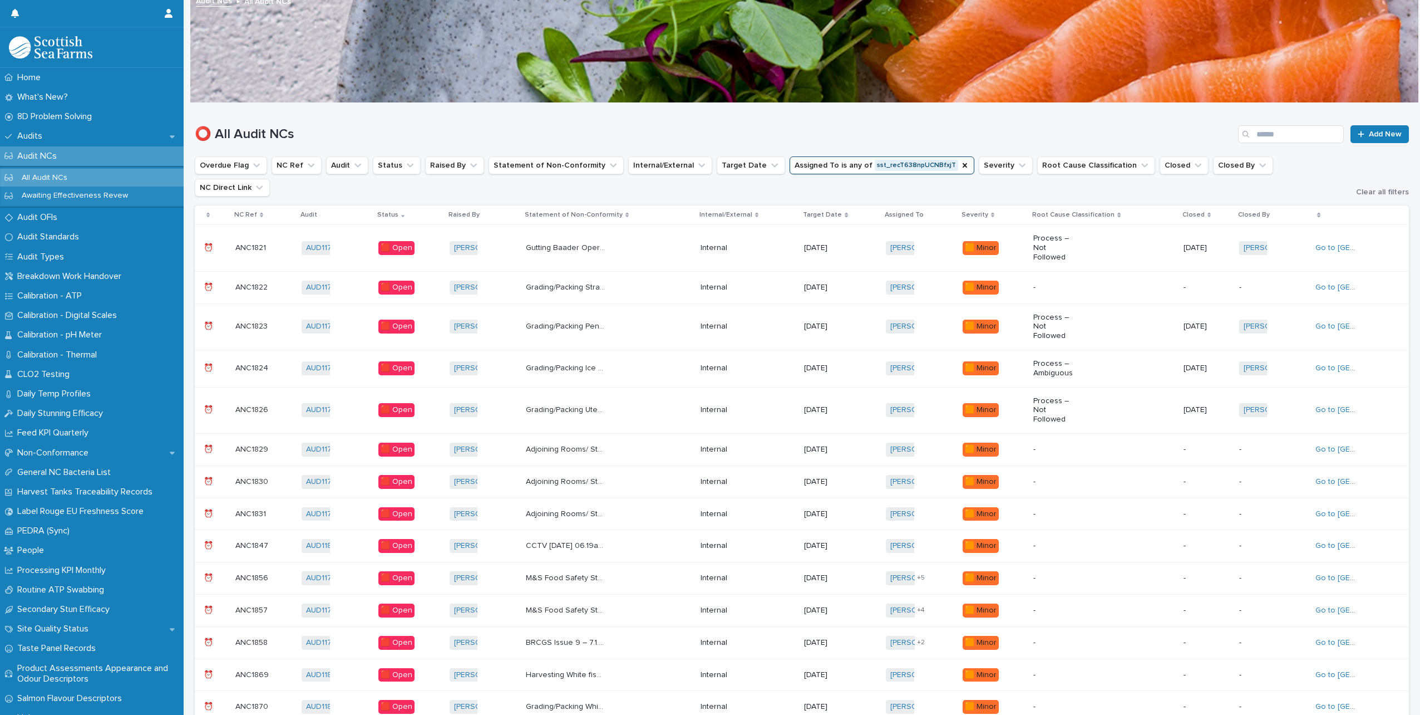
click at [583, 442] on p "Adjoining Rooms/ Storage Areas Factory boots in locker room. Pic18" at bounding box center [567, 448] width 82 height 12
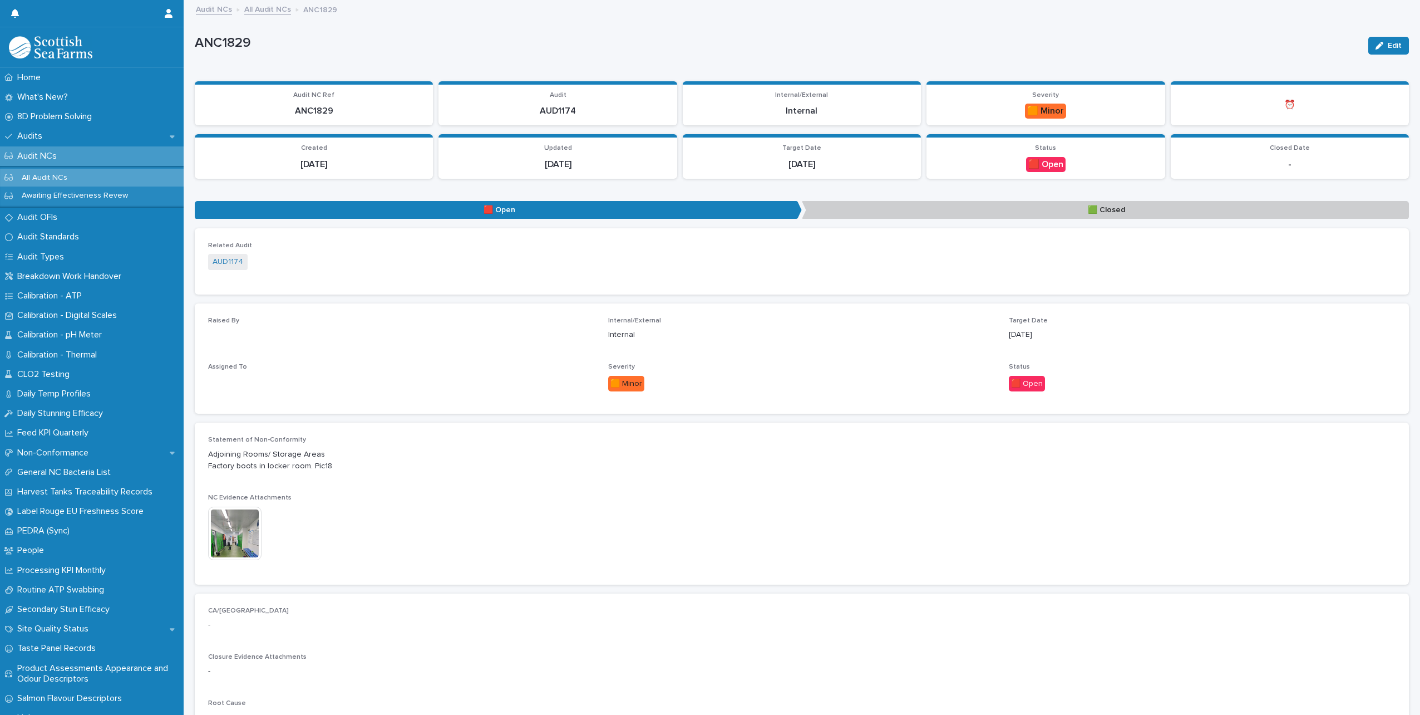
click at [239, 537] on img at bounding box center [234, 532] width 53 height 53
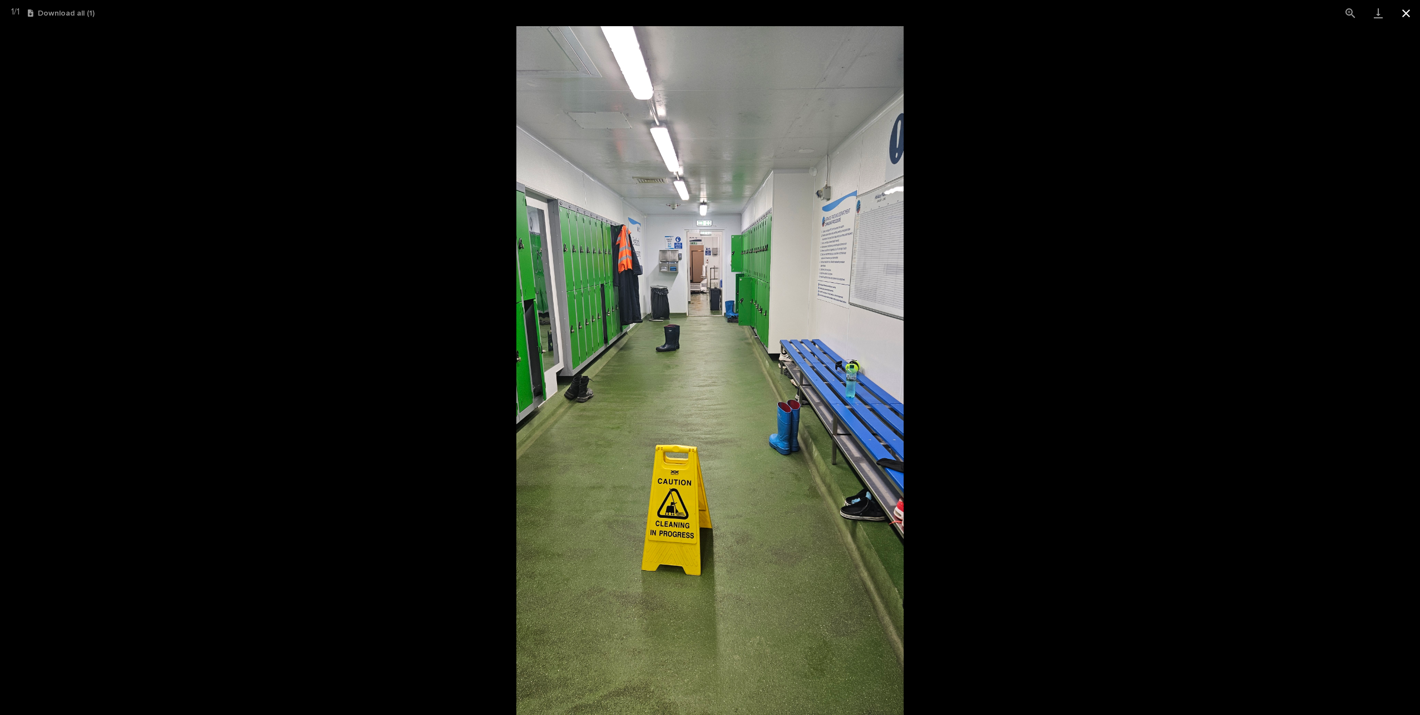
click at [1412, 14] on button "Close gallery" at bounding box center [1406, 13] width 28 height 26
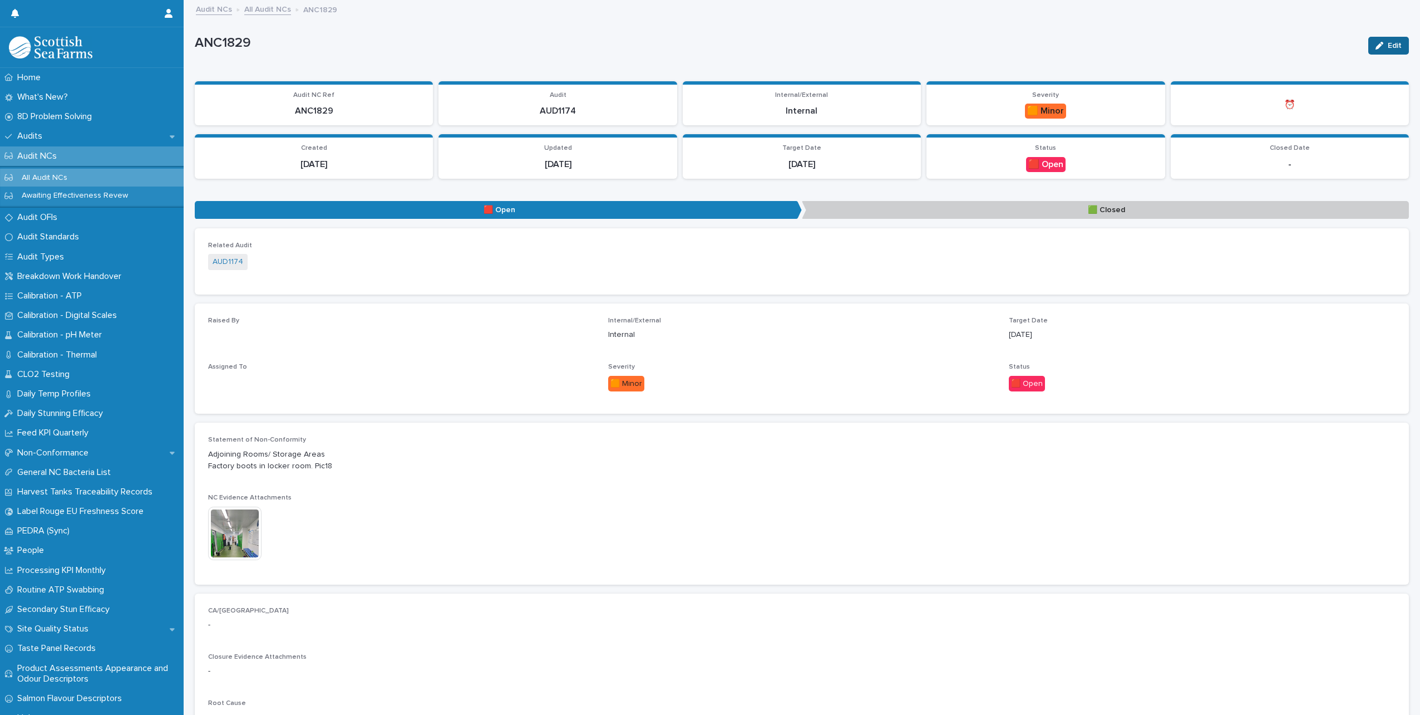
click at [1385, 40] on button "Edit" at bounding box center [1388, 46] width 41 height 18
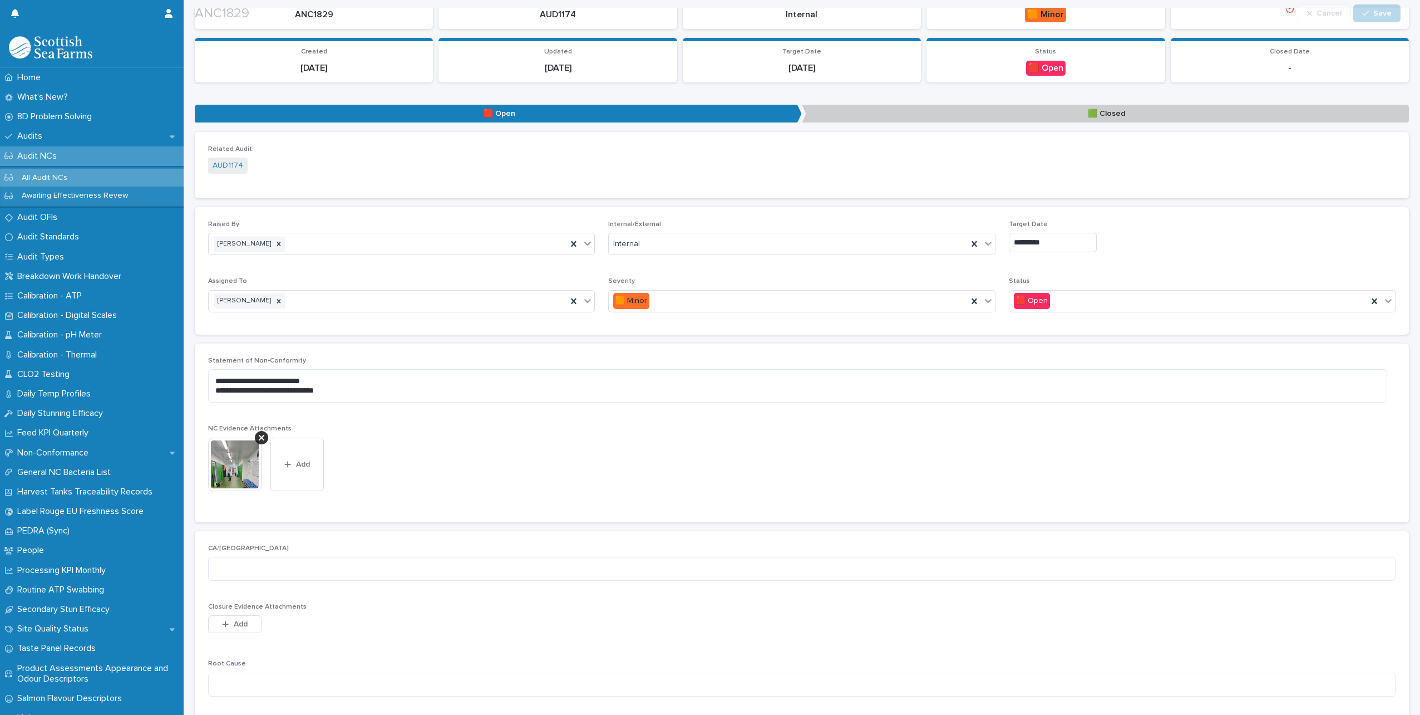
scroll to position [111, 0]
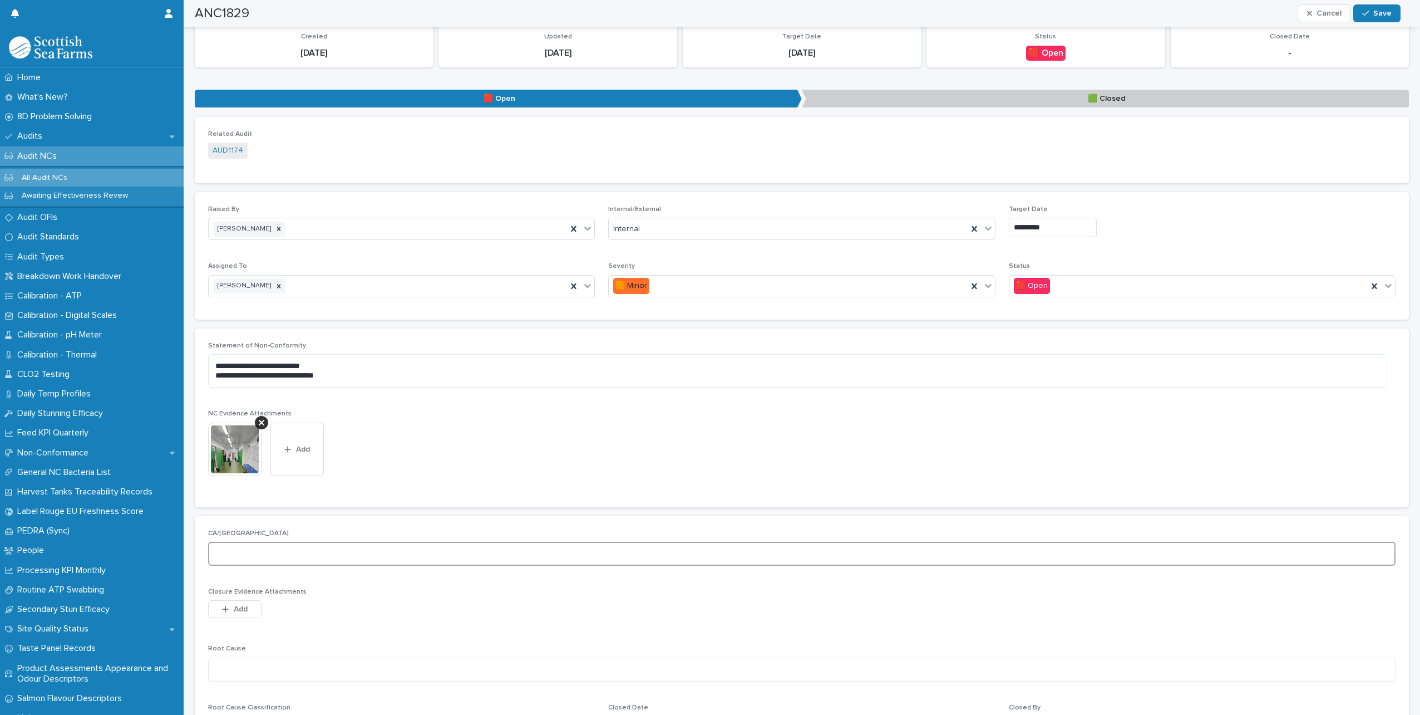
click at [271, 545] on textarea at bounding box center [802, 553] width 1188 height 24
type textarea "**********"
click at [278, 671] on textarea at bounding box center [802, 669] width 1188 height 24
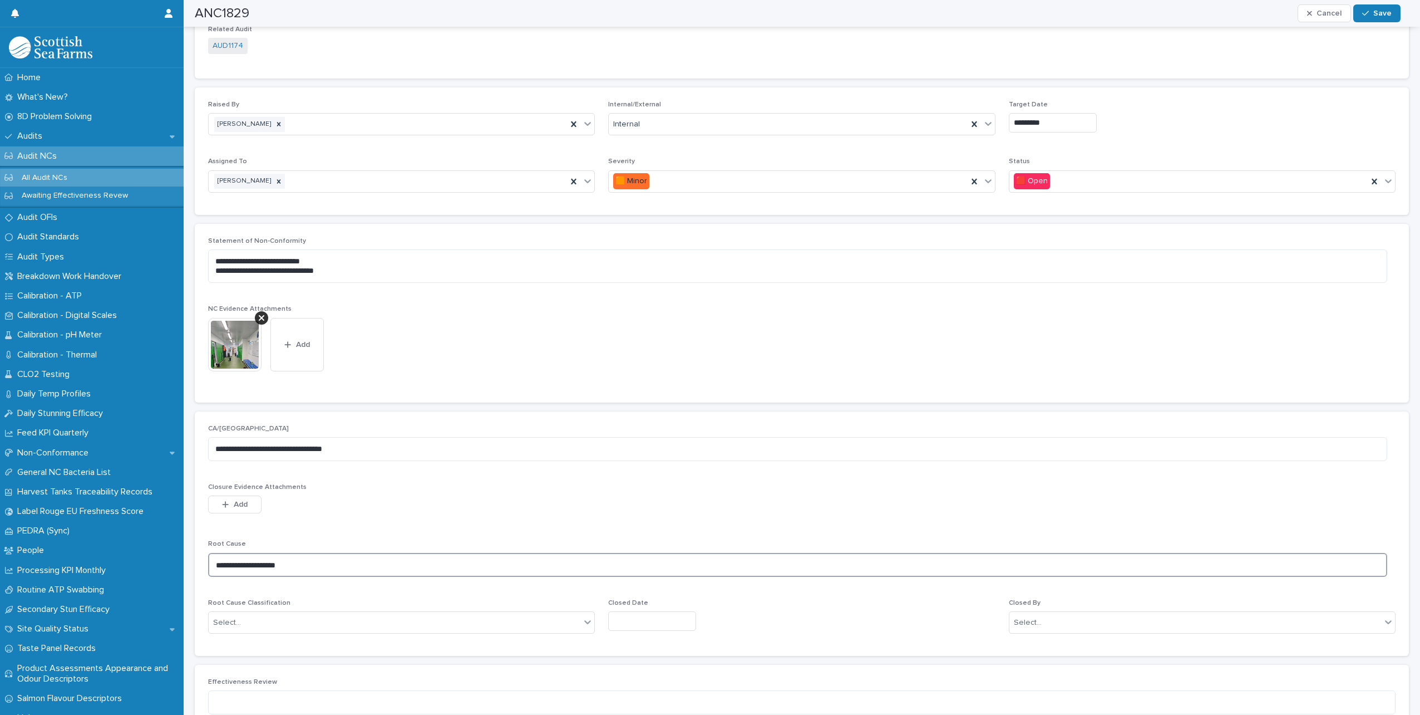
scroll to position [368, 0]
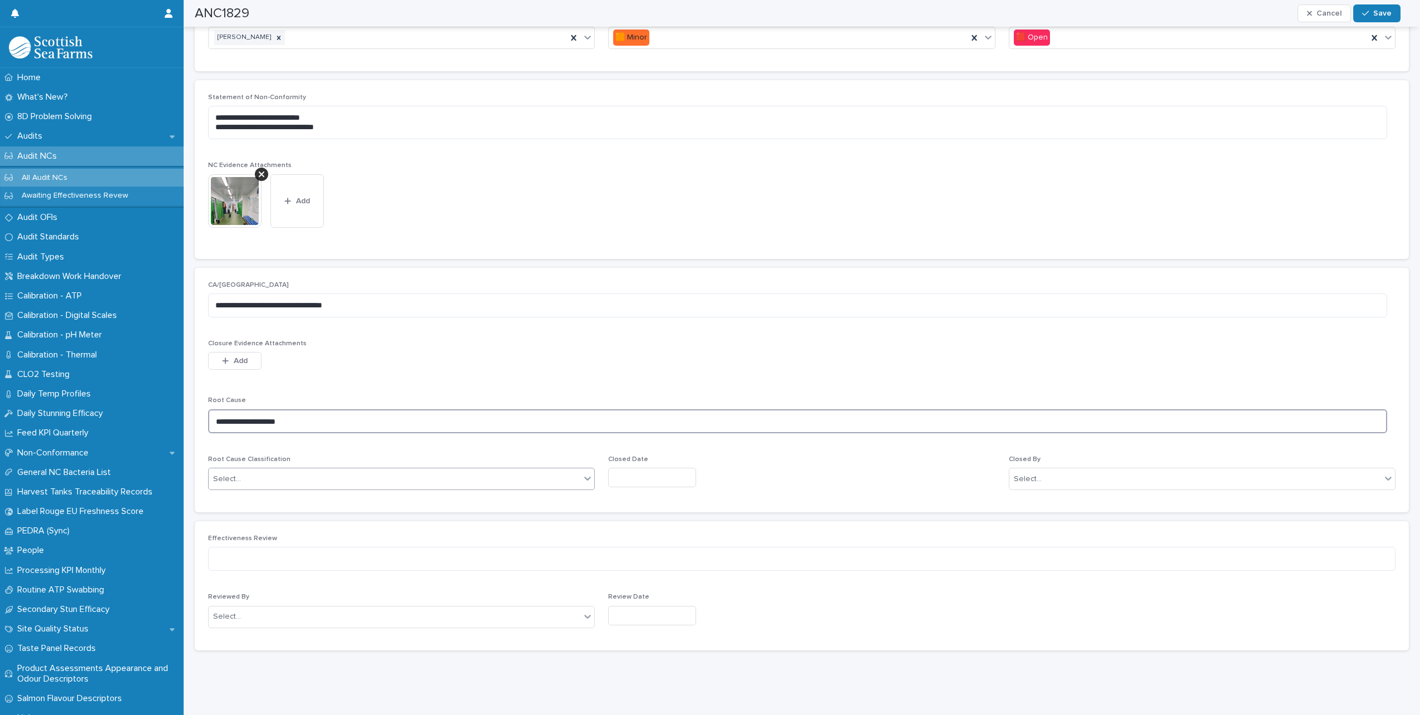
type textarea "**********"
click at [337, 470] on div "Select..." at bounding box center [395, 479] width 372 height 18
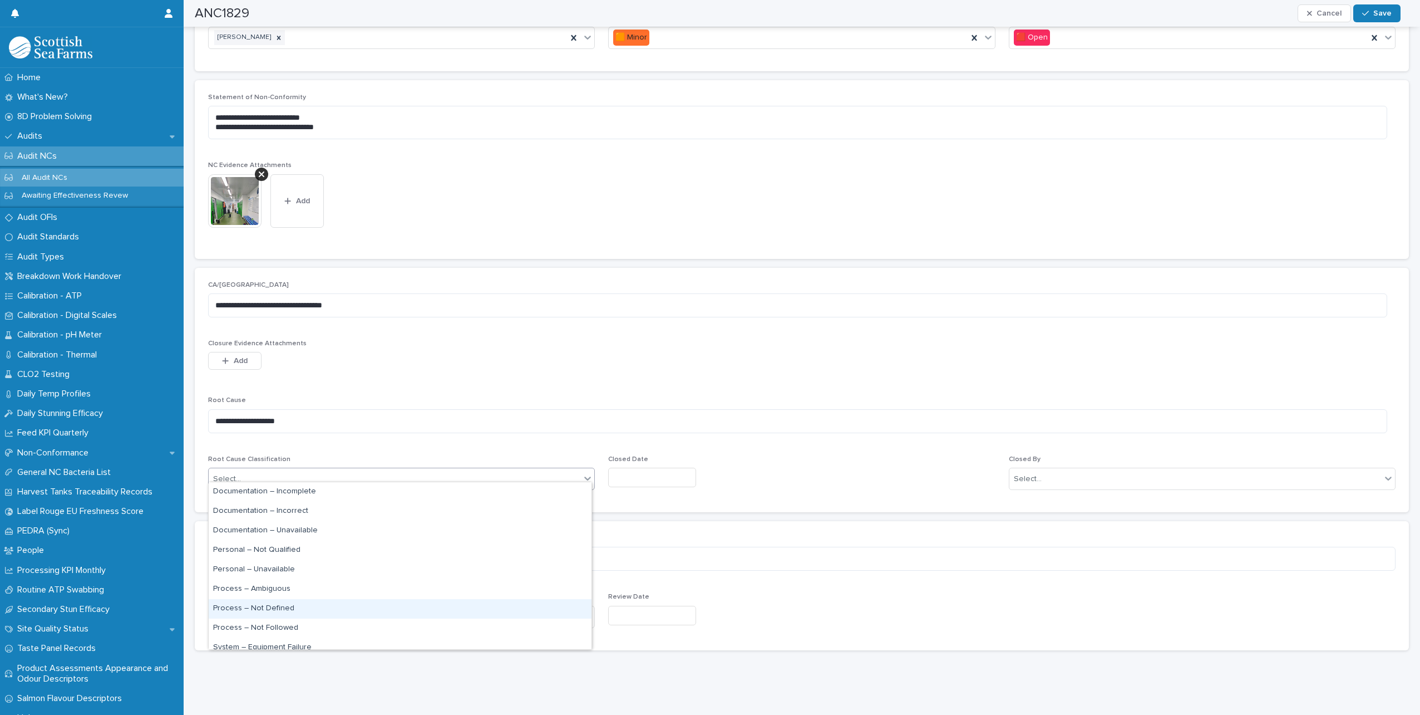
click at [286, 599] on div "Process – Not Defined" at bounding box center [400, 608] width 383 height 19
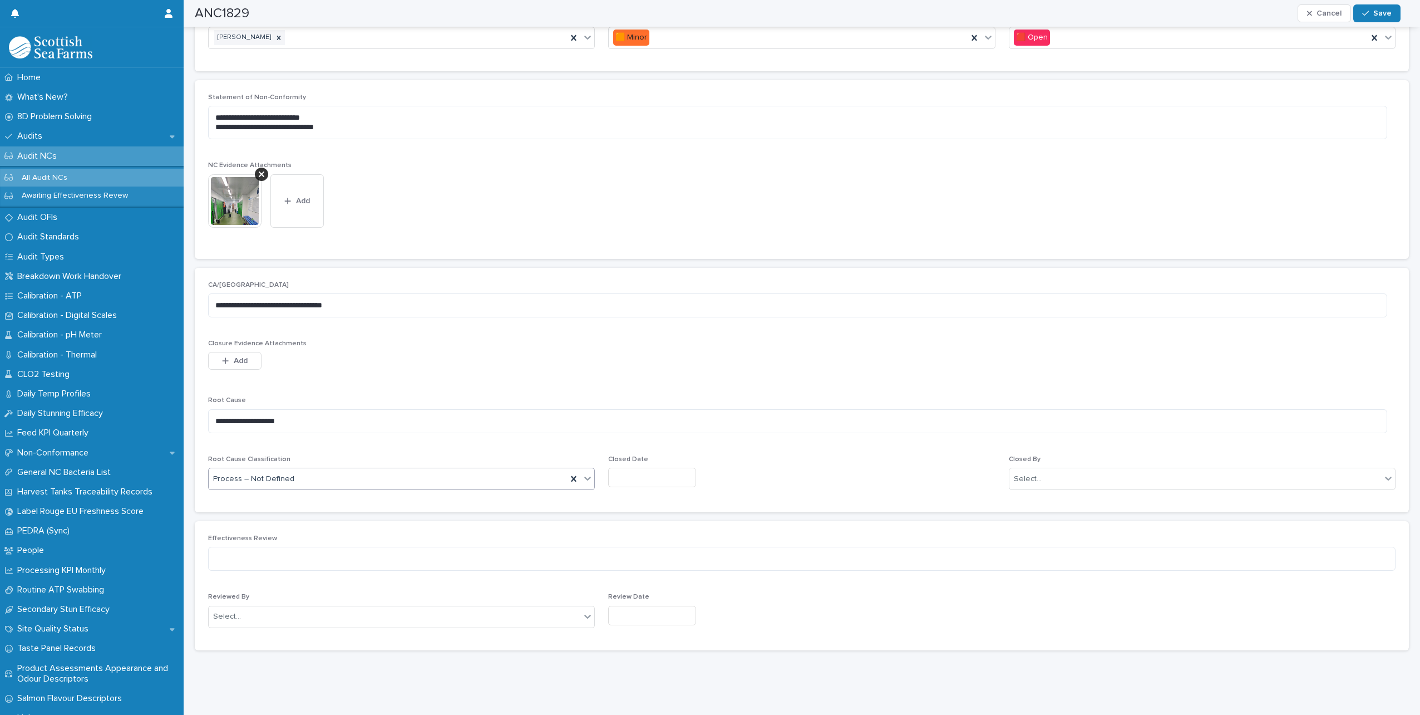
click at [298, 475] on div "Process – Not Defined" at bounding box center [388, 479] width 358 height 18
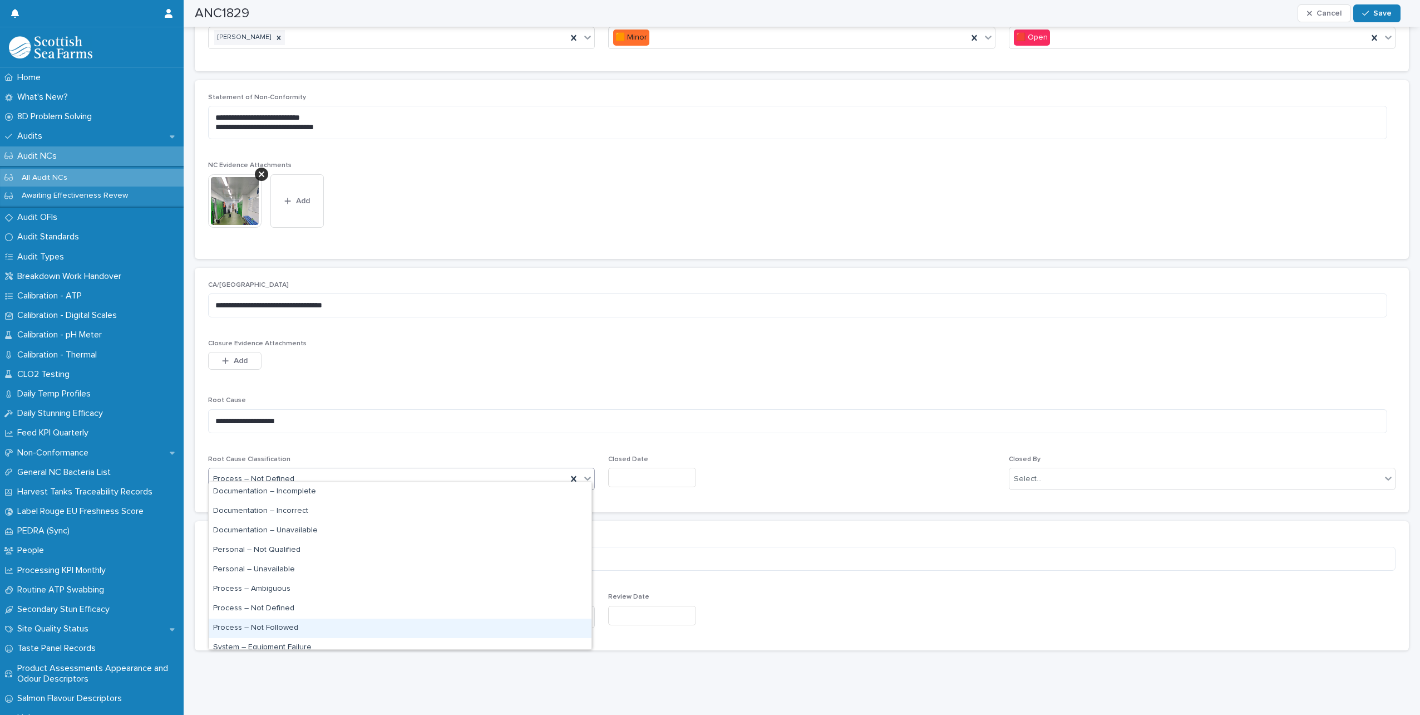
click at [275, 628] on div "Process – Not Followed" at bounding box center [400, 627] width 383 height 19
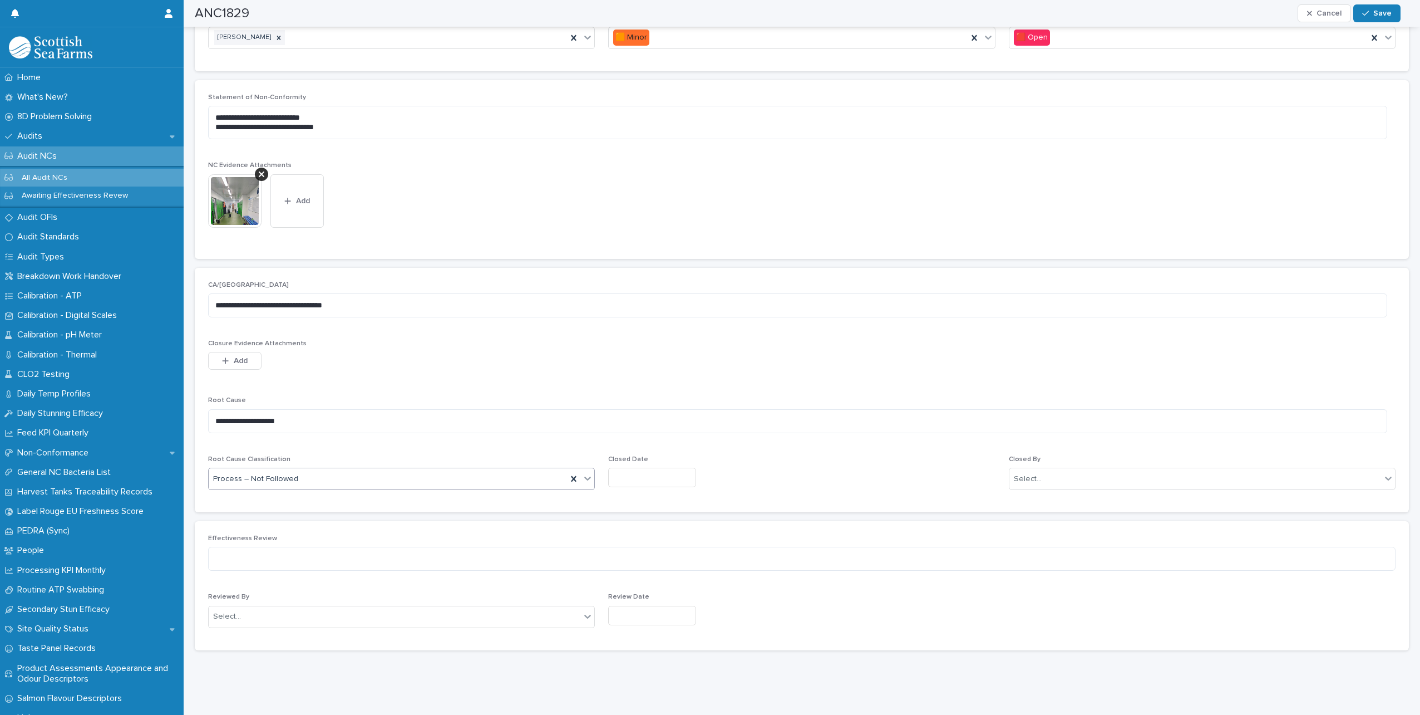
click at [653, 474] on input "text" at bounding box center [652, 476] width 88 height 19
click at [659, 395] on div "21" at bounding box center [660, 395] width 15 height 15
type input "*********"
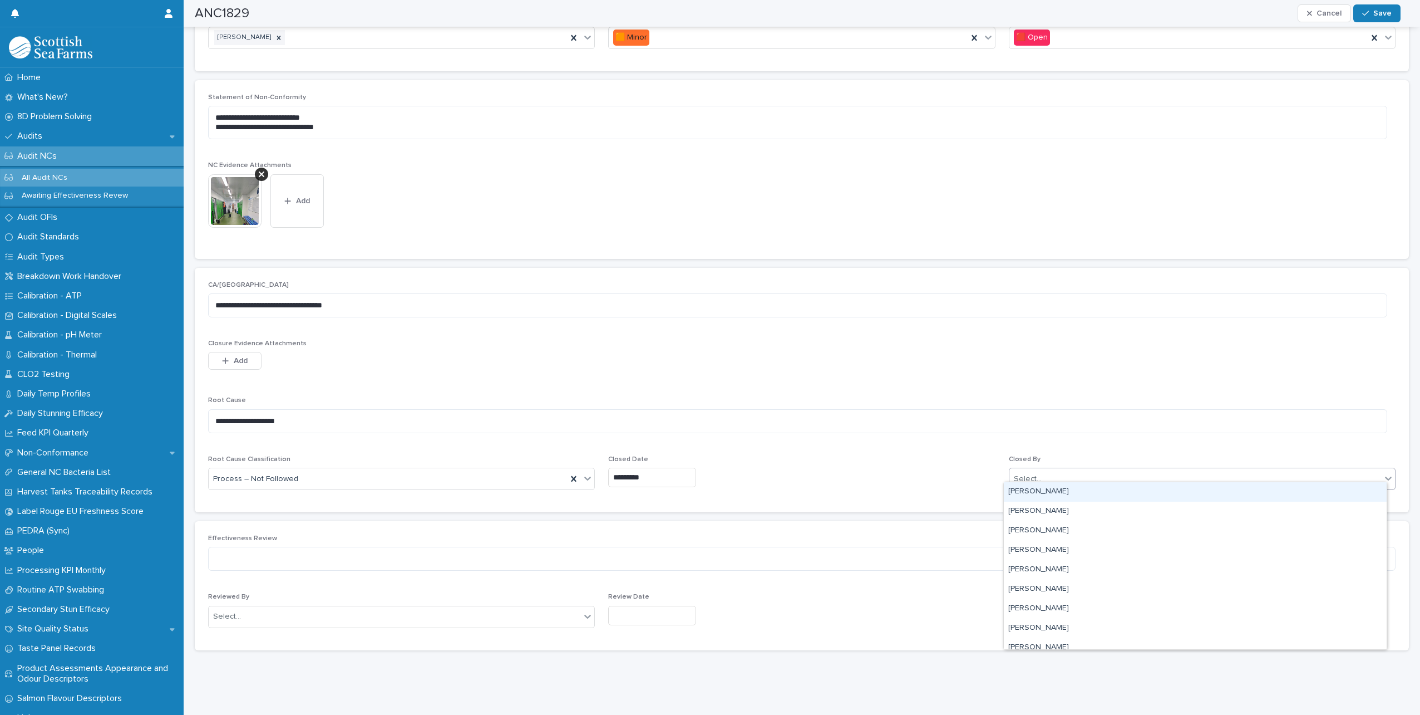
click at [1105, 470] on div "Select..." at bounding box center [1196, 479] width 372 height 18
type input "*****"
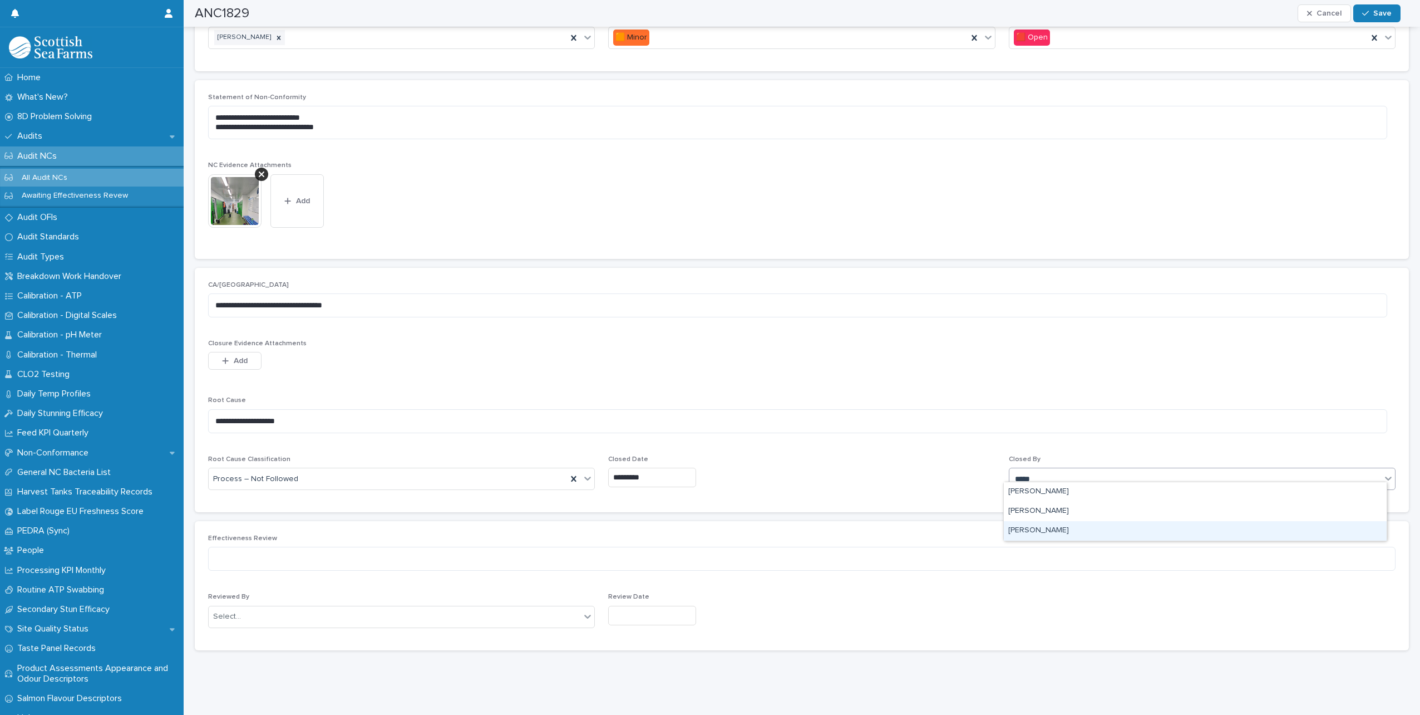
click at [1063, 529] on div "[PERSON_NAME]" at bounding box center [1195, 530] width 383 height 19
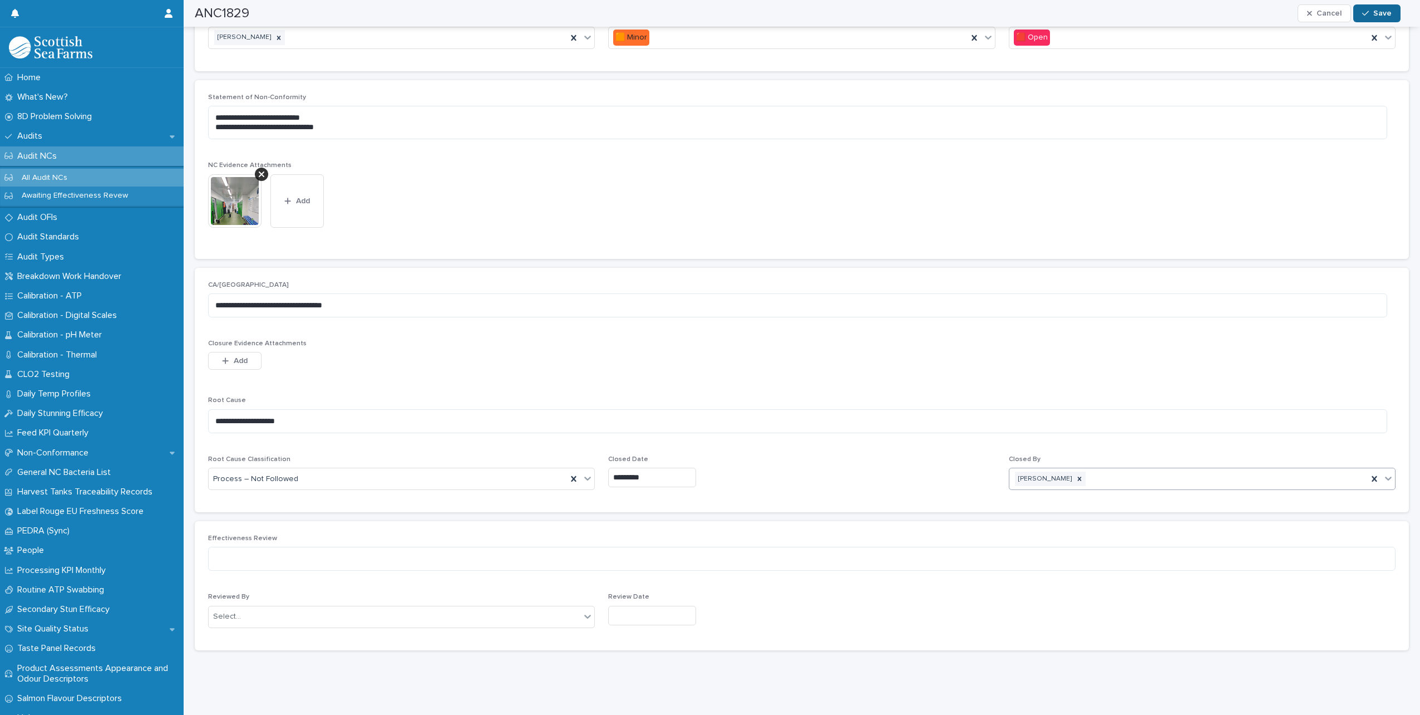
click at [1367, 16] on icon "button" at bounding box center [1365, 13] width 7 height 8
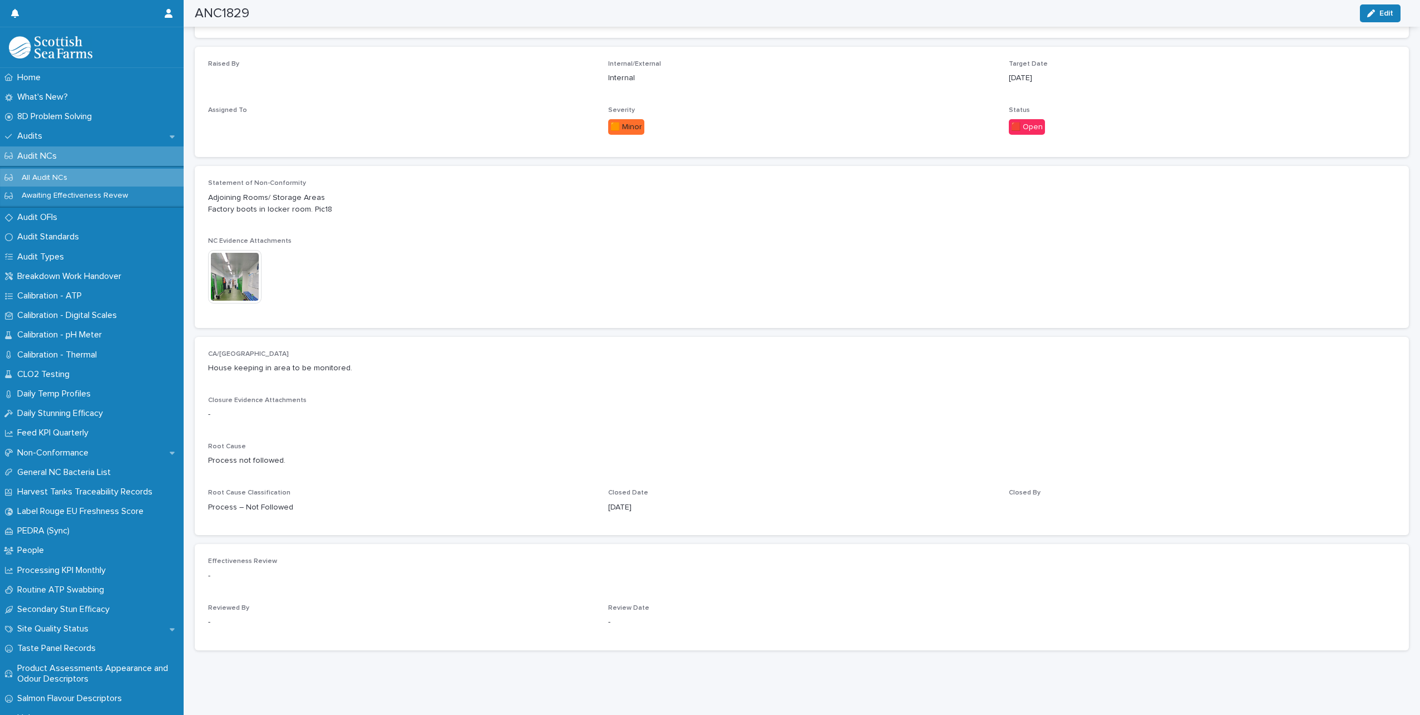
scroll to position [265, 0]
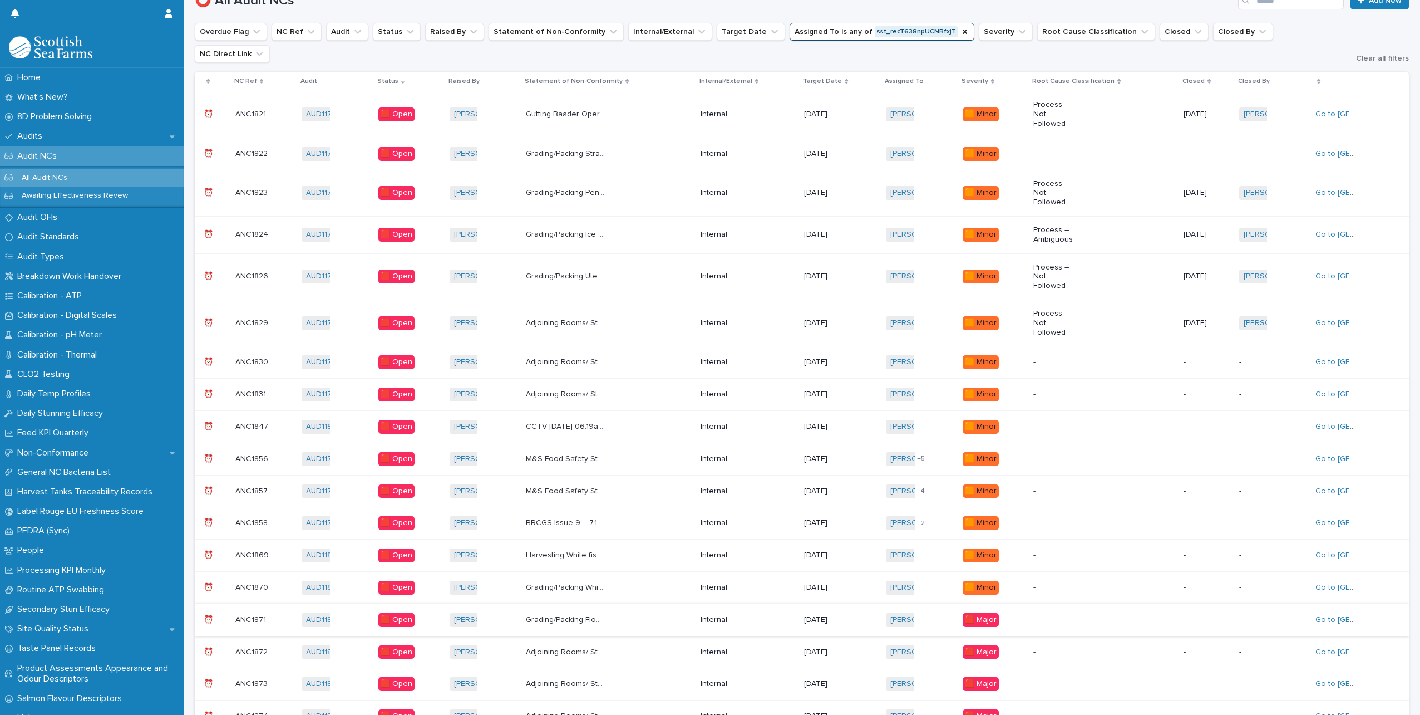
scroll to position [305, 0]
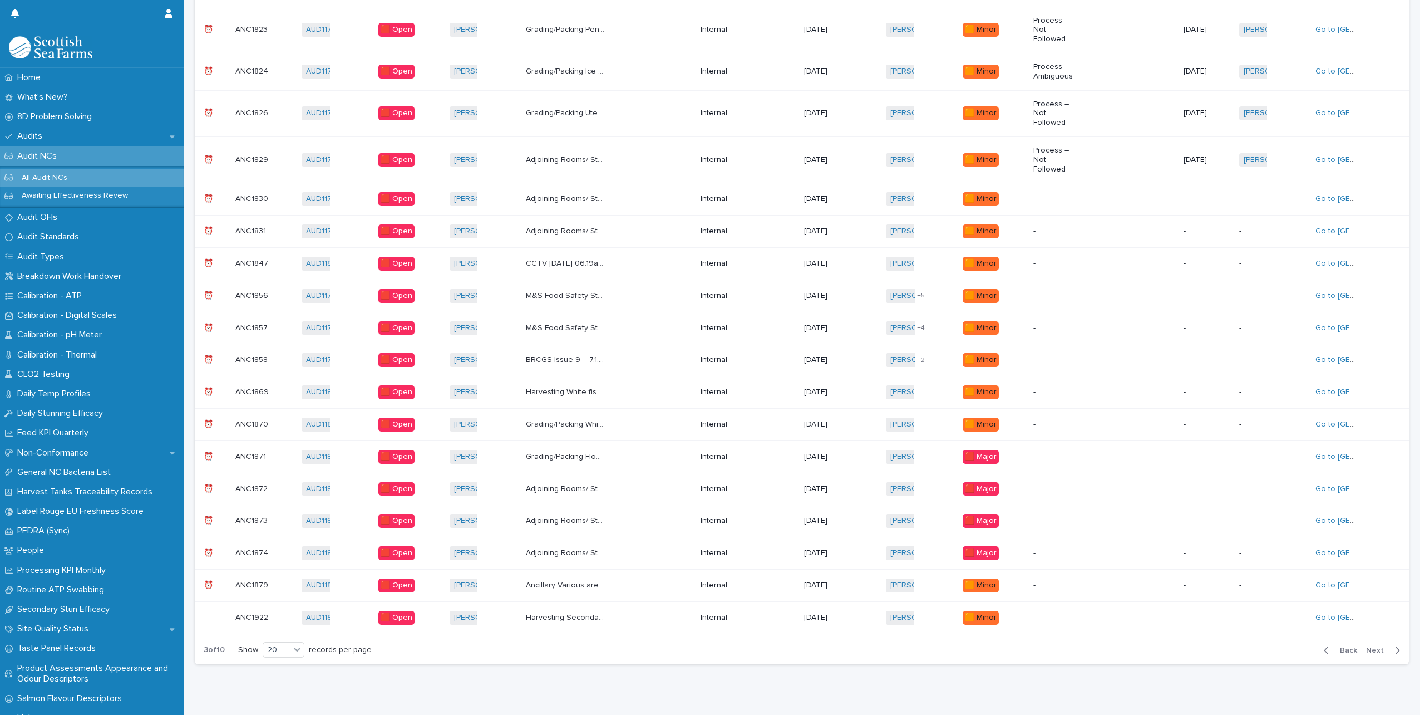
click at [576, 192] on p "Adjoining Rooms/ Storage Areas Chemicals in harvesting control room not secure …" at bounding box center [567, 198] width 82 height 12
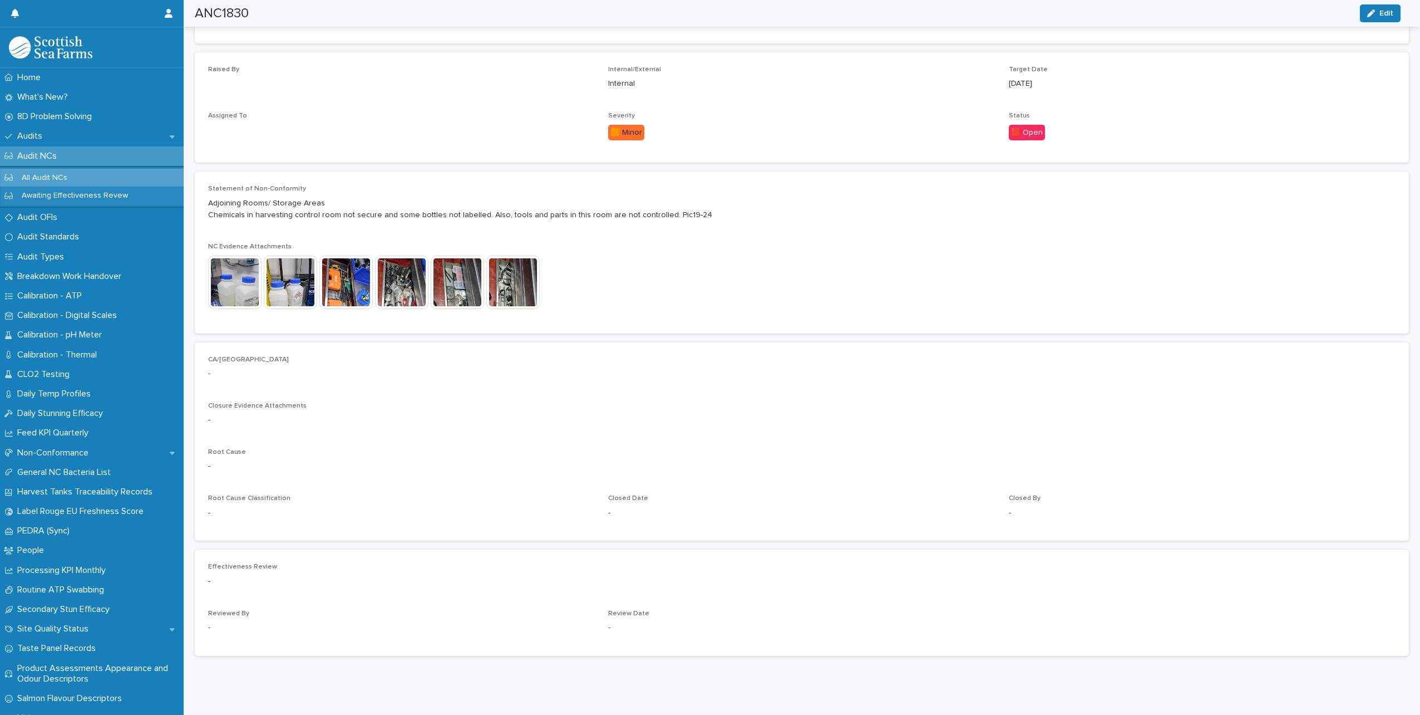
scroll to position [265, 0]
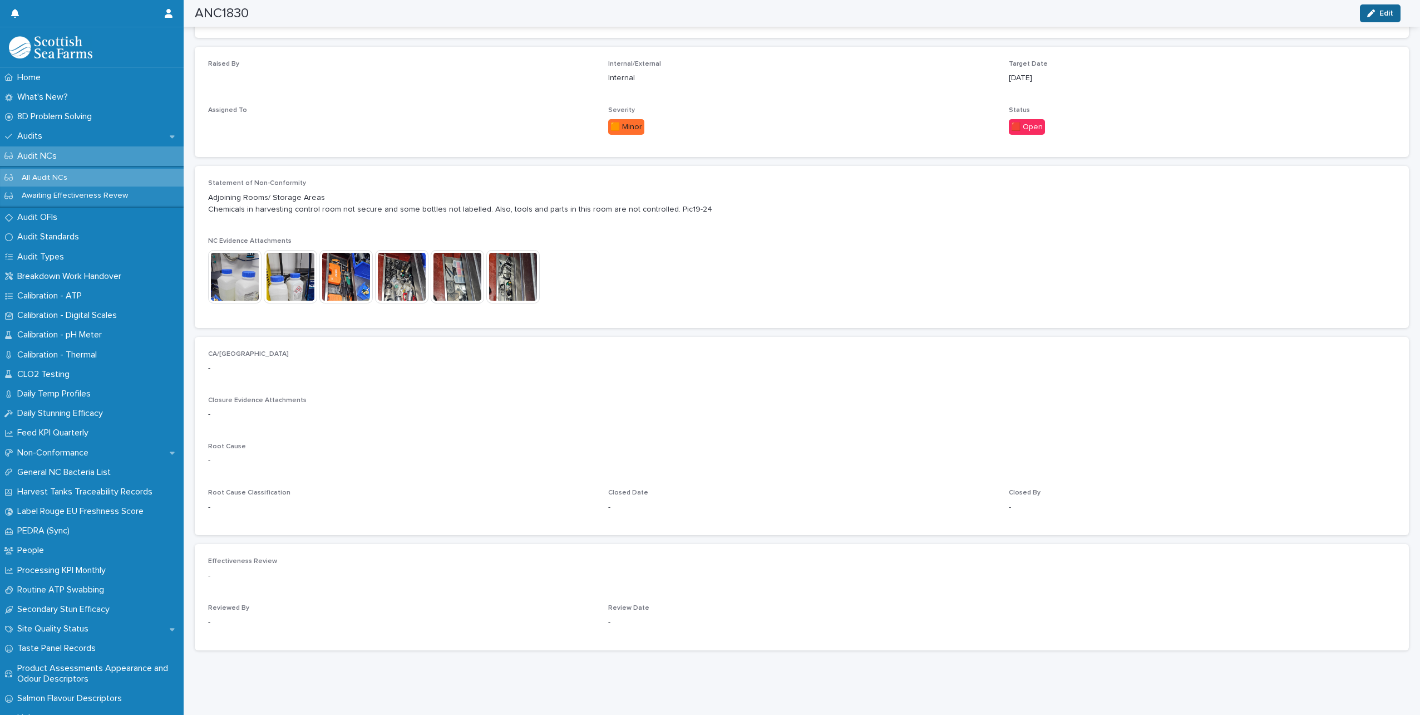
click at [1378, 9] on button "Edit" at bounding box center [1380, 13] width 41 height 18
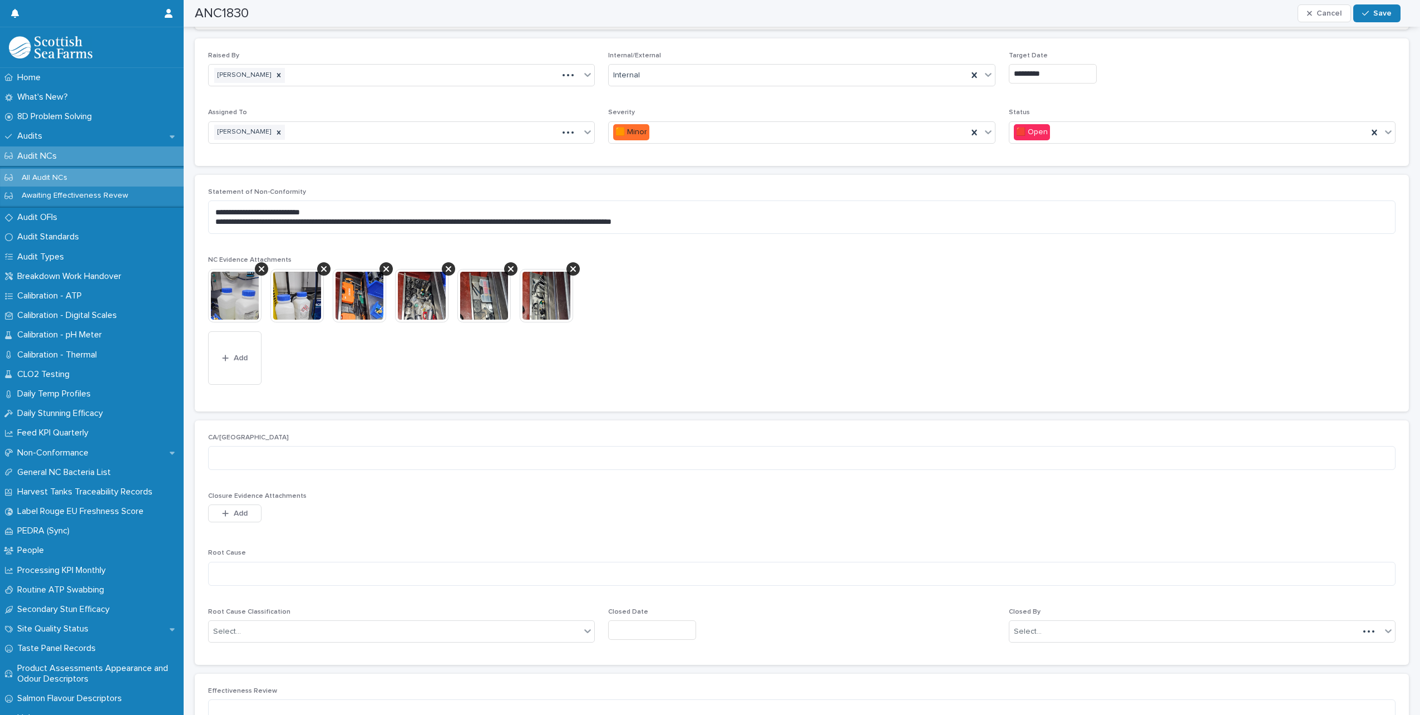
scroll to position [341, 0]
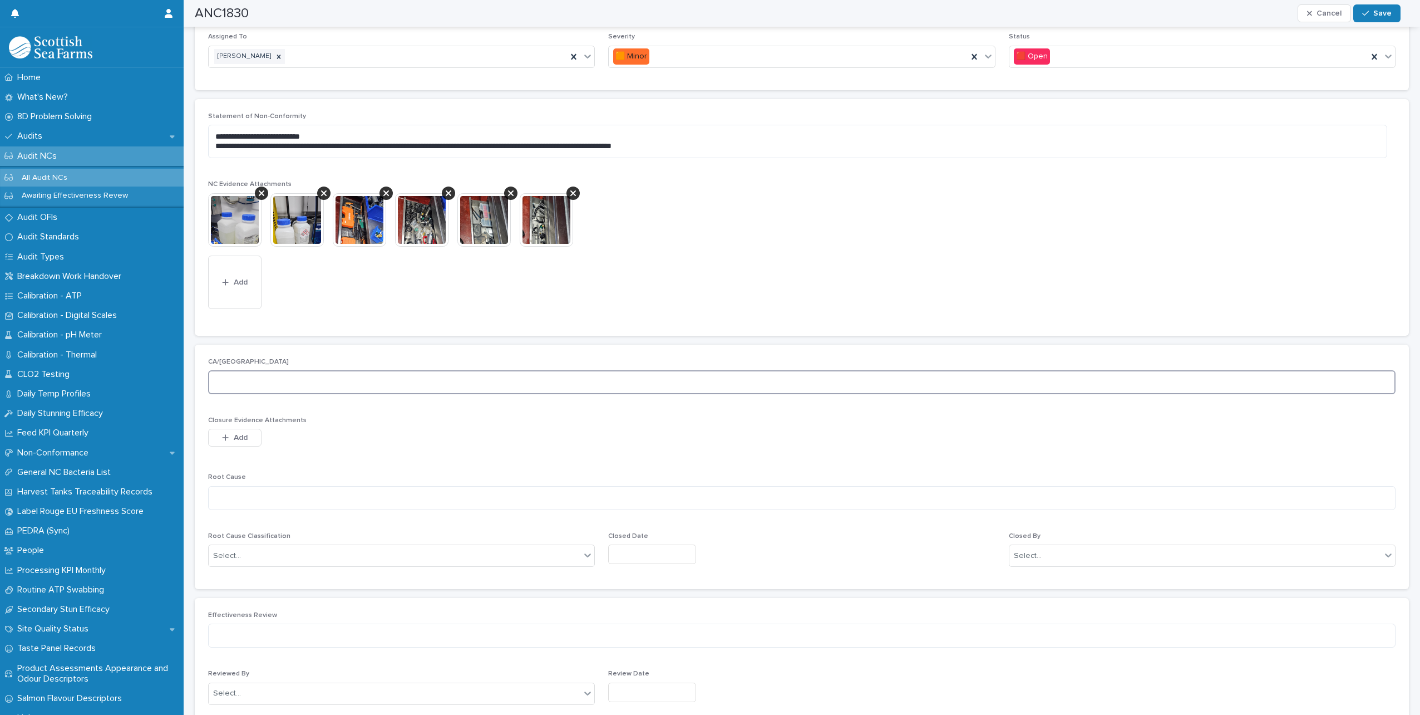
click at [231, 385] on textarea at bounding box center [802, 382] width 1188 height 24
click at [293, 383] on textarea "**********" at bounding box center [797, 382] width 1179 height 24
type textarea "**********"
click at [272, 500] on textarea at bounding box center [802, 498] width 1188 height 24
type textarea "**********"
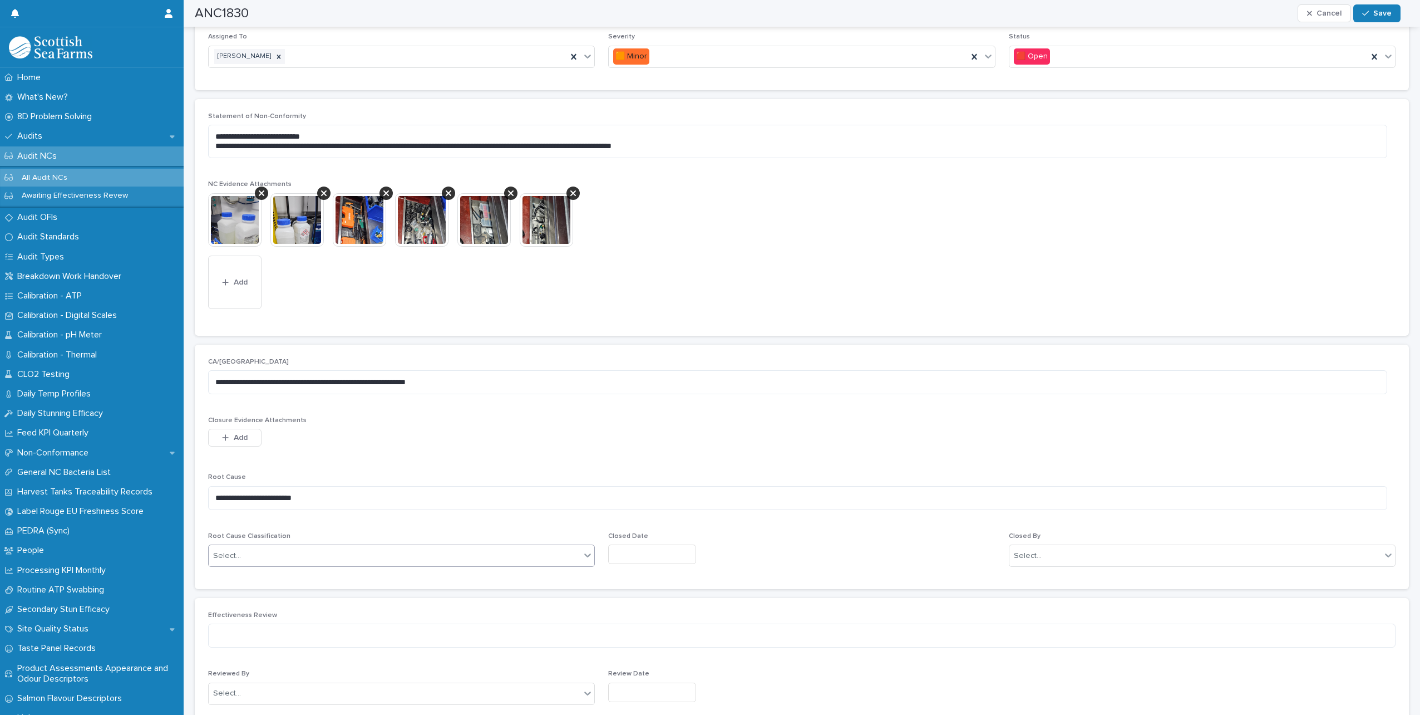
click at [343, 549] on div "Select..." at bounding box center [395, 555] width 372 height 18
click at [292, 709] on div "Process – Not Followed" at bounding box center [400, 712] width 383 height 19
click at [651, 553] on input "text" at bounding box center [652, 553] width 88 height 19
click at [660, 480] on div "21" at bounding box center [660, 481] width 15 height 15
type input "*********"
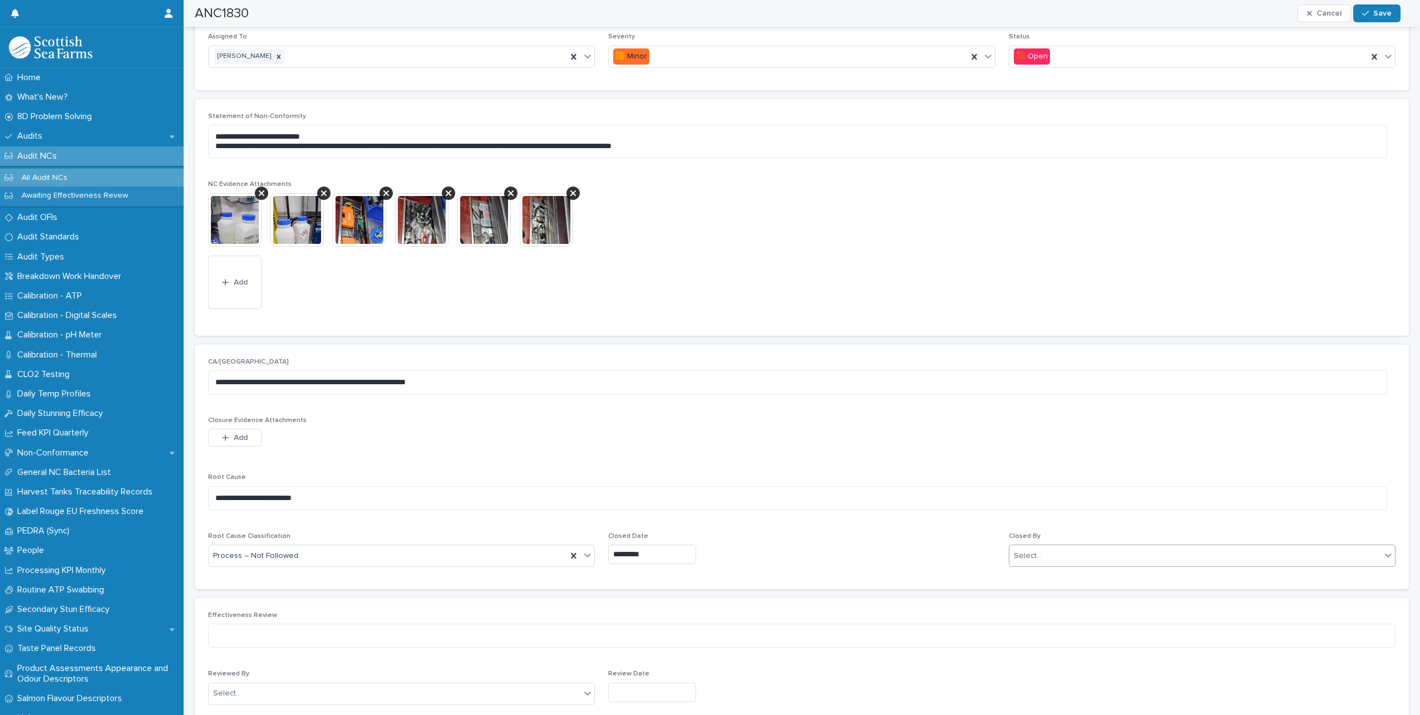
click at [1170, 552] on div "Select..." at bounding box center [1196, 555] width 372 height 18
type input "*****"
click at [1082, 610] on div "[PERSON_NAME]" at bounding box center [1195, 615] width 383 height 19
click at [1377, 4] on button "Save" at bounding box center [1376, 13] width 47 height 18
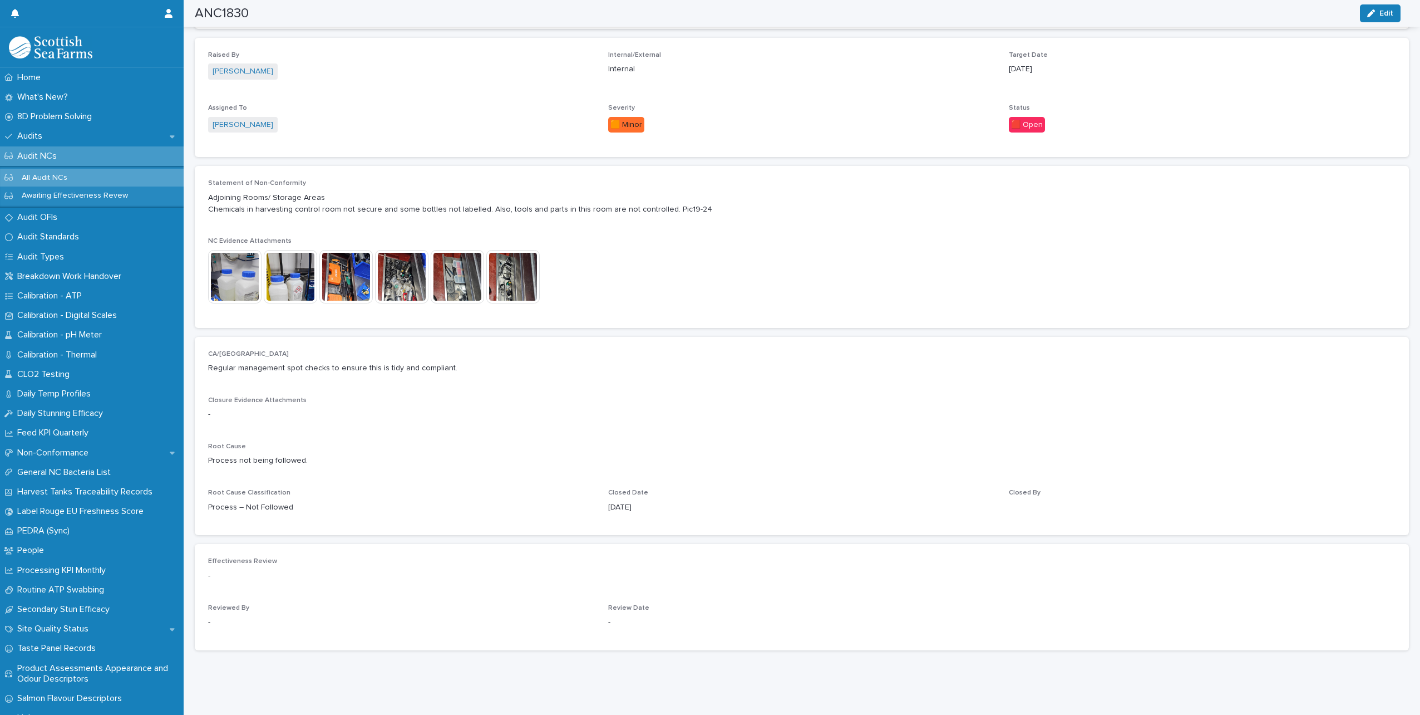
scroll to position [265, 0]
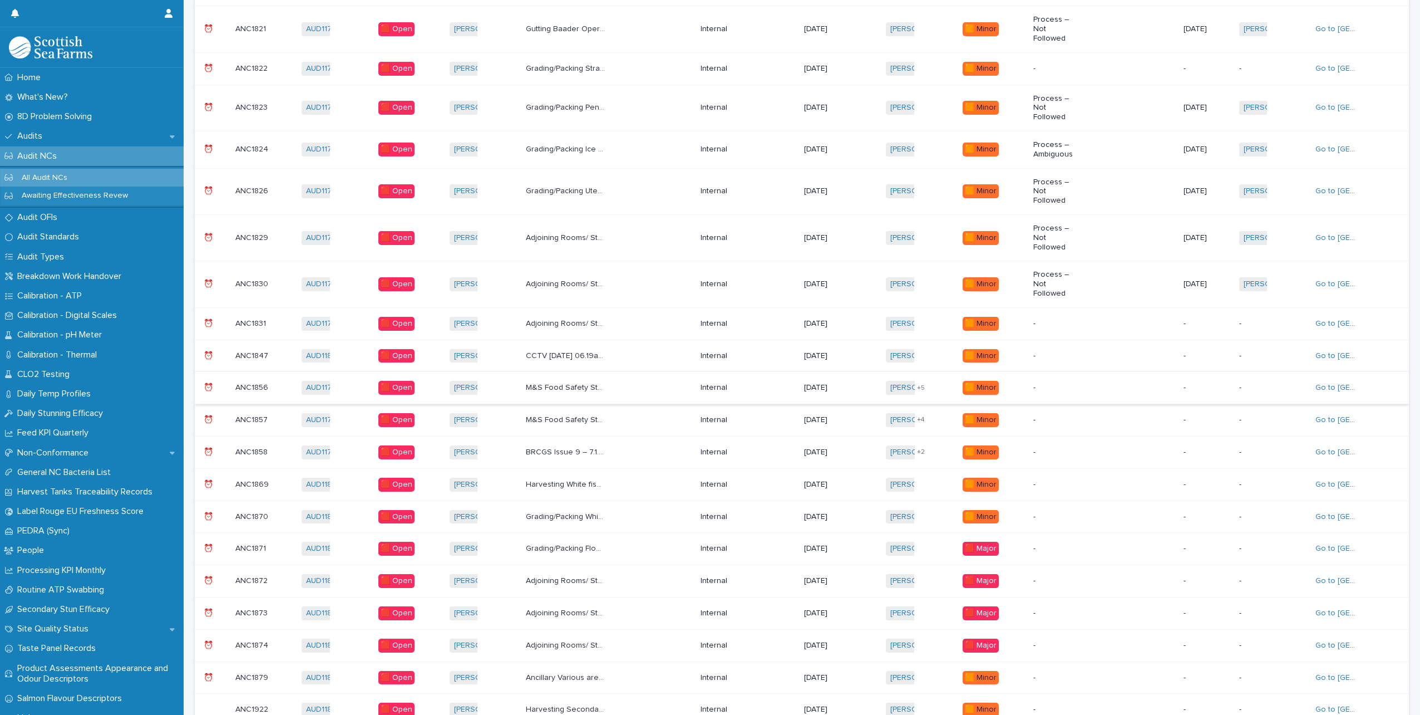
scroll to position [231, 0]
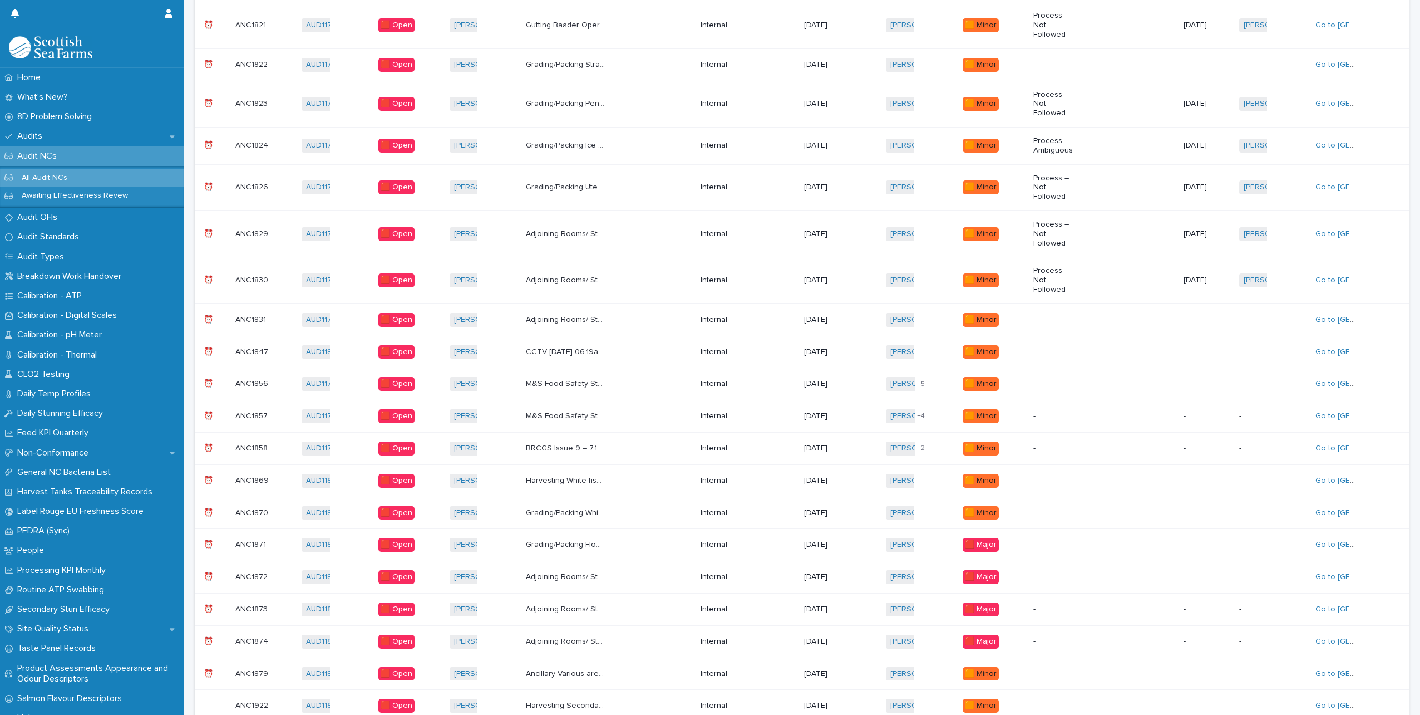
click at [565, 313] on p "Adjoining Rooms/ Storage Areas Door to harvesting control room propped open wit…" at bounding box center [567, 319] width 82 height 12
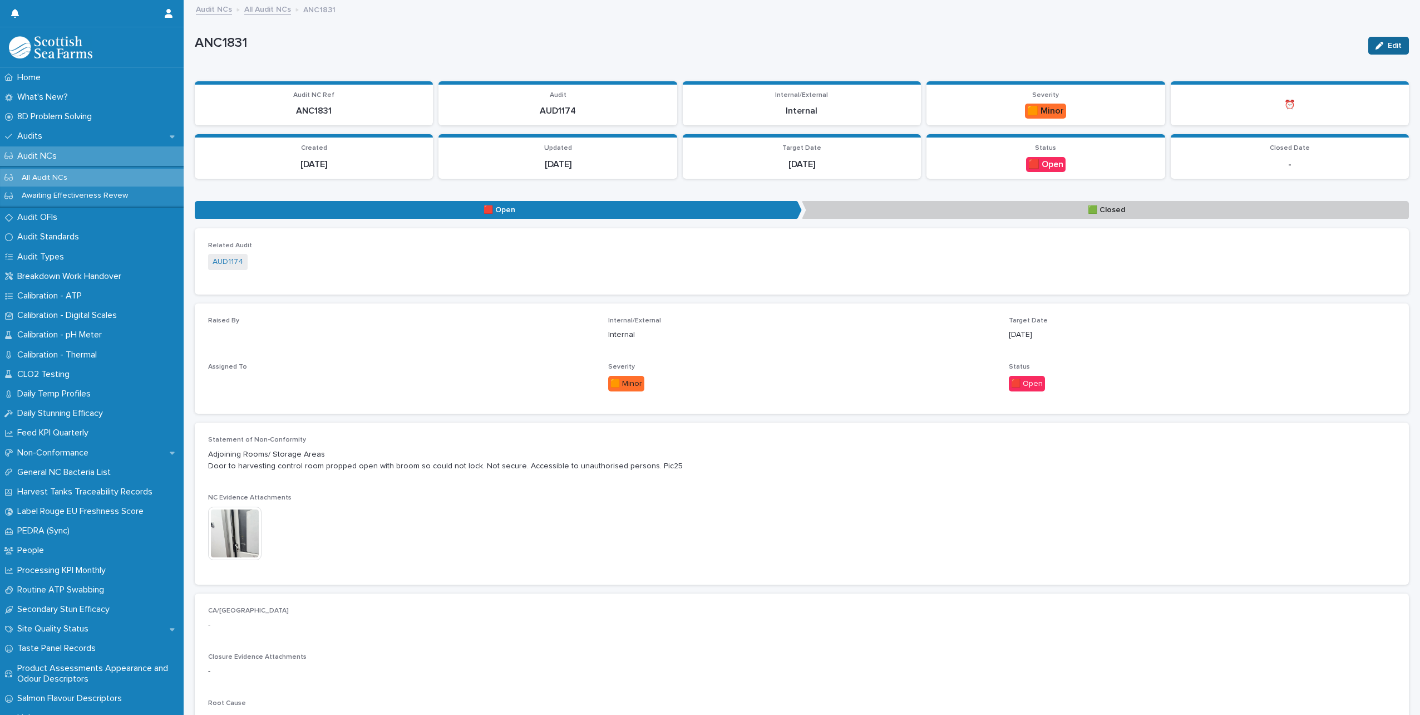
click at [1388, 44] on span "Edit" at bounding box center [1395, 46] width 14 height 8
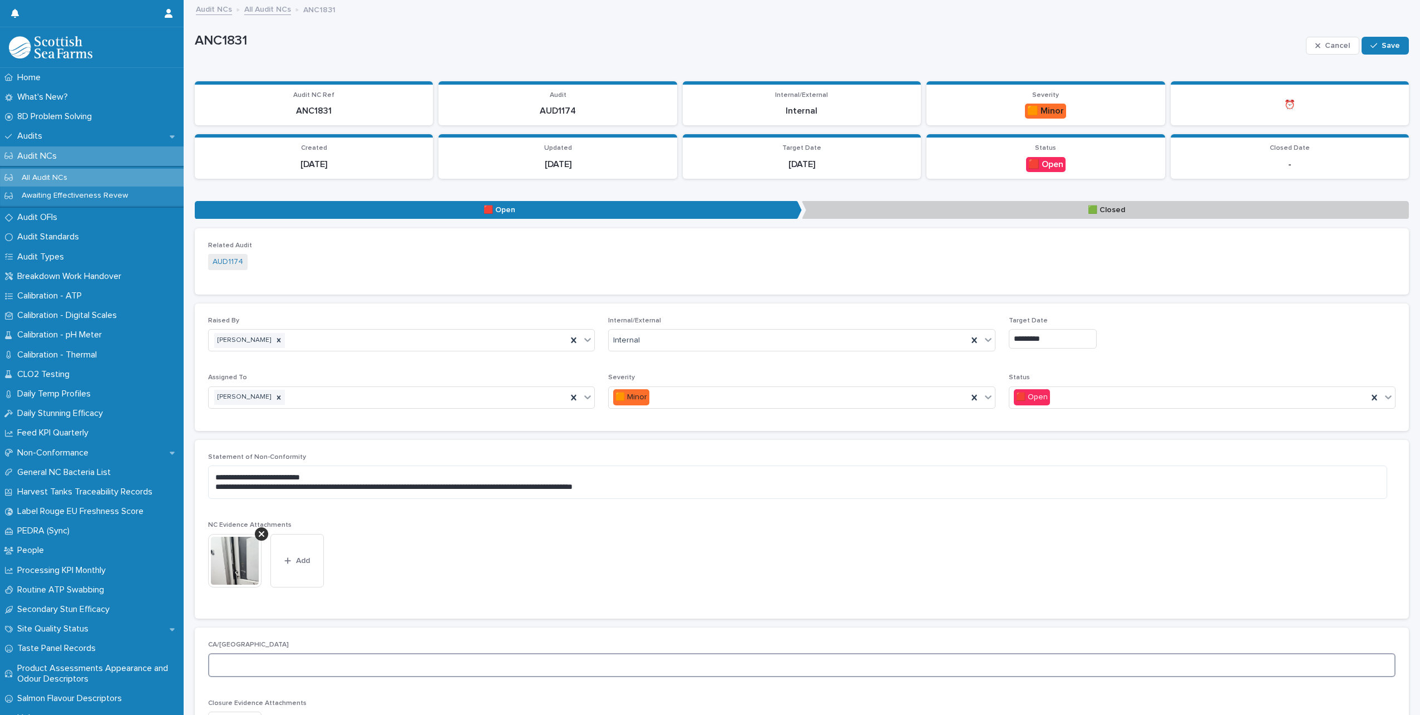
click at [235, 666] on textarea at bounding box center [802, 665] width 1188 height 24
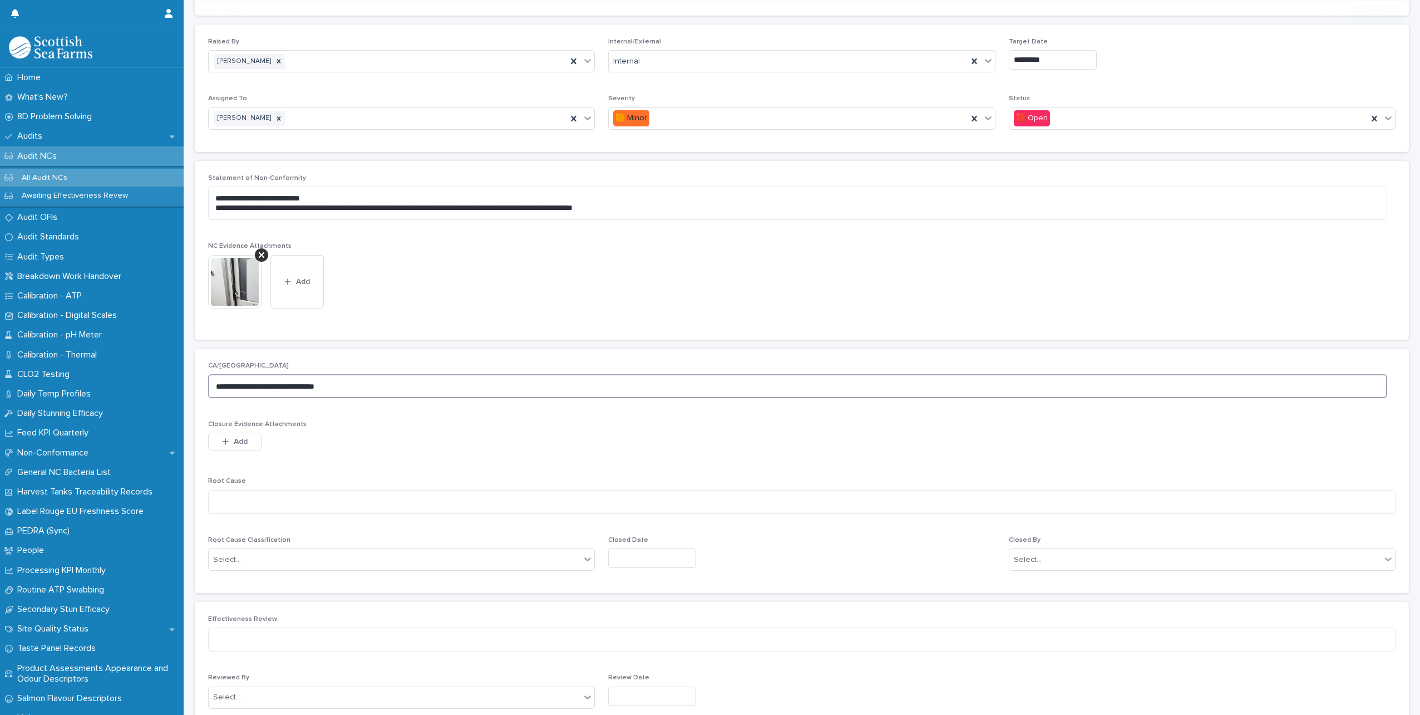
scroll to position [334, 0]
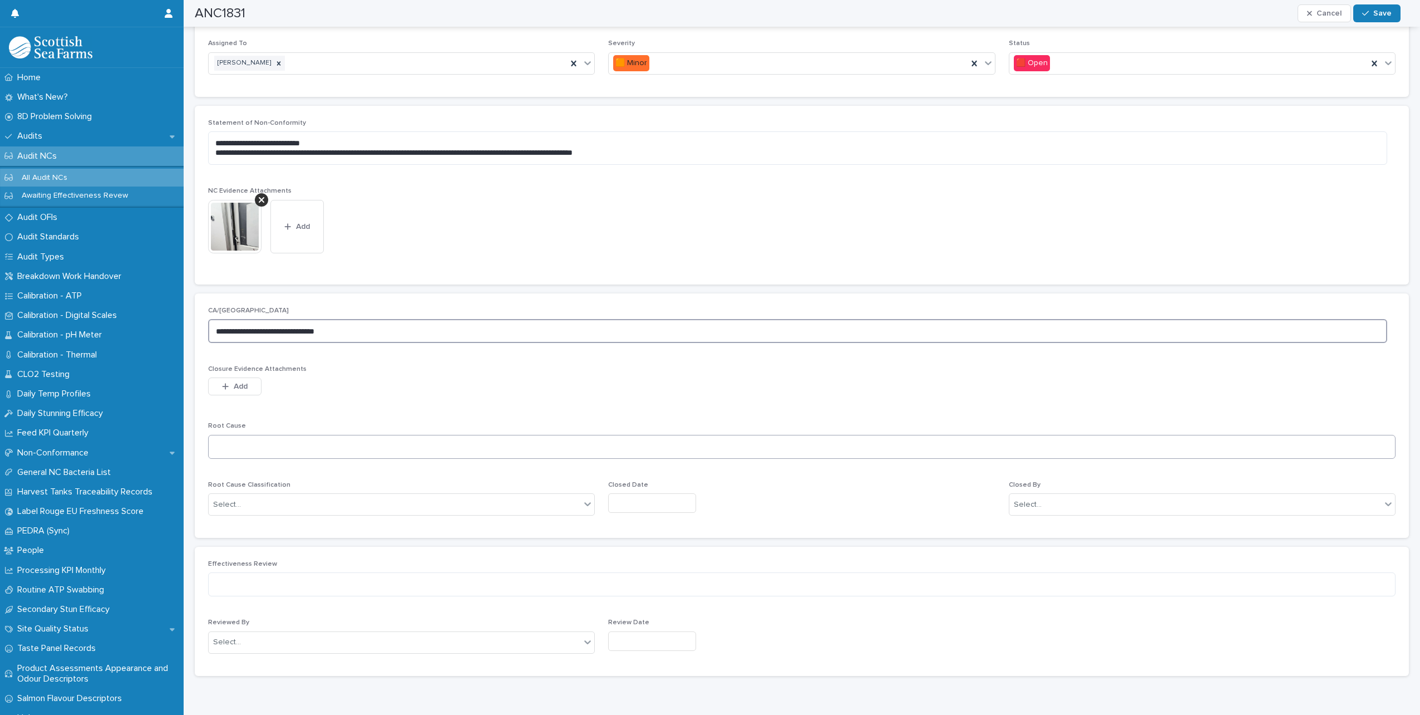
type textarea "**********"
click at [269, 448] on textarea at bounding box center [802, 447] width 1188 height 24
type textarea "**********"
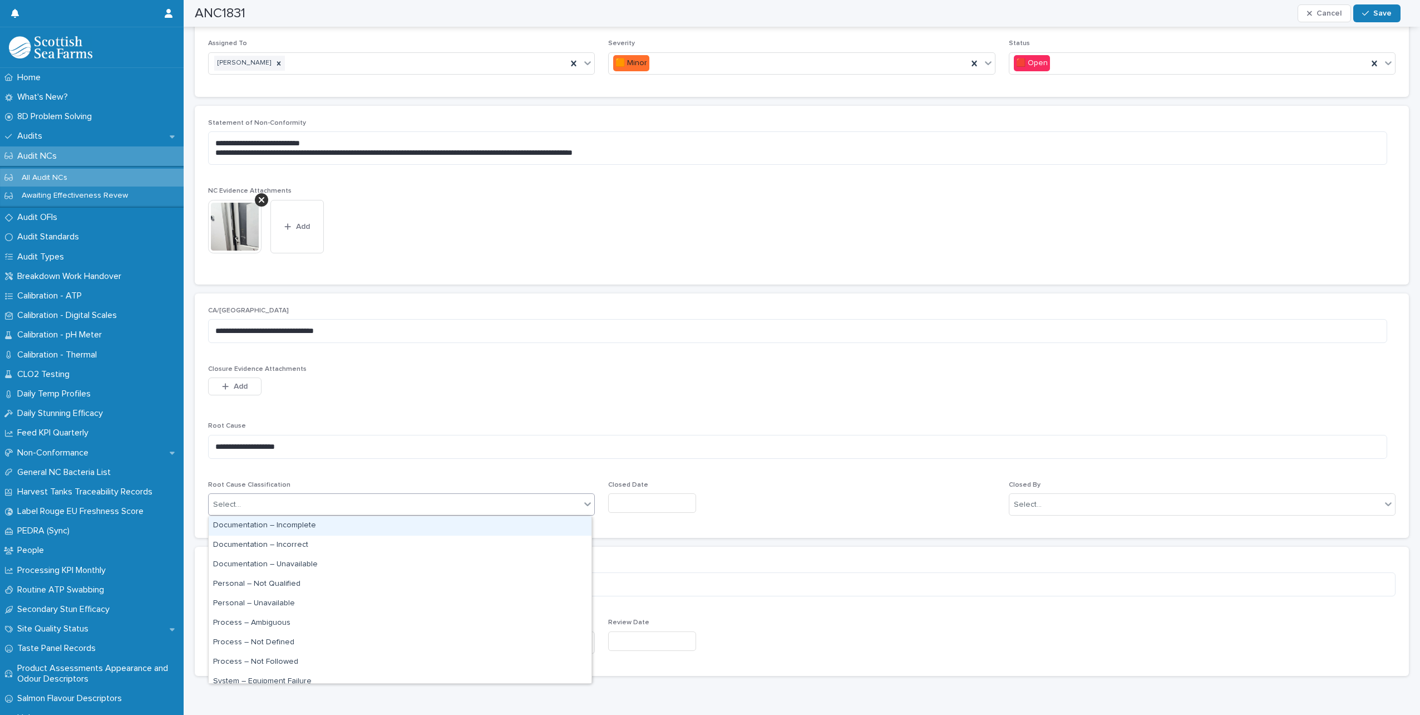
click at [296, 514] on div "Select..." at bounding box center [401, 504] width 387 height 22
click at [274, 661] on div "Process – Not Followed" at bounding box center [400, 661] width 383 height 19
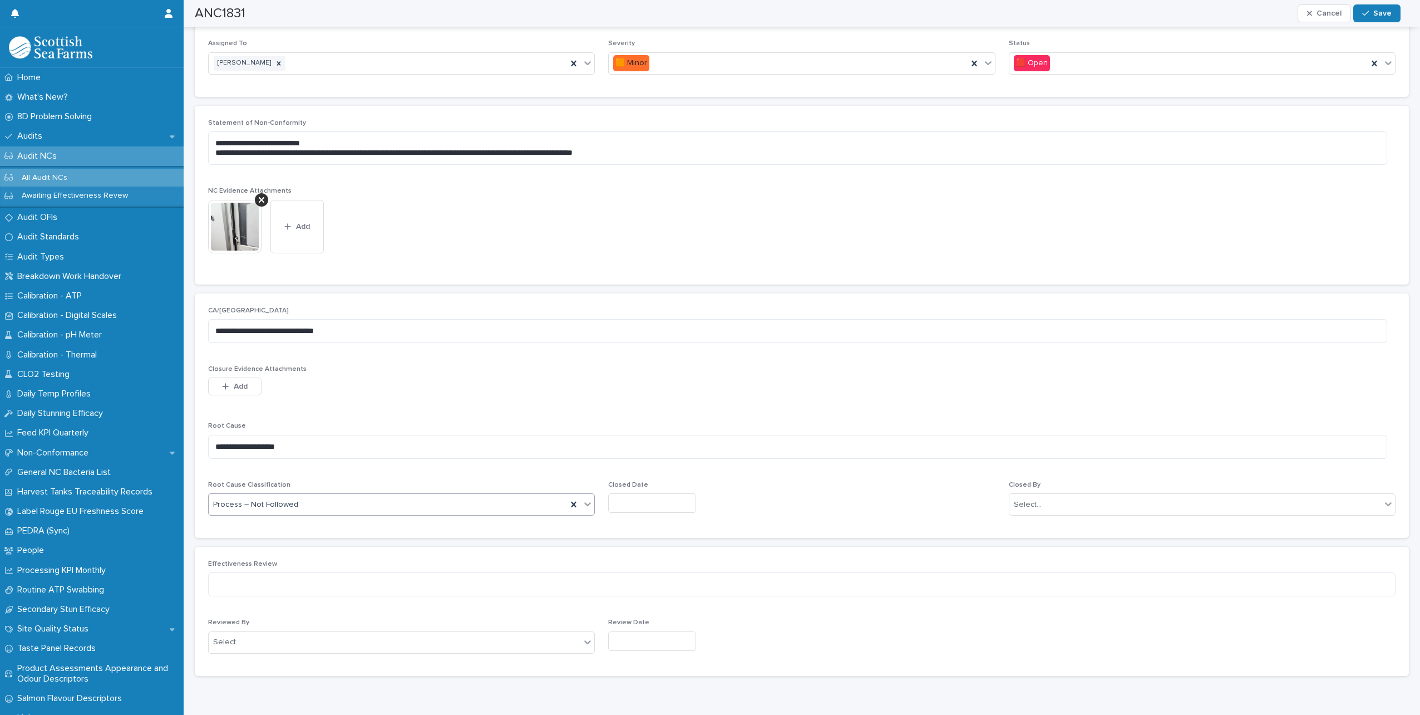
click at [639, 502] on input "text" at bounding box center [652, 502] width 88 height 19
click at [658, 429] on div "21" at bounding box center [660, 429] width 15 height 15
type input "*********"
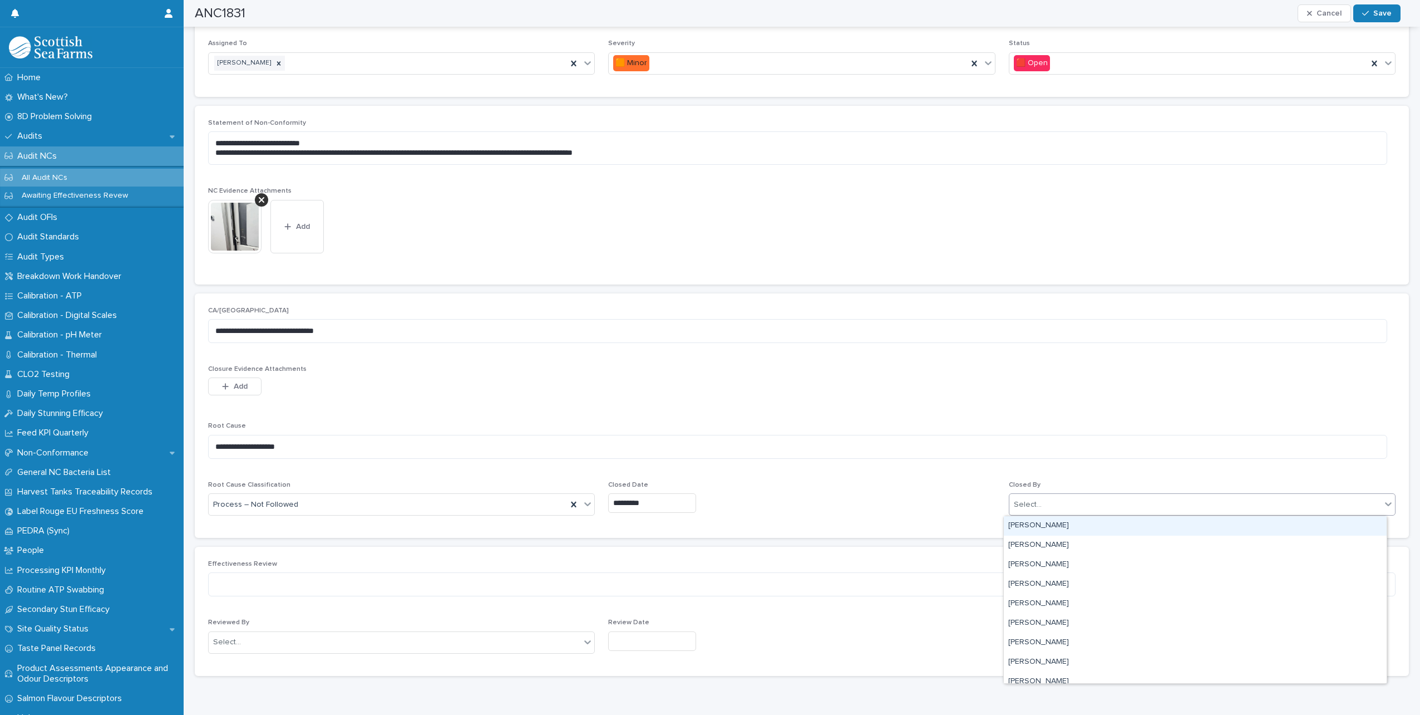
click at [1093, 514] on div "Select..." at bounding box center [1202, 504] width 387 height 22
type input "*****"
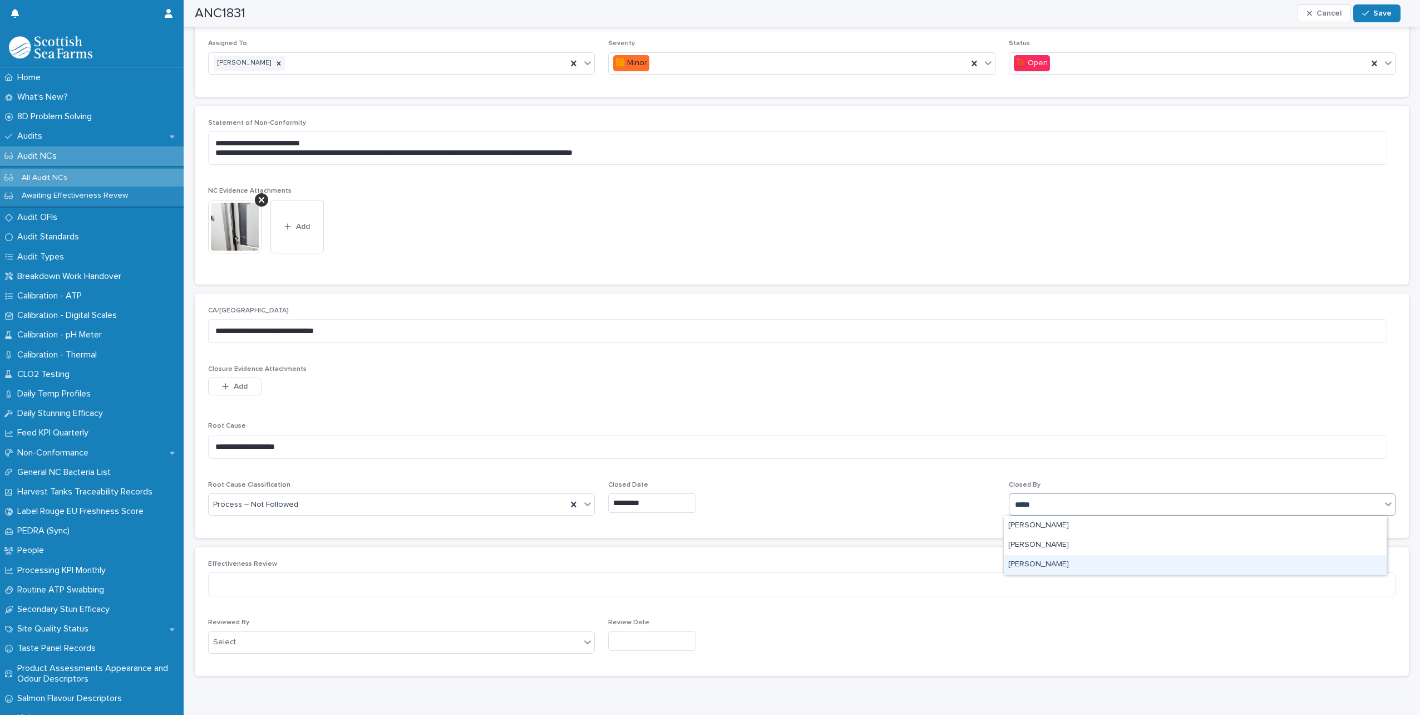
click at [1079, 558] on div "[PERSON_NAME]" at bounding box center [1195, 564] width 383 height 19
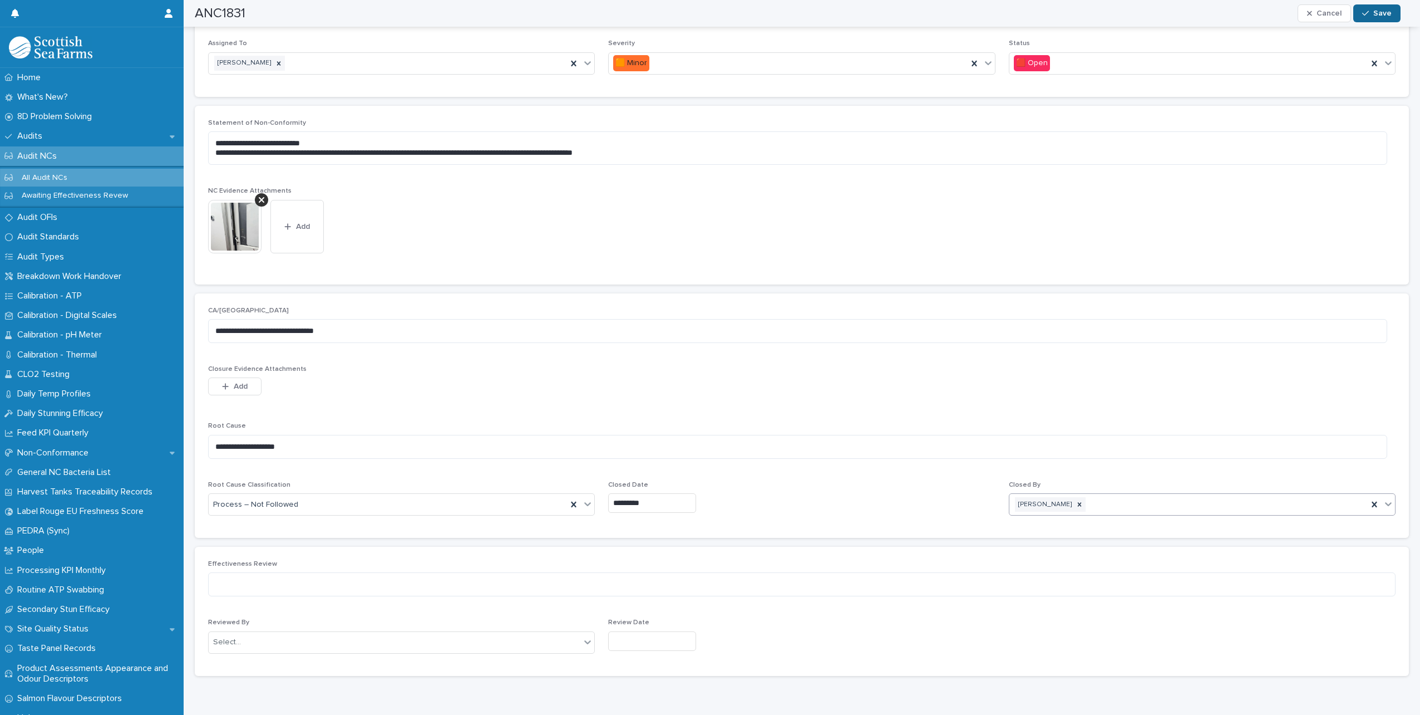
click at [1369, 14] on icon "button" at bounding box center [1365, 13] width 7 height 8
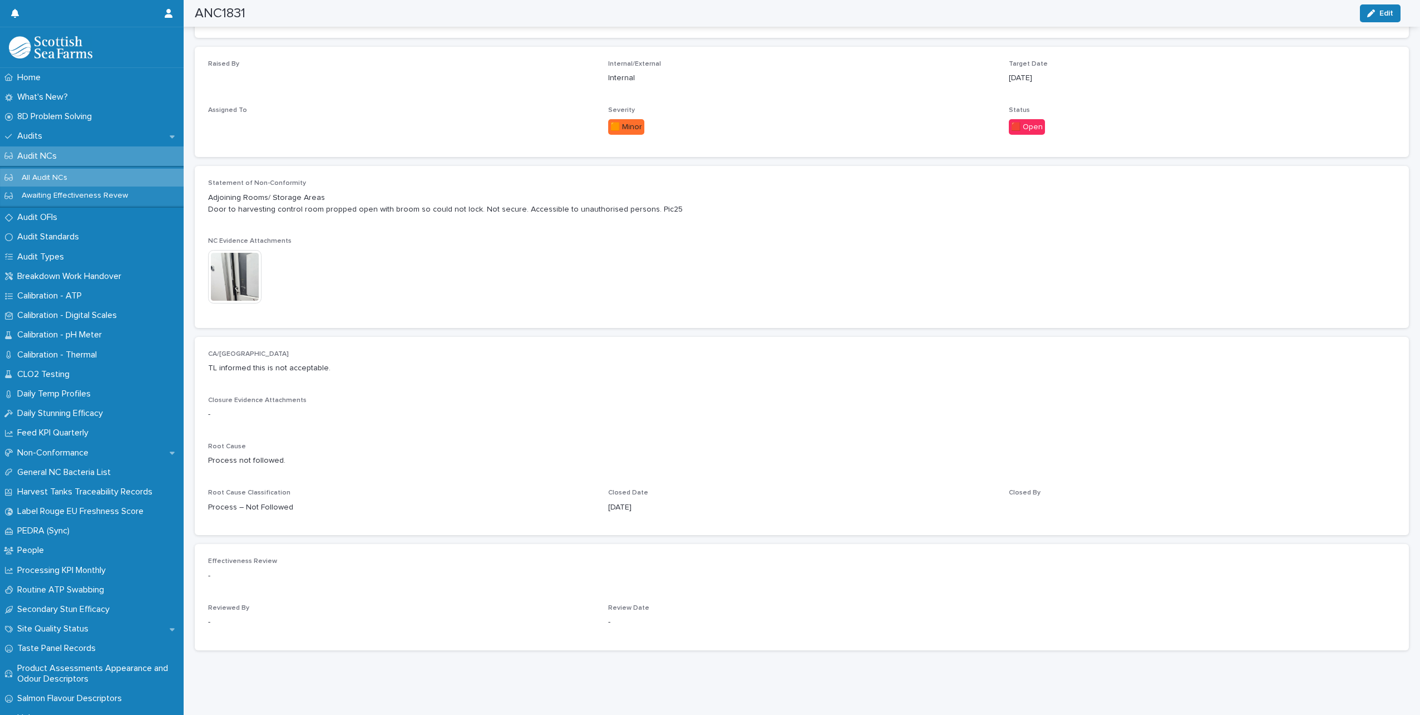
scroll to position [265, 0]
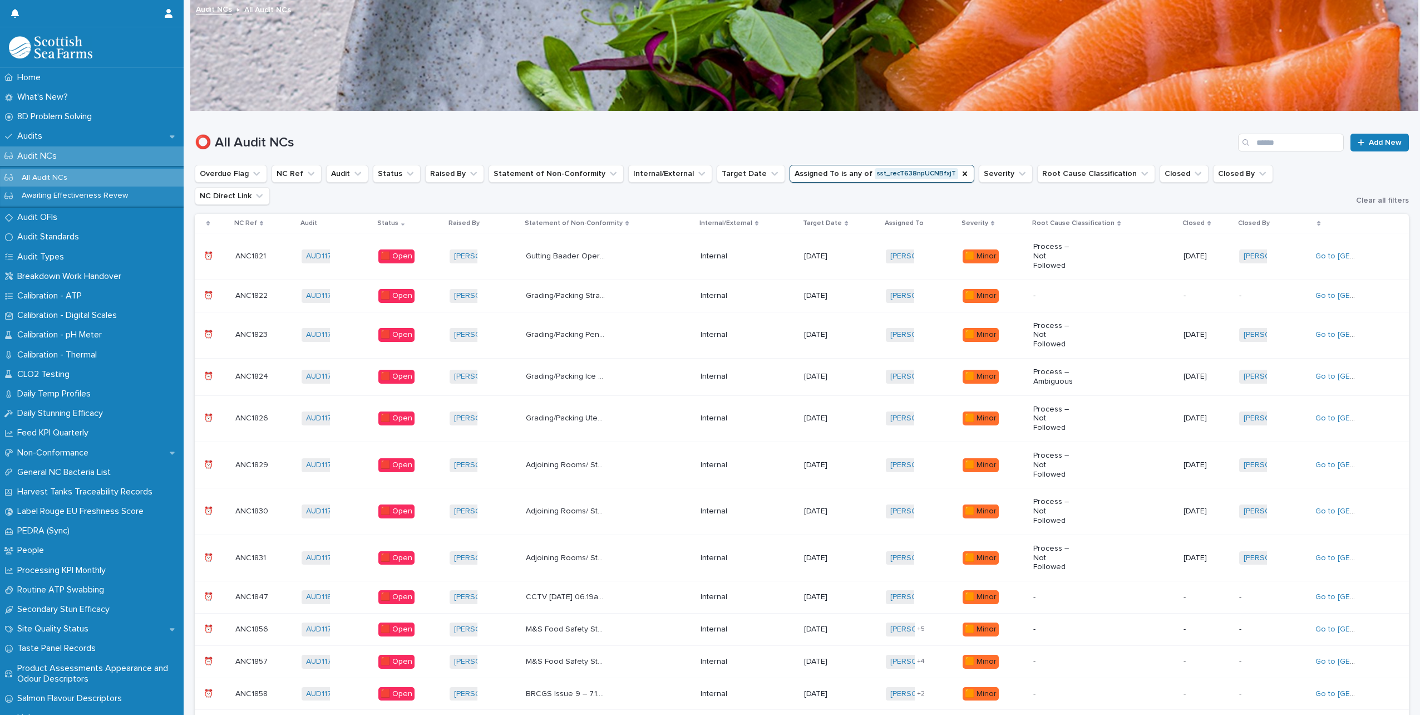
click at [49, 154] on p "Audit NCs" at bounding box center [39, 156] width 53 height 11
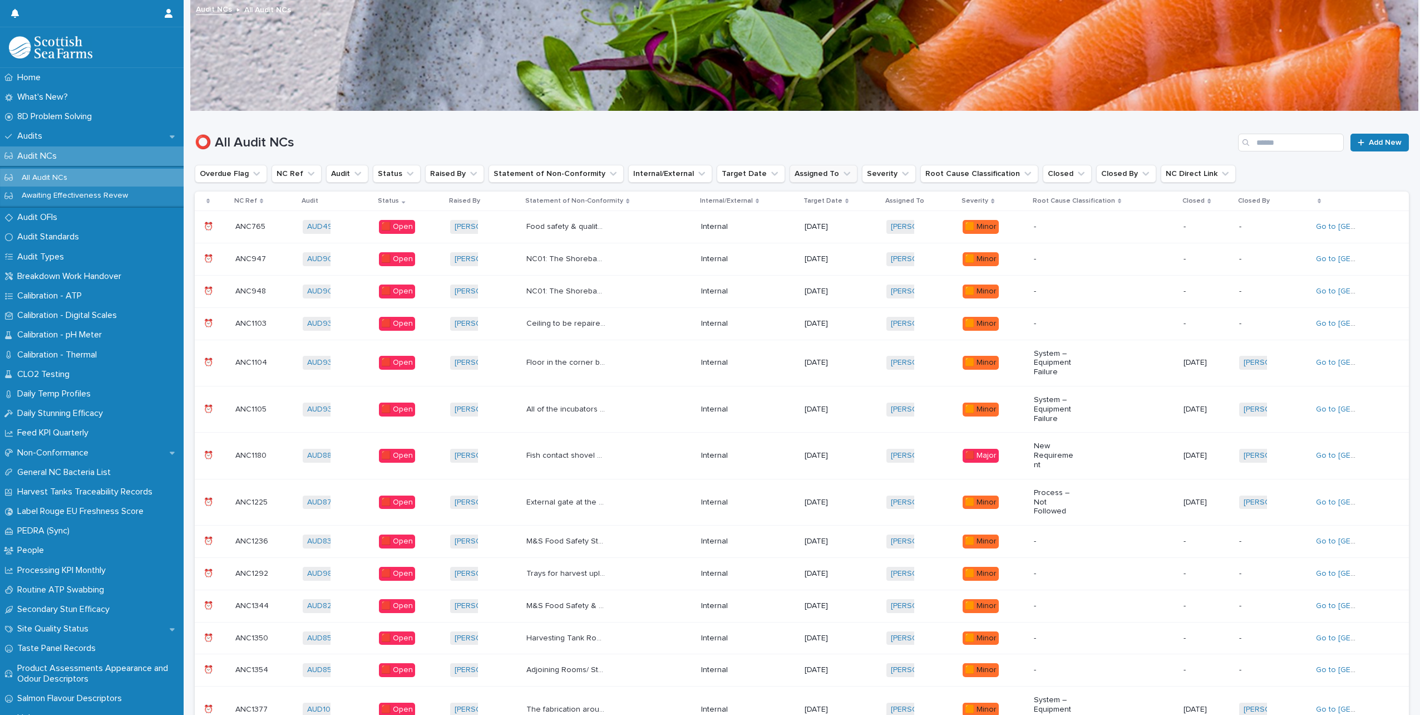
click at [841, 178] on icon "Assigned To" at bounding box center [846, 173] width 11 height 11
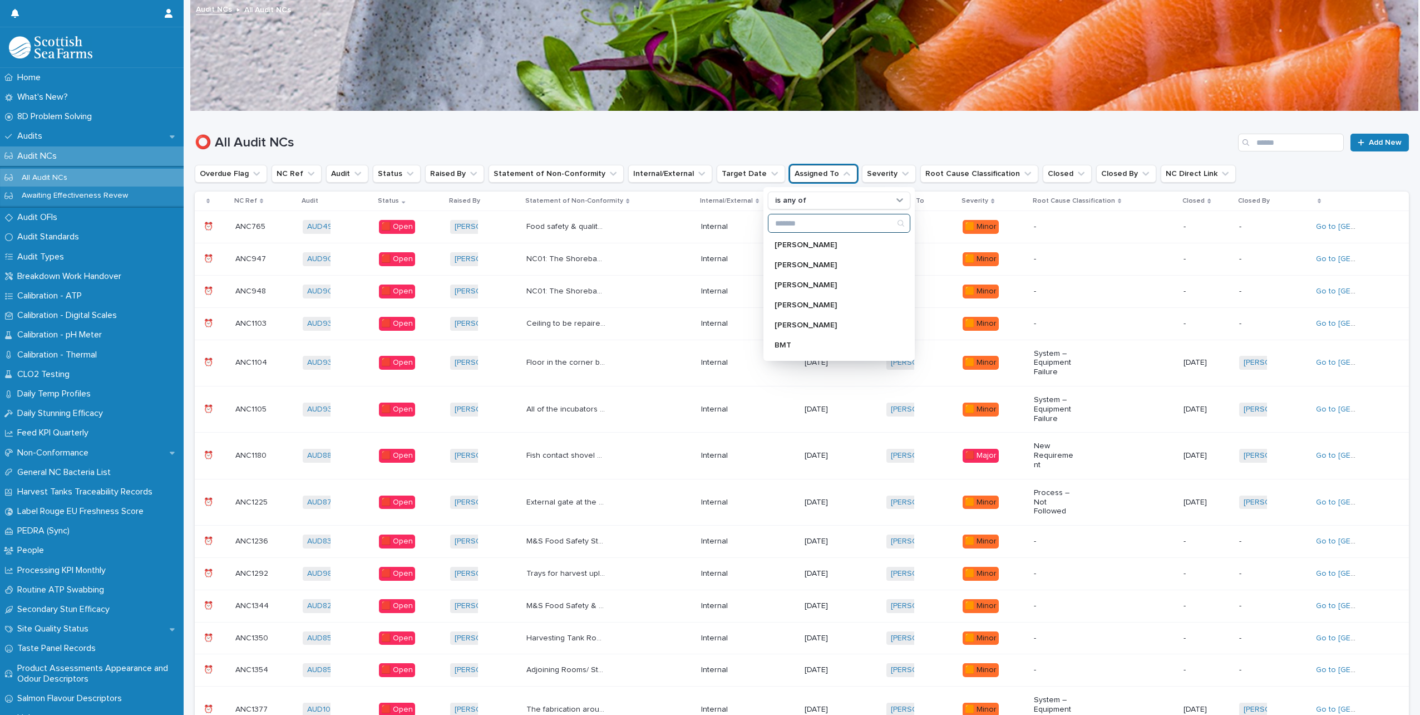
click at [794, 224] on input "Search" at bounding box center [839, 223] width 141 height 18
type input "***"
click at [796, 243] on p "[PERSON_NAME]" at bounding box center [834, 245] width 118 height 8
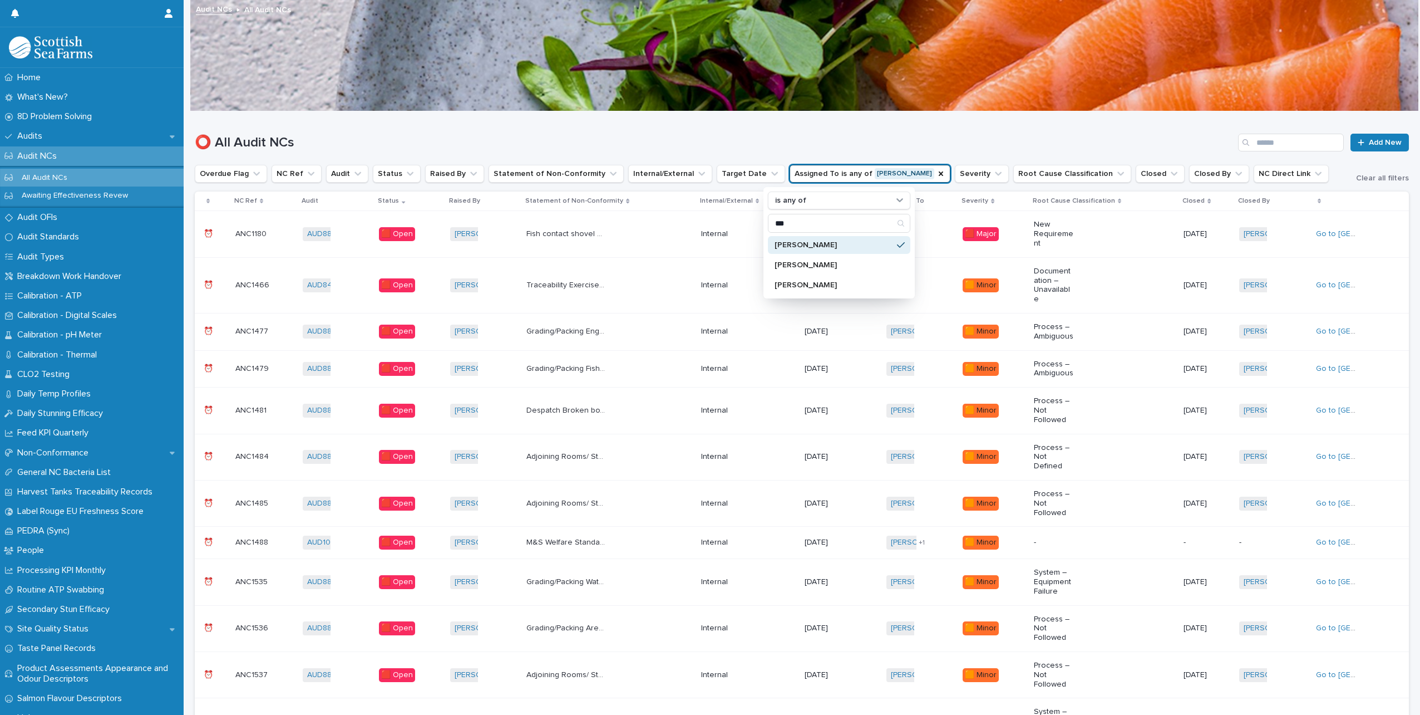
click at [937, 130] on div "⭕ All Audit NCs Add New" at bounding box center [802, 137] width 1214 height 53
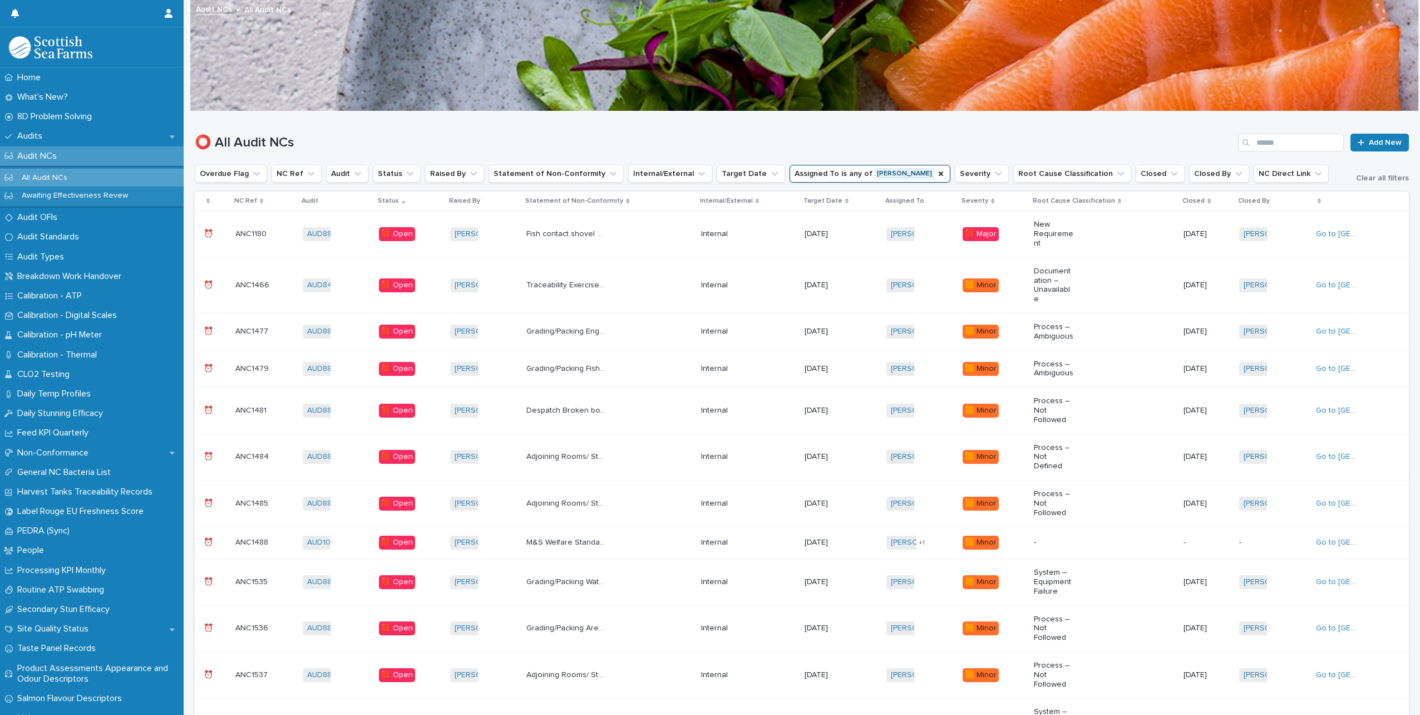
click at [405, 203] on icon at bounding box center [403, 201] width 3 height 6
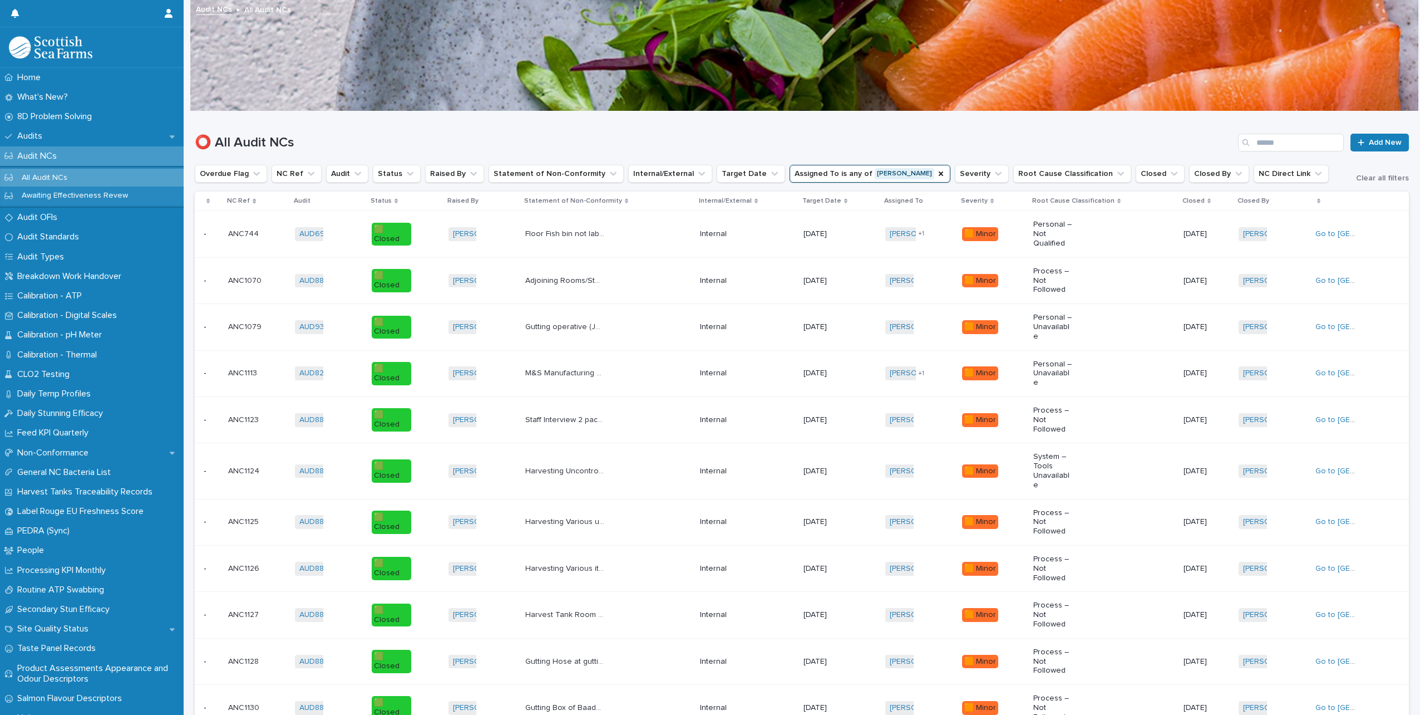
click at [392, 200] on div "Status" at bounding box center [406, 201] width 70 height 12
click at [395, 198] on icon at bounding box center [396, 201] width 3 height 6
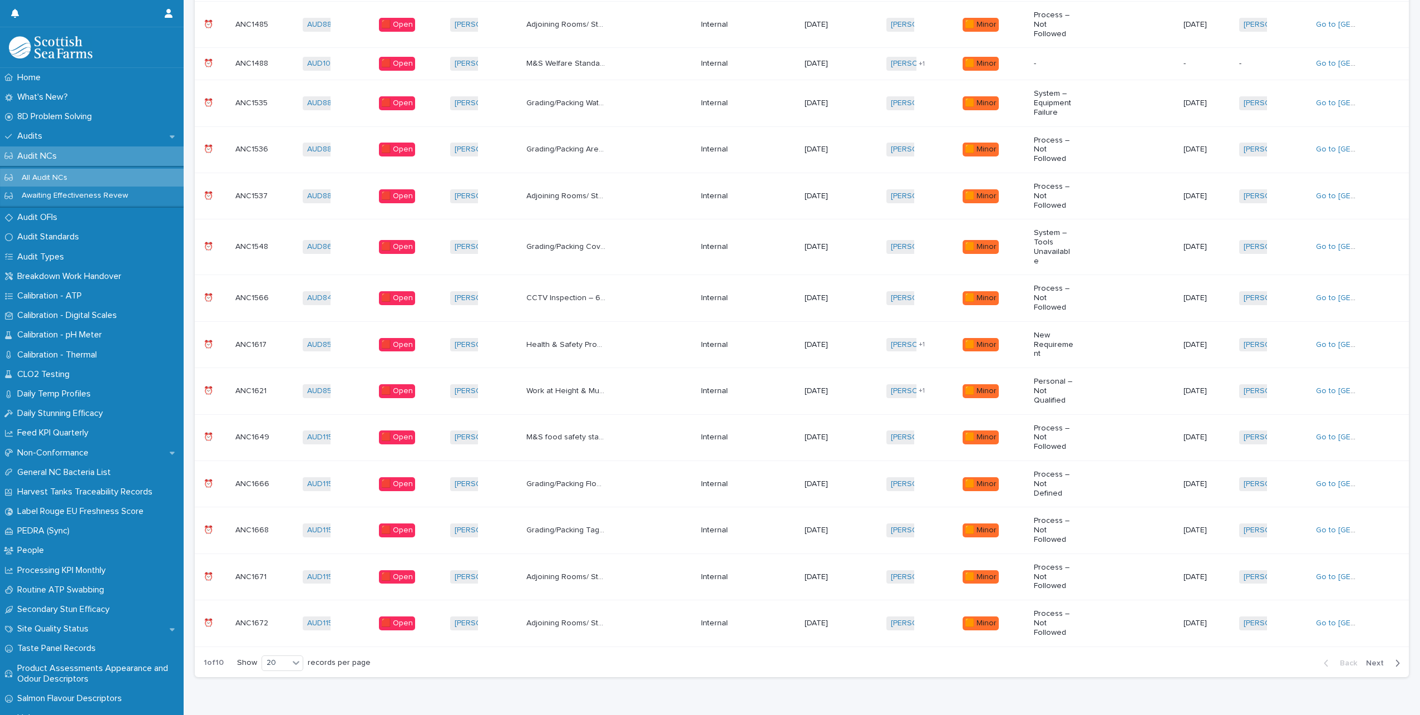
scroll to position [514, 0]
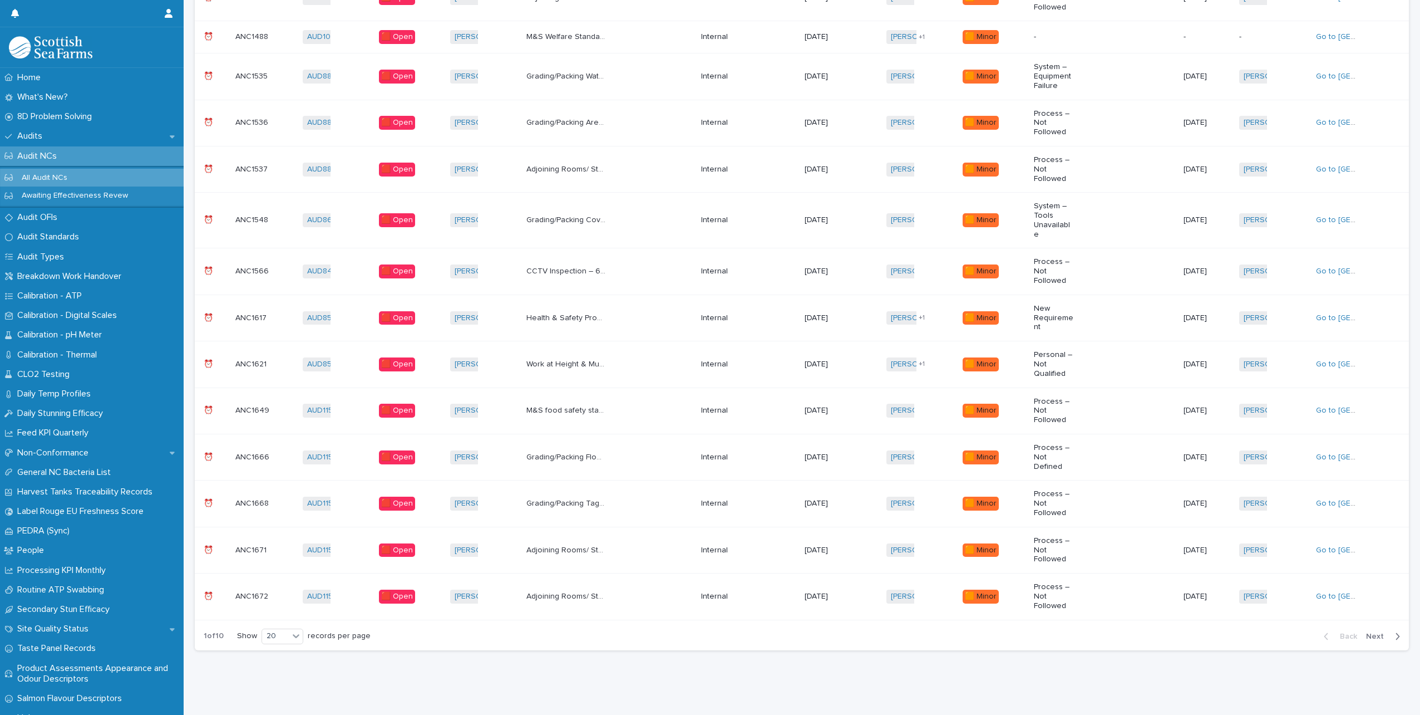
click at [1381, 632] on span "Next" at bounding box center [1378, 636] width 24 height 8
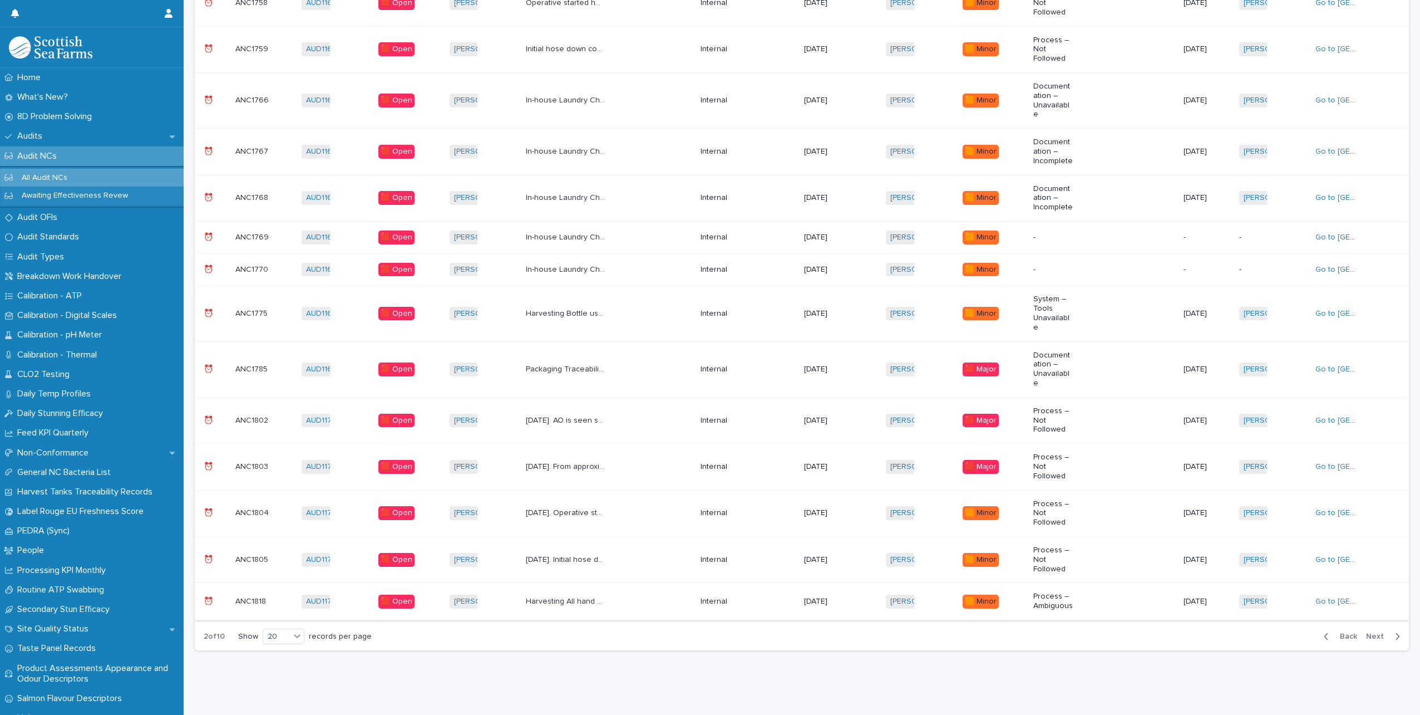
scroll to position [504, 0]
click at [1378, 632] on span "Next" at bounding box center [1378, 636] width 24 height 8
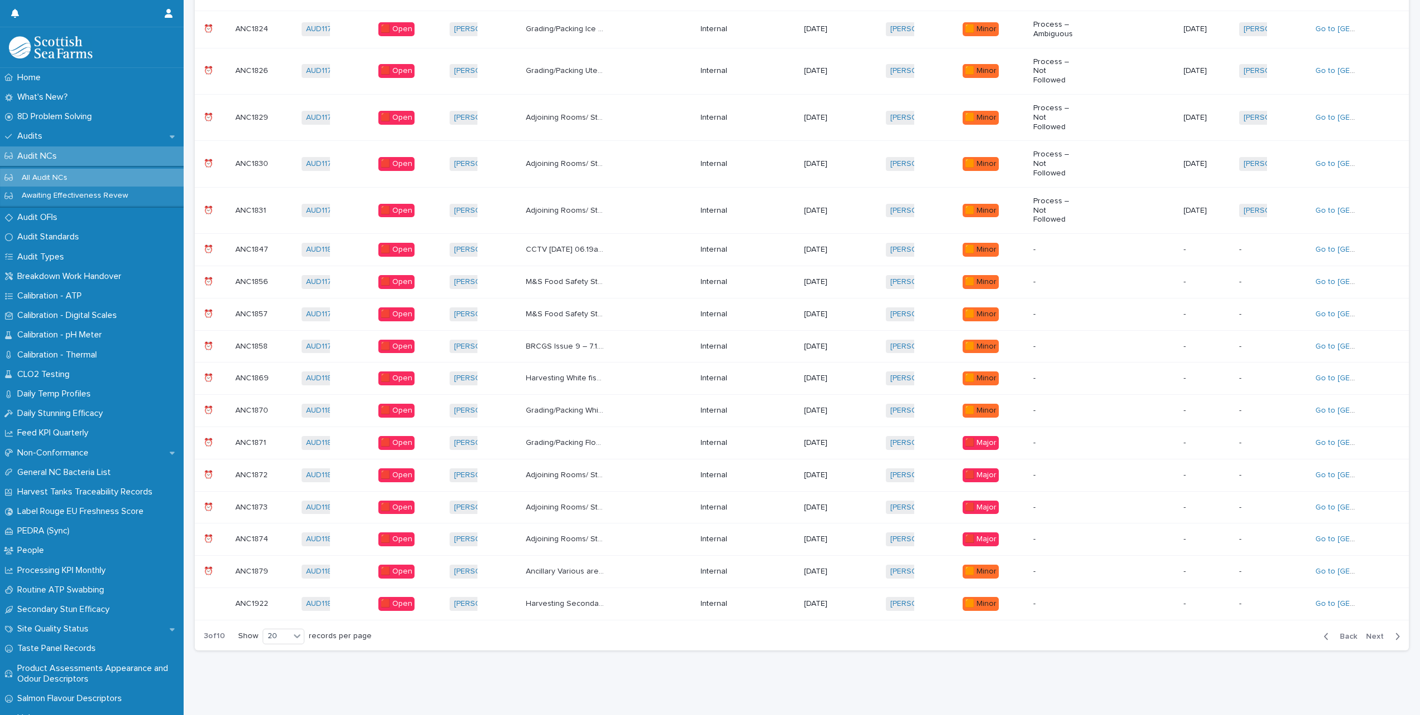
scroll to position [333, 0]
click at [1366, 632] on span "Next" at bounding box center [1378, 636] width 24 height 8
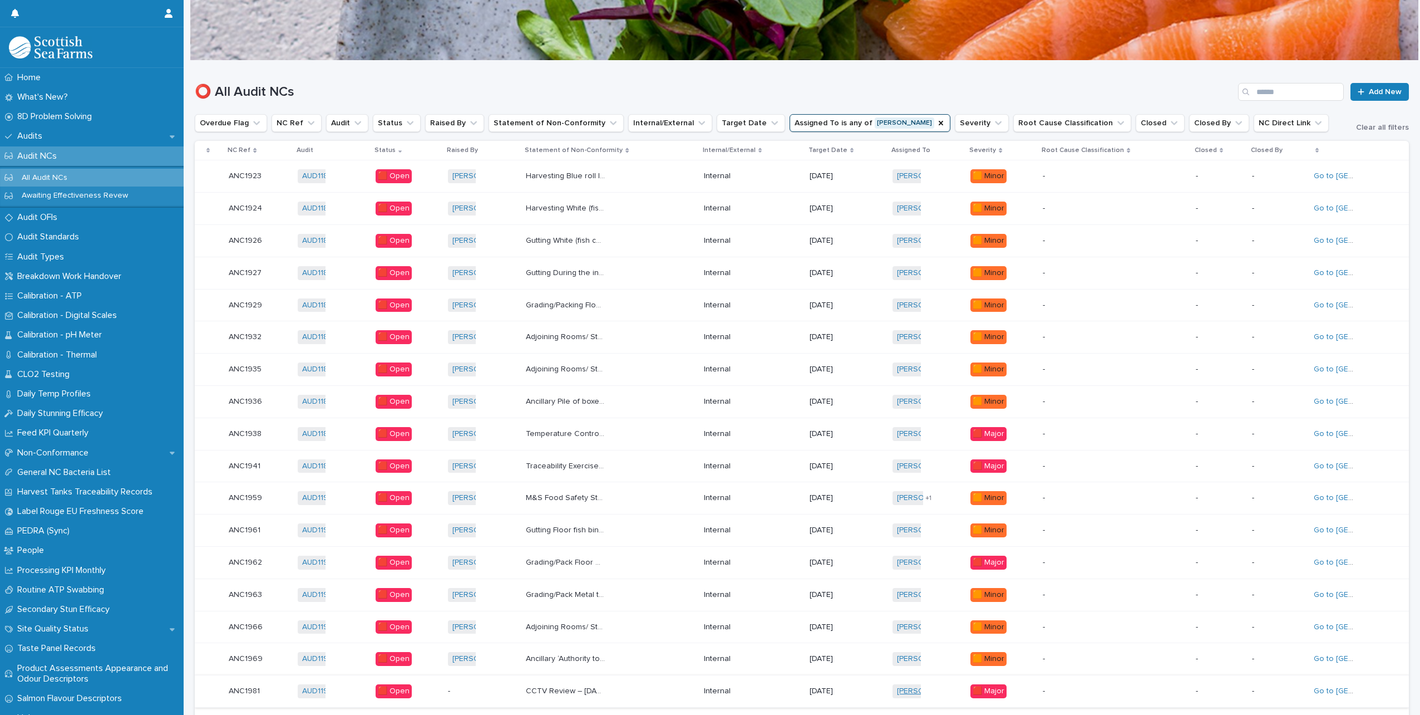
scroll to position [76, 0]
